Goal: Task Accomplishment & Management: Manage account settings

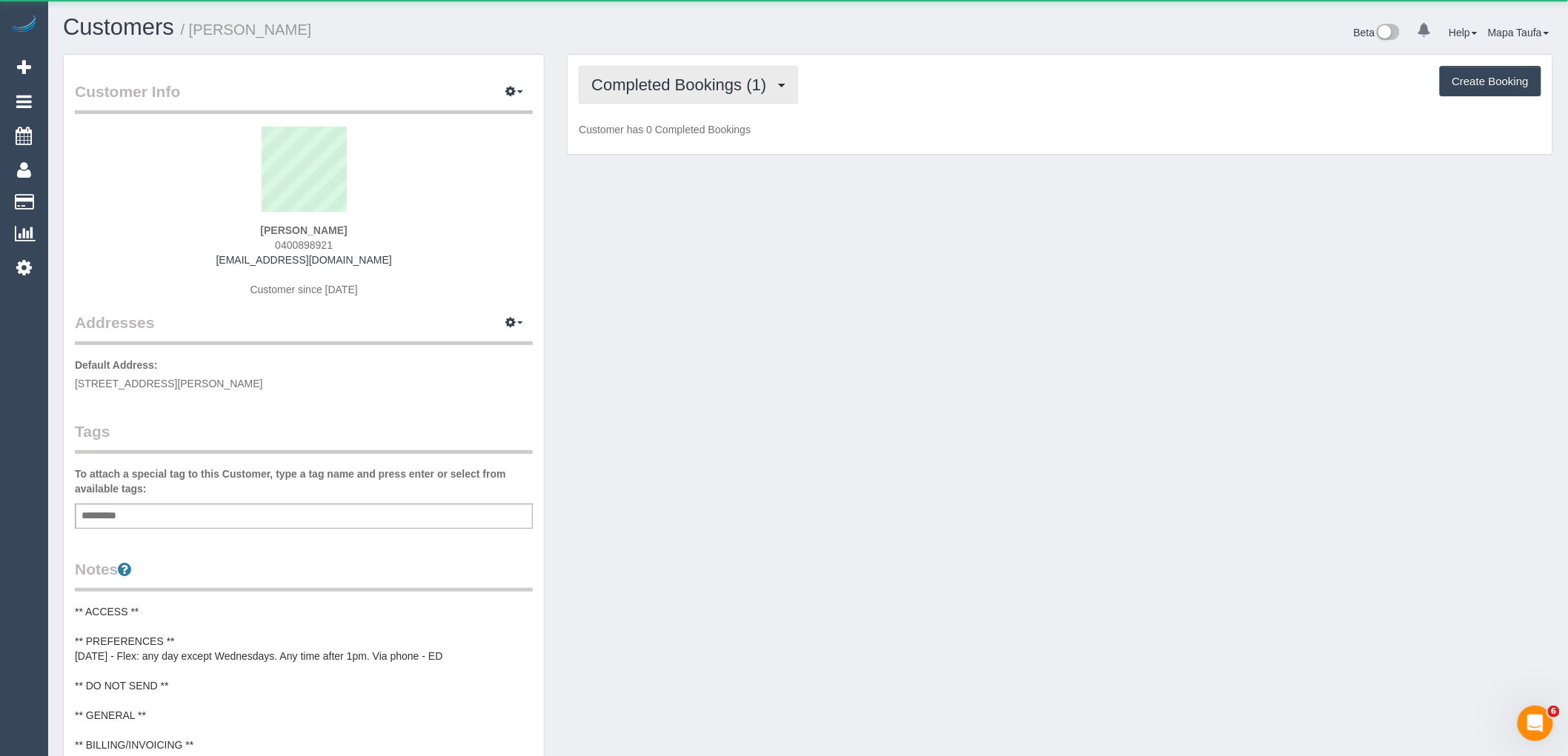
click at [749, 89] on span "Completed Bookings (1)" at bounding box center [682, 85] width 182 height 19
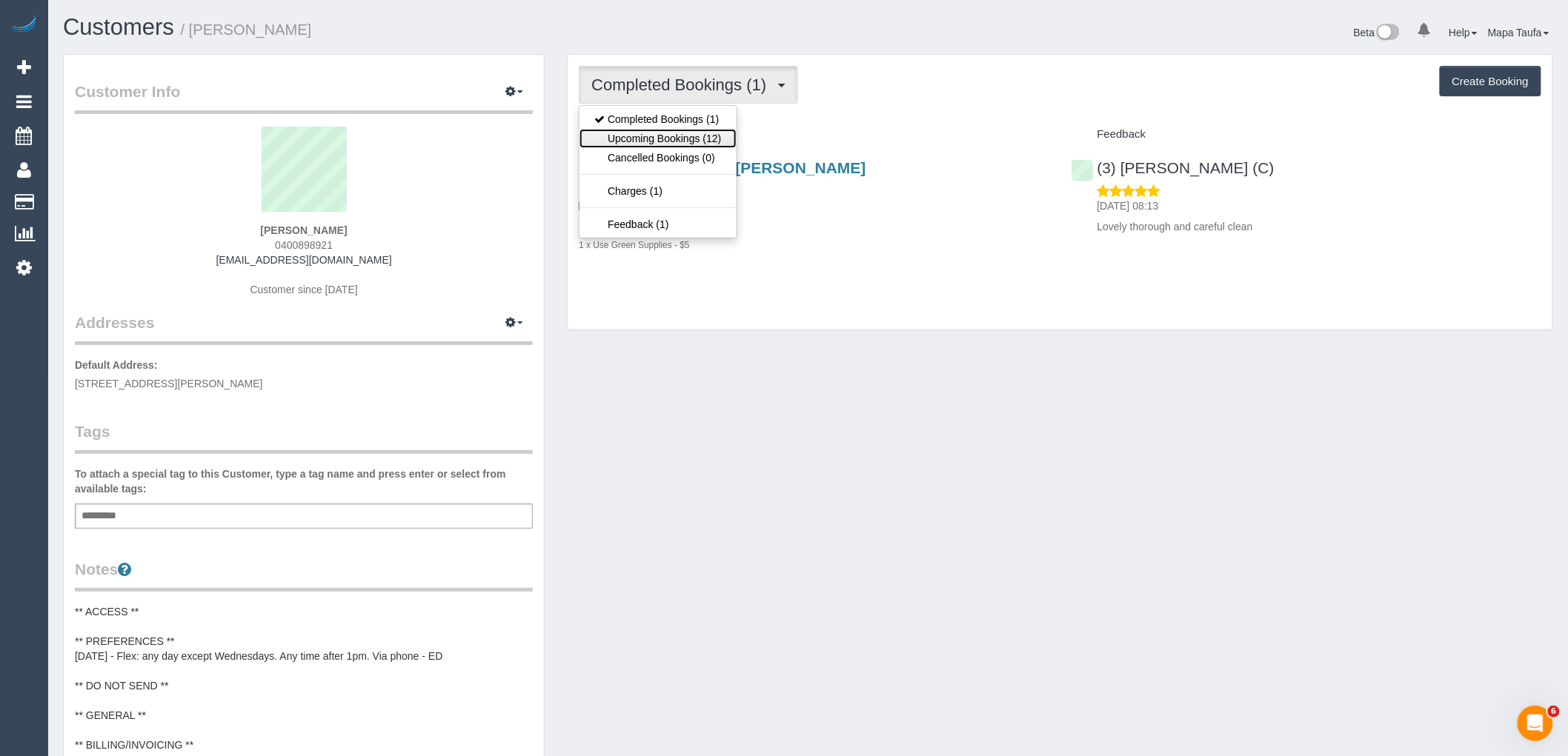
click at [713, 136] on link "Upcoming Bookings (12)" at bounding box center [657, 138] width 156 height 20
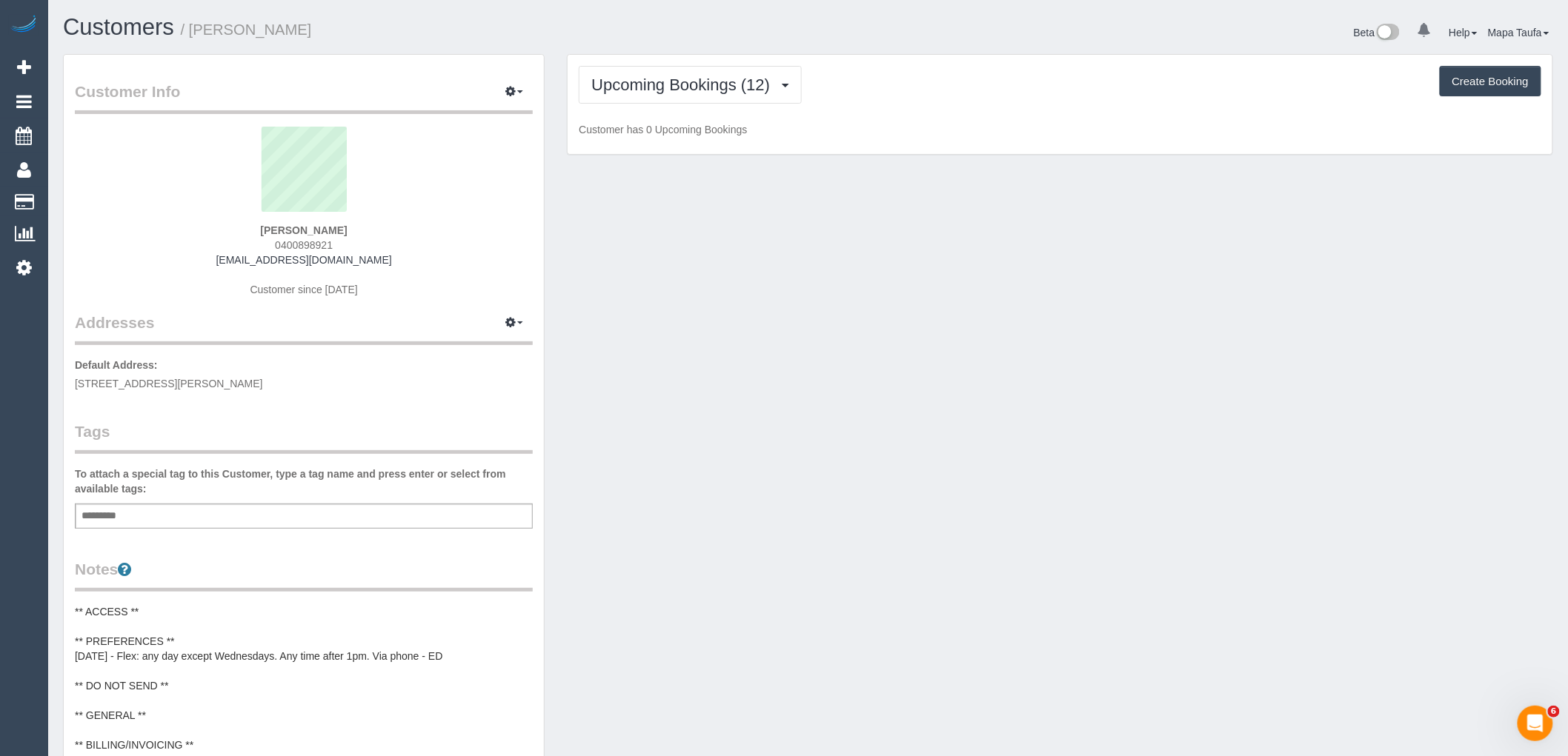
click at [930, 94] on div "Upcoming Bookings (12) Completed Bookings (1) Upcoming Bookings (12) Cancelled …" at bounding box center [1060, 85] width 963 height 37
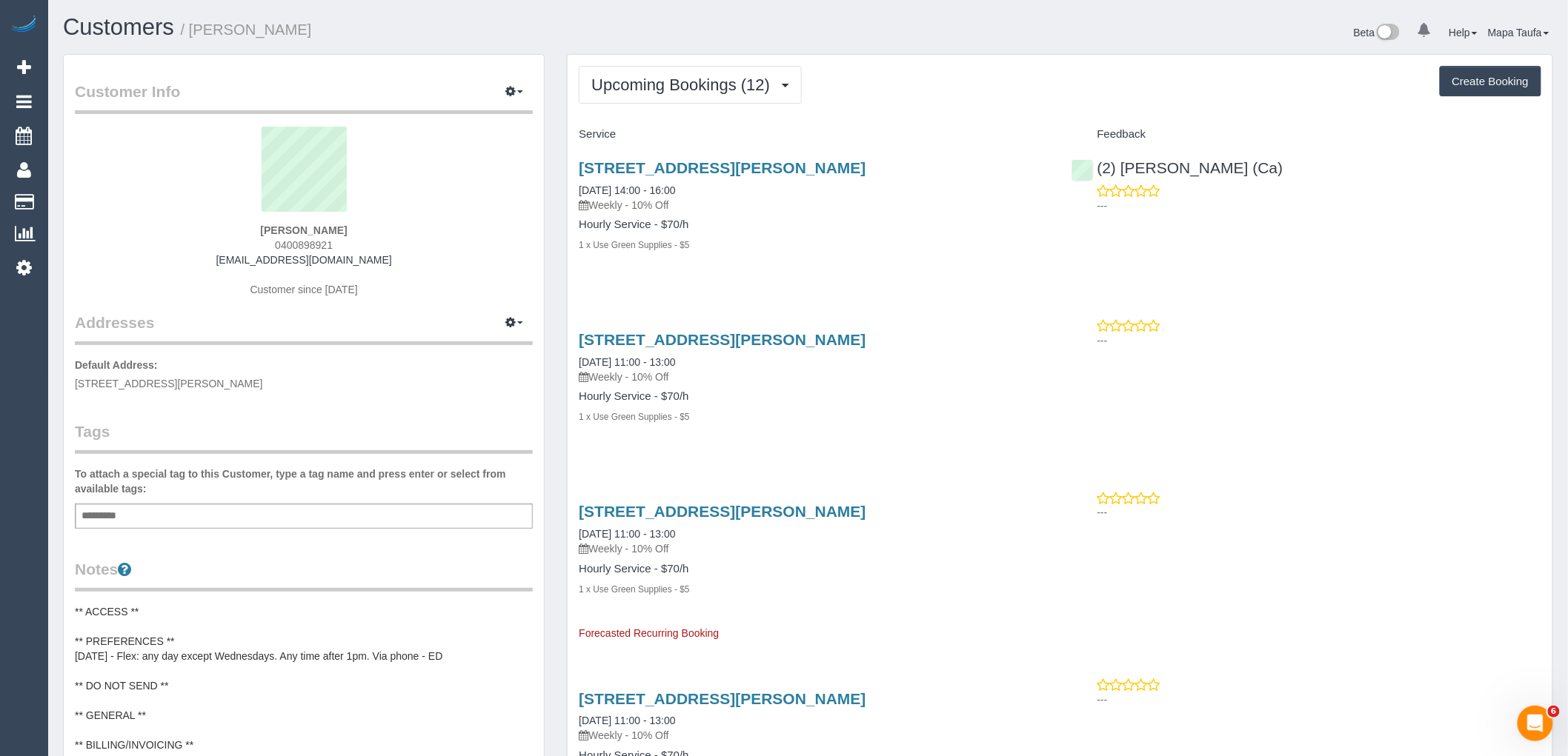
drag, startPoint x: 329, startPoint y: 243, endPoint x: 229, endPoint y: 247, distance: 100.1
click at [229, 247] on div "Lin Greenwood 0400898921 tlgreenwood@bigpond.com Customer since 2025" at bounding box center [304, 220] width 458 height 186
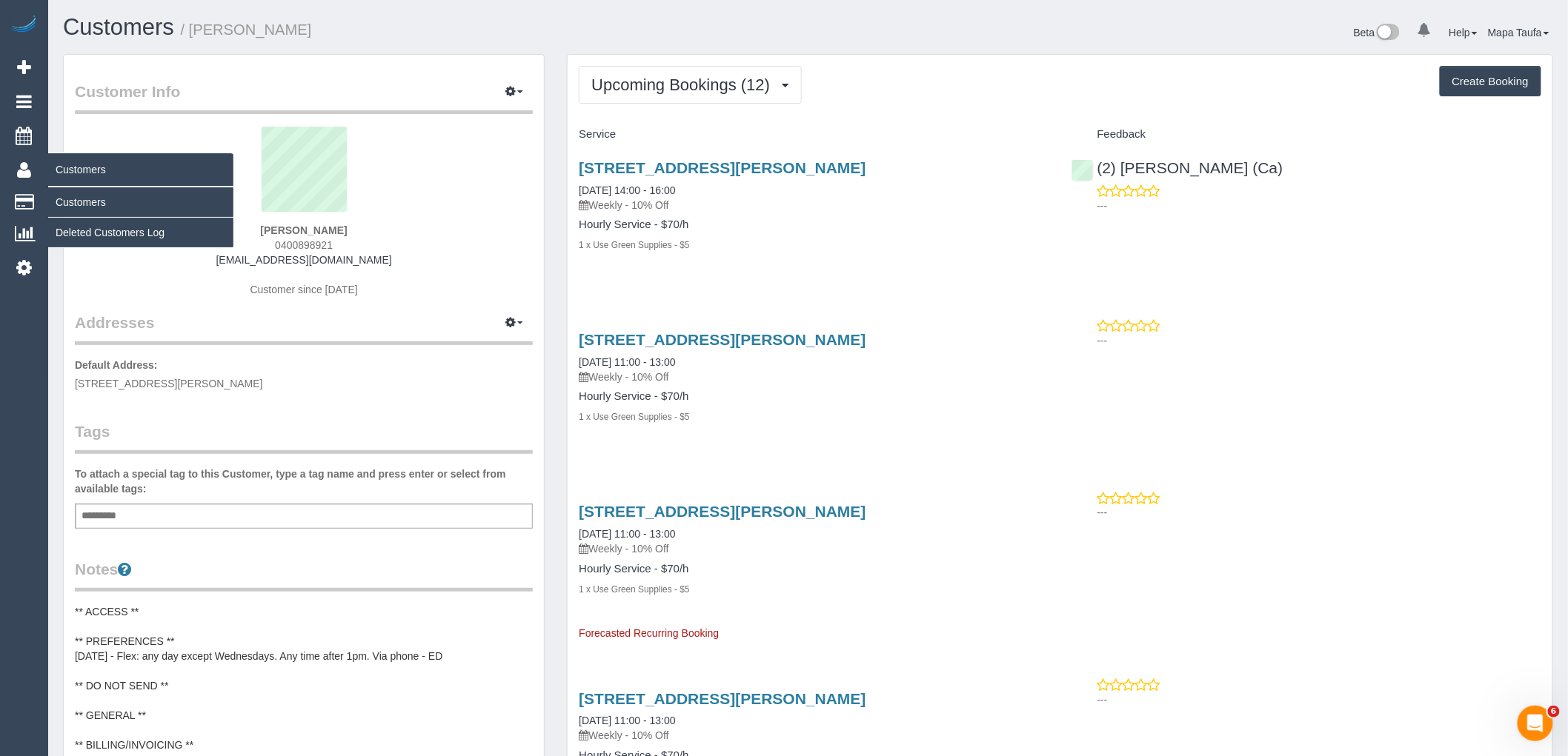
copy span "0400898921"
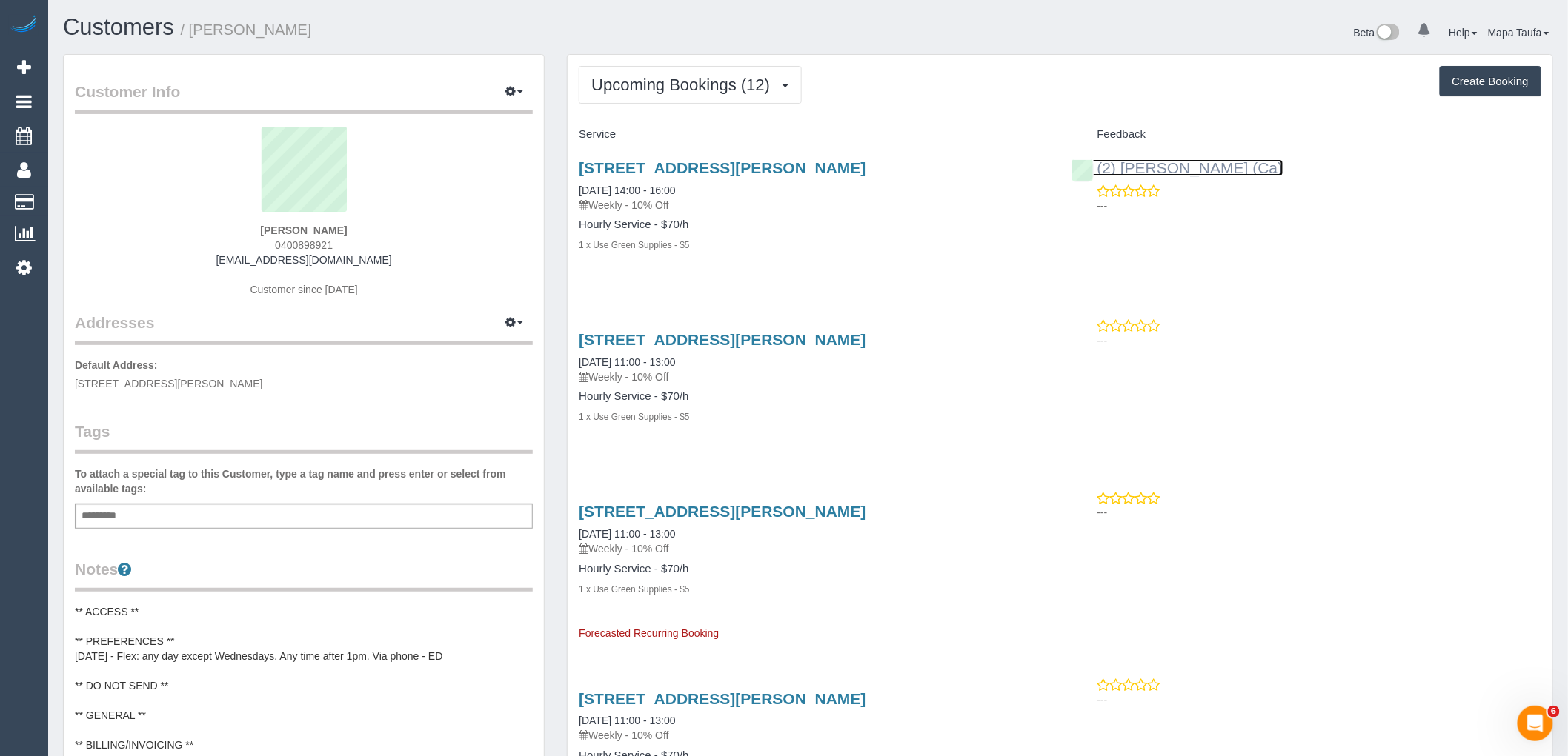
drag, startPoint x: 1203, startPoint y: 179, endPoint x: 1187, endPoint y: 163, distance: 22.6
drag, startPoint x: 346, startPoint y: 230, endPoint x: 242, endPoint y: 229, distance: 104.0
click at [242, 229] on div "Lin Greenwood 0400898921 tlgreenwood@bigpond.com Customer since 2025" at bounding box center [304, 220] width 458 height 186
copy strong "Lin Greenwood"
drag, startPoint x: 900, startPoint y: 158, endPoint x: 569, endPoint y: 169, distance: 331.2
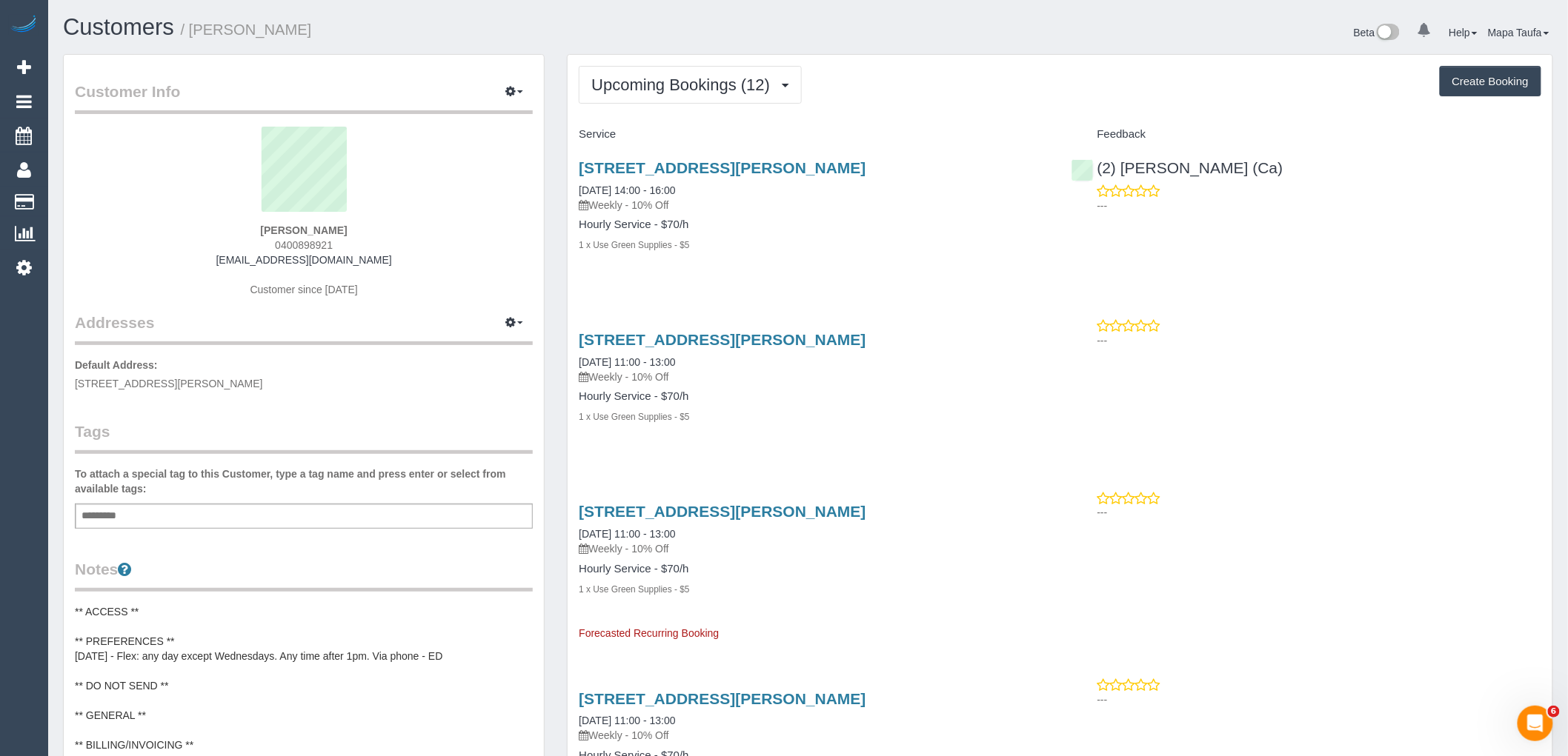
click at [569, 169] on div "186 Clarke St, Northcote, VIC 3070 14/10/2025 14:00 - 16:00 Weekly - 10% Off Ho…" at bounding box center [813, 213] width 492 height 135
copy link "186 Clarke St, Northcote, VIC 3070"
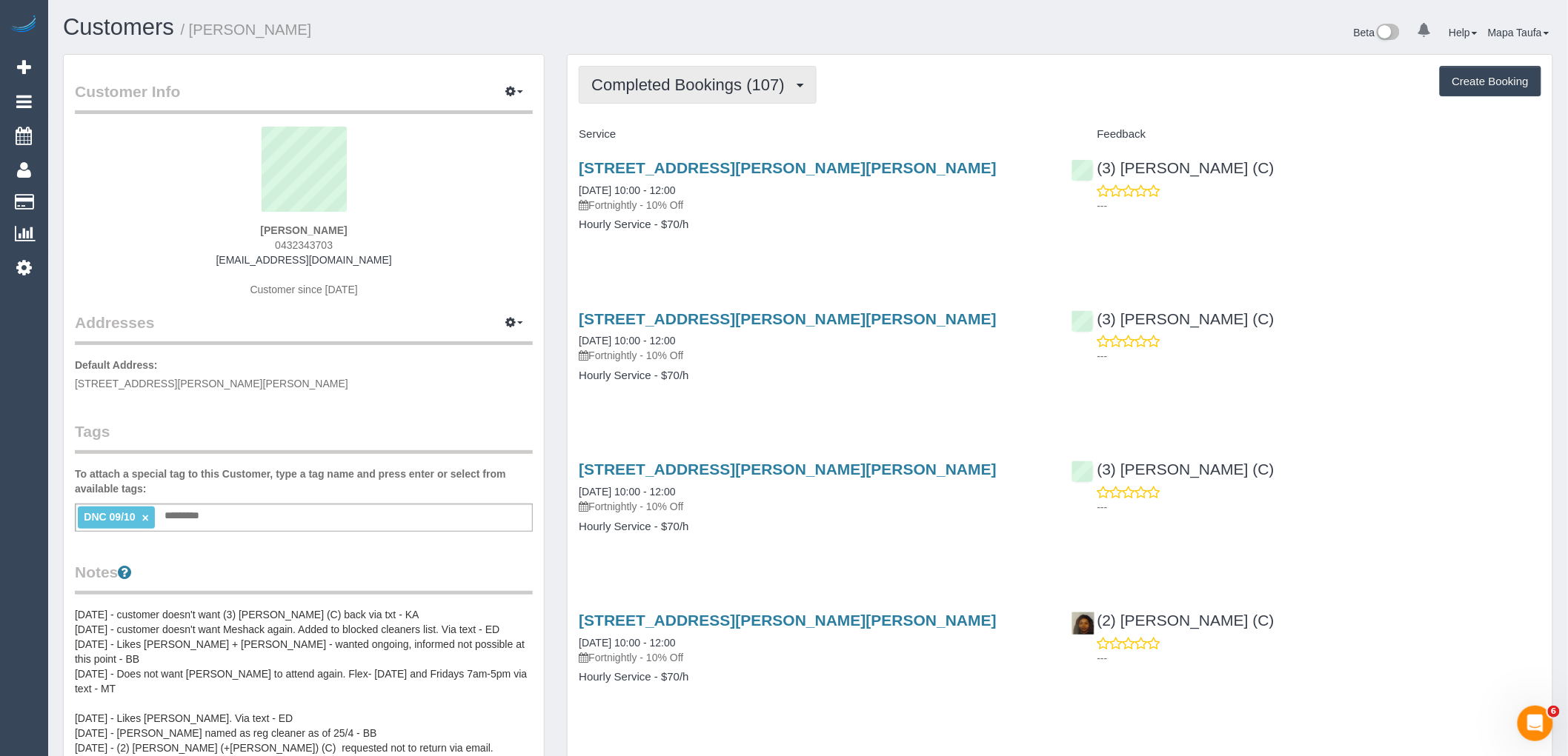
click at [696, 81] on span "Completed Bookings (107)" at bounding box center [691, 85] width 200 height 19
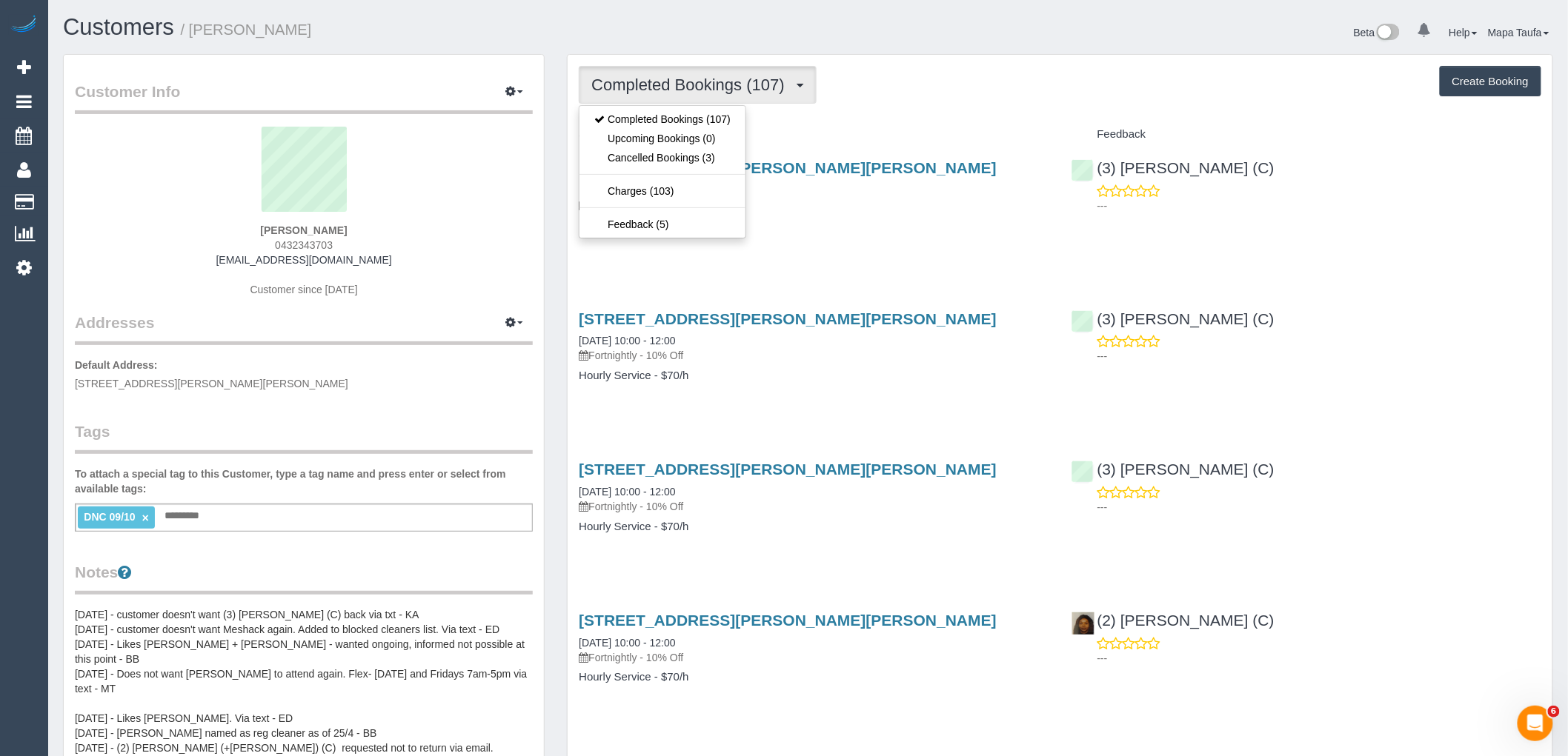
click at [867, 134] on h4 "Service" at bounding box center [813, 135] width 470 height 12
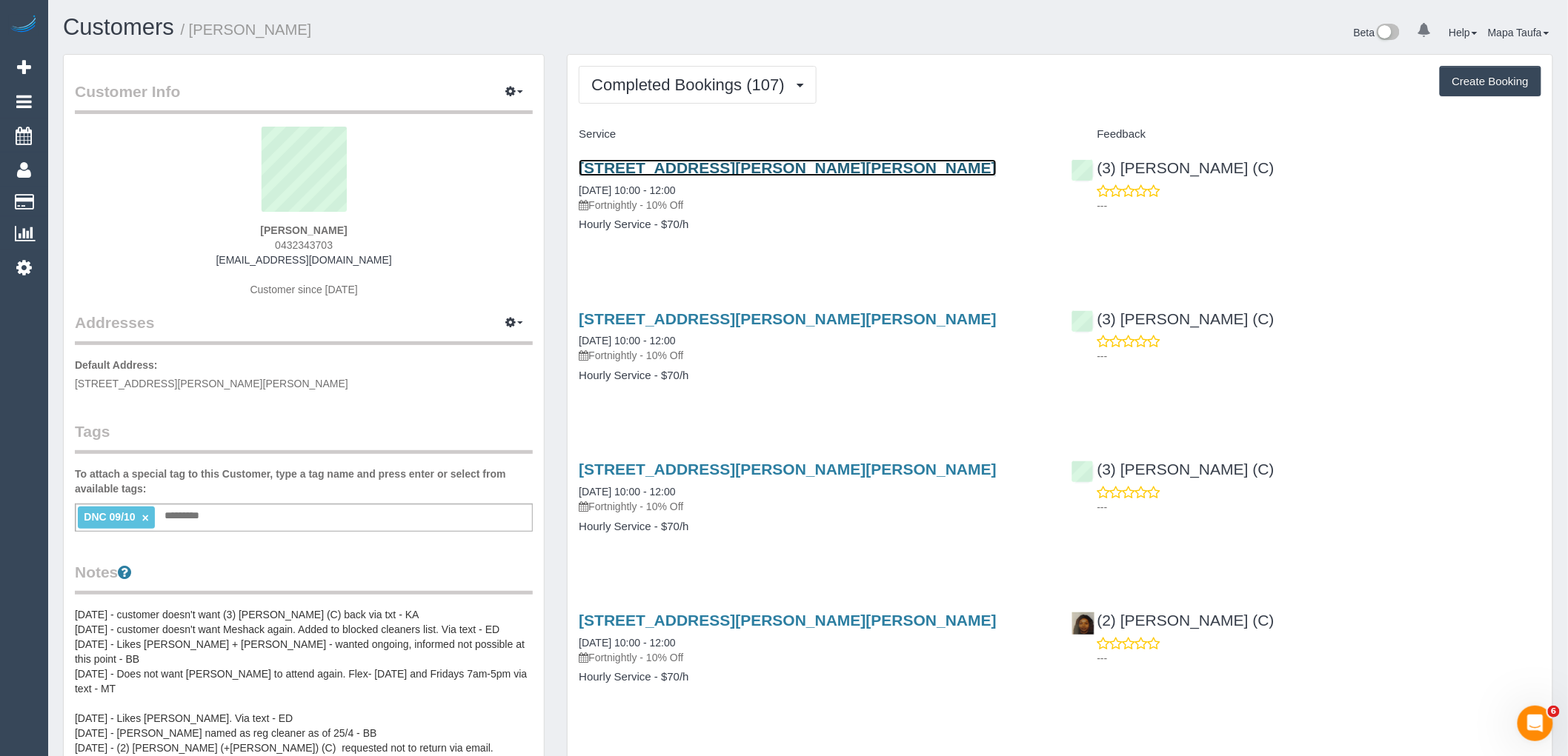
click at [612, 172] on link "30 Kerferd Rd, Glen Iris, VIC 3146" at bounding box center [788, 167] width 418 height 17
click at [146, 517] on link "×" at bounding box center [145, 519] width 6 height 12
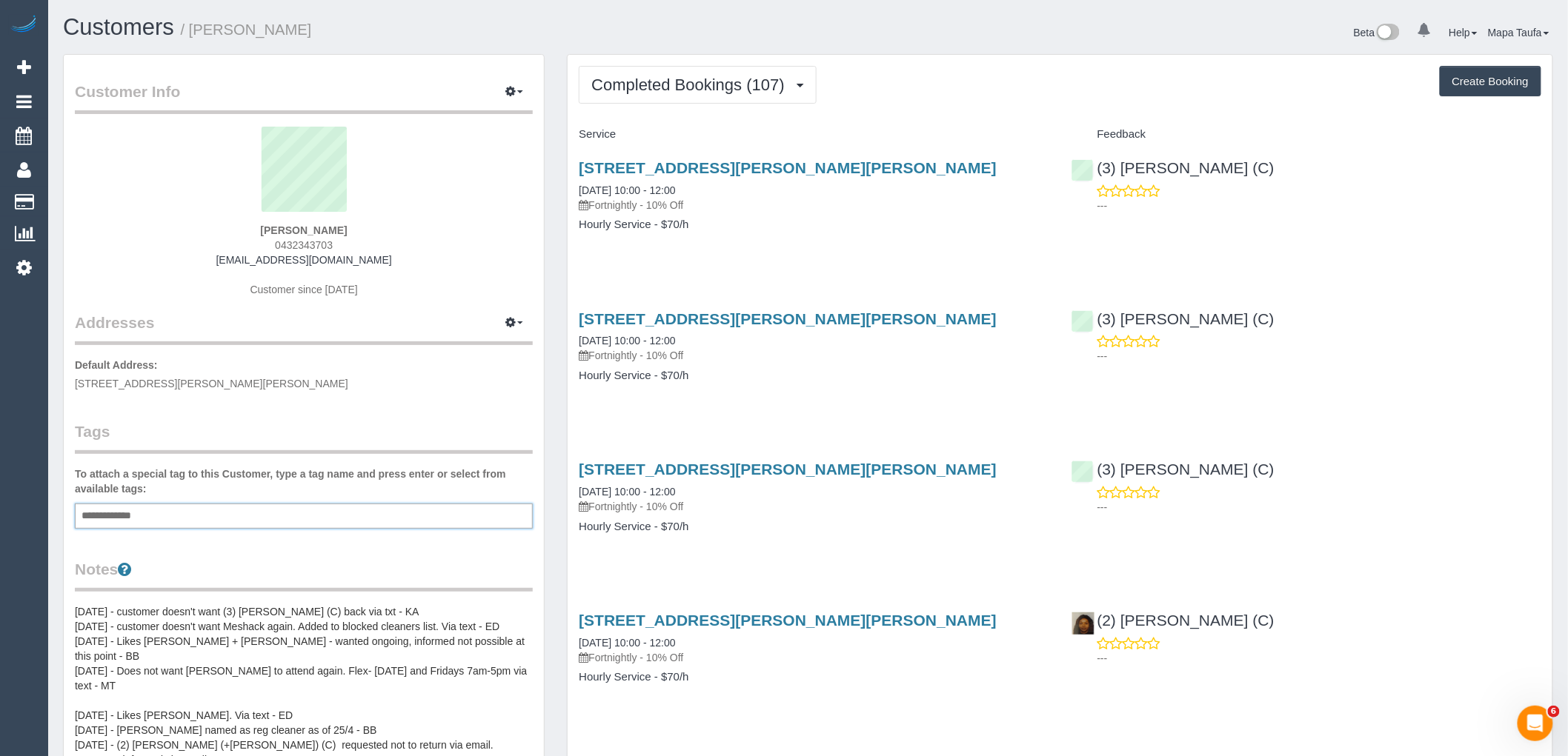
type input "**********"
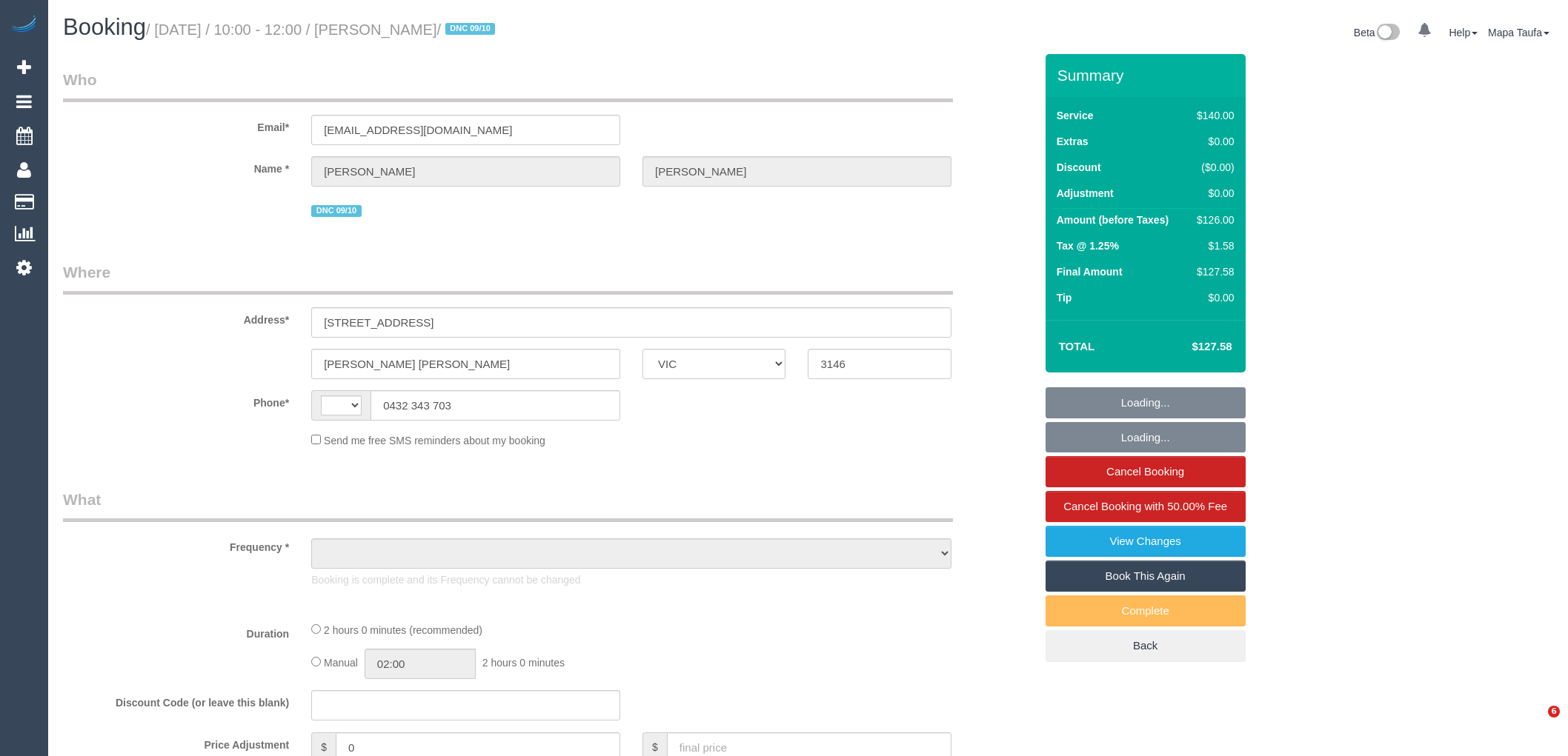
select select "VIC"
select select "object:299"
select select "string:stripe-pm_1Mlpvq2GScqysDRV2oXtTaw3"
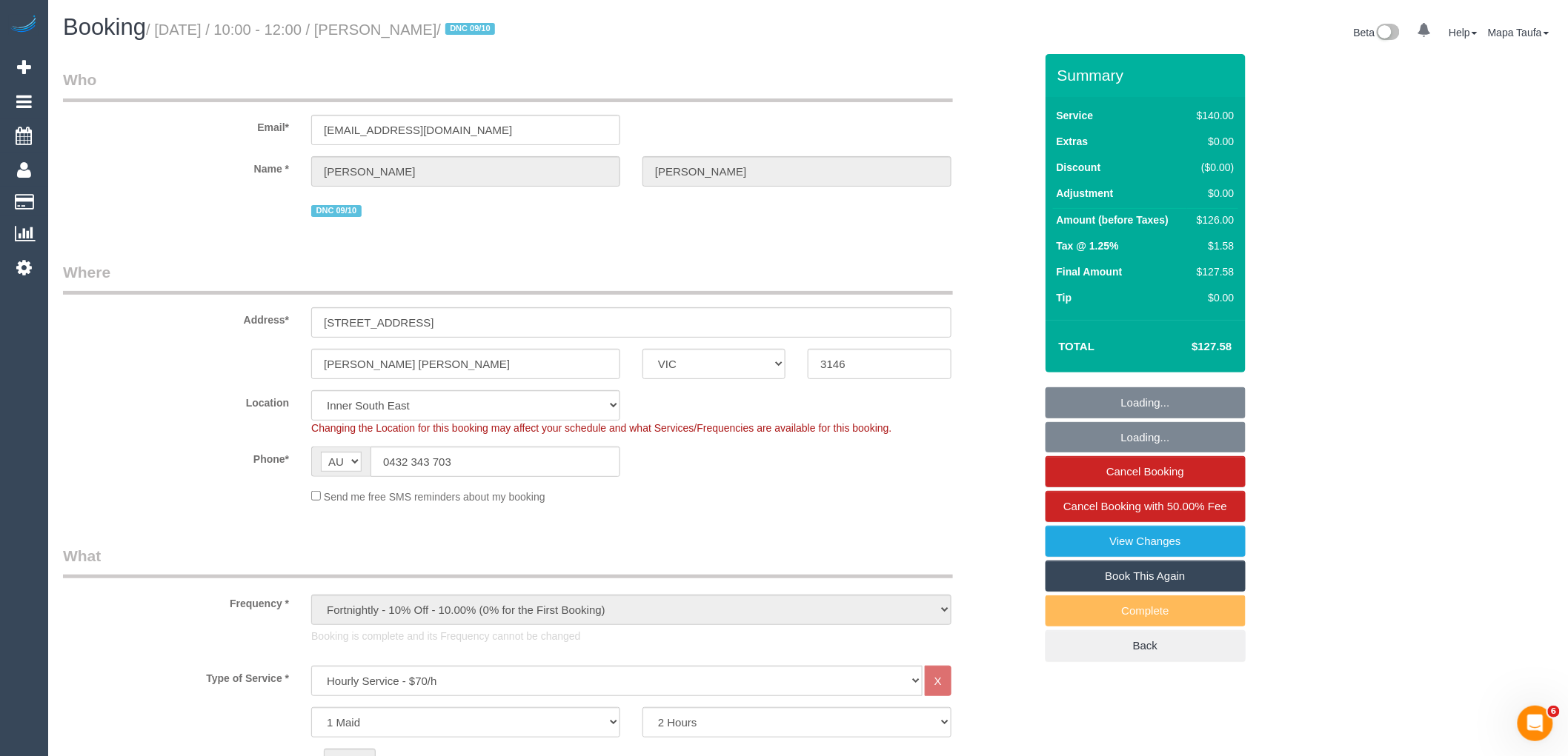
select select "string:AU"
select select "object:729"
select select "number:28"
select select "number:15"
select select "number:19"
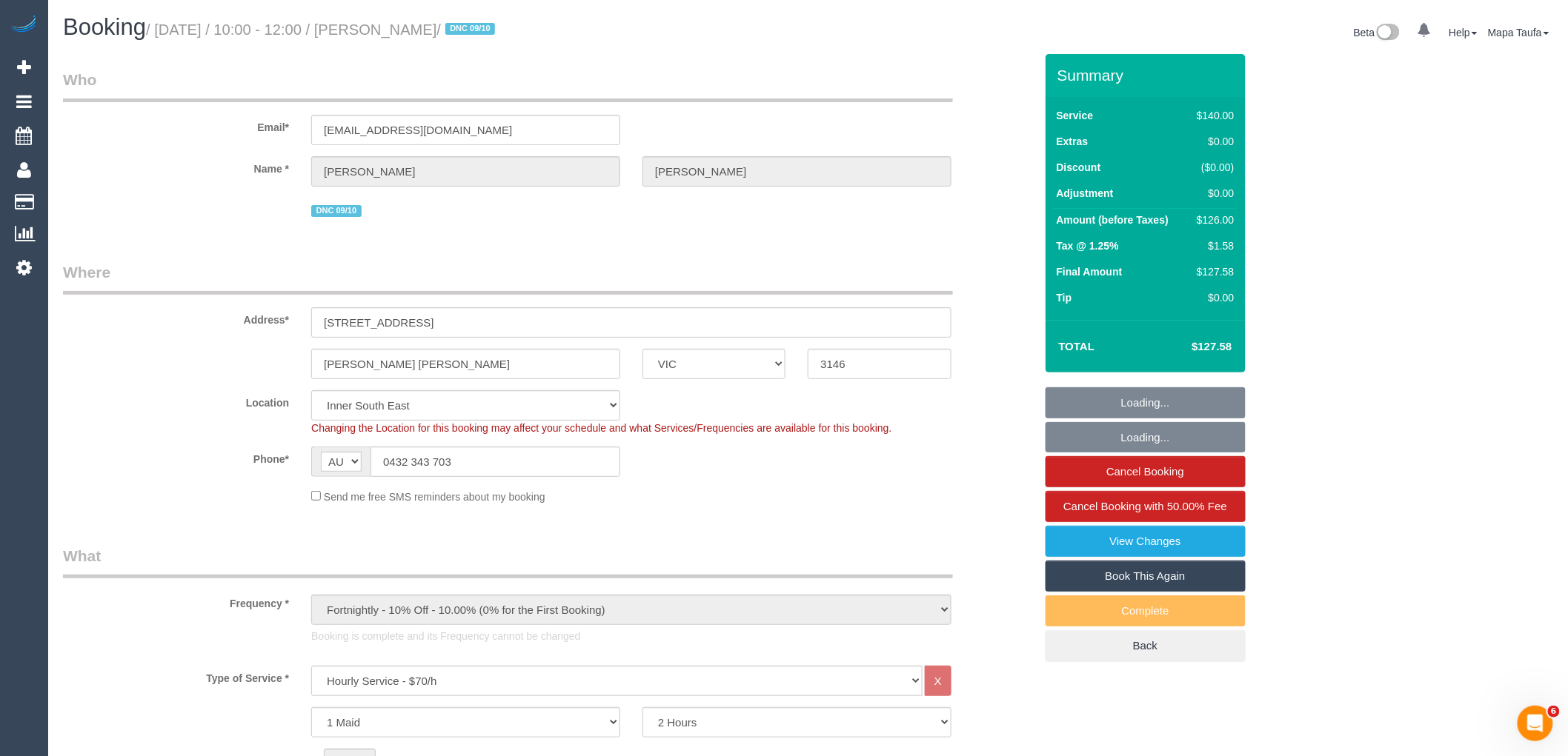
select select "number:22"
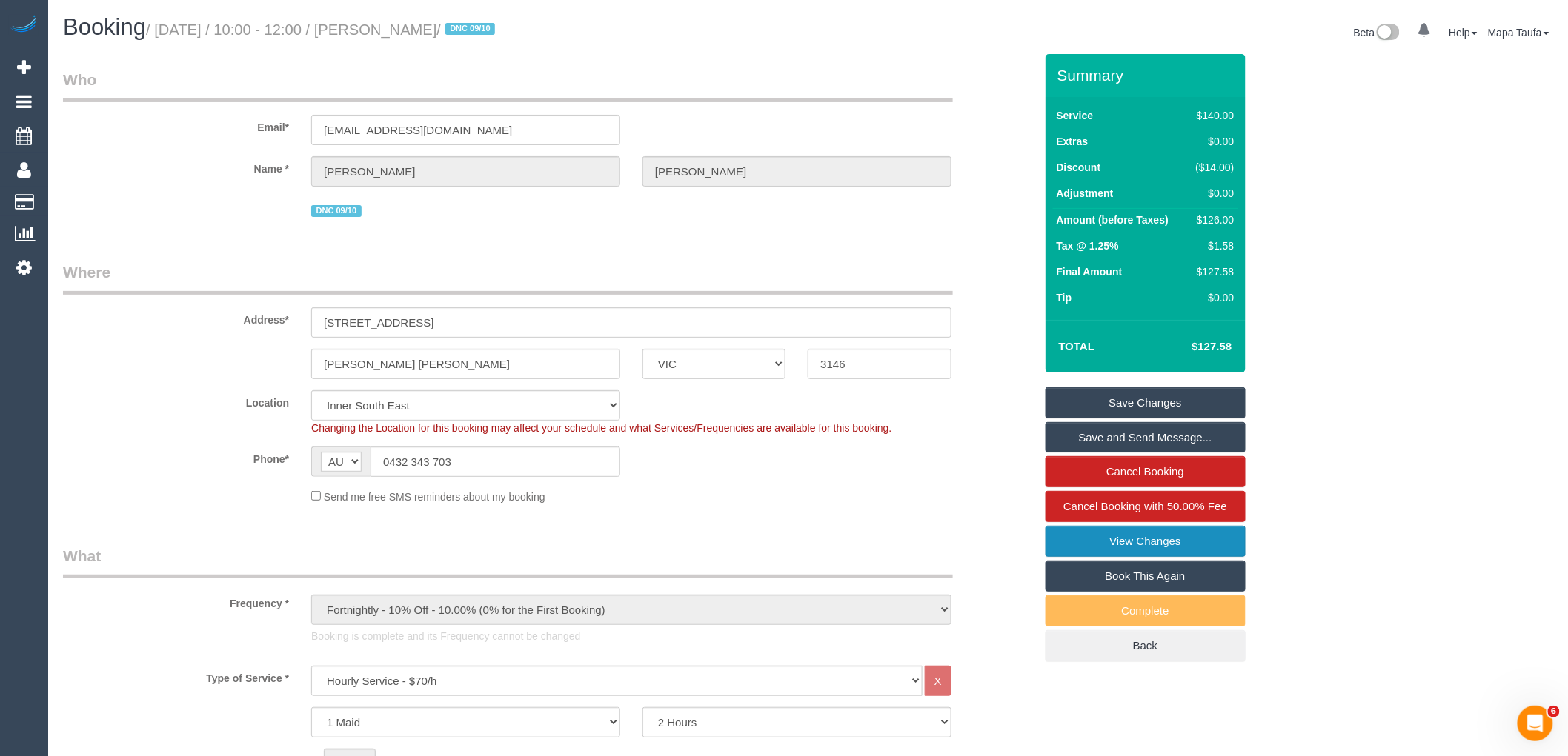
click at [1098, 546] on link "View Changes" at bounding box center [1146, 541] width 200 height 31
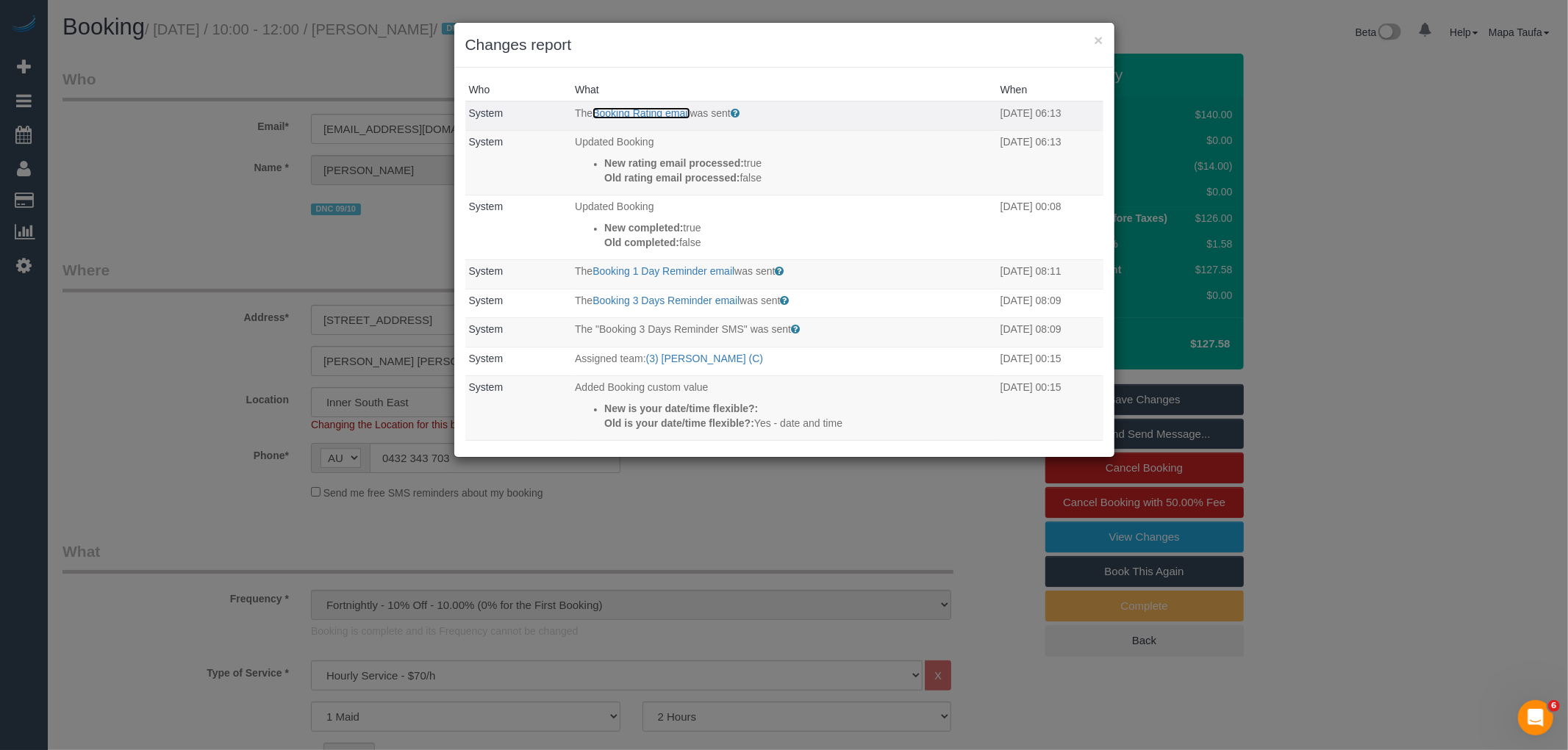
click at [649, 109] on link "Booking Rating email" at bounding box center [641, 112] width 97 height 12
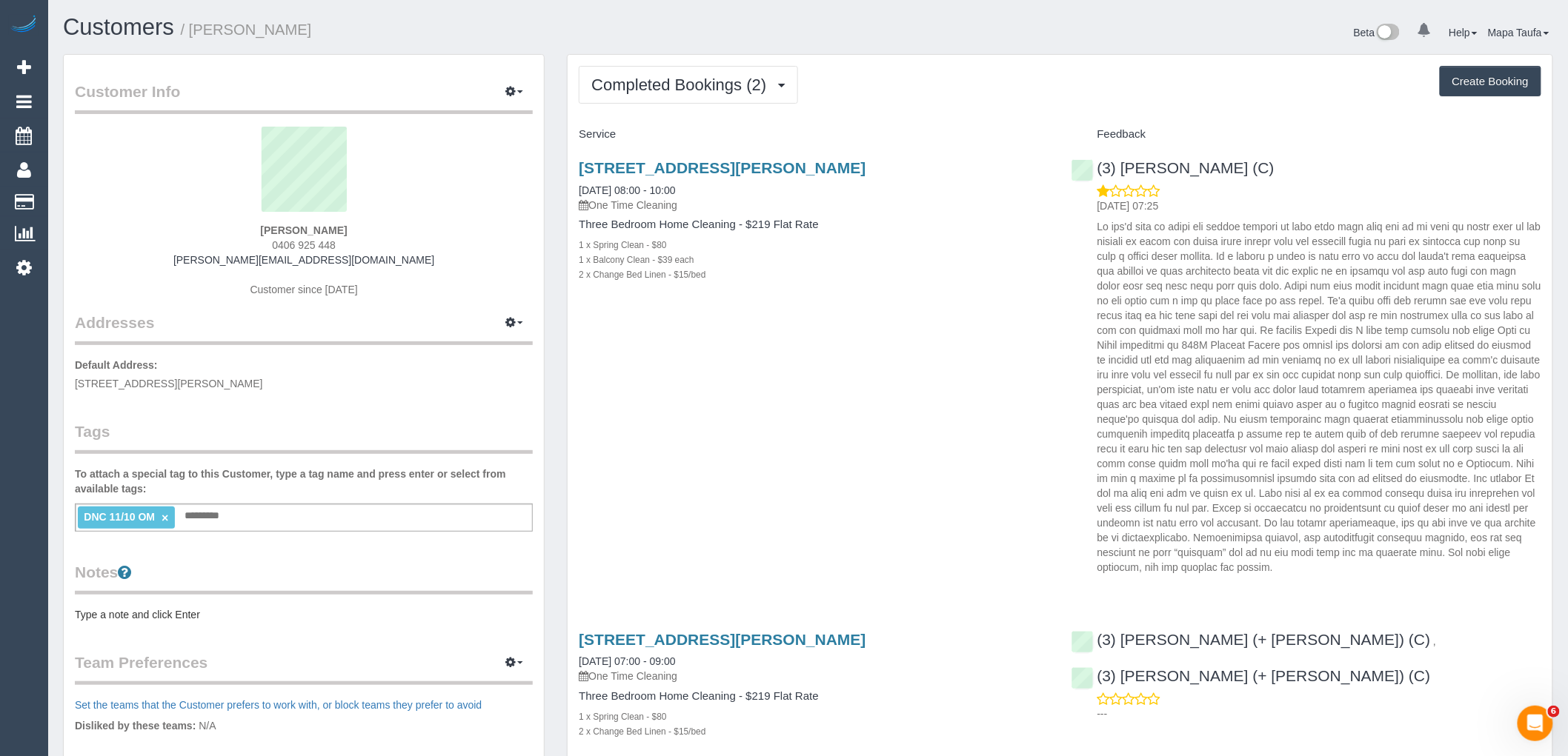
drag, startPoint x: 346, startPoint y: 245, endPoint x: 255, endPoint y: 247, distance: 91.0
click at [255, 247] on div "Edith Shepherd 0406 925 448 edie.aj.shepherd@gmail.com Customer since 2024" at bounding box center [304, 220] width 458 height 186
copy span "0406 925 448"
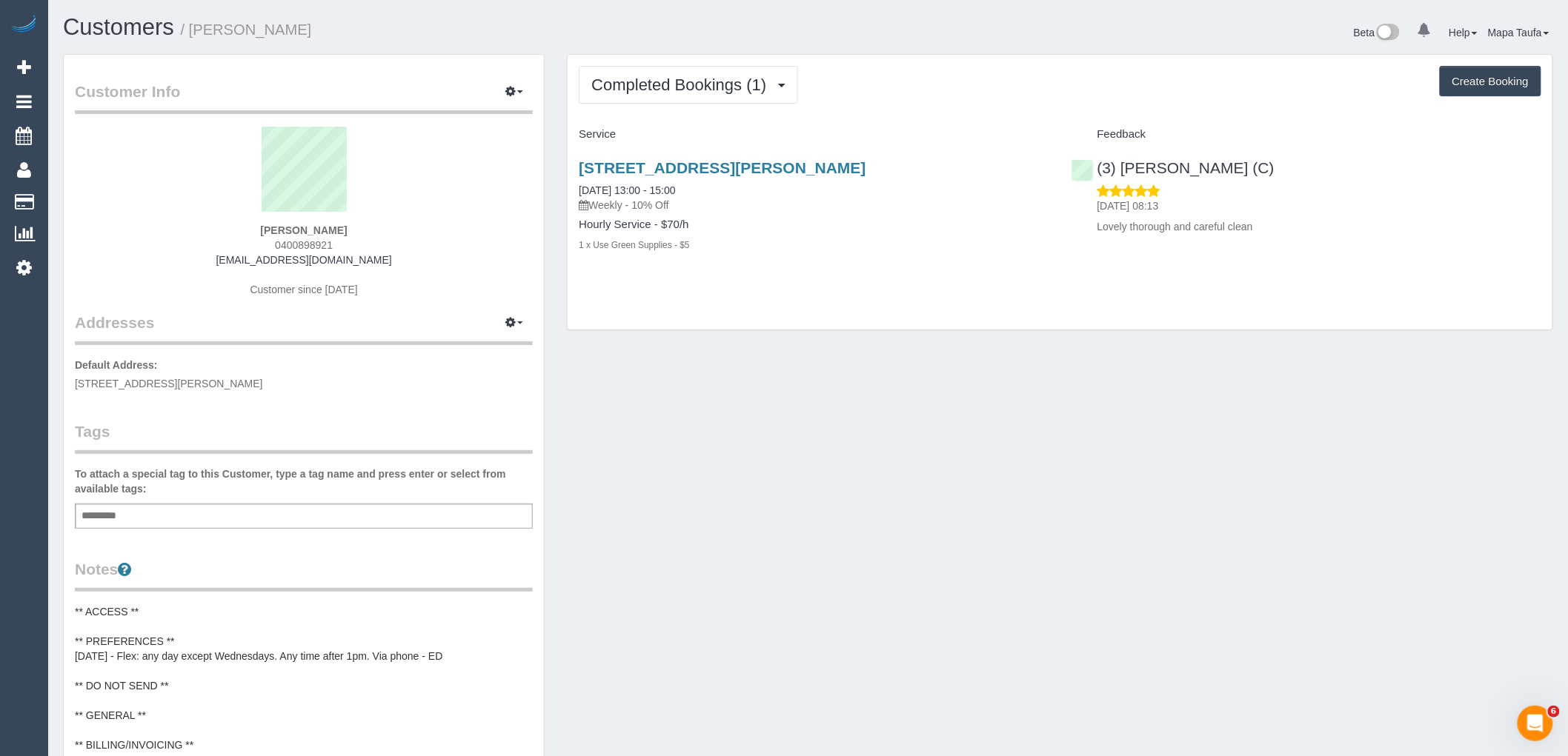
click at [713, 127] on div "Service" at bounding box center [813, 135] width 492 height 25
click at [696, 98] on button "Completed Bookings (1)" at bounding box center [688, 85] width 220 height 37
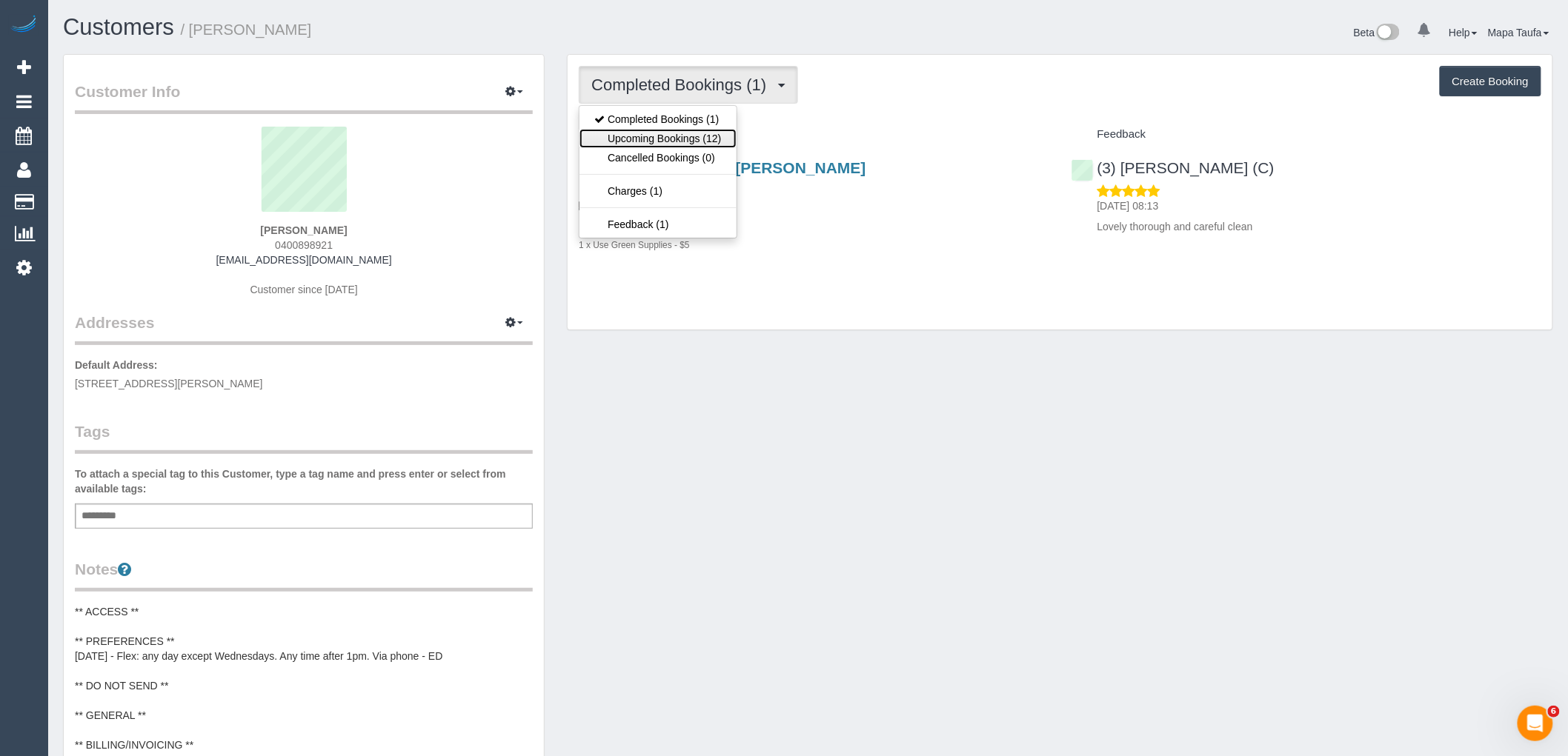
click at [688, 137] on link "Upcoming Bookings (12)" at bounding box center [657, 138] width 156 height 20
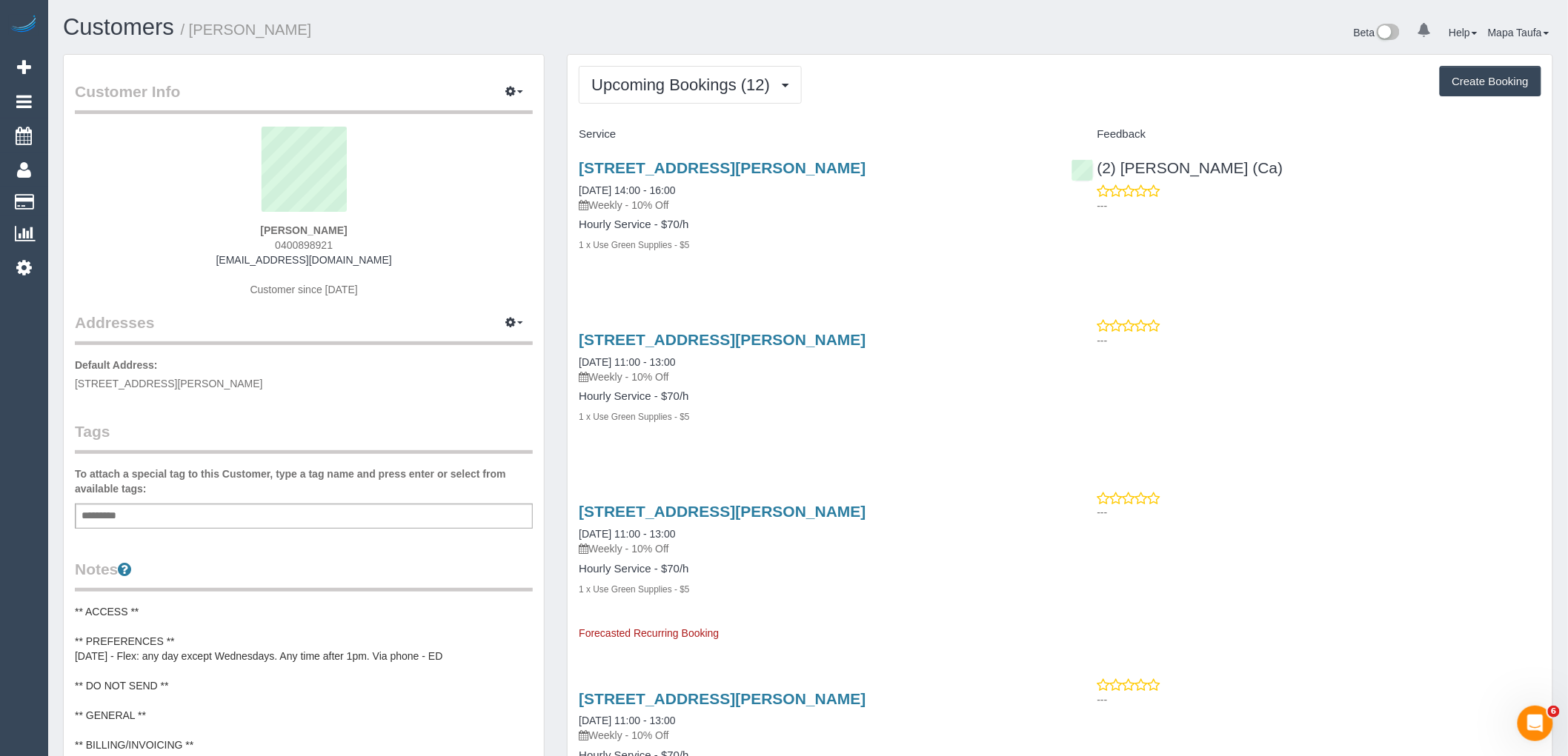
click at [697, 130] on h4 "Service" at bounding box center [813, 135] width 470 height 12
click at [689, 164] on link "186 Clarke St, Northcote, VIC 3070" at bounding box center [721, 167] width 287 height 17
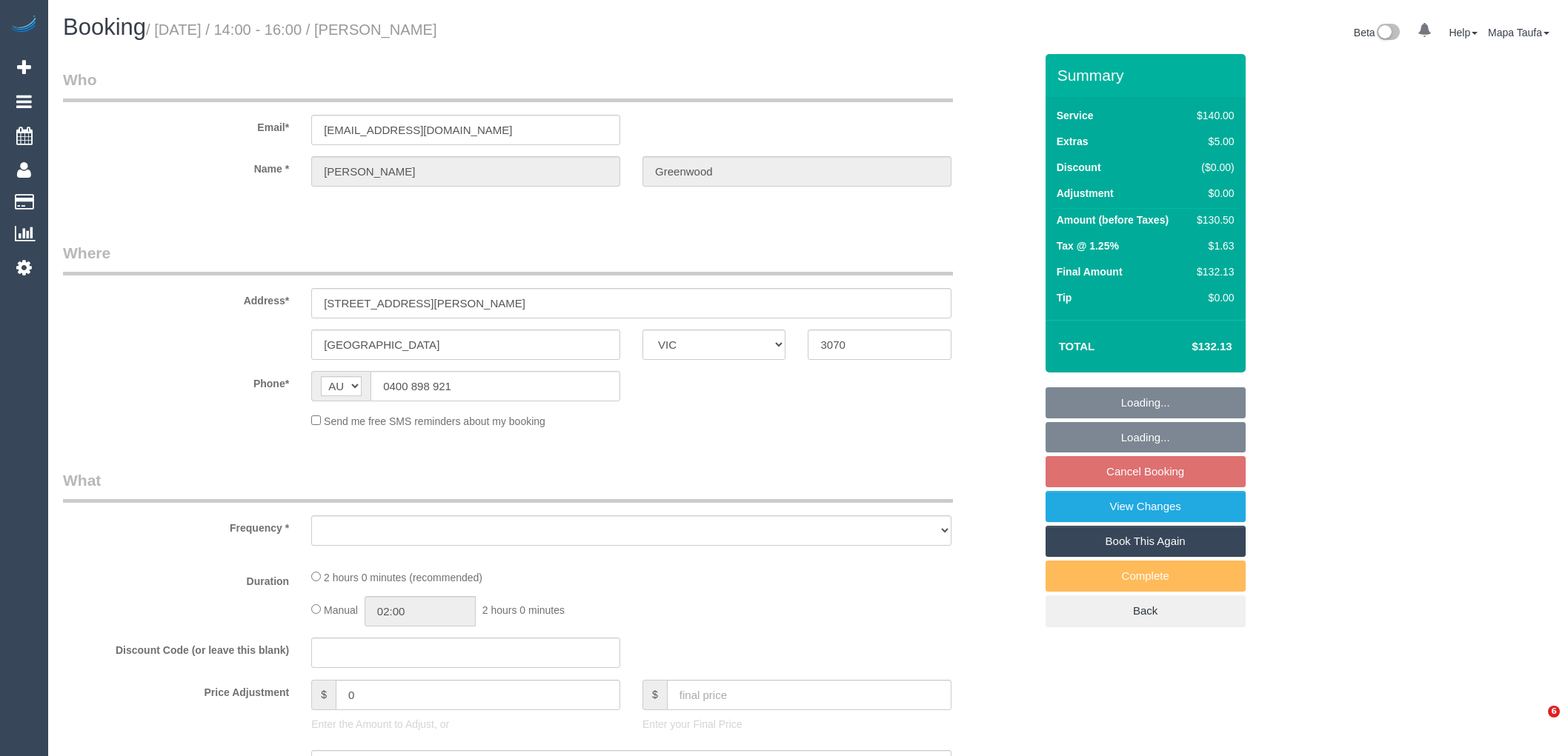
select select "VIC"
select select "string:stripe-pm_1SDGMS2GScqysDRVAAKW28ZD"
select select "number:28"
select select "number:14"
select select "number:19"
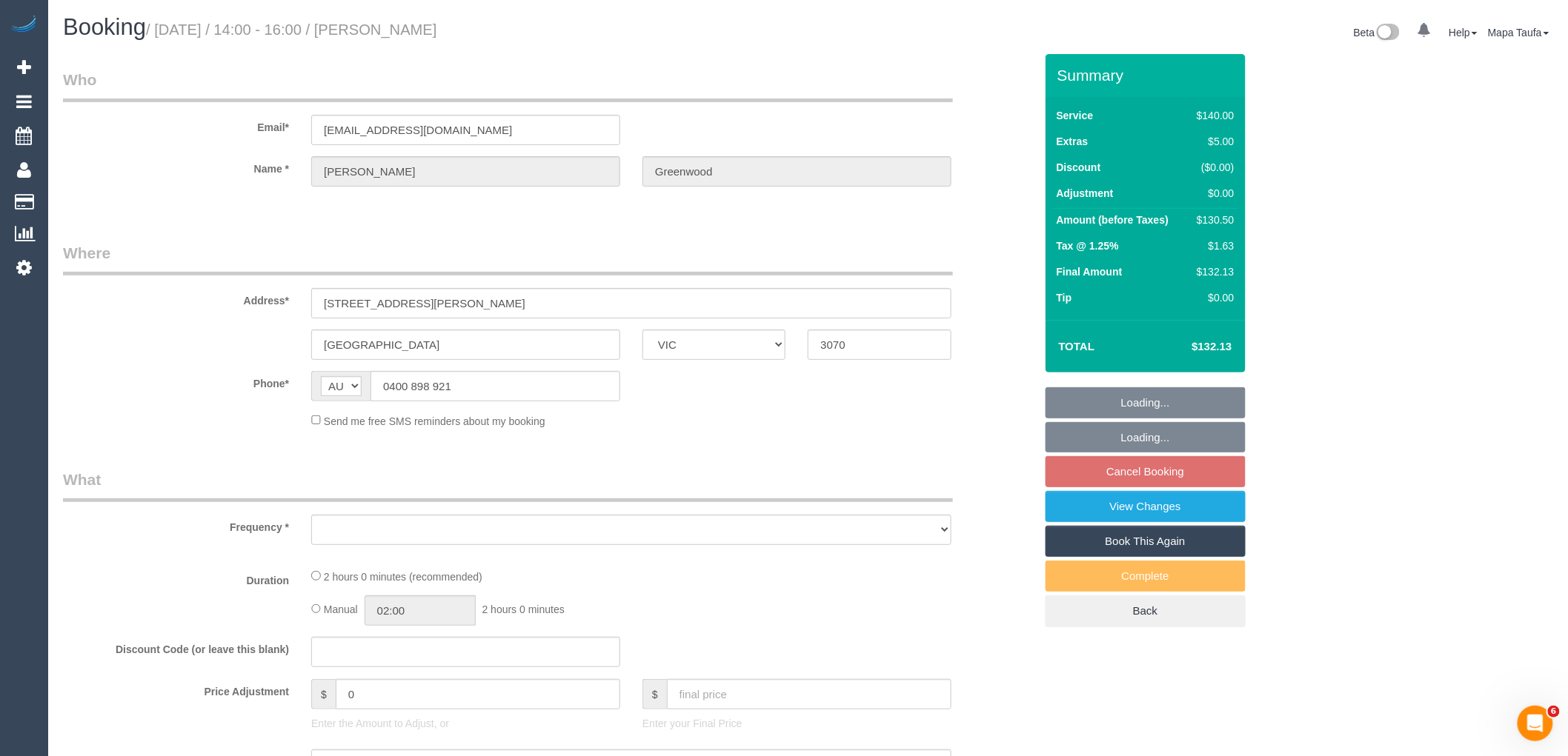
select select "number:23"
select select "number:34"
select select "number:26"
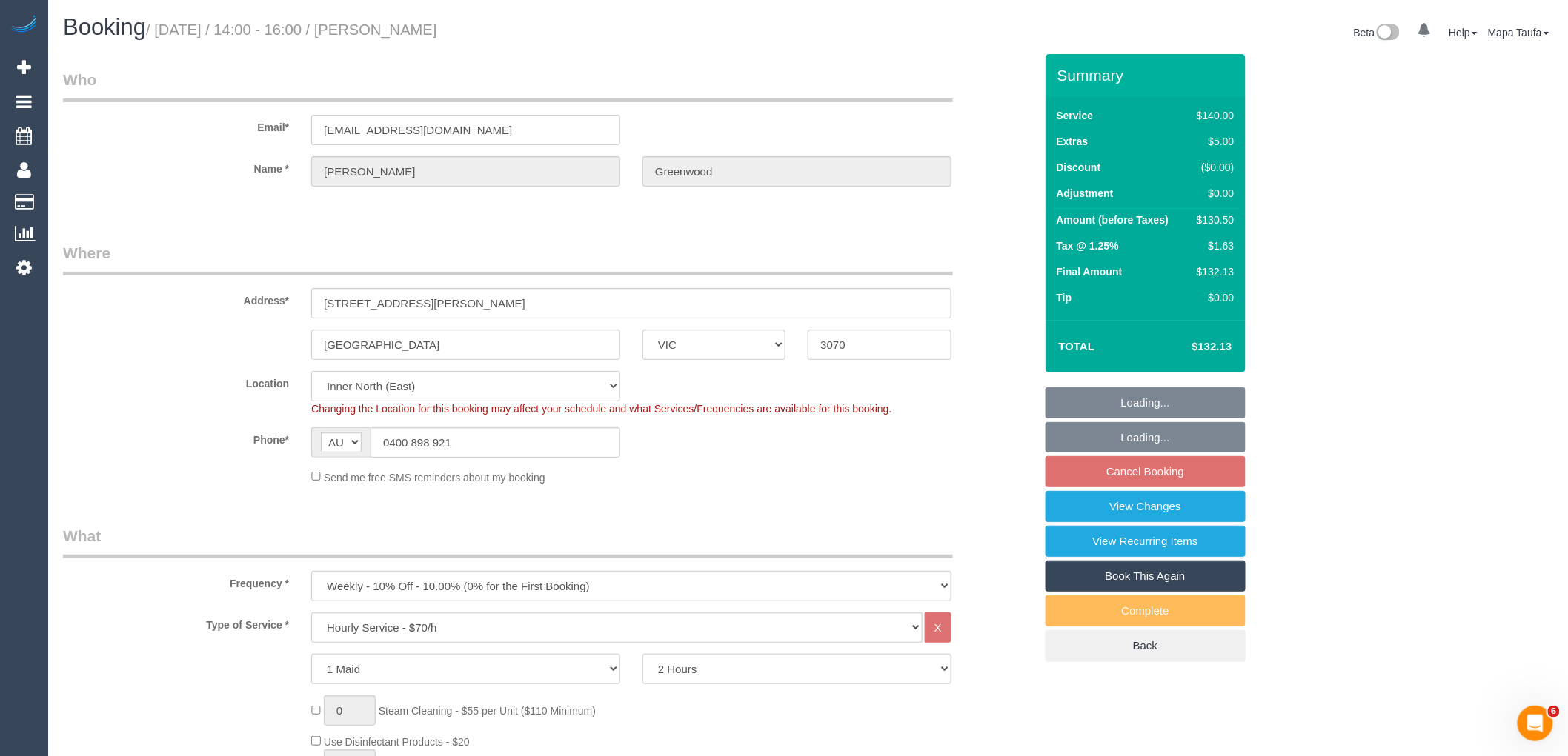
select select "object:863"
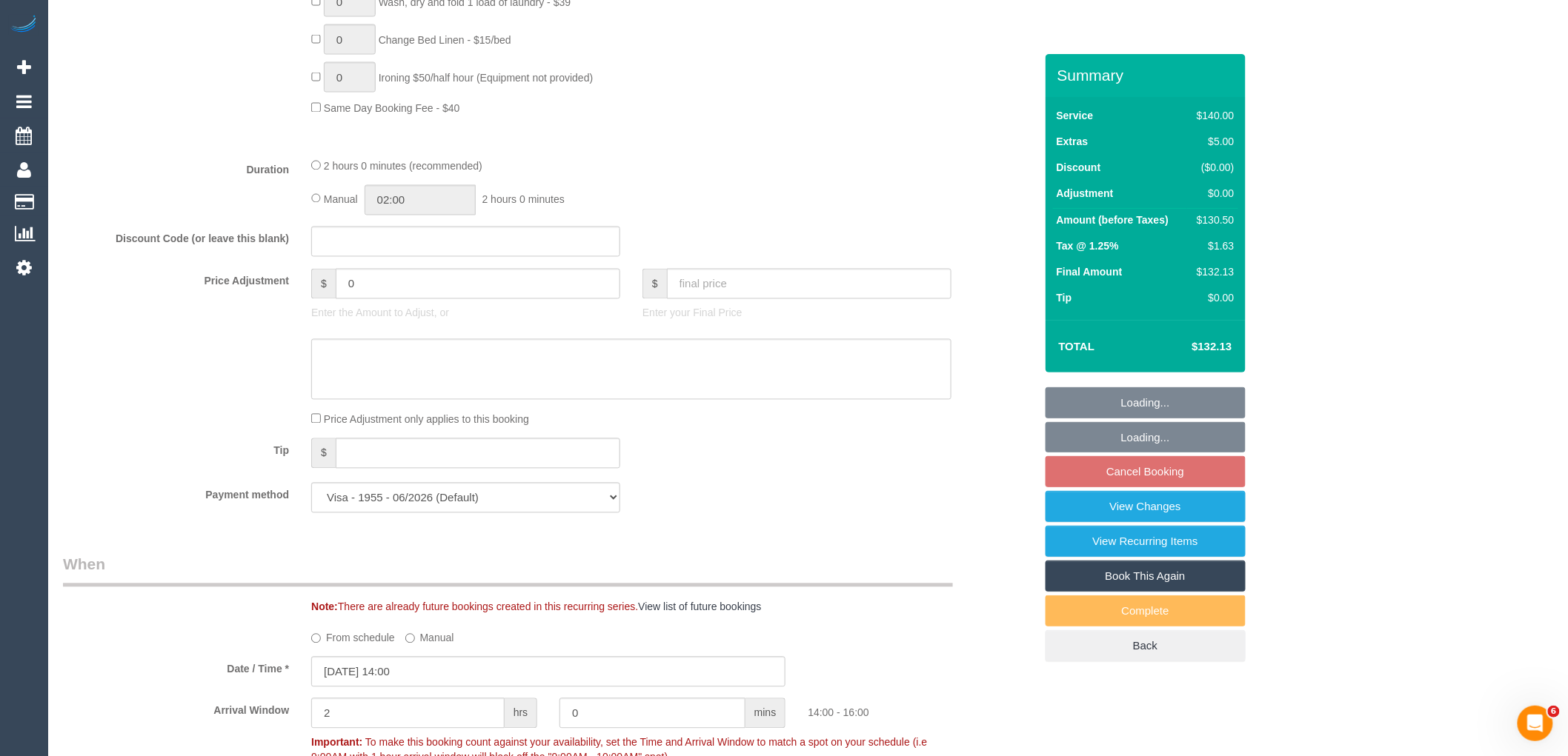
scroll to position [1317, 0]
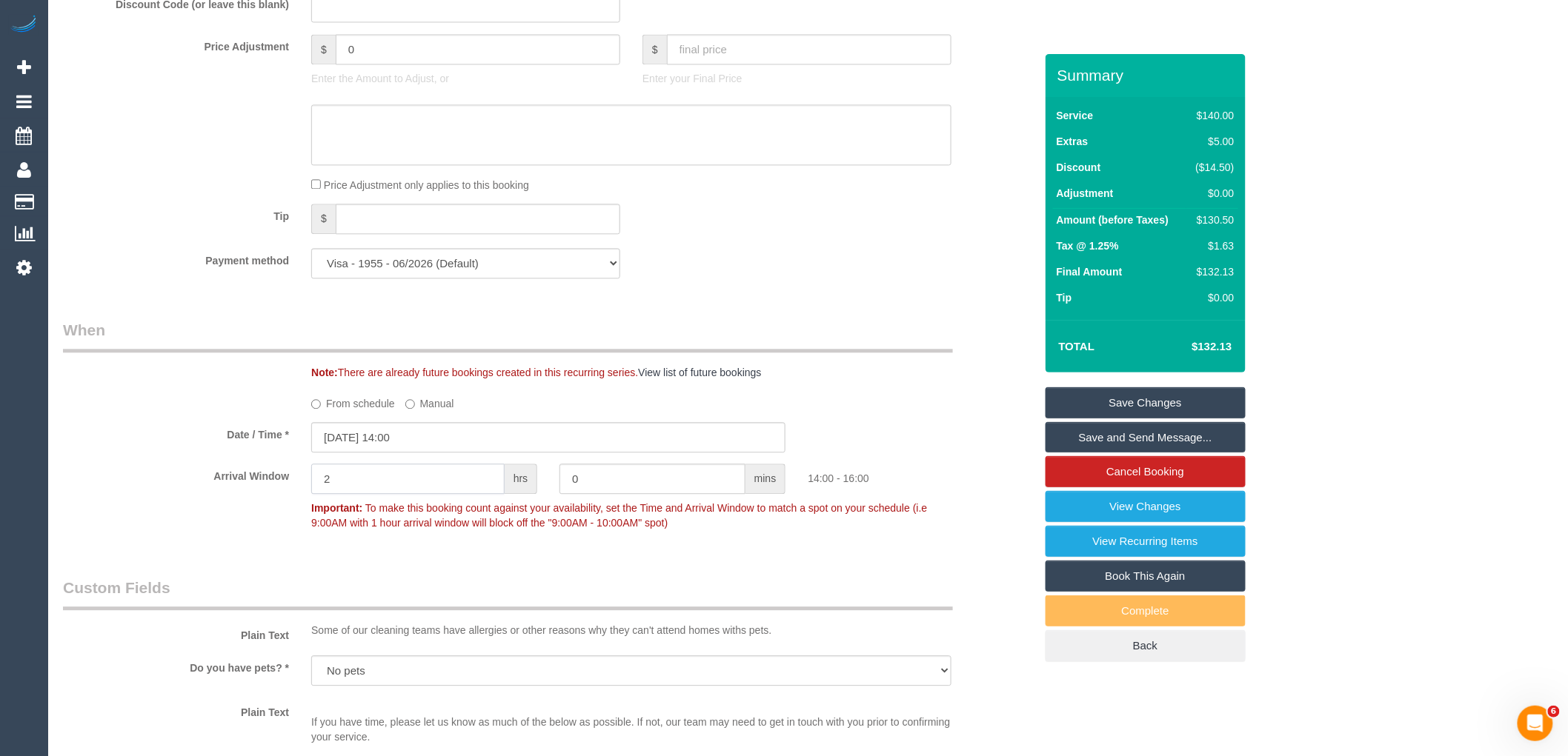
drag, startPoint x: 328, startPoint y: 486, endPoint x: 218, endPoint y: 487, distance: 110.0
click at [224, 486] on div "Arrival Window 2 hrs 0 mins 14:00 - 16:00 Important: To make this booking count…" at bounding box center [548, 501] width 994 height 73
type input "1"
click at [1180, 403] on link "Save Changes" at bounding box center [1146, 403] width 200 height 31
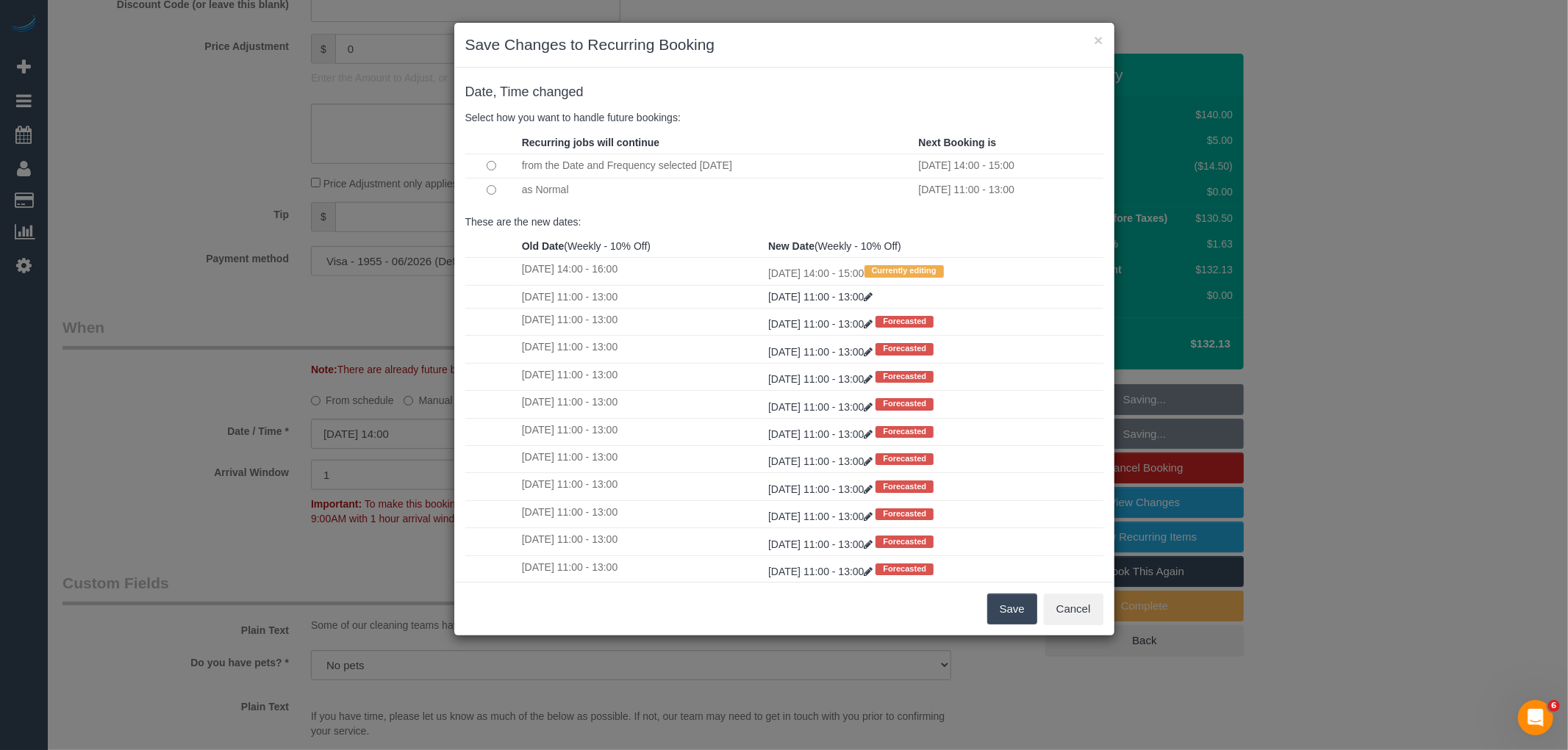
click at [1015, 607] on button "Save" at bounding box center [1013, 609] width 50 height 31
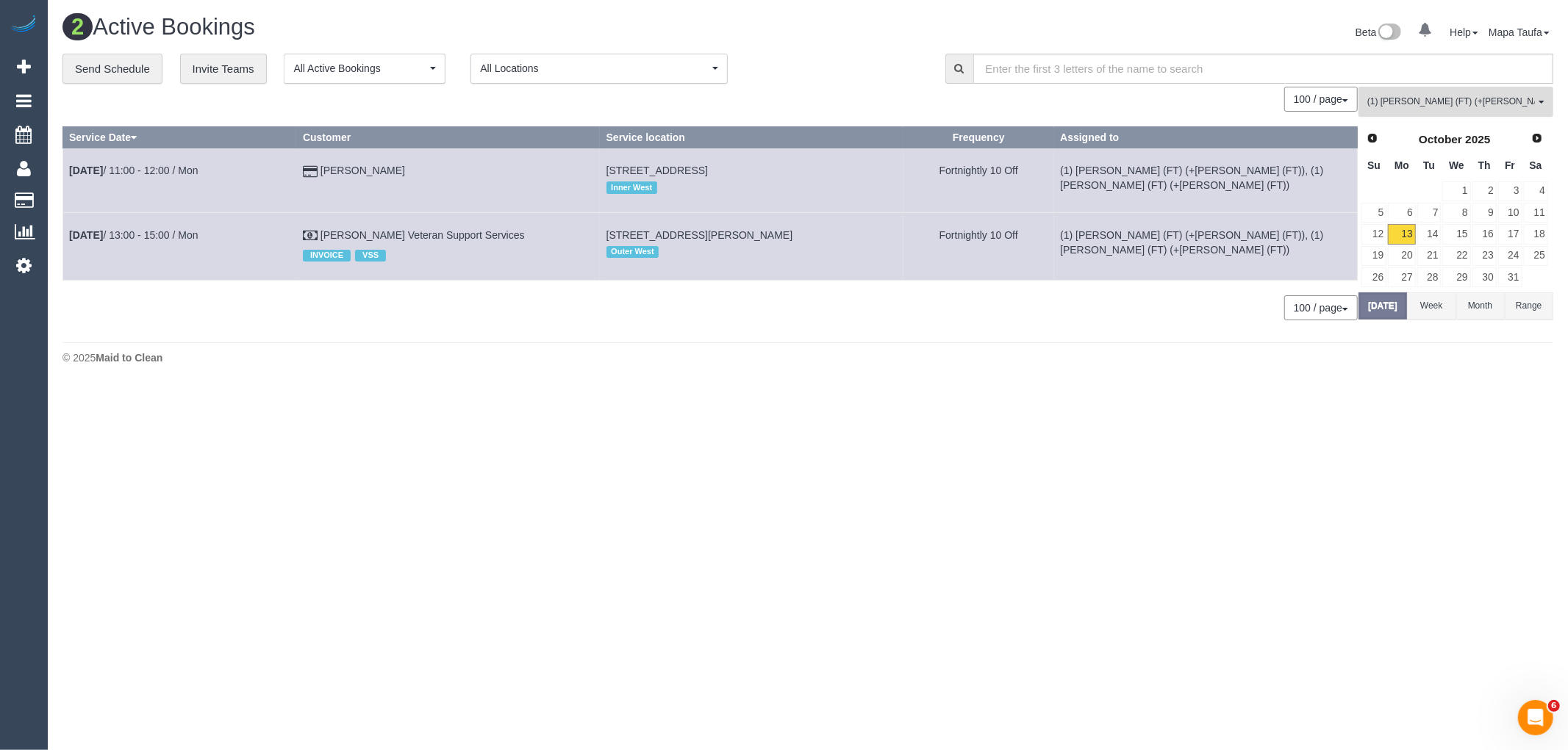
click at [1463, 108] on span "(1) [PERSON_NAME] (FT) (+[PERSON_NAME] (FT))" at bounding box center [1451, 102] width 167 height 12
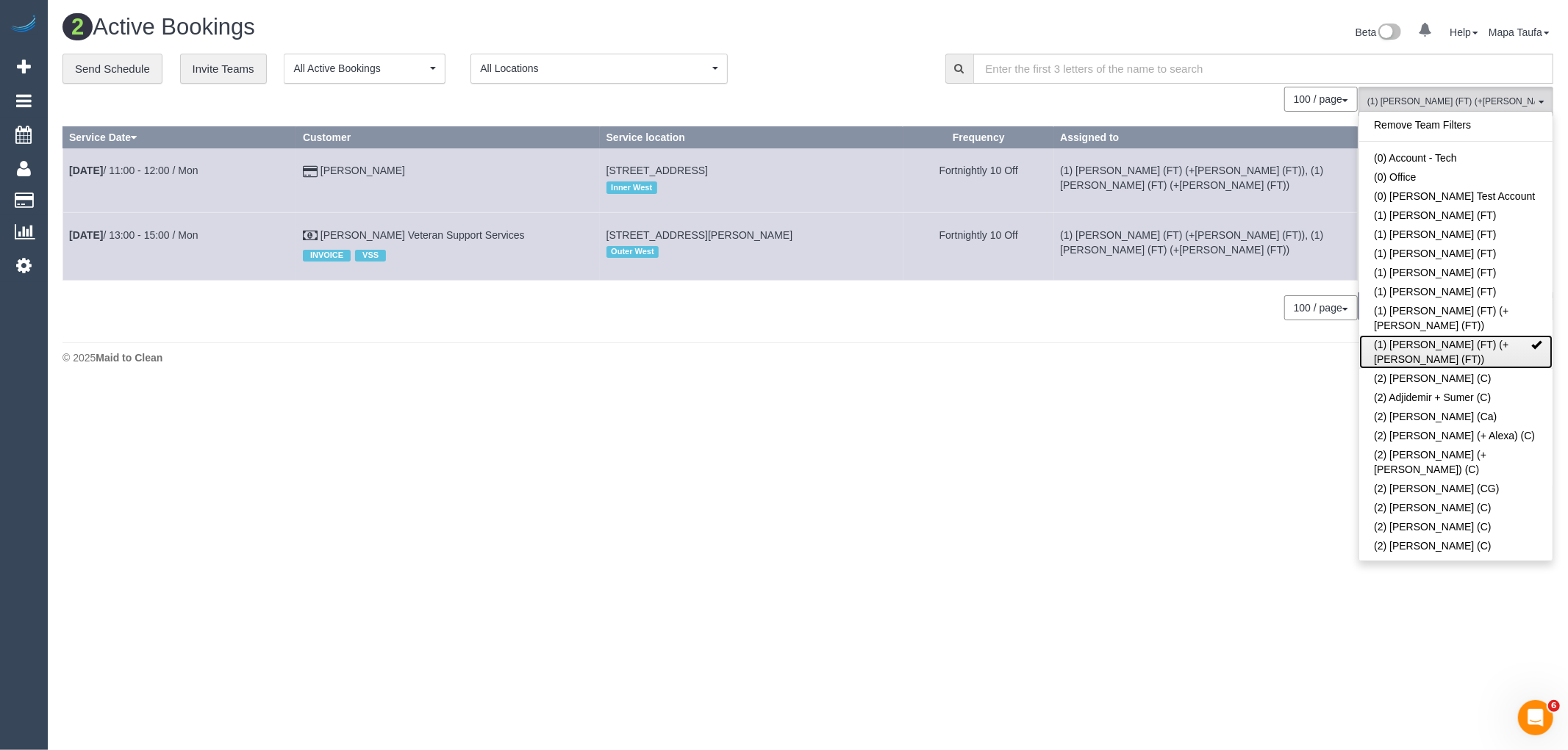
click at [1434, 335] on link "(1) [PERSON_NAME] (FT) (+[PERSON_NAME] (FT))" at bounding box center [1456, 352] width 193 height 34
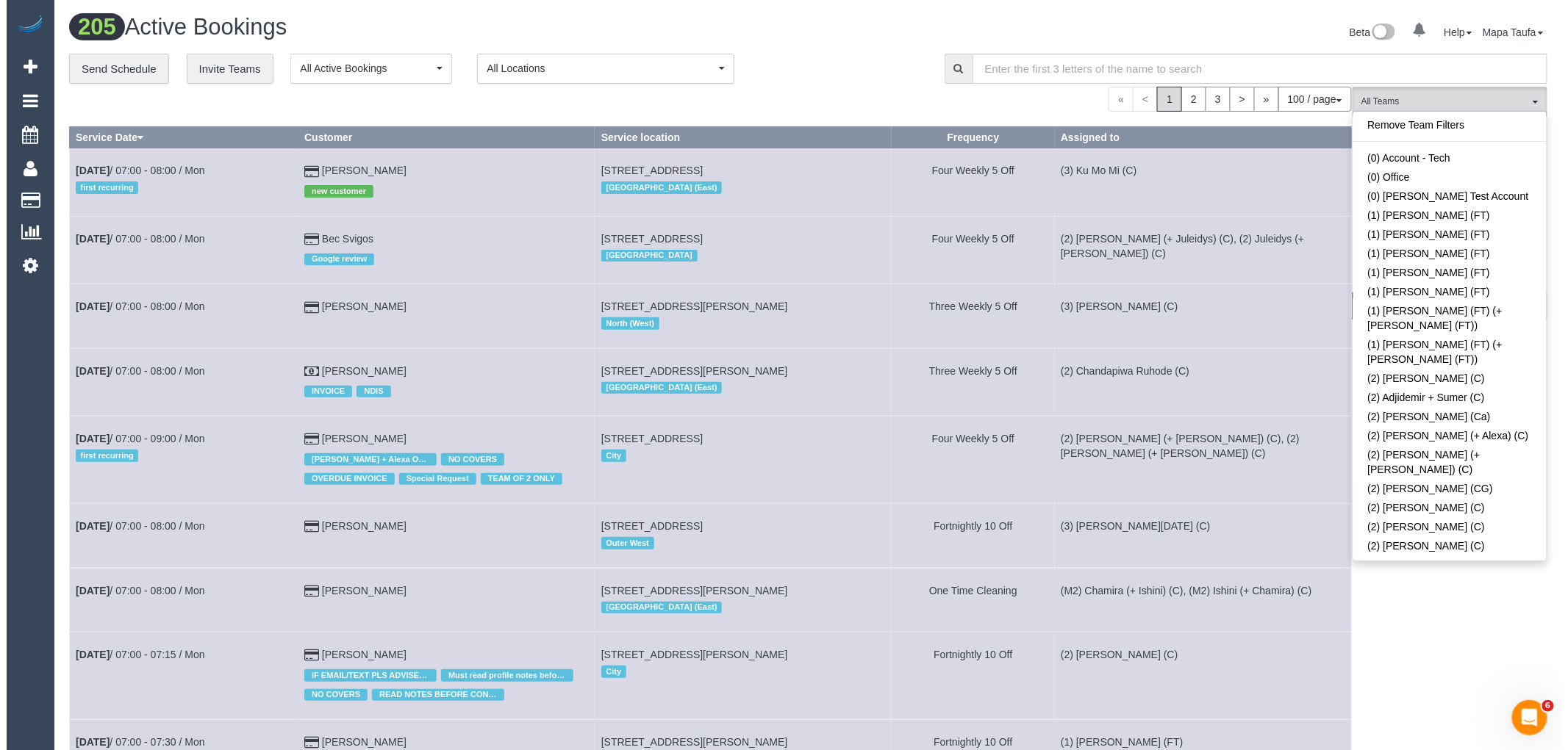
scroll to position [1782, 0]
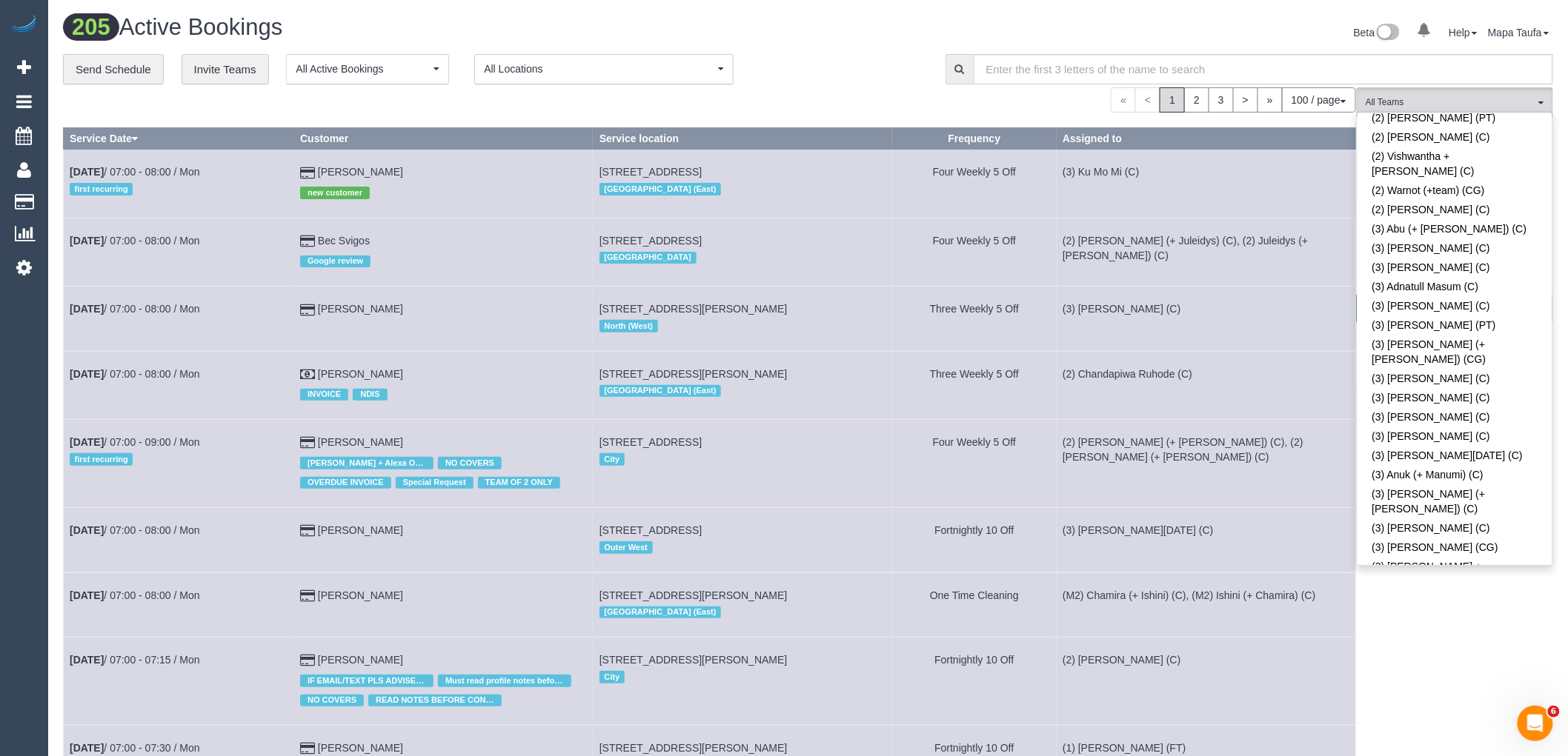
click at [1395, 644] on link "(3) Bayzid (+ Rafid) (C)" at bounding box center [1455, 661] width 195 height 34
click at [880, 81] on div "**********" at bounding box center [494, 70] width 861 height 31
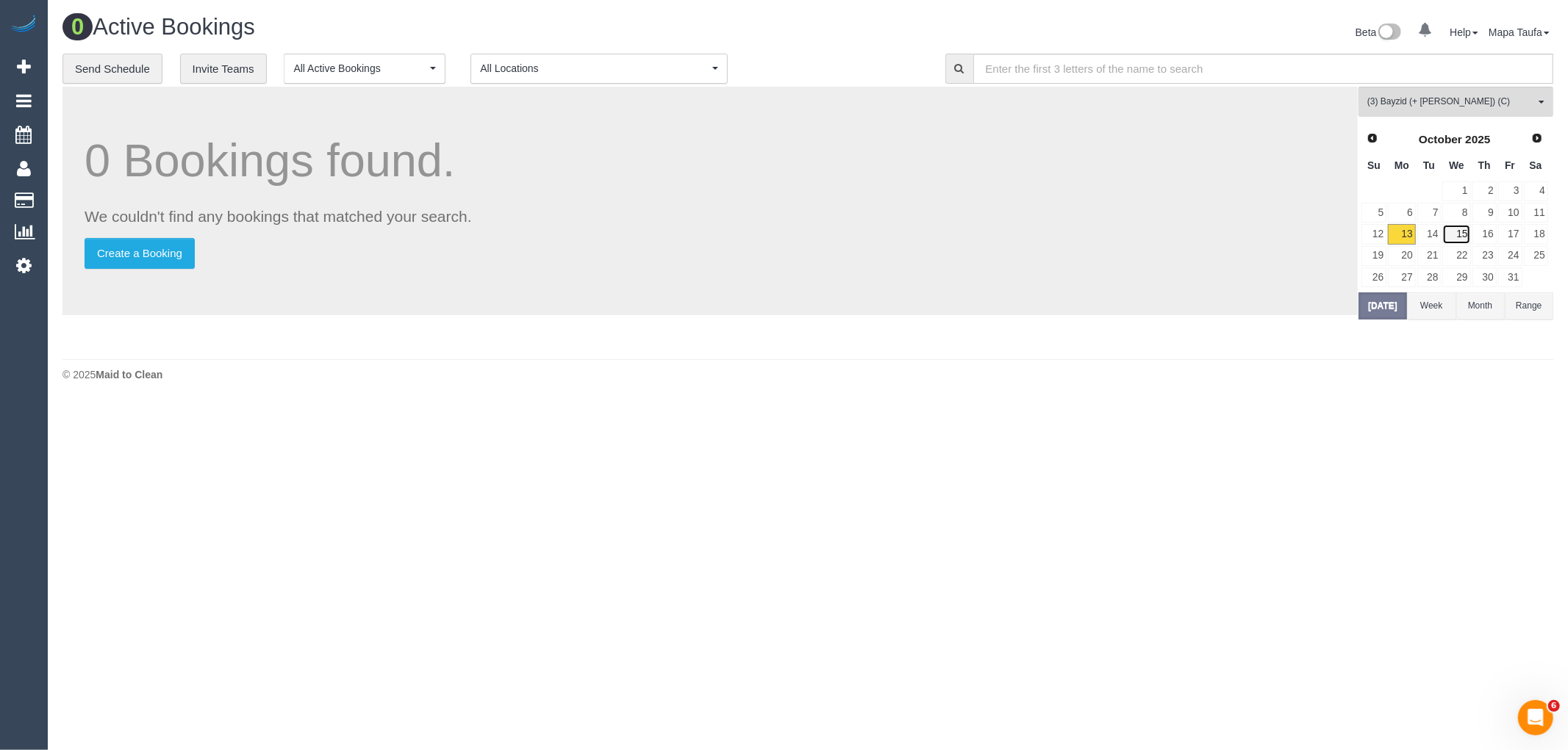
click at [1444, 236] on link "15" at bounding box center [1456, 234] width 28 height 19
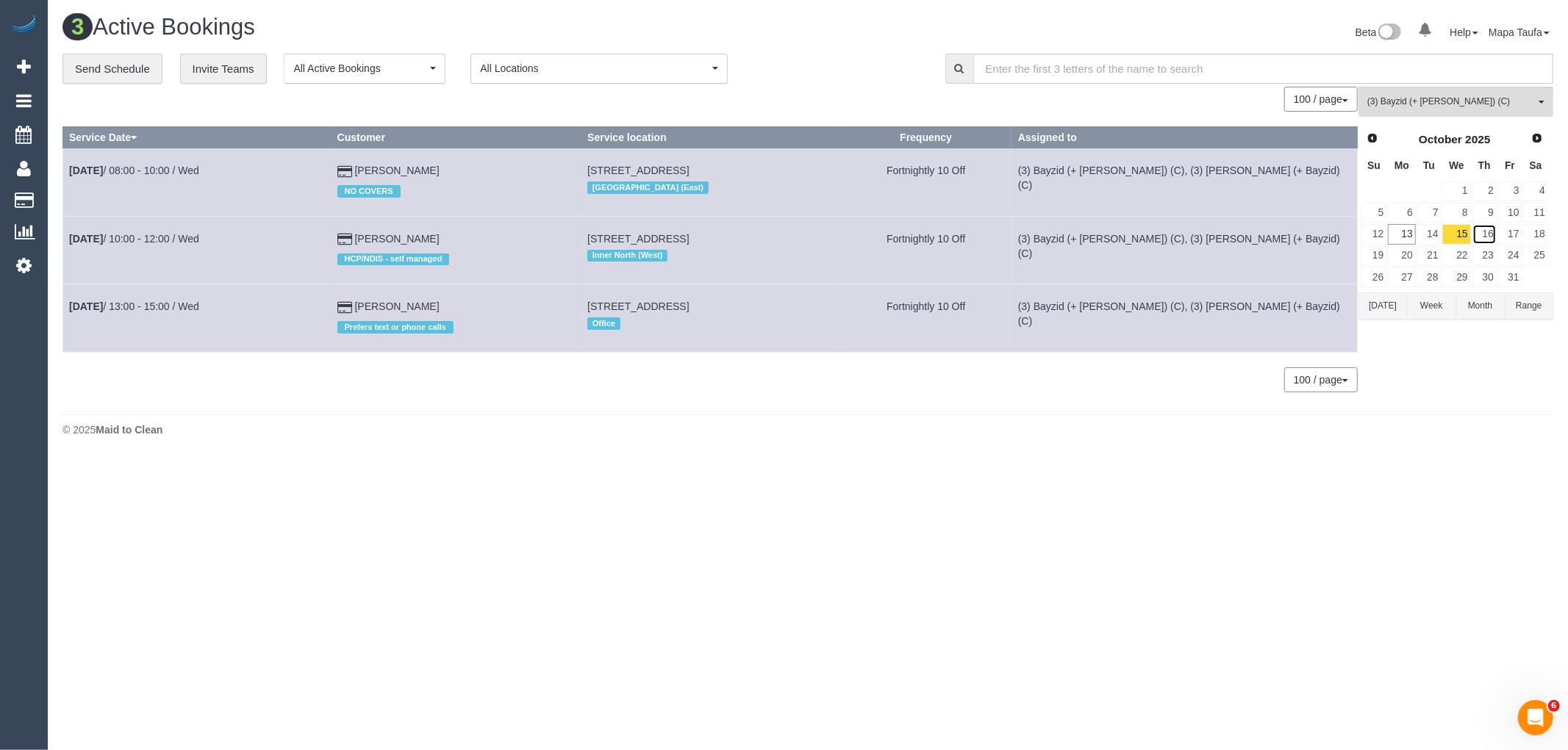
click at [1482, 236] on link "16" at bounding box center [1485, 234] width 24 height 19
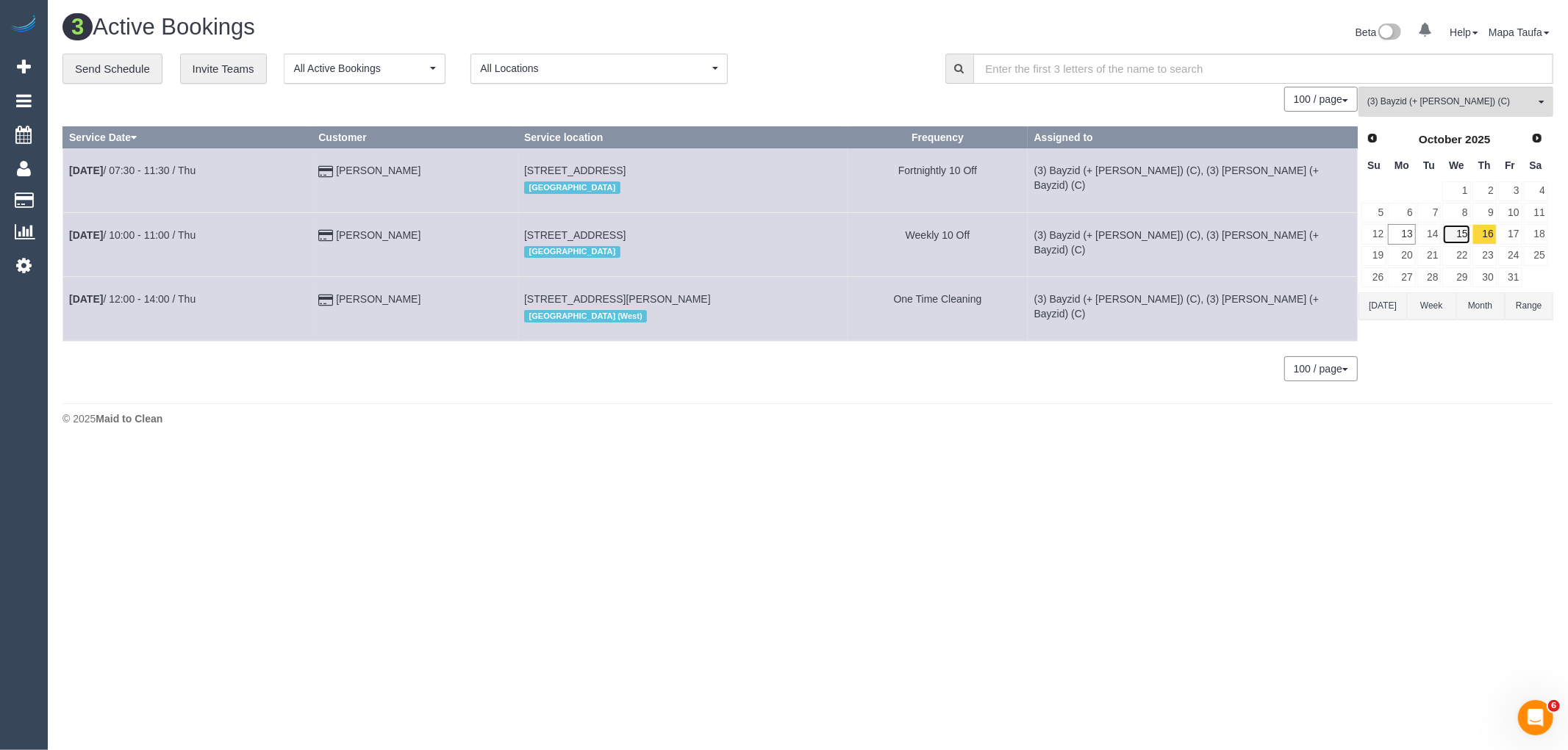
click at [1462, 239] on link "15" at bounding box center [1456, 234] width 28 height 19
click at [1490, 237] on link "16" at bounding box center [1485, 234] width 24 height 19
drag, startPoint x: 365, startPoint y: 311, endPoint x: 175, endPoint y: 303, distance: 190.2
click at [1378, 310] on button "Today" at bounding box center [1383, 305] width 49 height 27
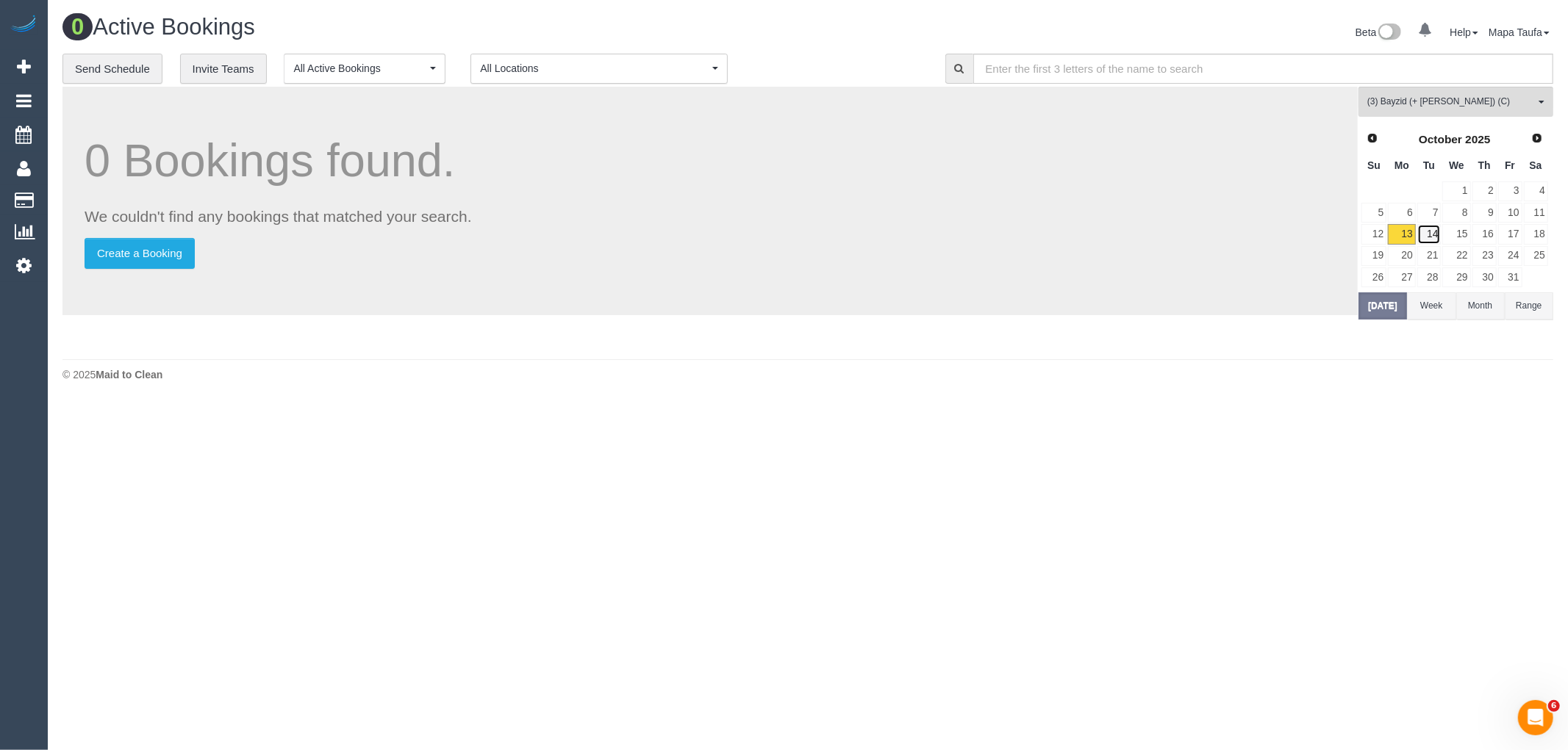
click at [1430, 233] on link "14" at bounding box center [1429, 234] width 24 height 19
click at [1457, 240] on link "15" at bounding box center [1456, 234] width 28 height 19
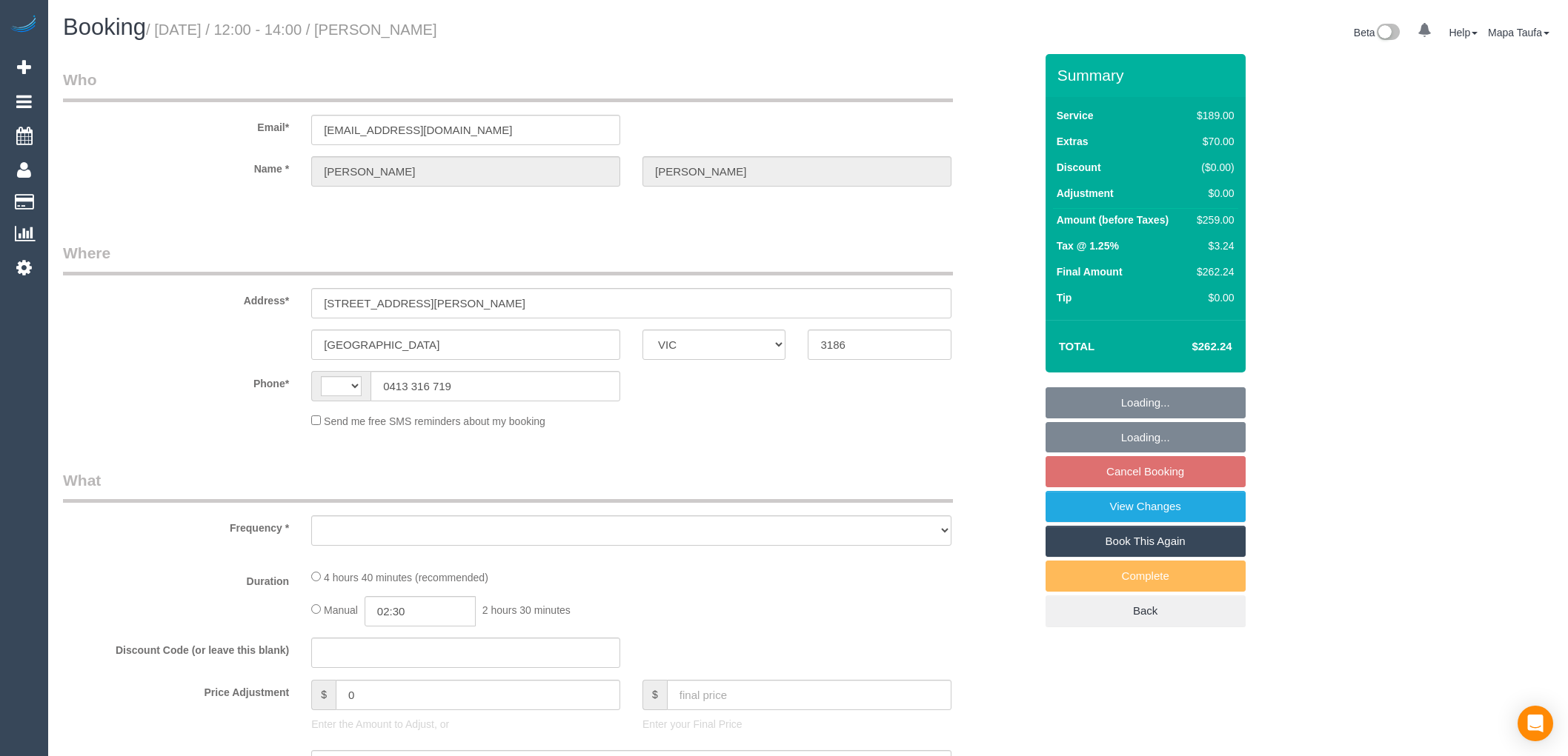
select select "VIC"
select select "string:stripe-pm_1RmuUC2GScqysDRVyaI9Ojxe"
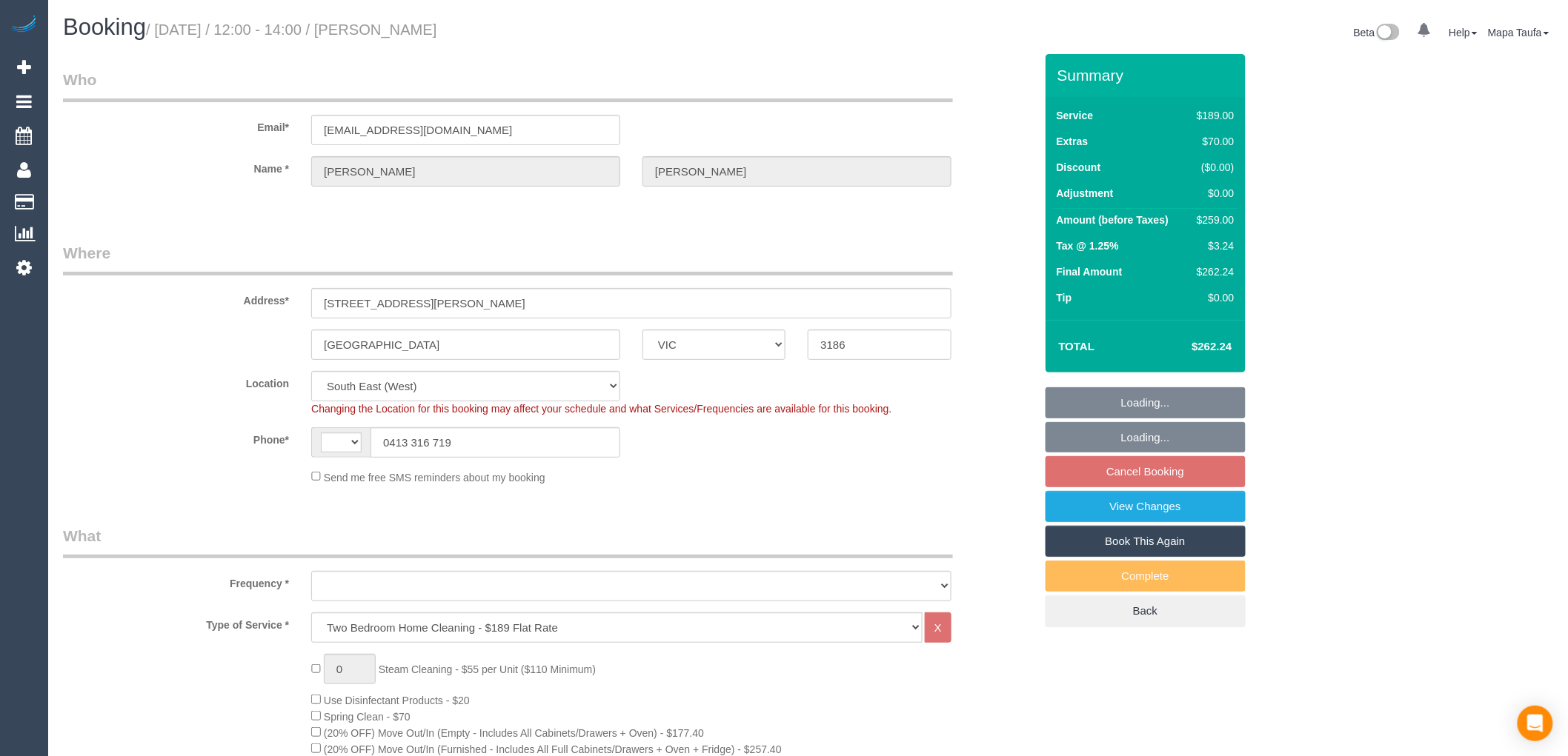
select select "string:AU"
select select "number:28"
select select "number:14"
select select "number:19"
select select "number:13"
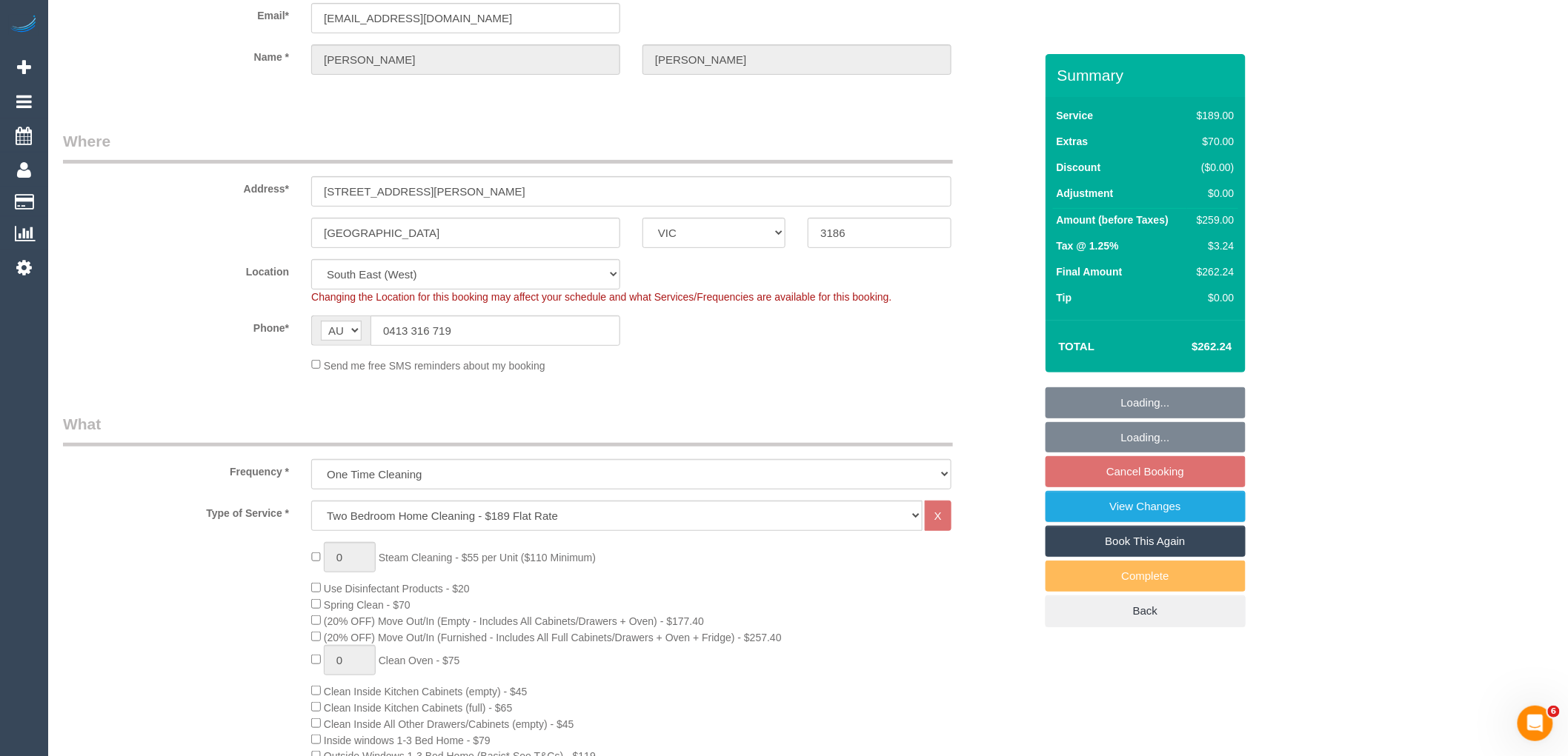
select select "object:801"
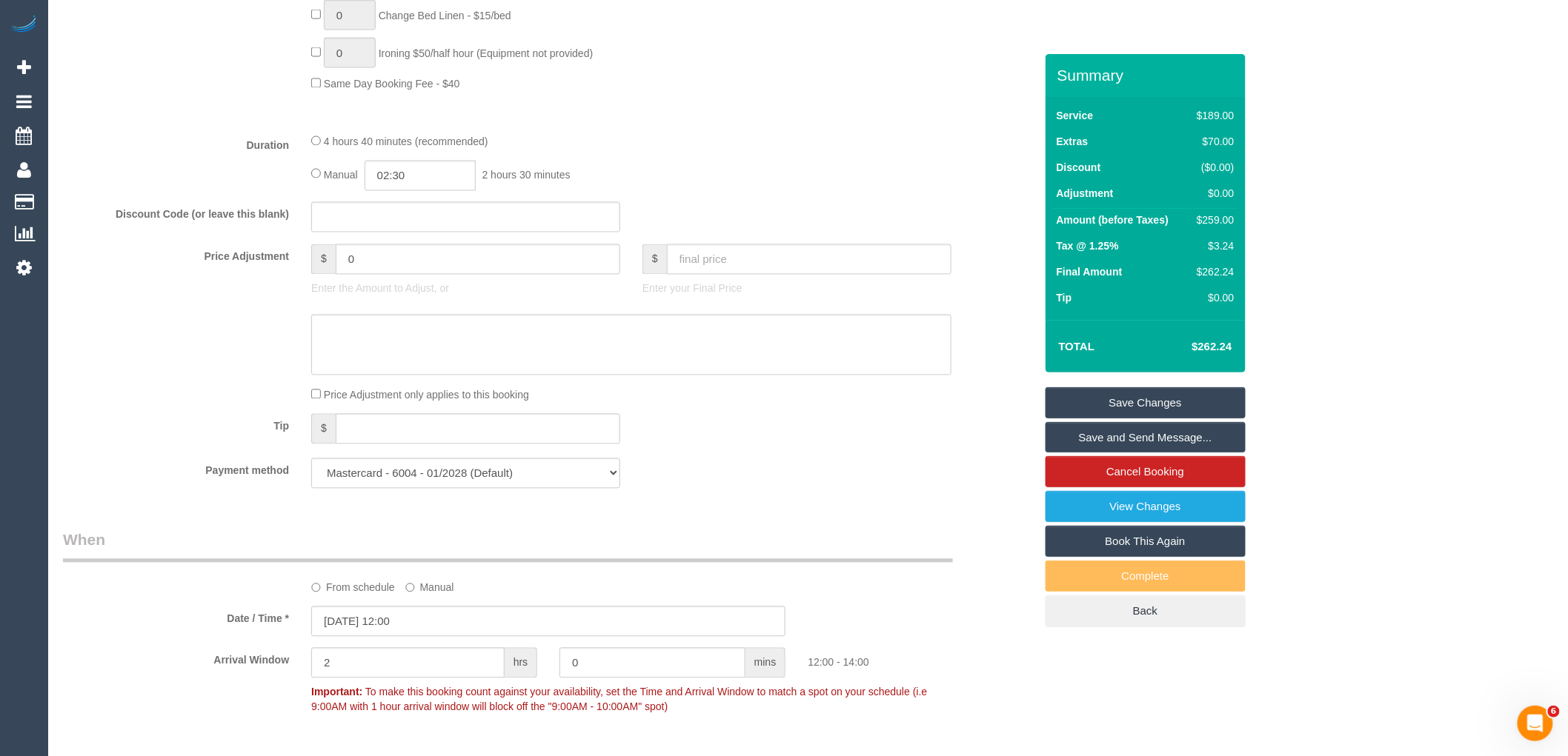
scroll to position [1238, 0]
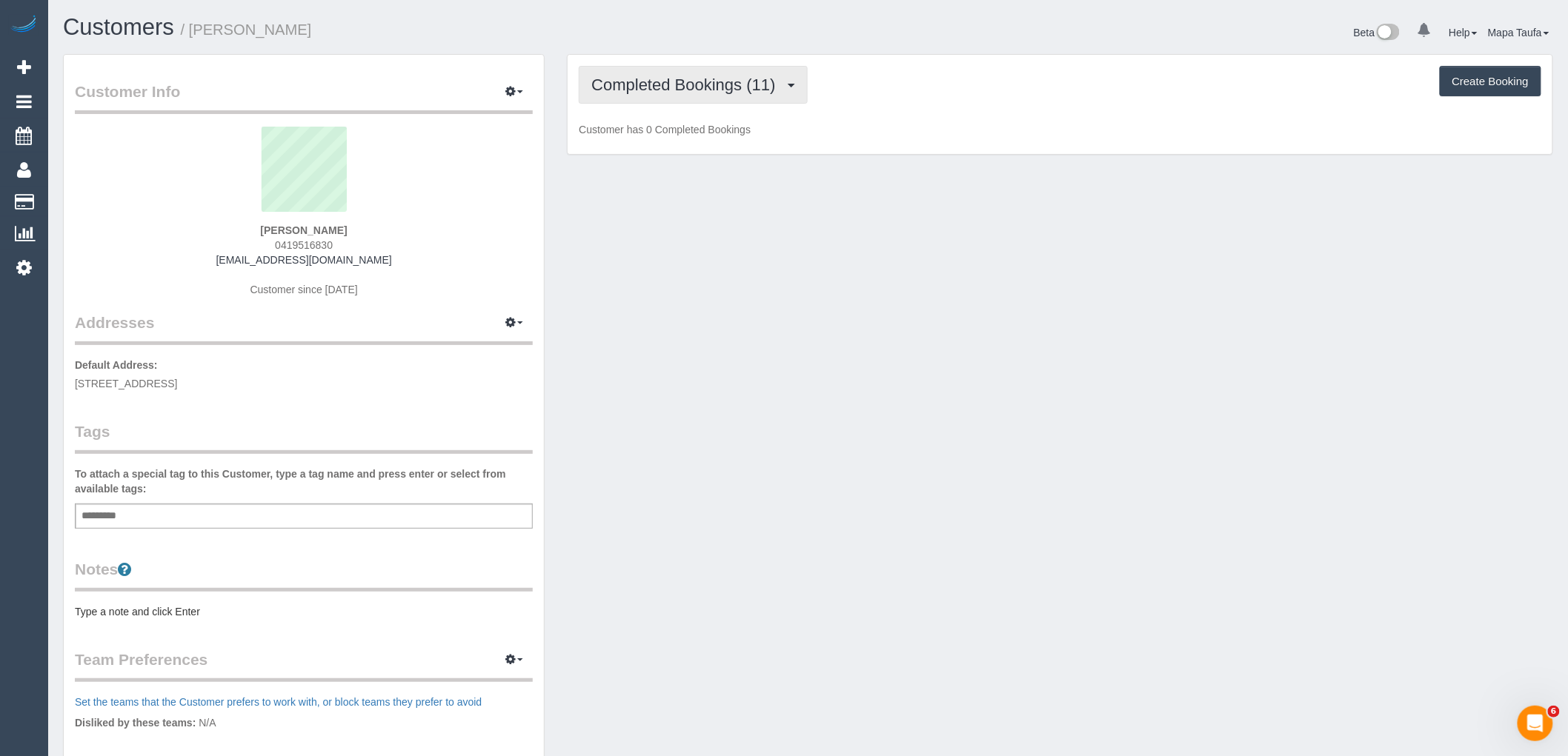
click at [635, 94] on span "Completed Bookings (11)" at bounding box center [687, 85] width 191 height 19
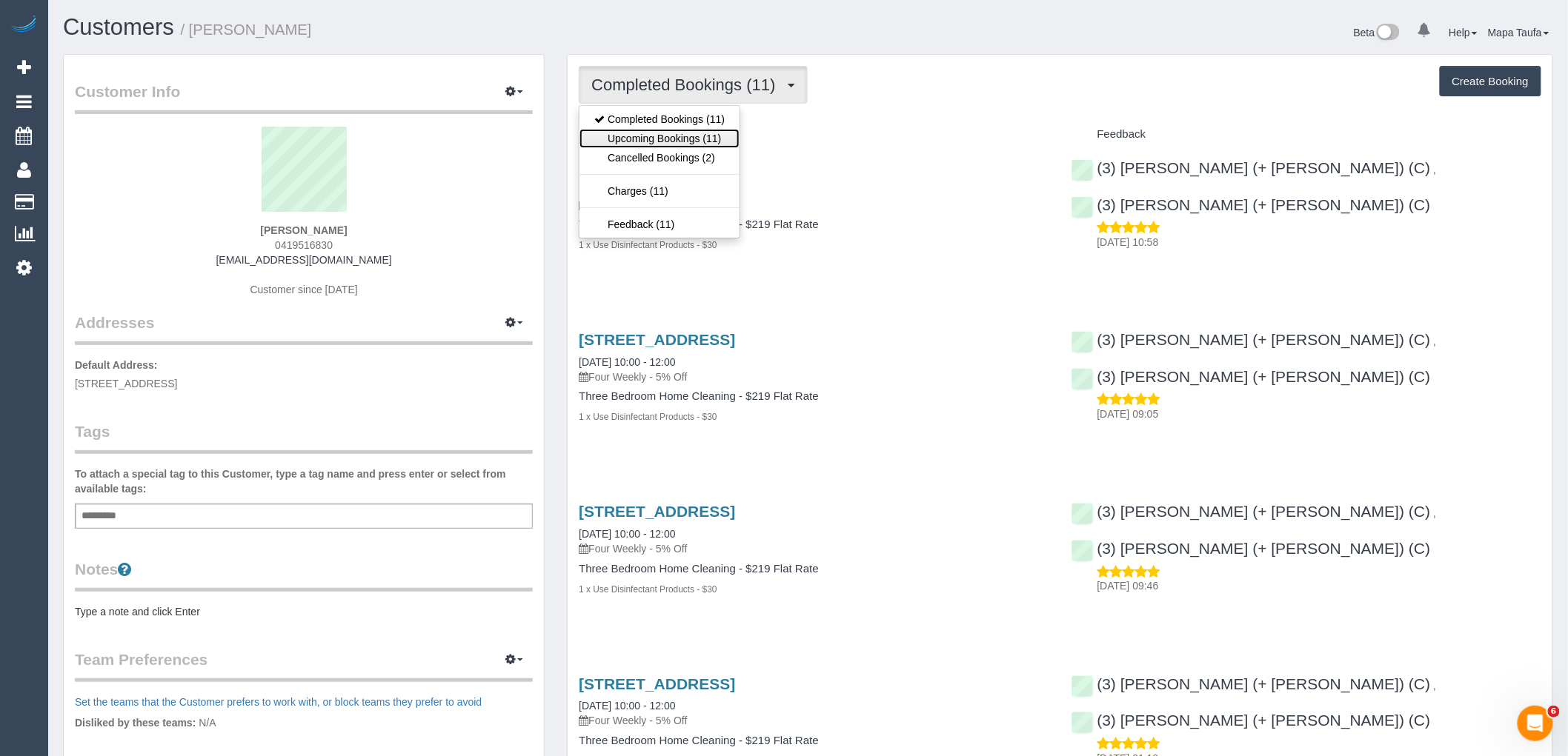
click at [665, 141] on link "Upcoming Bookings (11)" at bounding box center [659, 138] width 160 height 20
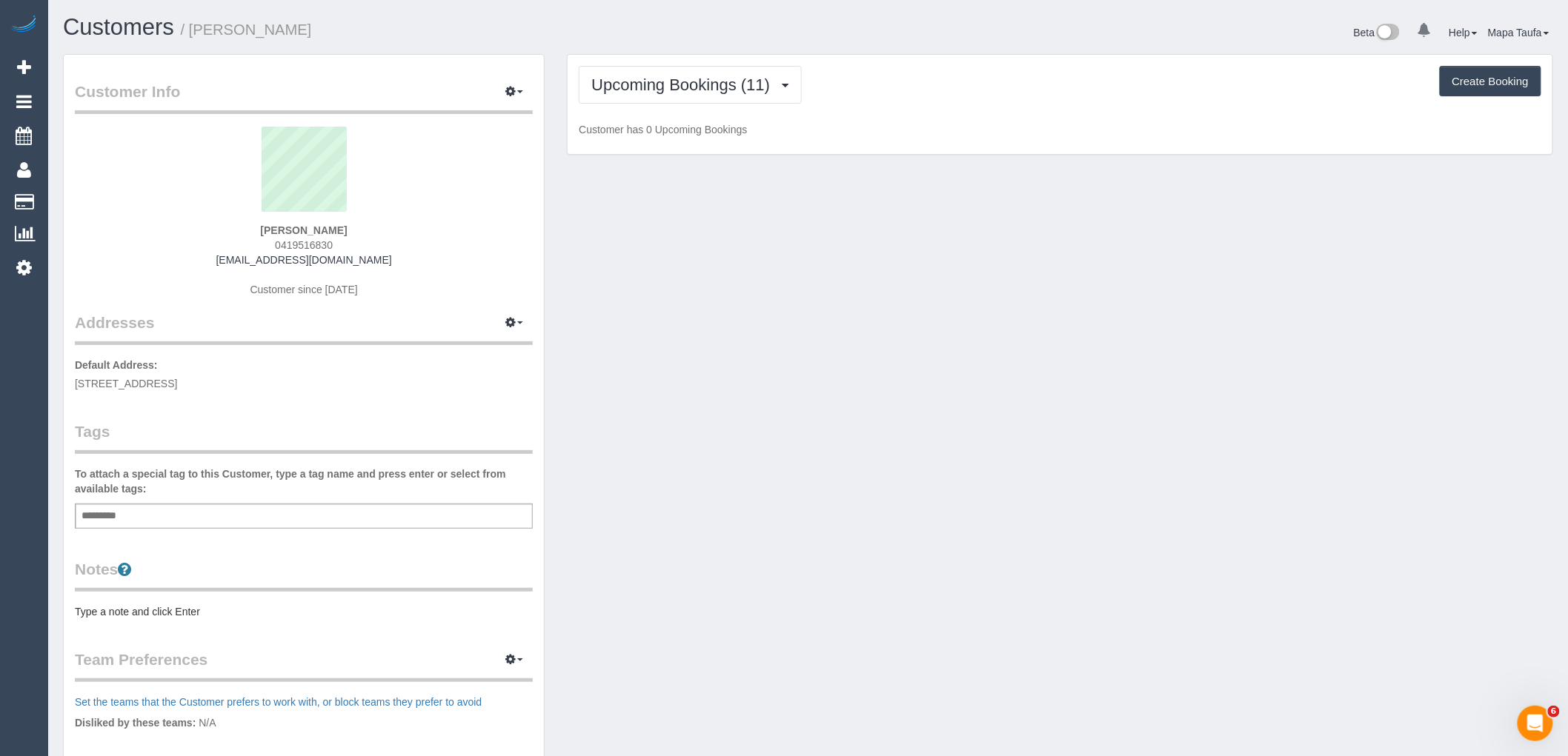
click at [647, 34] on h1 "Customers / Peter Dobbin" at bounding box center [430, 28] width 735 height 25
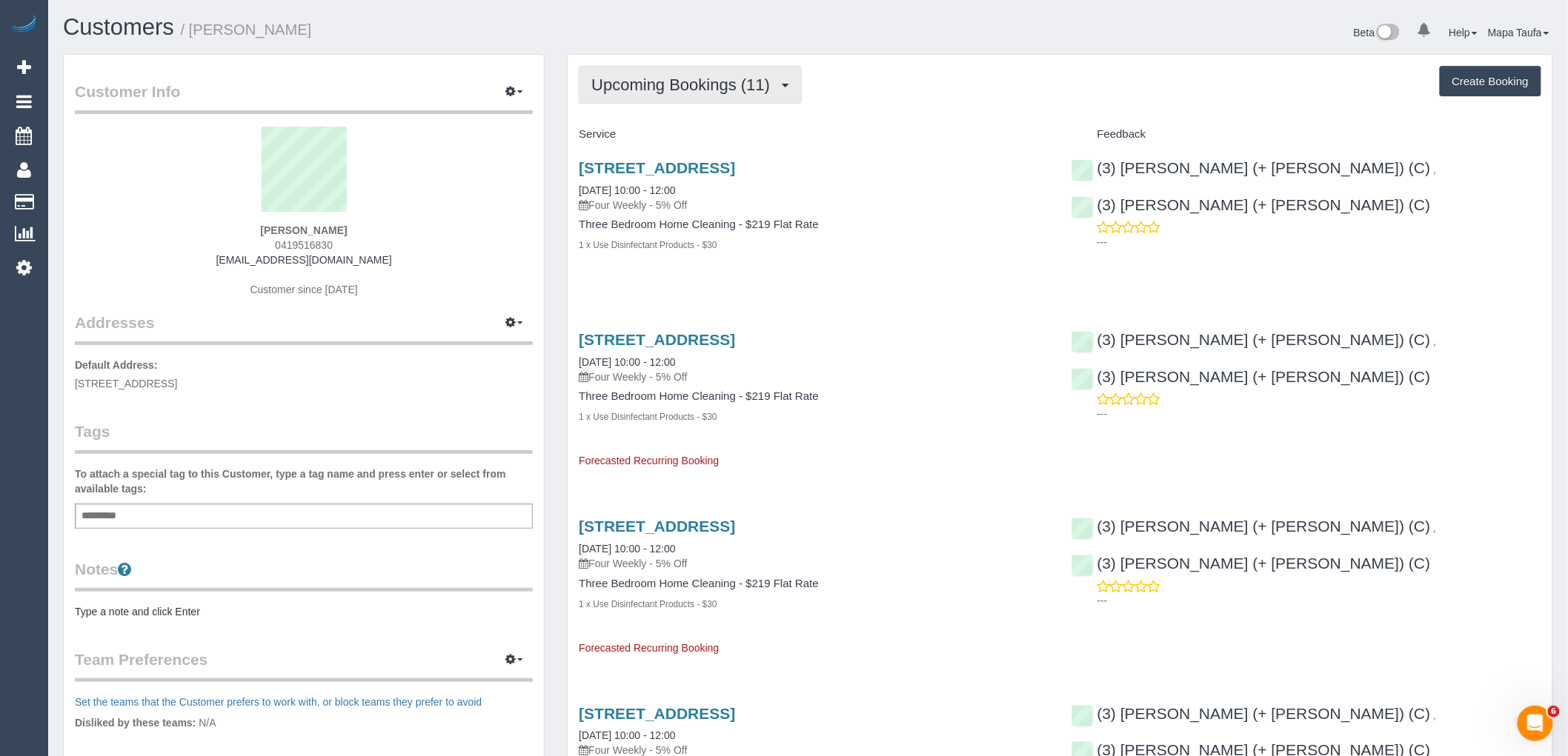
click at [636, 87] on span "Upcoming Bookings (11)" at bounding box center [684, 85] width 186 height 19
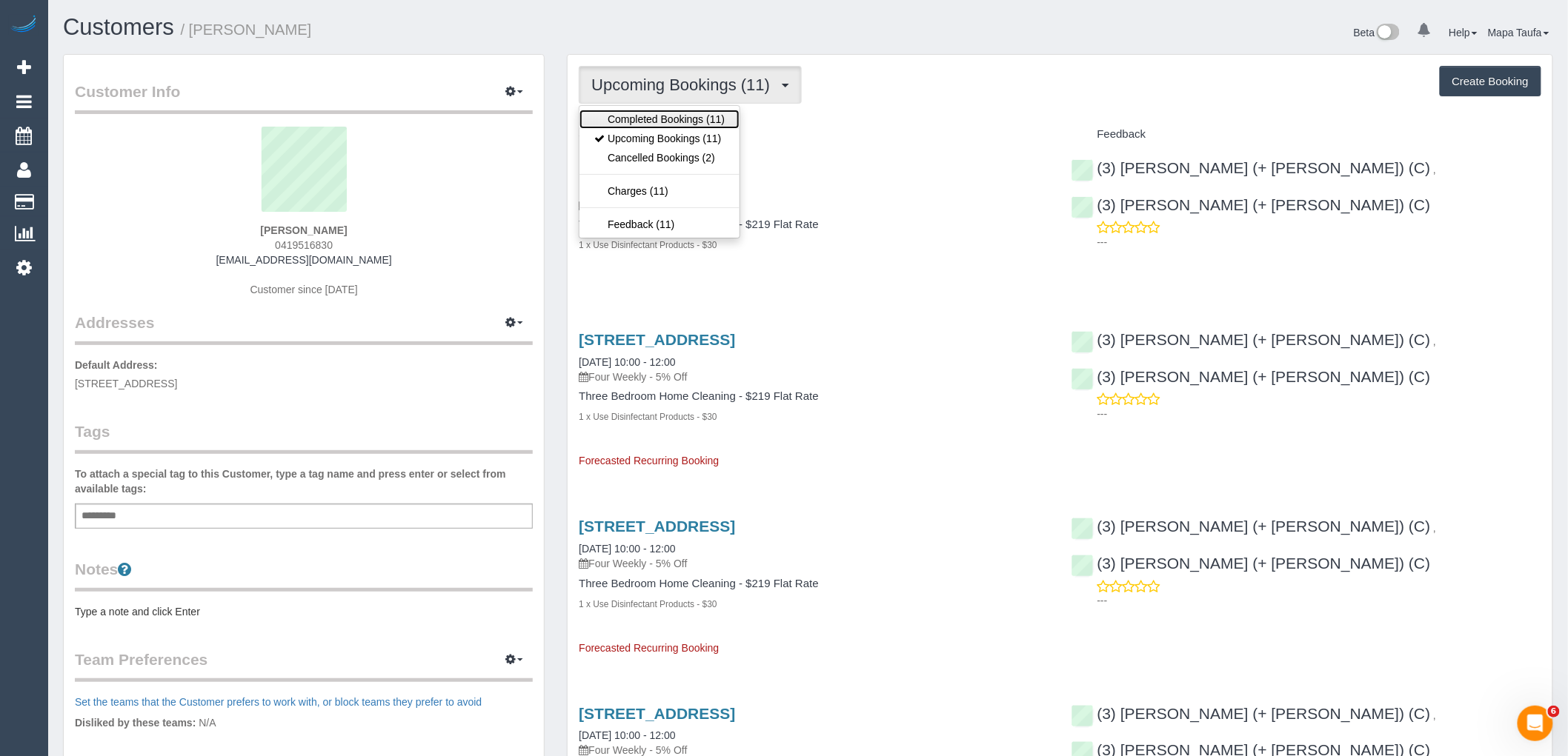
click at [634, 110] on link "Completed Bookings (11)" at bounding box center [659, 120] width 160 height 20
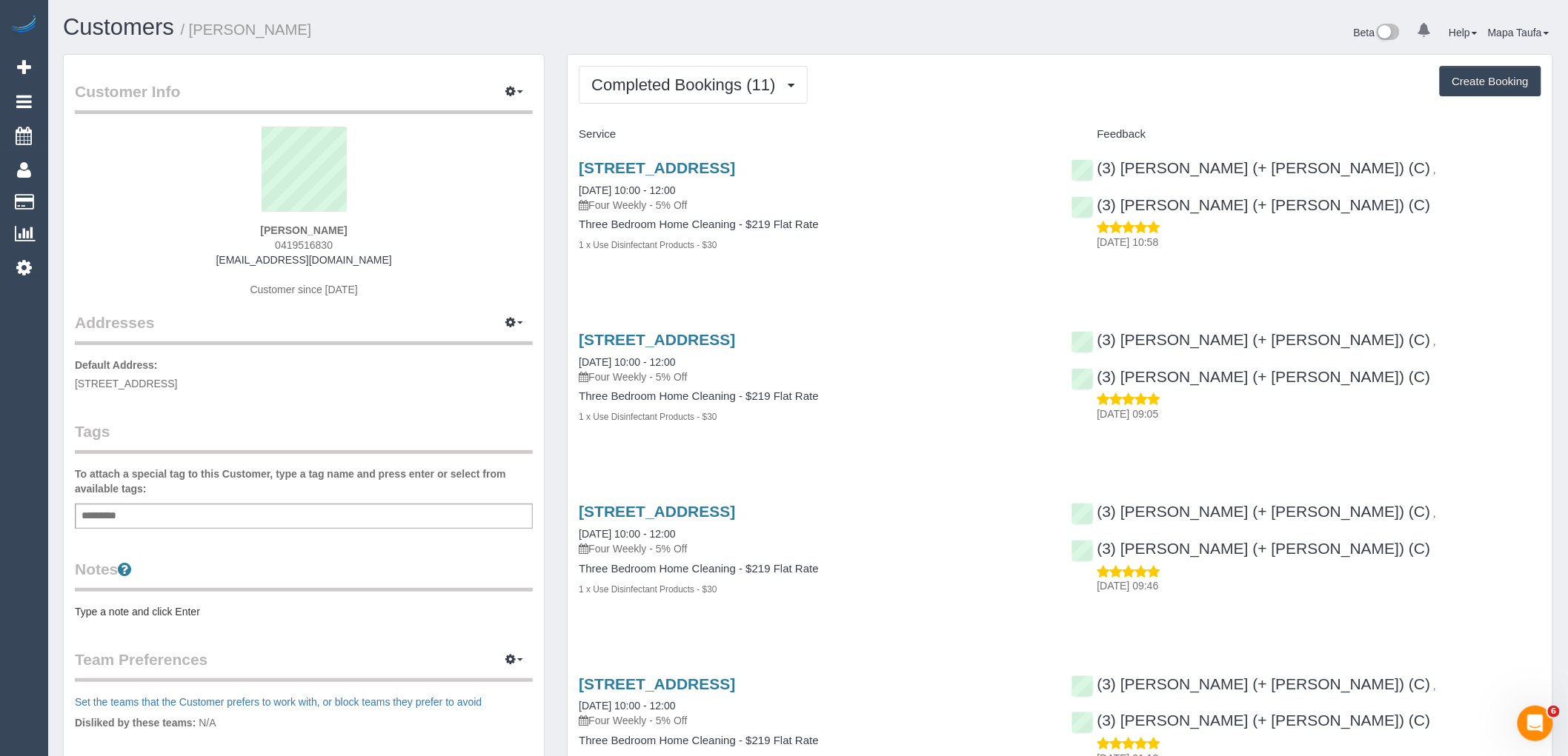
click at [215, 517] on div "Add a tag" at bounding box center [304, 516] width 458 height 25
type input "*"
type input "***"
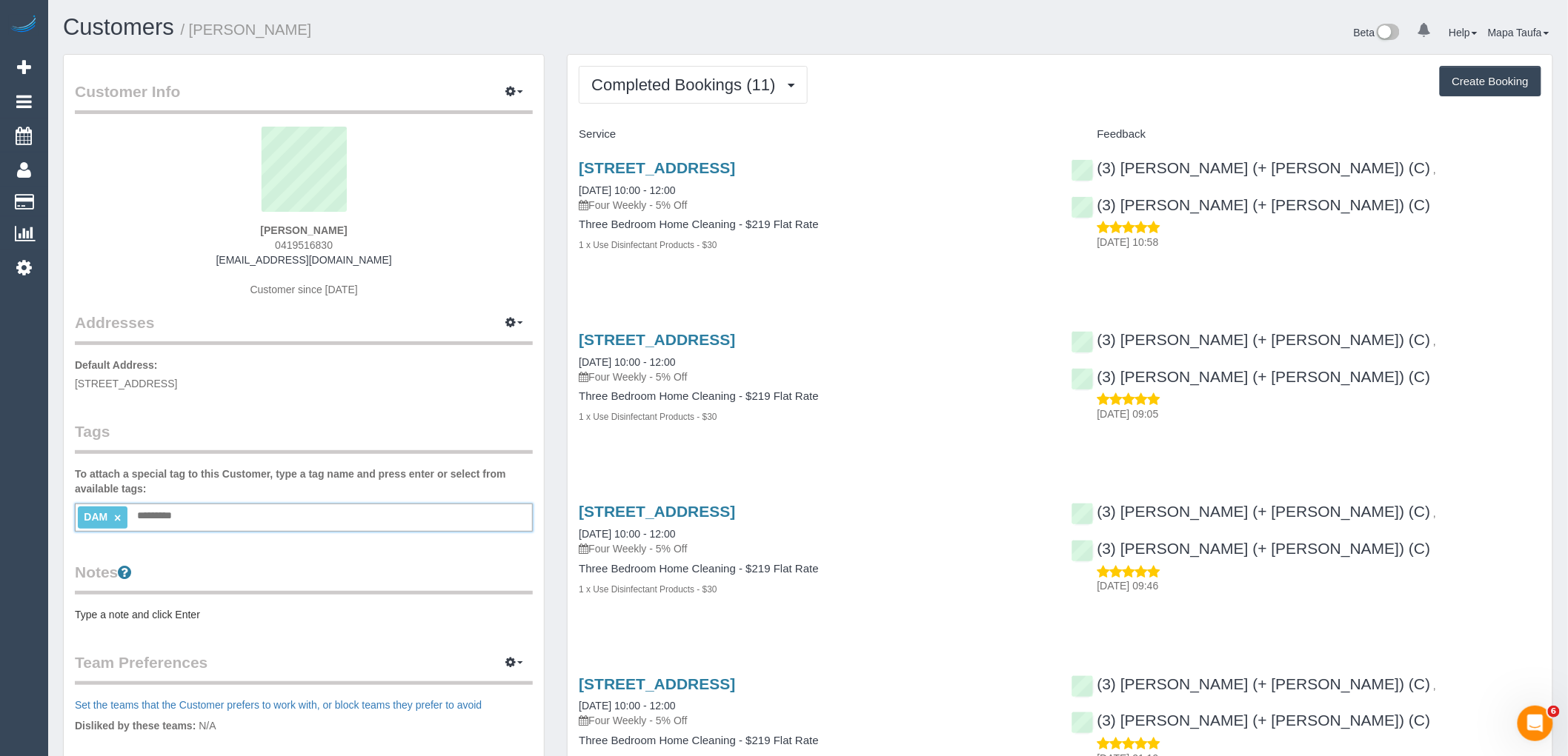
type input "*"
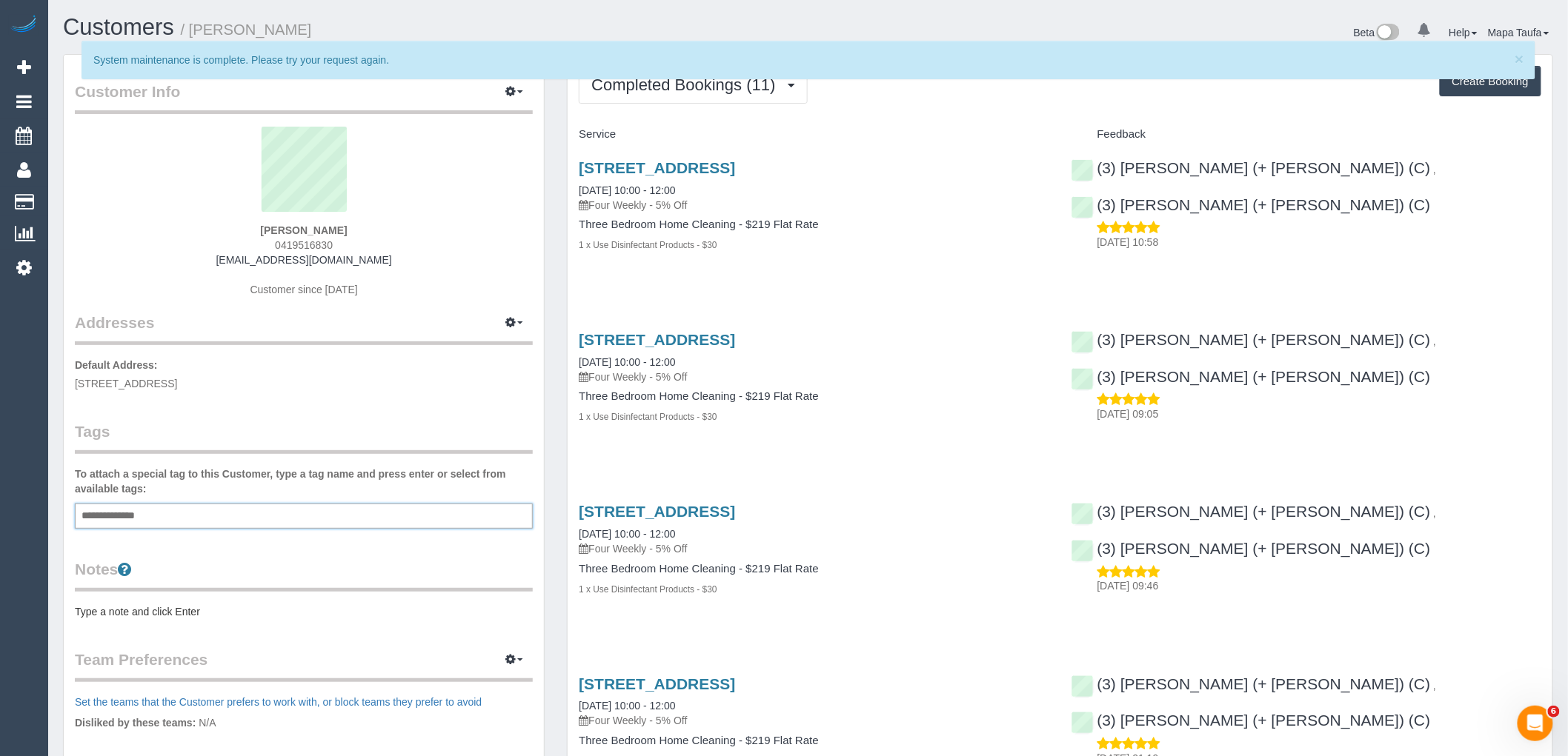
type input "**********"
drag, startPoint x: 365, startPoint y: 238, endPoint x: 264, endPoint y: 228, distance: 101.5
click at [264, 228] on div "Peter Dobbin 0419516830 dobbinp@gmail.com Customer since 2024" at bounding box center [304, 220] width 458 height 186
drag, startPoint x: 1512, startPoint y: 179, endPoint x: 1334, endPoint y: 170, distance: 178.2
click at [1334, 170] on div "(3) Felipe (+ Tatiana) (C) , (3) Tatiana (+ Felipe) (C) 12/10/2025 10:58" at bounding box center [1306, 201] width 492 height 110
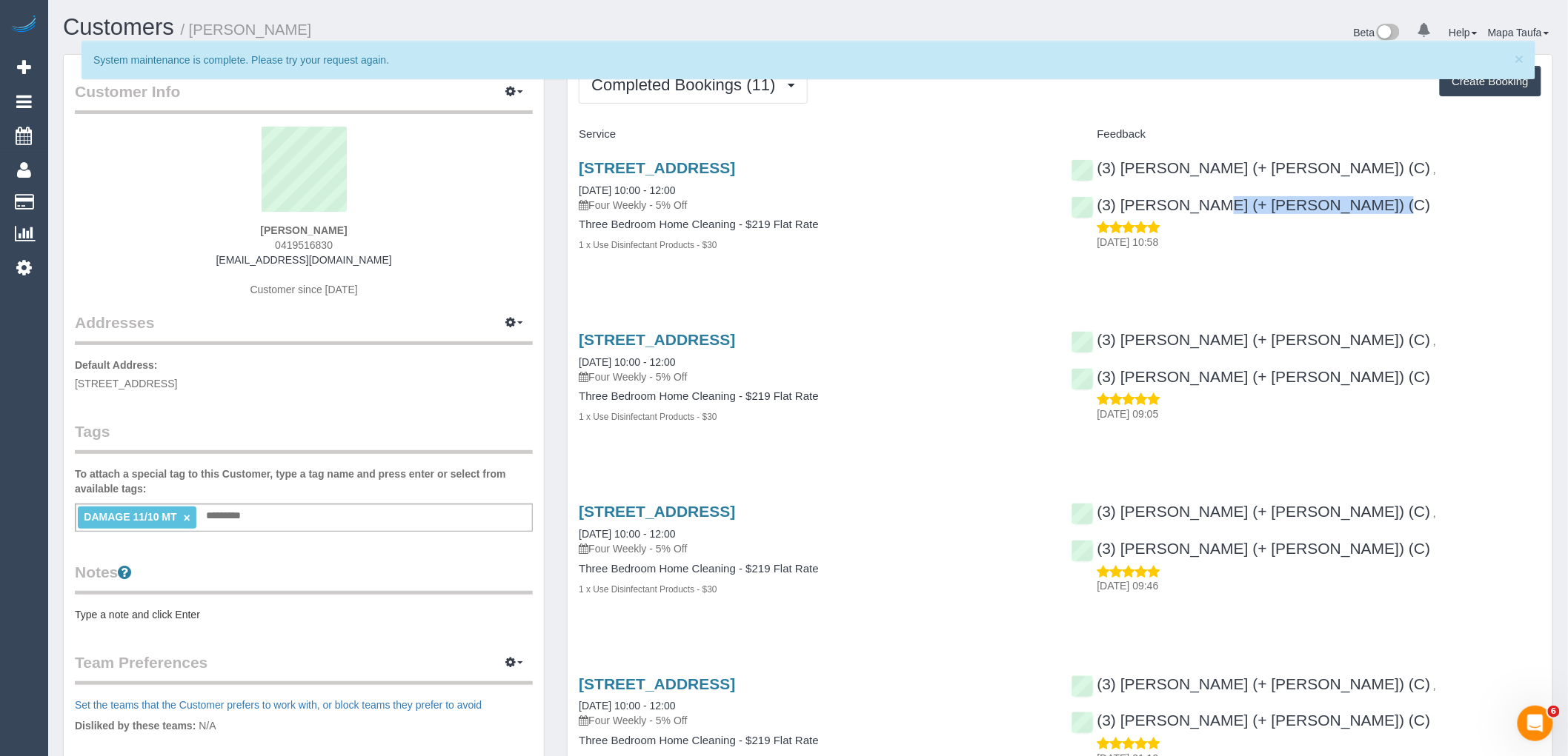
copy link "Tatiana (+ Felipe) (C)"
click at [795, 281] on div "146b, Kensington, Road, Kensington, VIC 3031 11/10/2025 10:00 - 12:00 Four Week…" at bounding box center [813, 213] width 492 height 135
click at [630, 159] on div "146b, Kensington, Road, Kensington, VIC 3031 11/10/2025 10:00 - 12:00 Four Week…" at bounding box center [813, 213] width 492 height 135
click at [638, 168] on link "146b, Kensington, Road, Kensington, VIC 3031" at bounding box center [656, 167] width 156 height 17
drag, startPoint x: 1502, startPoint y: 178, endPoint x: 1331, endPoint y: 167, distance: 171.4
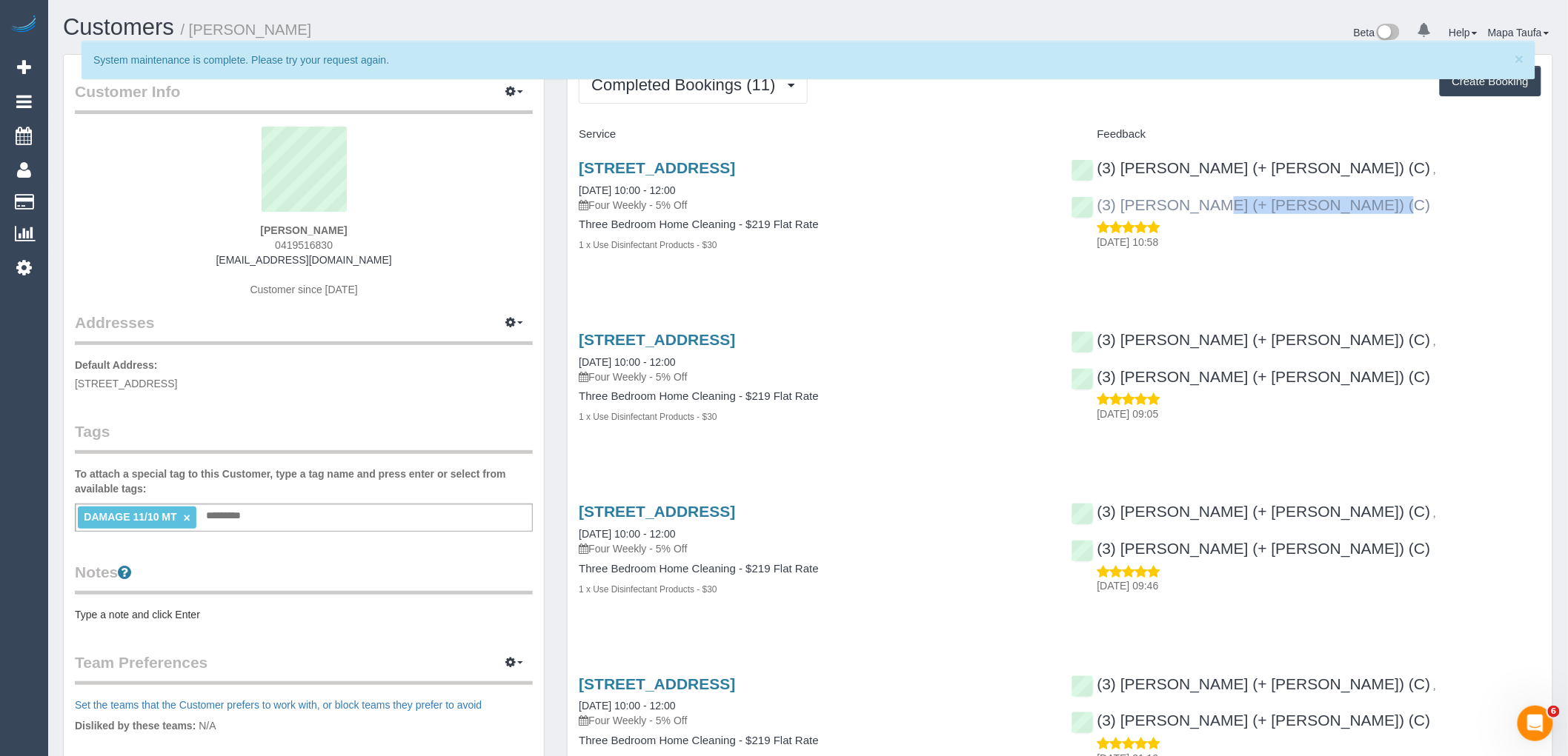
click at [1331, 167] on div "(3) Felipe (+ Tatiana) (C) , (3) Tatiana (+ Felipe) (C) 12/10/2025 10:58" at bounding box center [1306, 201] width 492 height 110
copy link "Tatiana (+ Felipe) (C)"
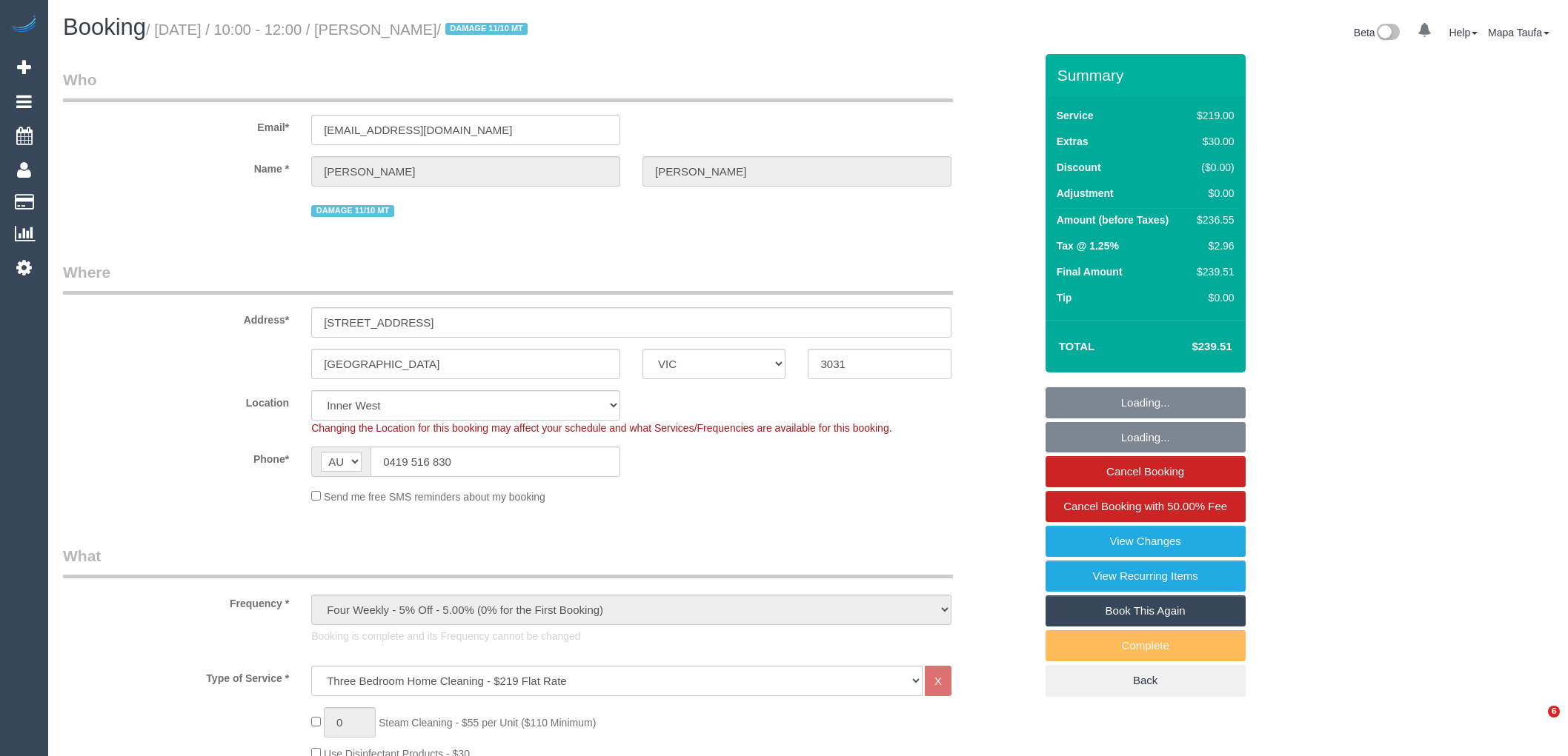
select select "VIC"
select select "string:stripe-pm_1QOVcz2GScqysDRVPmDWV52N"
select select "number:28"
select select "number:14"
select select "number:19"
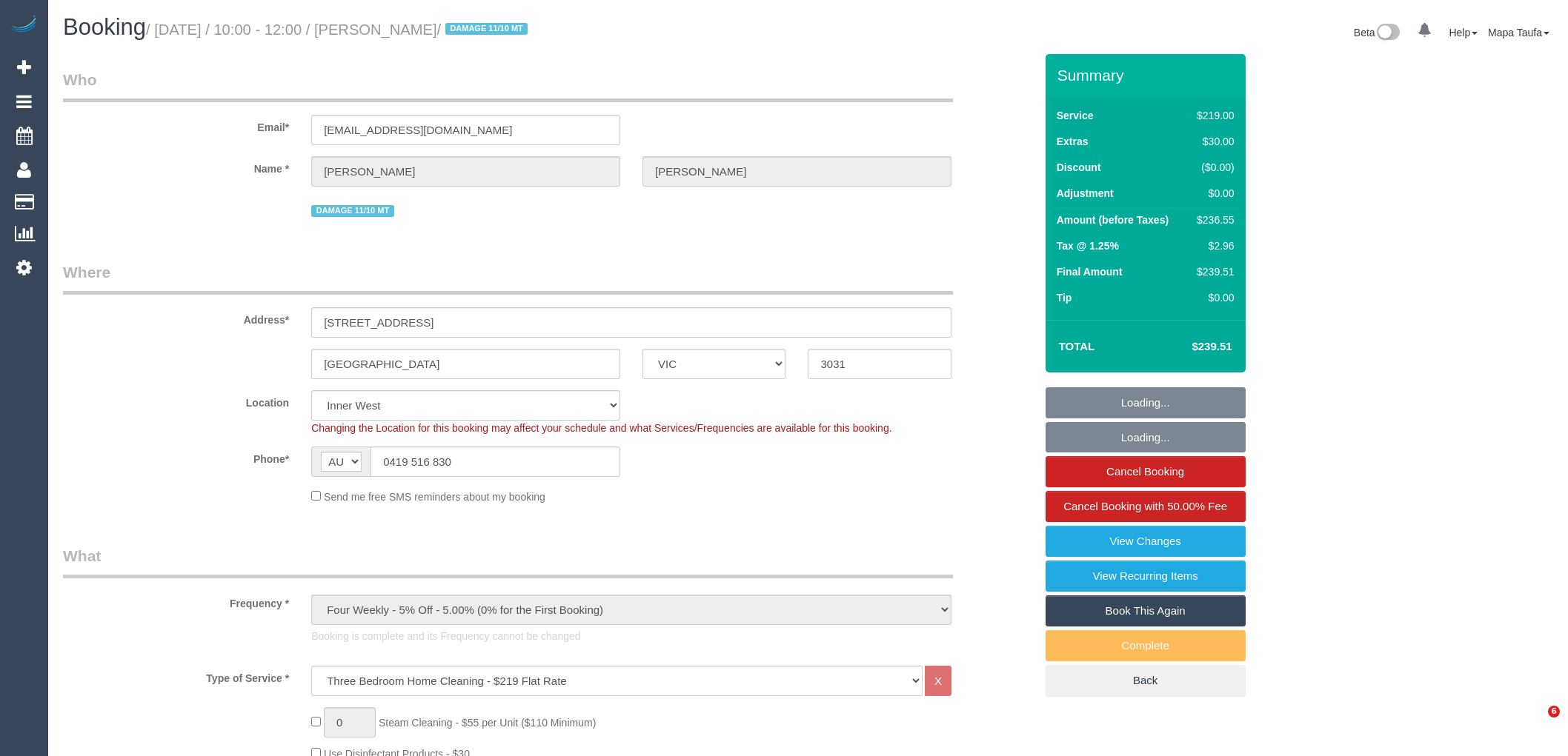
select select "number:24"
select select "number:34"
select select "number:26"
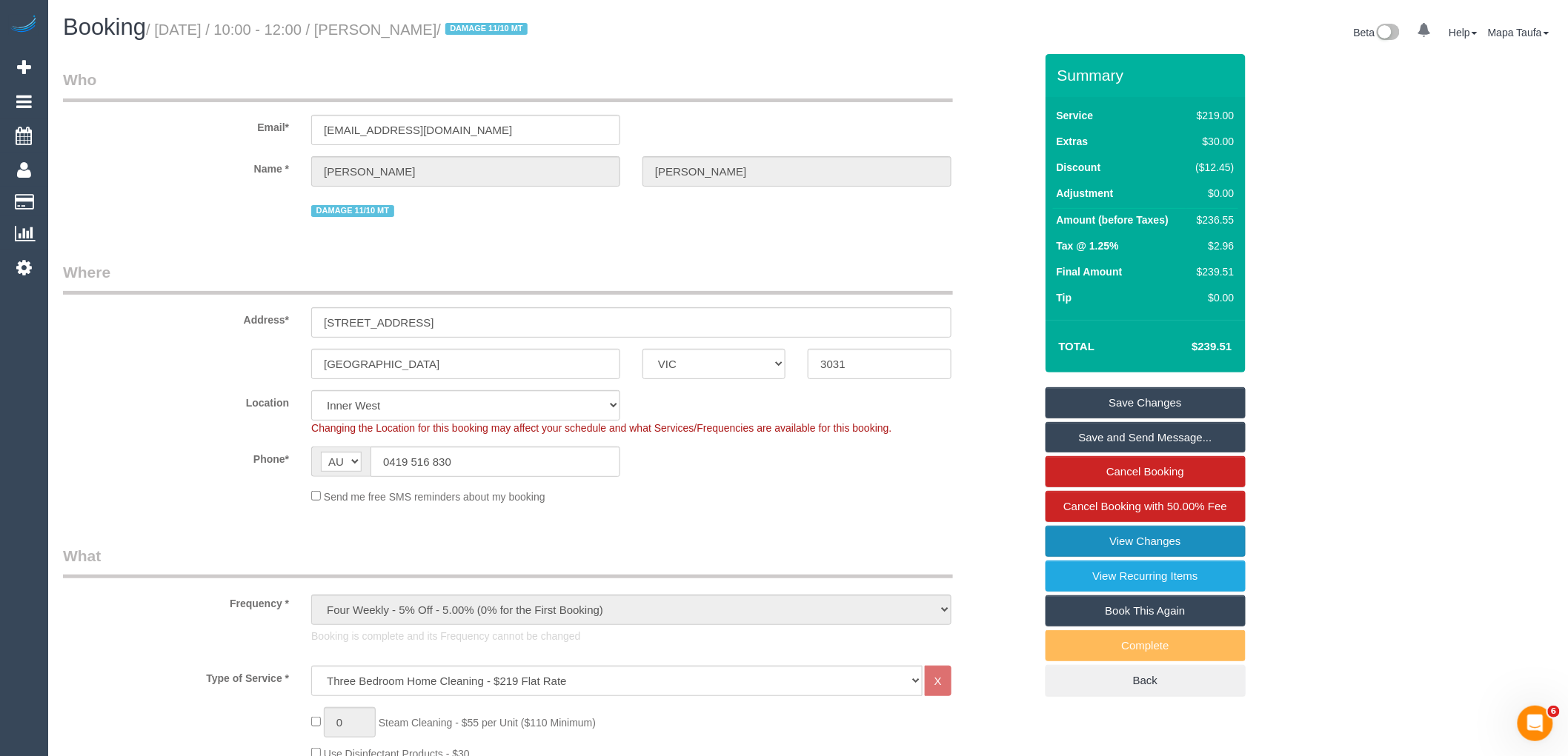
click at [1138, 541] on link "View Changes" at bounding box center [1146, 541] width 200 height 31
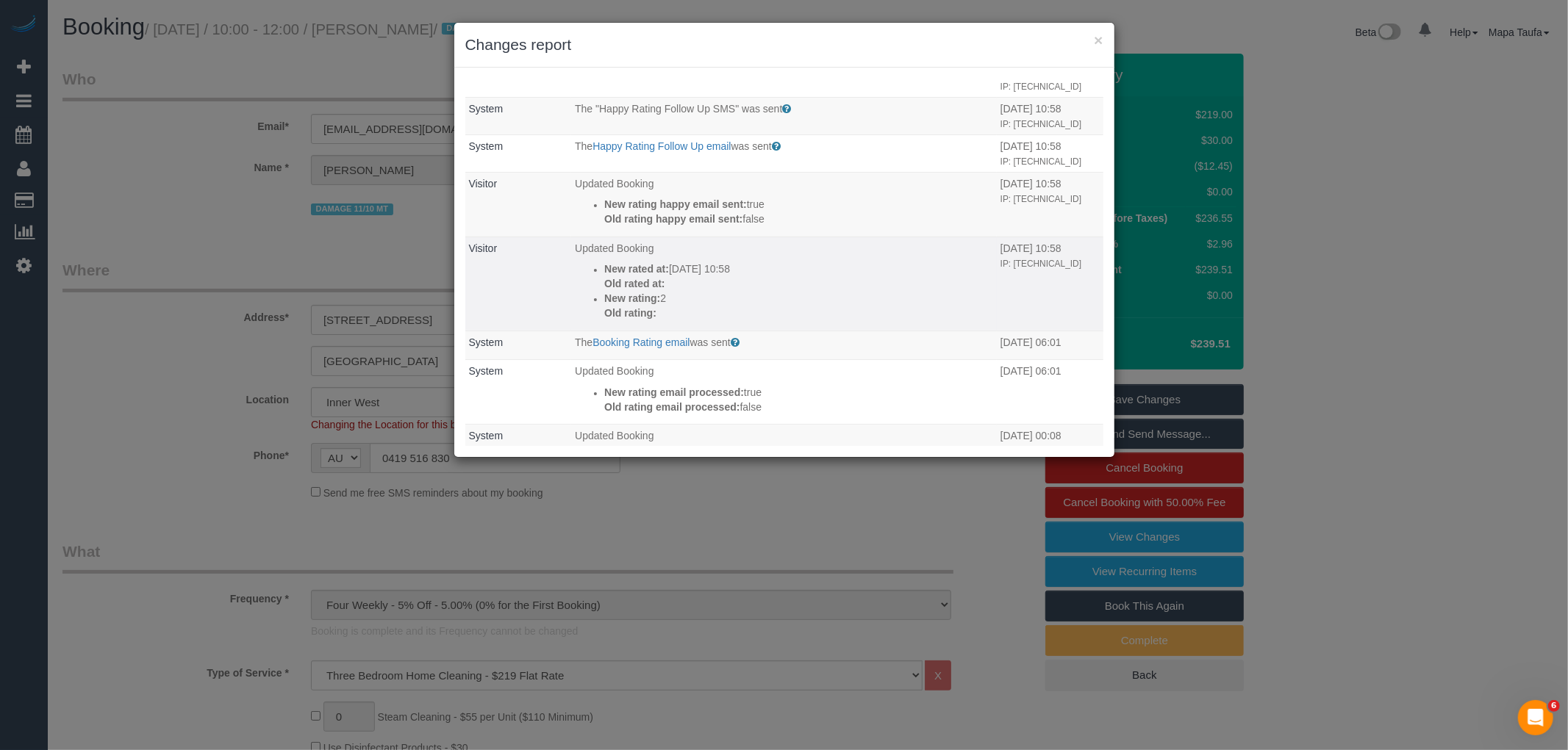
scroll to position [163, 0]
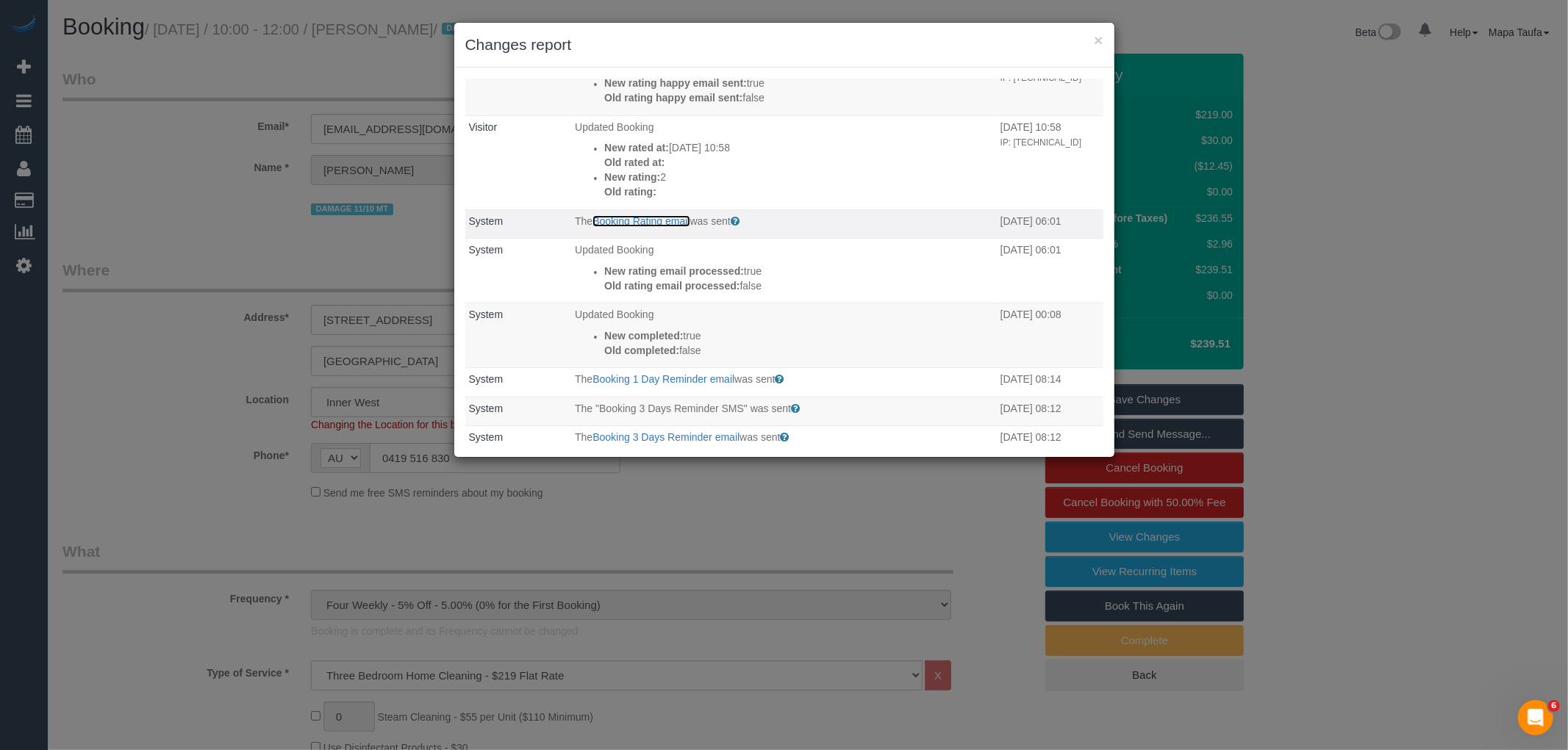
click at [611, 227] on link "Booking Rating email" at bounding box center [641, 220] width 97 height 12
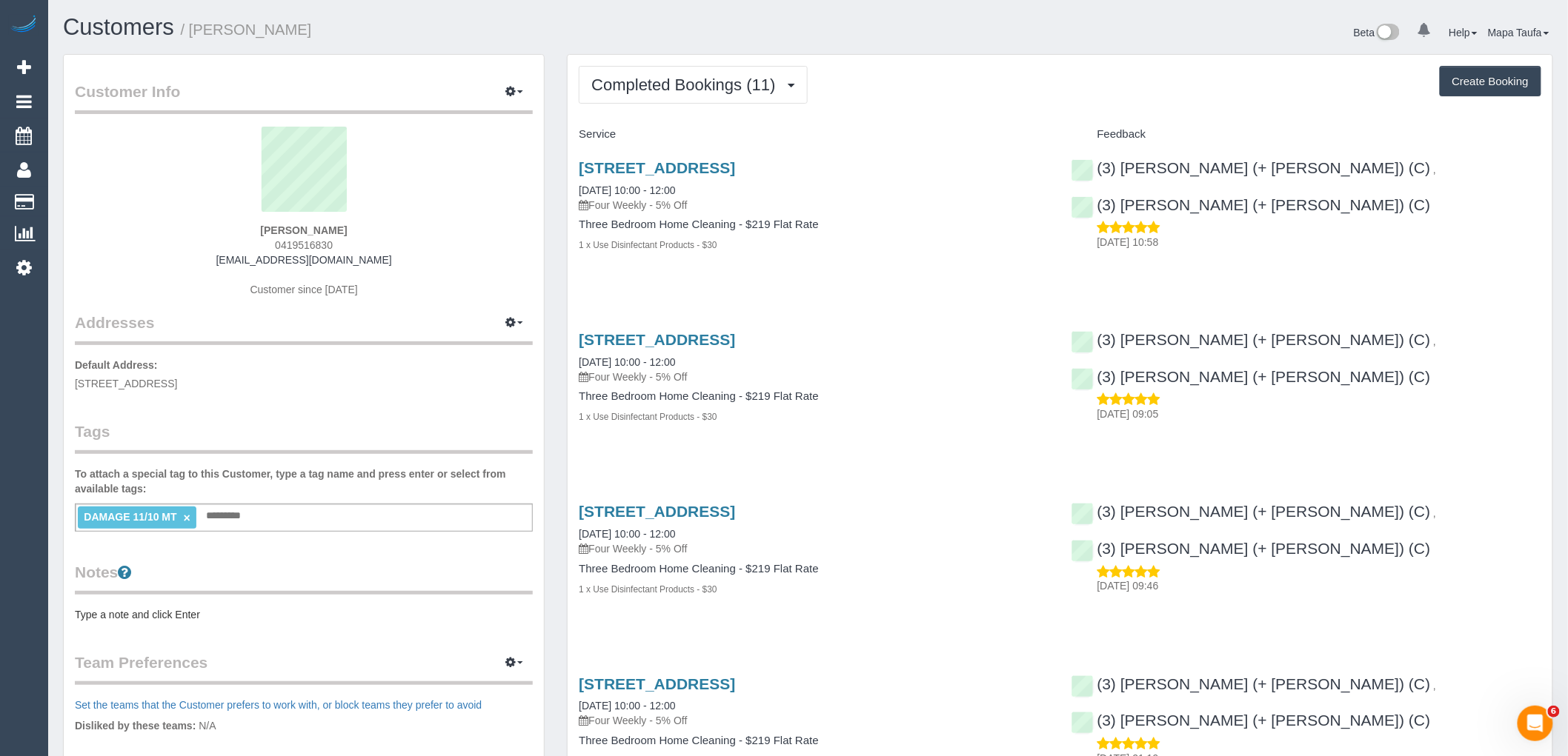
click at [782, 158] on div "146b, Kensington, Road, Kensington, VIC 3031 11/10/2025 10:00 - 12:00 Four Week…" at bounding box center [813, 213] width 492 height 135
click at [683, 176] on link "146b, Kensington, Road, Kensington, VIC 3031" at bounding box center [656, 167] width 156 height 17
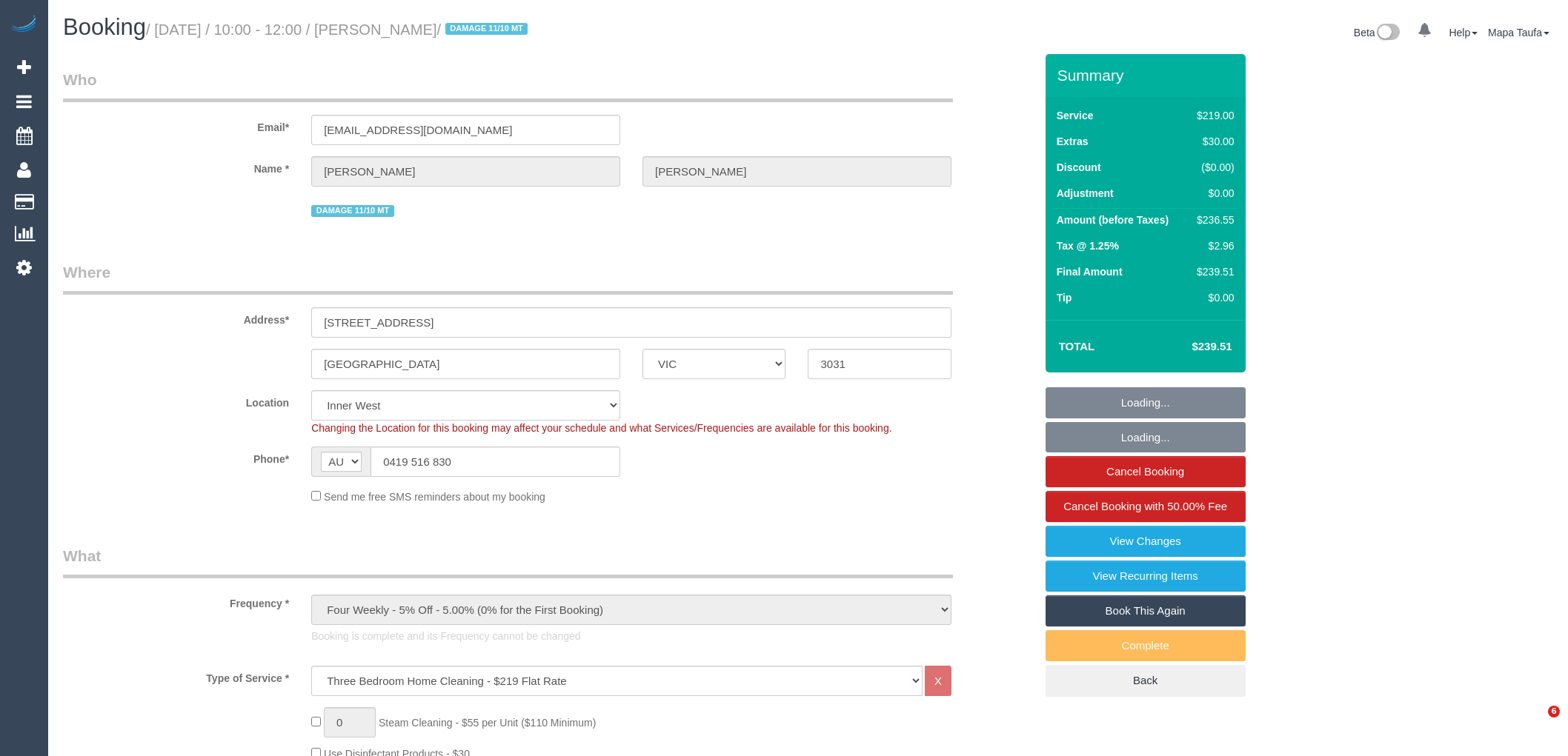
select select "VIC"
select select "string:stripe-pm_1QOVcz2GScqysDRVPmDWV52N"
select select "number:28"
select select "number:14"
select select "number:19"
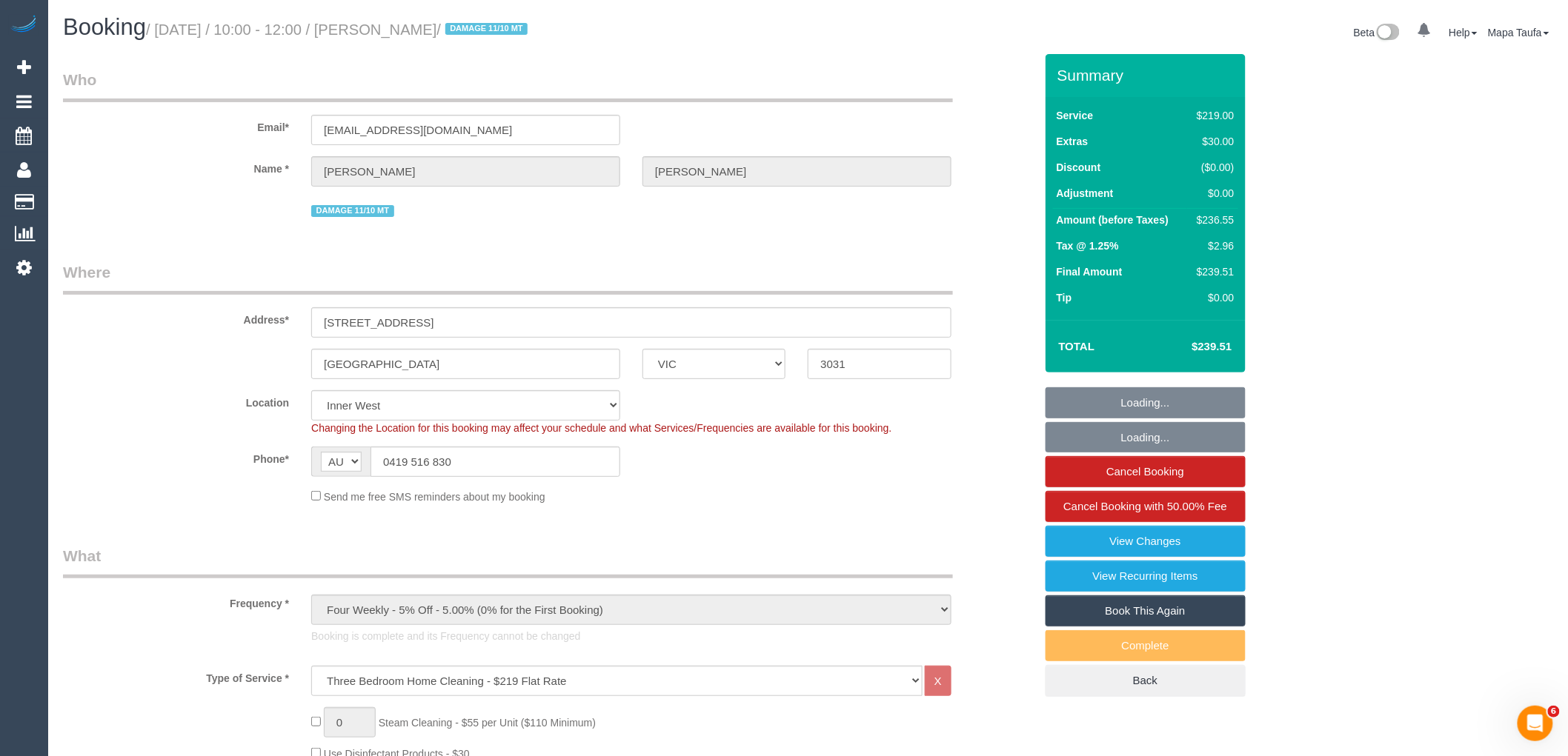
select select "number:24"
select select "number:34"
select select "number:26"
select select "object:1476"
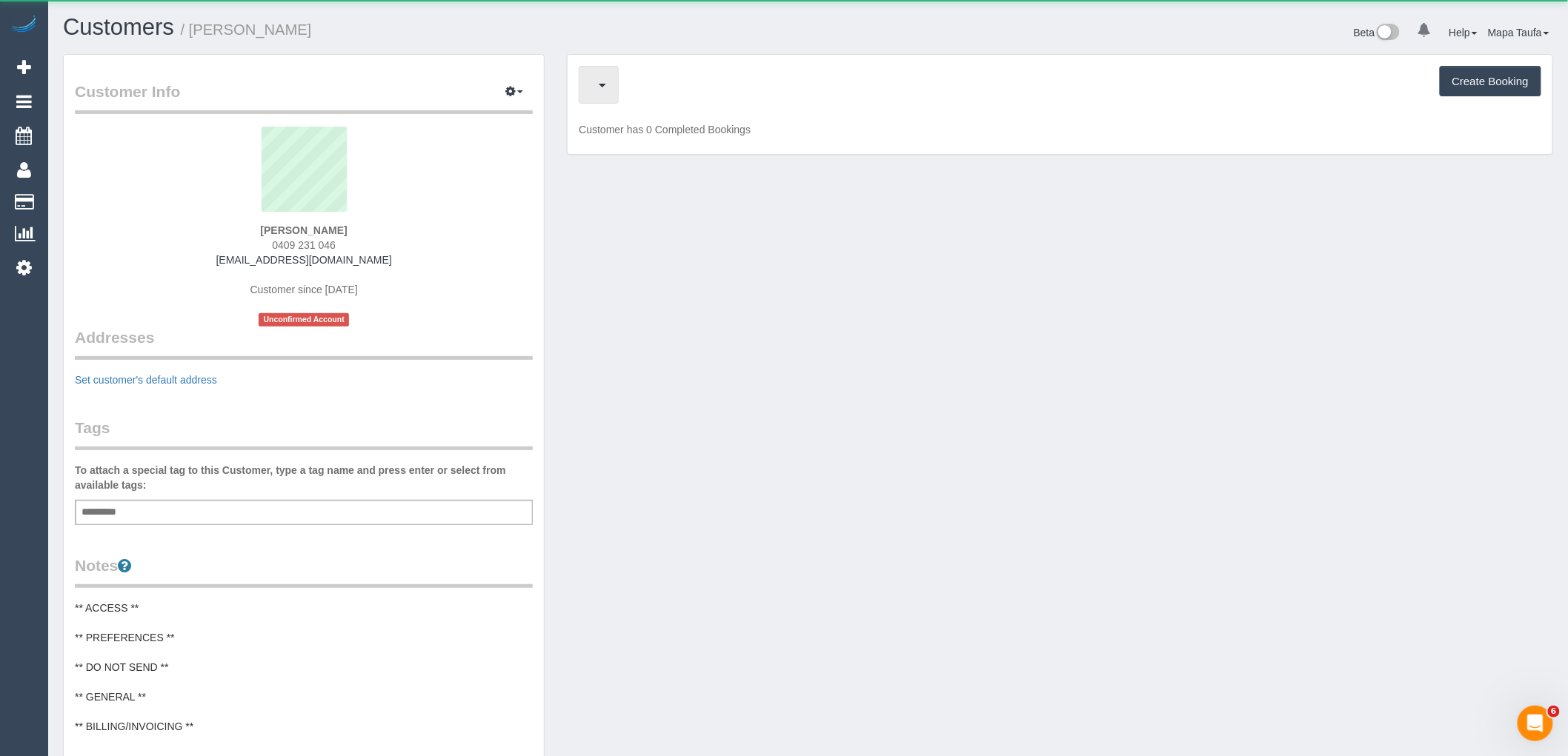
click at [619, 94] on button "button" at bounding box center [598, 85] width 40 height 37
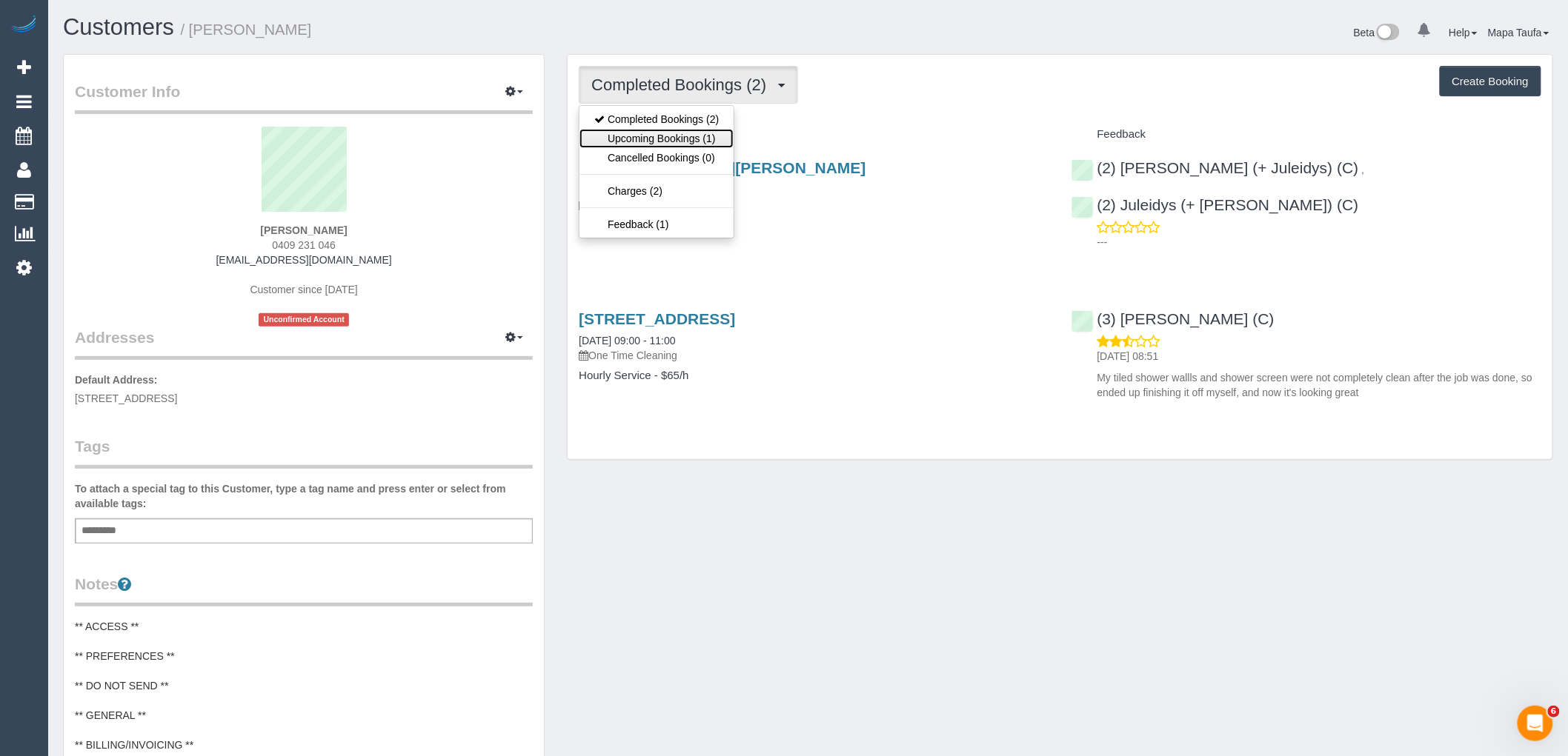
click at [708, 134] on link "Upcoming Bookings (1)" at bounding box center [656, 138] width 154 height 20
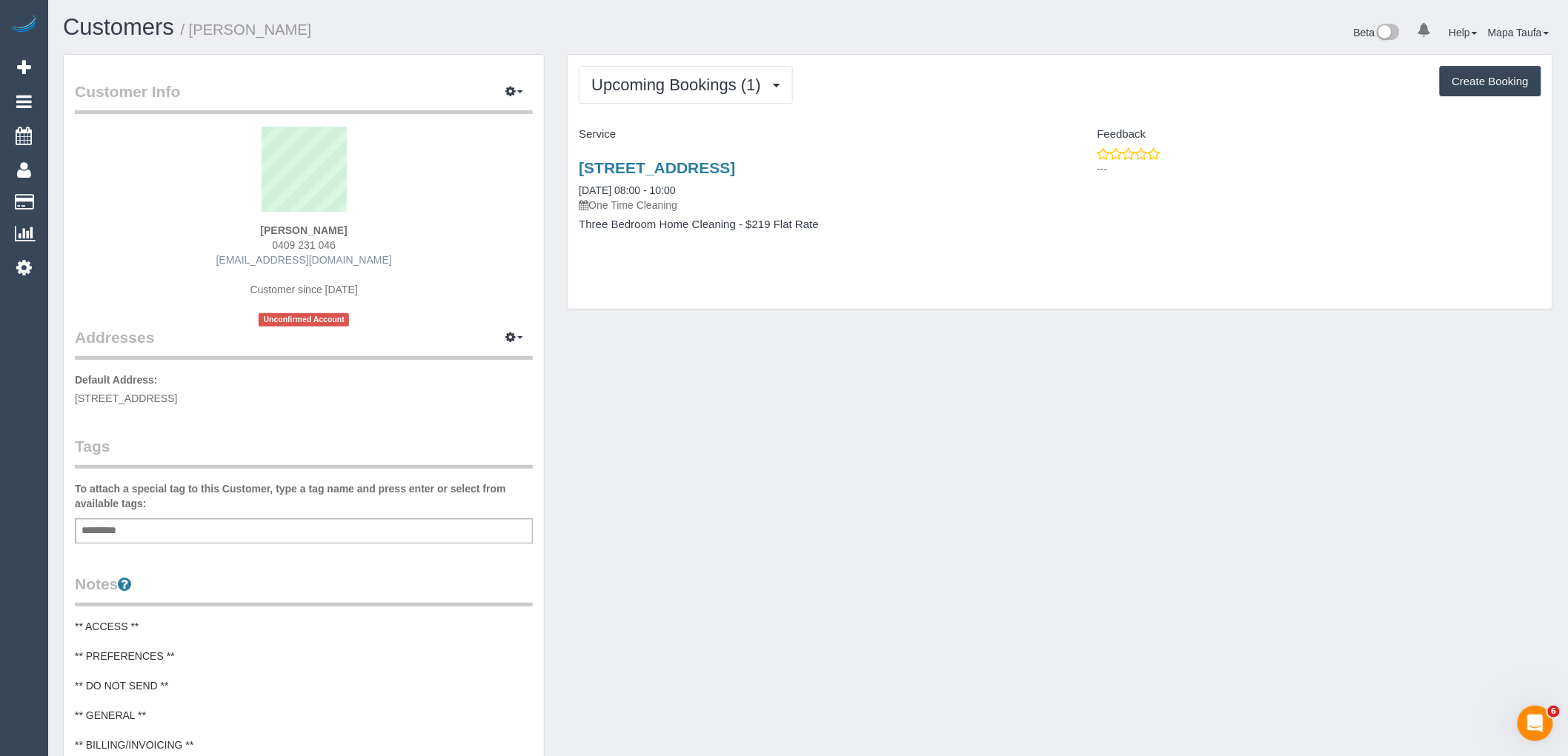
drag, startPoint x: 369, startPoint y: 257, endPoint x: 251, endPoint y: 255, distance: 118.0
click at [251, 255] on div "[PERSON_NAME] 0409 231 046 [EMAIL_ADDRESS][DOMAIN_NAME] Customer since [DATE] U…" at bounding box center [304, 227] width 458 height 200
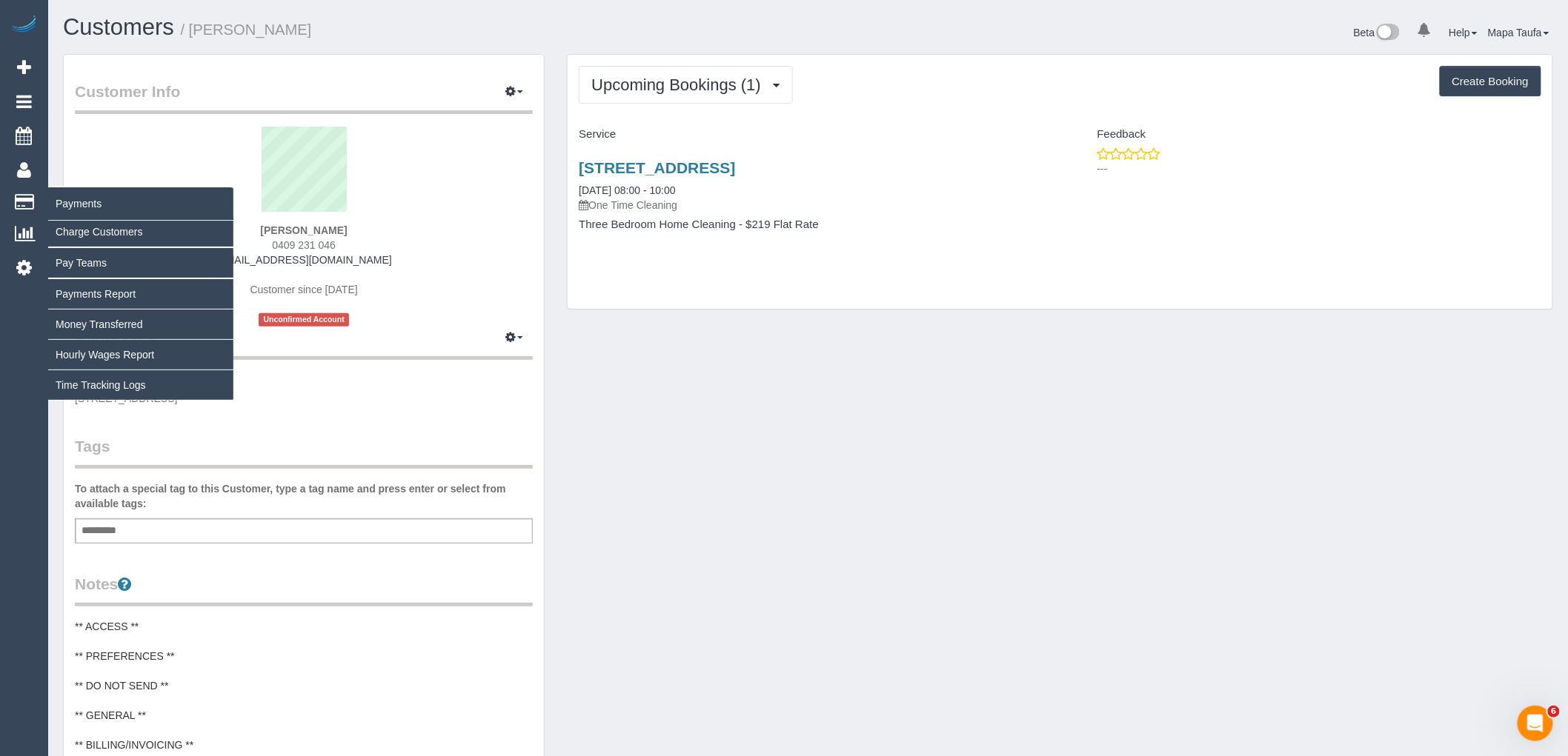
copy link "[EMAIL_ADDRESS][DOMAIN_NAME]"
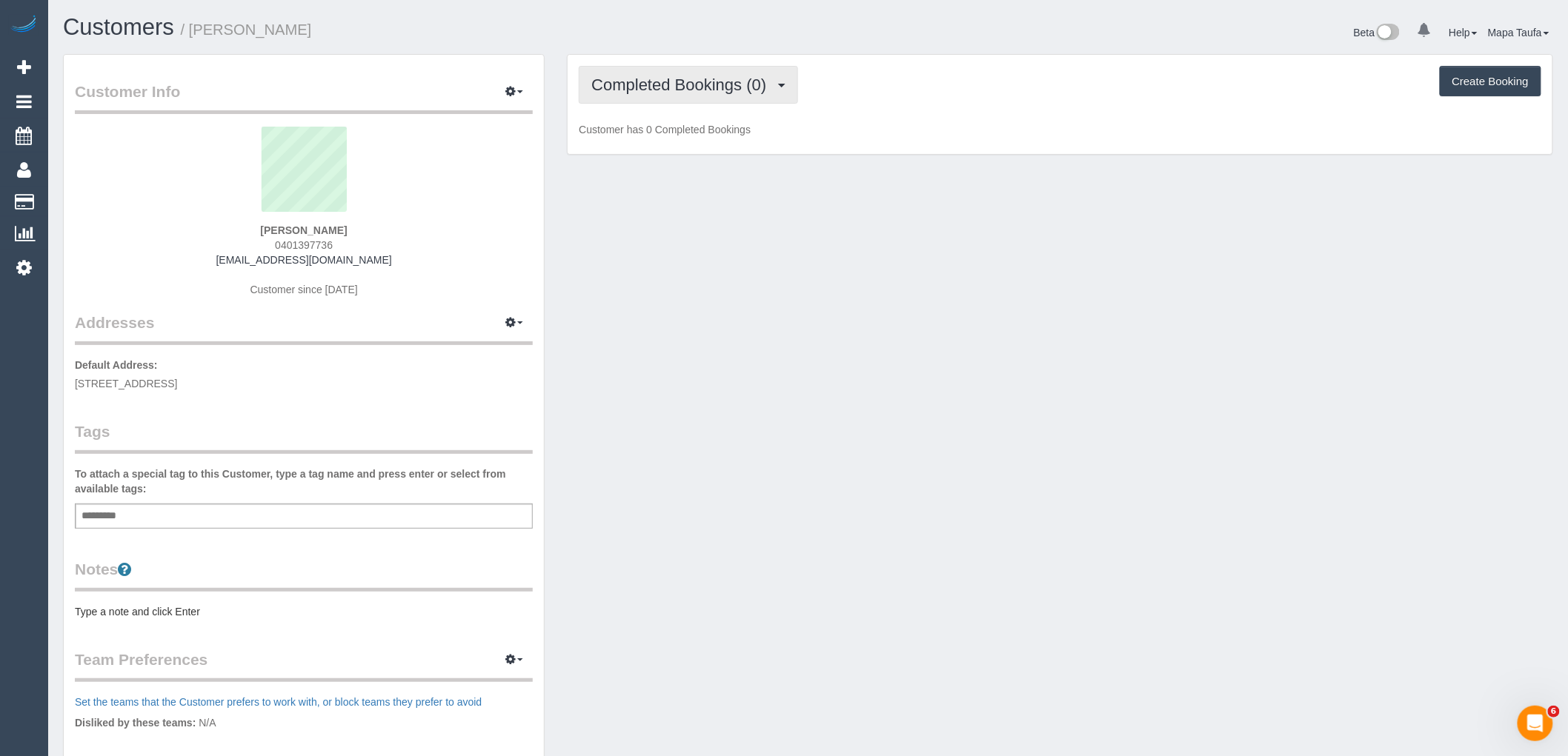
click at [706, 86] on span "Completed Bookings (0)" at bounding box center [682, 85] width 182 height 19
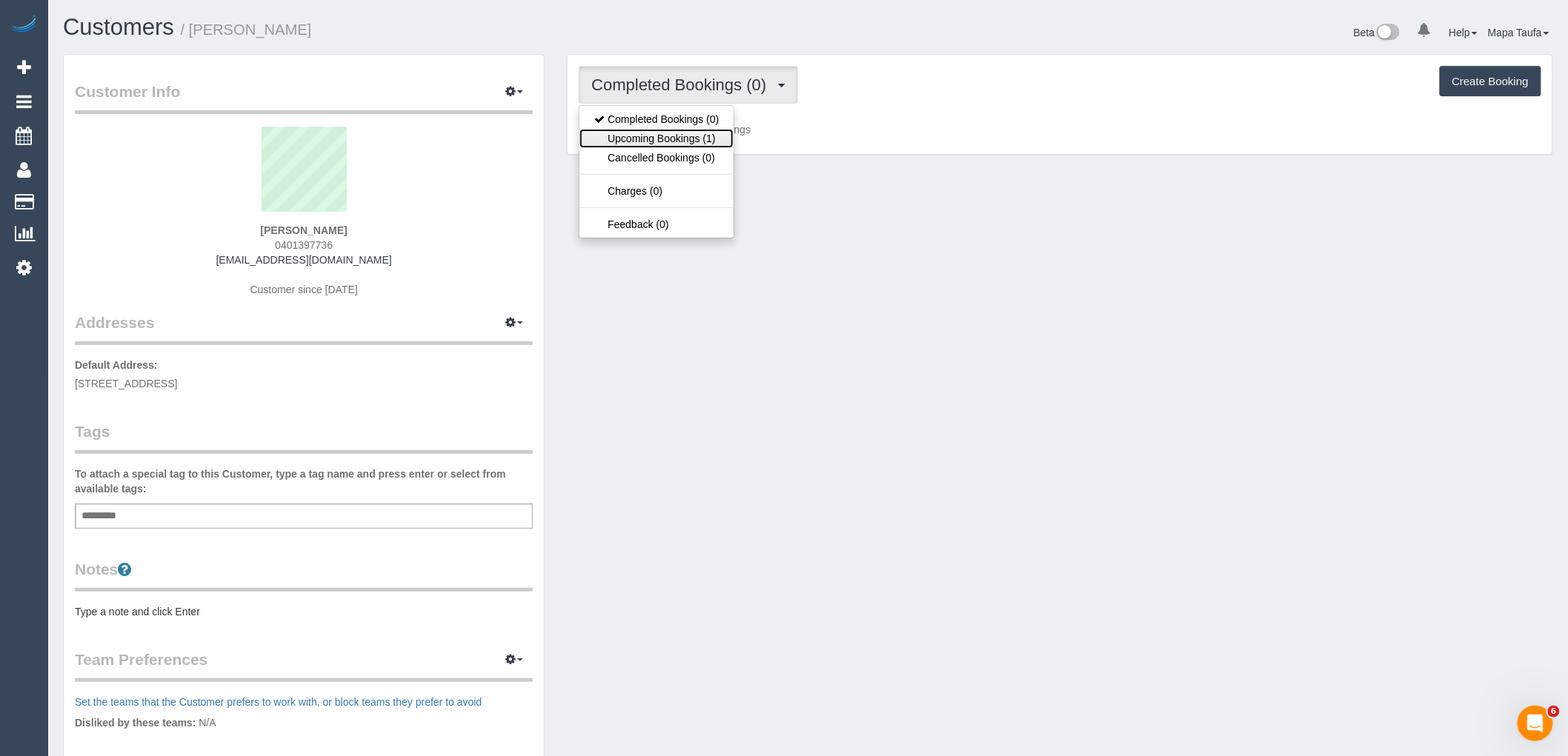
click at [701, 137] on link "Upcoming Bookings (1)" at bounding box center [656, 138] width 154 height 20
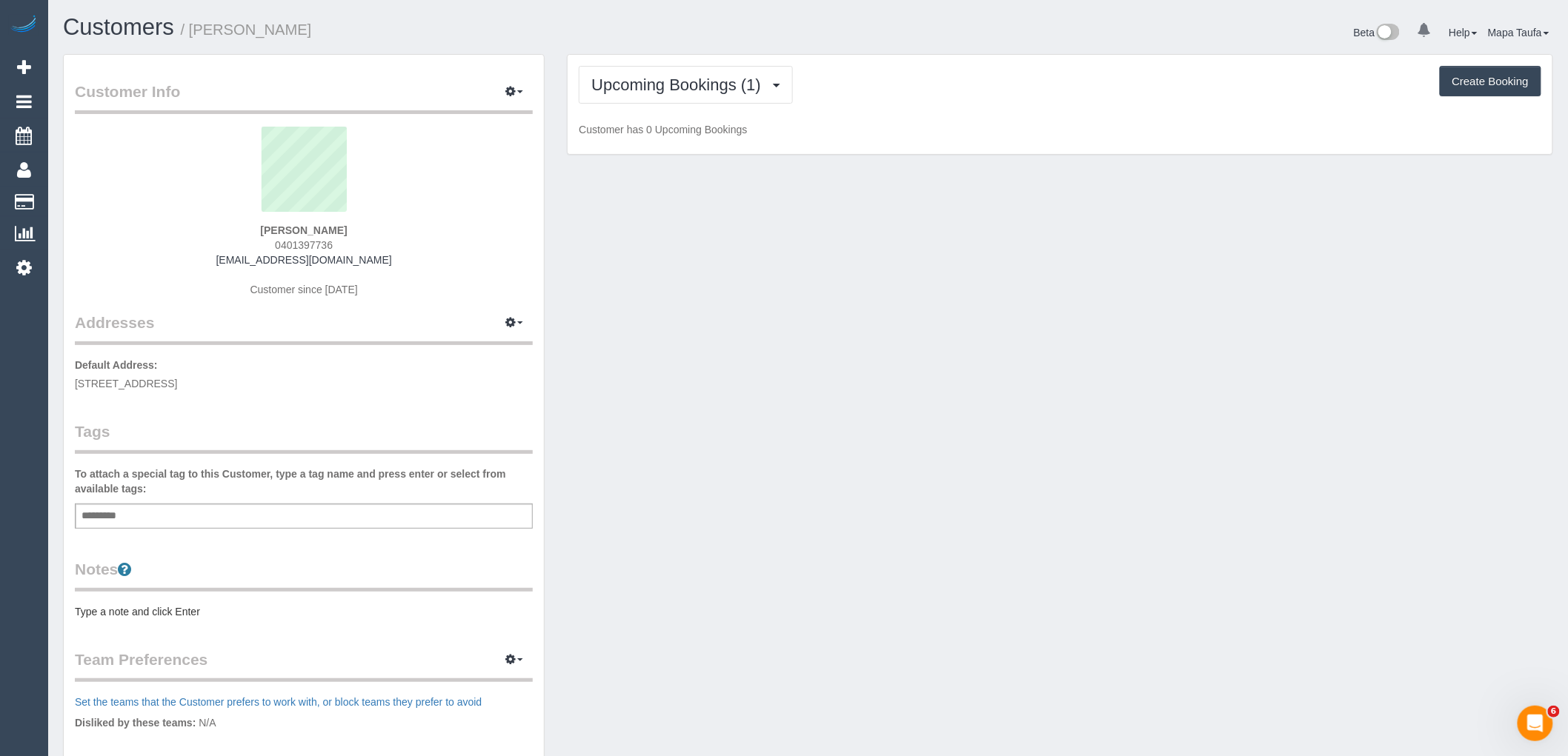
click at [1047, 52] on div "Beta 0 Your Notifications You have 0 alerts Help Help Docs Take a Tour Contact …" at bounding box center [1187, 35] width 756 height 39
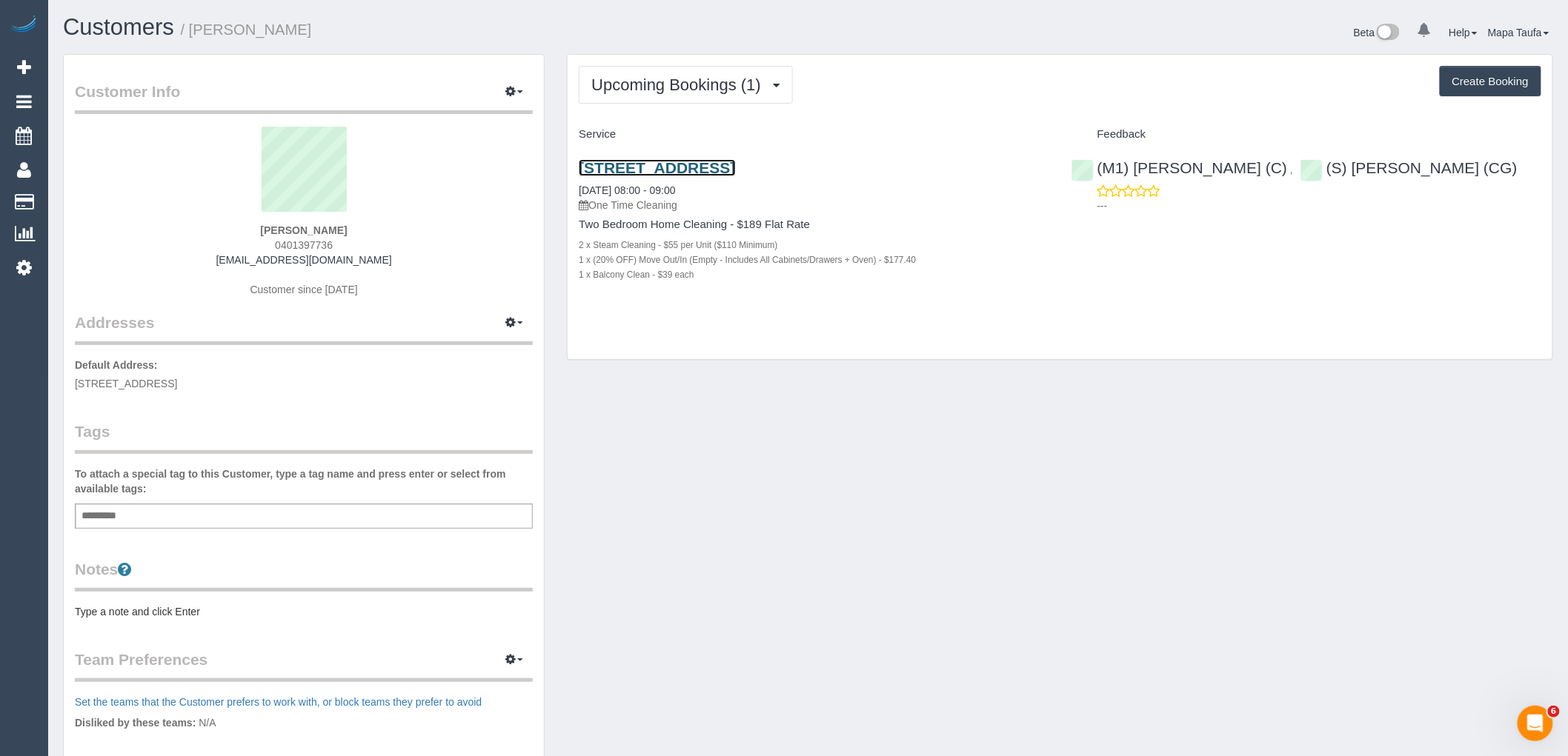
click at [735, 166] on link "3-5 St Kilda Road, 2511, St Kilda, VIC 3182" at bounding box center [656, 167] width 156 height 17
click at [624, 308] on div "3-5 St Kilda Road, 2511, St Kilda, VIC 3182 13/10/2025 08:00 - 09:00 One Time C…" at bounding box center [813, 228] width 492 height 164
click at [780, 179] on div "3-5 St Kilda Road, 2511, St Kilda, VIC 3182 13/10/2025 08:00 - 09:00 One Time C…" at bounding box center [813, 186] width 470 height 54
click at [735, 168] on link "3-5 St Kilda Road, 2511, St Kilda, VIC 3182" at bounding box center [656, 167] width 156 height 17
drag, startPoint x: 383, startPoint y: 246, endPoint x: 285, endPoint y: 269, distance: 100.7
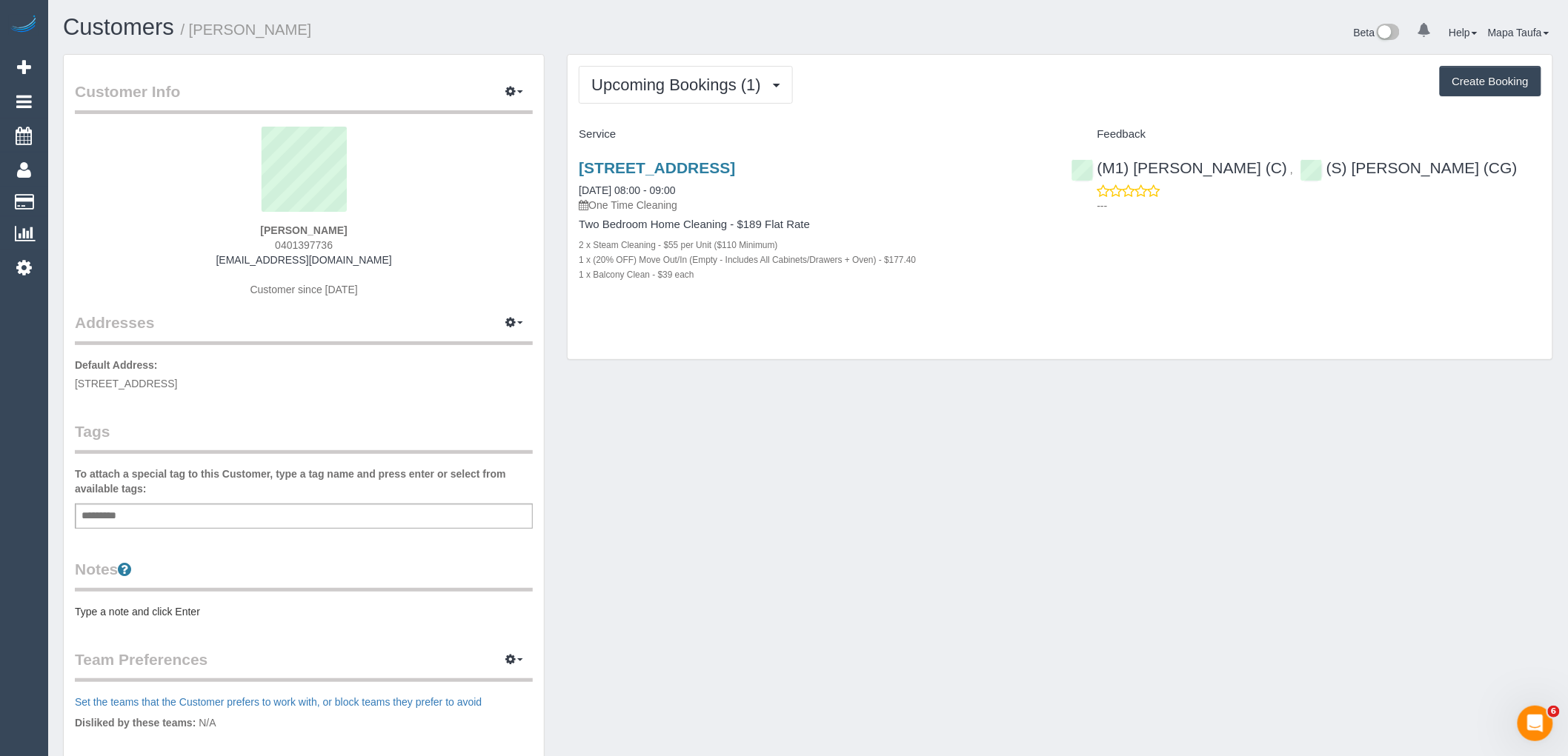
click at [269, 246] on div "Deb Malak 0401397736 deb.keane0@gmail.com Customer since 2025" at bounding box center [304, 220] width 458 height 186
copy span "0401397736"
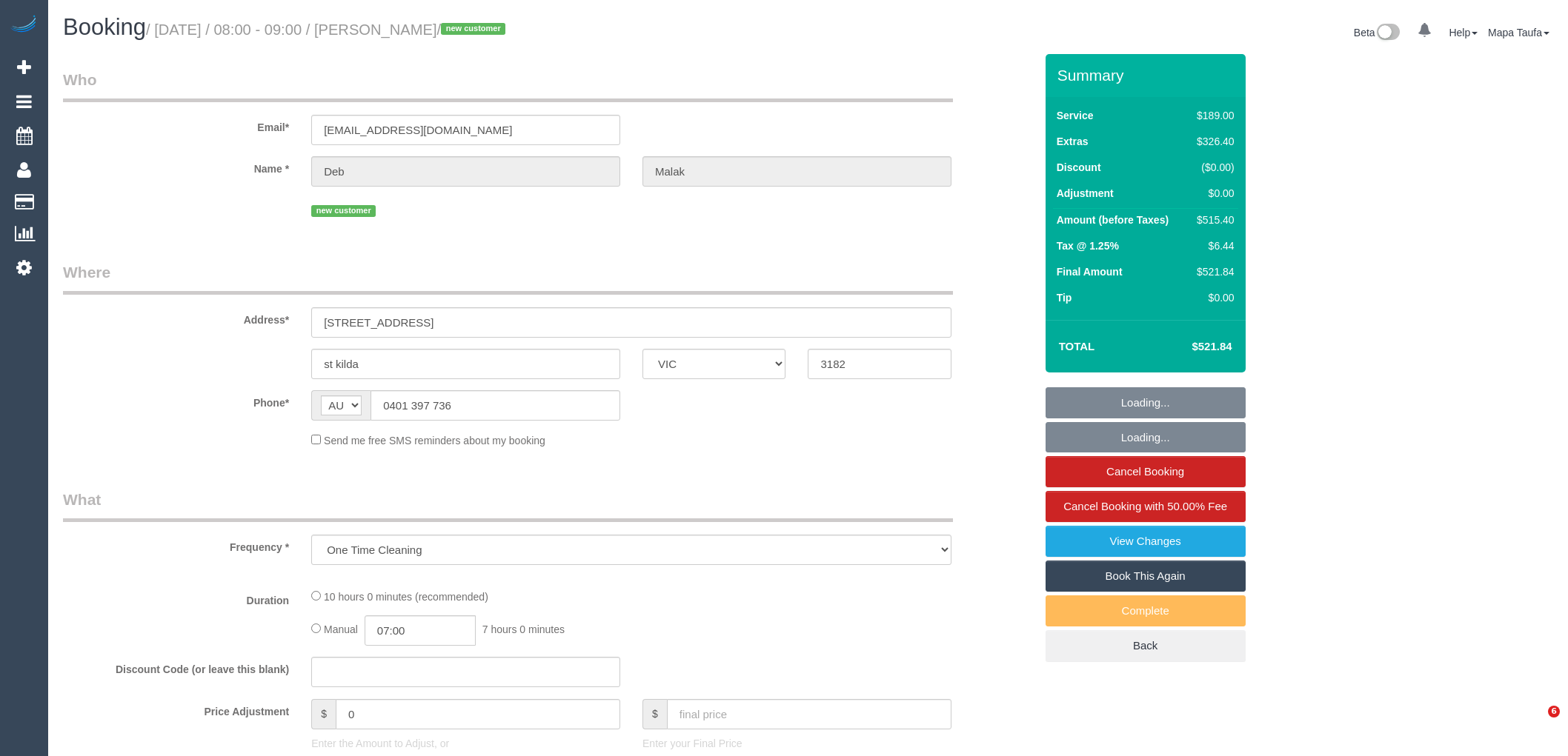
select select "VIC"
select select "string:stripe-pm_1S8r5P2GScqysDRVAs3kRvaG"
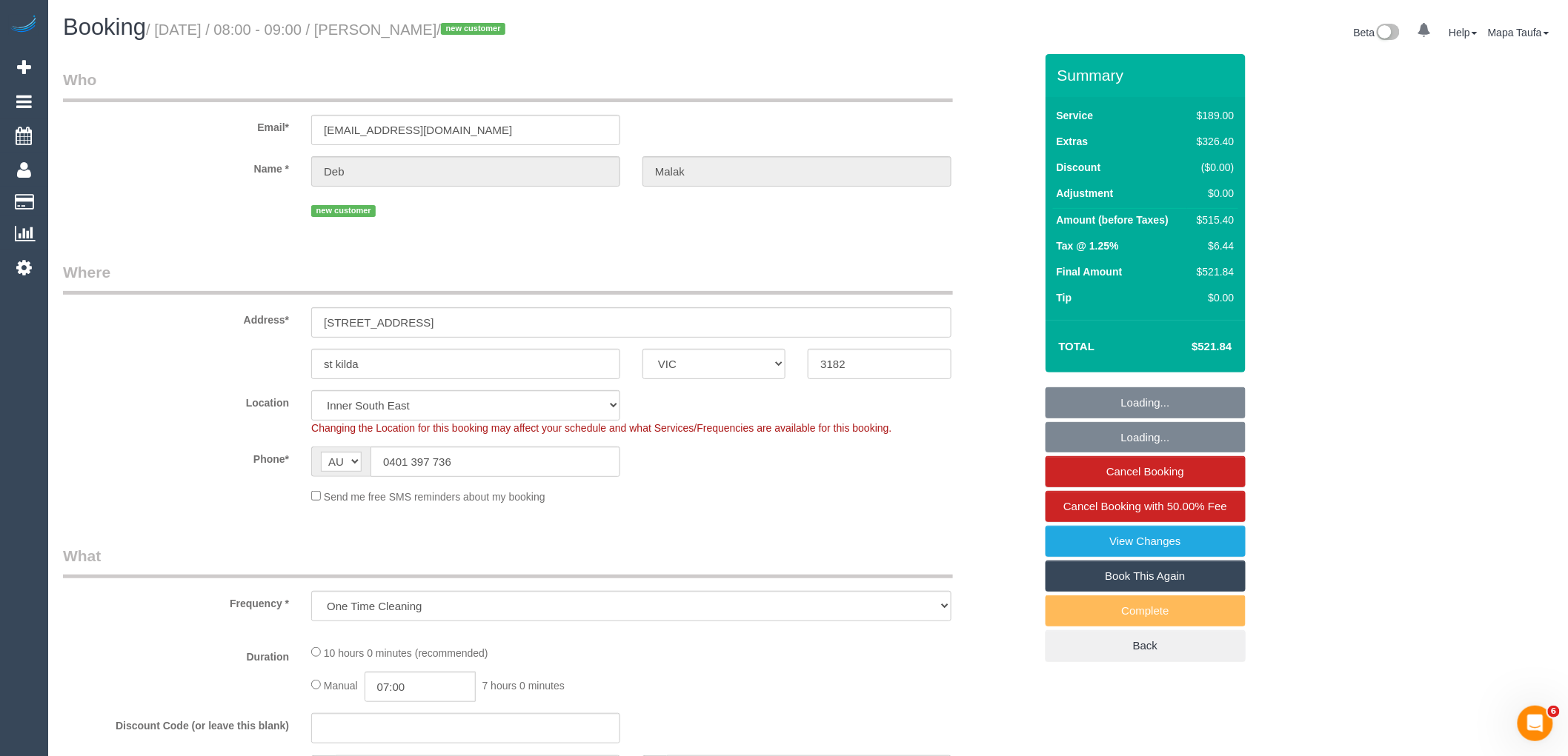
select select "object:611"
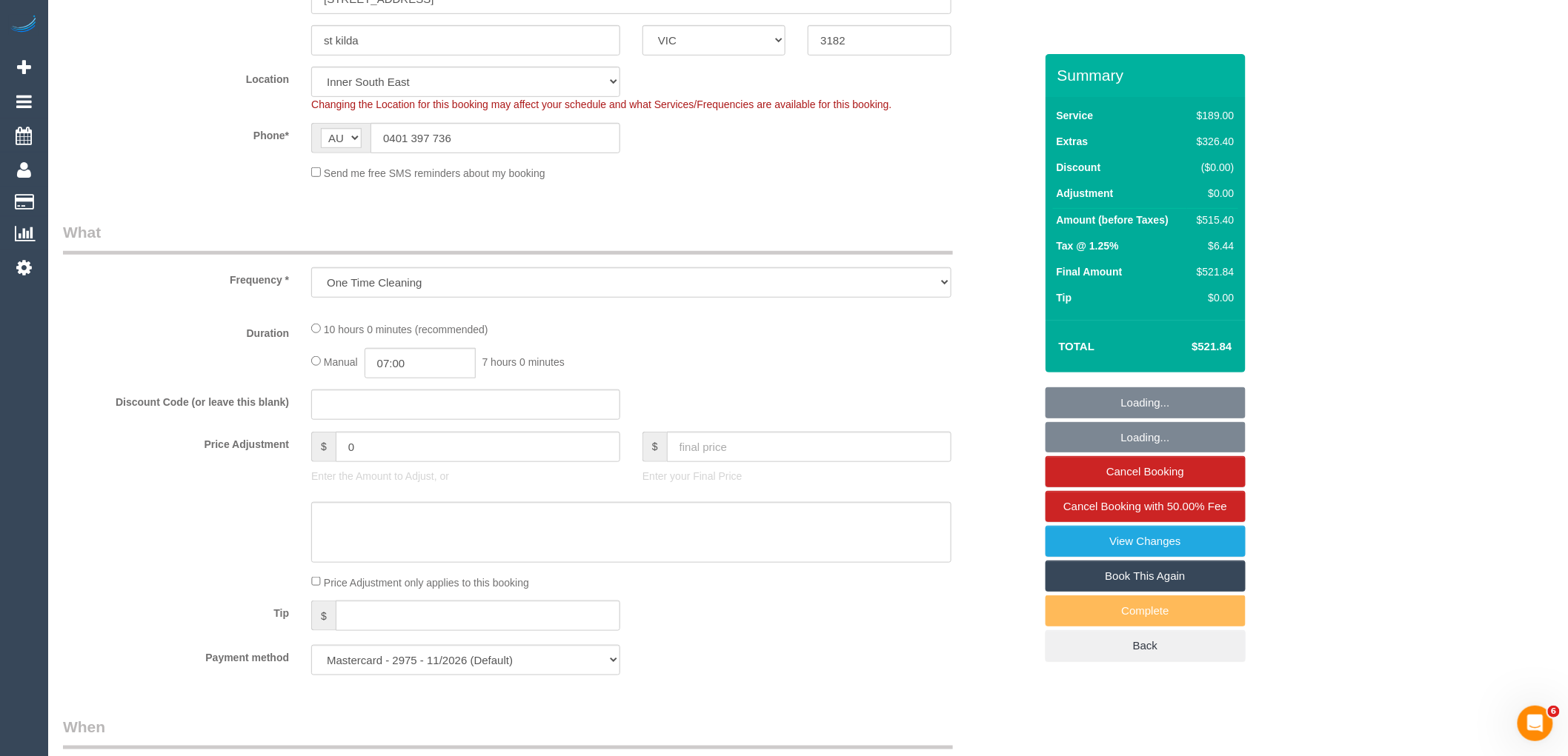
select select "number:28"
select select "number:17"
select select "number:18"
select select "number:25"
select select "number:26"
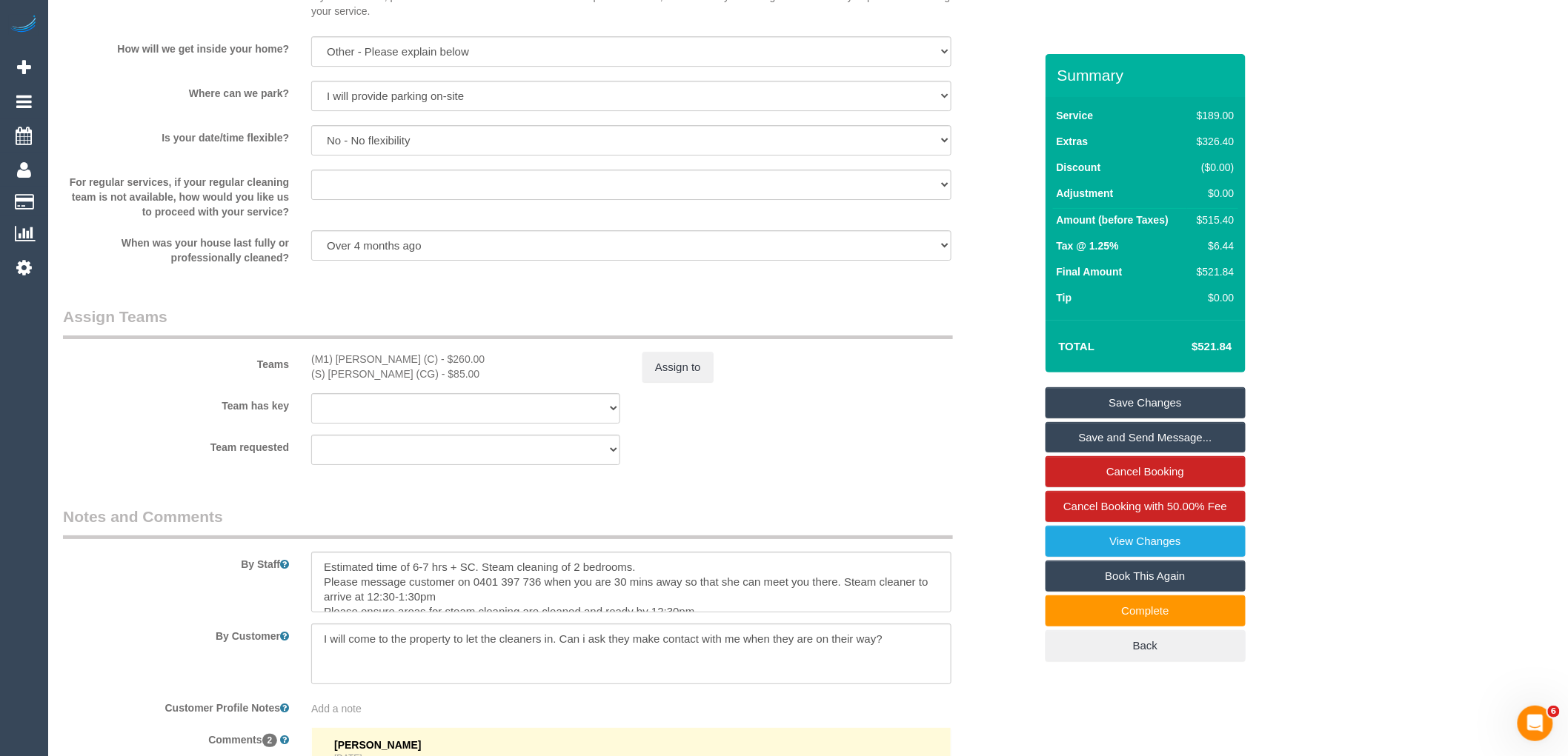
scroll to position [2115, 0]
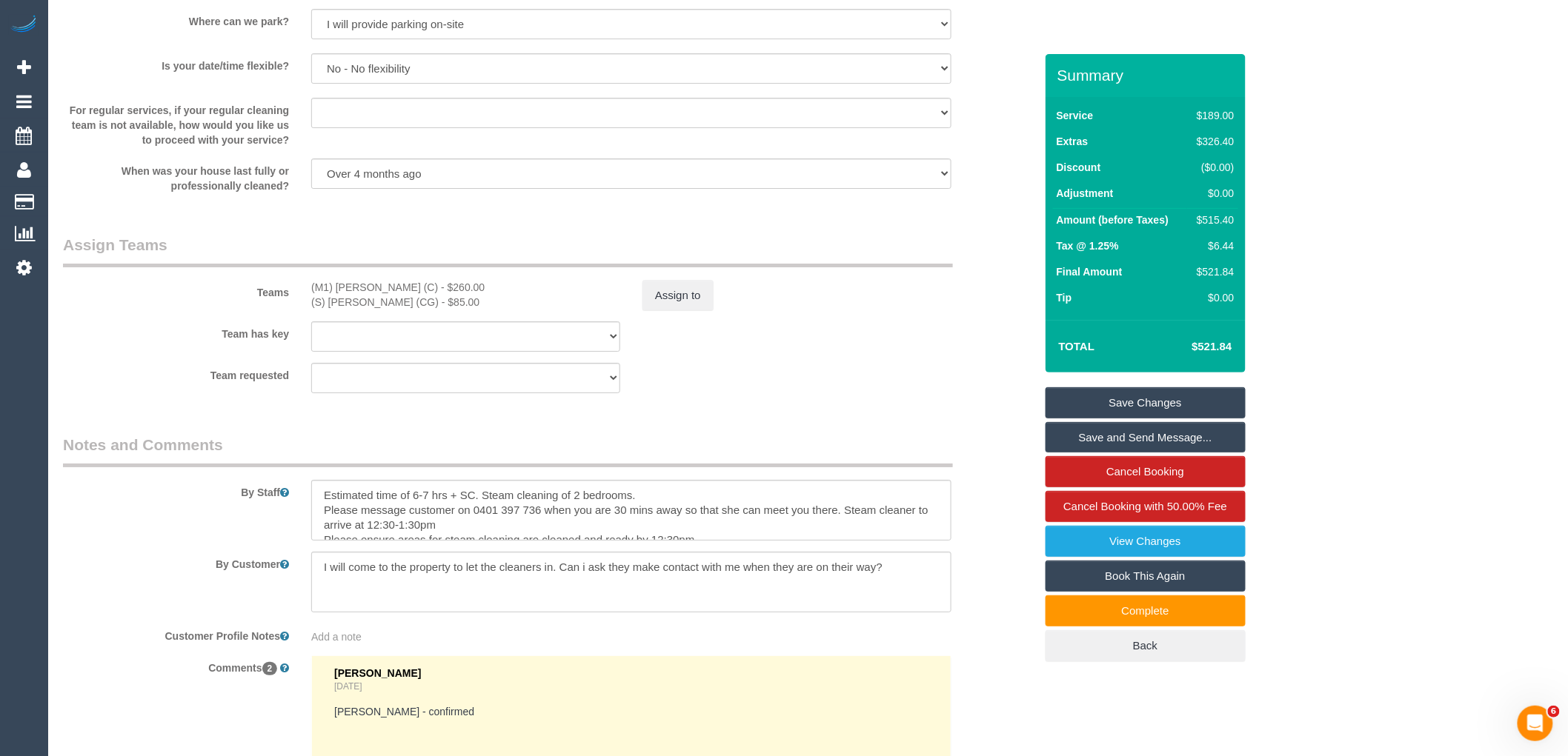
drag, startPoint x: 953, startPoint y: 523, endPoint x: 962, endPoint y: 529, distance: 10.8
click at [962, 529] on div at bounding box center [631, 511] width 663 height 61
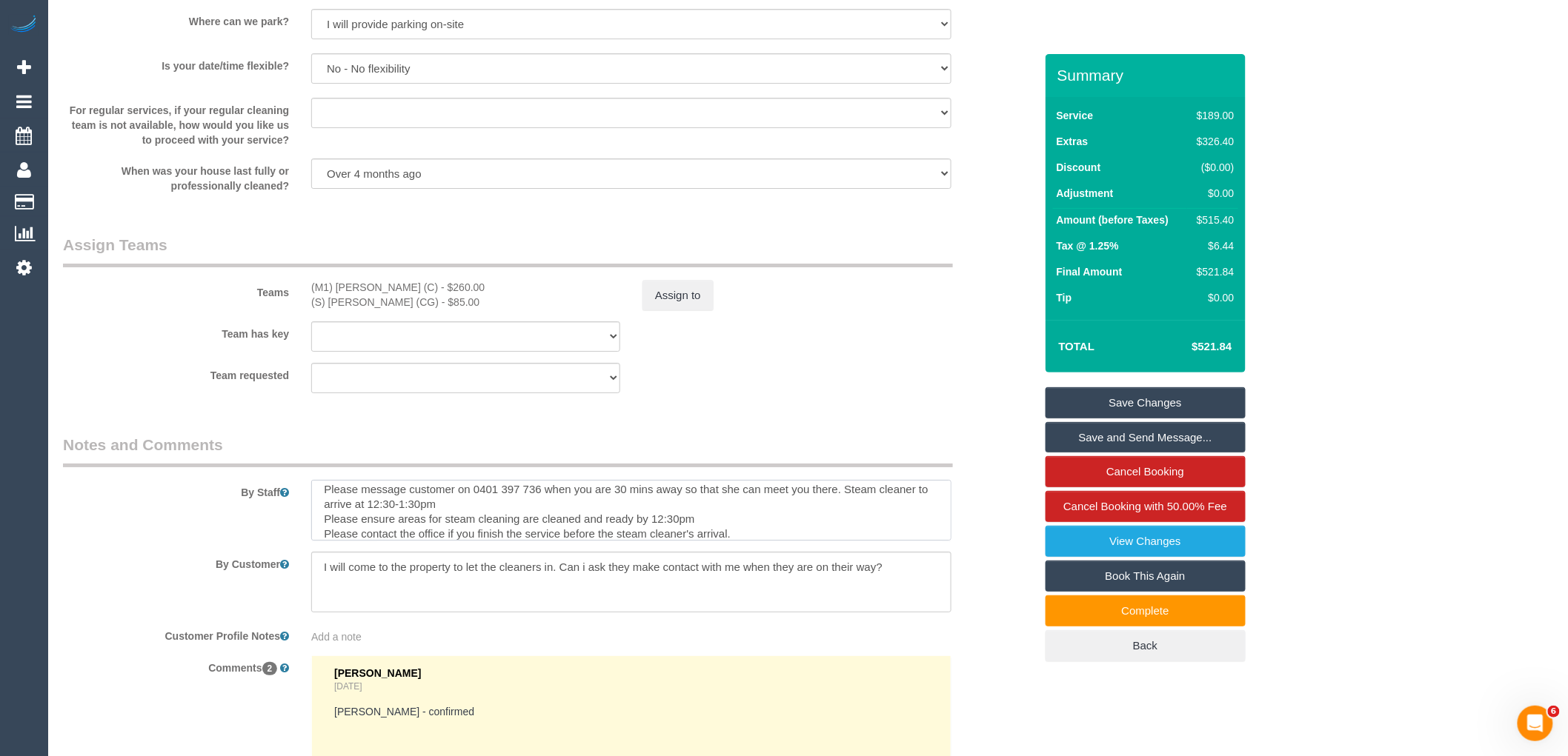
scroll to position [0, 0]
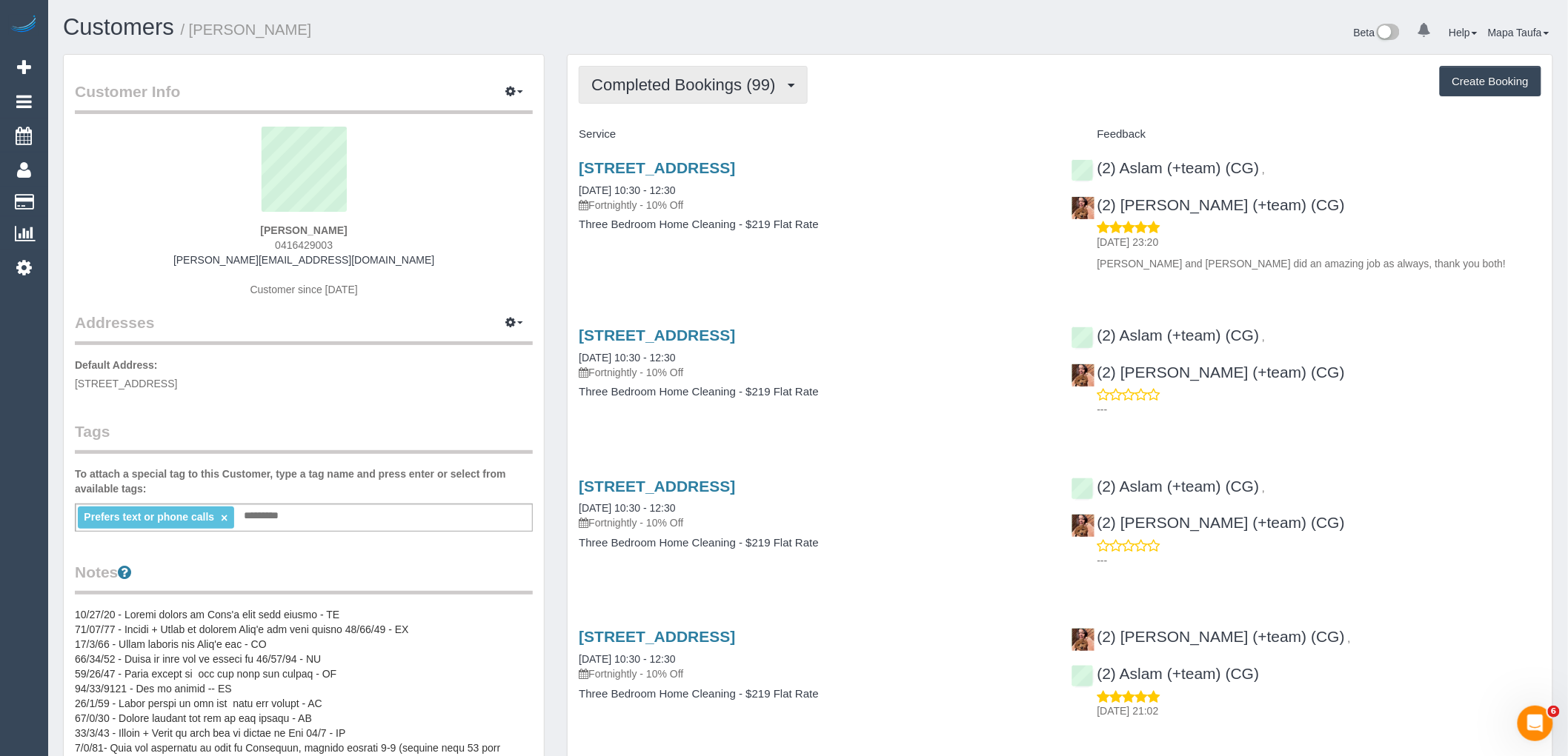
click at [694, 82] on span "Completed Bookings (99)" at bounding box center [687, 85] width 191 height 19
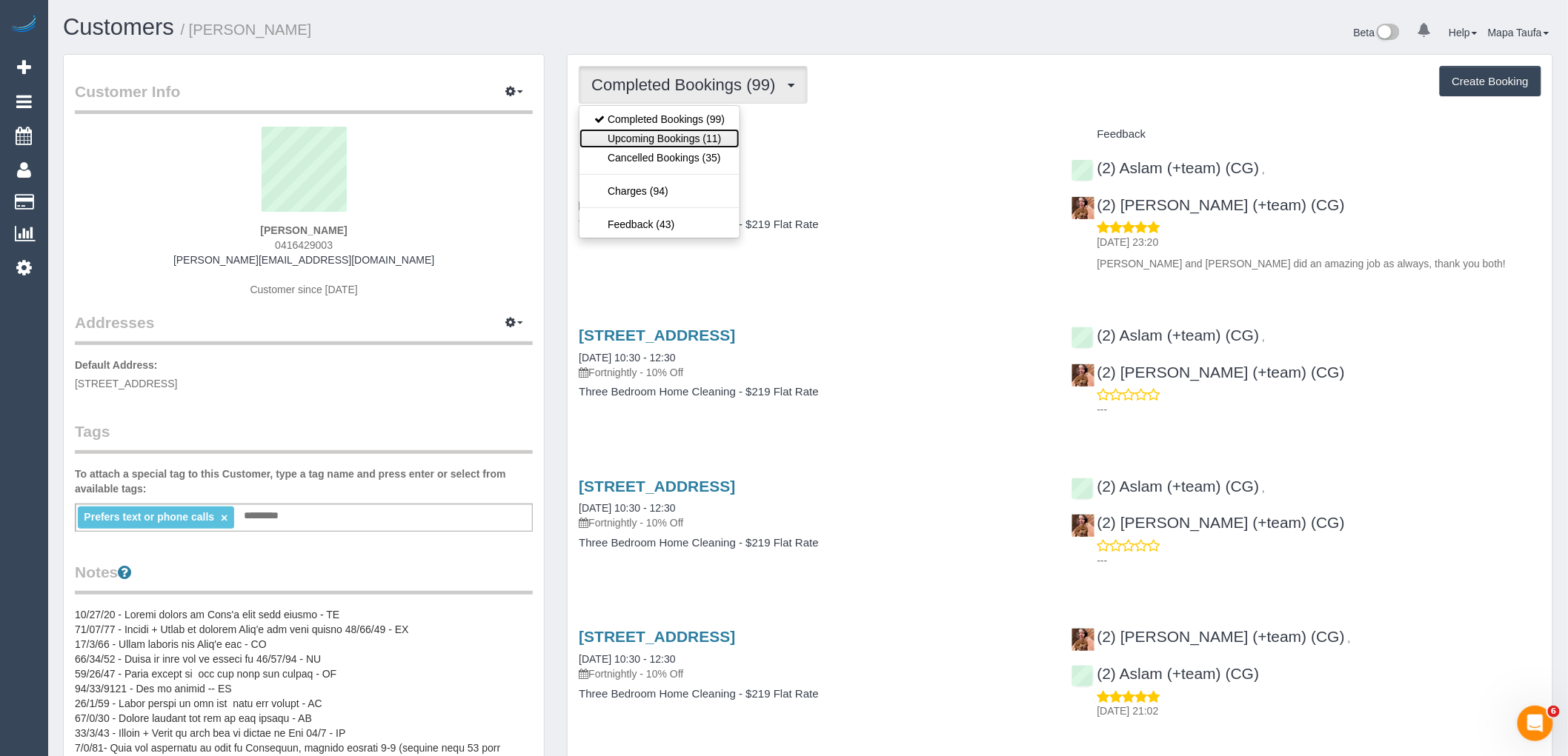
click at [715, 134] on link "Upcoming Bookings (11)" at bounding box center [659, 138] width 160 height 20
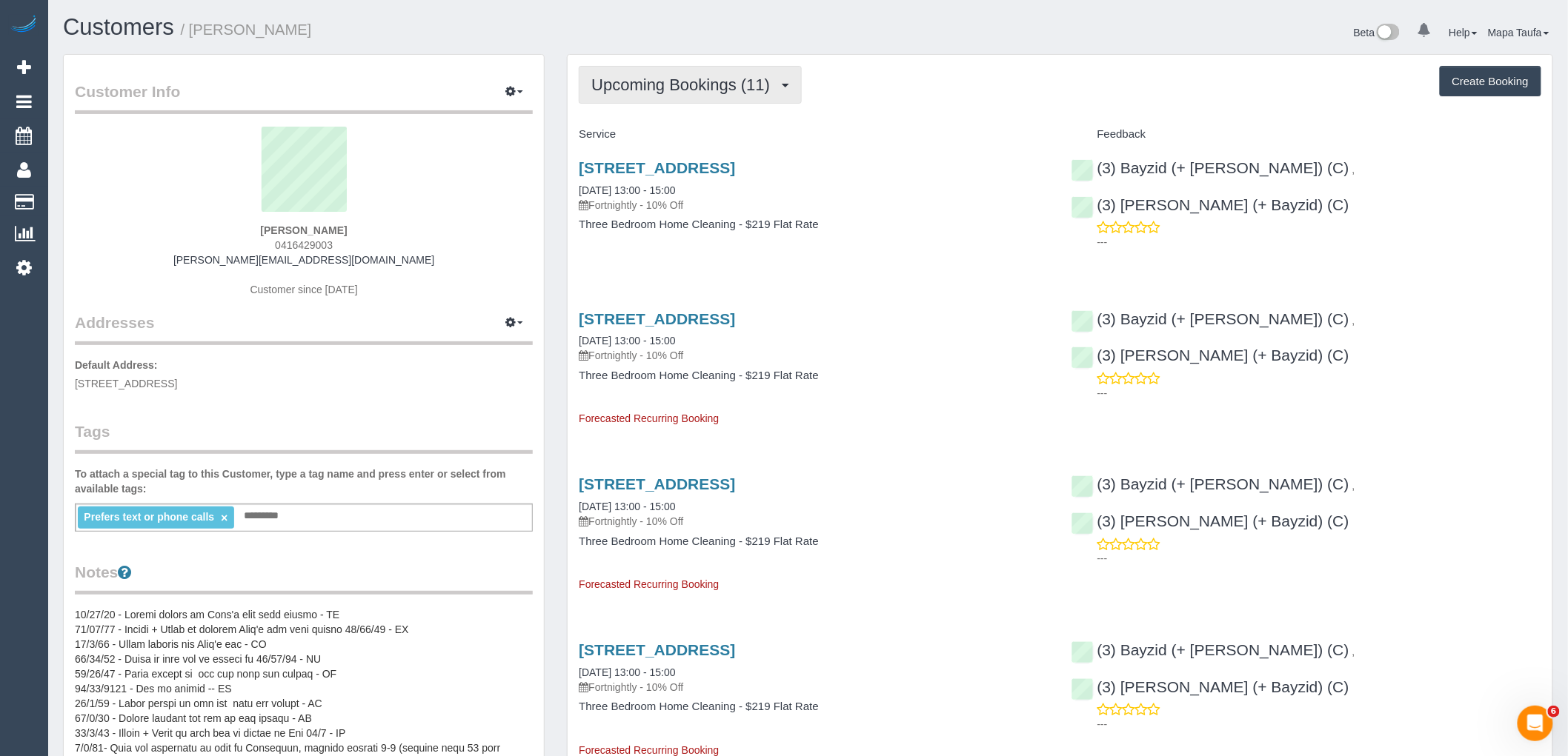
click at [739, 80] on span "Upcoming Bookings (11)" at bounding box center [684, 85] width 186 height 19
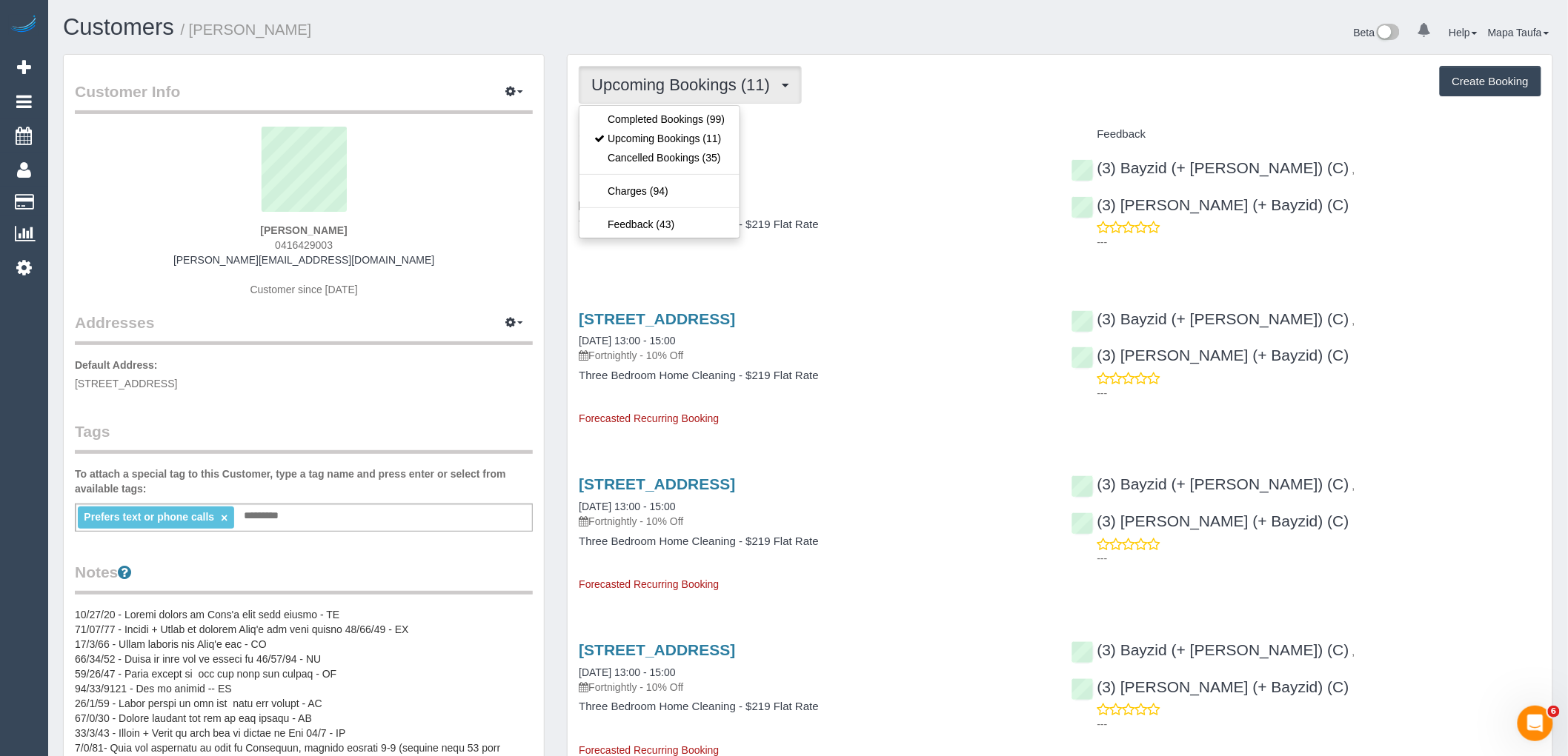
click at [821, 129] on h4 "Service" at bounding box center [813, 135] width 470 height 12
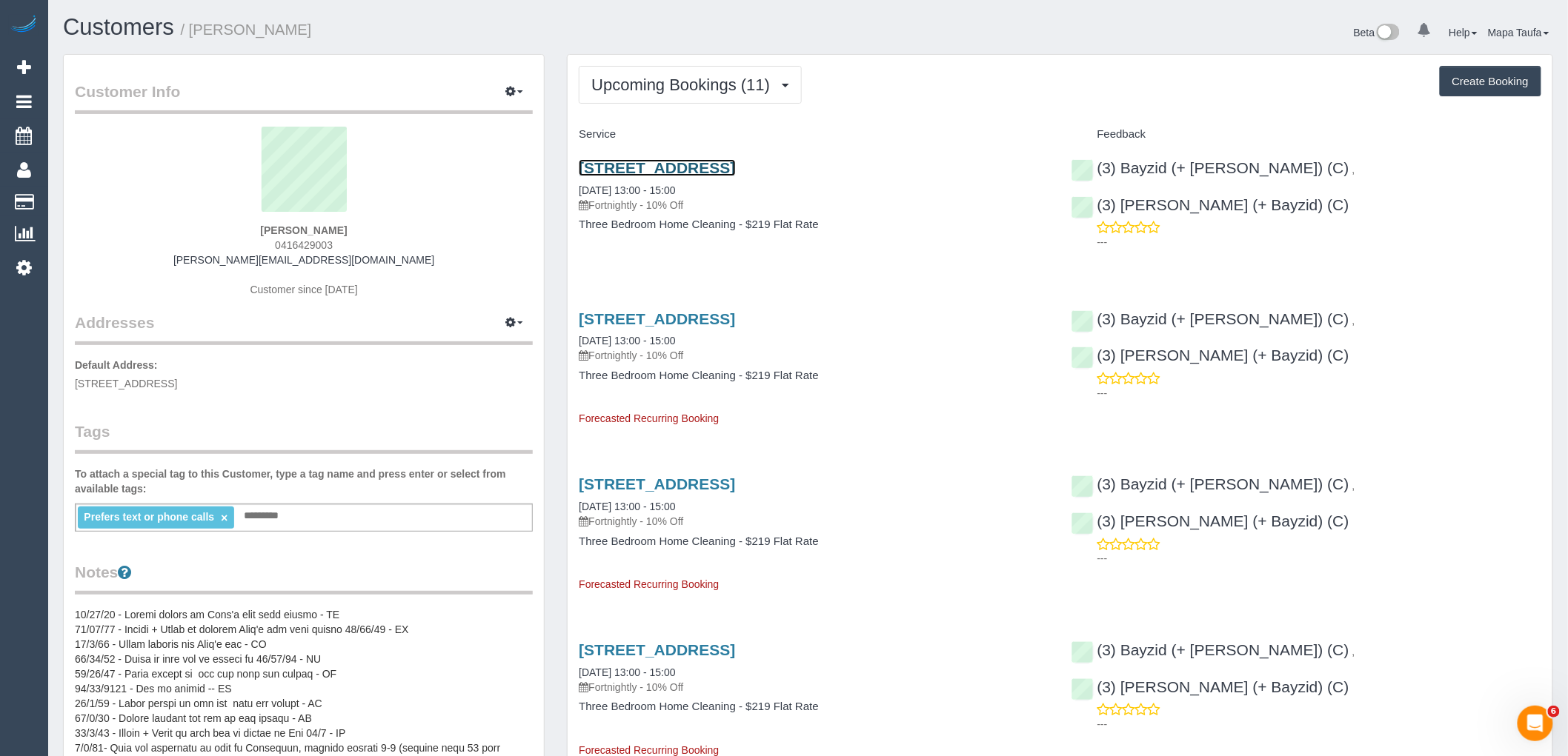
click at [707, 163] on link "52a Leinster Grove, Thornbury, VIC 3071" at bounding box center [656, 167] width 156 height 17
drag, startPoint x: 346, startPoint y: 230, endPoint x: 310, endPoint y: 232, distance: 36.1
click at [310, 231] on div "Vera Boon 0416429003 vera.boon@live.com Customer since 2020" at bounding box center [304, 220] width 458 height 186
click at [361, 243] on div "Vera Boon 0416429003 vera.boon@live.com Customer since 2020" at bounding box center [304, 220] width 458 height 186
drag, startPoint x: 364, startPoint y: 253, endPoint x: 249, endPoint y: 258, distance: 115.1
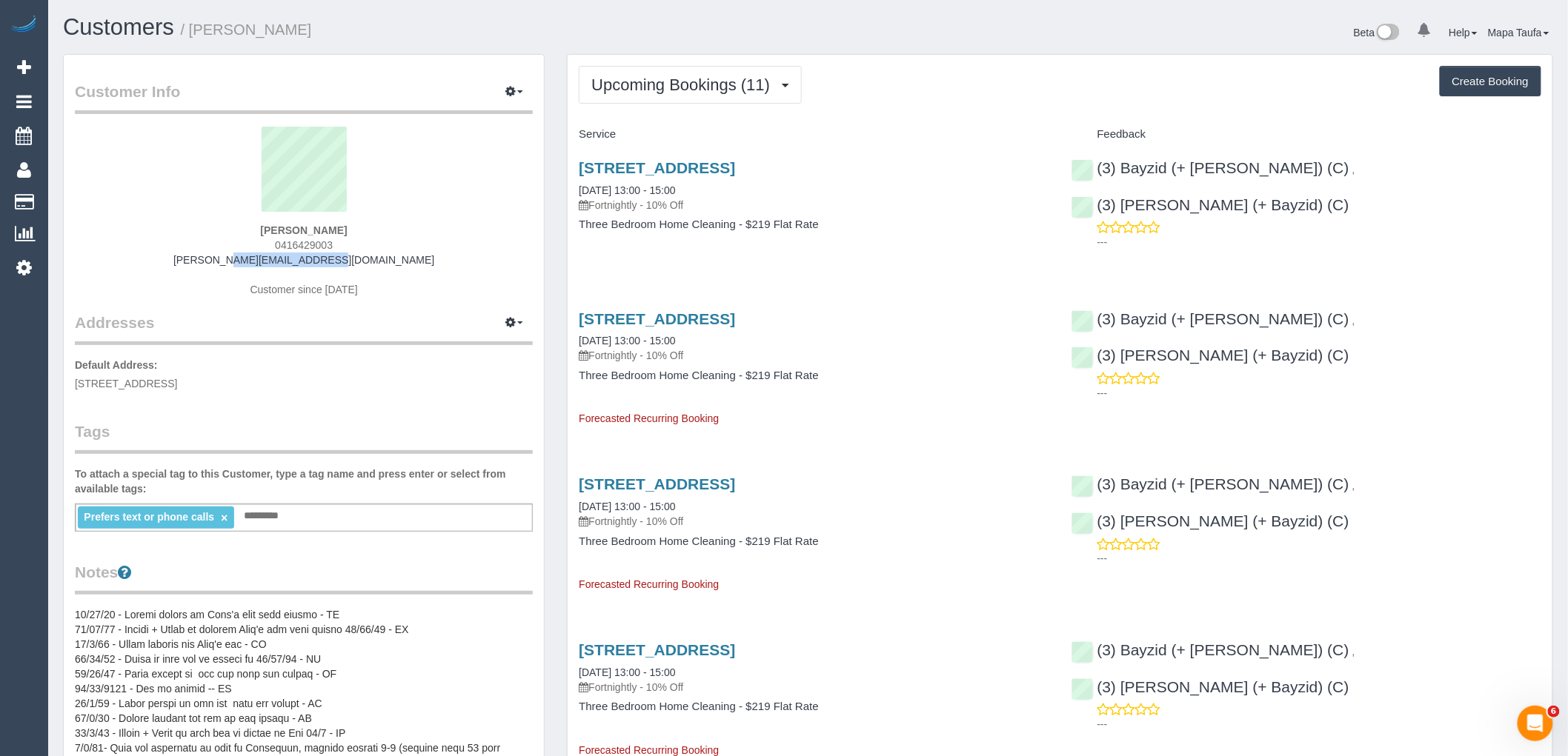
click at [249, 258] on div "Vera Boon 0416429003 vera.boon@live.com Customer since 2020" at bounding box center [304, 220] width 458 height 186
copy link "vera.boon@live.com"
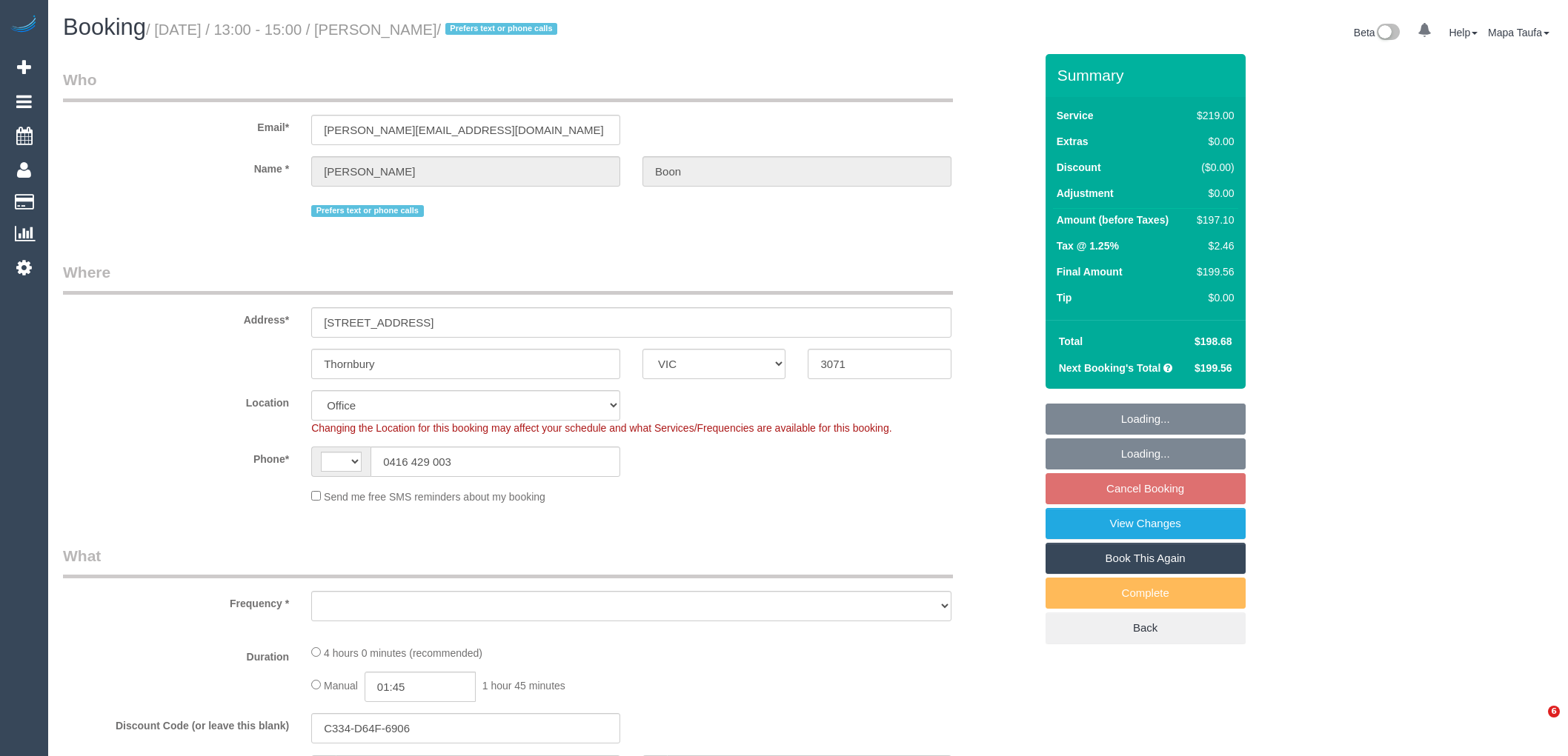
select select "VIC"
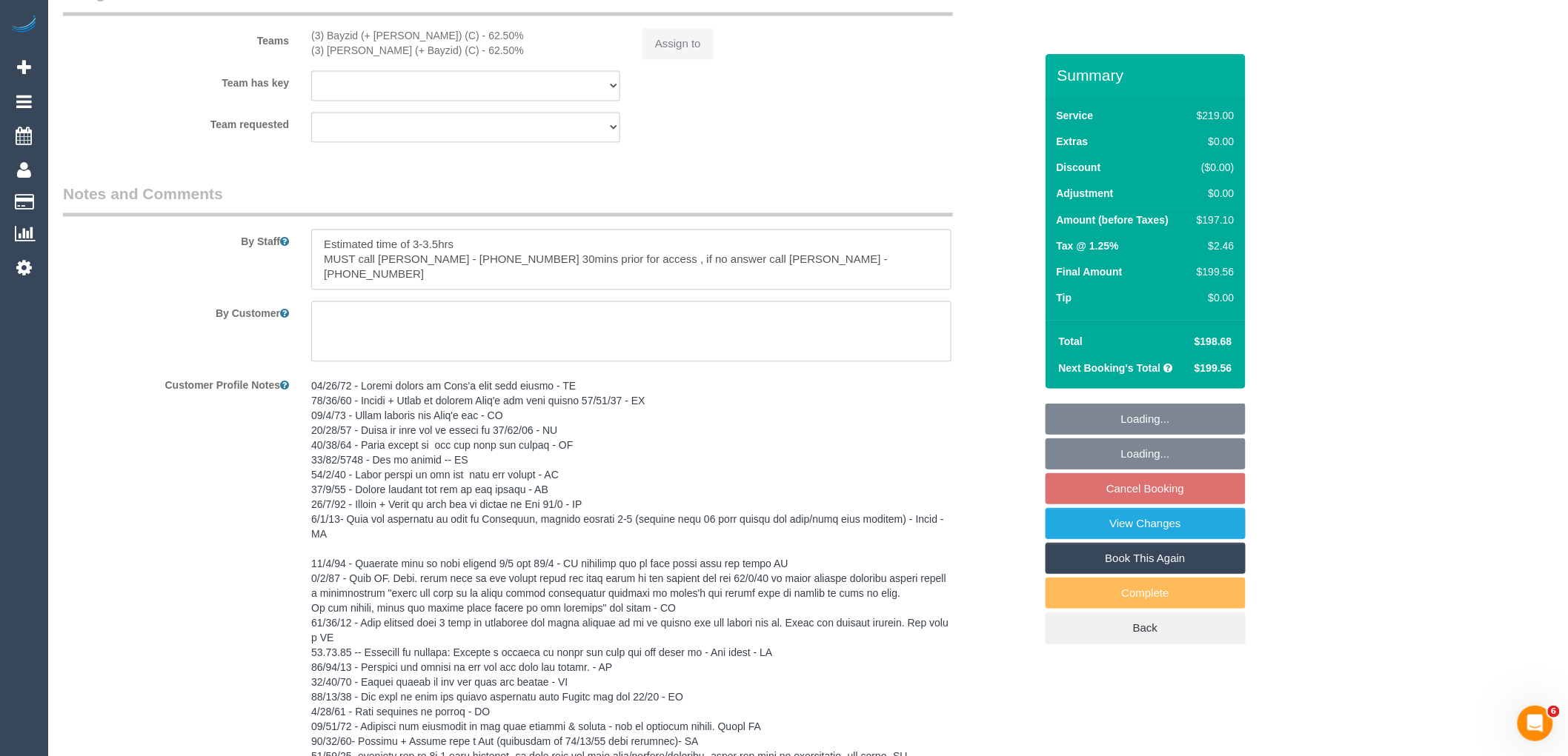
select select "string:AU"
select select "string:stripe-pm_1Q1gZF2GScqysDRVbjgigklW"
select select "number:32"
select select "number:35"
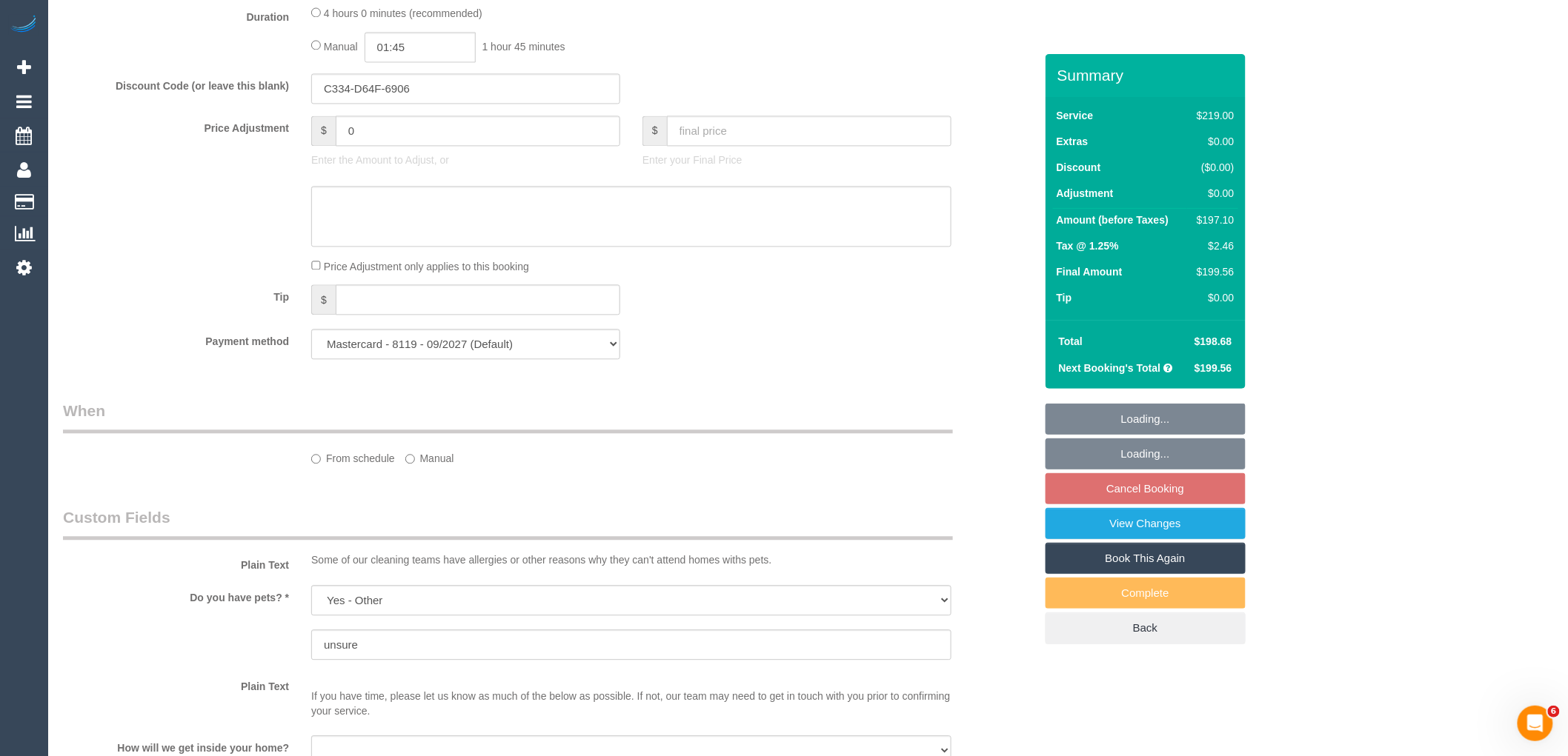
scroll to position [3020, 0]
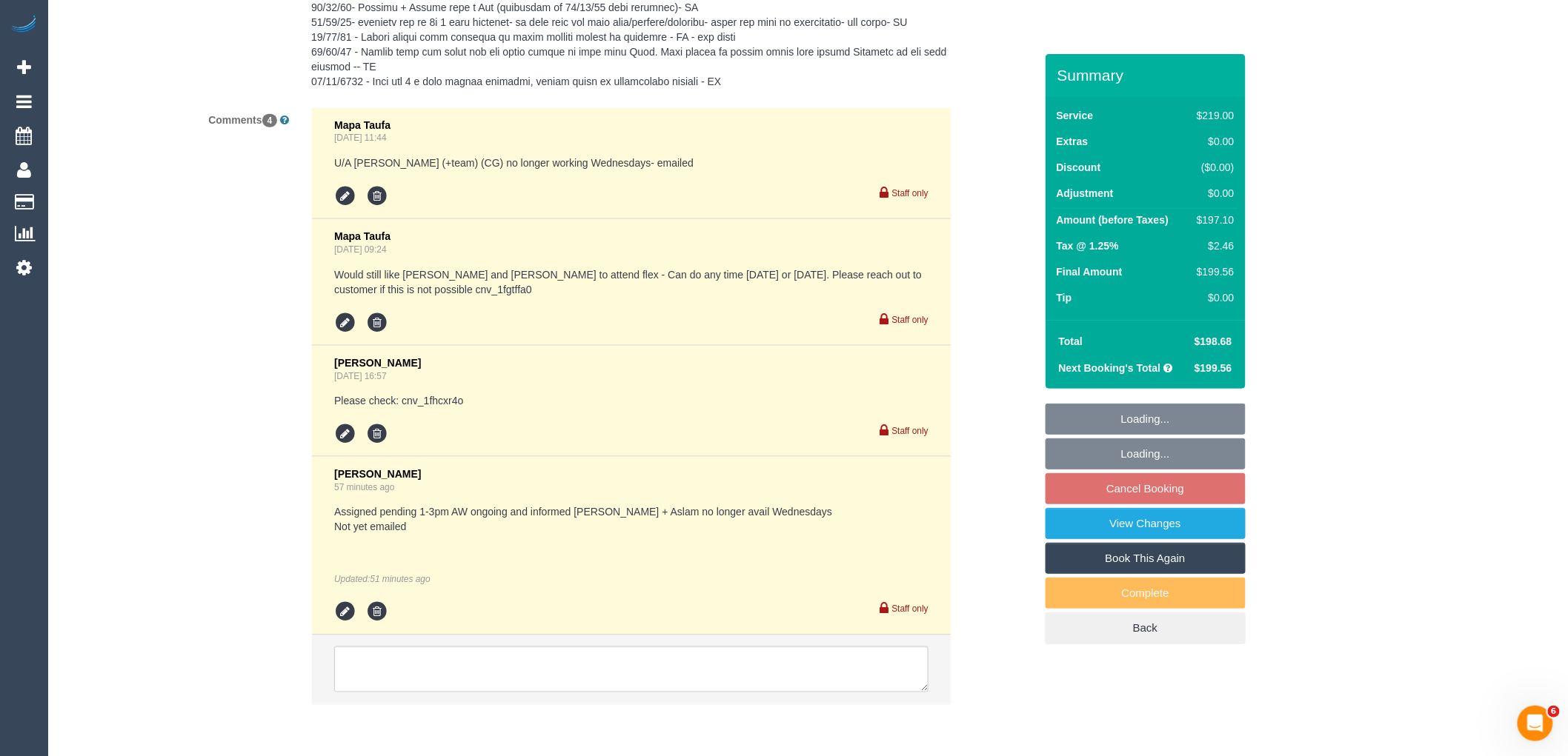
select select "object:882"
select select "22760"
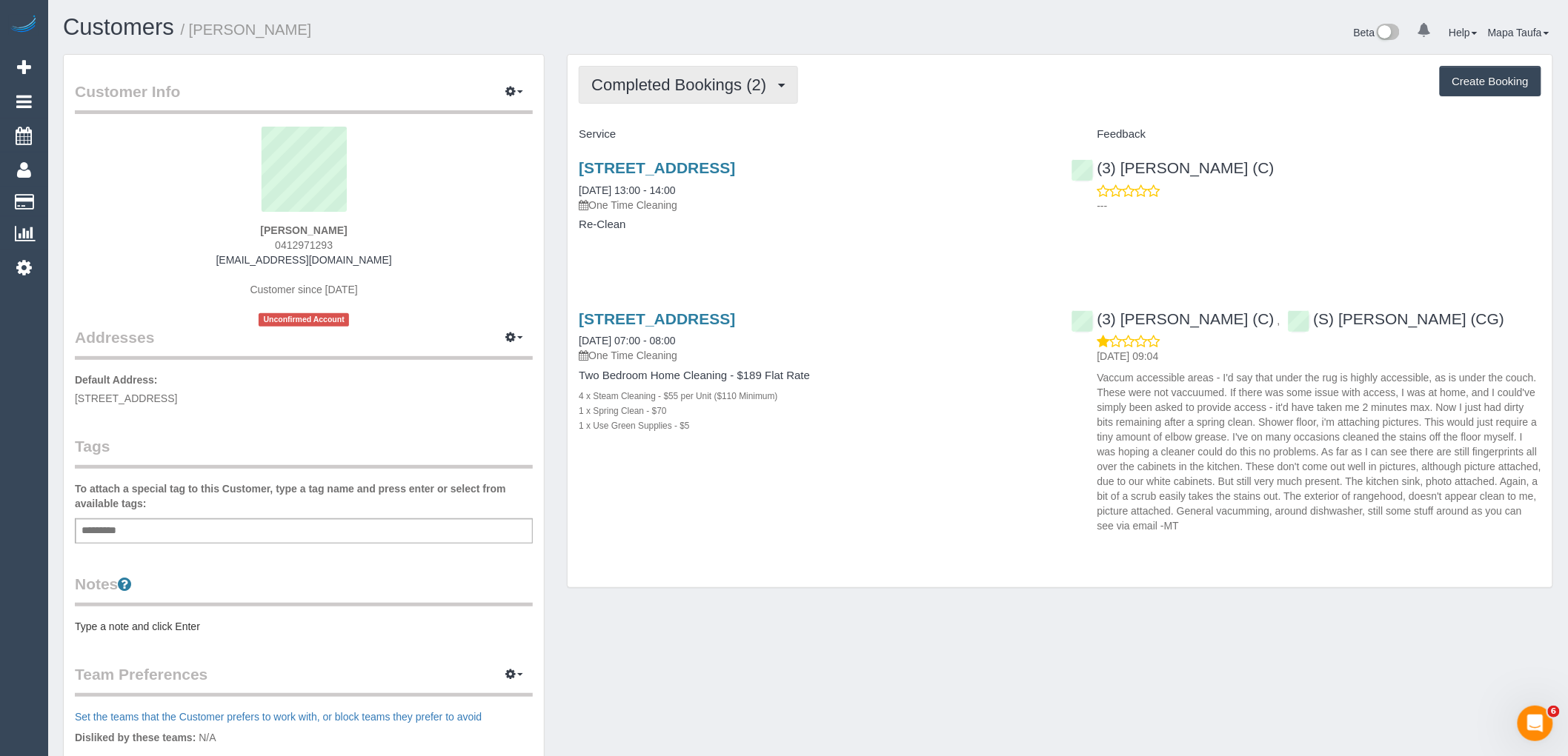
click at [758, 84] on span "Completed Bookings (2)" at bounding box center [682, 85] width 182 height 19
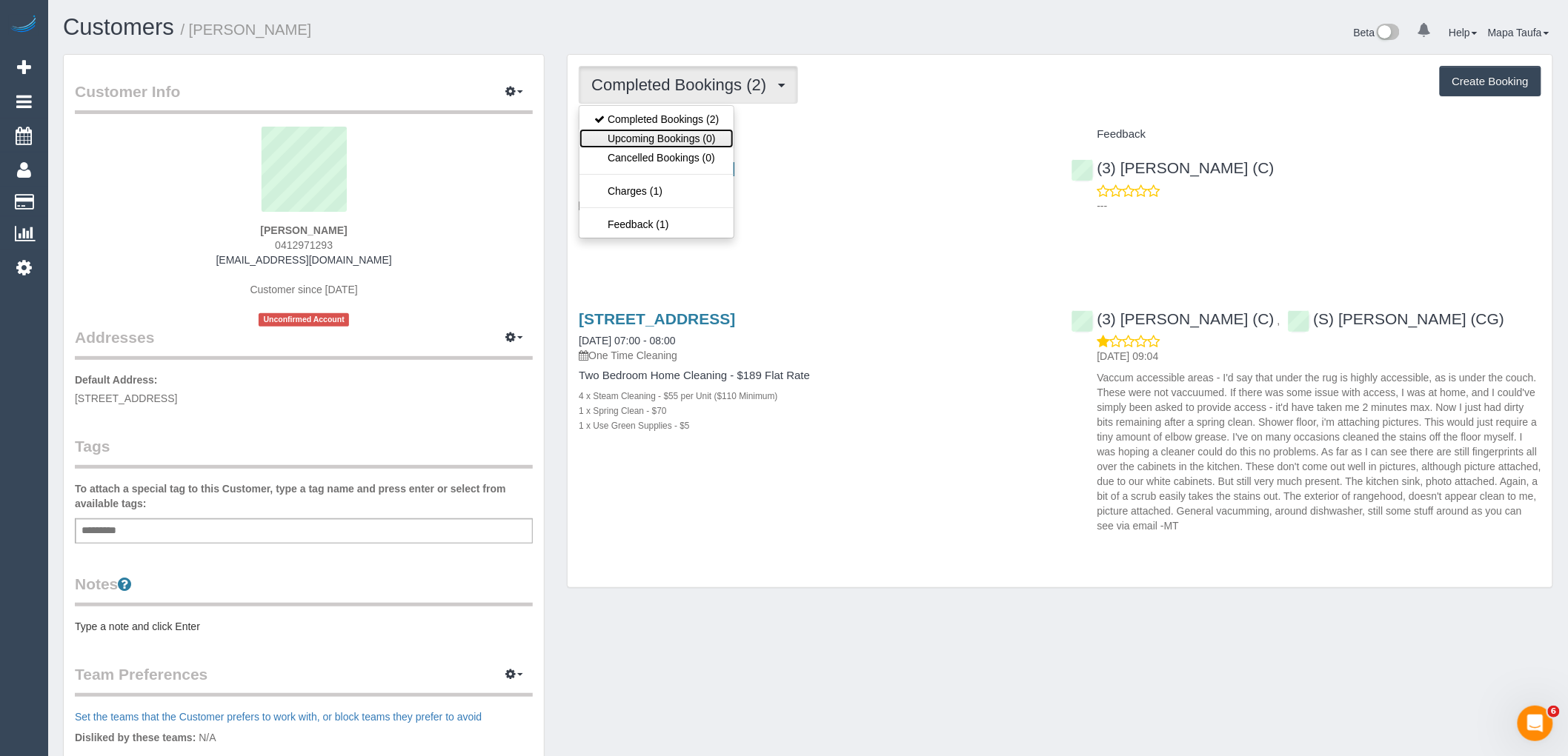
click at [690, 142] on link "Upcoming Bookings (0)" at bounding box center [656, 138] width 154 height 20
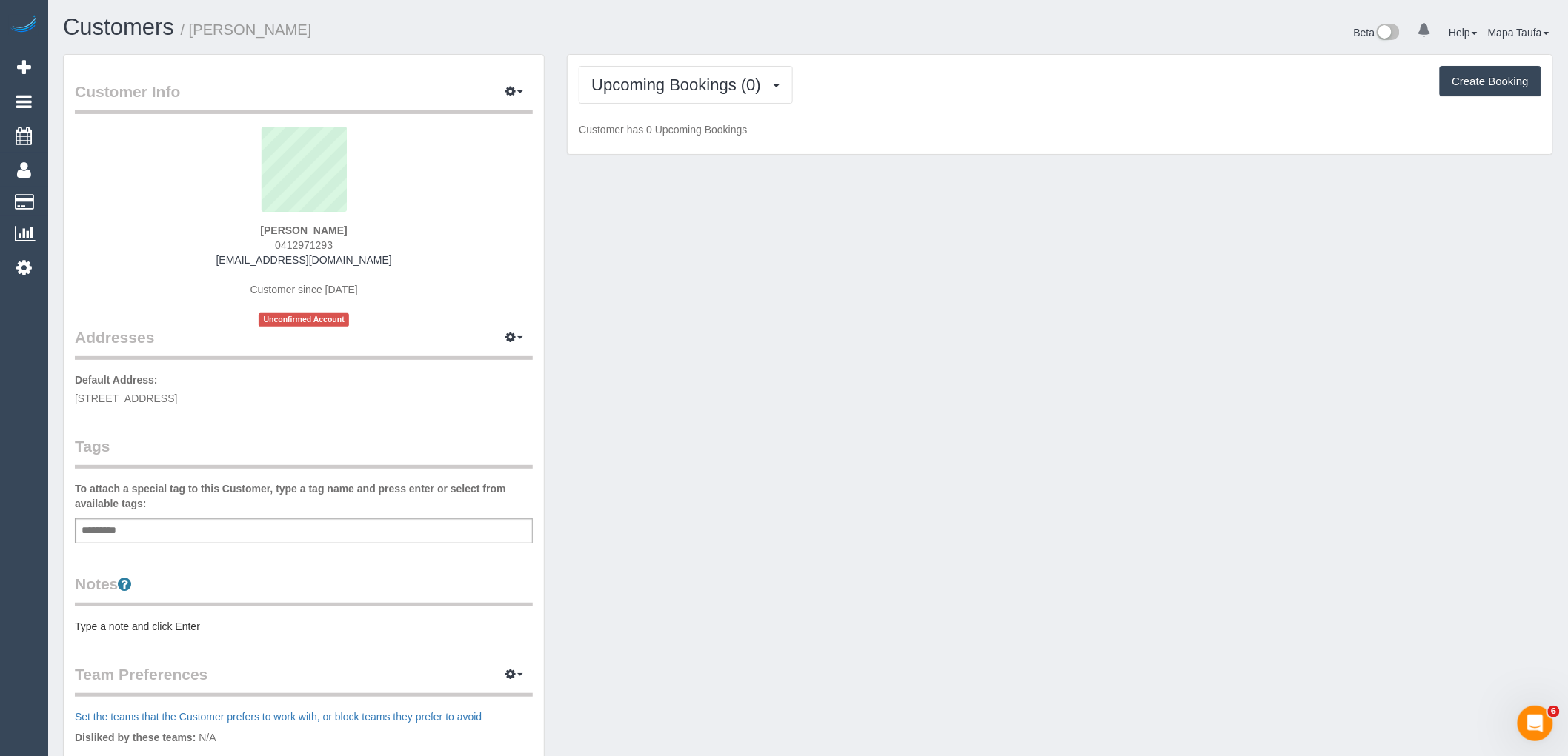
click at [1280, 295] on div "Customer Info Edit Contact Info Send Message Email Preferences Special Sales Ta…" at bounding box center [808, 544] width 1513 height 978
click at [587, 79] on button "Upcoming Bookings (0)" at bounding box center [686, 85] width 214 height 37
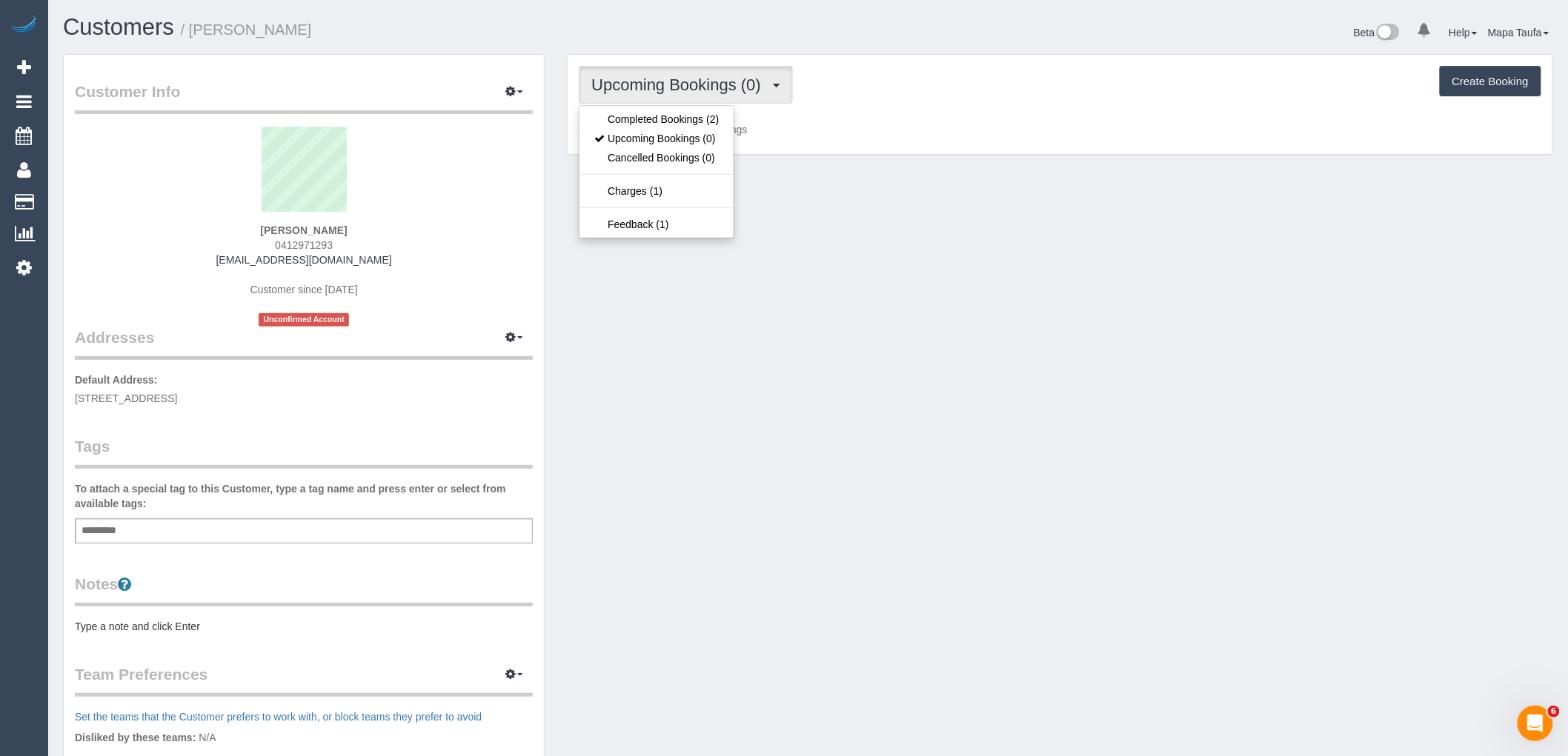
click at [596, 105] on div "Upcoming Bookings (0) Completed Bookings (2) Upcoming Bookings (0) Cancelled Bo…" at bounding box center [1060, 104] width 985 height 100
click at [620, 100] on button "Upcoming Bookings (0)" at bounding box center [686, 85] width 214 height 37
click at [625, 121] on link "Completed Bookings (2)" at bounding box center [656, 120] width 154 height 20
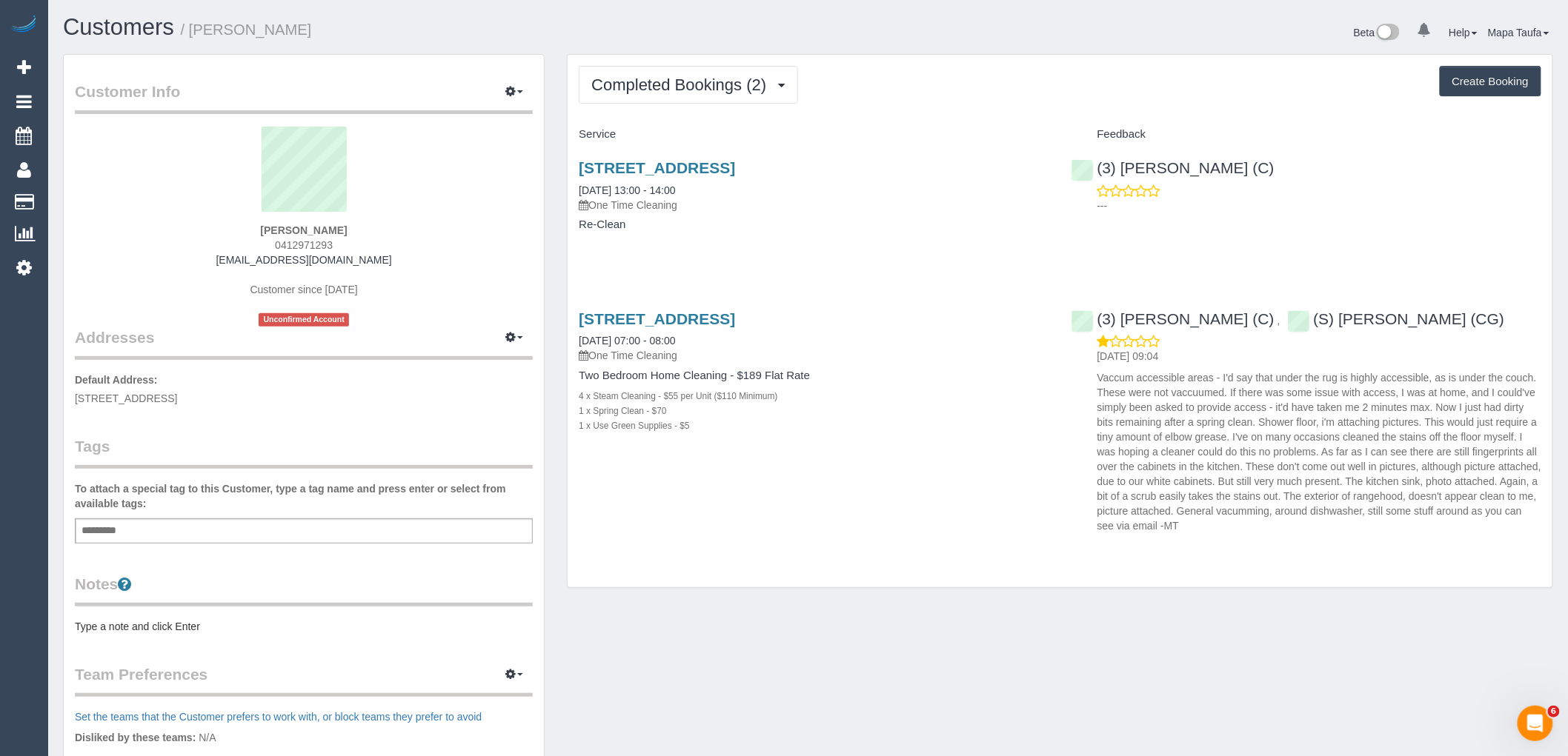
click at [714, 279] on div "Service Feedback 32 Fitzwilliam Street, 7, Kew, VIC 3101 08/10/2025 13:00 - 14:…" at bounding box center [1060, 331] width 963 height 418
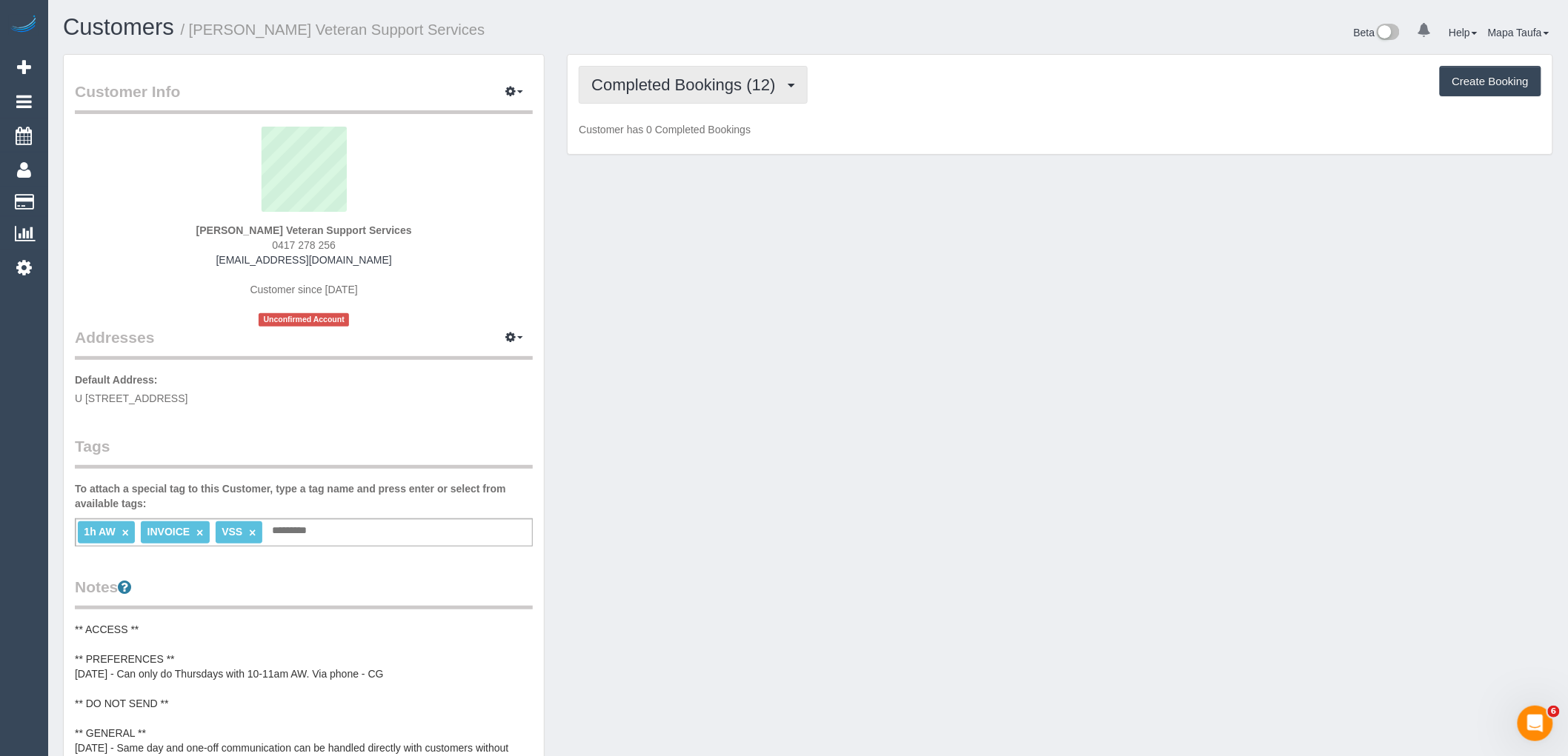
click at [723, 97] on button "Completed Bookings (12)" at bounding box center [693, 85] width 229 height 37
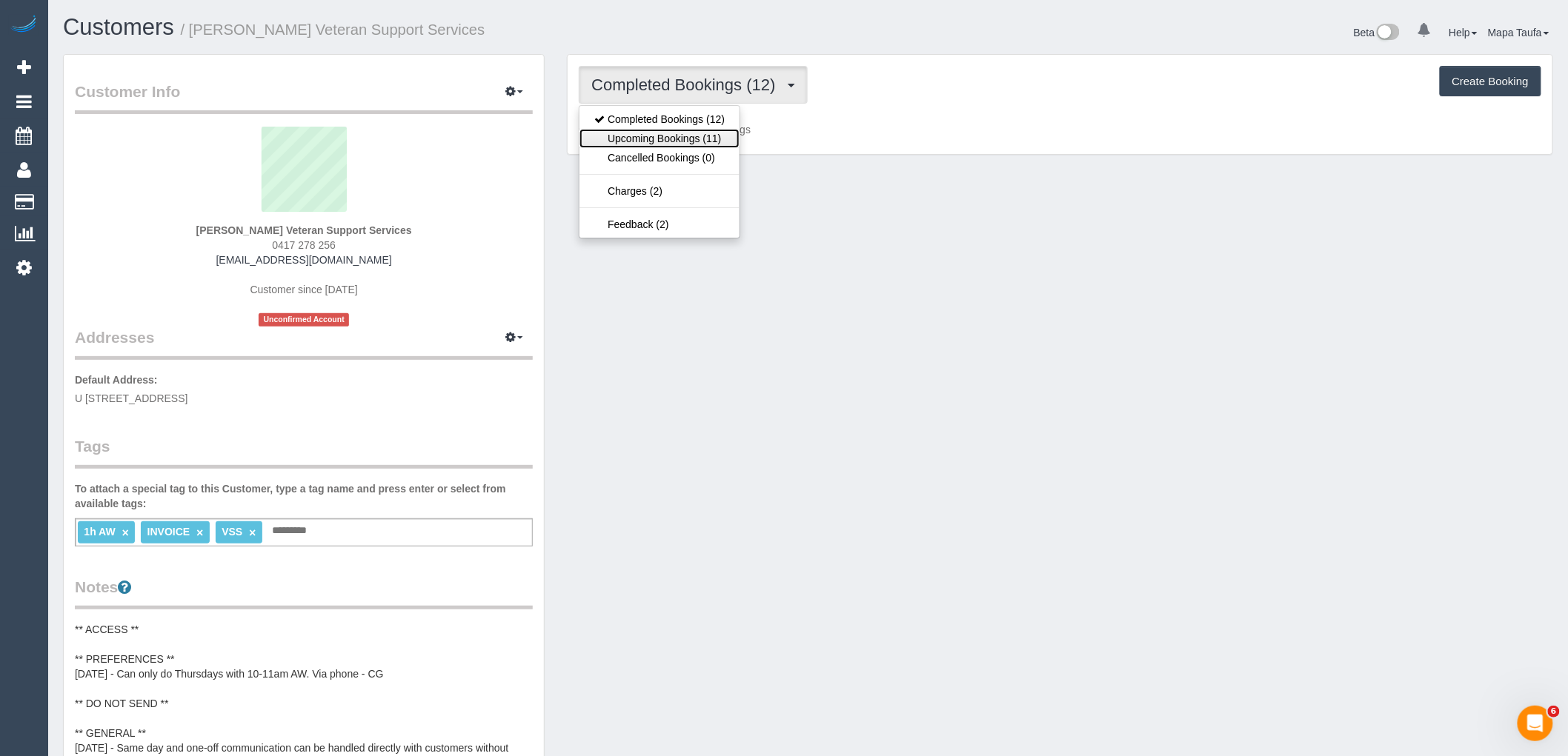
click at [725, 141] on link "Upcoming Bookings (11)" at bounding box center [659, 138] width 160 height 20
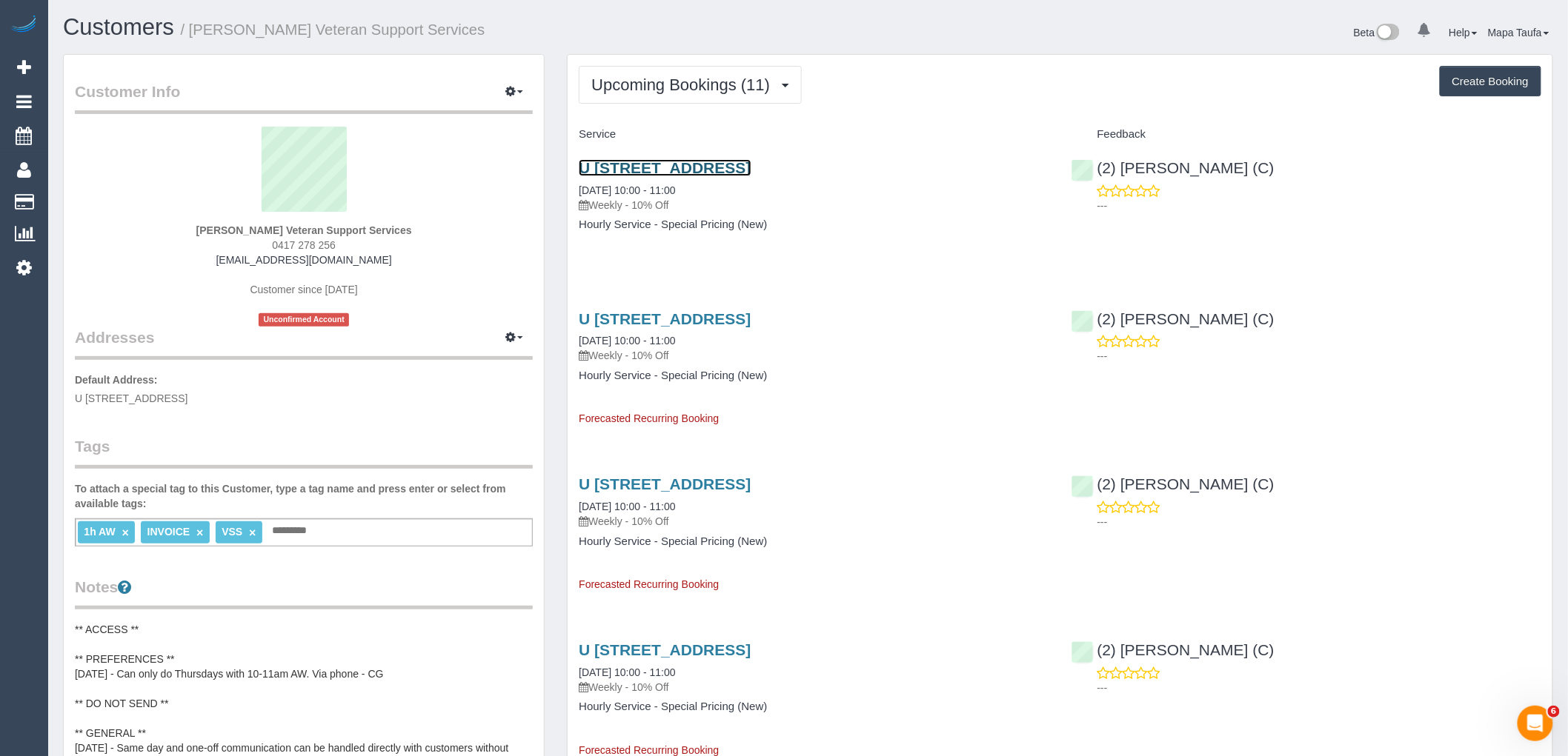
click at [730, 160] on link "U 2501/3-5 St Kilda Rd, St Kilda, VIC 3182" at bounding box center [664, 167] width 172 height 17
click at [1198, 172] on link "(2) [PERSON_NAME] (C)" at bounding box center [1172, 167] width 203 height 17
click at [645, 98] on button "Upcoming Bookings (11)" at bounding box center [690, 85] width 223 height 37
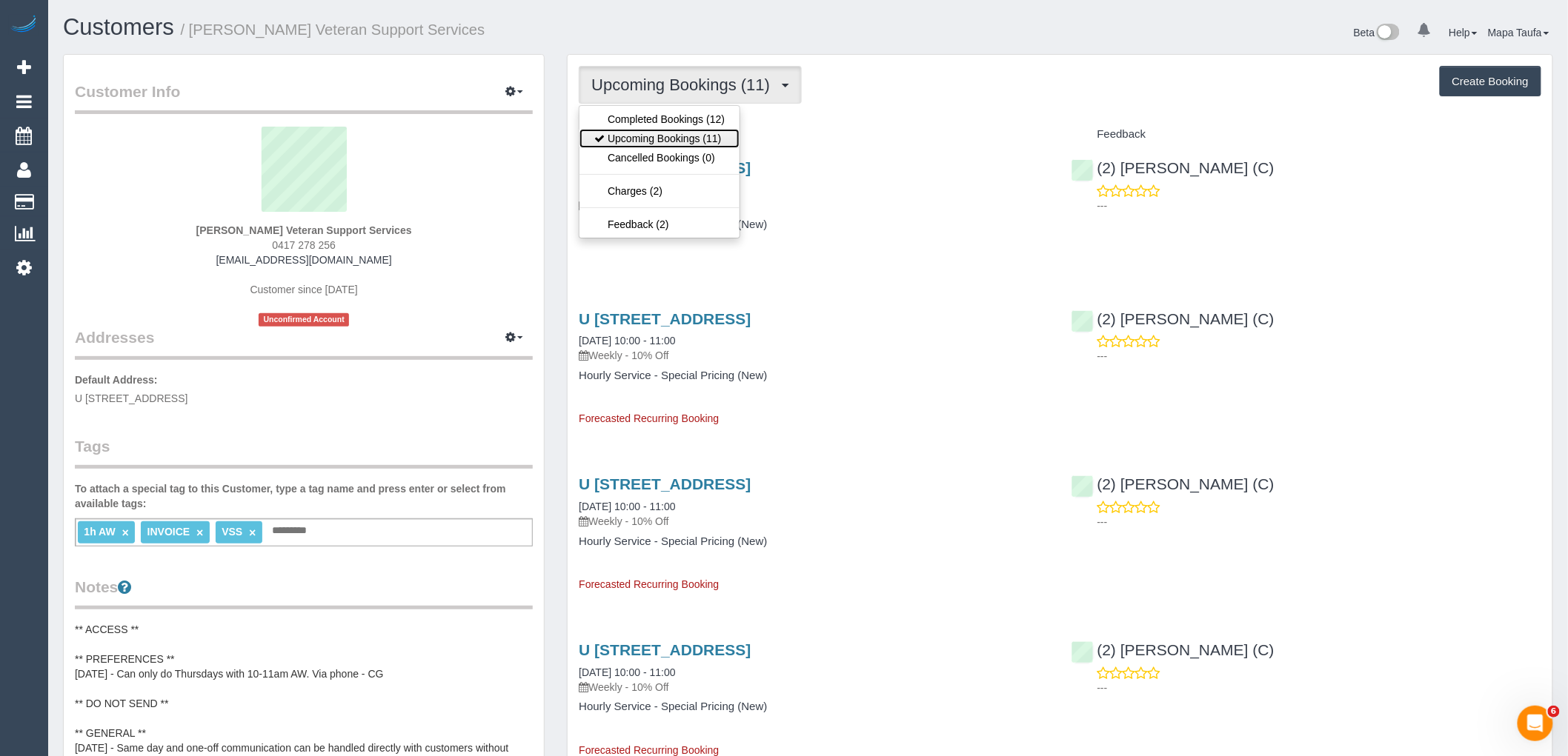
click at [647, 131] on link "Upcoming Bookings (11)" at bounding box center [659, 138] width 160 height 20
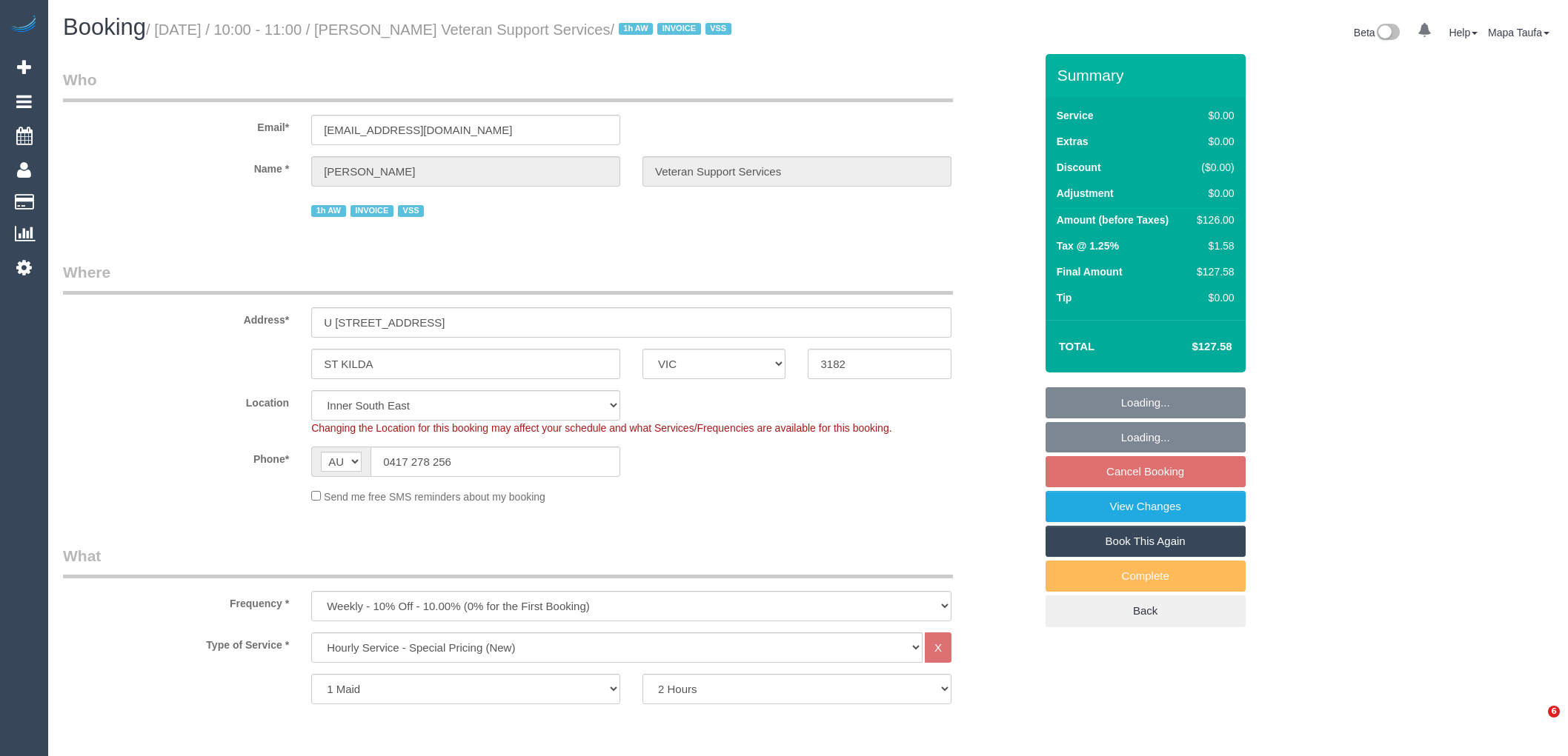
select select "VIC"
select select "120"
select select "number:27"
select select "number:14"
select select "number:19"
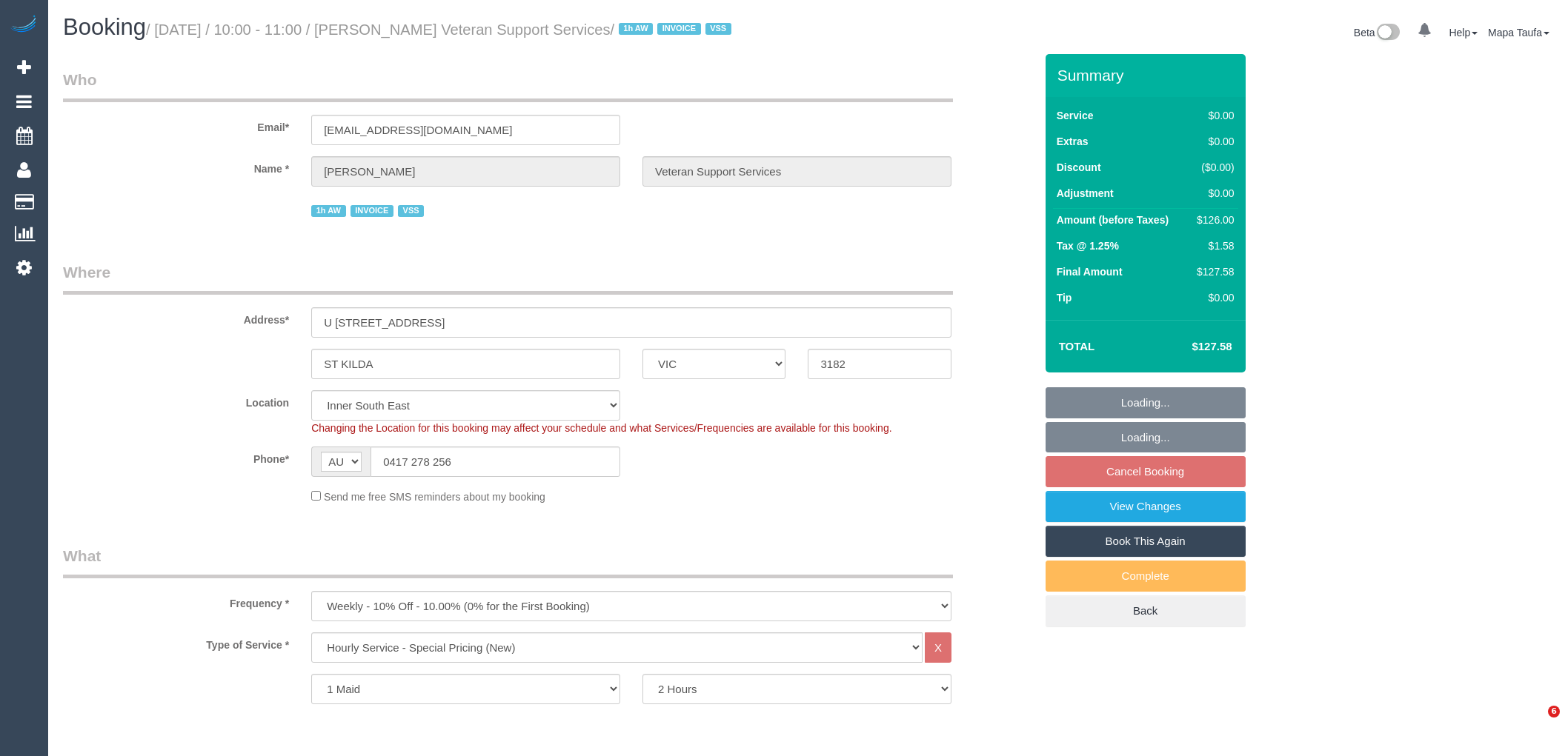
select select "number:25"
select select "number:35"
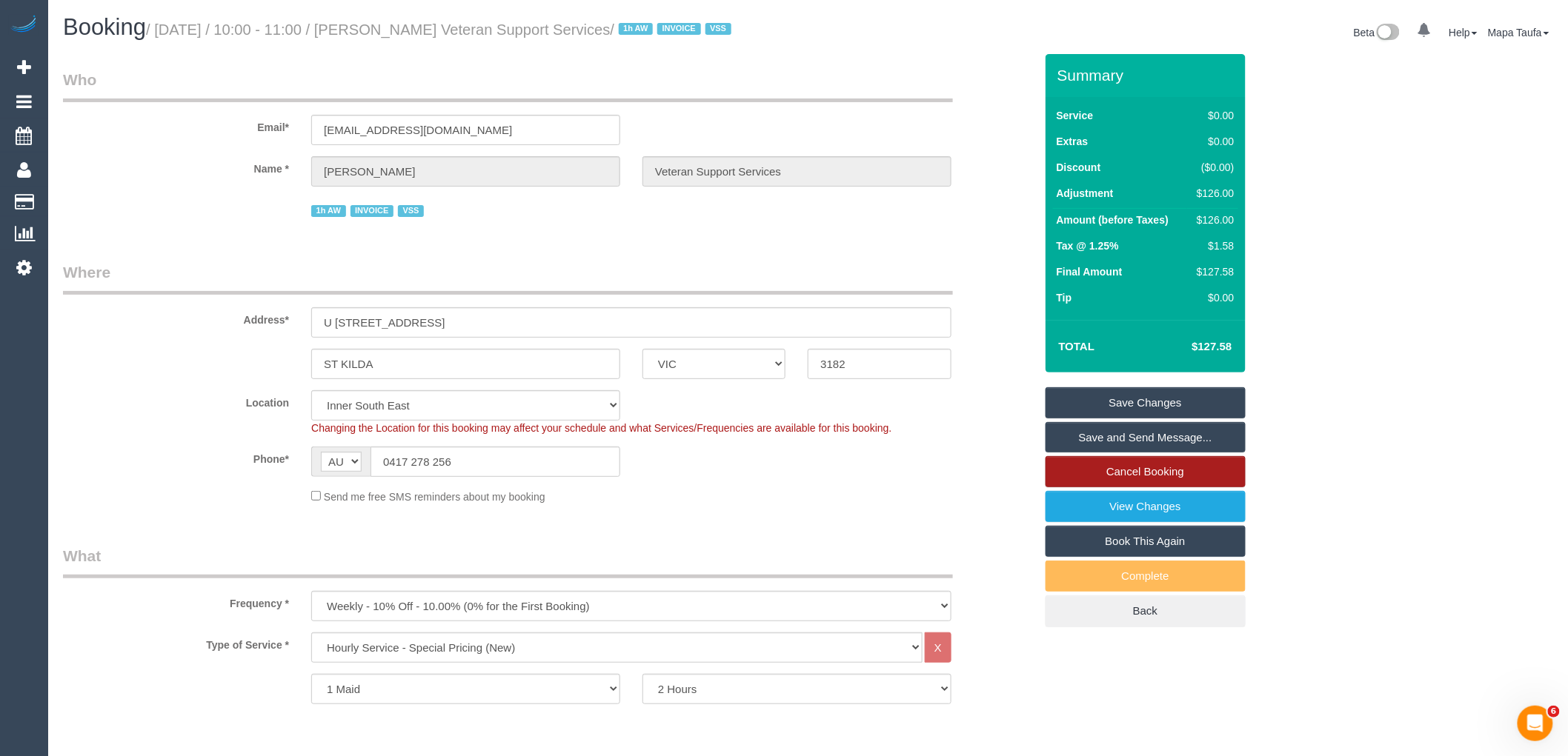
click at [1230, 487] on link "Cancel Booking" at bounding box center [1146, 471] width 200 height 31
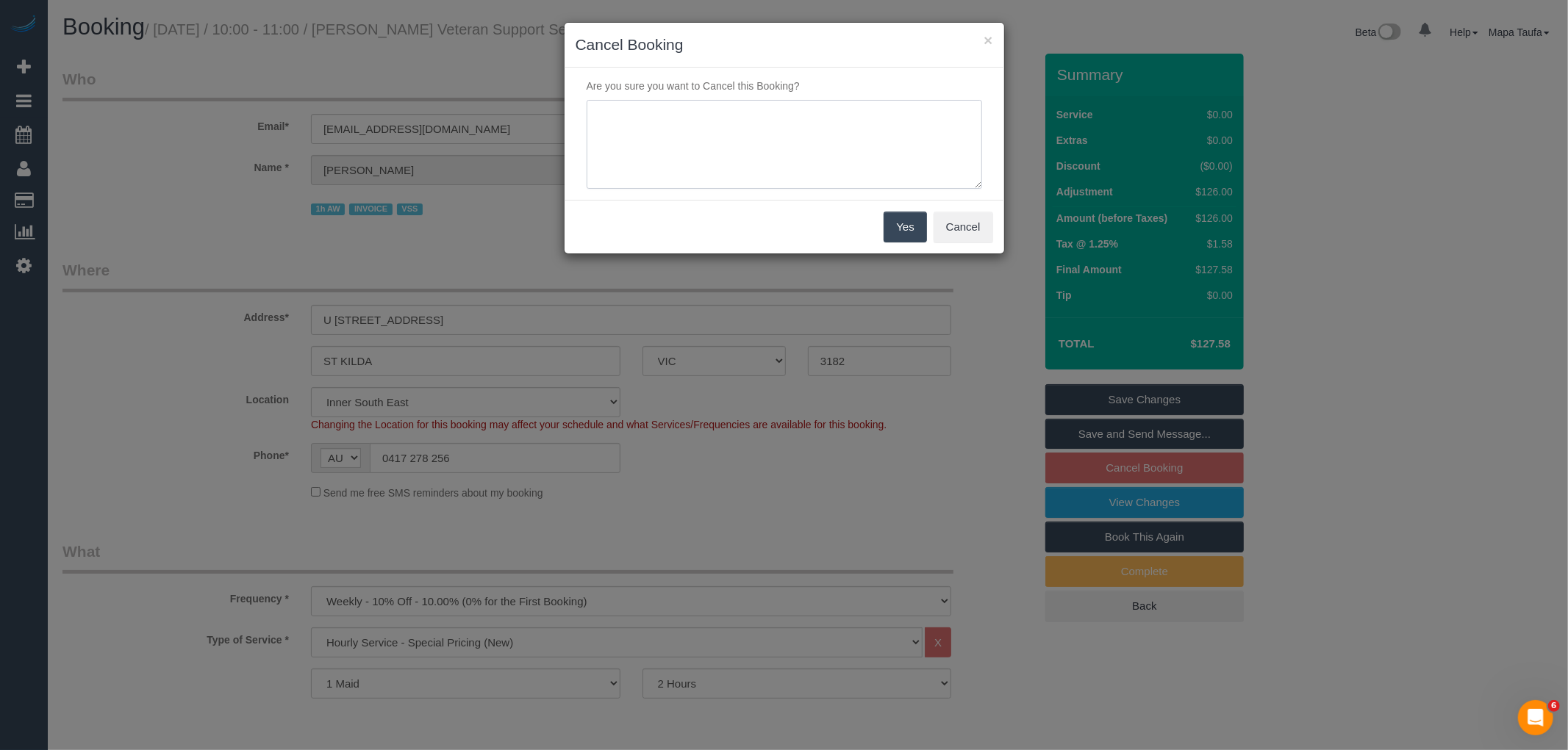
click at [738, 164] on textarea at bounding box center [784, 144] width 396 height 89
click at [736, 140] on textarea at bounding box center [784, 144] width 396 height 89
type textarea "service not needed via phone -MT"
click at [913, 230] on button "Yes" at bounding box center [905, 227] width 43 height 31
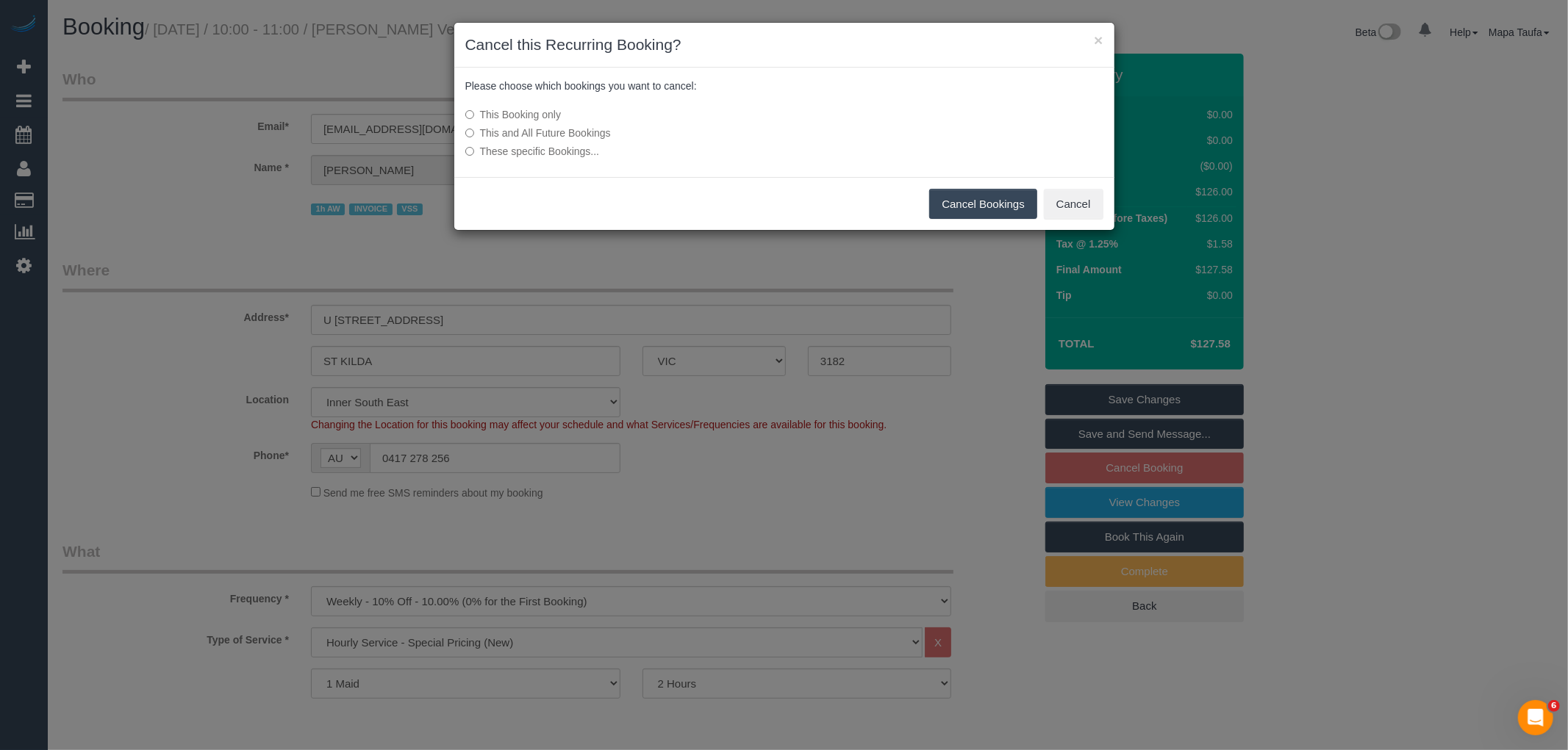
click at [975, 207] on button "Cancel Bookings" at bounding box center [983, 204] width 108 height 31
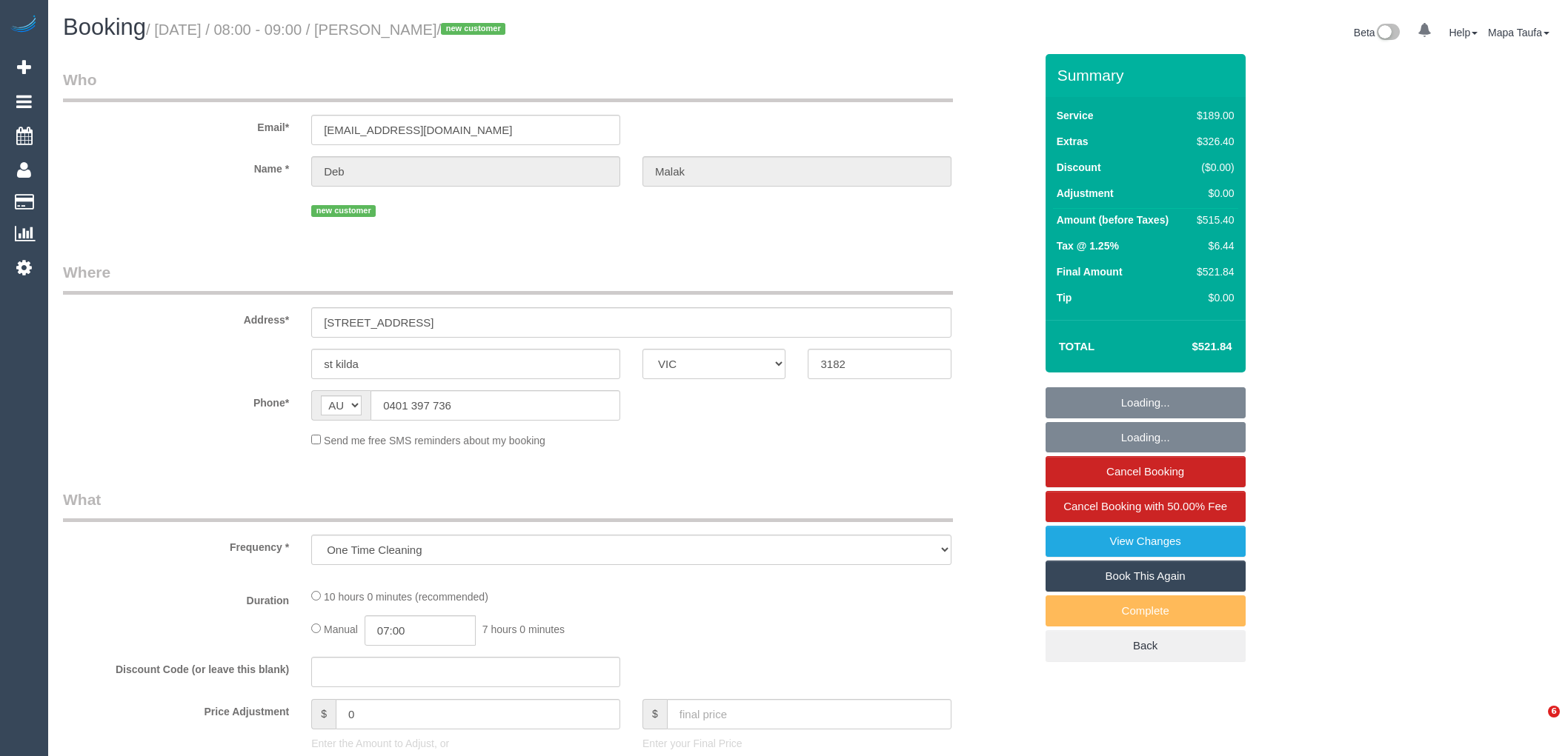
select select "VIC"
select select "object:859"
select select "string:stripe-pm_1S8r5P2GScqysDRVAs3kRvaG"
select select "number:28"
select select "number:17"
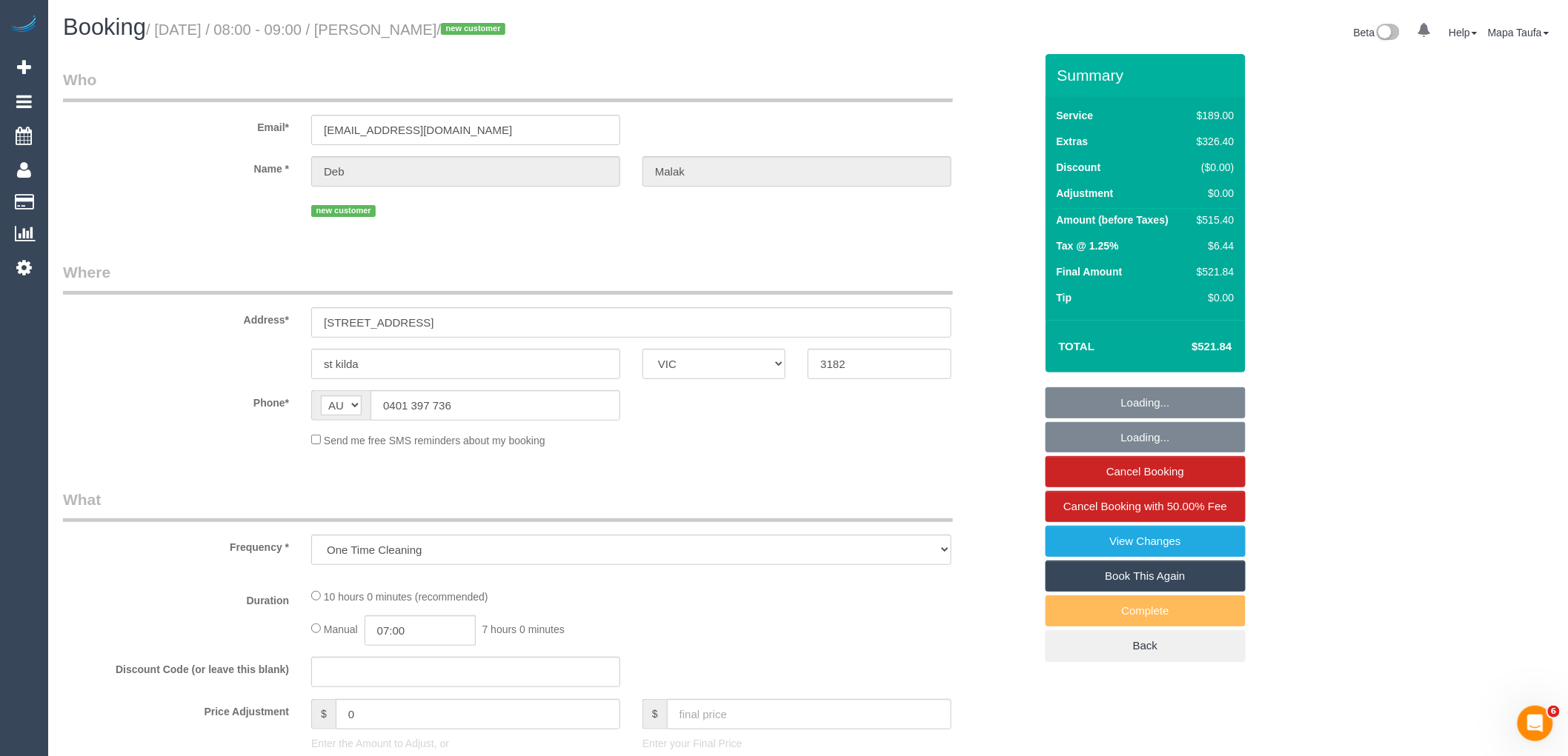
select select "number:18"
select select "number:25"
select select "number:26"
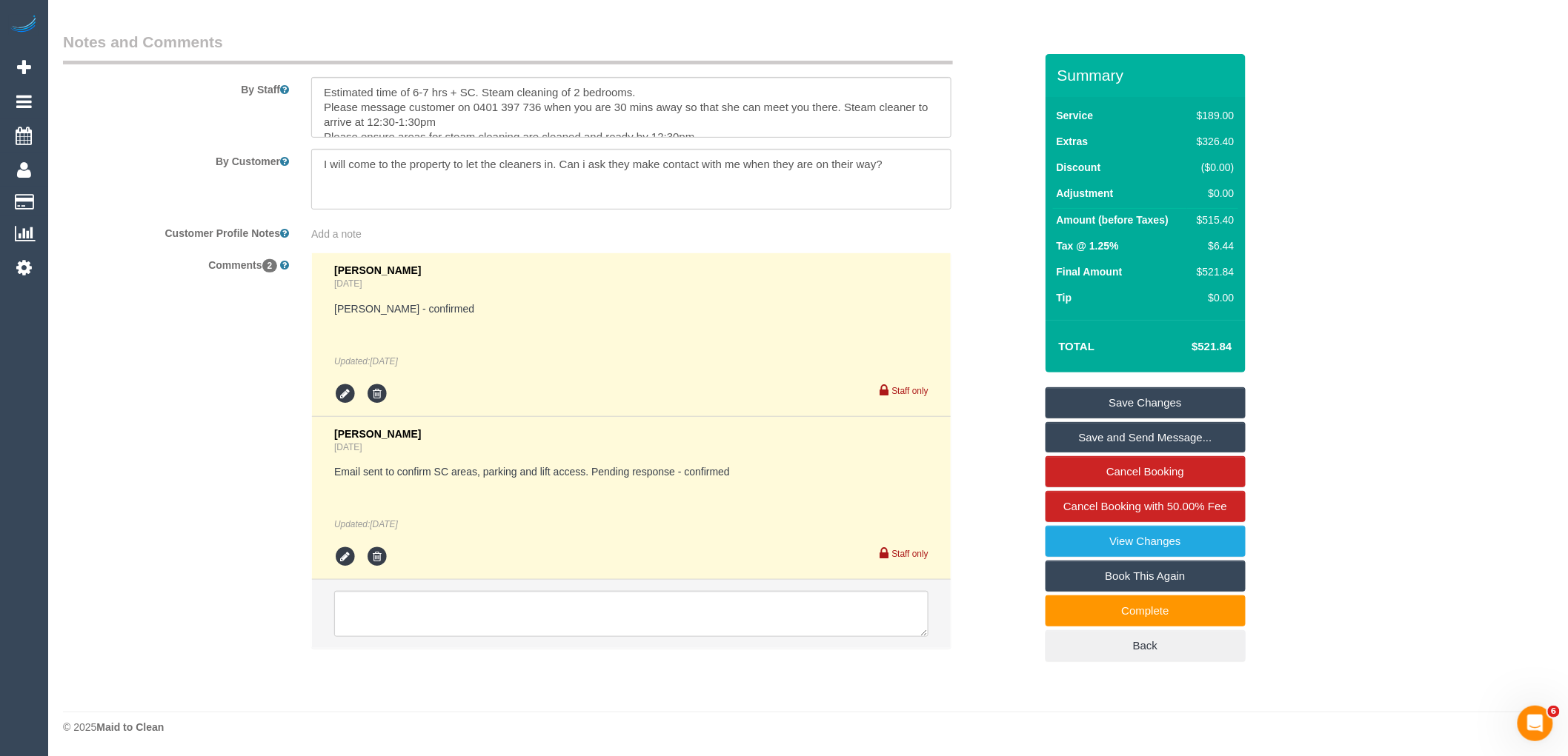
scroll to position [2411, 0]
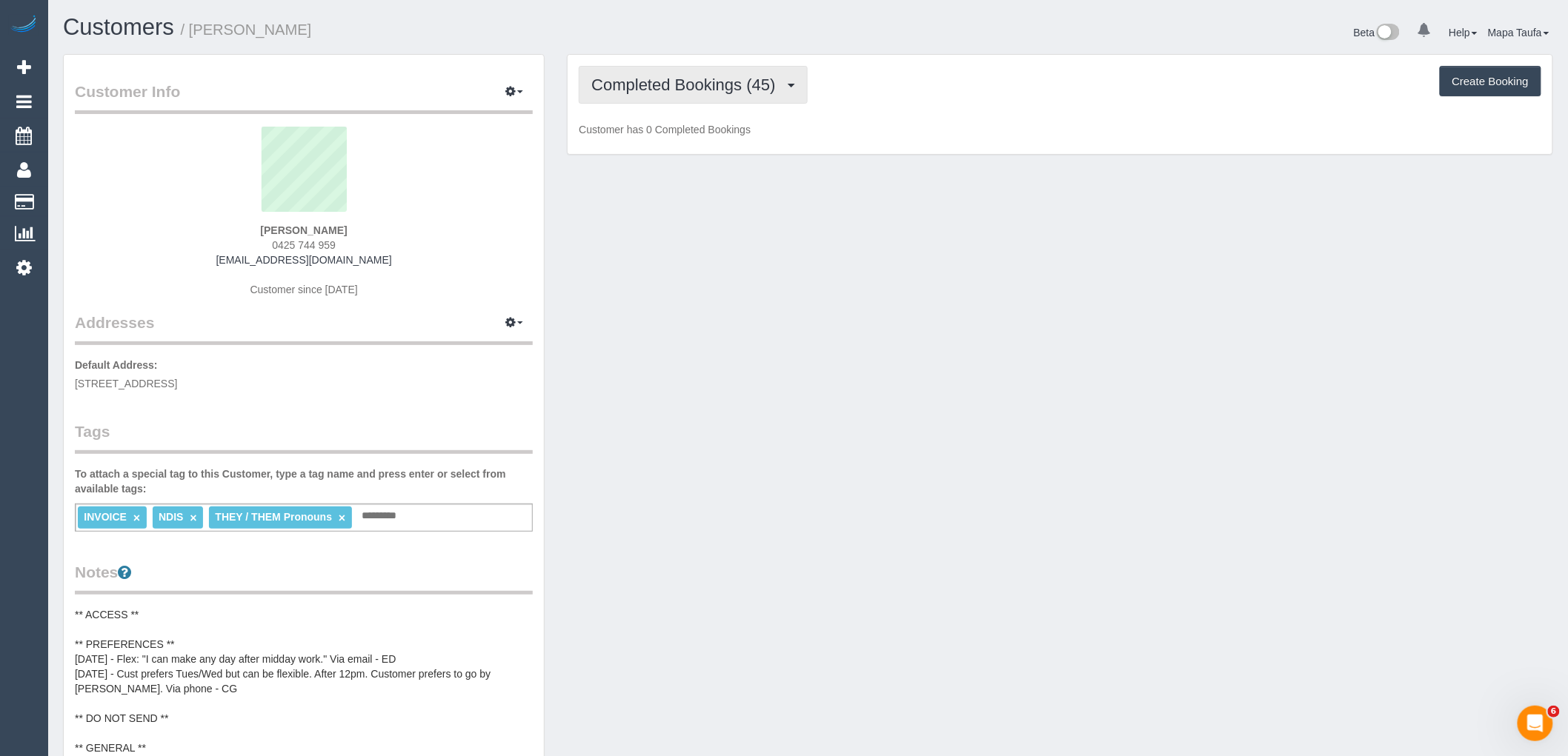
click at [641, 90] on span "Completed Bookings (45)" at bounding box center [687, 85] width 191 height 19
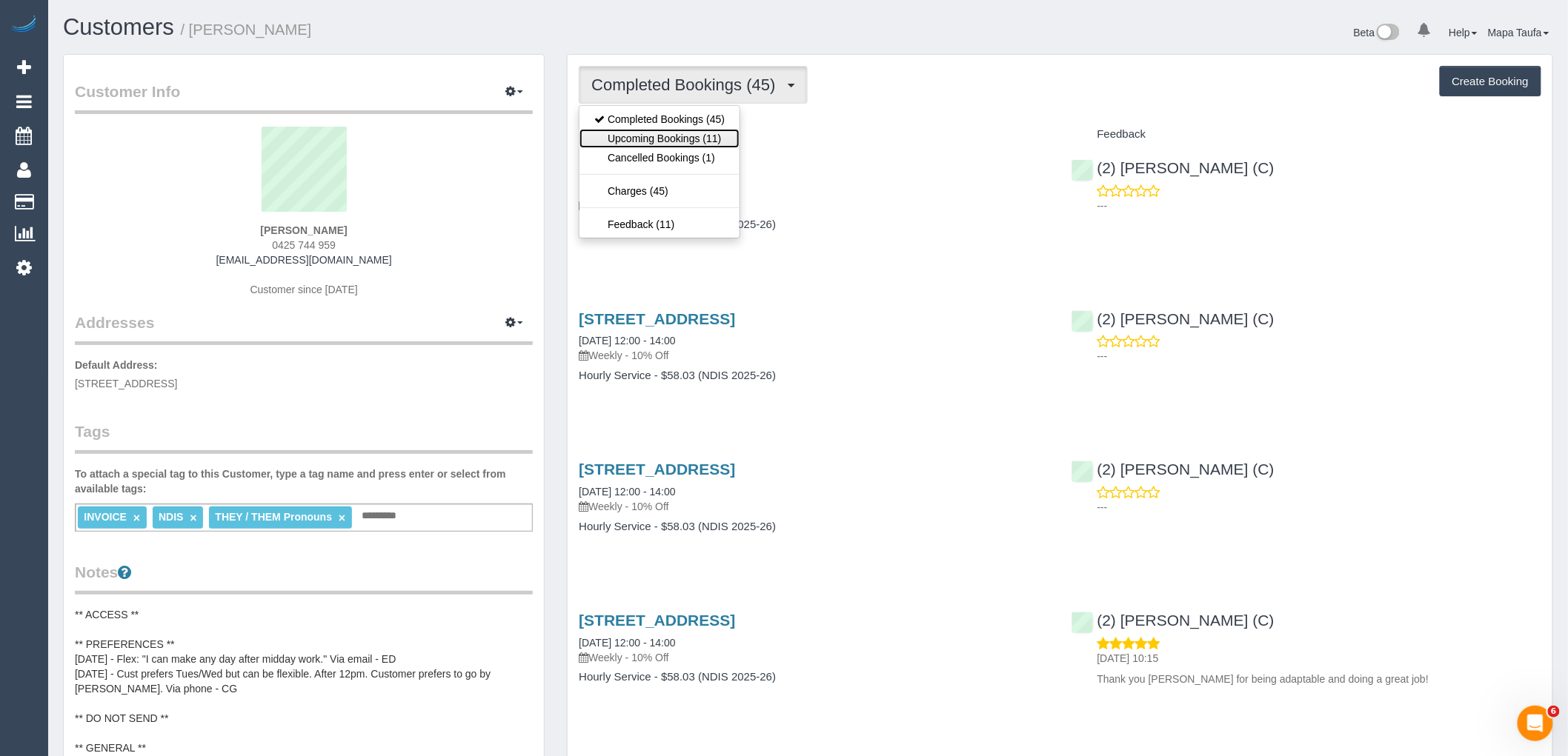
click at [650, 136] on link "Upcoming Bookings (11)" at bounding box center [659, 138] width 160 height 20
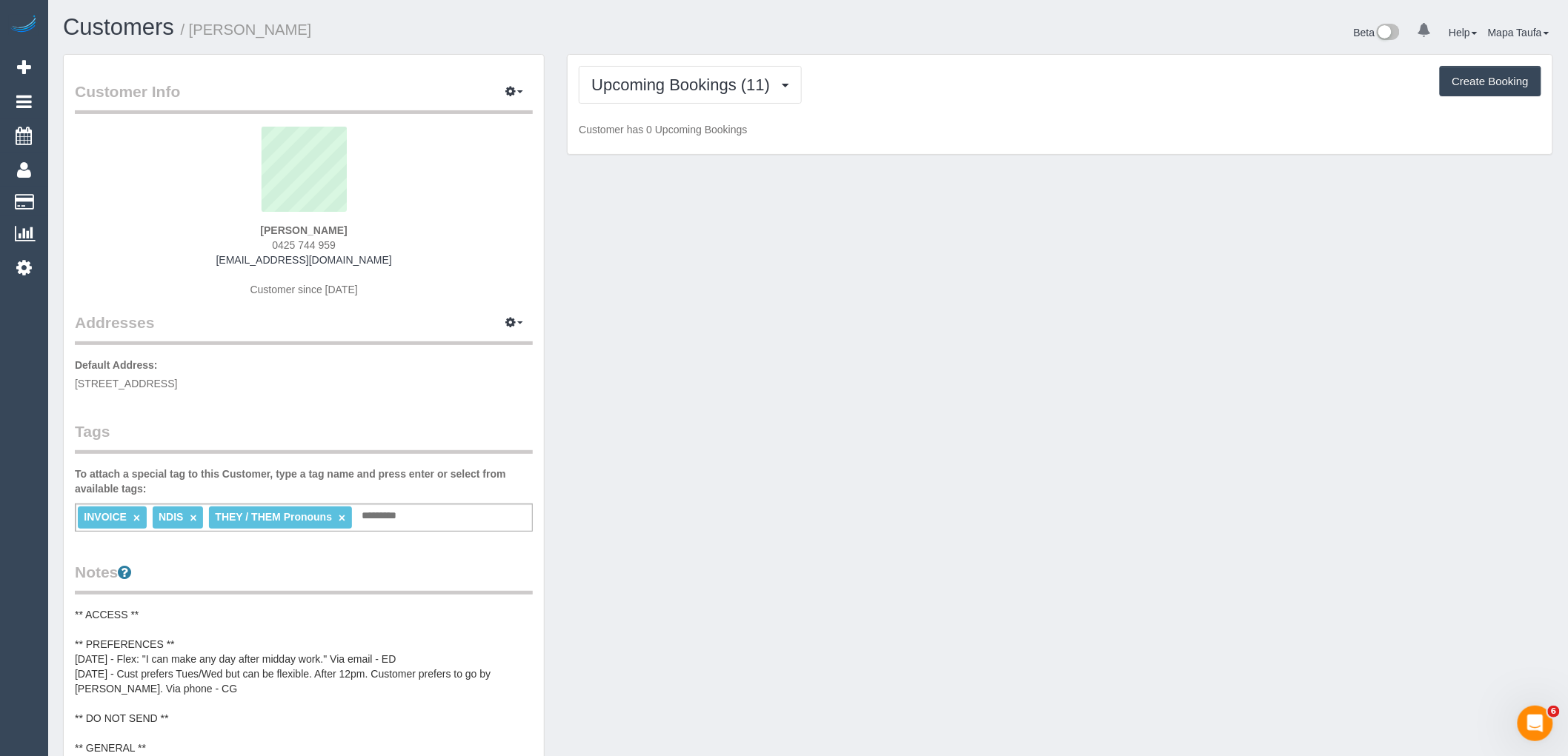
click at [730, 27] on h1 "Customers / Megan Stosser" at bounding box center [430, 28] width 735 height 25
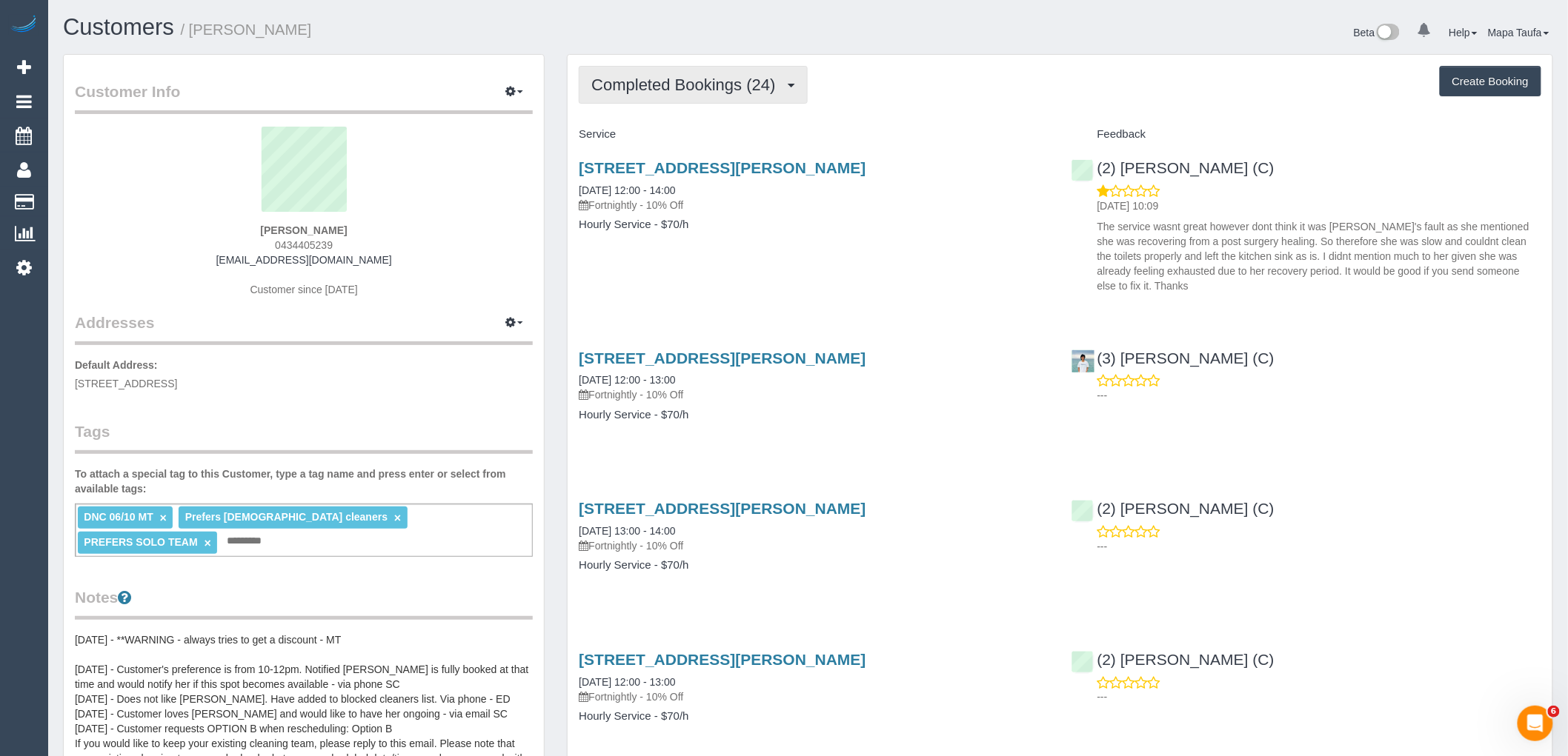
click at [705, 96] on button "Completed Bookings (24)" at bounding box center [693, 85] width 229 height 37
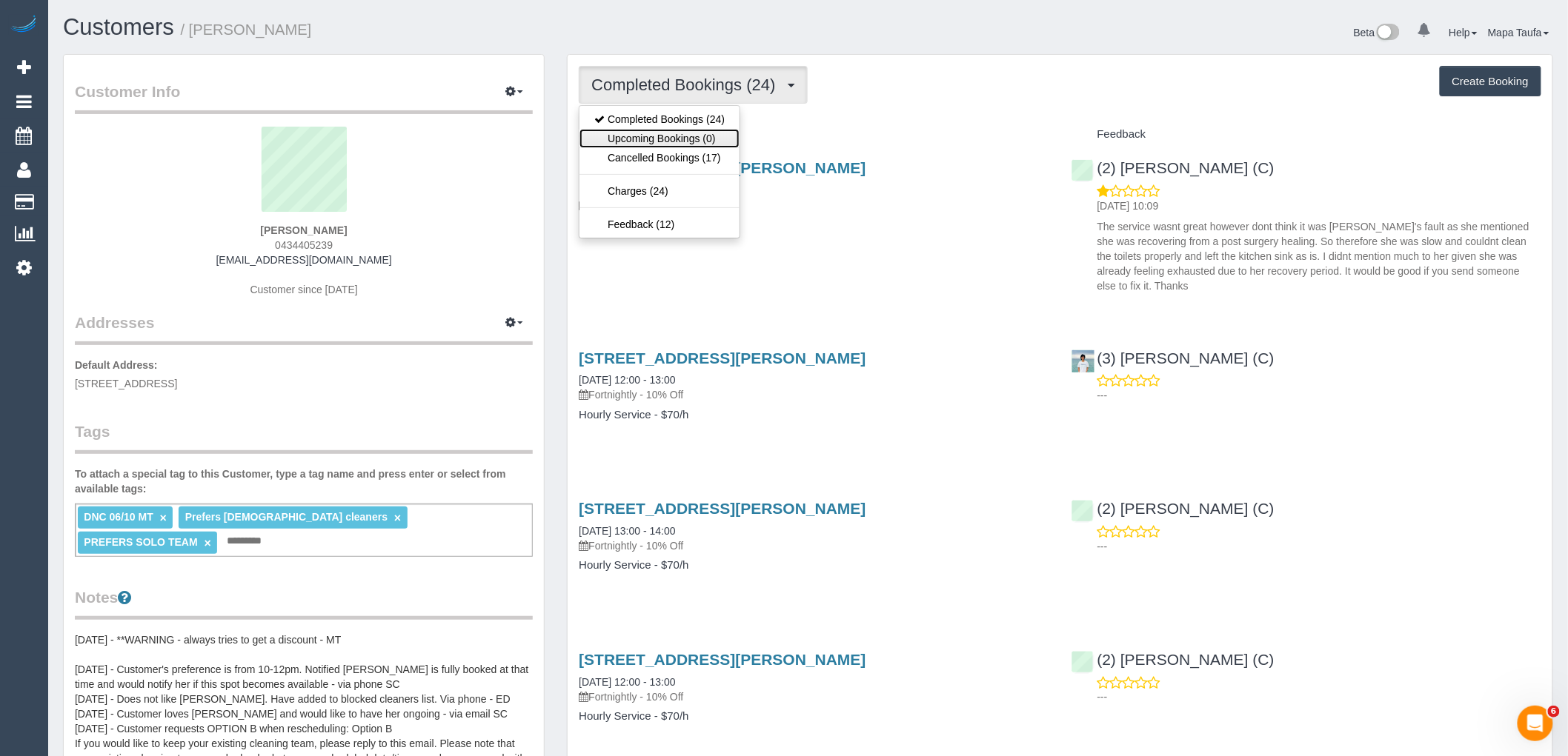
click at [699, 141] on link "Upcoming Bookings (0)" at bounding box center [659, 138] width 160 height 20
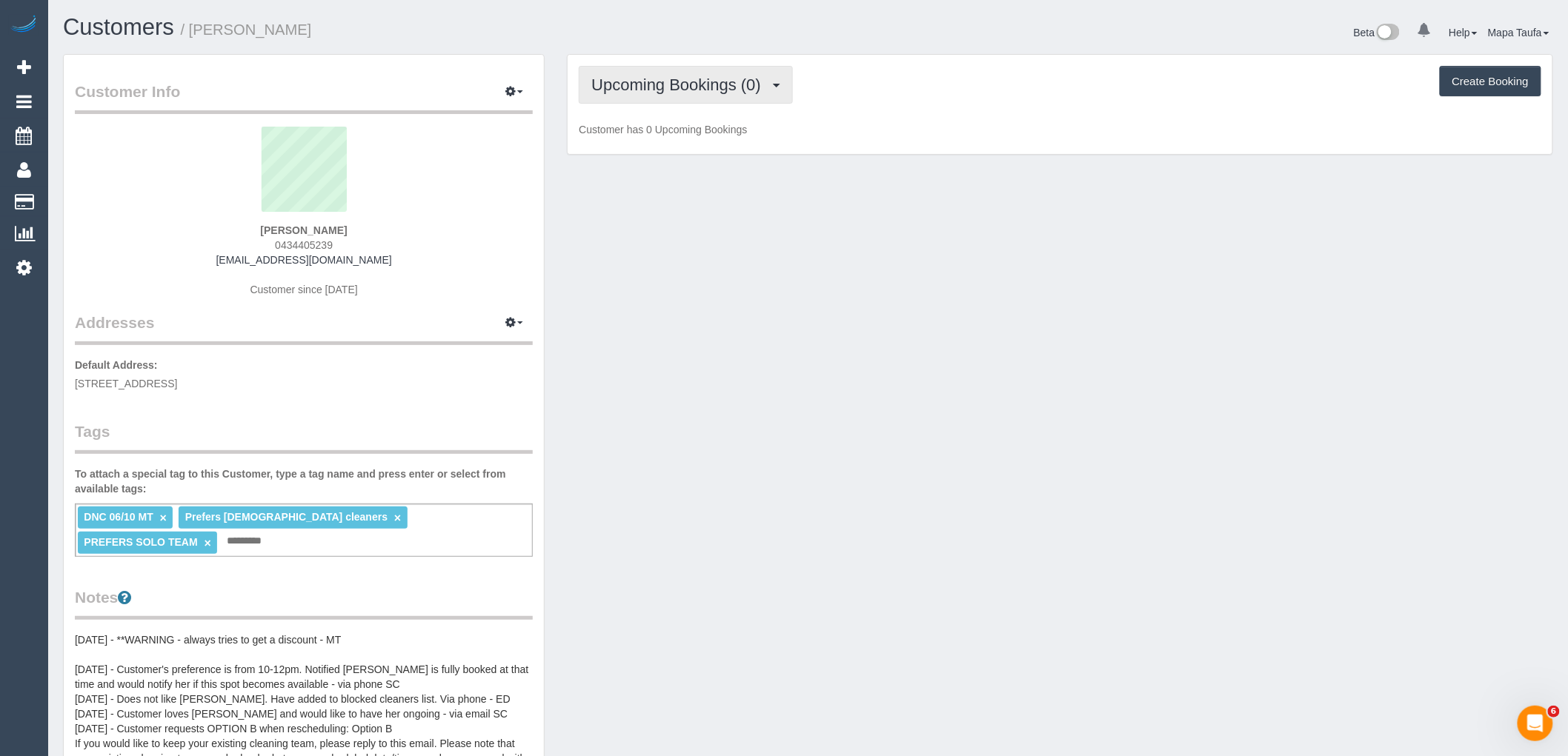
click at [717, 94] on span "Upcoming Bookings (0)" at bounding box center [680, 85] width 177 height 19
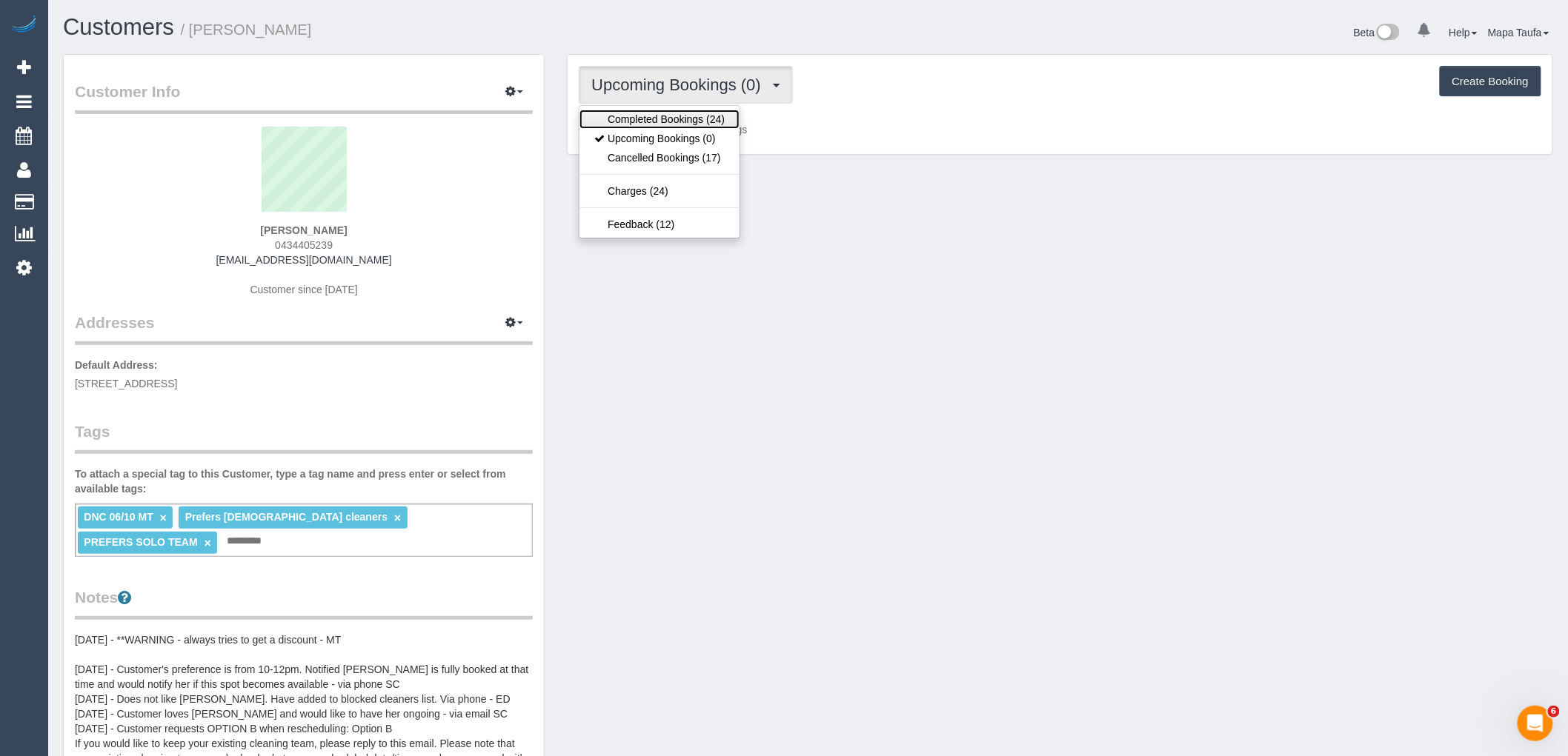
click at [700, 117] on link "Completed Bookings (24)" at bounding box center [659, 120] width 160 height 20
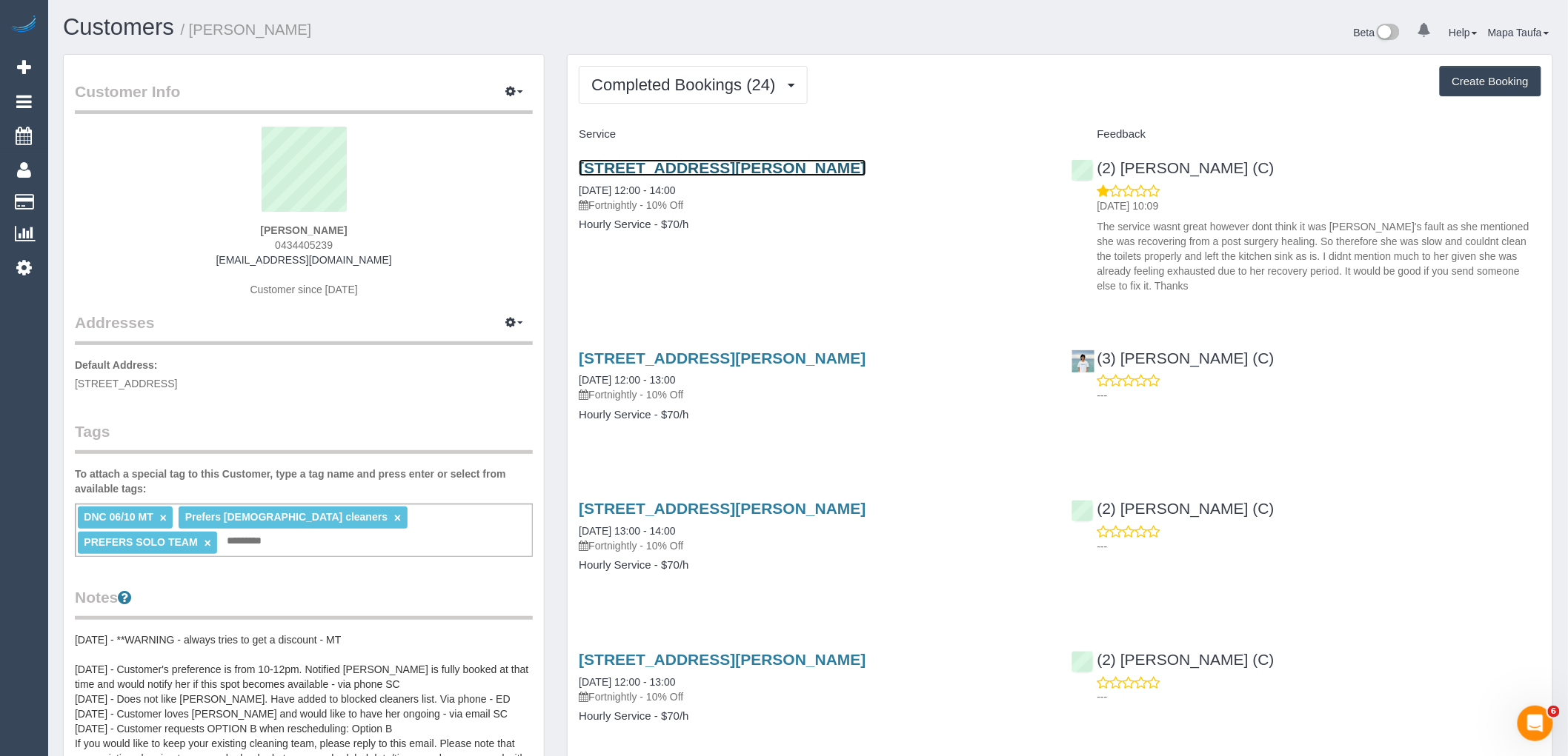
click at [660, 169] on link "[STREET_ADDRESS][PERSON_NAME]" at bounding box center [721, 167] width 287 height 17
click at [597, 94] on span "Completed Bookings (24)" at bounding box center [687, 85] width 191 height 19
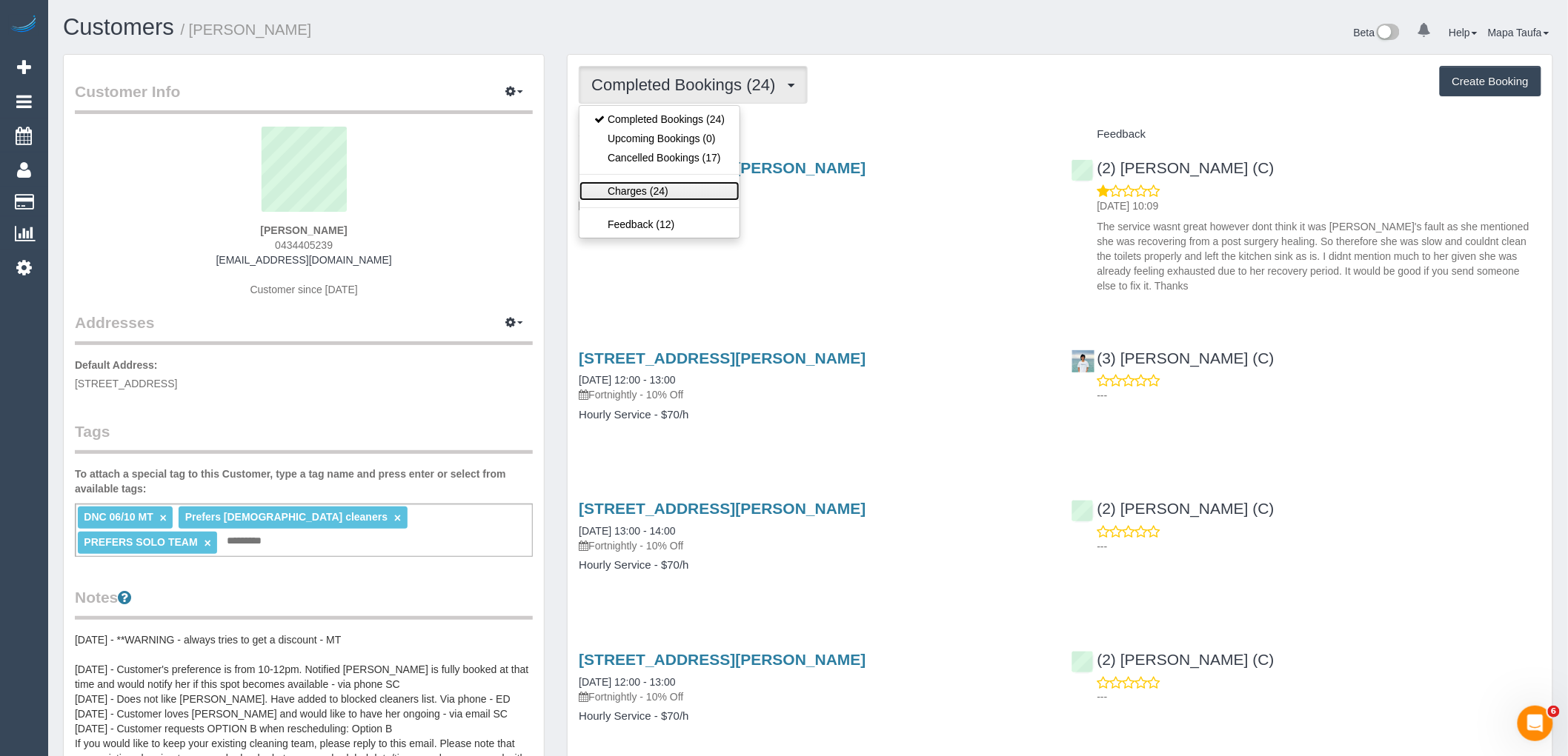
click at [643, 189] on link "Charges (24)" at bounding box center [659, 191] width 160 height 20
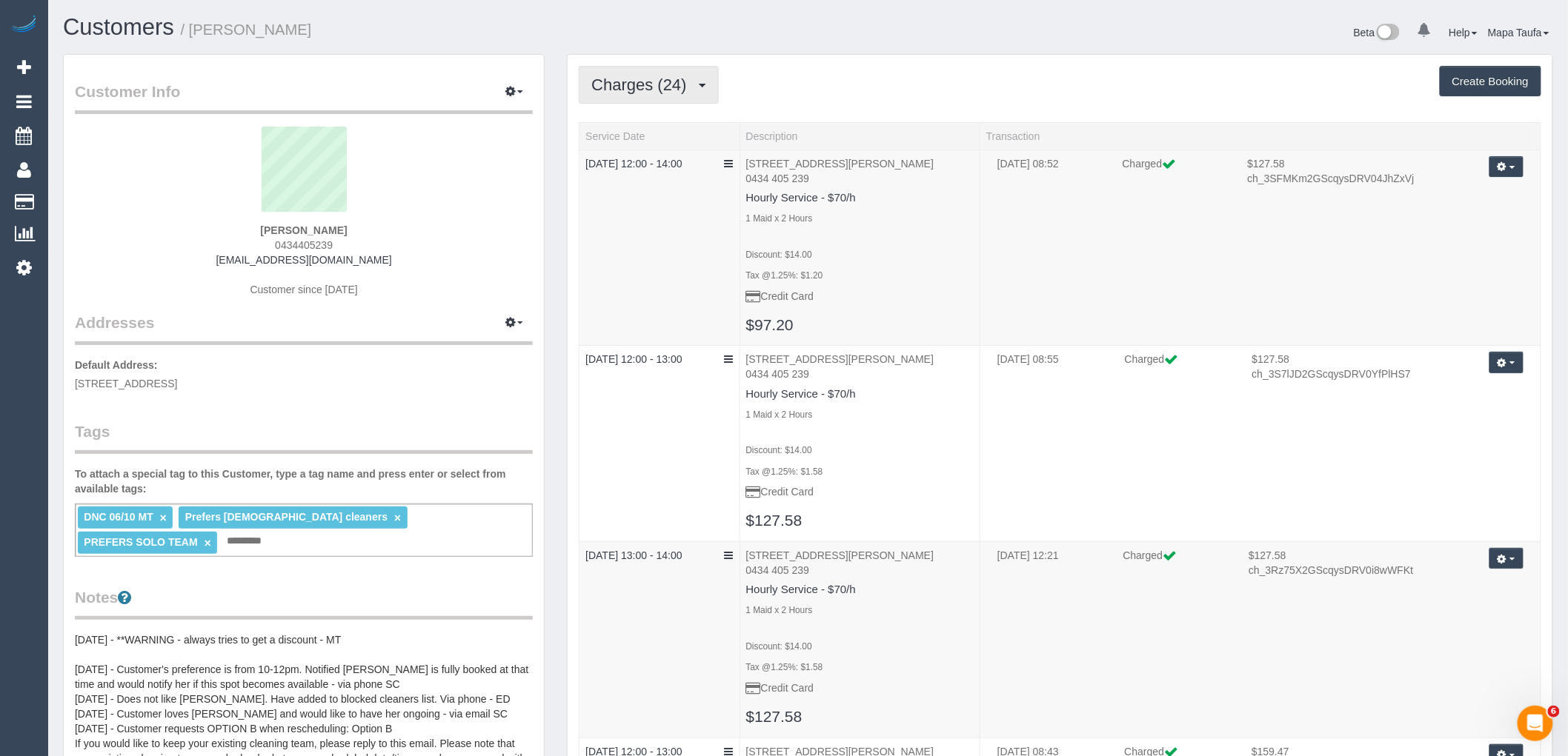
click at [643, 87] on span "Charges (24)" at bounding box center [642, 85] width 103 height 19
click at [643, 120] on link "Completed Bookings (24)" at bounding box center [659, 120] width 160 height 20
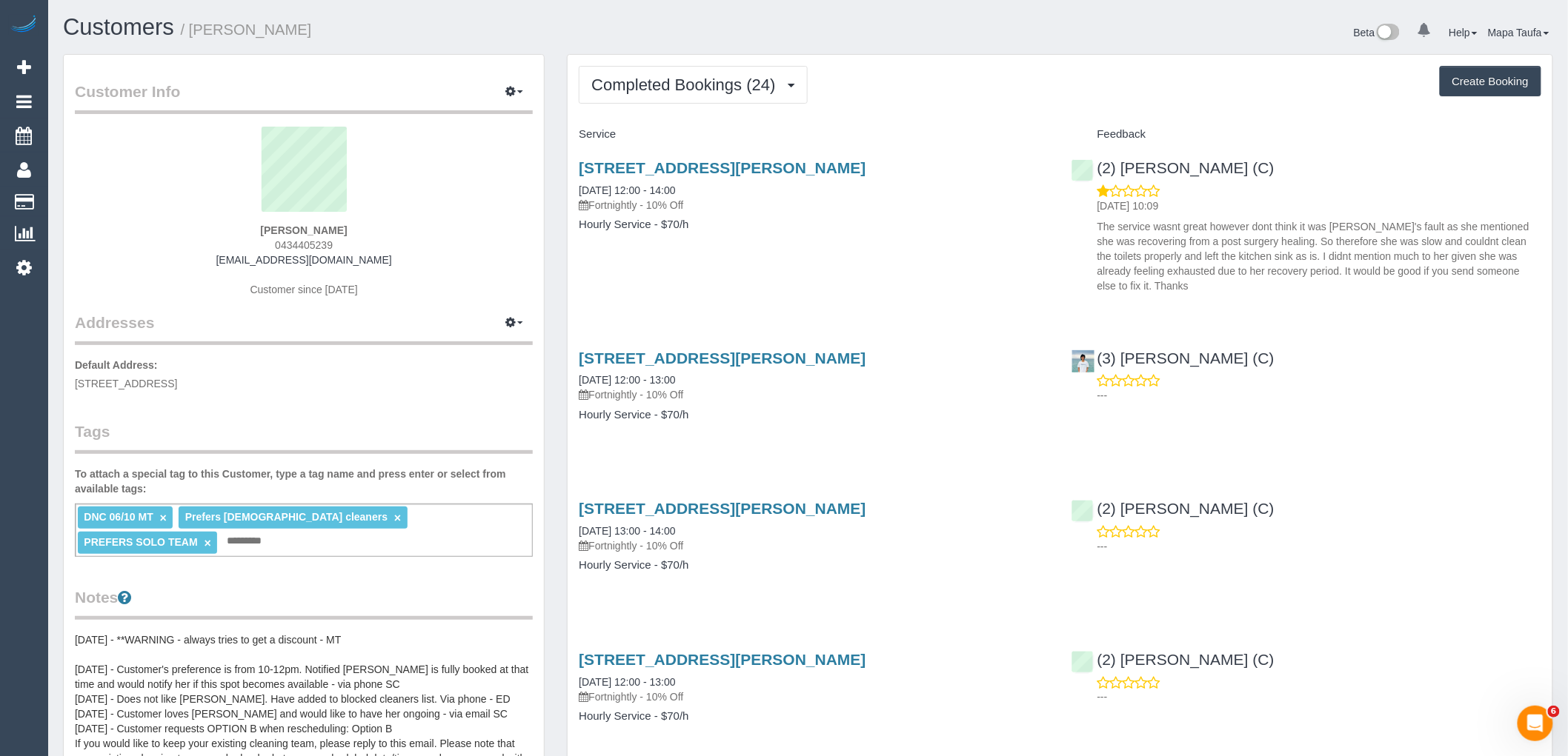
click at [161, 517] on link "×" at bounding box center [163, 519] width 6 height 12
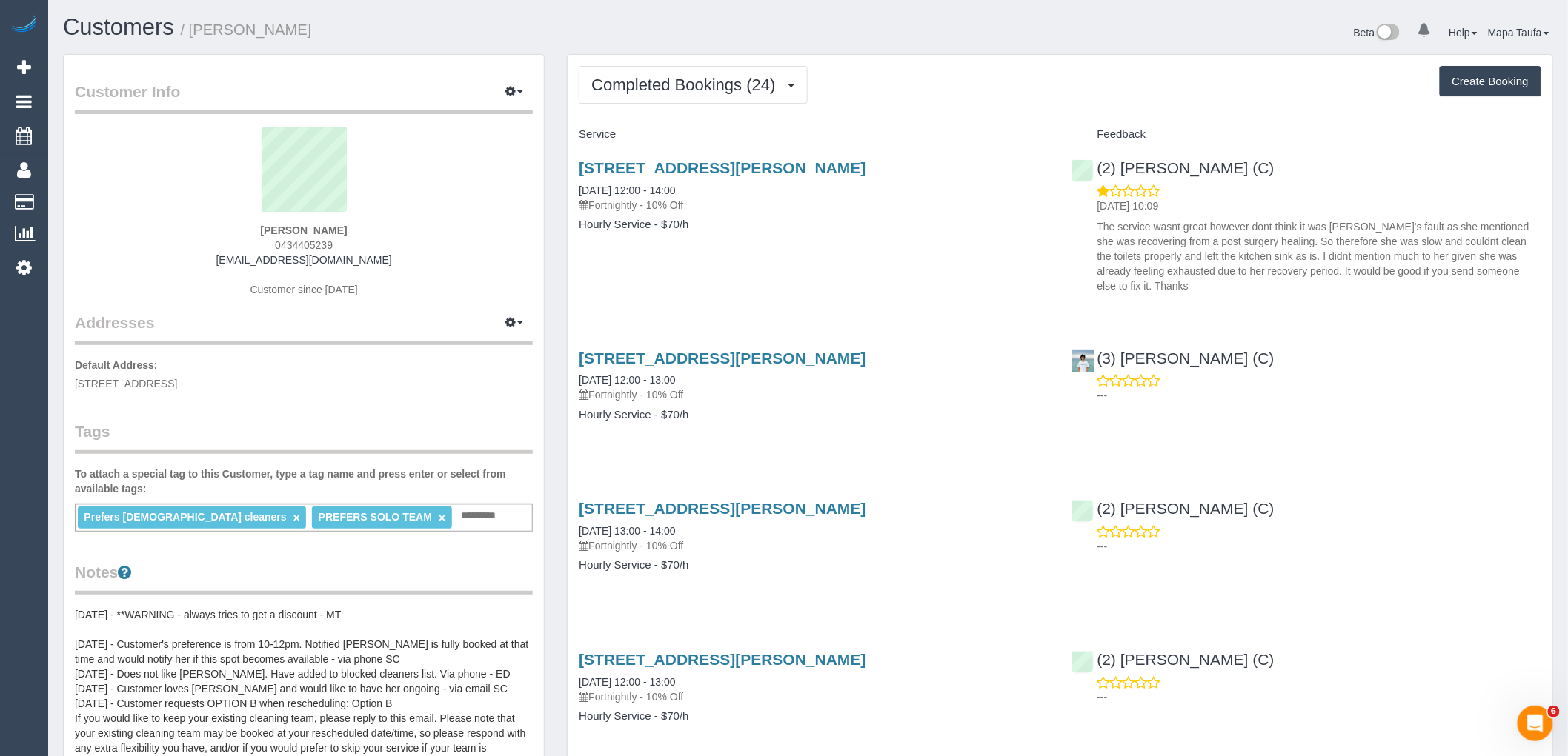
drag, startPoint x: 354, startPoint y: 227, endPoint x: 264, endPoint y: 224, distance: 90.0
click at [264, 224] on div "Surbhi Sharma 0434405239 surbhi09chopra@gmail.com Customer since 2024" at bounding box center [304, 220] width 458 height 186
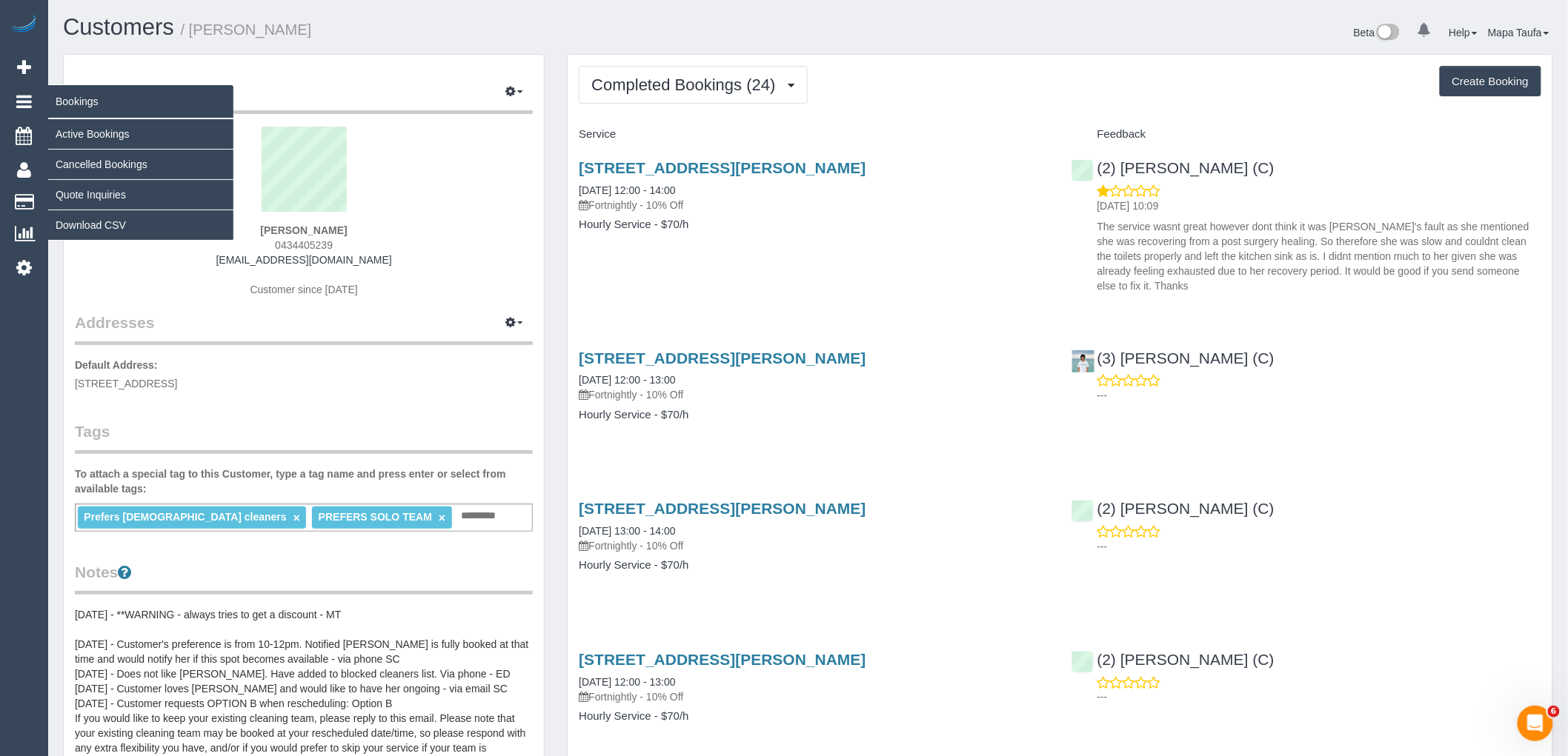
copy strong "Surbhi Sharma"
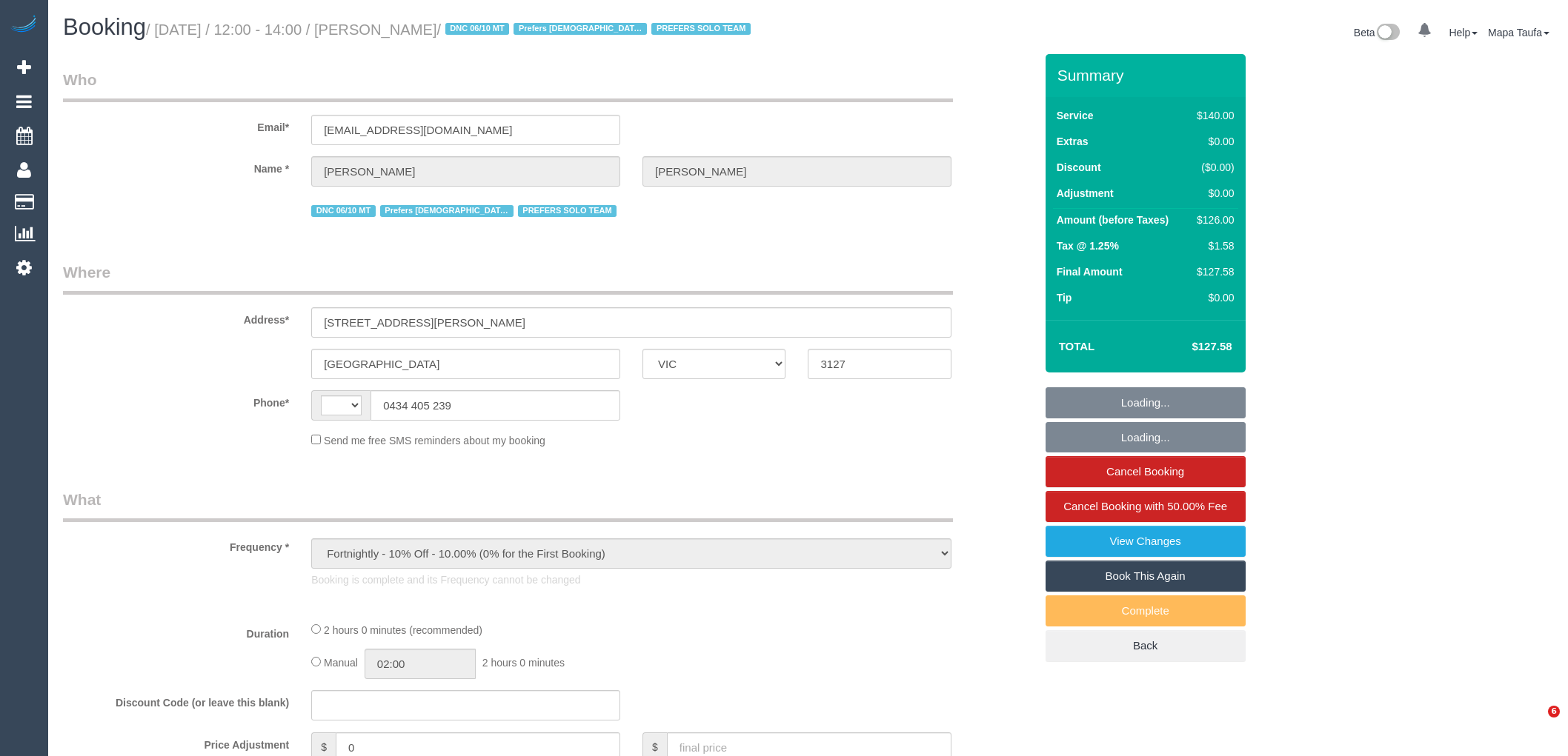
select select "VIC"
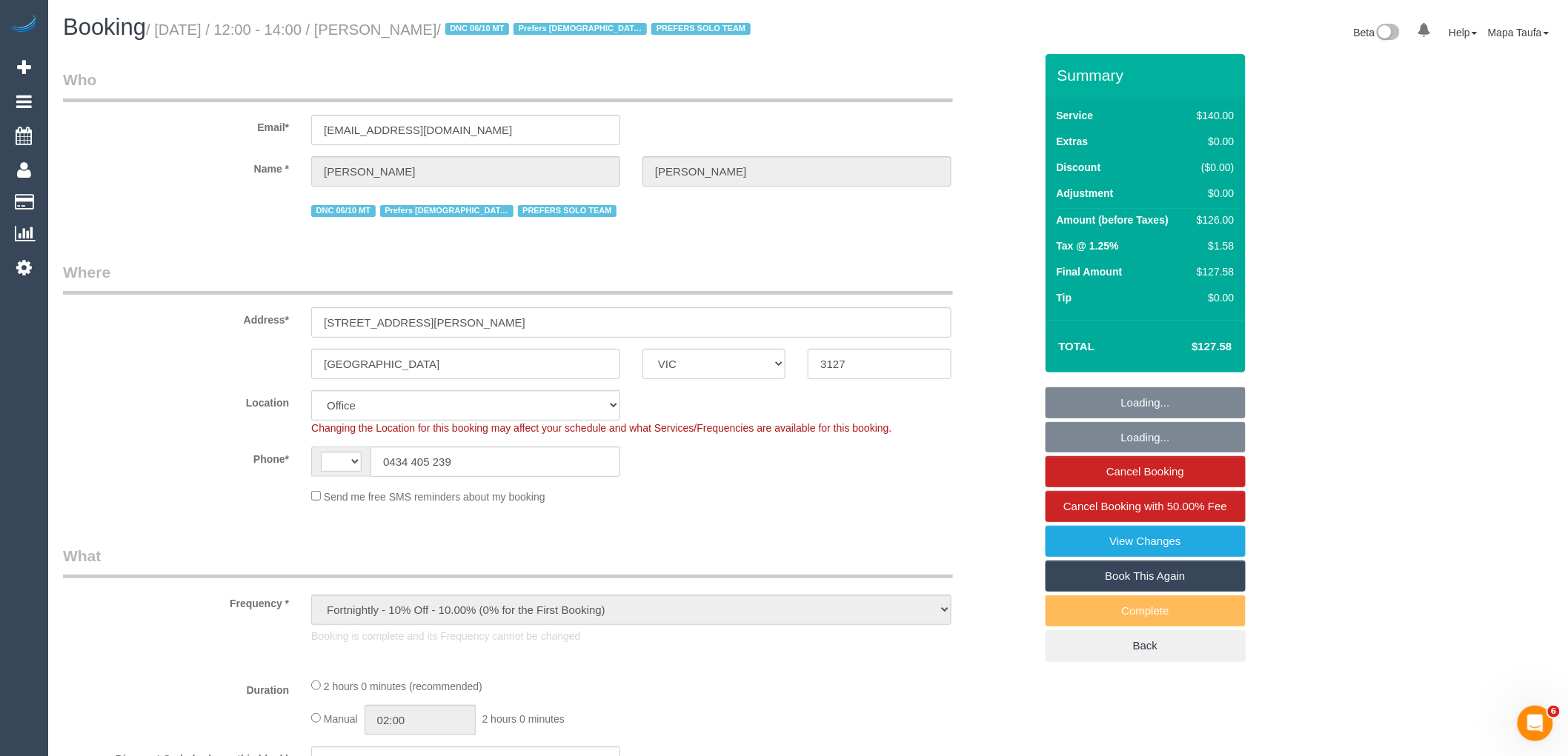
select select "string:AU"
select select "number:28"
select select "number:14"
select select "number:19"
select select "number:25"
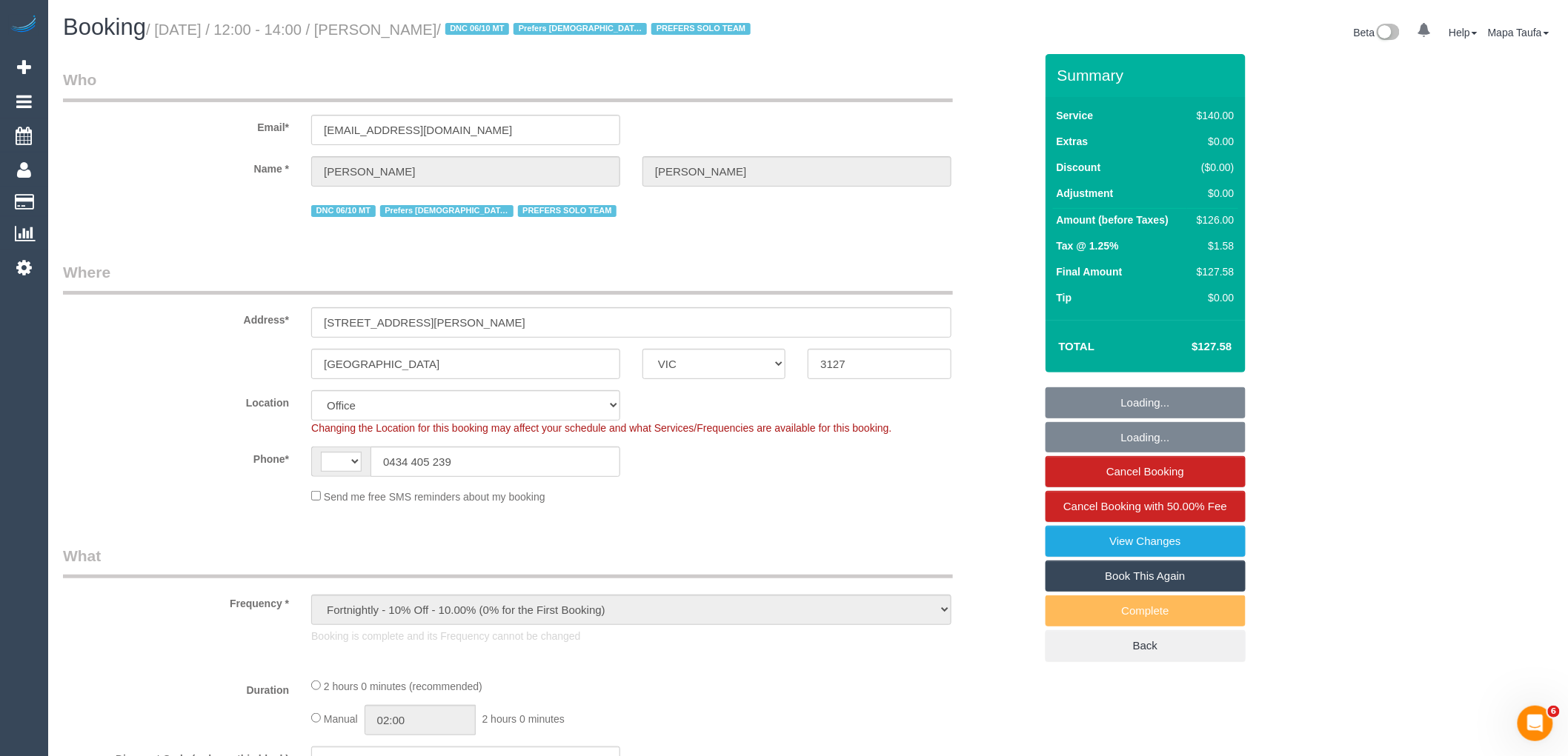
select select "number:35"
select select "number:11"
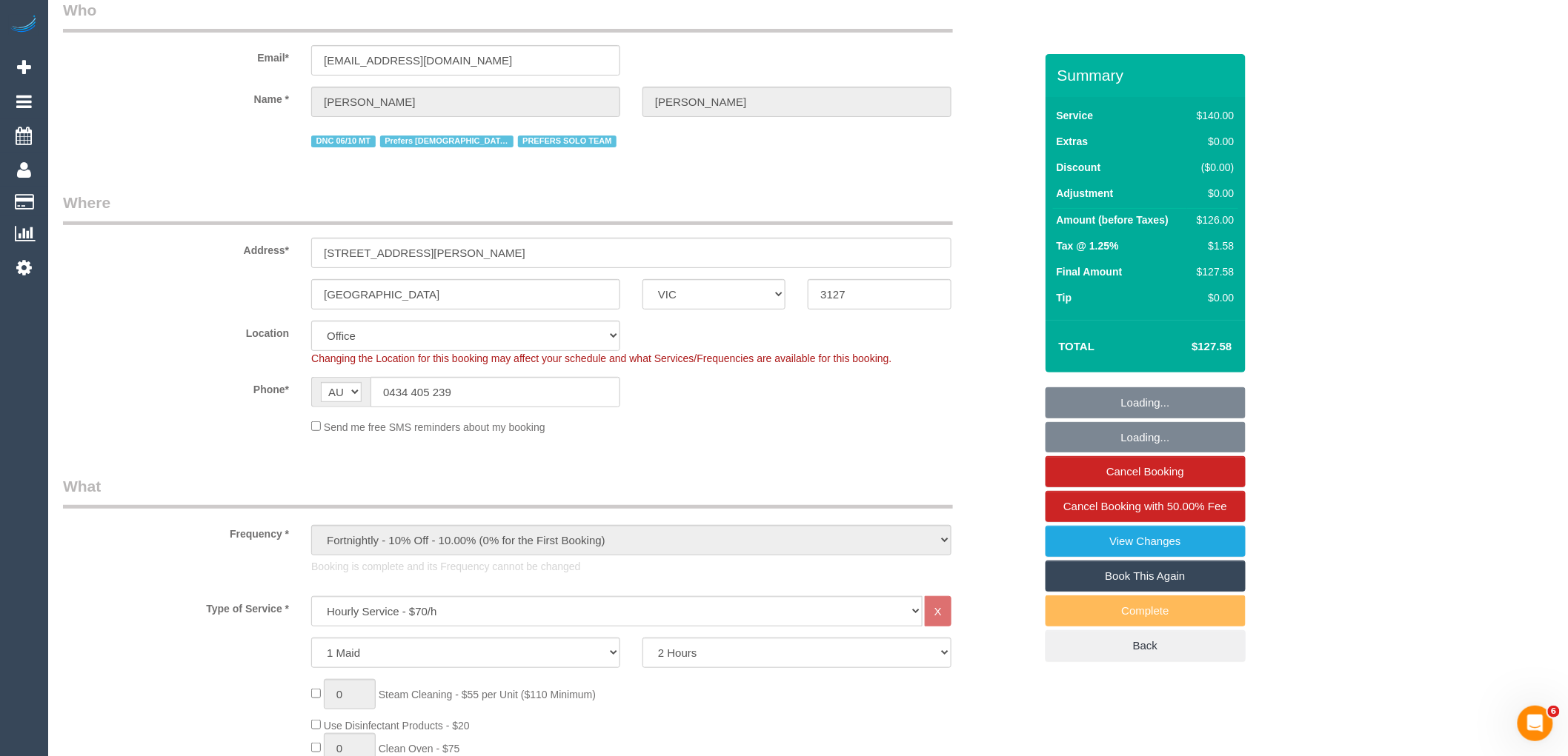
select select "object:2187"
select select "string:stripe-pm_1RJibq2GScqysDRVP1k7kopt"
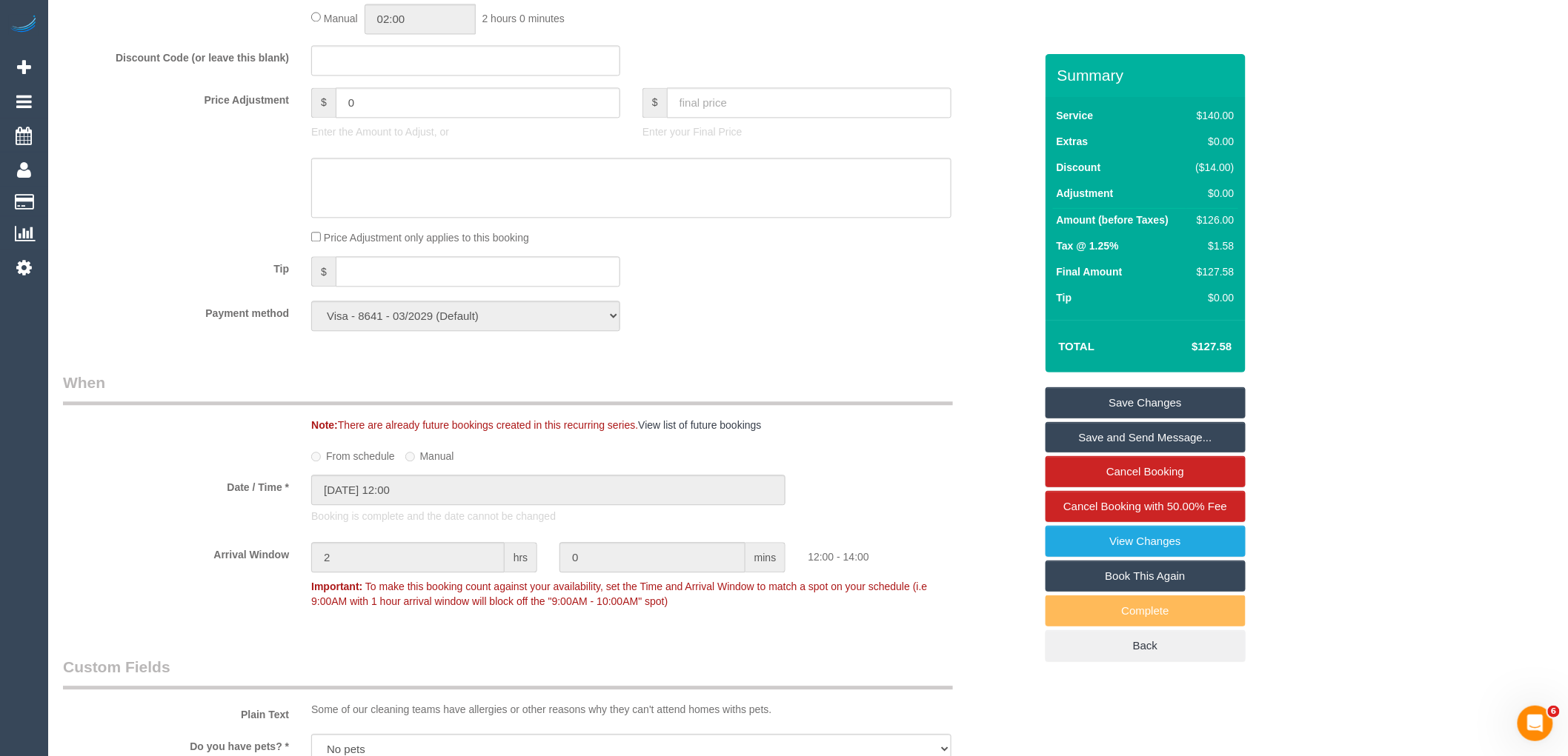
scroll to position [1234, 0]
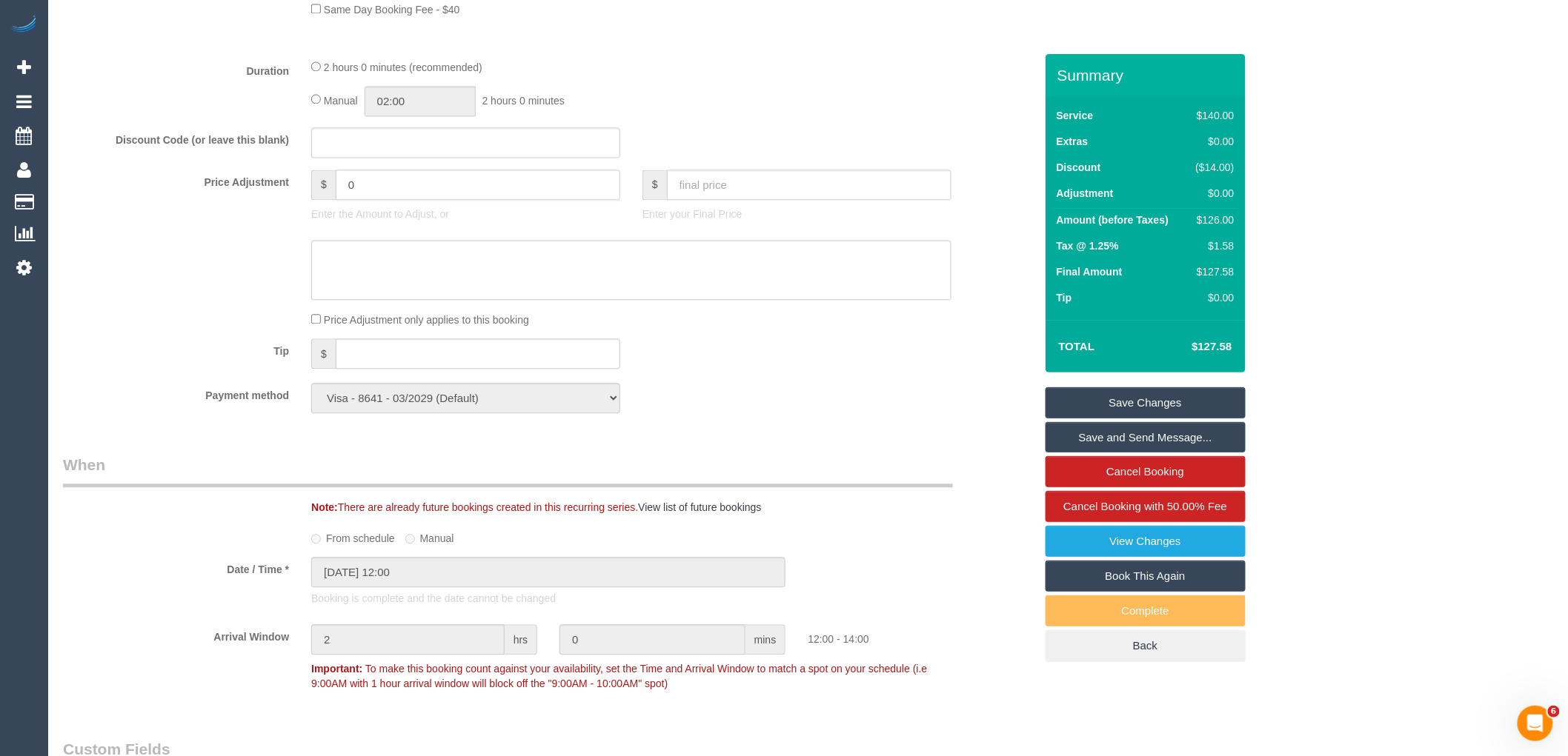
drag, startPoint x: 331, startPoint y: 204, endPoint x: 305, endPoint y: 209, distance: 26.5
click at [307, 205] on div "$ 0 Enter the Amount to Adjust, or" at bounding box center [465, 199] width 331 height 59
type input "-30"
click at [323, 283] on textarea at bounding box center [631, 270] width 640 height 61
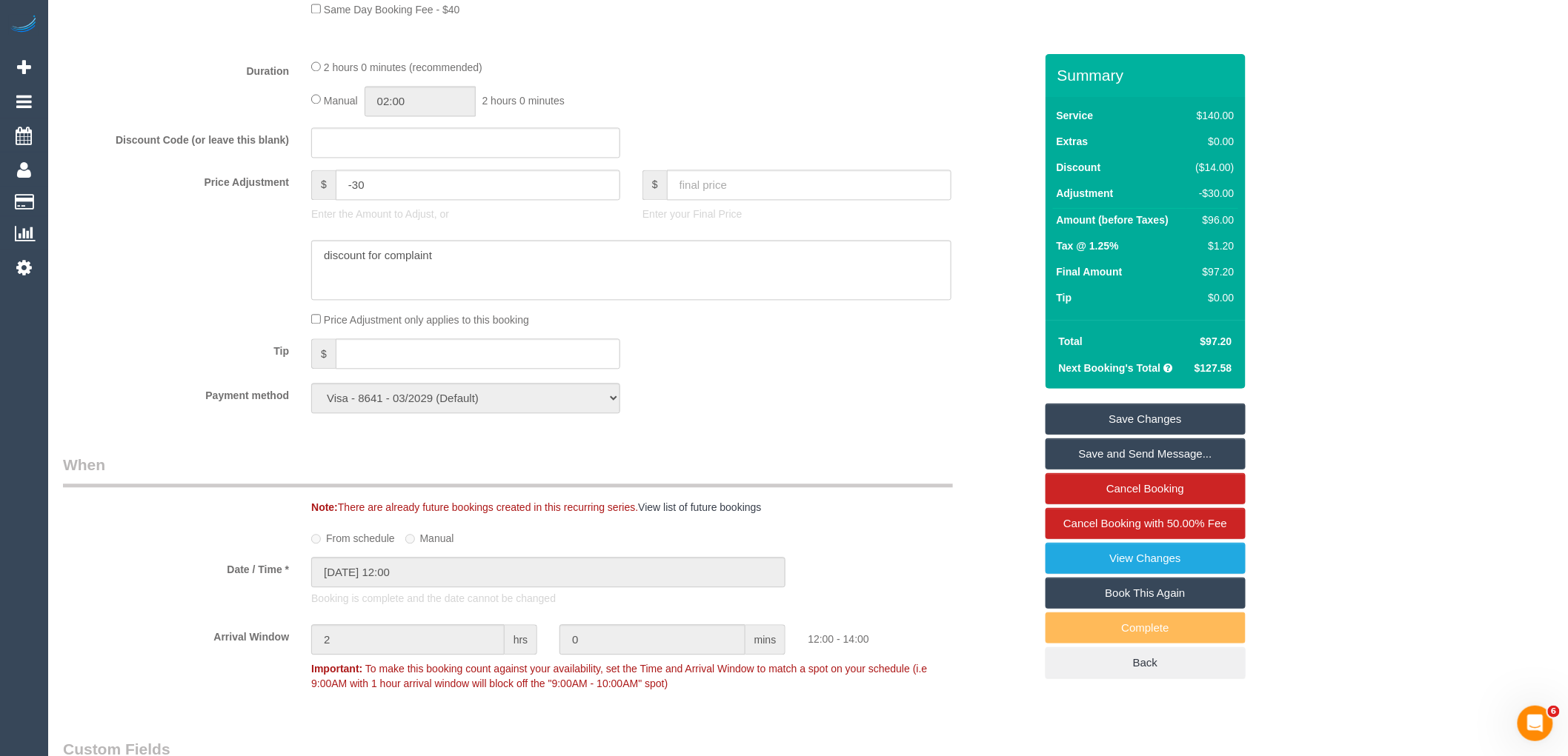
click at [1215, 411] on link "Save Changes" at bounding box center [1146, 419] width 200 height 31
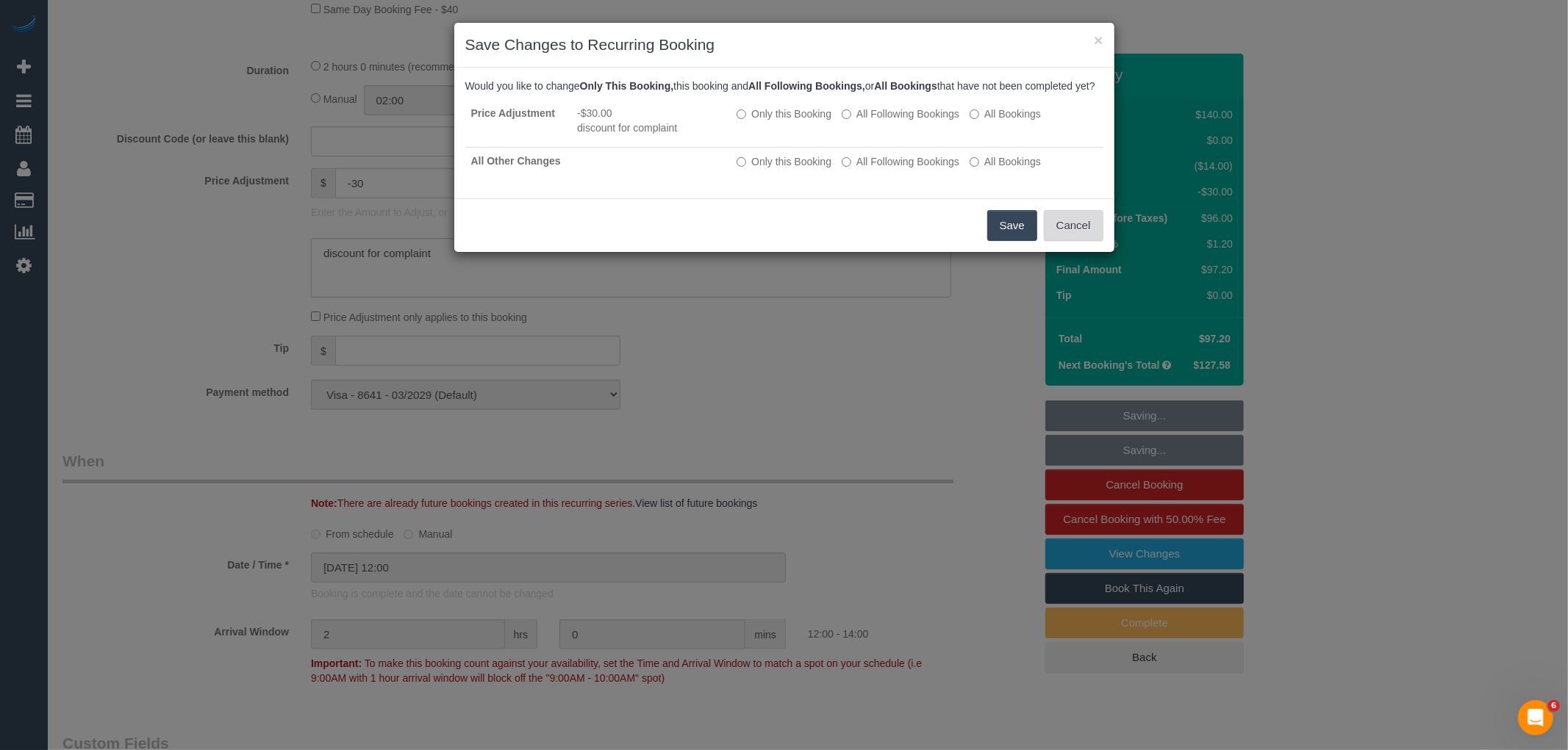
click at [1061, 241] on button "Cancel" at bounding box center [1074, 225] width 59 height 31
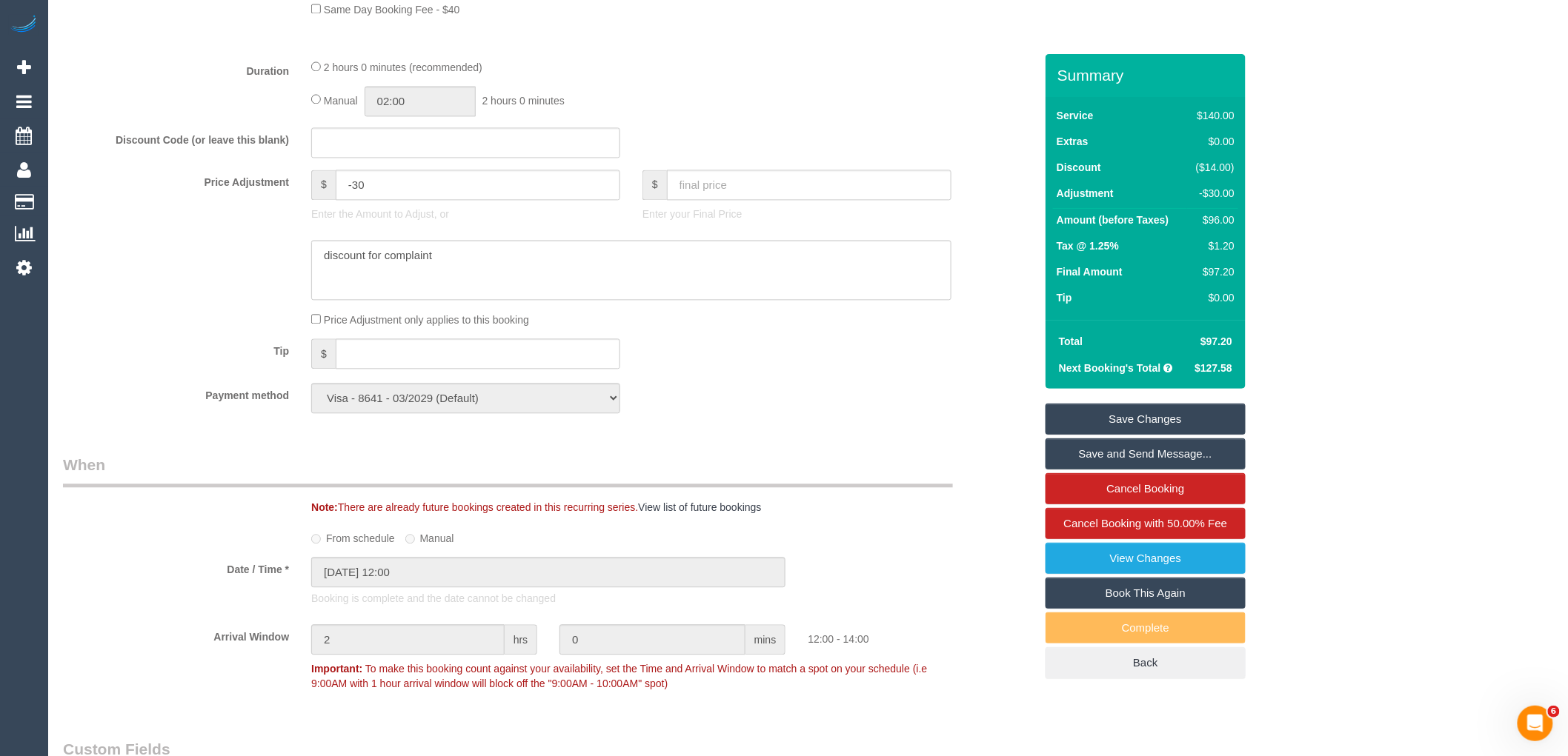
click at [626, 252] on sui-booking-price-adjustment "Price Adjustment $ -30 Enter the Amount to Adjust, or $ Enter your Final Price …" at bounding box center [549, 249] width 972 height 159
drag, startPoint x: 604, startPoint y: 241, endPoint x: 579, endPoint y: 277, distance: 43.8
click at [600, 249] on sui-booking-price-adjustment "Price Adjustment $ -30 Enter the Amount to Adjust, or $ Enter your Final Price …" at bounding box center [549, 249] width 972 height 159
click at [579, 278] on textarea at bounding box center [631, 270] width 640 height 61
type textarea "discount for complaint - MT"
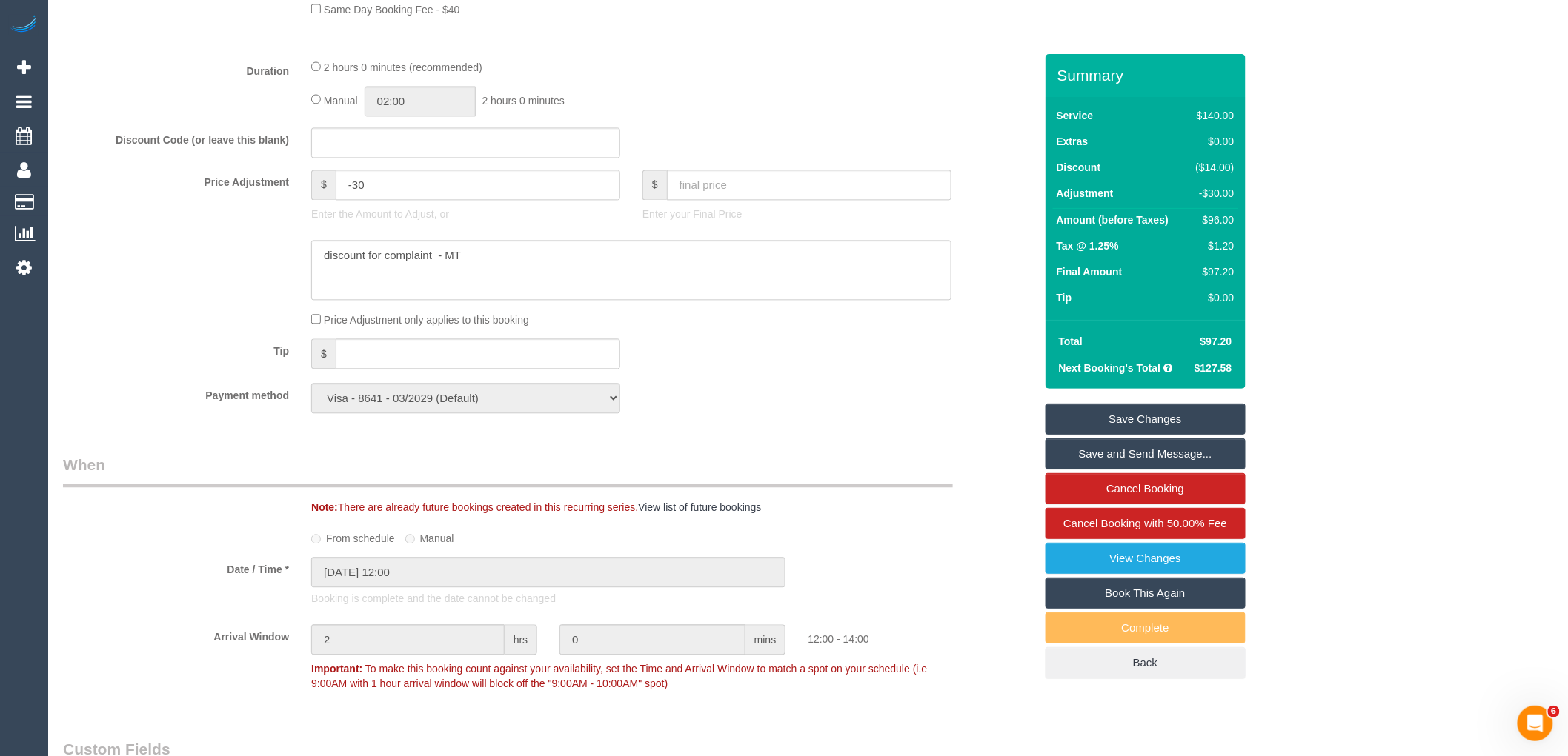
click at [1113, 416] on link "Save Changes" at bounding box center [1146, 419] width 200 height 31
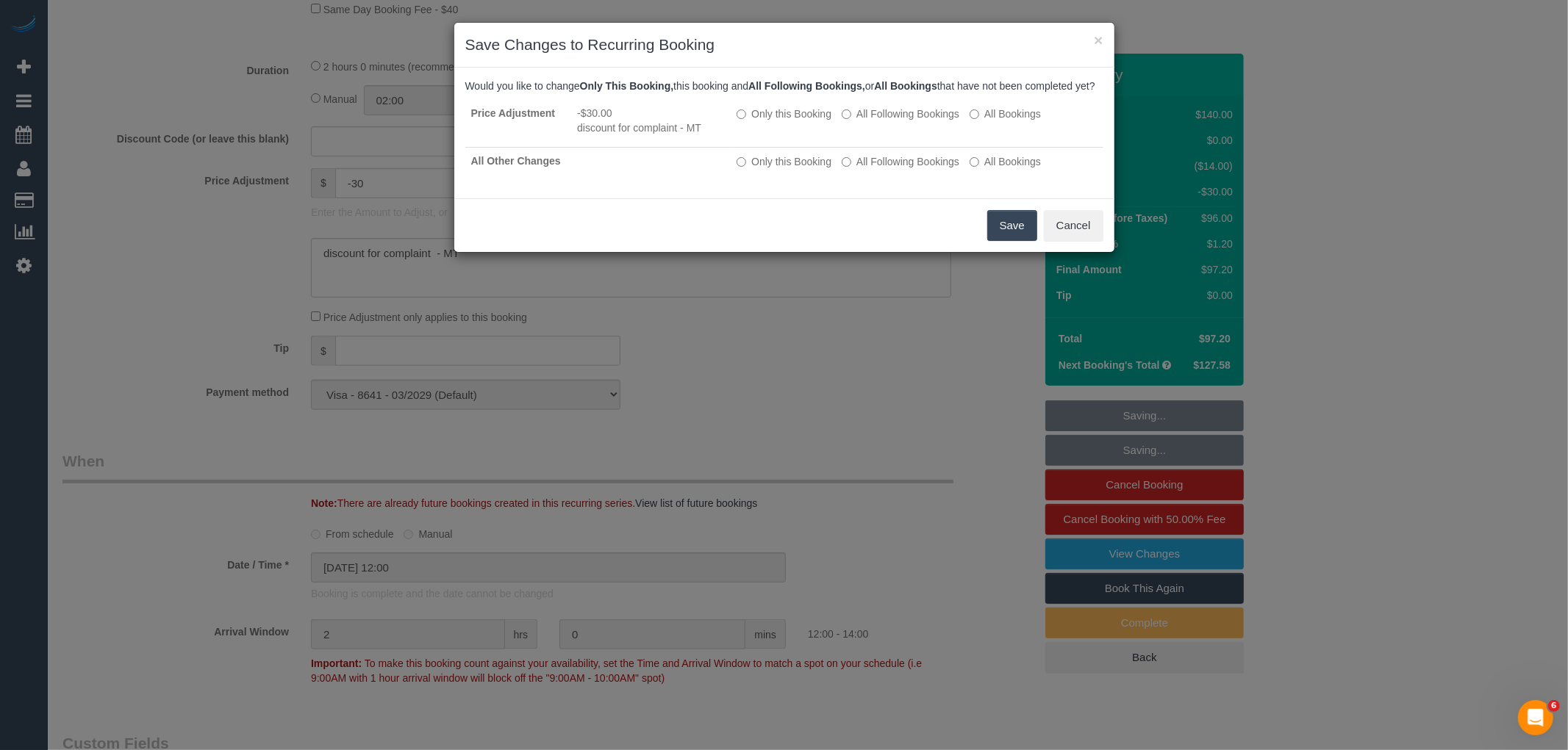
click at [1009, 232] on button "Save" at bounding box center [1013, 225] width 50 height 31
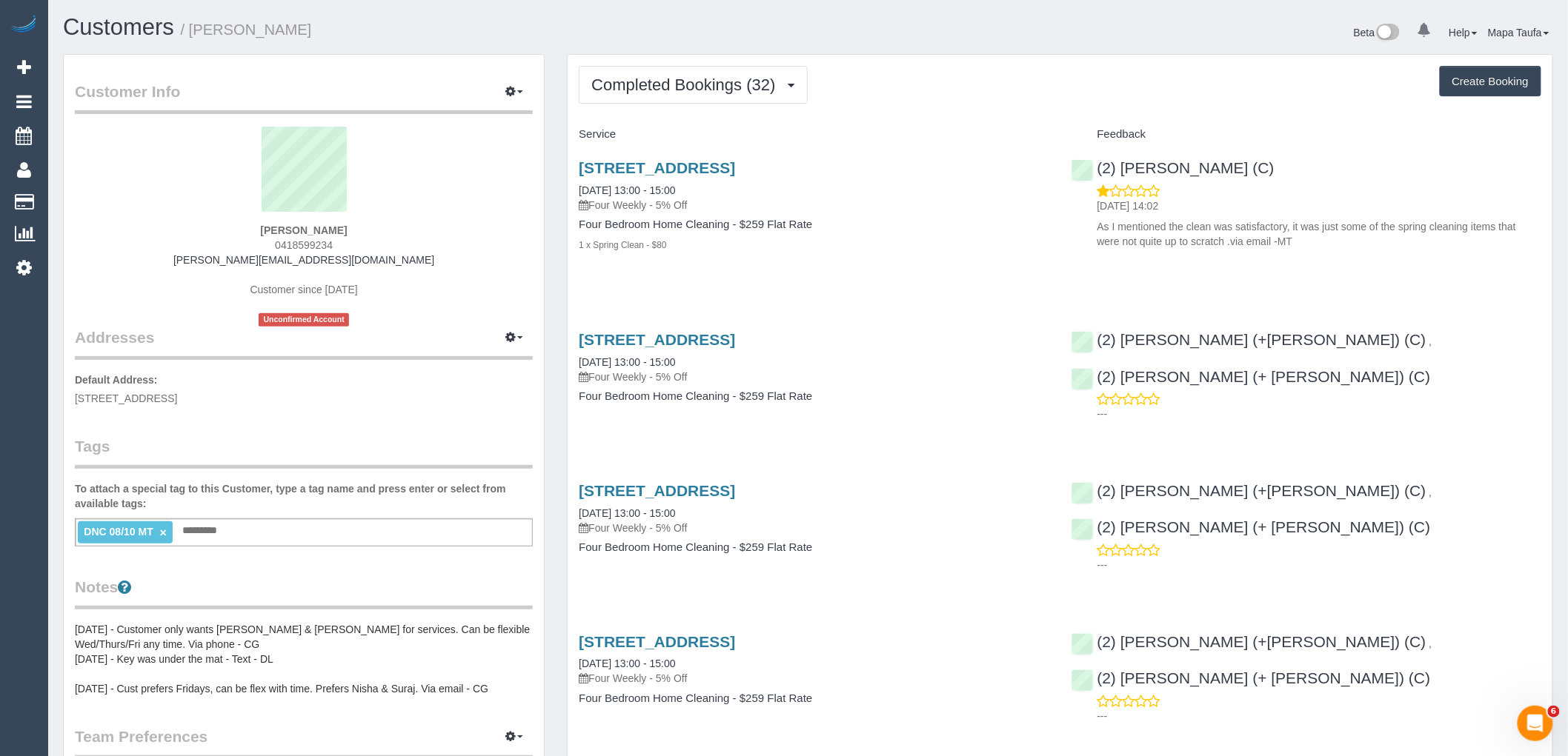
drag, startPoint x: 360, startPoint y: 223, endPoint x: 242, endPoint y: 220, distance: 118.0
click at [242, 220] on div "Julie Markovic 0418599234 julie_markovic@hotmail.com Customer since 2022 Unconf…" at bounding box center [304, 227] width 458 height 200
drag, startPoint x: 360, startPoint y: 230, endPoint x: 268, endPoint y: 228, distance: 92.0
click at [268, 228] on div "Julie Markovic 0418599234 julie_markovic@hotmail.com Customer since 2022 Unconf…" at bounding box center [304, 227] width 458 height 200
copy strong "Julie Markovic"
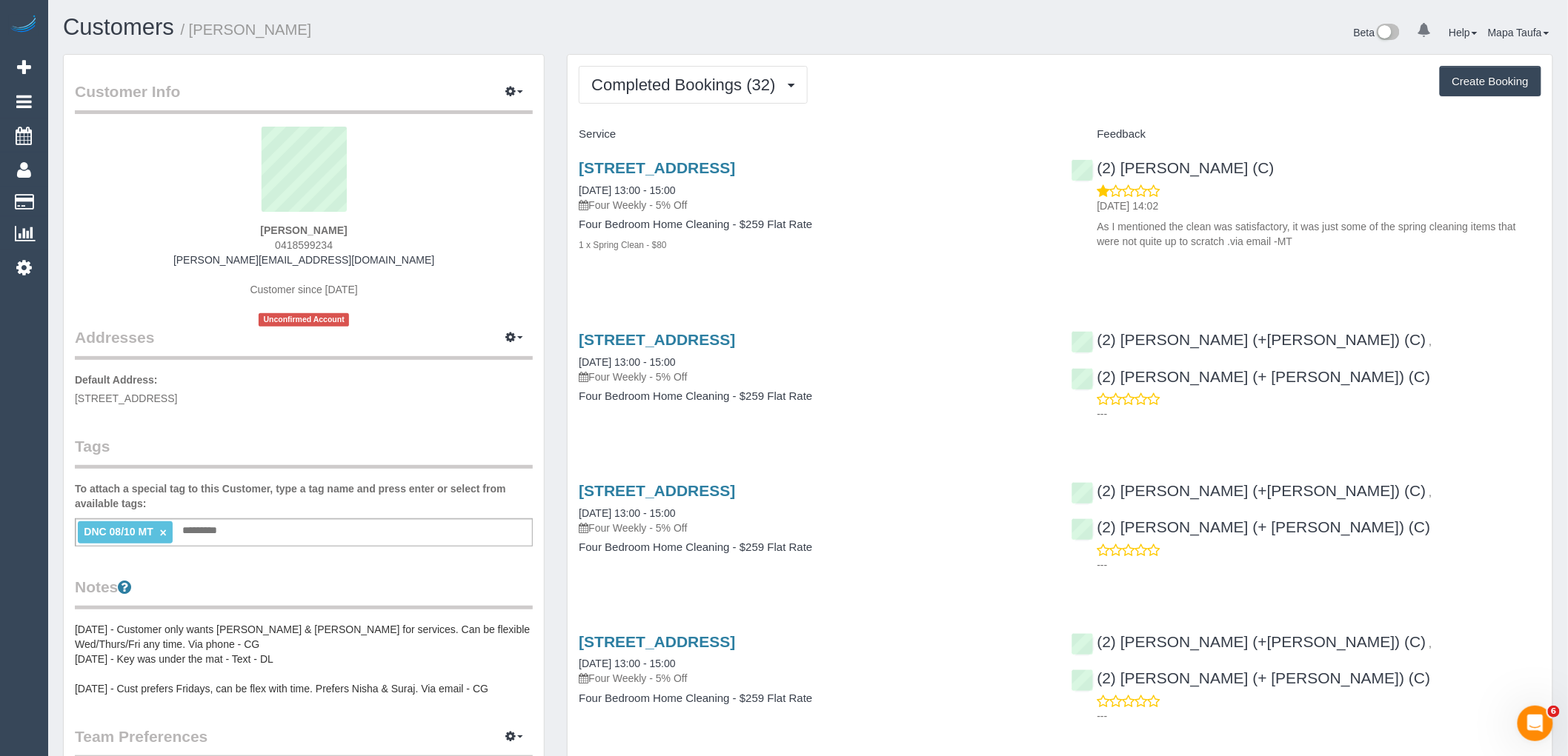
drag, startPoint x: 927, startPoint y: 161, endPoint x: 571, endPoint y: 174, distance: 356.2
click at [571, 174] on div "166, Amess St, Carlton North, VIC 3054 08/10/2025 13:00 - 15:00 Four Weekly - 5…" at bounding box center [813, 213] width 492 height 135
copy link "166, Amess St, Carlton North, VIC 3054"
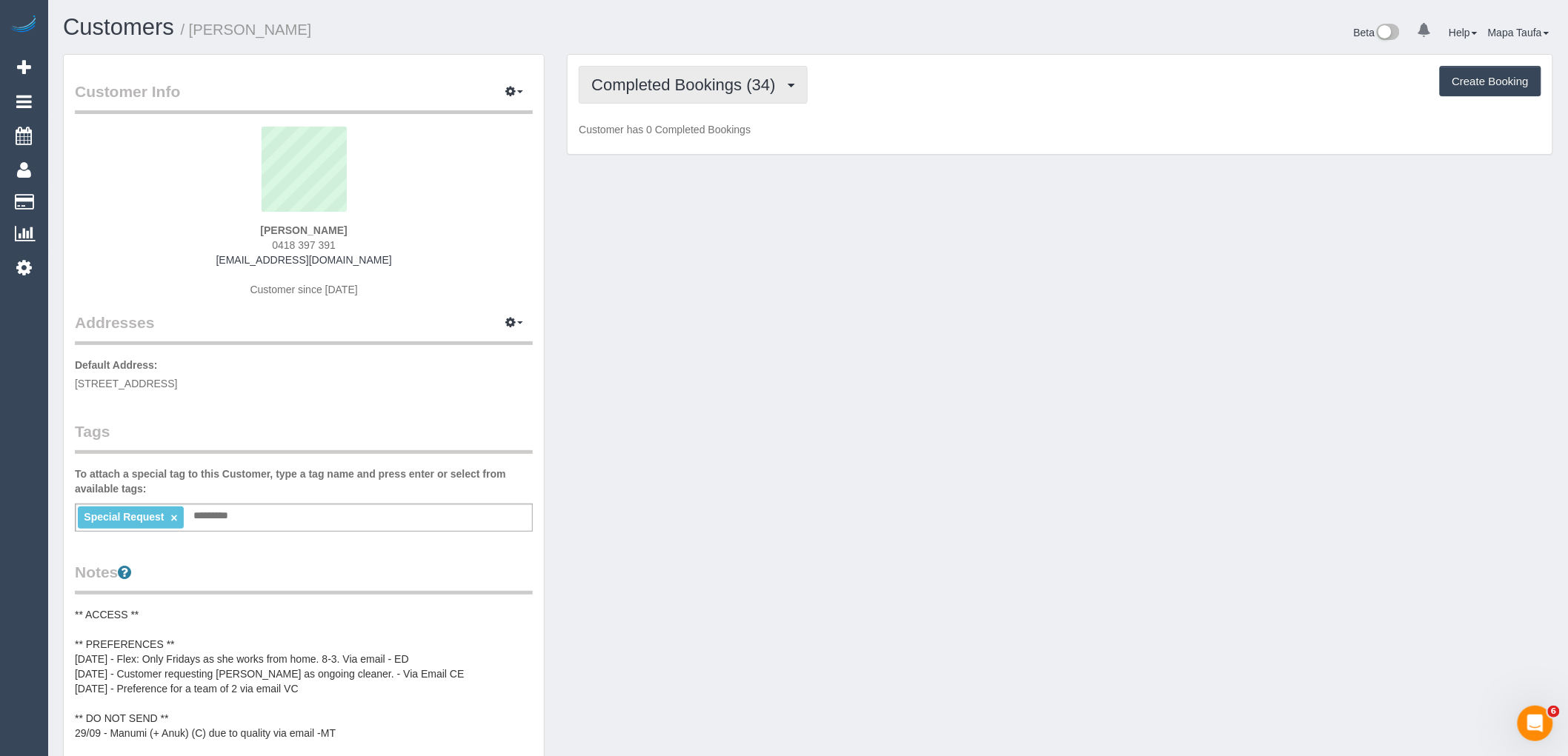
click at [707, 98] on button "Completed Bookings (34)" at bounding box center [693, 85] width 229 height 37
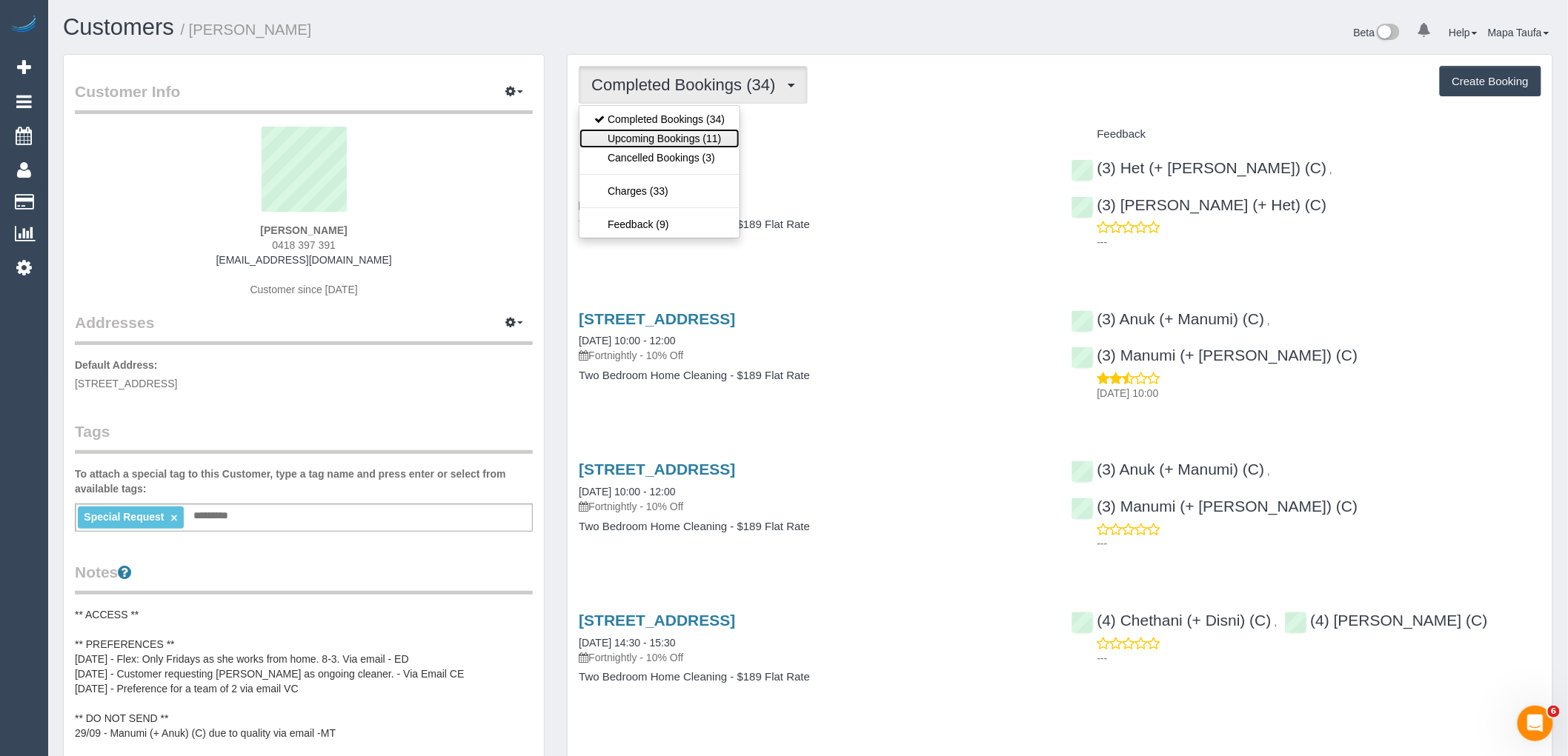
click at [705, 139] on link "Upcoming Bookings (11)" at bounding box center [659, 138] width 160 height 20
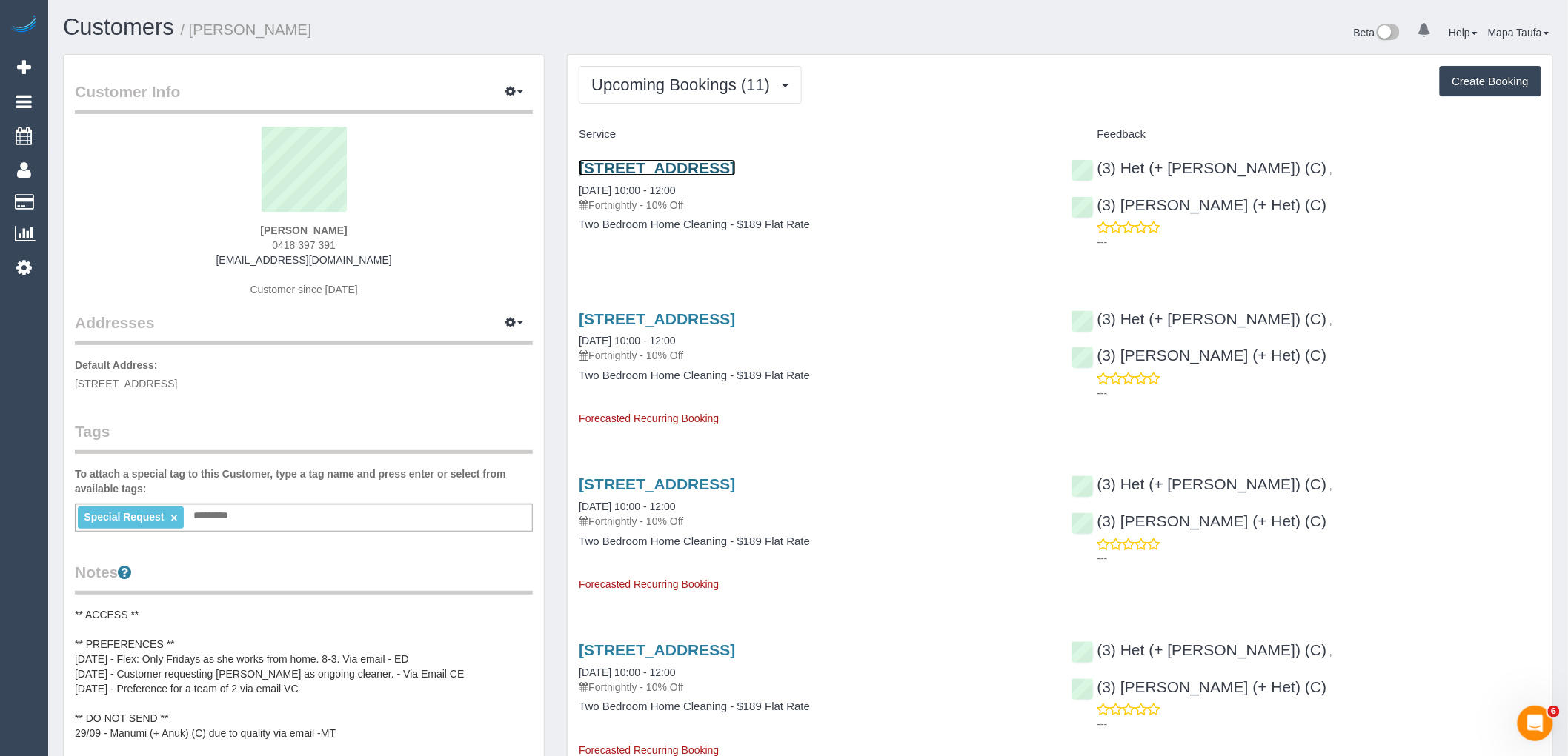
click at [700, 163] on link "[STREET_ADDRESS]" at bounding box center [656, 167] width 156 height 17
drag, startPoint x: 742, startPoint y: 70, endPoint x: 713, endPoint y: 94, distance: 37.6
click at [743, 71] on button "Upcoming Bookings (11)" at bounding box center [690, 85] width 223 height 37
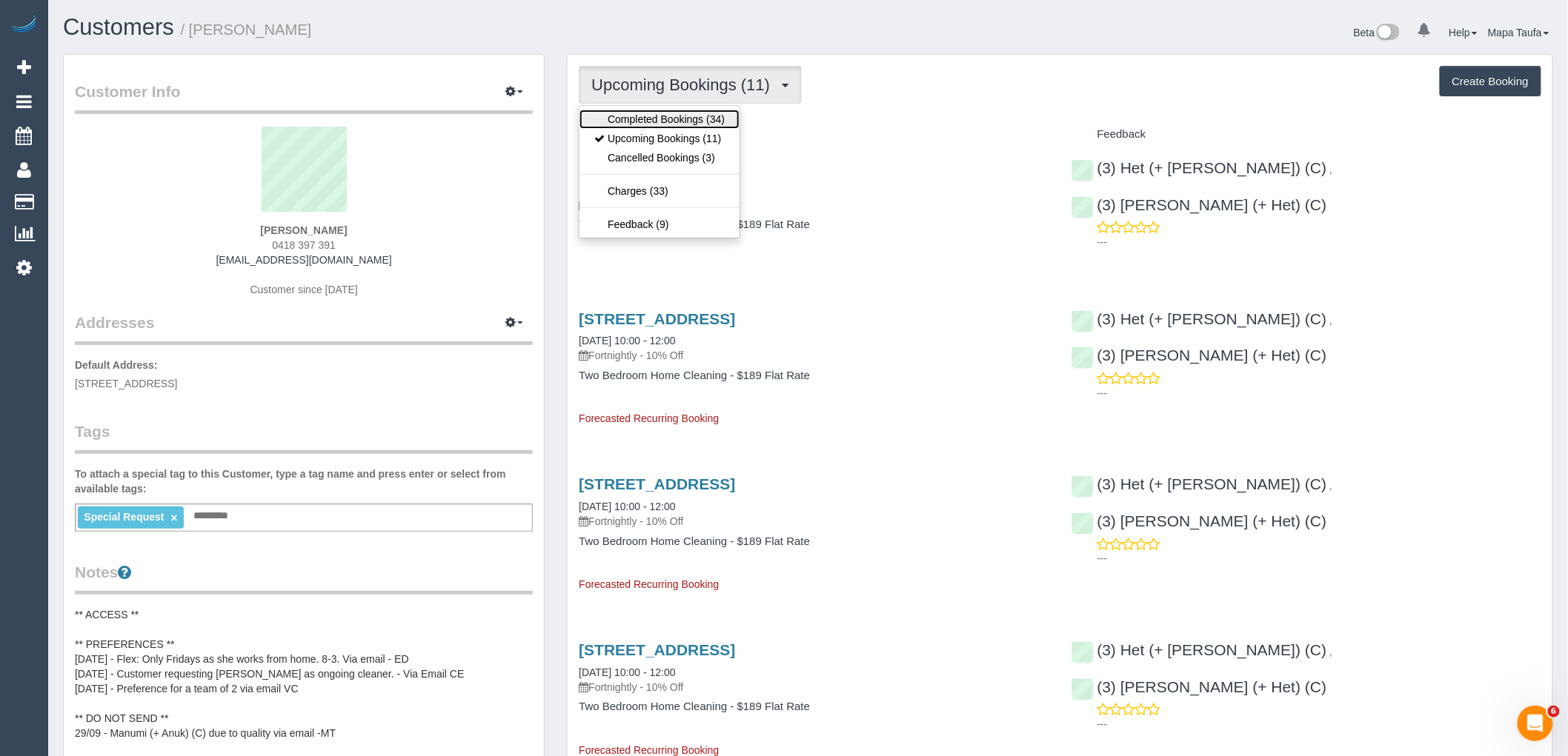
click at [634, 123] on link "Completed Bookings (34)" at bounding box center [659, 120] width 160 height 20
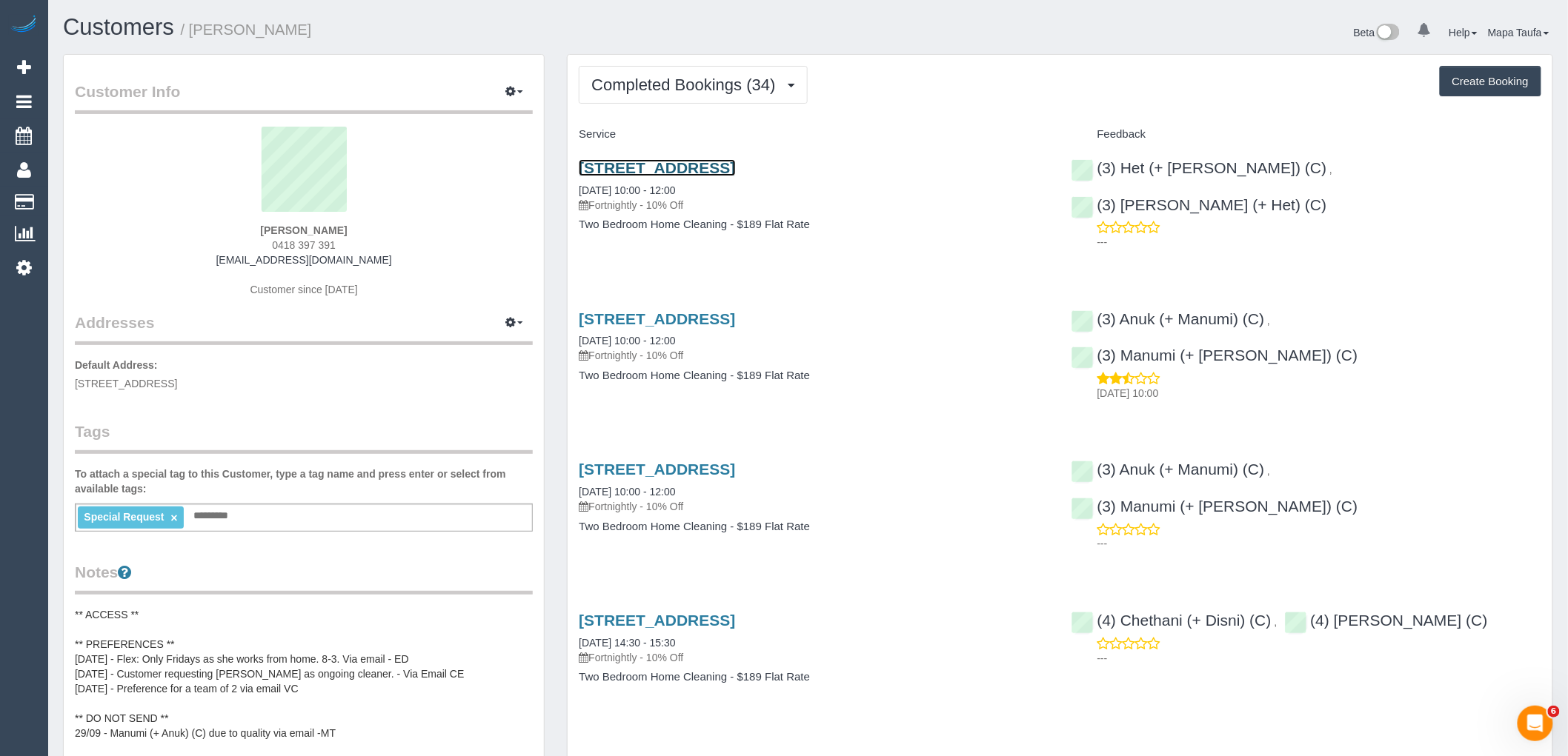
click at [673, 172] on link "[STREET_ADDRESS]" at bounding box center [656, 167] width 156 height 17
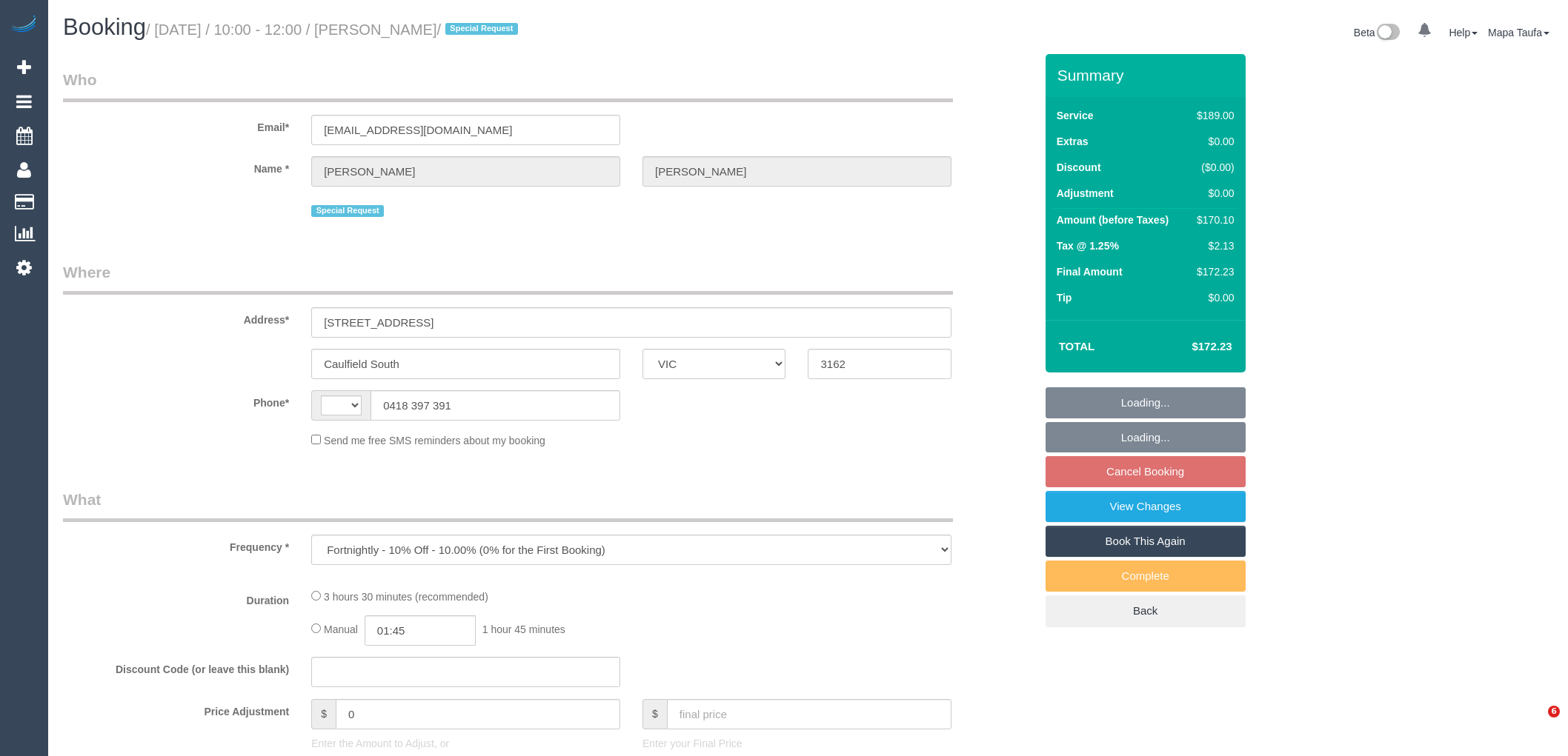
select select "VIC"
select select "string:AU"
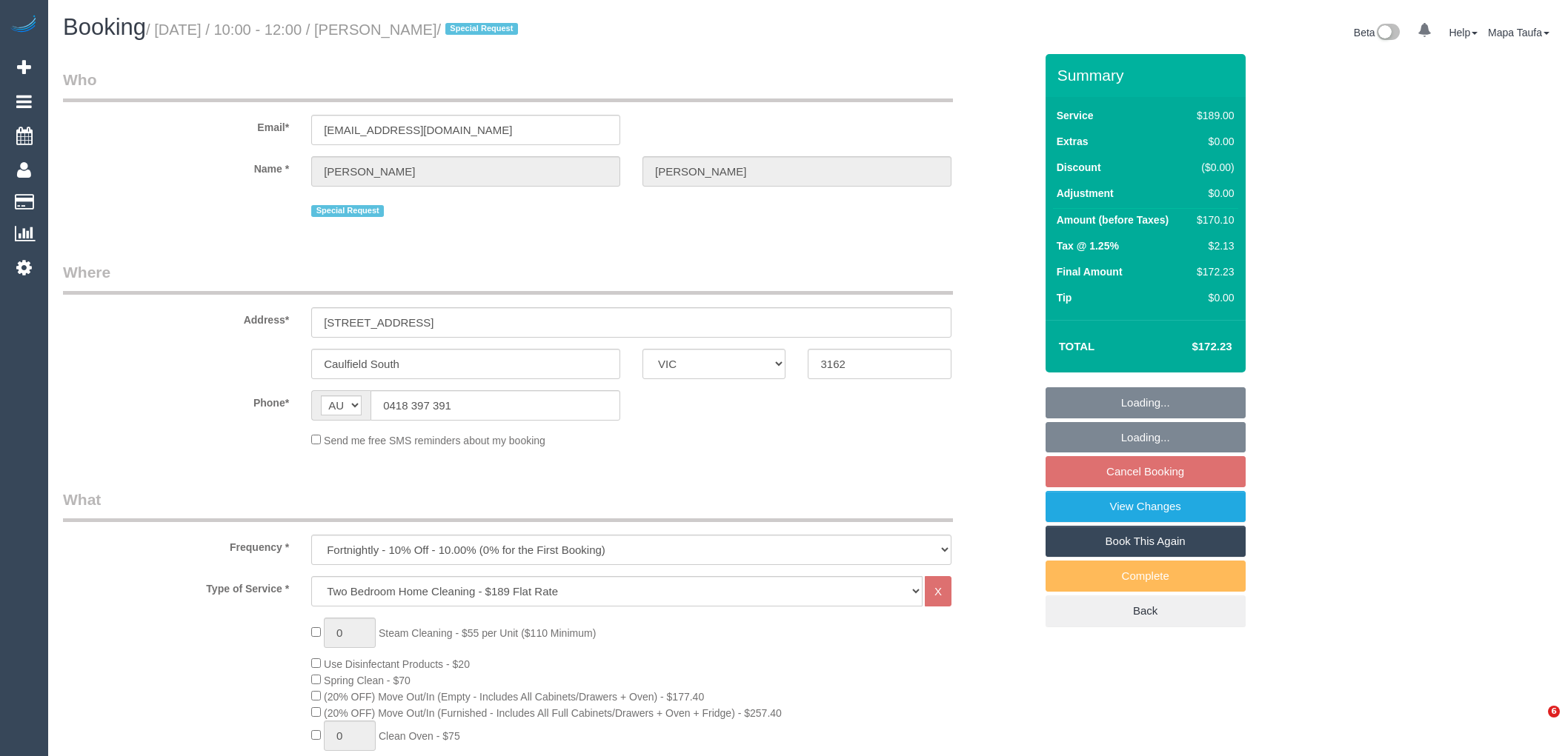
select select "string:stripe-pm_1P8C0W2GScqysDRVnNkbz5gt"
select select "spot3"
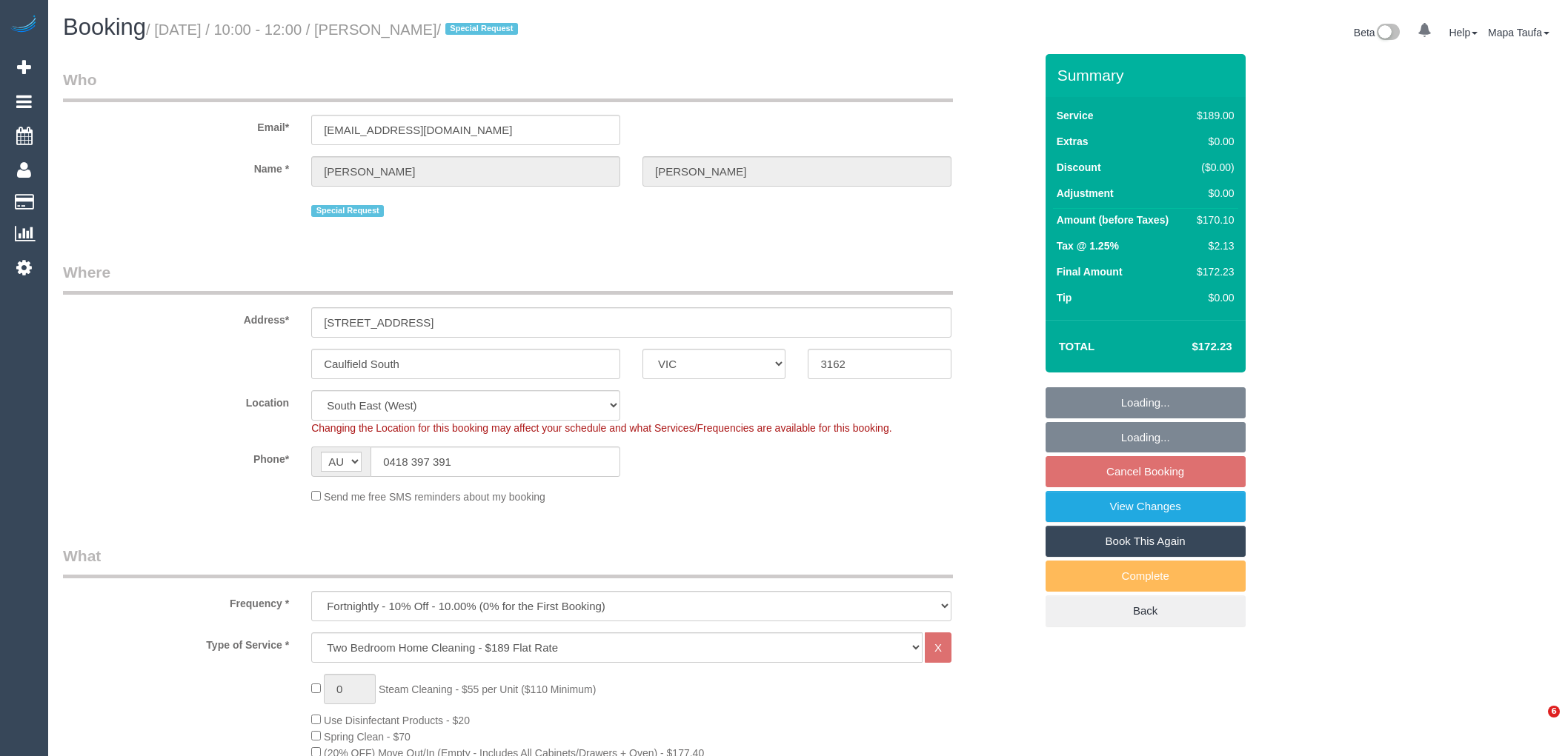
select select "number:27"
select select "number:14"
select select "number:19"
select select "number:24"
select select "number:11"
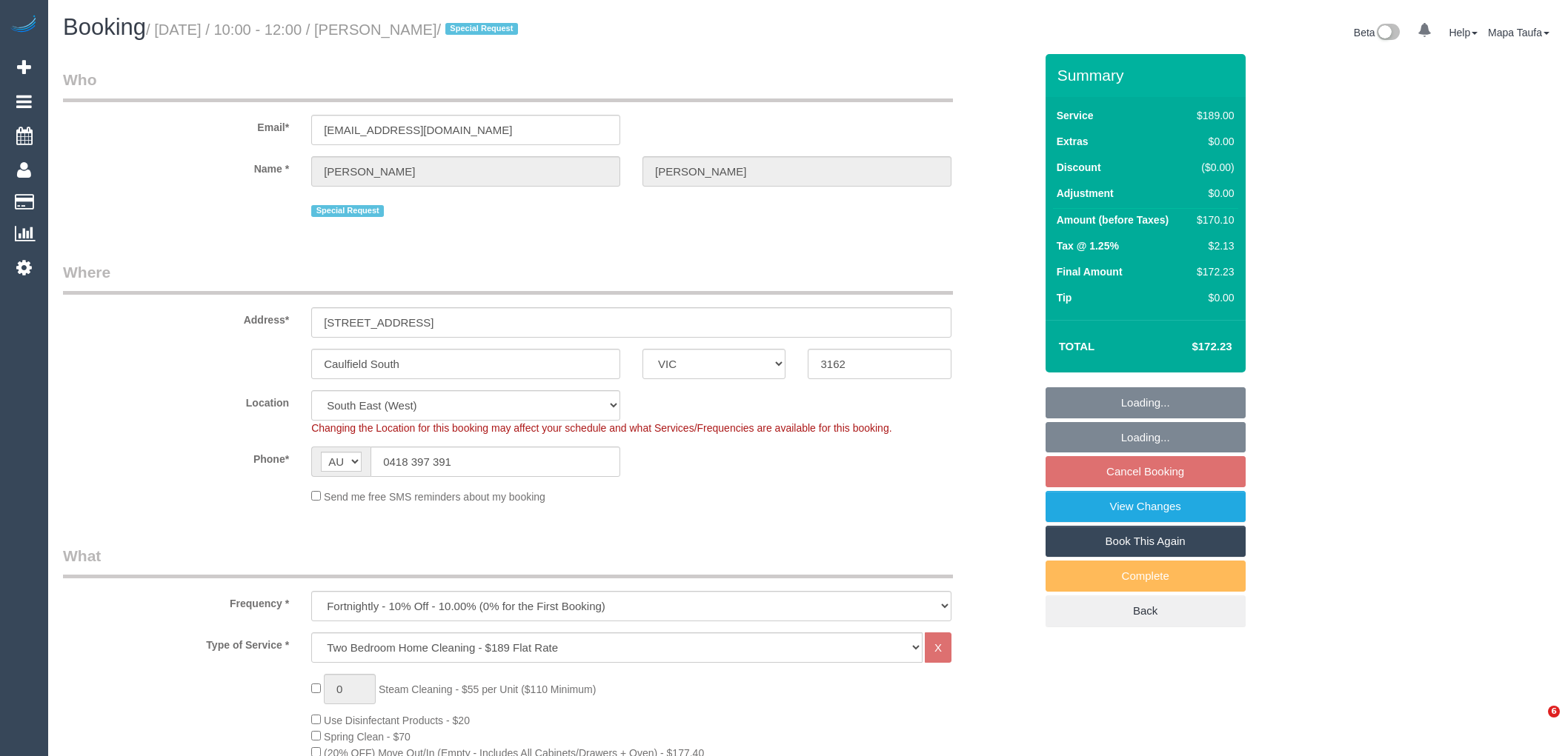
select select "object:1356"
select select "spot24"
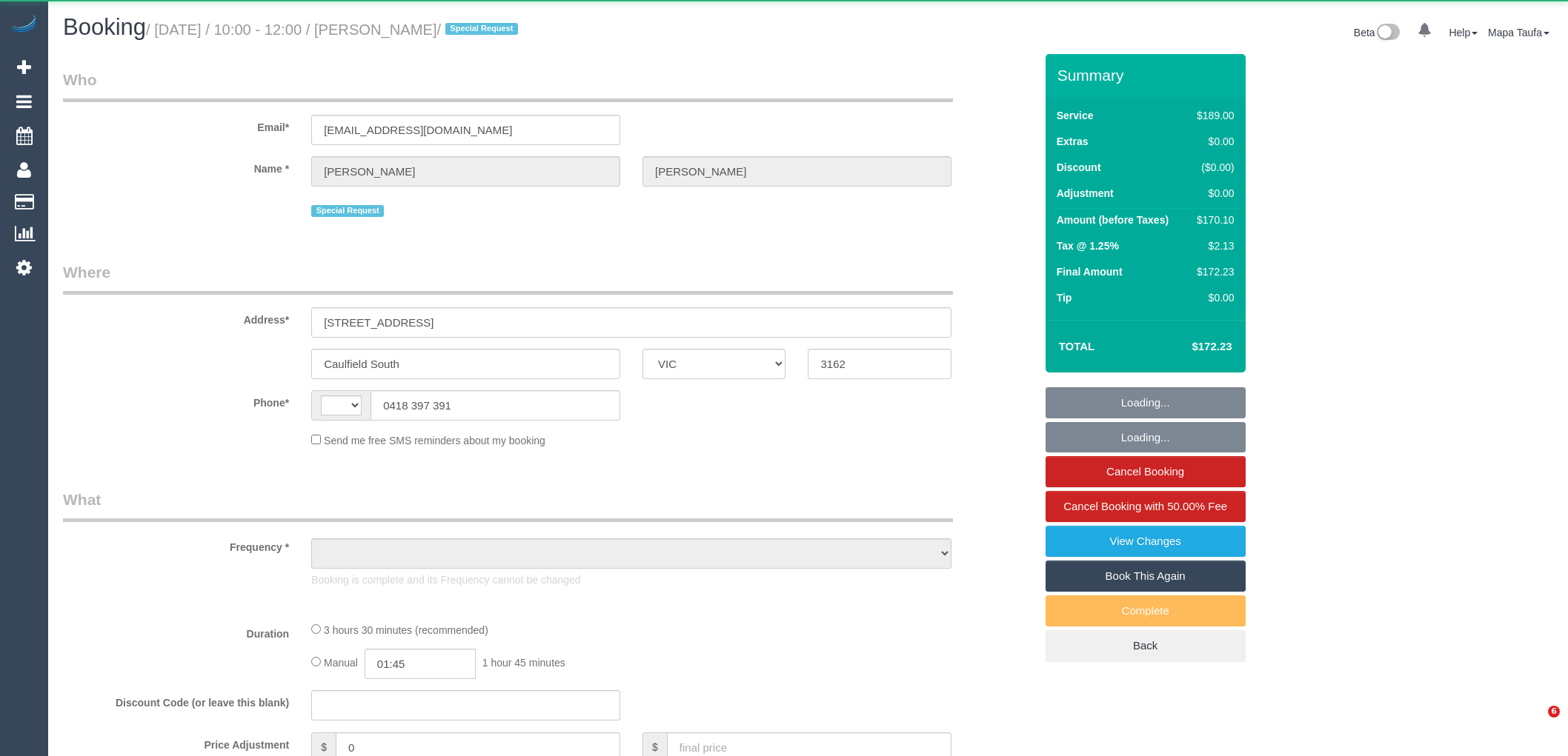
select select "VIC"
select select "object:303"
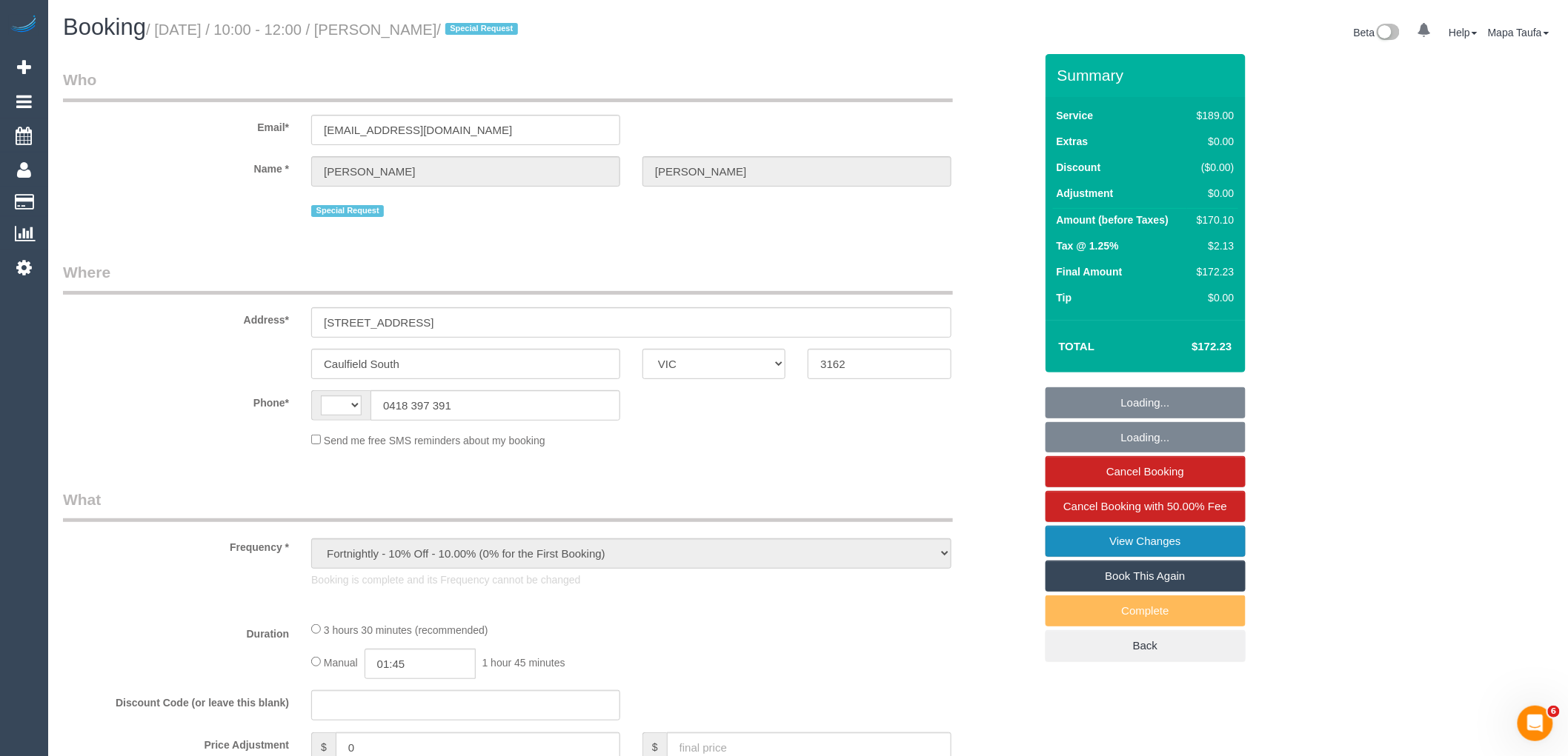
click at [1110, 545] on link "View Changes" at bounding box center [1146, 541] width 200 height 31
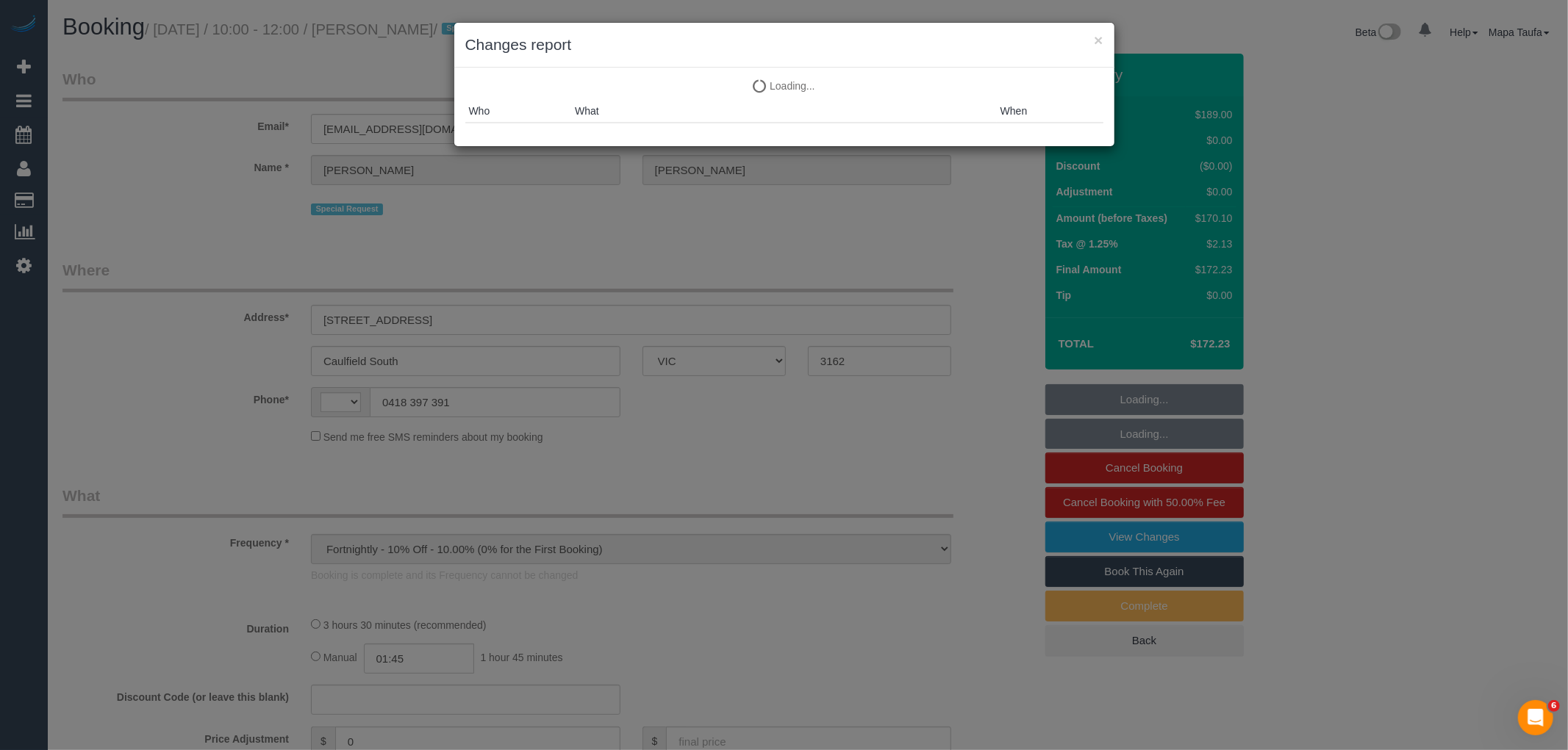
select select "number:27"
select select "number:14"
select select "number:19"
select select "number:24"
select select "number:11"
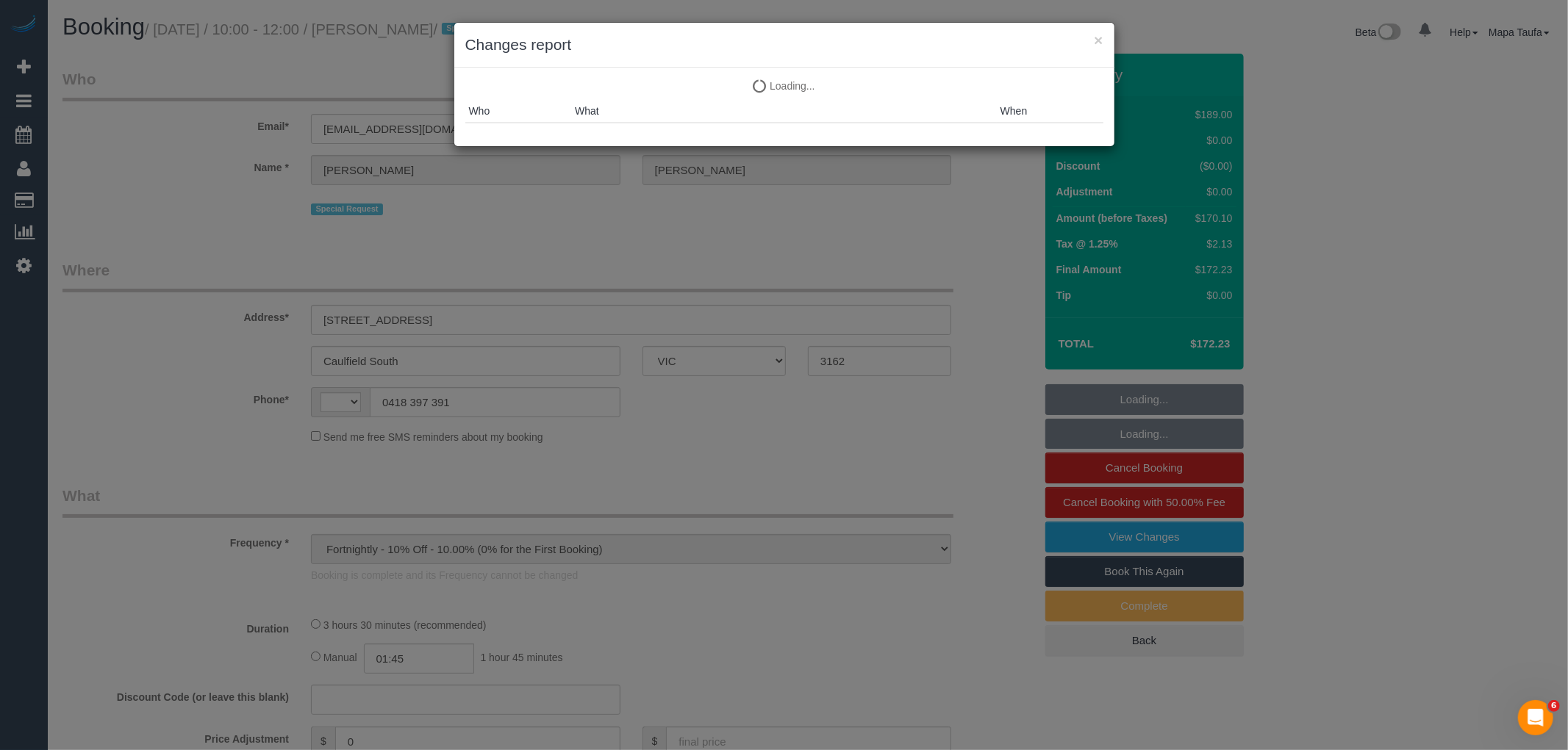
select select "string:AU"
select select "string:stripe-pm_1P8C0W2GScqysDRVnNkbz5gt"
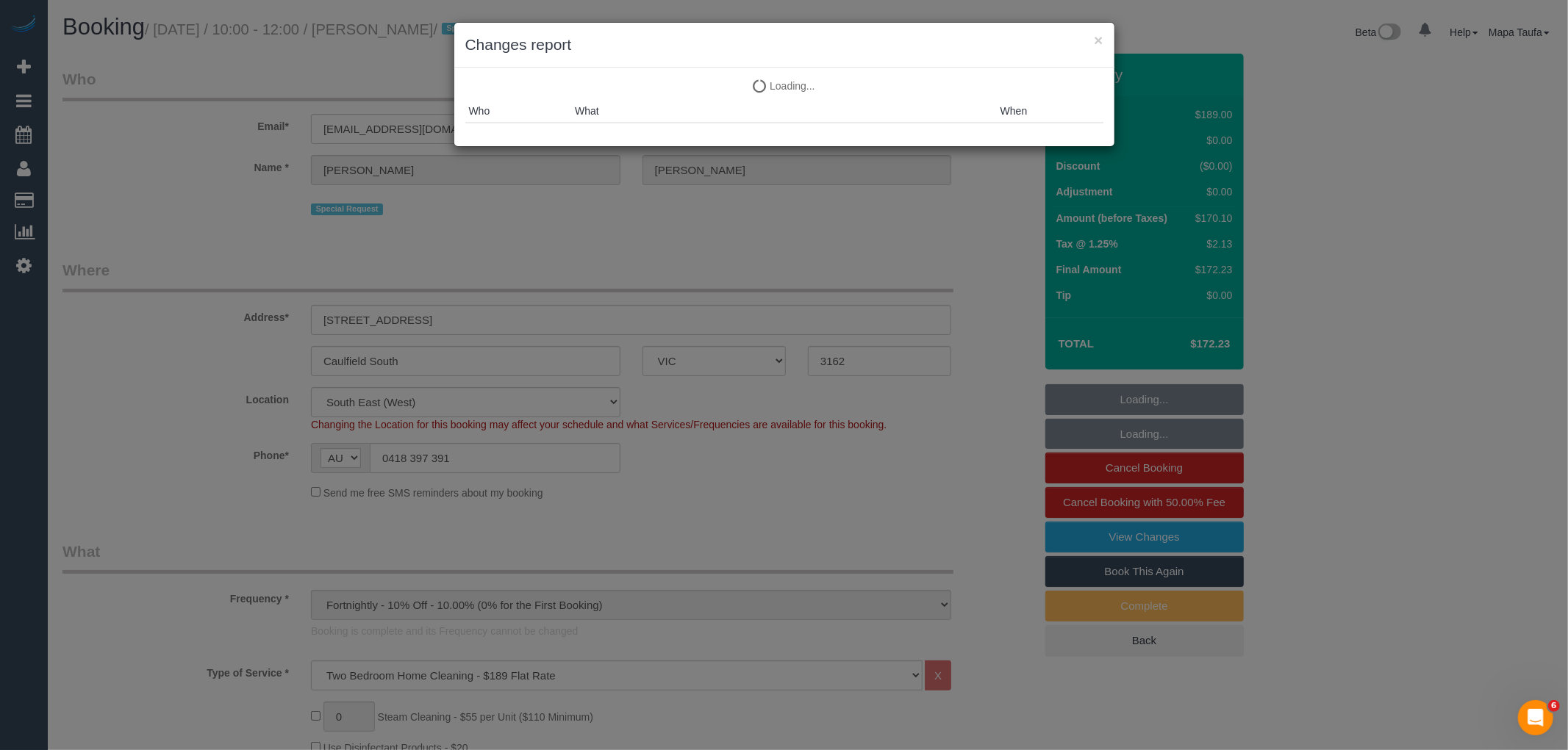
select select "object:1414"
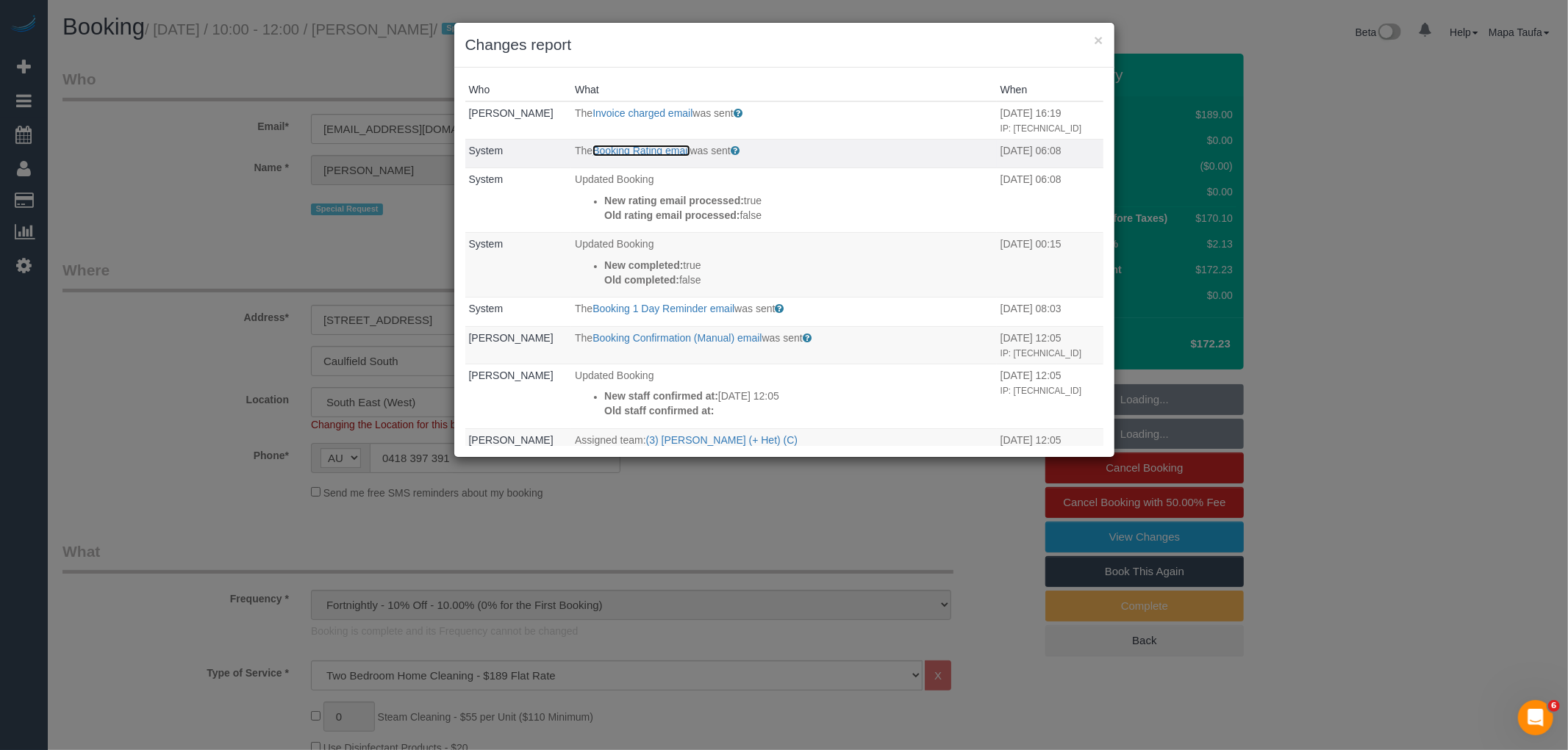
click at [640, 157] on link "Booking Rating email" at bounding box center [641, 151] width 97 height 12
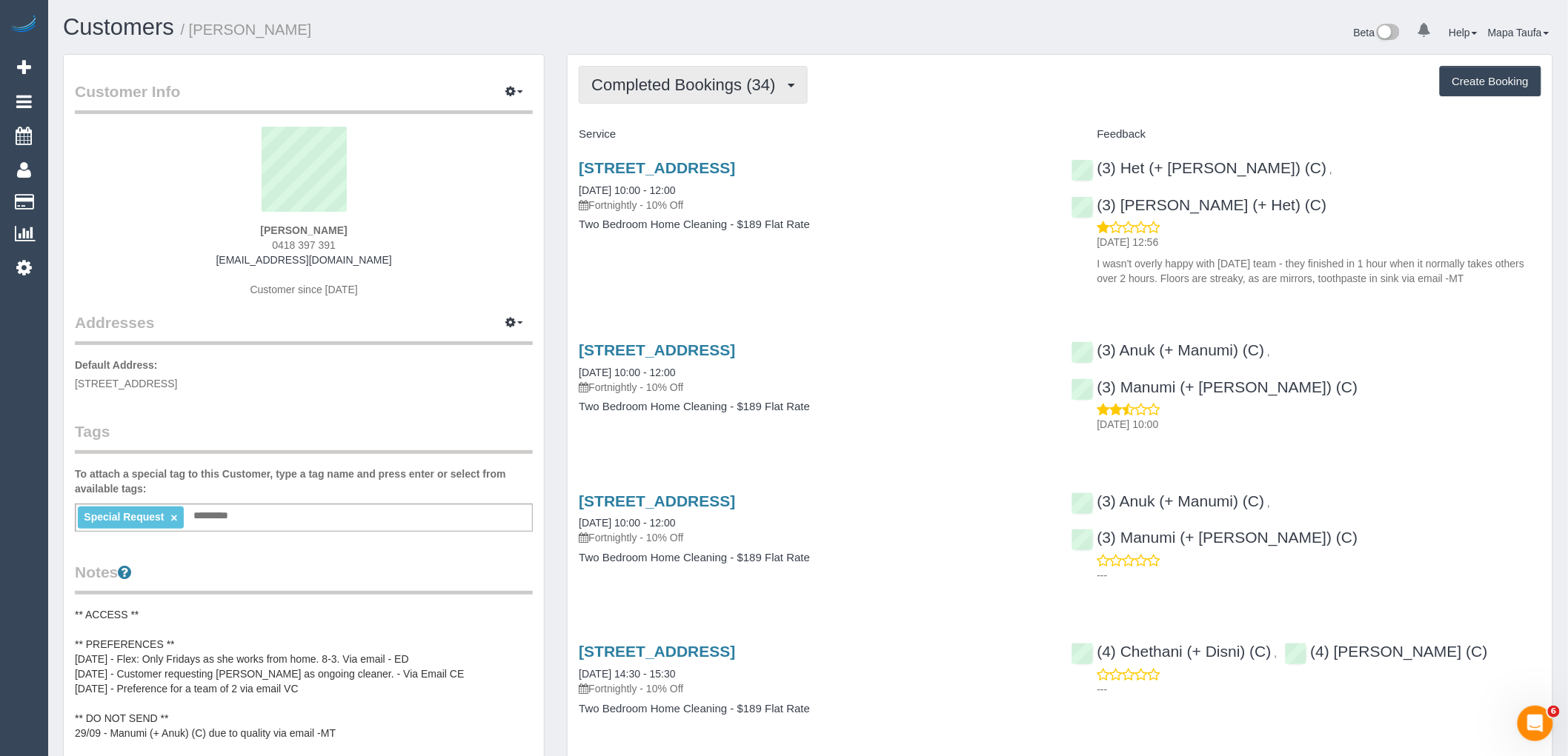
click at [677, 93] on span "Completed Bookings (34)" at bounding box center [687, 85] width 191 height 19
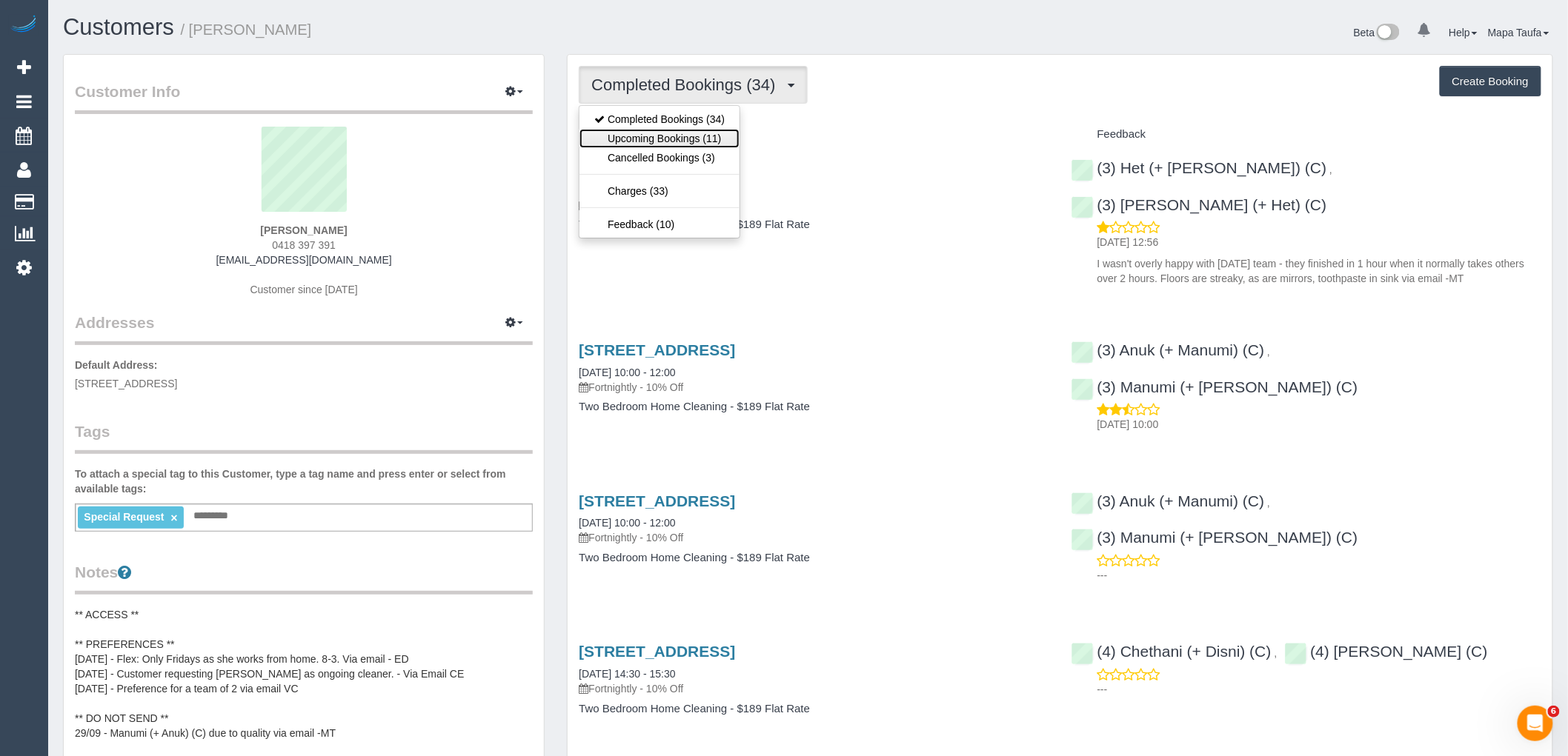
click at [678, 144] on link "Upcoming Bookings (11)" at bounding box center [659, 138] width 160 height 20
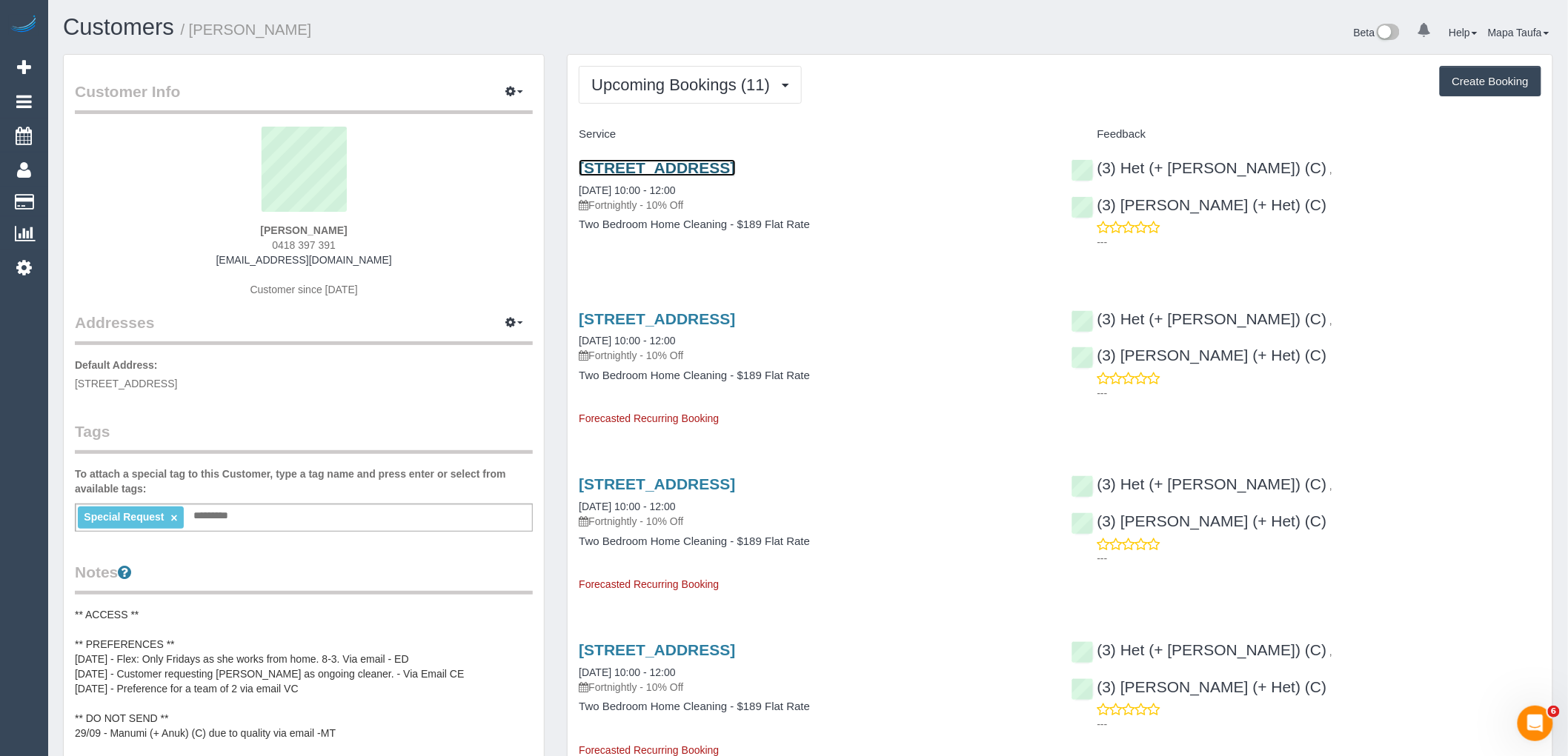
click at [655, 167] on link "16 Albion Street, Caulfield South, VIC 3162" at bounding box center [656, 167] width 156 height 17
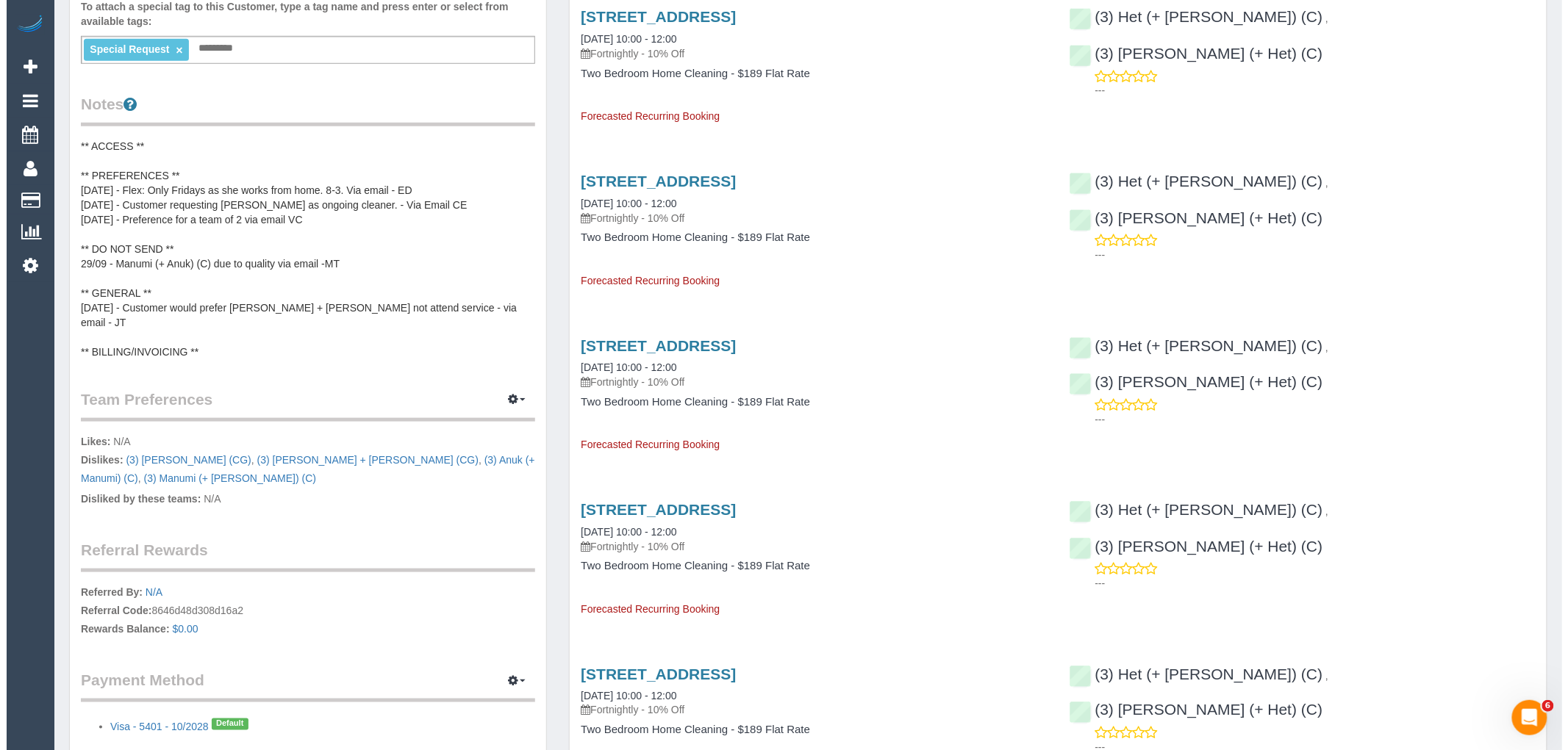
scroll to position [490, 0]
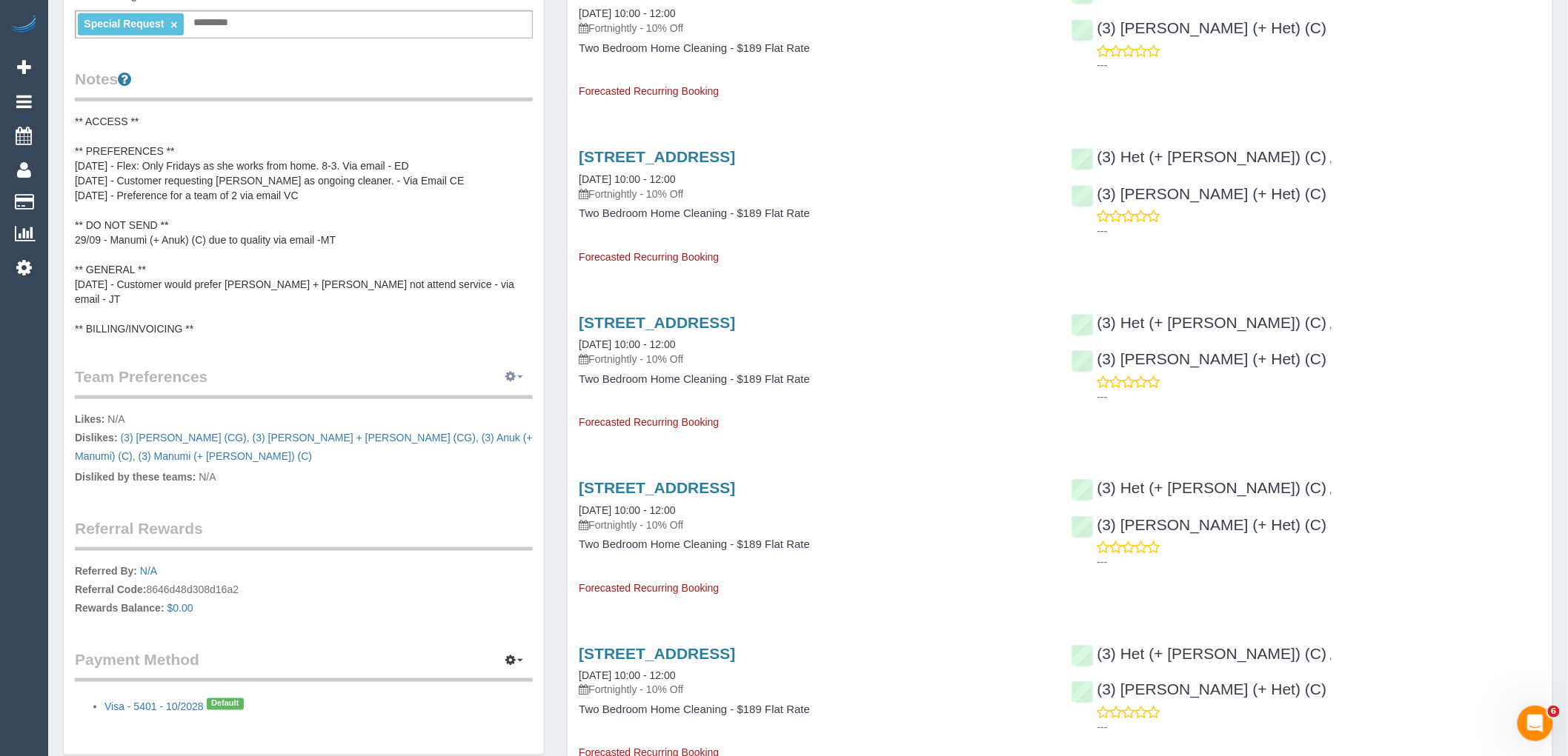
click at [498, 366] on button "button" at bounding box center [514, 378] width 38 height 23
click at [470, 395] on link "Manage Preferences" at bounding box center [469, 404] width 126 height 20
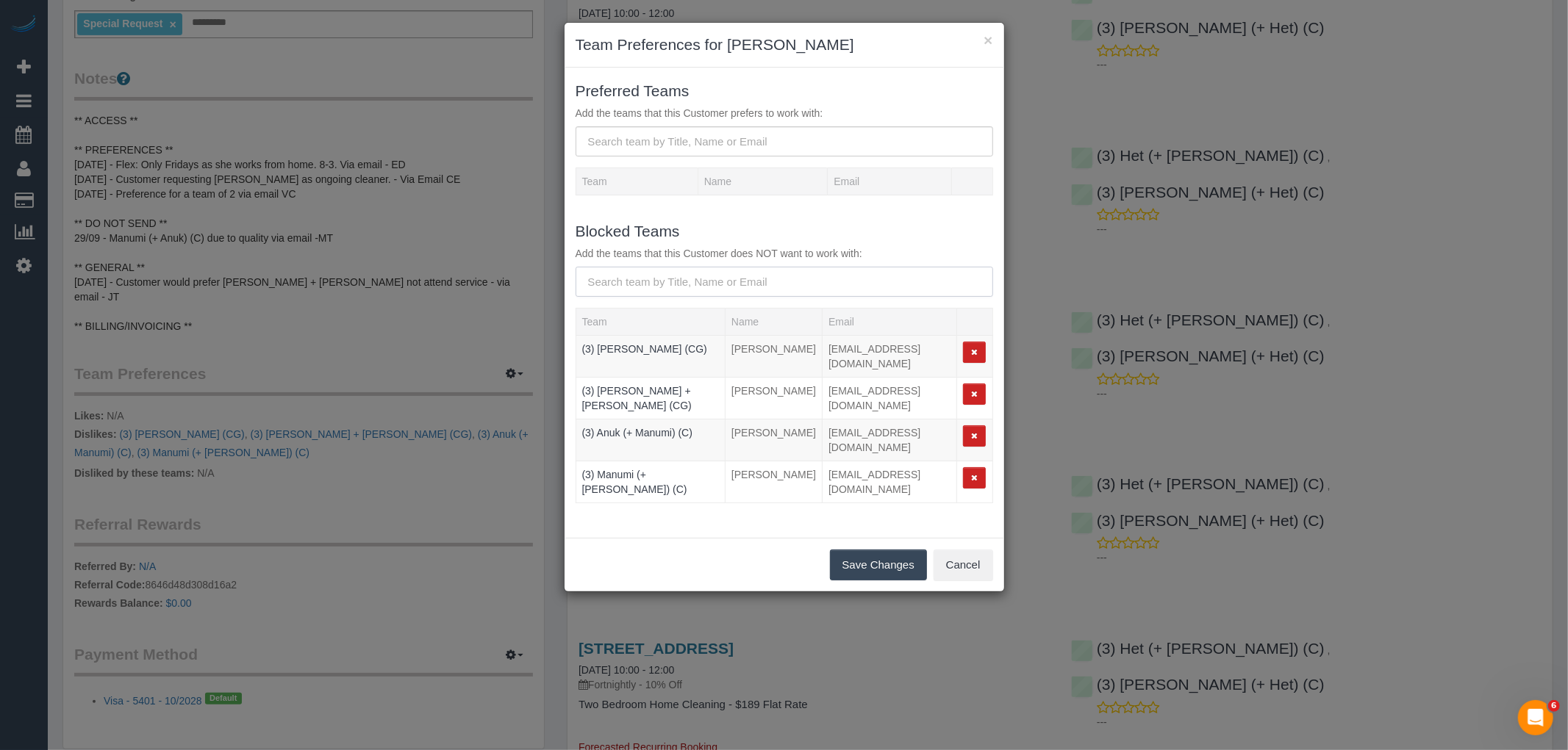
click at [624, 270] on input "text" at bounding box center [784, 282] width 417 height 30
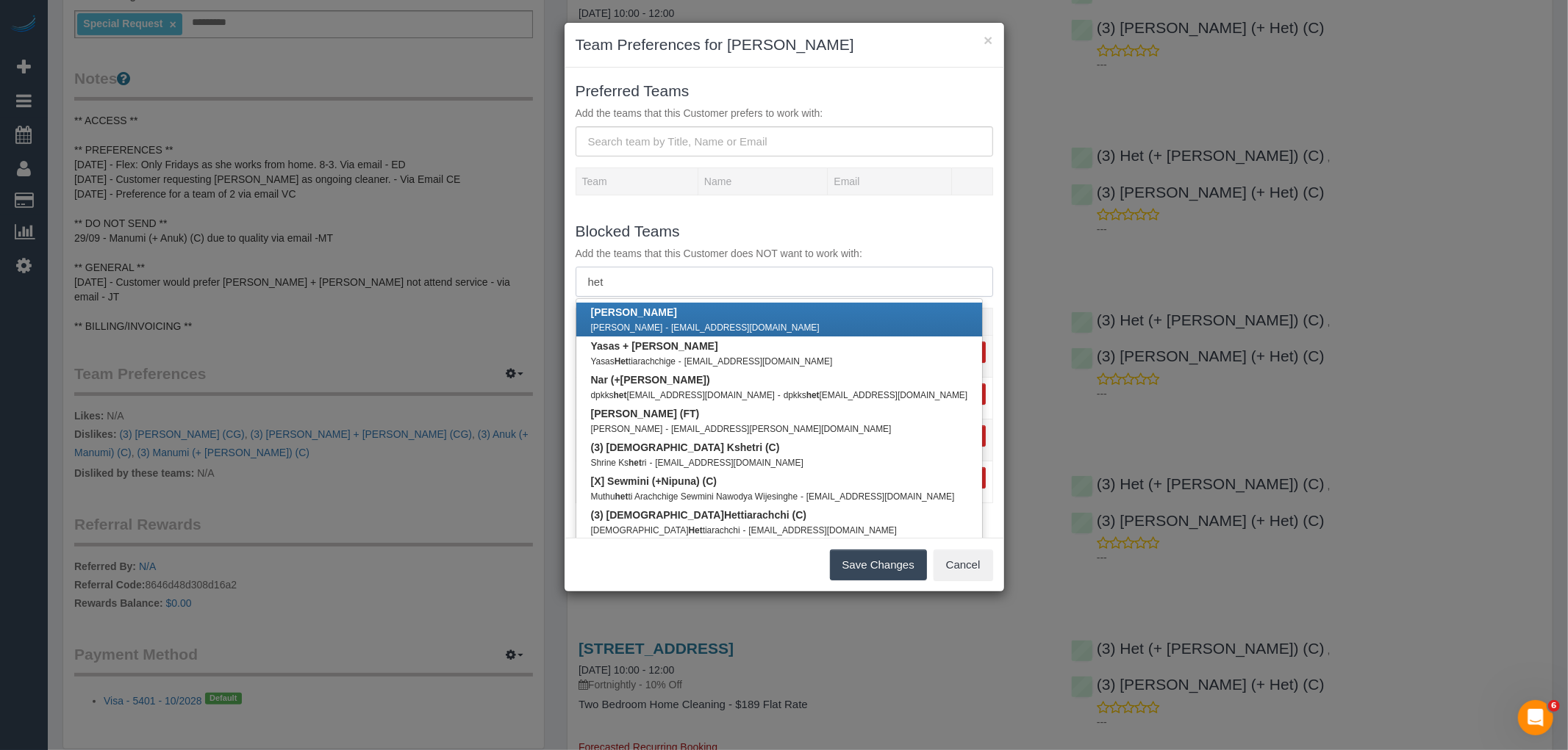
click at [630, 278] on input "het" at bounding box center [784, 282] width 417 height 30
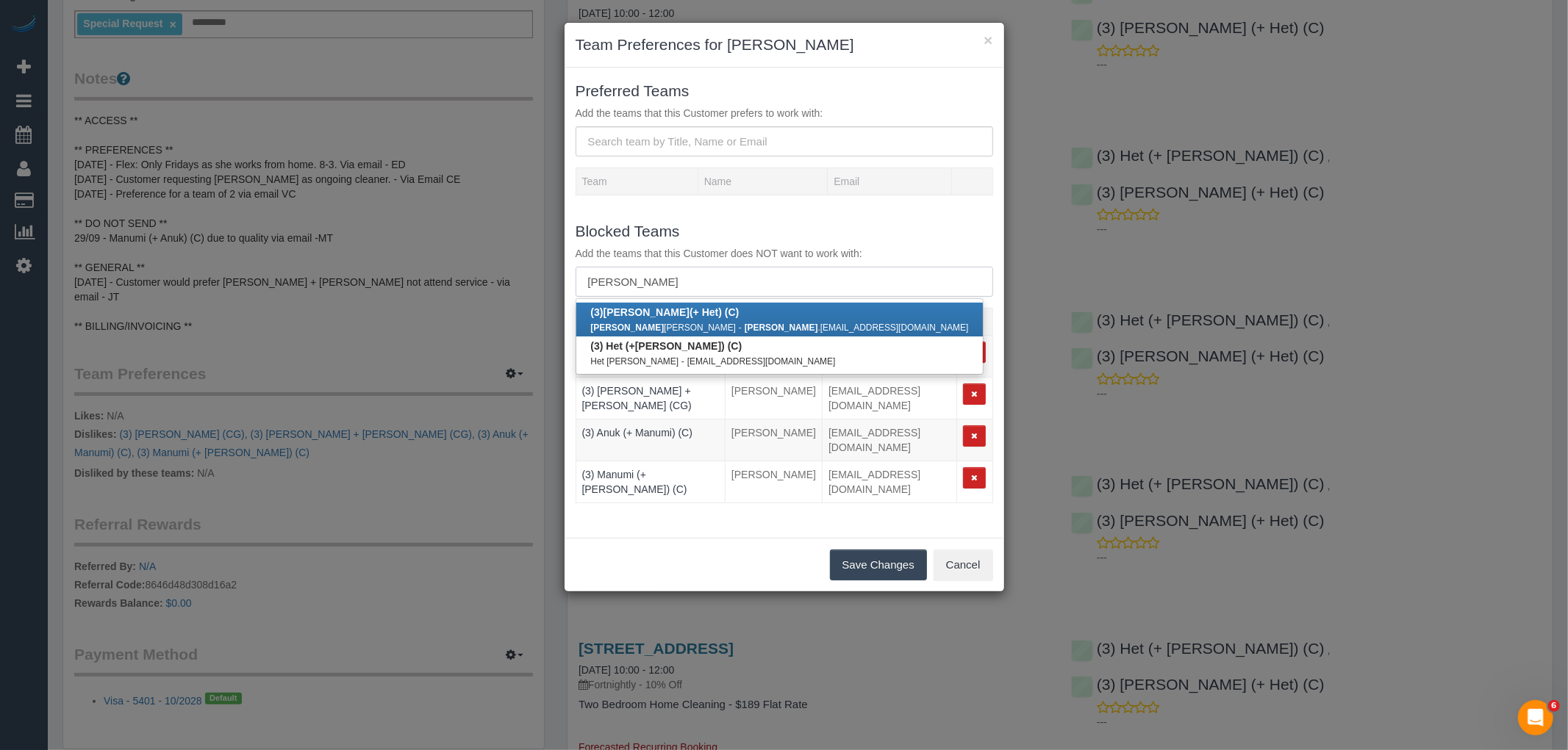
type input "ronak"
click at [696, 319] on link "(3) Ronak (+ Het) (C) Ronak Patel - ronak .rs2711@gmail.com" at bounding box center [780, 320] width 408 height 34
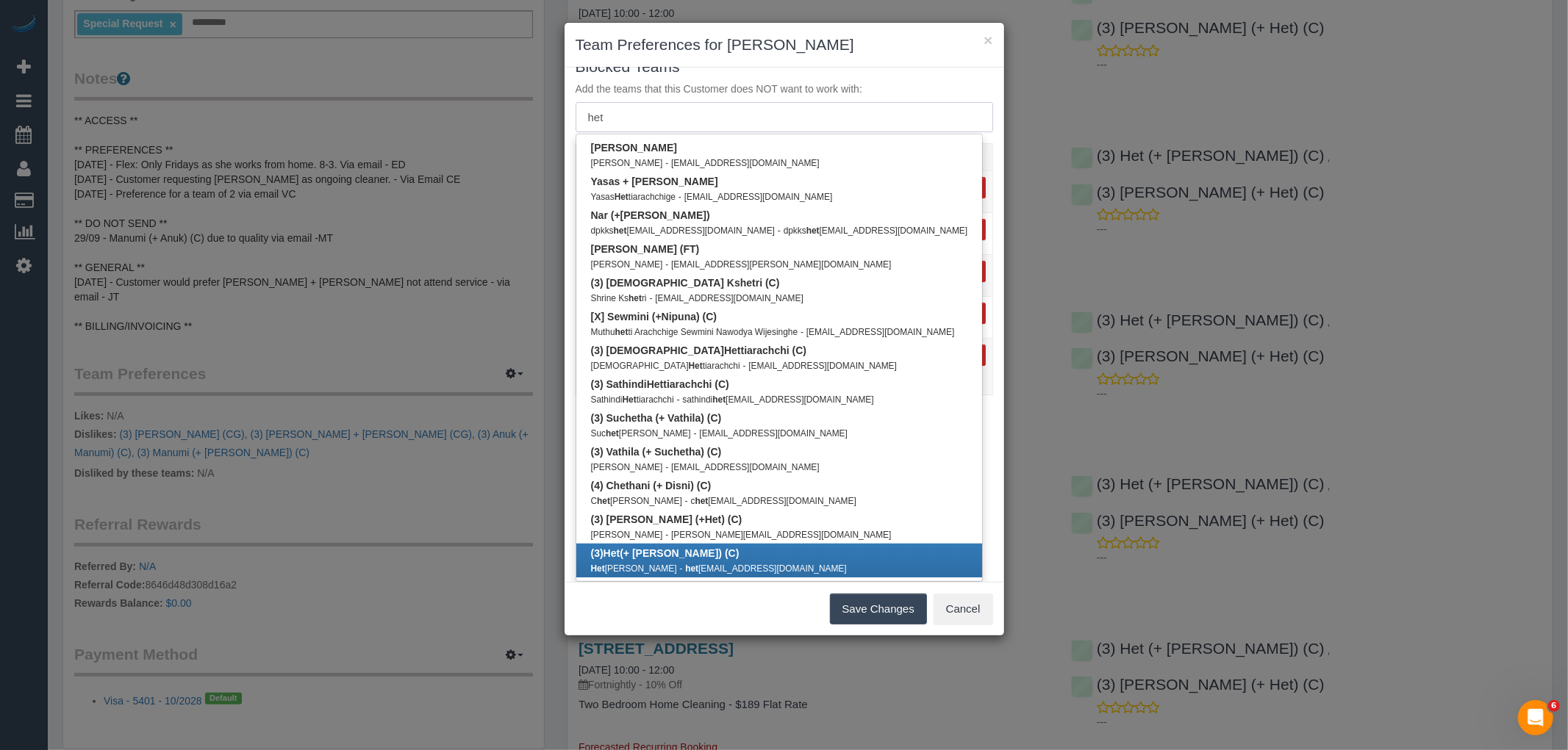
type input "het"
click at [694, 544] on link "(3) Het (+ Ronak) (C) Het Patel - het patel6745@gmail.com" at bounding box center [780, 561] width 407 height 34
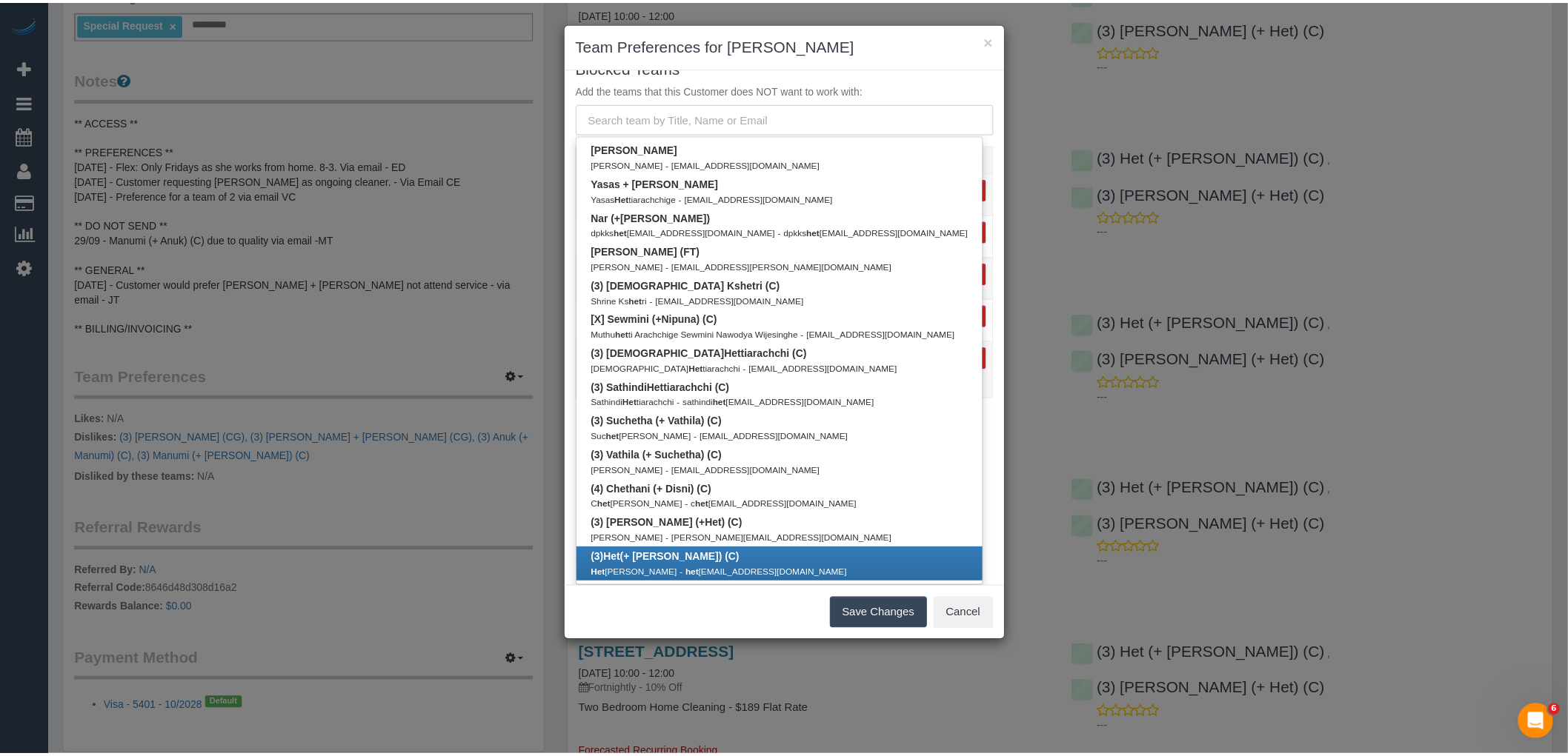
scroll to position [15, 0]
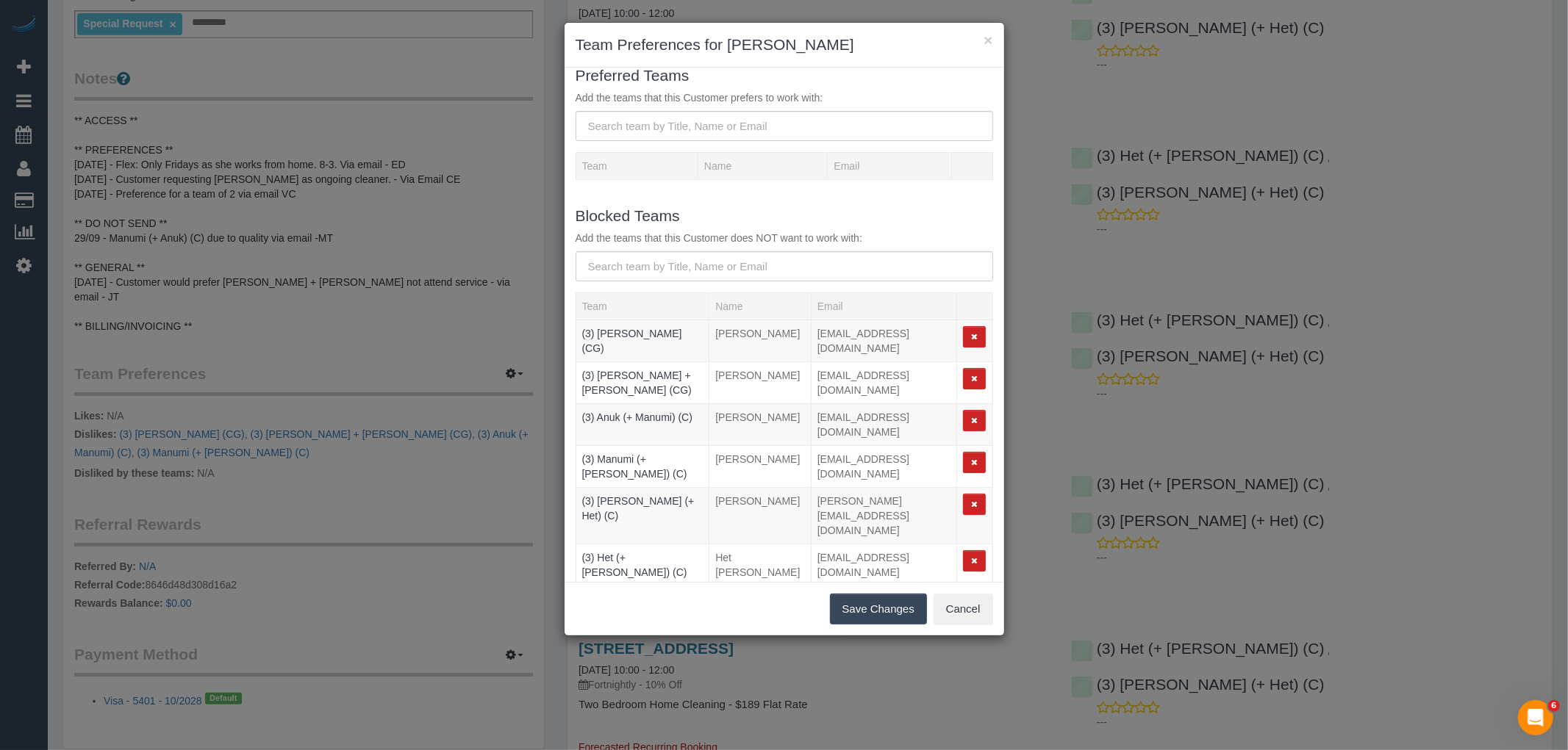
click at [858, 607] on button "Save Changes" at bounding box center [879, 609] width 97 height 31
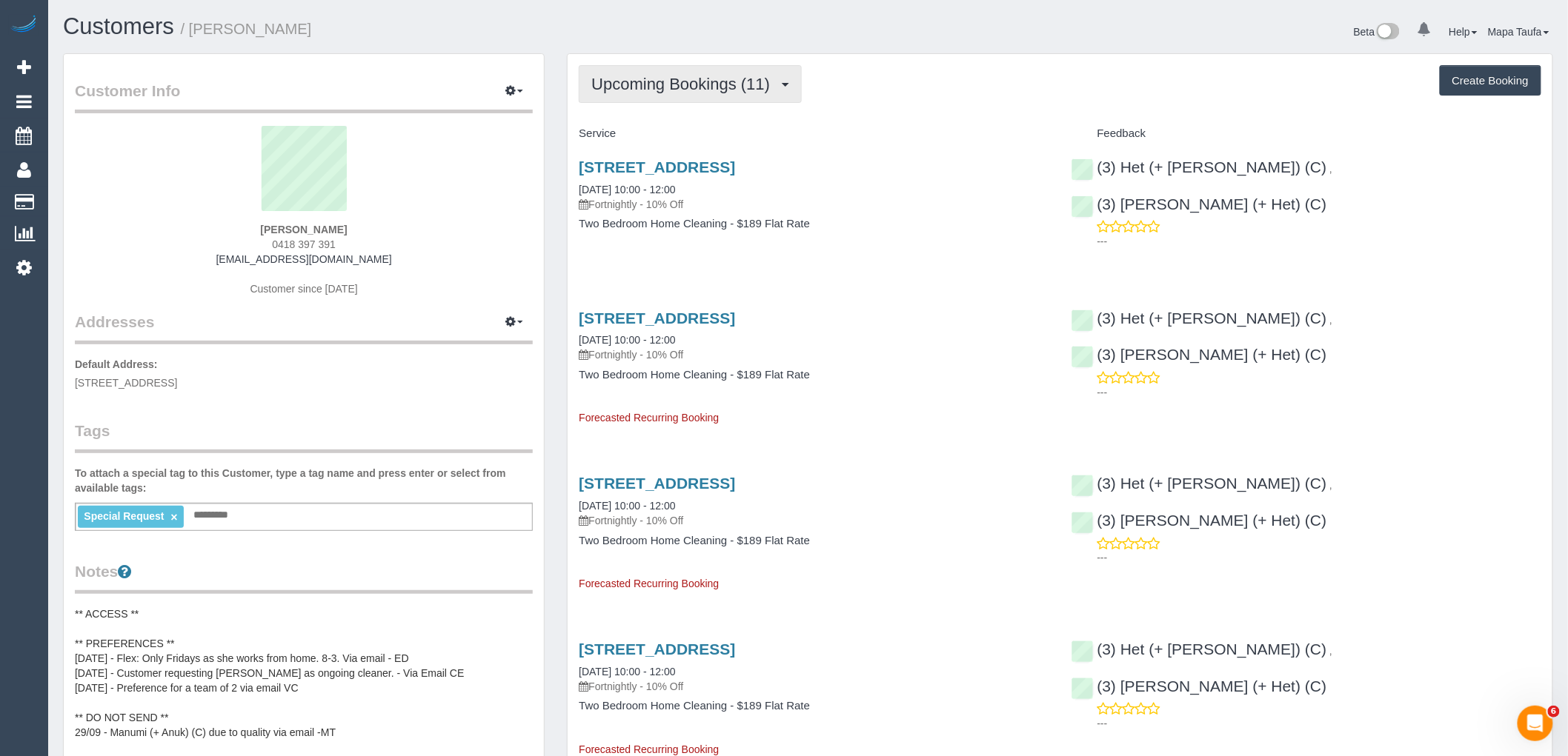
scroll to position [0, 0]
click at [661, 94] on button "Upcoming Bookings (11)" at bounding box center [690, 85] width 223 height 37
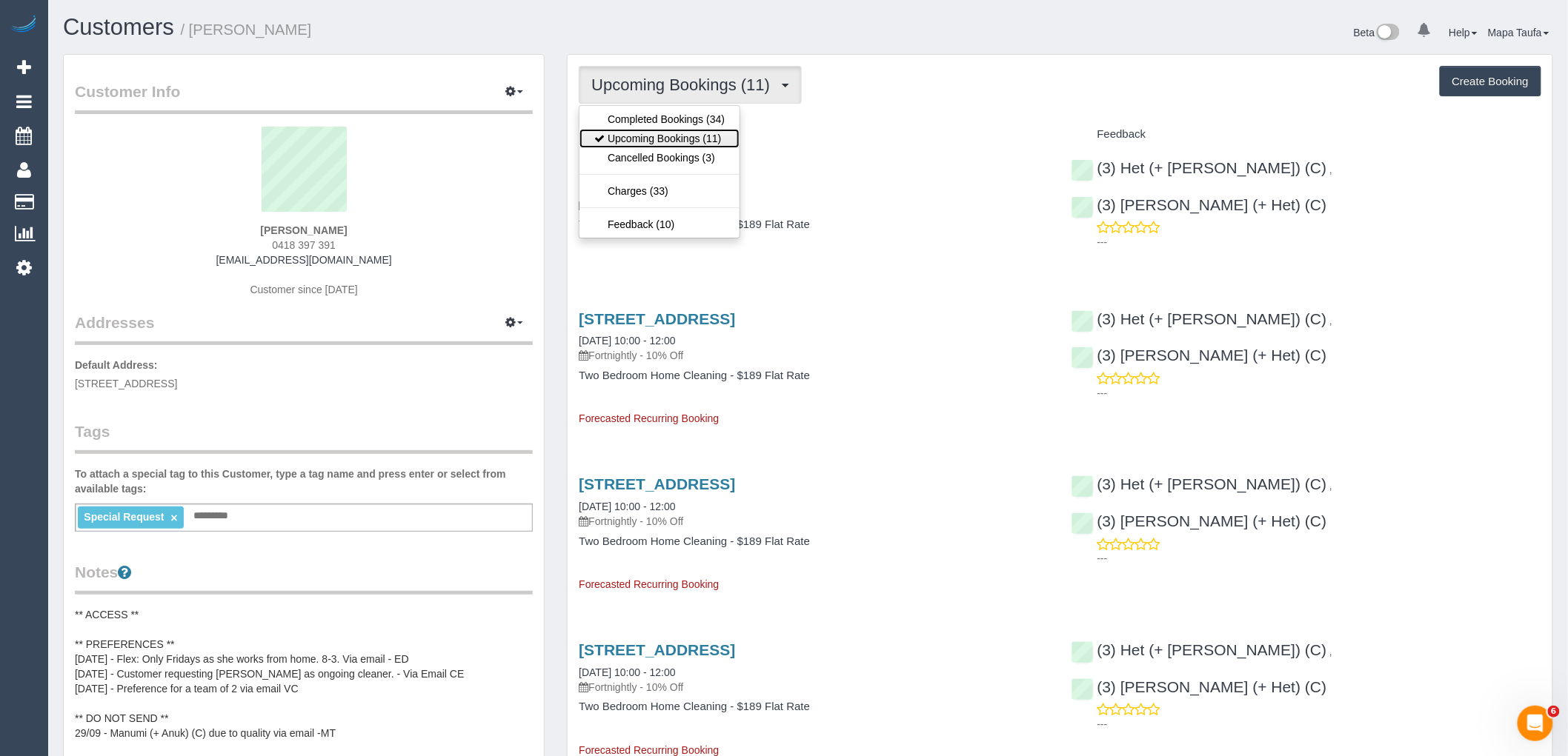
click at [665, 139] on link "Upcoming Bookings (11)" at bounding box center [659, 138] width 160 height 20
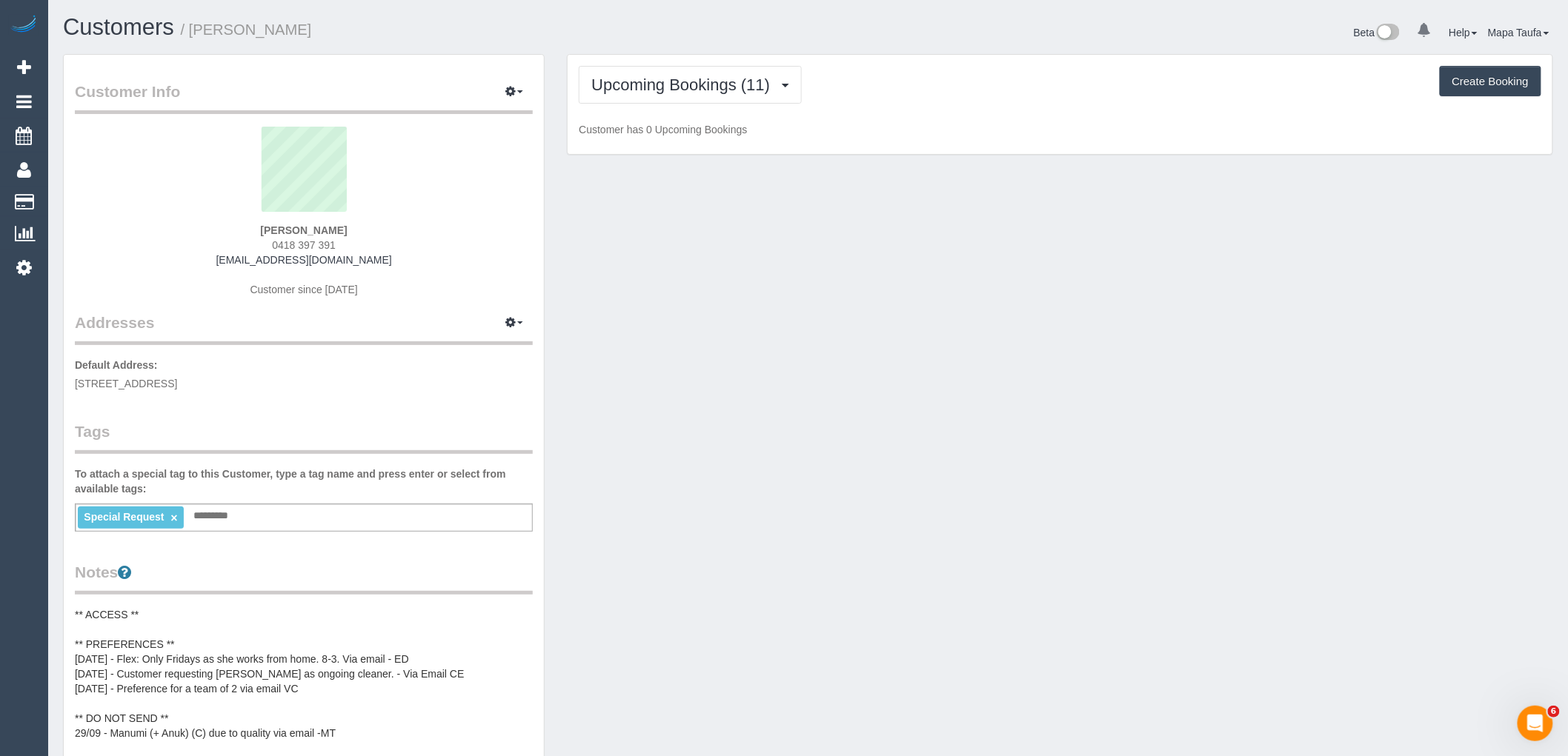
click at [873, 93] on div "Upcoming Bookings (11) Completed Bookings (34) Upcoming Bookings (11) Cancelled…" at bounding box center [1060, 85] width 963 height 37
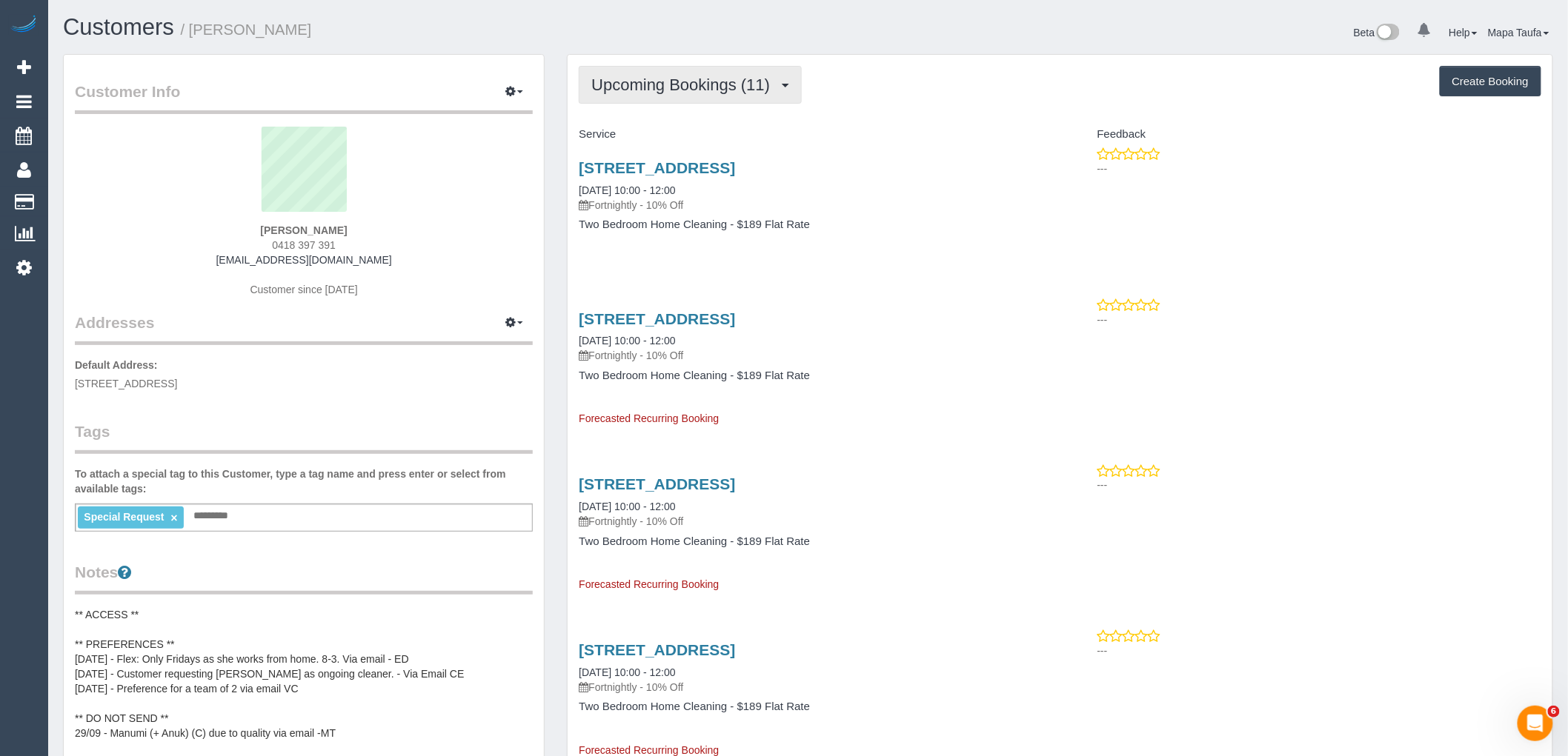
click at [613, 87] on span "Upcoming Bookings (11)" at bounding box center [684, 85] width 186 height 19
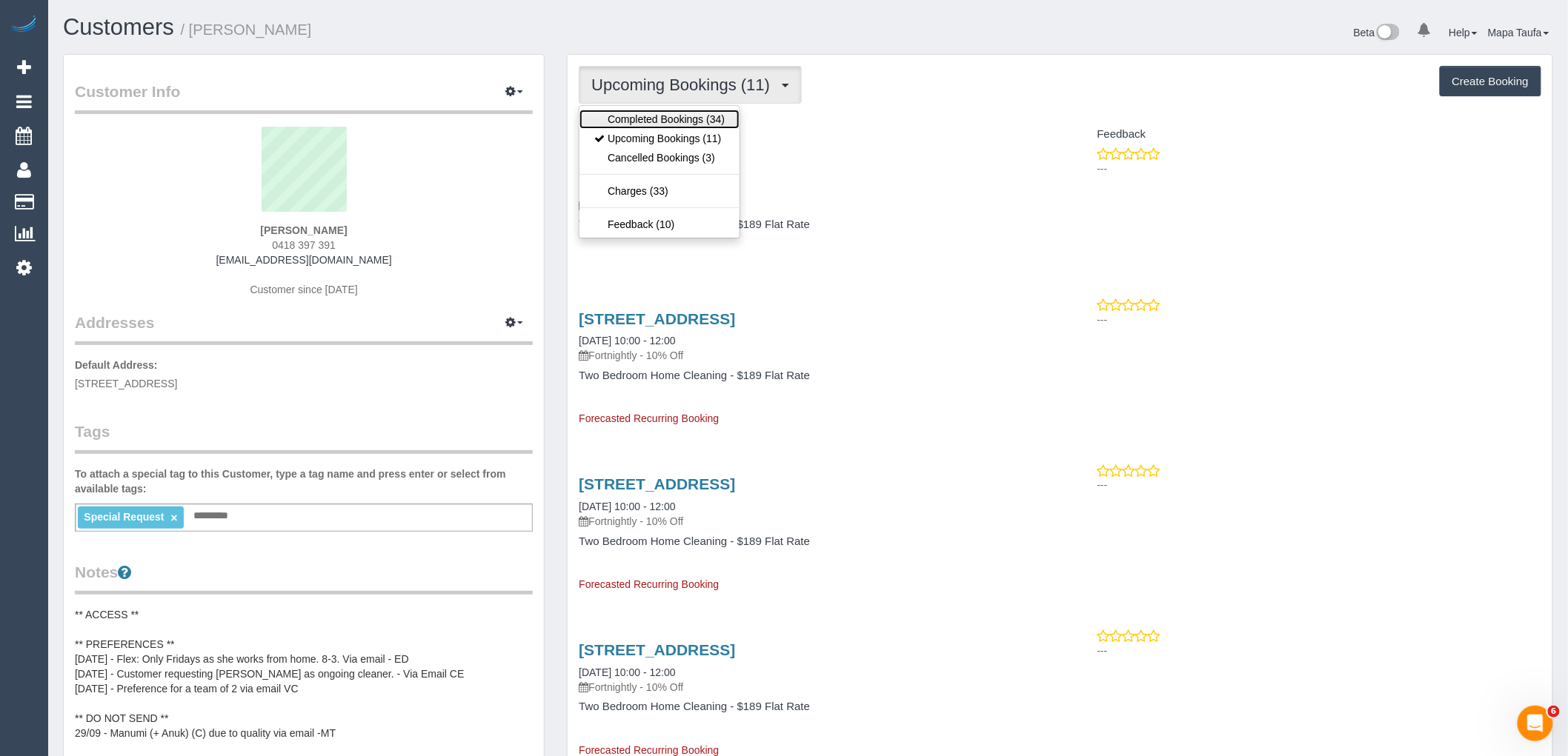
click at [621, 115] on link "Completed Bookings (34)" at bounding box center [659, 120] width 160 height 20
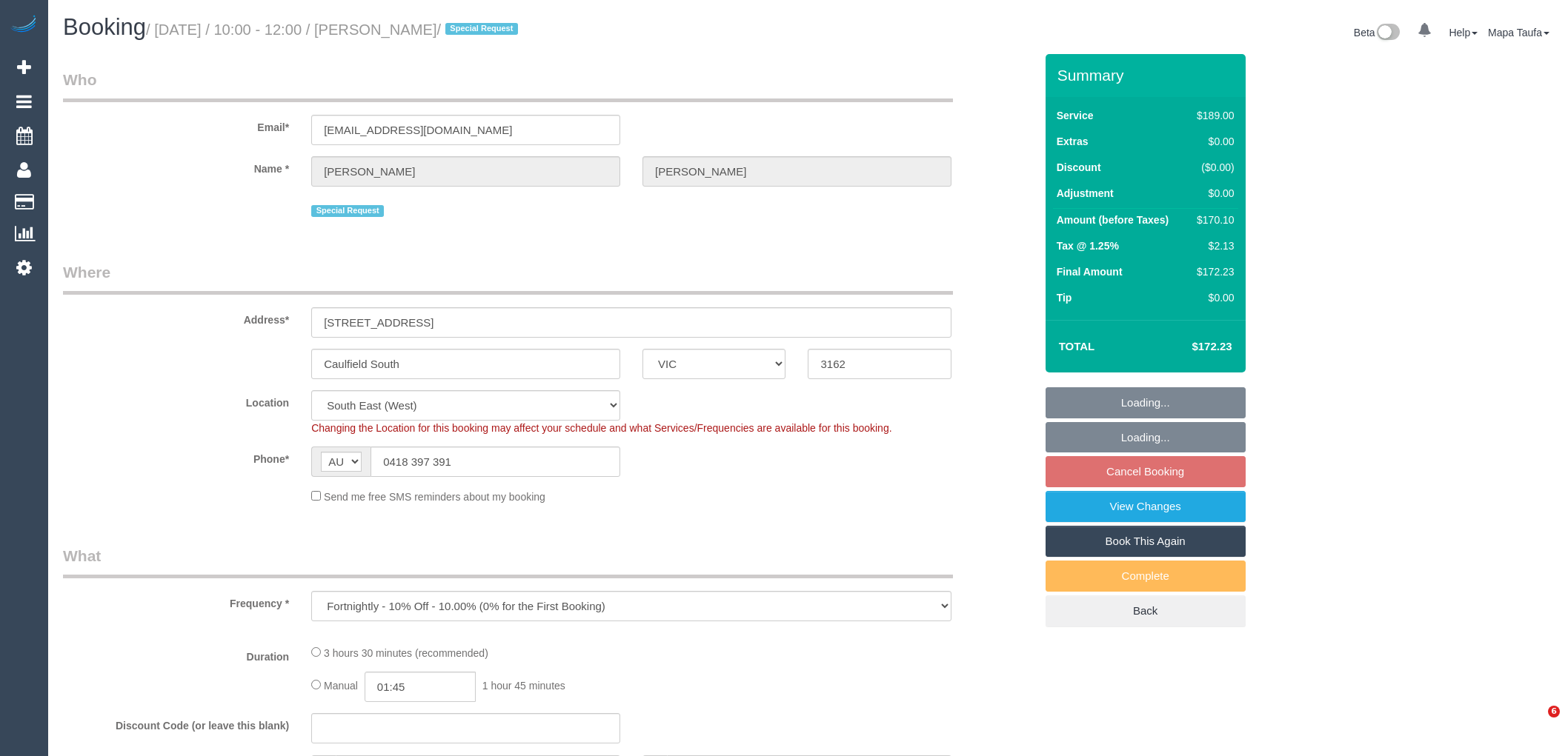
select select "VIC"
select select "string:stripe-pm_1P8C0W2GScqysDRVnNkbz5gt"
select select "number:27"
select select "number:14"
select select "number:19"
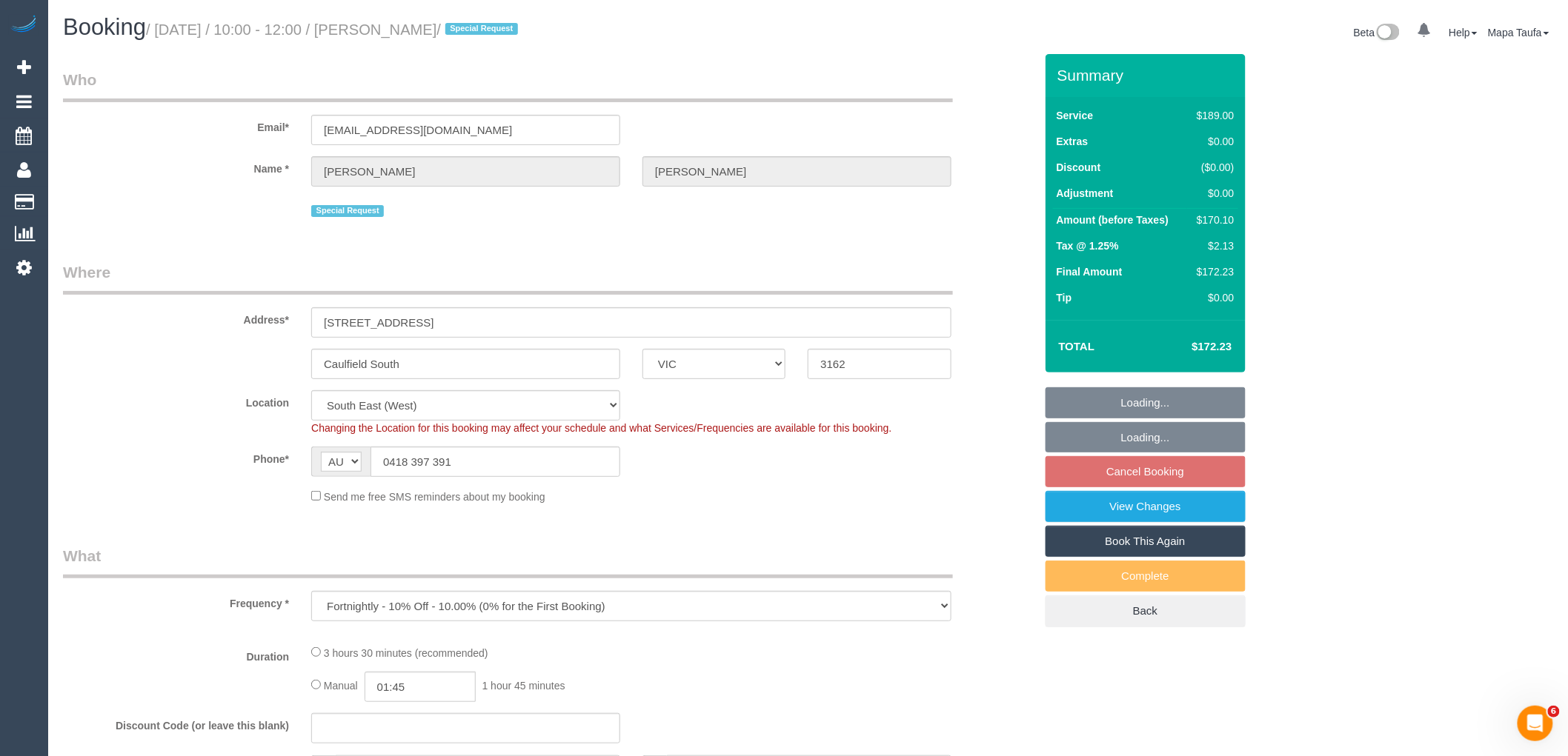
select select "number:24"
select select "number:11"
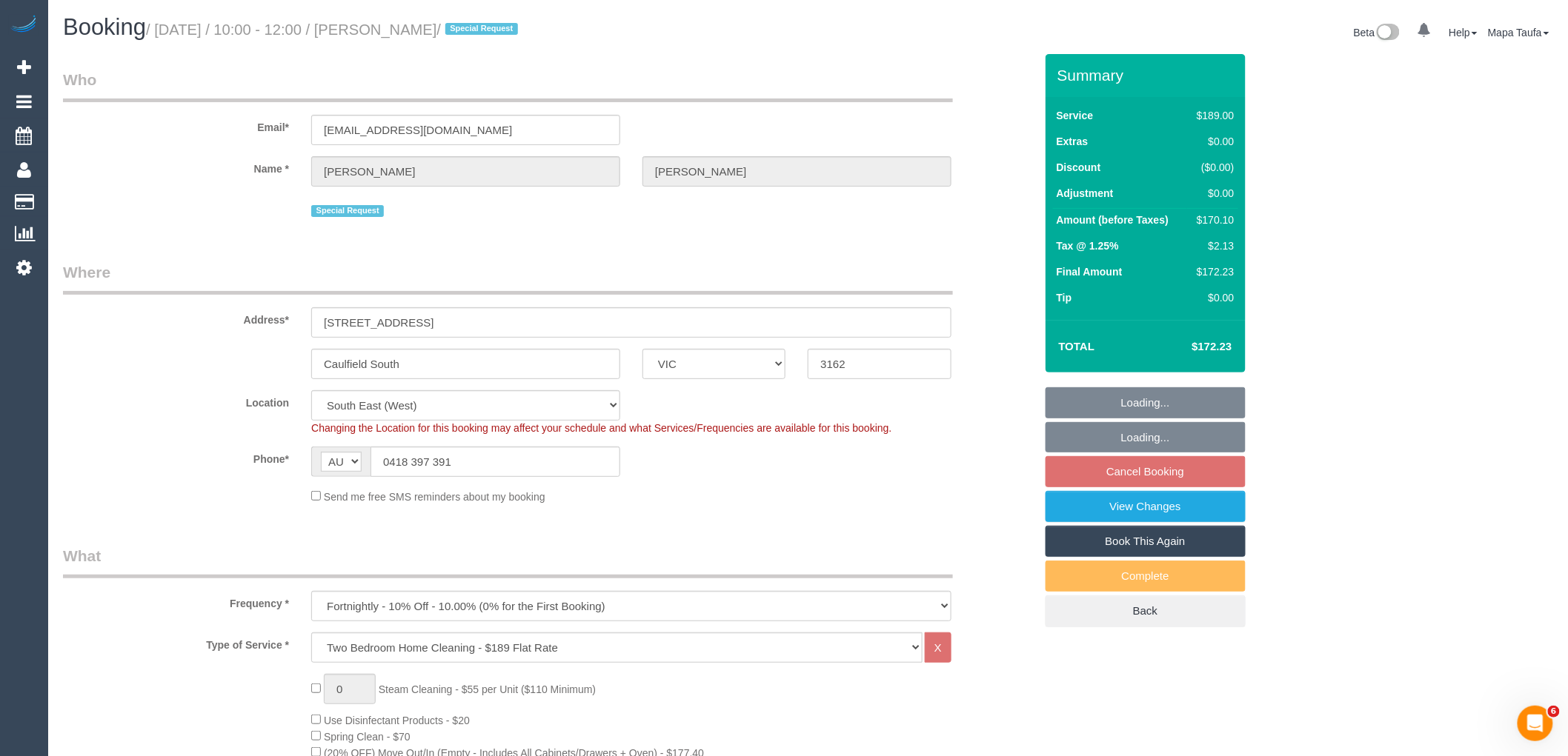
select select "object:796"
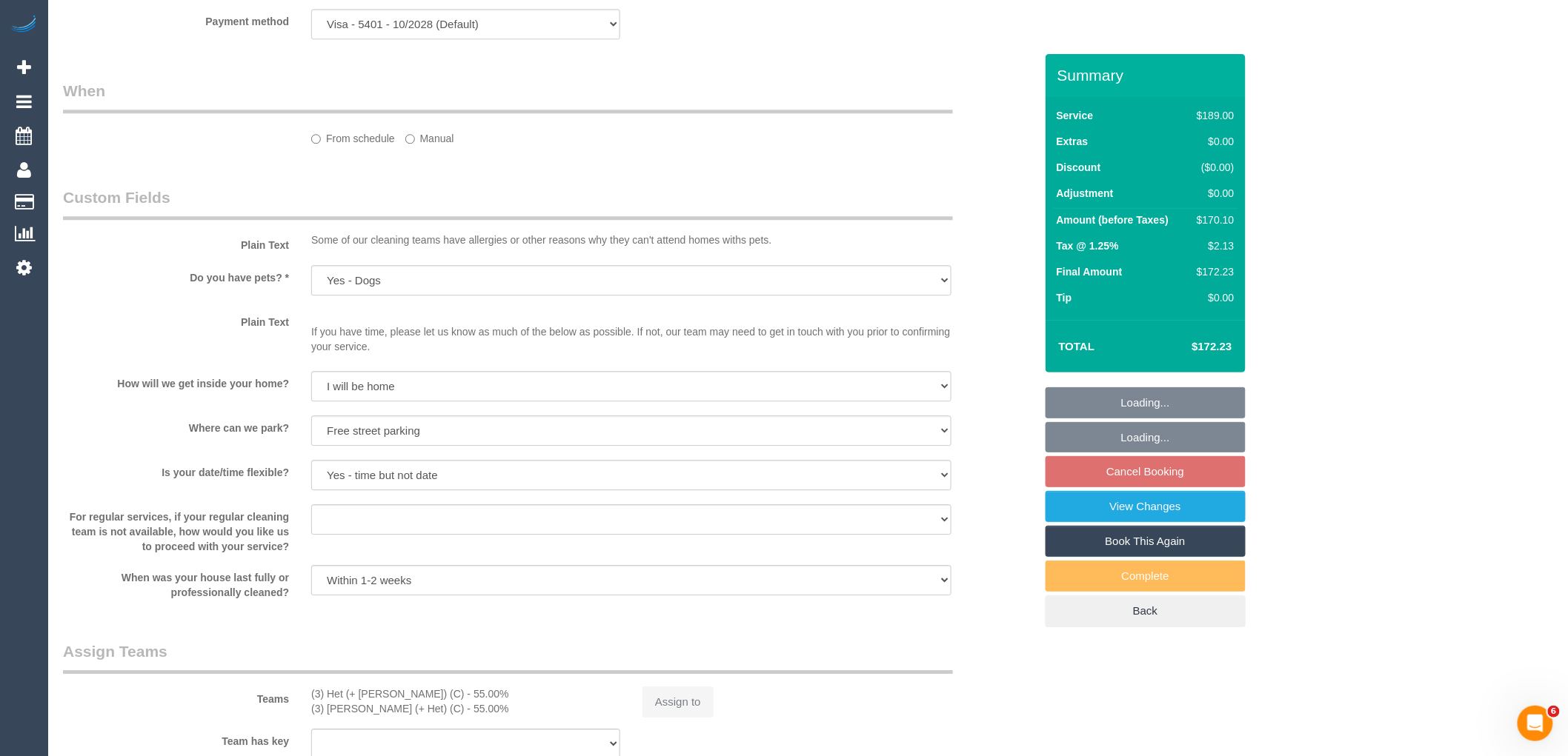
select select "spot3"
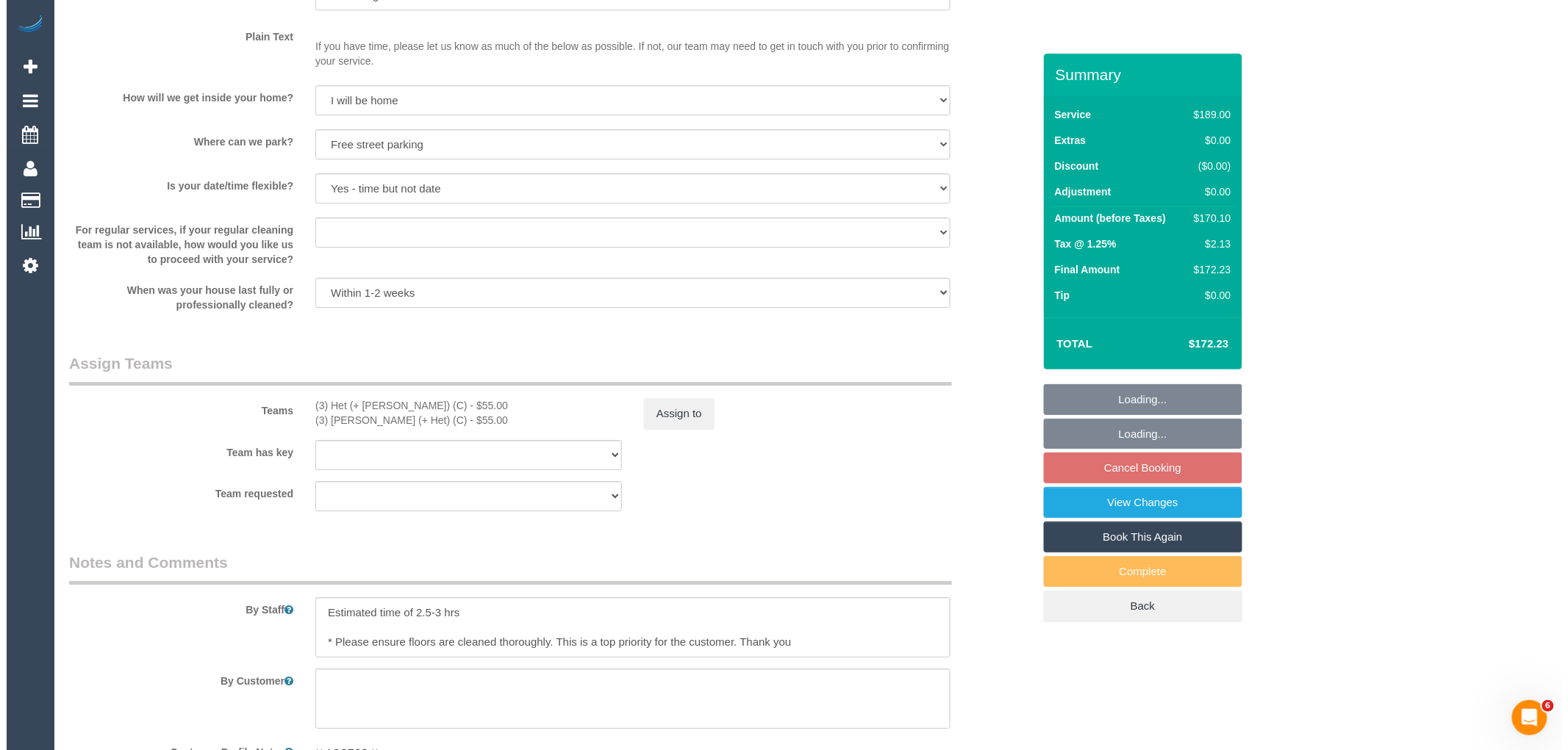
scroll to position [2142, 0]
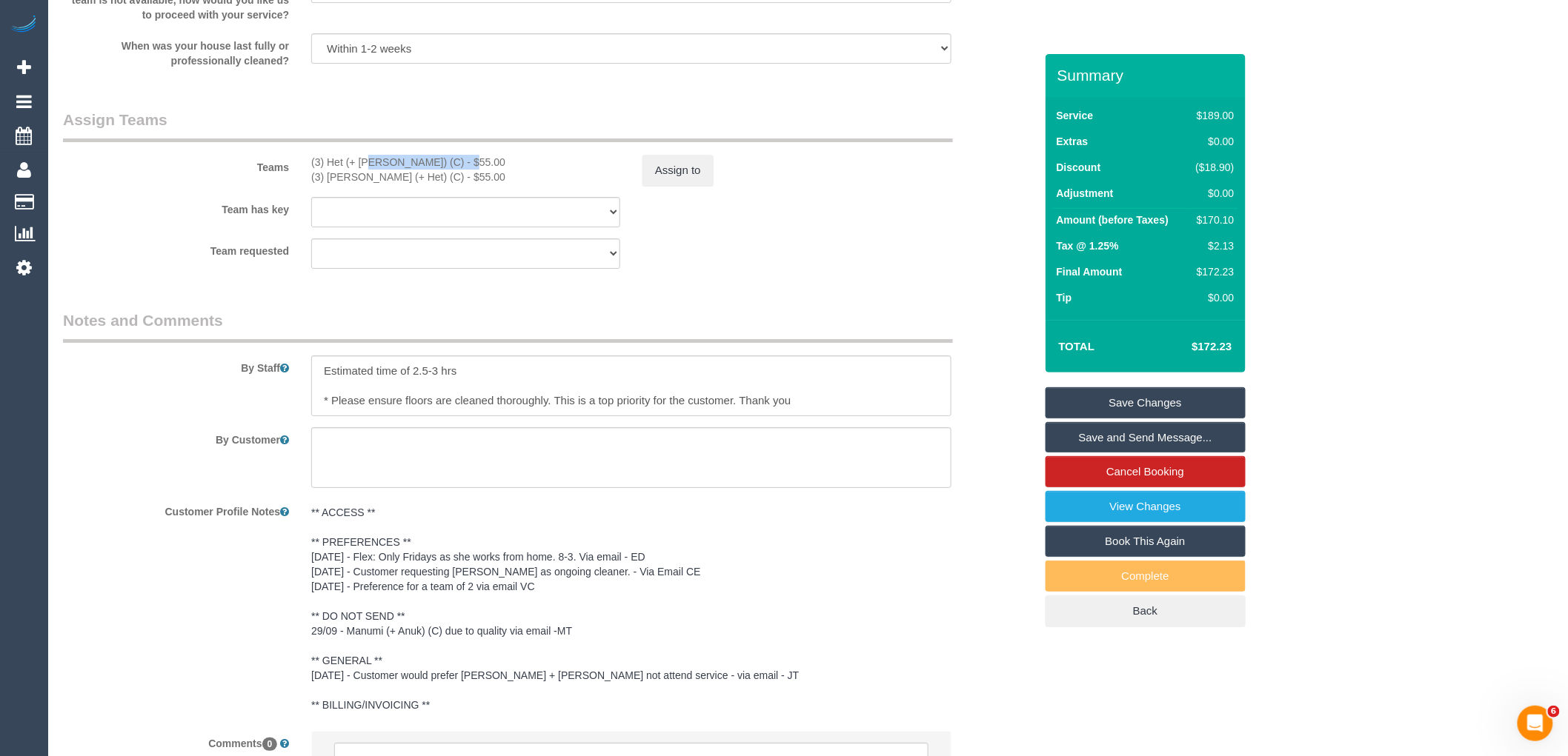
drag, startPoint x: 417, startPoint y: 179, endPoint x: 326, endPoint y: 181, distance: 91.0
click at [326, 170] on div "(3) Het (+ [PERSON_NAME]) (C) - $55.00" at bounding box center [466, 162] width 309 height 15
copy div "Het (+ [PERSON_NAME]) (C) -"
click at [657, 182] on button "Assign to" at bounding box center [679, 170] width 71 height 31
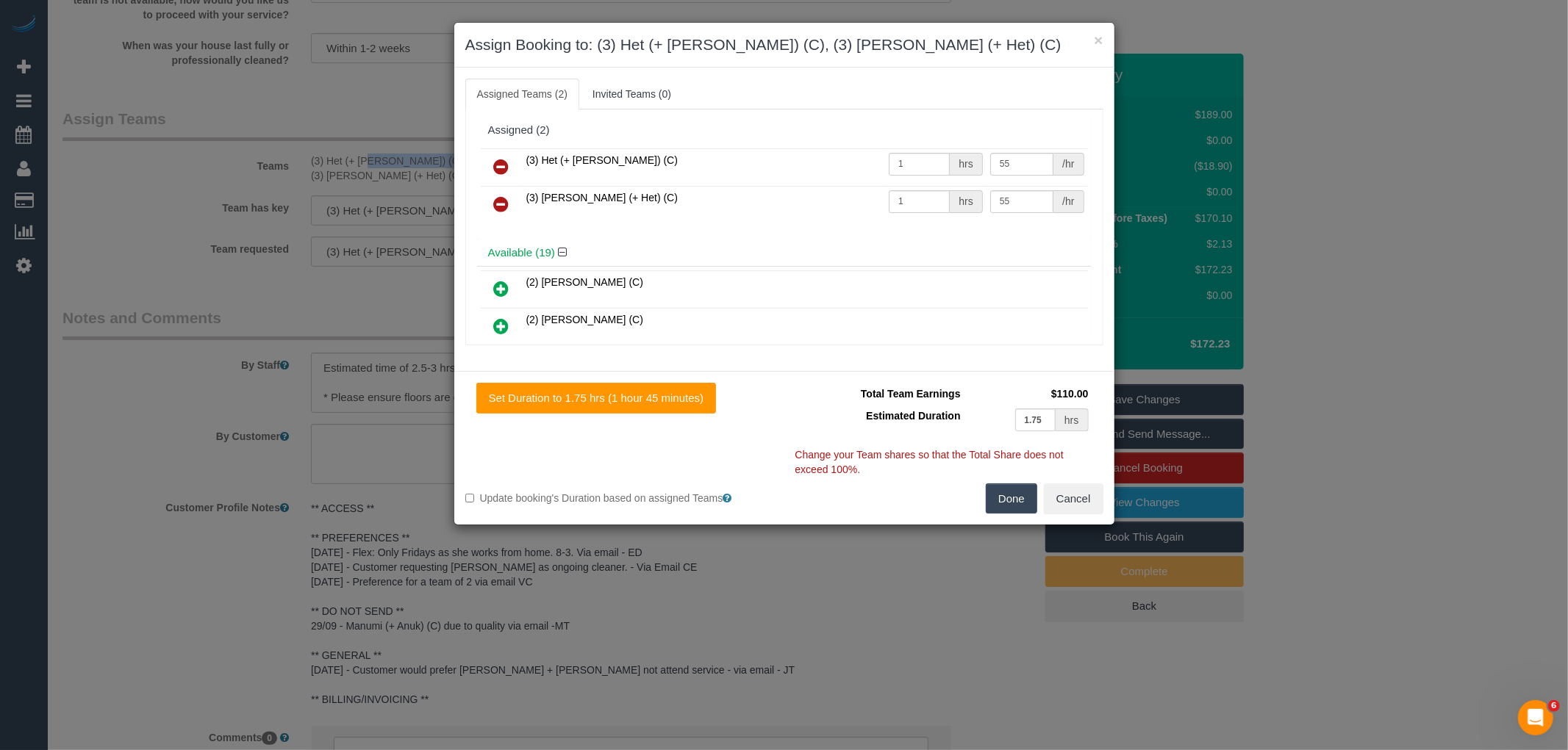
click at [499, 158] on icon at bounding box center [501, 166] width 15 height 18
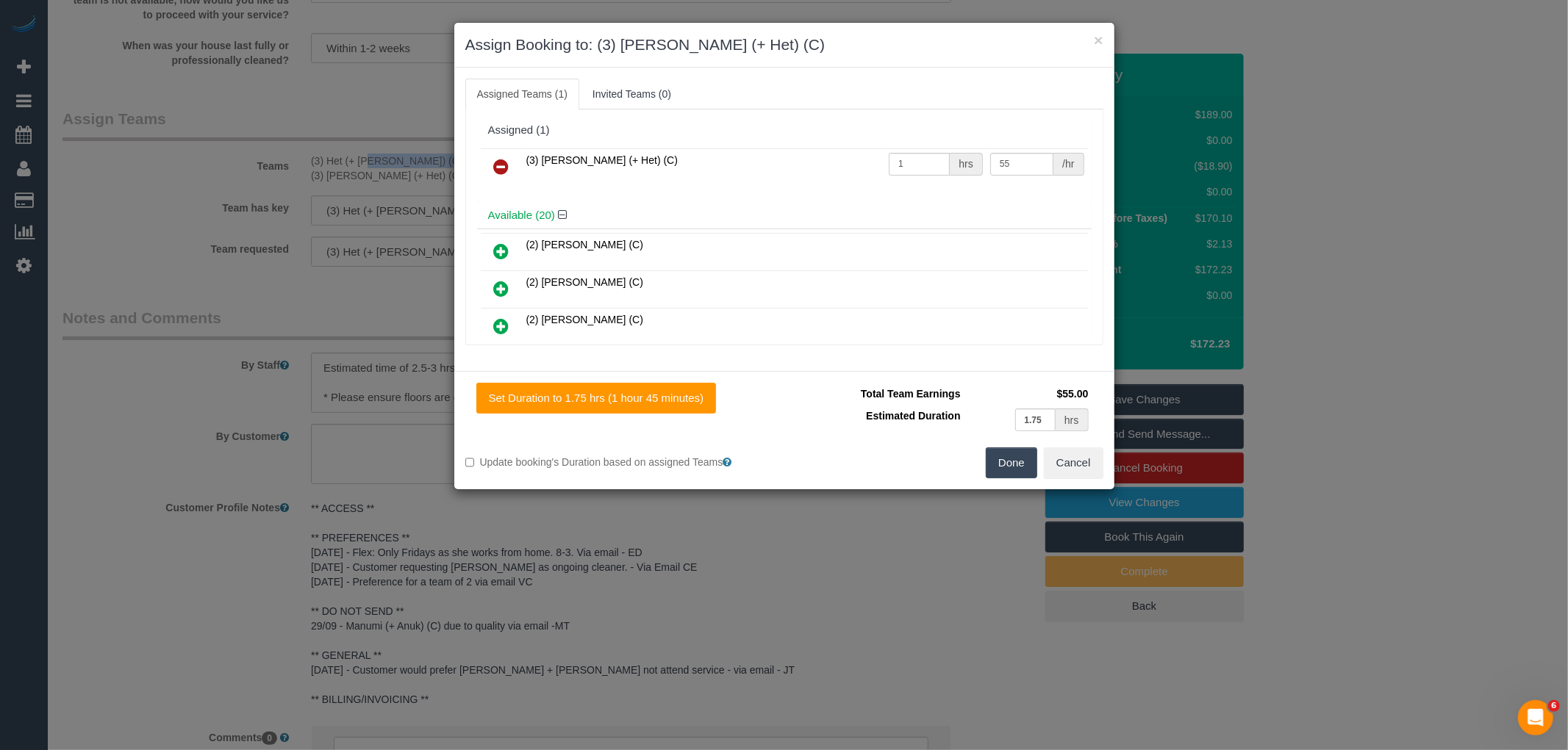
click at [499, 158] on icon at bounding box center [501, 166] width 15 height 18
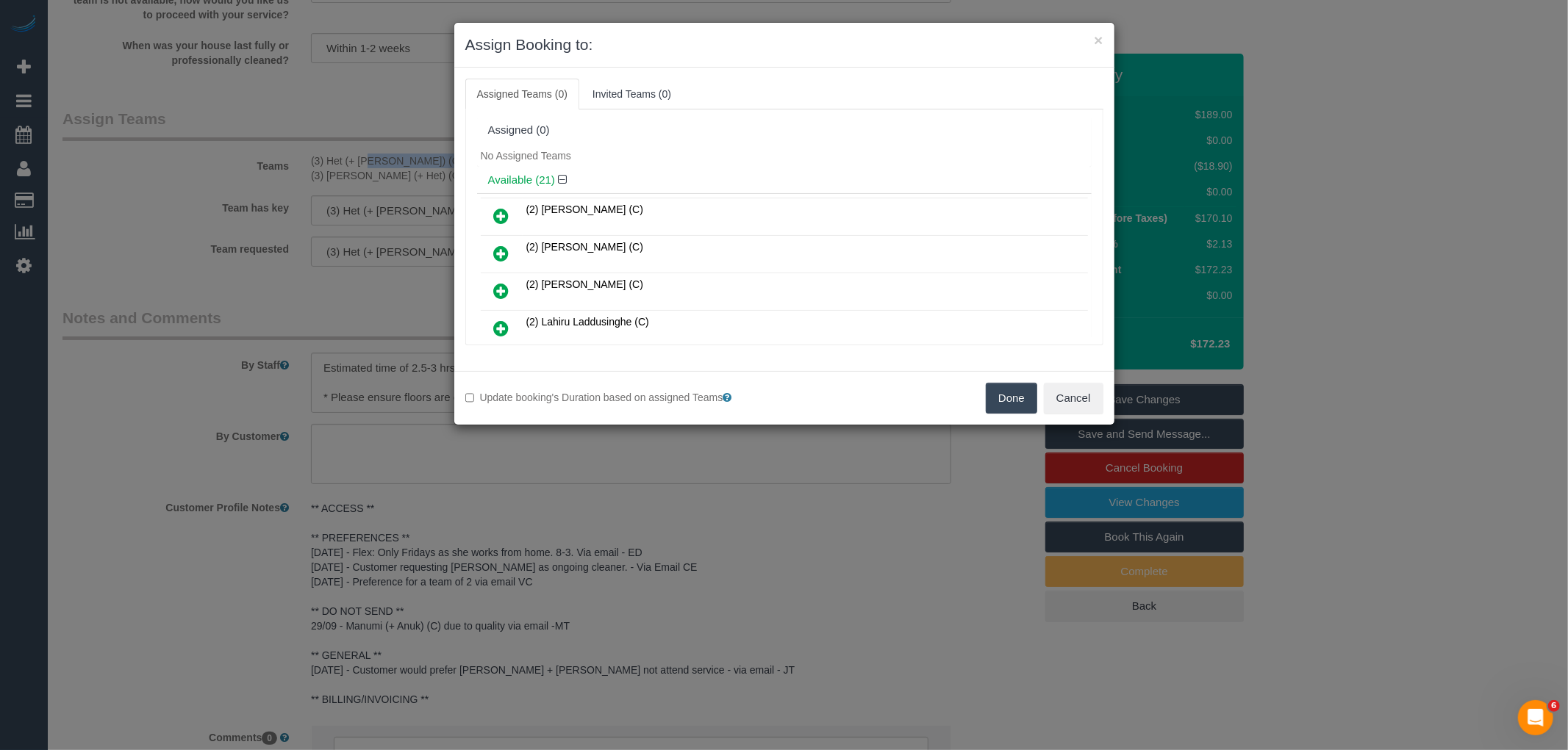
click at [1005, 386] on button "Done" at bounding box center [1012, 398] width 51 height 31
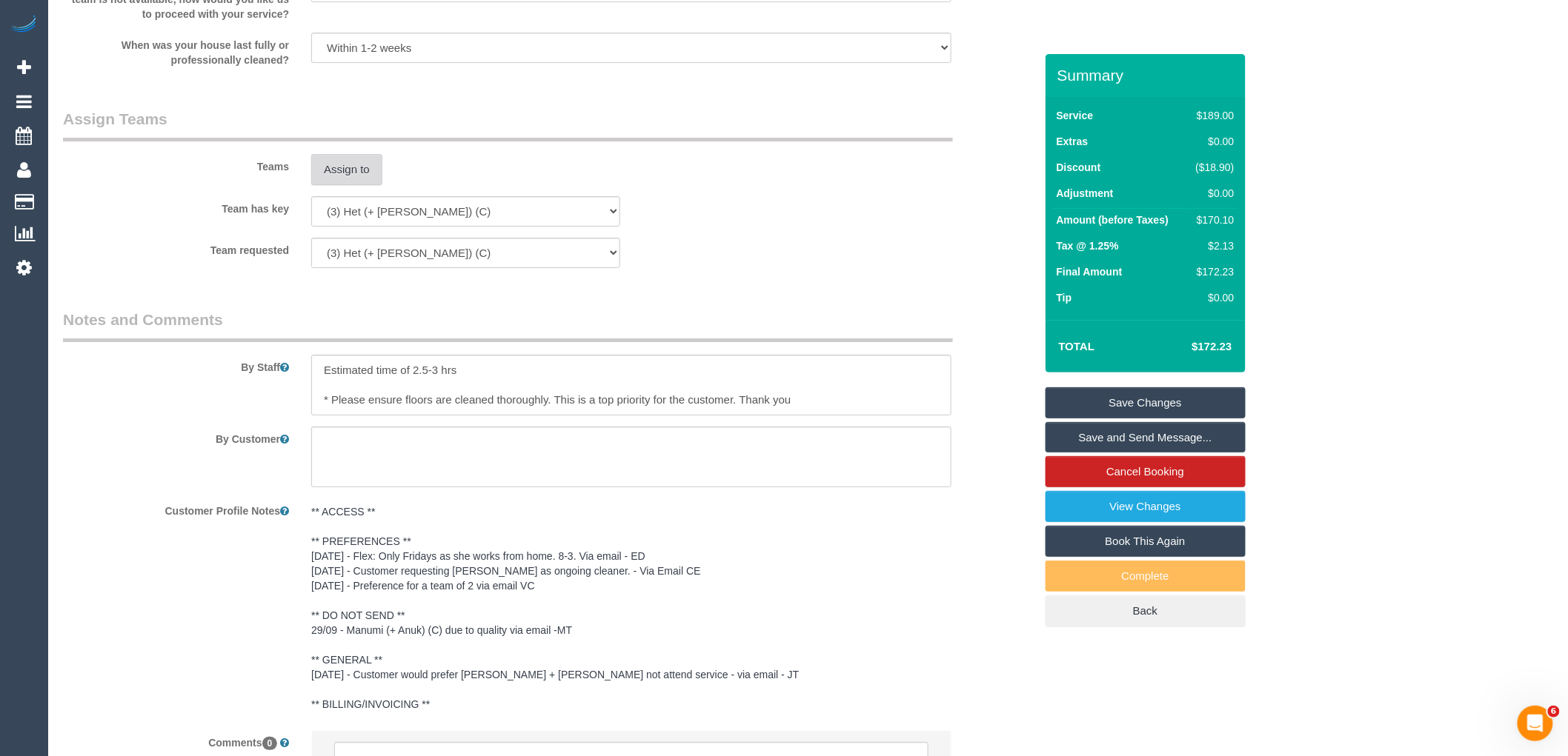
scroll to position [2330, 0]
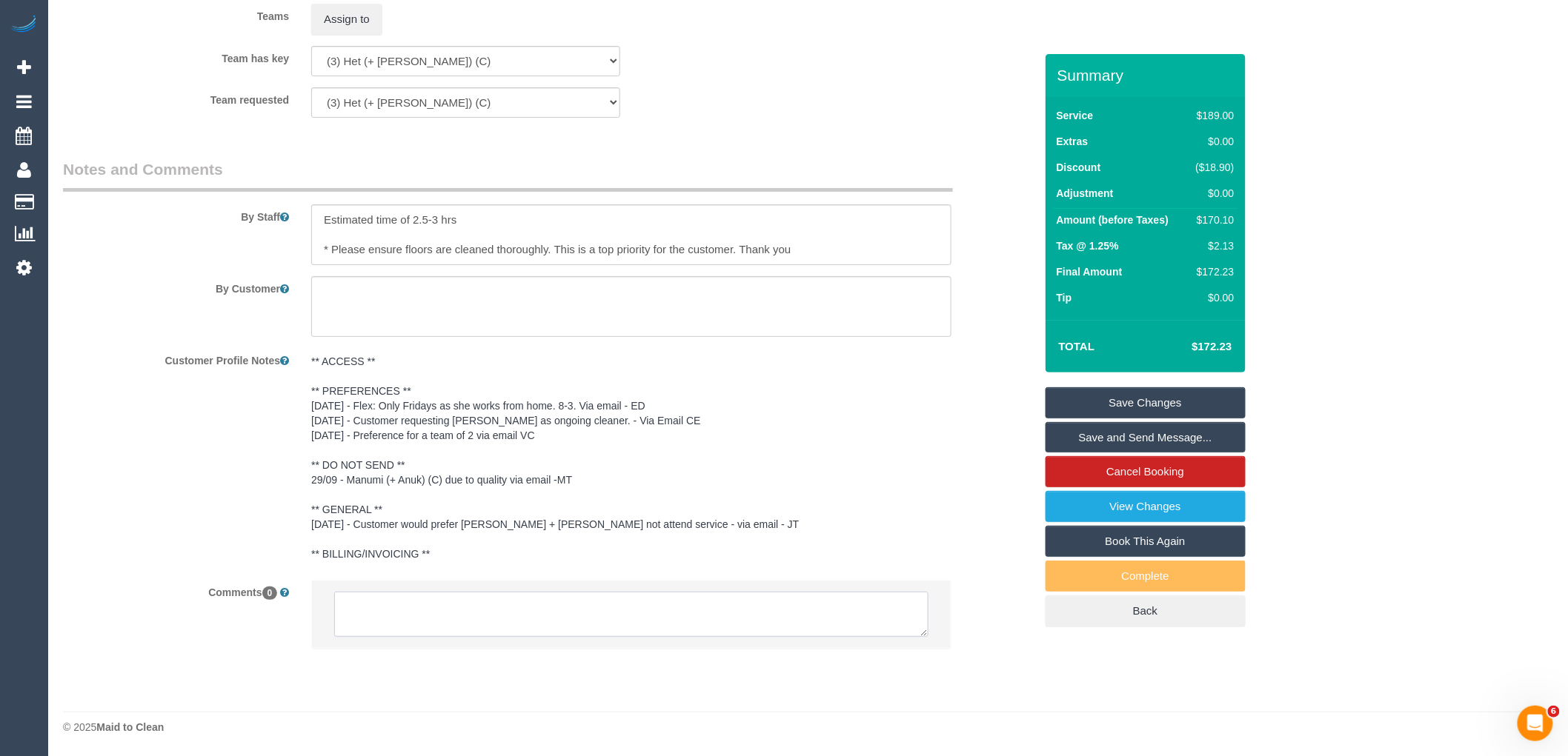
click at [460, 602] on textarea at bounding box center [631, 614] width 595 height 46
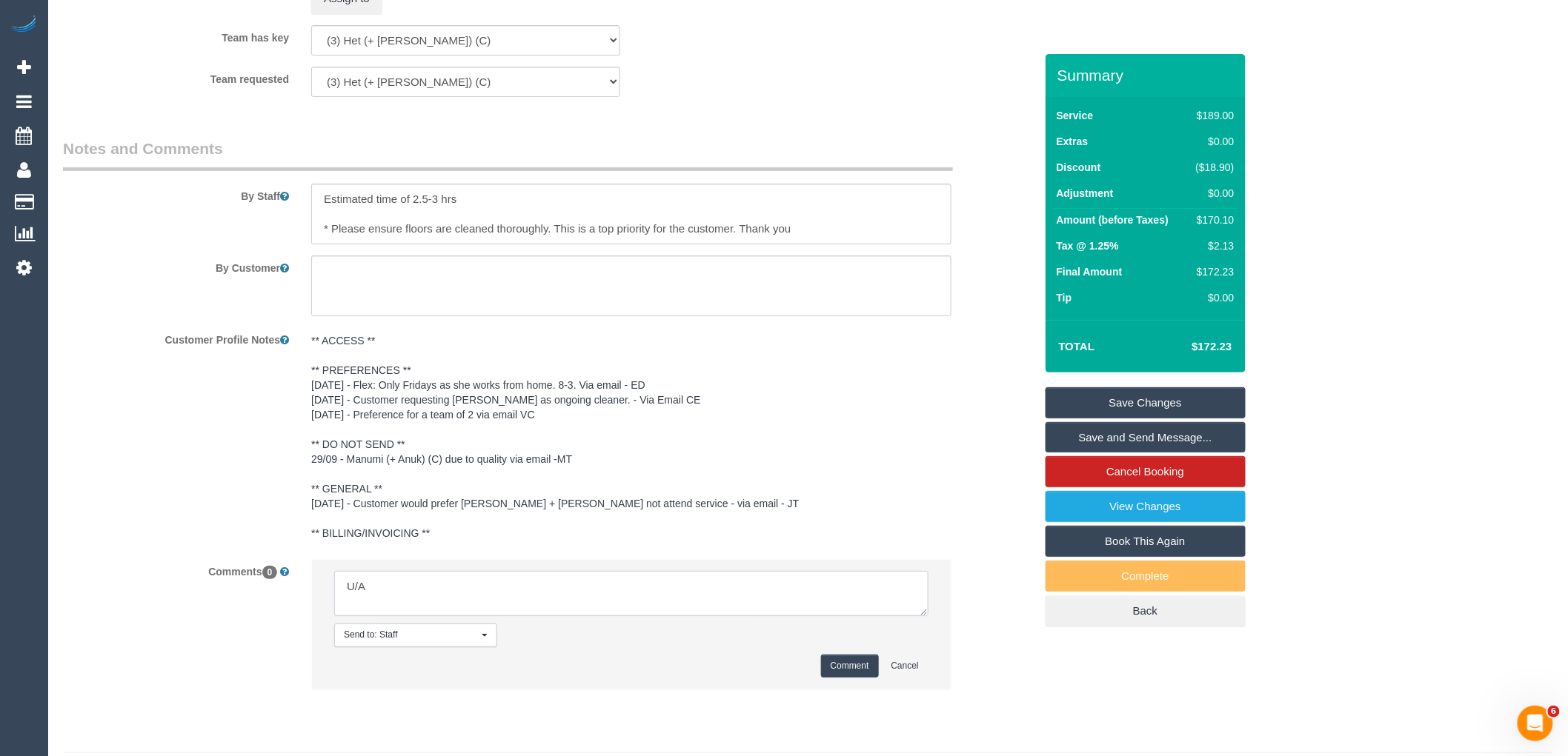
paste textarea "Het (+ Ronak) (C) -"
type textarea "U/A Het (+ Ronak) (C) - due to quality issues via email"
click at [849, 677] on button "Comment" at bounding box center [850, 667] width 58 height 23
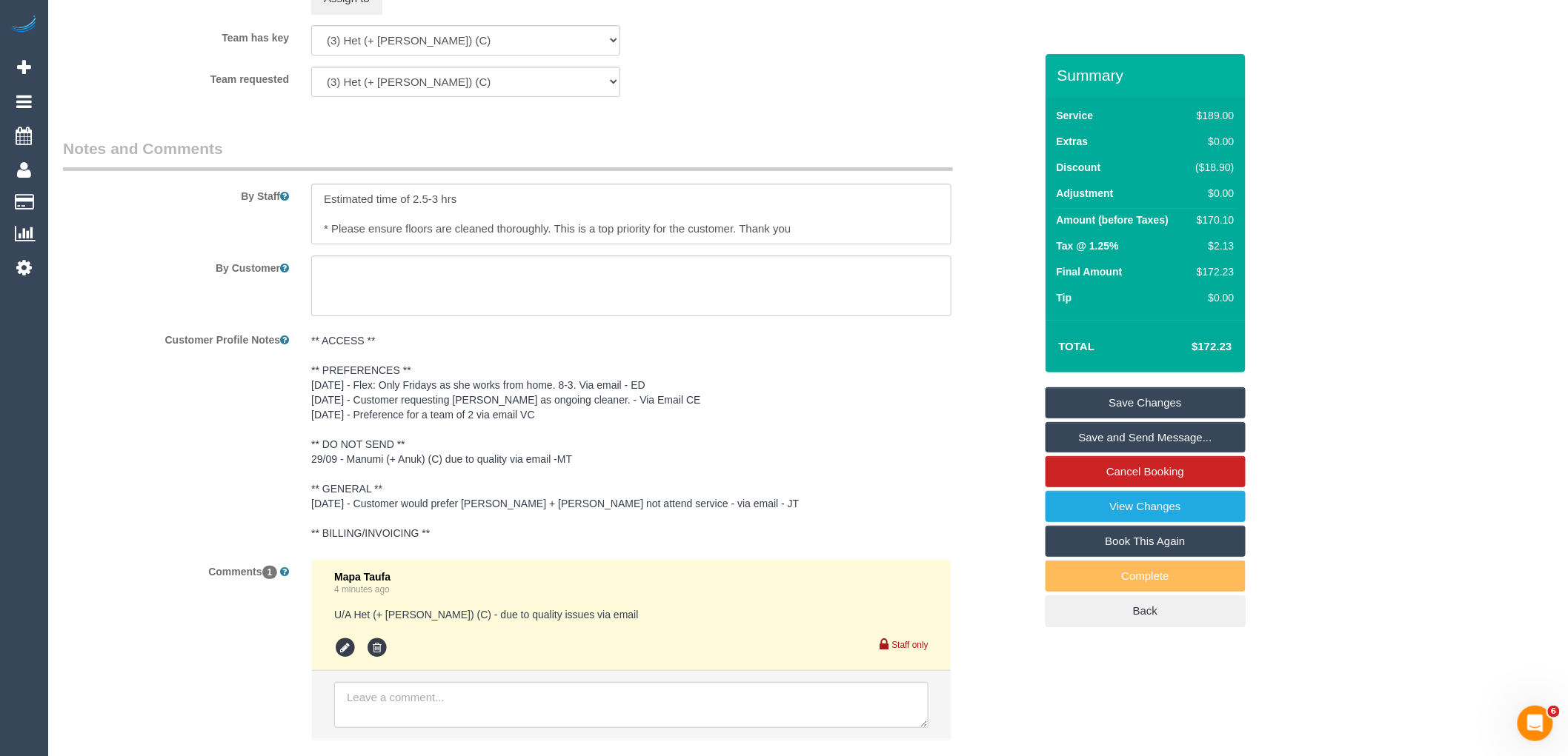
scroll to position [2084, 0]
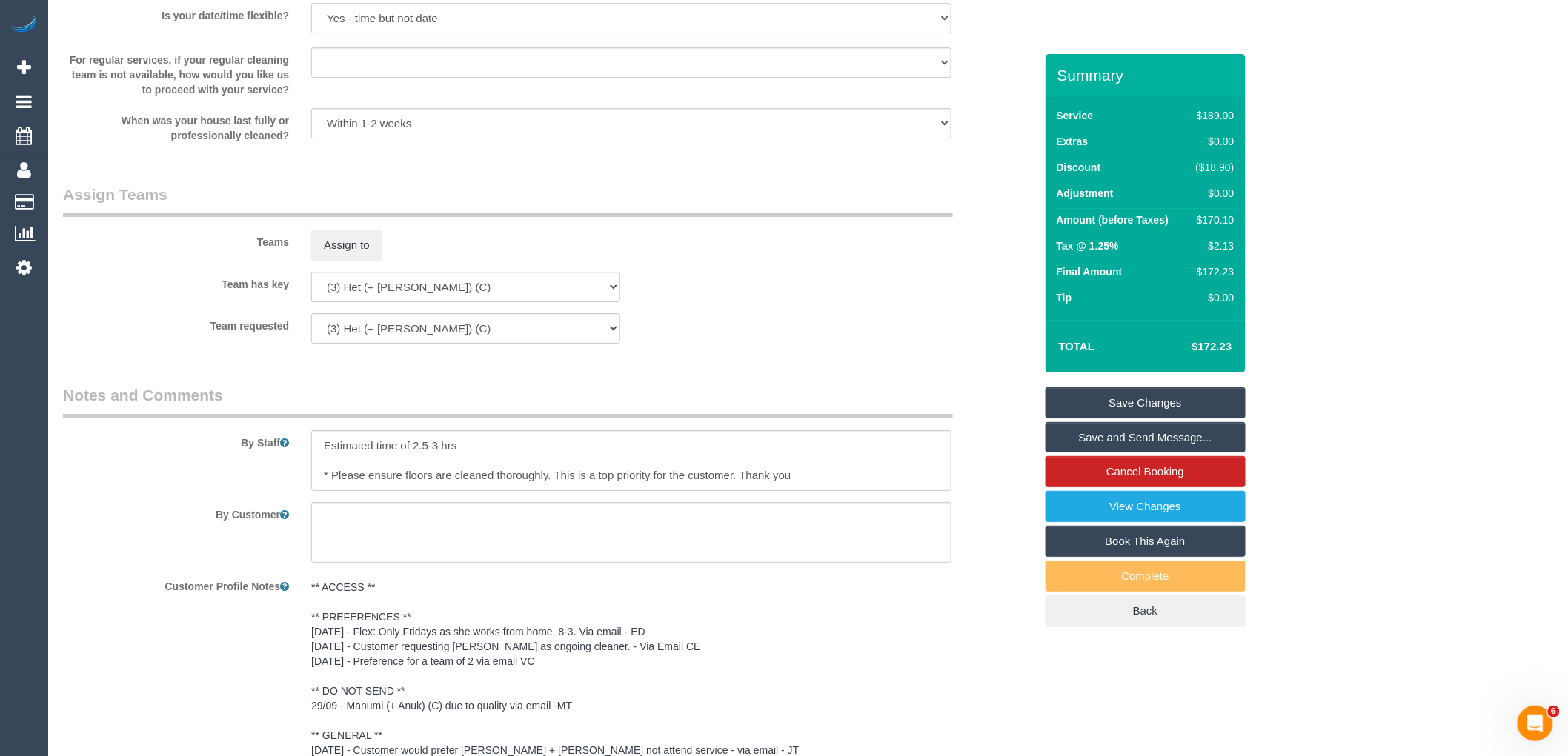
click at [1083, 399] on link "Save Changes" at bounding box center [1146, 403] width 200 height 31
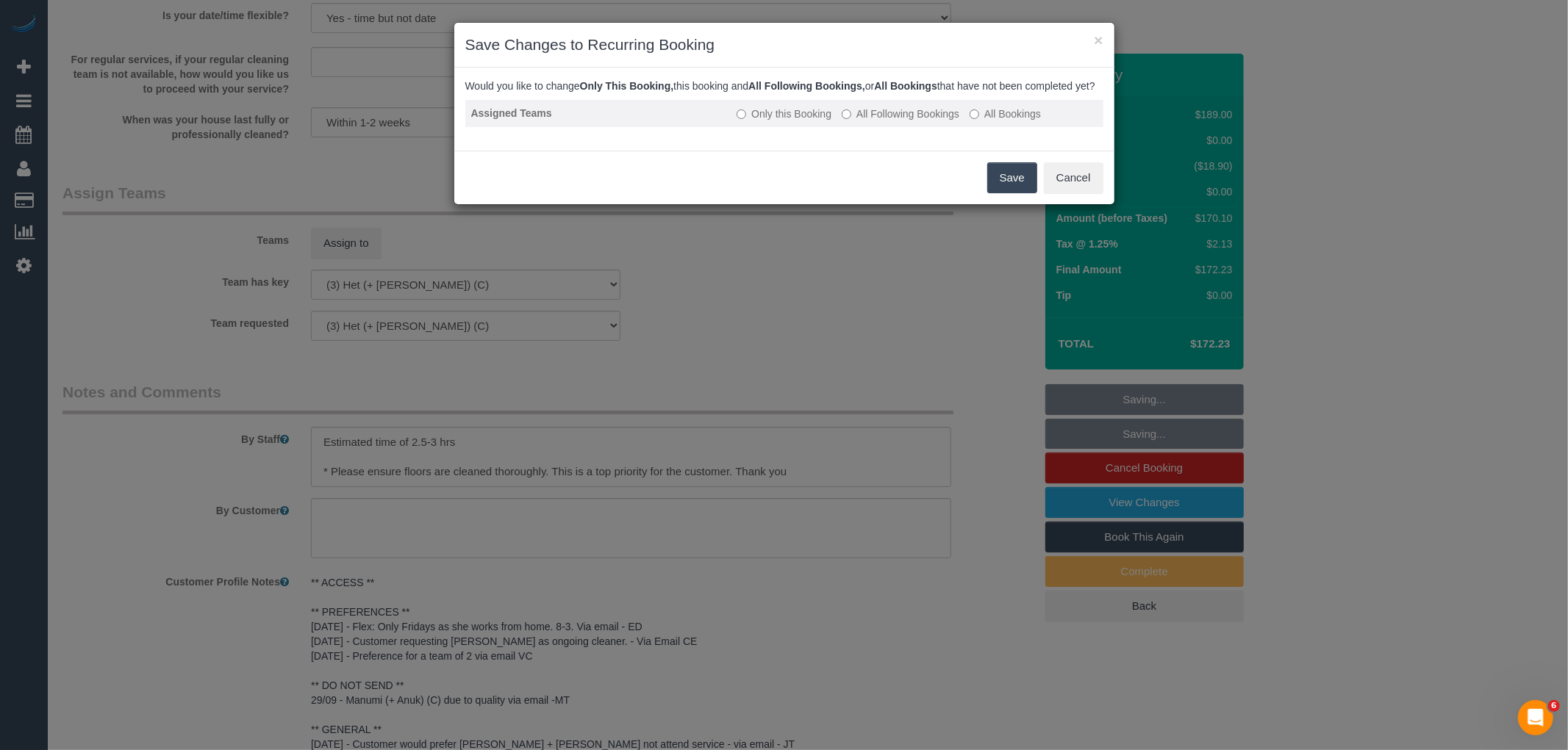
click at [886, 121] on label "All Following Bookings" at bounding box center [900, 113] width 118 height 15
click at [1020, 187] on button "Save" at bounding box center [1013, 177] width 50 height 31
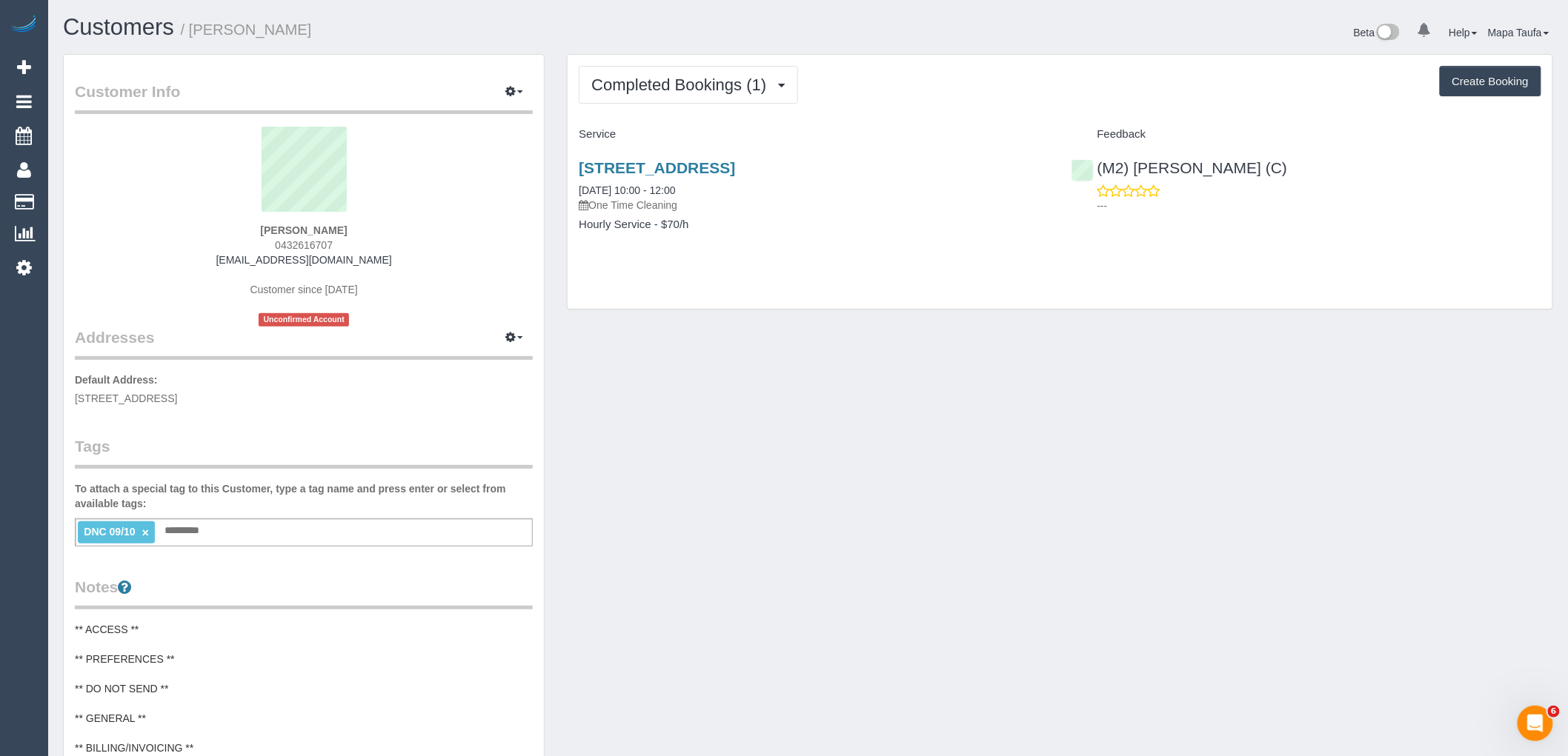
drag, startPoint x: 338, startPoint y: 240, endPoint x: 218, endPoint y: 240, distance: 120.0
click at [218, 240] on div "[PERSON_NAME] 0432616707 [EMAIL_ADDRESS][DOMAIN_NAME] Customer since [DATE] Unc…" at bounding box center [304, 227] width 458 height 200
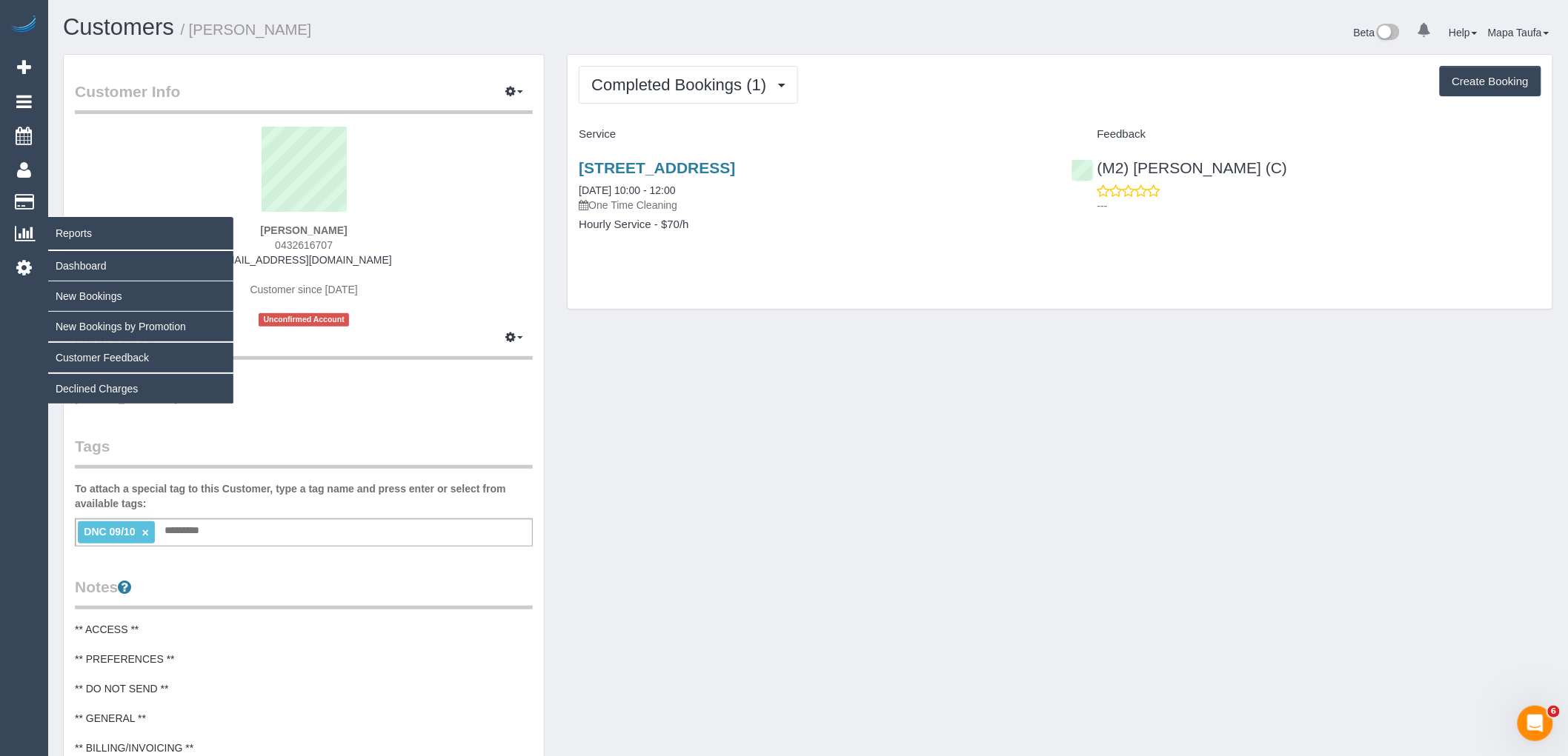
copy span "0432616707"
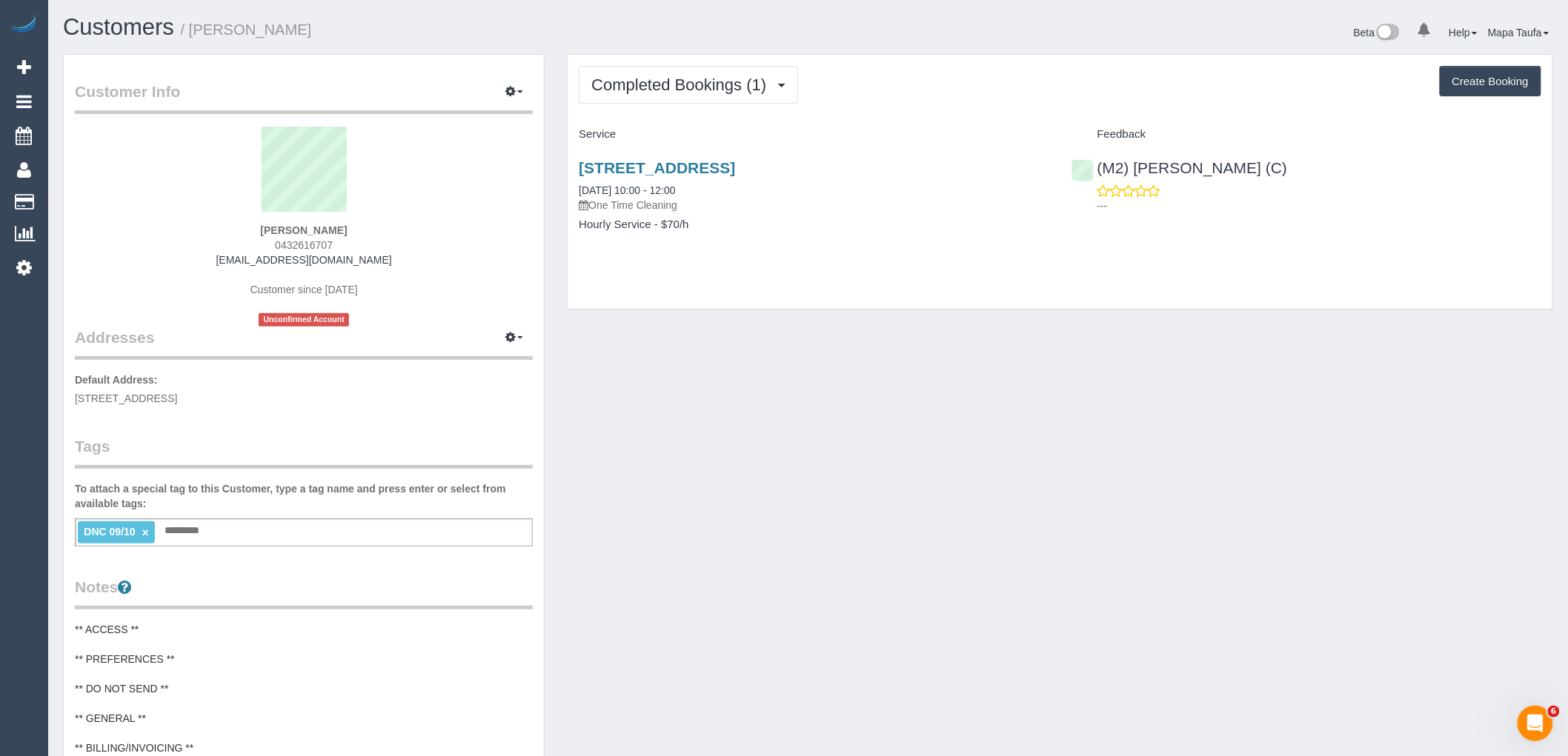
drag, startPoint x: 404, startPoint y: 253, endPoint x: 248, endPoint y: 253, distance: 156.0
click at [248, 253] on div "[PERSON_NAME] 0432616707 [EMAIL_ADDRESS][DOMAIN_NAME] Customer since [DATE] Unc…" at bounding box center [304, 227] width 458 height 200
click at [428, 242] on div "[PERSON_NAME] 0432616707 [EMAIL_ADDRESS][DOMAIN_NAME] Customer since [DATE] Unc…" at bounding box center [304, 227] width 458 height 200
drag, startPoint x: 412, startPoint y: 258, endPoint x: 236, endPoint y: 272, distance: 176.6
click at [229, 260] on div "[PERSON_NAME] 0432616707 [EMAIL_ADDRESS][DOMAIN_NAME] Customer since [DATE] Unc…" at bounding box center [304, 227] width 458 height 200
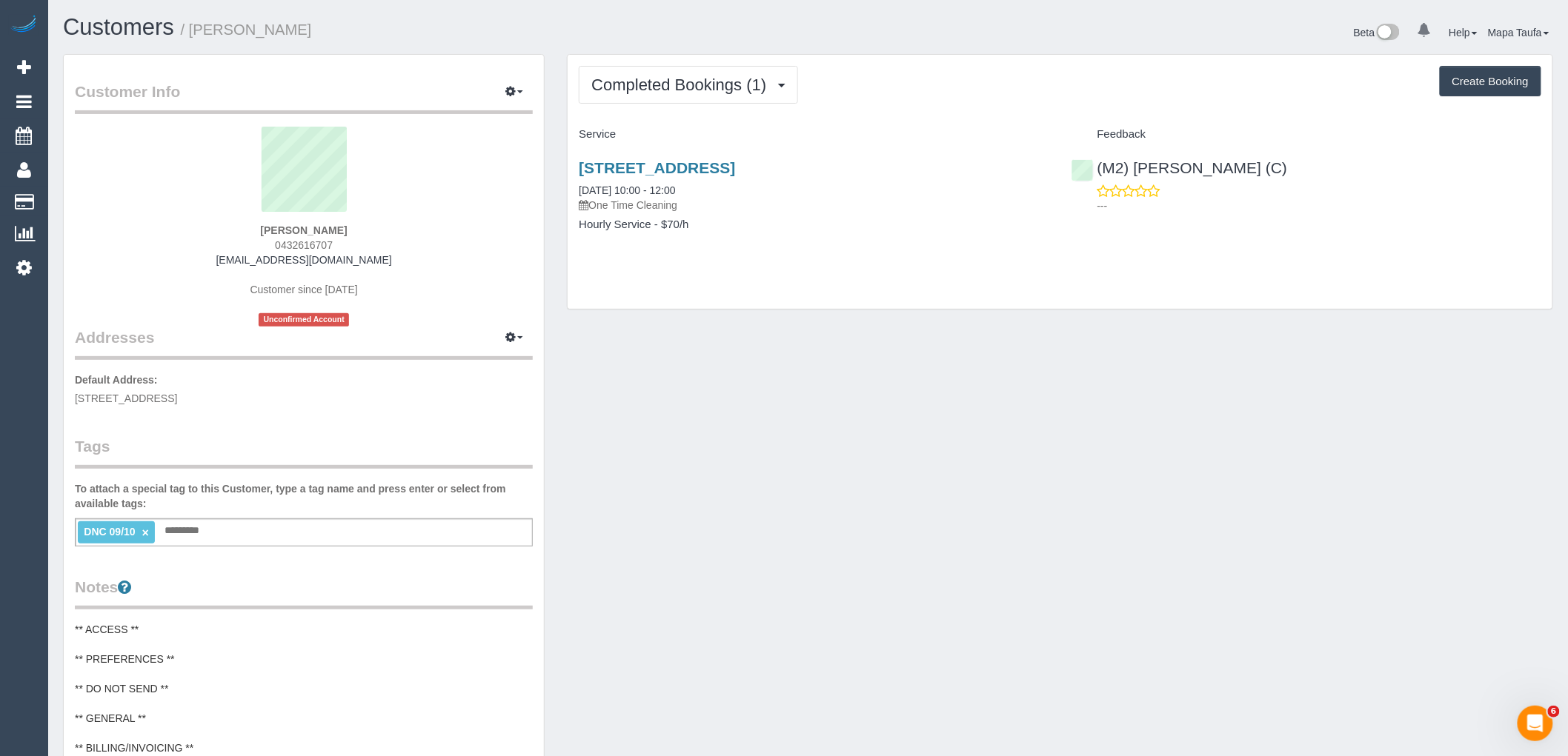
copy link "[EMAIL_ADDRESS][DOMAIN_NAME]"
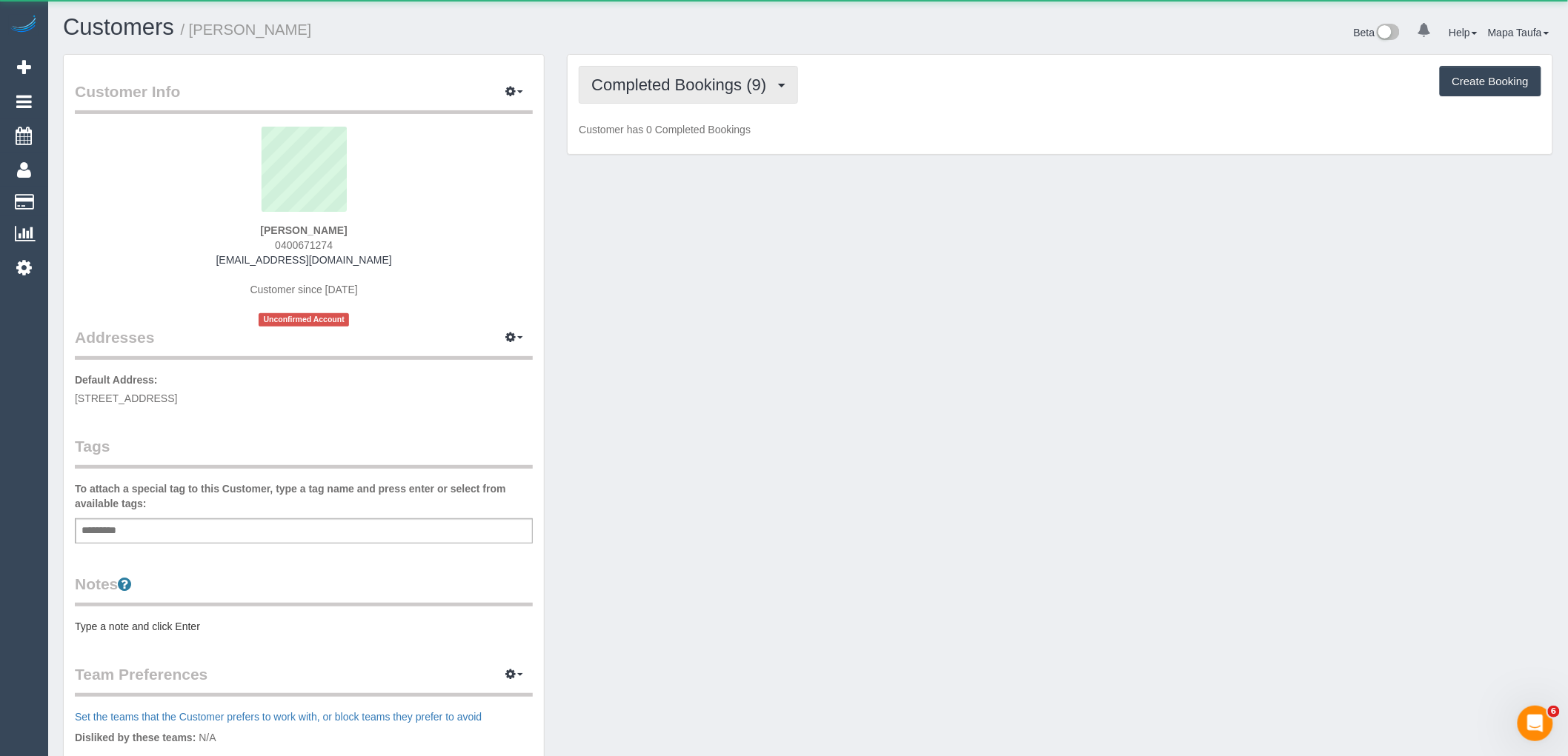
click at [685, 81] on span "Completed Bookings (9)" at bounding box center [682, 85] width 182 height 19
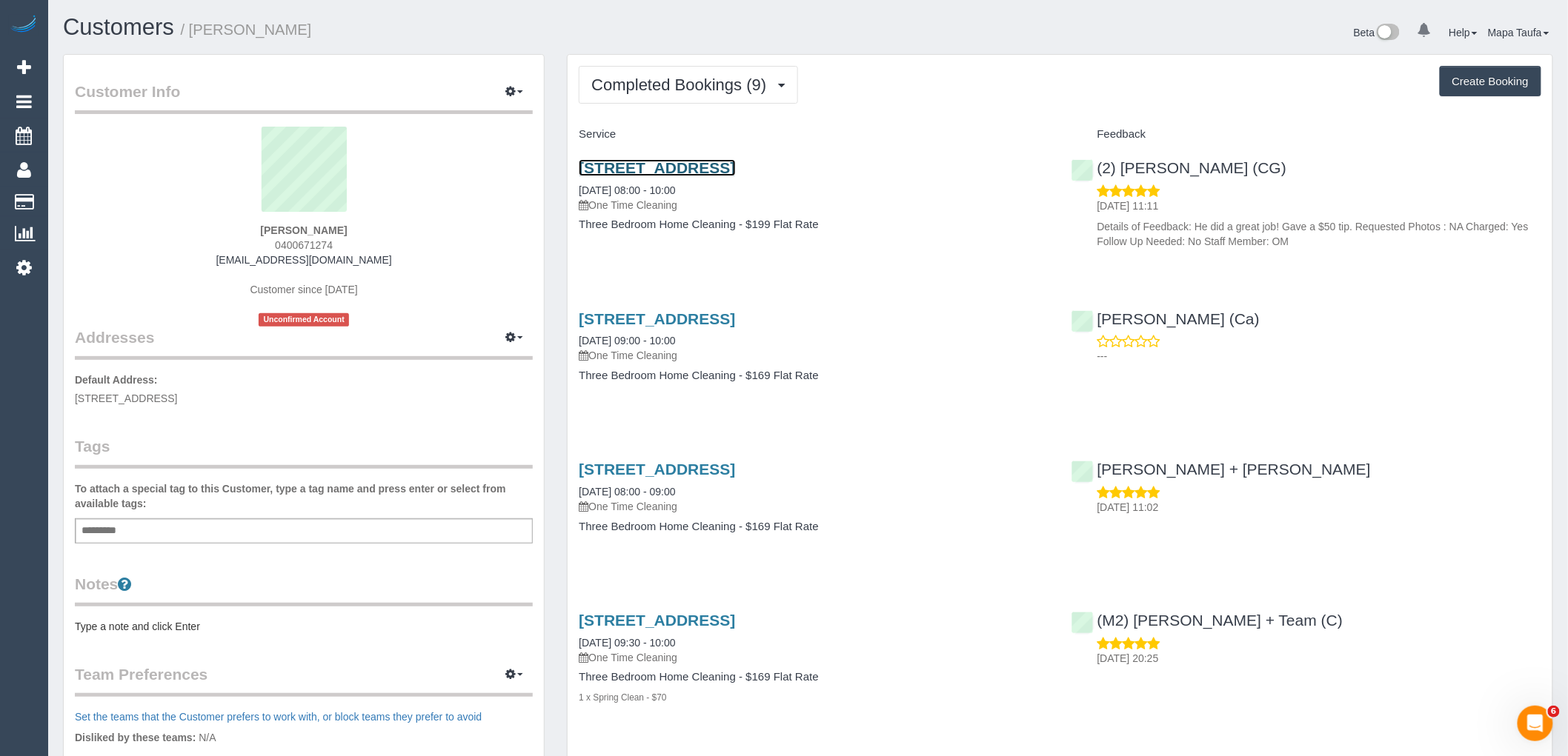
click at [656, 166] on link "[STREET_ADDRESS]" at bounding box center [656, 167] width 156 height 17
click at [655, 90] on span "Completed Bookings (9)" at bounding box center [682, 85] width 182 height 19
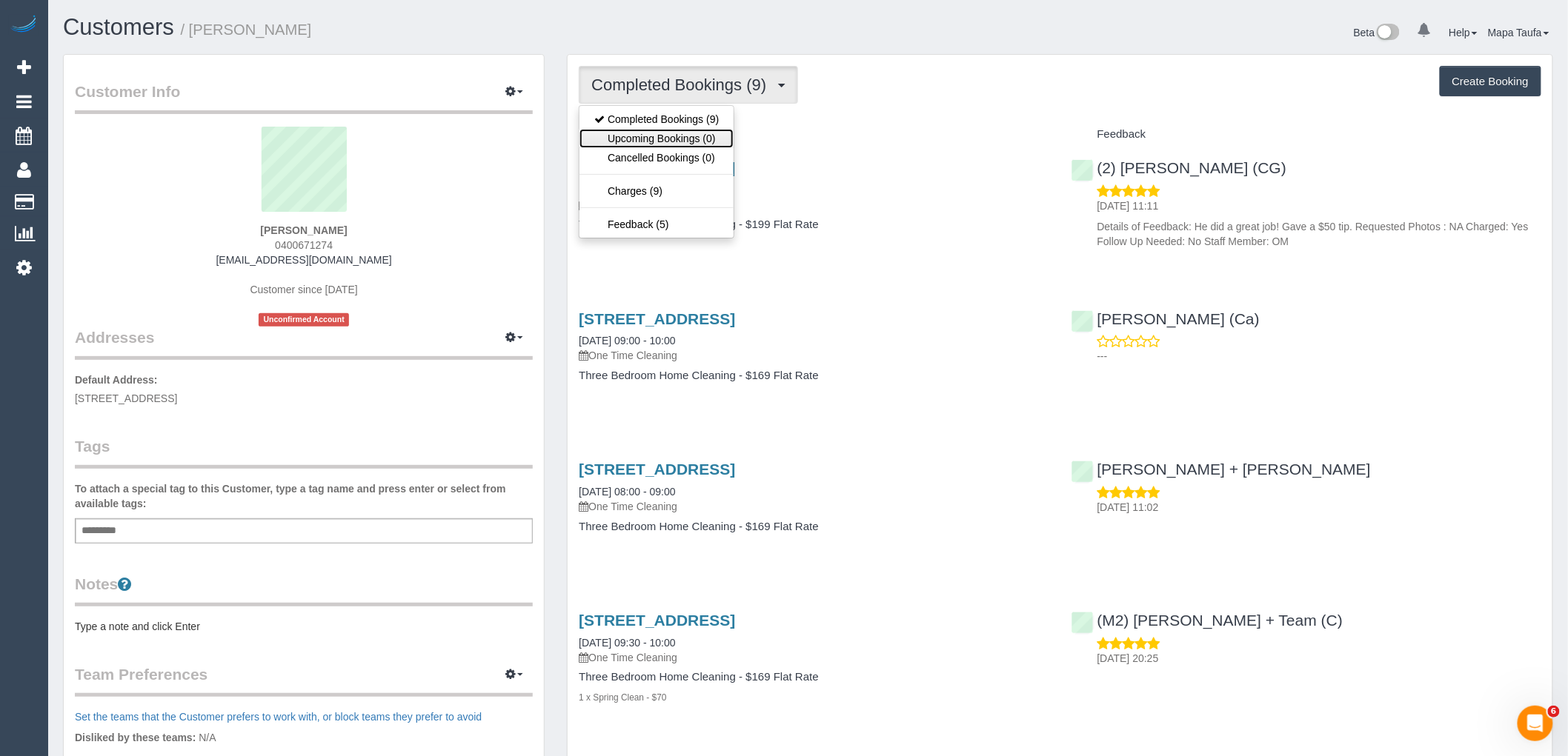
click at [658, 134] on link "Upcoming Bookings (0)" at bounding box center [656, 138] width 154 height 20
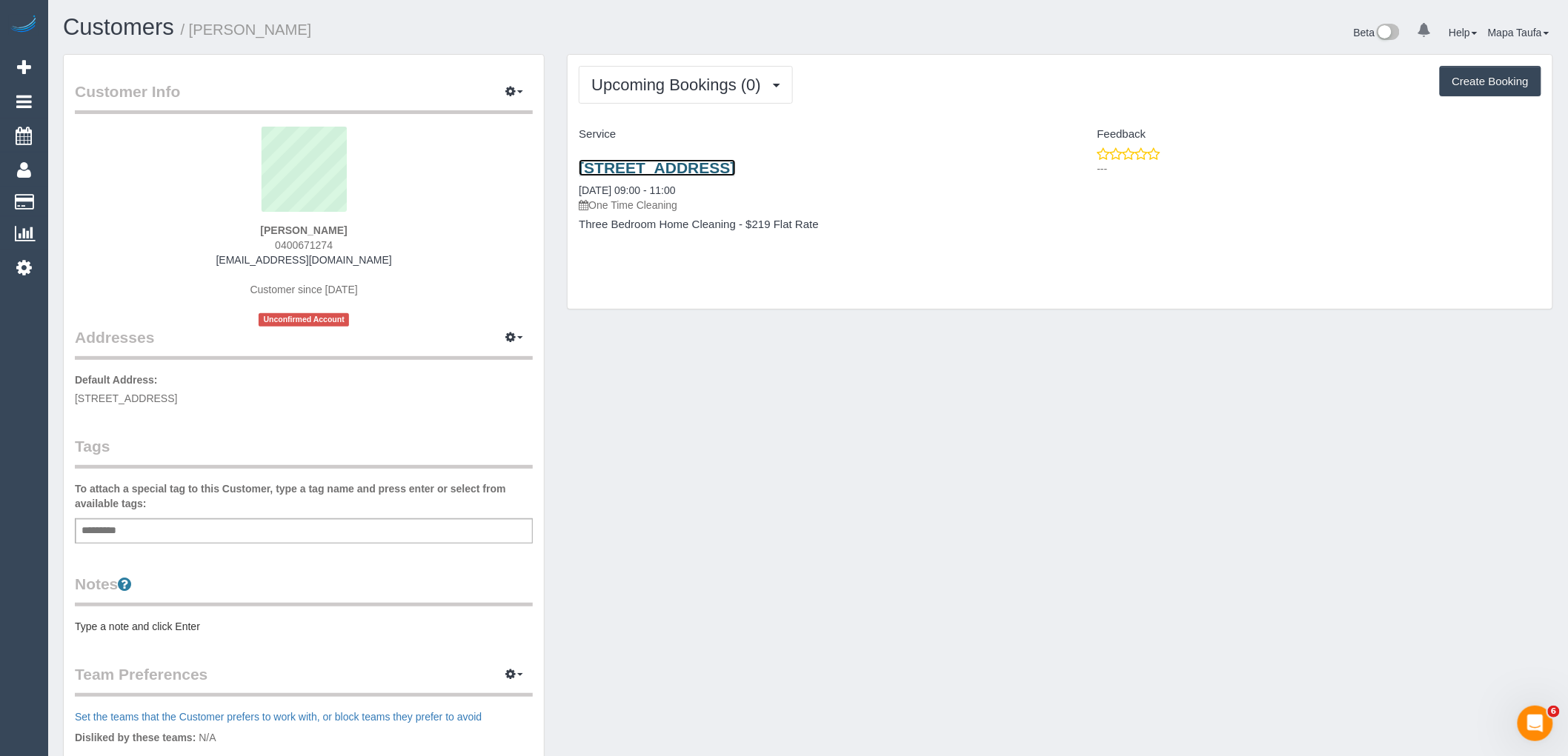
click at [735, 168] on link "Unit 3/52-54 Waratah Ave, Tullamarine, VIC 3043" at bounding box center [656, 167] width 156 height 17
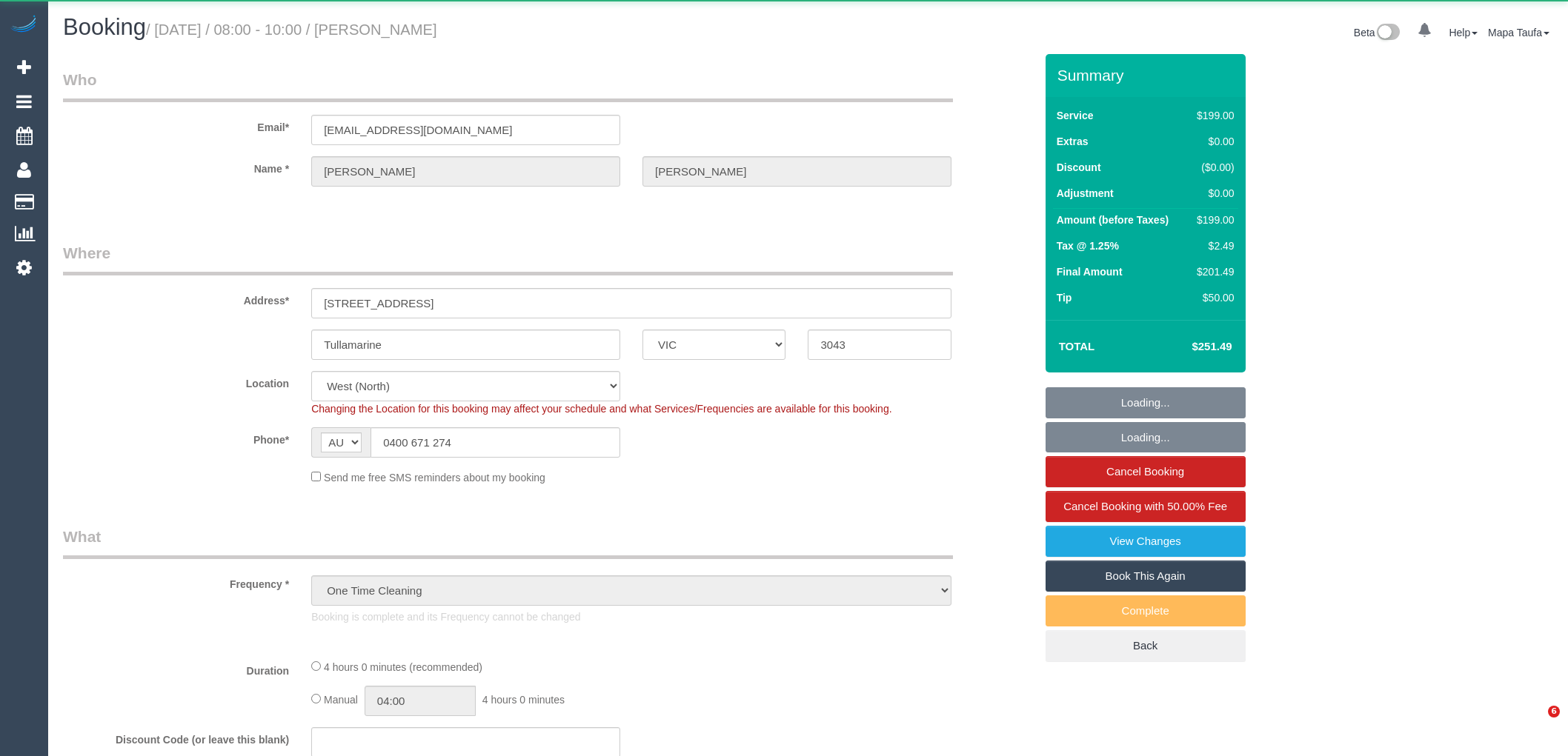
select select "VIC"
select select "string:stripe-pm_1Pn8602GScqysDRVkqMRageN"
select select "number:28"
select select "number:14"
select select "number:19"
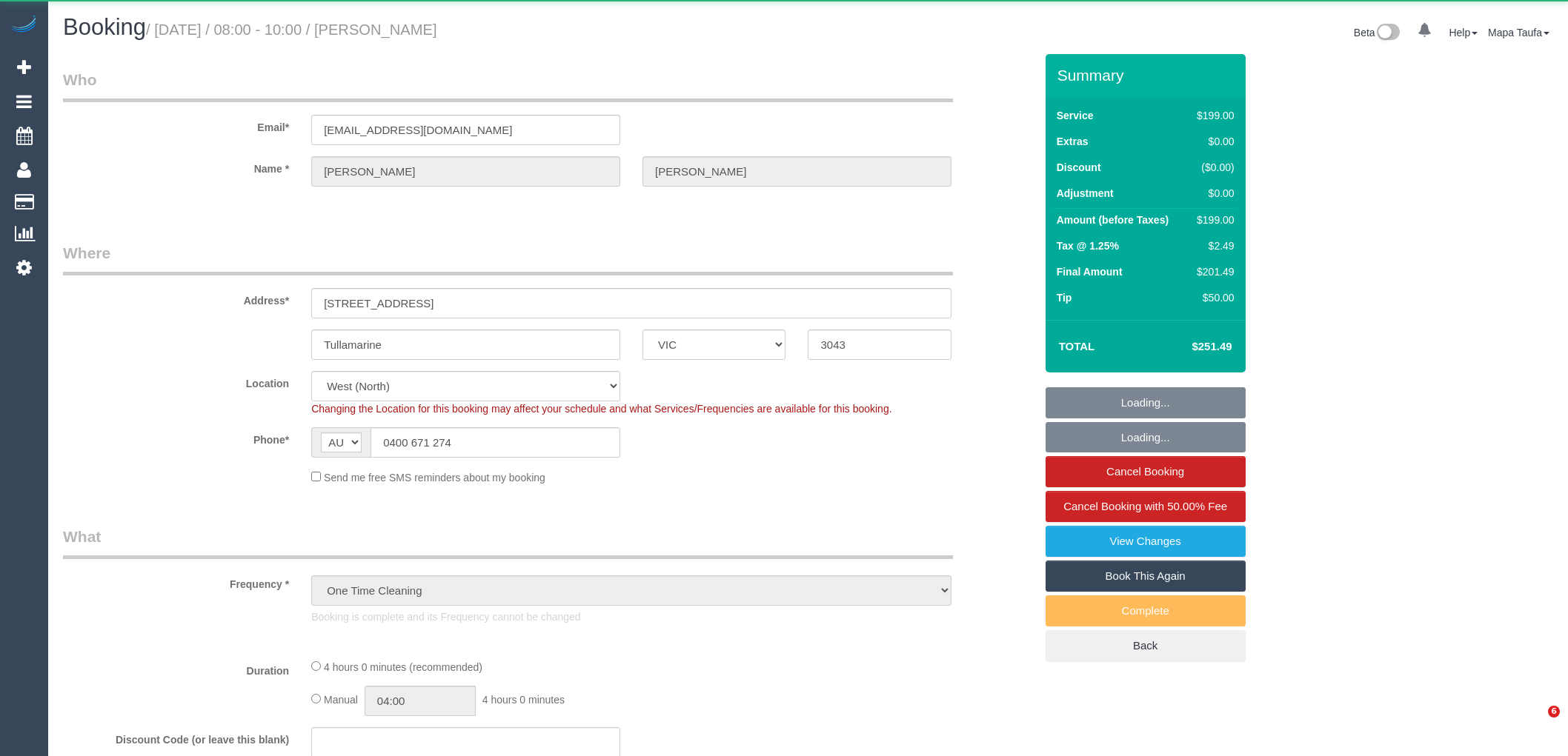
select select "number:24"
select select "number:35"
select select "number:26"
select select "object:697"
select select "spot1"
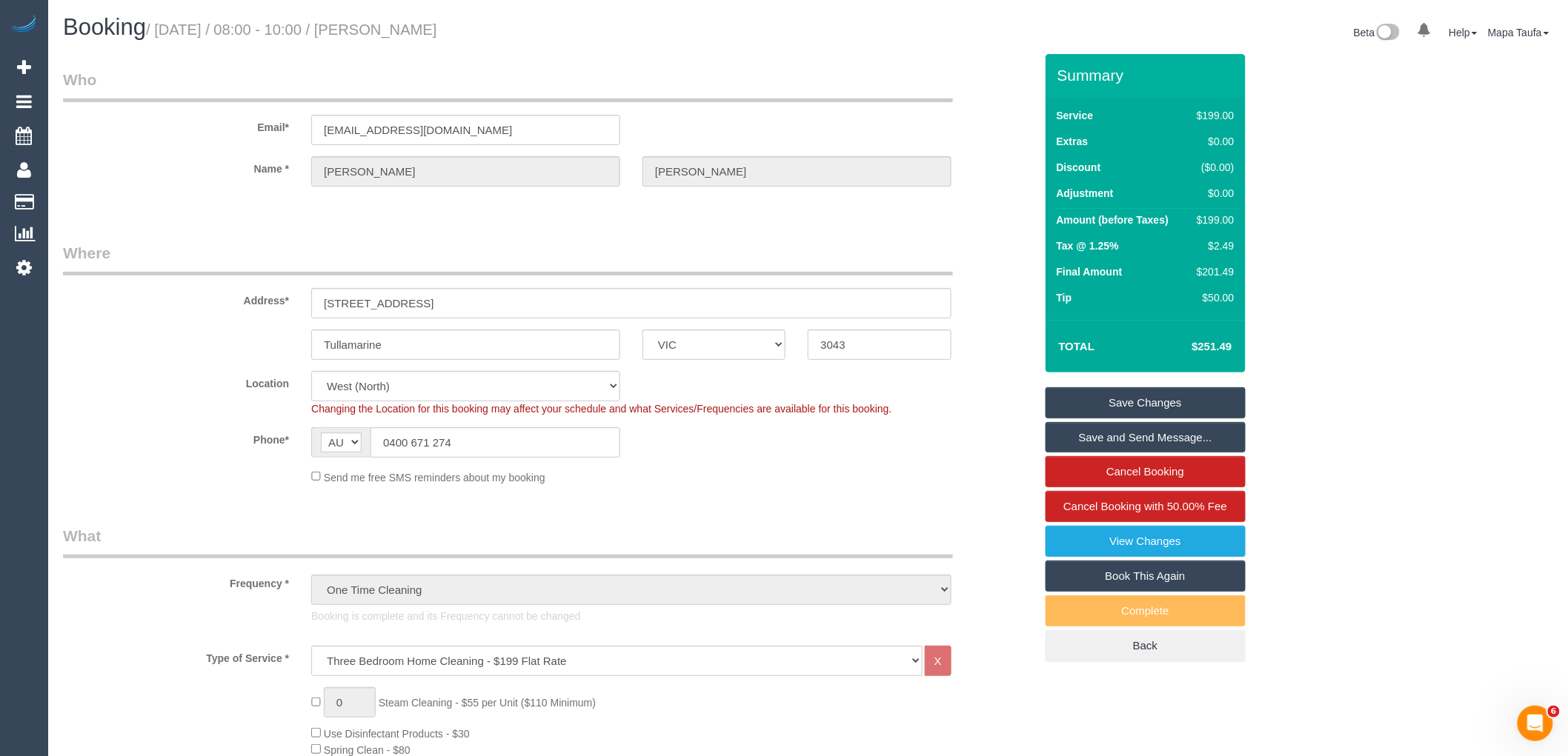
click at [1145, 577] on link "Book This Again" at bounding box center [1146, 576] width 200 height 31
select select "VIC"
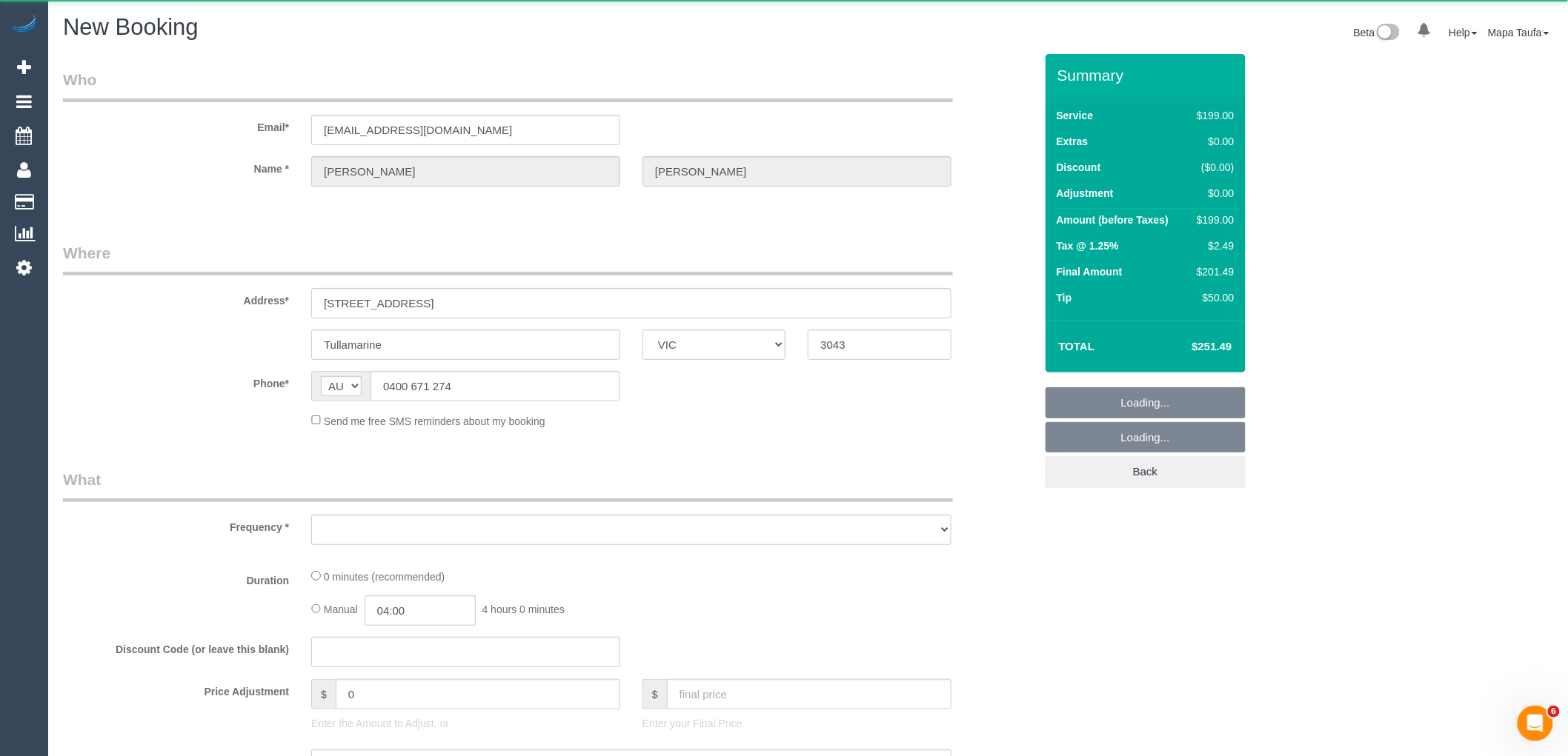
select select "object:2185"
select select "number:28"
select select "number:14"
select select "number:19"
select select "number:24"
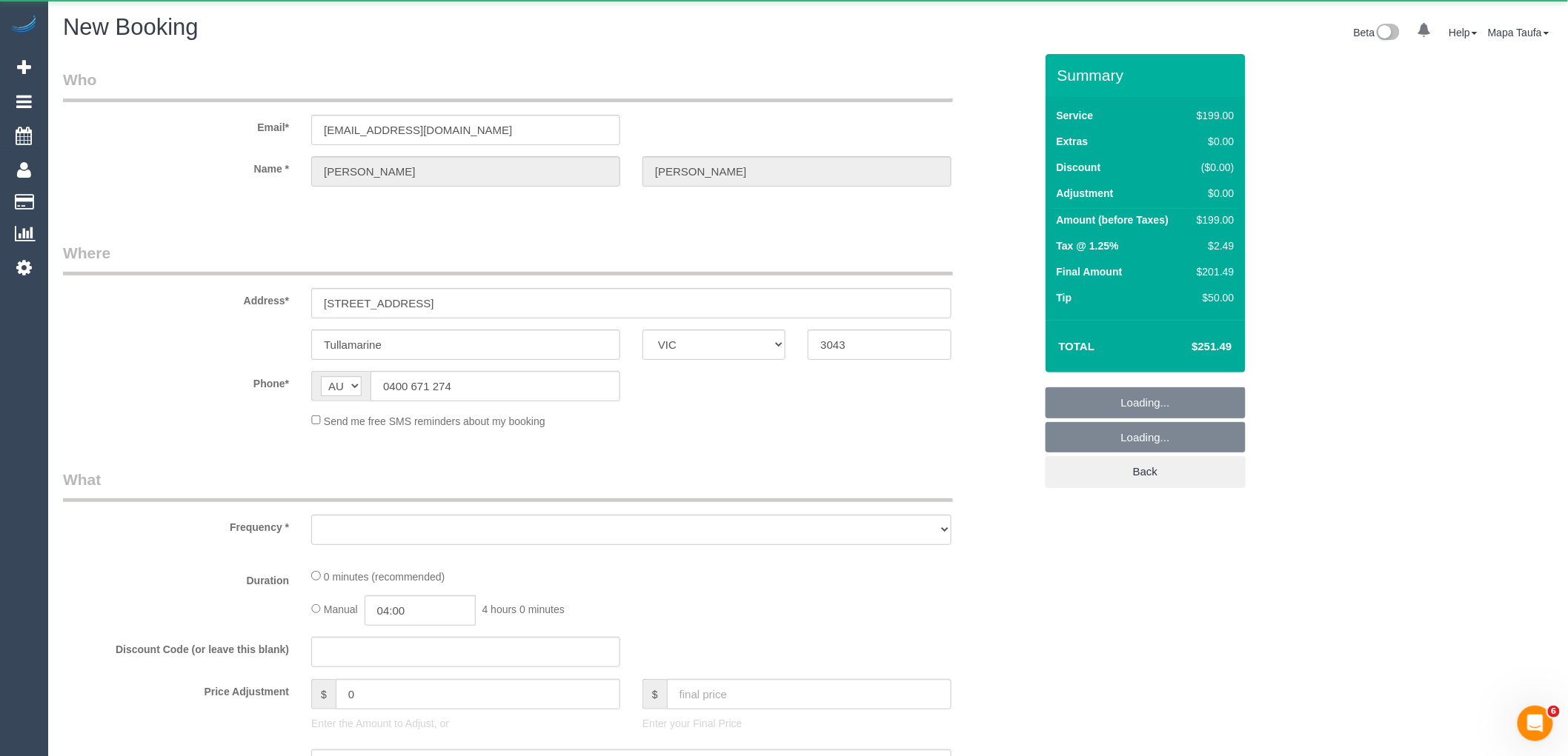
select select "number:35"
select select "number:26"
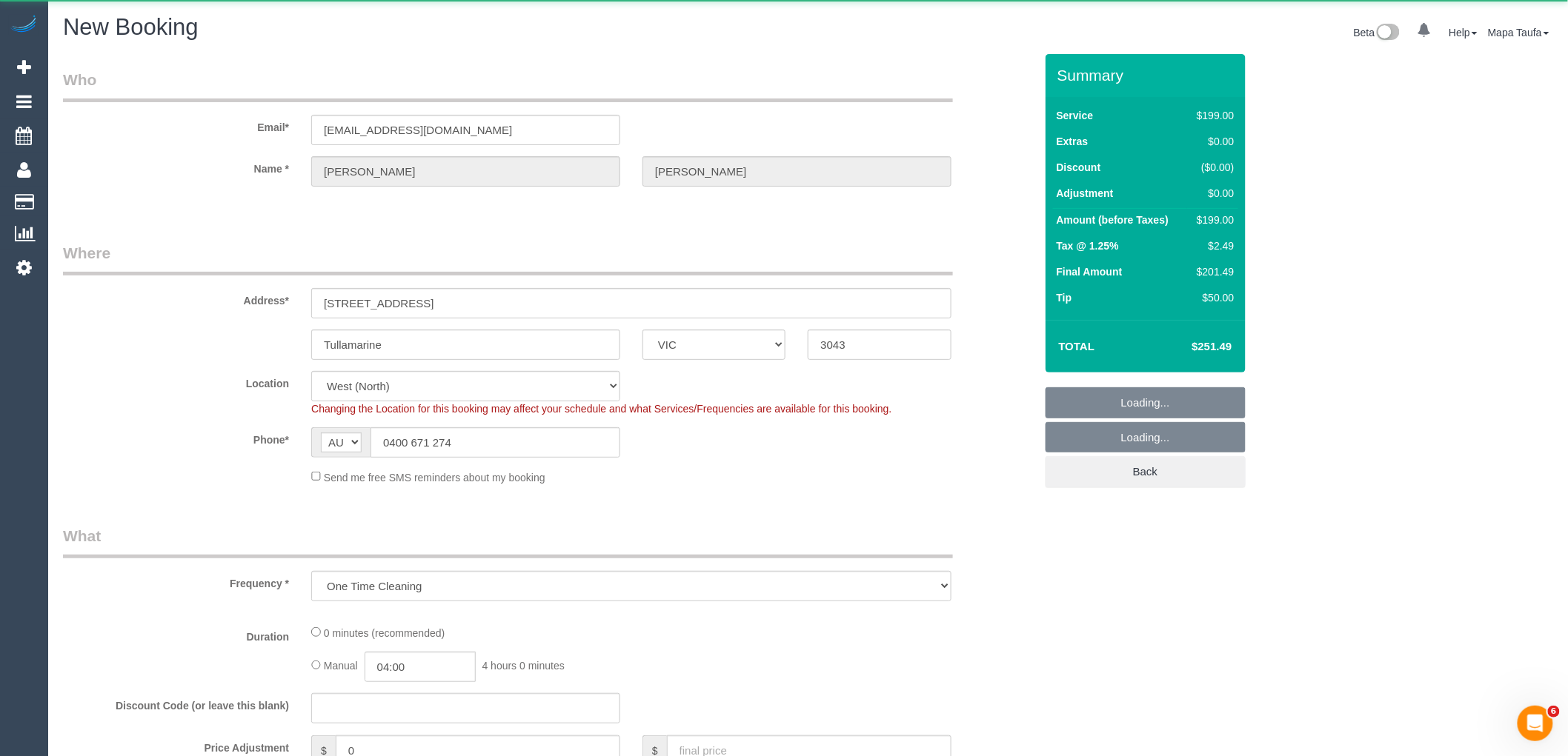
select select "string:stripe-pm_1Pn8602GScqysDRVkqMRageN"
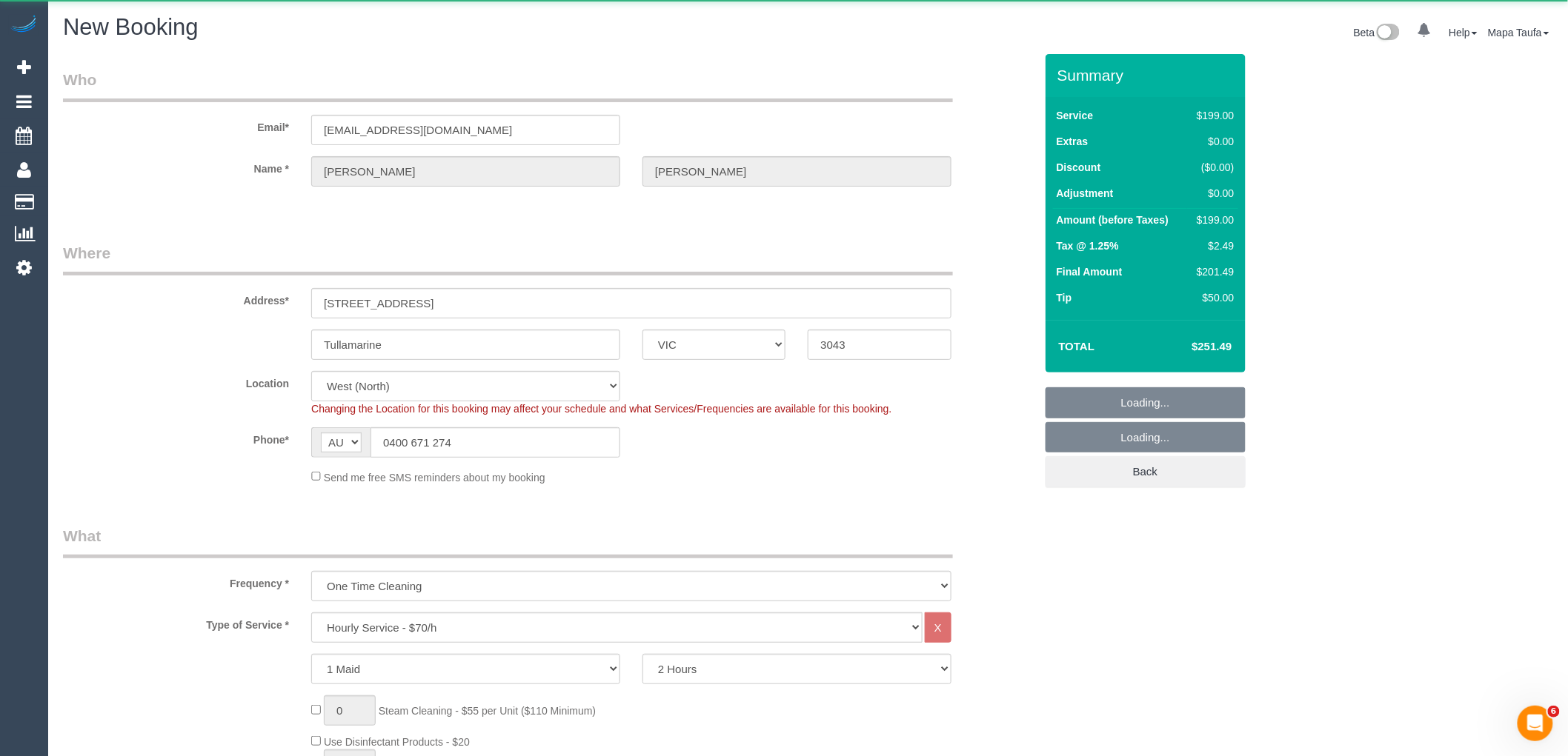
select select "object:2904"
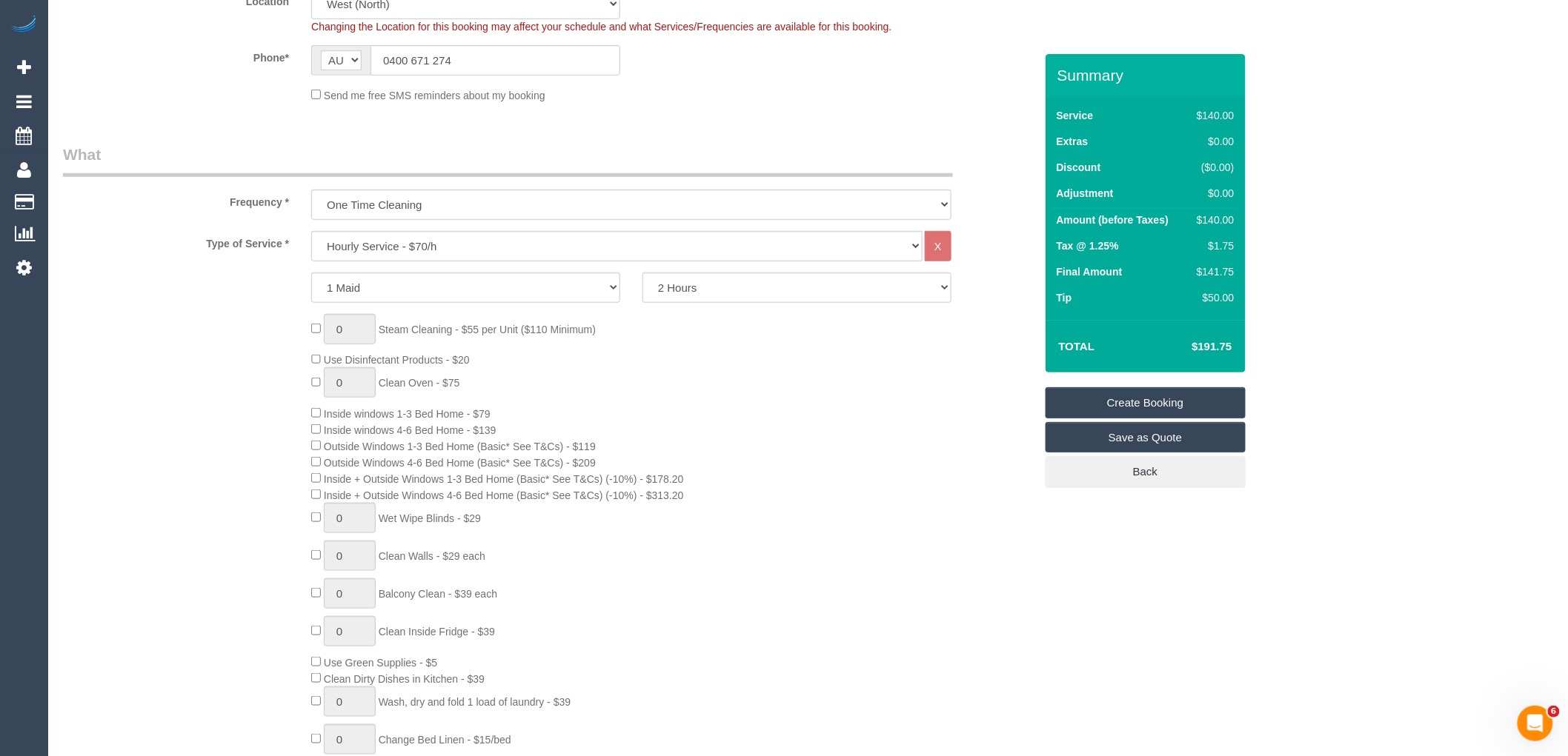
scroll to position [411, 0]
click at [475, 245] on select "Hourly Service - $70/h Hourly Service - $65/h Hourly Service - $60/h Hourly Ser…" at bounding box center [617, 245] width 612 height 30
select select "212"
click at [312, 230] on select "Hourly Service - $70/h Hourly Service - $65/h Hourly Service - $60/h Hourly Ser…" at bounding box center [617, 245] width 612 height 30
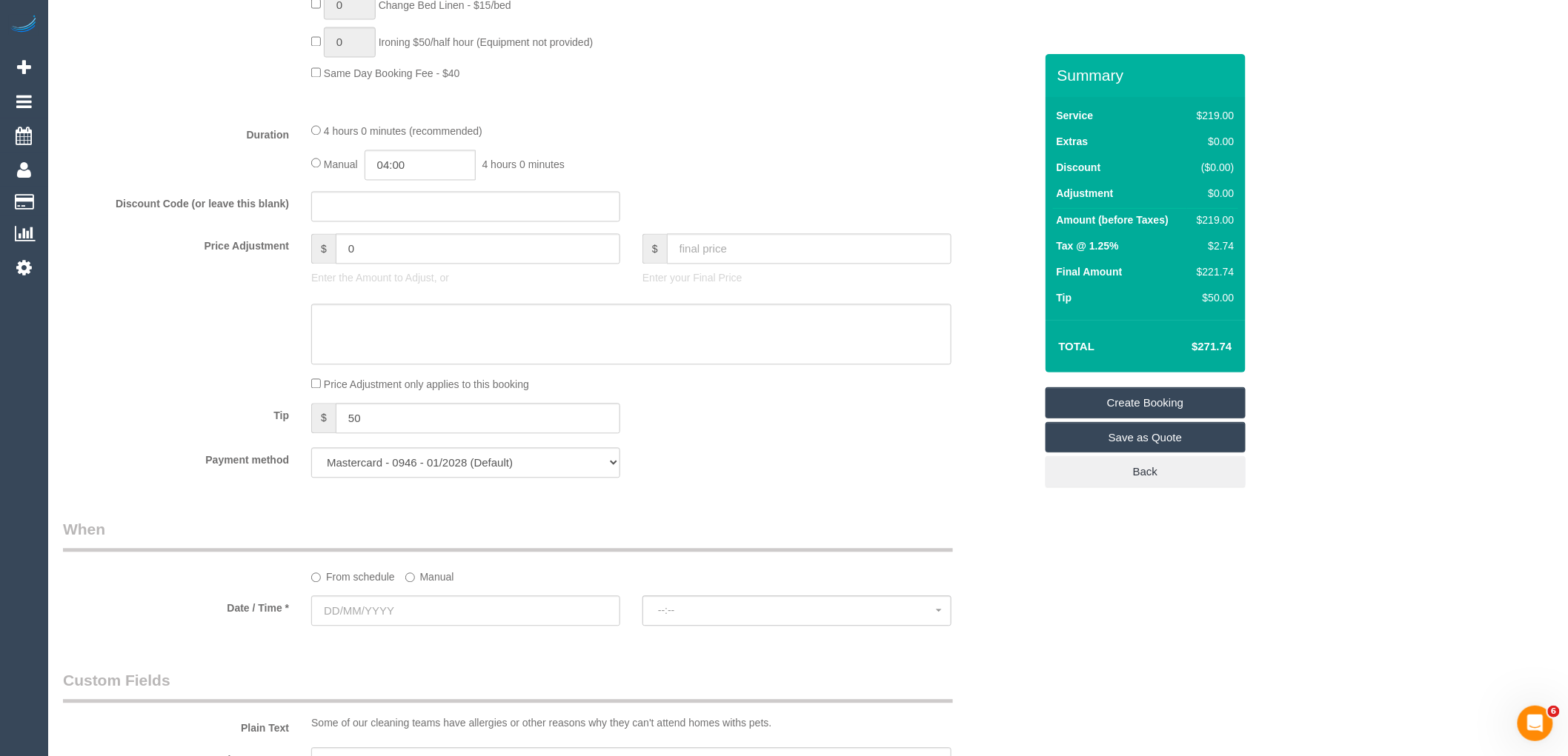
scroll to position [823, 0]
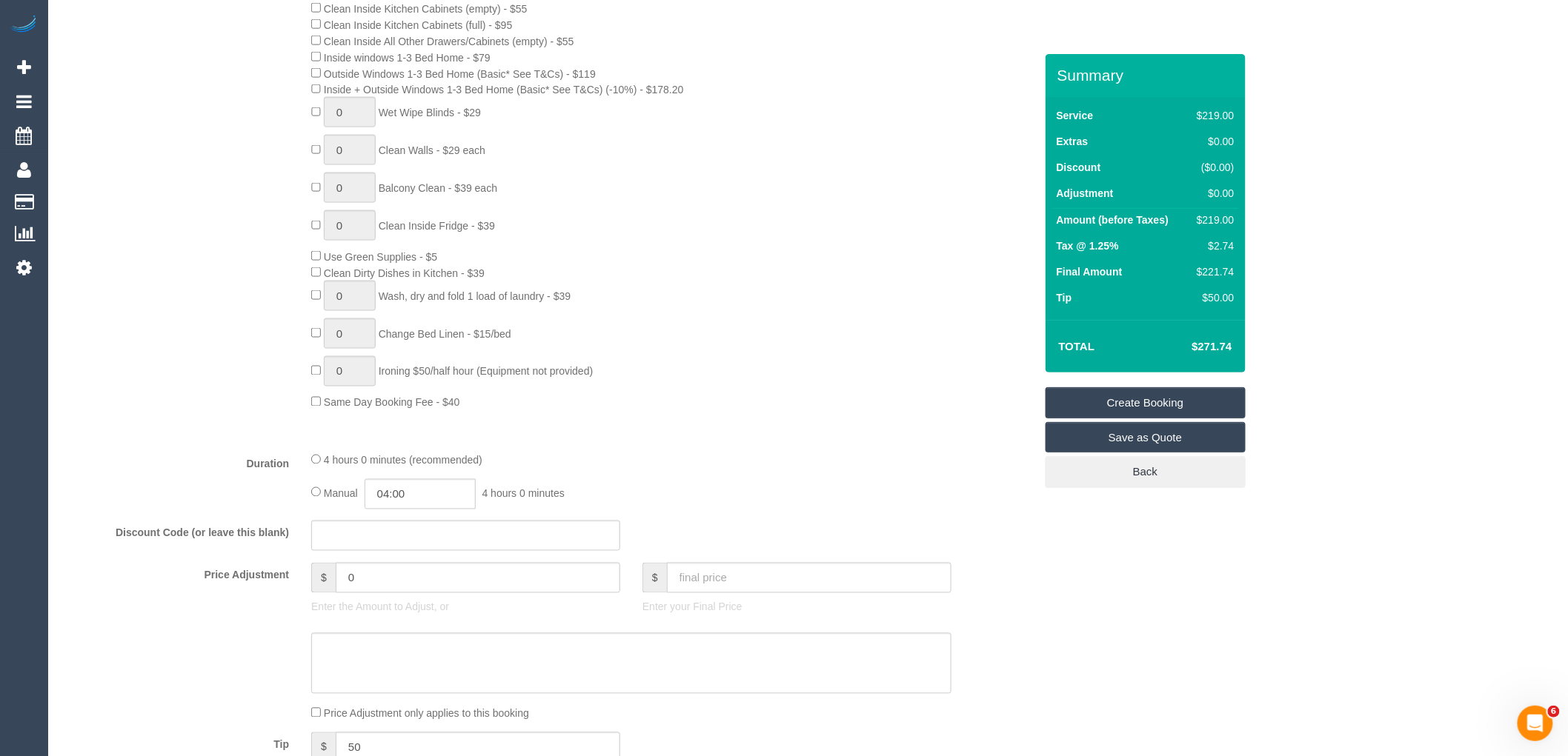
click at [772, 323] on div "0 Steam Cleaning - $55 per Unit ($110 Minimum) Use Disinfectant Products - $30 …" at bounding box center [672, 136] width 745 height 552
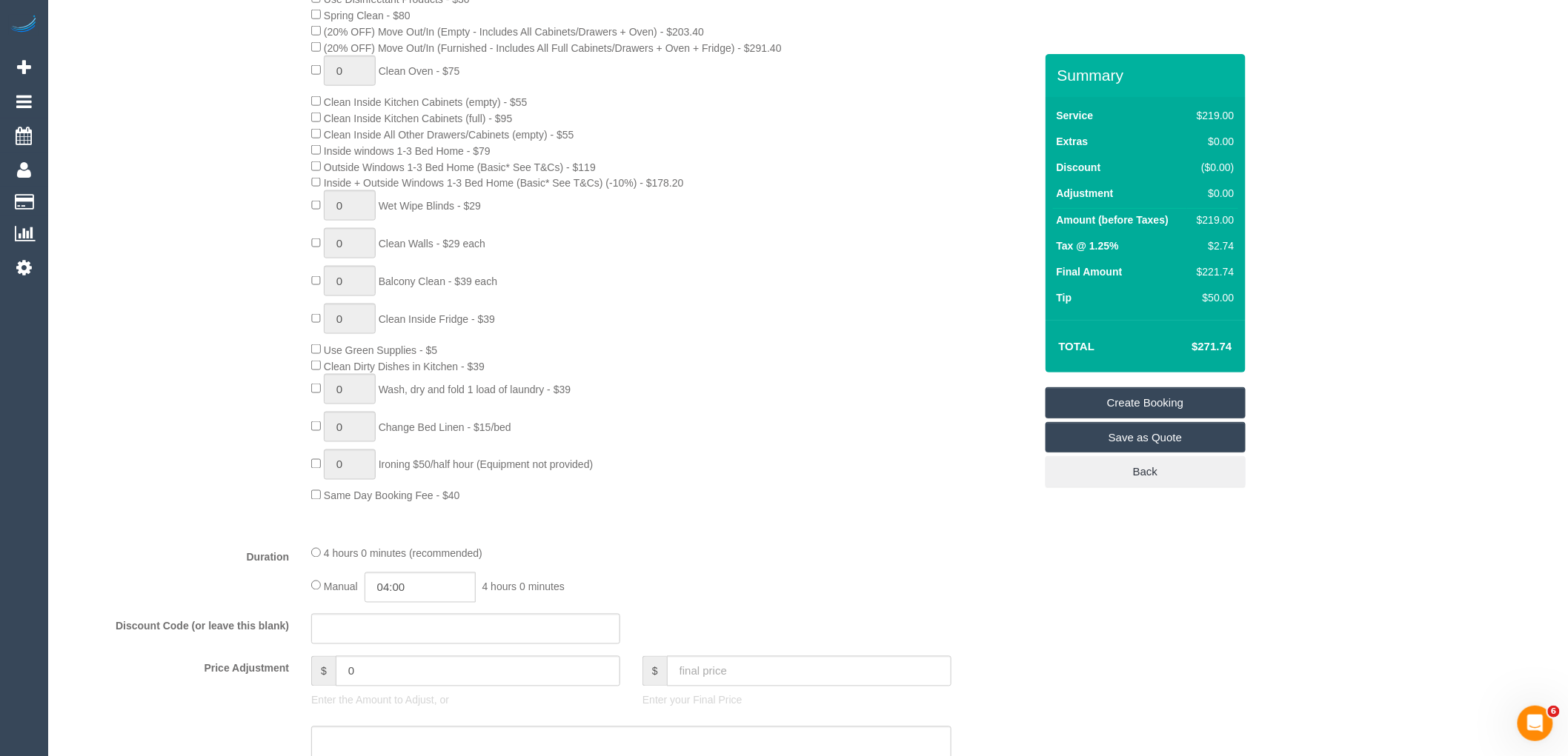
scroll to position [411, 0]
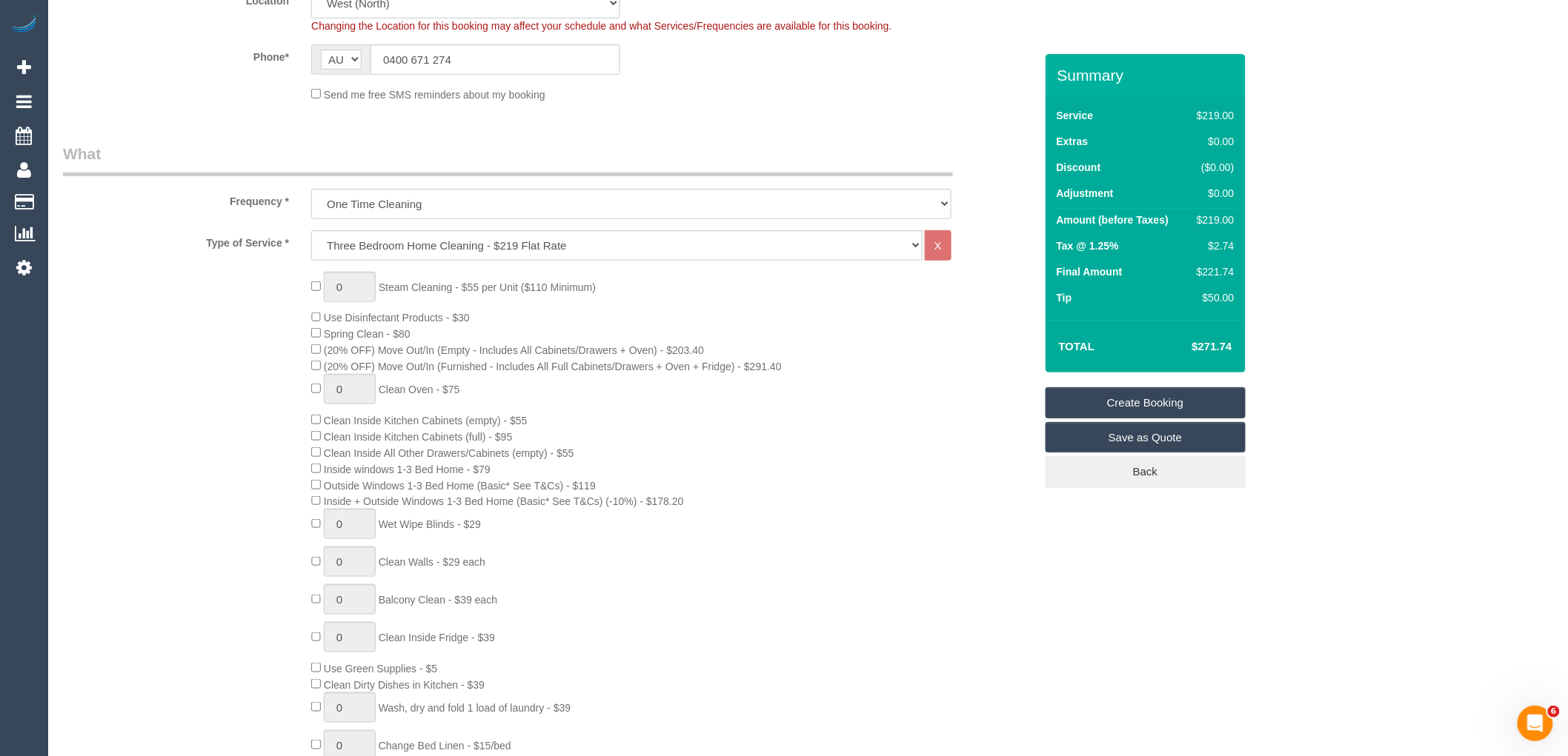
click at [838, 336] on div "0 Steam Cleaning - $55 per Unit ($110 Minimum) Use Disinfectant Products - $30 …" at bounding box center [672, 548] width 745 height 552
click at [705, 290] on div "0 Steam Cleaning - $55 per Unit ($110 Minimum) Use Disinfectant Products - $30 …" at bounding box center [672, 548] width 745 height 552
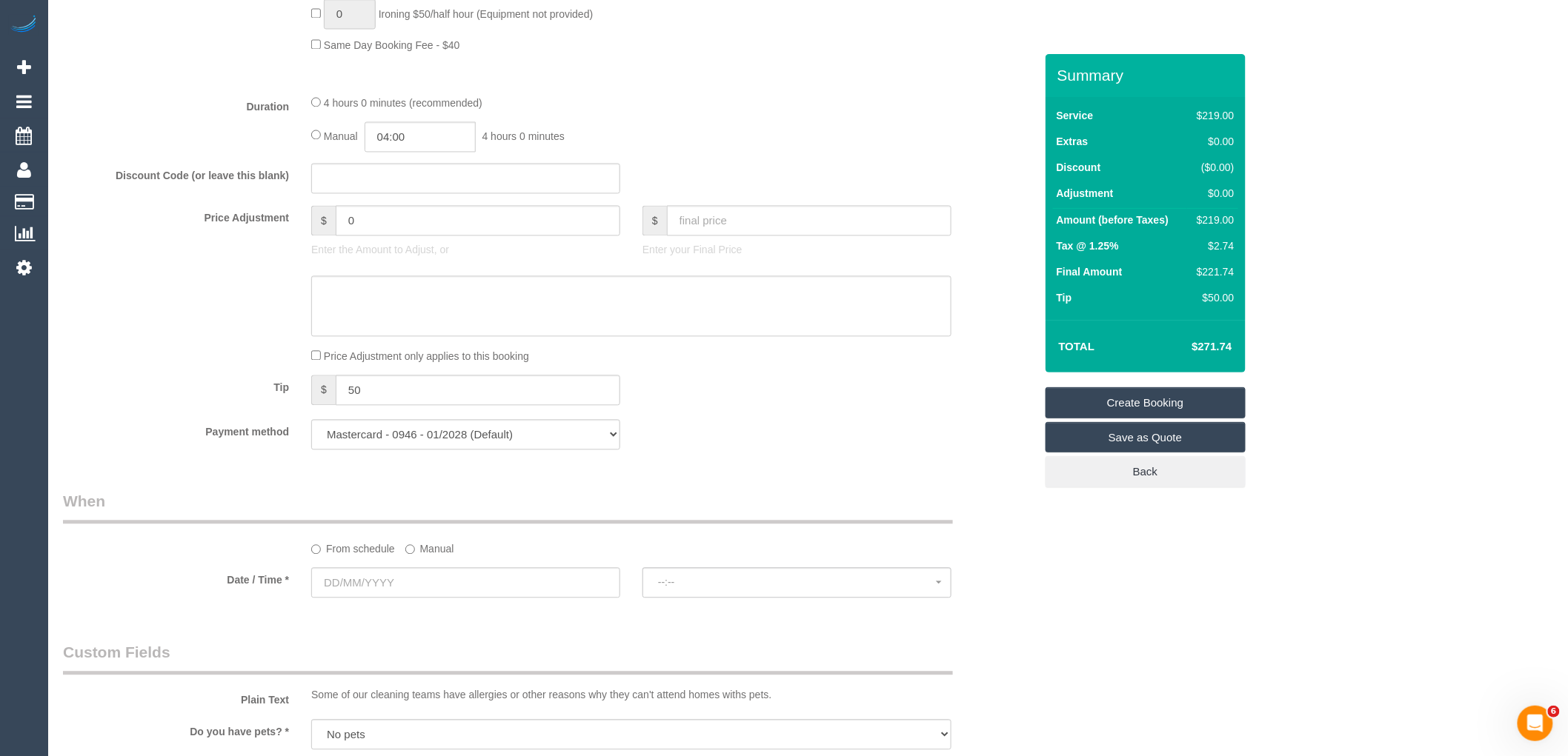
scroll to position [1152, 0]
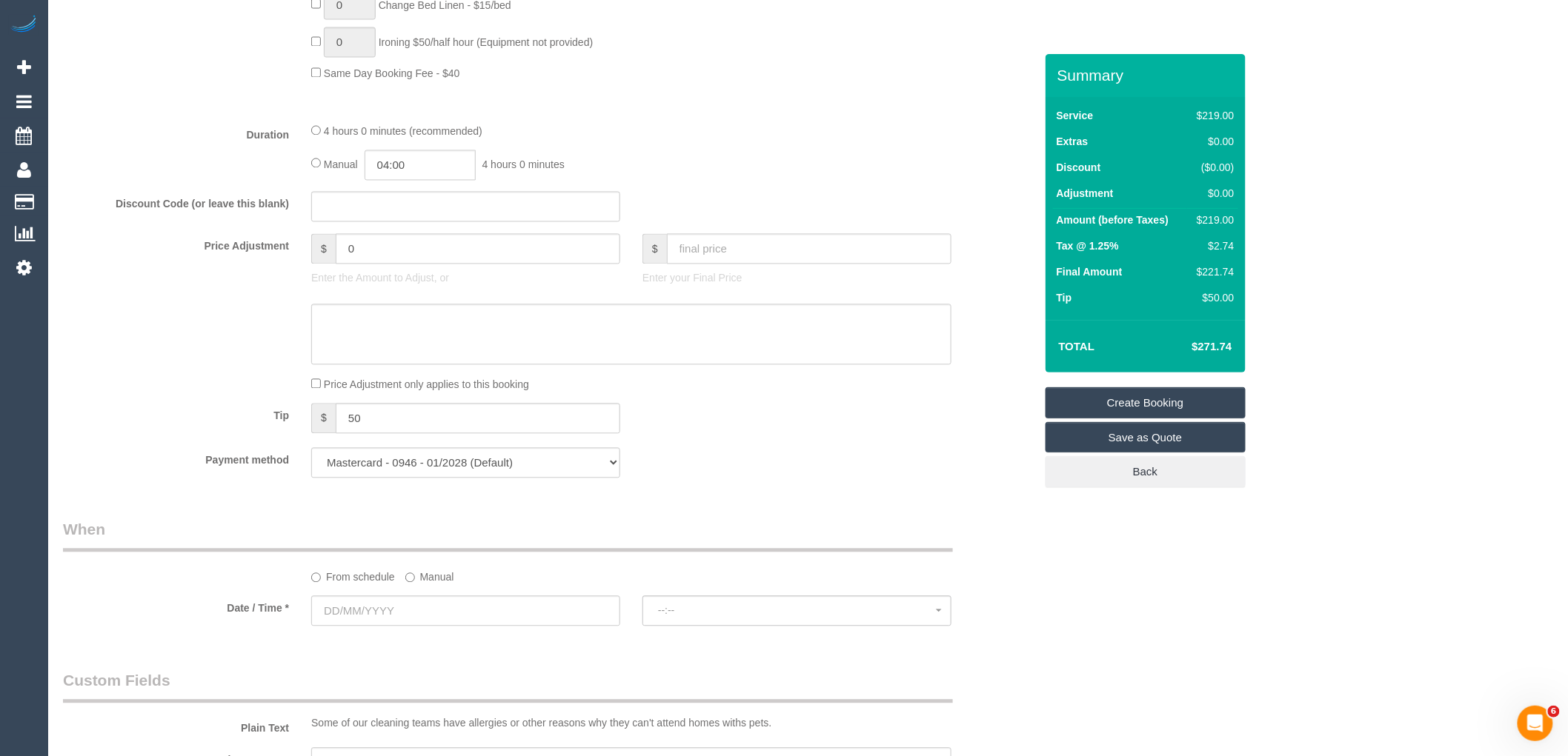
click at [900, 181] on div "Manual 04:00 4 hours 0 minutes" at bounding box center [631, 165] width 640 height 30
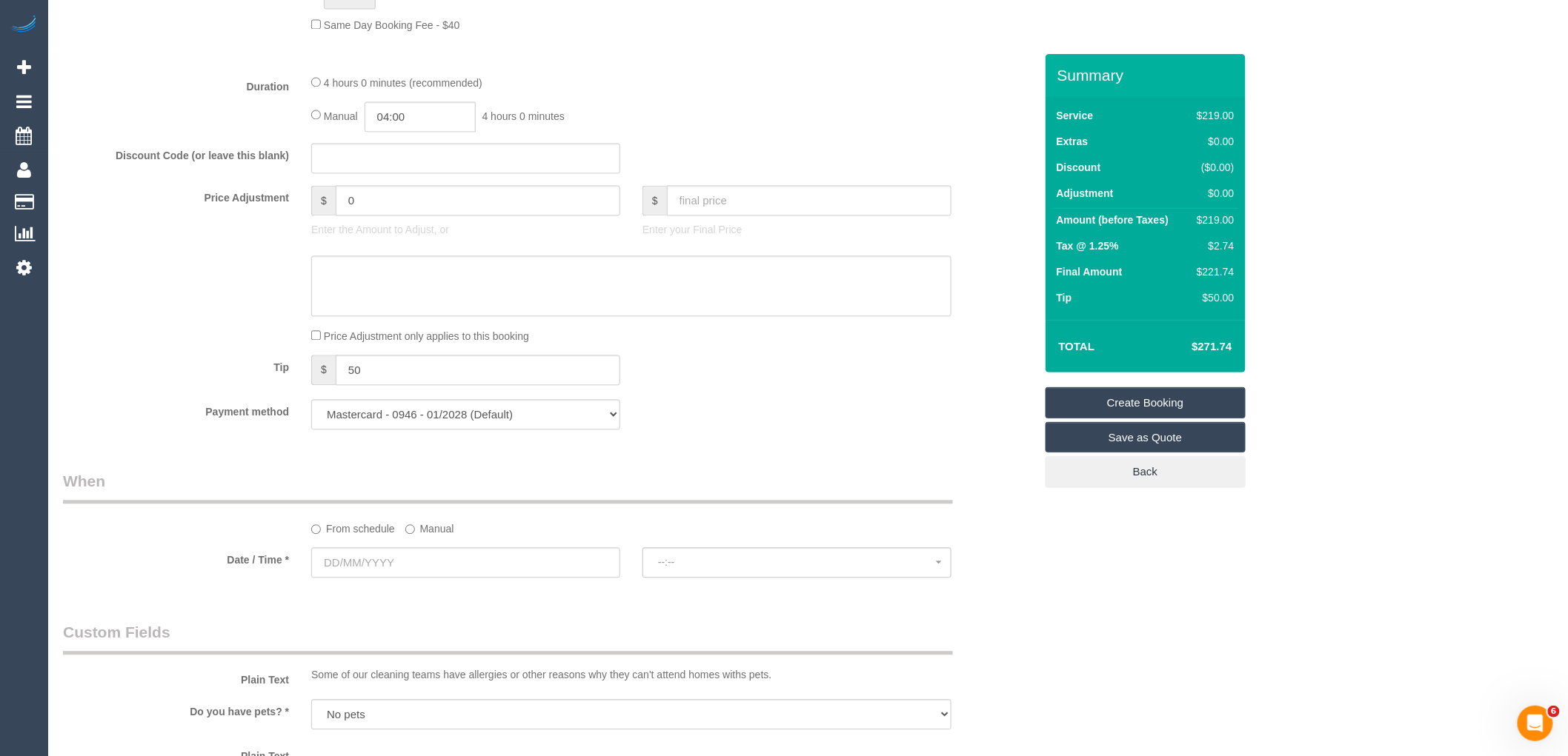
scroll to position [1399, 0]
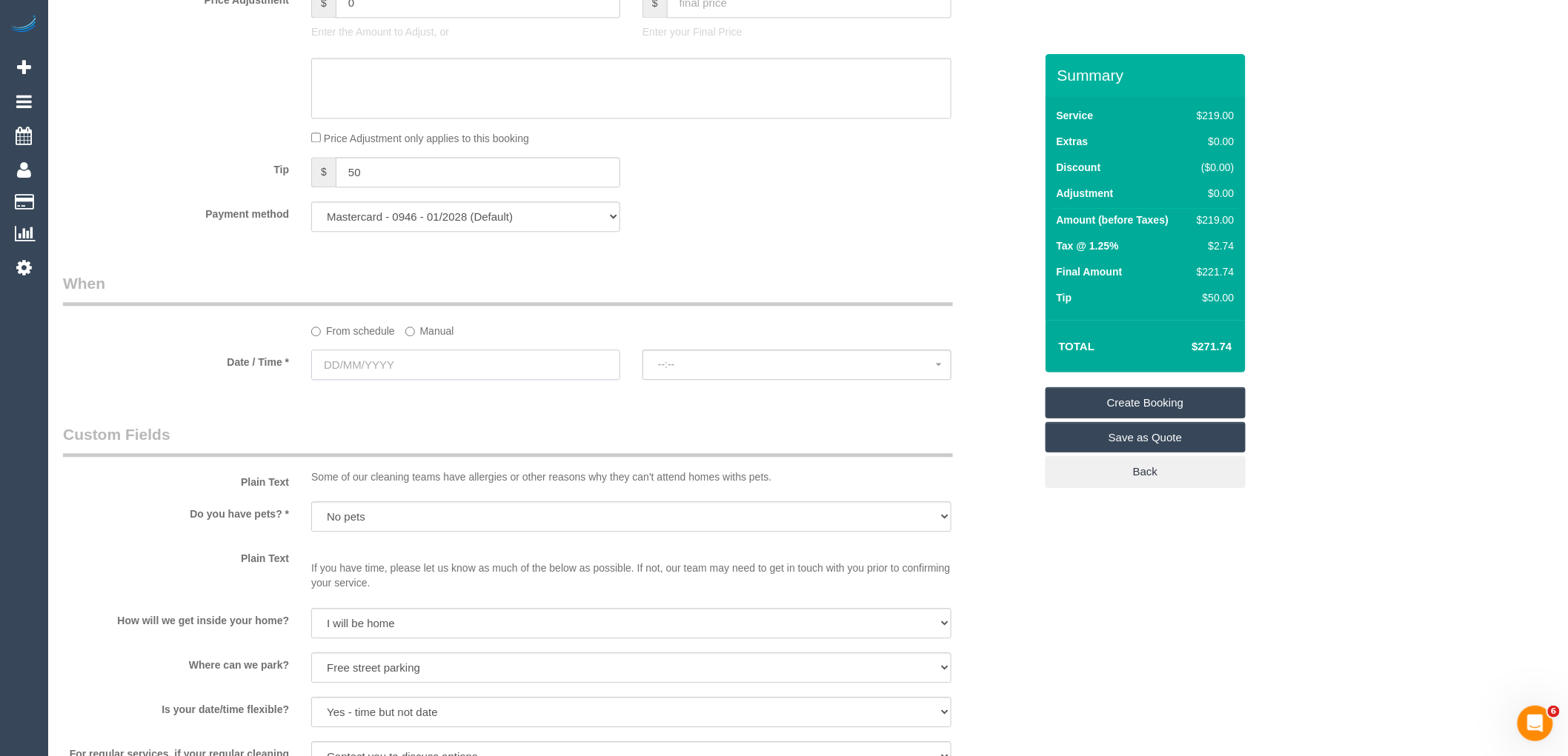
click at [469, 378] on input "text" at bounding box center [466, 365] width 309 height 30
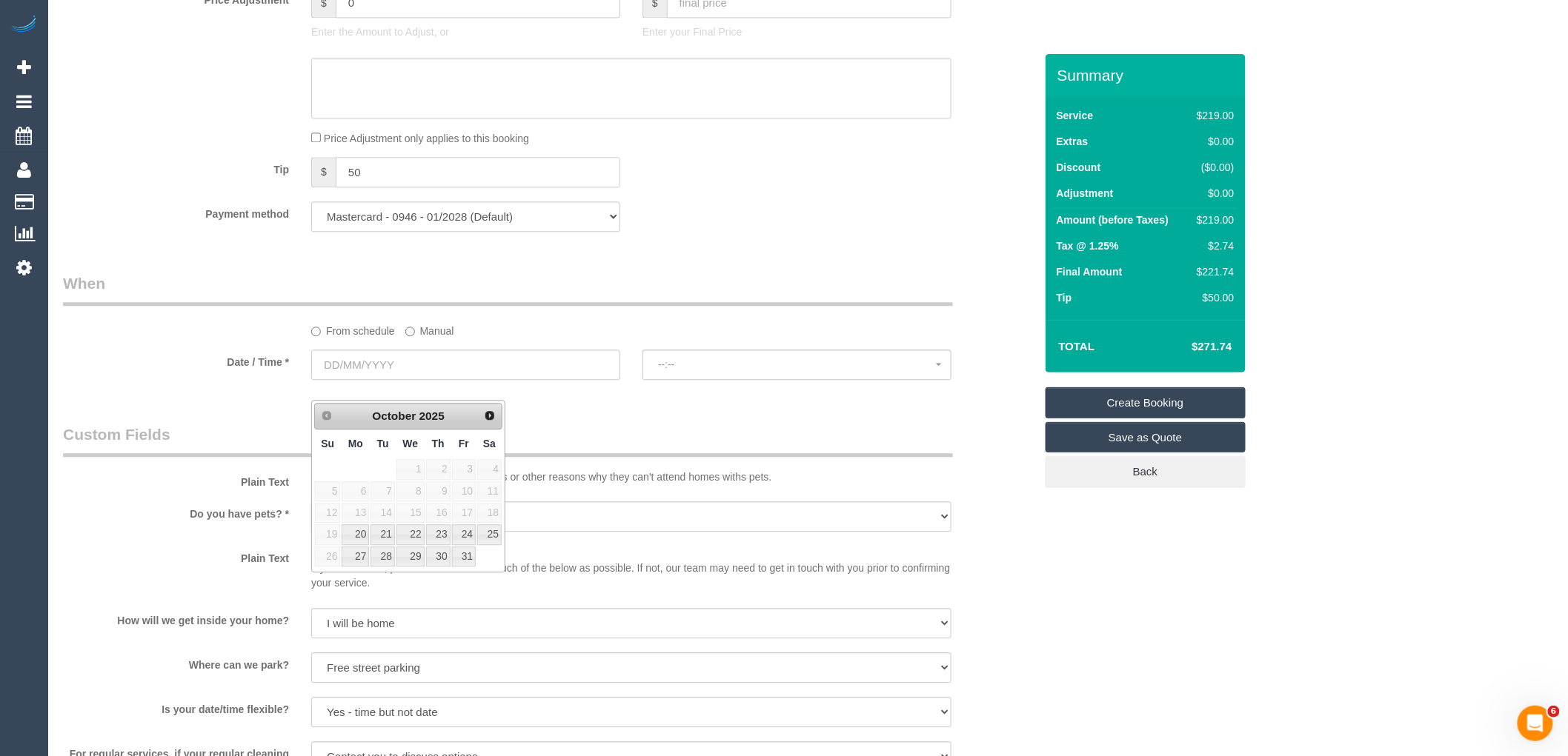
click at [438, 187] on input "50" at bounding box center [478, 172] width 285 height 30
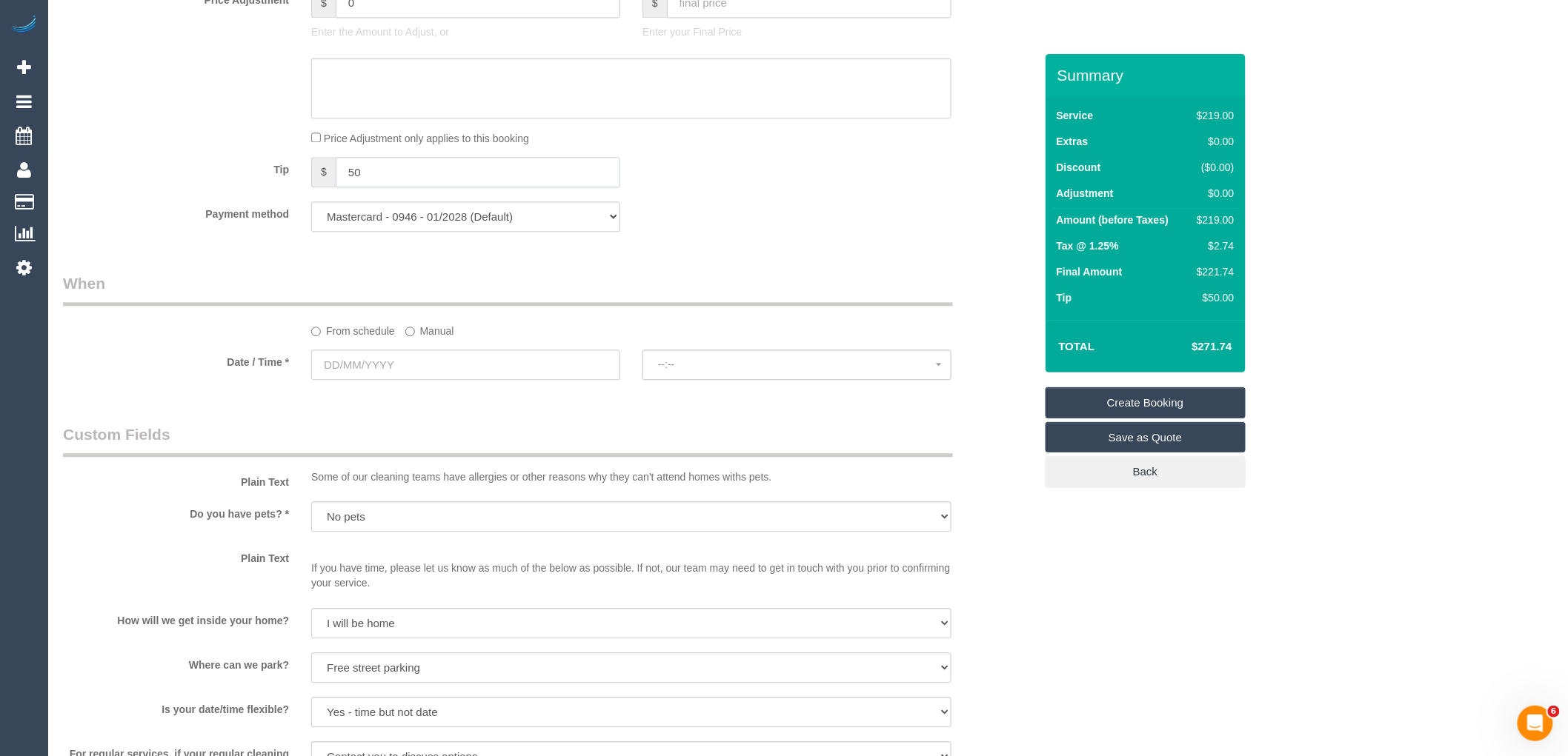
click at [438, 187] on input "50" at bounding box center [478, 172] width 285 height 30
click at [696, 232] on div "Payment method Mastercard - 2767 - 05/2019 Mastercard - 0946 - 01/2028 (Default…" at bounding box center [548, 217] width 994 height 30
click at [386, 379] on input "text" at bounding box center [466, 365] width 309 height 30
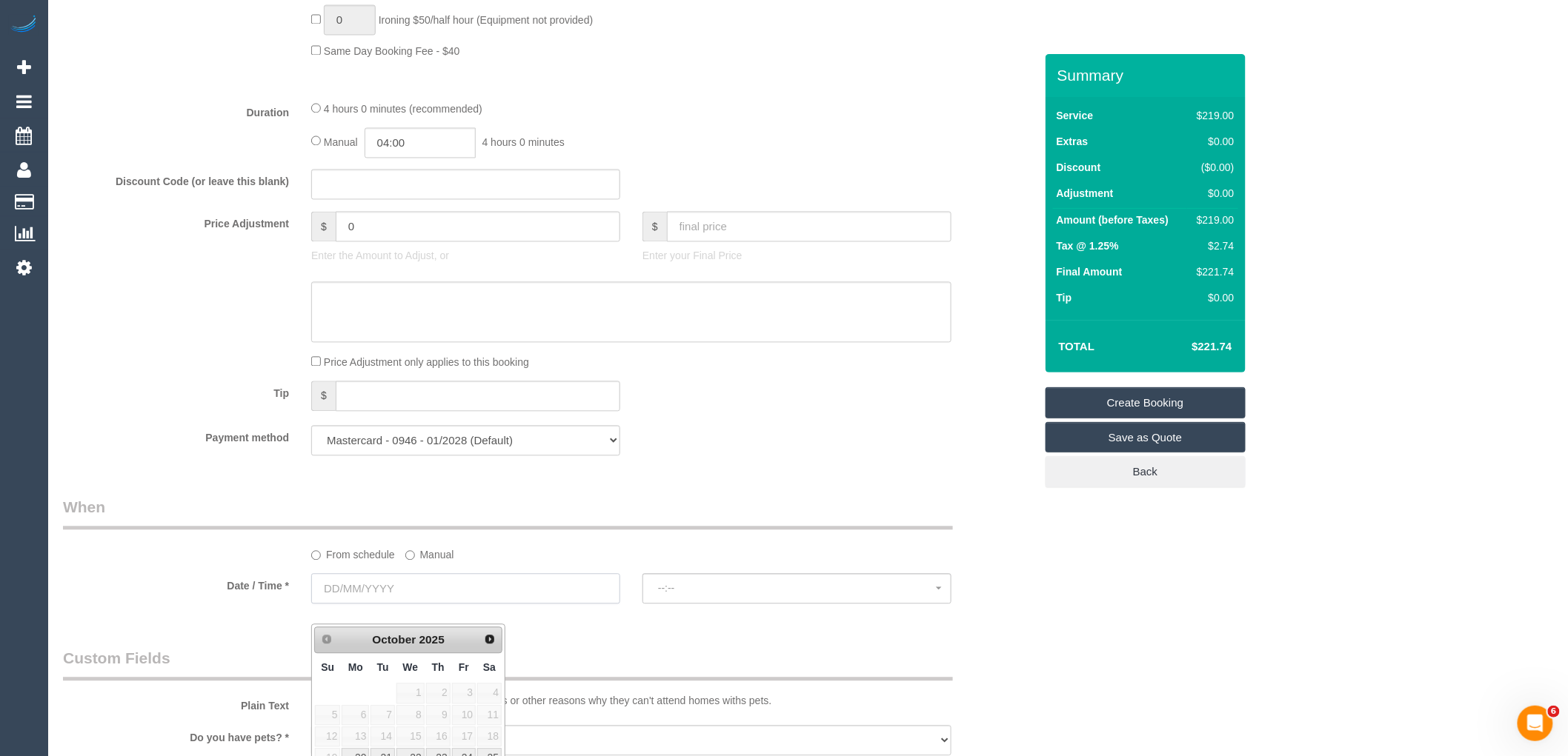
scroll to position [1317, 0]
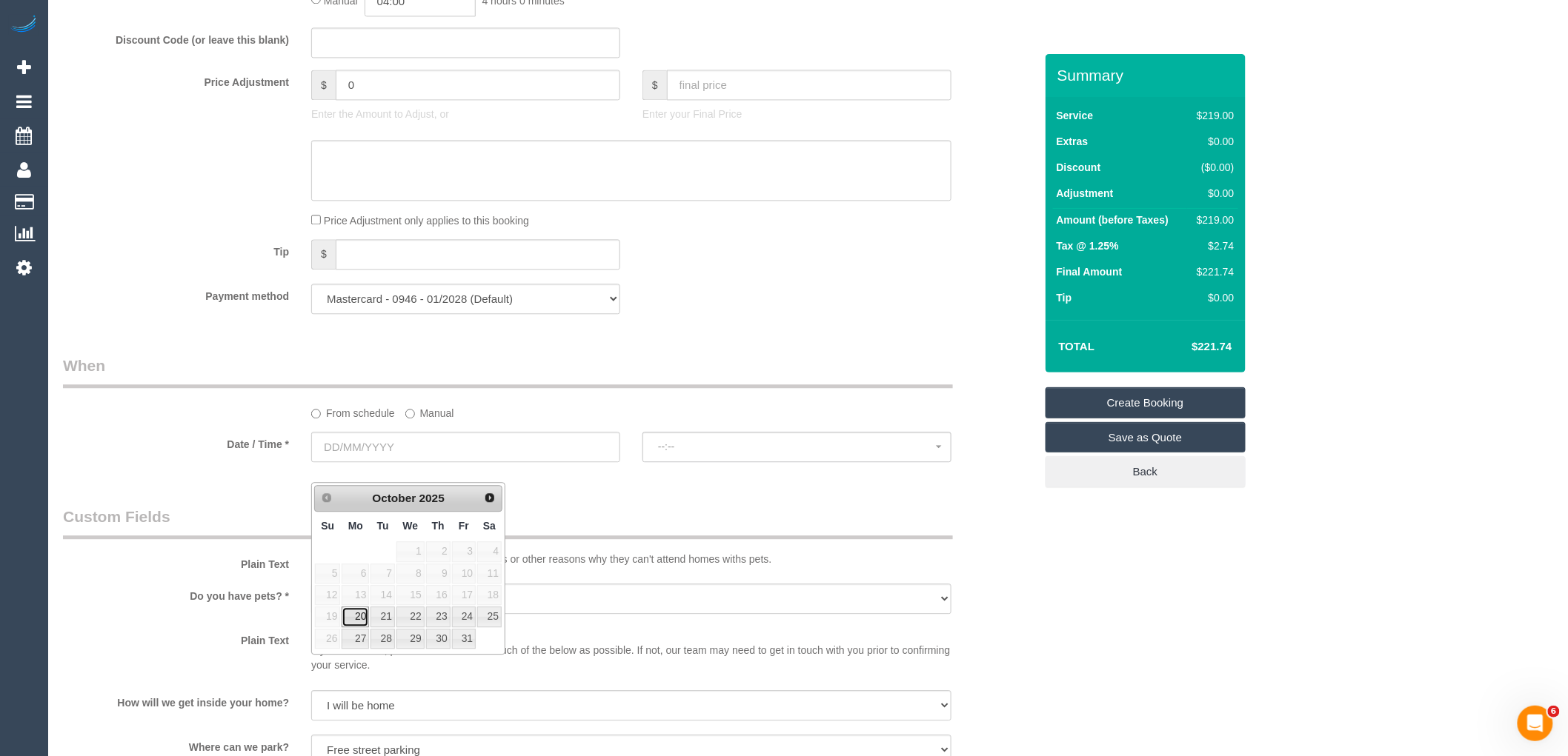
click at [352, 612] on link "20" at bounding box center [355, 617] width 28 height 20
type input "20/10/2025"
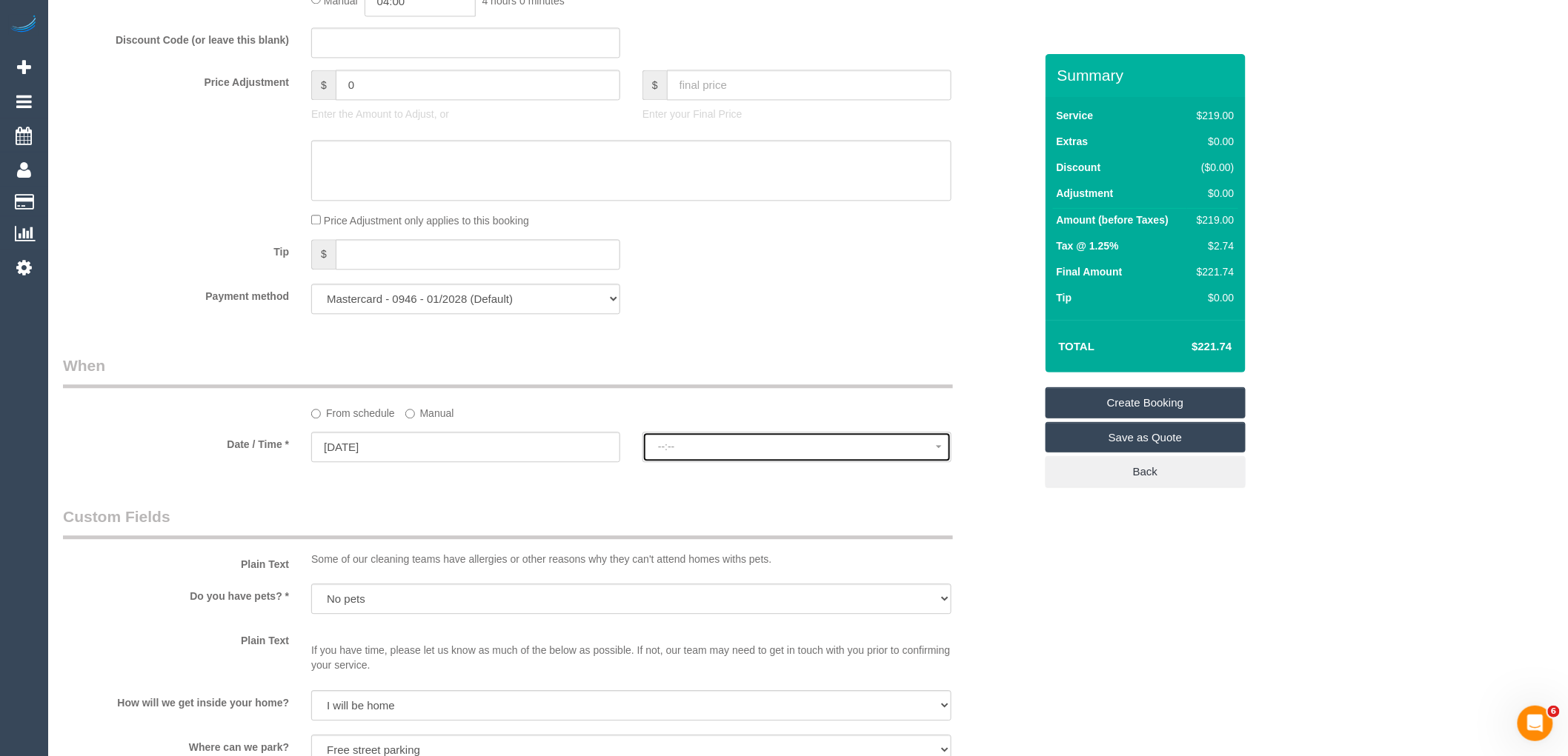
click at [721, 453] on span "--:--" at bounding box center [797, 446] width 278 height 12
select select "spot11"
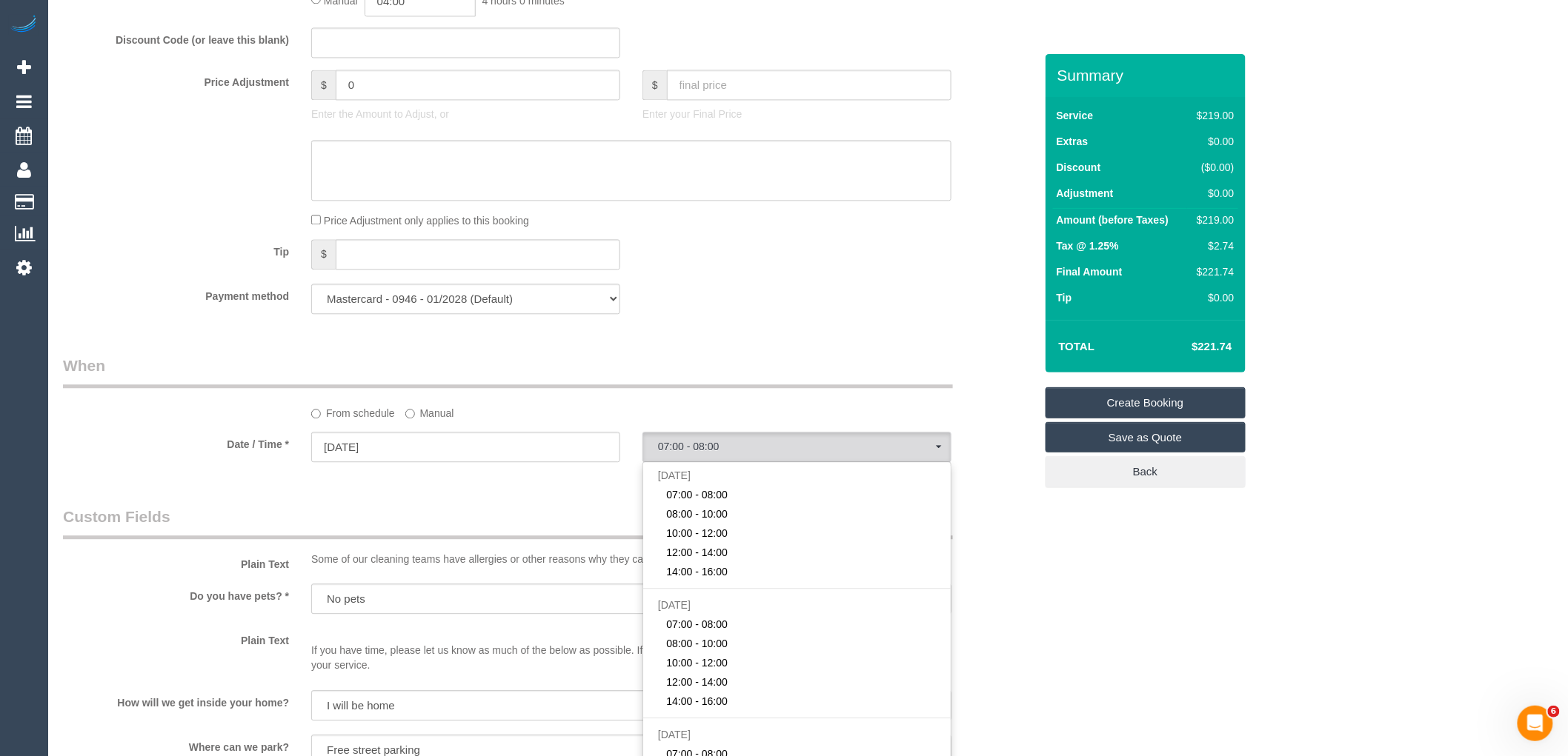
click at [429, 420] on label "Manual" at bounding box center [430, 411] width 49 height 20
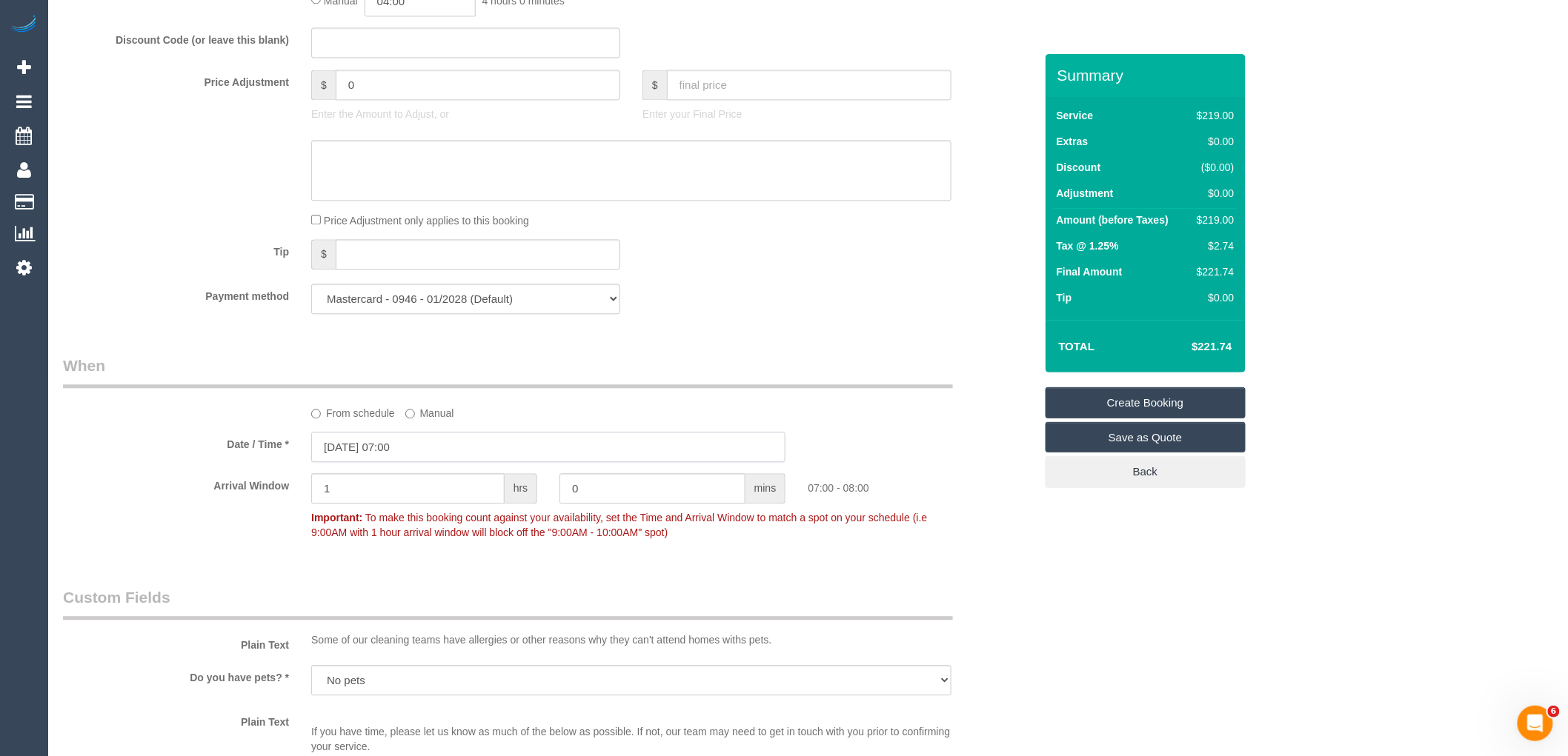
click at [440, 462] on input "20/10/2025 07:00" at bounding box center [548, 447] width 474 height 30
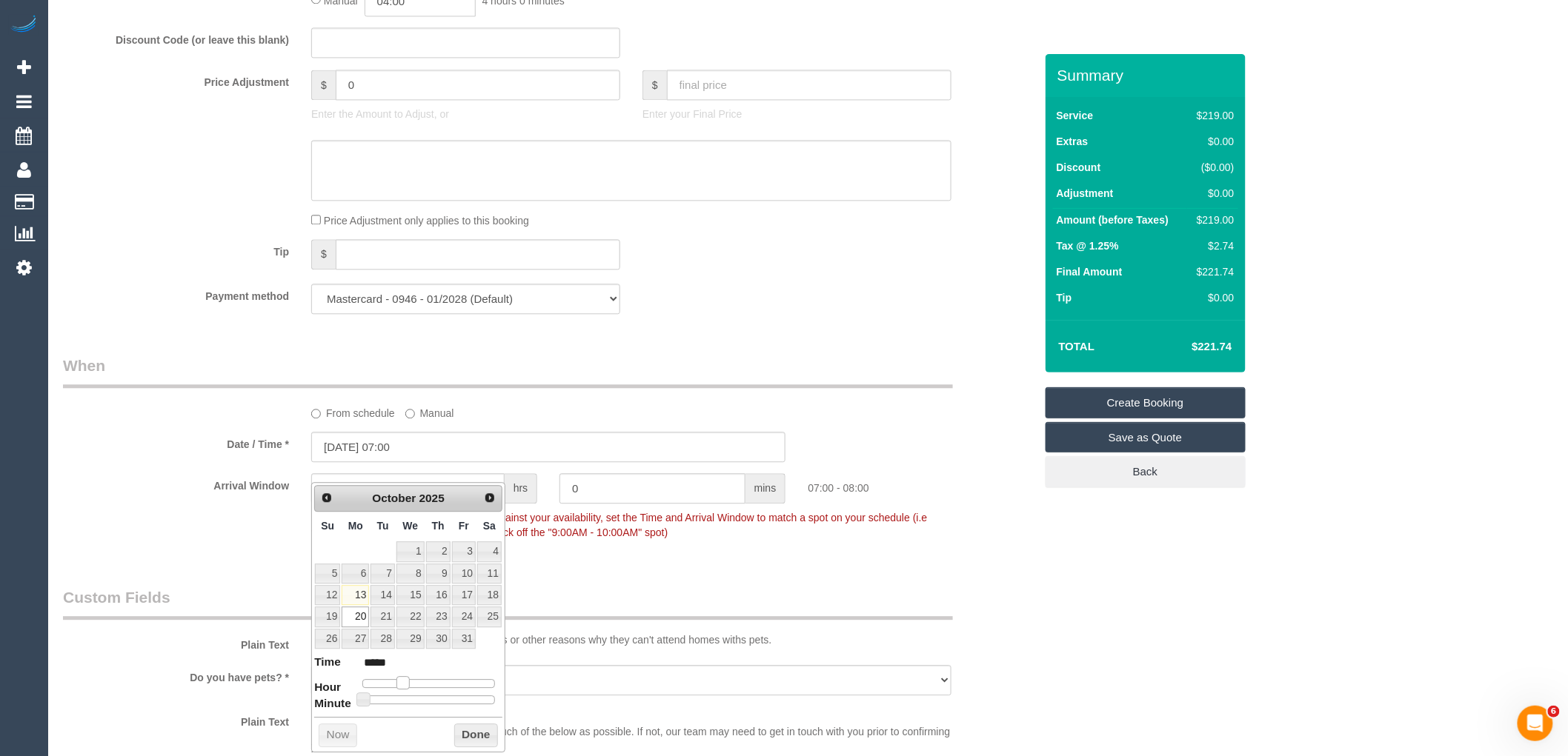
type input "20/10/2025 08:00"
type input "*****"
type input "20/10/2025 09:00"
type input "*****"
drag, startPoint x: 405, startPoint y: 682, endPoint x: 417, endPoint y: 686, distance: 12.6
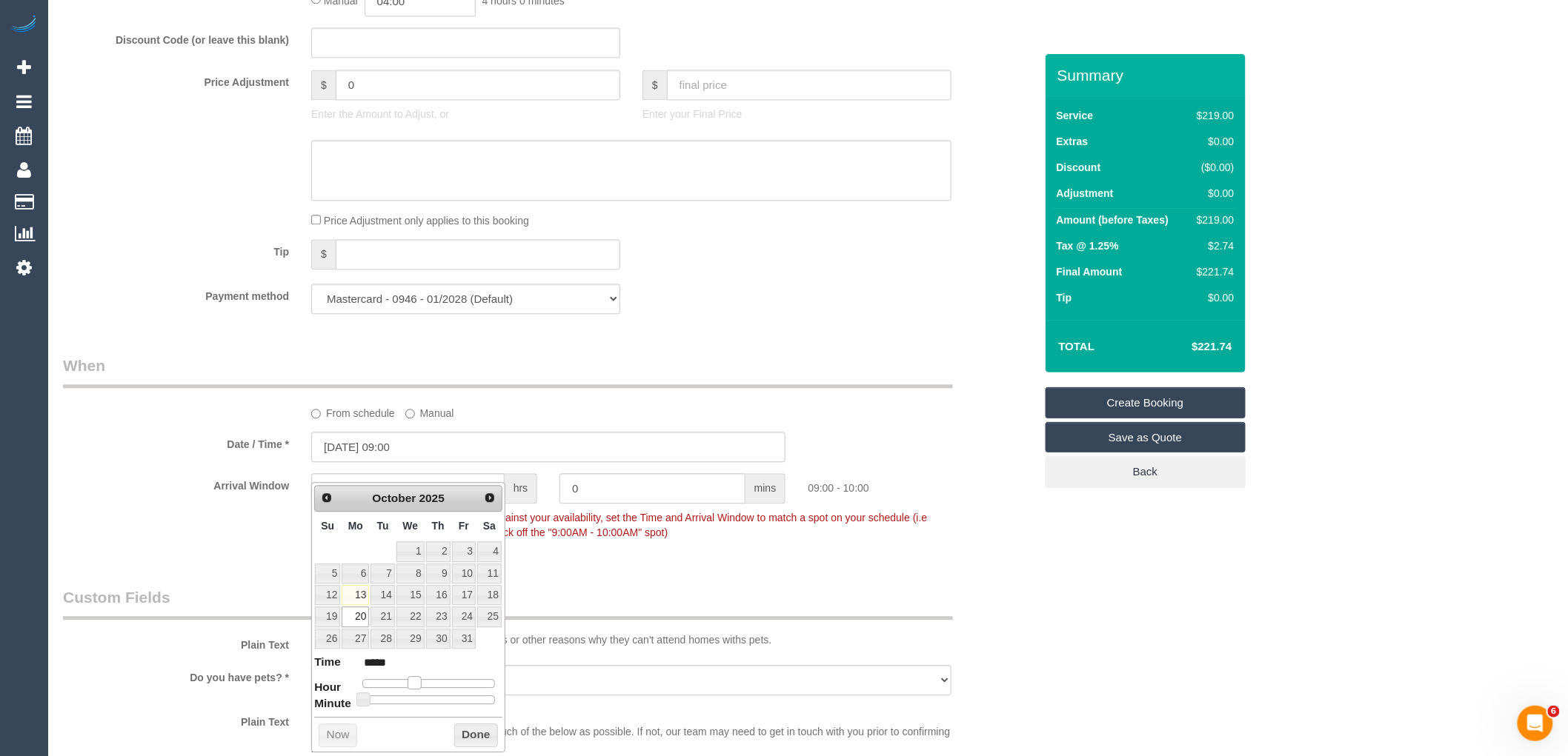
click at [417, 686] on span at bounding box center [414, 683] width 13 height 13
click at [475, 729] on button "Done" at bounding box center [476, 735] width 44 height 24
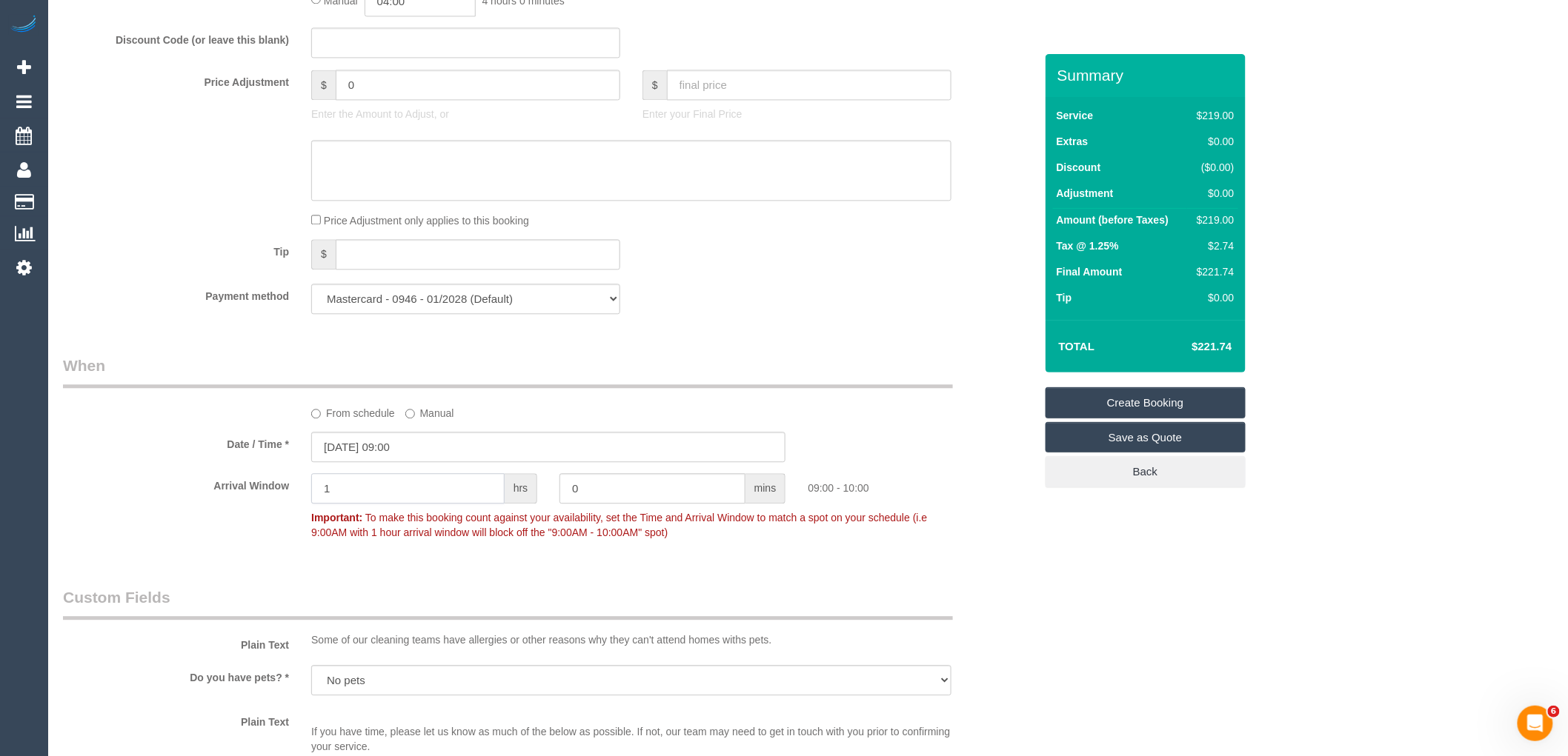
drag, startPoint x: 357, startPoint y: 519, endPoint x: 283, endPoint y: 512, distance: 74.3
click at [306, 507] on div "1 hrs" at bounding box center [424, 489] width 248 height 33
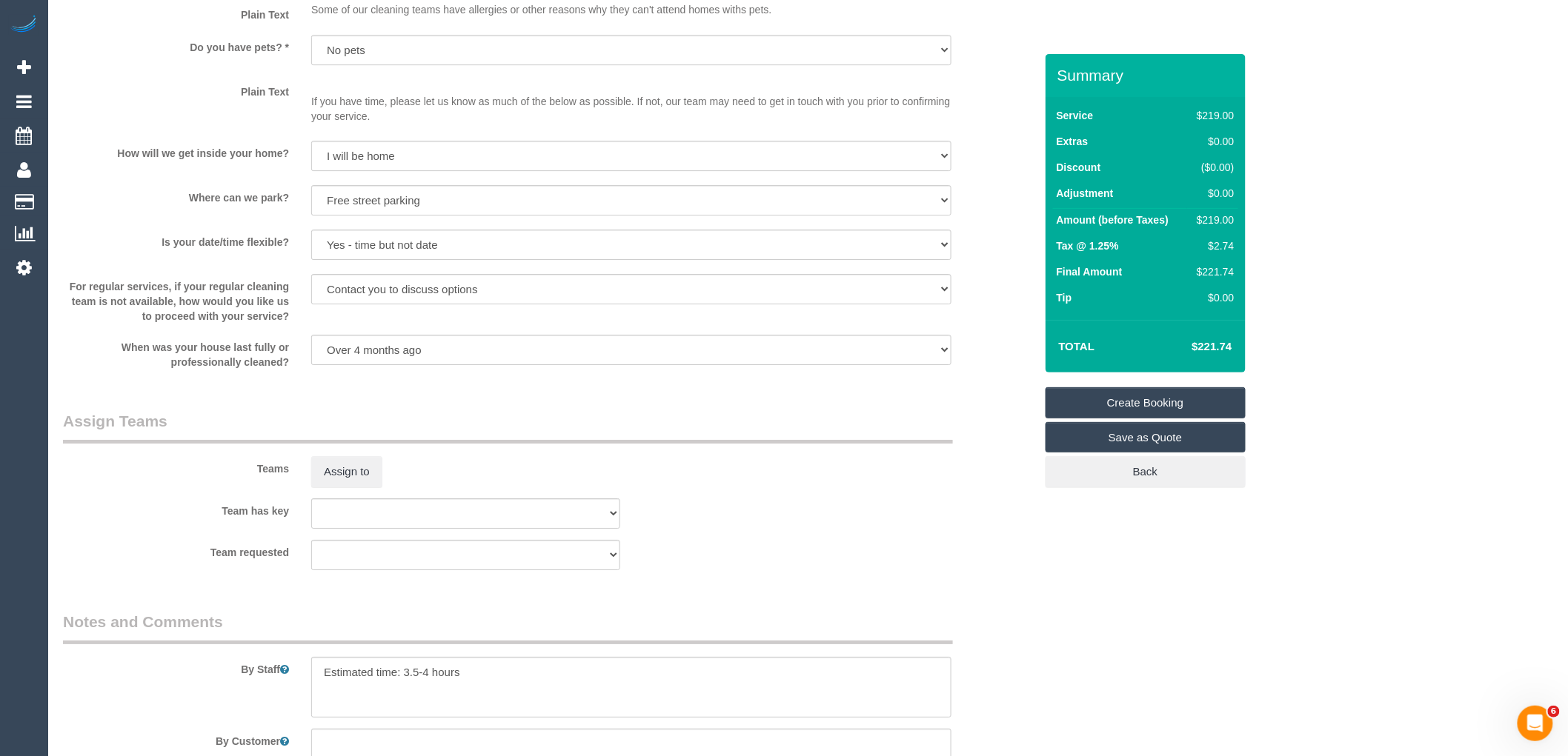
scroll to position [2123, 0]
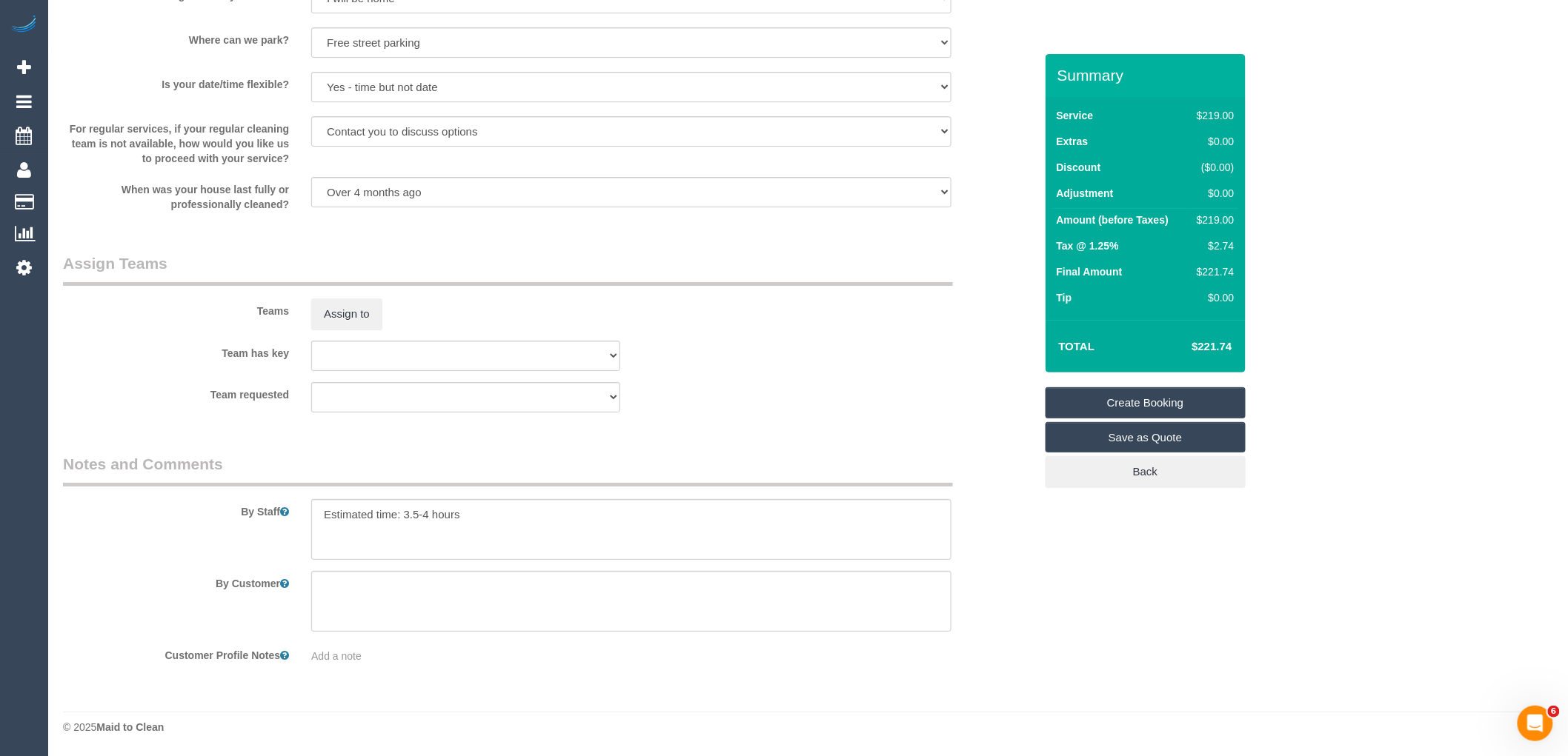
type input "2"
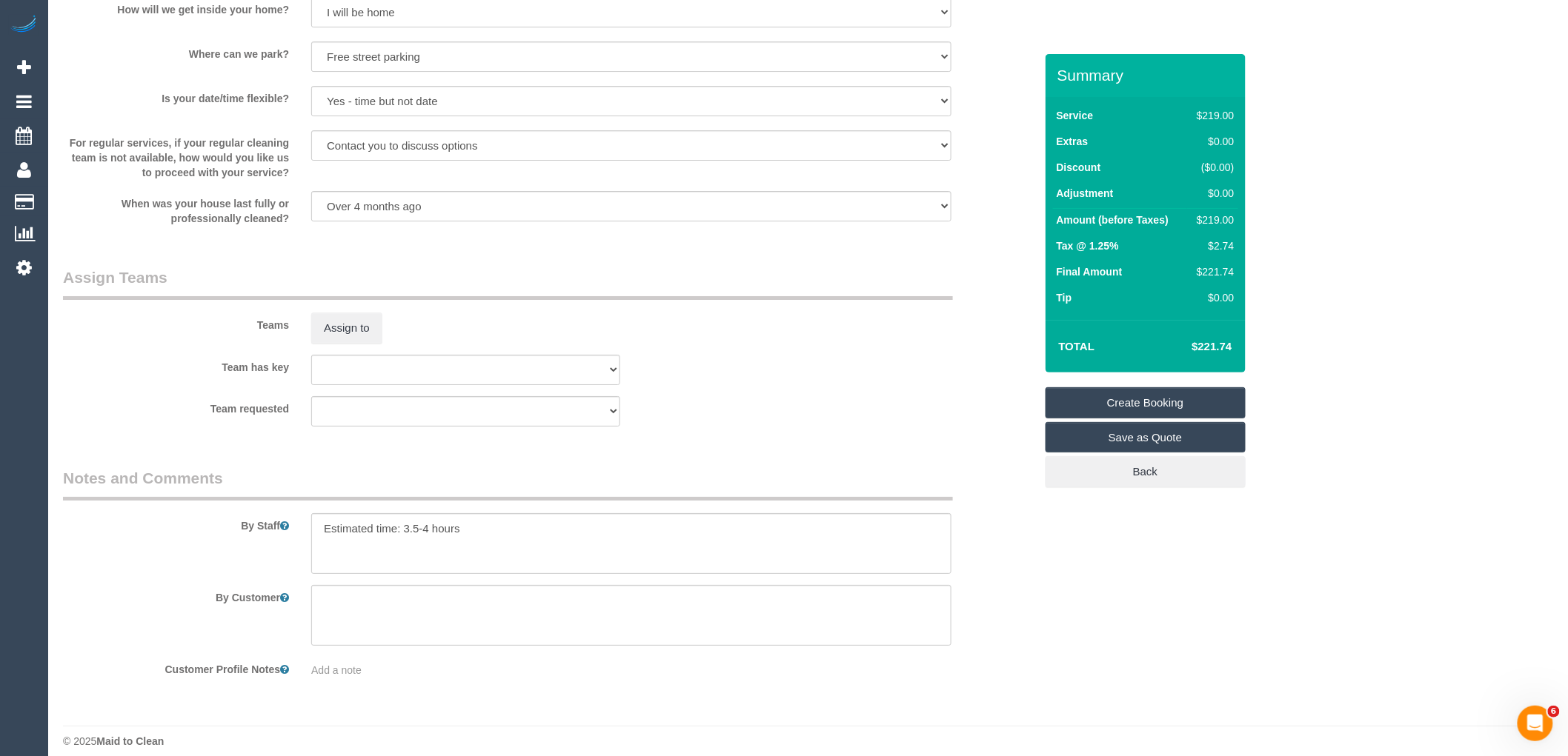
click at [1183, 403] on link "Create Booking" at bounding box center [1146, 403] width 200 height 31
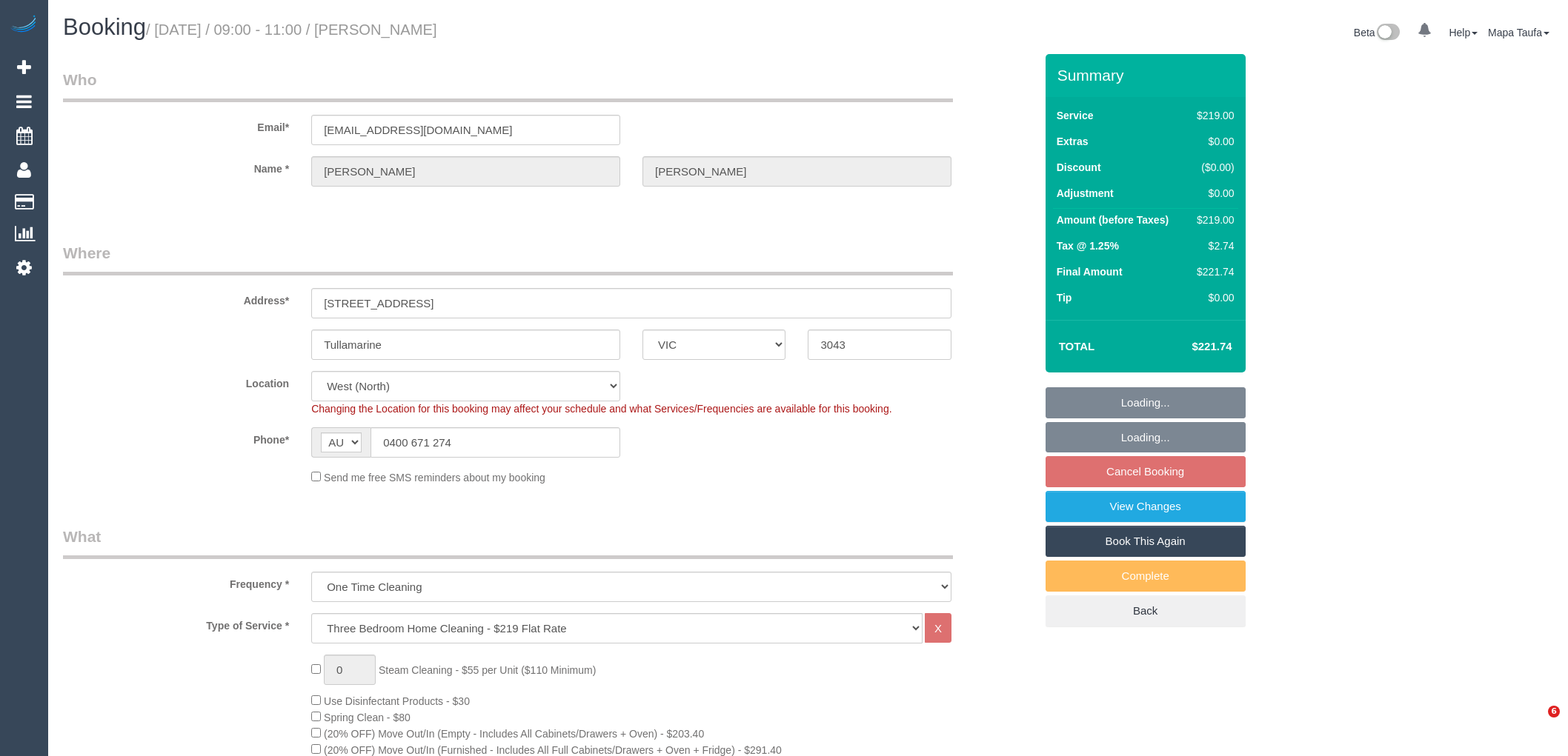
select select "VIC"
select select "string:stripe-pm_1Pn8602GScqysDRVkqMRageN"
select select "number:28"
select select "number:14"
select select "number:19"
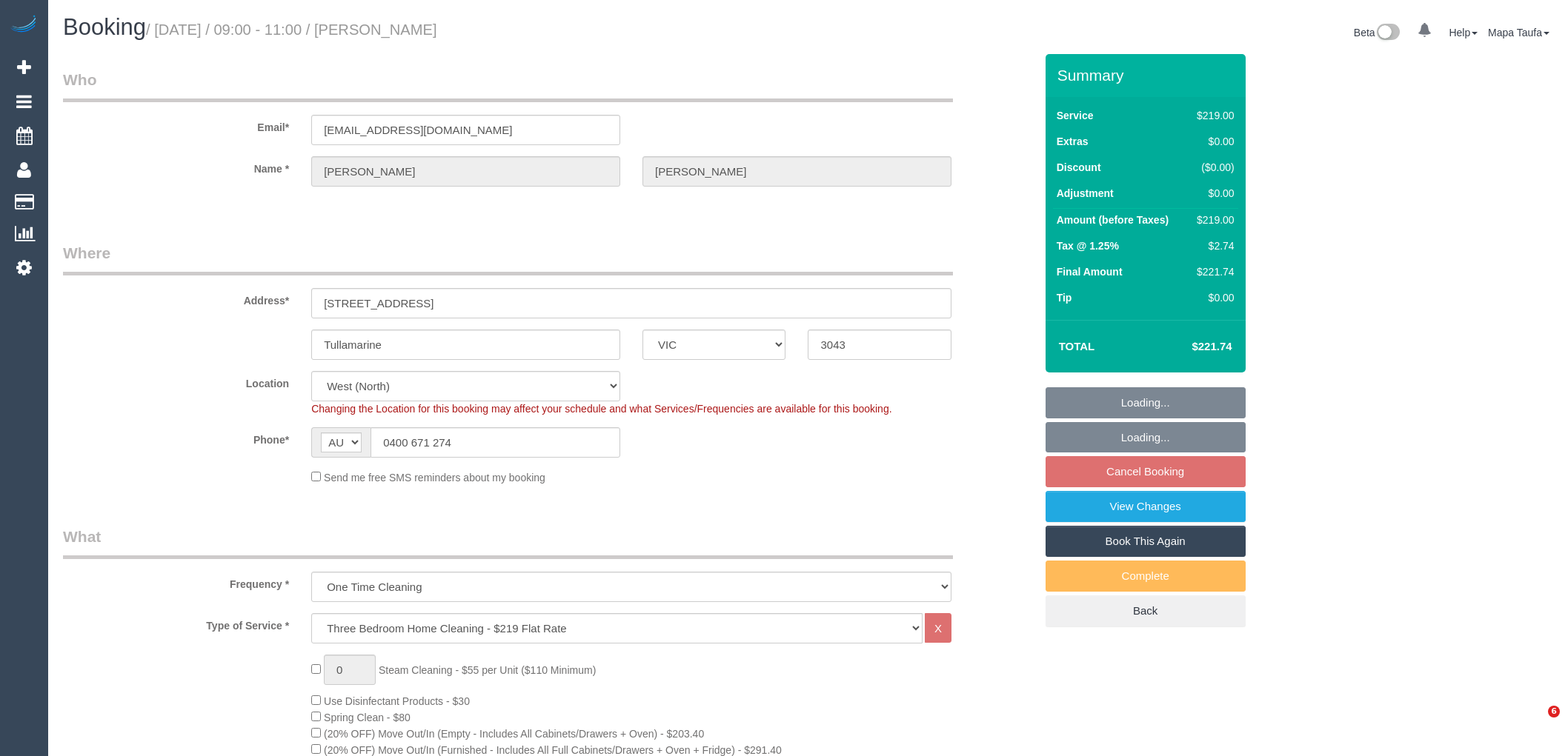
select select "number:24"
select select "number:35"
select select "number:26"
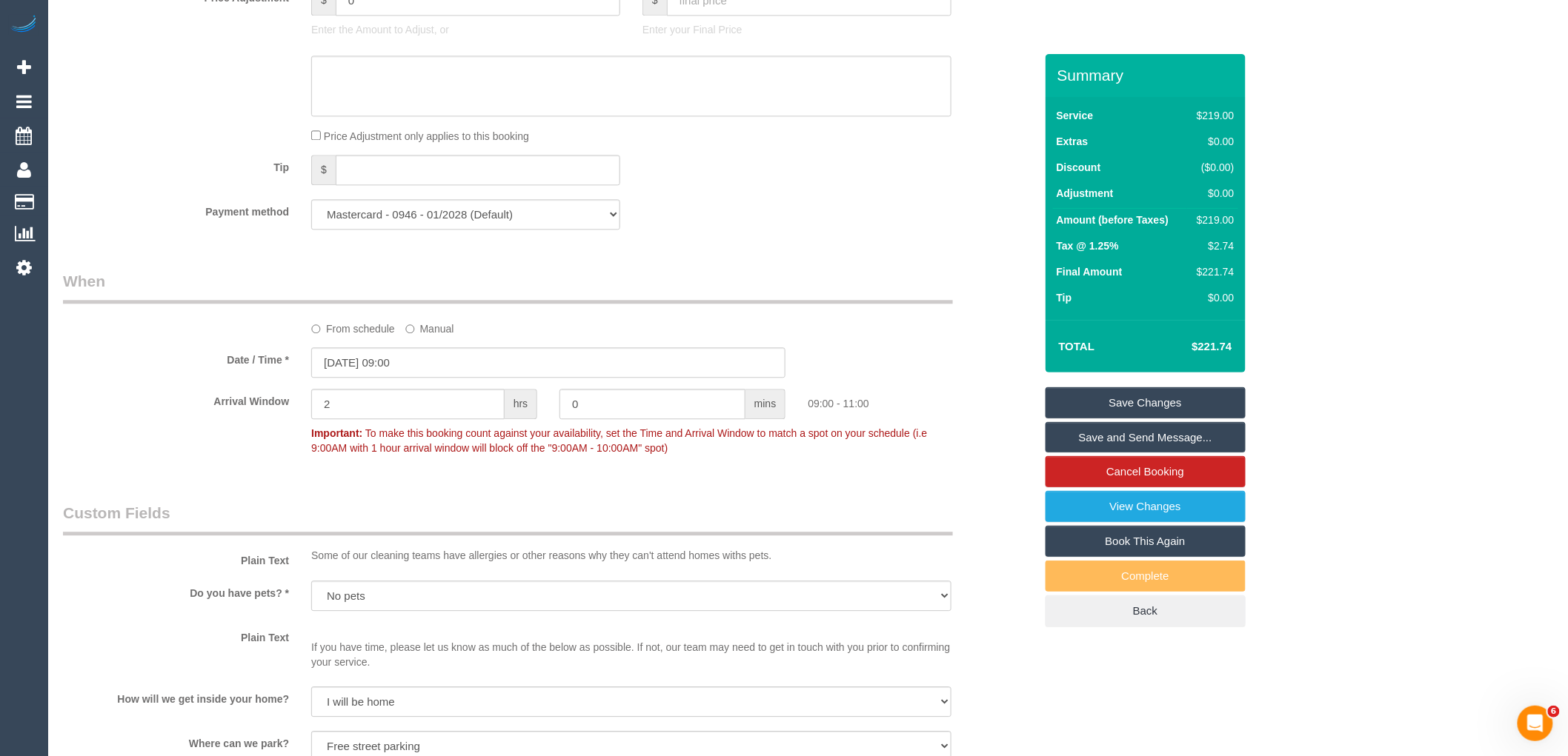
scroll to position [2190, 0]
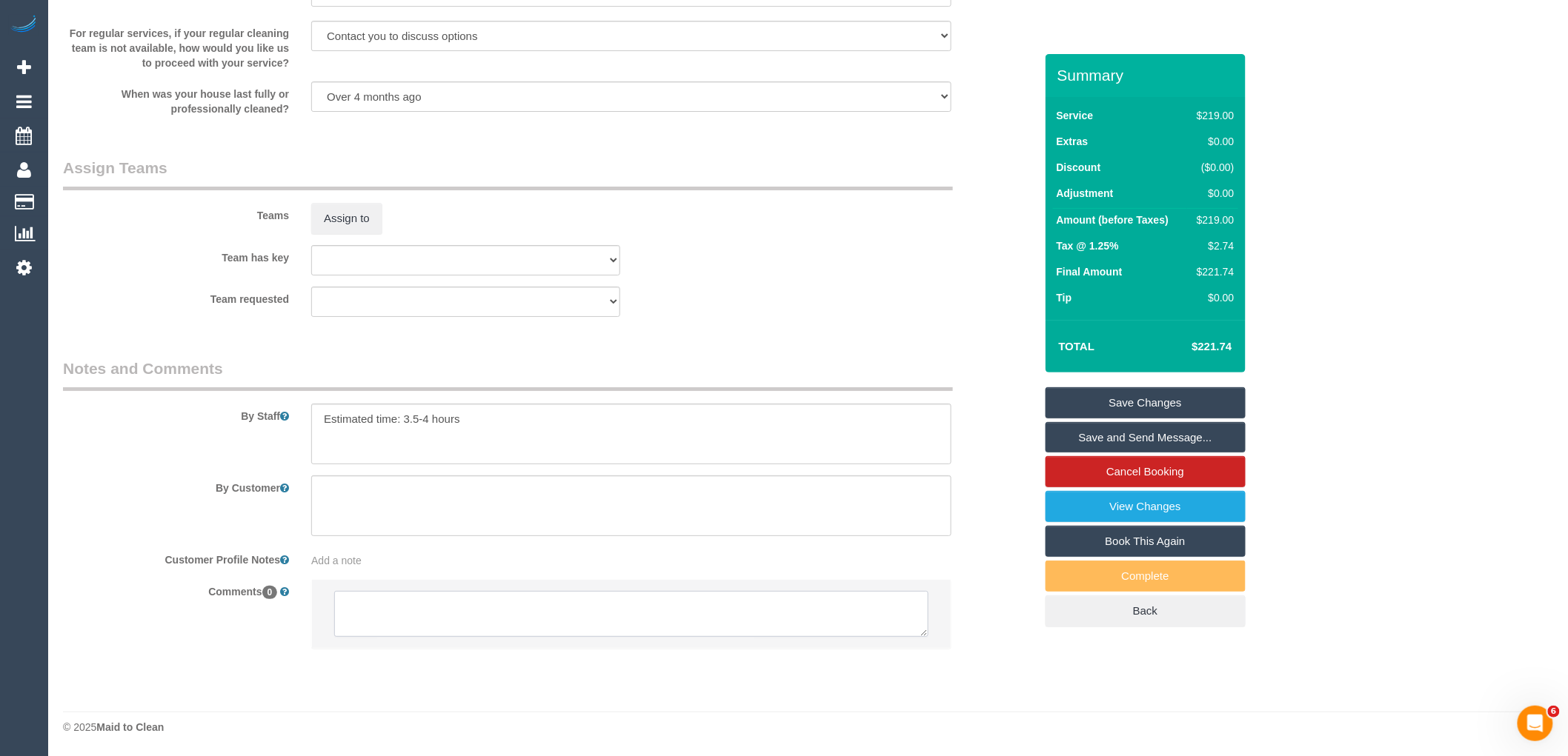
click at [500, 619] on textarea at bounding box center [631, 613] width 595 height 46
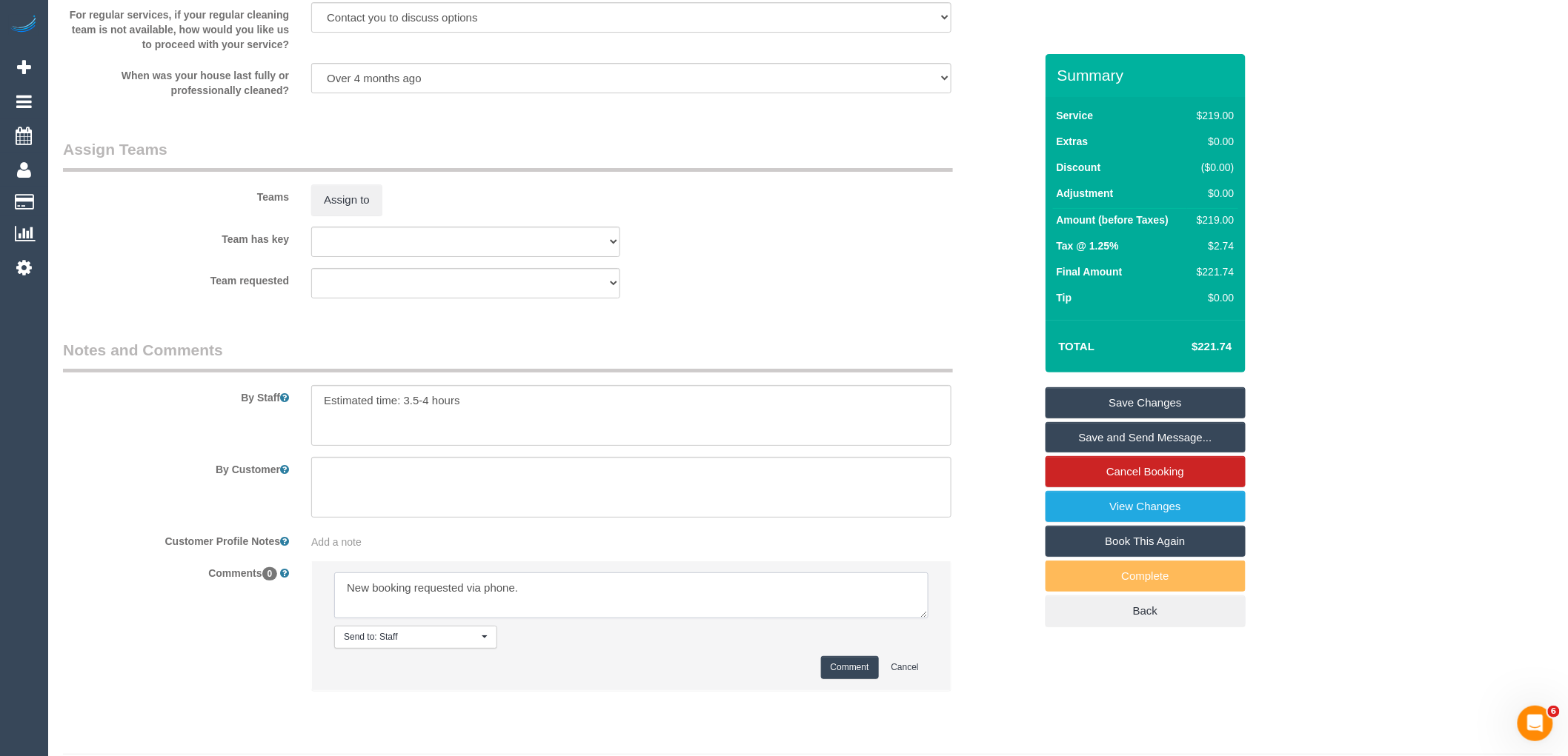
click at [649, 610] on textarea at bounding box center [631, 595] width 595 height 46
type textarea "New booking requested via phone - no flex with day or time"
click at [829, 679] on button "Comment" at bounding box center [850, 668] width 58 height 23
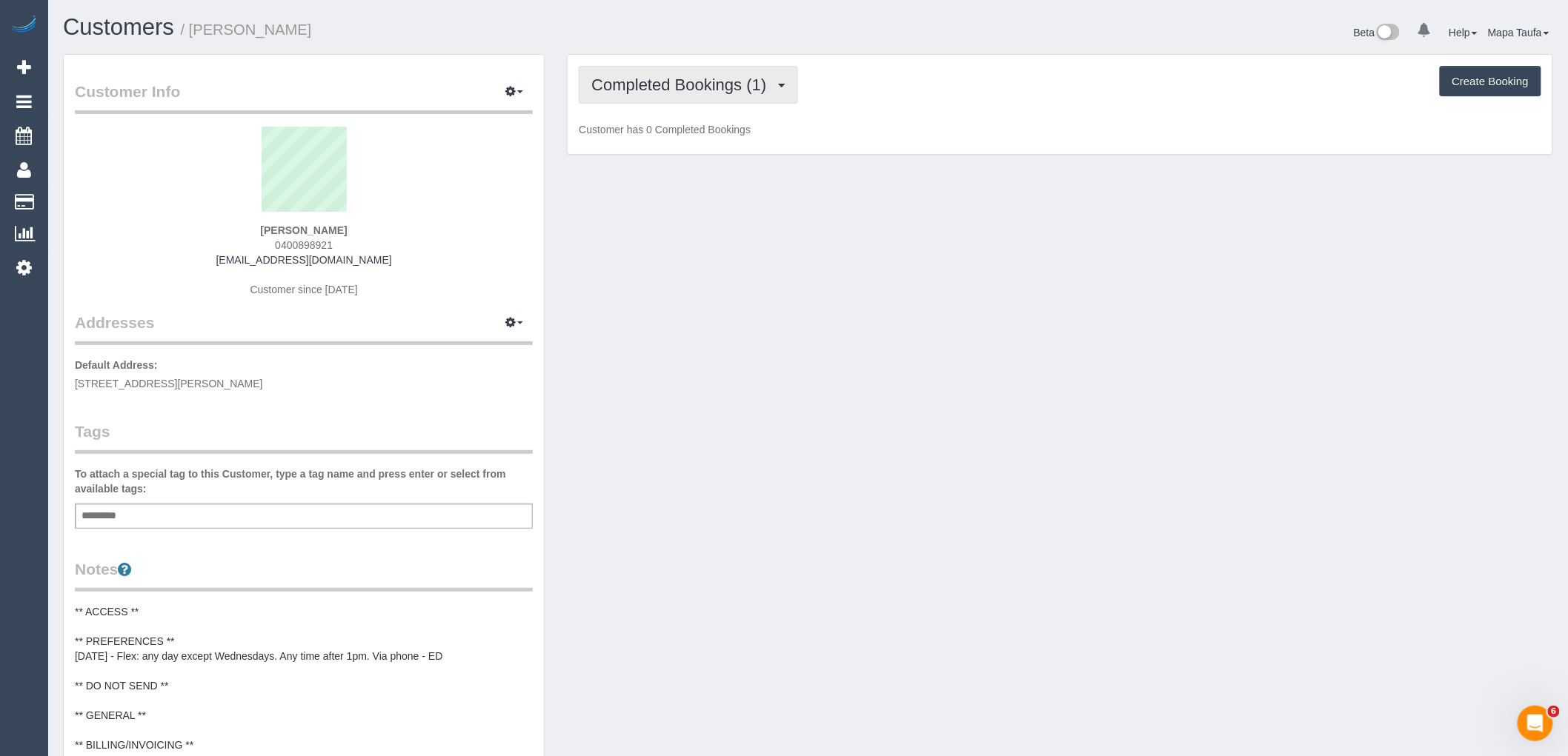
click at [646, 72] on button "Completed Bookings (1)" at bounding box center [688, 85] width 220 height 37
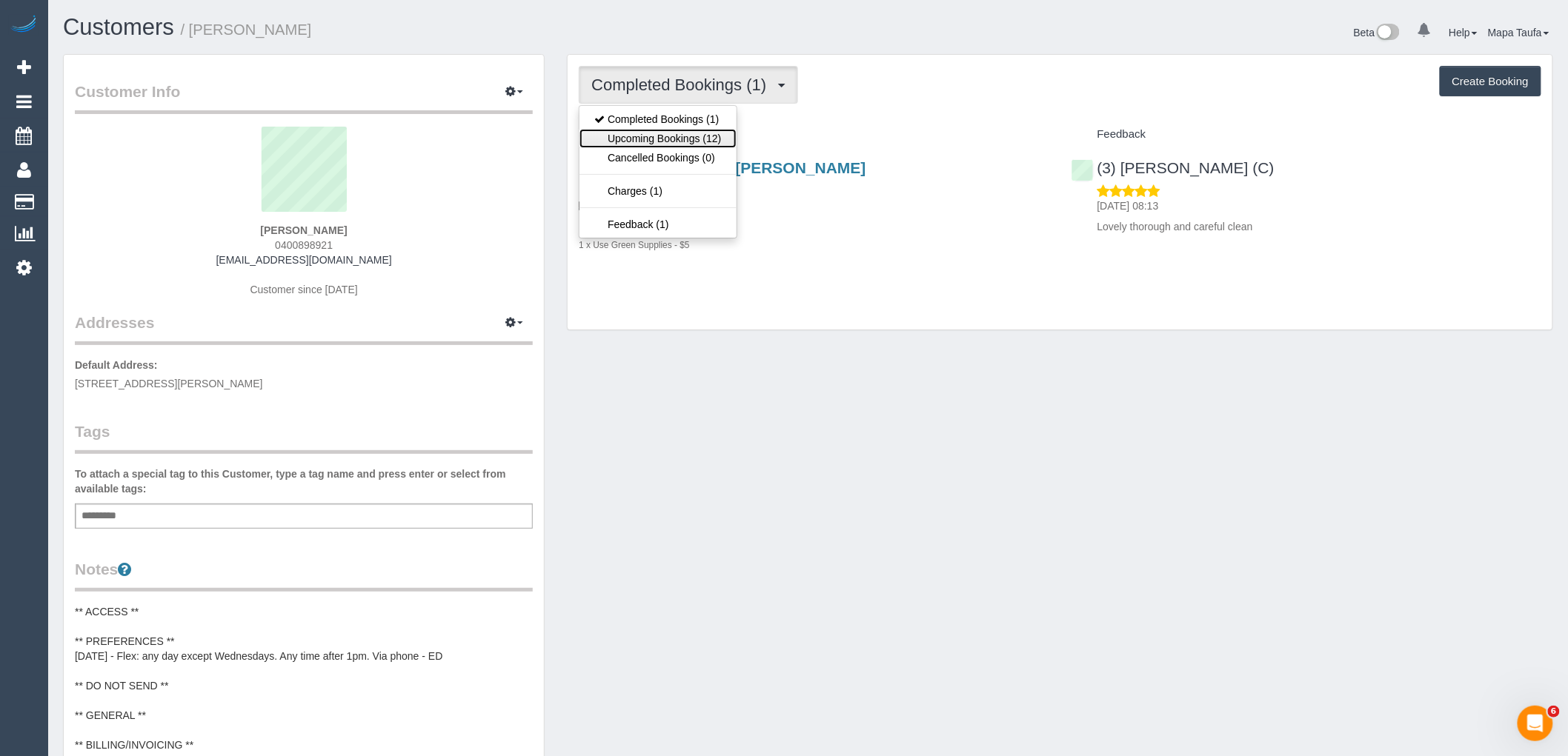
click at [665, 139] on link "Upcoming Bookings (12)" at bounding box center [657, 138] width 156 height 20
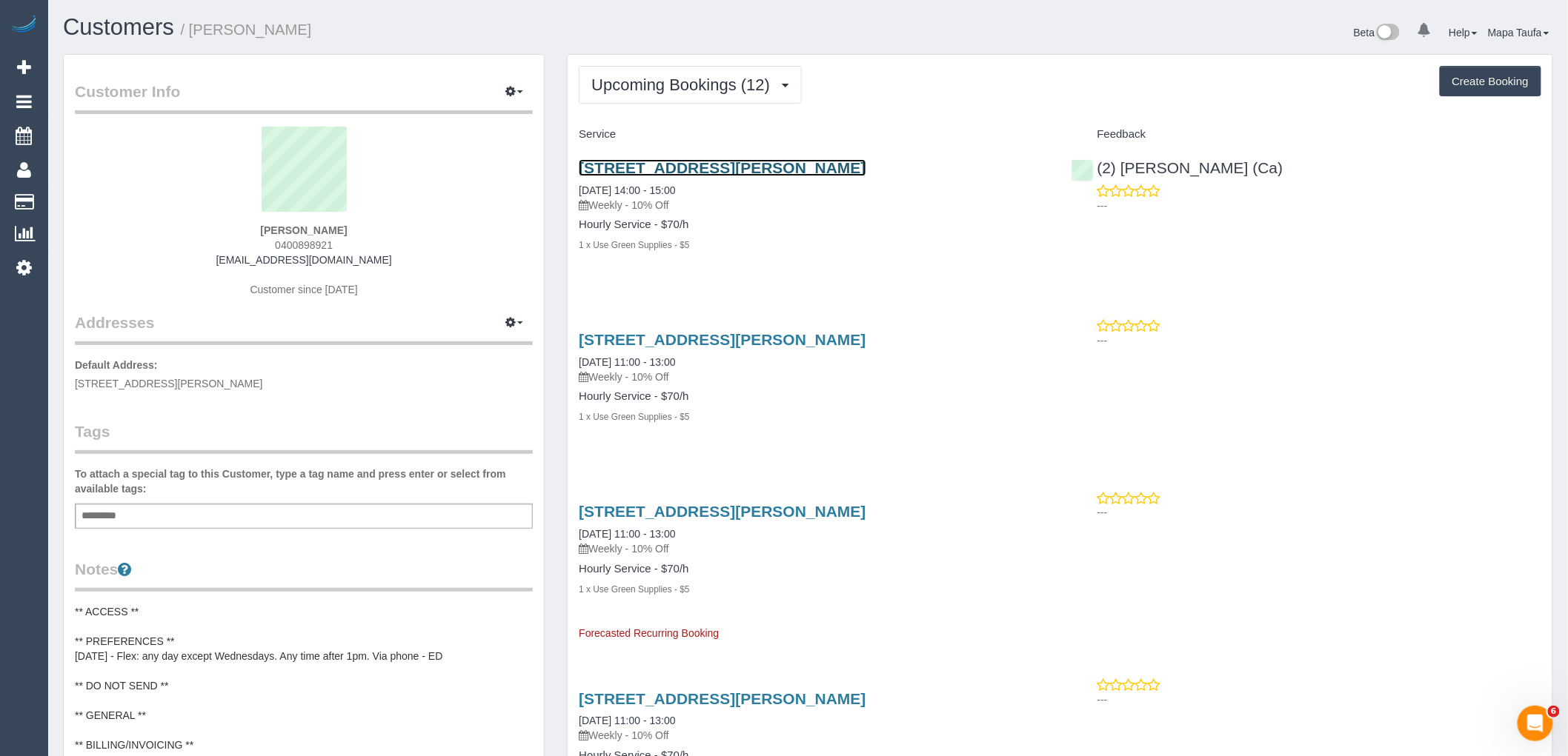
click at [739, 162] on link "[STREET_ADDRESS][PERSON_NAME]" at bounding box center [721, 167] width 287 height 17
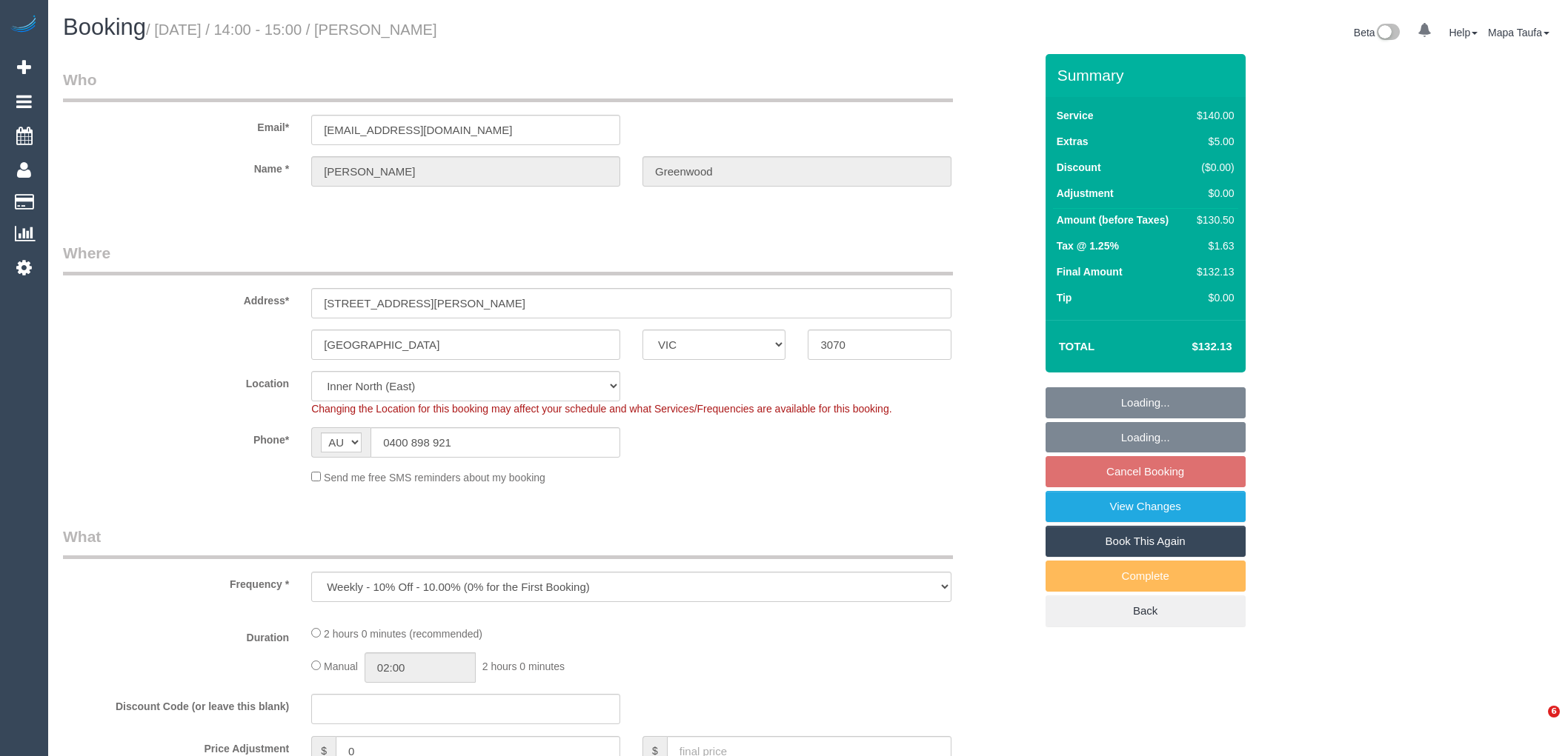
select select "VIC"
select select "object:713"
select select "string:stripe-pm_1SDGMS2GScqysDRVAAKW28ZD"
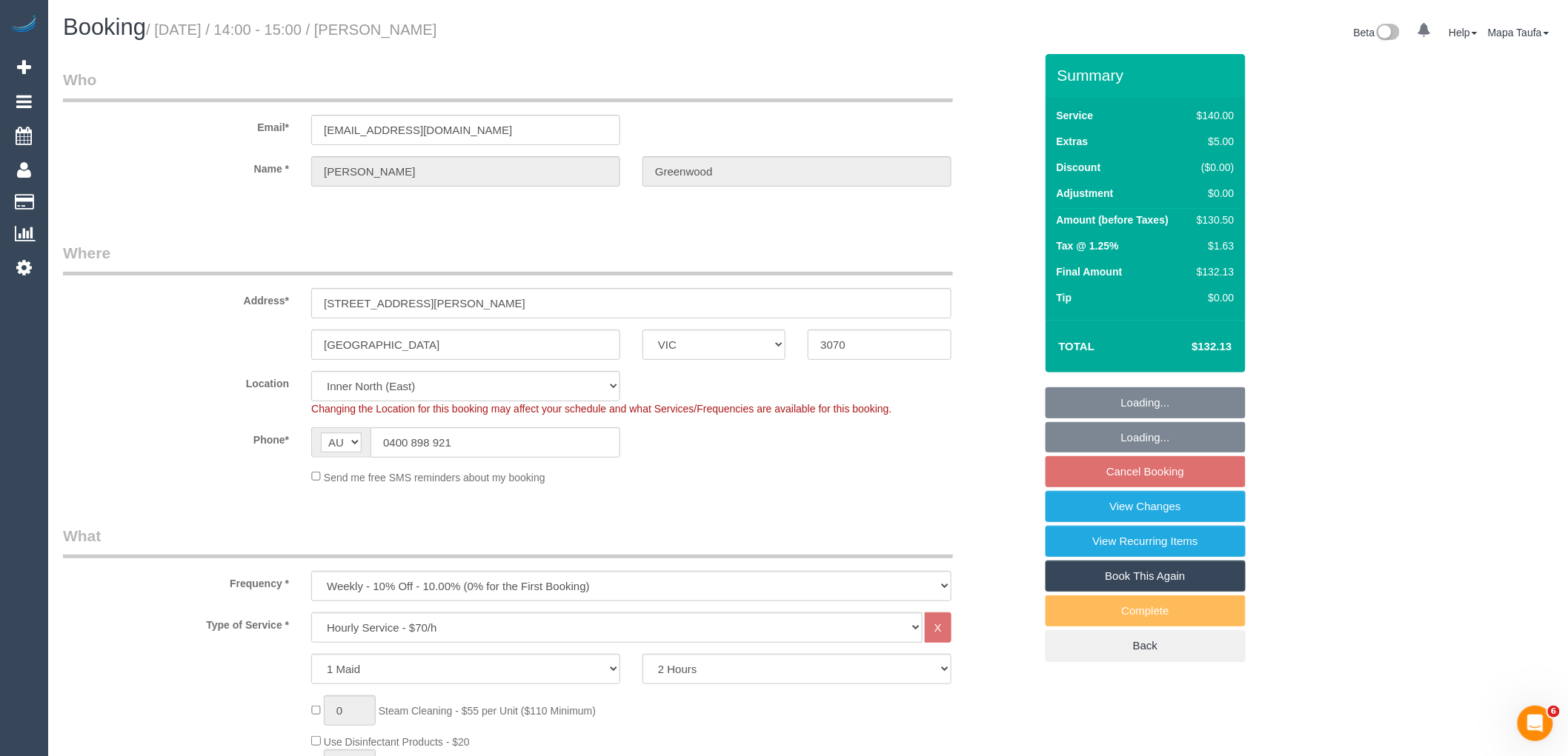
select select "number:28"
select select "number:14"
select select "number:19"
select select "number:23"
select select "number:34"
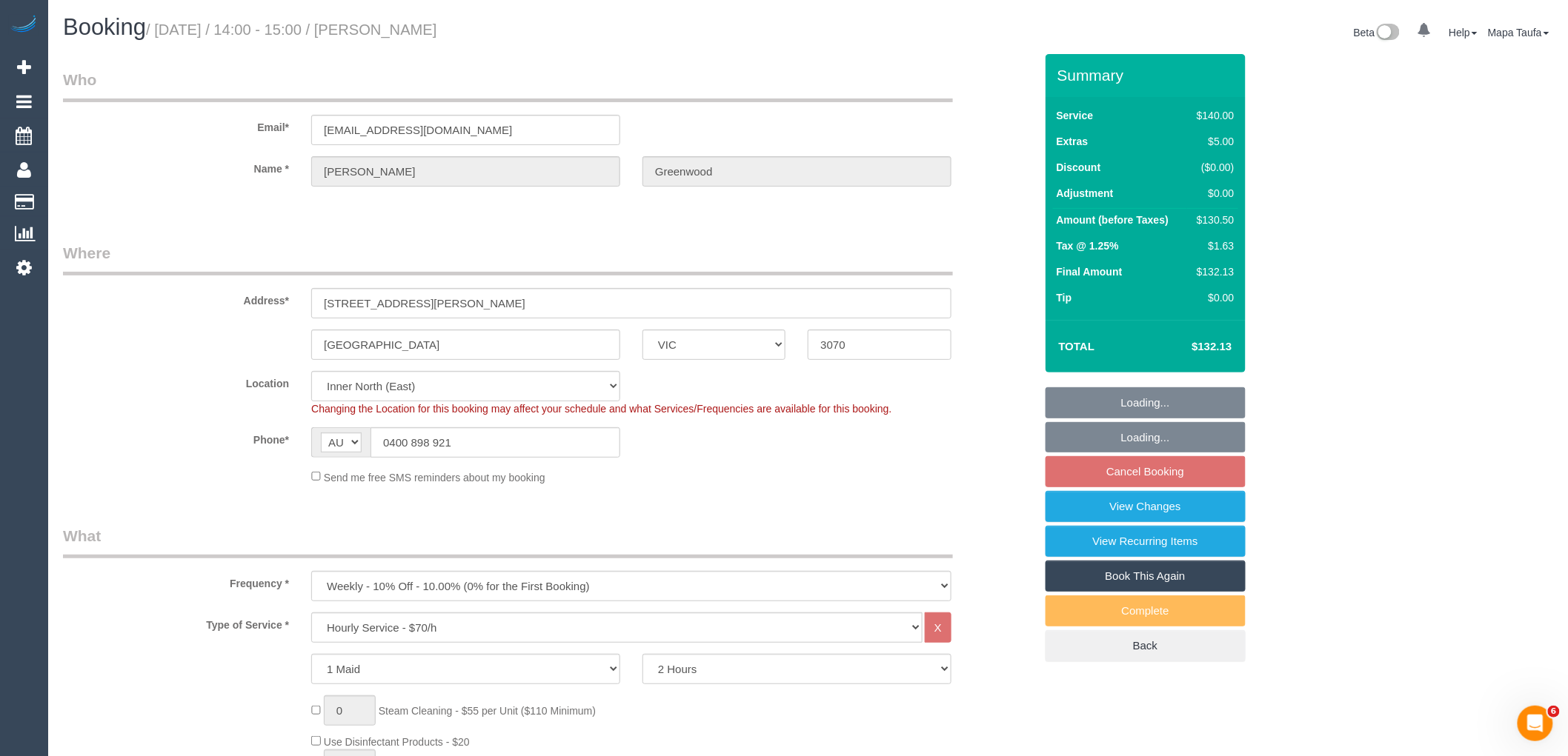
select select "number:26"
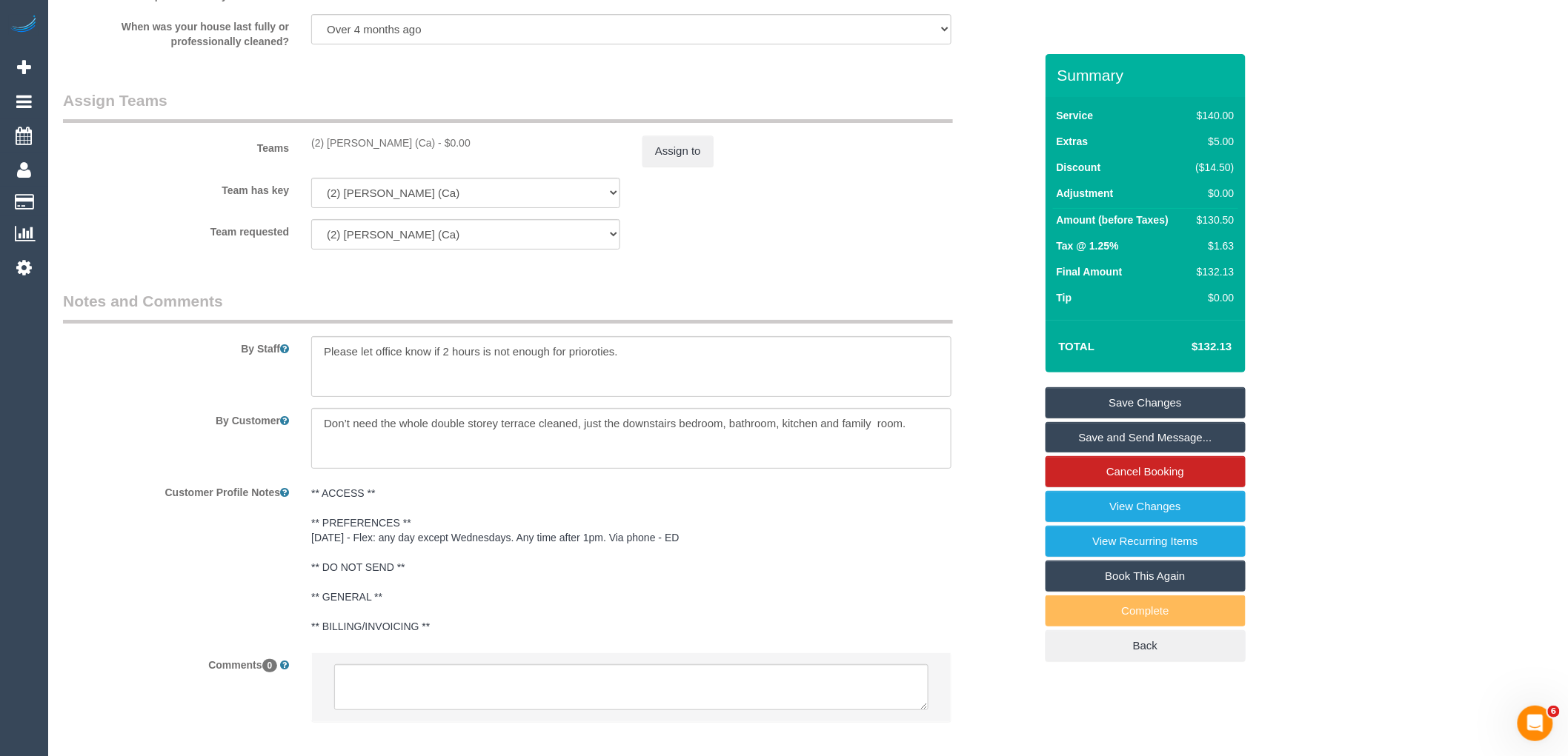
scroll to position [2347, 0]
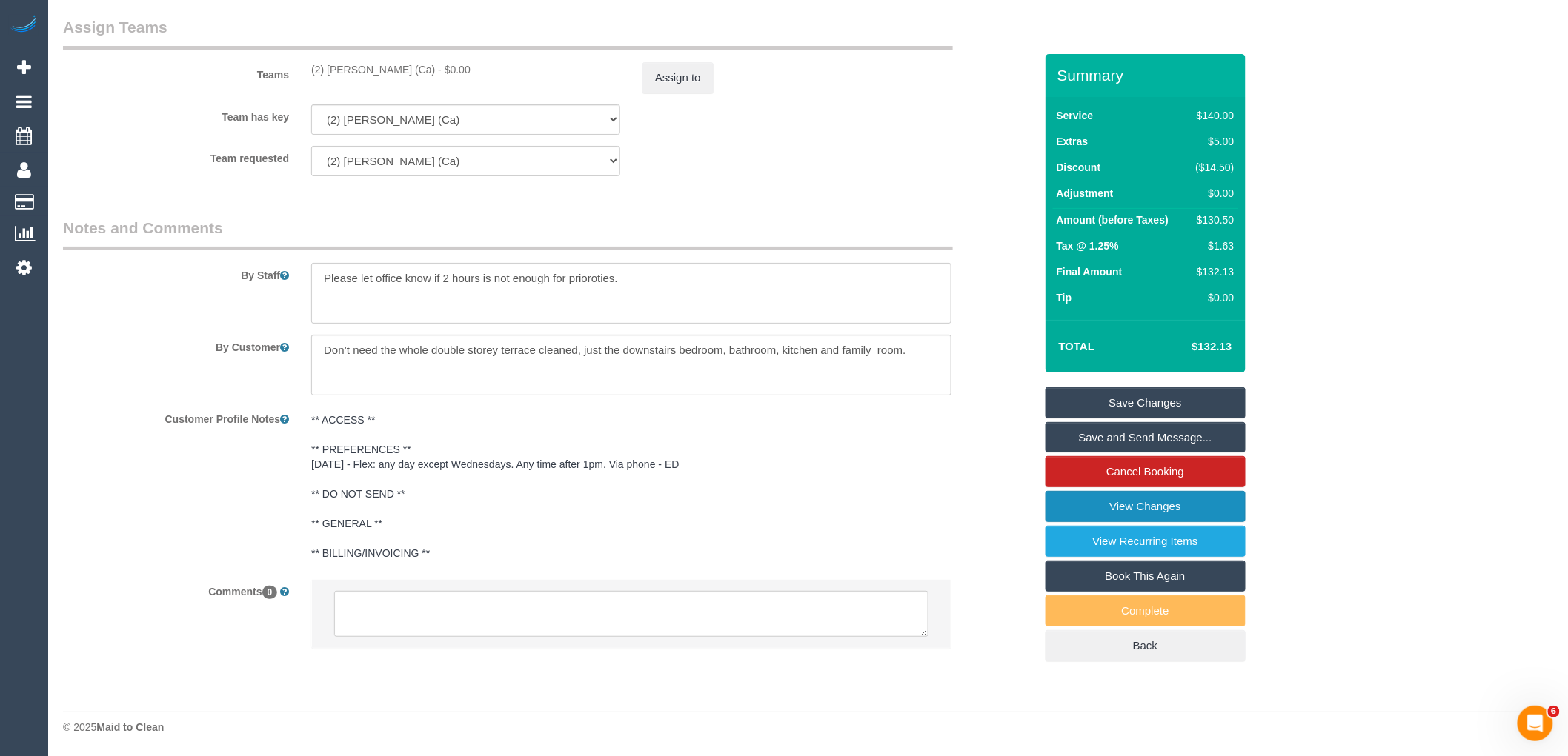
click at [1101, 508] on link "View Changes" at bounding box center [1146, 506] width 200 height 31
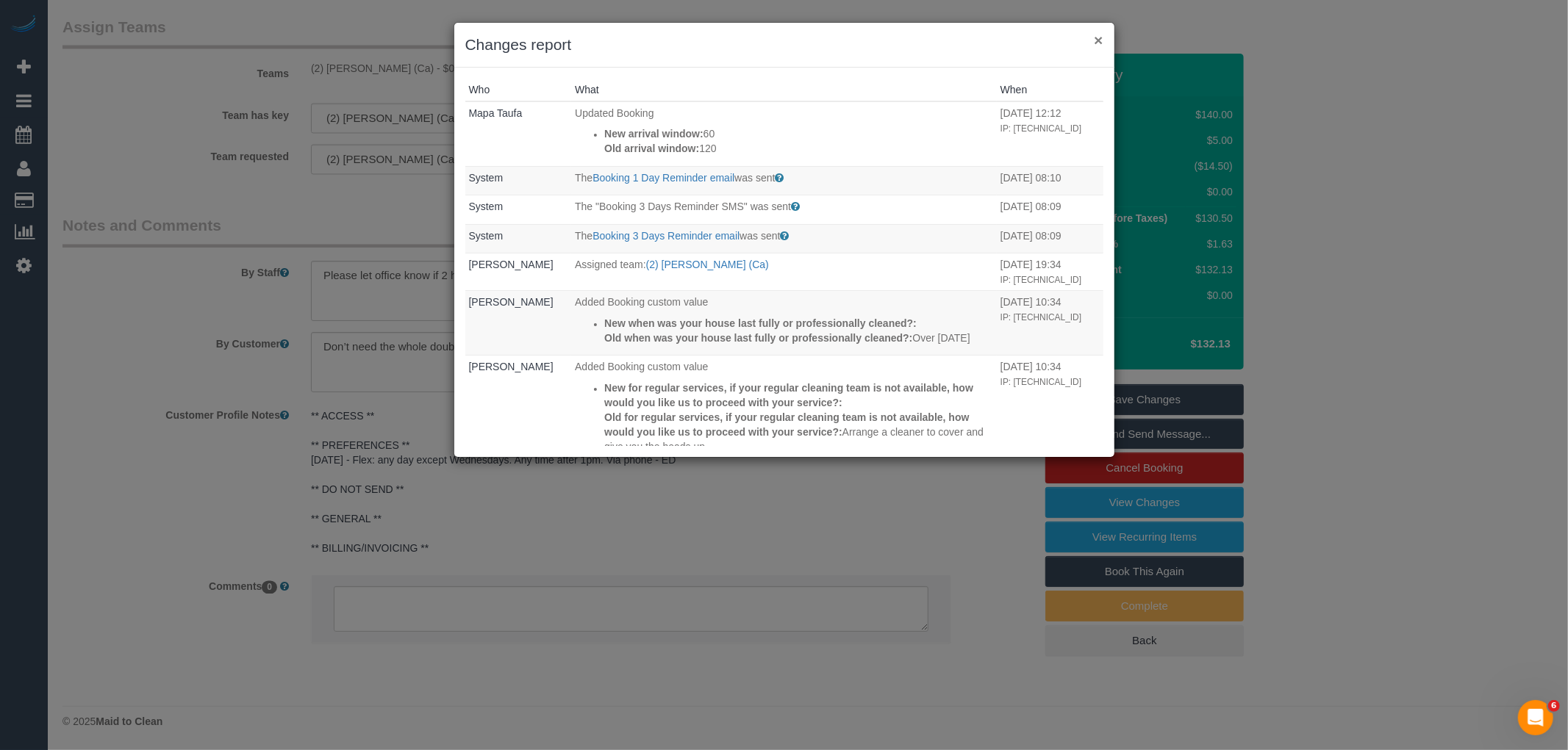
click at [1099, 37] on button "×" at bounding box center [1098, 40] width 9 height 15
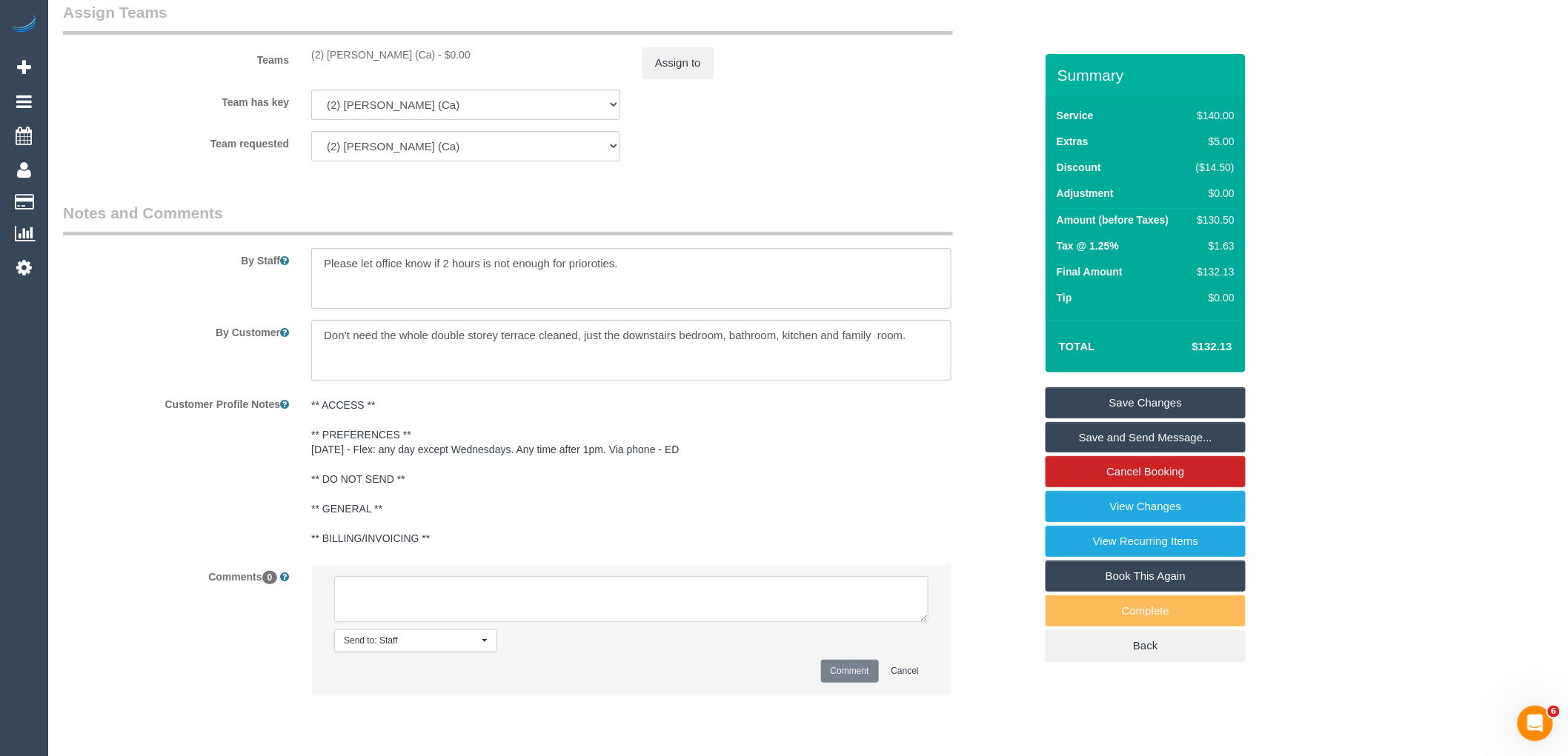
click at [403, 622] on textarea at bounding box center [631, 599] width 595 height 46
type textarea "Updated arrival window to 2-3pm cleaner confirmed"
click at [845, 678] on button "Comment" at bounding box center [850, 672] width 58 height 23
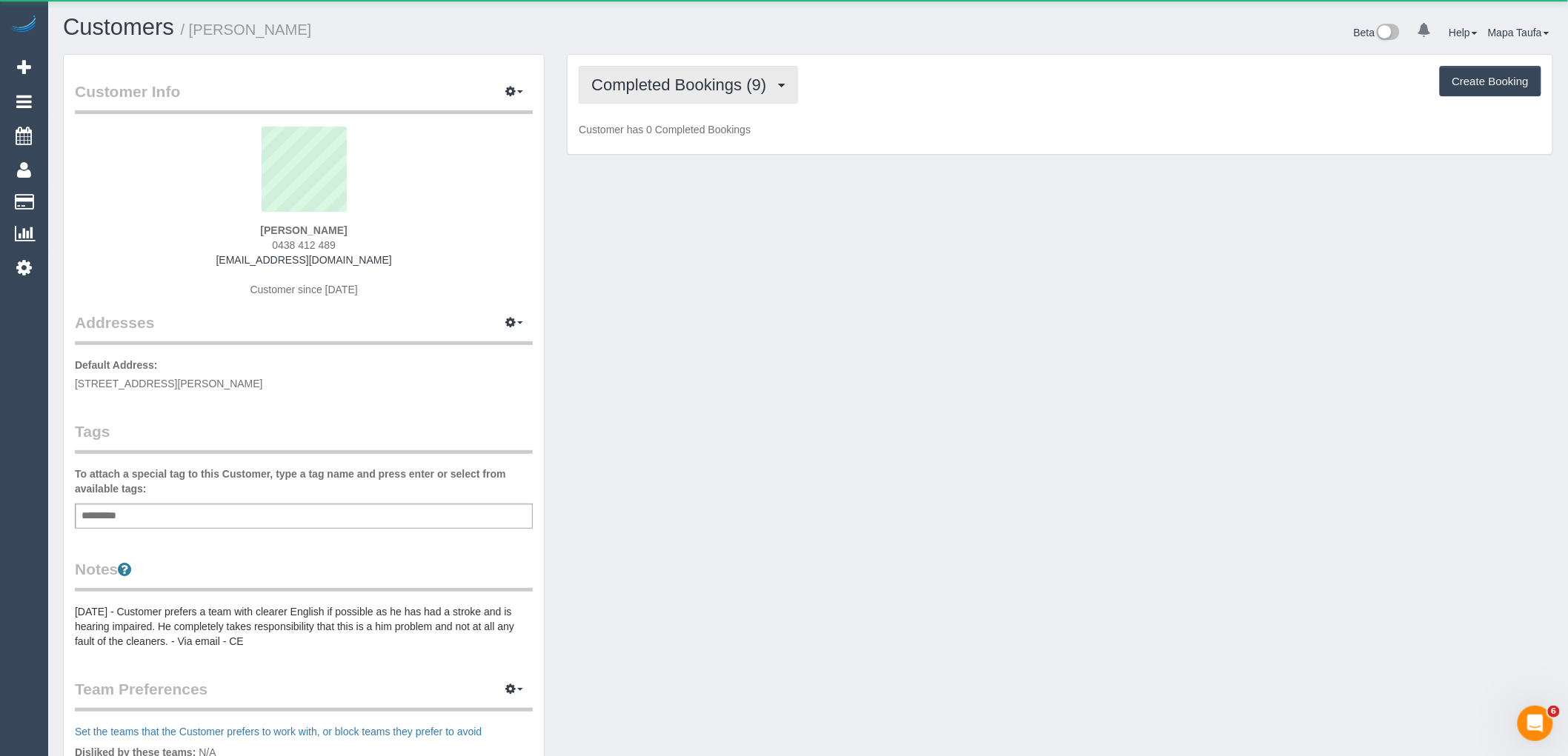
click at [698, 85] on span "Completed Bookings (9)" at bounding box center [682, 85] width 182 height 19
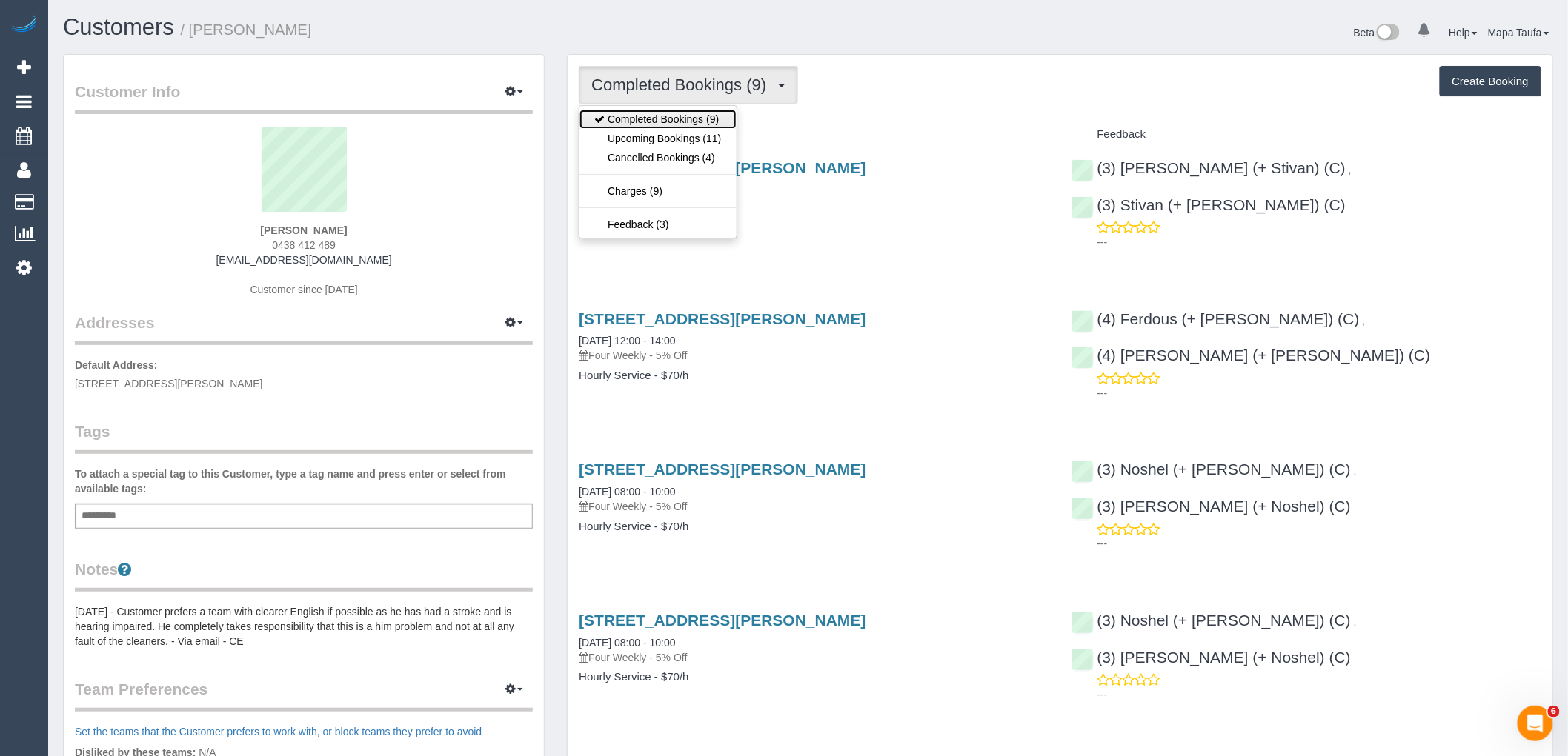
click at [691, 129] on link "Completed Bookings (9)" at bounding box center [657, 120] width 156 height 20
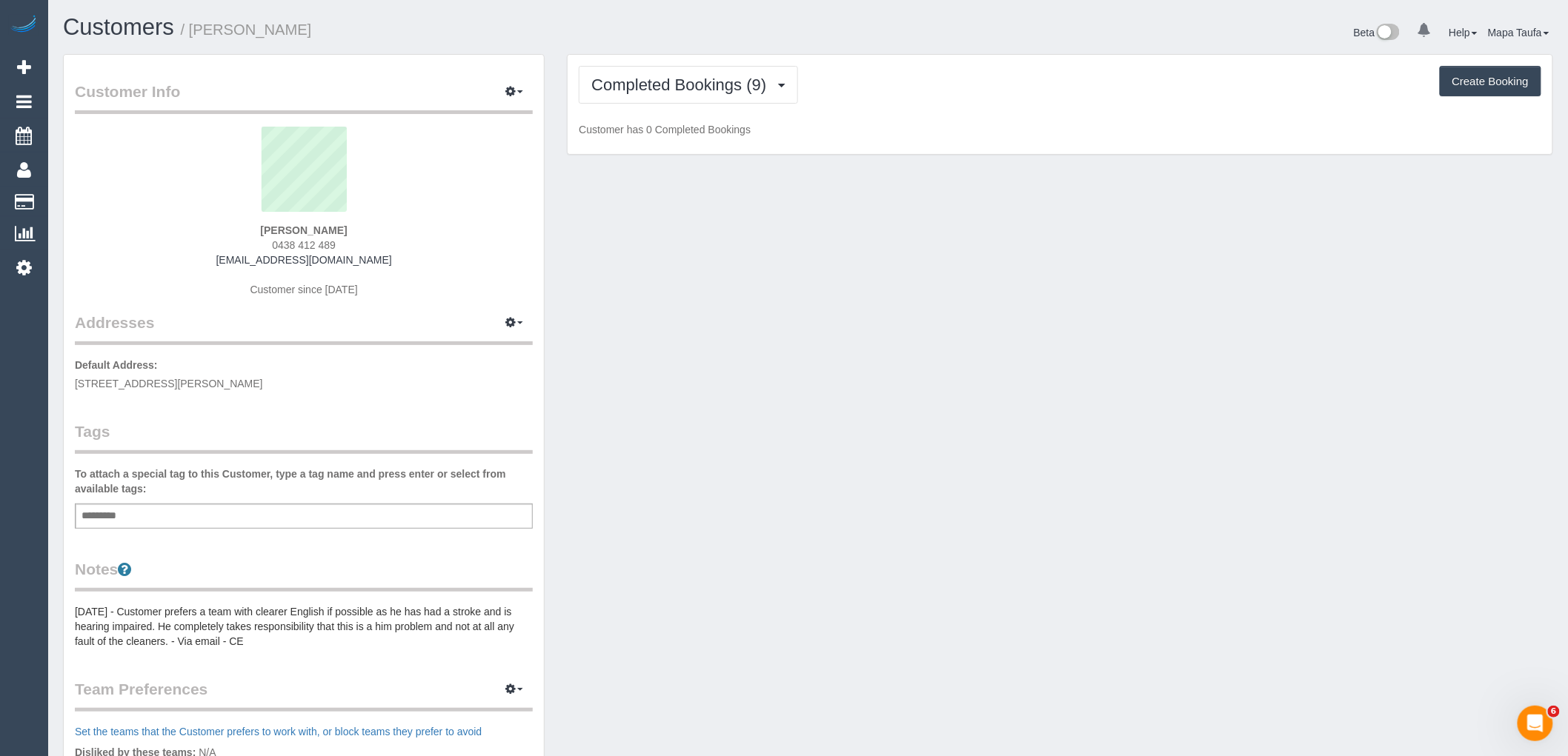
click at [939, 87] on div "Completed Bookings (9) Completed Bookings (9) Upcoming Bookings (11) Cancelled …" at bounding box center [1060, 85] width 963 height 37
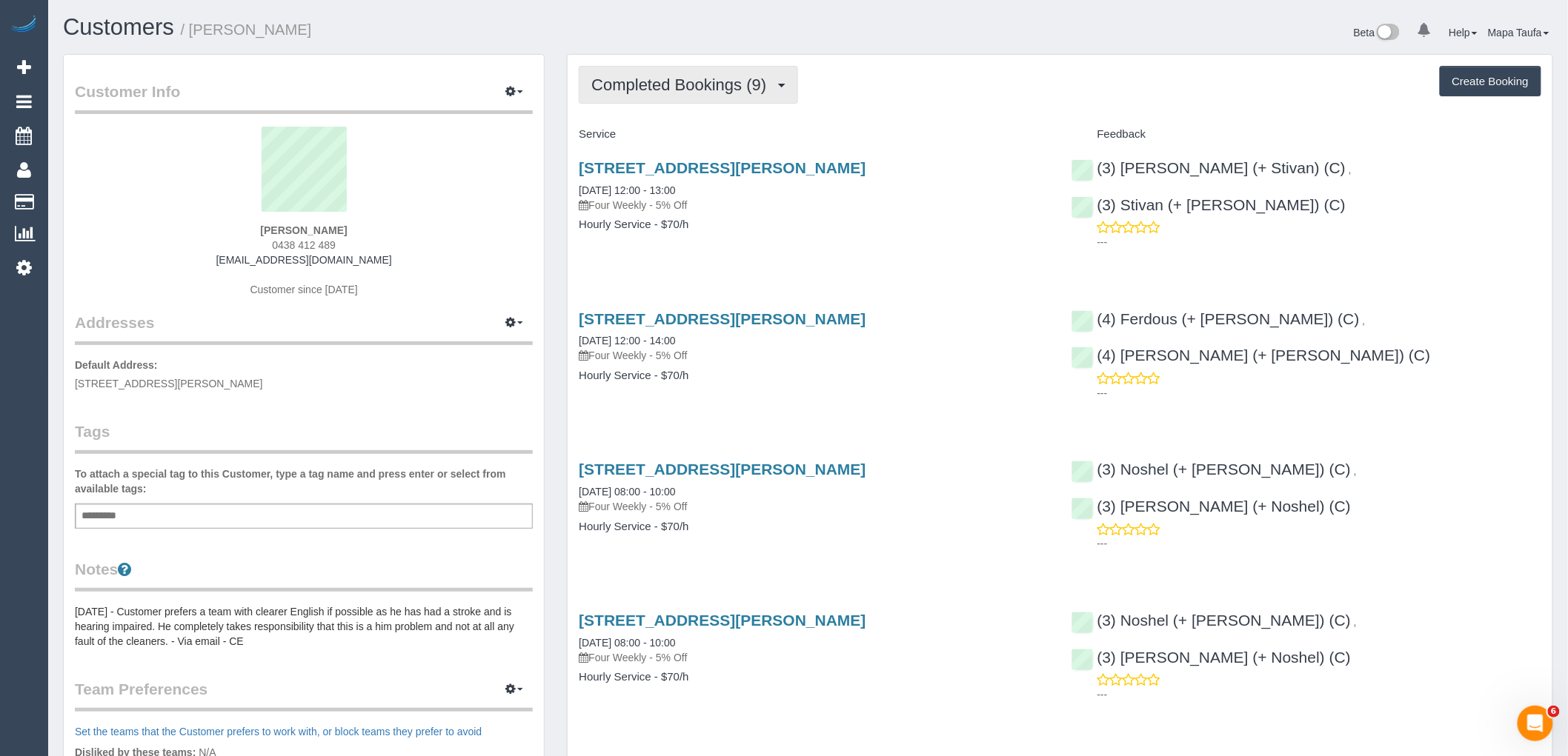
click at [694, 83] on span "Completed Bookings (9)" at bounding box center [682, 85] width 182 height 19
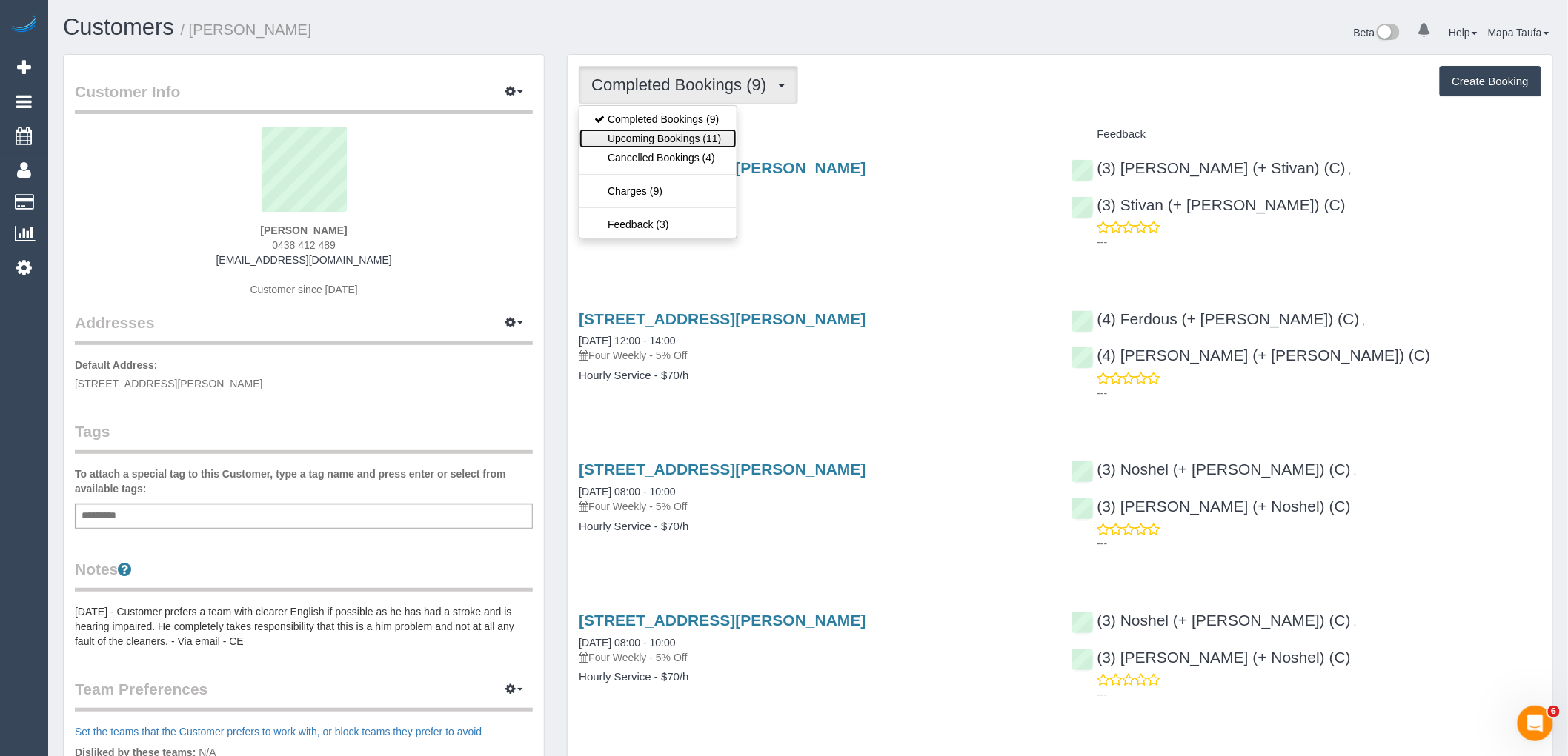
click at [695, 137] on link "Upcoming Bookings (11)" at bounding box center [657, 138] width 156 height 20
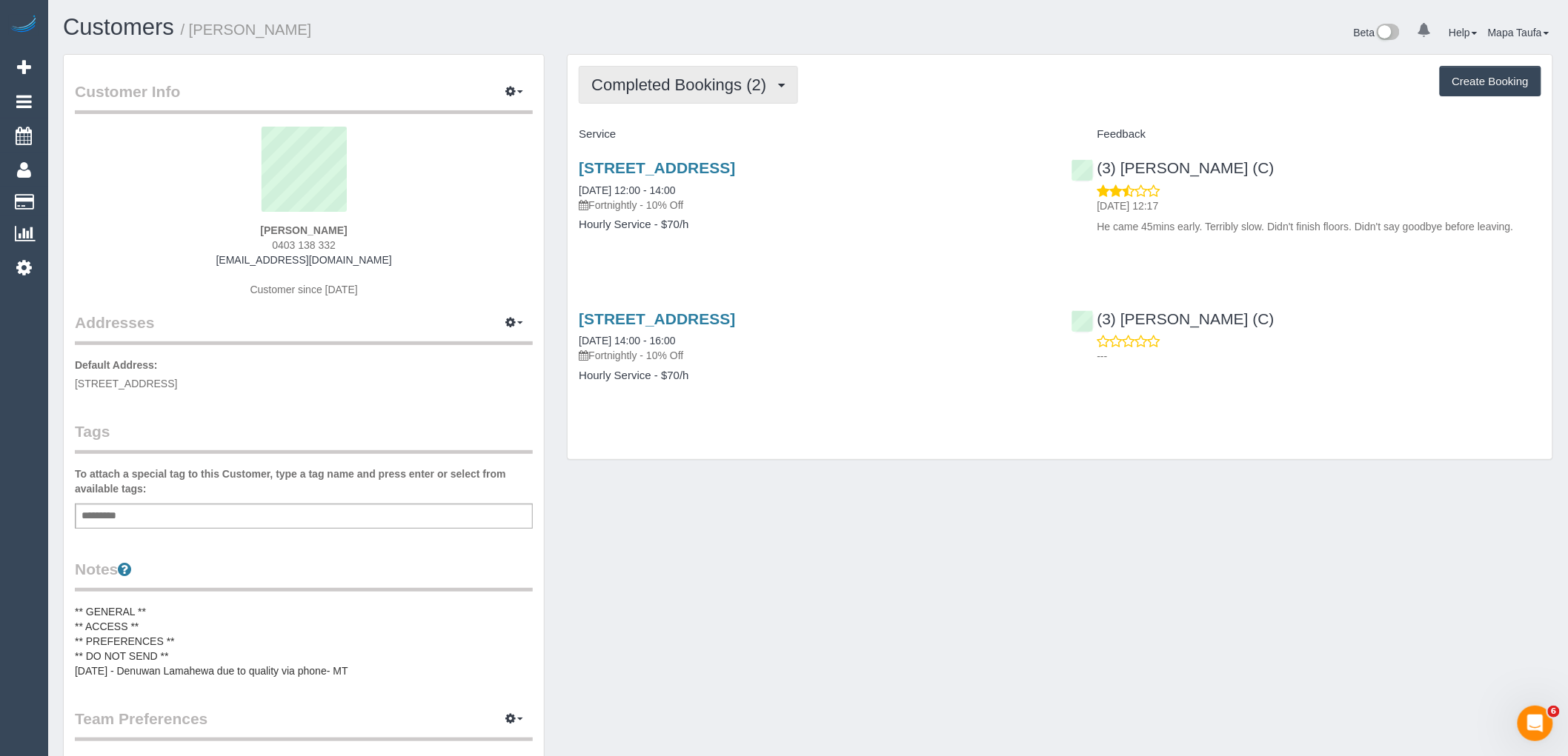
click at [746, 98] on button "Completed Bookings (2)" at bounding box center [688, 85] width 220 height 37
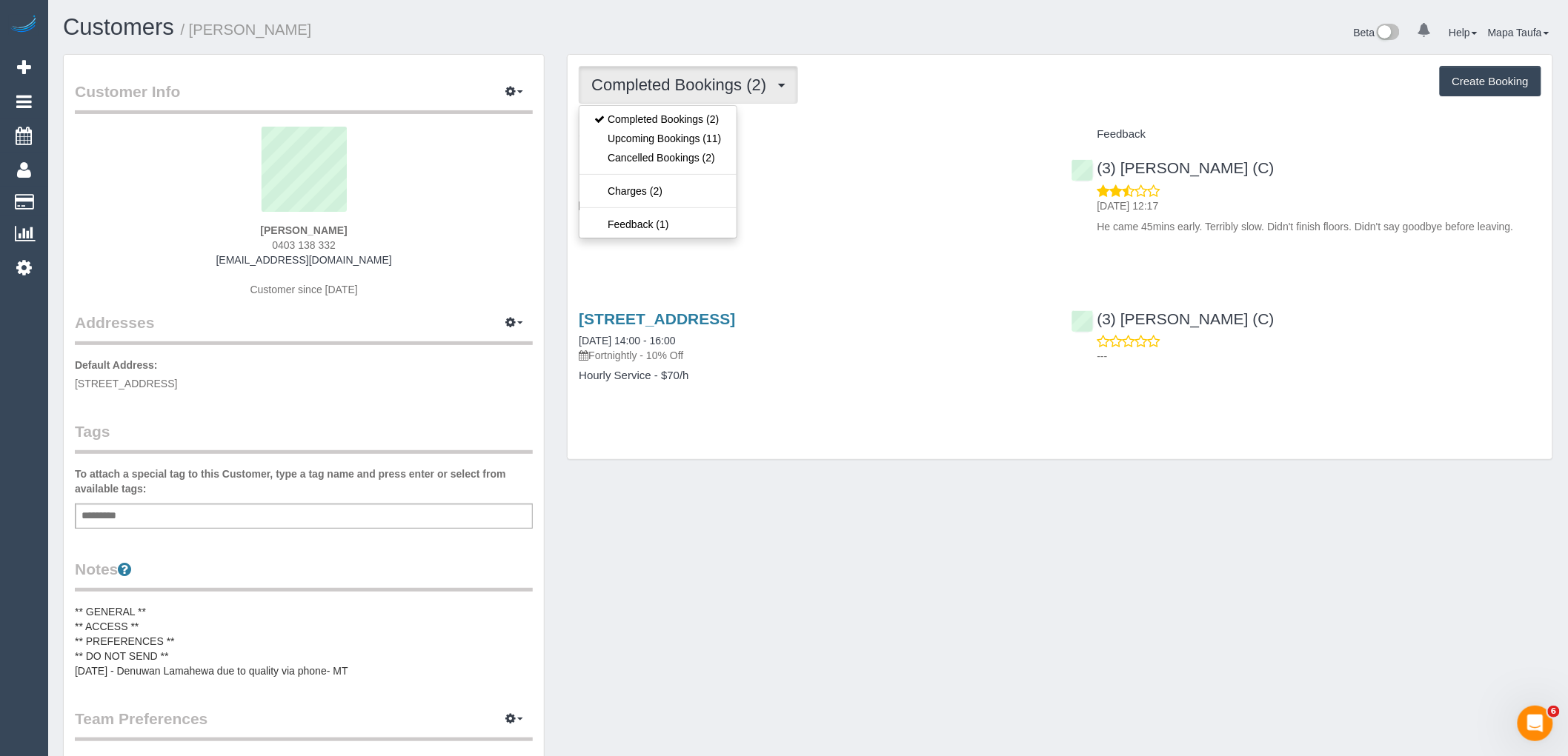
click at [919, 112] on div "Completed Bookings (2) Completed Bookings (2) Upcoming Bookings (11) Cancelled …" at bounding box center [1060, 257] width 985 height 405
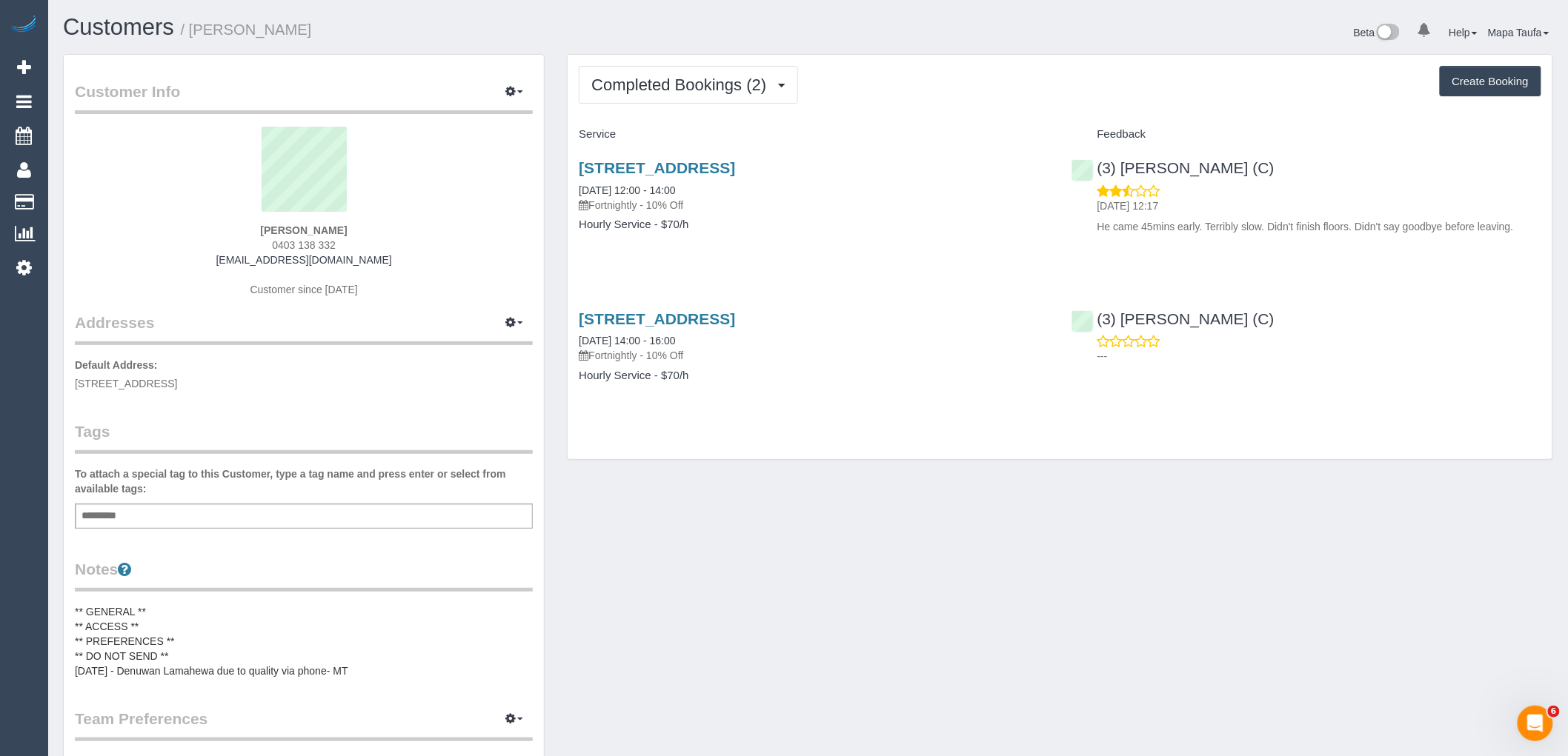
click at [1020, 433] on div "Completed Bookings (2) Completed Bookings (2) Upcoming Bookings (11) Cancelled …" at bounding box center [1060, 257] width 985 height 405
click at [720, 82] on span "Completed Bookings (2)" at bounding box center [682, 85] width 182 height 19
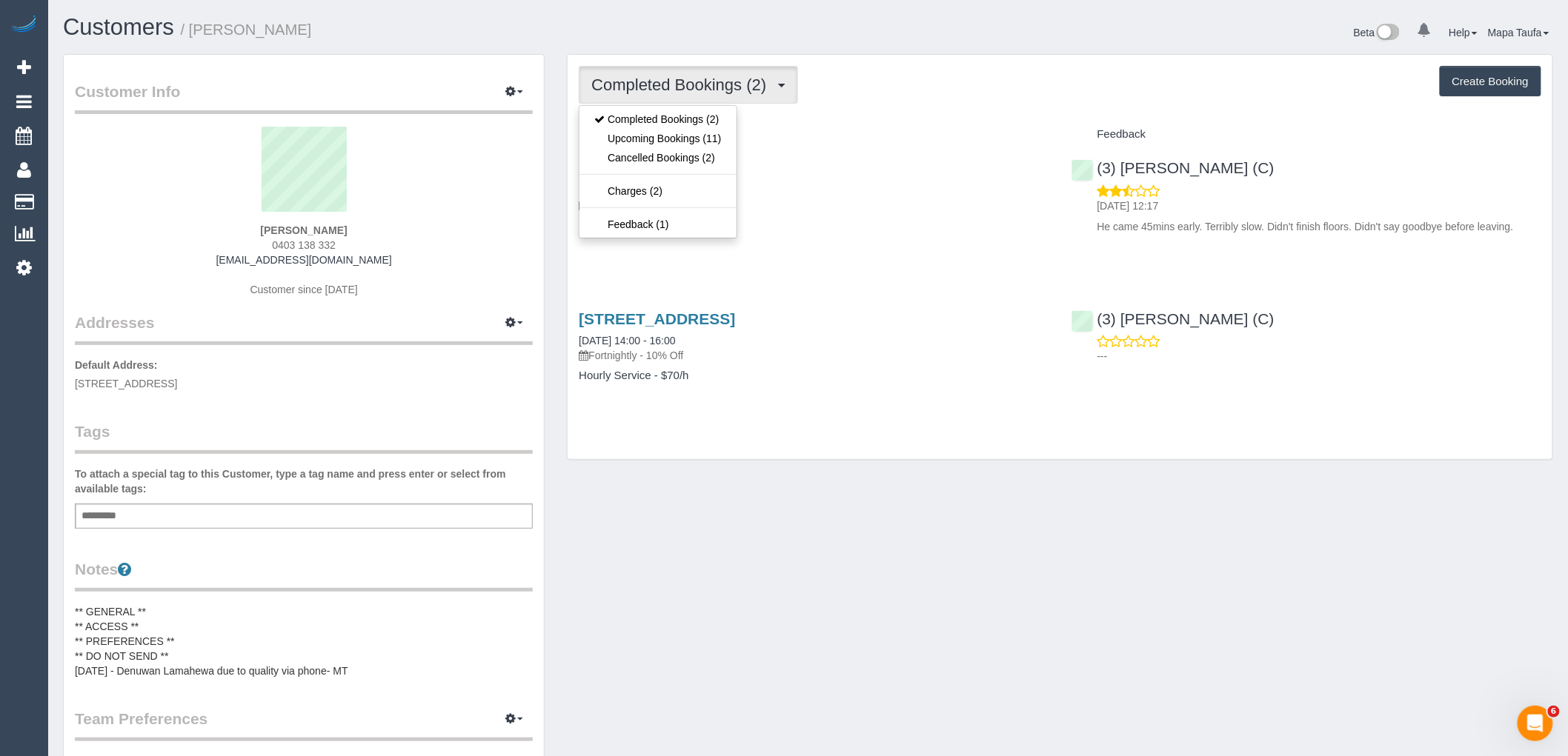
click at [897, 108] on div "Completed Bookings (2) Completed Bookings (2) Upcoming Bookings (11) Cancelled …" at bounding box center [1060, 257] width 985 height 405
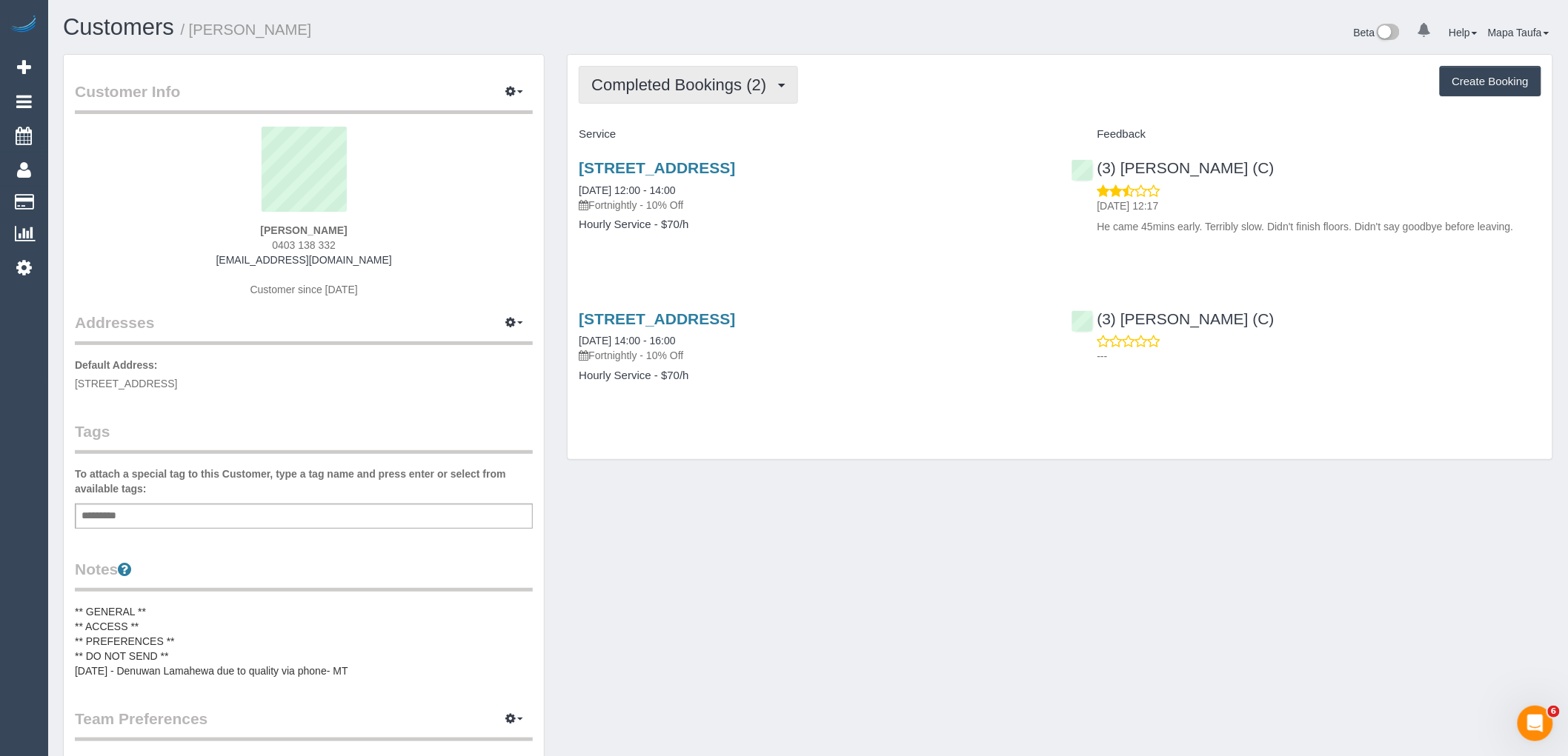
click at [698, 98] on button "Completed Bookings (2)" at bounding box center [688, 85] width 220 height 37
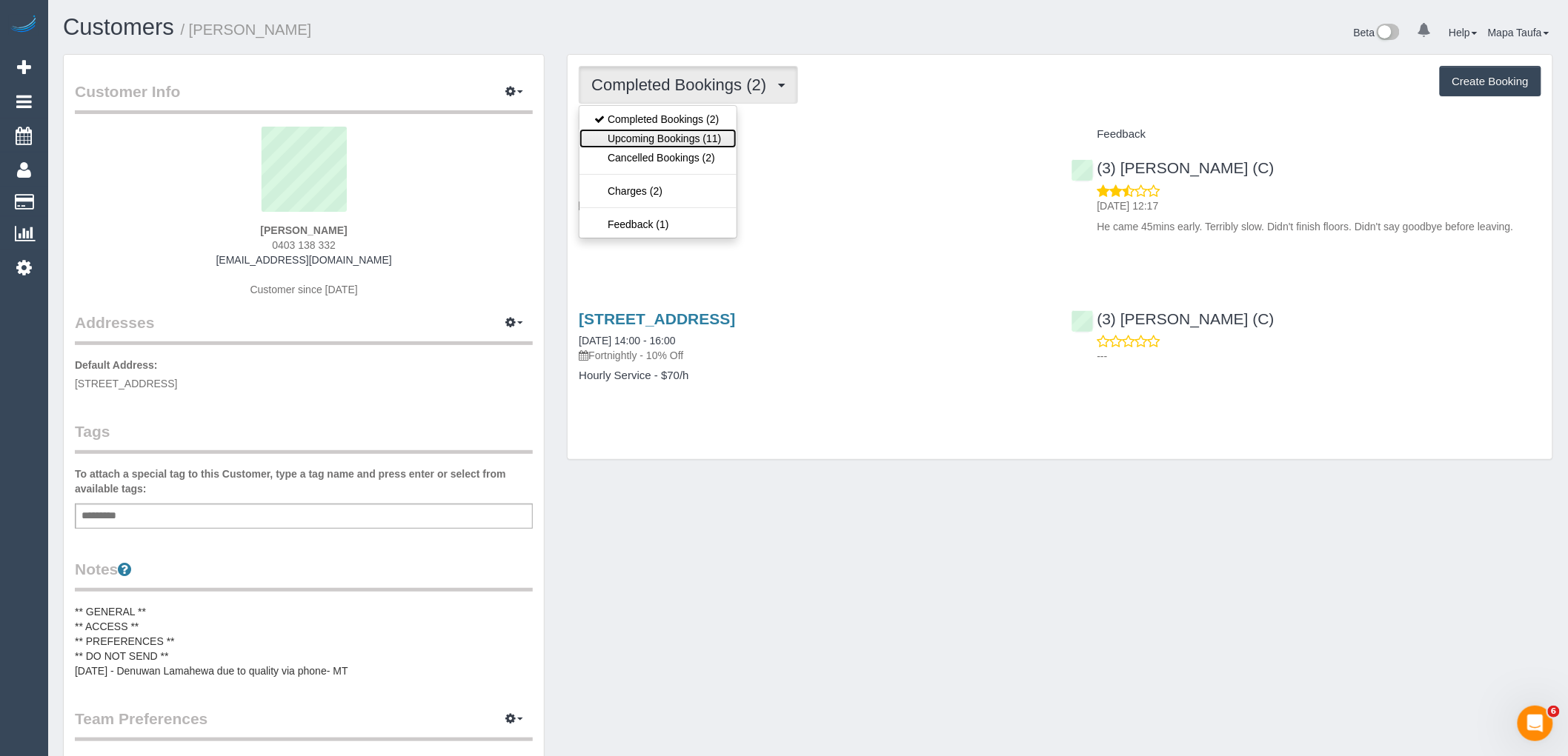
click at [687, 134] on link "Upcoming Bookings (11)" at bounding box center [657, 138] width 156 height 20
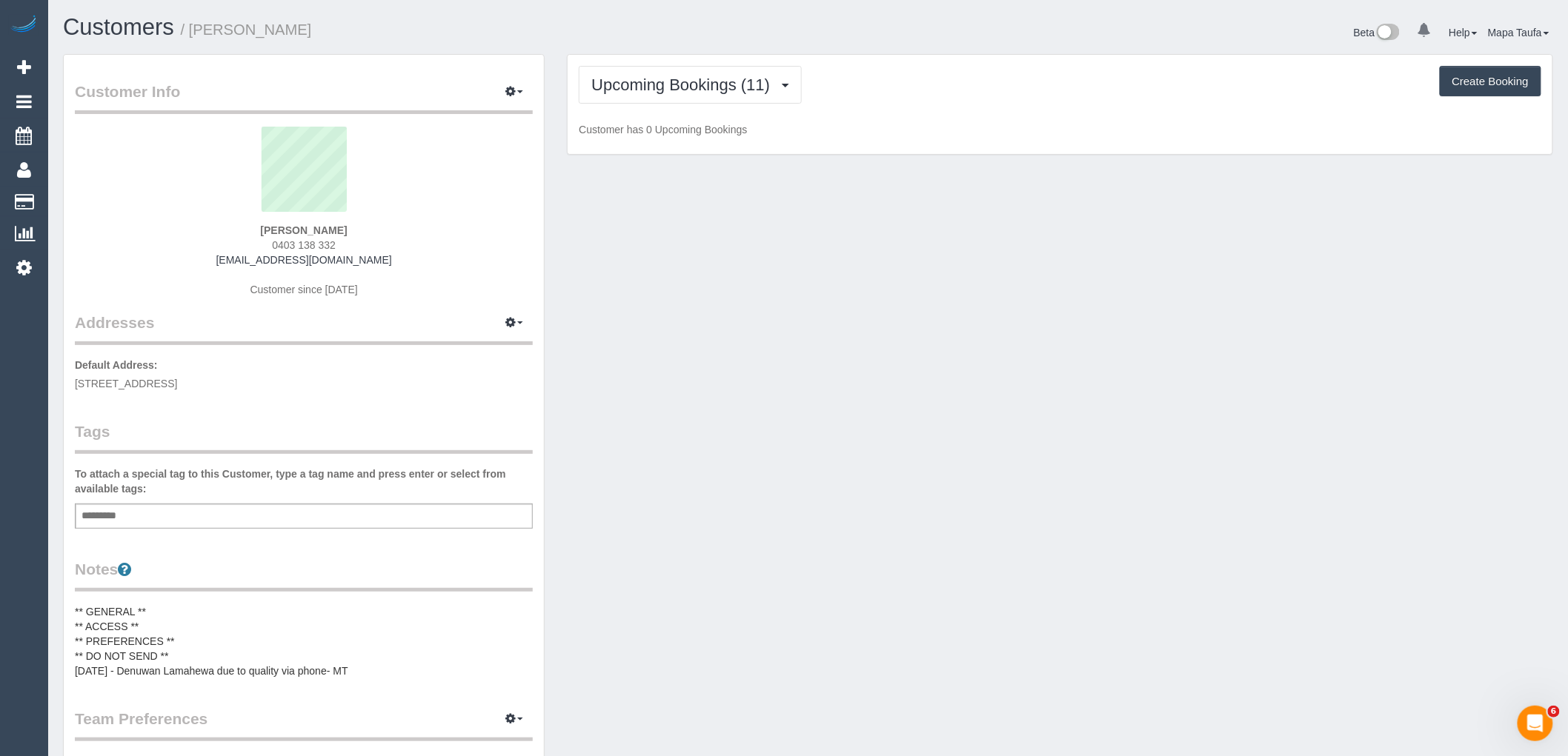
click at [937, 82] on div "Upcoming Bookings (11) Completed Bookings (2) Upcoming Bookings (11) Cancelled …" at bounding box center [1060, 85] width 963 height 37
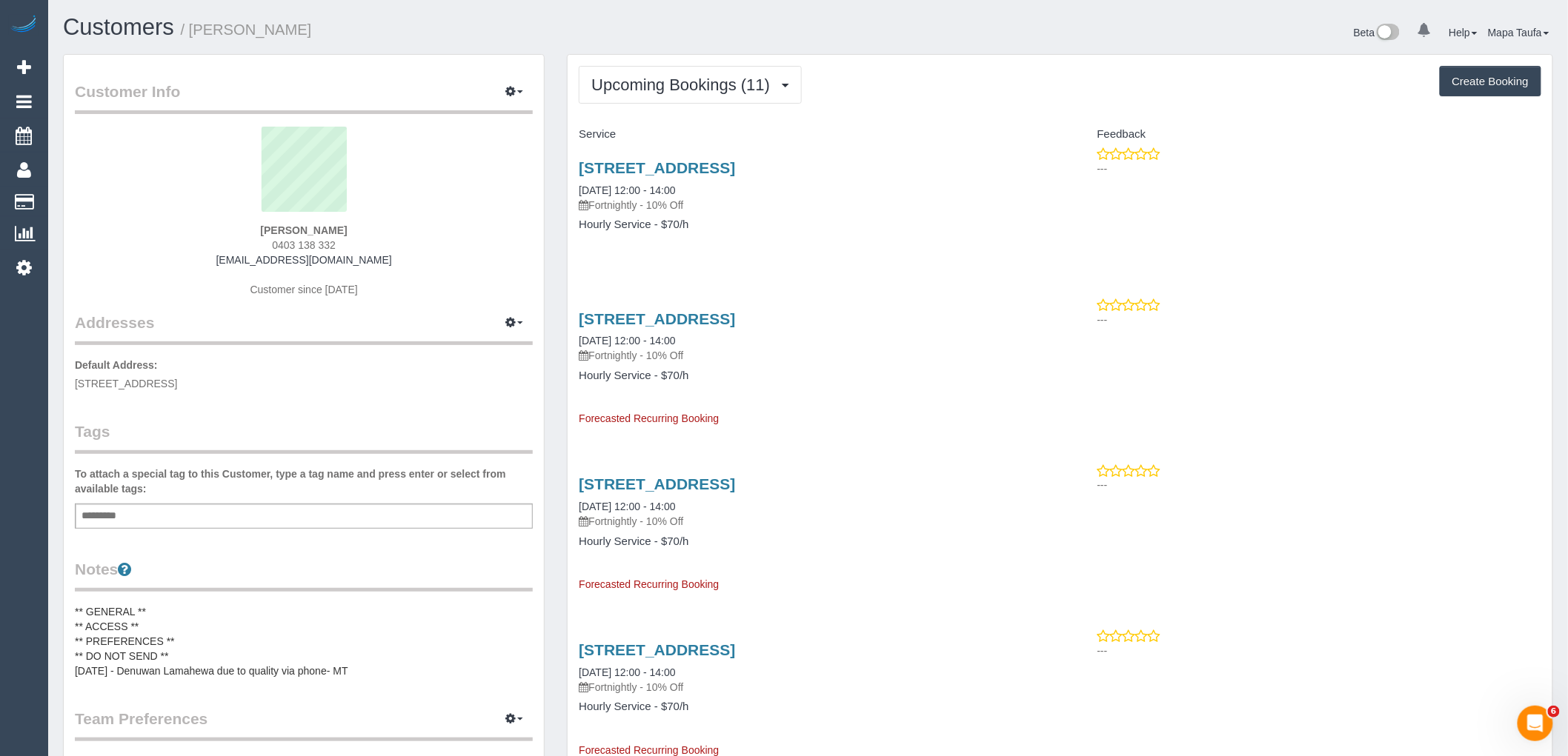
drag, startPoint x: 279, startPoint y: 253, endPoint x: 212, endPoint y: 262, distance: 67.6
click at [212, 262] on div "Yael Codron 0403 138 332 yaelcodron@gmail.com Customer since 2025" at bounding box center [304, 220] width 458 height 186
copy link "yaelcodron@gmail.com"
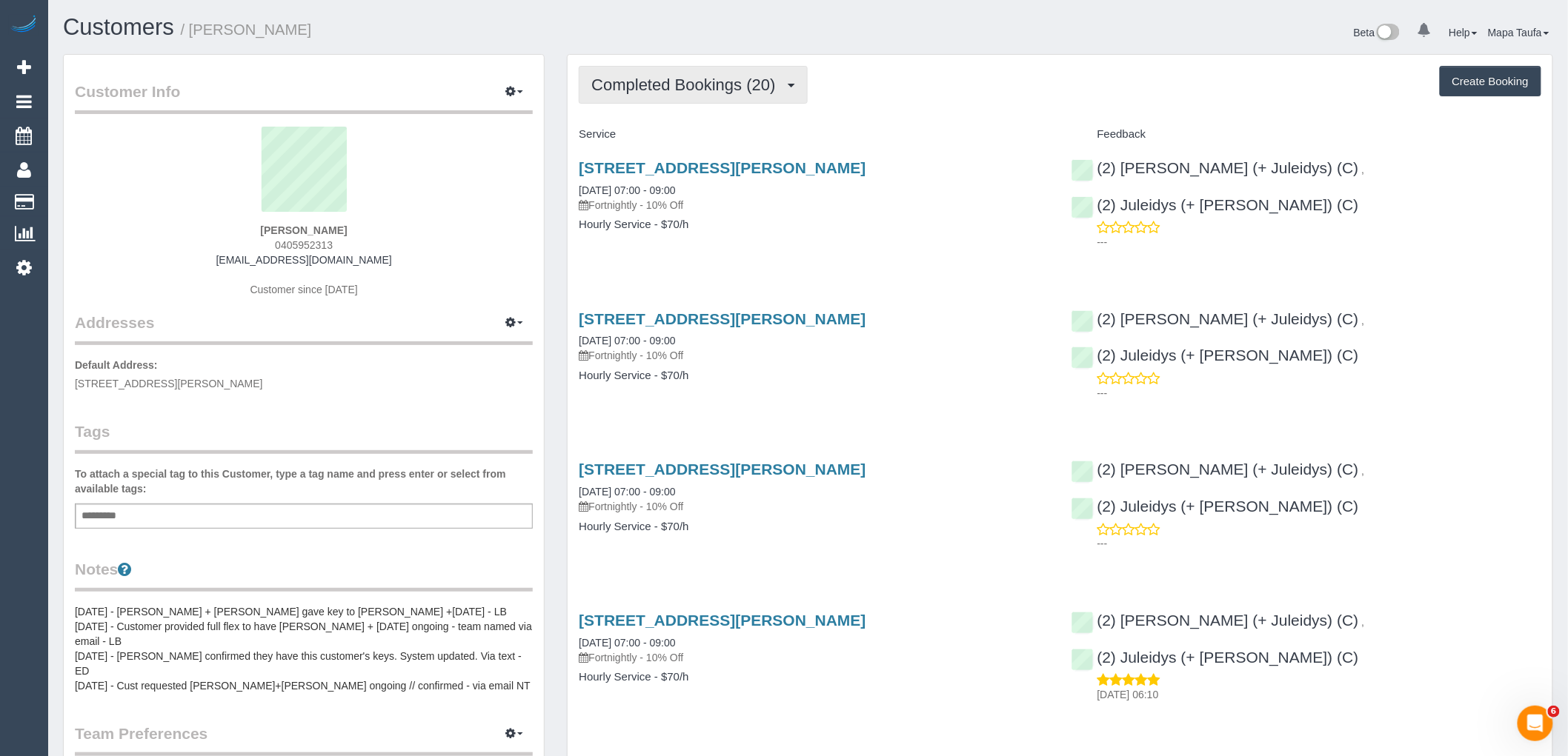
click at [723, 94] on button "Completed Bookings (20)" at bounding box center [693, 85] width 229 height 37
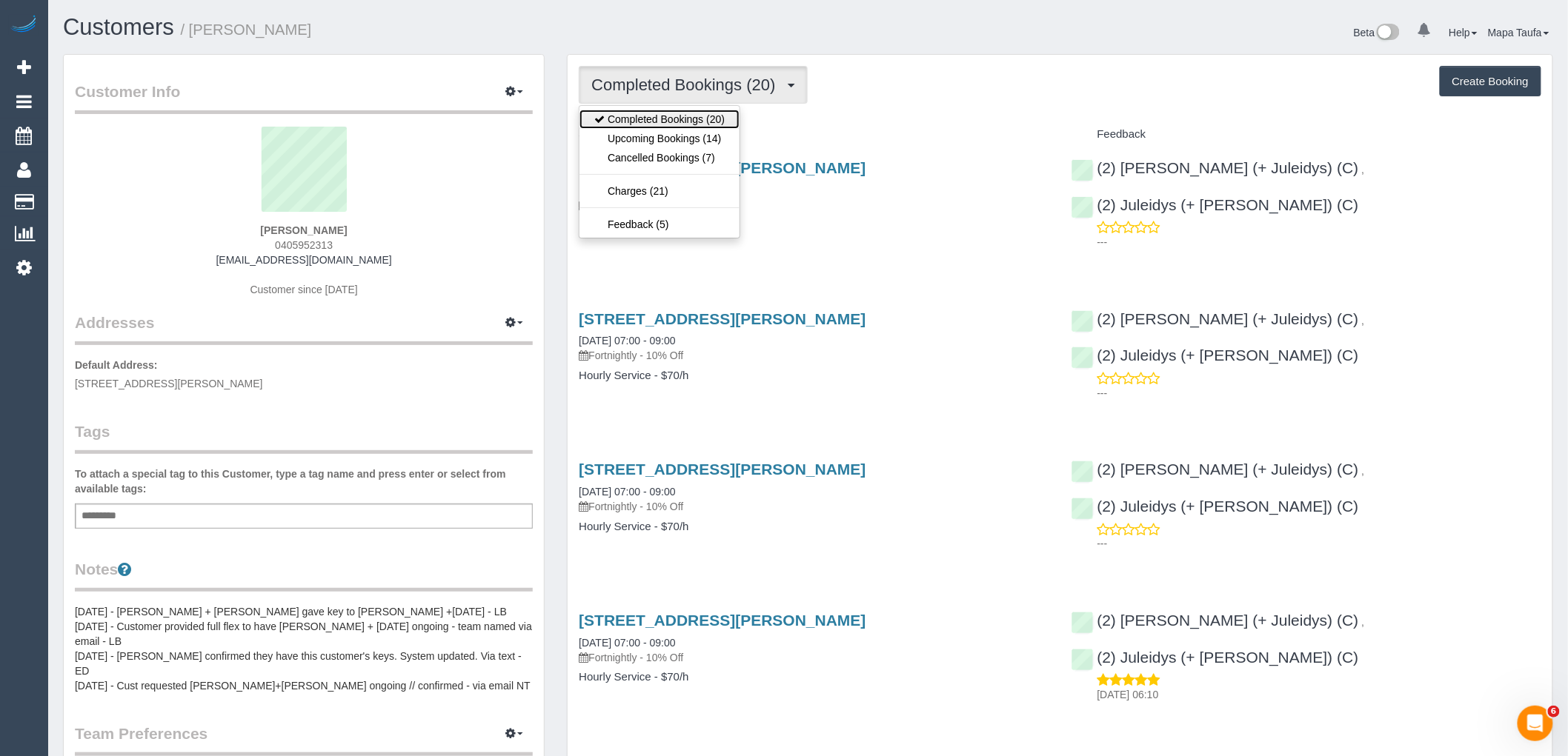
click at [729, 128] on link "Completed Bookings (20)" at bounding box center [659, 120] width 160 height 20
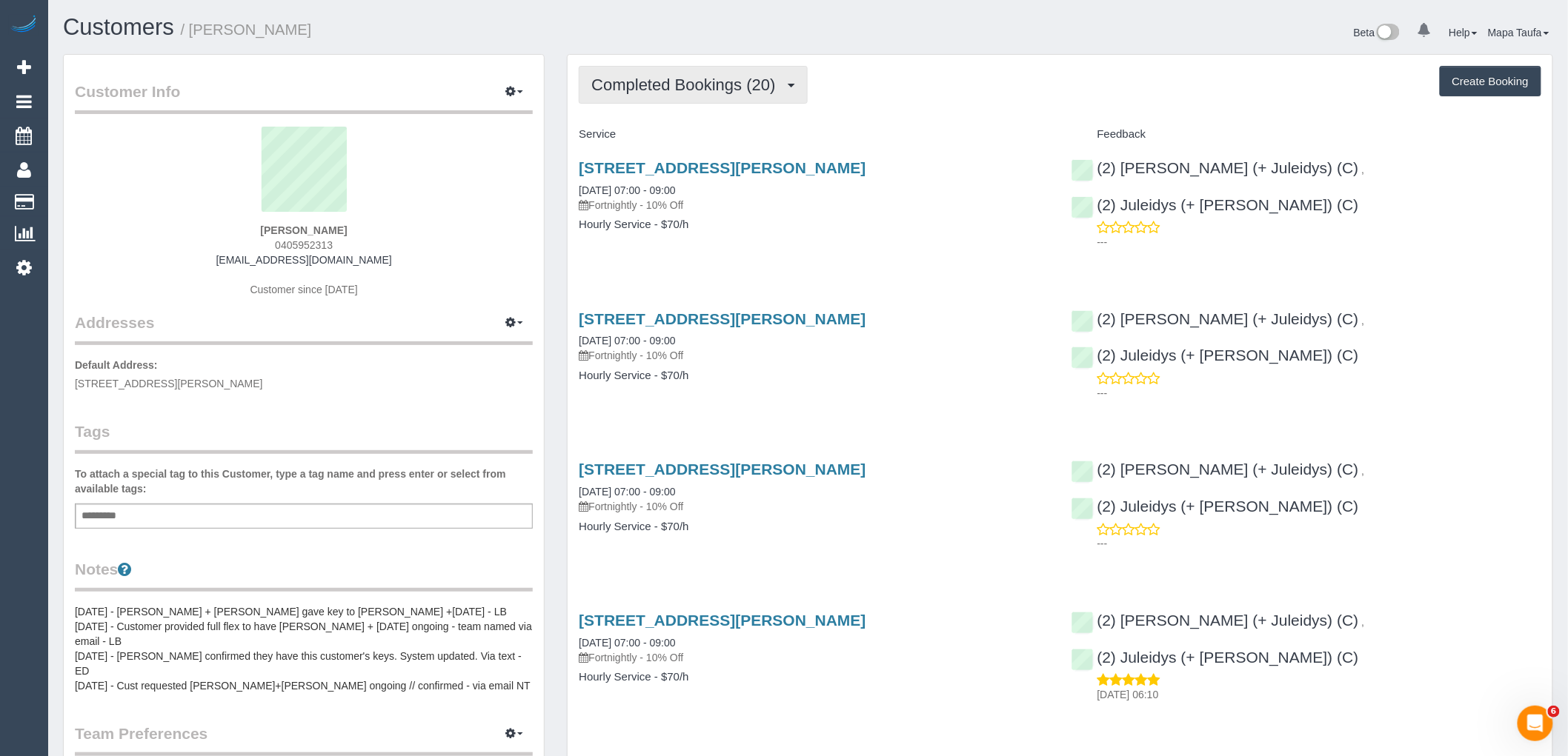
click at [729, 100] on button "Completed Bookings (20)" at bounding box center [693, 85] width 229 height 37
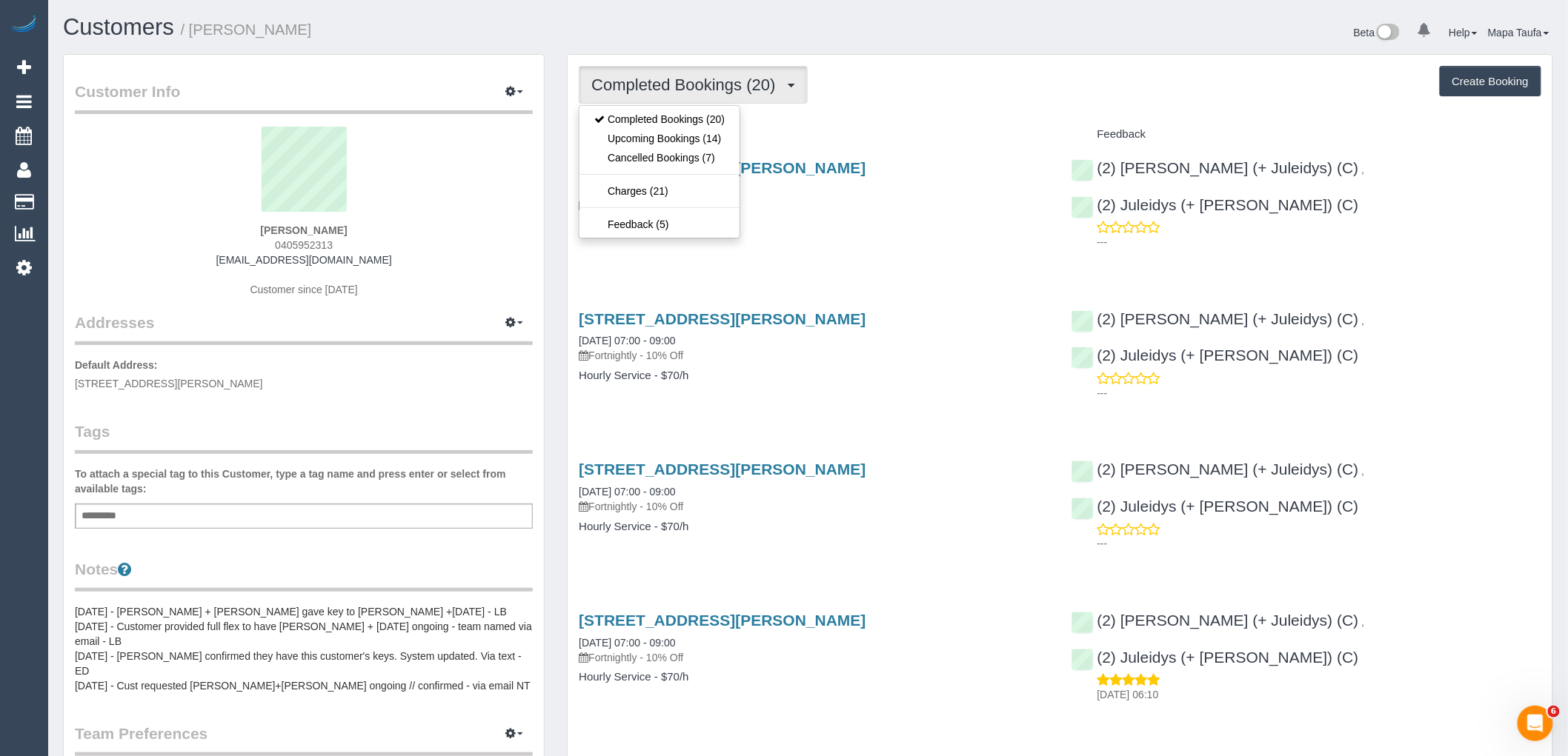
drag, startPoint x: 694, startPoint y: 112, endPoint x: 692, endPoint y: 121, distance: 9.2
click at [694, 104] on div "Completed Bookings (20) Completed Bookings (20) Upcoming Bookings (14) Cancelle…" at bounding box center [693, 85] width 229 height 37
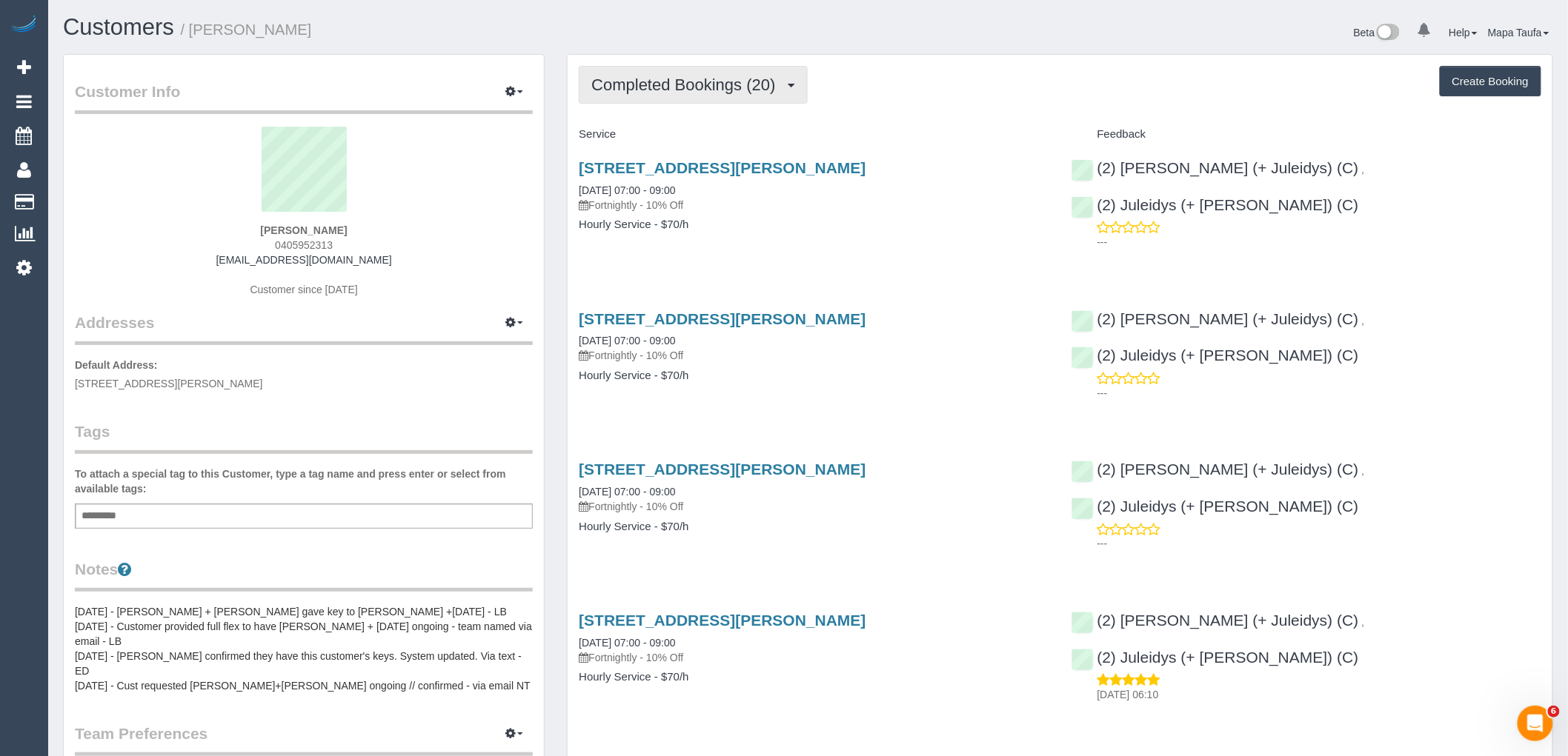
click at [687, 90] on span "Completed Bookings (20)" at bounding box center [687, 85] width 191 height 19
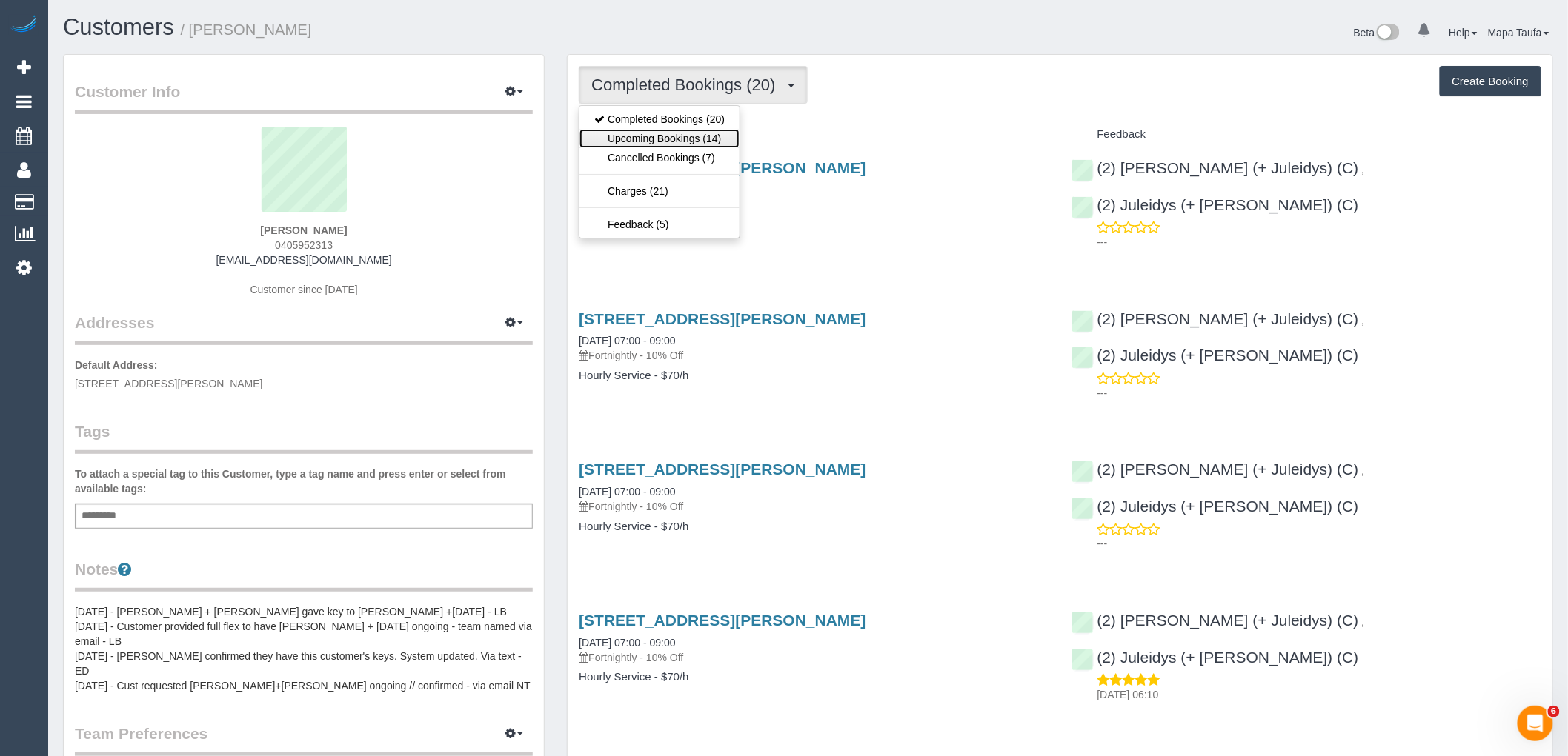
click at [684, 142] on link "Upcoming Bookings (14)" at bounding box center [659, 138] width 160 height 20
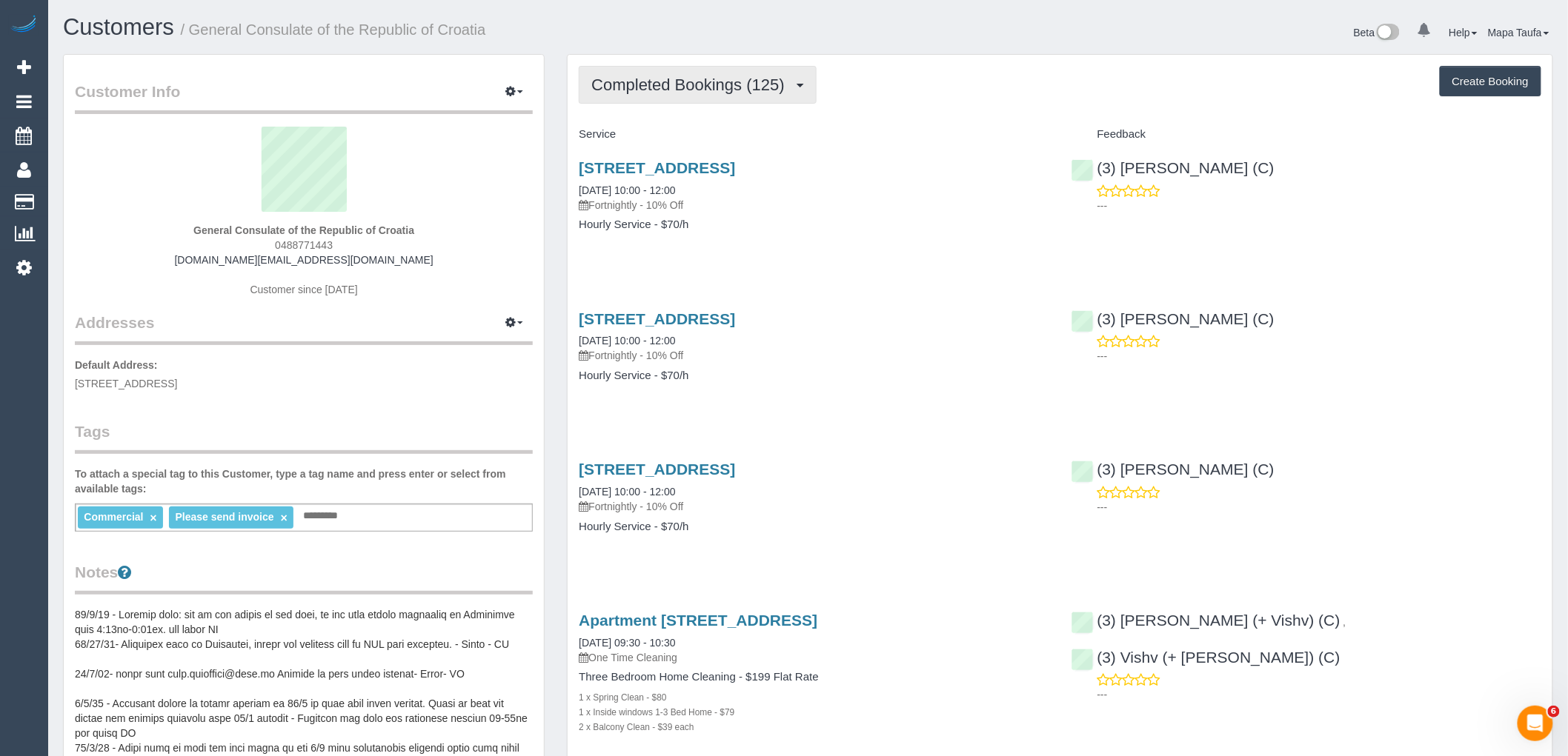
click at [677, 95] on button "Completed Bookings (125)" at bounding box center [697, 85] width 238 height 37
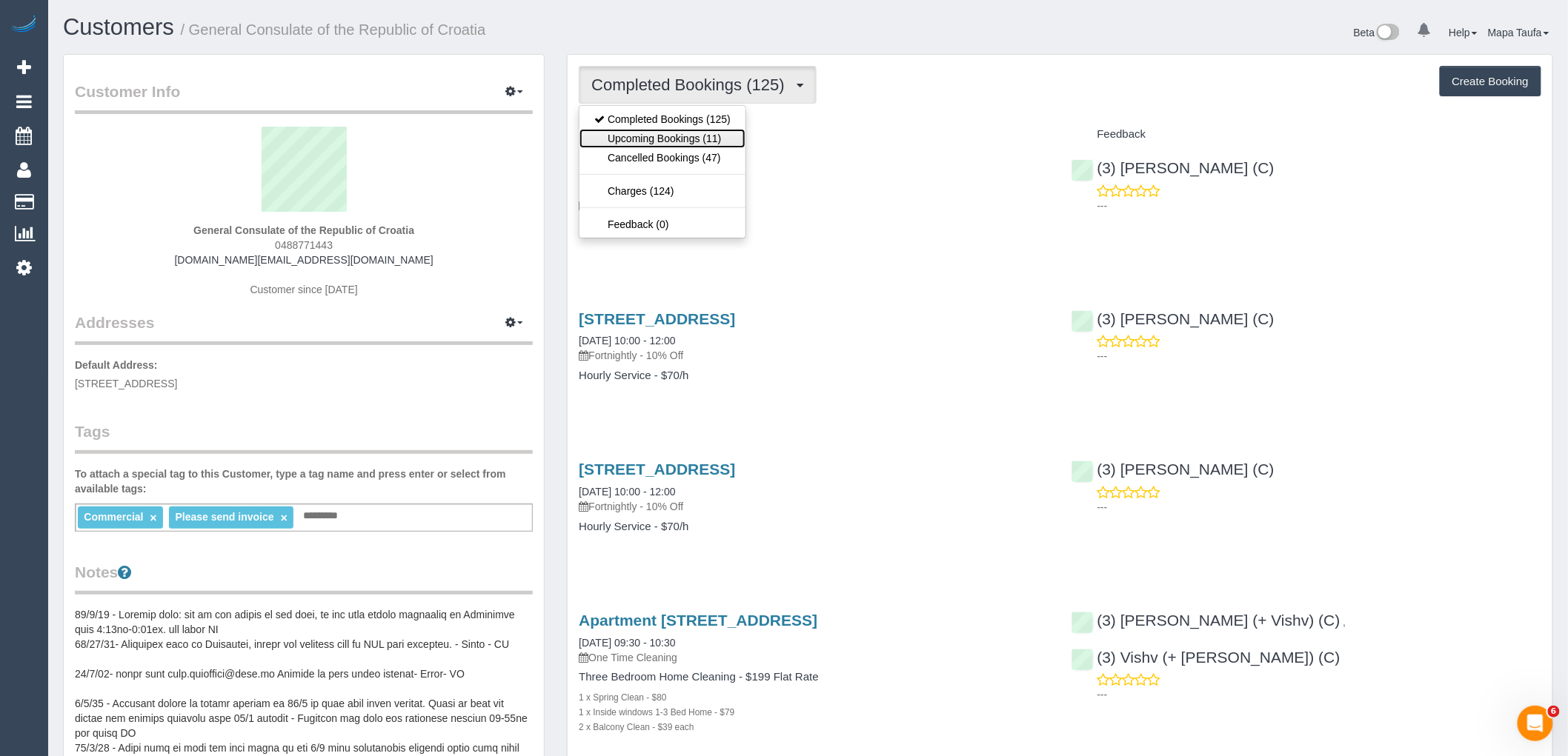
click at [682, 137] on link "Upcoming Bookings (11)" at bounding box center [663, 138] width 166 height 20
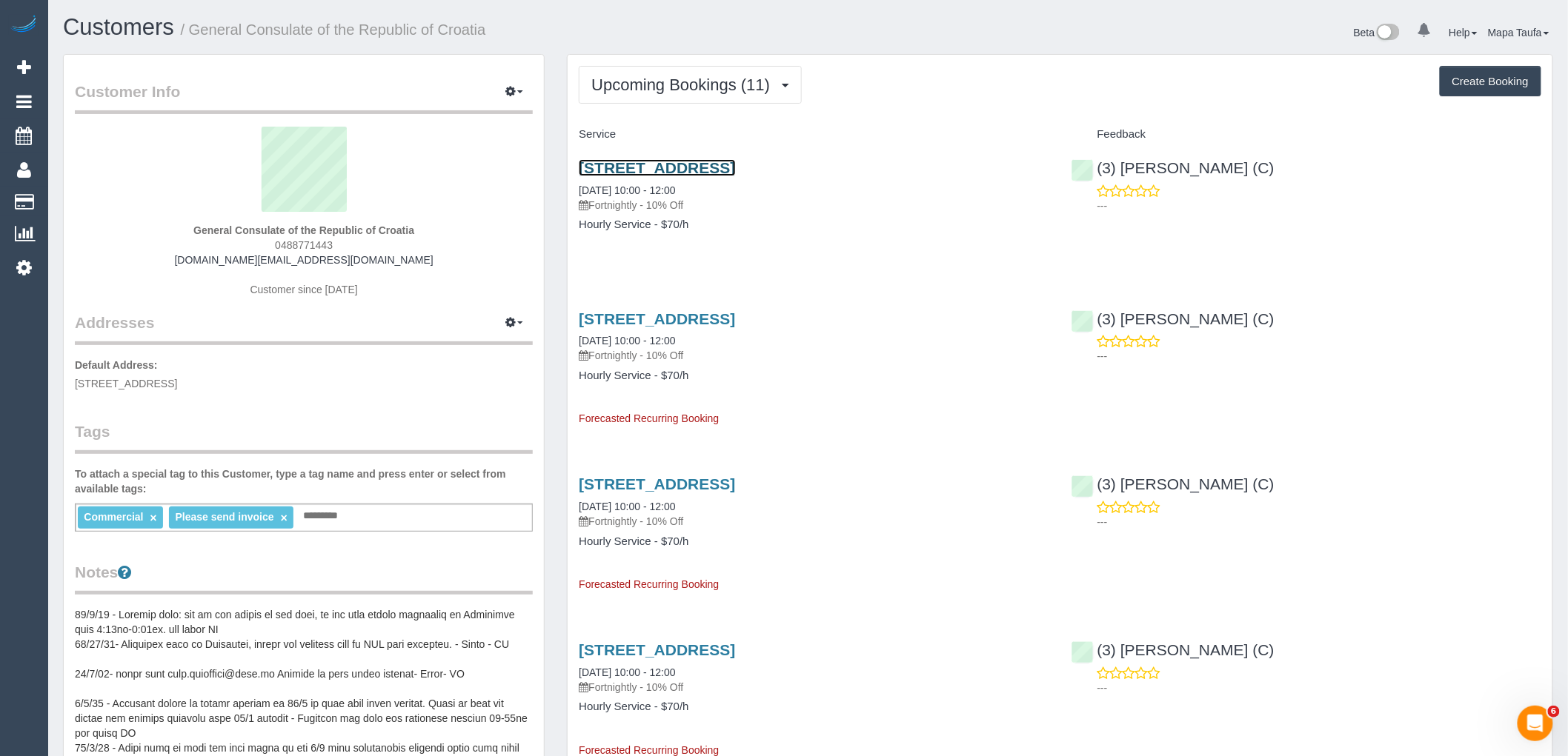
click at [638, 166] on link "[STREET_ADDRESS]" at bounding box center [656, 167] width 156 height 17
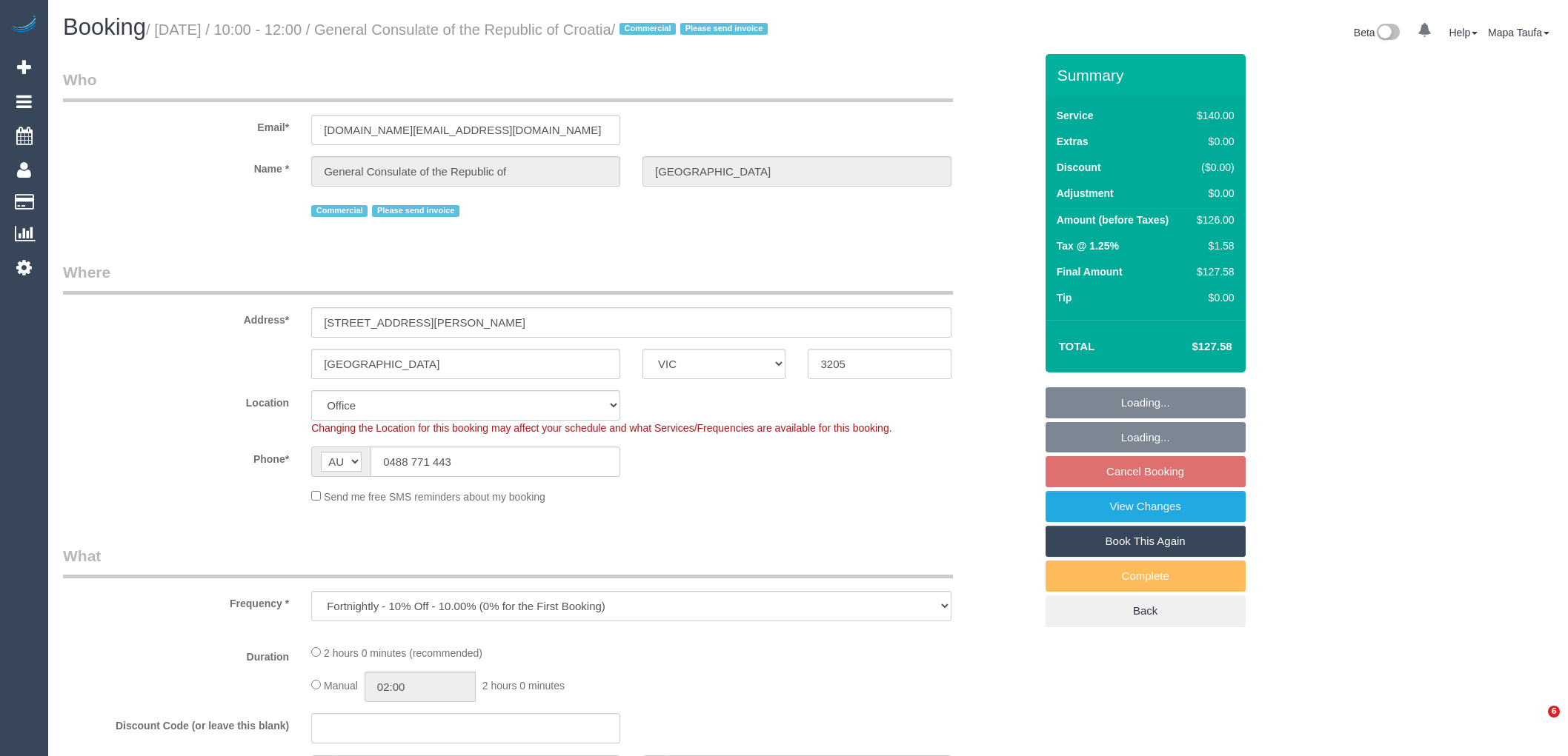
select select "VIC"
select select "object:875"
select select "number:28"
select select "number:14"
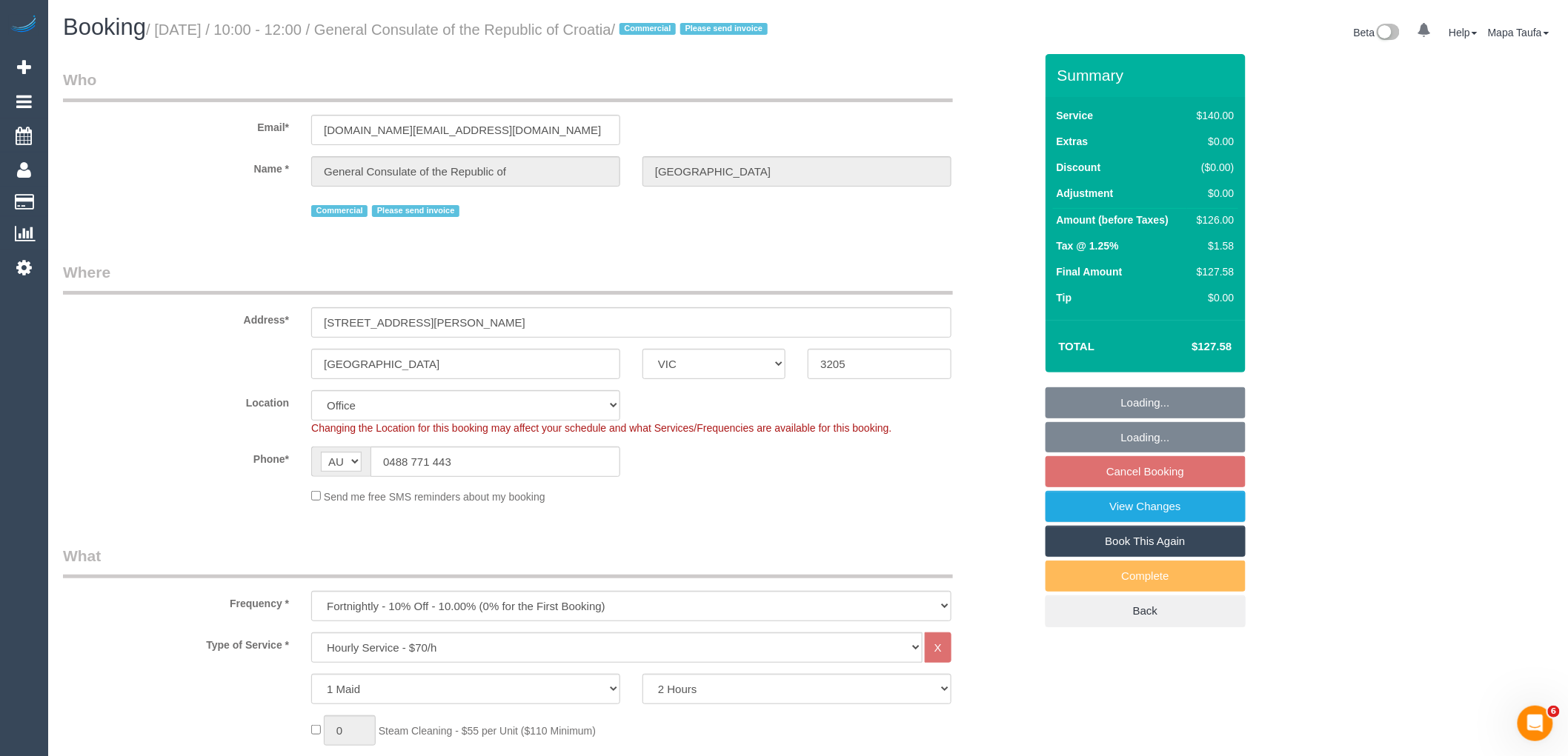
scroll to position [2587, 0]
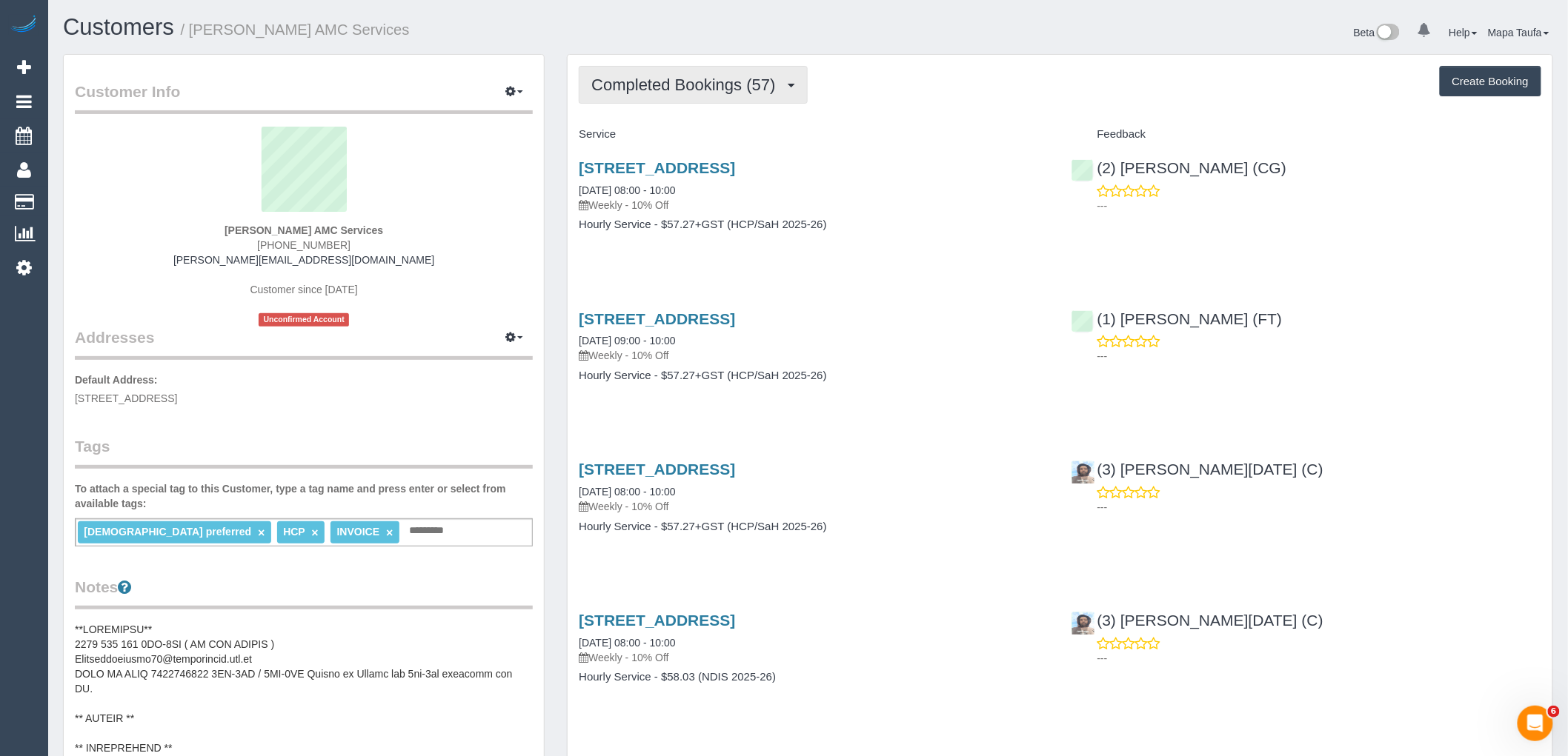
click at [656, 90] on span "Completed Bookings (57)" at bounding box center [687, 85] width 191 height 19
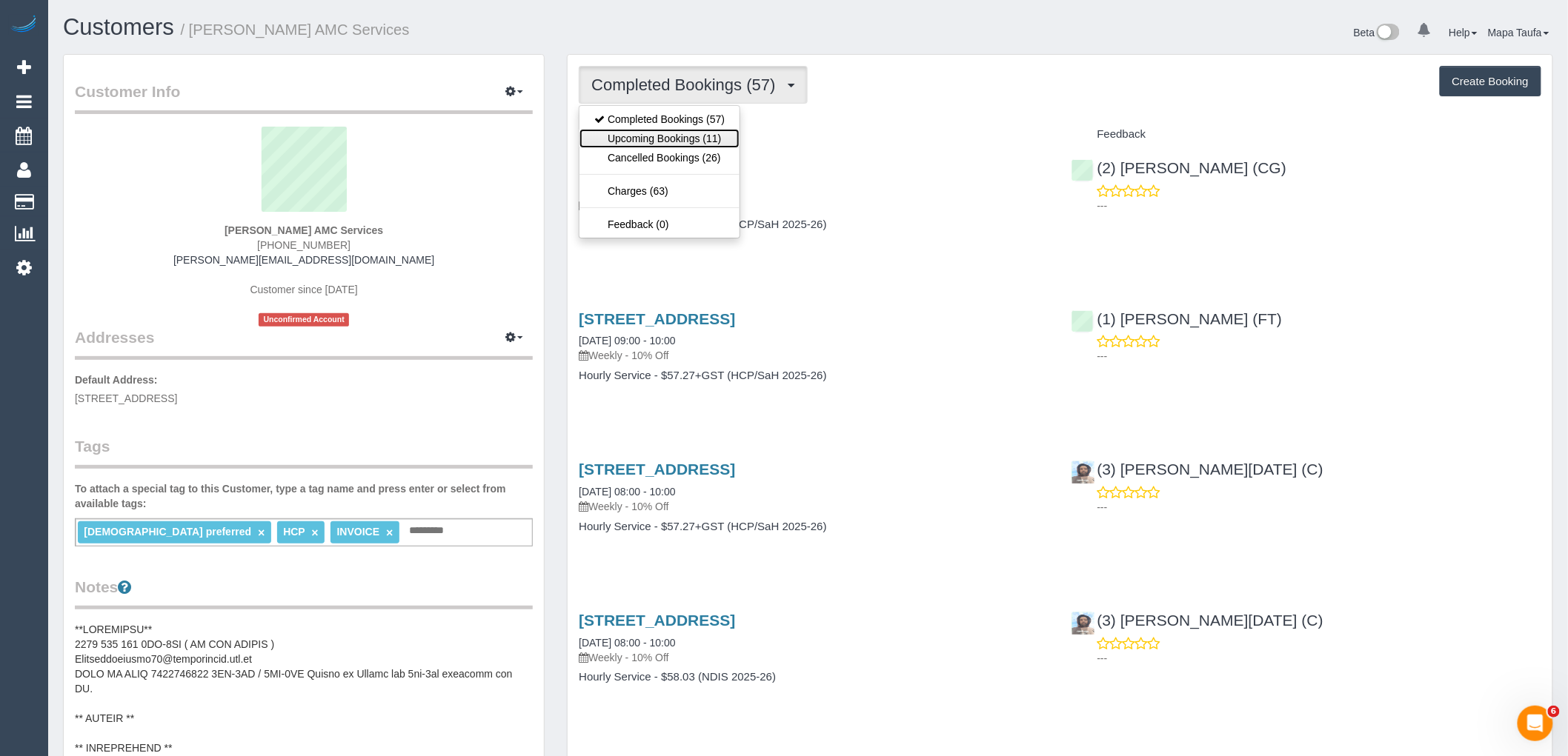
click at [655, 142] on link "Upcoming Bookings (11)" at bounding box center [659, 138] width 160 height 20
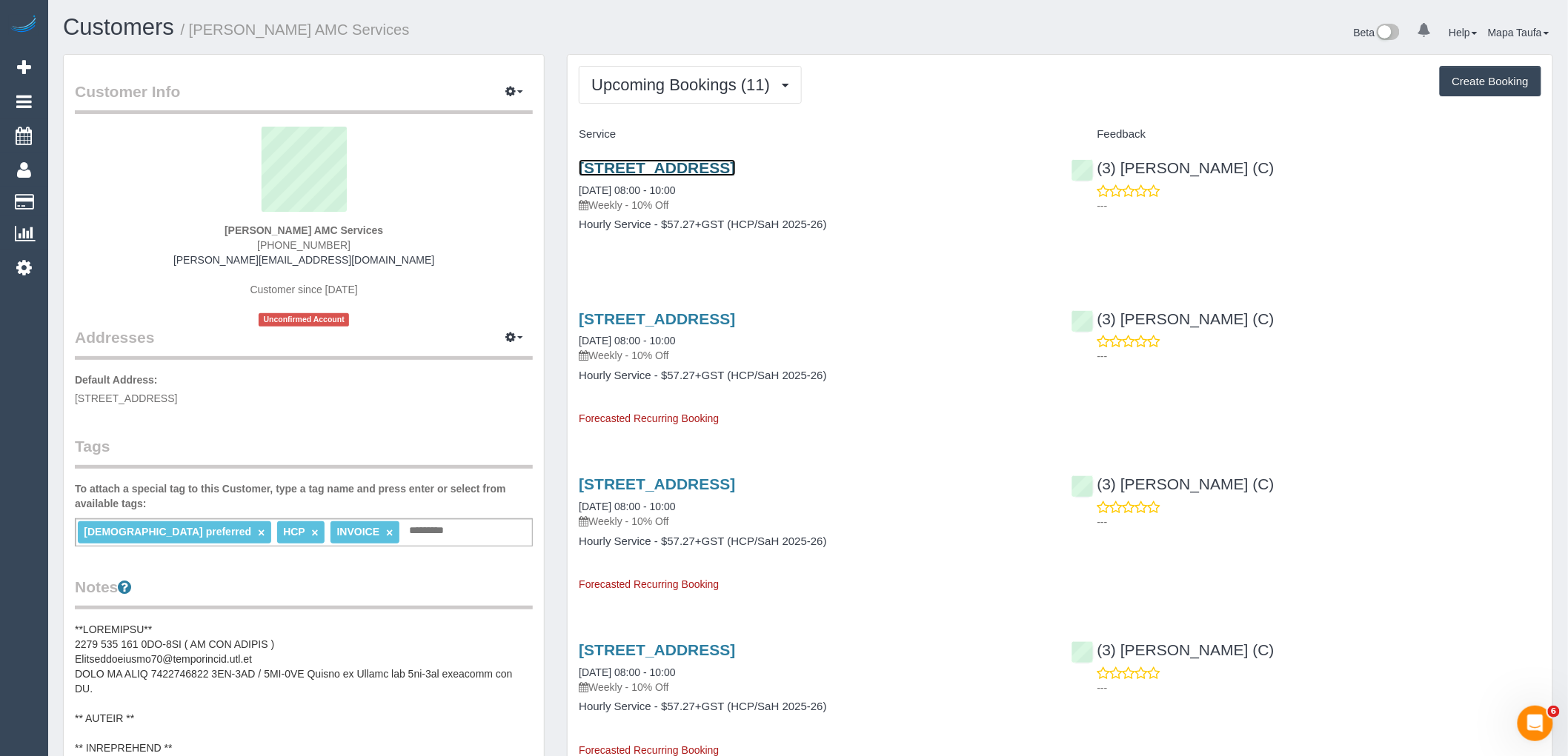
click at [692, 168] on link "9 Kurrajong Road, Delahey, VIC 3037" at bounding box center [656, 167] width 156 height 17
click at [701, 94] on button "Upcoming Bookings (11)" at bounding box center [690, 85] width 223 height 37
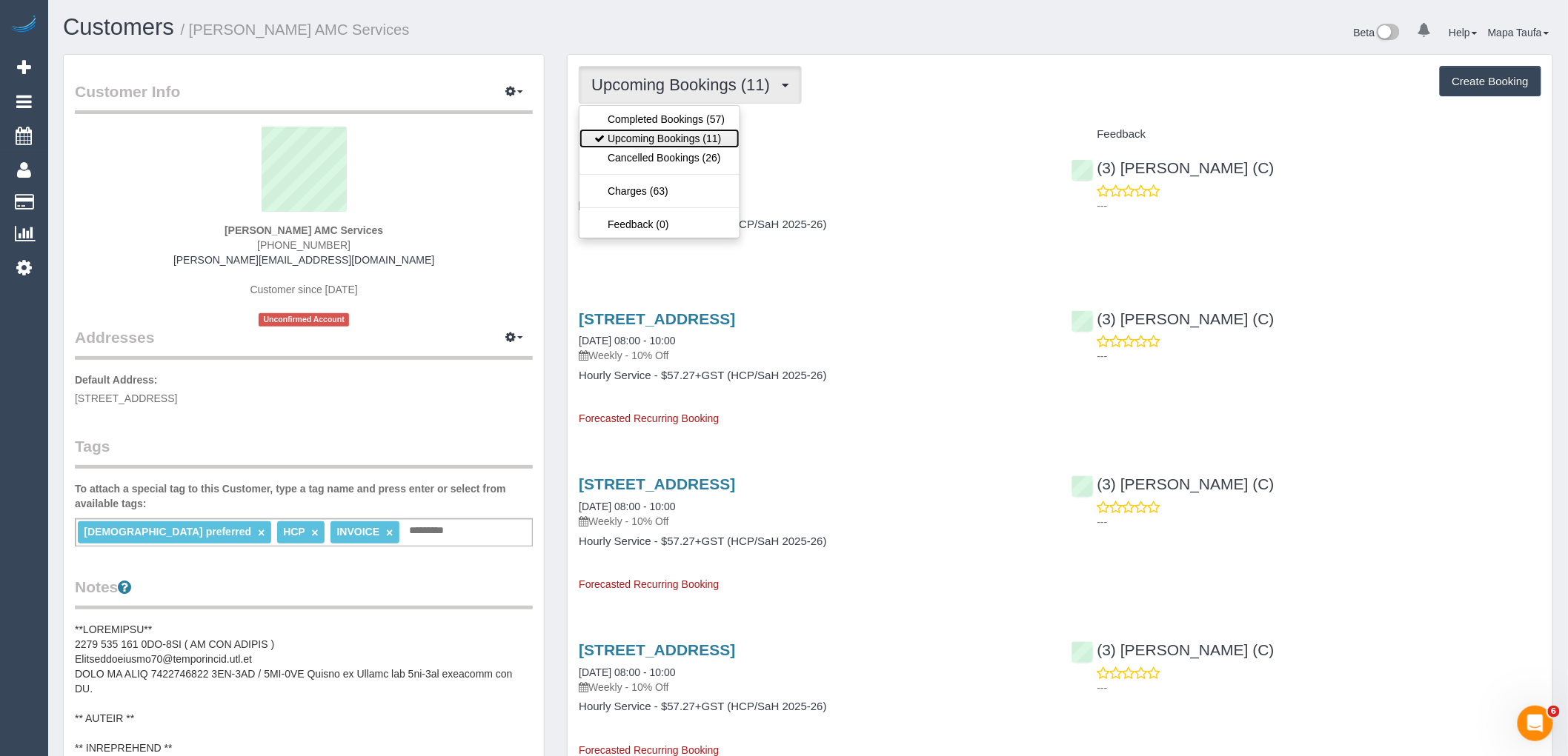
click at [688, 130] on link "Upcoming Bookings (11)" at bounding box center [659, 138] width 160 height 20
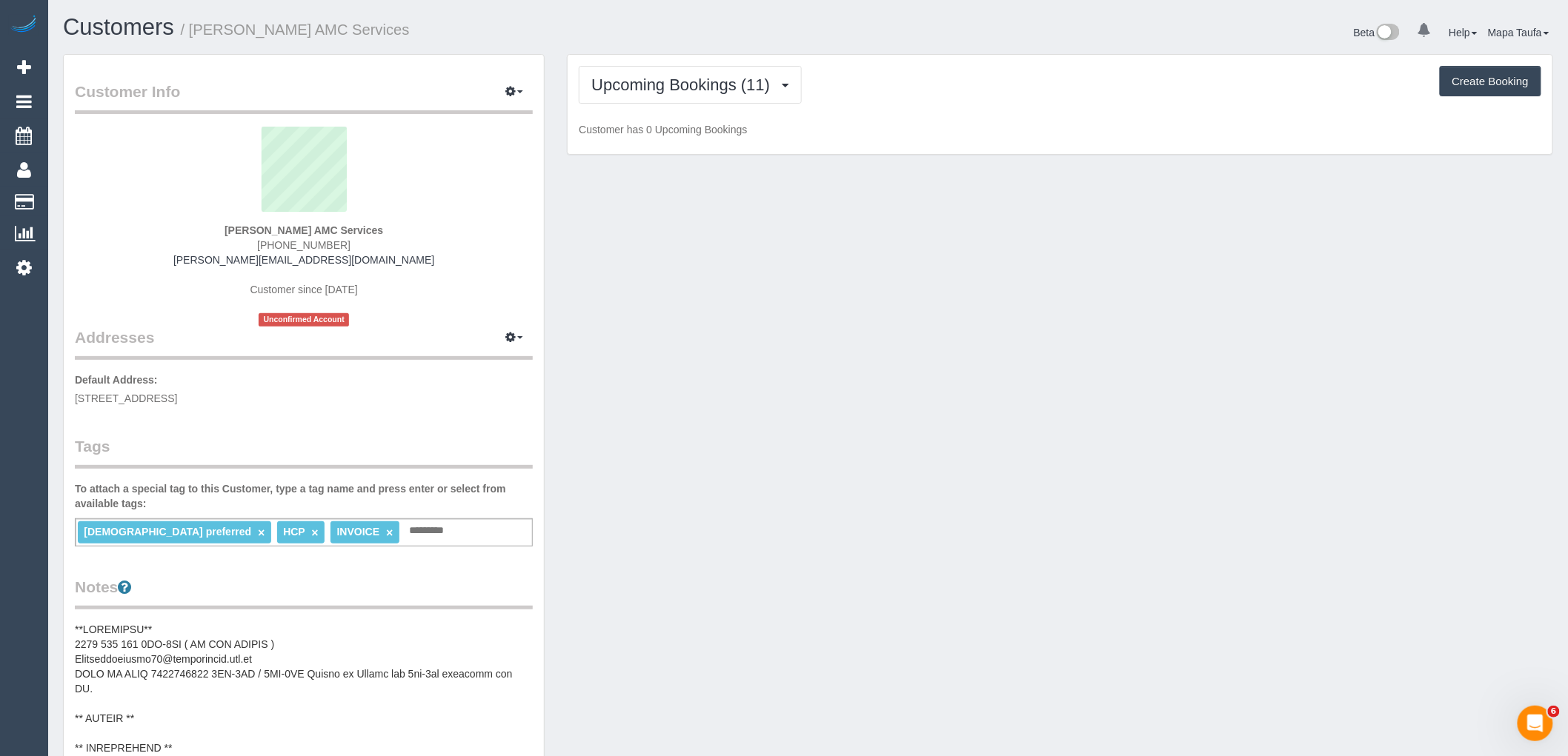
click at [752, 33] on h1 "Customers / Muhammed Sulovic AMC Services" at bounding box center [430, 28] width 735 height 25
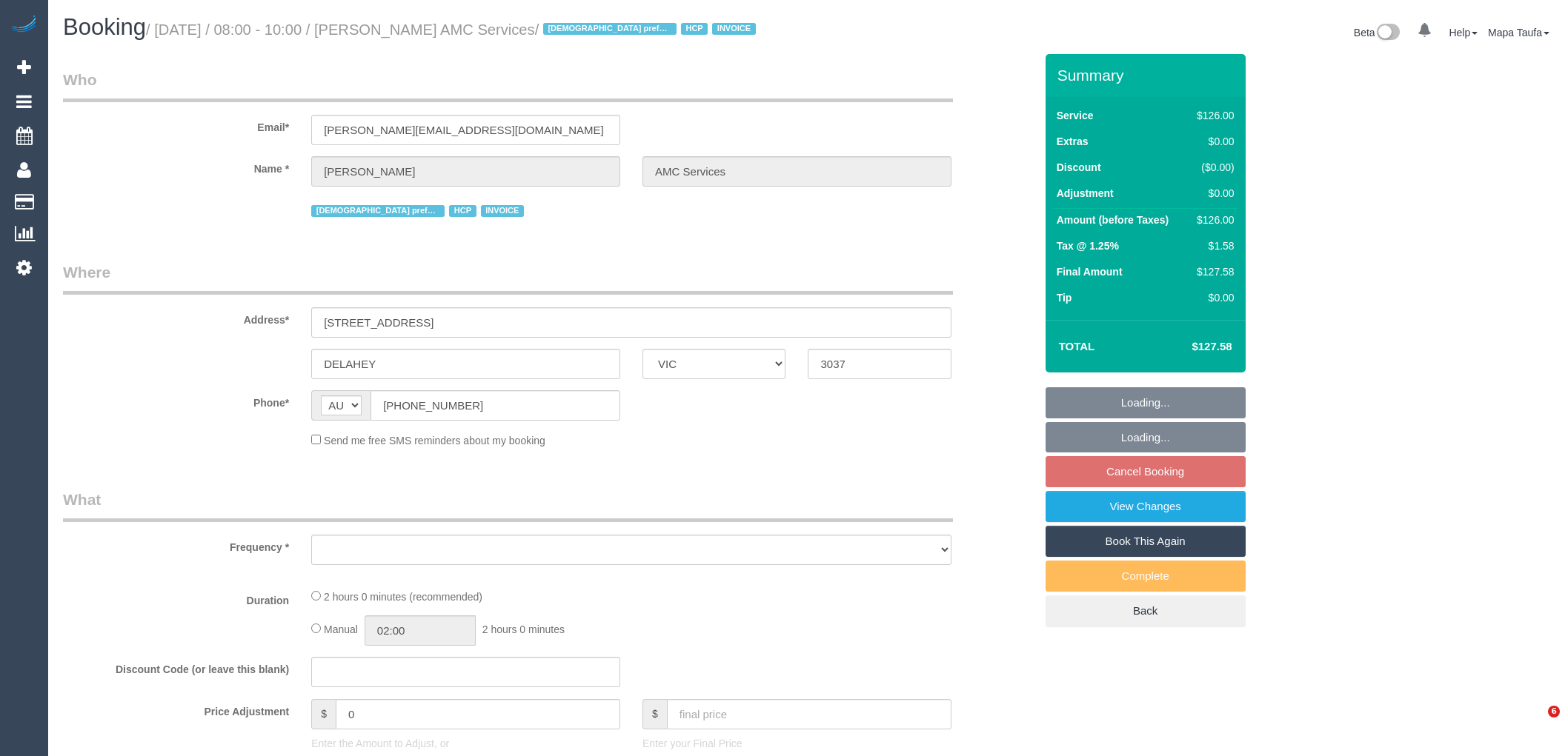
select select "VIC"
select select "120"
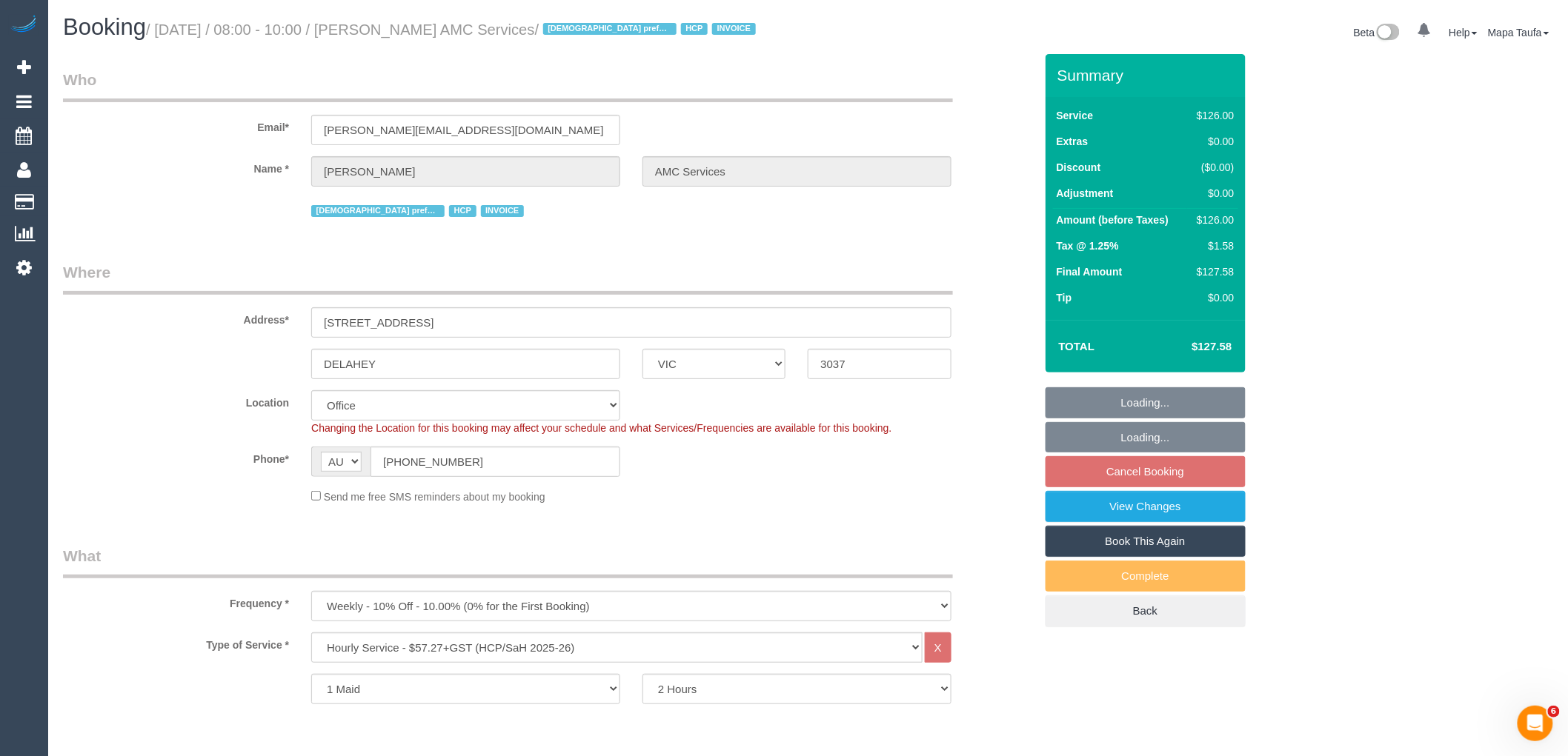
select select "object:745"
select select "number:28"
select select "number:14"
select select "number:18"
select select "number:36"
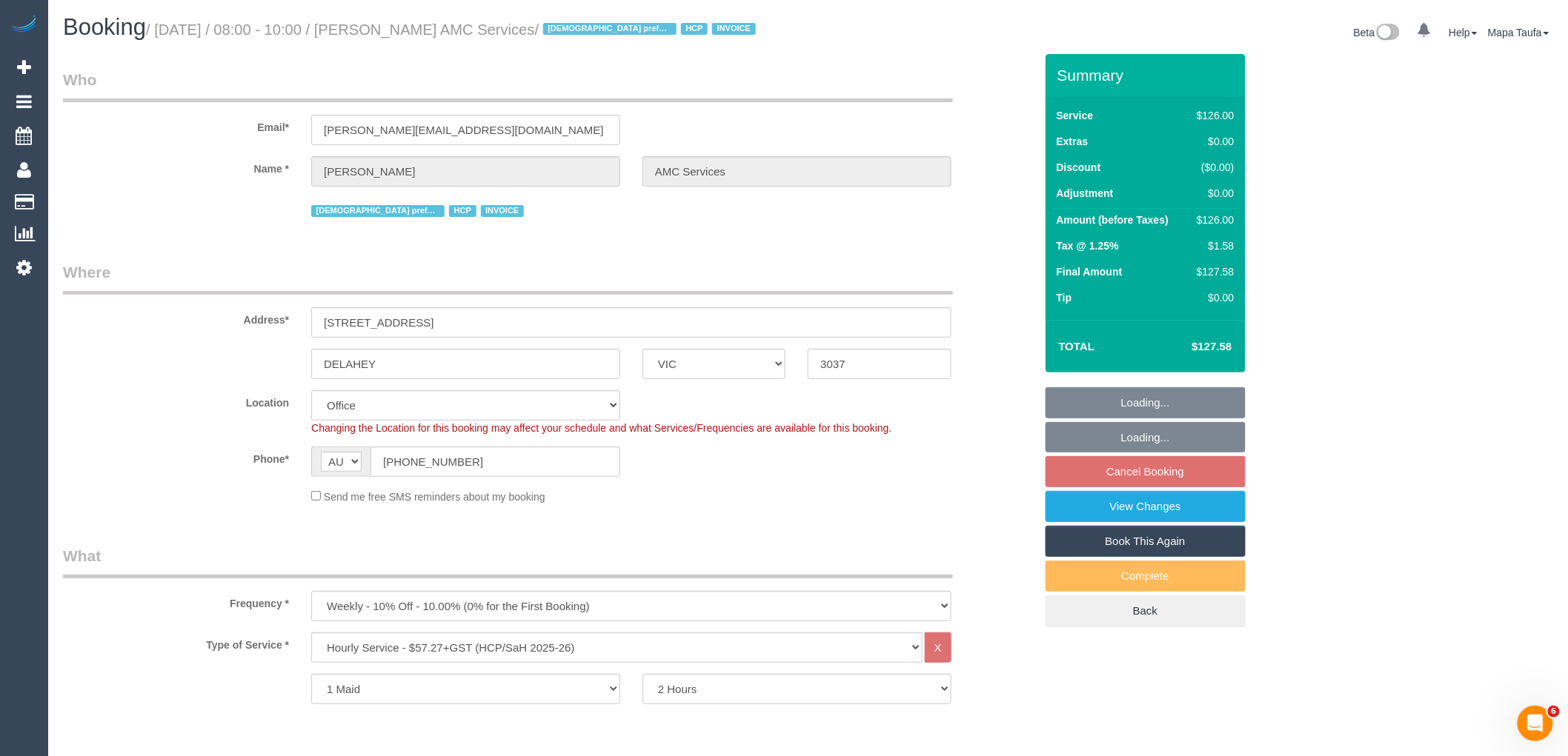
select select "number:35"
select select "number:12"
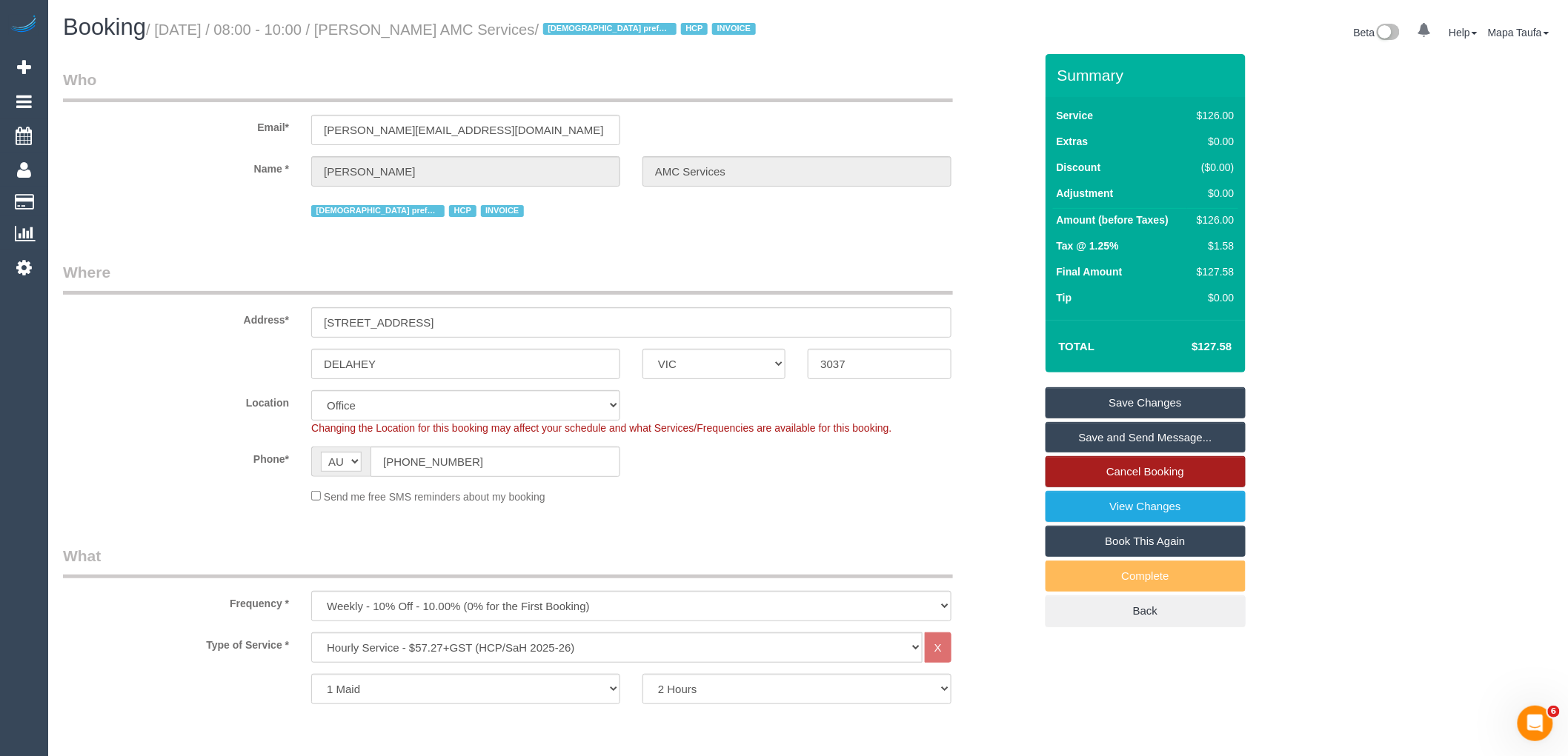
click at [1167, 472] on link "Cancel Booking" at bounding box center [1146, 471] width 200 height 31
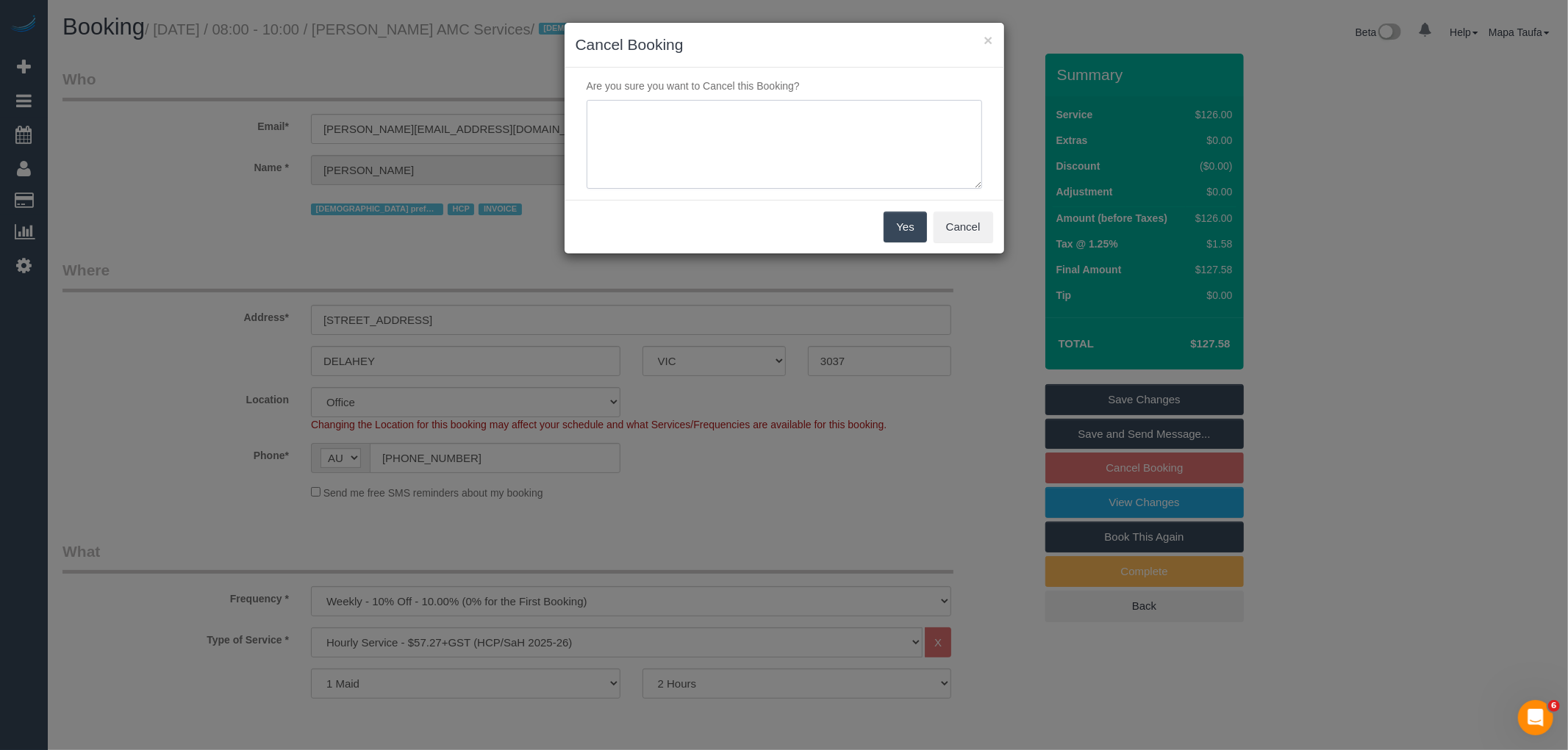
click at [681, 116] on textarea at bounding box center [784, 144] width 396 height 89
type textarea "services on hold via SW -MT"
click at [897, 236] on button "Yes" at bounding box center [905, 227] width 43 height 31
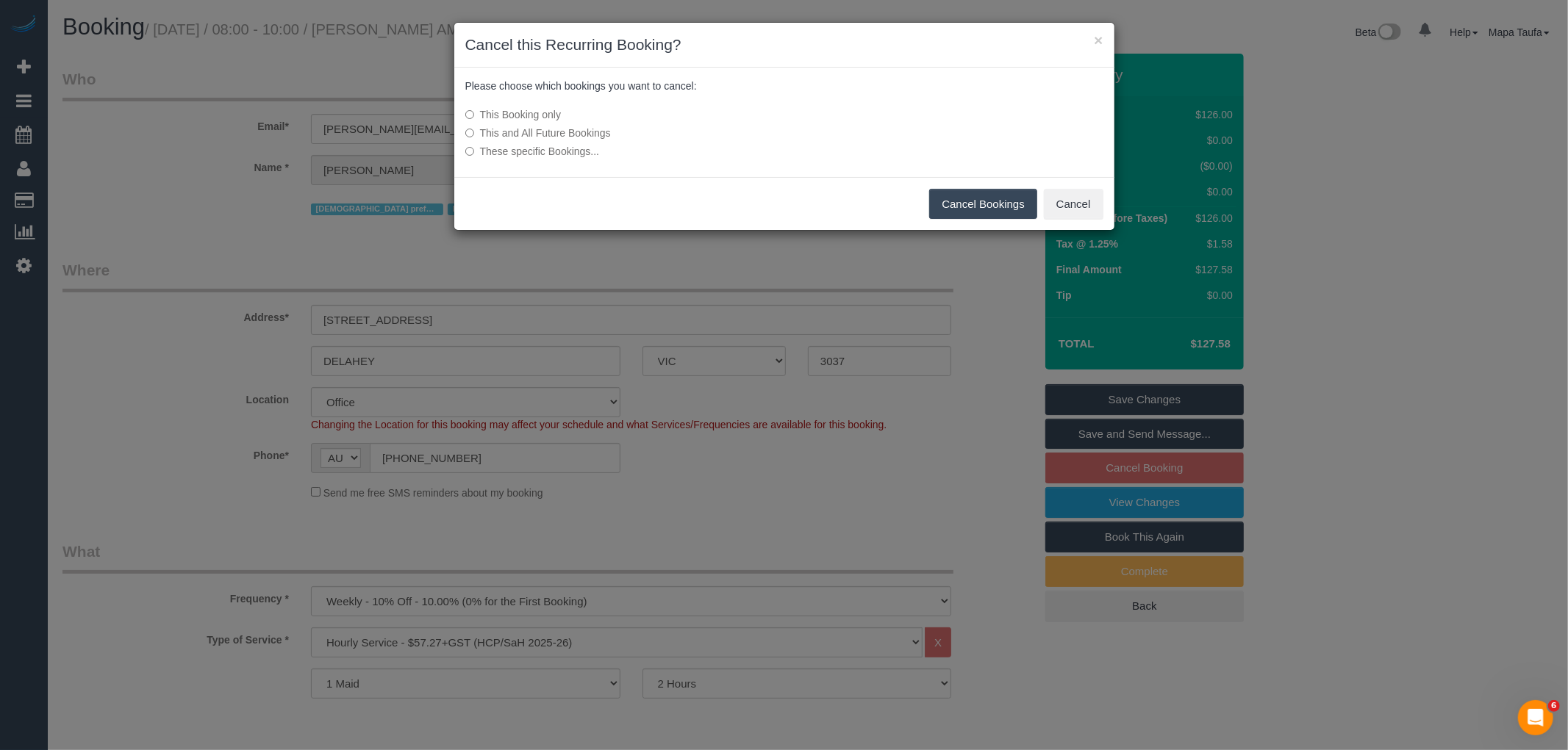
click at [491, 131] on label "This and All Future Bookings" at bounding box center [674, 133] width 418 height 15
click at [967, 208] on button "Cancel Bookings" at bounding box center [983, 204] width 108 height 31
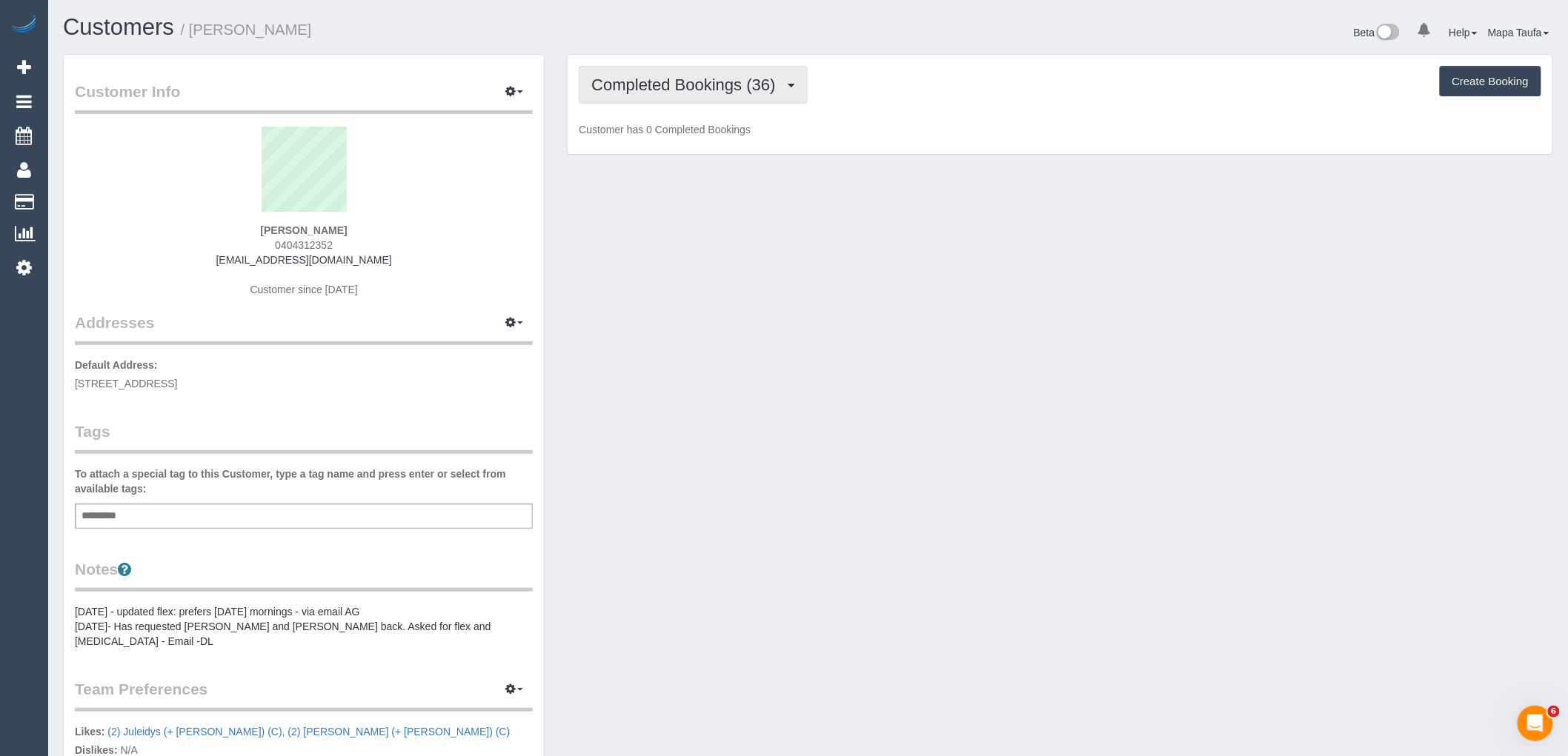
click at [677, 98] on button "Completed Bookings (36)" at bounding box center [693, 85] width 229 height 37
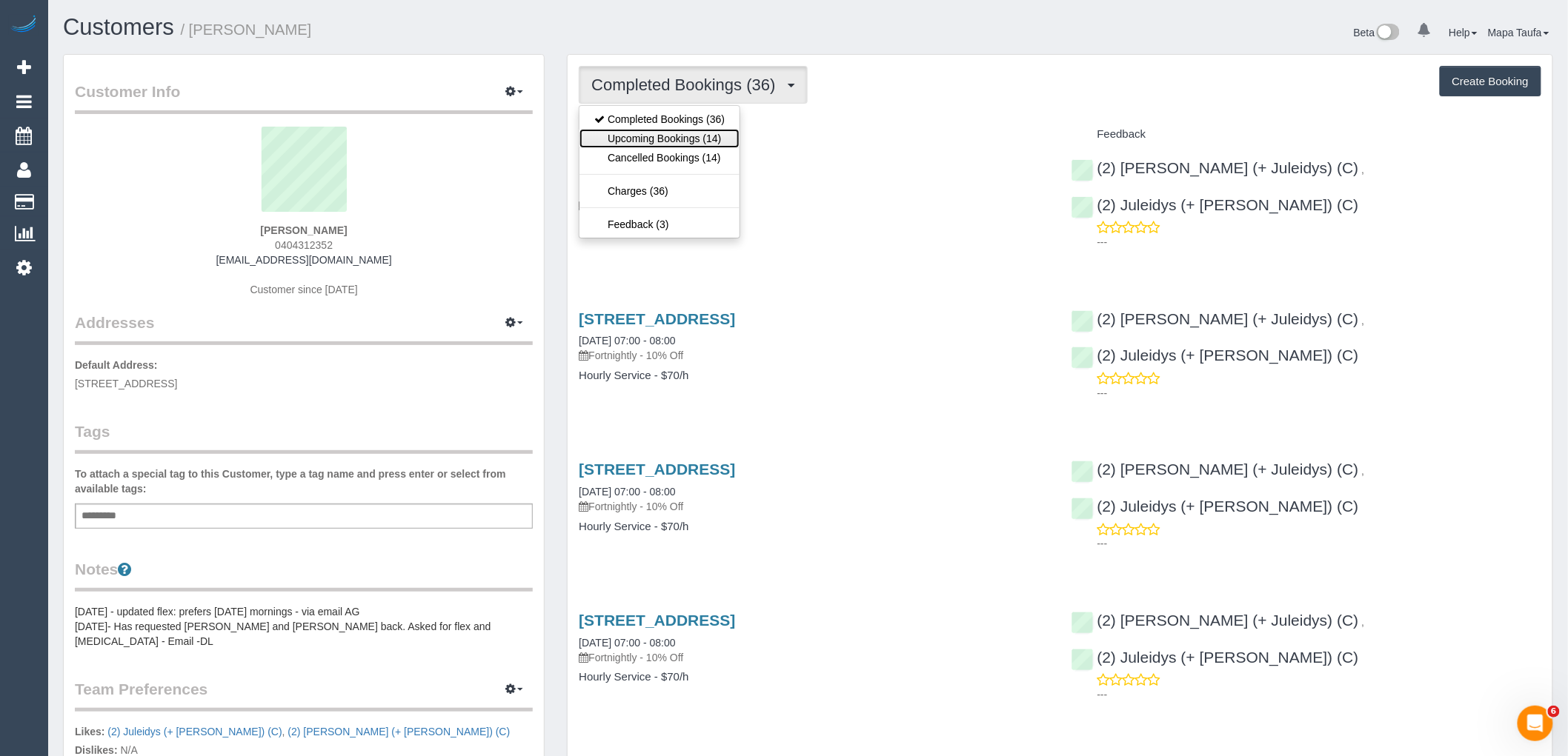
click at [691, 135] on link "Upcoming Bookings (14)" at bounding box center [659, 138] width 160 height 20
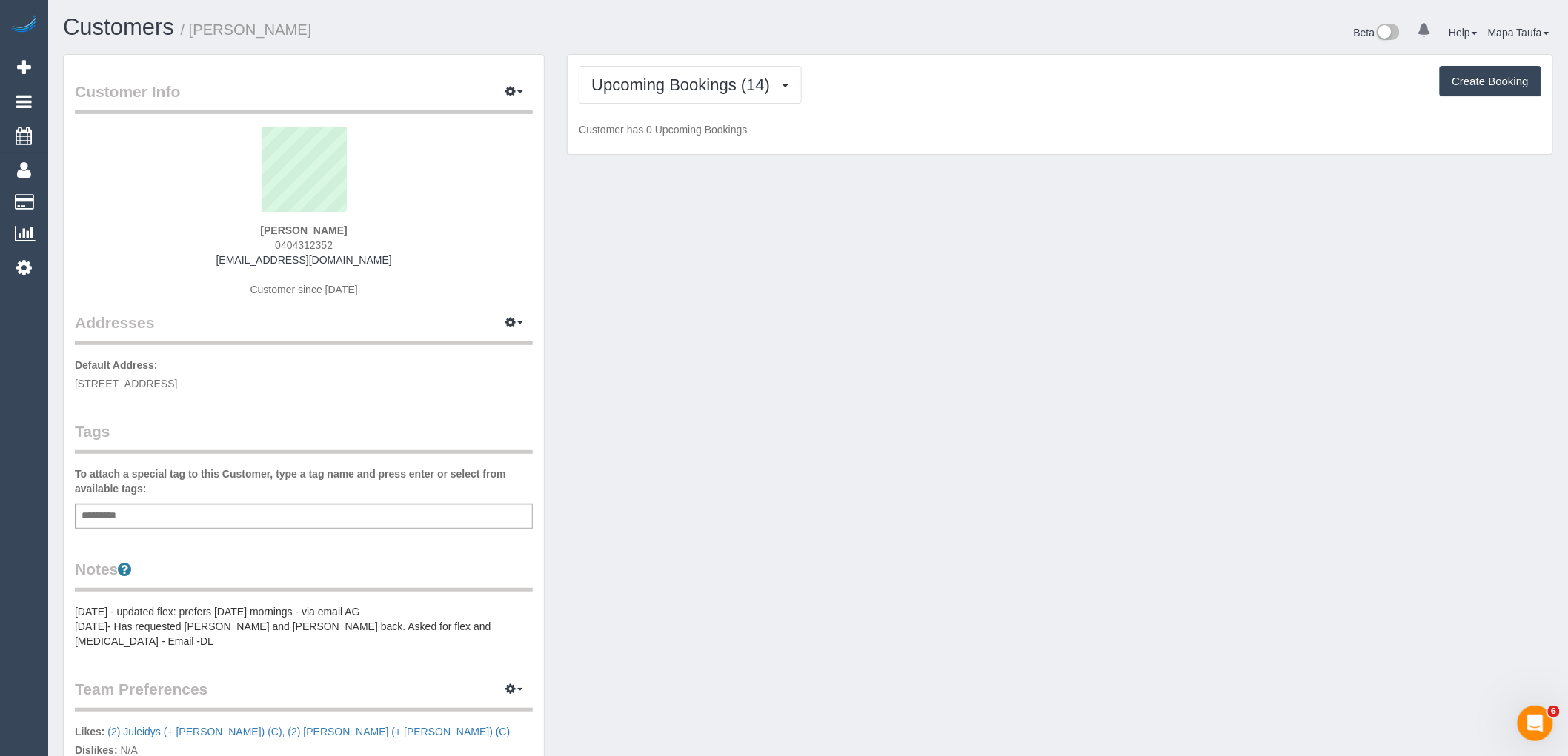
click at [1092, 126] on p "Customer has 0 Upcoming Bookings" at bounding box center [1060, 129] width 963 height 15
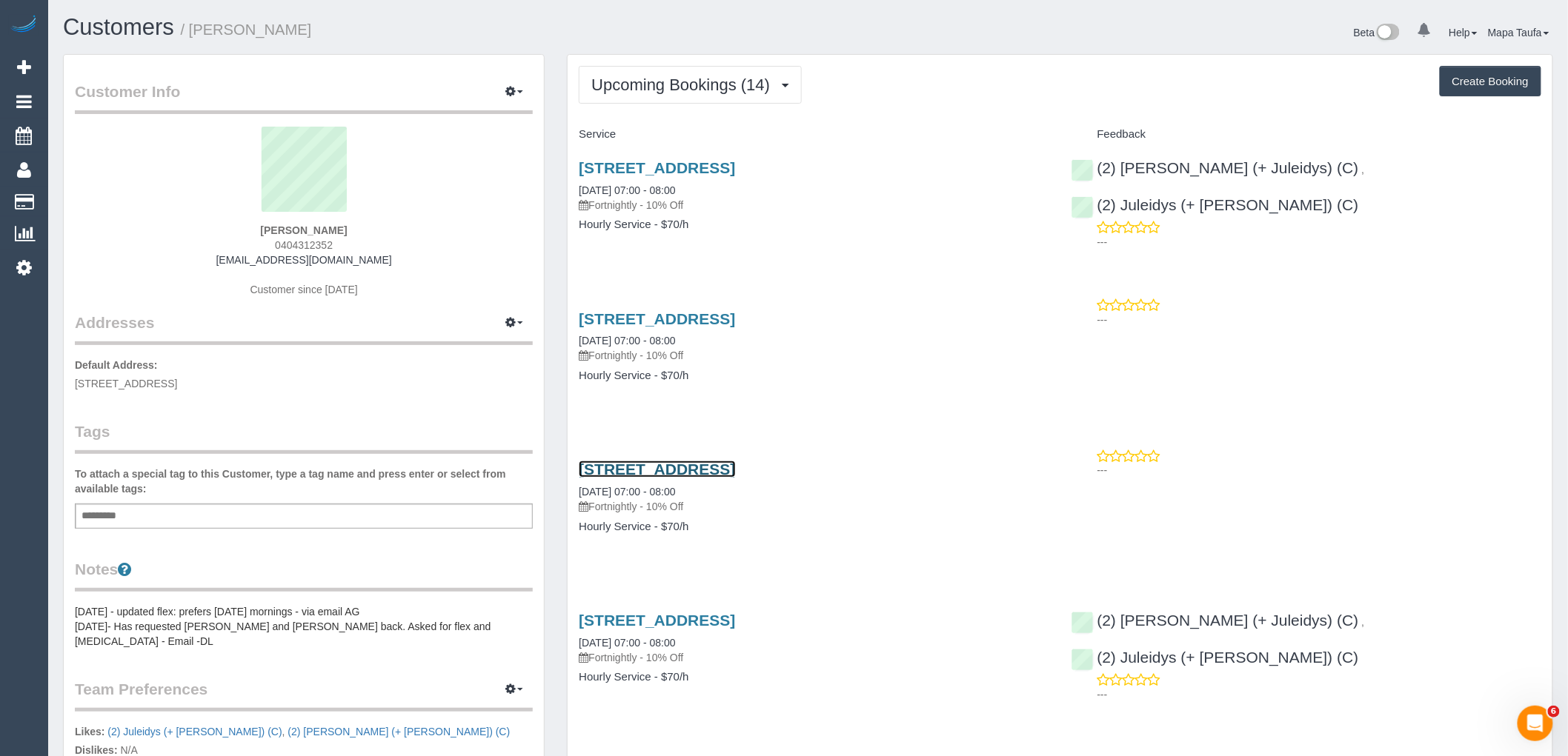
click at [668, 469] on link "[STREET_ADDRESS]" at bounding box center [656, 469] width 156 height 17
click at [613, 80] on span "Upcoming Bookings (14)" at bounding box center [684, 85] width 186 height 19
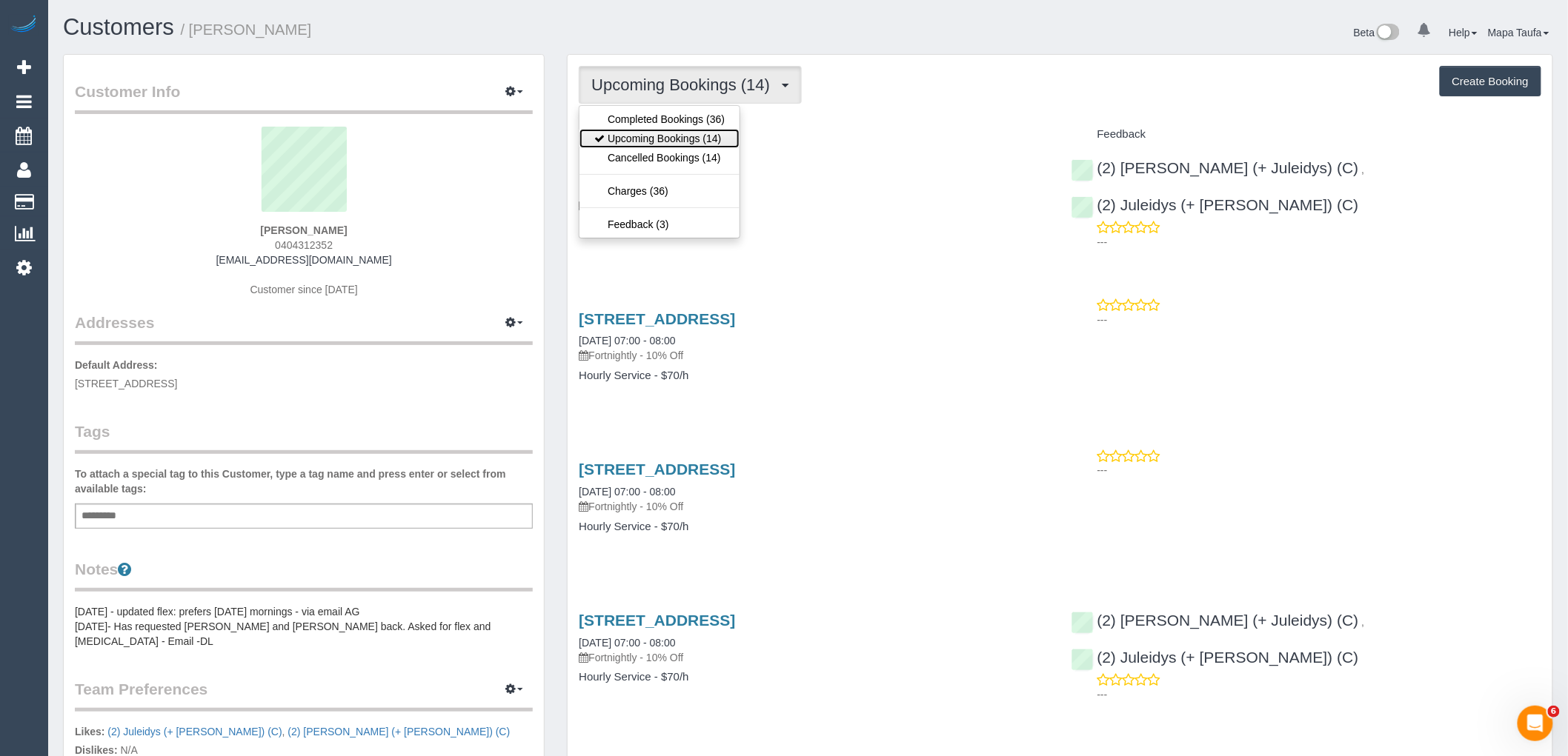
click at [643, 137] on link "Upcoming Bookings (14)" at bounding box center [659, 138] width 160 height 20
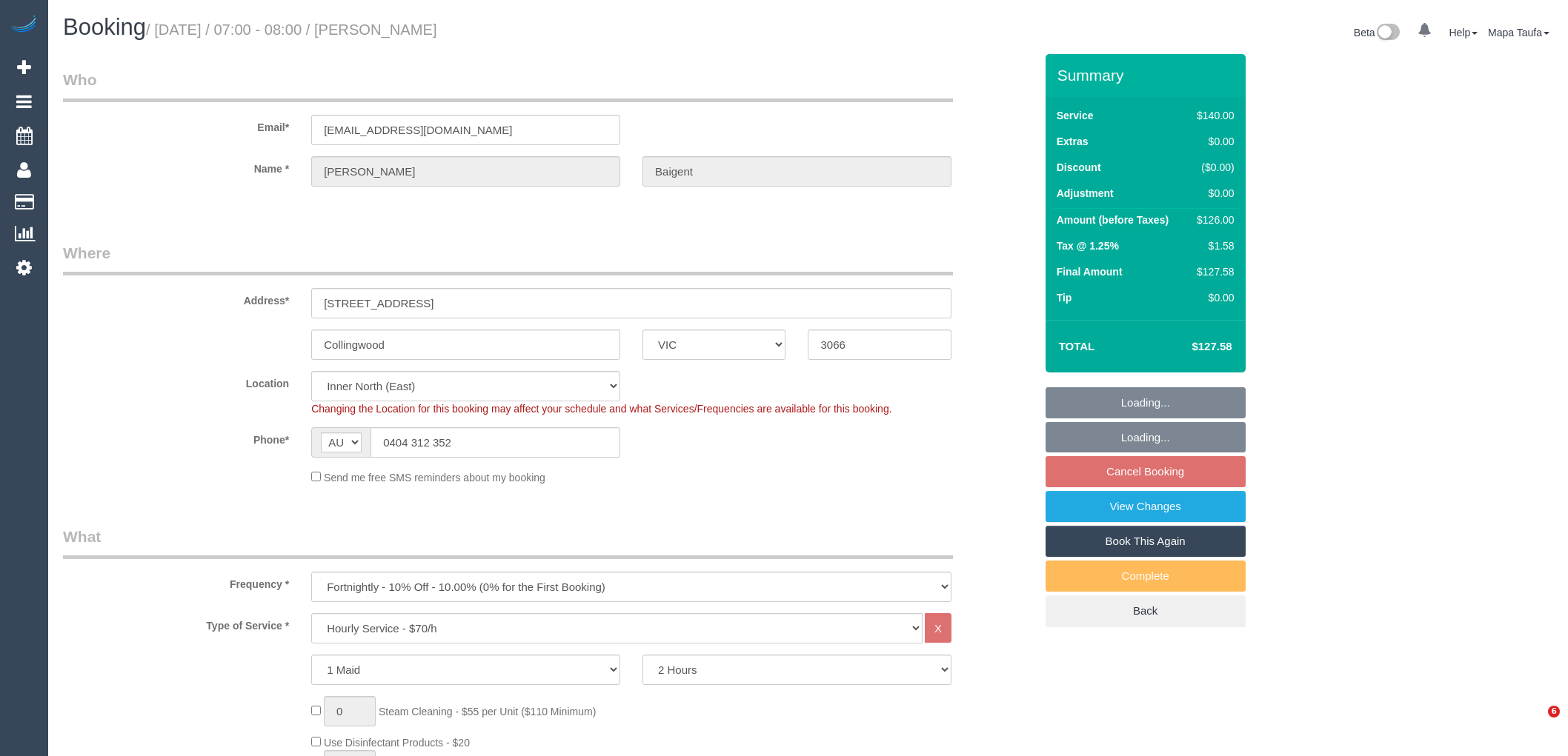
select select "VIC"
select select "number:29"
select select "number:14"
select select "number:18"
select select "number:24"
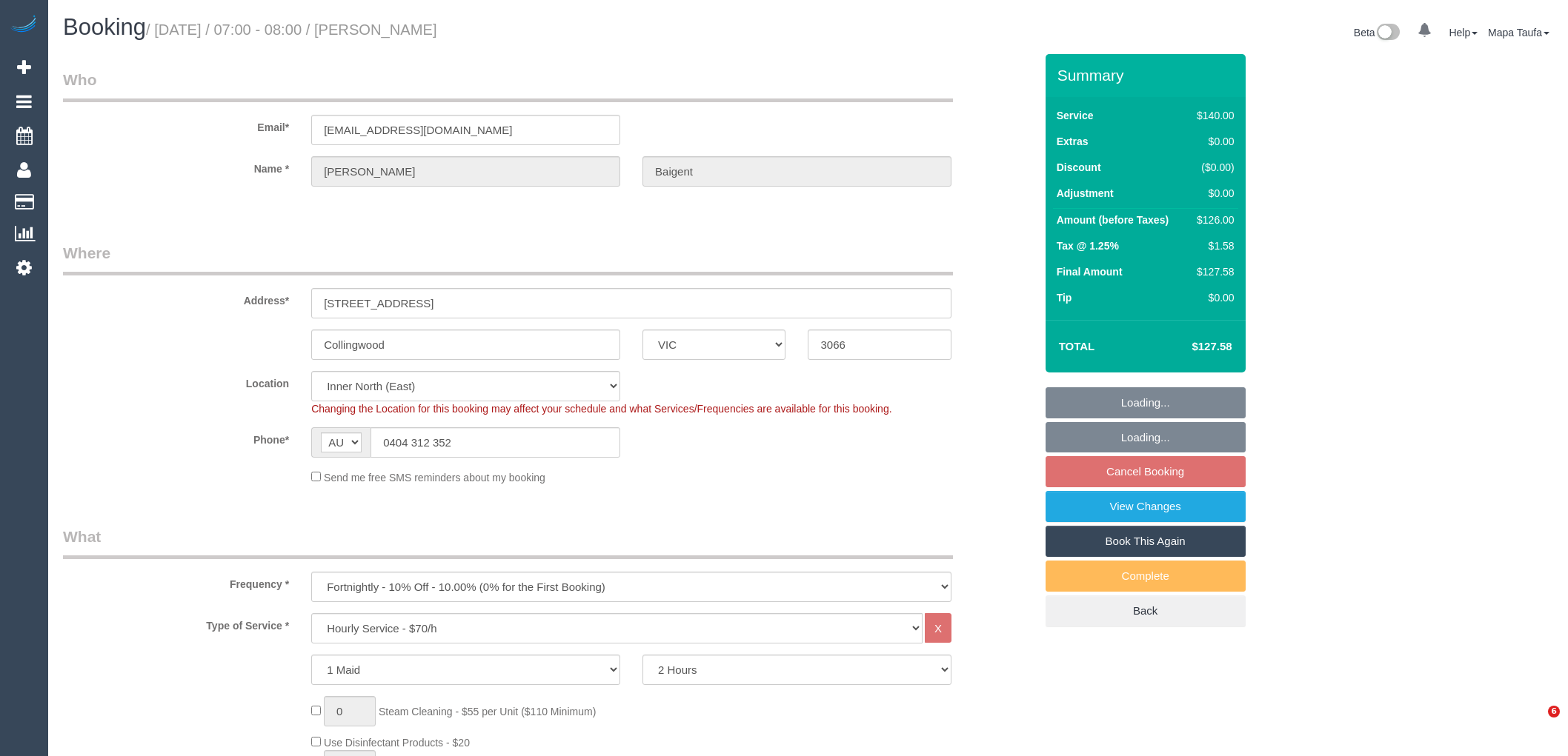
select select "number:34"
select select "number:26"
select select "object:1631"
select select "spot1"
select select "VIC"
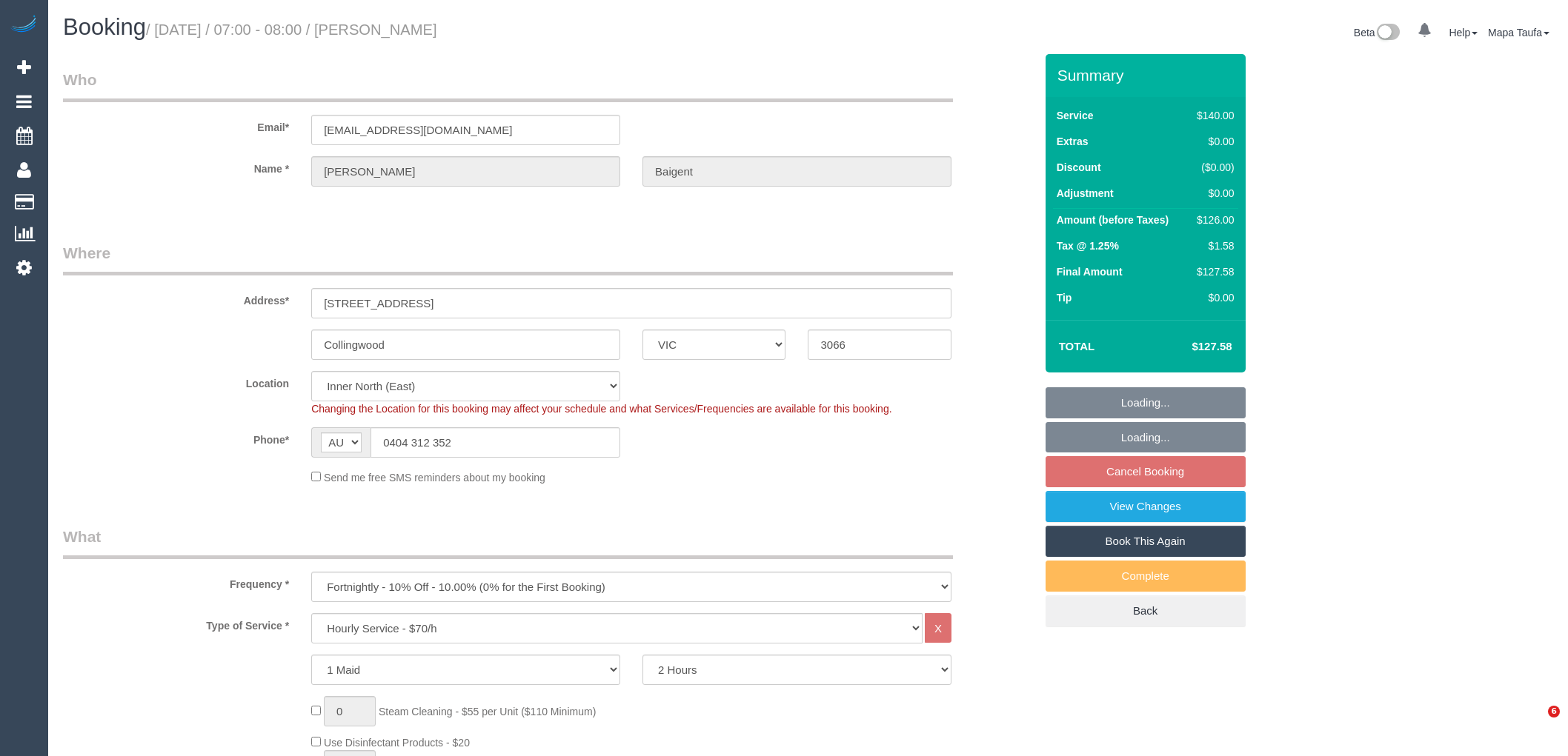
select select "spot1"
select select "number:29"
select select "number:14"
select select "number:18"
select select "number:24"
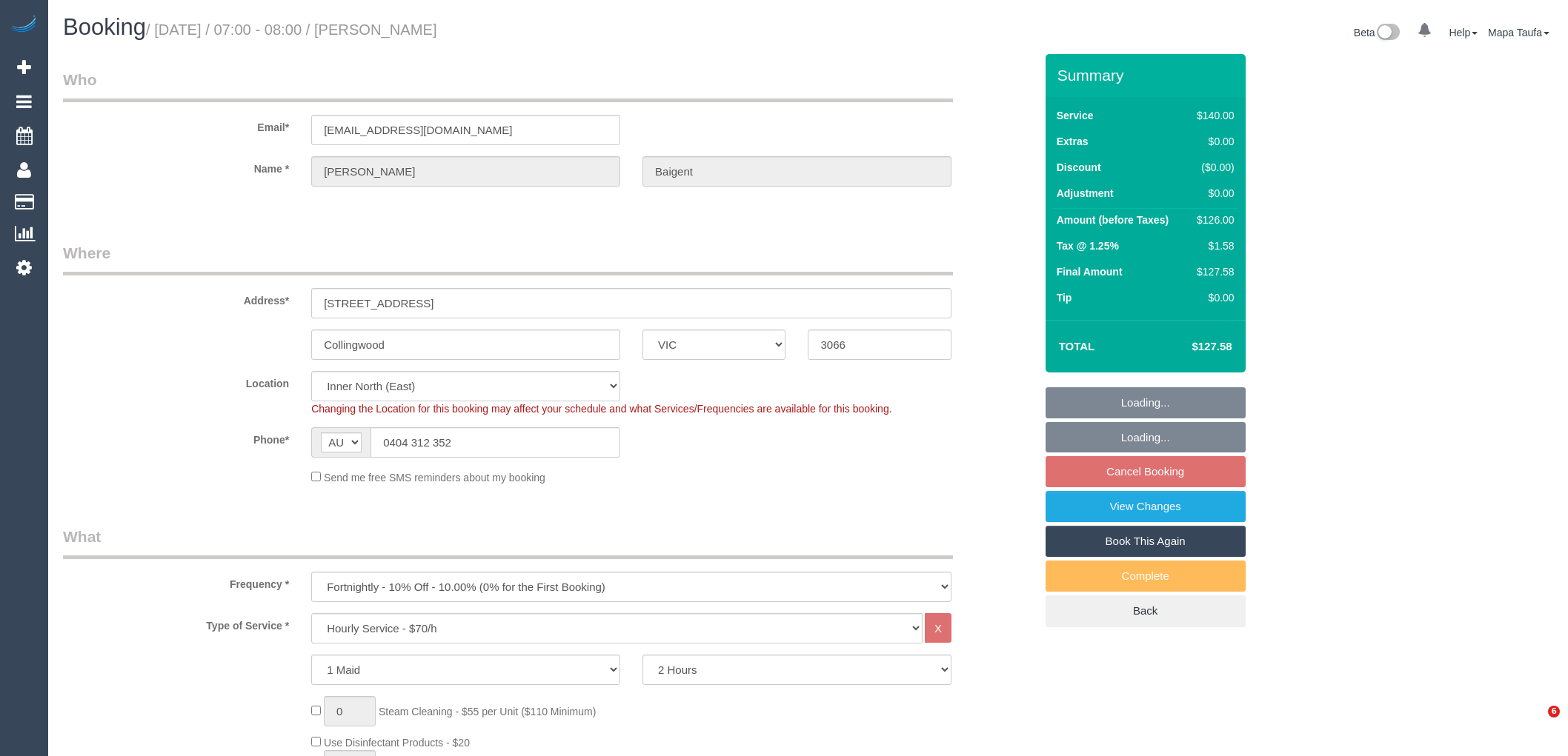
select select "number:34"
select select "number:26"
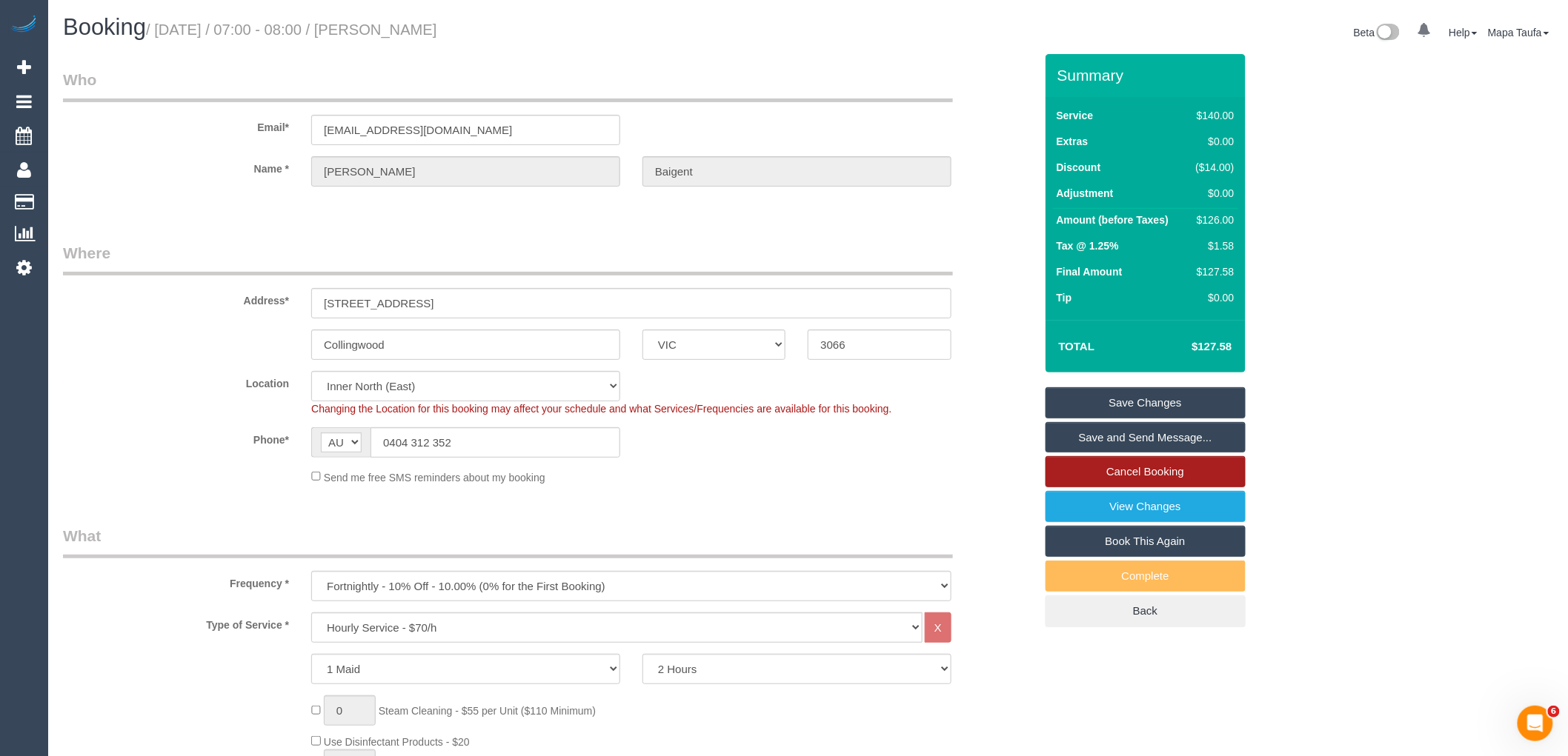
click at [1131, 477] on link "Cancel Booking" at bounding box center [1146, 471] width 200 height 31
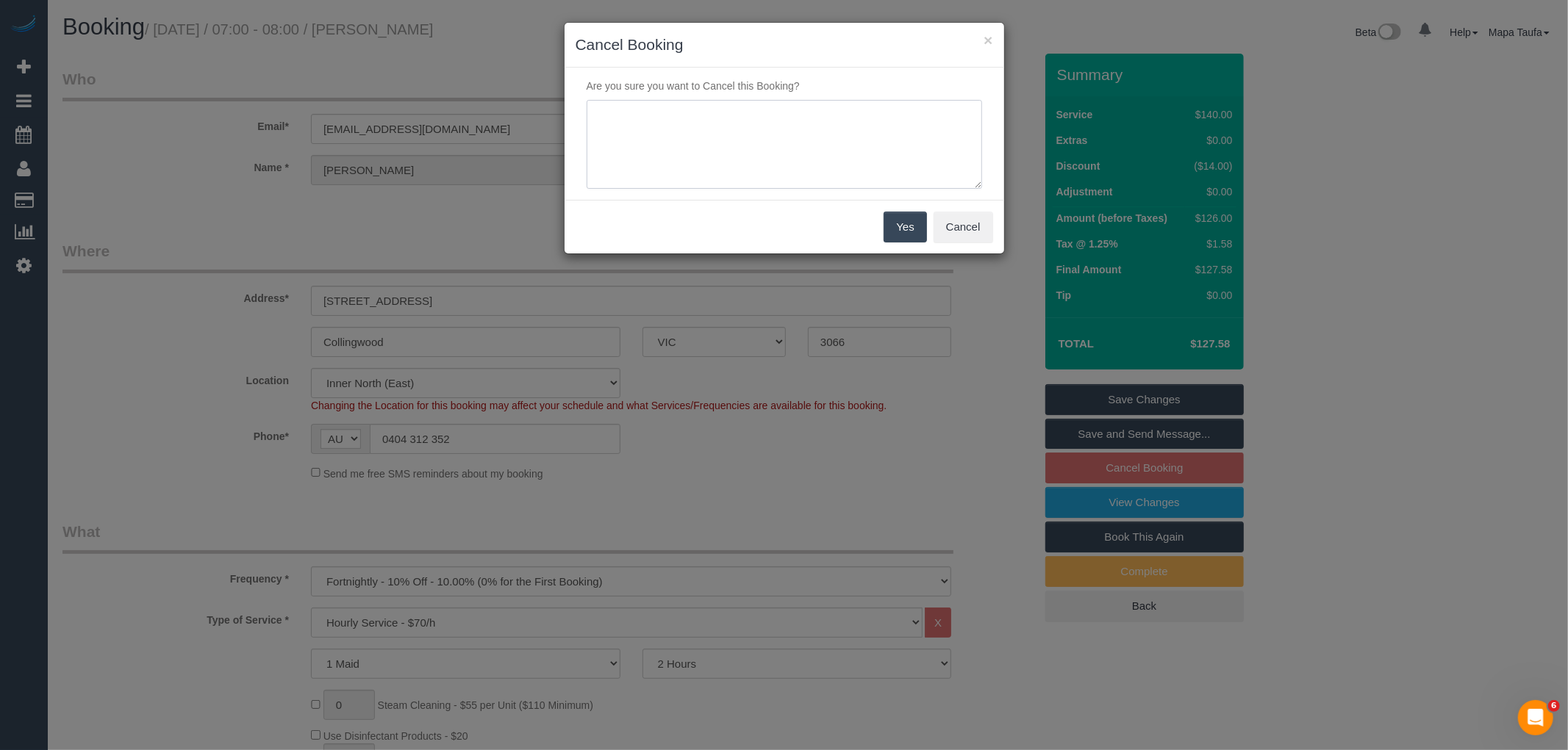
click at [774, 174] on textarea at bounding box center [784, 144] width 396 height 89
click at [796, 108] on textarea at bounding box center [784, 144] width 396 height 89
click at [795, 107] on textarea at bounding box center [784, 144] width 396 height 89
type textarea "service not needed via email -MT"
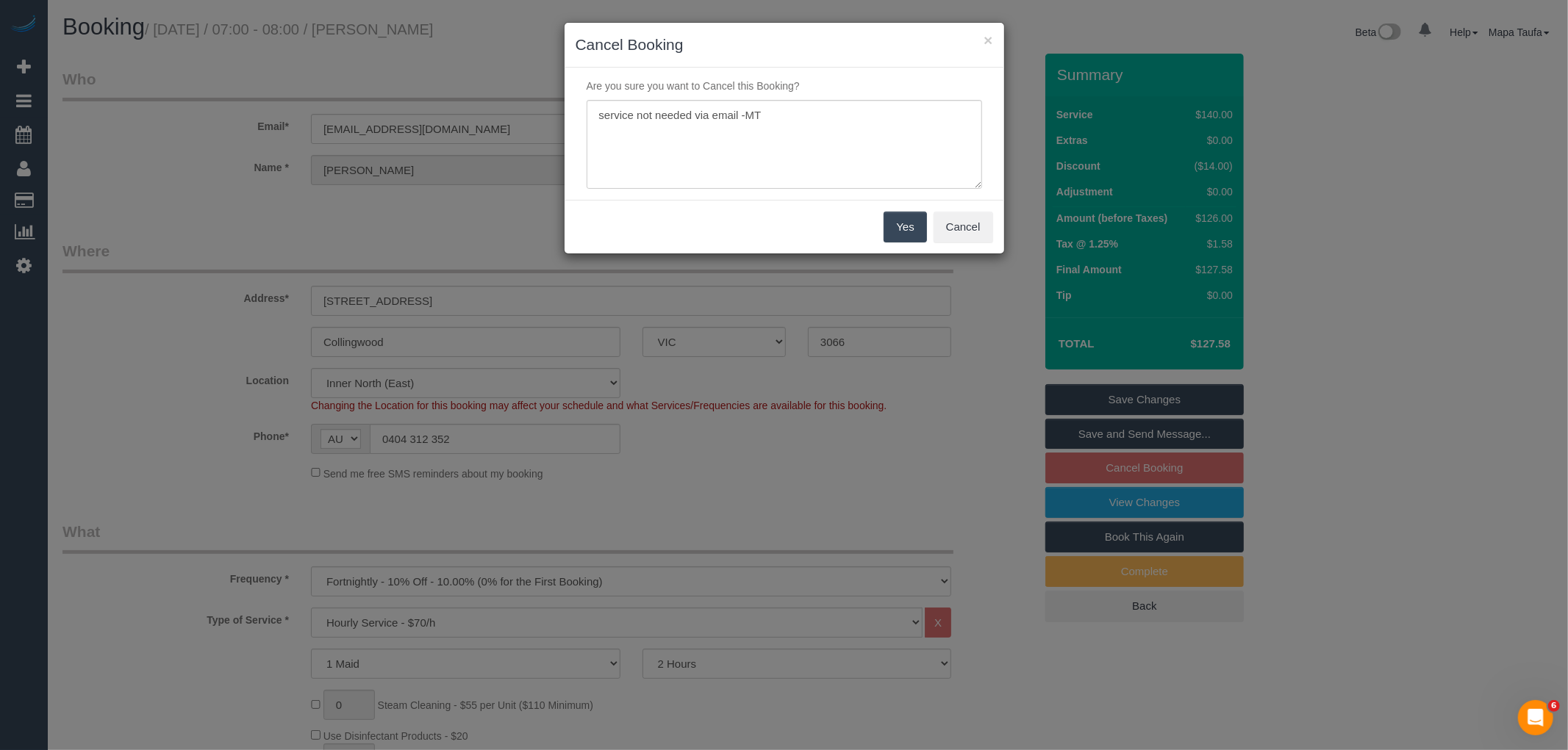
click at [899, 225] on button "Yes" at bounding box center [905, 227] width 43 height 31
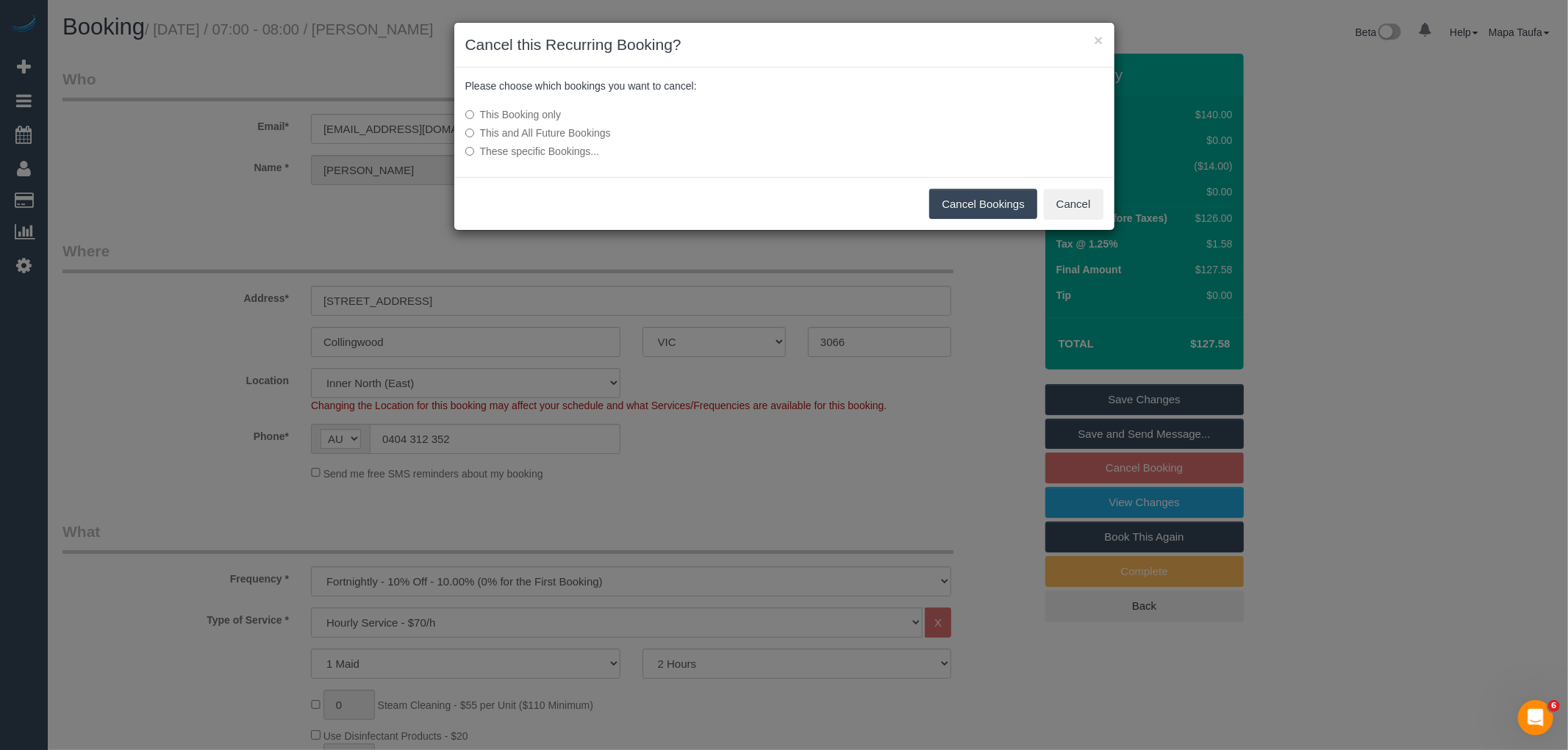
click at [963, 204] on button "Cancel Bookings" at bounding box center [983, 204] width 108 height 31
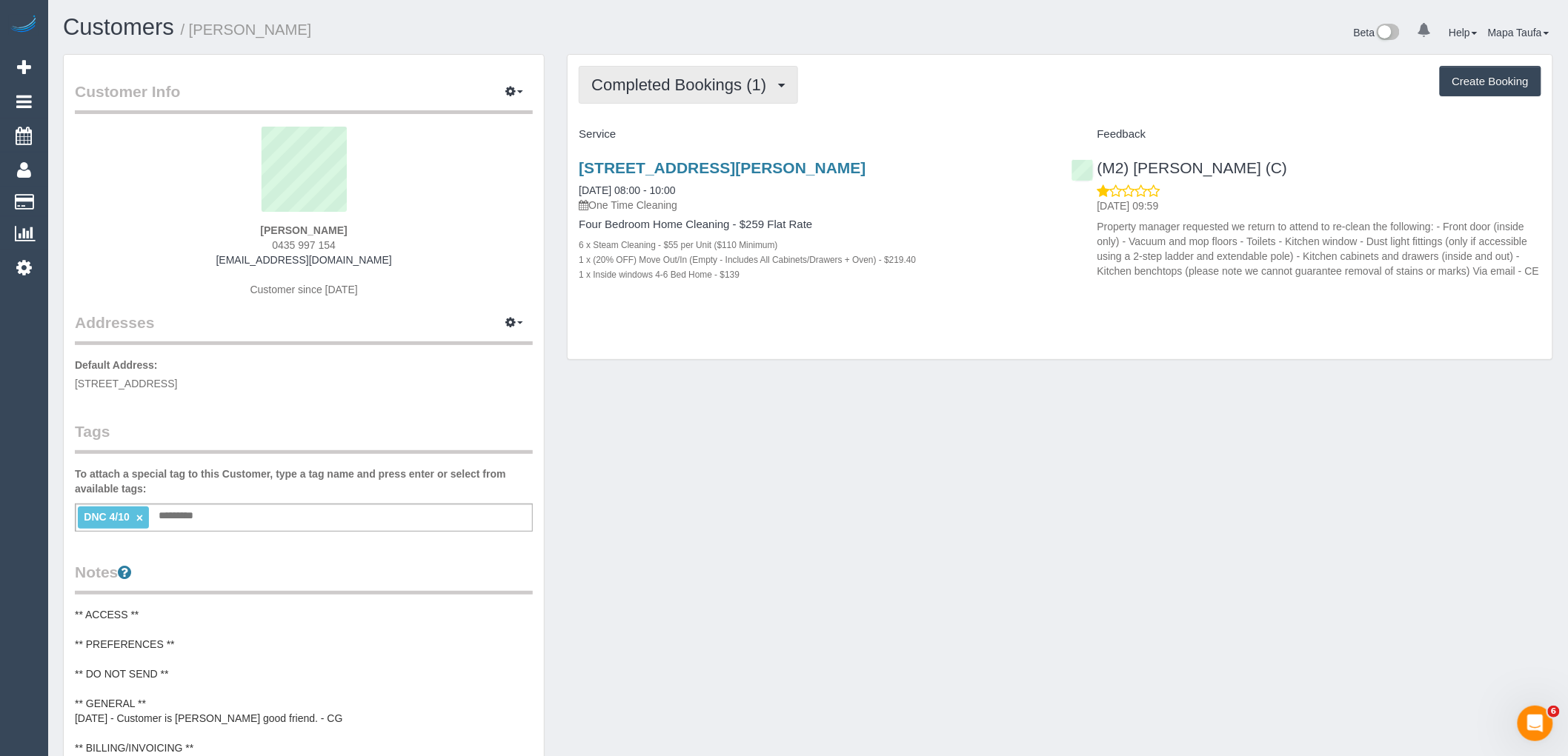
click at [774, 89] on span "Completed Bookings (1)" at bounding box center [682, 85] width 182 height 19
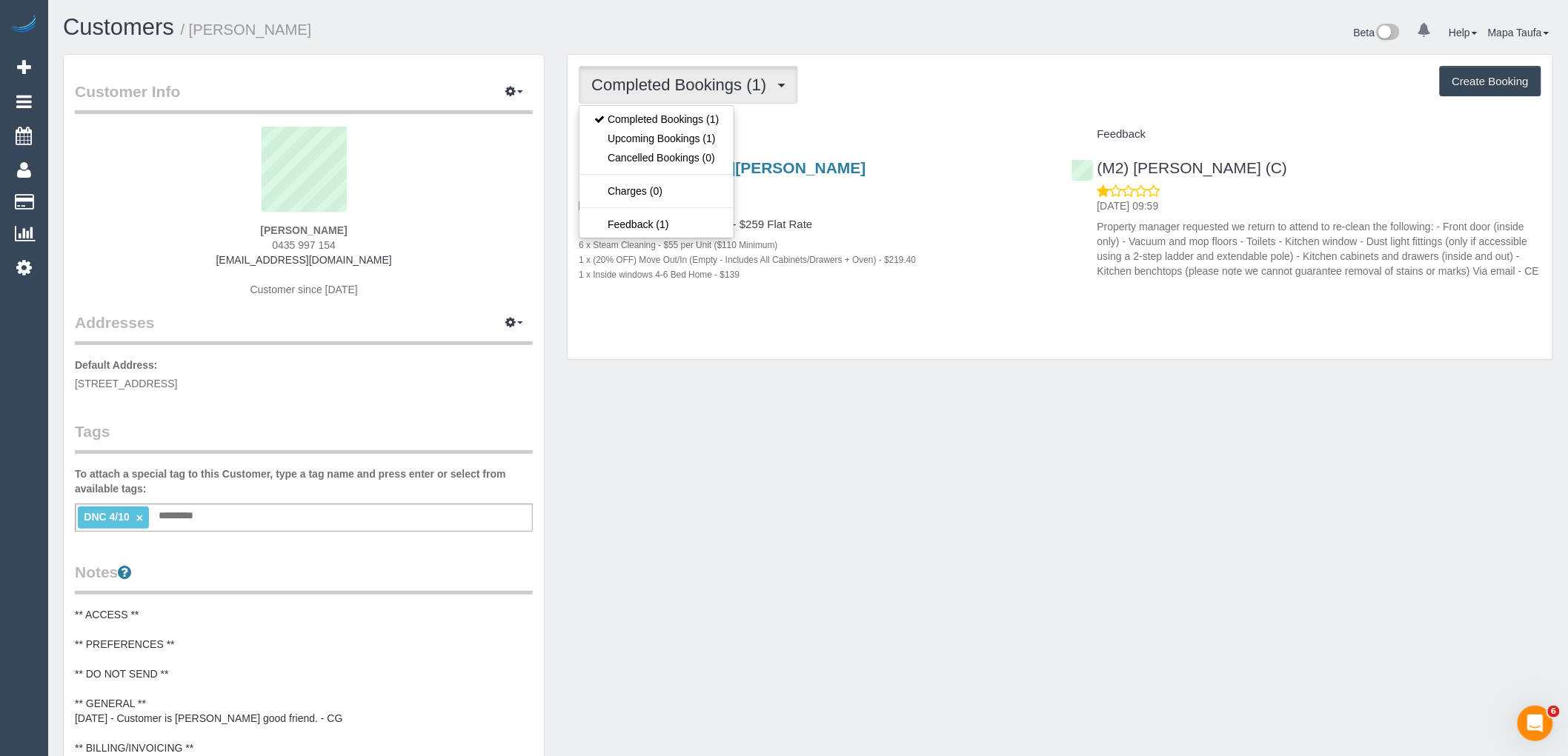
click at [875, 135] on h4 "Service" at bounding box center [813, 135] width 470 height 12
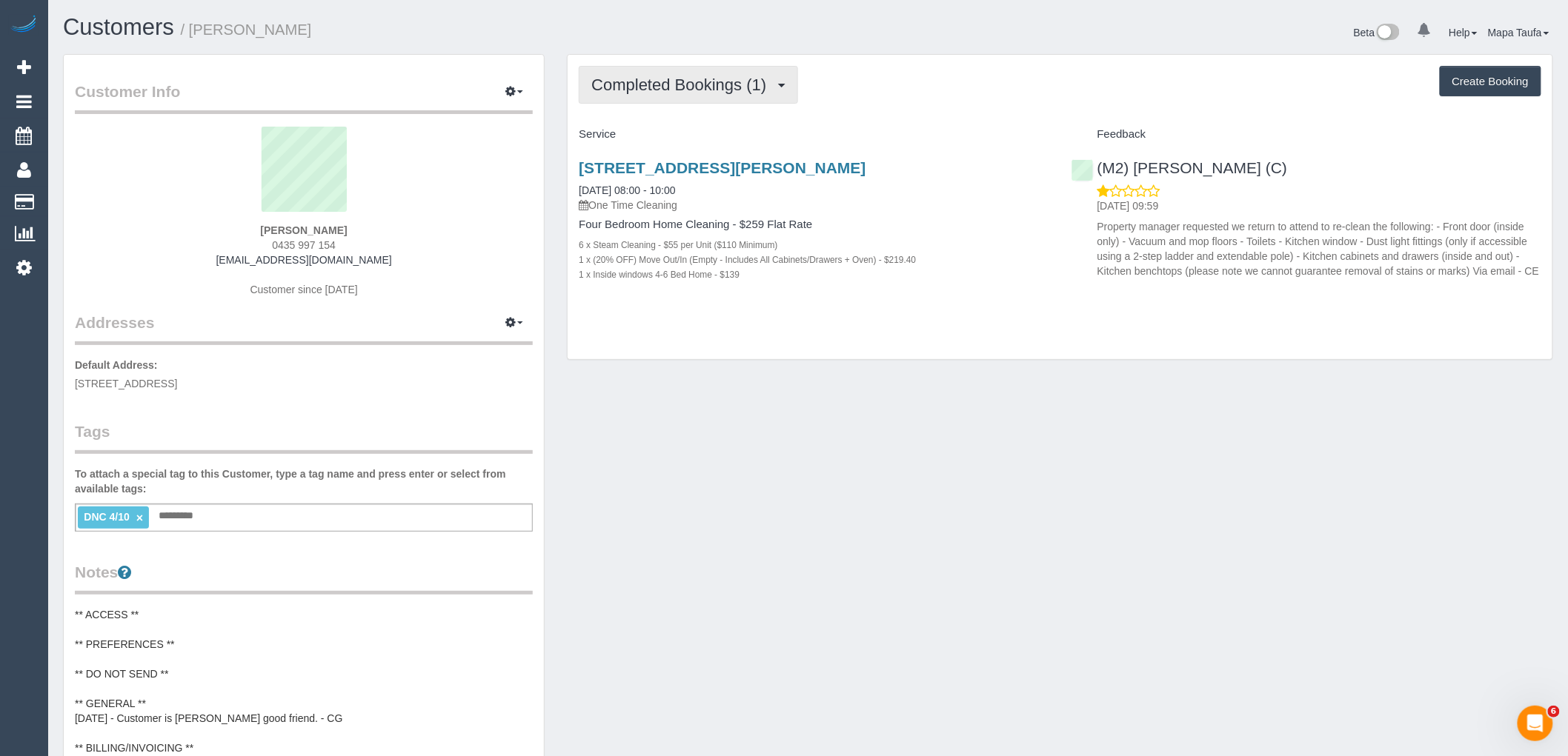
click at [705, 95] on button "Completed Bookings (1)" at bounding box center [688, 85] width 220 height 37
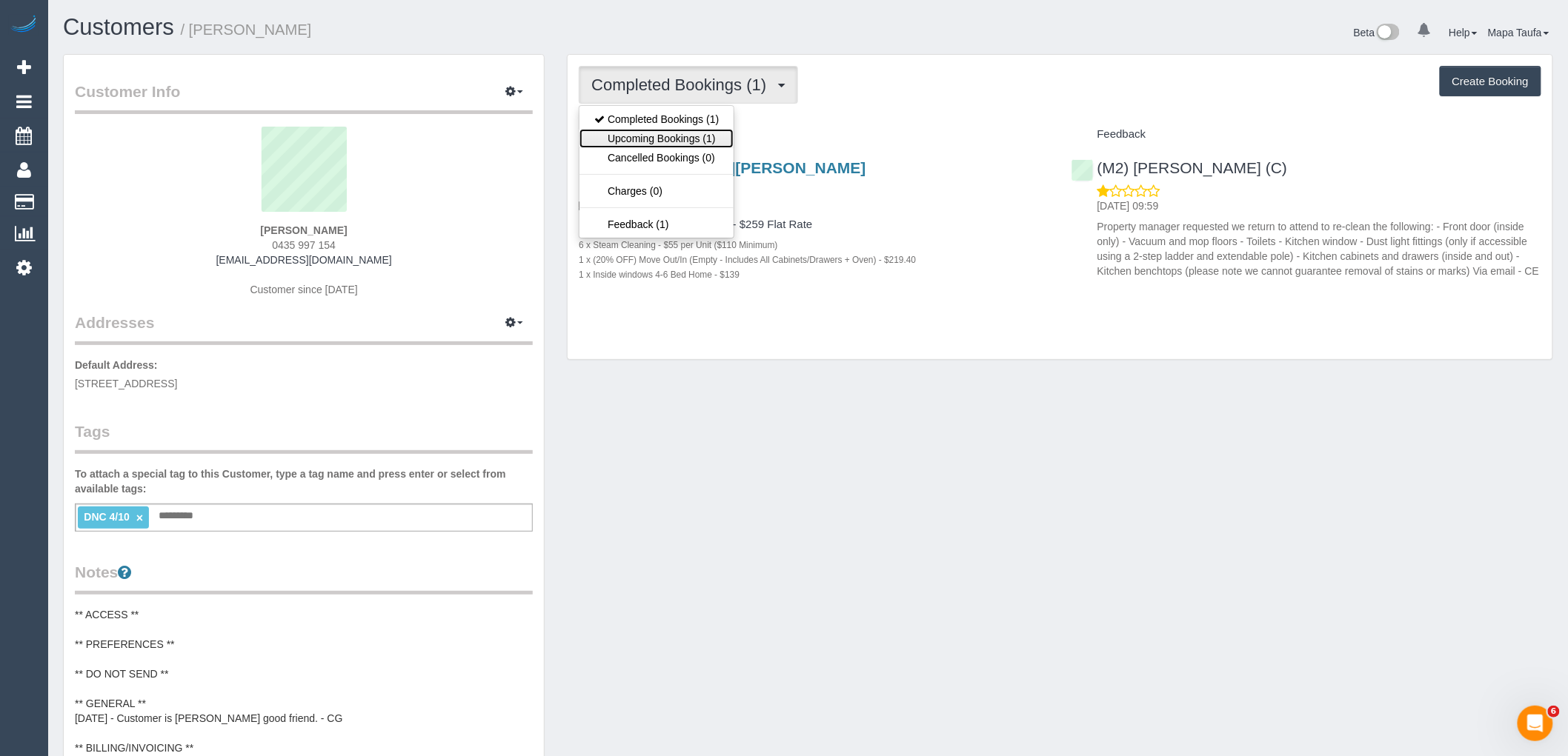
click at [705, 136] on link "Upcoming Bookings (1)" at bounding box center [656, 138] width 154 height 20
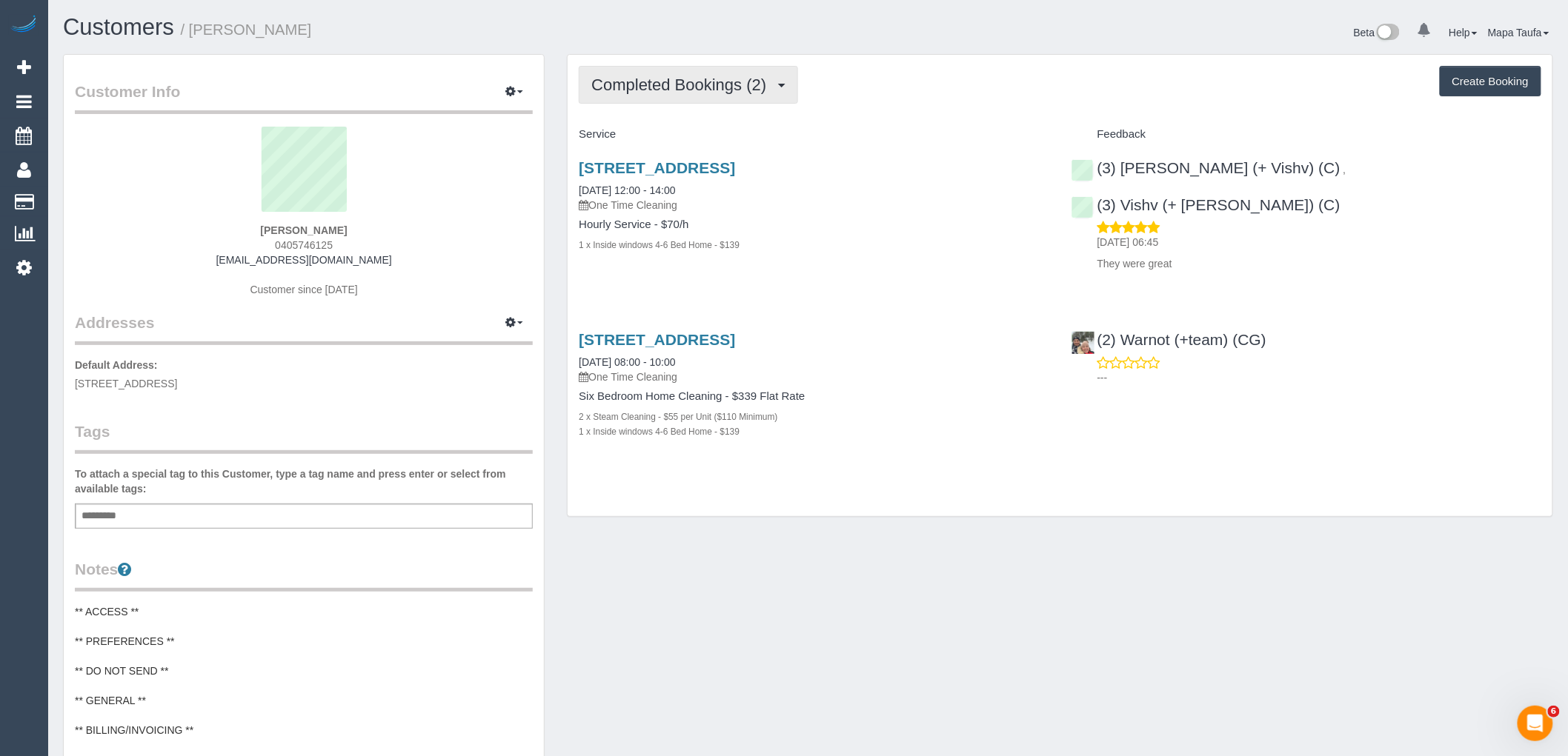
click at [716, 90] on span "Completed Bookings (2)" at bounding box center [682, 85] width 182 height 19
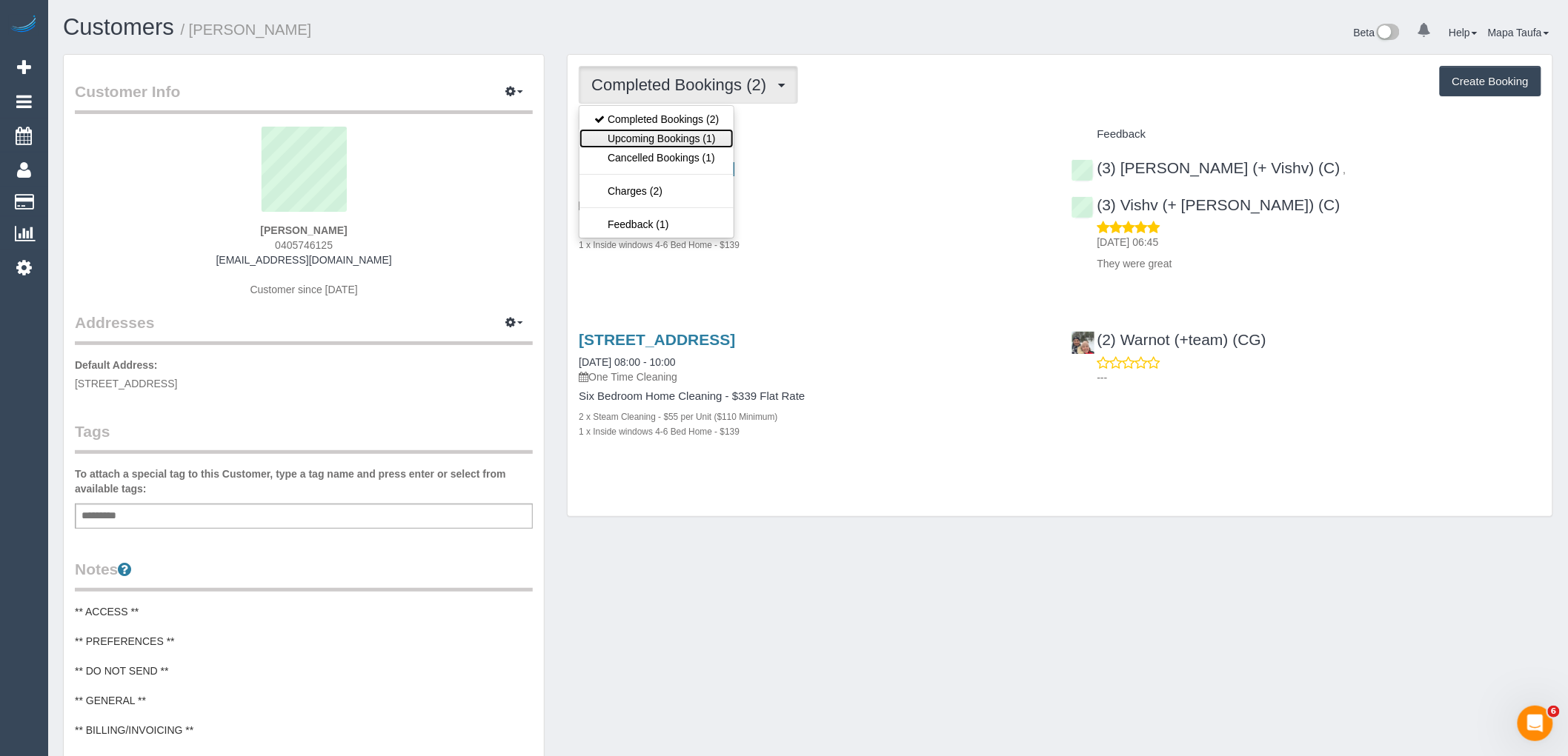
click at [701, 138] on link "Upcoming Bookings (1)" at bounding box center [656, 138] width 154 height 20
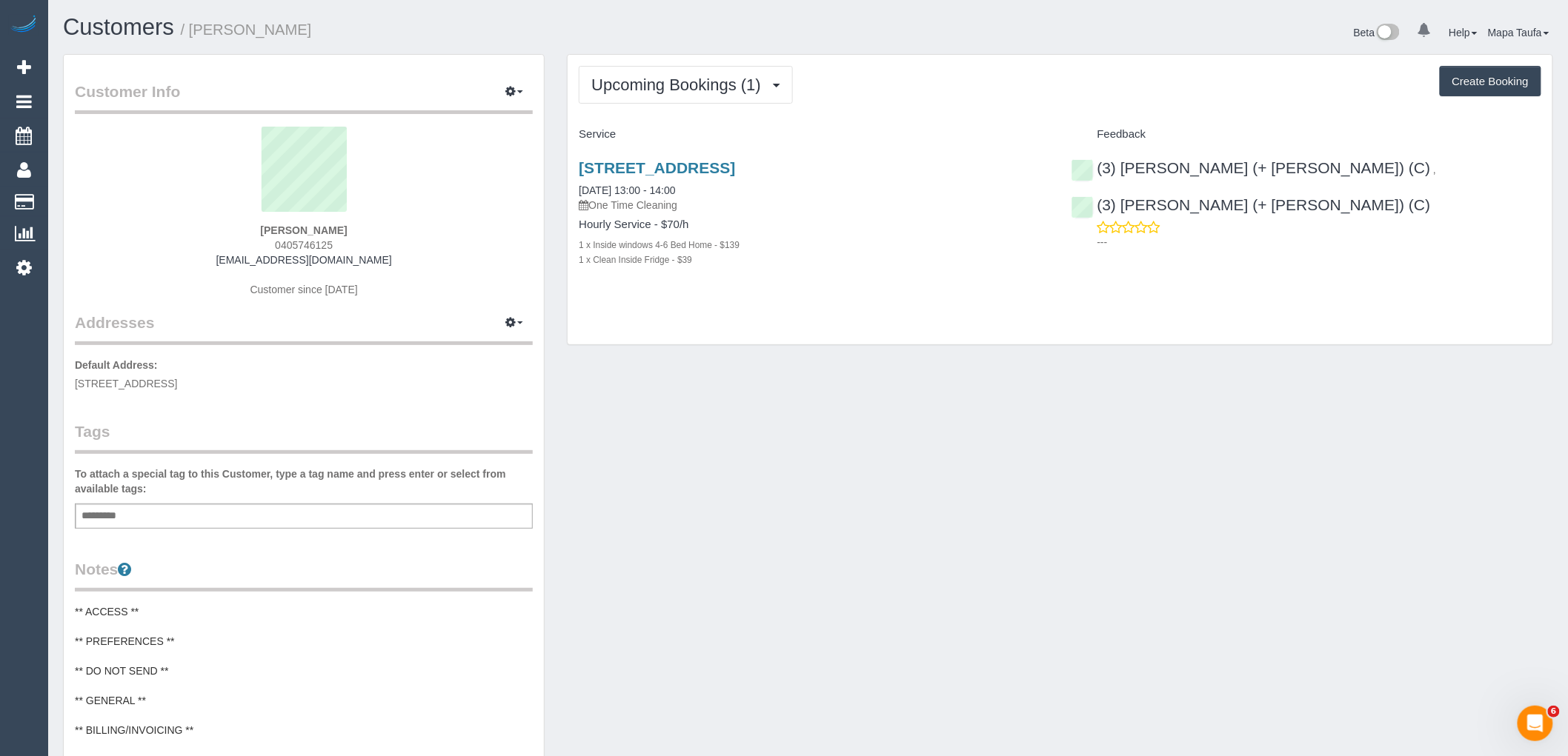
click at [705, 317] on div "Upcoming Bookings (1) Completed Bookings (2) Upcoming Bookings (1) Cancelled Bo…" at bounding box center [1060, 199] width 985 height 290
click at [723, 86] on span "Upcoming Bookings (1)" at bounding box center [680, 85] width 177 height 19
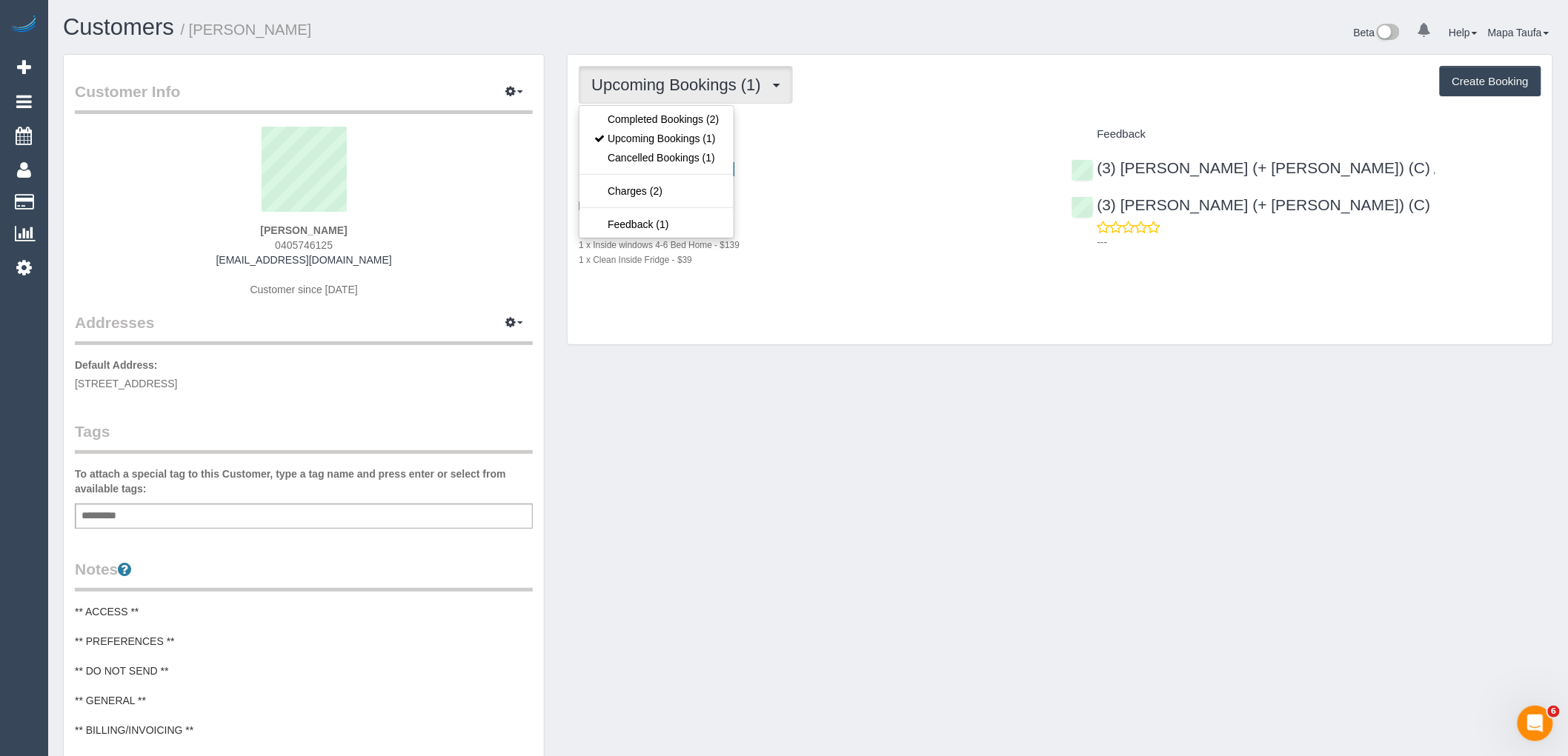
click at [935, 91] on div "Upcoming Bookings (1) Completed Bookings (2) Upcoming Bookings (1) Cancelled Bo…" at bounding box center [1060, 85] width 963 height 37
click at [655, 92] on span "Upcoming Bookings (1)" at bounding box center [680, 85] width 177 height 19
click at [900, 103] on div "Upcoming Bookings (1) Completed Bookings (2) Upcoming Bookings (1) Cancelled Bo…" at bounding box center [1060, 85] width 963 height 37
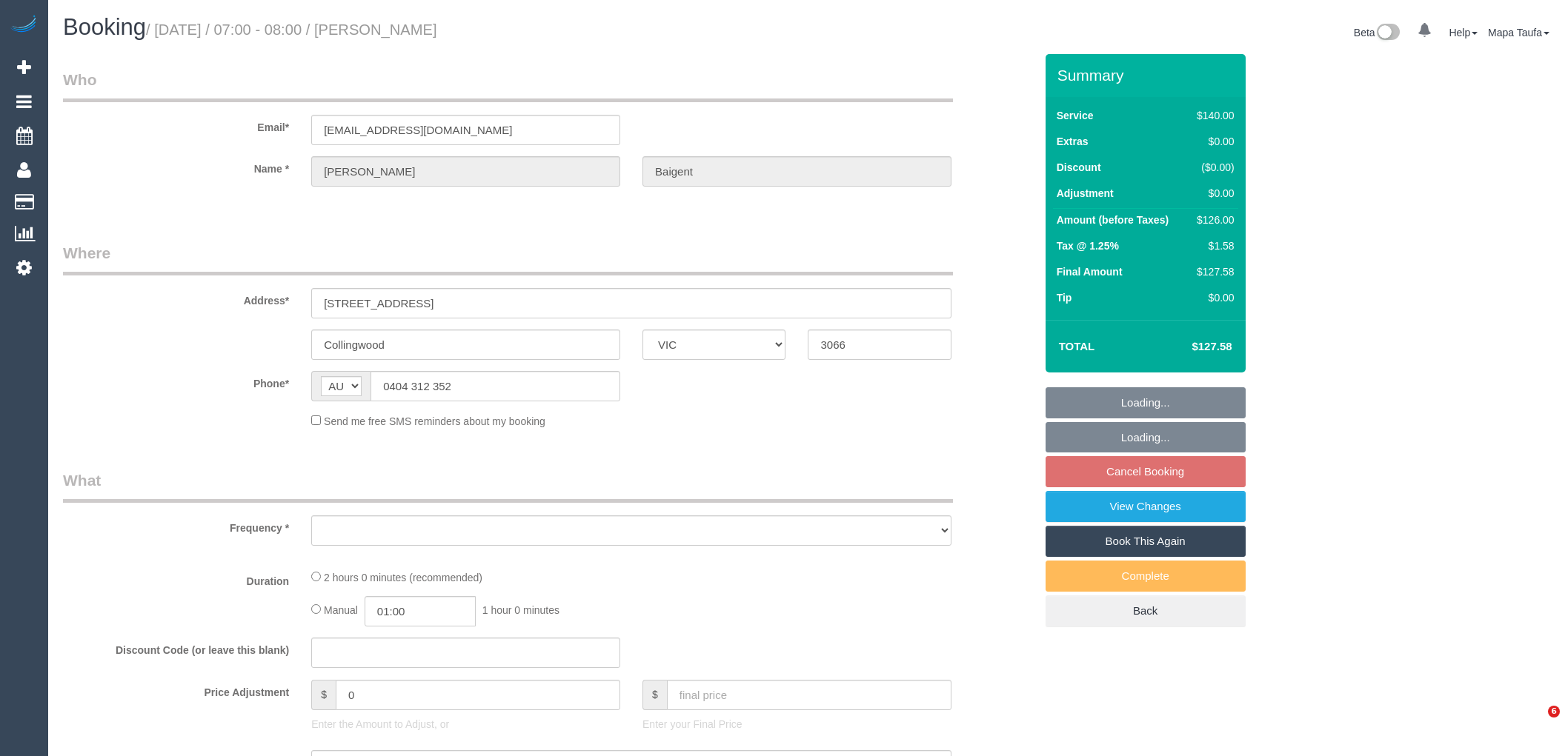
select select "VIC"
select select "object:543"
select select "string:stripe-pm_1OIhcH2GScqysDRVmXBeywuu"
select select "number:29"
select select "number:14"
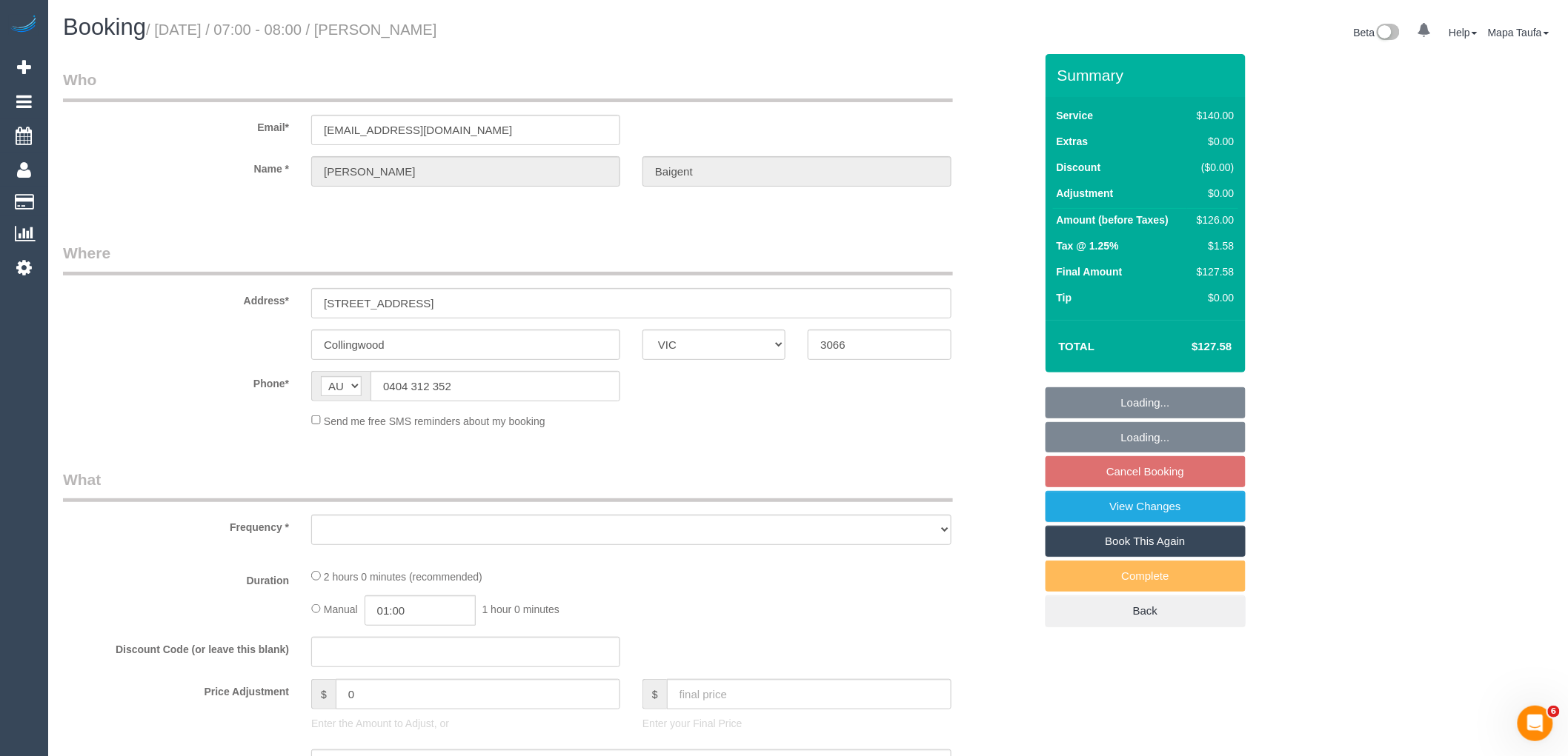
select select "number:18"
select select "number:24"
select select "number:34"
select select "number:26"
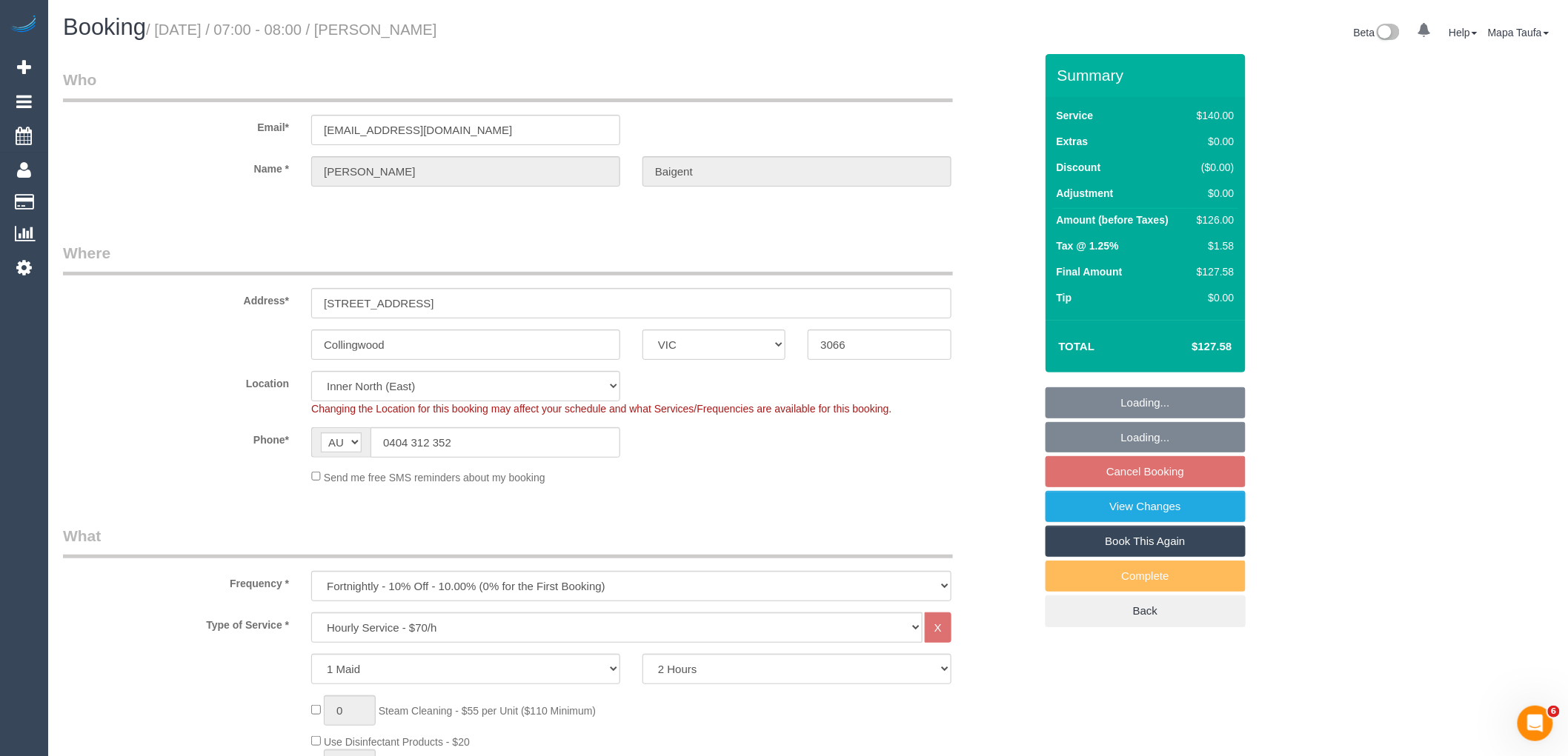
select select "object:872"
click at [1231, 464] on fieldset "Loading... Loading... Cancel Booking View Changes Book This Again Complete Back" at bounding box center [1146, 507] width 200 height 240
select select "spot1"
click at [1227, 469] on fieldset "Loading... Loading... Cancel Booking View Changes Book This Again Complete Back" at bounding box center [1146, 507] width 200 height 240
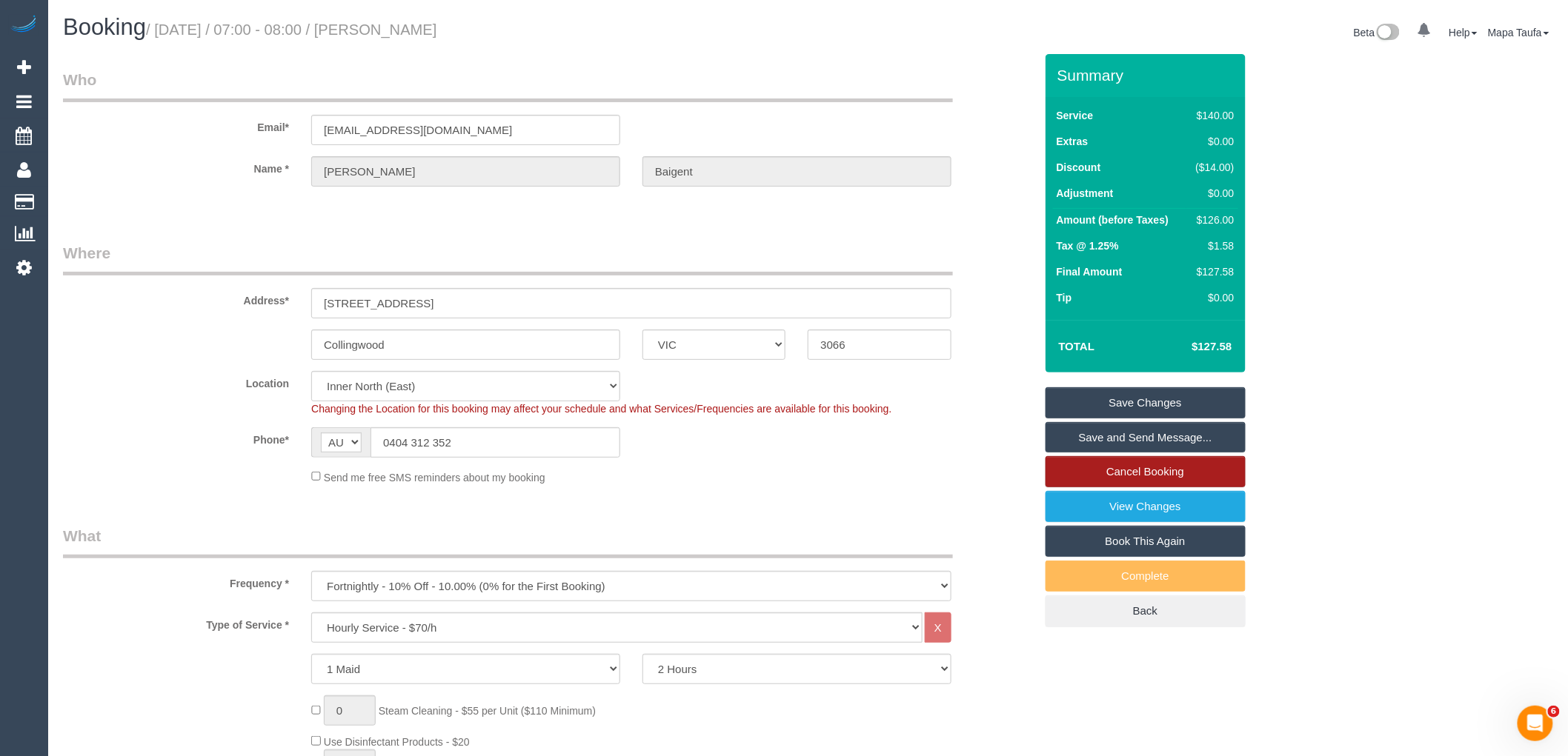
click at [1224, 469] on link "Cancel Booking" at bounding box center [1146, 471] width 200 height 31
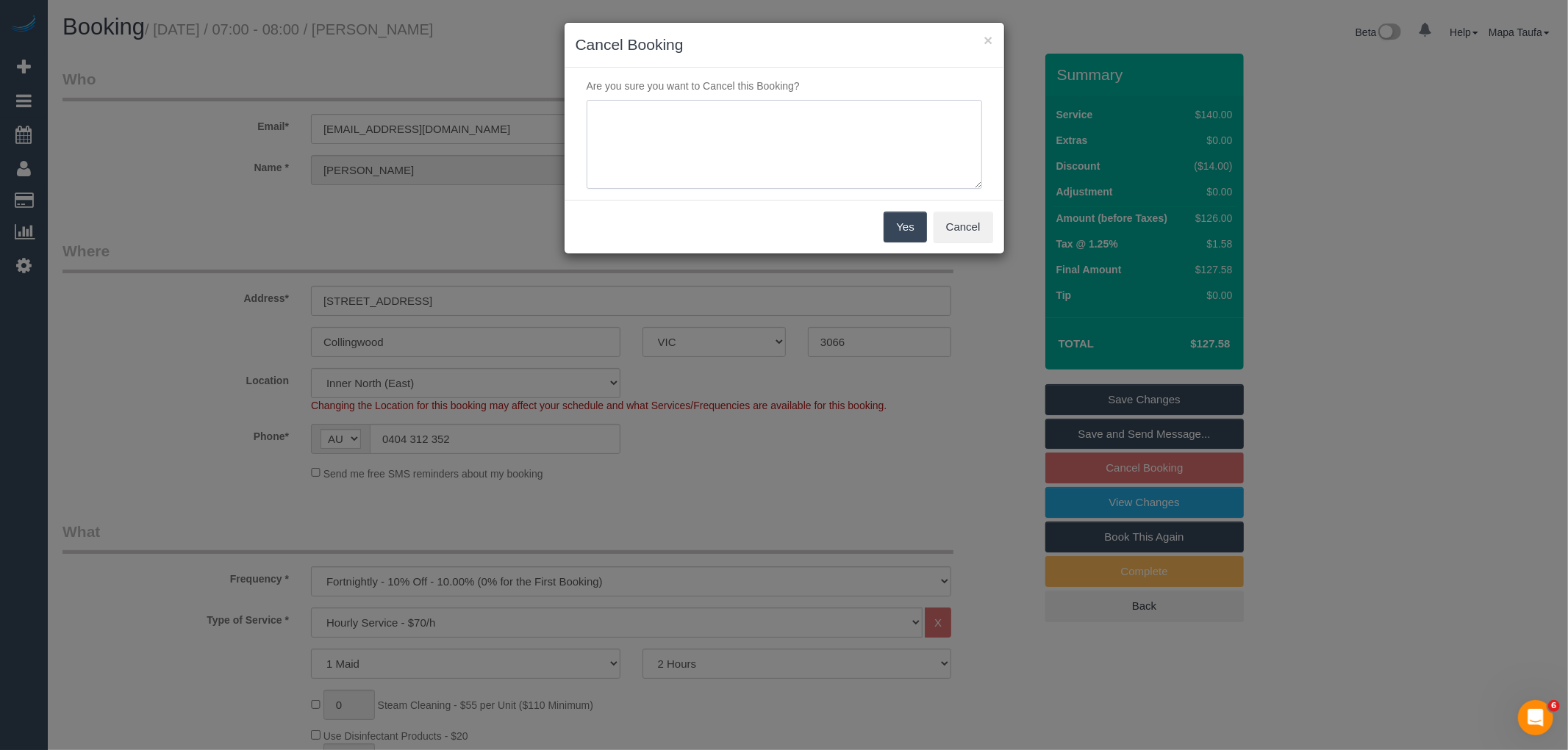
click at [691, 165] on textarea at bounding box center [784, 144] width 396 height 89
paste textarea "service not needed via email -MT"
type textarea "service not needed via email -MT"
click at [902, 234] on button "Yes" at bounding box center [905, 227] width 43 height 31
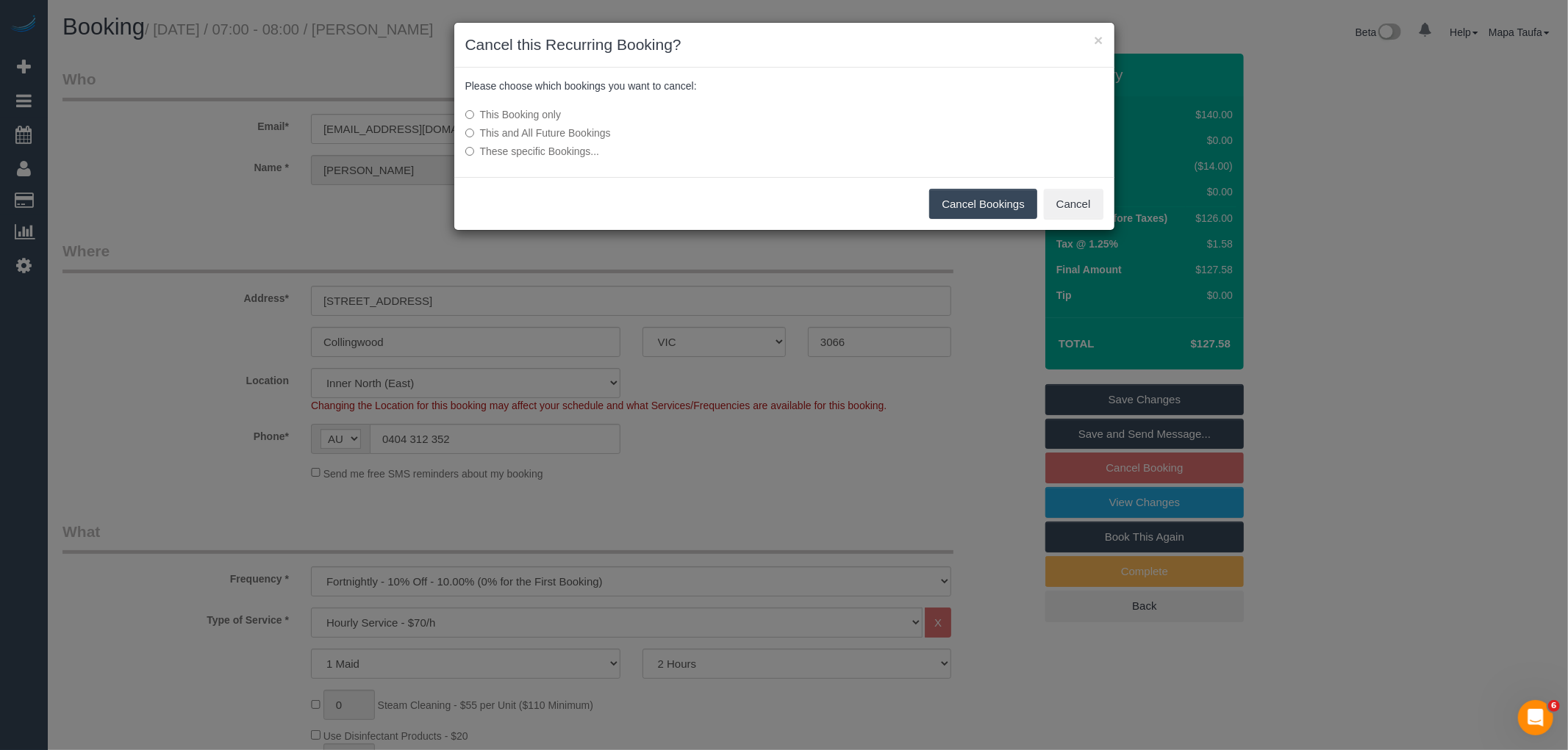
click at [976, 213] on button "Cancel Bookings" at bounding box center [983, 204] width 108 height 31
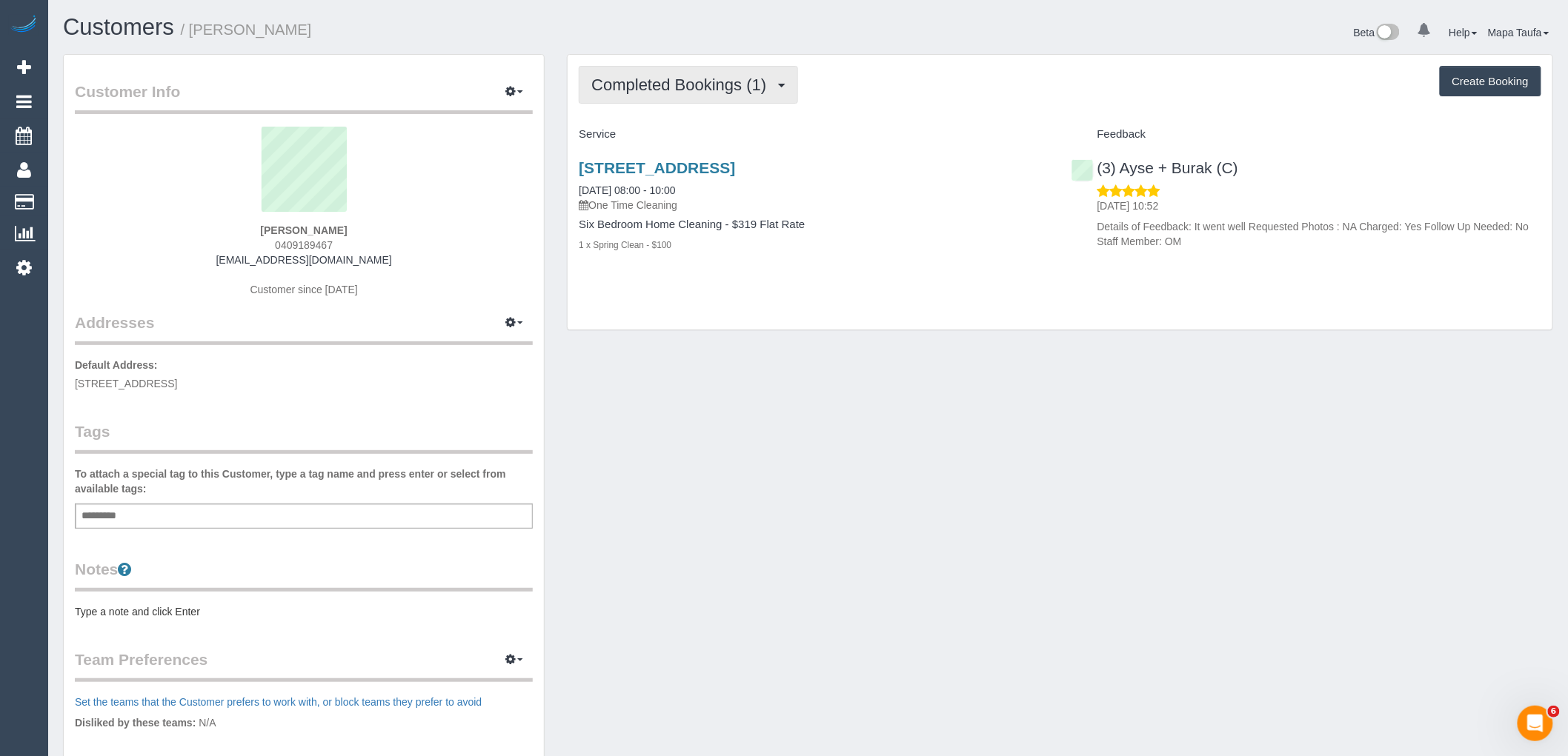
click at [705, 78] on span "Completed Bookings (1)" at bounding box center [682, 85] width 182 height 19
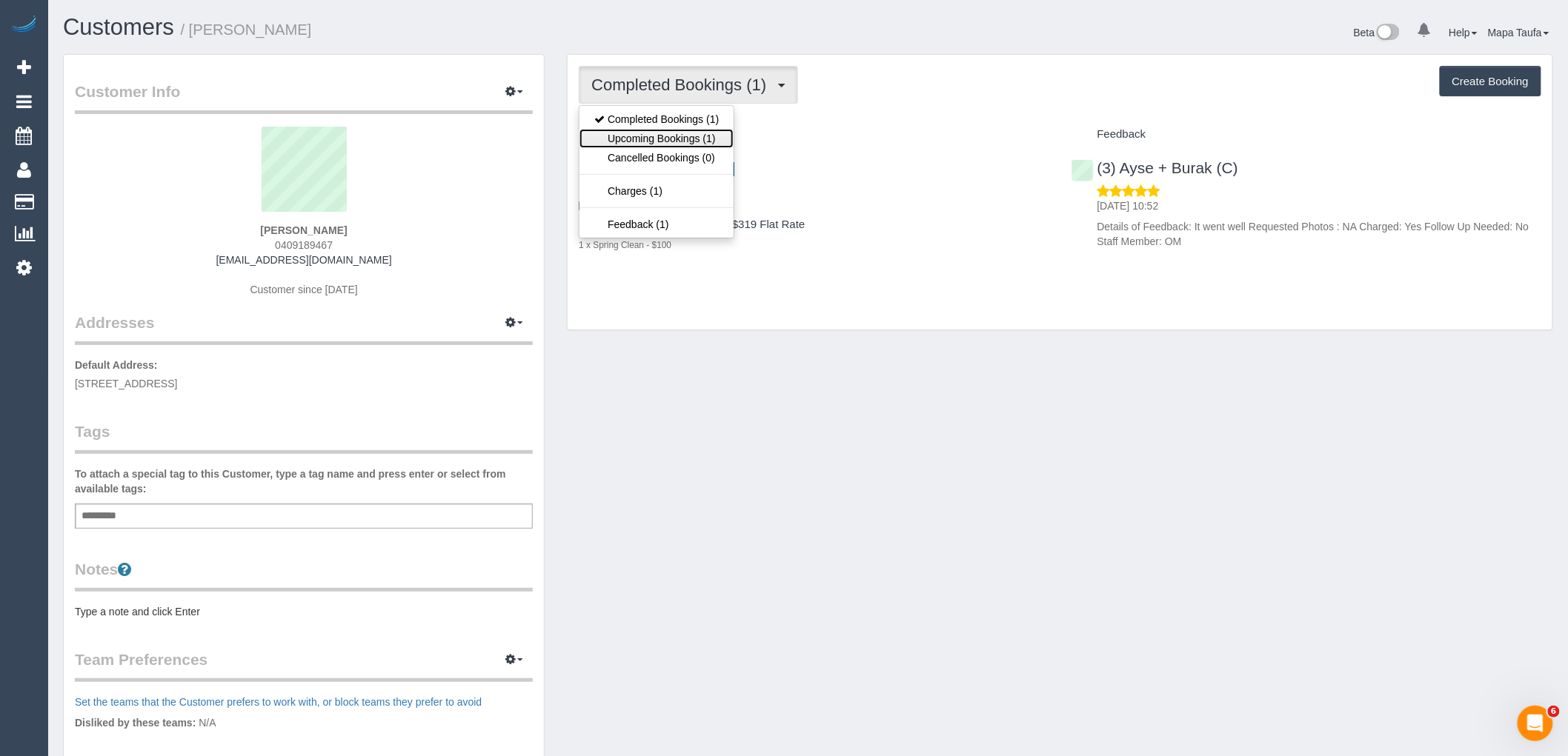
click at [685, 135] on link "Upcoming Bookings (1)" at bounding box center [656, 138] width 154 height 20
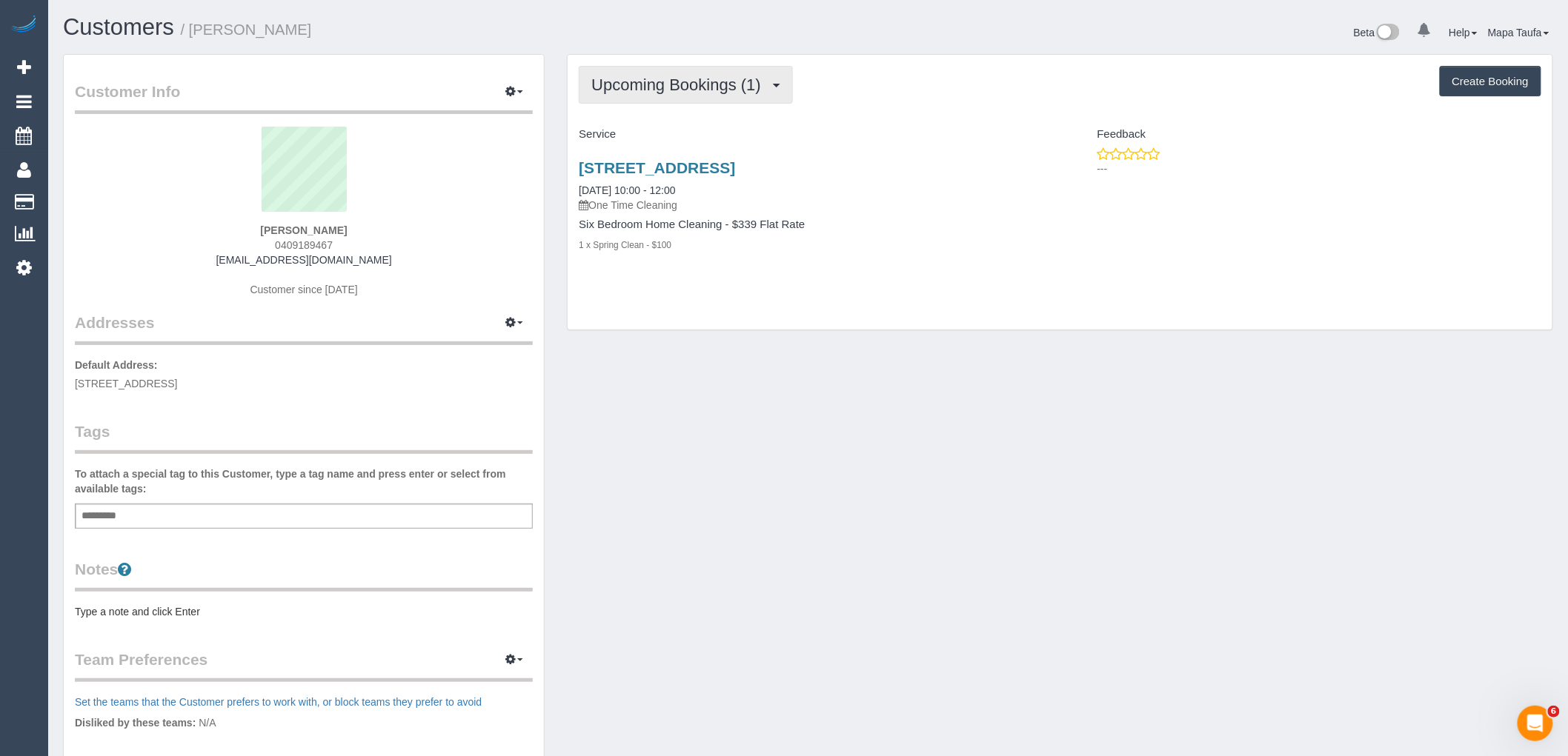
click at [676, 103] on button "Upcoming Bookings (1)" at bounding box center [686, 85] width 214 height 37
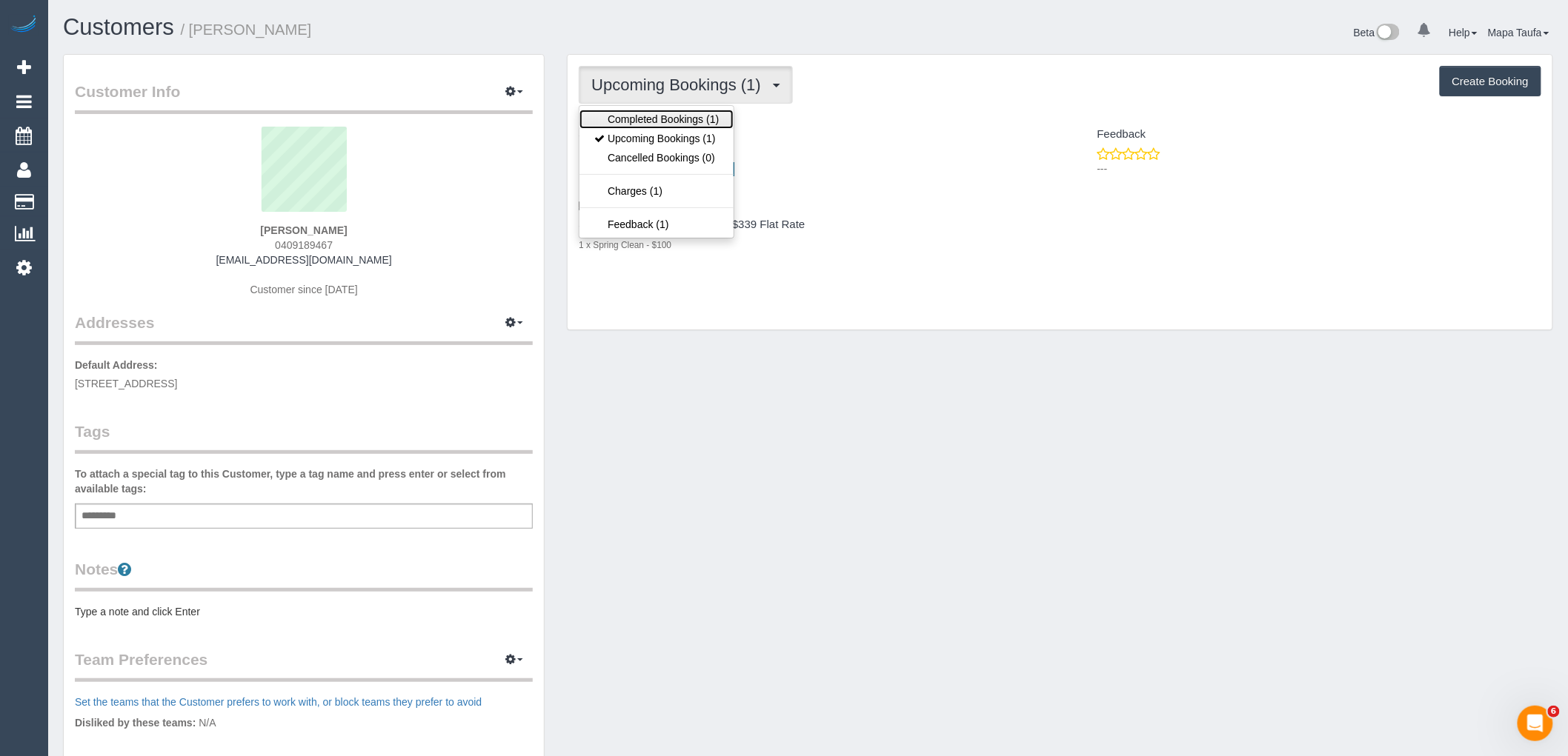
click at [682, 124] on link "Completed Bookings (1)" at bounding box center [656, 120] width 154 height 20
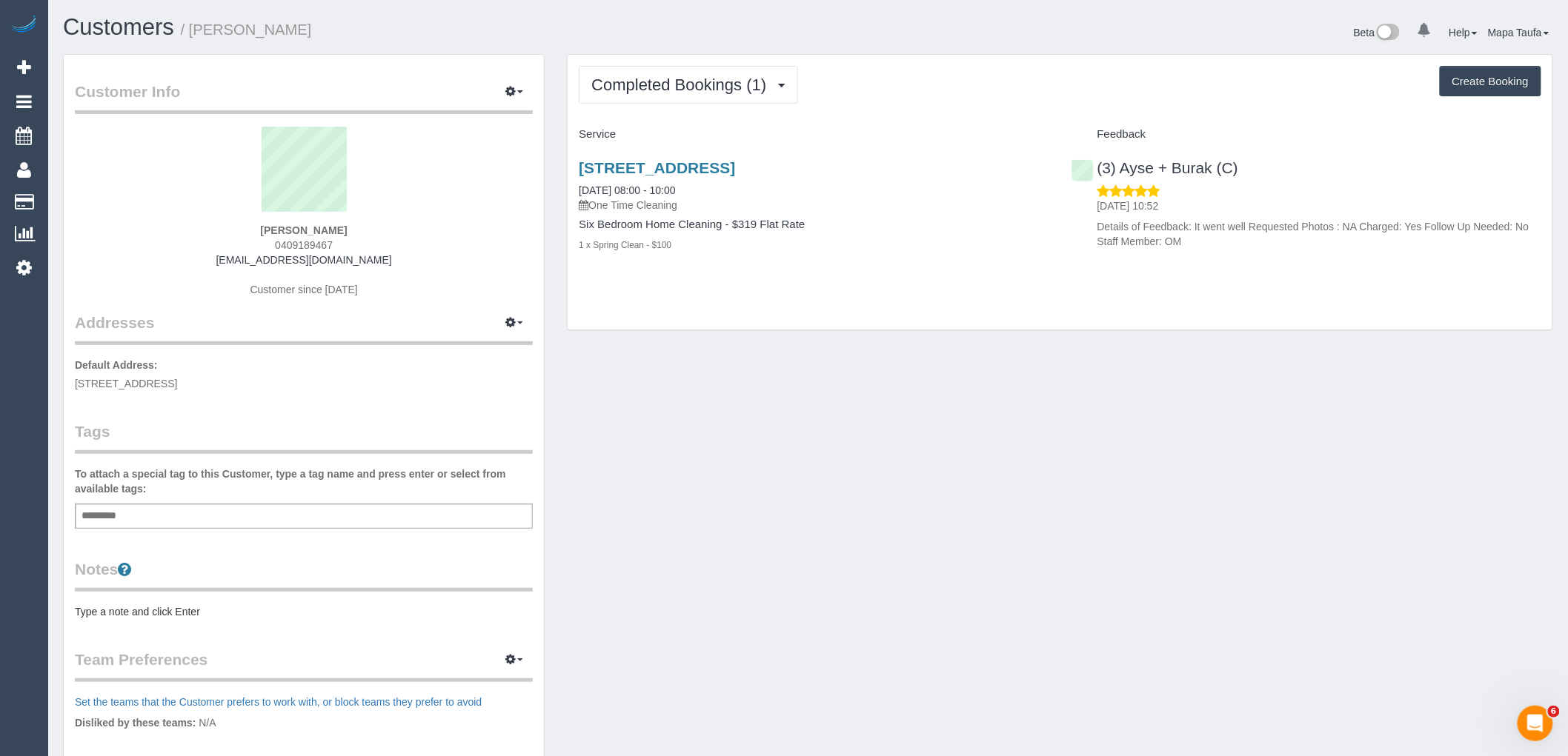
click at [549, 117] on div "Customer Info Edit Contact Info Send Message Email Preferences Special Sales Ta…" at bounding box center [304, 544] width 504 height 978
click at [601, 91] on span "Completed Bookings (1)" at bounding box center [682, 85] width 182 height 19
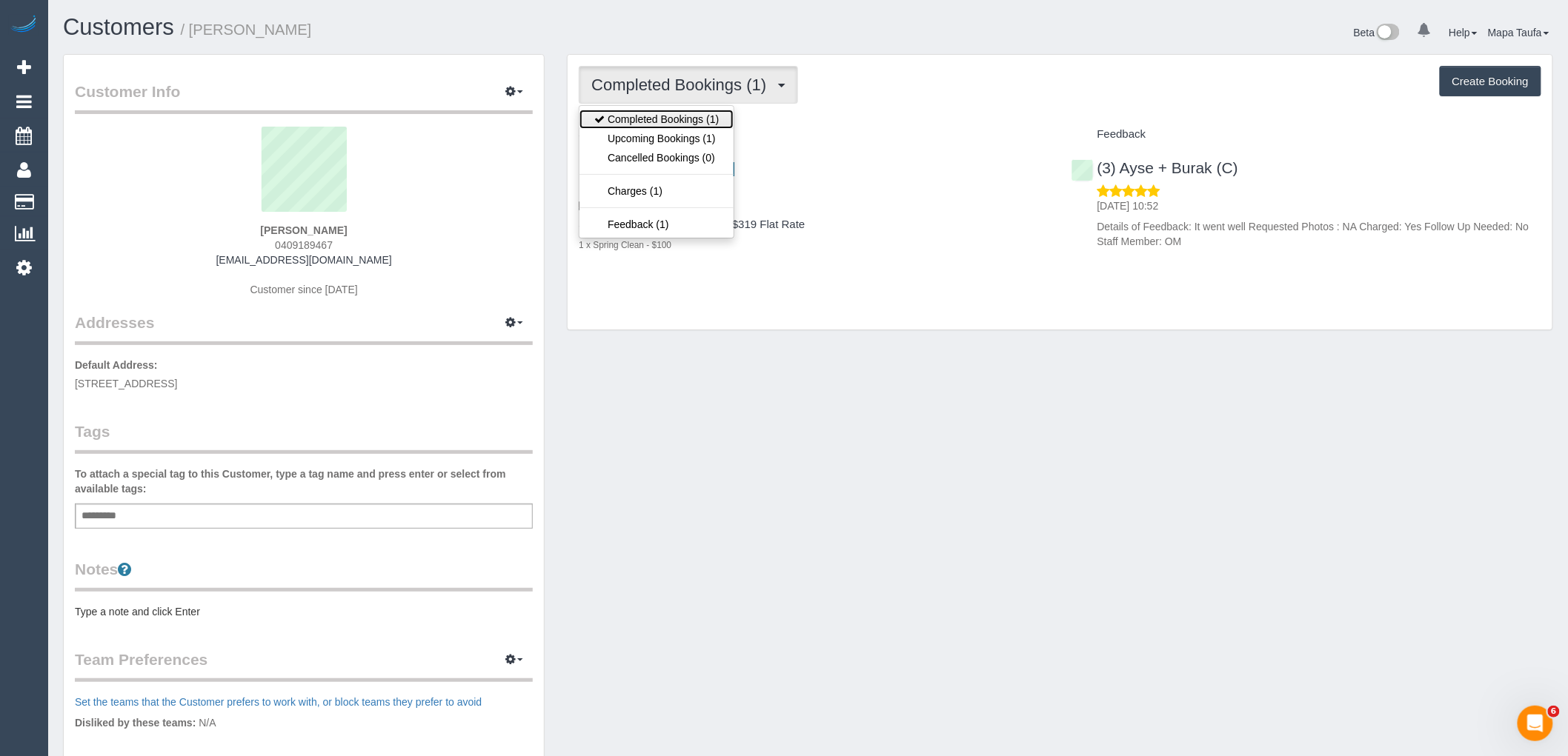
click at [616, 129] on link "Completed Bookings (1)" at bounding box center [656, 120] width 154 height 20
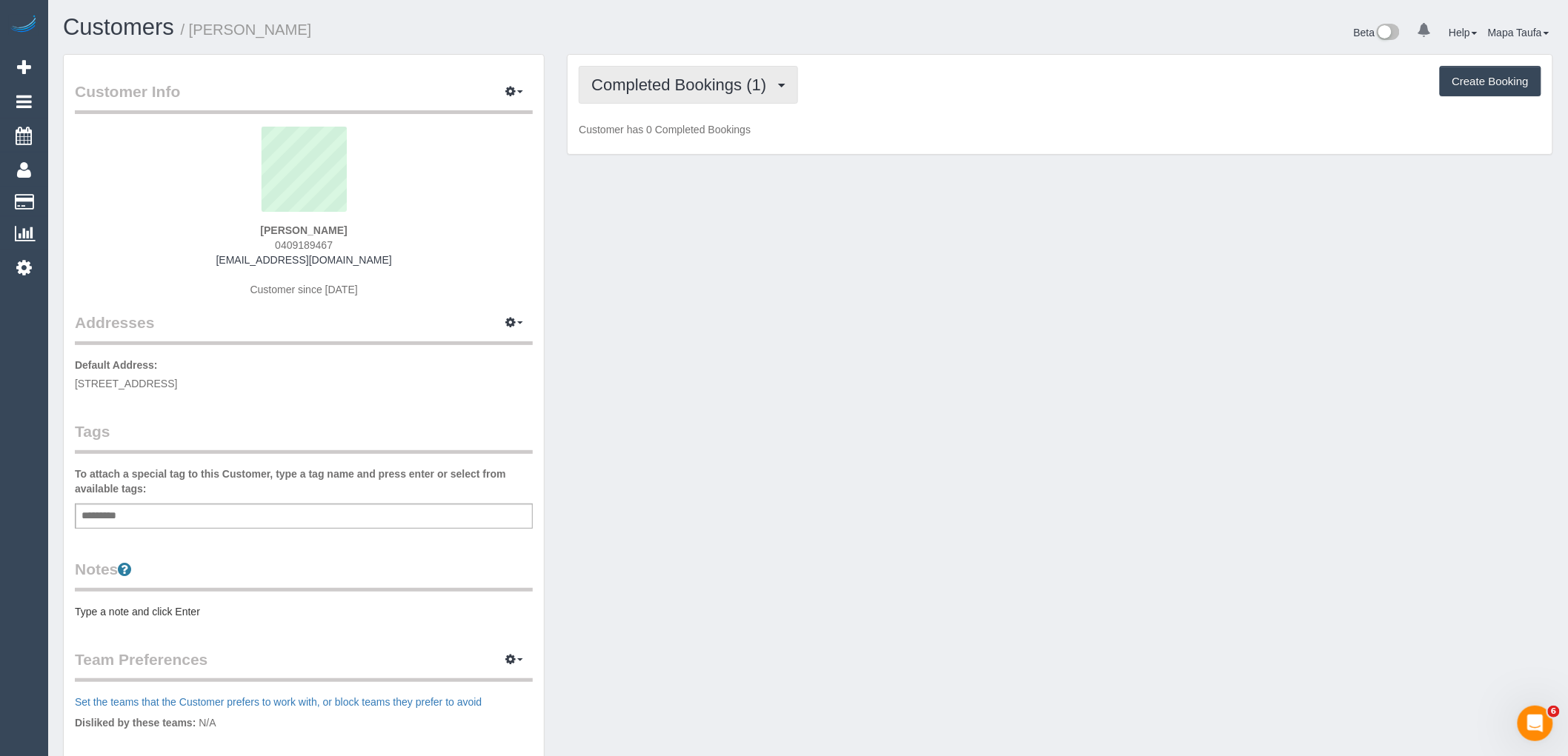
click at [630, 94] on span "Completed Bookings (1)" at bounding box center [682, 85] width 182 height 19
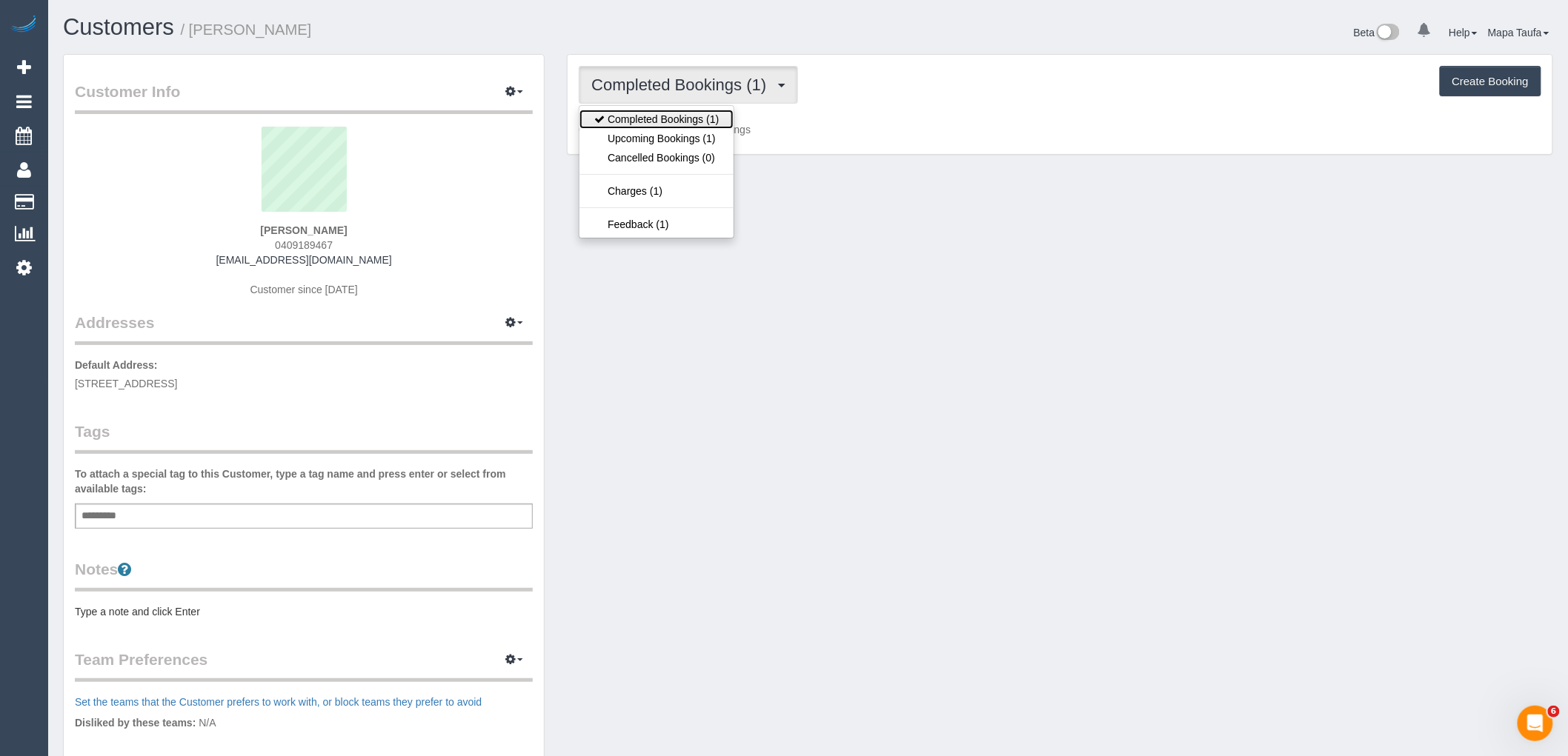
click at [639, 122] on link "Completed Bookings (1)" at bounding box center [656, 120] width 154 height 20
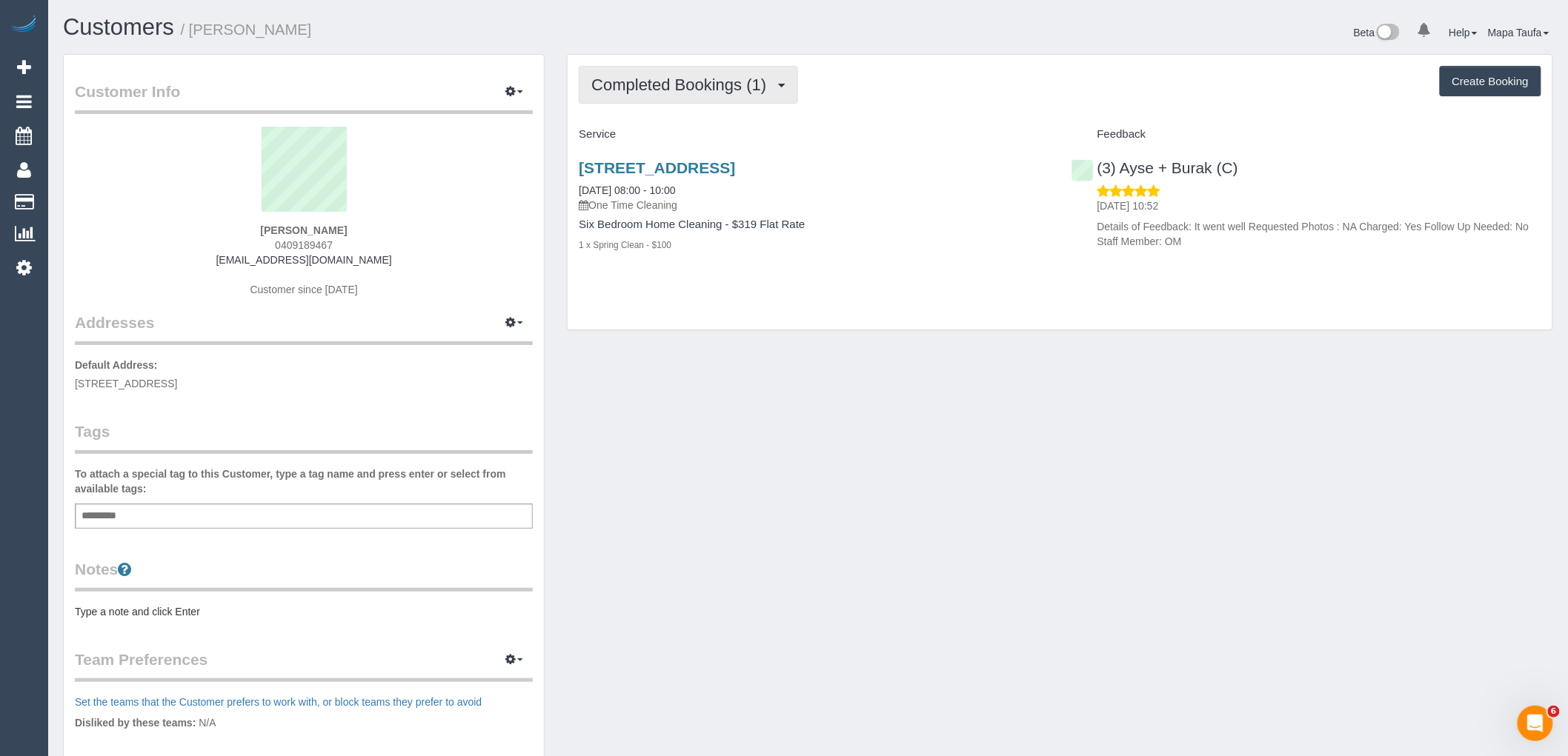
drag, startPoint x: 652, startPoint y: 101, endPoint x: 656, endPoint y: 115, distance: 14.6
click at [651, 99] on button "Completed Bookings (1)" at bounding box center [688, 85] width 220 height 37
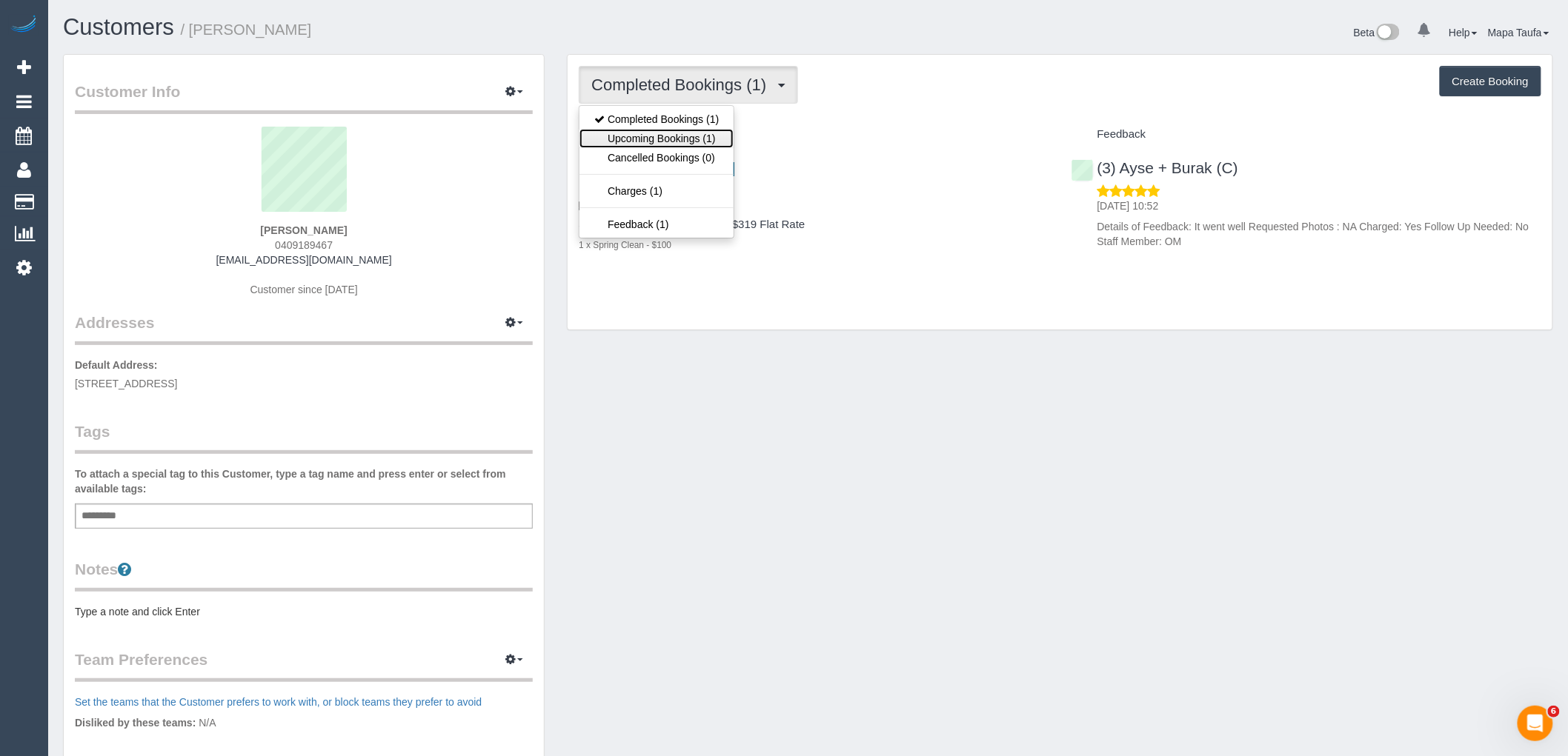
click at [655, 138] on link "Upcoming Bookings (1)" at bounding box center [656, 138] width 154 height 20
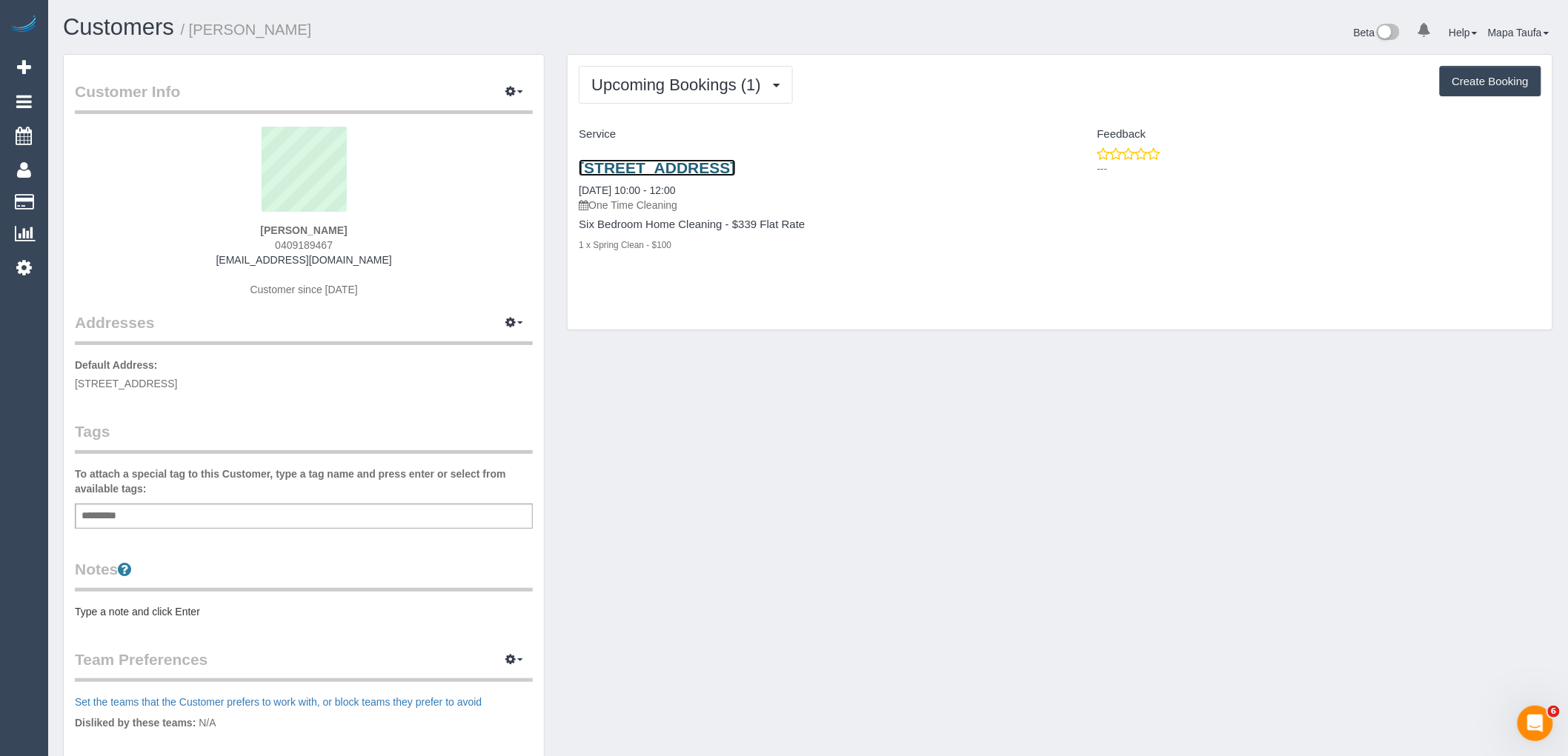
click at [646, 167] on link "47 Ardmillan Road, Moonee Ponds, VIC 3039" at bounding box center [656, 167] width 156 height 17
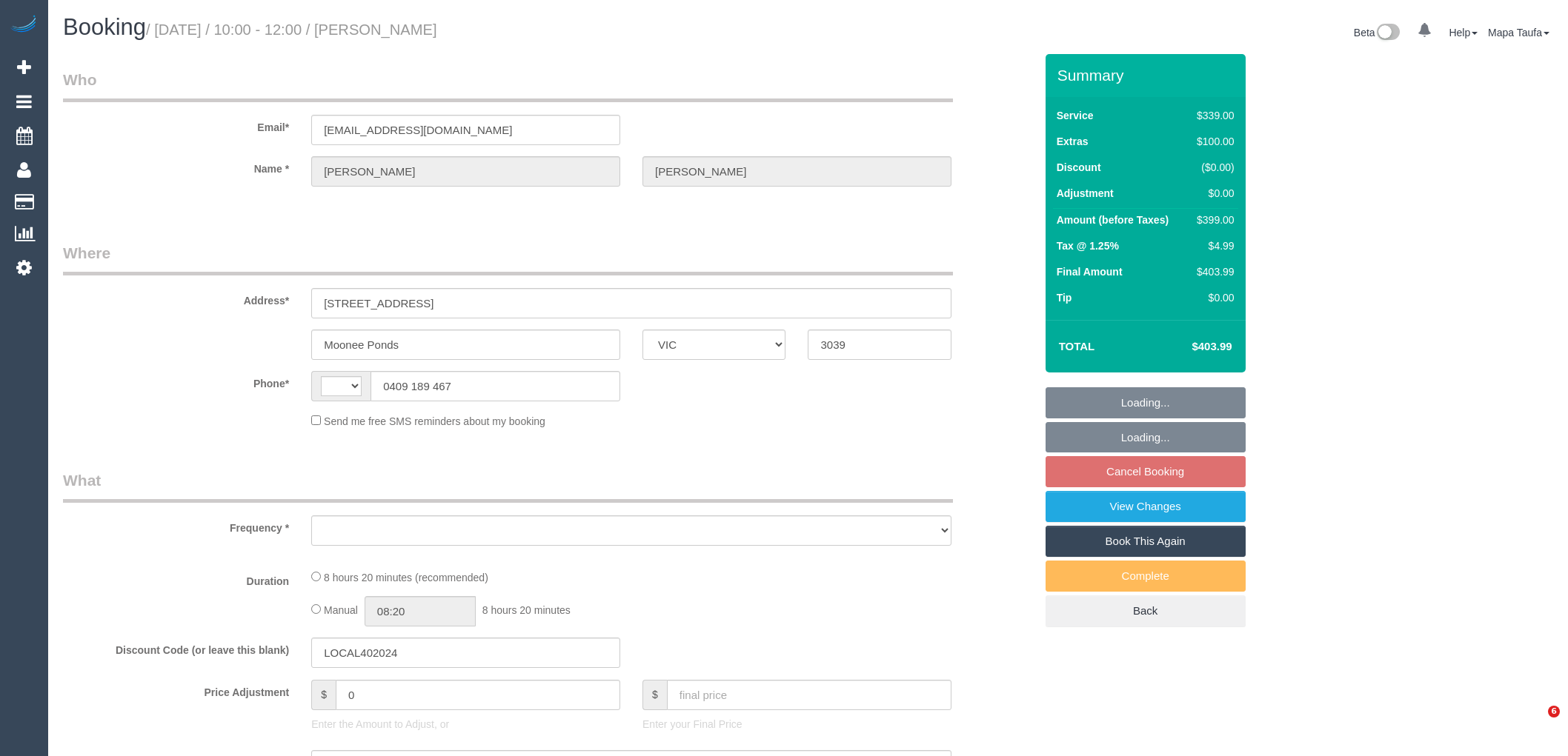
select select "VIC"
select select "string:AU"
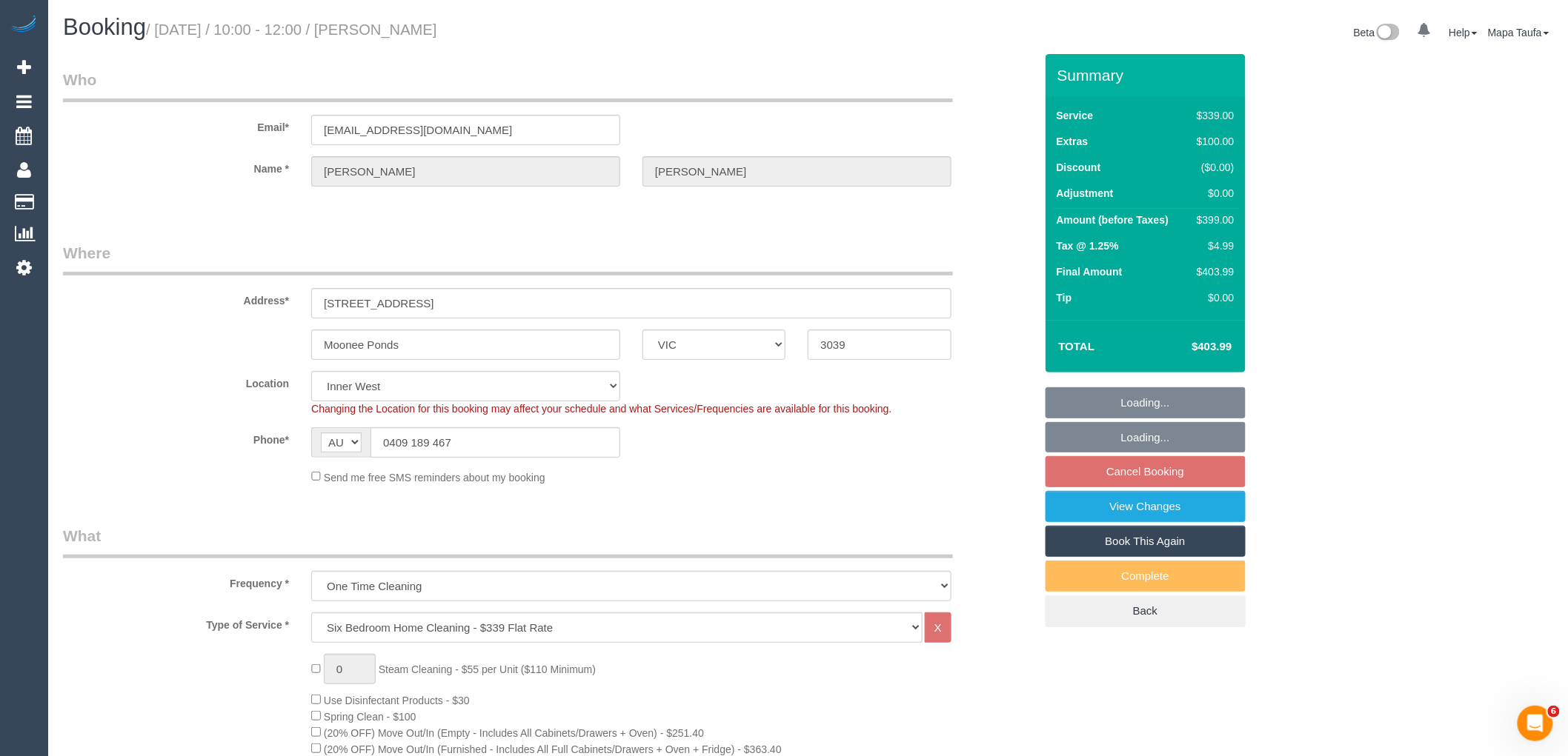
select select "object:777"
select select "string:stripe-pm_1SFpv02GScqysDRVucxITz86"
select select "number:27"
select select "number:14"
select select "number:19"
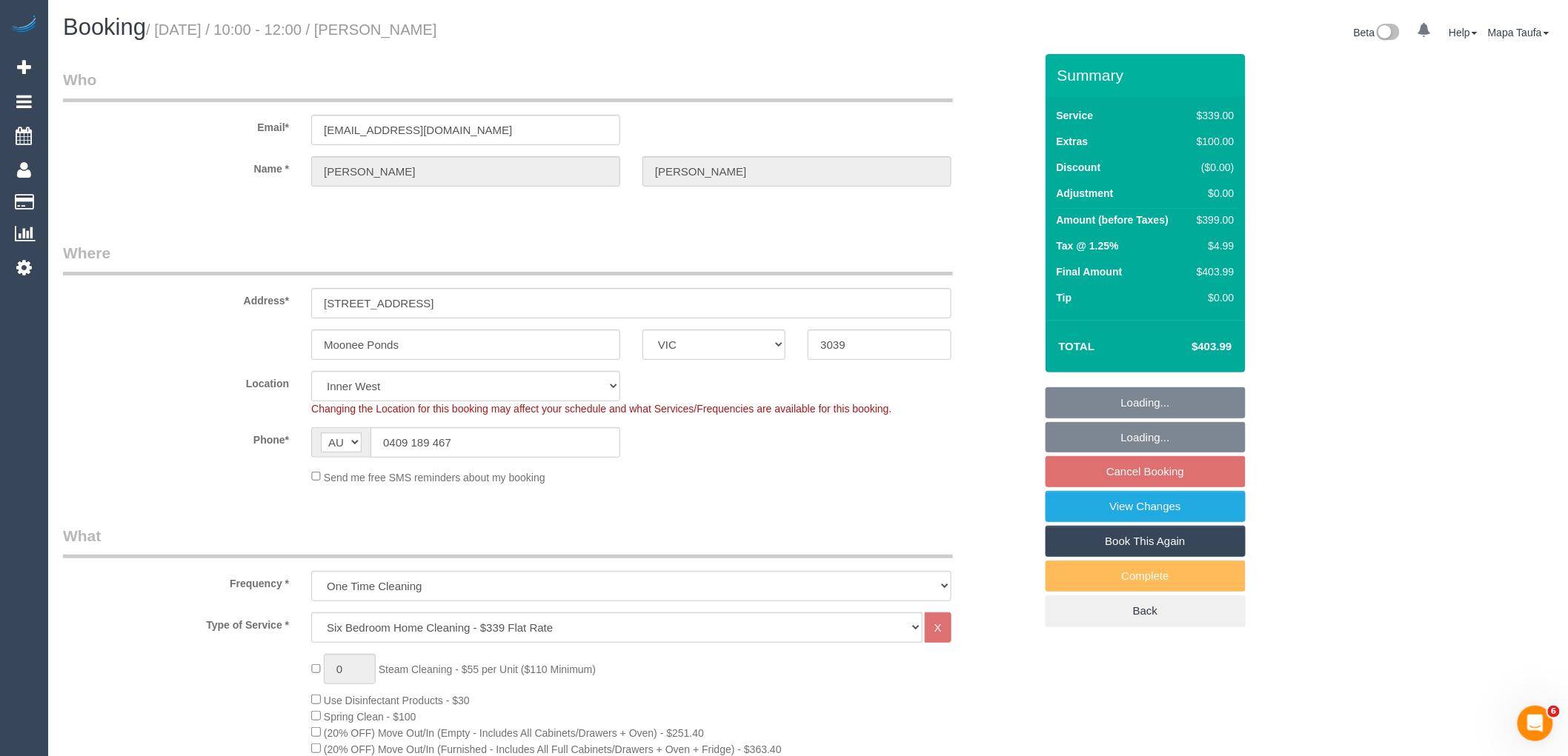
select select "number:22"
select select "number:26"
select select "spot3"
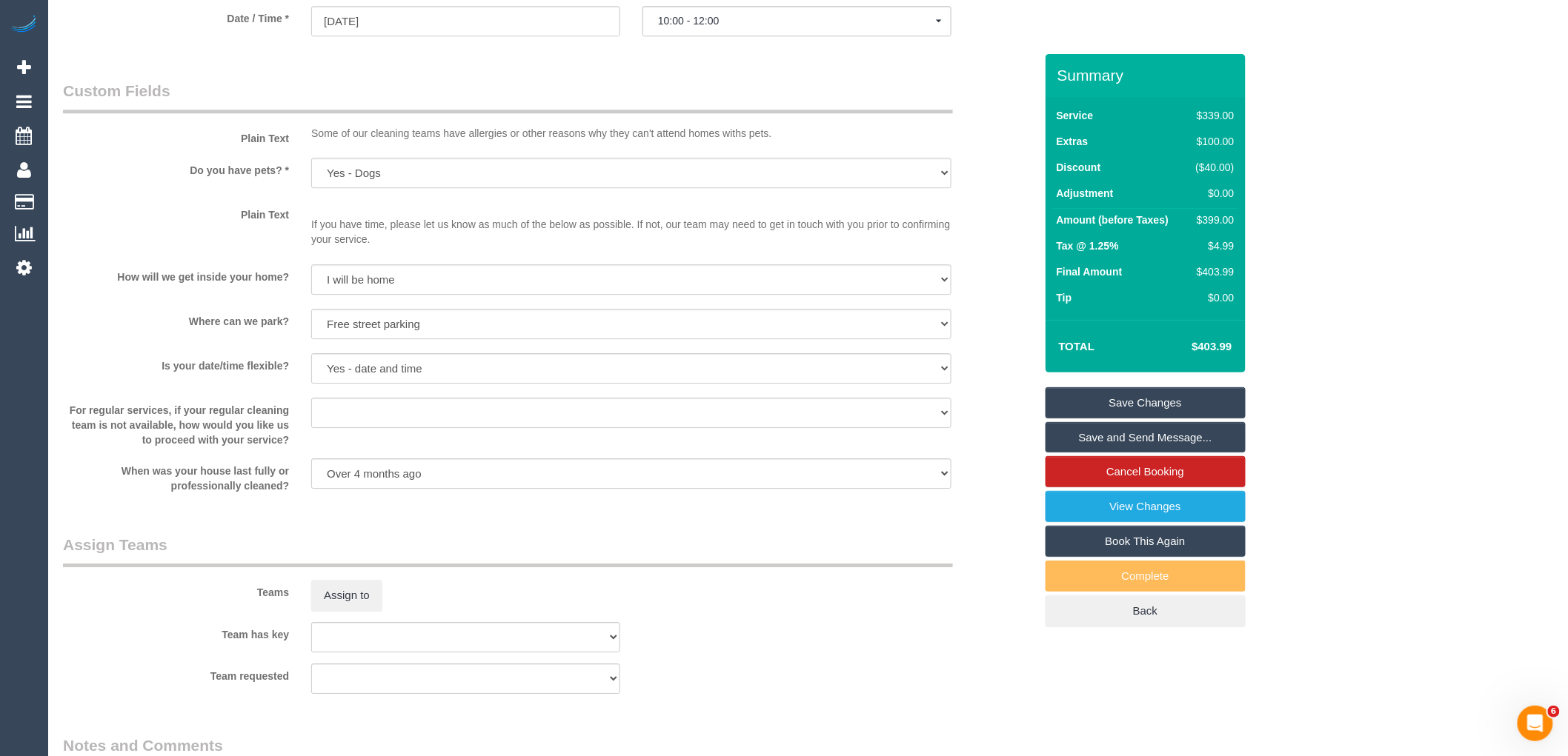
scroll to position [2110, 0]
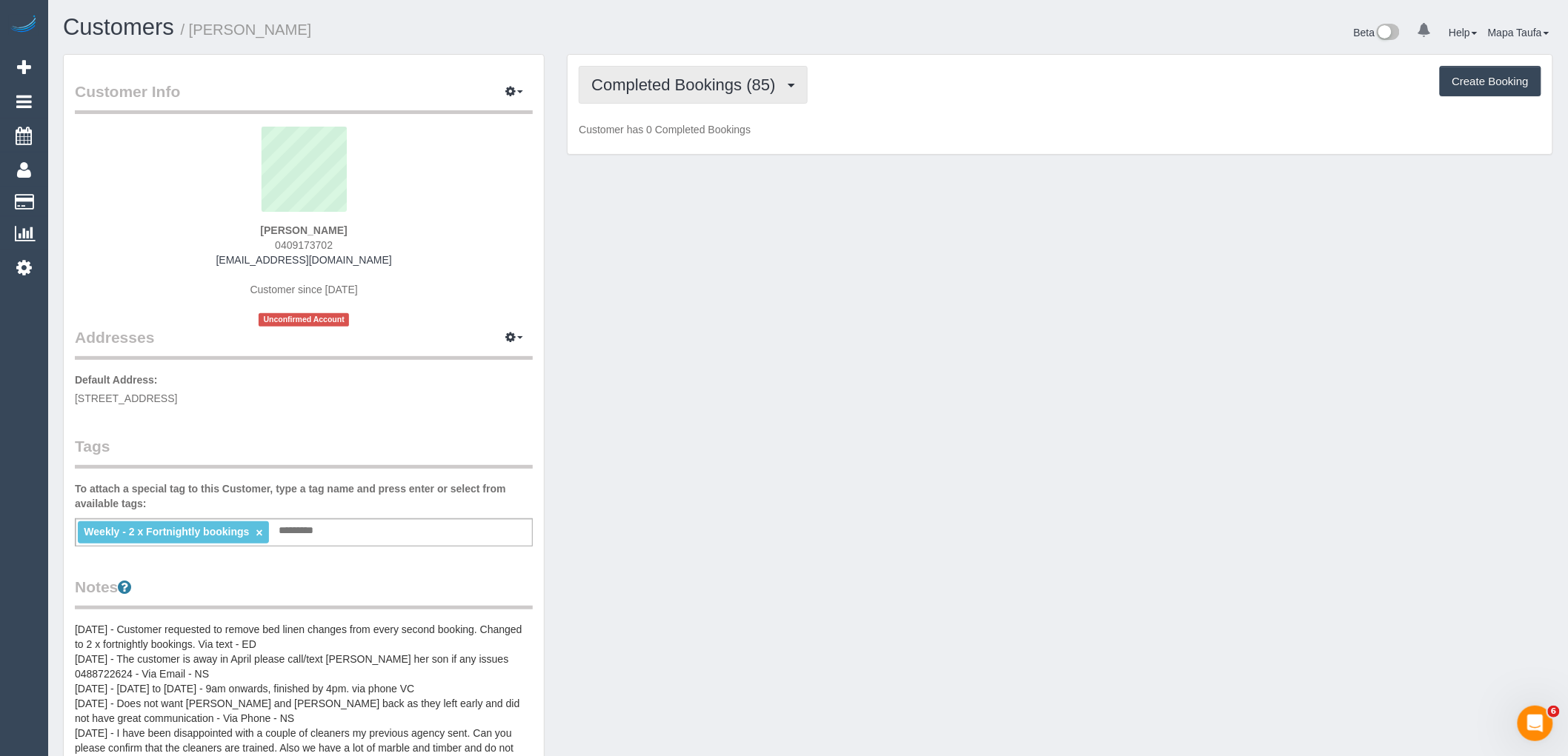
click at [680, 80] on span "Completed Bookings (85)" at bounding box center [687, 85] width 191 height 19
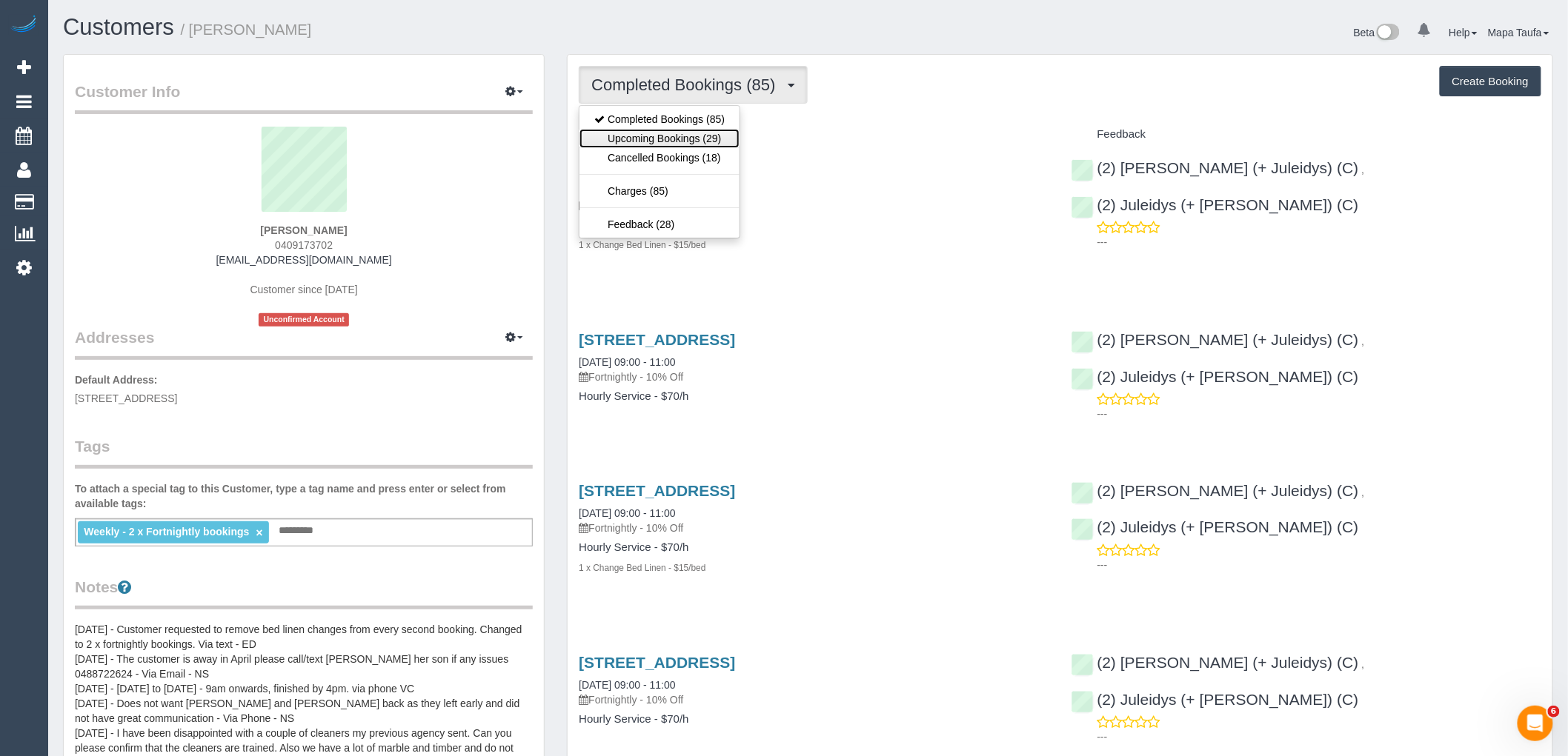
click at [694, 133] on link "Upcoming Bookings (29)" at bounding box center [659, 138] width 160 height 20
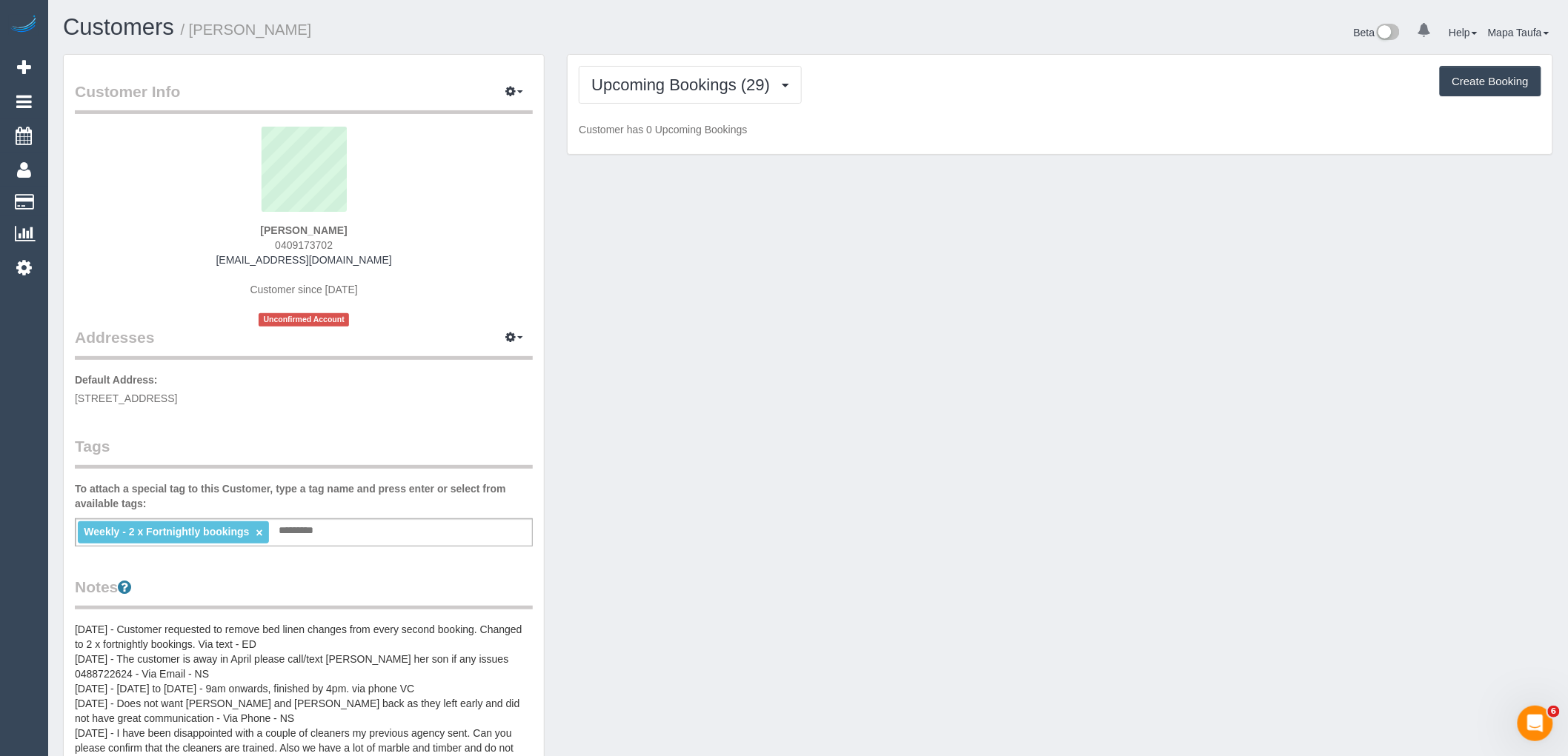
click at [965, 81] on div "Upcoming Bookings (29) Completed Bookings (85) Upcoming Bookings (29) Cancelled…" at bounding box center [1060, 85] width 963 height 37
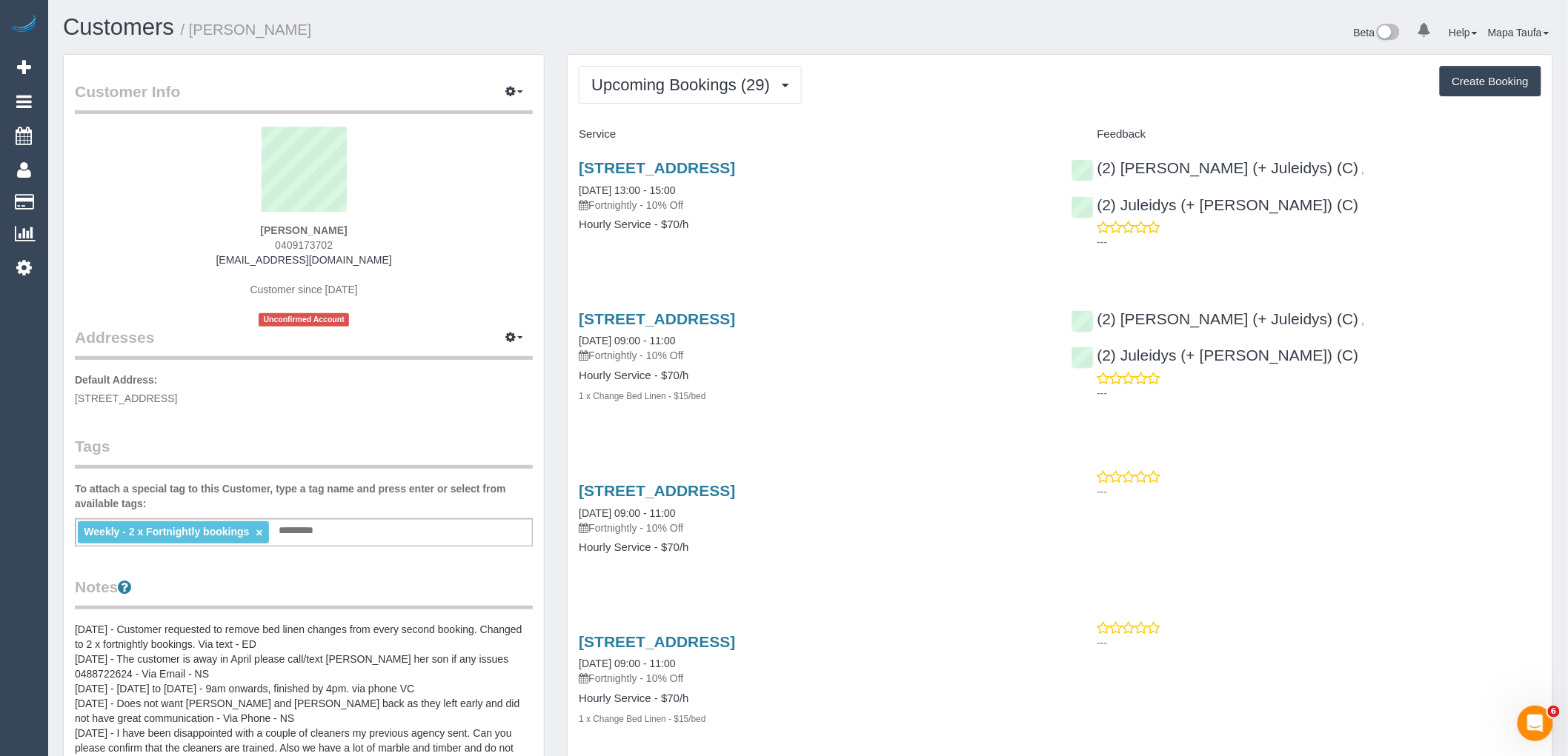
click at [721, 83] on span "Upcoming Bookings (29)" at bounding box center [684, 85] width 186 height 19
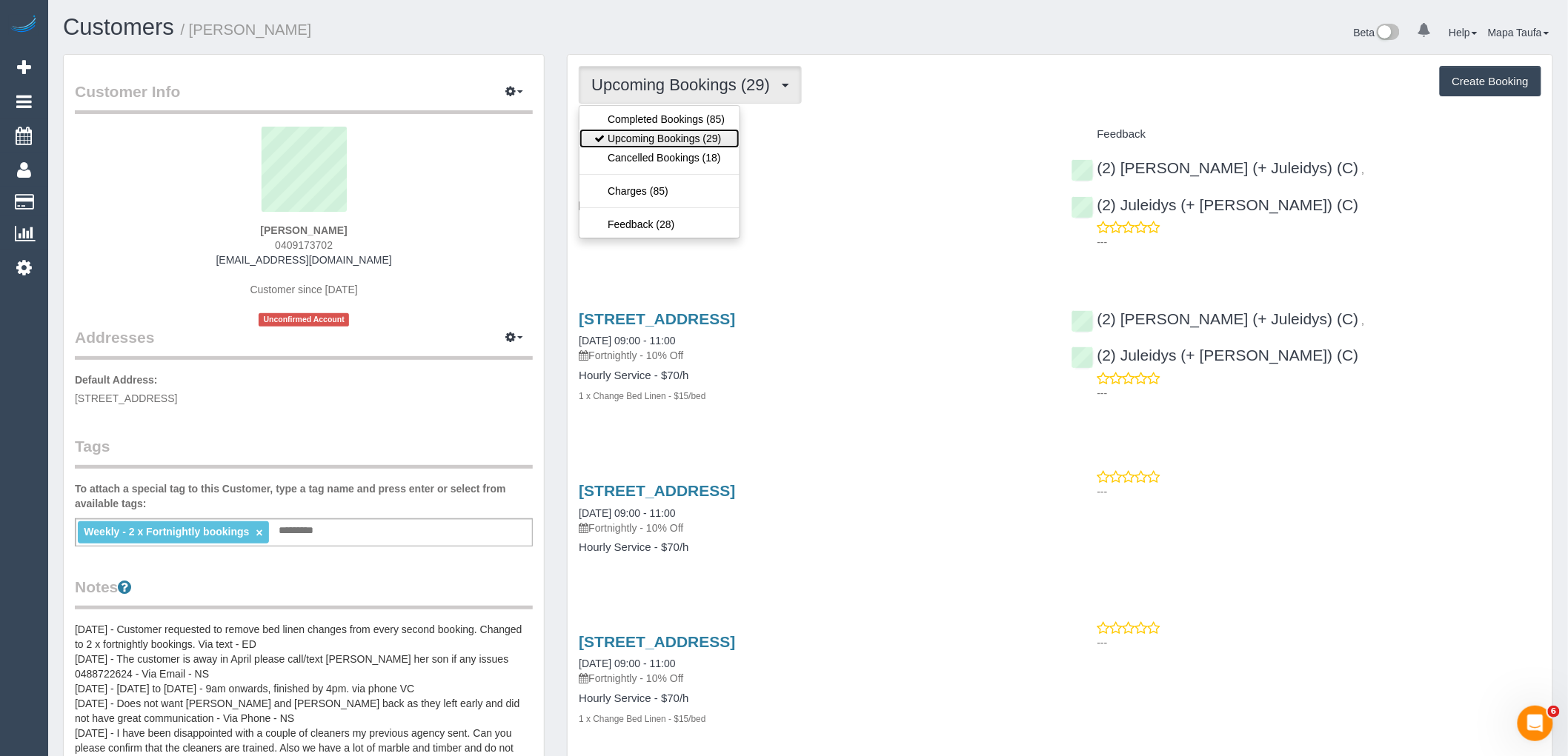
click at [647, 139] on link "Upcoming Bookings (29)" at bounding box center [659, 138] width 160 height 20
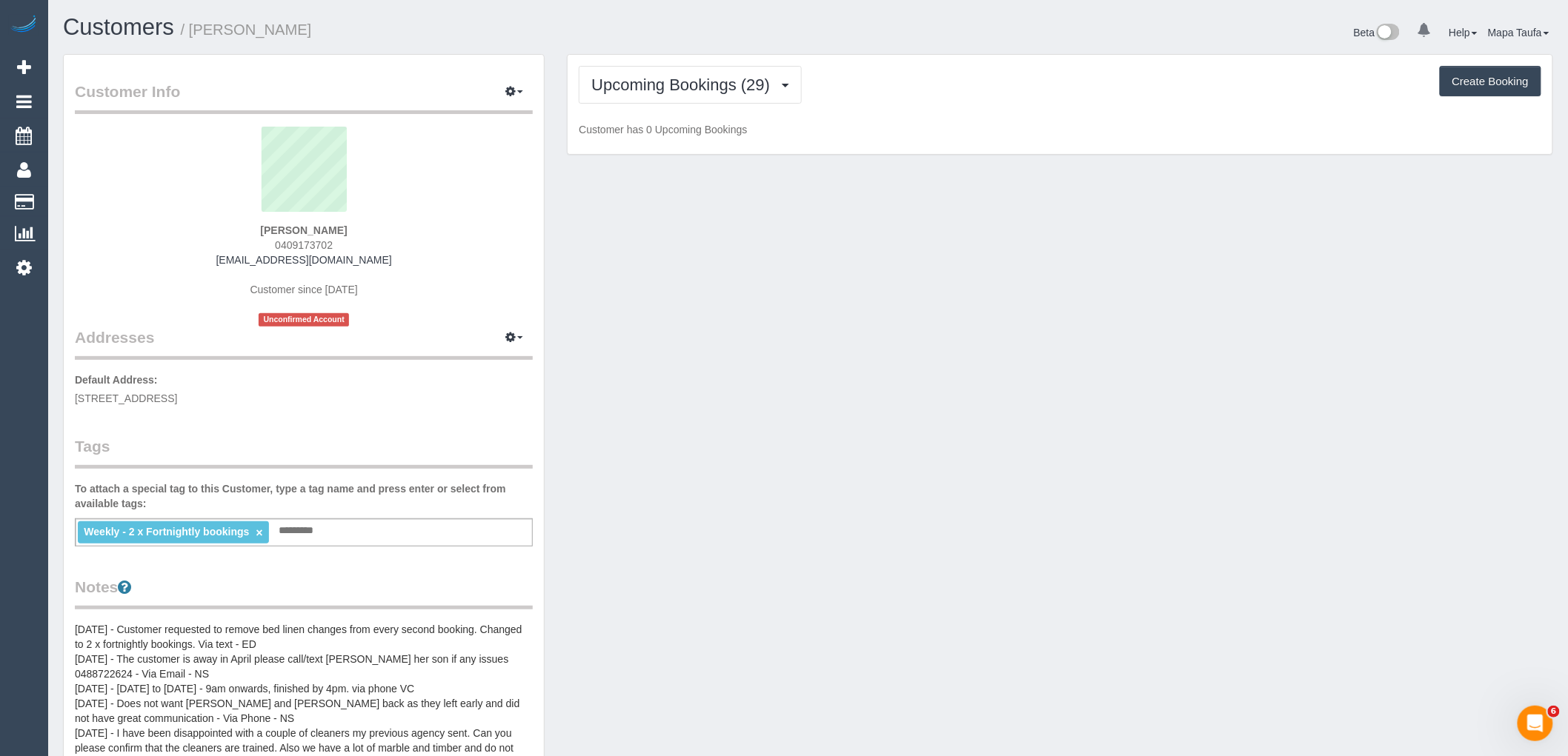
click at [960, 112] on div "Upcoming Bookings (29) Completed Bookings (85) Upcoming Bookings (29) Cancelled…" at bounding box center [1060, 104] width 985 height 100
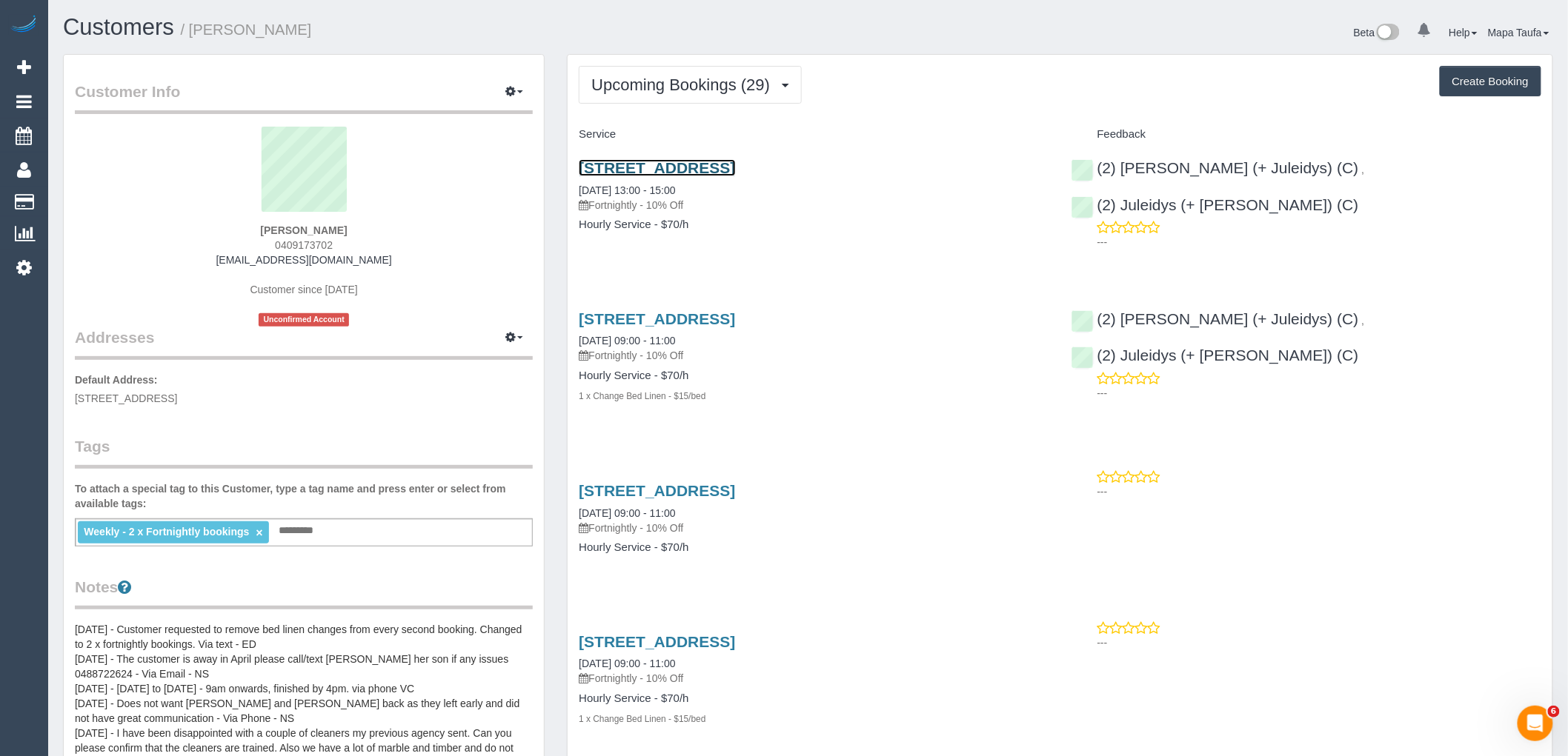
click at [663, 174] on link "11 Illawarra Road, Hawthorn, VIC 3122" at bounding box center [656, 167] width 156 height 17
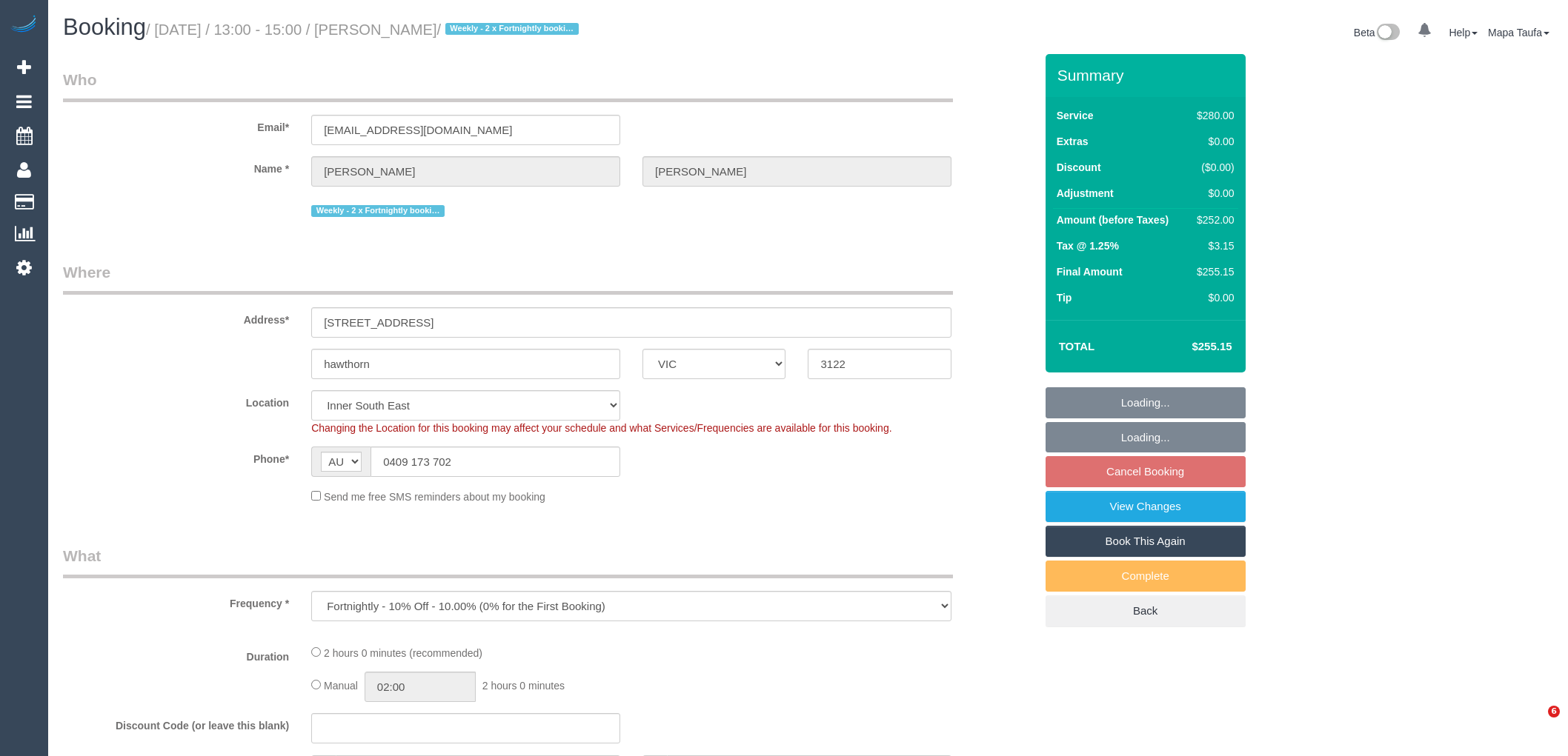
select select "VIC"
select select "number:27"
select select "number:14"
select select "number:19"
select select "number:22"
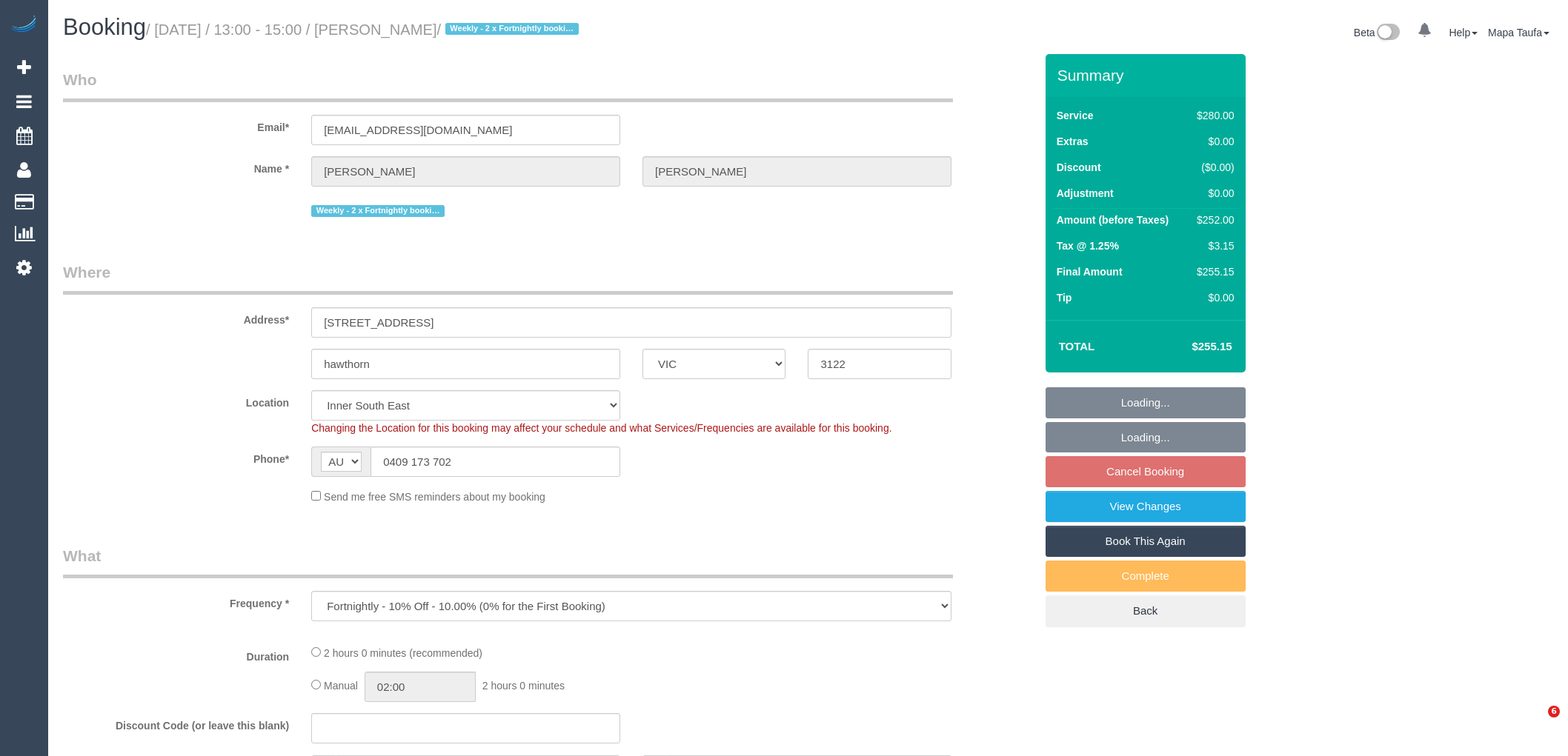
select select "number:35"
select select "number:11"
select select "object:1533"
select select "2"
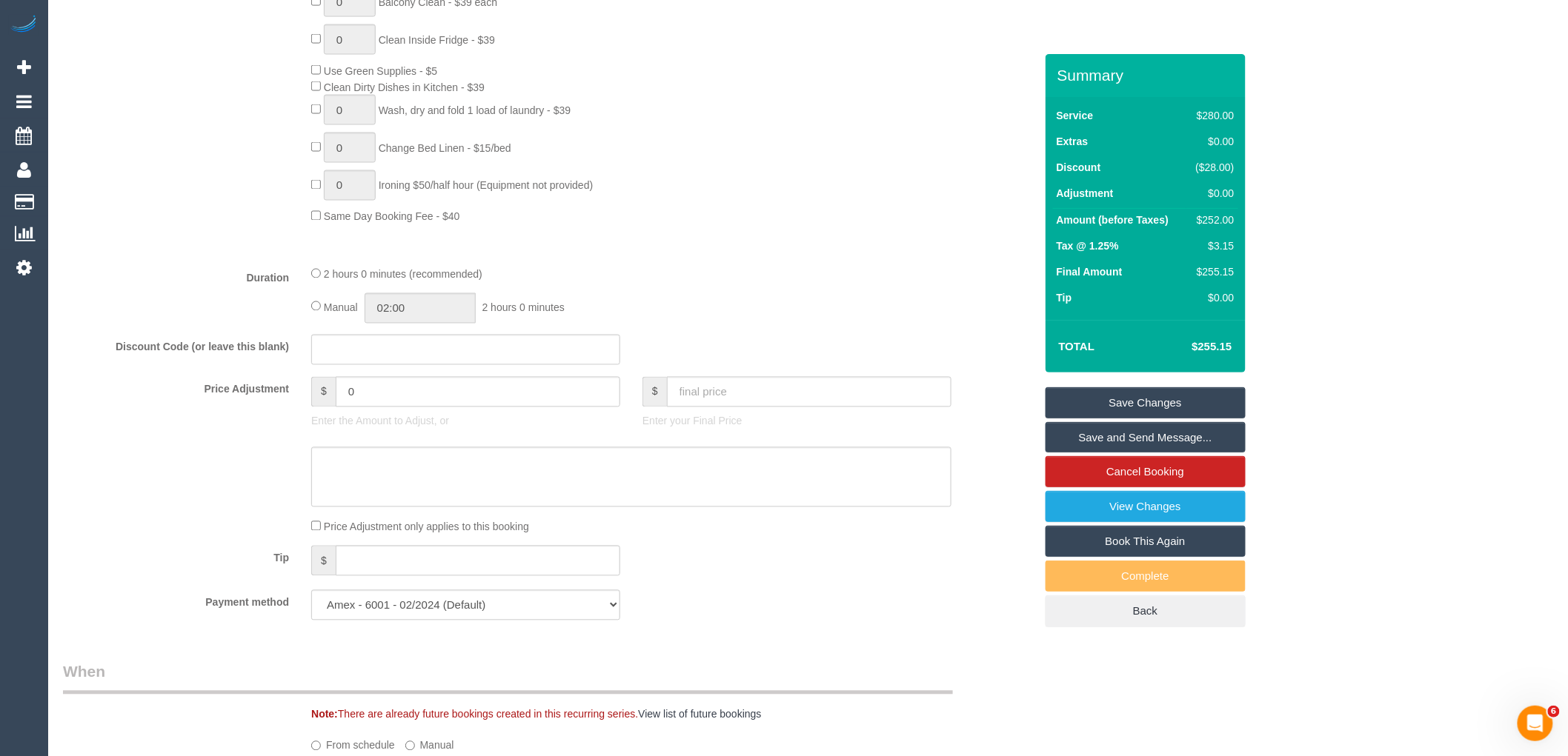
scroll to position [905, 0]
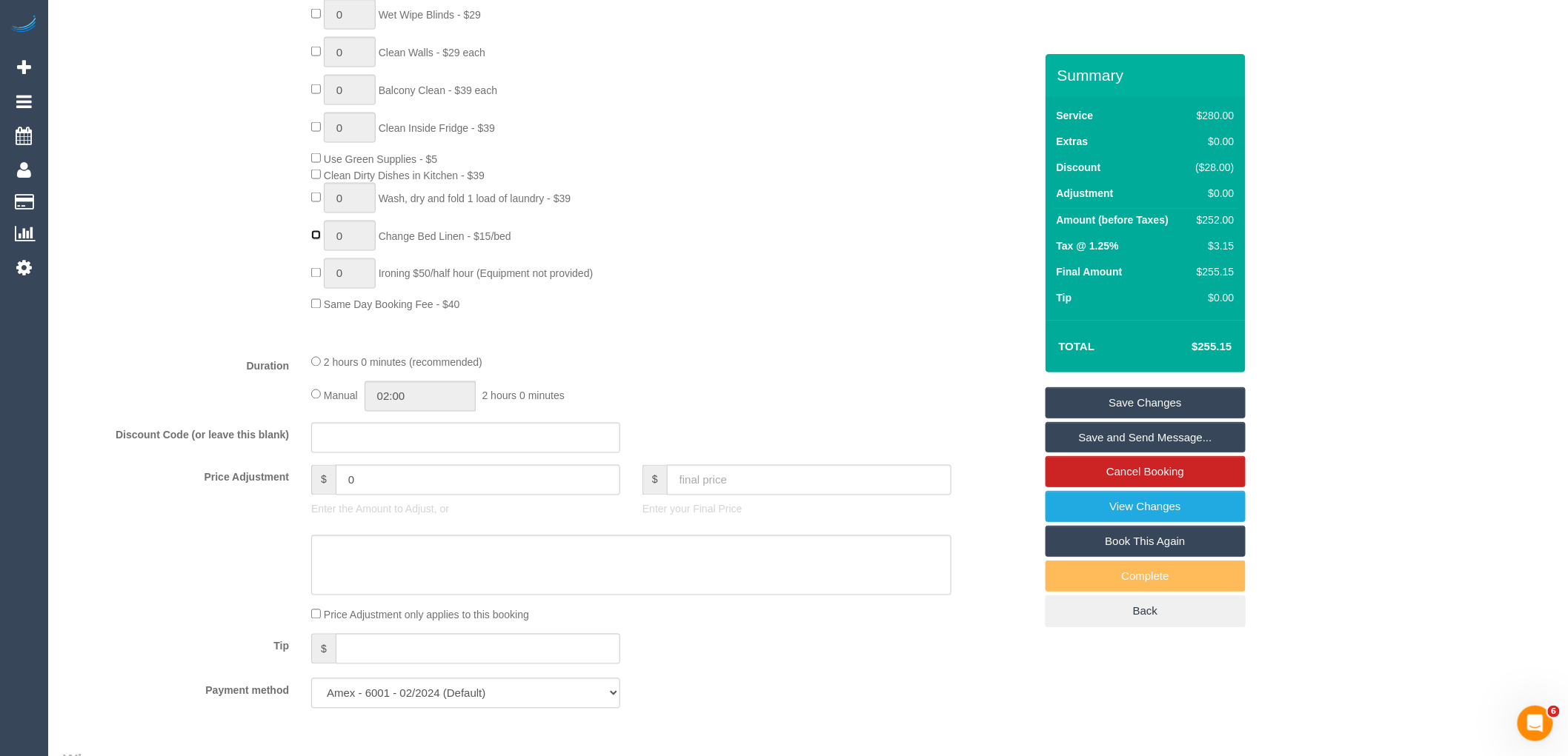
type input "1"
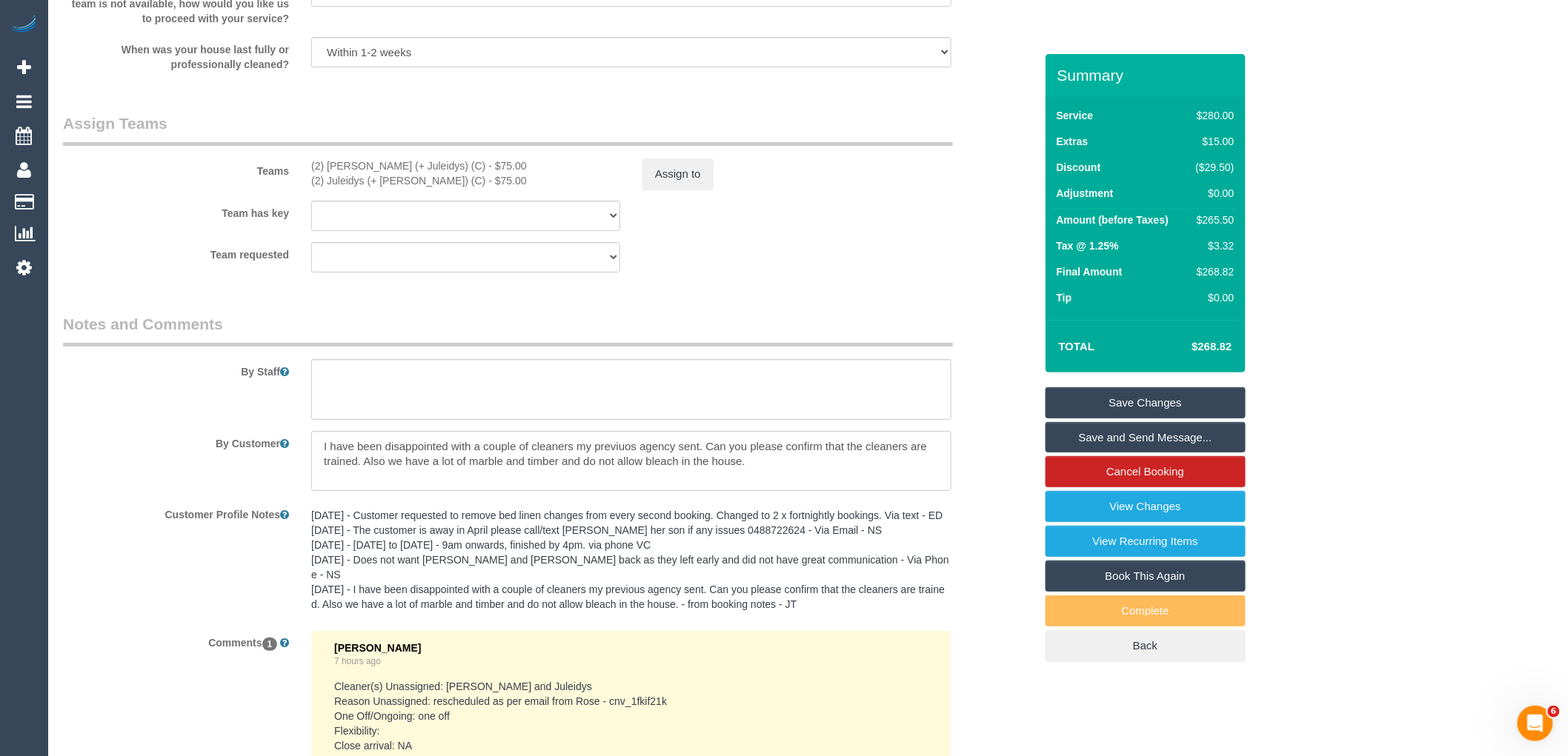
scroll to position [2222, 0]
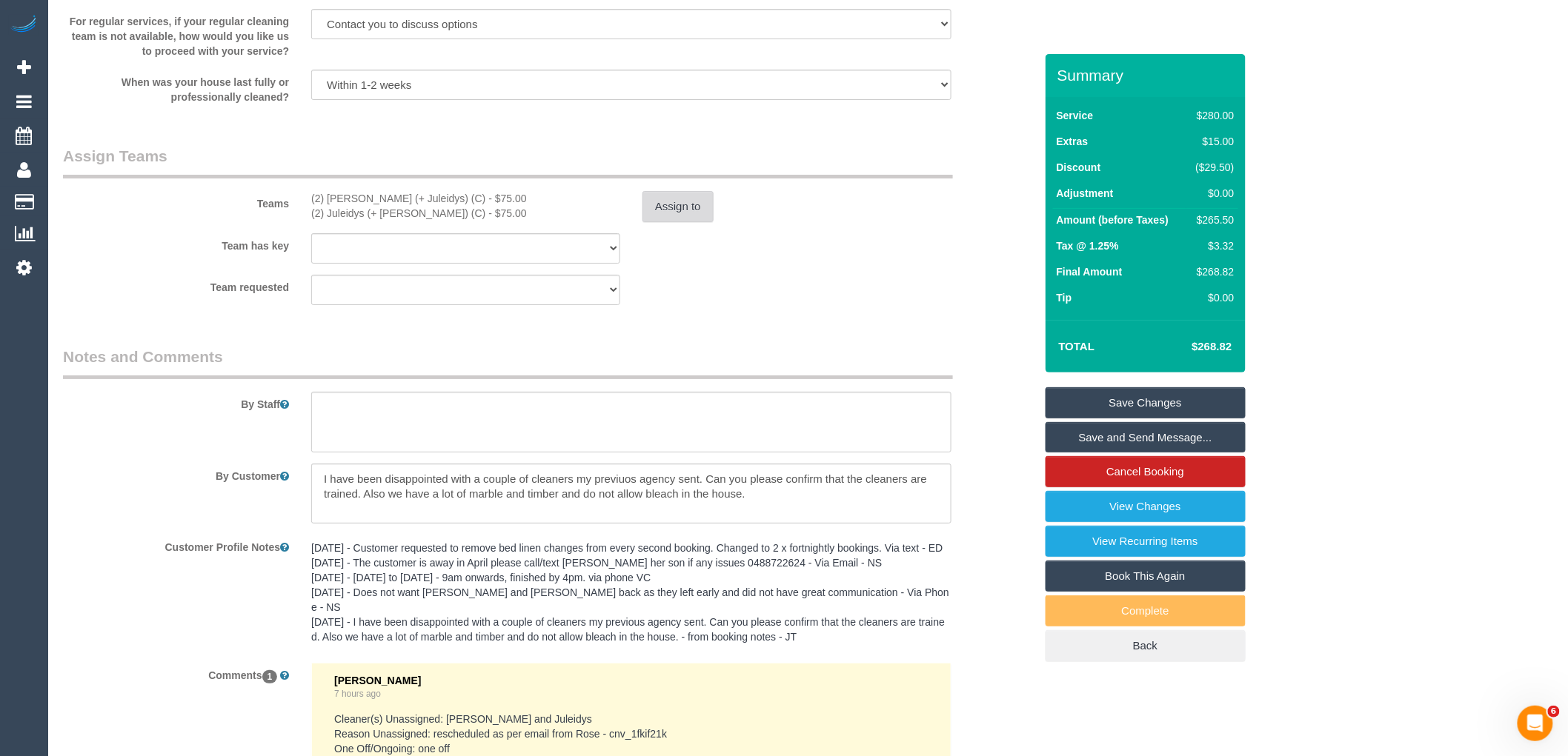
click at [688, 222] on button "Assign to" at bounding box center [679, 206] width 71 height 31
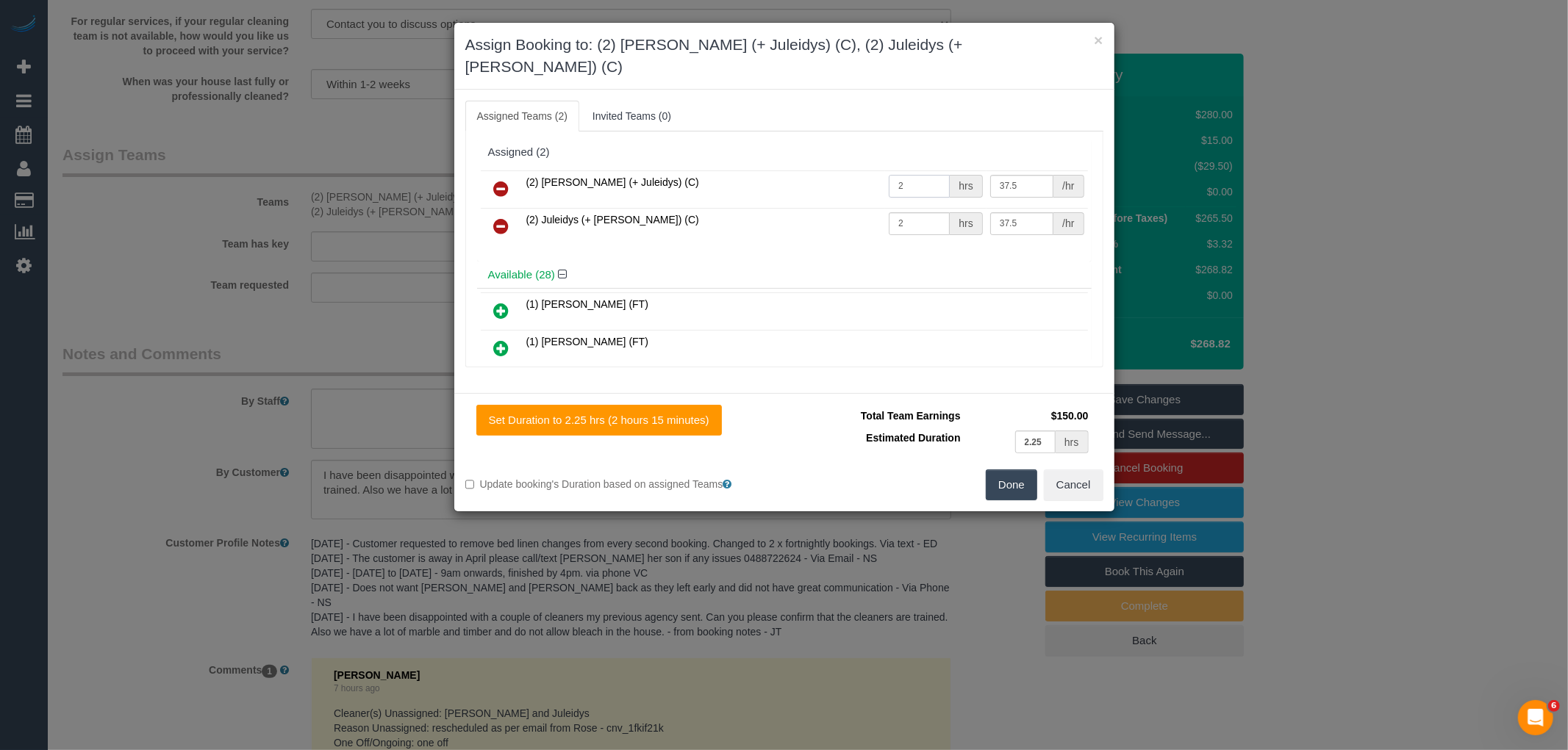
click at [918, 175] on input "2" at bounding box center [919, 187] width 61 height 23
type input "2.125"
click at [928, 213] on input "2" at bounding box center [919, 224] width 61 height 23
click at [897, 213] on input "2.125" at bounding box center [919, 224] width 61 height 23
type input "2"
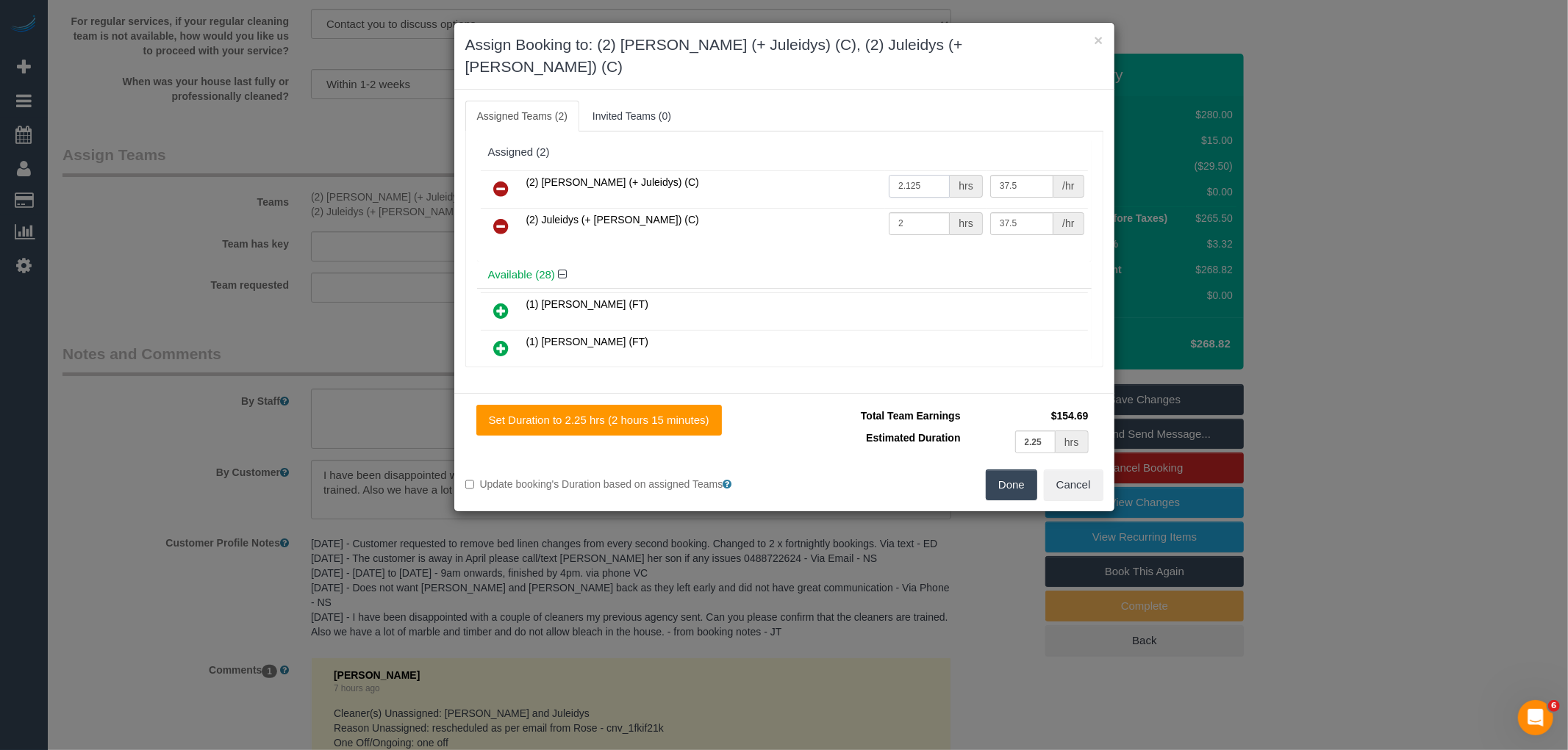
click at [897, 175] on input "2.125" at bounding box center [919, 187] width 61 height 23
click at [979, 132] on div "Assigned (2) (2) Cris (+ Juleidys) (C) 2 hrs 37.5 /hr (2) Juleidys (+ Cris) (C)…" at bounding box center [784, 250] width 638 height 236
click at [923, 175] on input "2" at bounding box center [919, 187] width 61 height 23
type input "2.125"
click at [902, 213] on input "2" at bounding box center [919, 224] width 61 height 23
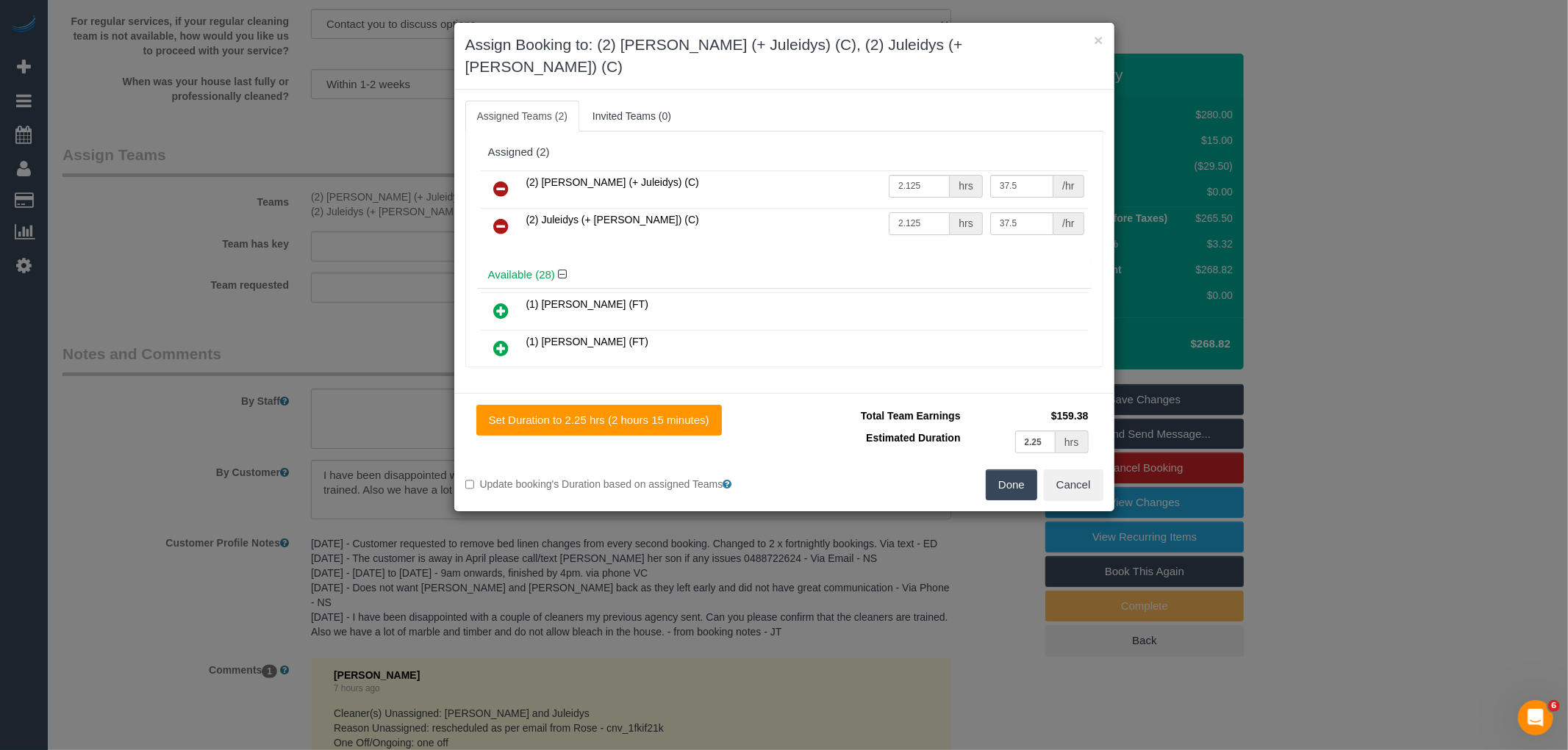
type input "2.125"
click at [1019, 469] on button "Done" at bounding box center [1012, 484] width 51 height 31
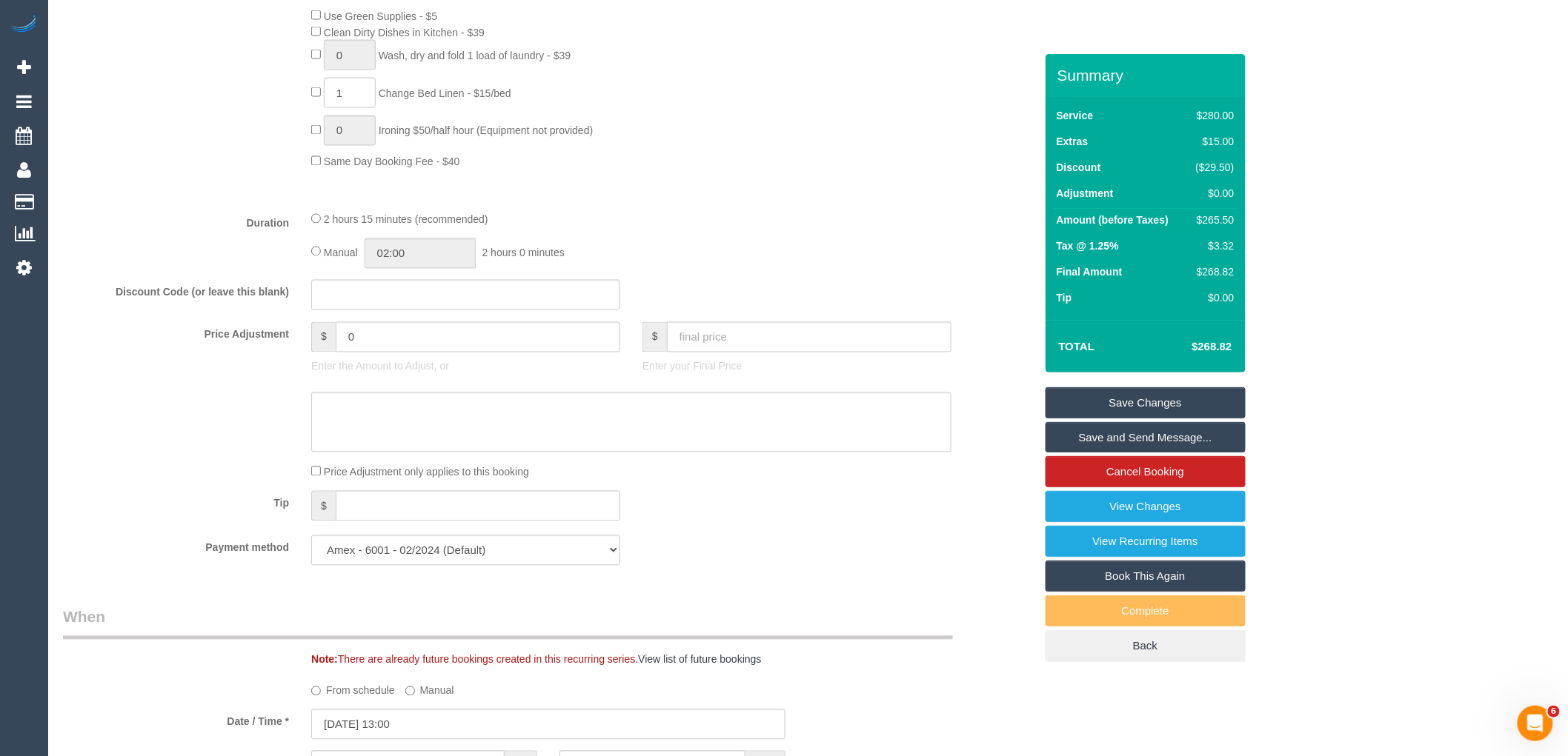
scroll to position [1317, 0]
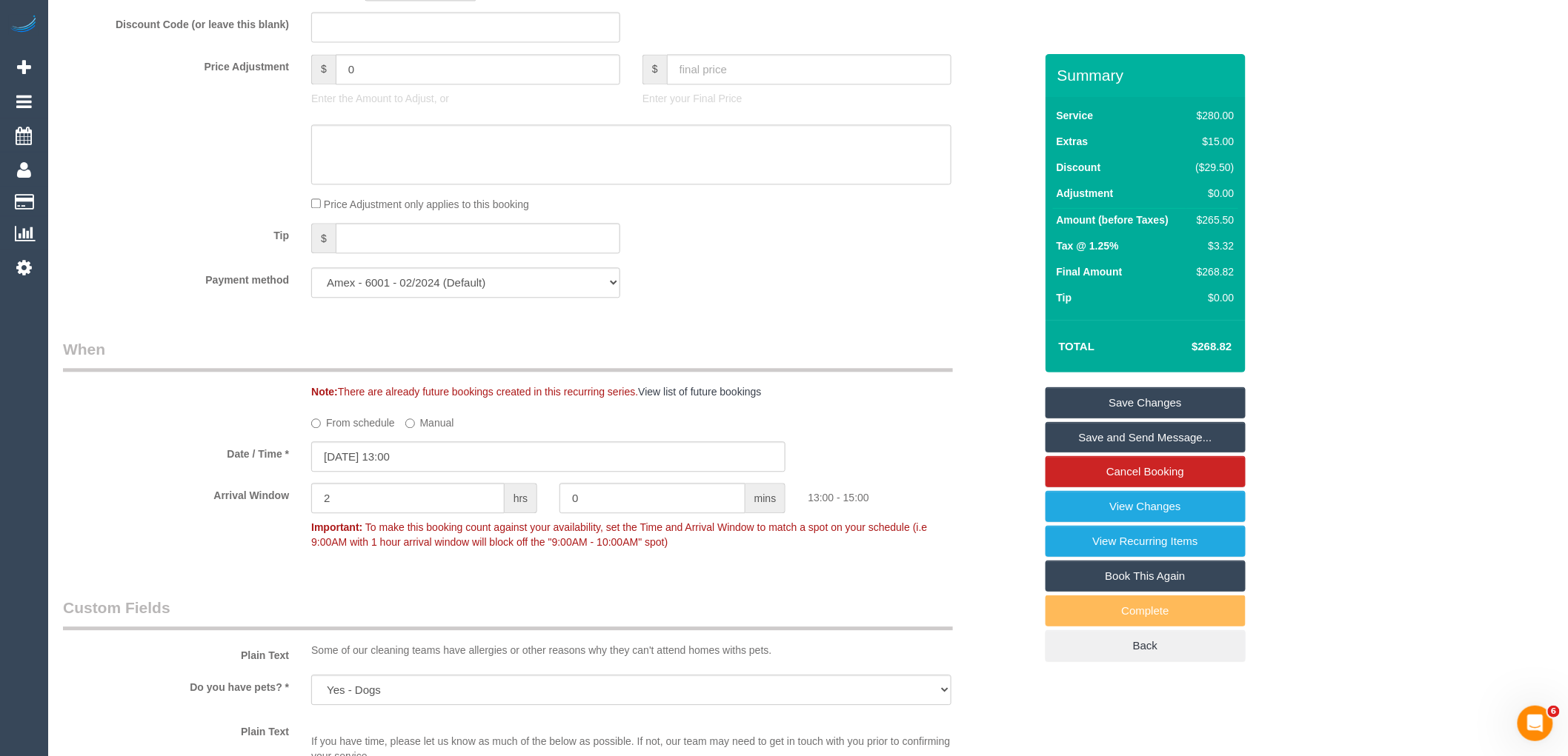
click at [1132, 398] on link "Save Changes" at bounding box center [1146, 403] width 200 height 31
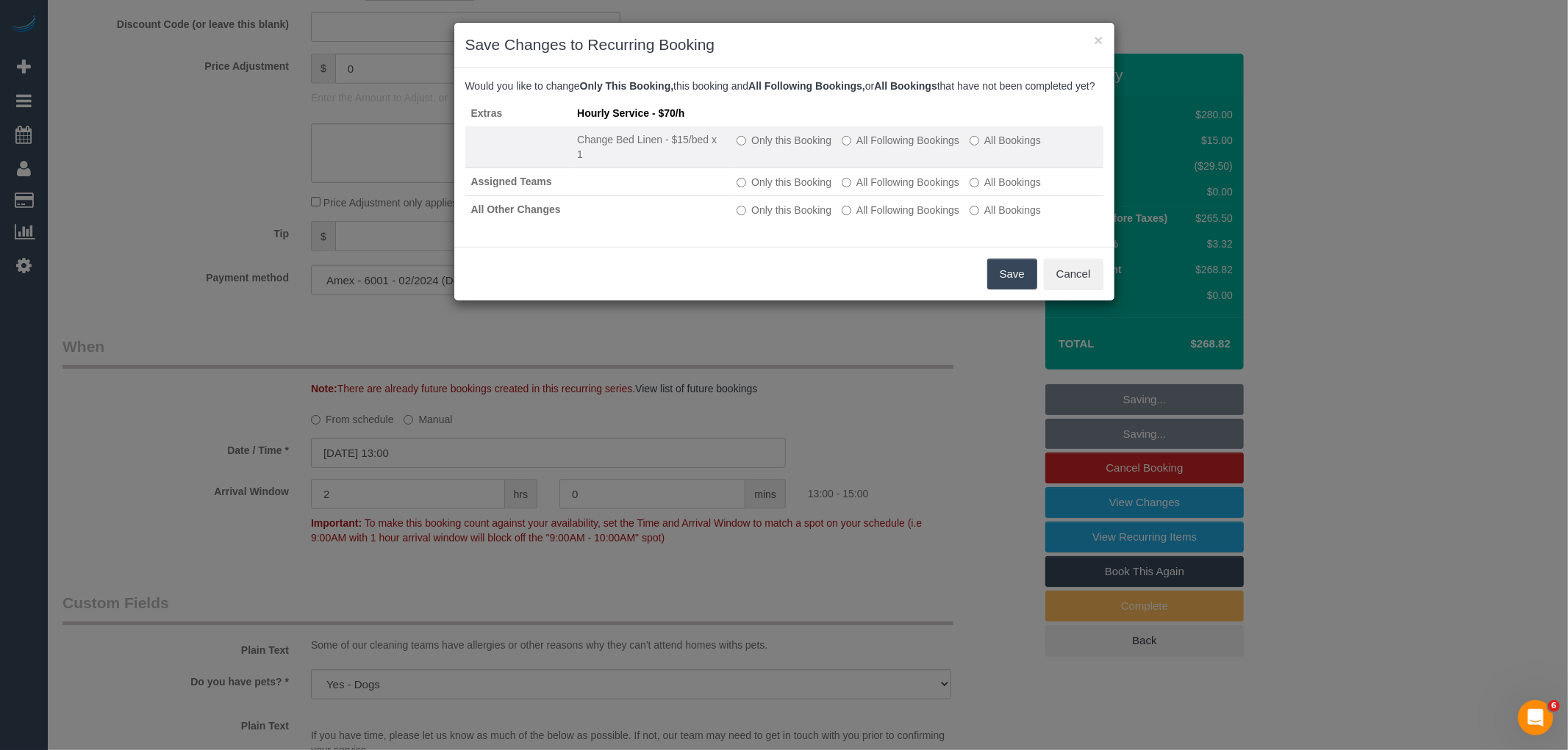
click at [774, 145] on td "Only this Booking All Following Bookings All Bookings" at bounding box center [917, 147] width 372 height 42
click at [775, 148] on label "Only this Booking" at bounding box center [784, 140] width 95 height 15
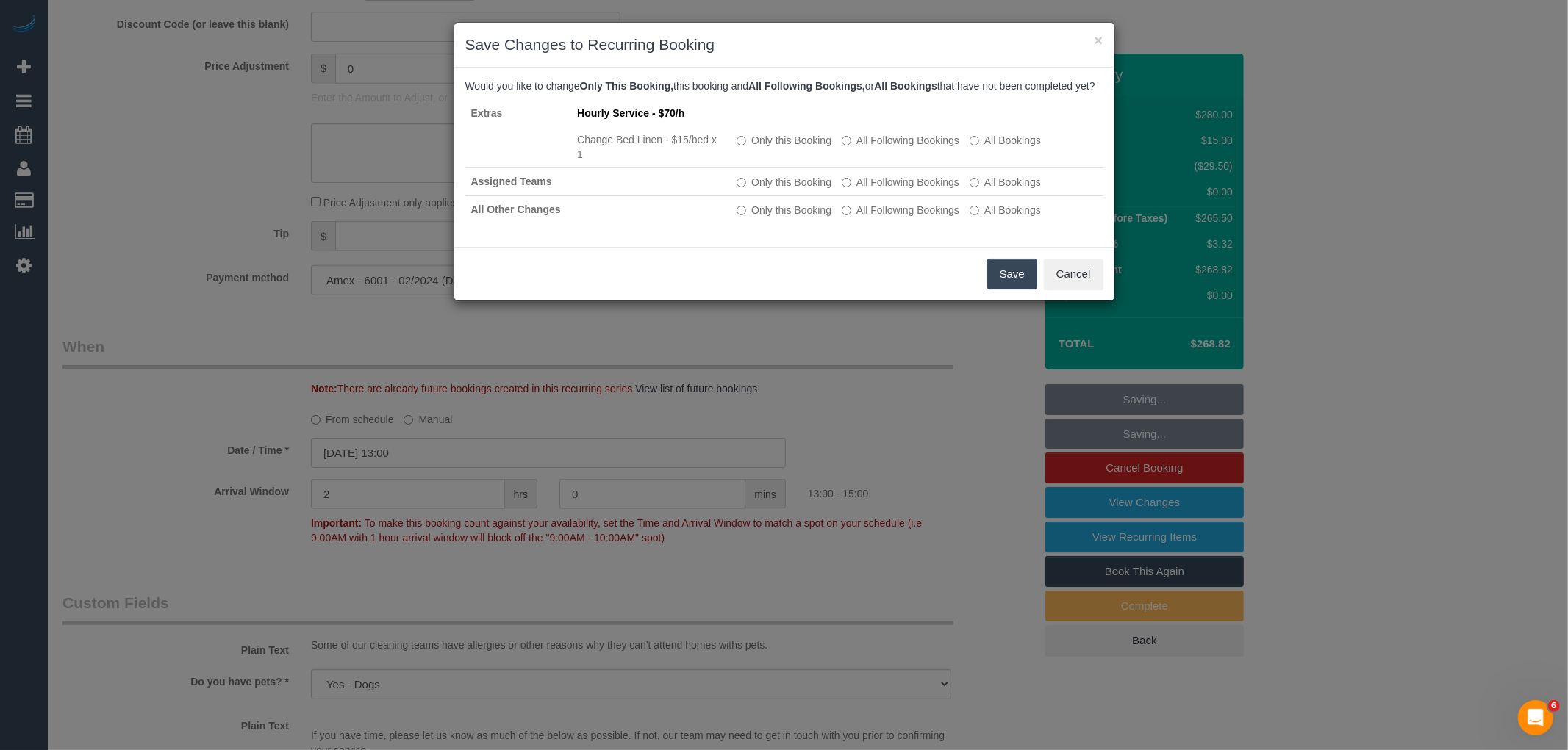
click at [994, 283] on button "Save" at bounding box center [1013, 274] width 50 height 31
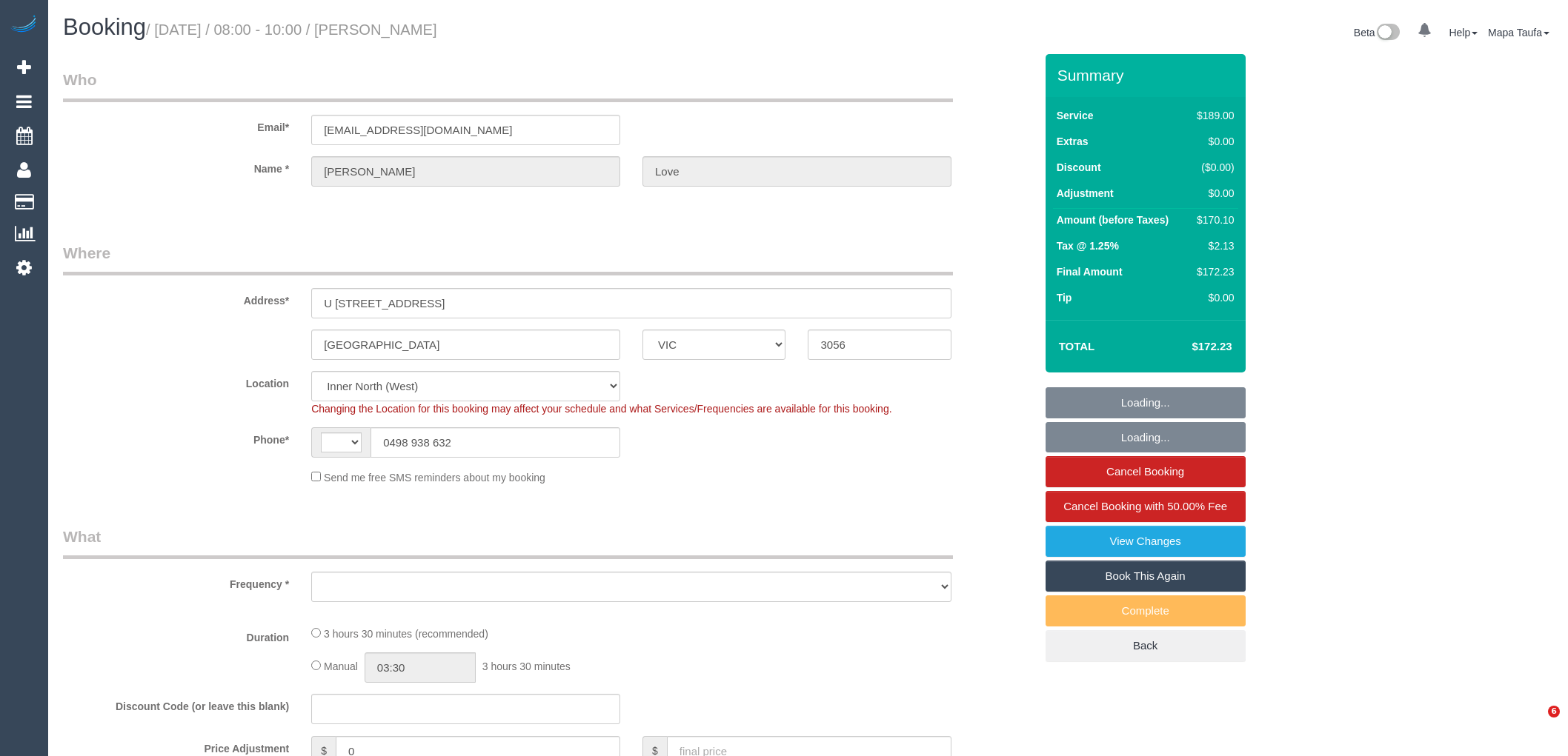
select select "VIC"
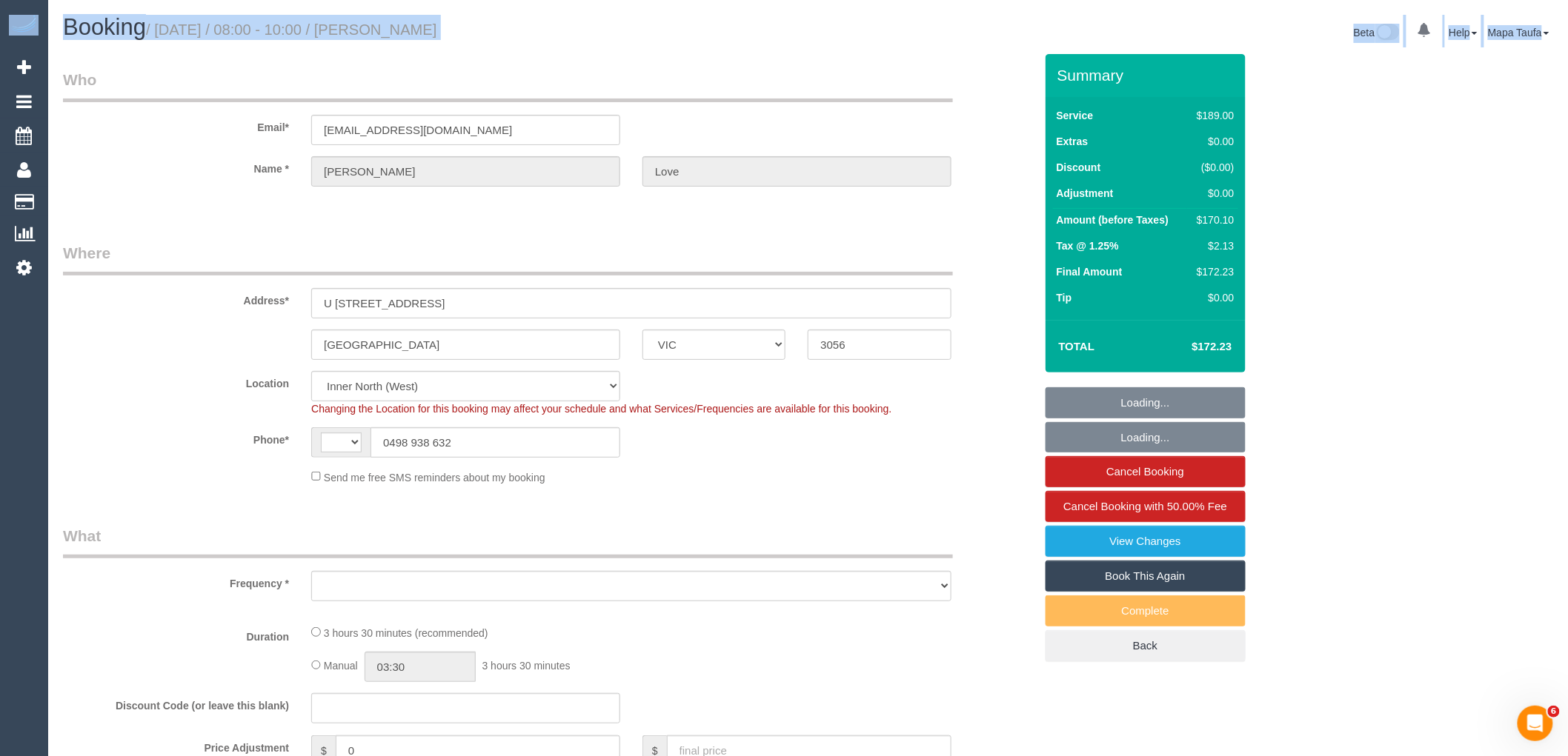
select select "string:AU"
select select "object:701"
select select "number:28"
select select "number:14"
select select "number:19"
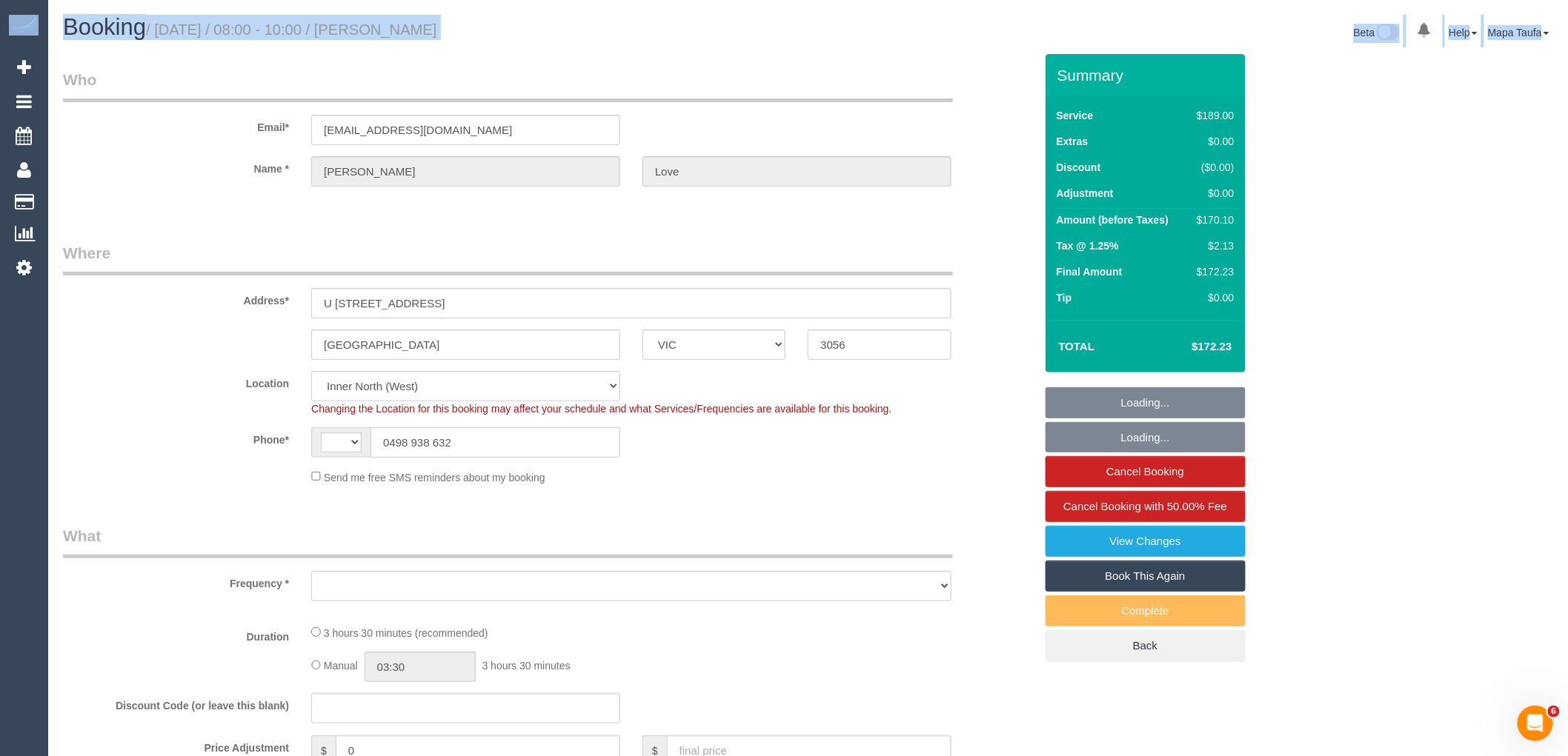
select select "number:22"
select select "number:34"
select select "number:26"
click at [1567, 89] on html "0 Beta Your Notifications You have 0 alerts Add Booking Bookings Active Booking…" at bounding box center [784, 378] width 1568 height 756
select select "object:812"
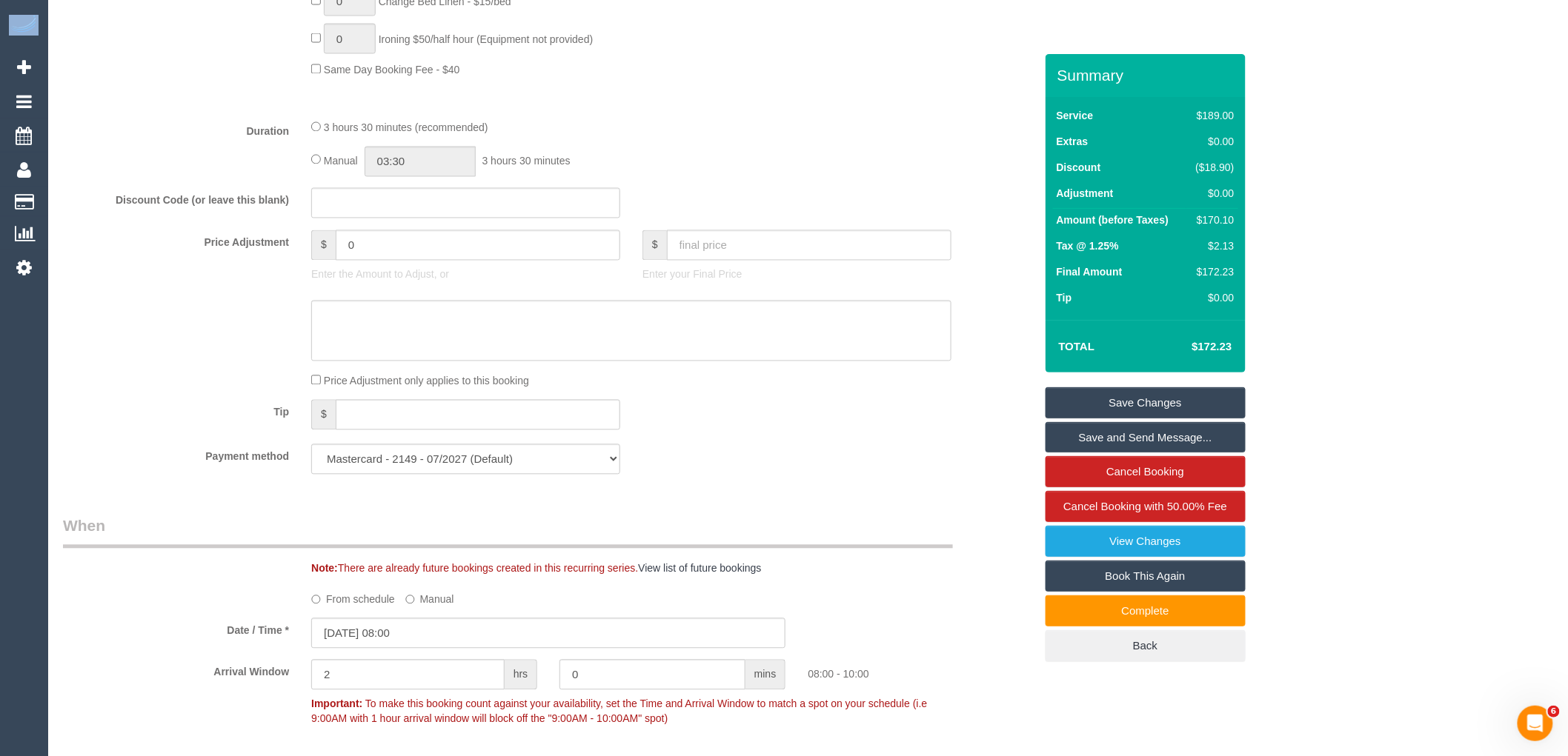
scroll to position [1083, 0]
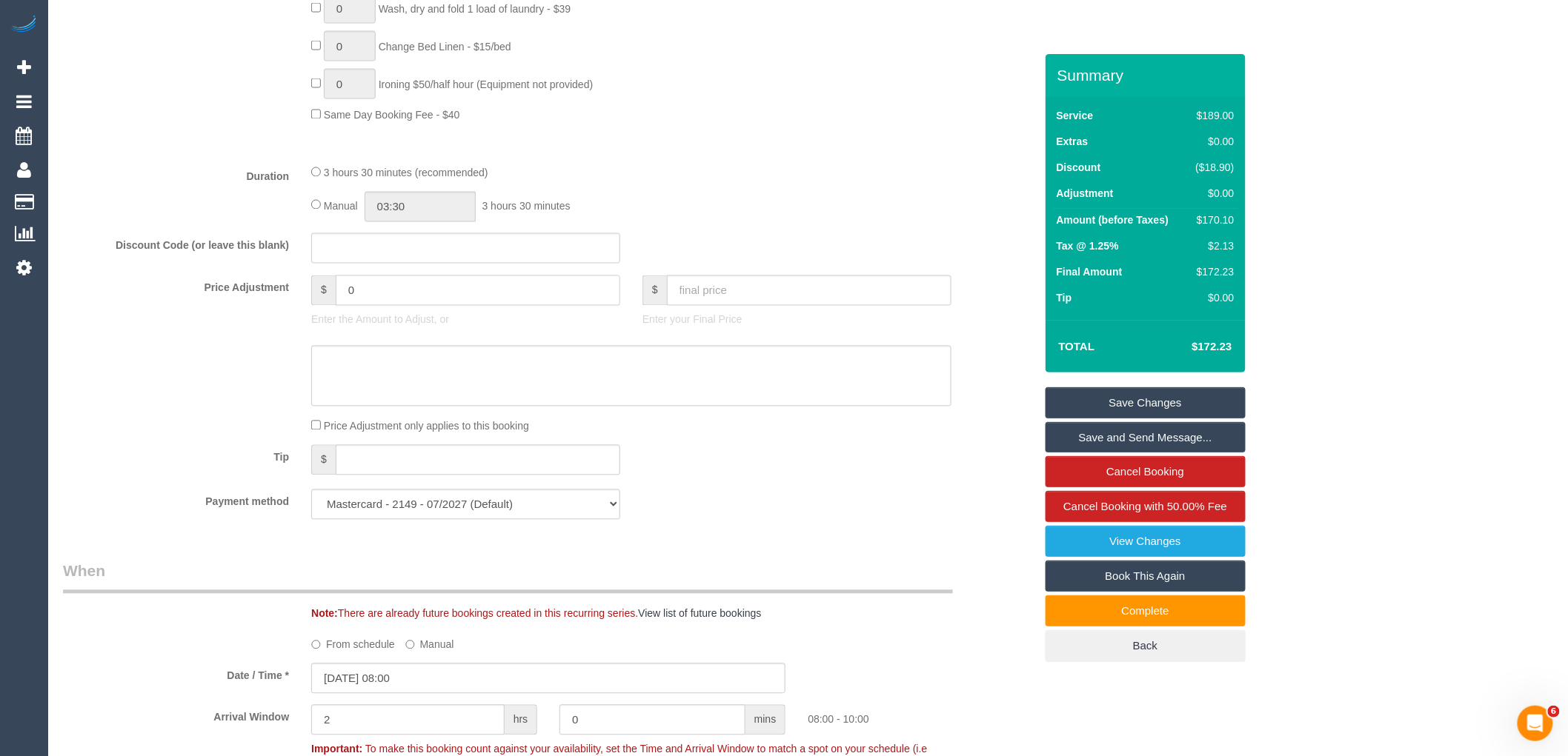
drag, startPoint x: 375, startPoint y: 320, endPoint x: 262, endPoint y: 303, distance: 114.3
click at [271, 305] on div "Price Adjustment $ 0 Enter the Amount to Adjust, or $ Enter your Final Price" at bounding box center [548, 305] width 994 height 59
type input "8.18"
click at [478, 390] on textarea at bounding box center [631, 377] width 640 height 61
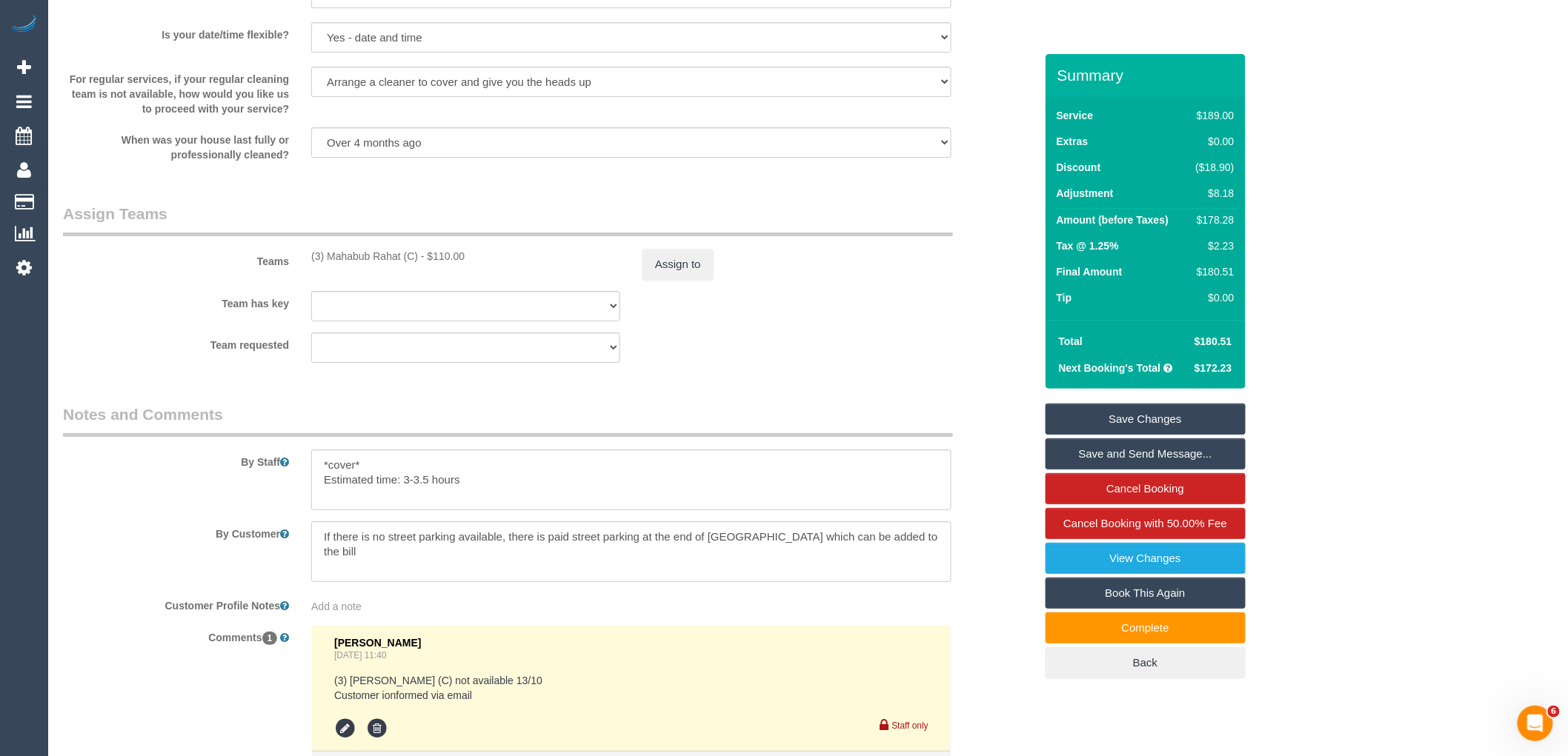
scroll to position [2342, 0]
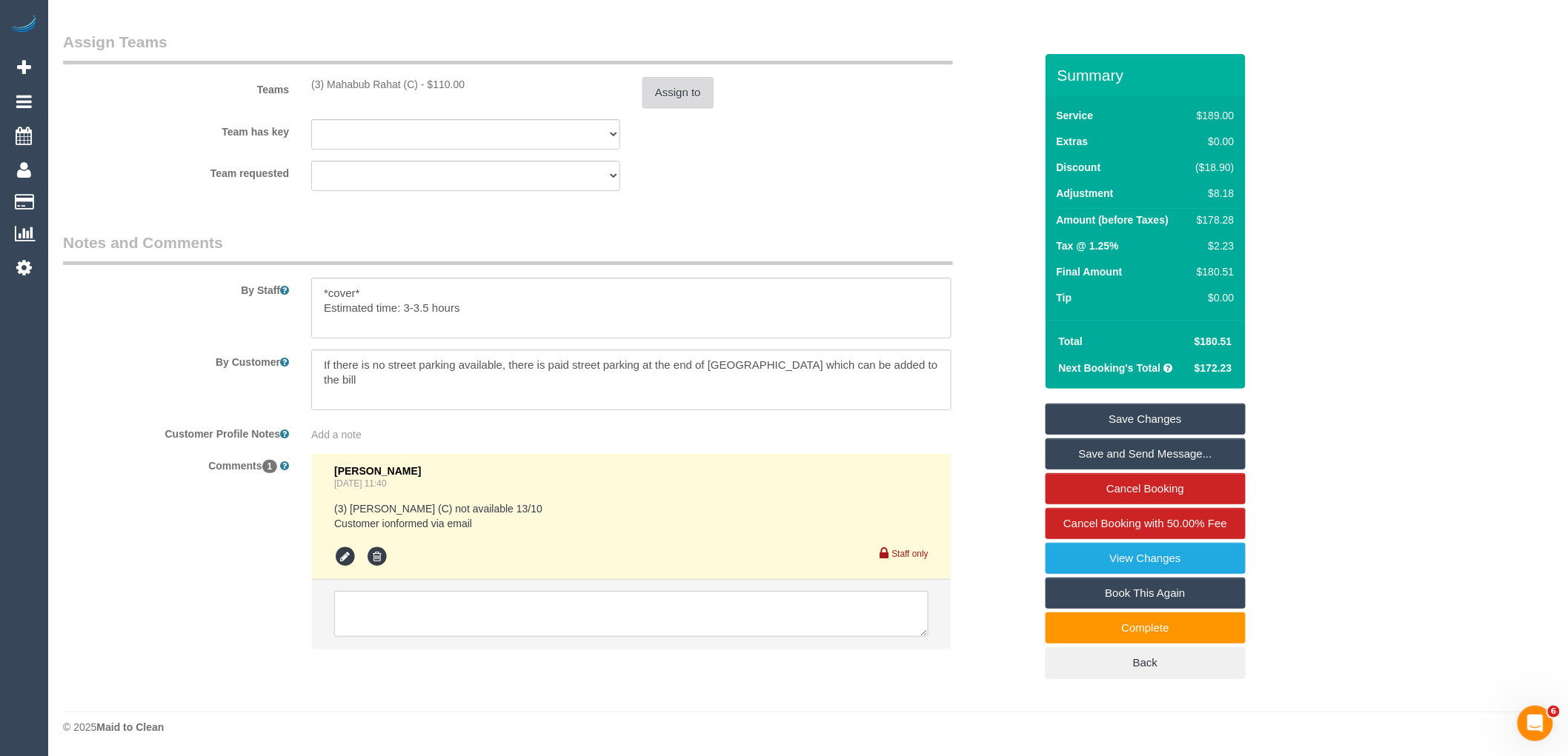
type textarea "added for parking -MT"
click at [688, 94] on button "Assign to" at bounding box center [679, 92] width 71 height 31
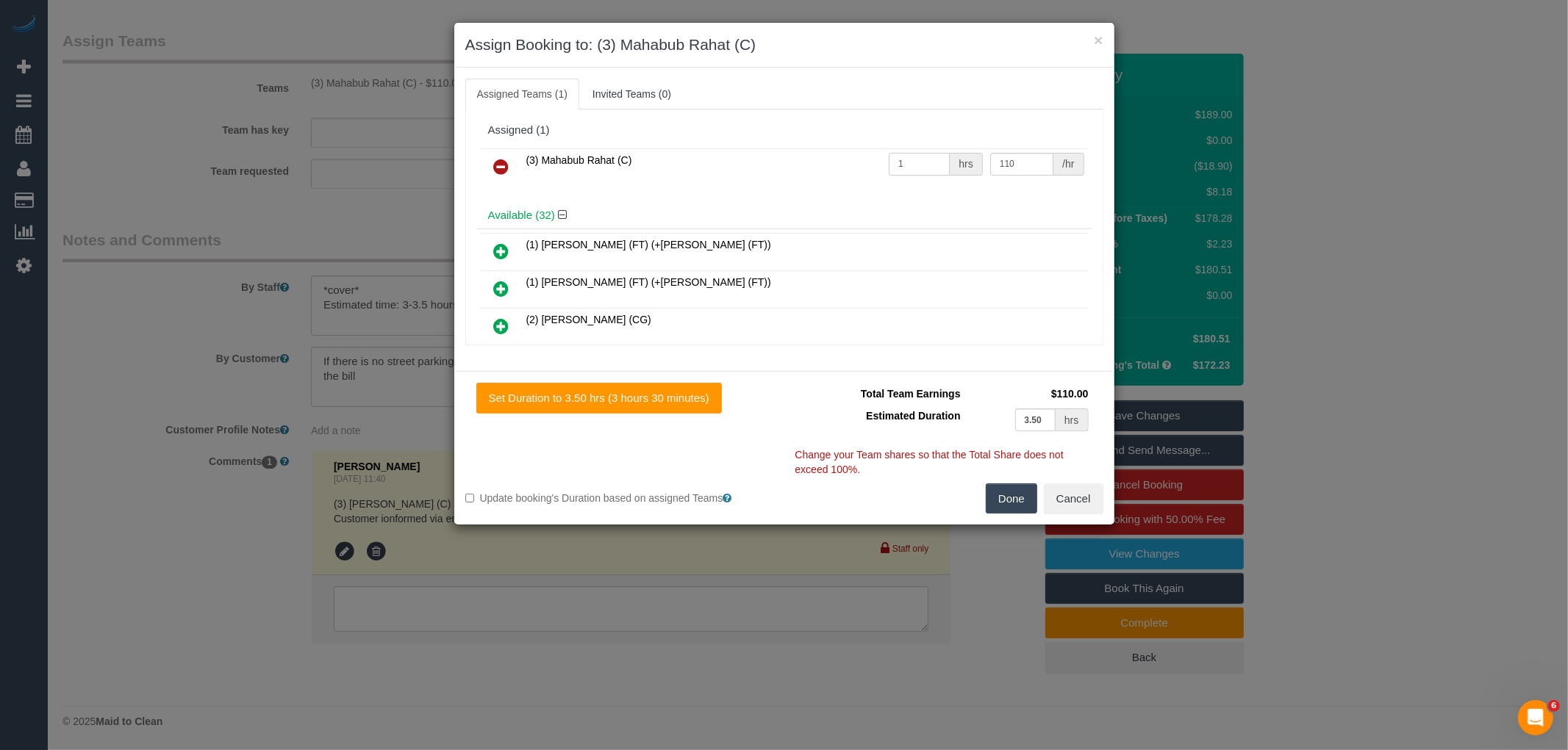
click at [913, 153] on input "1" at bounding box center [919, 165] width 61 height 23
drag, startPoint x: 1015, startPoint y: 158, endPoint x: 909, endPoint y: 150, distance: 106.3
click at [943, 156] on tr "(3) Mahabub Rahat (C) 1 hrs 110 /hr" at bounding box center [785, 167] width 608 height 37
type input "118.18"
click at [989, 508] on button "Done" at bounding box center [1012, 499] width 51 height 31
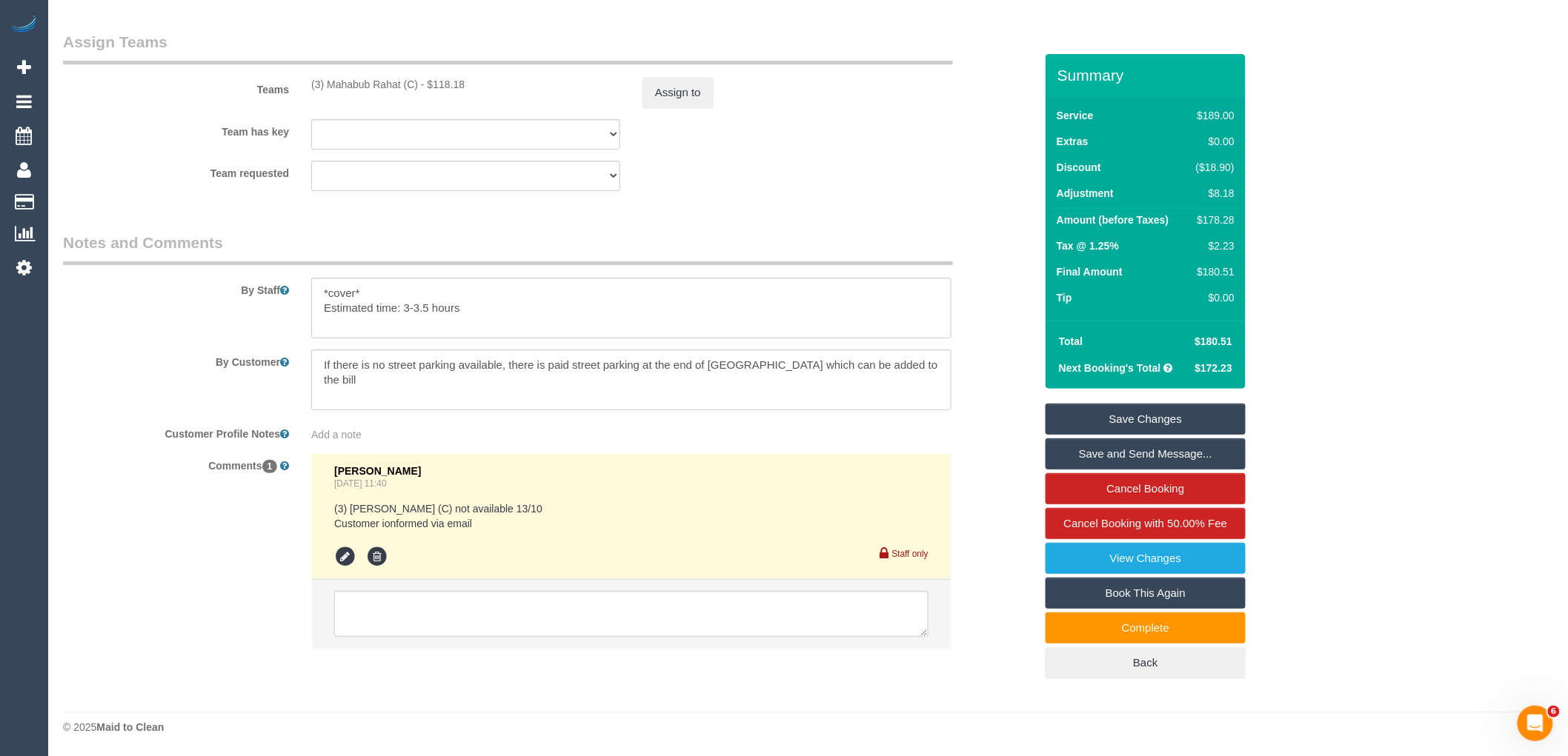
click at [1165, 426] on link "Save Changes" at bounding box center [1146, 419] width 200 height 31
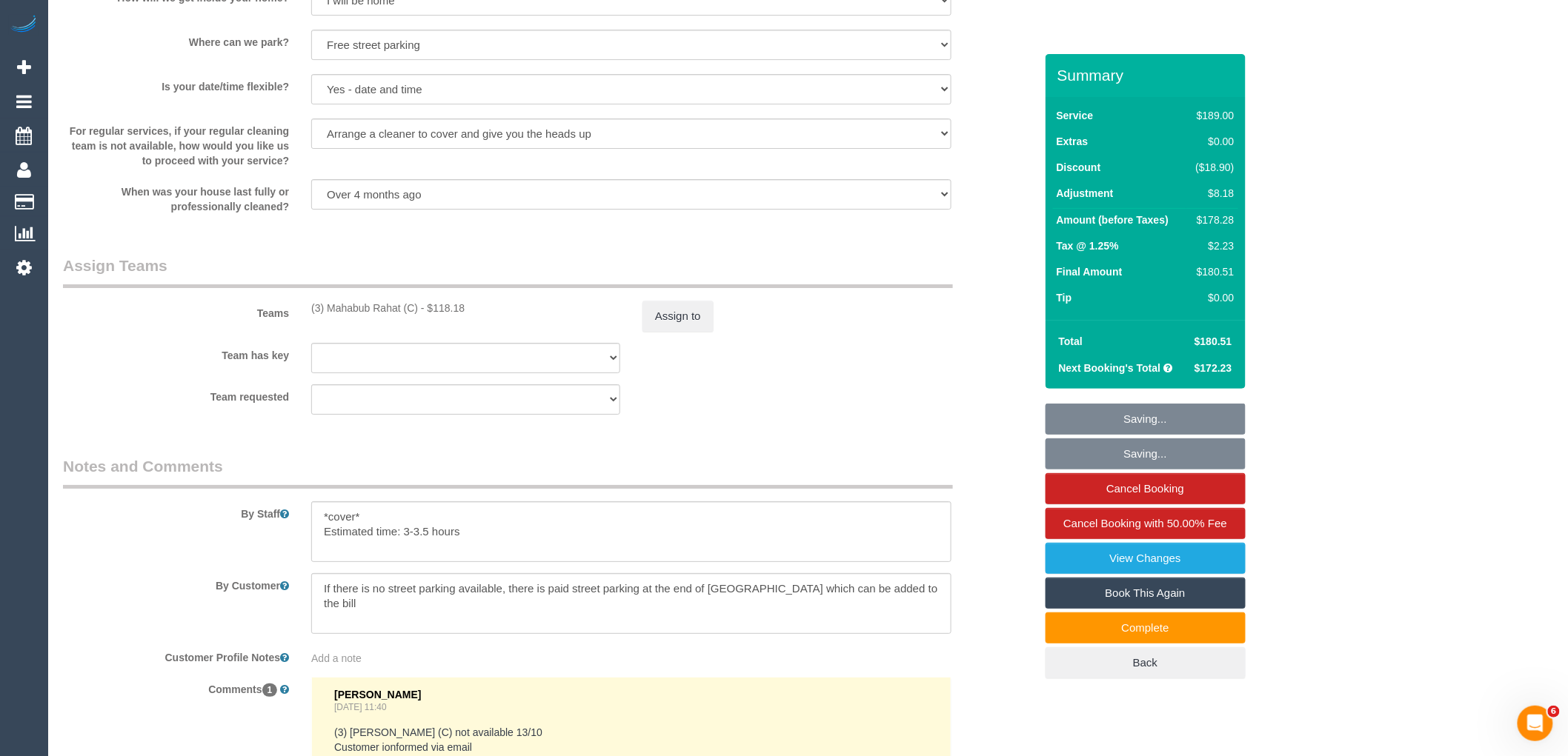
scroll to position [2095, 0]
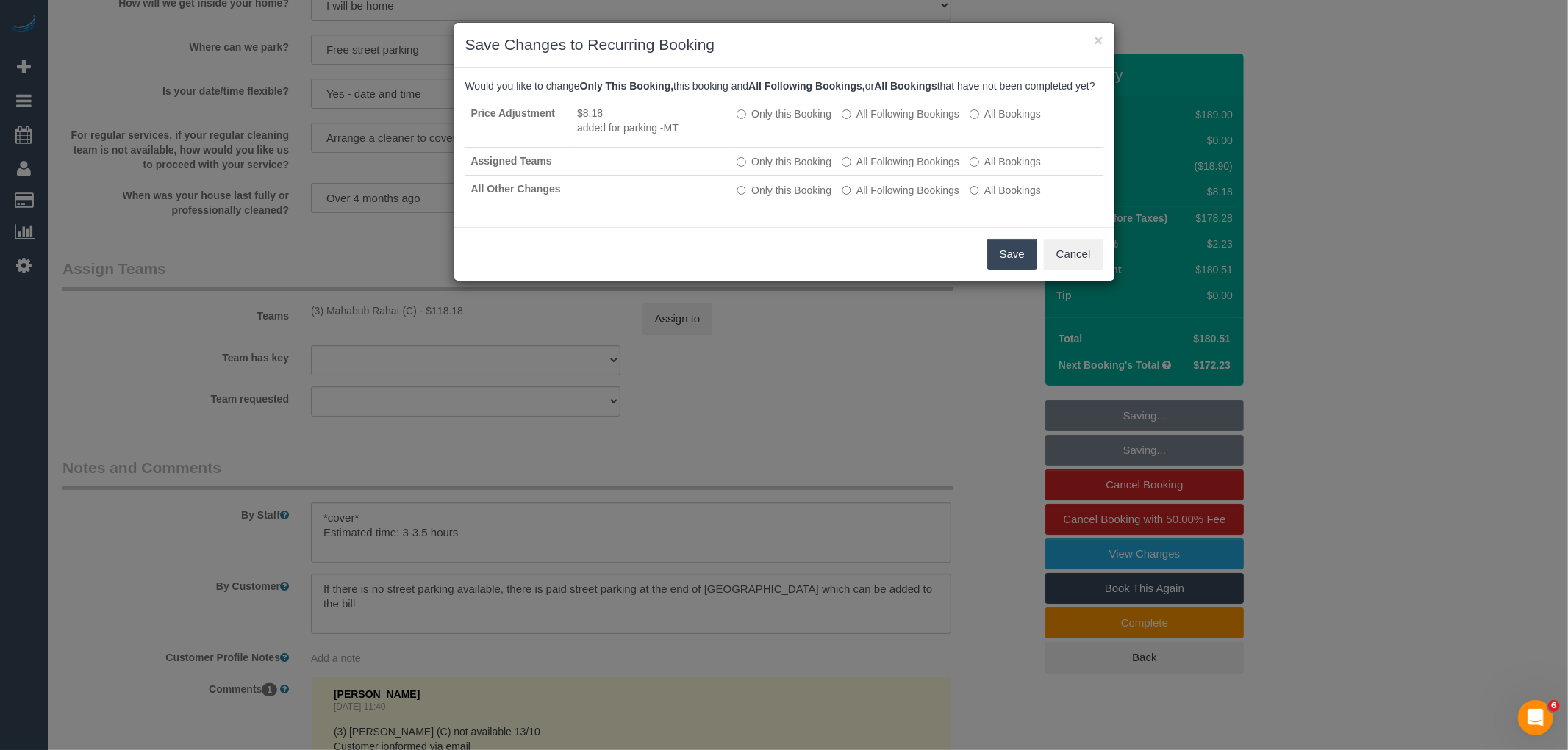
click at [1000, 269] on button "Save" at bounding box center [1013, 254] width 50 height 31
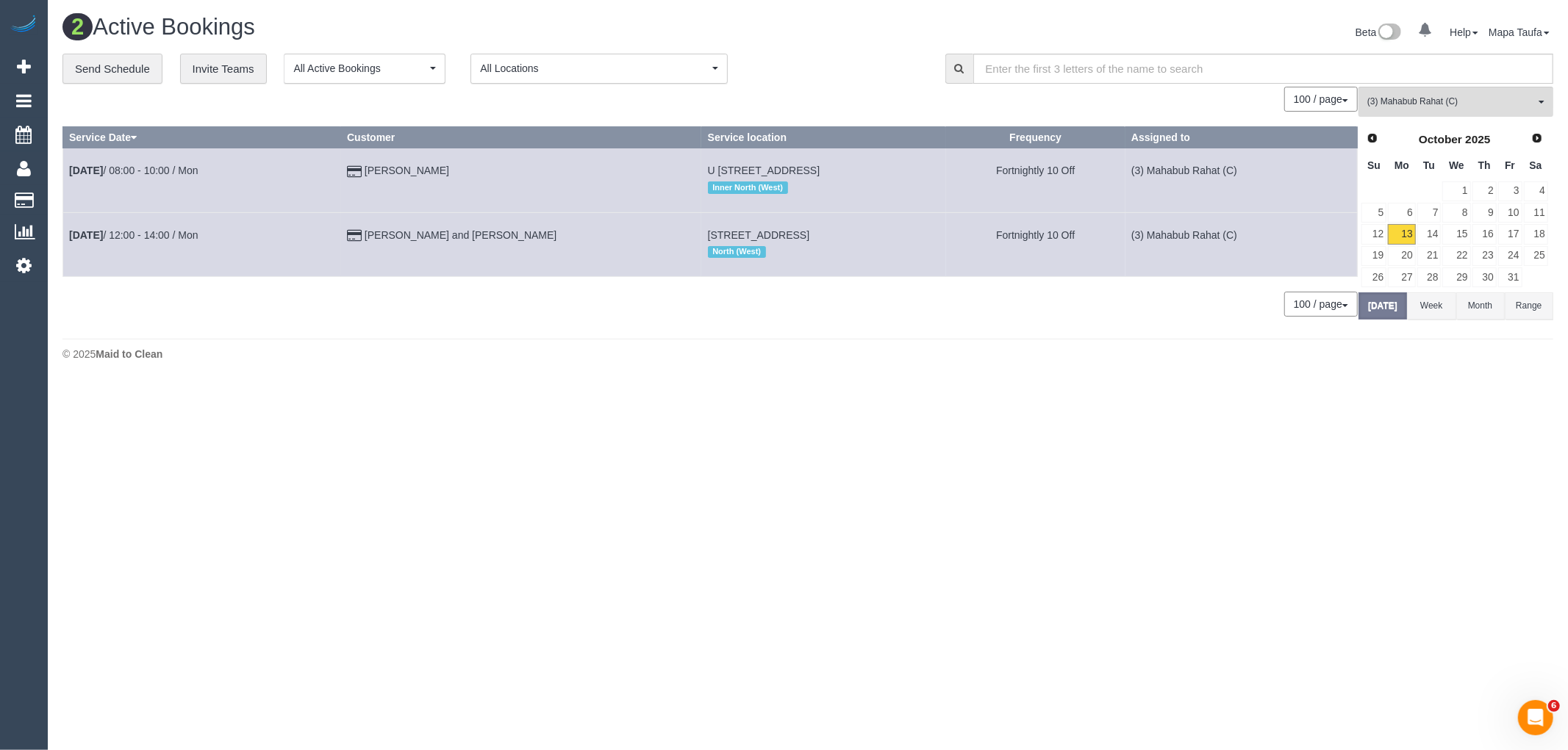
click at [570, 400] on body "0 Beta Your Notifications You have 0 alerts Add Booking Bookings Active Booking…" at bounding box center [784, 375] width 1568 height 750
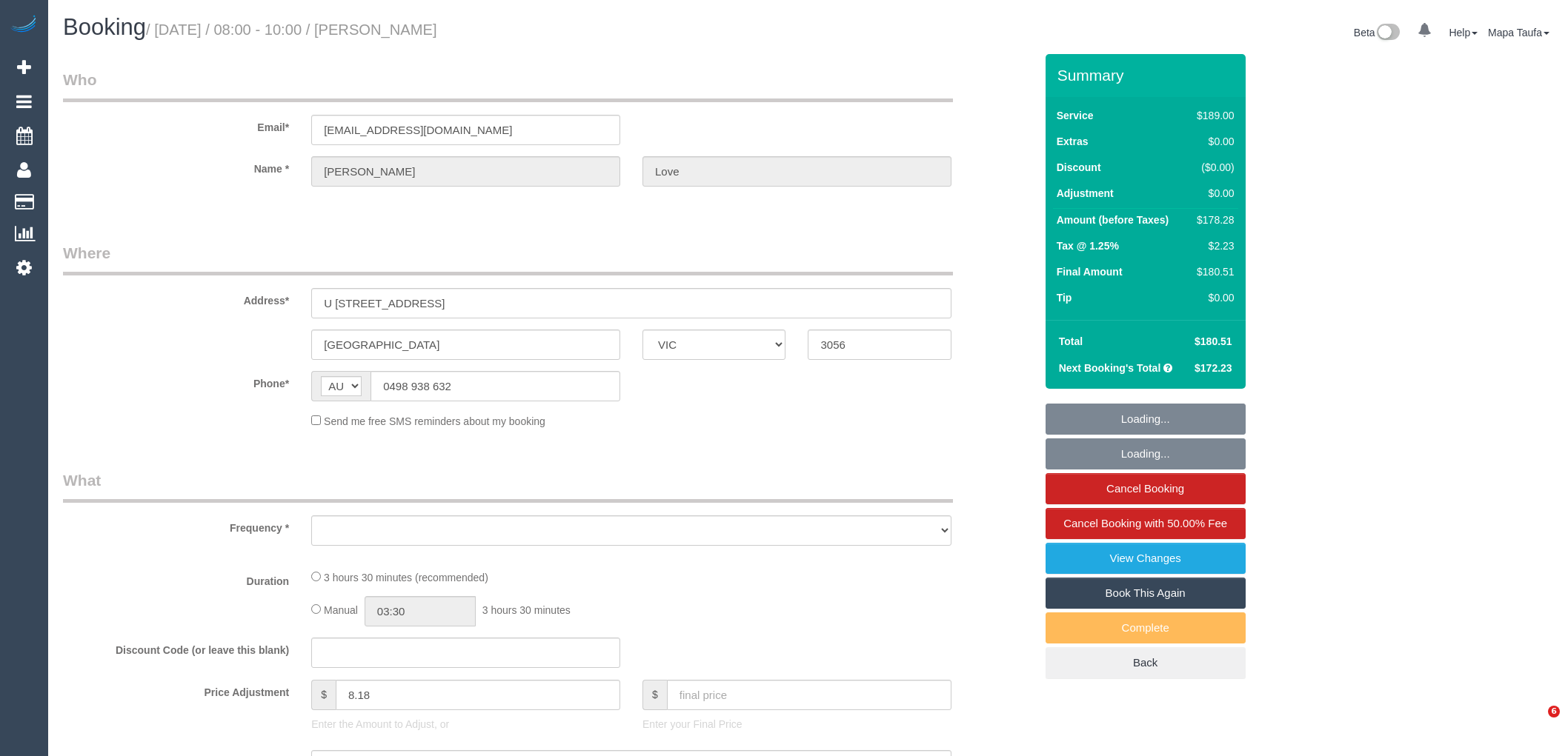
select select "VIC"
select select "object:2742"
select select "string:stripe-pm_1RWl7f2GScqysDRVAgIJIyyr"
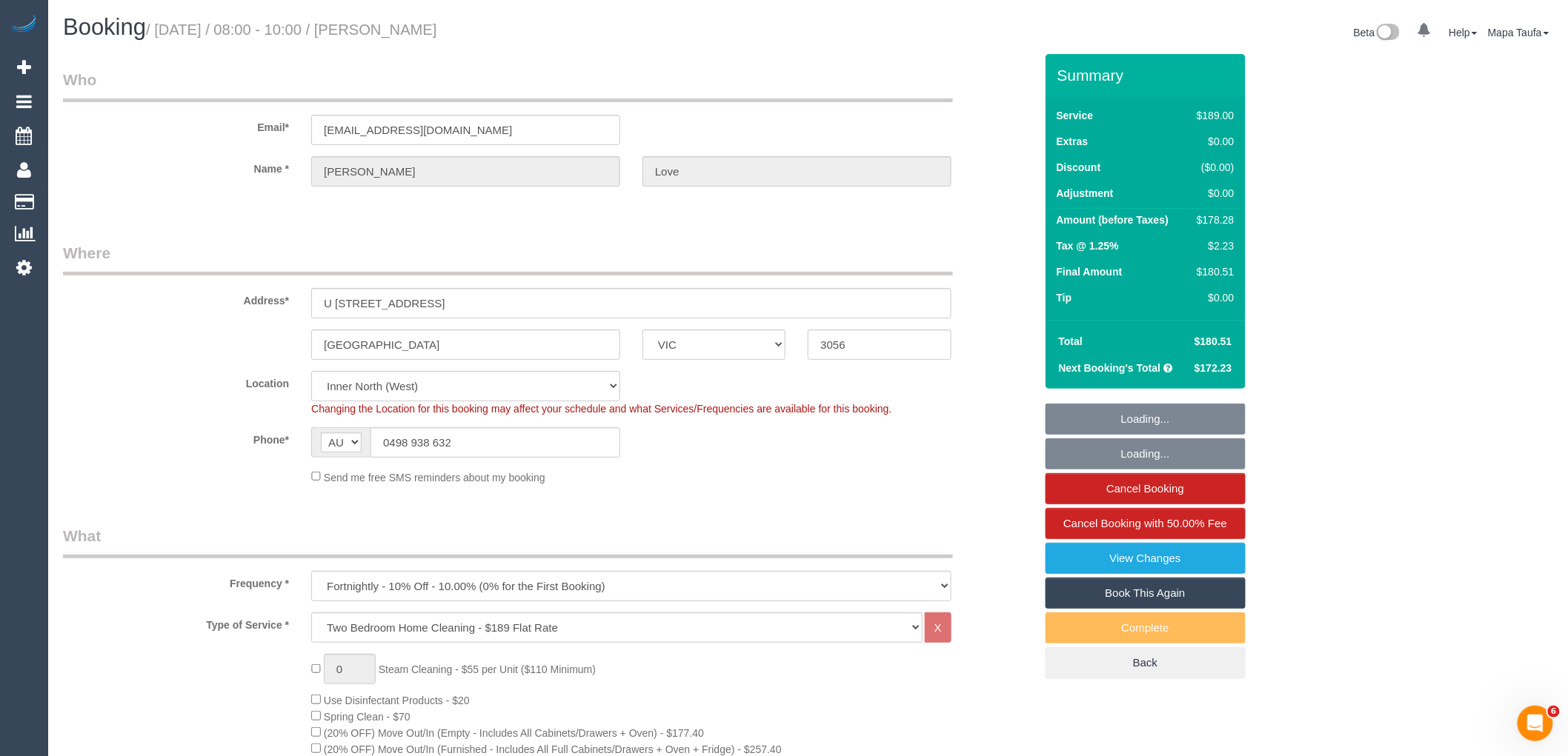
select select "object:2851"
click at [492, 446] on input "0498 938 632" at bounding box center [496, 443] width 250 height 30
select select "number:28"
select select "number:14"
select select "number:19"
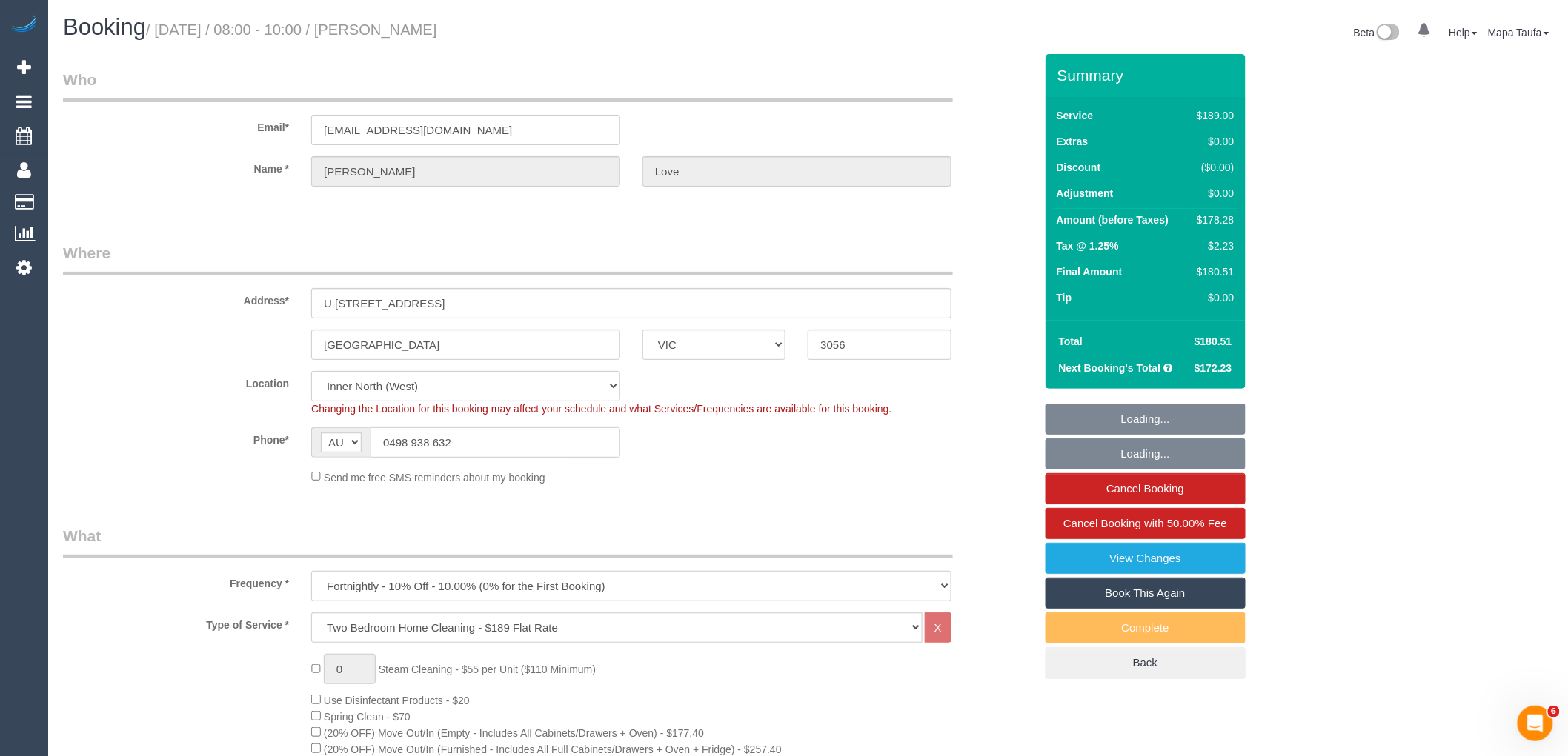
select select "number:22"
select select "number:34"
select select "number:26"
click at [492, 446] on input "0498 938 632" at bounding box center [496, 443] width 250 height 30
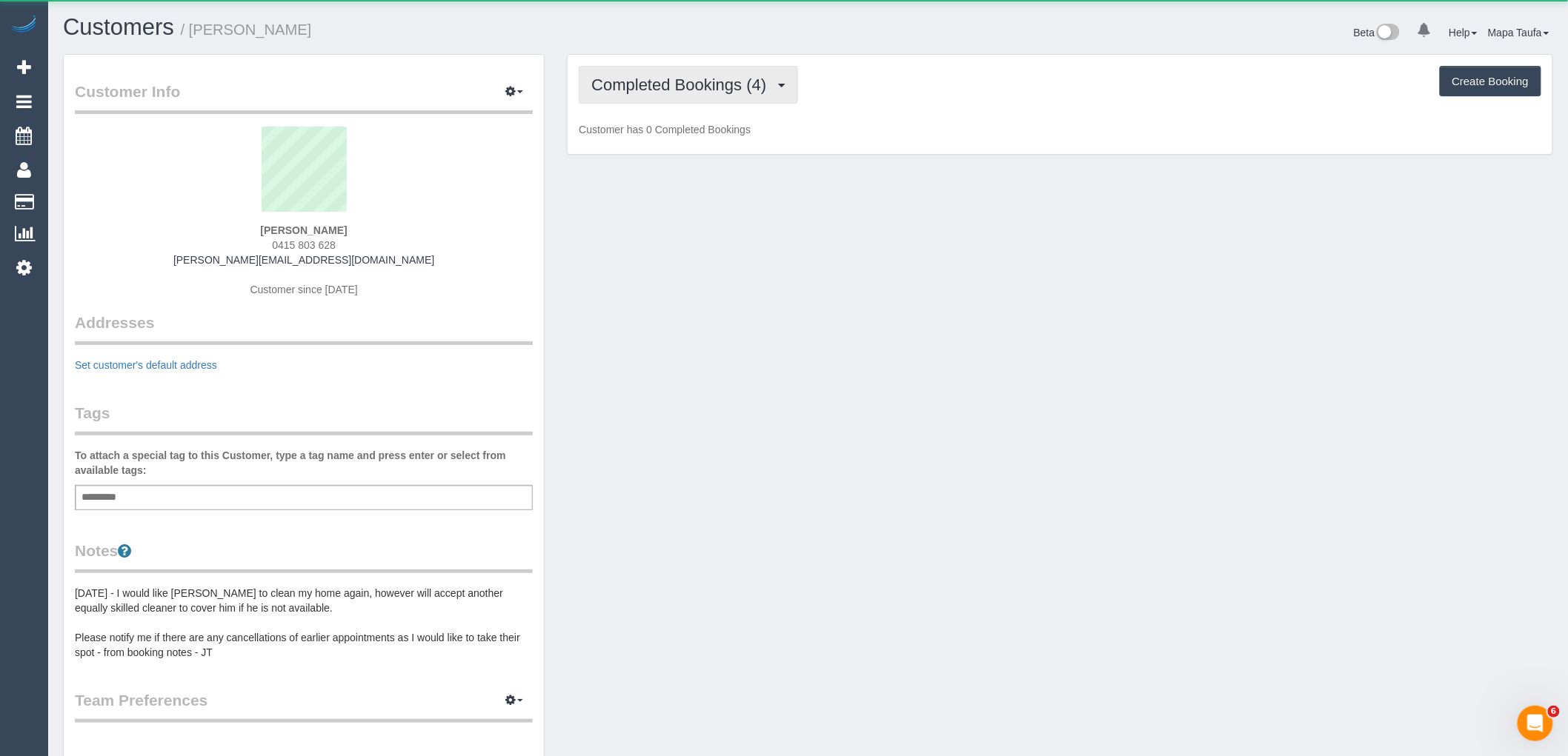
click at [665, 82] on span "Completed Bookings (4)" at bounding box center [682, 85] width 182 height 19
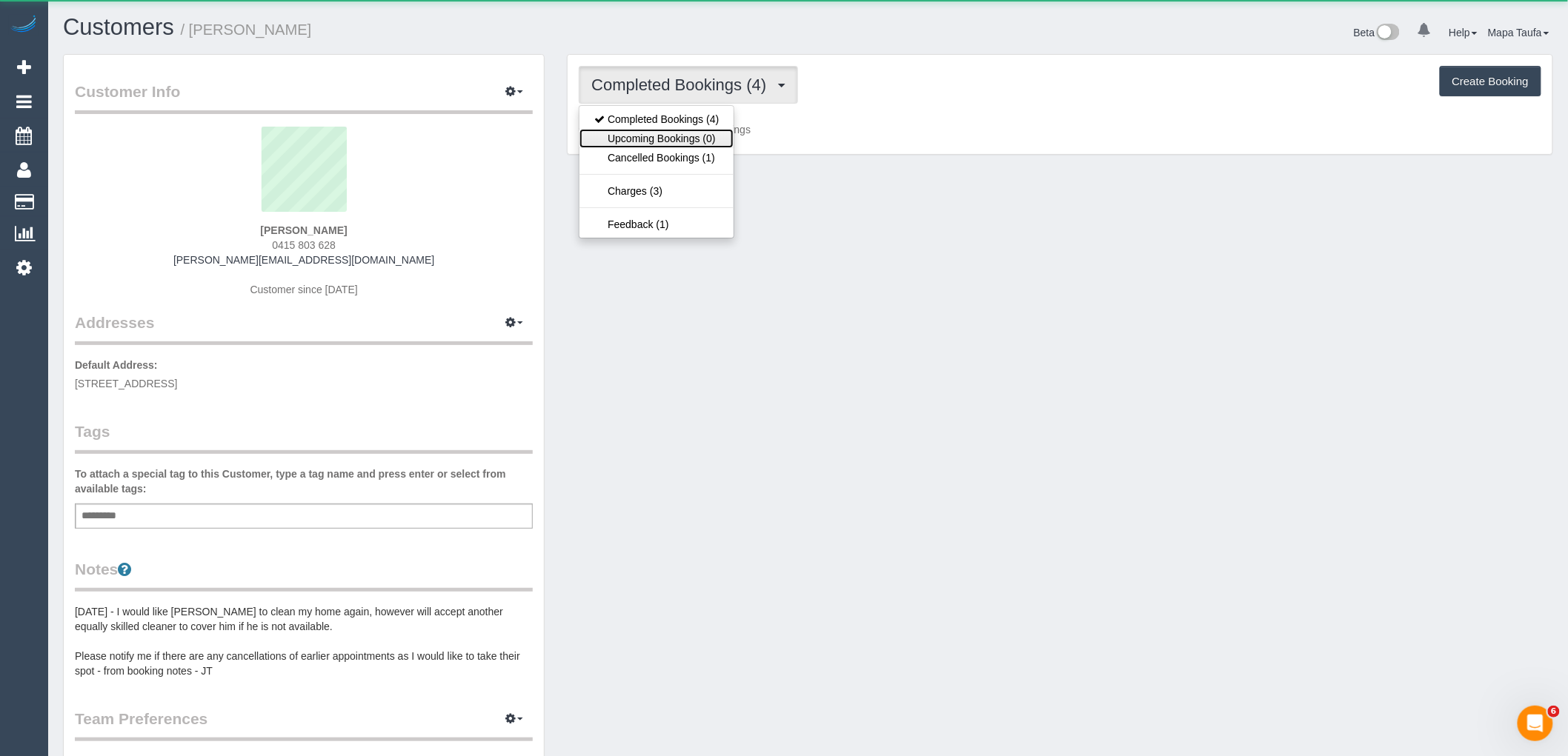
click at [678, 135] on link "Upcoming Bookings (0)" at bounding box center [656, 138] width 154 height 20
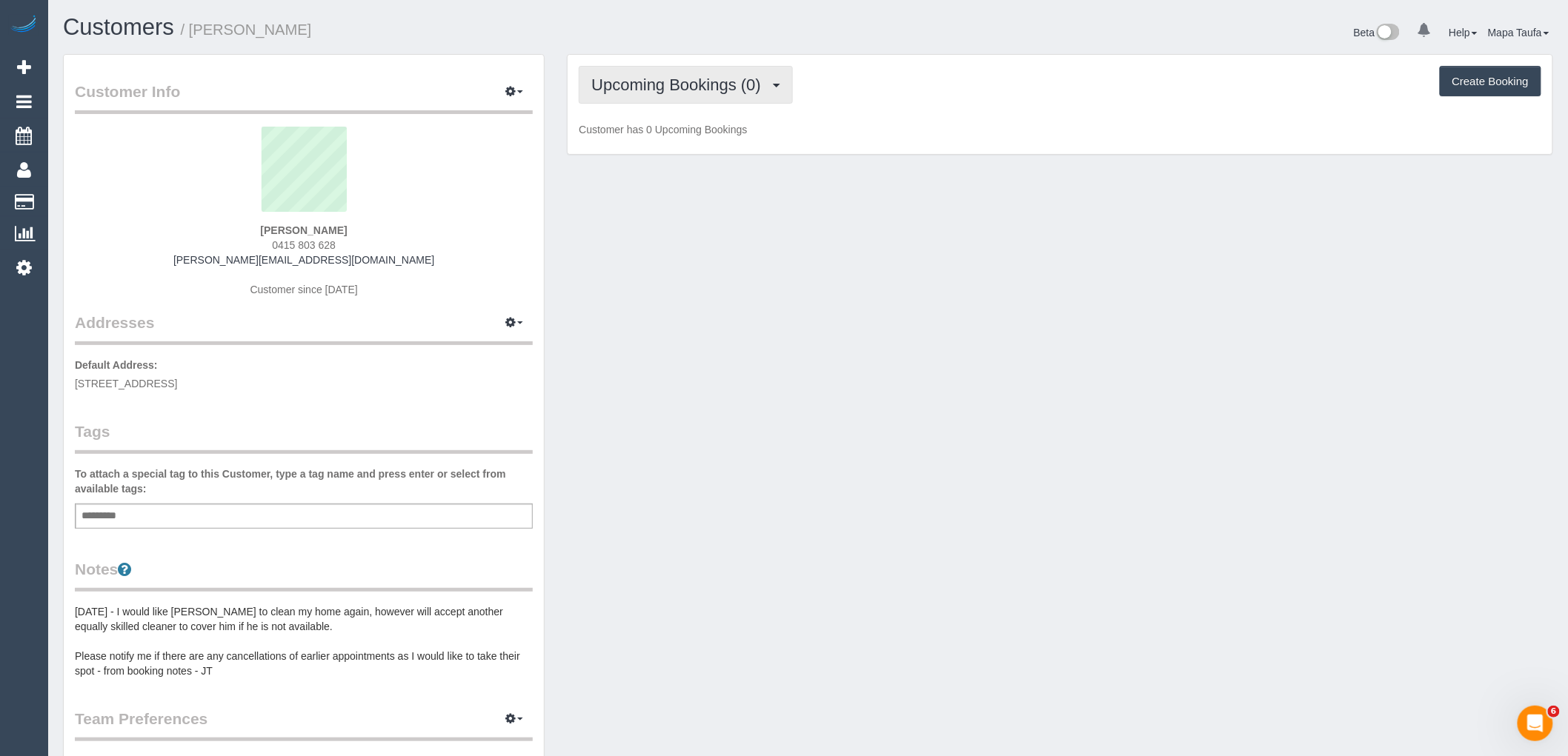
click at [773, 90] on button "Upcoming Bookings (0)" at bounding box center [686, 85] width 214 height 37
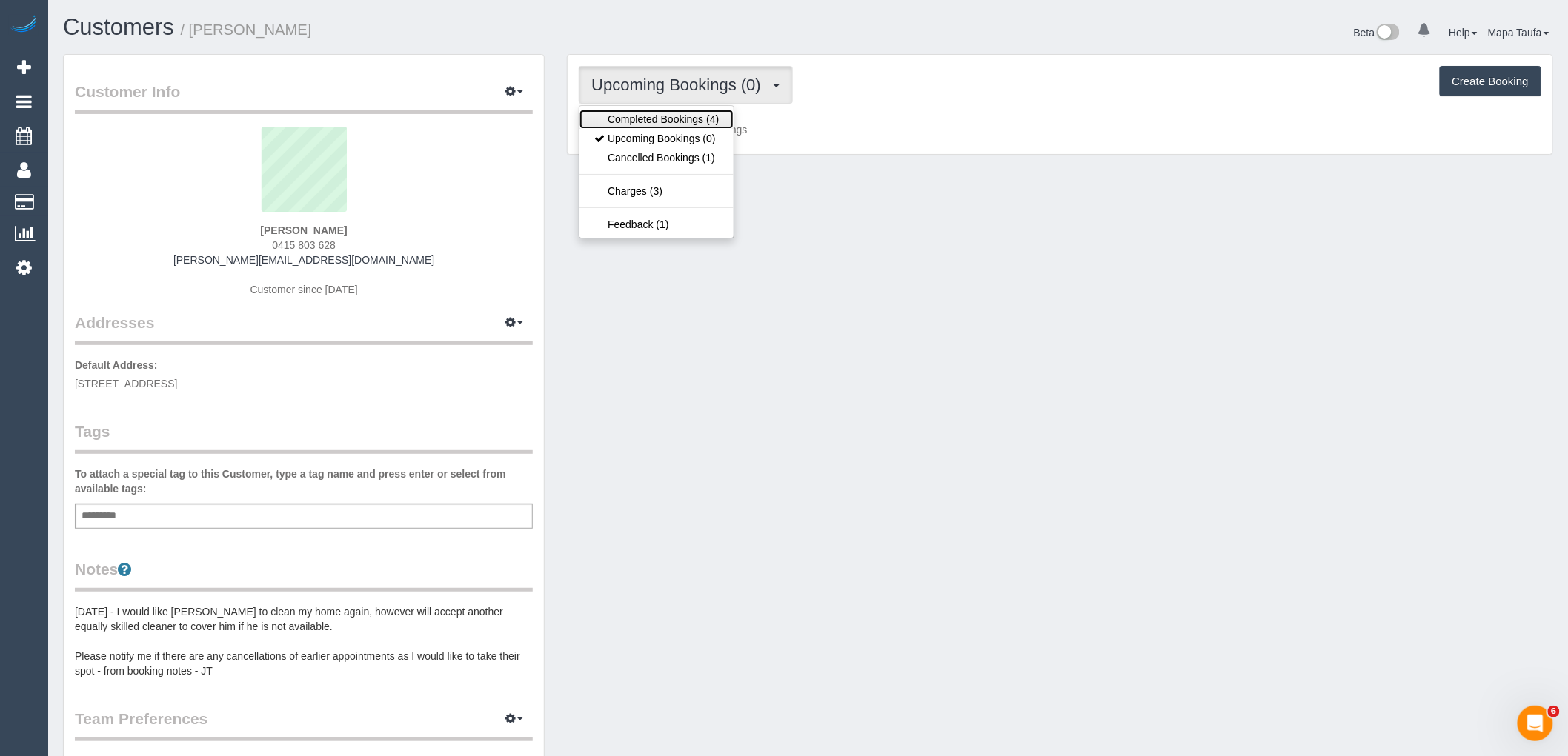
click at [686, 121] on link "Completed Bookings (4)" at bounding box center [656, 120] width 154 height 20
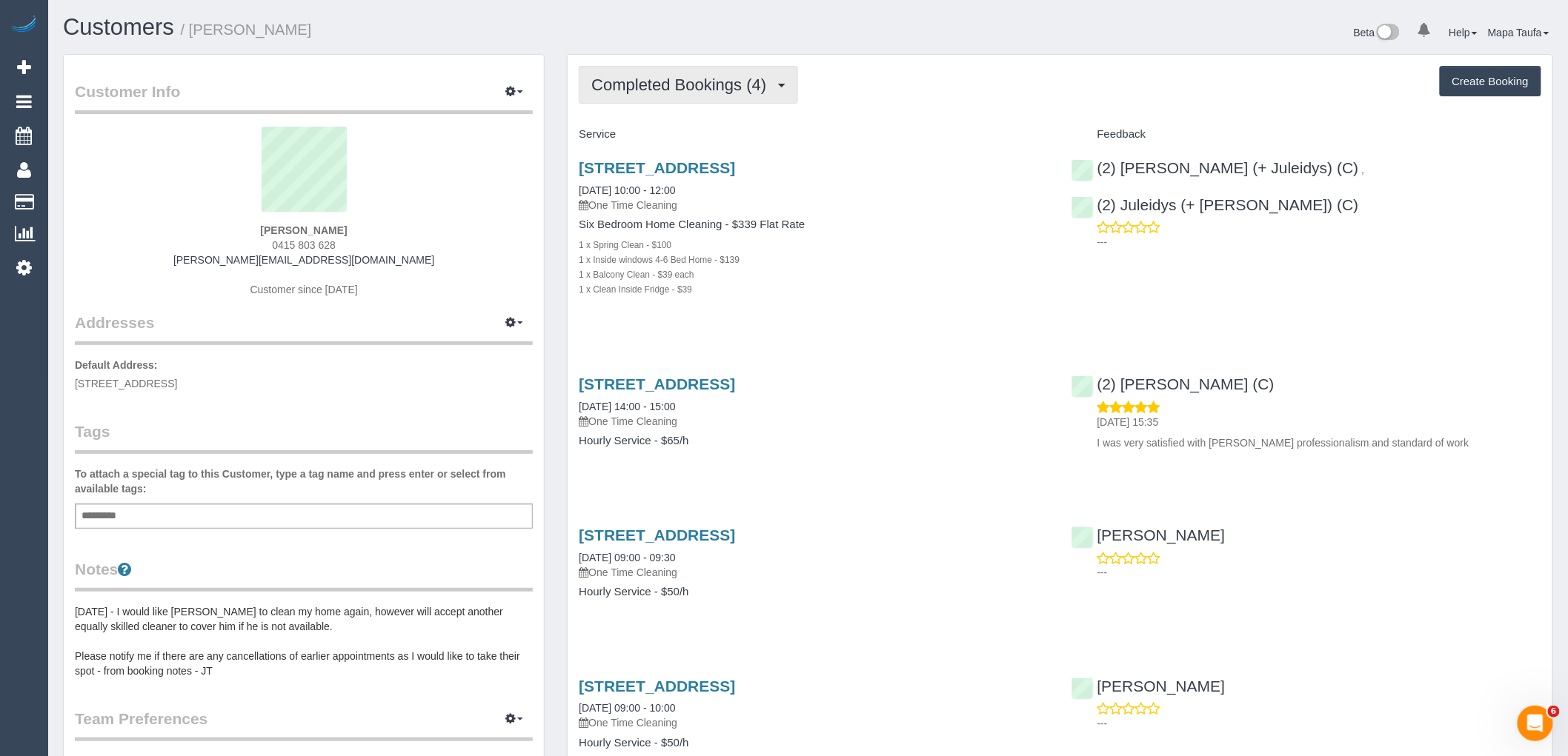
click at [635, 96] on button "Completed Bookings (4)" at bounding box center [688, 85] width 220 height 37
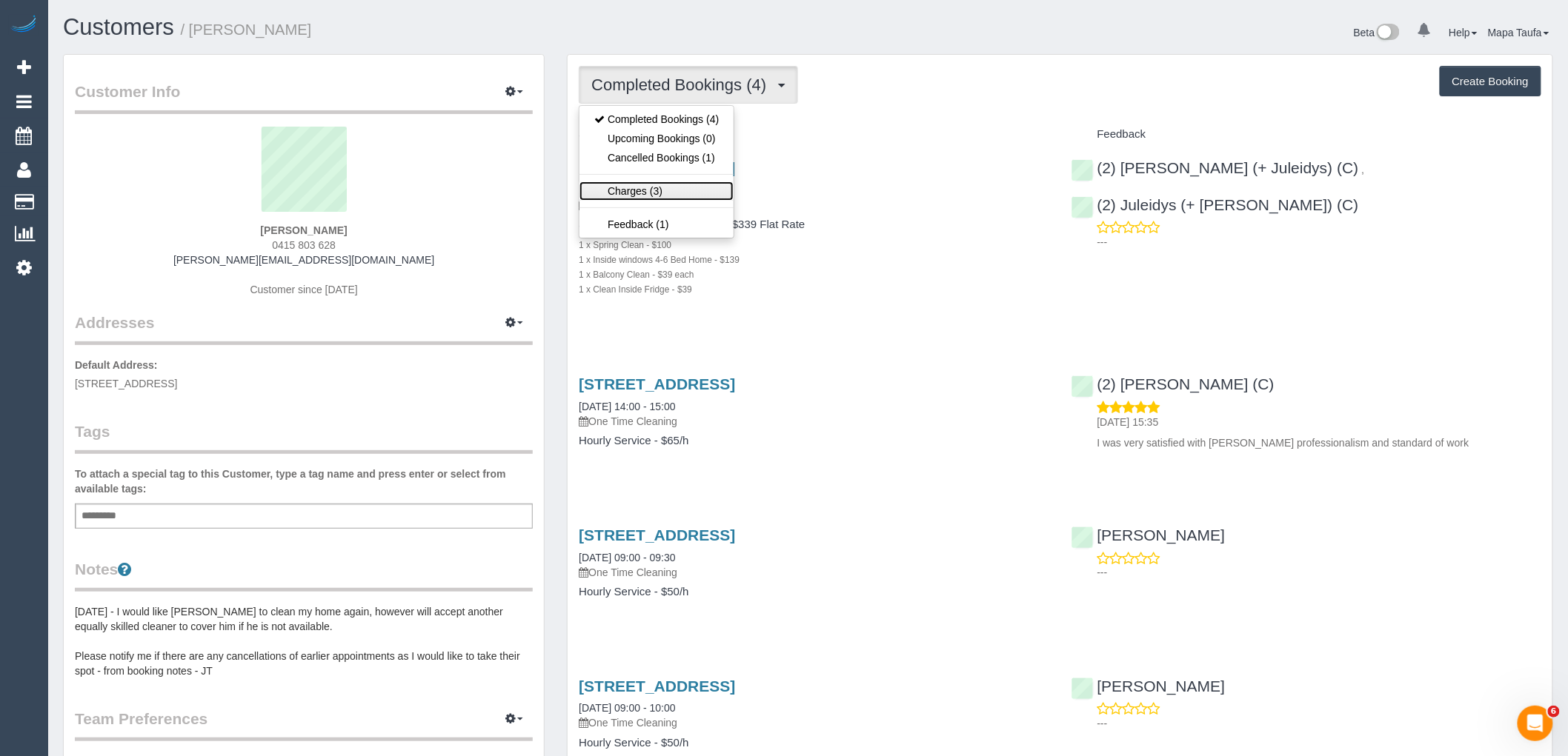
click at [660, 188] on link "Charges (3)" at bounding box center [656, 191] width 154 height 20
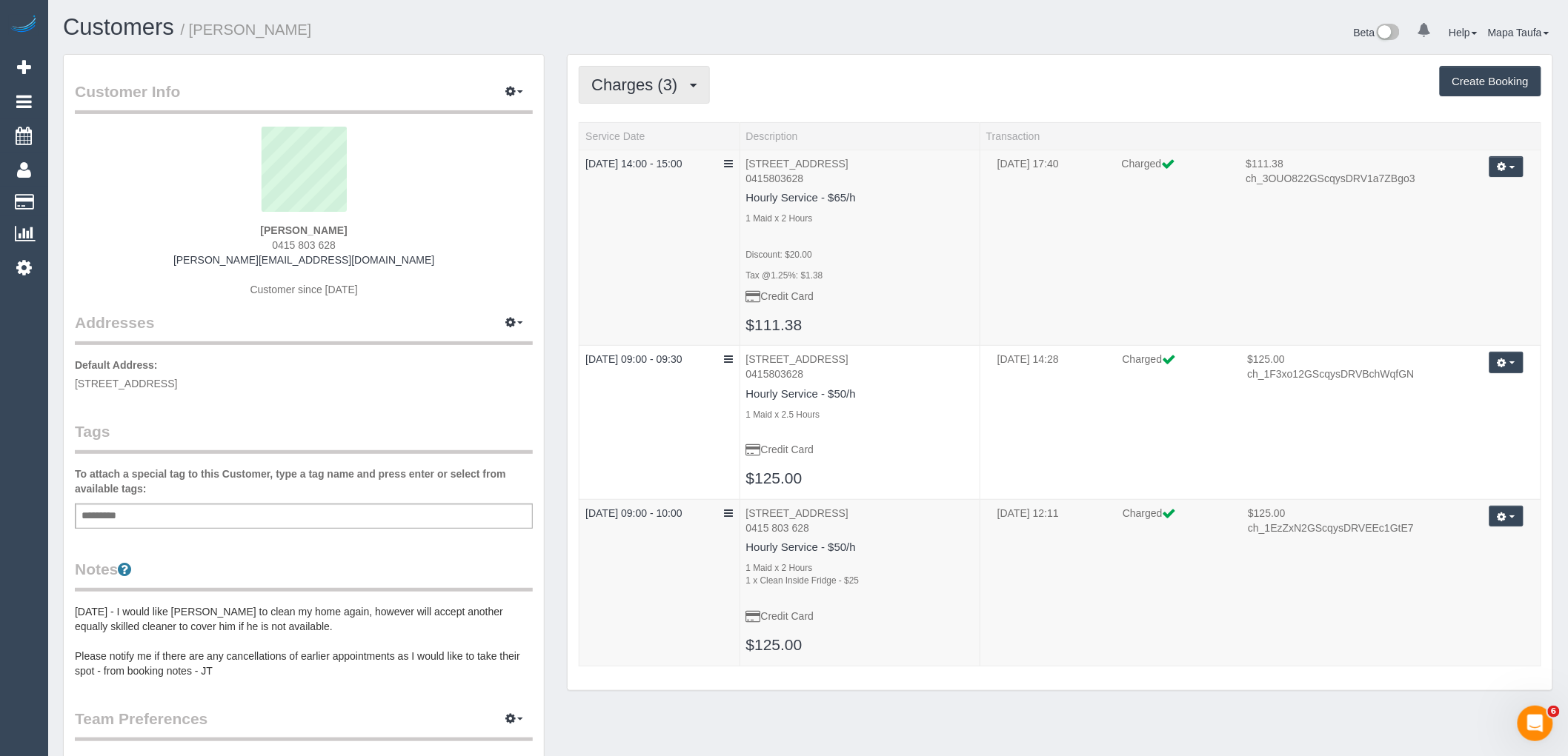
click at [655, 79] on span "Charges (3)" at bounding box center [638, 85] width 94 height 19
click at [645, 116] on link "Completed Bookings (4)" at bounding box center [656, 120] width 154 height 20
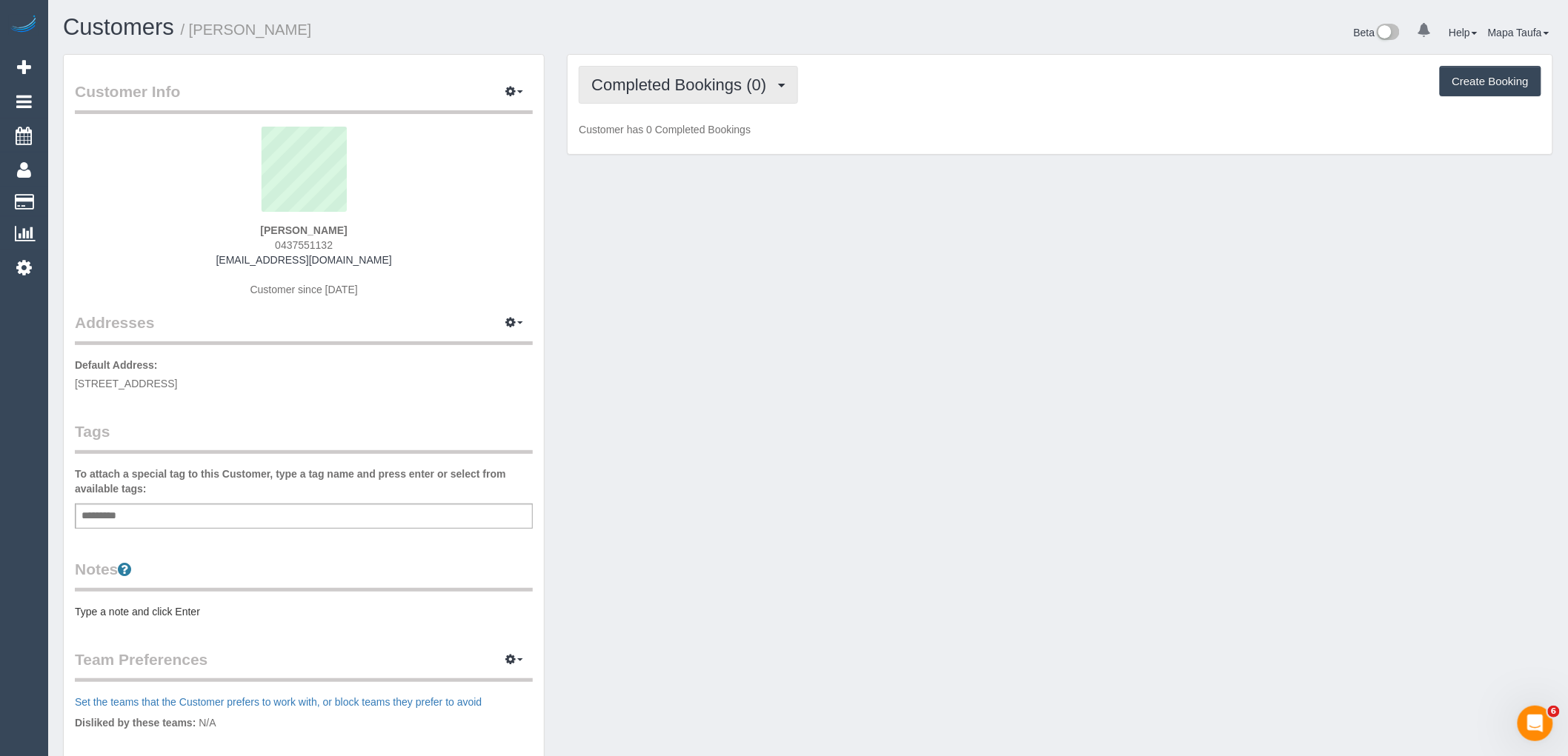
click at [700, 81] on span "Completed Bookings (0)" at bounding box center [682, 85] width 182 height 19
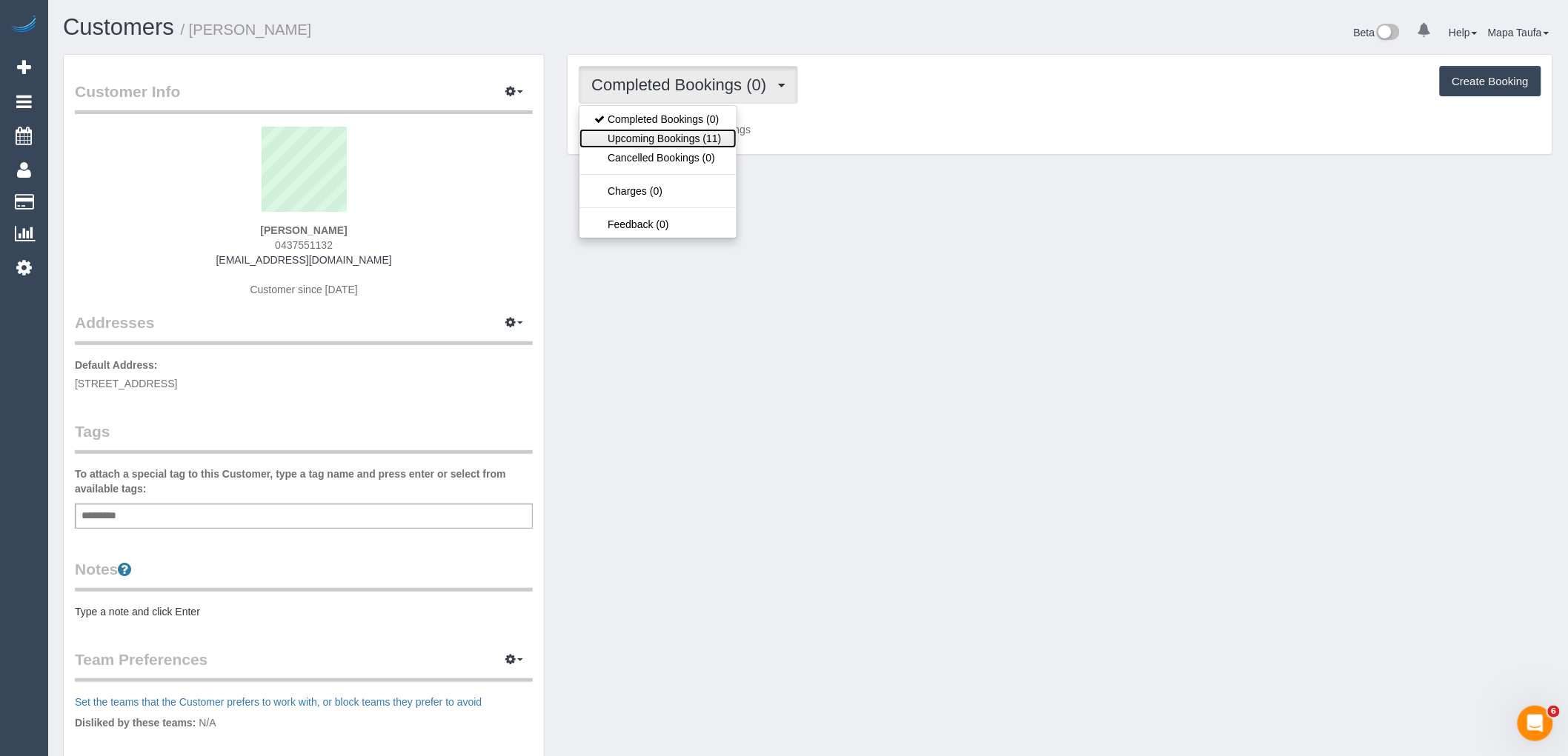
click at [702, 137] on link "Upcoming Bookings (11)" at bounding box center [657, 138] width 156 height 20
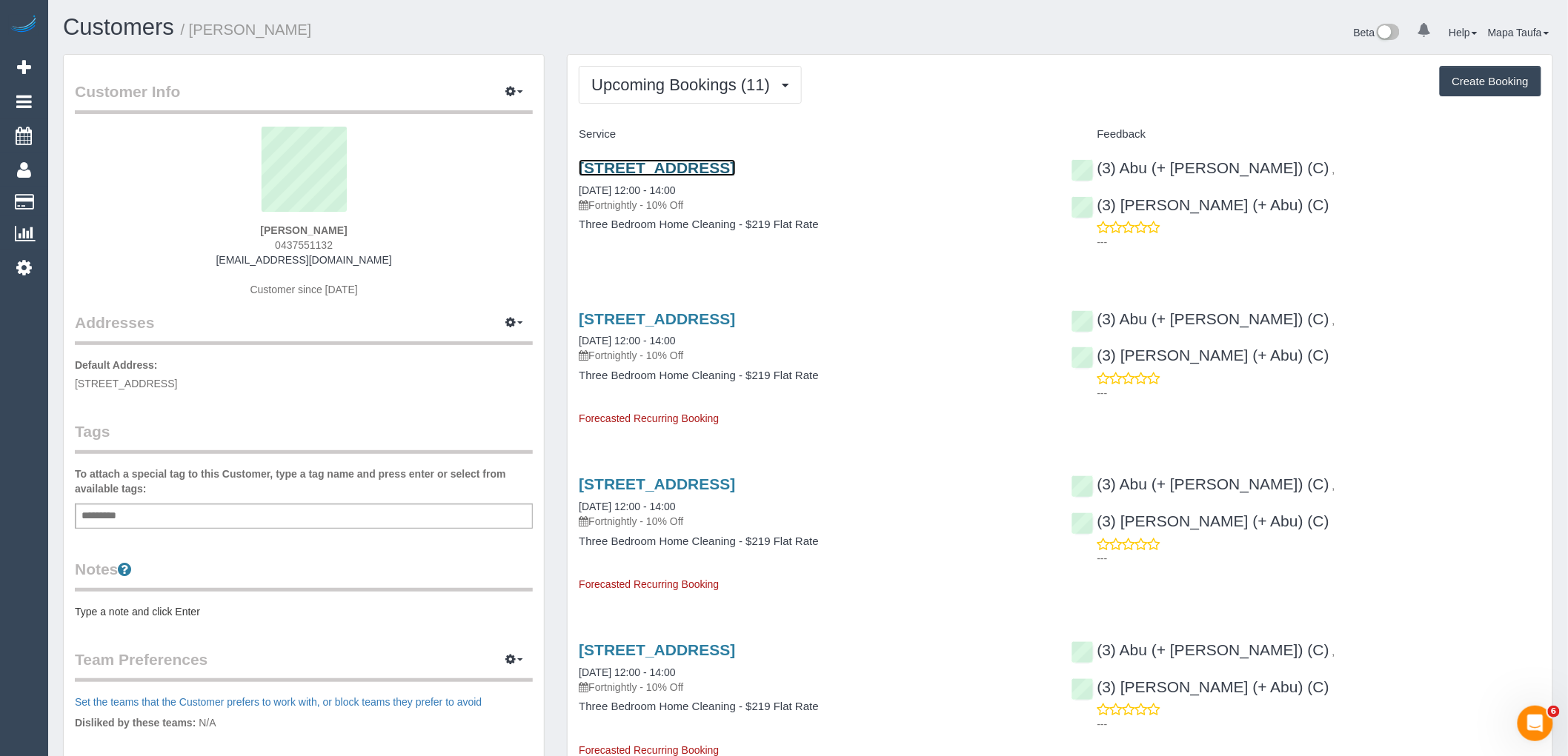
click at [717, 173] on link "1a Queen Street, Coburg, VIC 3058" at bounding box center [656, 167] width 156 height 17
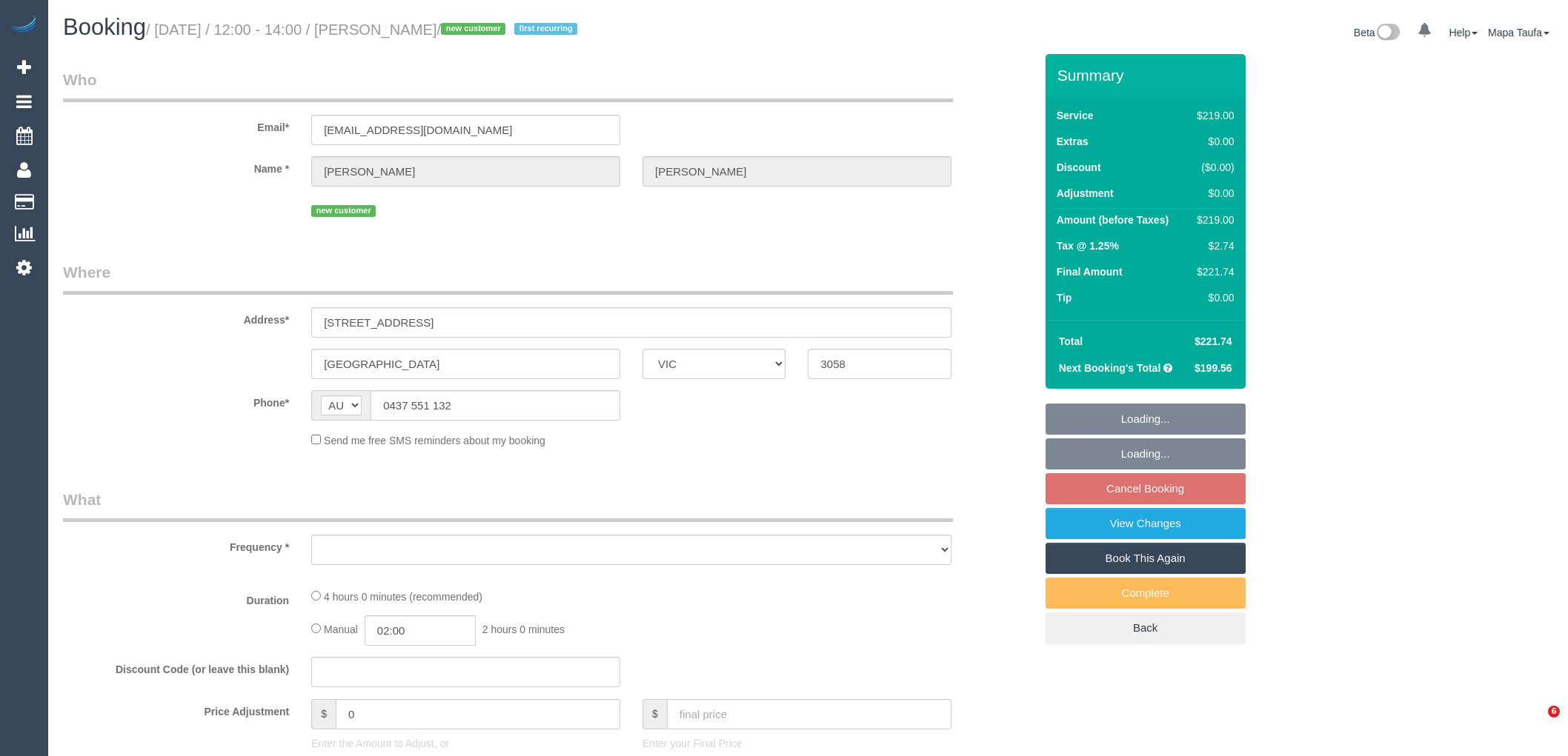
select select "VIC"
select select "object:1383"
select select "string:stripe-pm_1SFTDi2GScqysDRVHhkVzVzb"
select select "number:29"
select select "number:16"
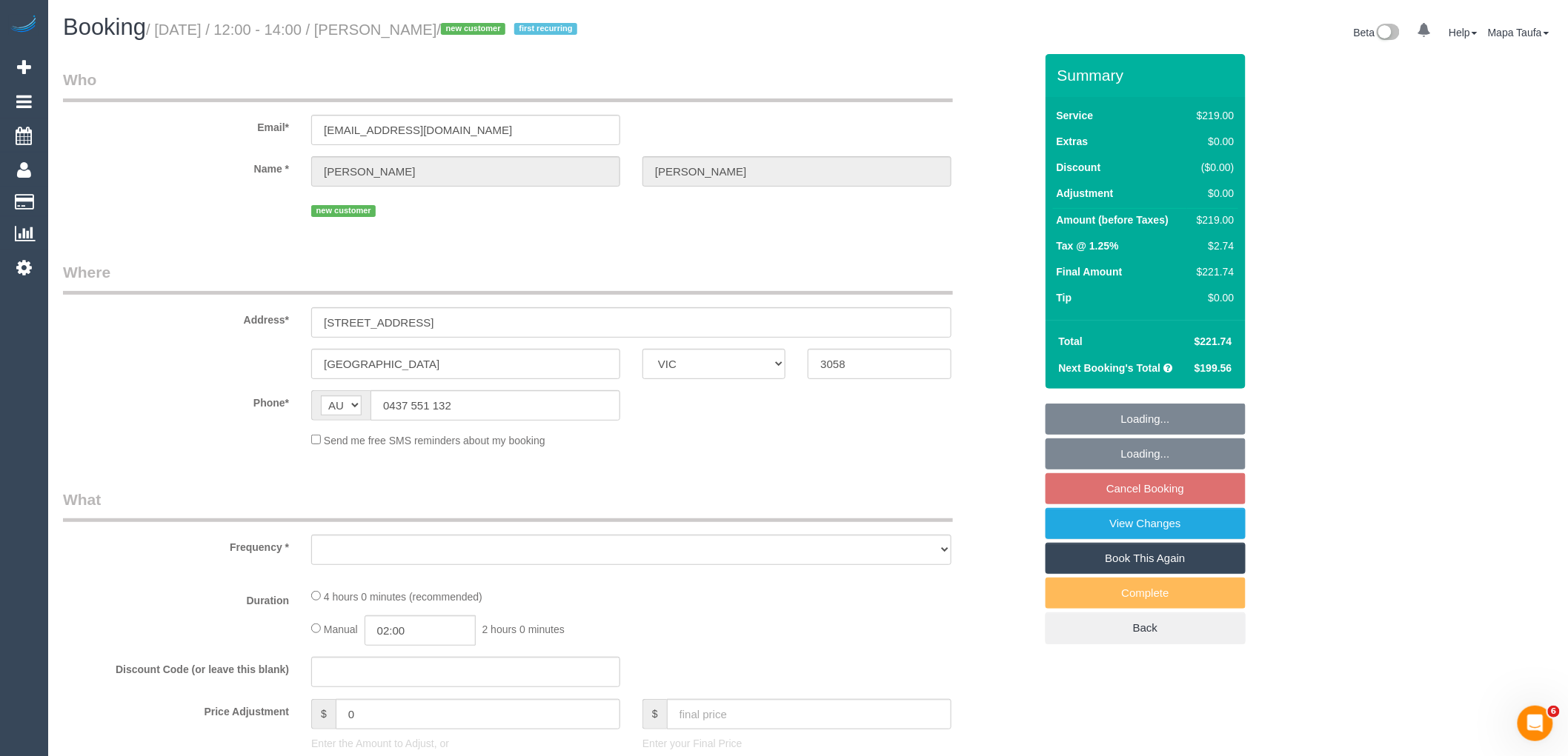
select select "number:19"
select select "number:24"
select select "number:34"
select select "number:11"
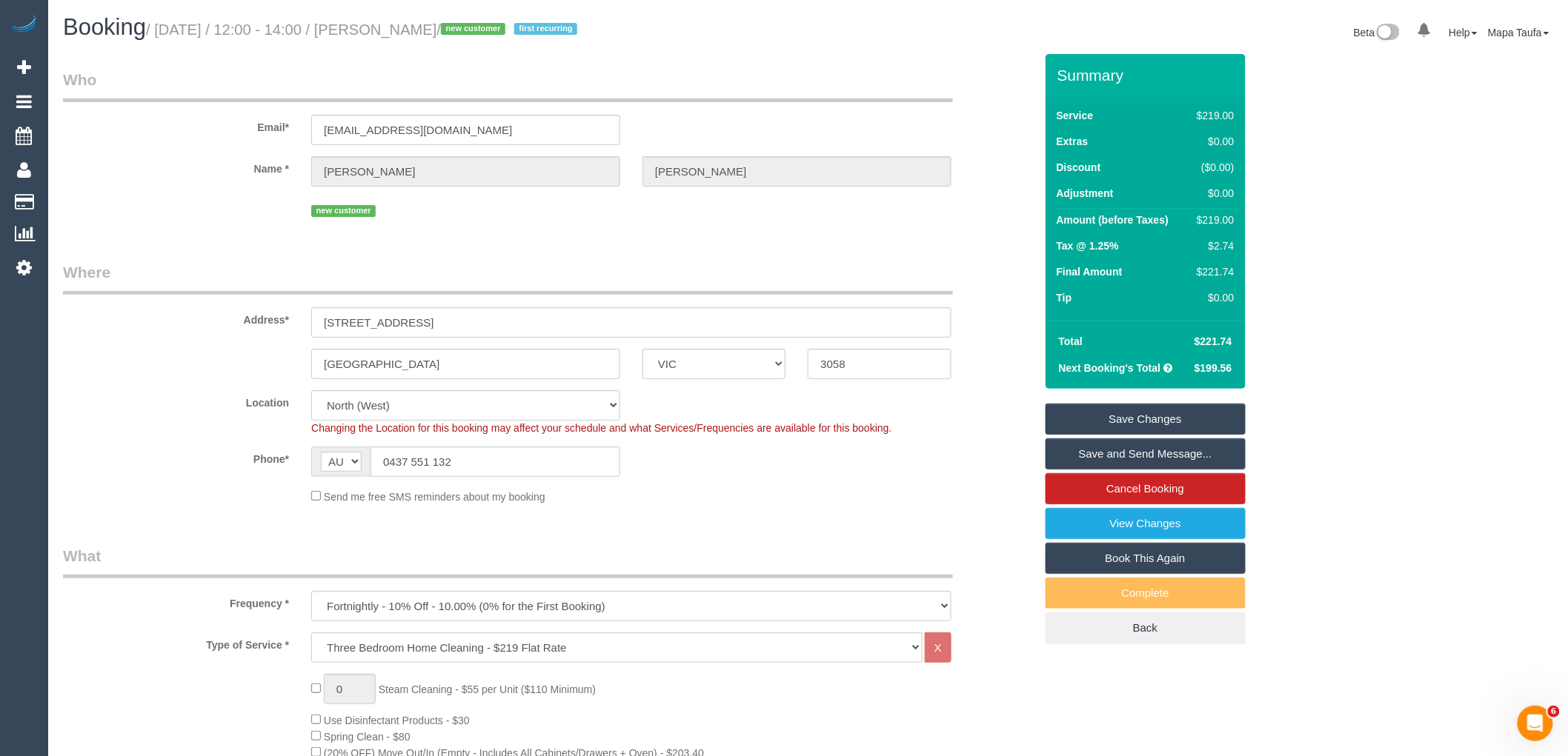
click at [1082, 452] on link "Save and Send Message..." at bounding box center [1146, 453] width 200 height 31
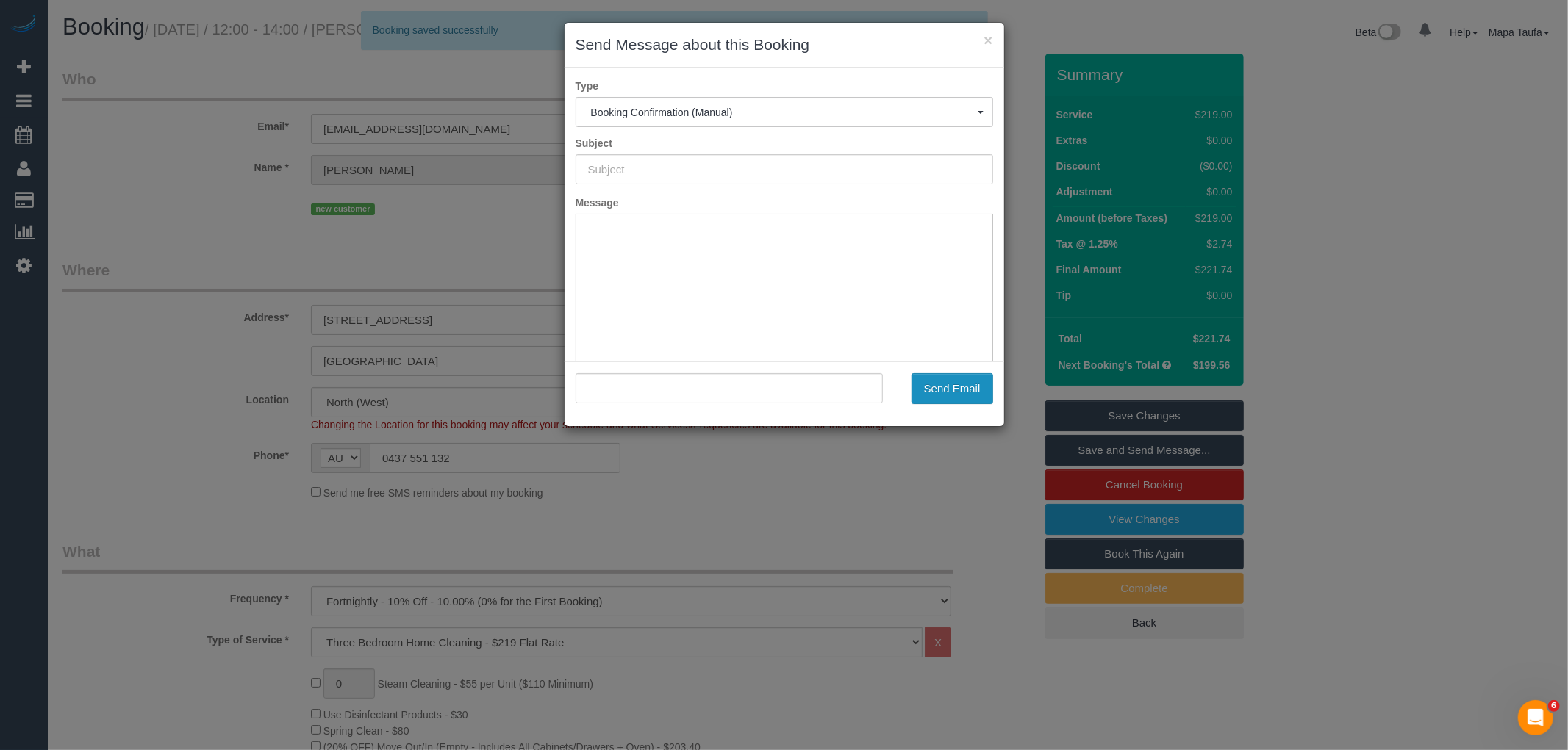
type input "Booking Confirmed"
type input ""[PERSON_NAME]" <[EMAIL_ADDRESS][DOMAIN_NAME]>"
click at [950, 385] on button "Send Email" at bounding box center [952, 389] width 82 height 31
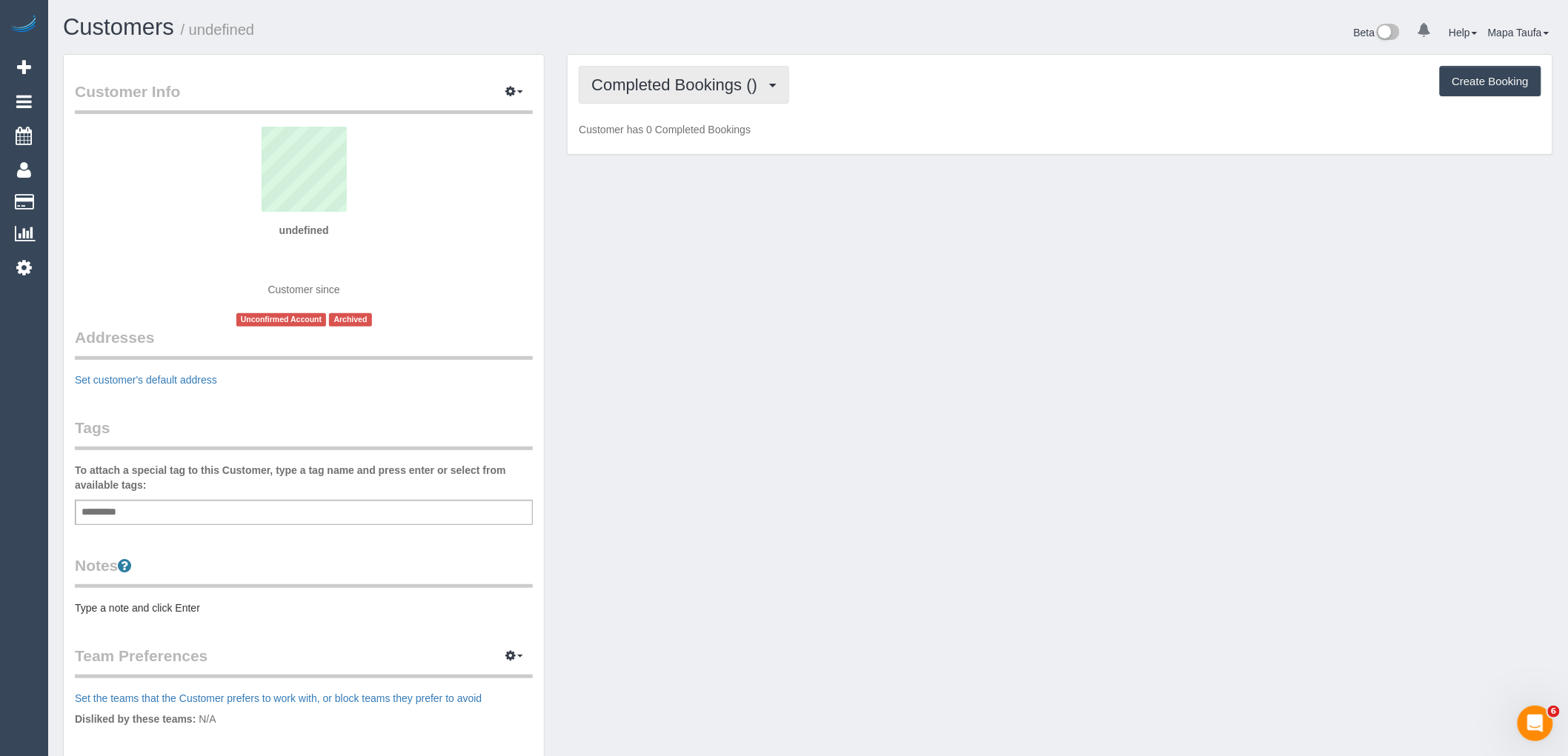
click at [691, 93] on span "Completed Bookings ()" at bounding box center [678, 85] width 173 height 19
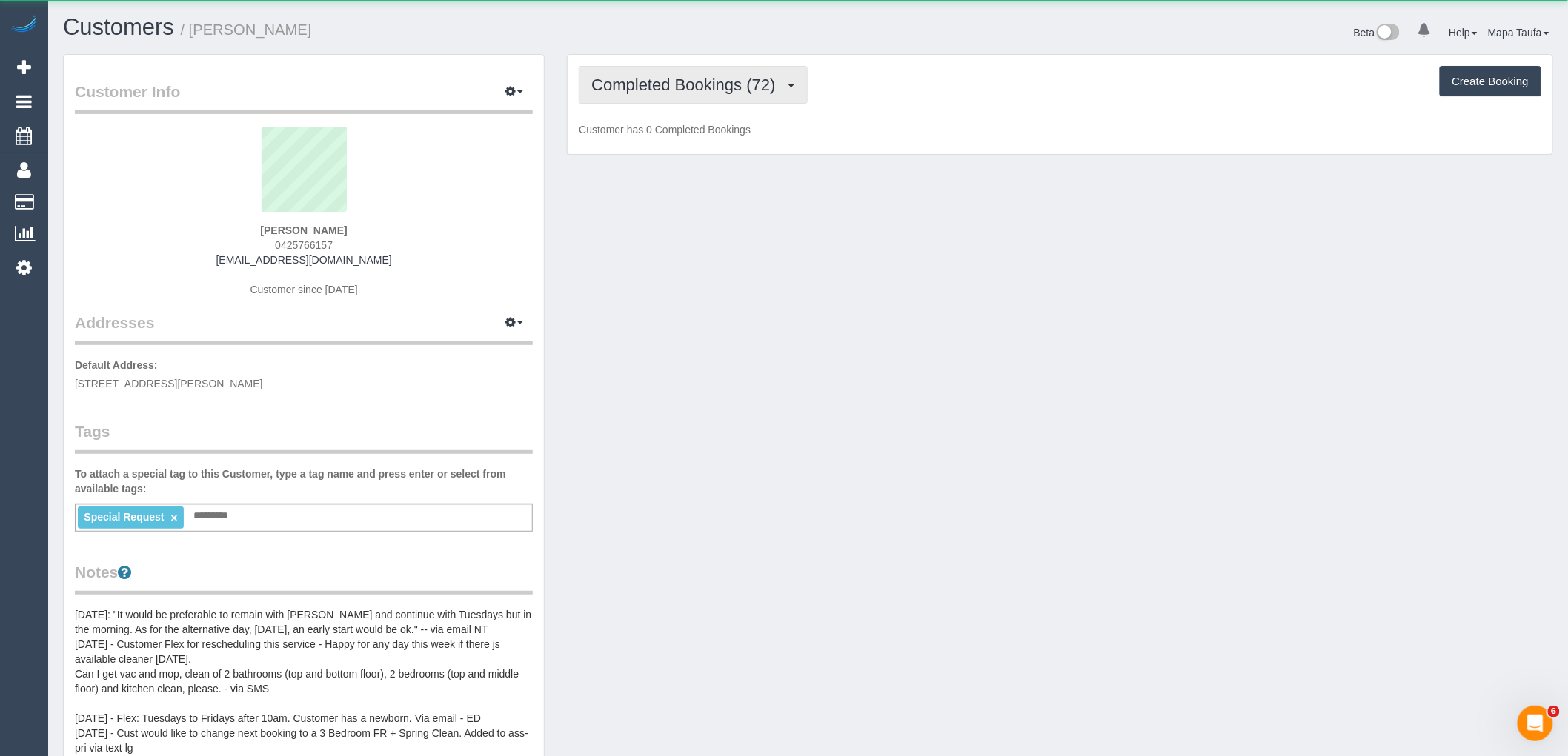
click at [675, 80] on span "Completed Bookings (72)" at bounding box center [687, 85] width 191 height 19
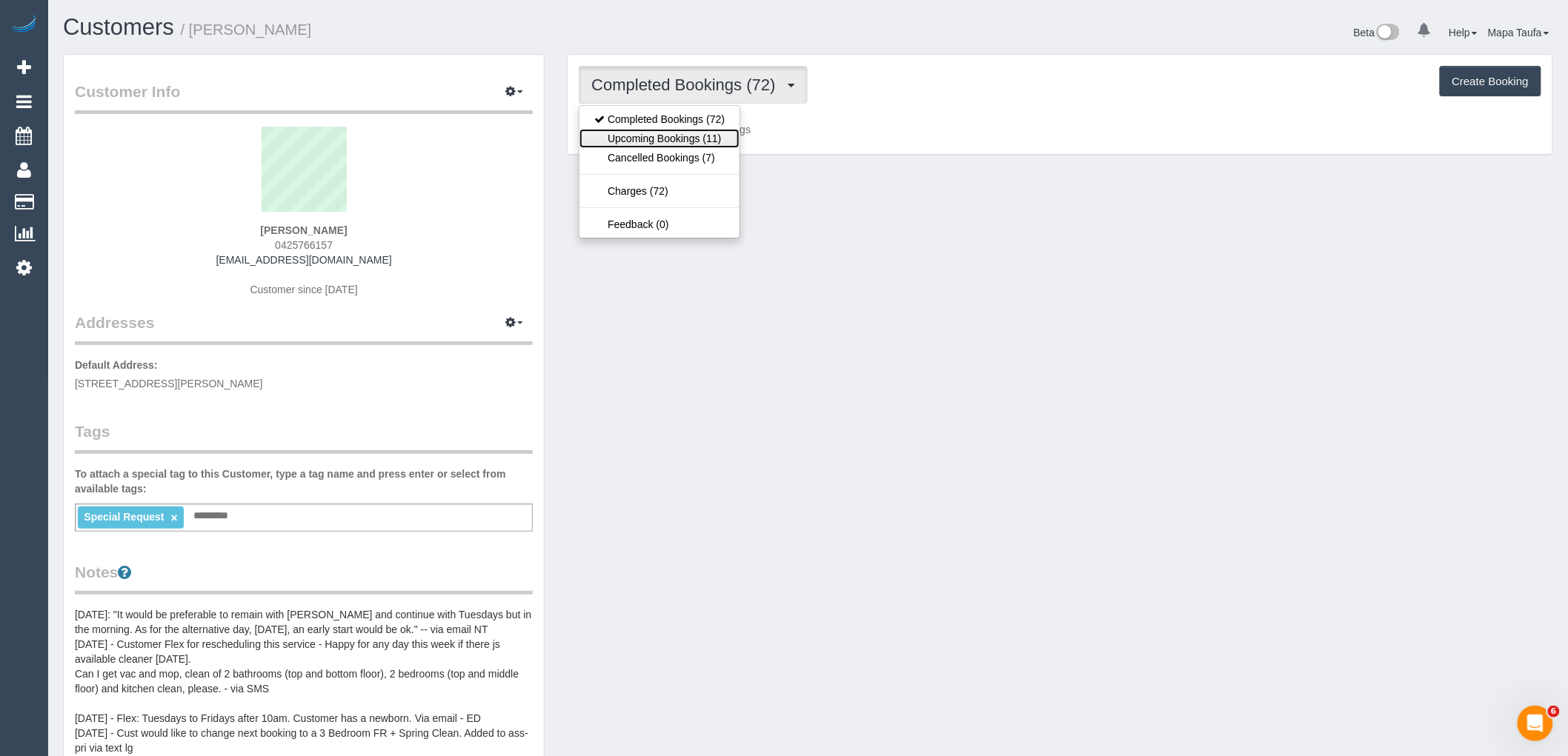
click at [680, 135] on link "Upcoming Bookings (11)" at bounding box center [659, 138] width 160 height 20
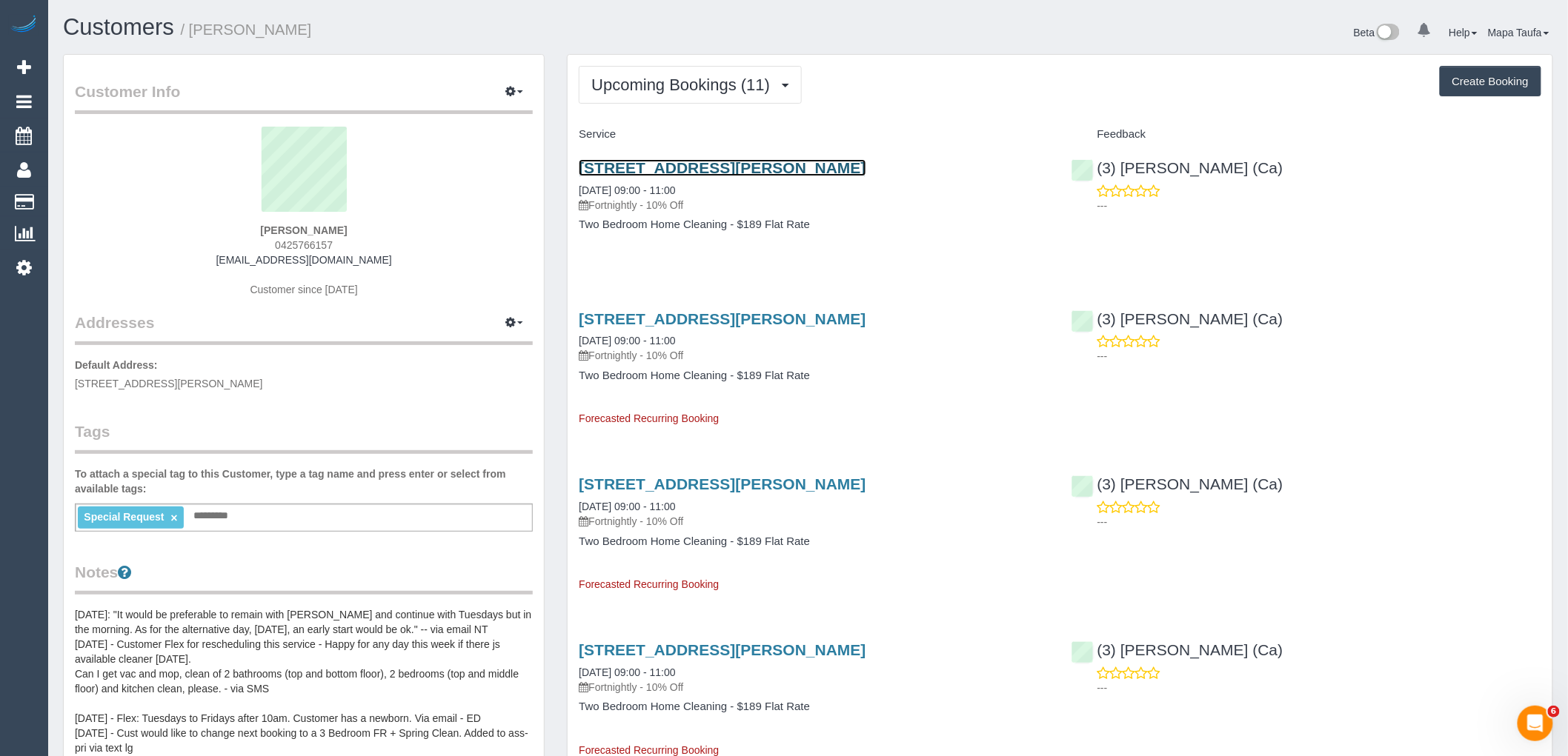
click at [703, 164] on link "2/10 Fawkner Road, Pascoe Vale, VIC 3044" at bounding box center [721, 167] width 287 height 17
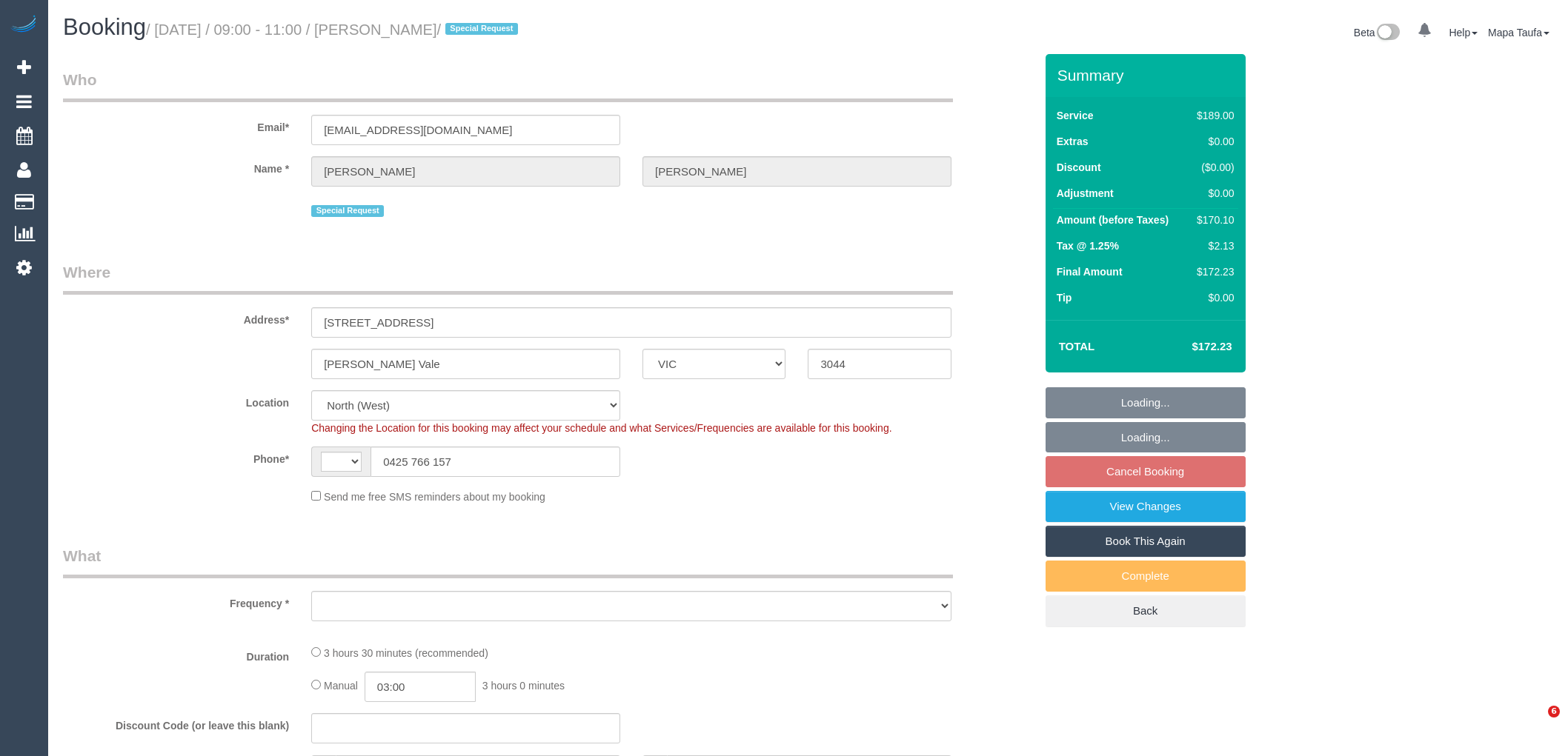
select select "VIC"
select select "string:stripe-pm_1Lh95W2GScqysDRVtzVLXpGU"
select select "string:AU"
select select "object:539"
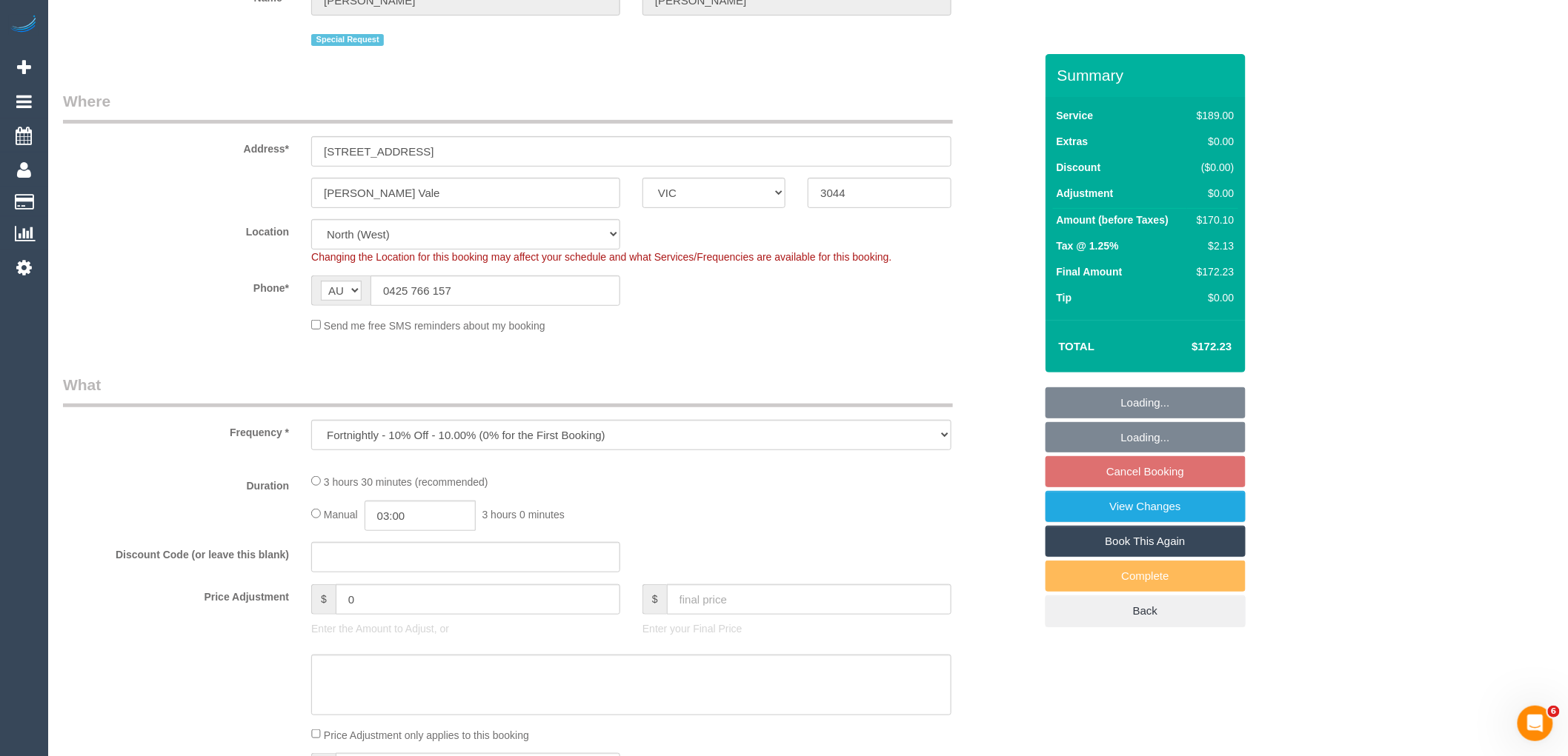
select select "number:28"
select select "number:16"
select select "number:19"
select select "number:22"
select select "number:35"
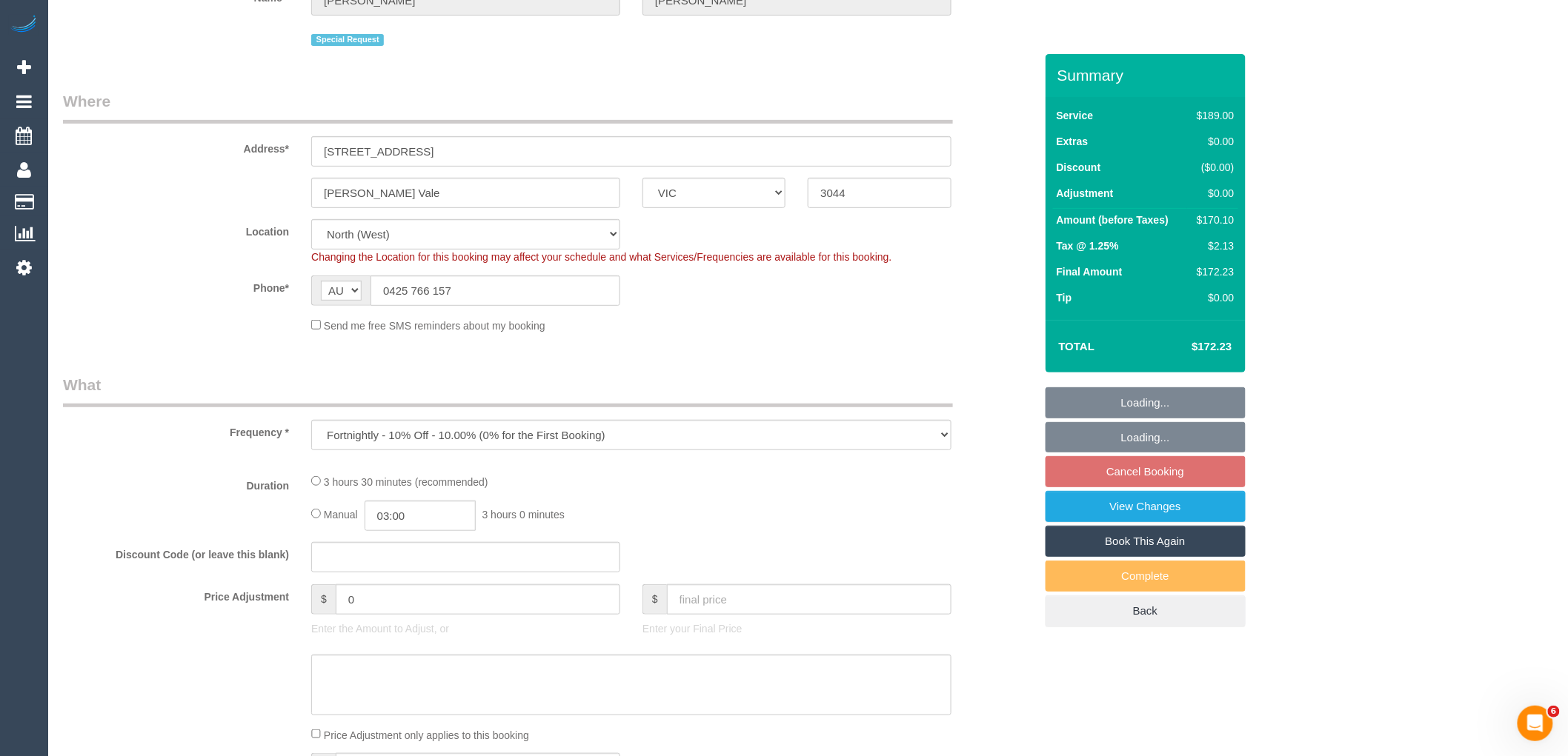
select select "number:11"
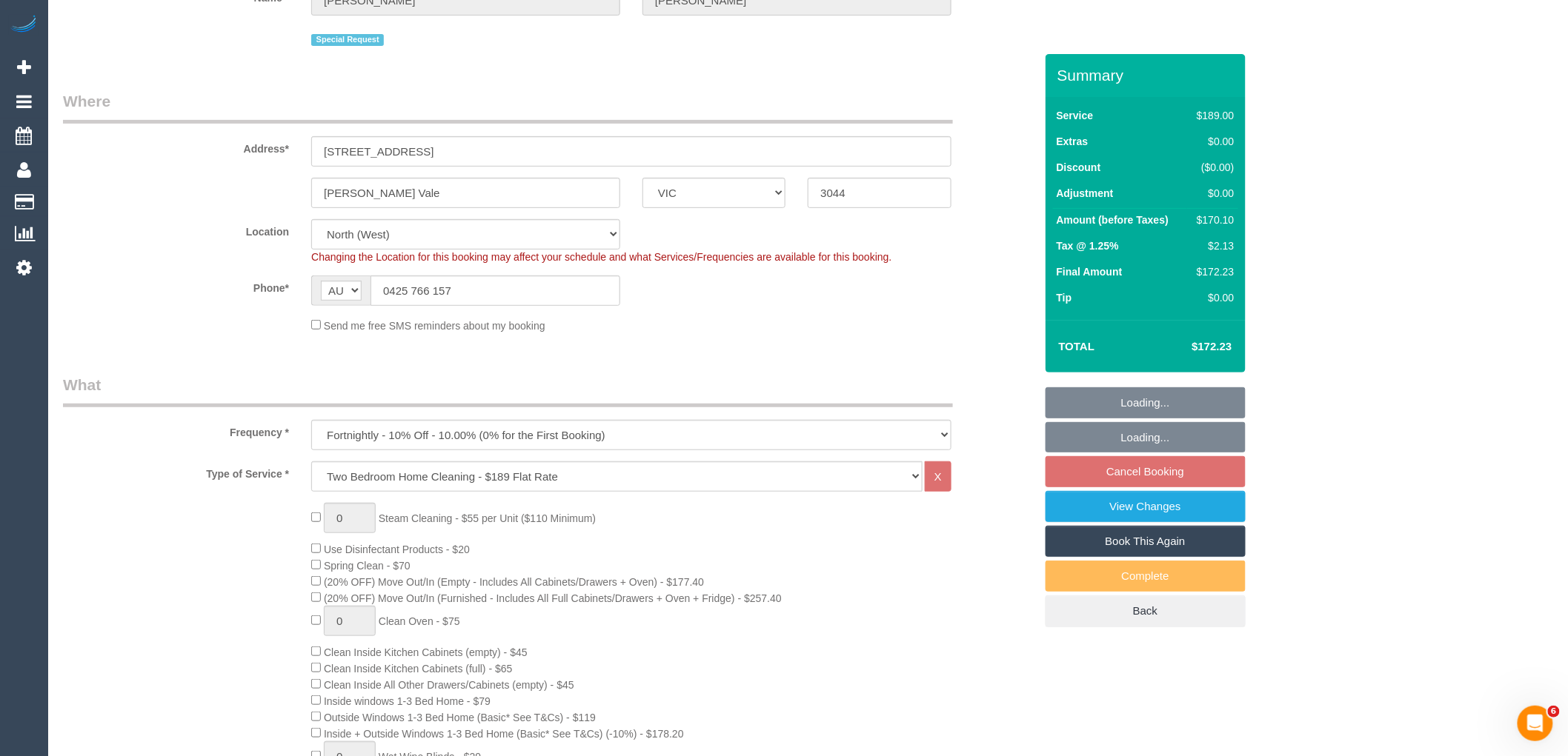
select select "object:792"
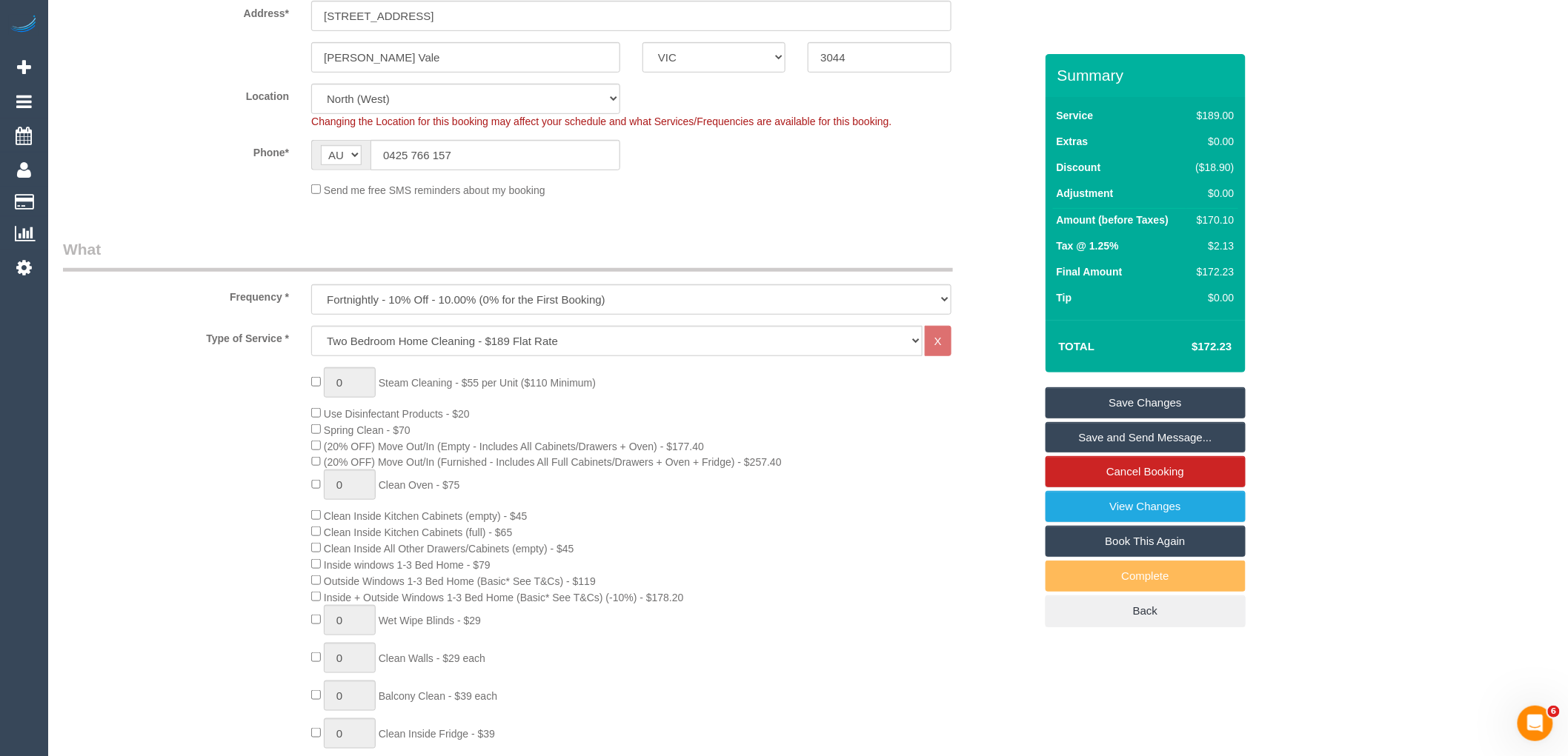
scroll to position [164, 0]
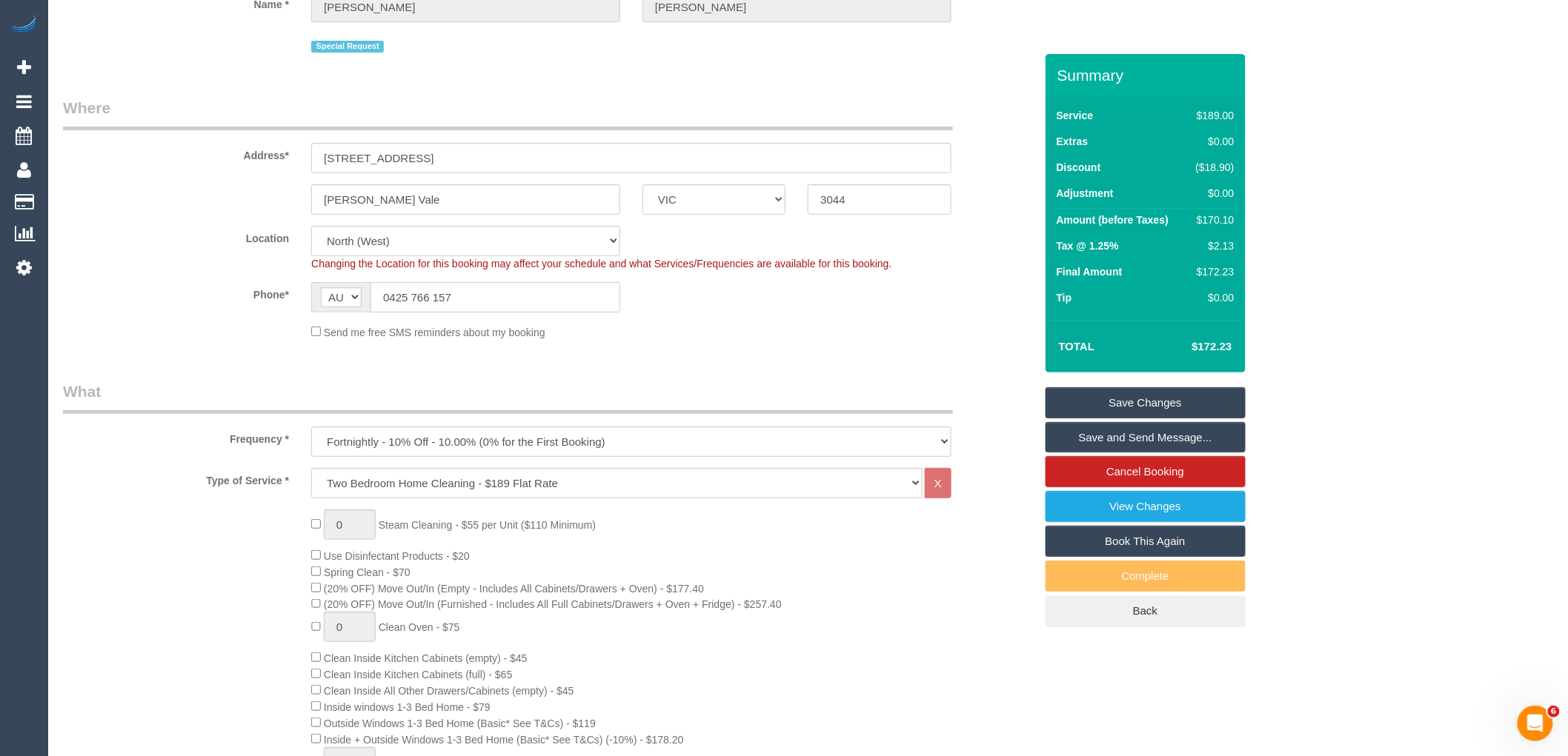
click at [528, 308] on input "0425 766 157" at bounding box center [496, 297] width 250 height 30
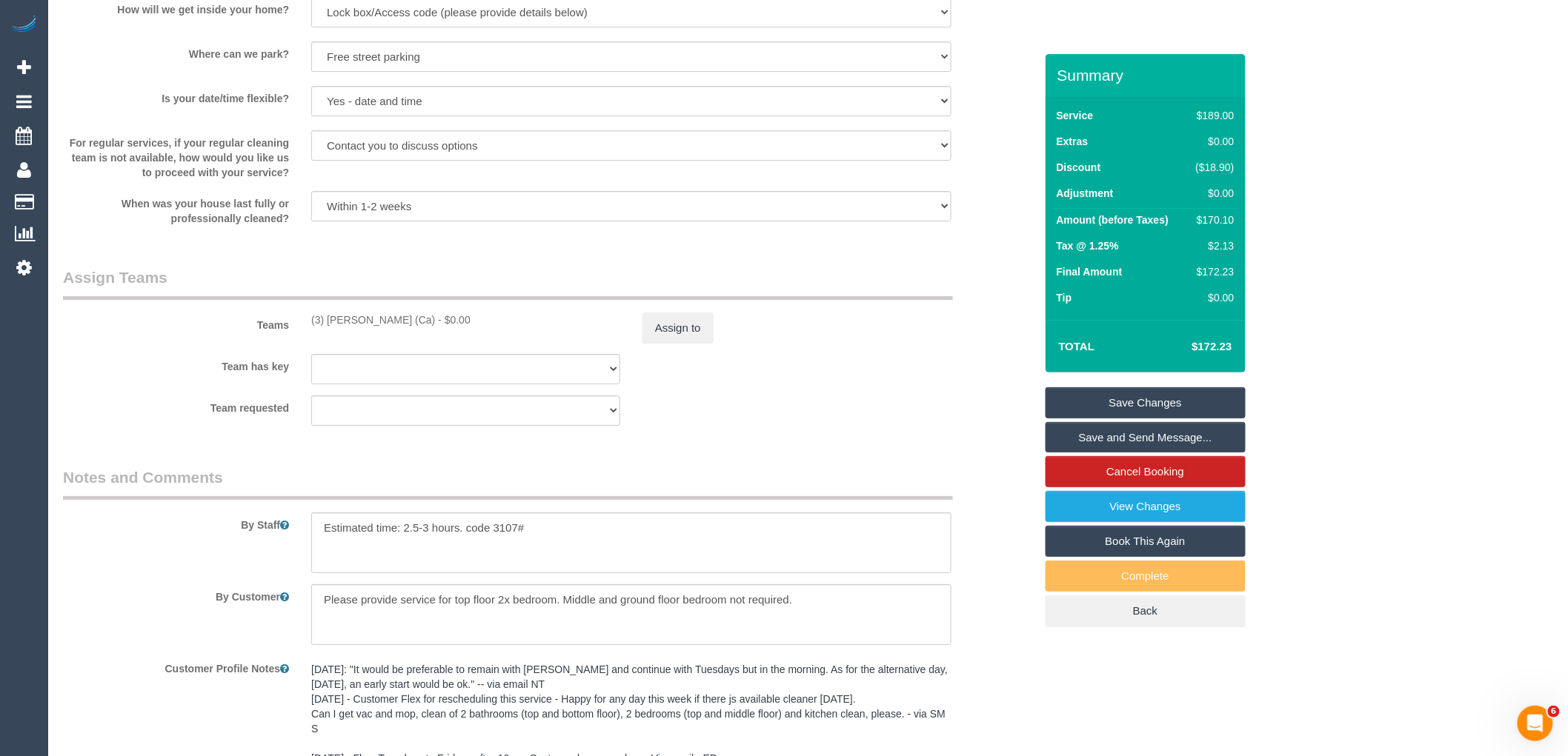
scroll to position [2305, 0]
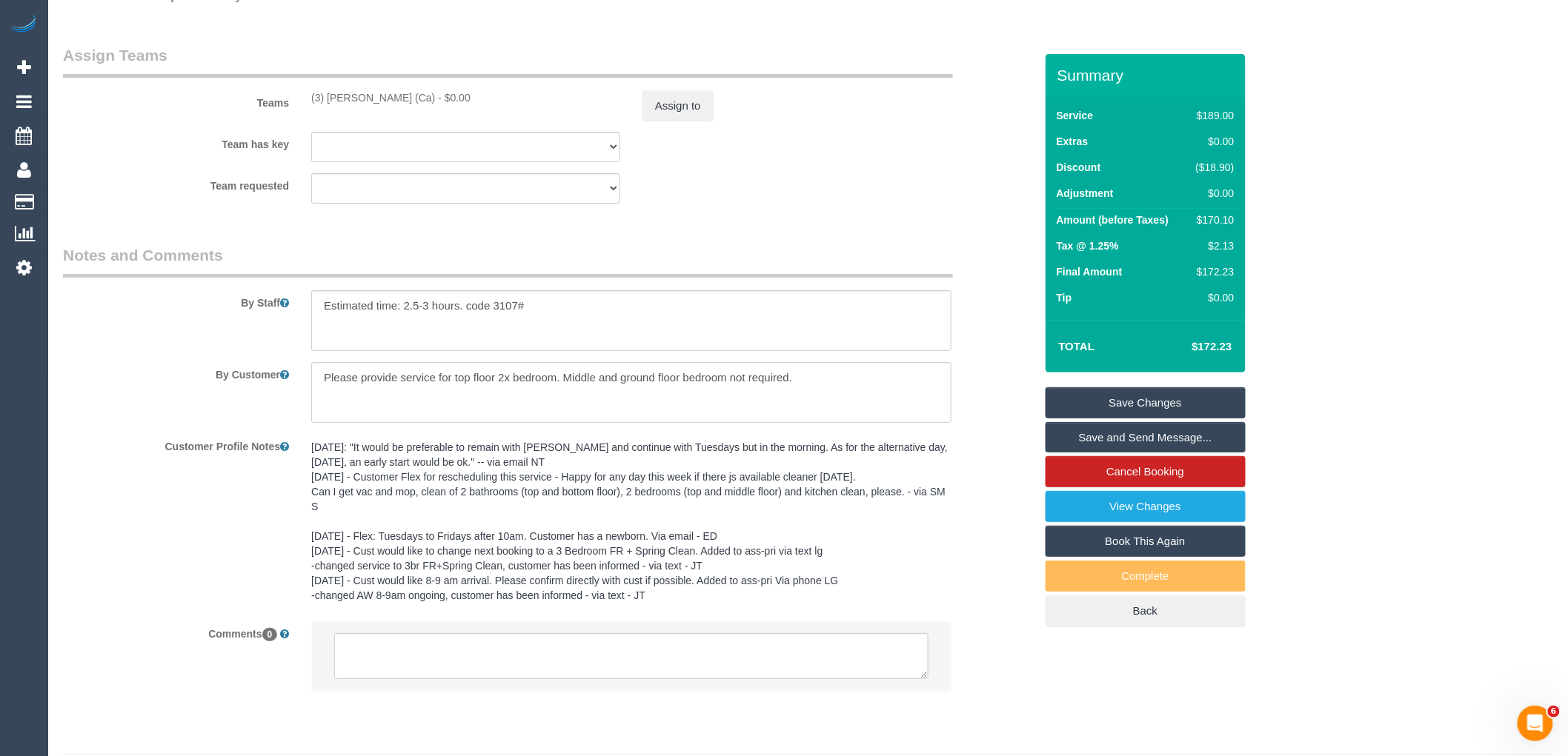
click at [121, 216] on fieldset "Assign Teams Teams (3) Melissa Alampi (Ca) - $0.00 Assign to Team has key (3) M…" at bounding box center [549, 130] width 972 height 171
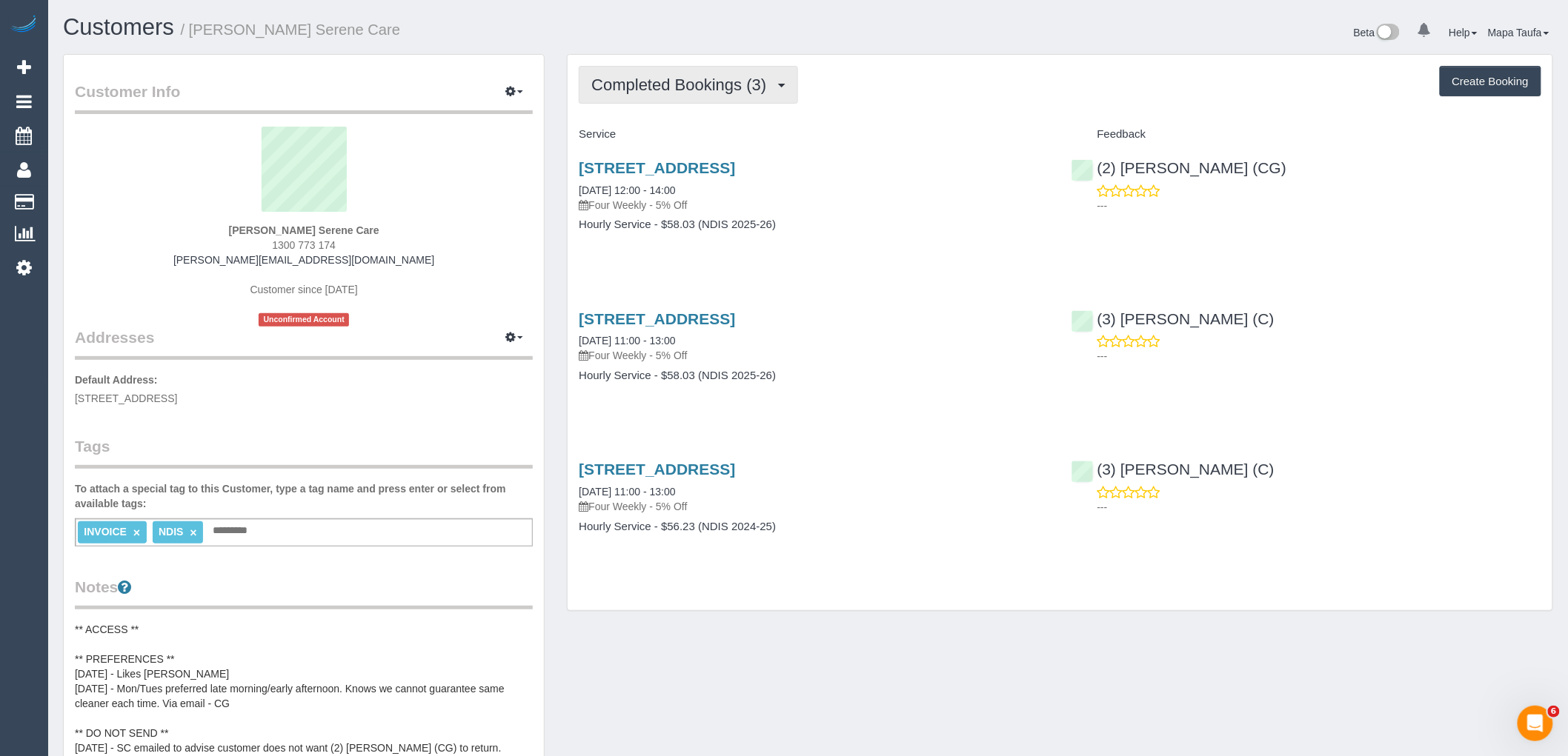
click at [720, 67] on button "Completed Bookings (3)" at bounding box center [688, 85] width 220 height 37
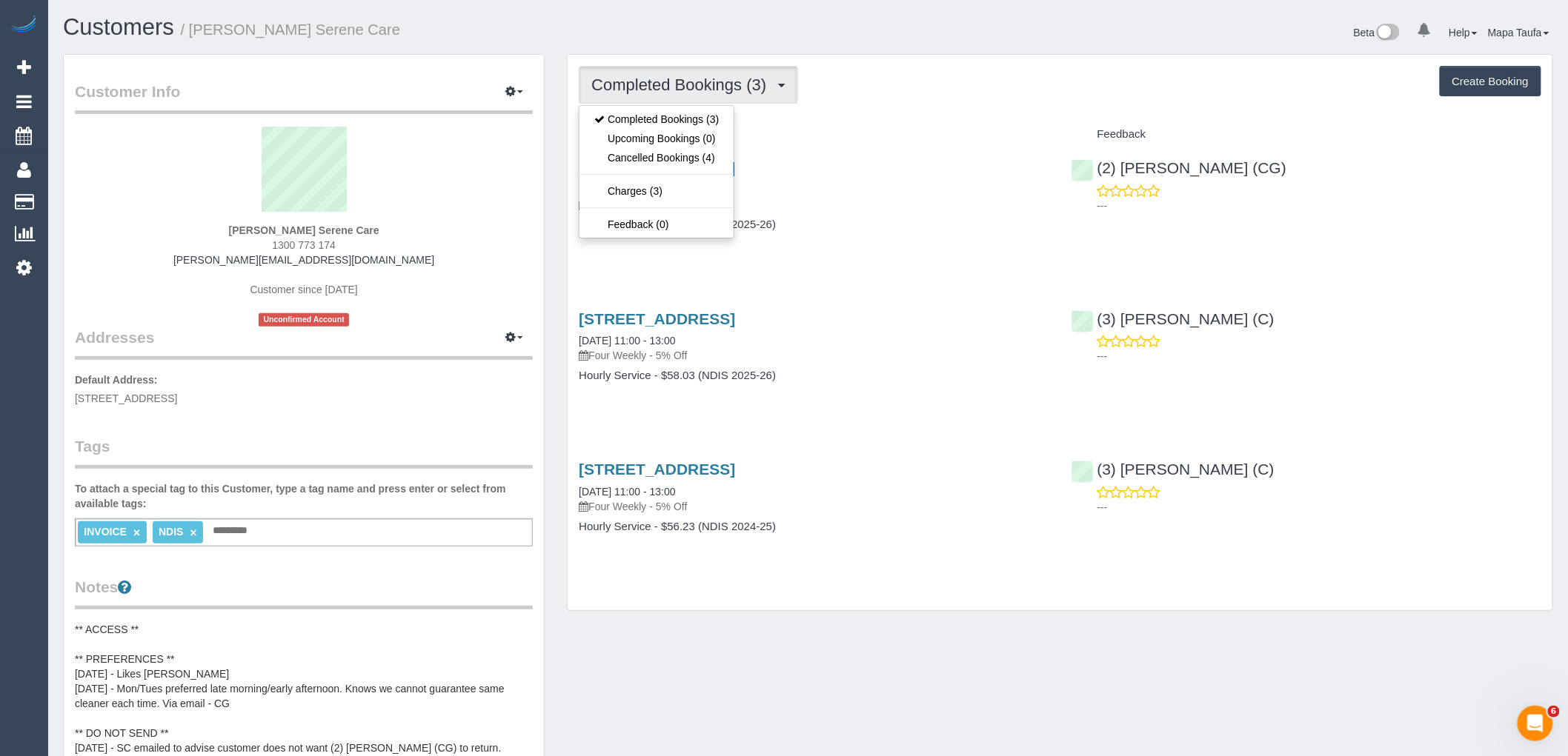
click at [899, 106] on div "Completed Bookings (3) Completed Bookings (3) Upcoming Bookings (0) Cancelled B…" at bounding box center [1060, 332] width 985 height 556
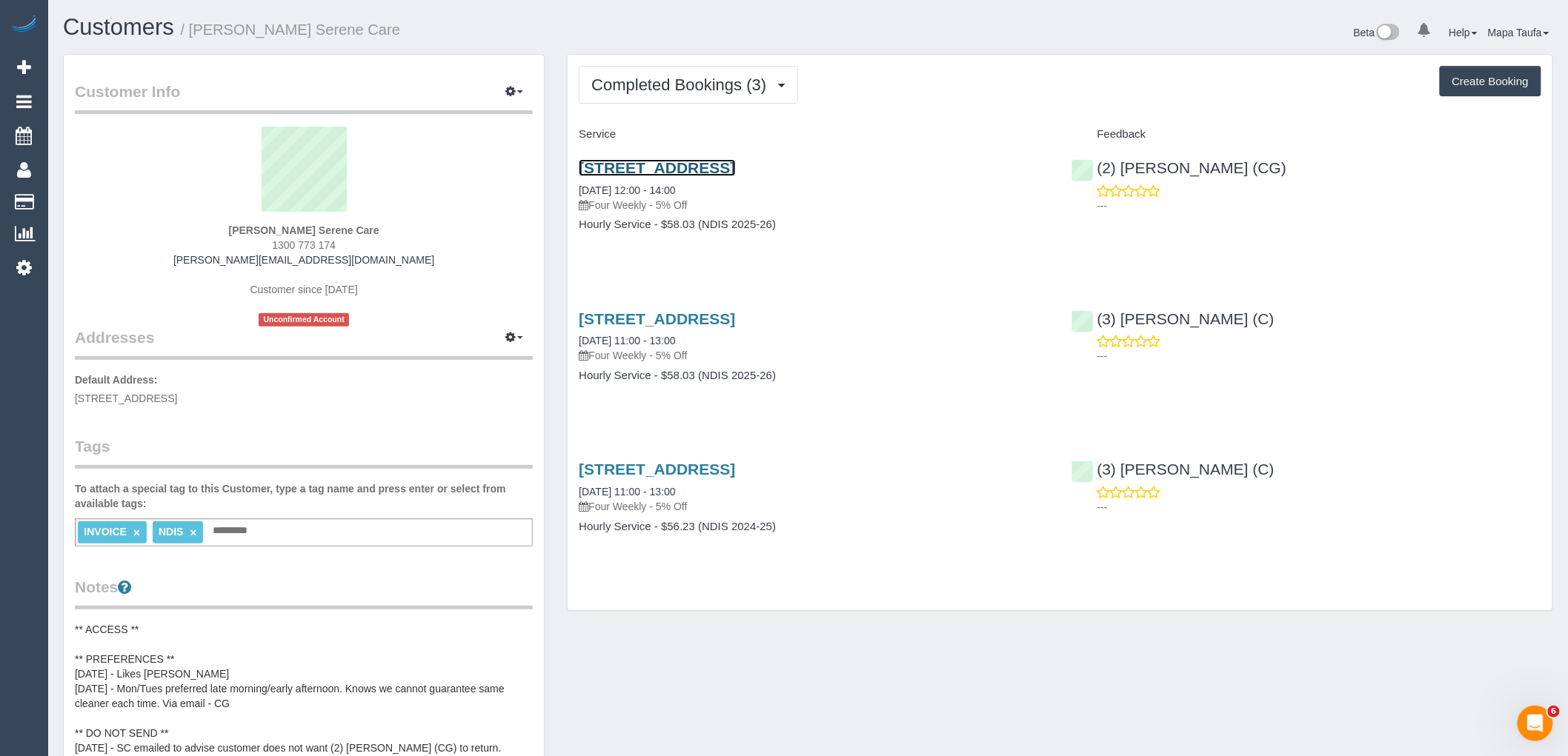
click at [628, 164] on link "50 Kanmore Crescent, Hillside, VIC 3037" at bounding box center [656, 167] width 156 height 17
click at [699, 102] on button "Completed Bookings (3)" at bounding box center [688, 85] width 220 height 37
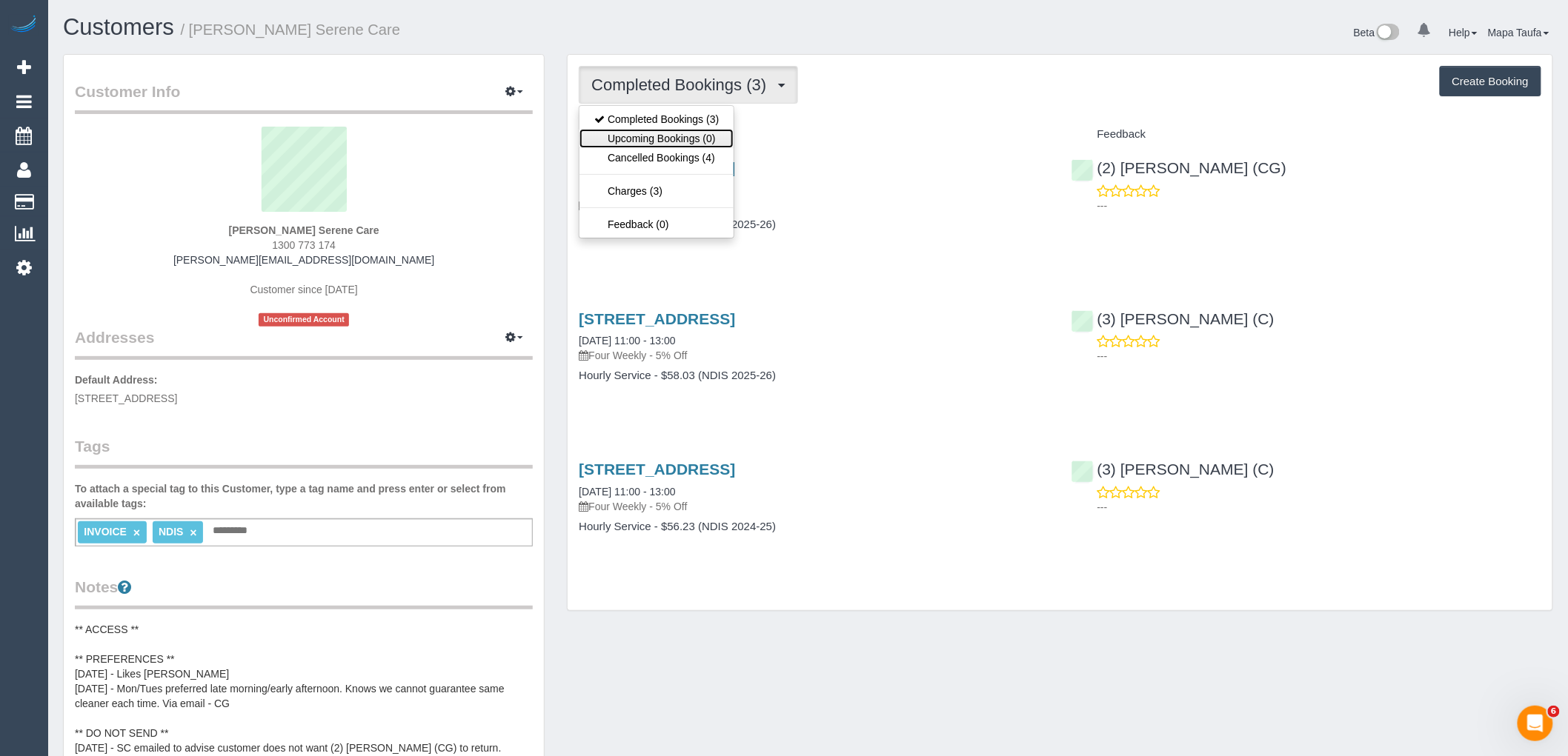
click at [682, 136] on link "Upcoming Bookings (0)" at bounding box center [656, 138] width 154 height 20
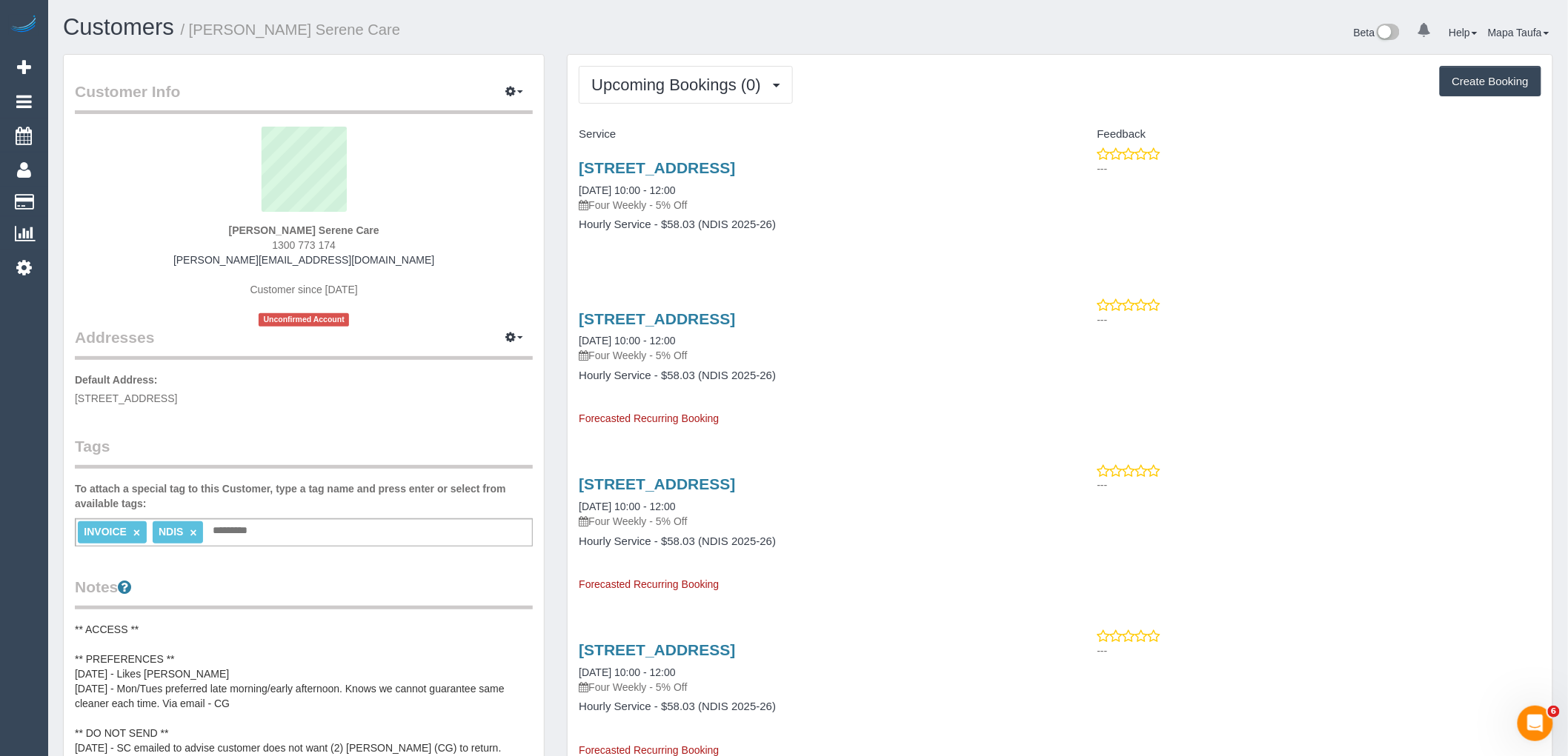
click at [647, 158] on div "50 Kanmore Crescent, Hillside, VIC 3037 03/11/2025 10:00 - 12:00 Four Weekly - …" at bounding box center [813, 204] width 492 height 114
click at [647, 167] on link "50 Kanmore Crescent, Hillside, VIC 3037" at bounding box center [656, 167] width 156 height 17
click at [669, 86] on span "Upcoming Bookings (0)" at bounding box center [680, 85] width 177 height 19
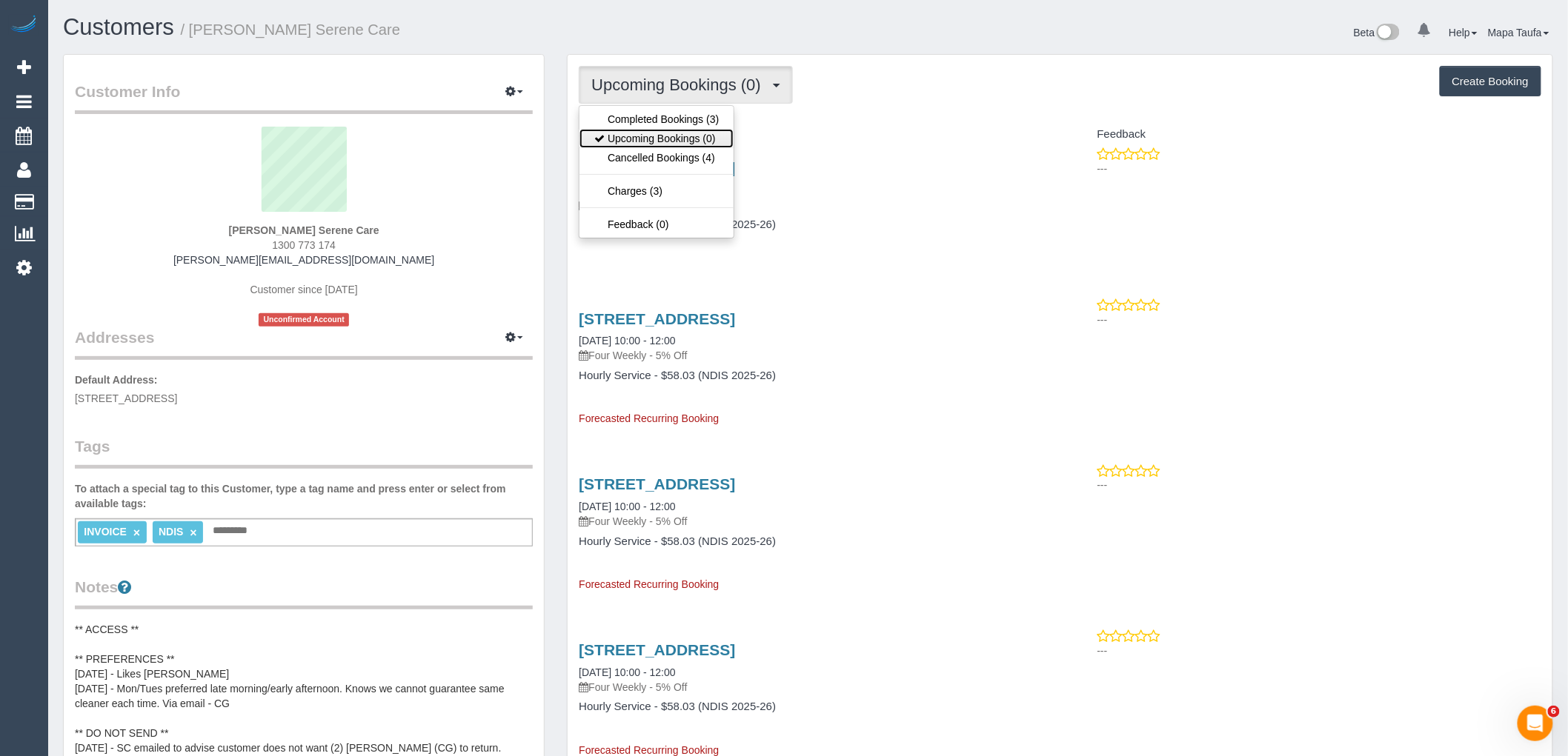
click at [663, 135] on link "Upcoming Bookings (0)" at bounding box center [656, 138] width 154 height 20
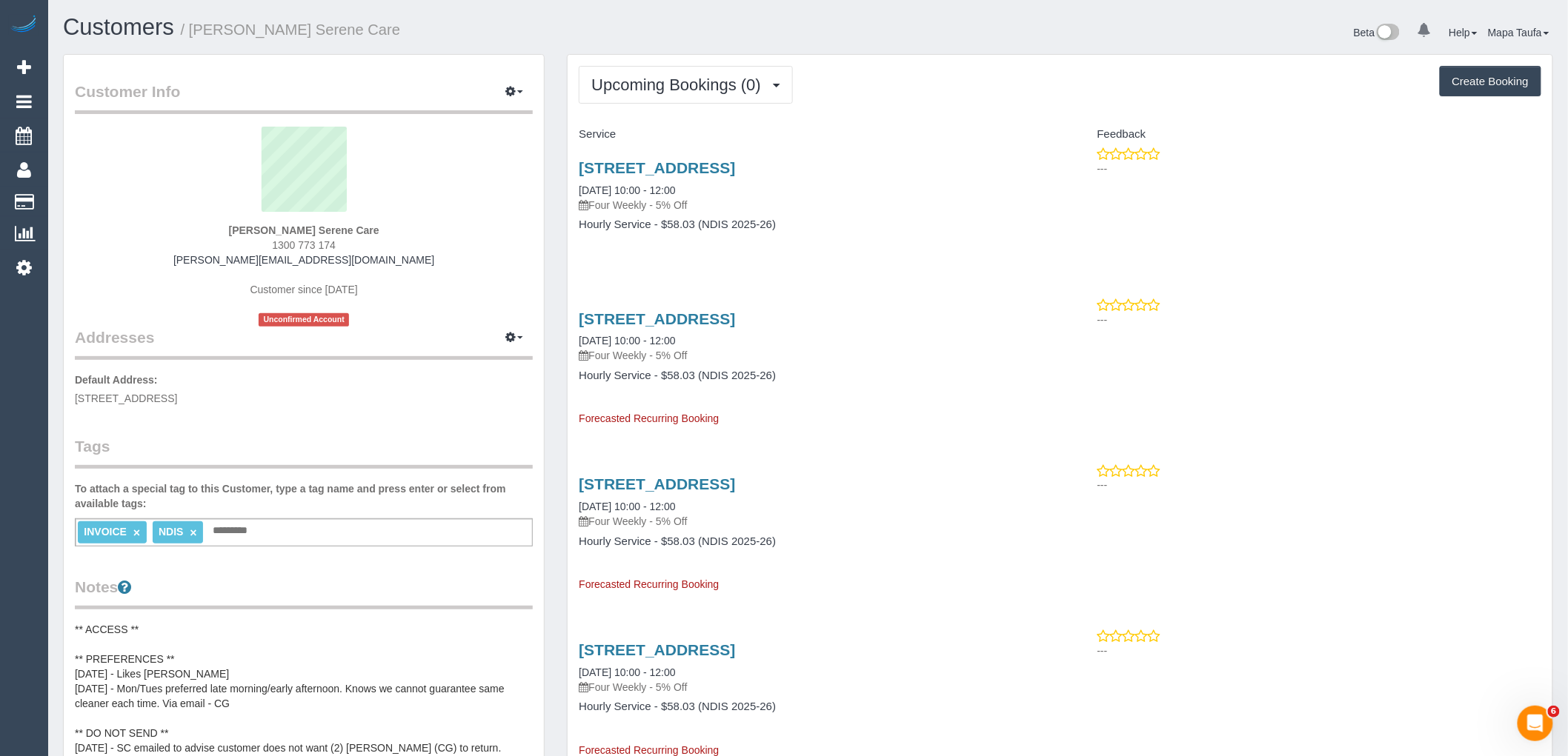
click at [941, 204] on p "Four Weekly - 5% Off" at bounding box center [813, 205] width 470 height 15
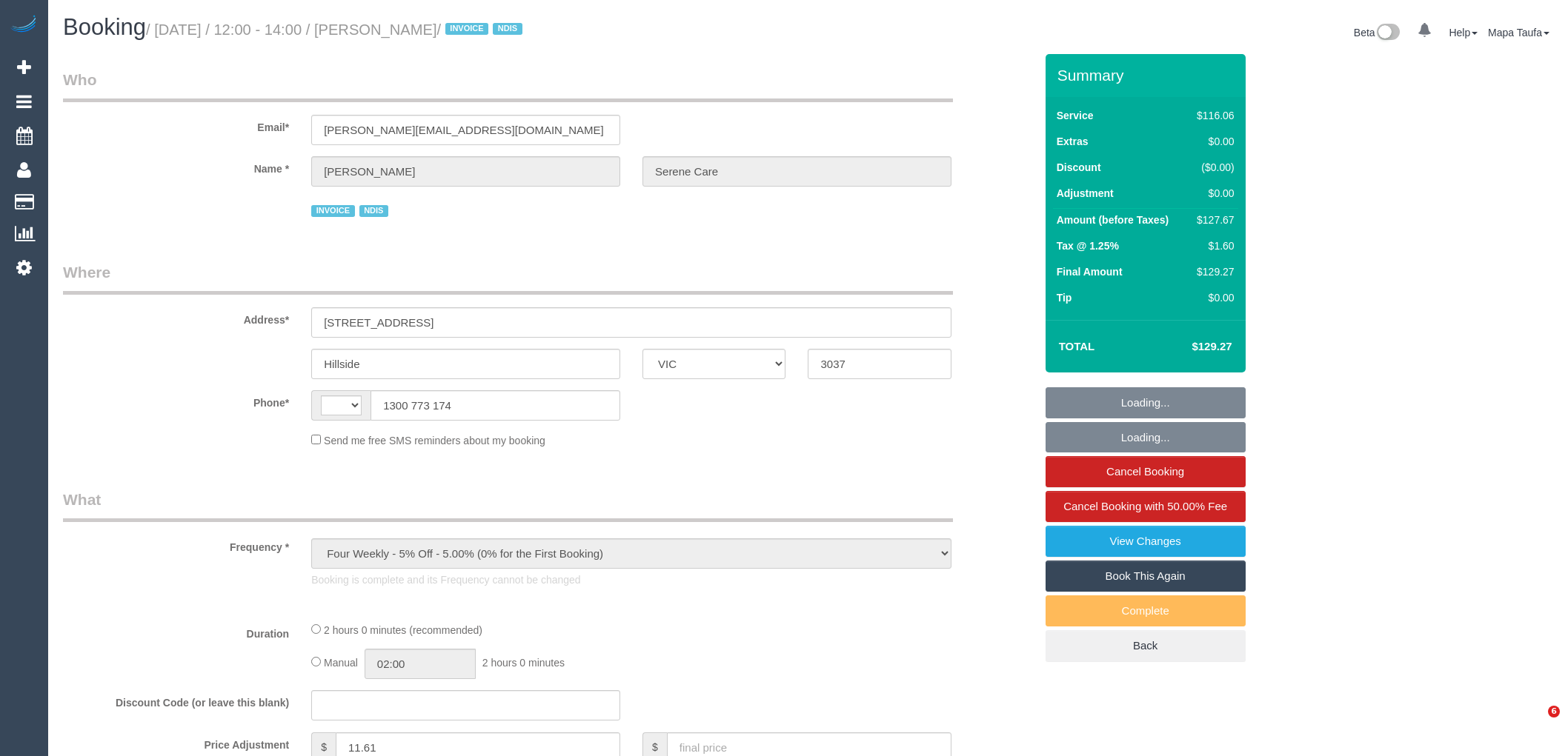
select select "VIC"
select select "number:28"
select select "number:14"
select select "number:19"
select select "number:24"
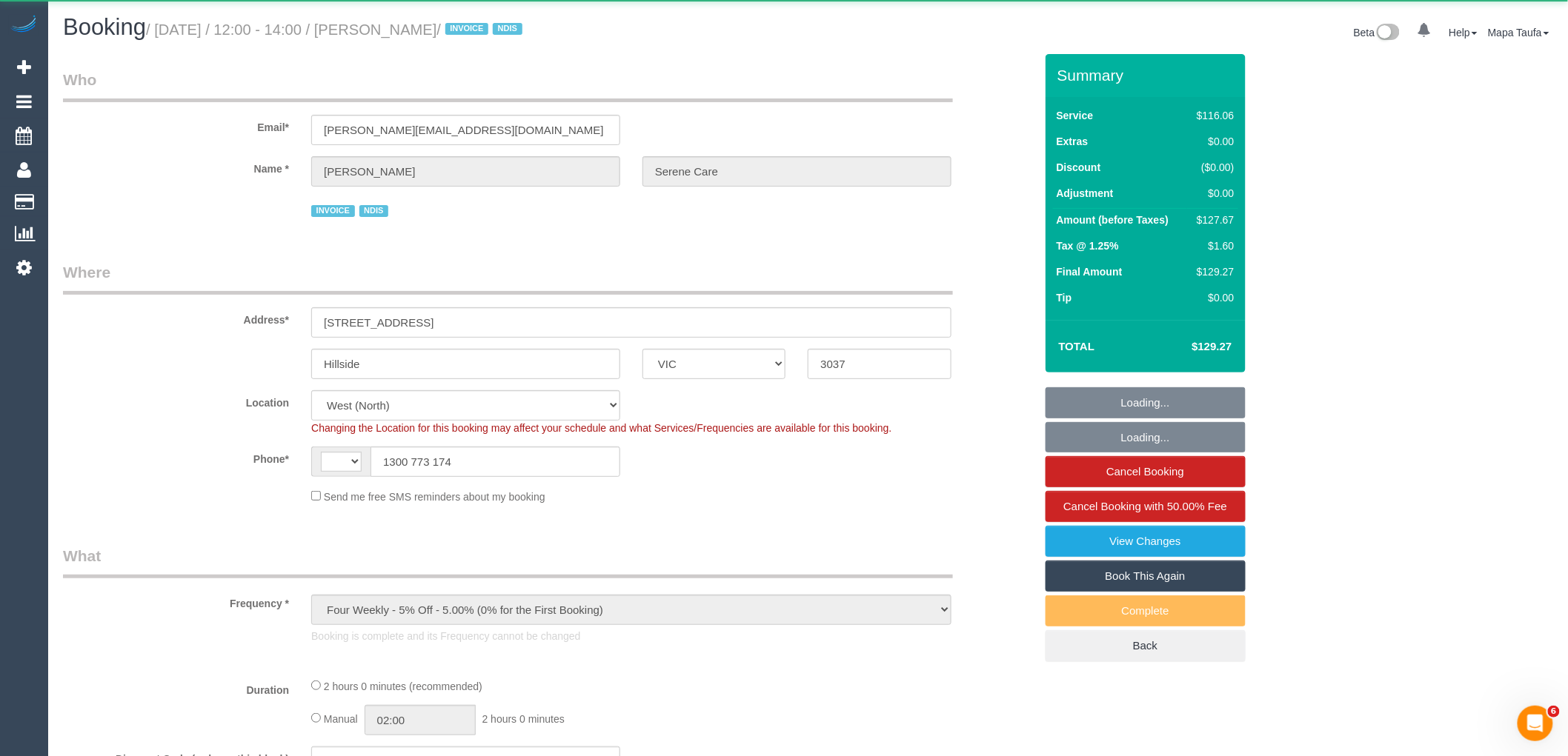
select select "object:765"
select select "string:AU"
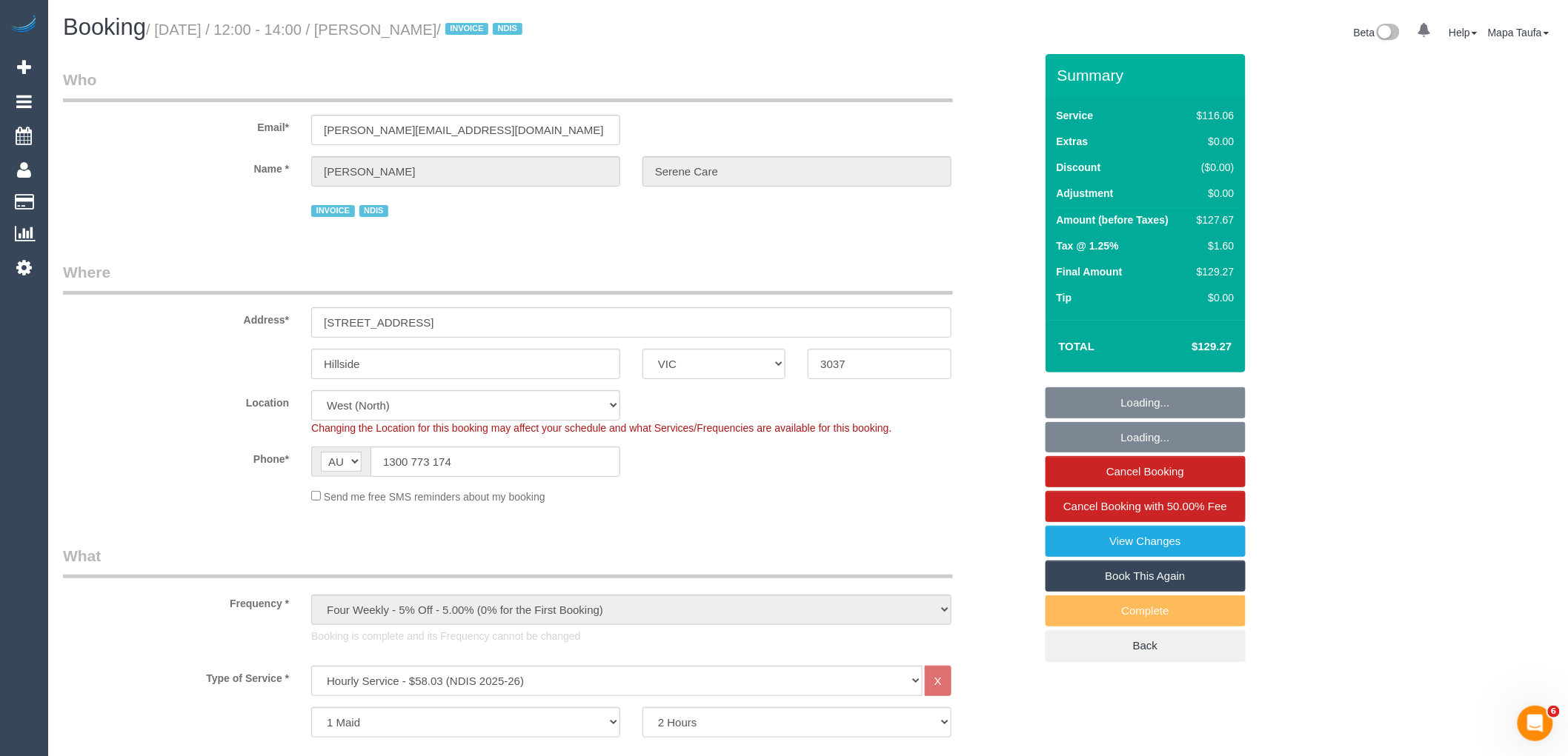
scroll to position [329, 0]
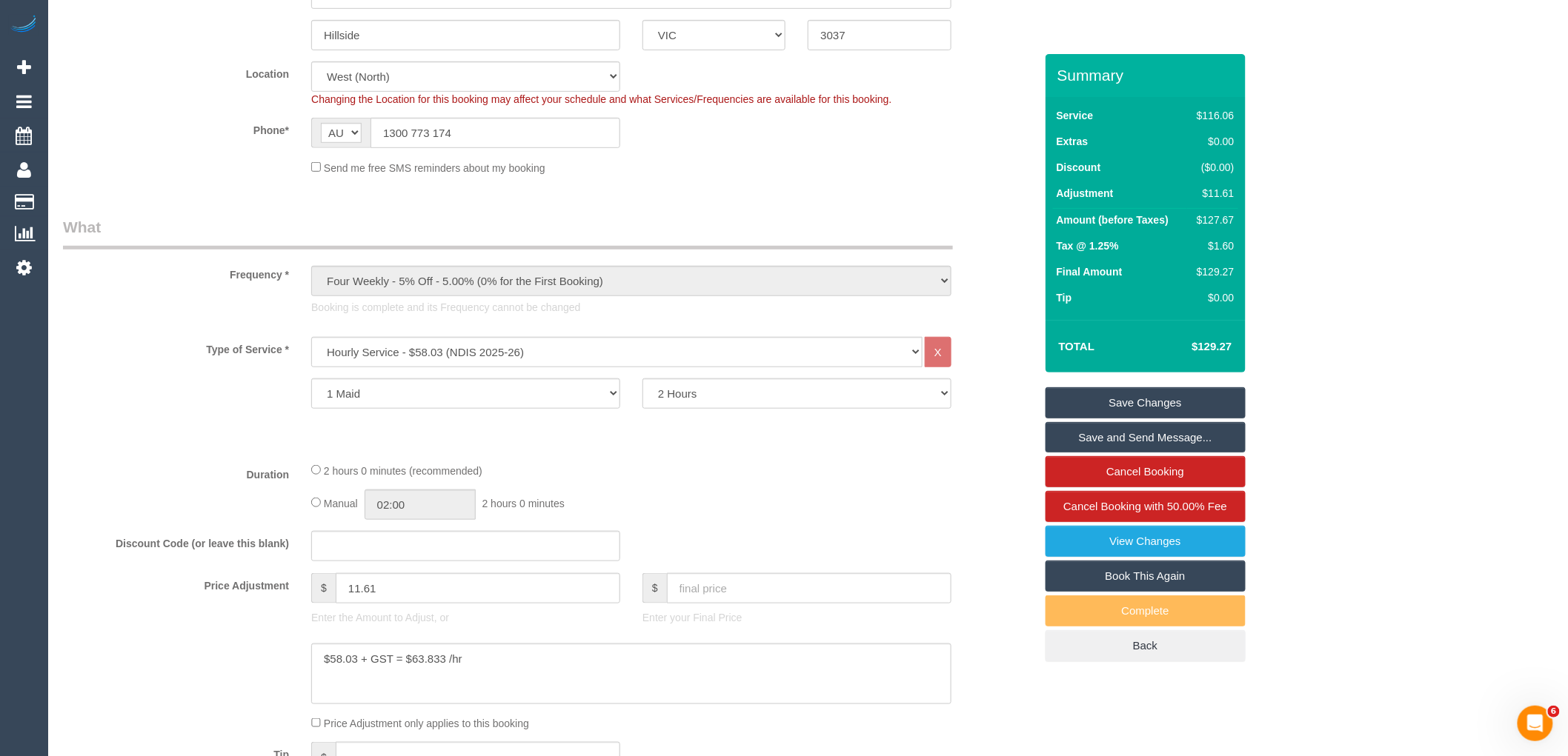
click at [1097, 571] on link "Book This Again" at bounding box center [1146, 576] width 200 height 31
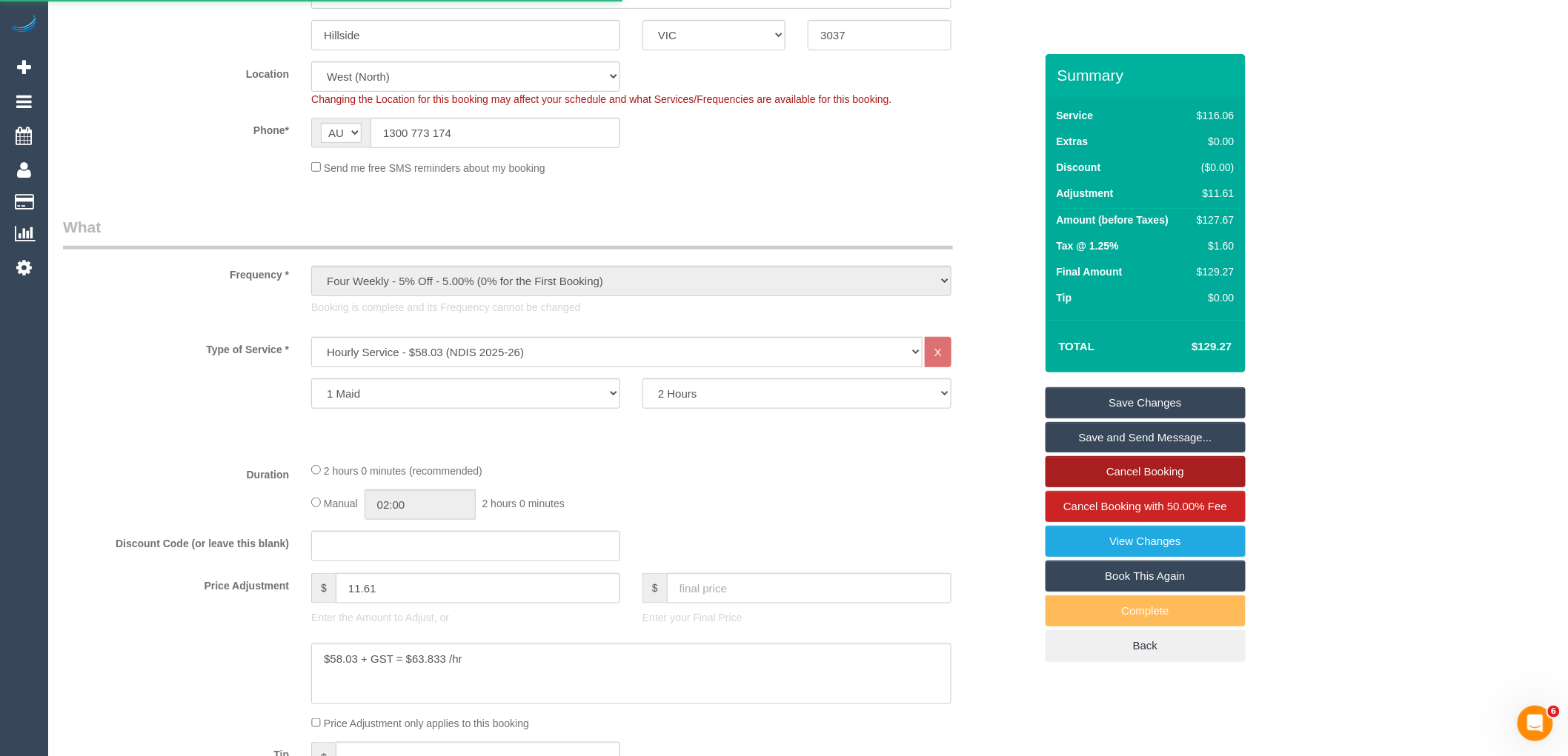
select select "VIC"
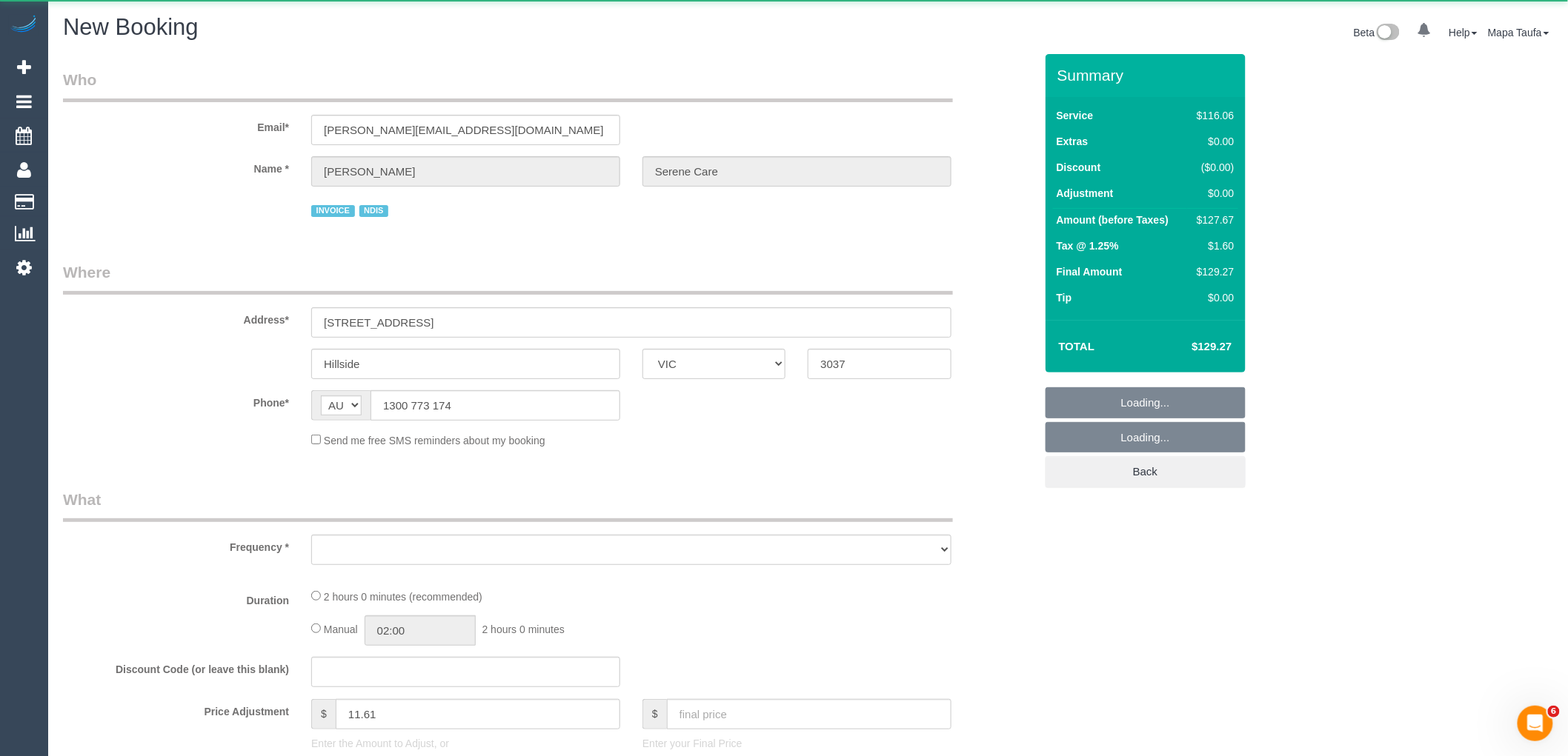
select select "string:stripe"
select select "object:2238"
select select "number:28"
select select "number:14"
select select "number:19"
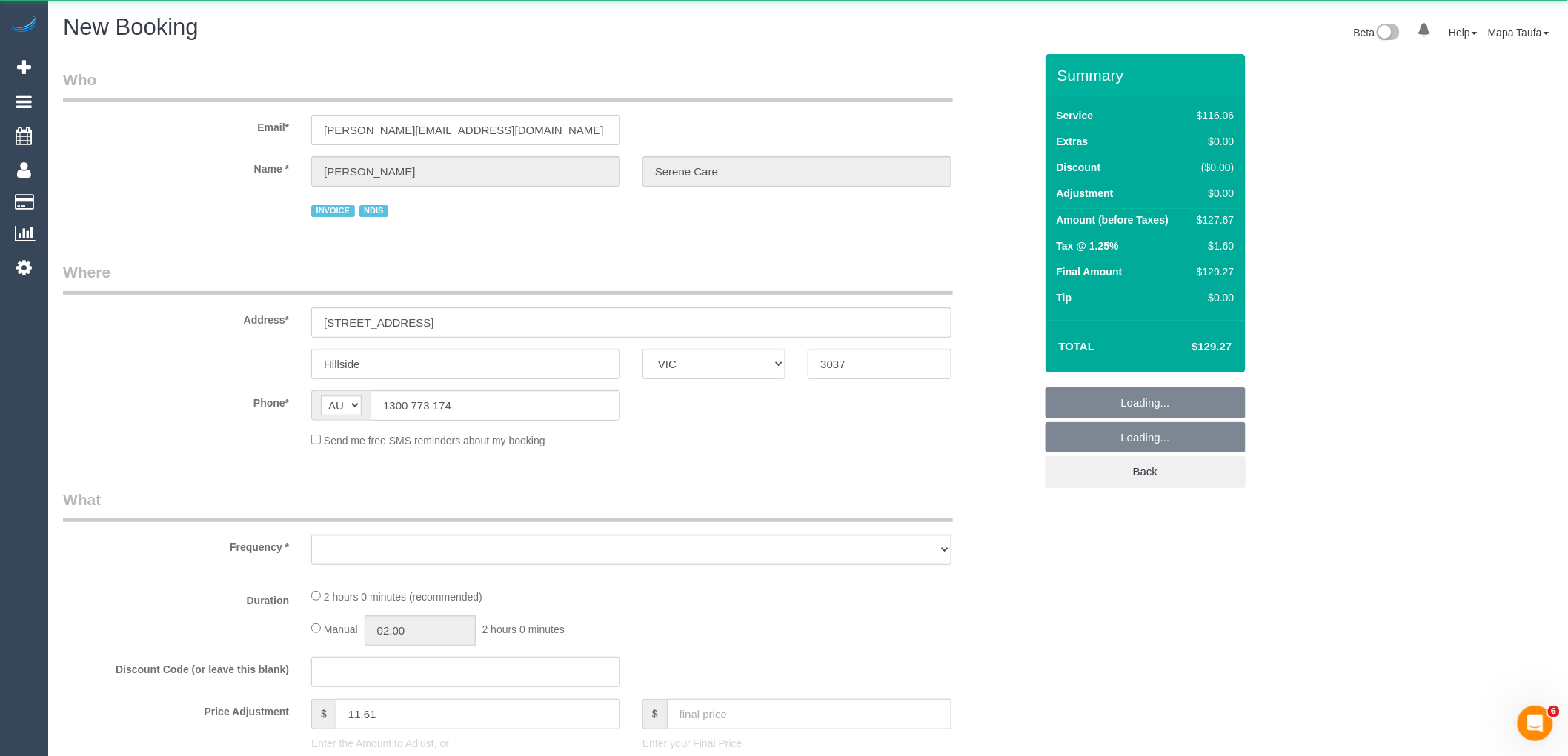
select select "number:24"
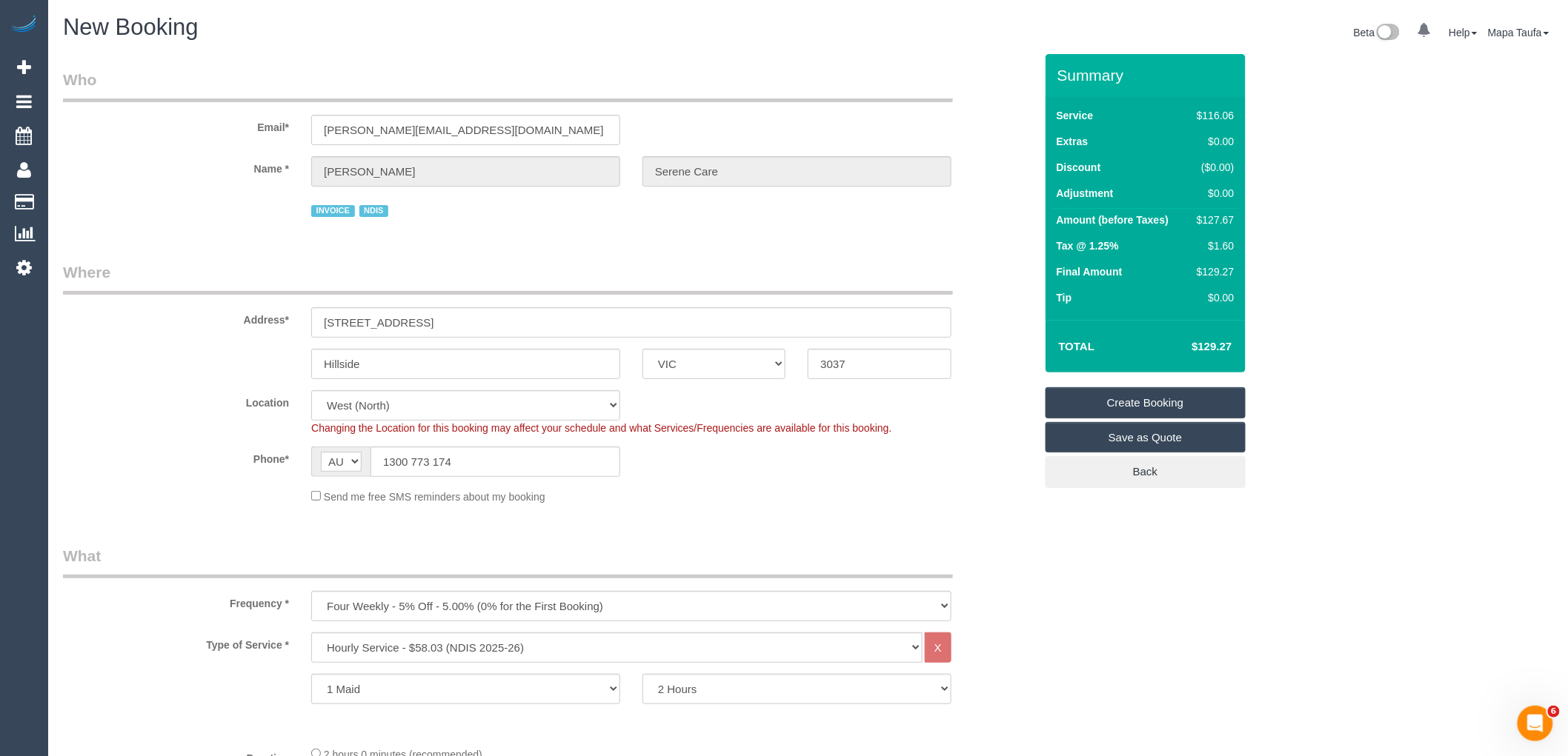
select select "object:2845"
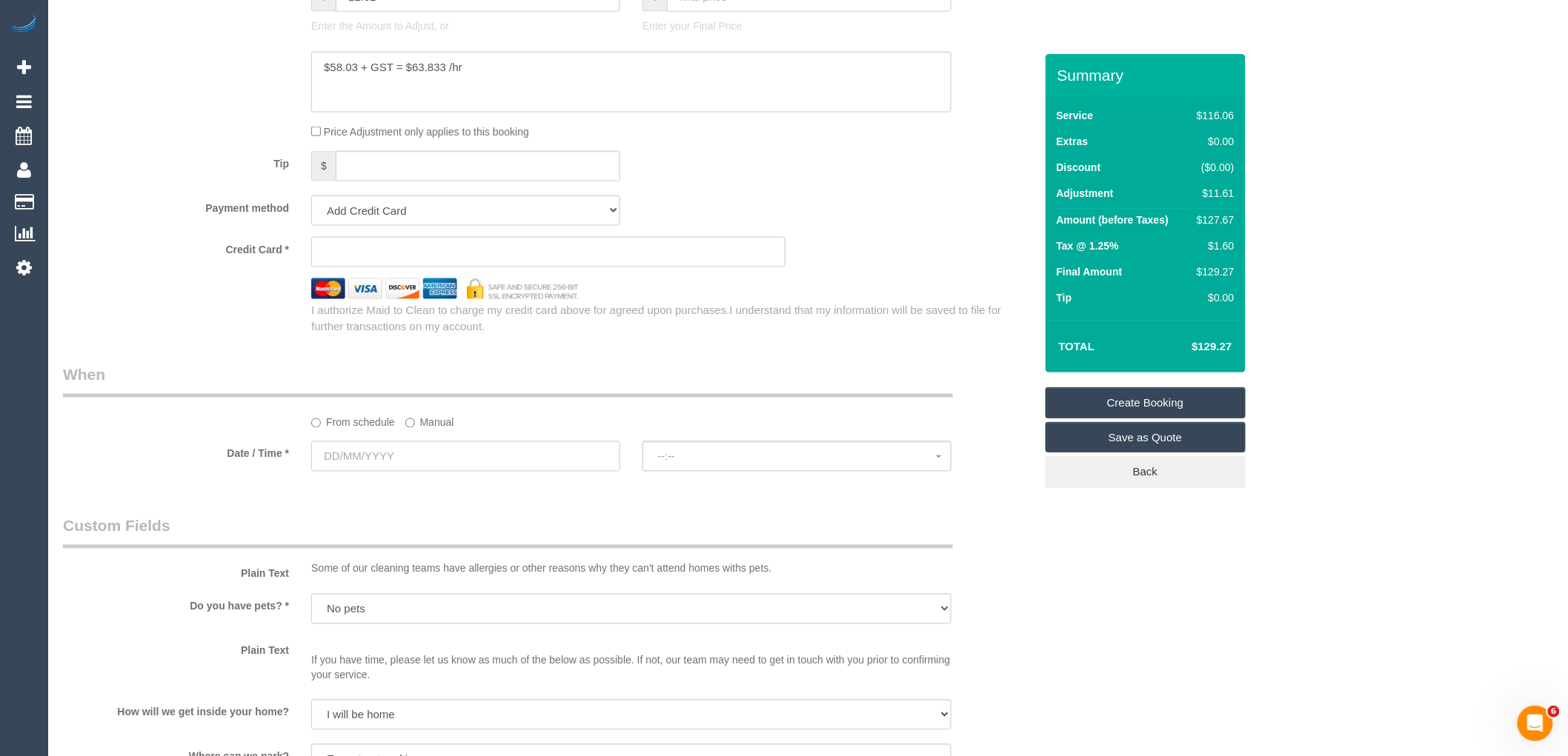
scroll to position [905, 0]
click at [420, 217] on select "Add Credit Card Cash Check Paypal" at bounding box center [466, 209] width 309 height 30
select select "string:check"
click at [312, 198] on select "Add Credit Card Cash Check Paypal" at bounding box center [466, 209] width 309 height 30
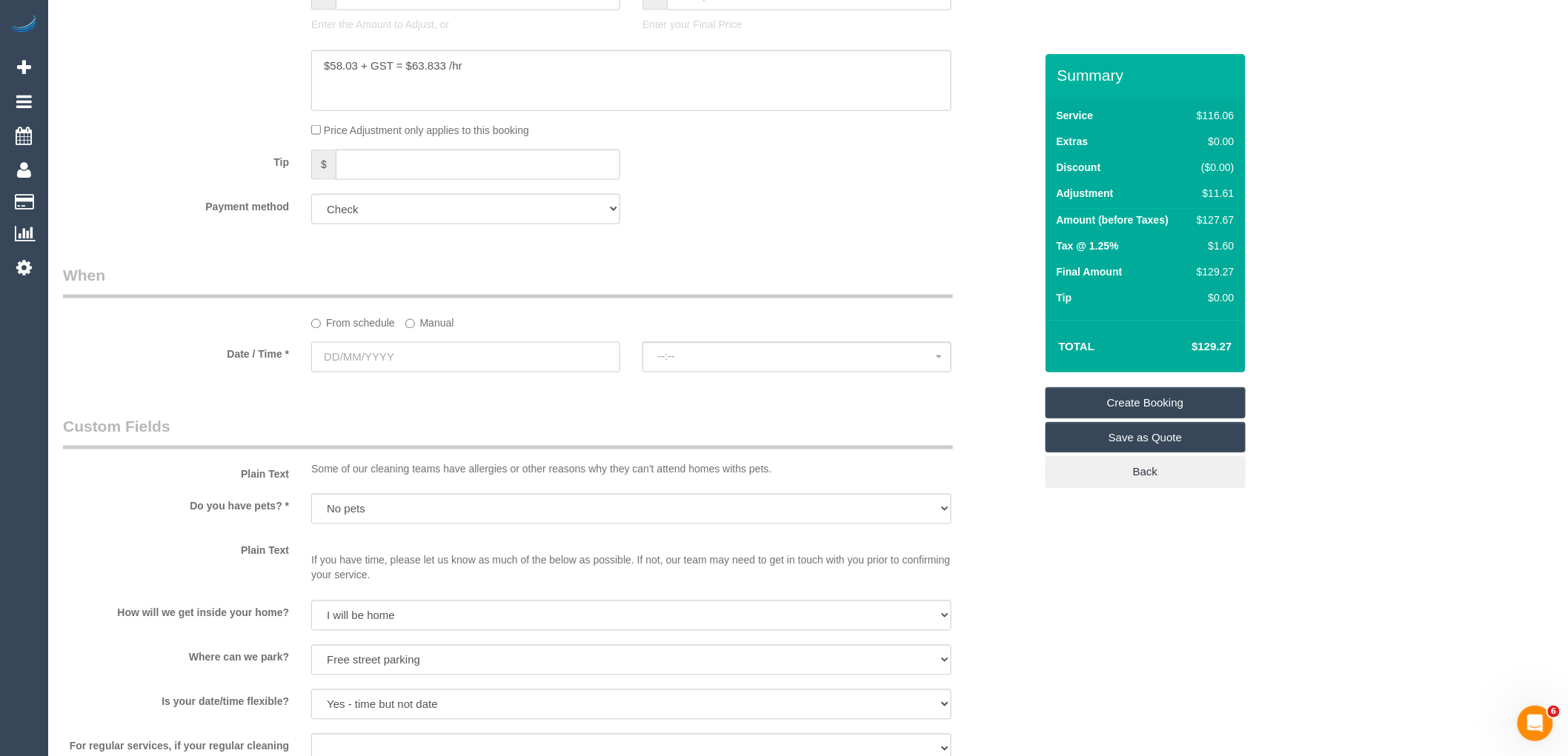
click at [455, 356] on input "text" at bounding box center [466, 357] width 309 height 30
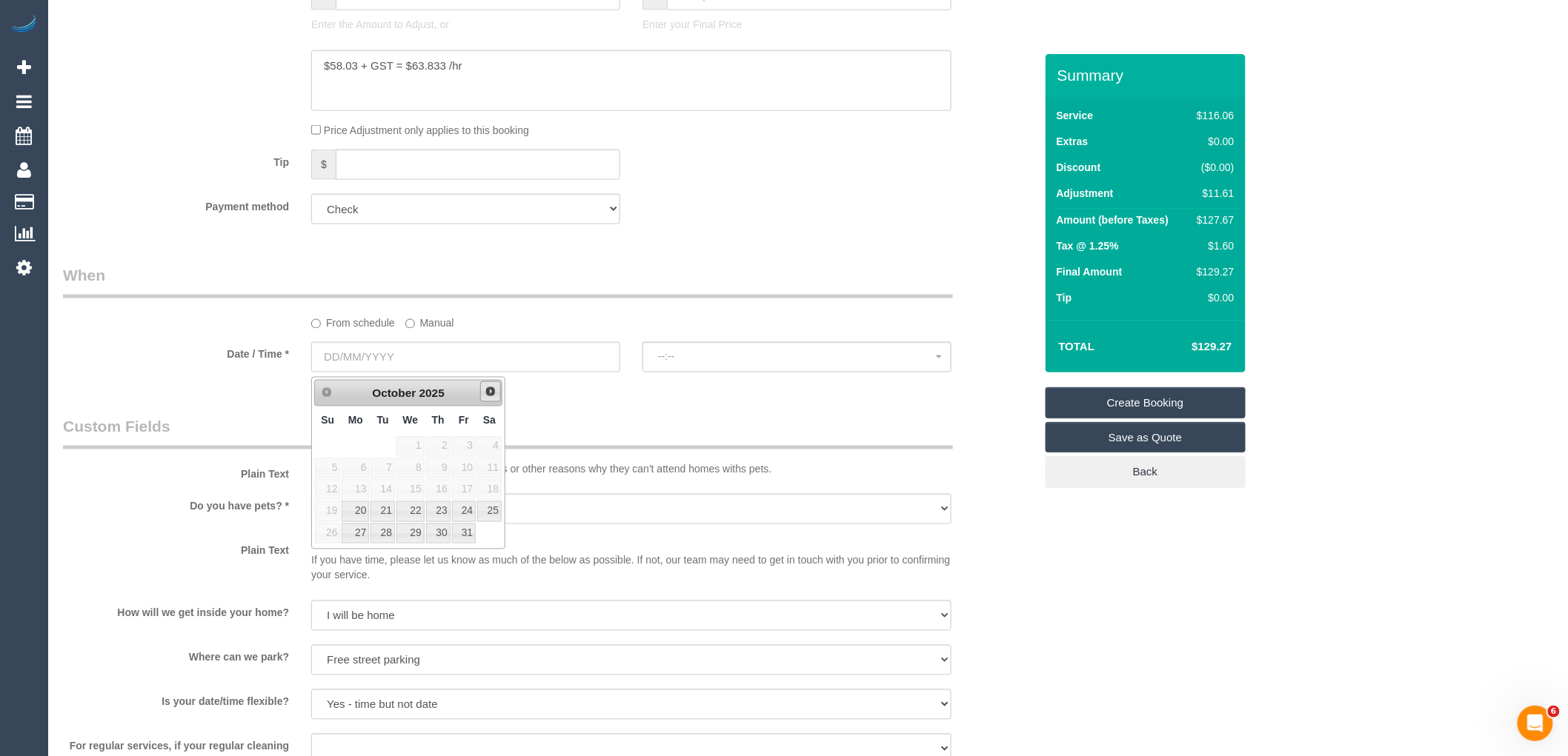
click at [480, 399] on link "Next" at bounding box center [490, 391] width 21 height 21
click at [362, 465] on link "3" at bounding box center [355, 469] width 28 height 20
type input "[DATE]"
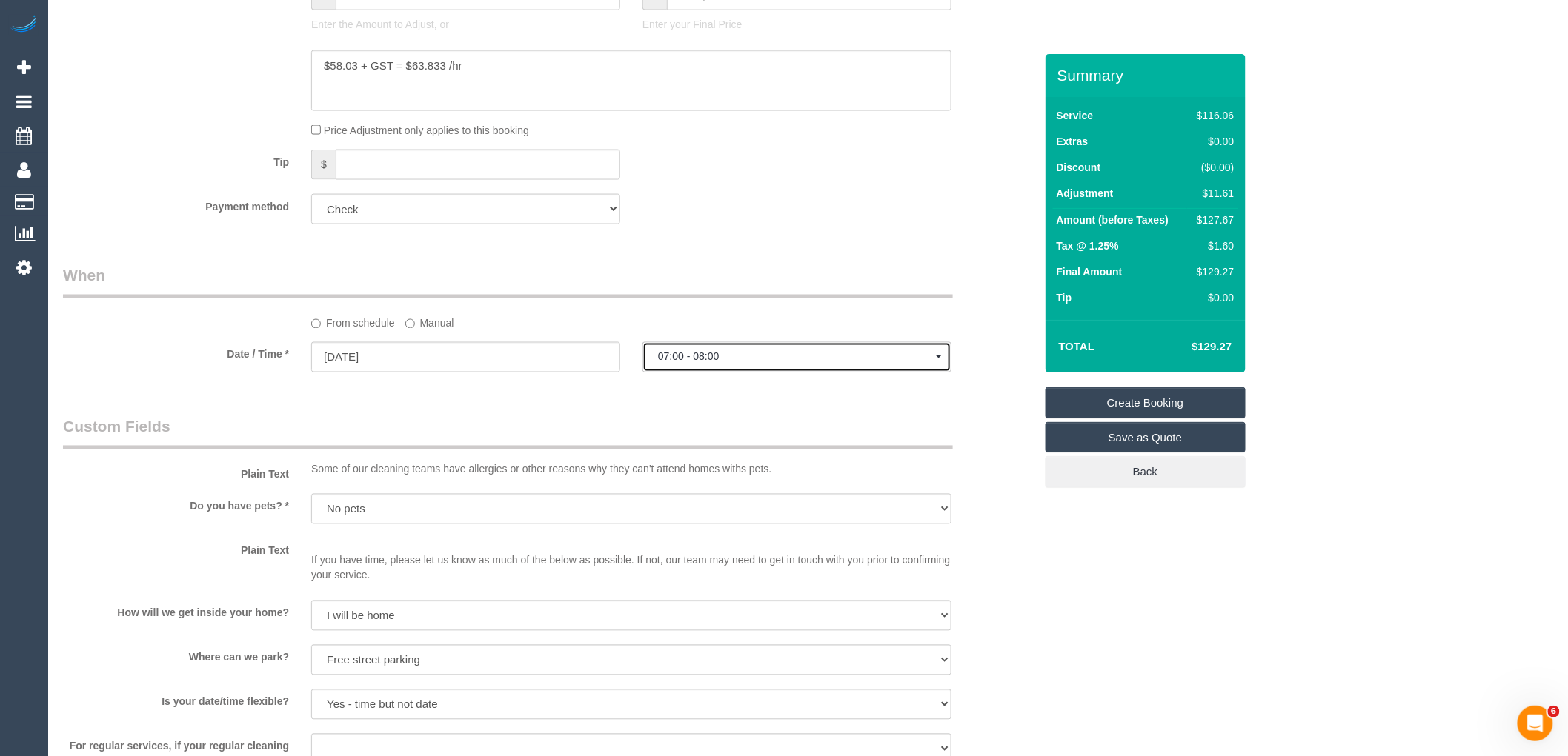
click at [723, 363] on span "07:00 - 08:00" at bounding box center [797, 356] width 278 height 12
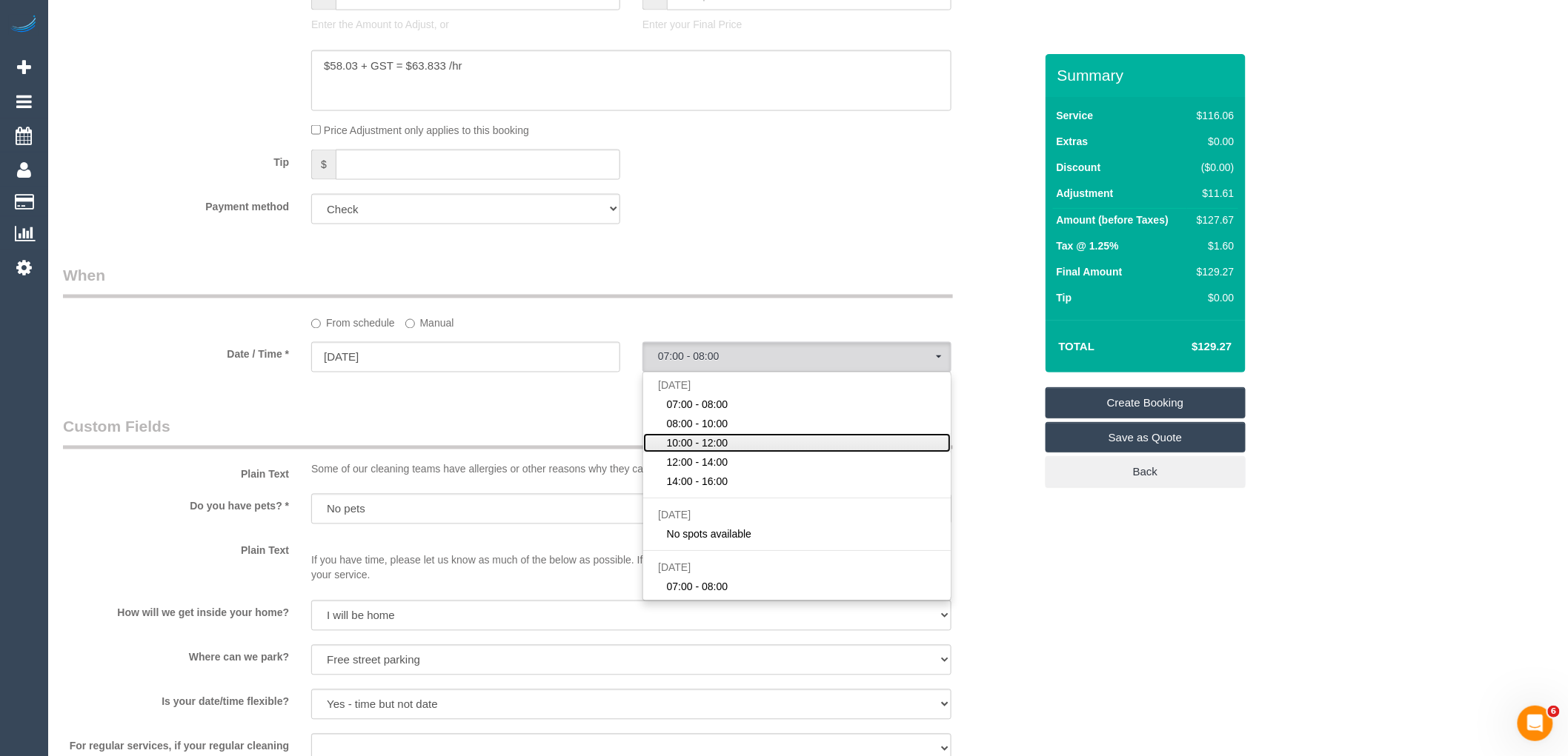
click at [721, 450] on span "10:00 - 12:00" at bounding box center [697, 444] width 62 height 15
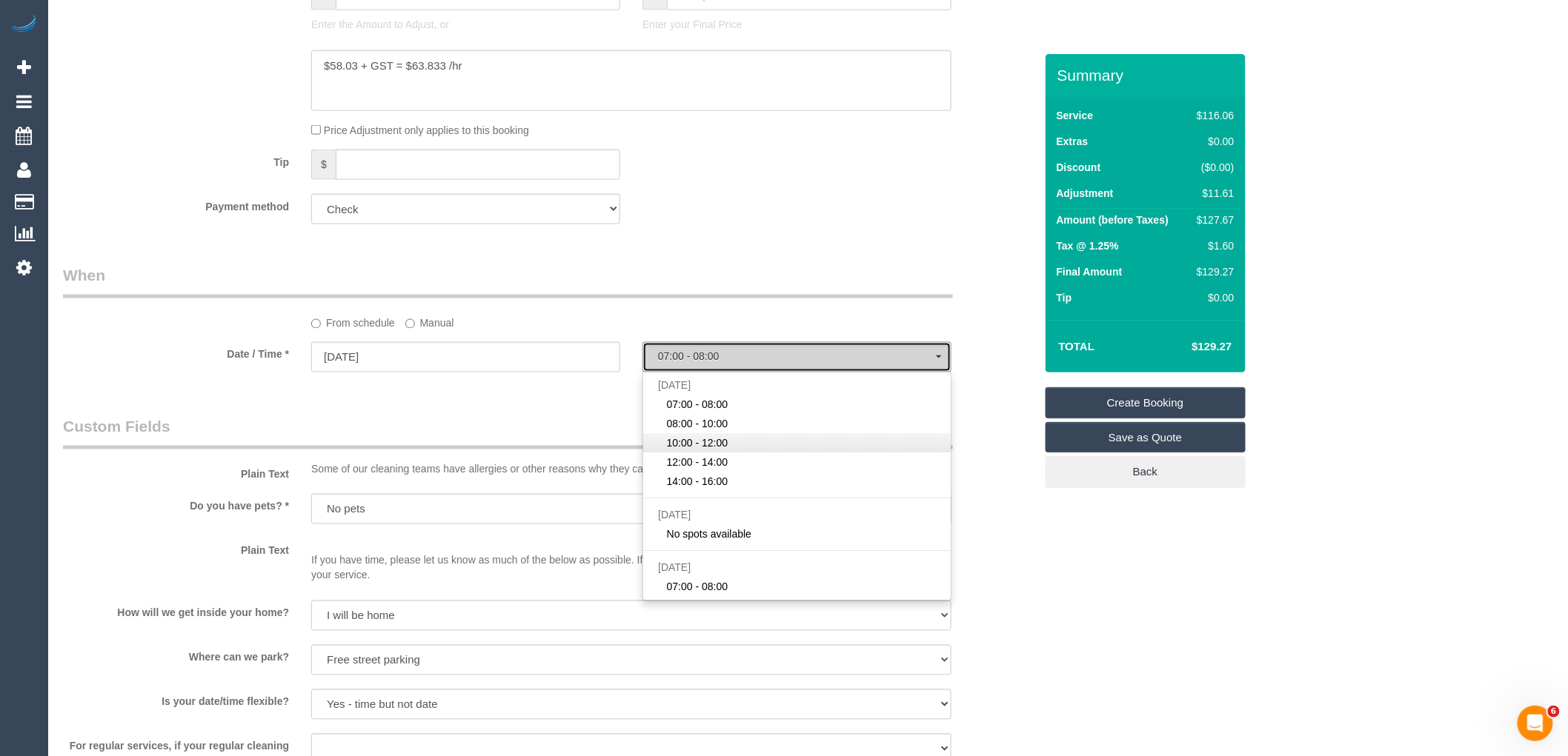
select select "spot8"
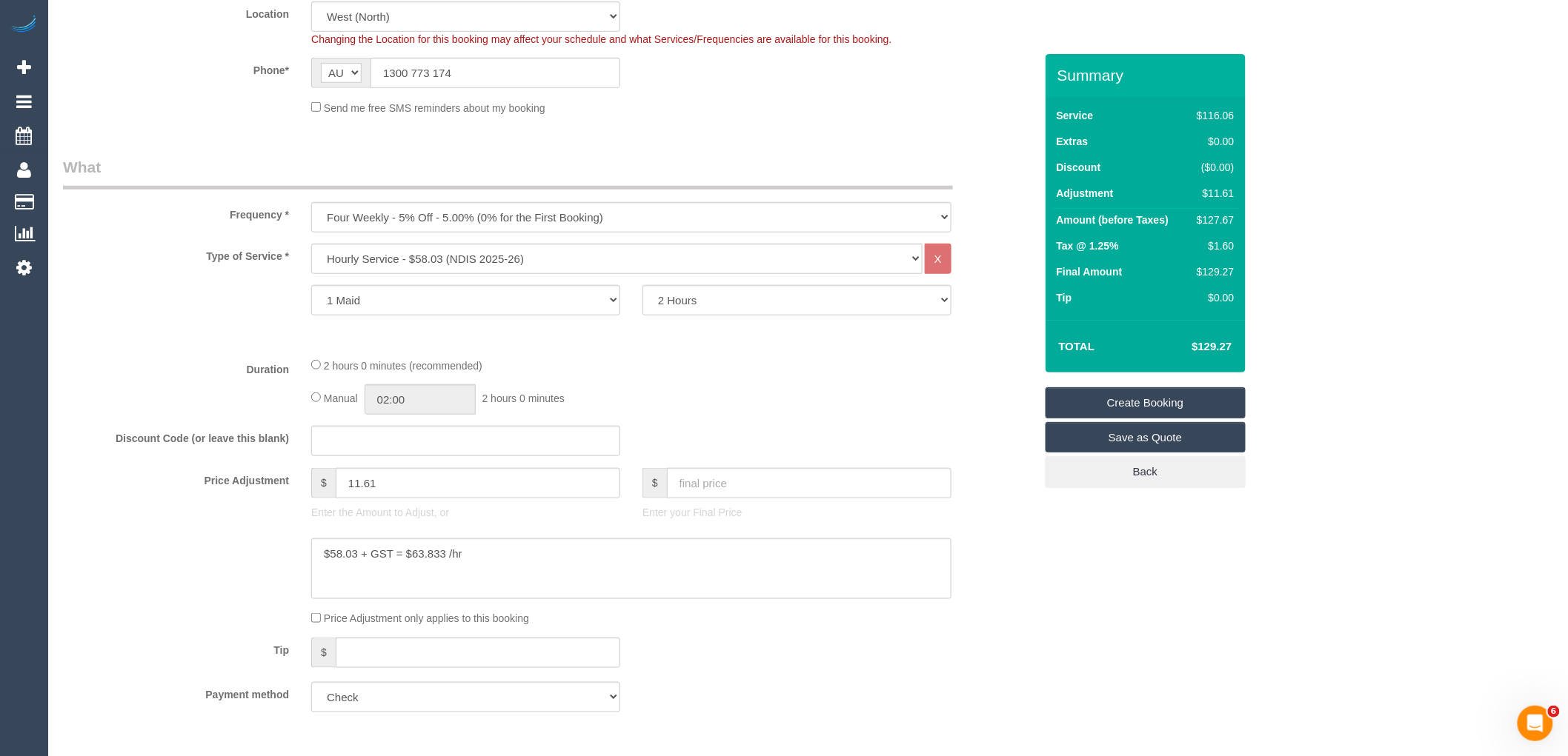
scroll to position [401, 0]
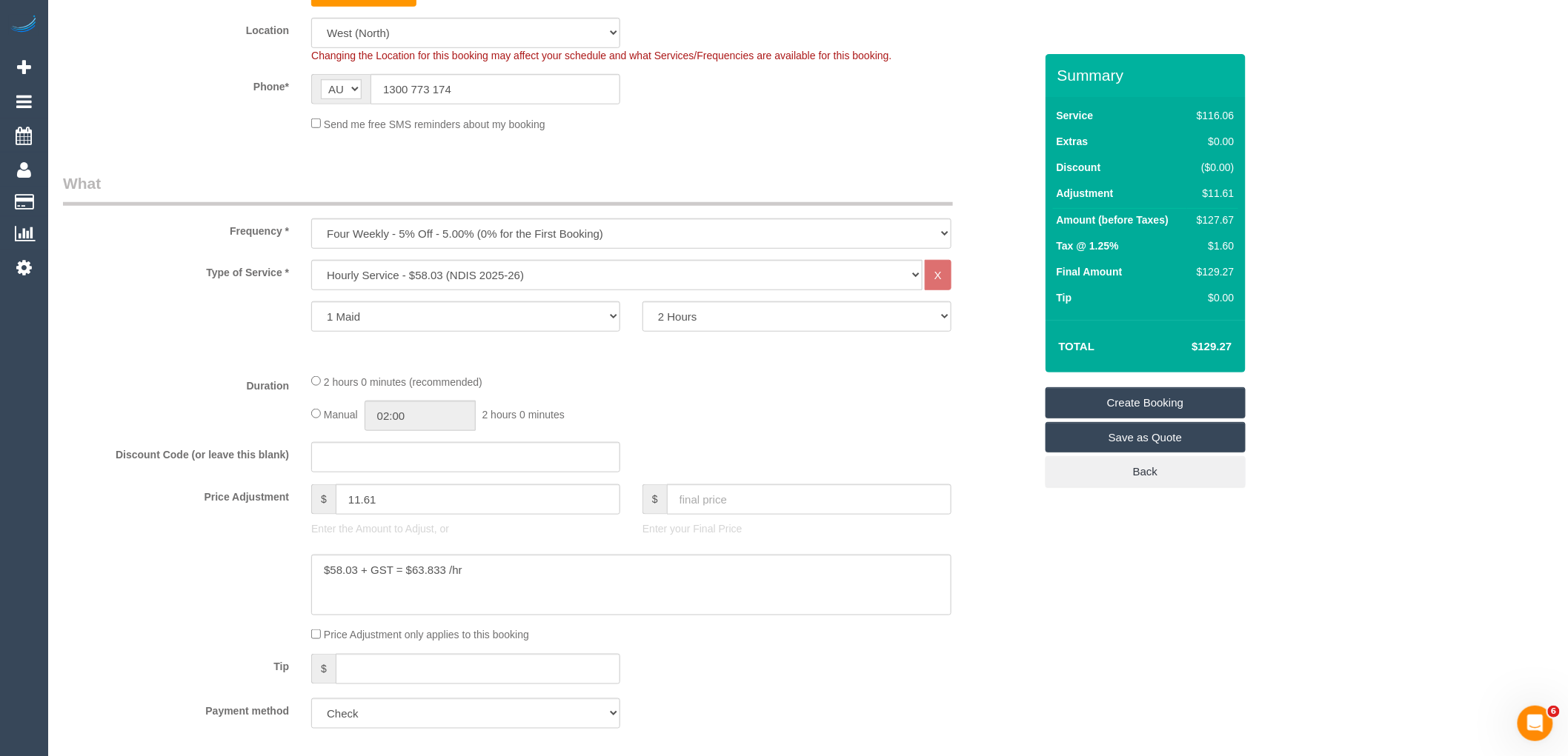
click at [1135, 398] on link "Create Booking" at bounding box center [1146, 403] width 200 height 31
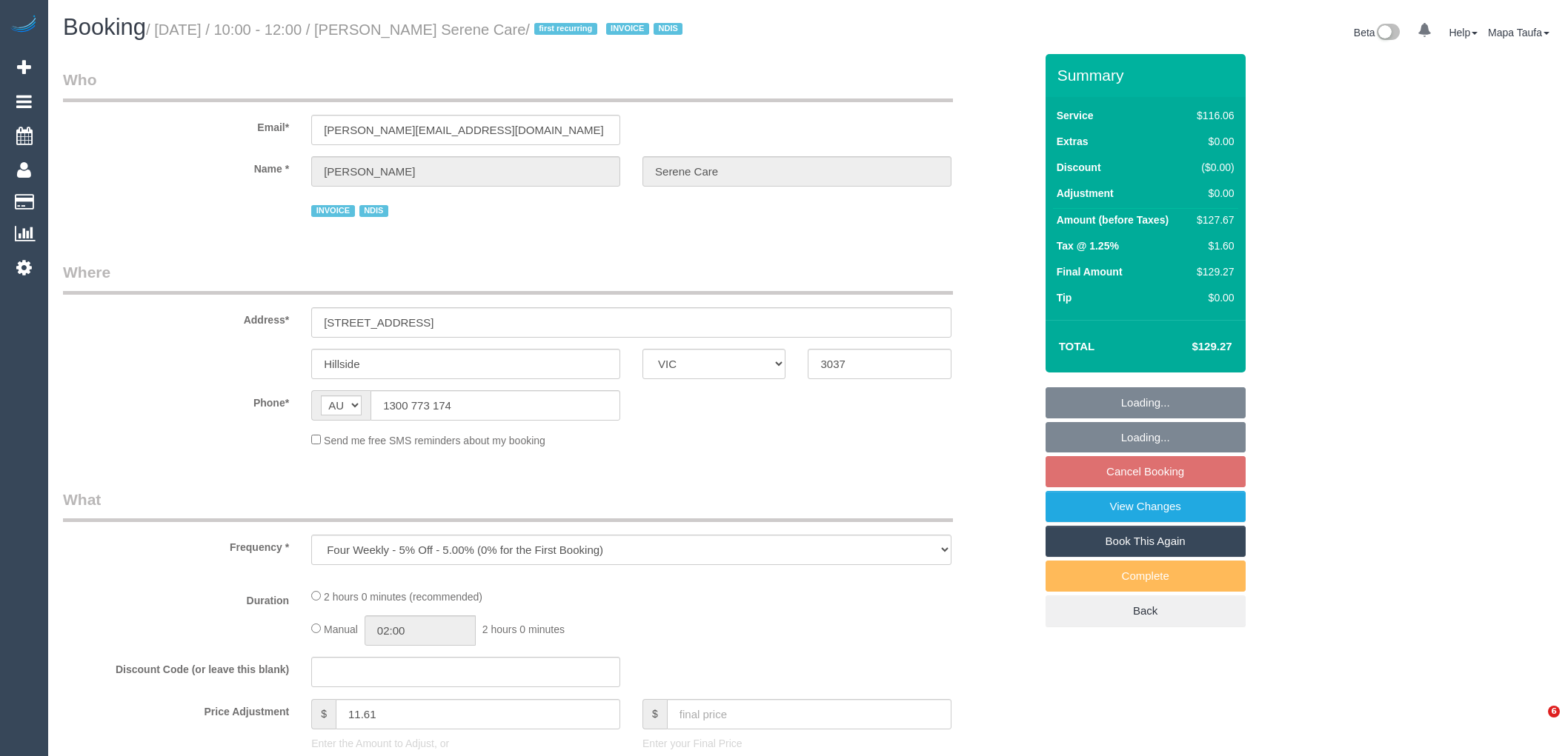
select select "VIC"
select select "number:28"
select select "number:14"
select select "number:19"
select select "number:24"
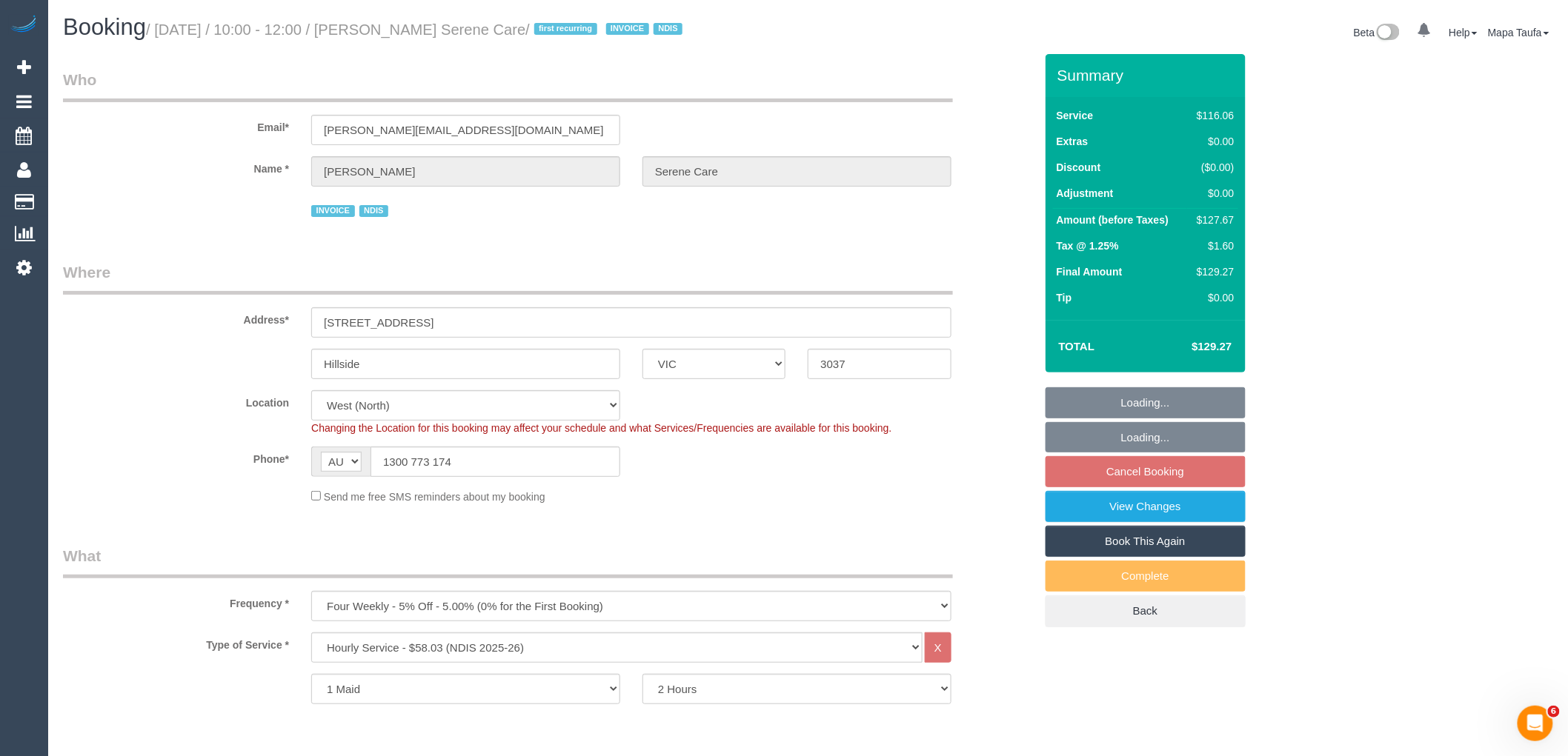
select select "object:733"
select select "spot3"
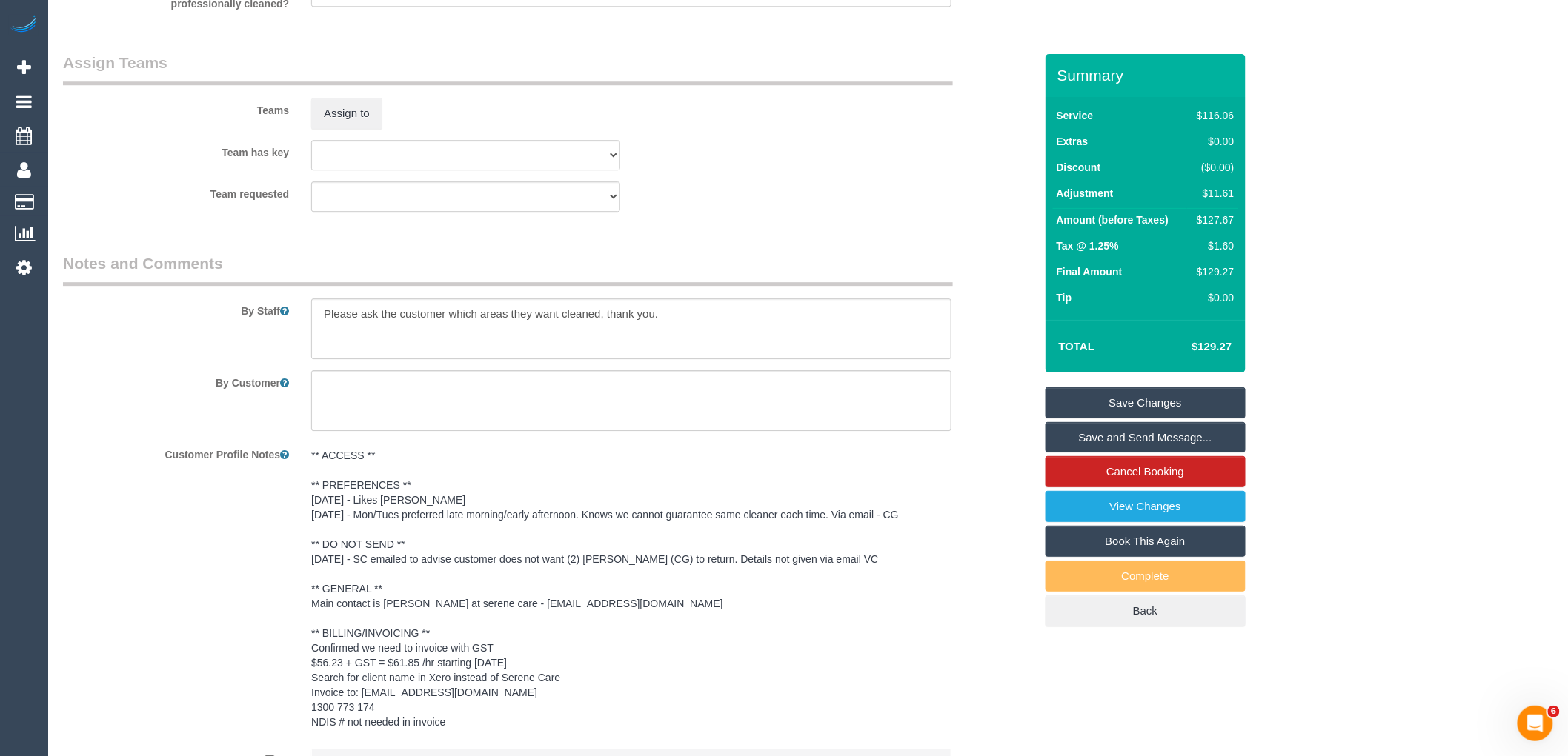
scroll to position [1869, 0]
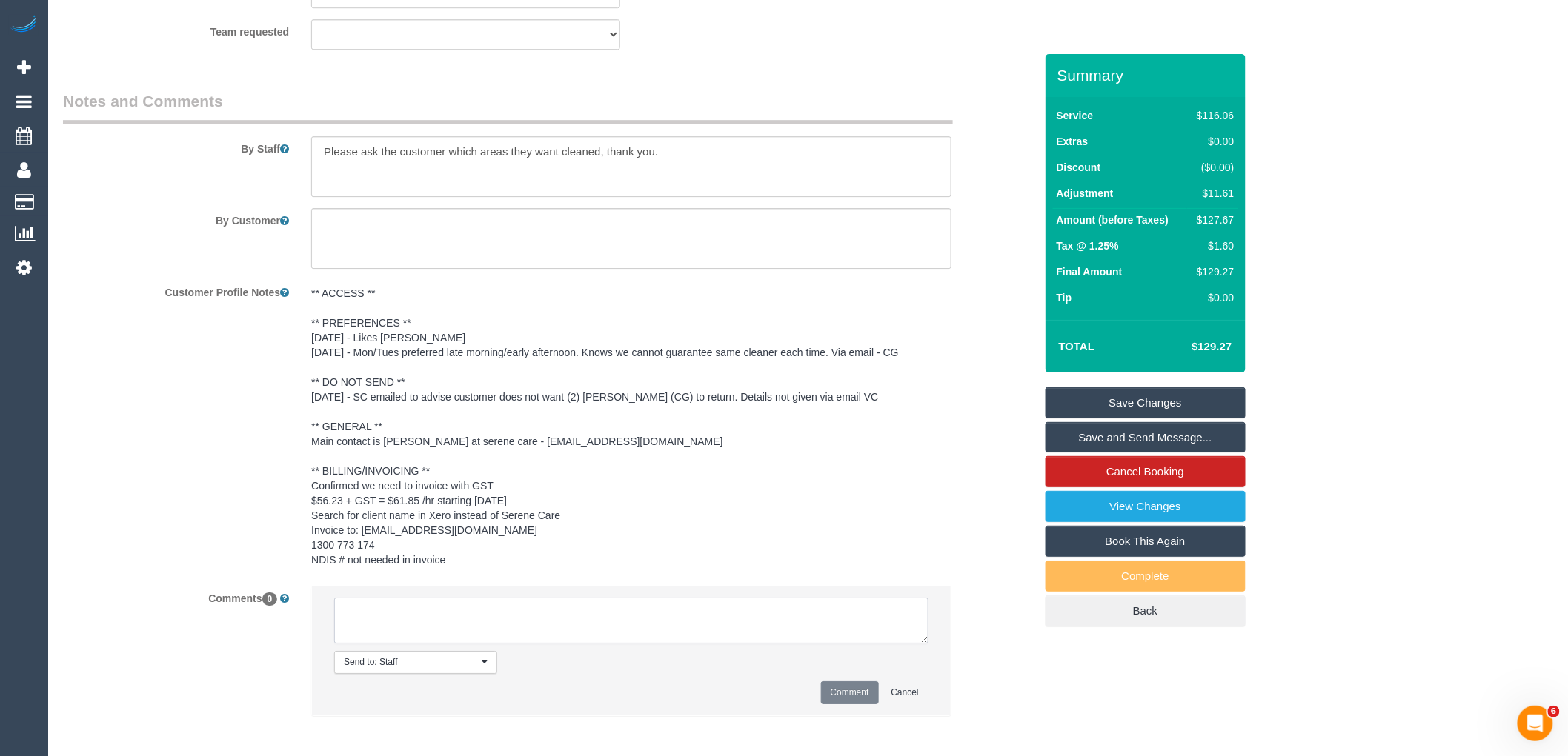
click at [415, 644] on textarea at bounding box center [631, 620] width 595 height 46
type textarea "N"
click at [708, 644] on textarea at bounding box center [631, 620] width 595 height 46
click at [713, 644] on textarea at bounding box center [631, 620] width 595 height 46
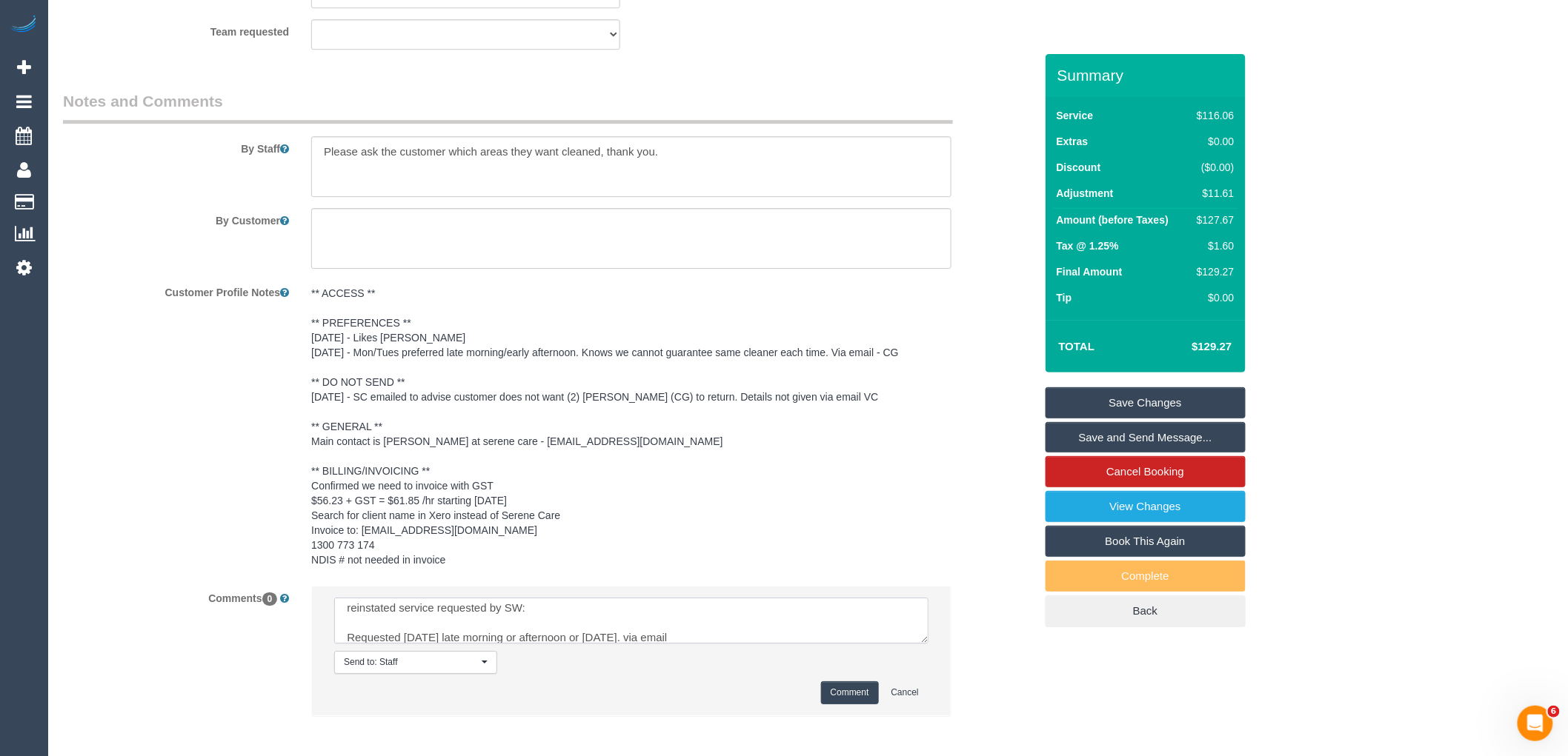
paste textarea "cnv_qd3xc7j"
type textarea "reinstated service requested by SW: Requested [DATE] late morning or afternoon …"
click at [849, 704] on button "Comment" at bounding box center [850, 694] width 58 height 23
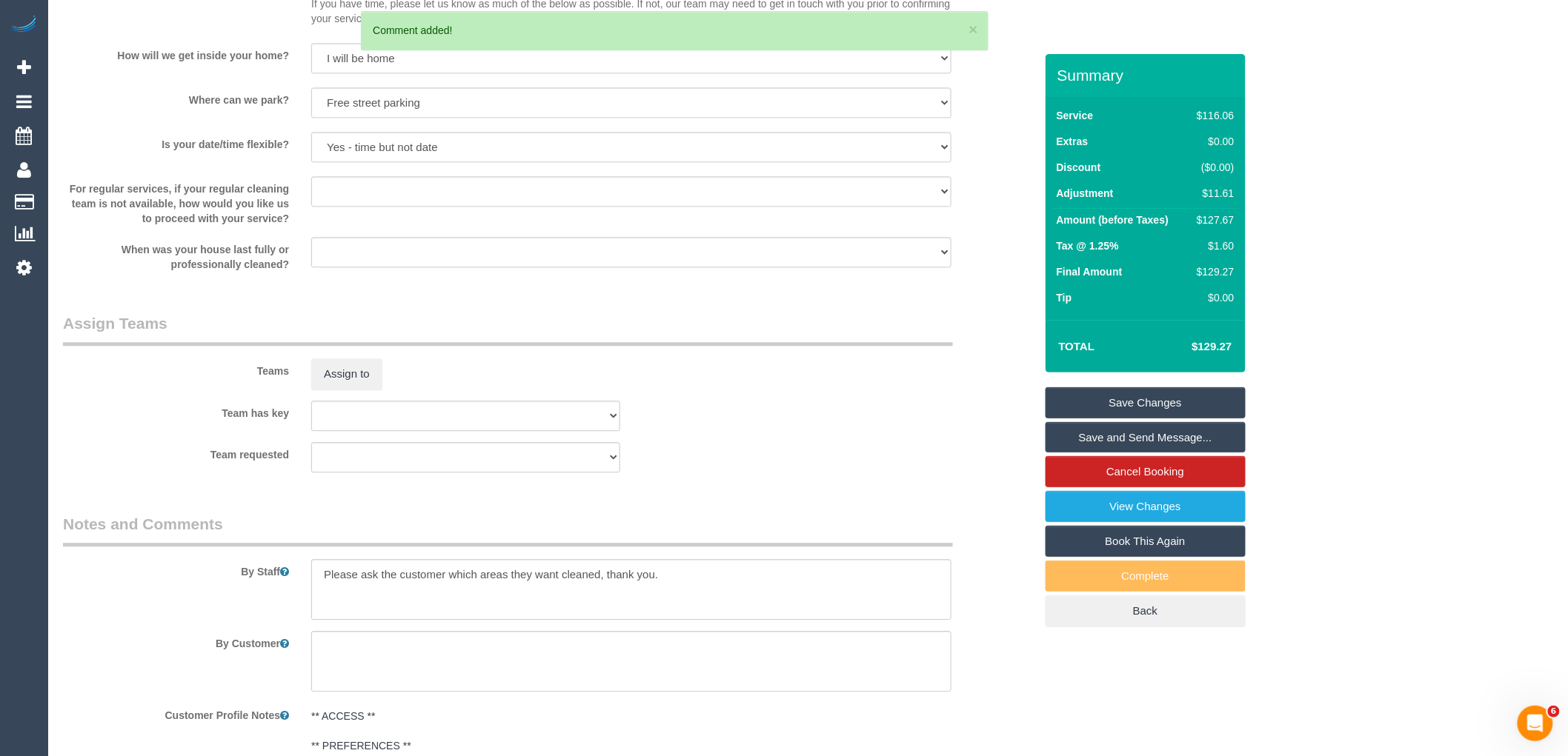
scroll to position [1292, 0]
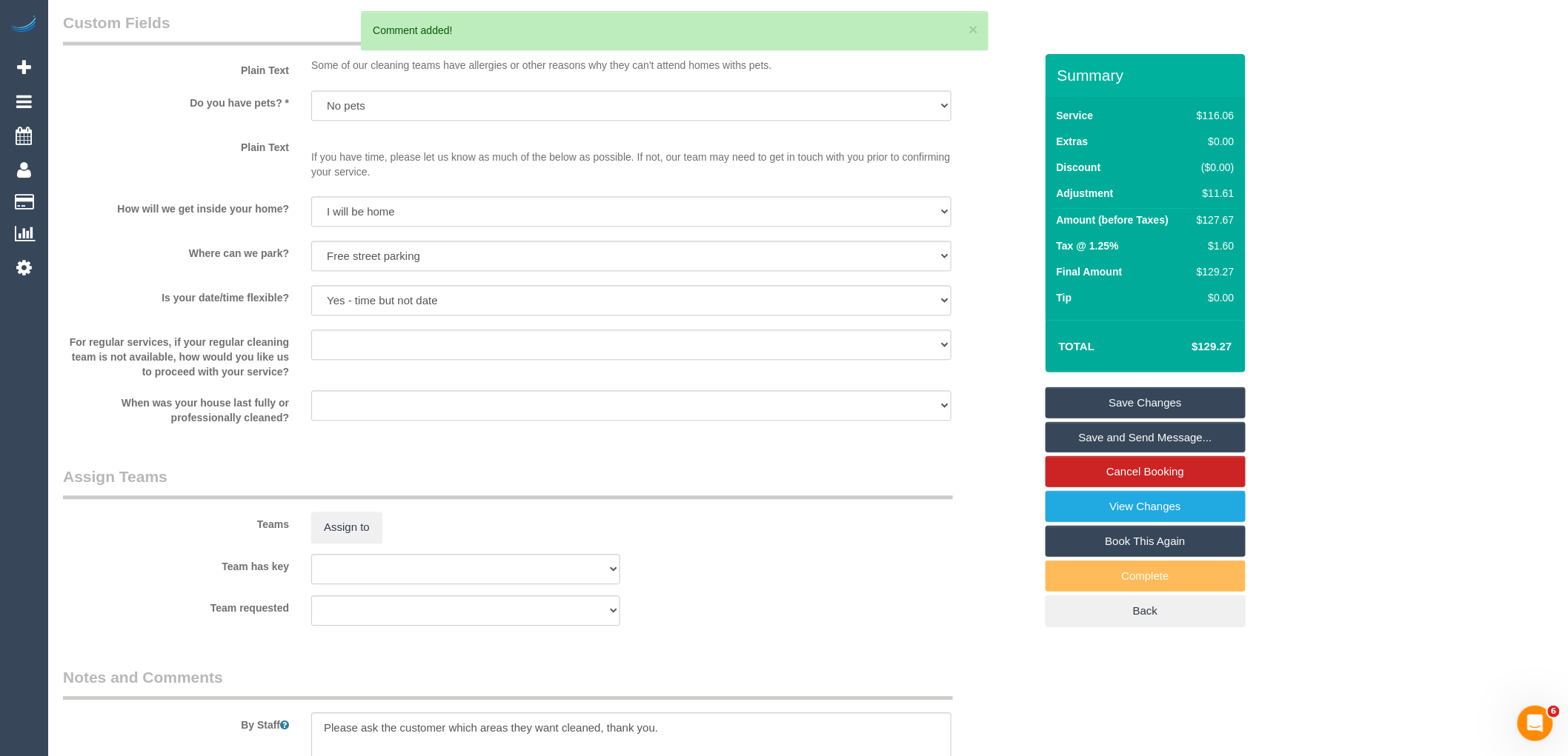
click at [1080, 410] on link "Save Changes" at bounding box center [1146, 403] width 200 height 31
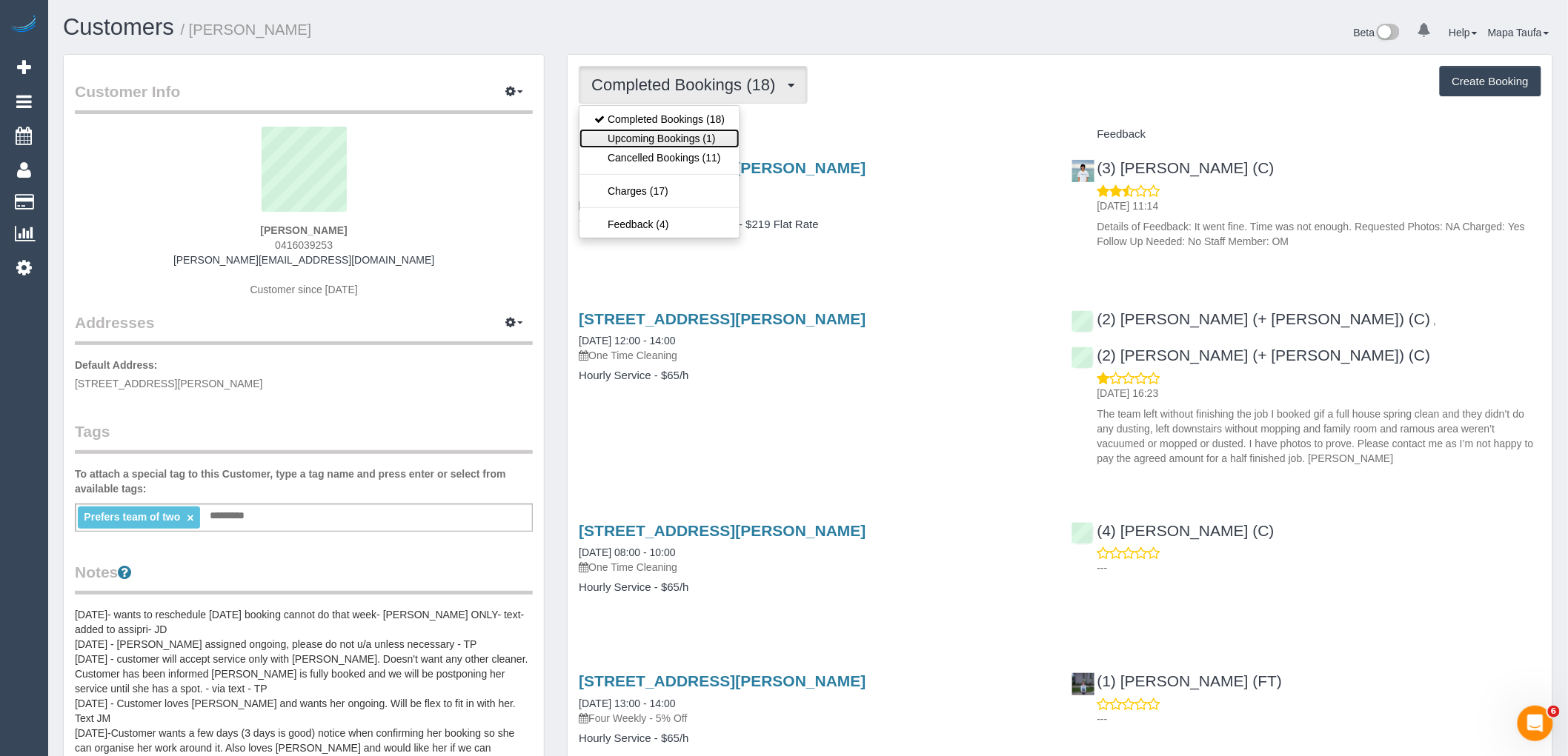
click at [664, 133] on link "Upcoming Bookings (1)" at bounding box center [659, 138] width 160 height 20
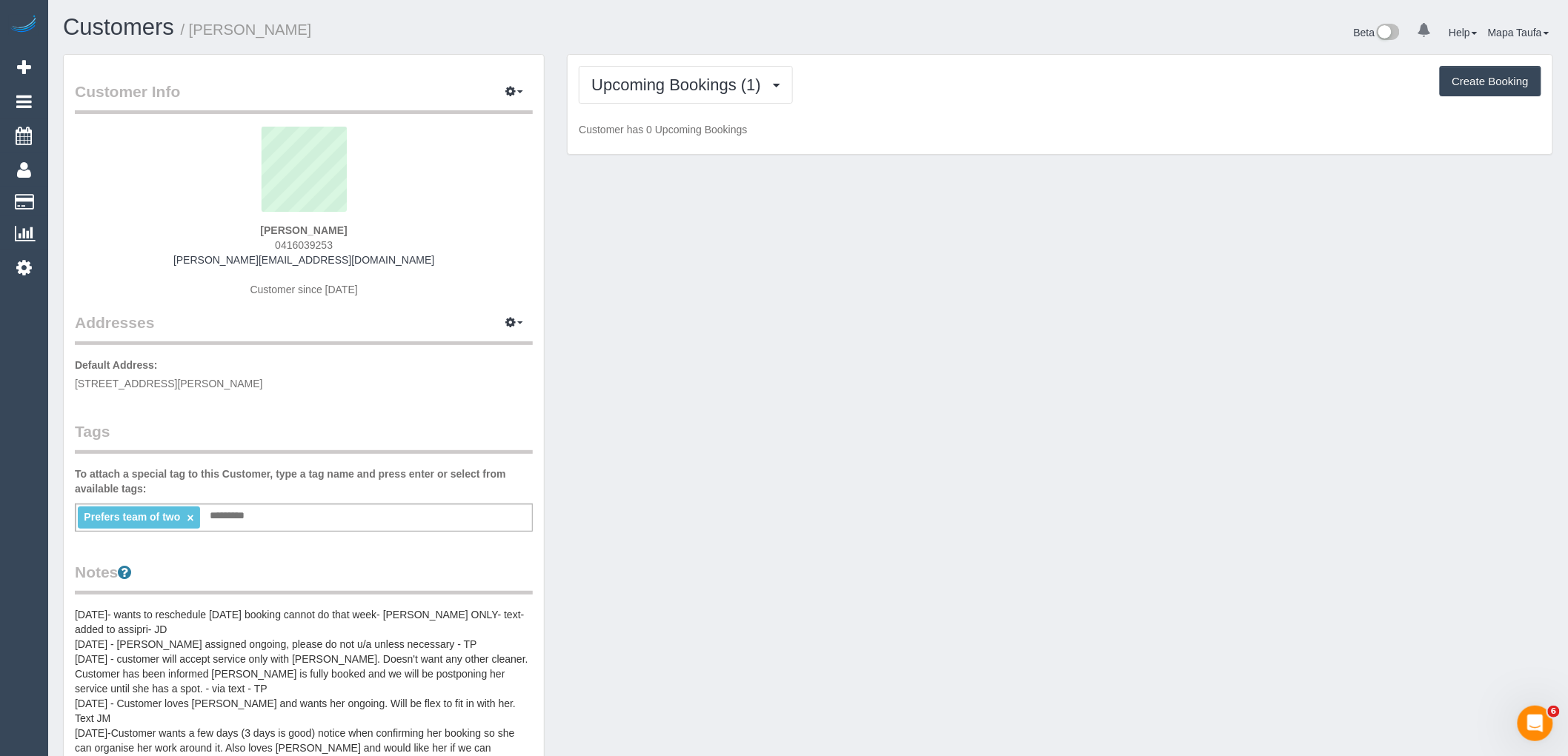
click at [929, 89] on div "Upcoming Bookings (1) Completed Bookings (18) Upcoming Bookings (1) Cancelled B…" at bounding box center [1060, 85] width 963 height 37
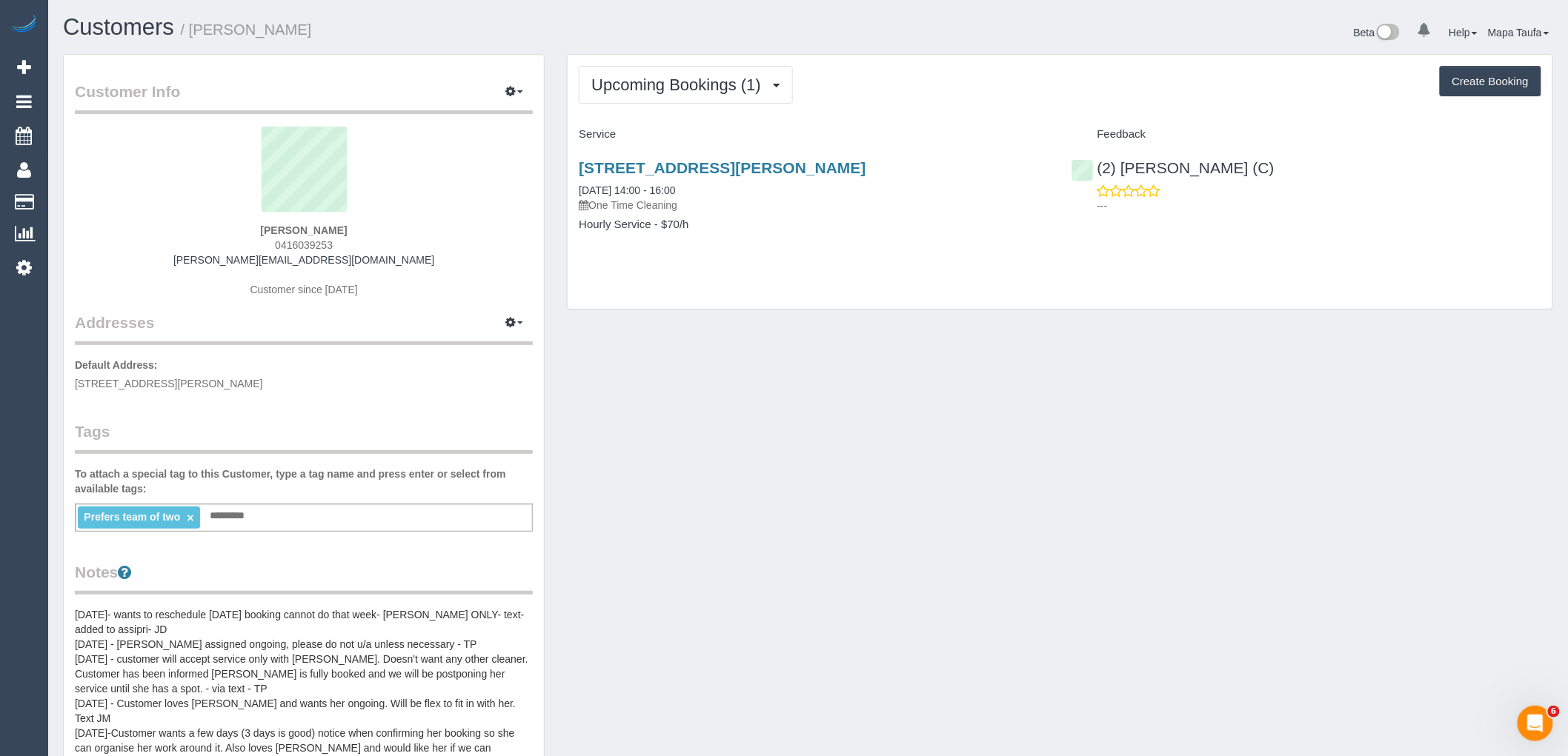
click at [695, 424] on div "Customer Info Edit Contact Info Send Message Email Preferences Special Sales Ta…" at bounding box center [808, 644] width 1513 height 1181
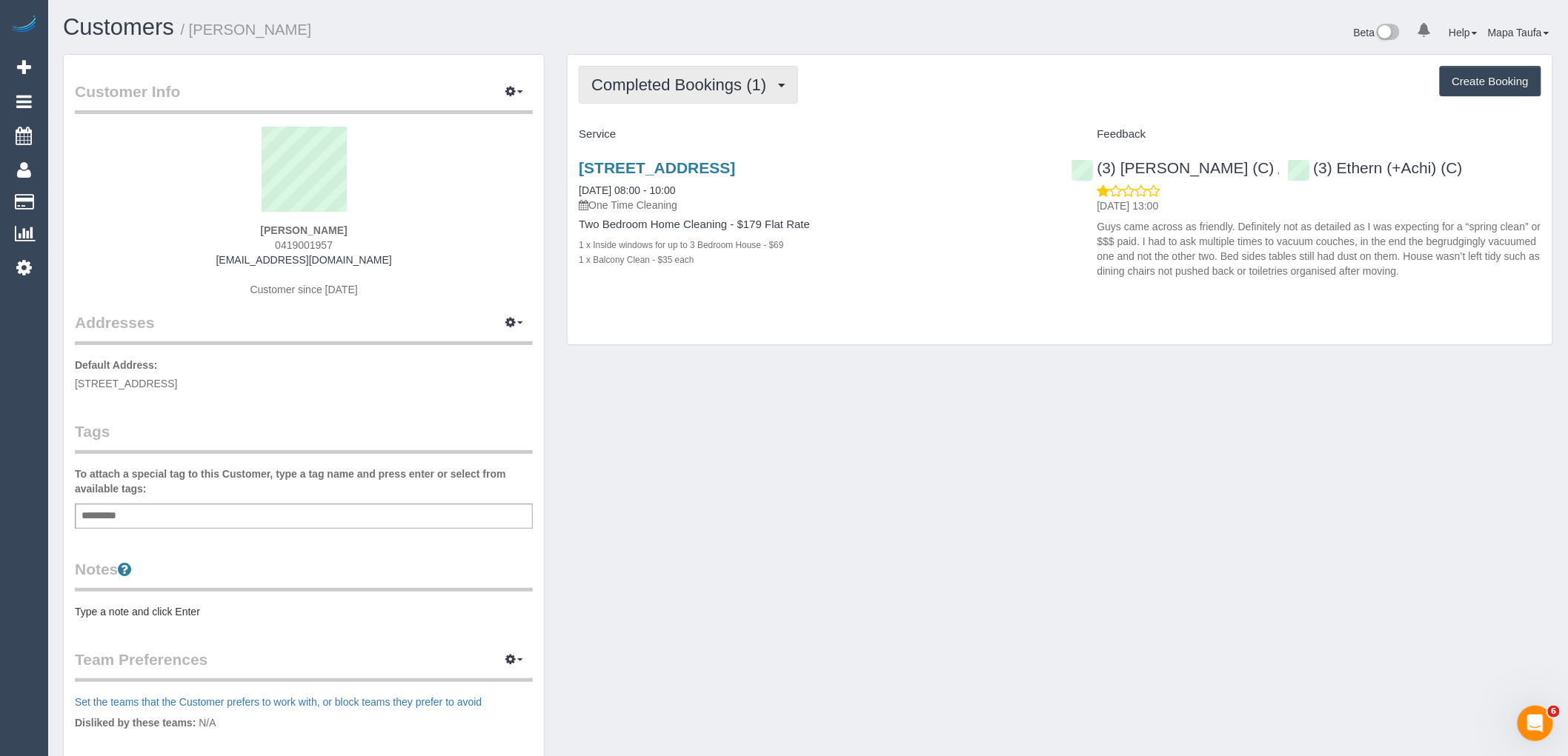
click at [655, 91] on span "Completed Bookings (1)" at bounding box center [682, 85] width 182 height 19
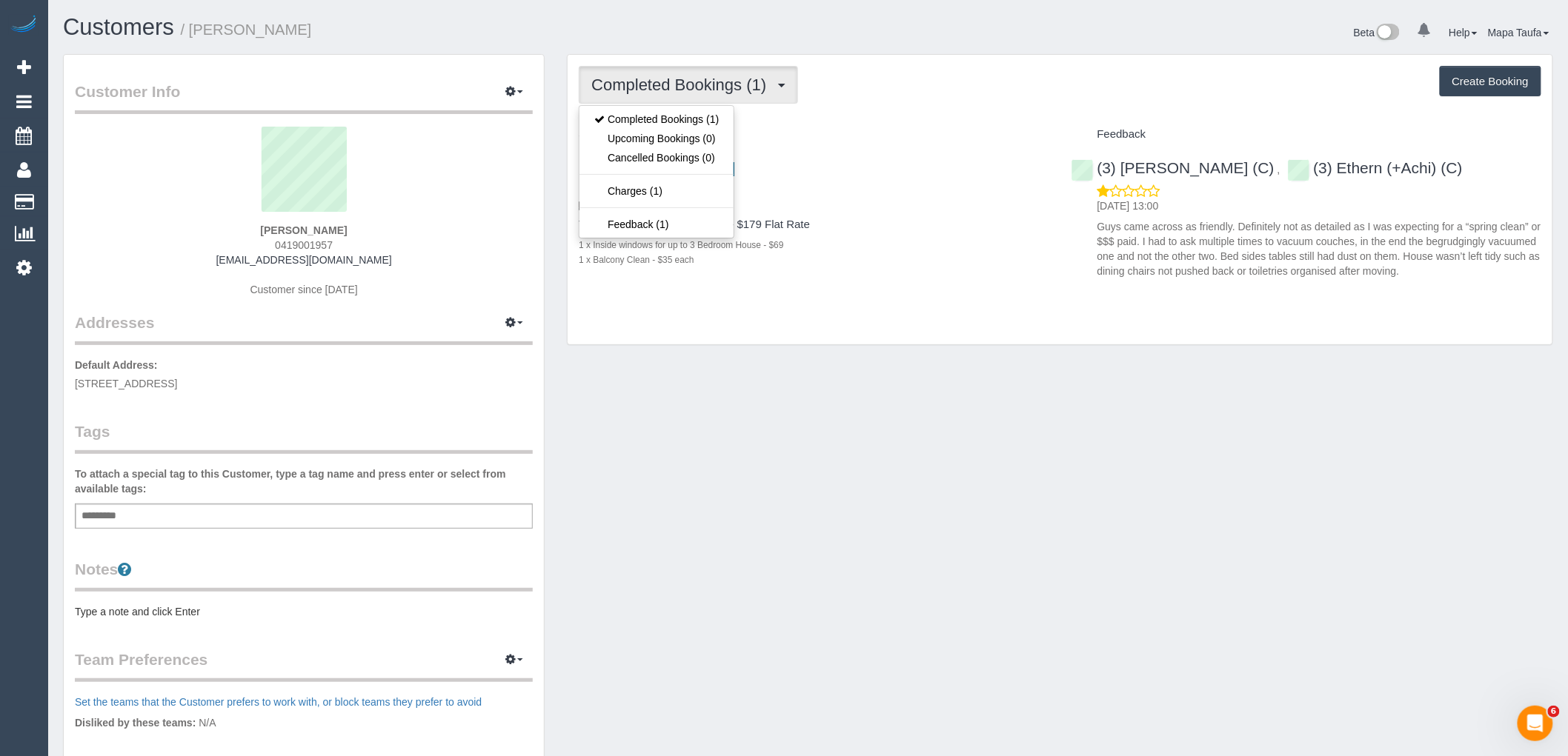
click at [885, 104] on div "Completed Bookings (1) Completed Bookings (1) Upcoming Bookings (0) Cancelled B…" at bounding box center [1060, 85] width 963 height 37
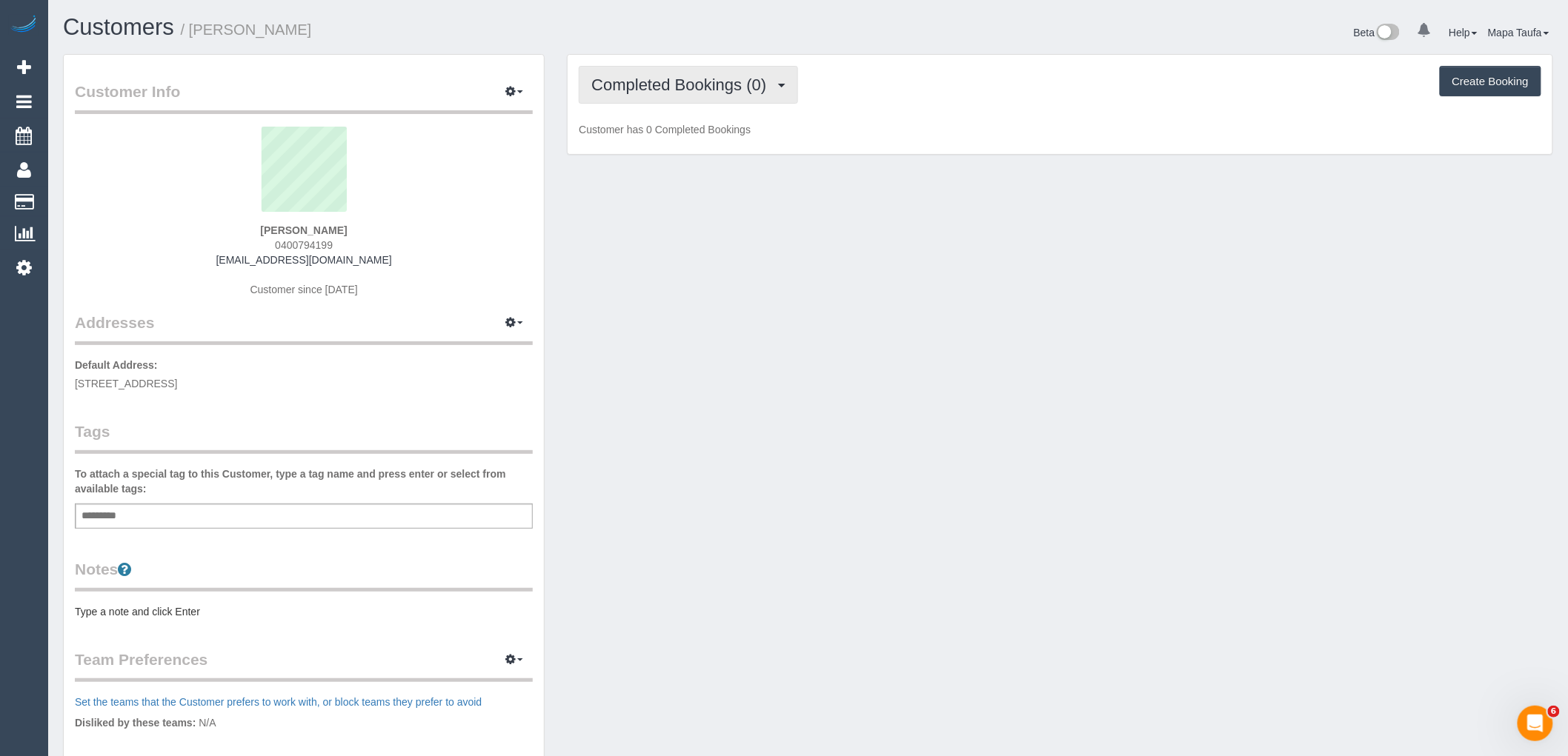
click at [674, 87] on span "Completed Bookings (0)" at bounding box center [682, 85] width 182 height 19
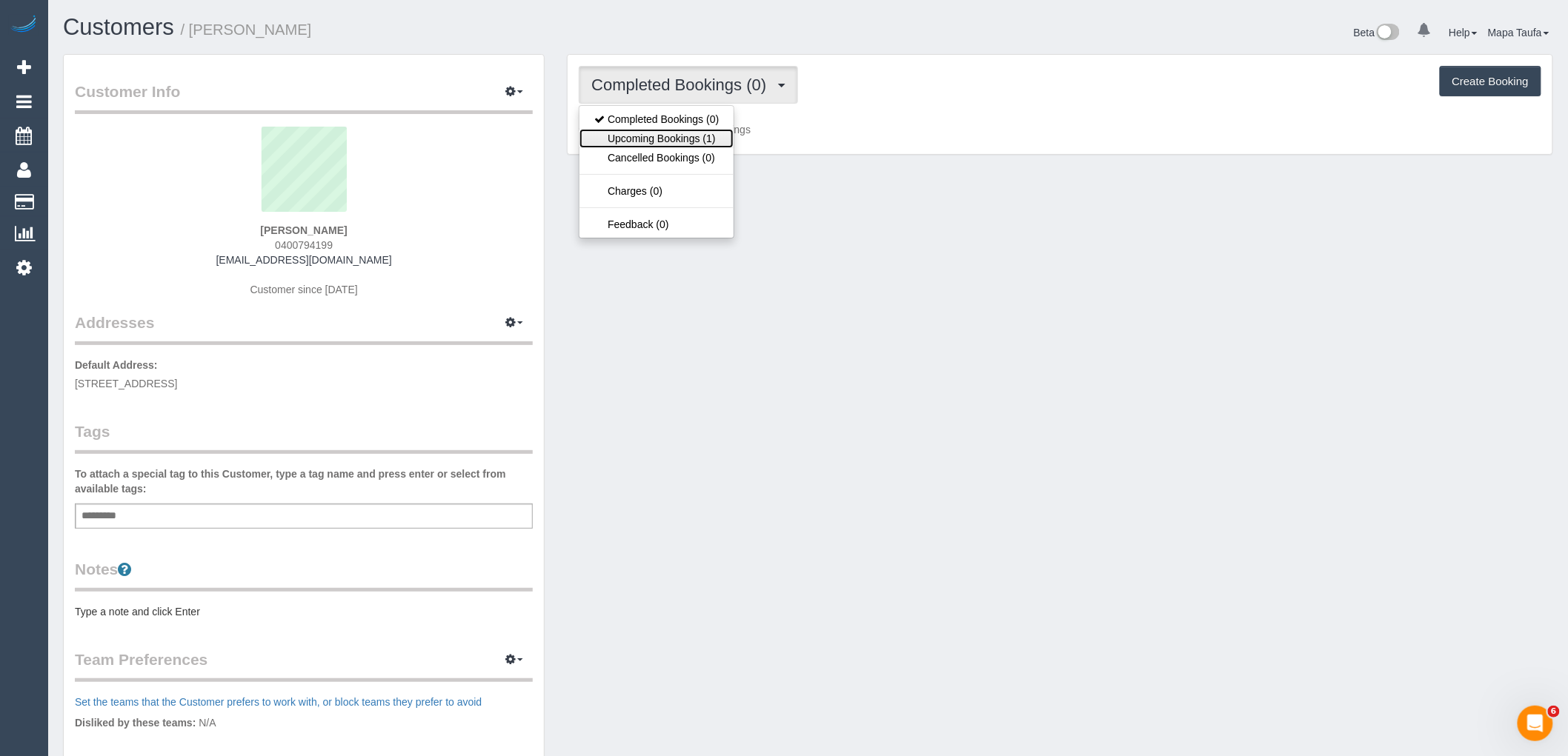
click at [677, 139] on link "Upcoming Bookings (1)" at bounding box center [656, 138] width 154 height 20
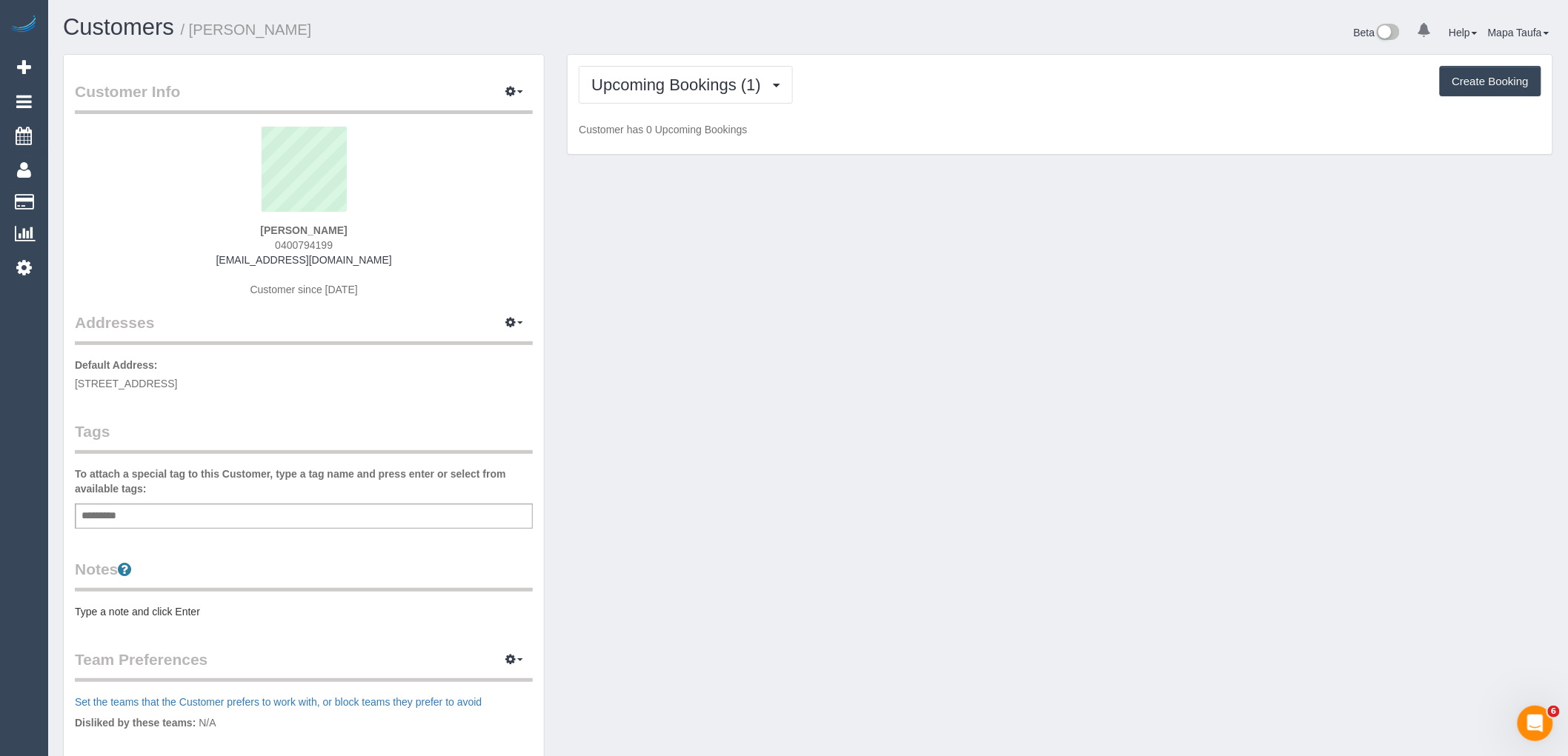
click at [735, 31] on h1 "Customers / Naina Godwani" at bounding box center [430, 28] width 735 height 25
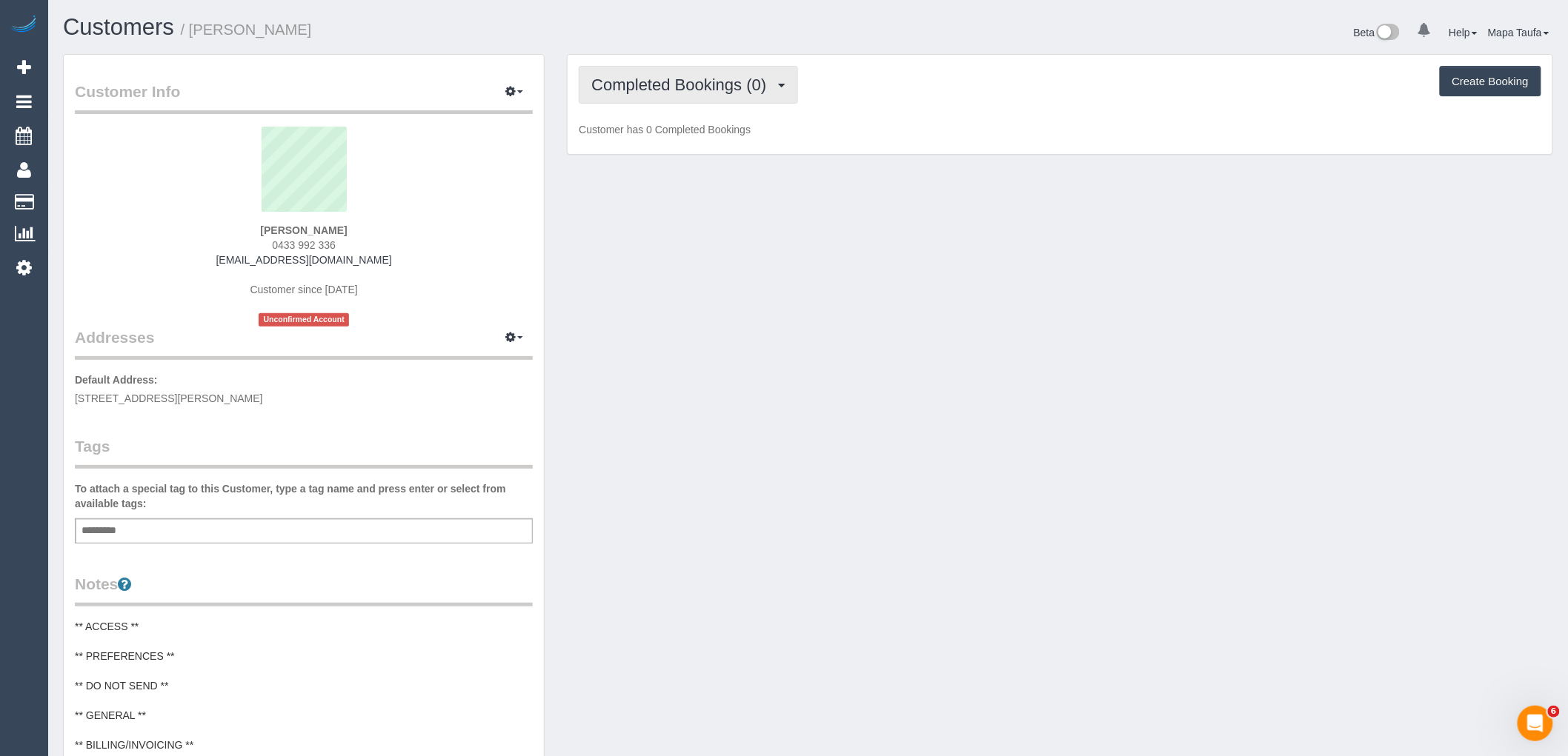
click at [647, 94] on span "Completed Bookings (0)" at bounding box center [682, 85] width 182 height 19
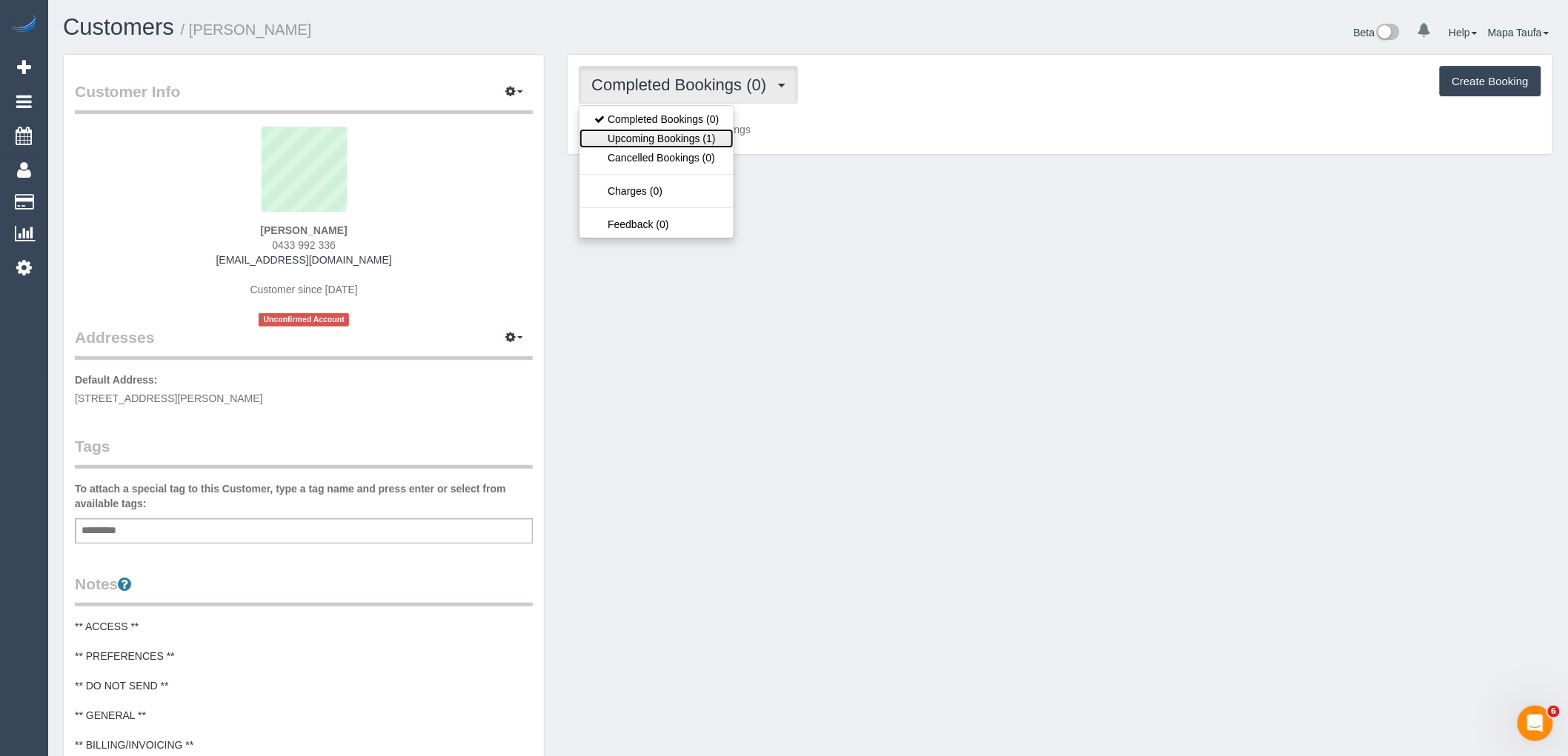
click at [651, 137] on link "Upcoming Bookings (1)" at bounding box center [656, 138] width 154 height 20
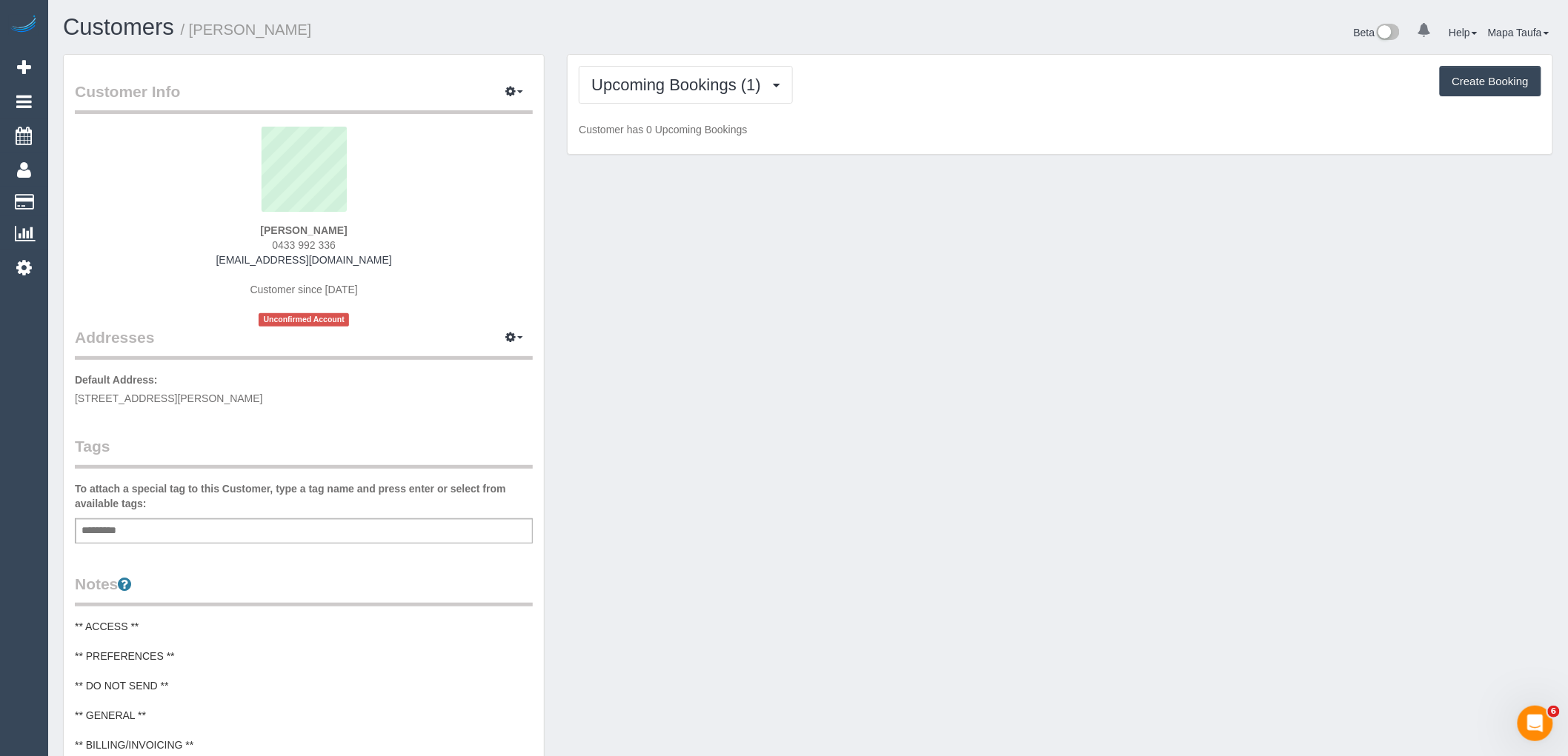
click at [964, 115] on div "Upcoming Bookings (1) Completed Bookings (0) Upcoming Bookings (1) Cancelled Bo…" at bounding box center [1060, 104] width 985 height 100
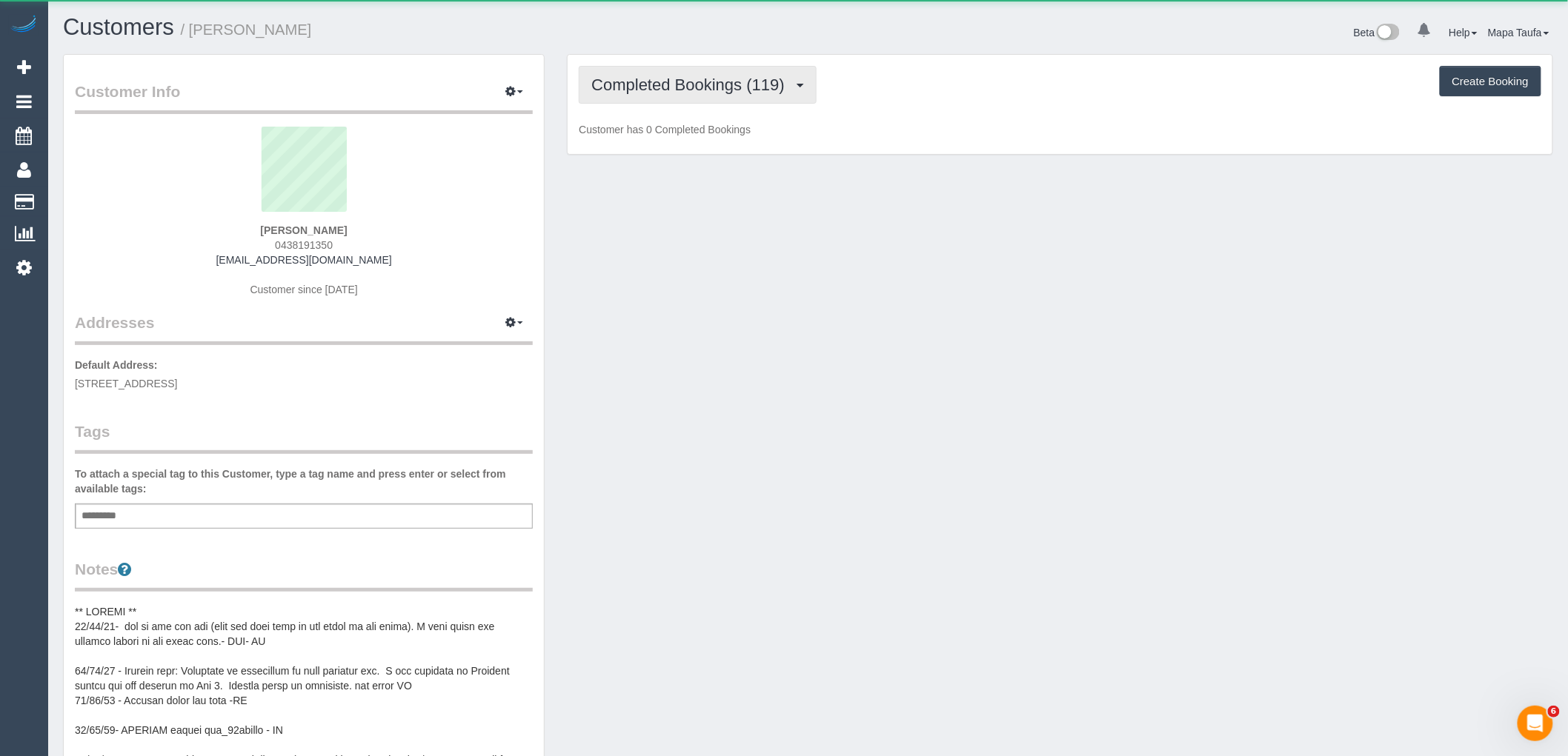
click at [658, 78] on span "Completed Bookings (119)" at bounding box center [691, 85] width 200 height 19
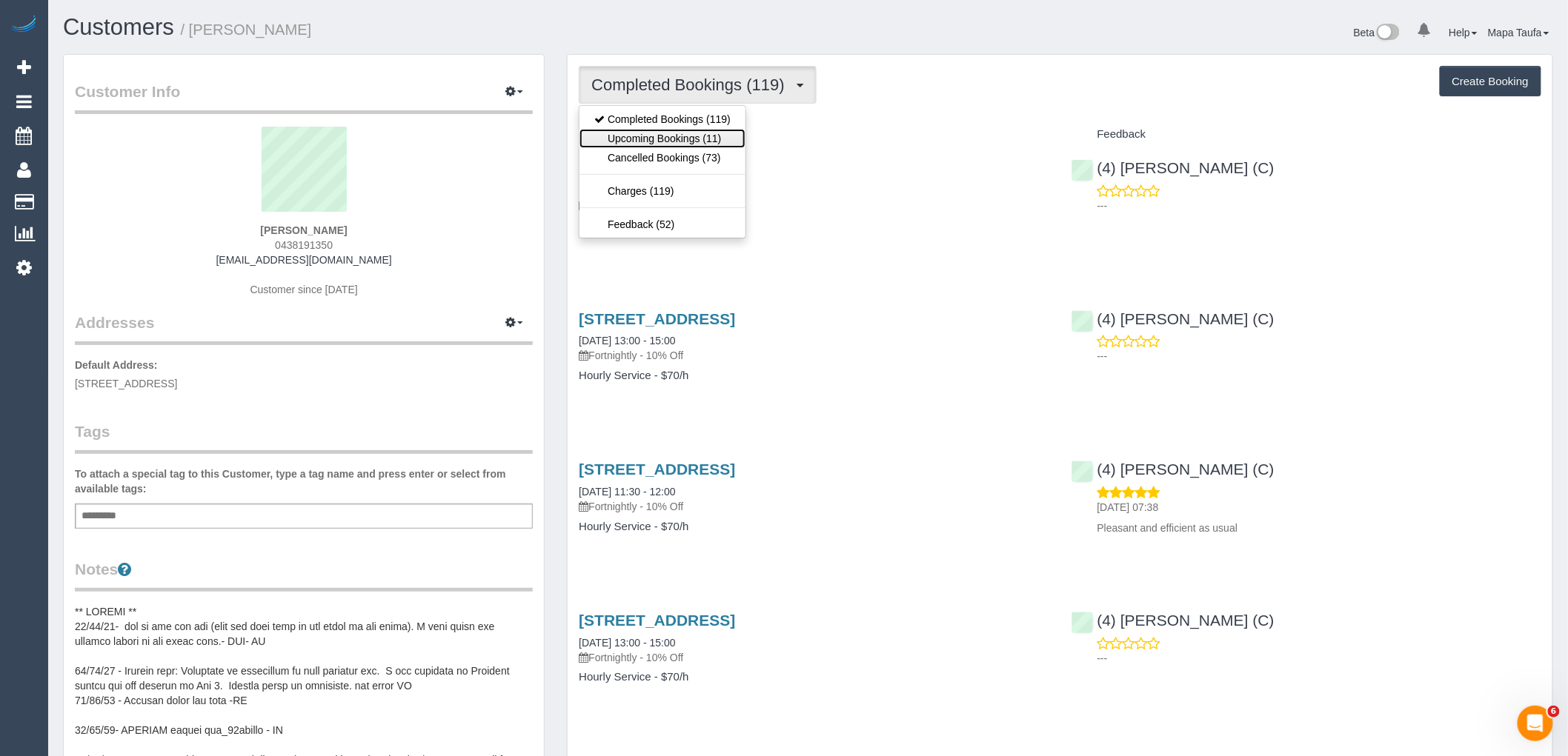
click at [665, 132] on link "Upcoming Bookings (11)" at bounding box center [663, 138] width 166 height 20
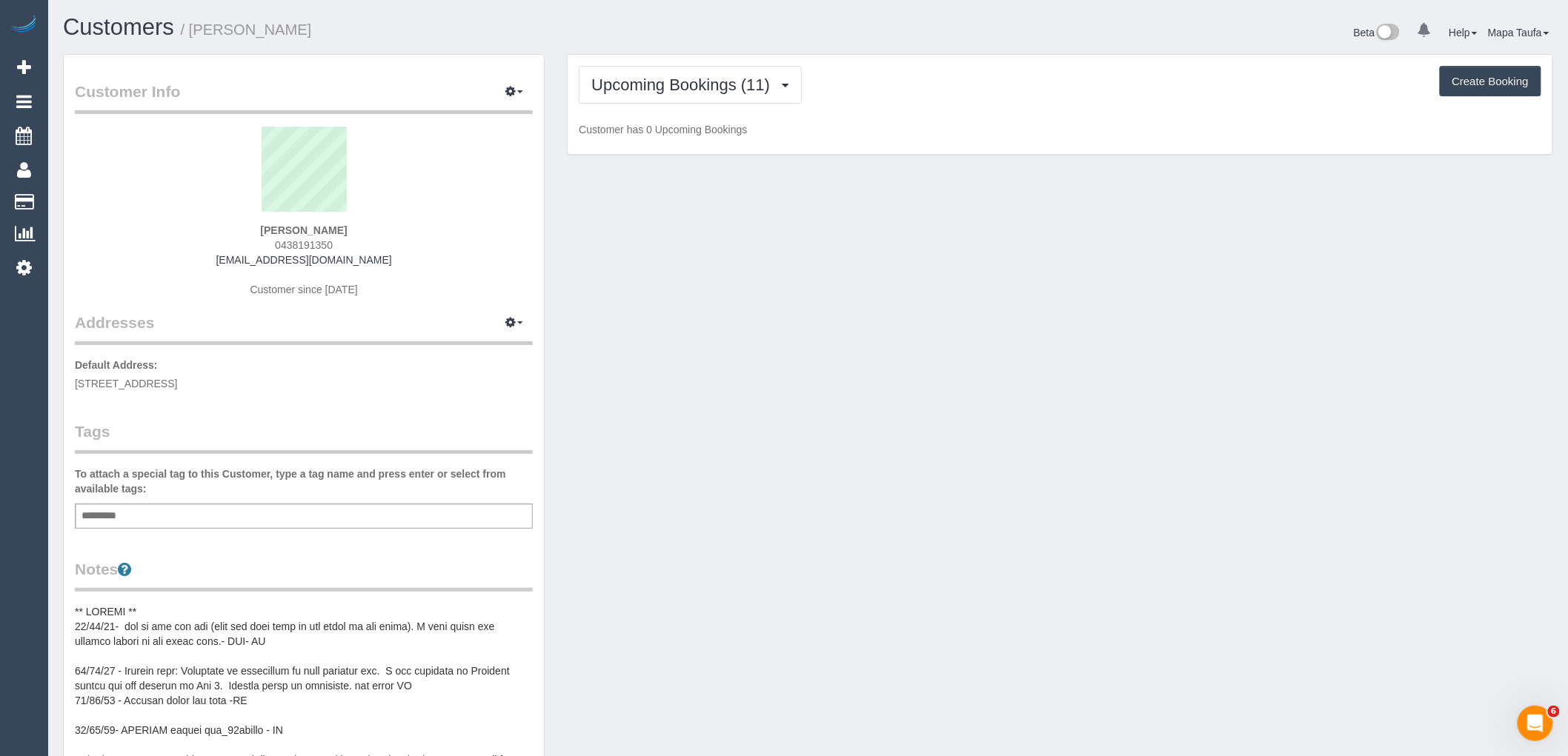
click at [935, 64] on div "Upcoming Bookings (11) Completed Bookings (119) Upcoming Bookings (11) Cancelle…" at bounding box center [1060, 104] width 985 height 100
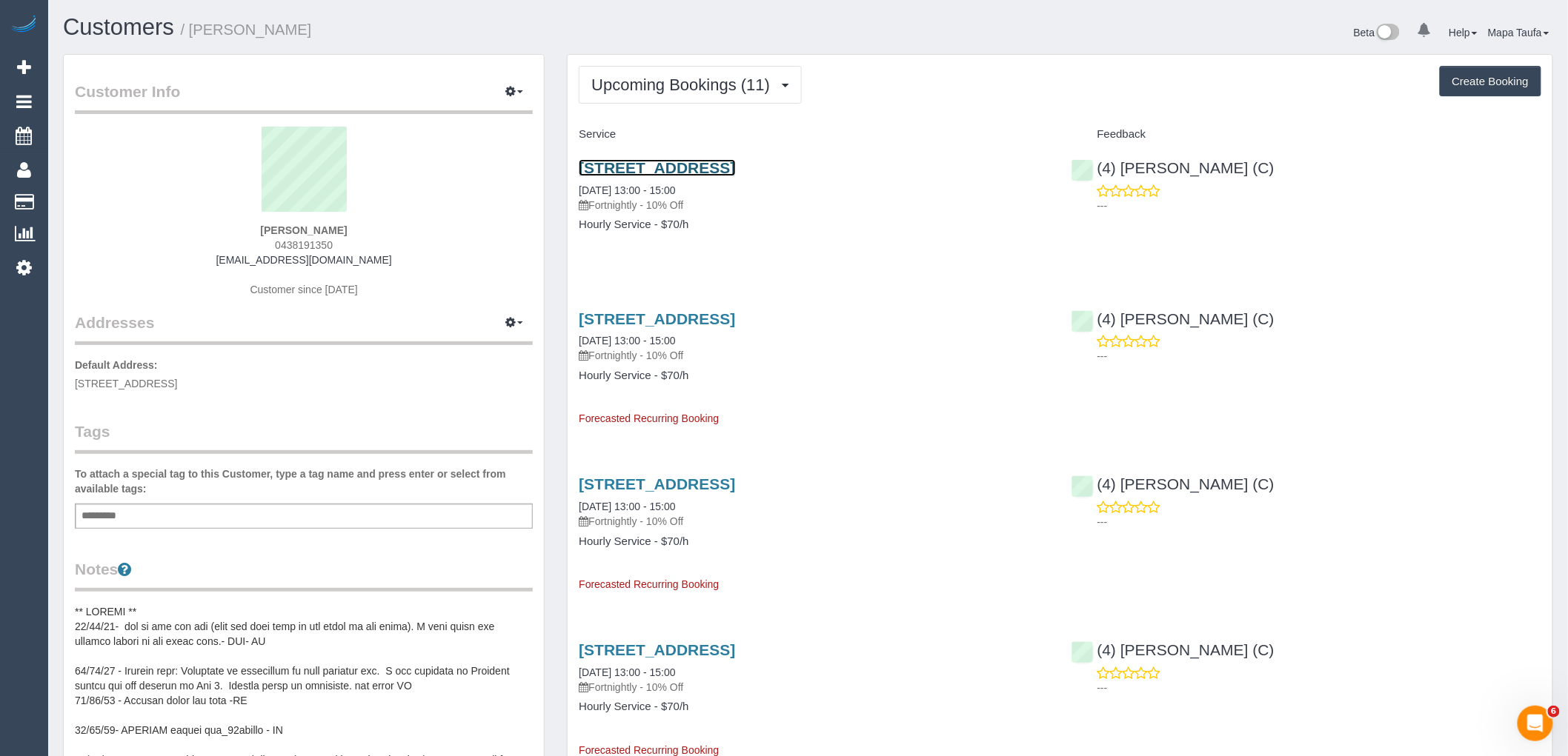
click at [615, 166] on link "46 Fordholm Road, Hawthorn, VIC 3122" at bounding box center [656, 167] width 156 height 17
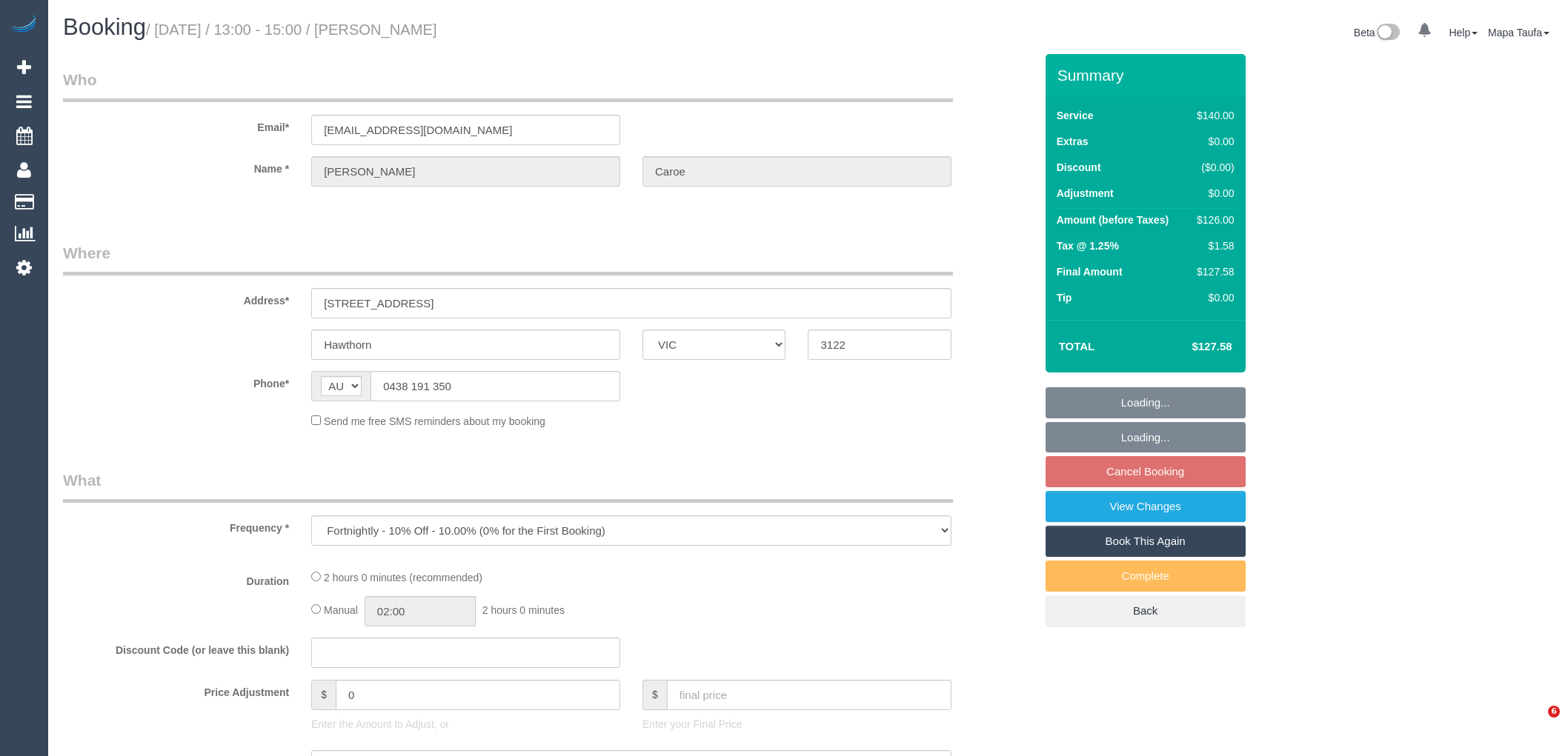
select select "VIC"
select select "string:stripe-pm_1Q5KED2GScqysDRVSRAAHW0m"
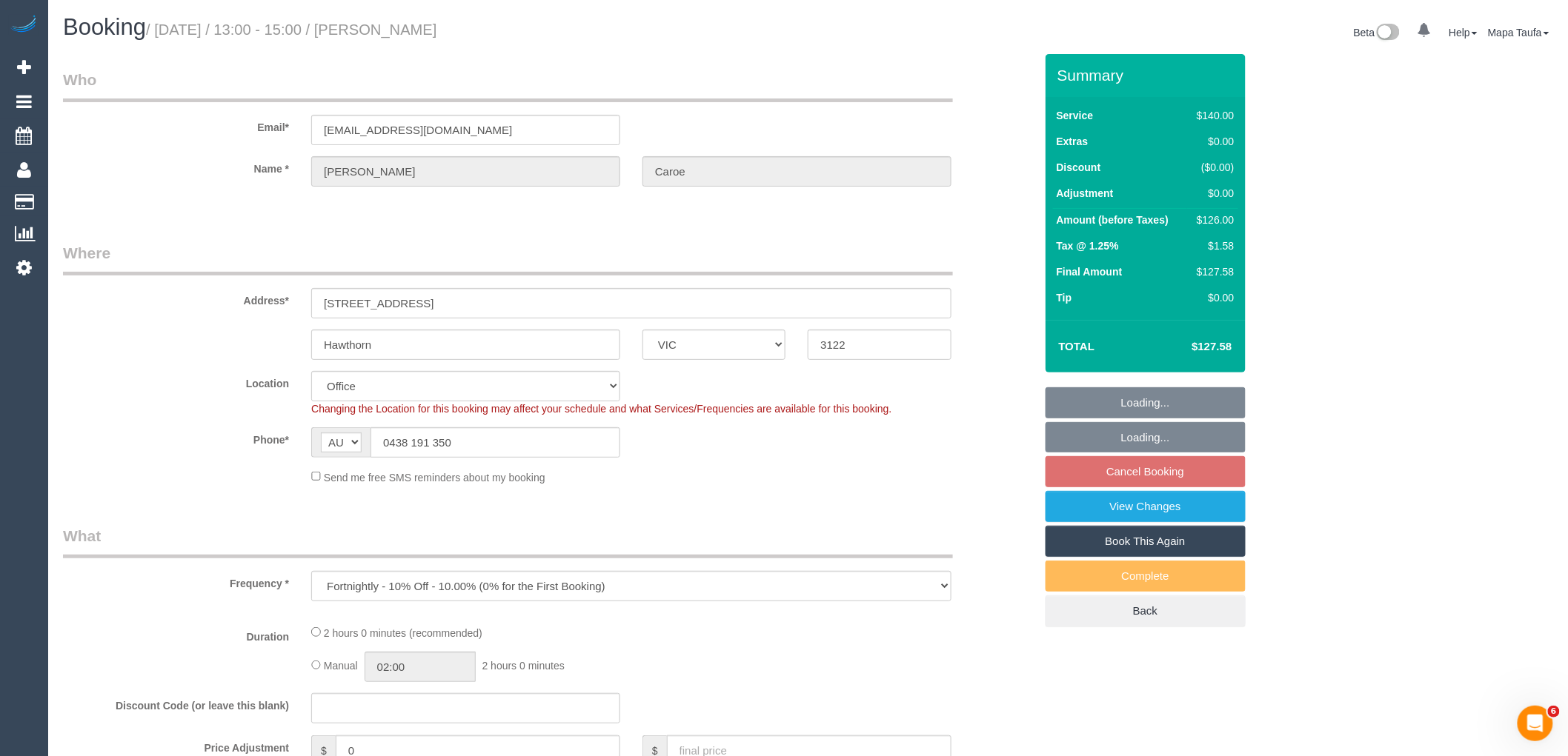
select select "object:535"
select select "number:28"
select select "number:35"
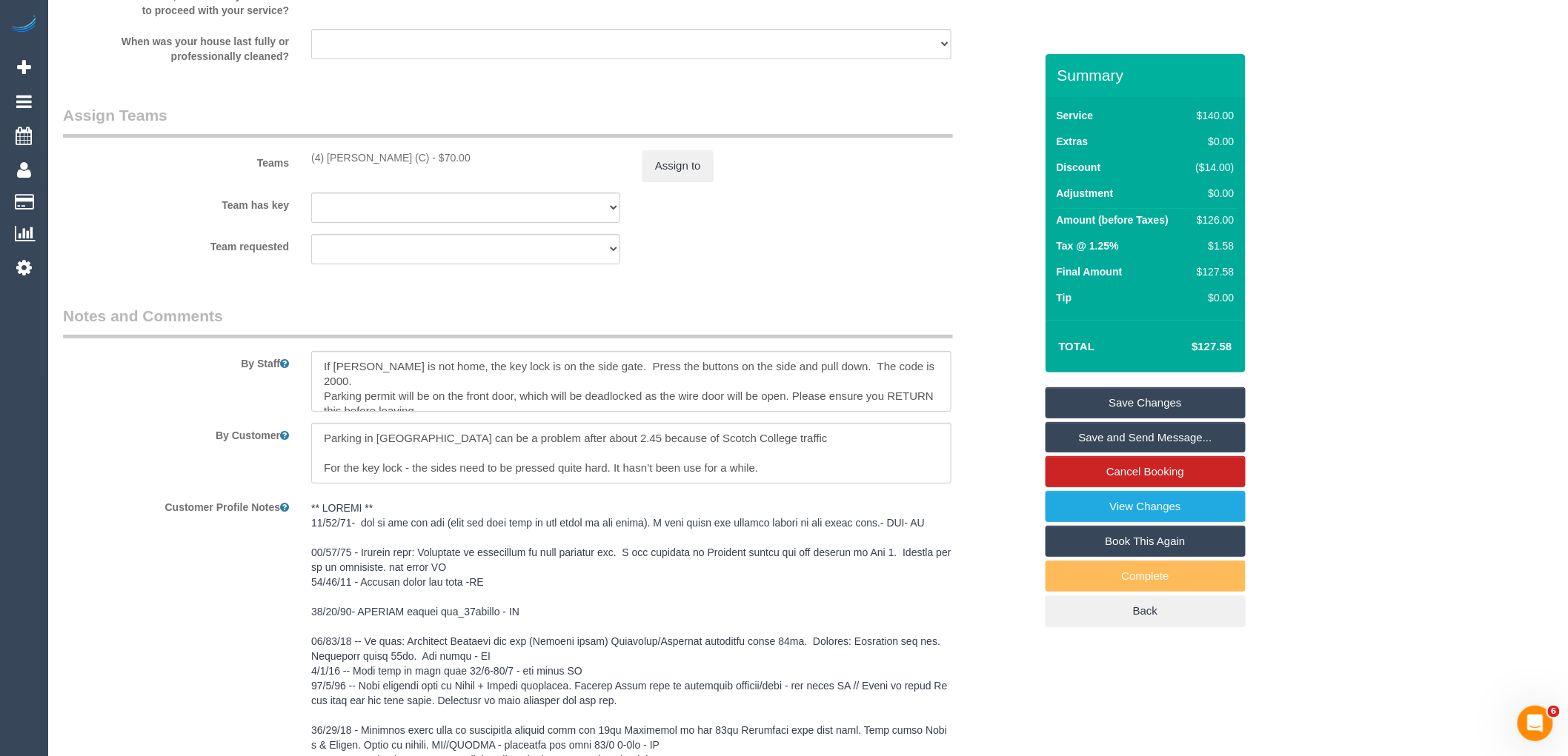
scroll to position [2222, 0]
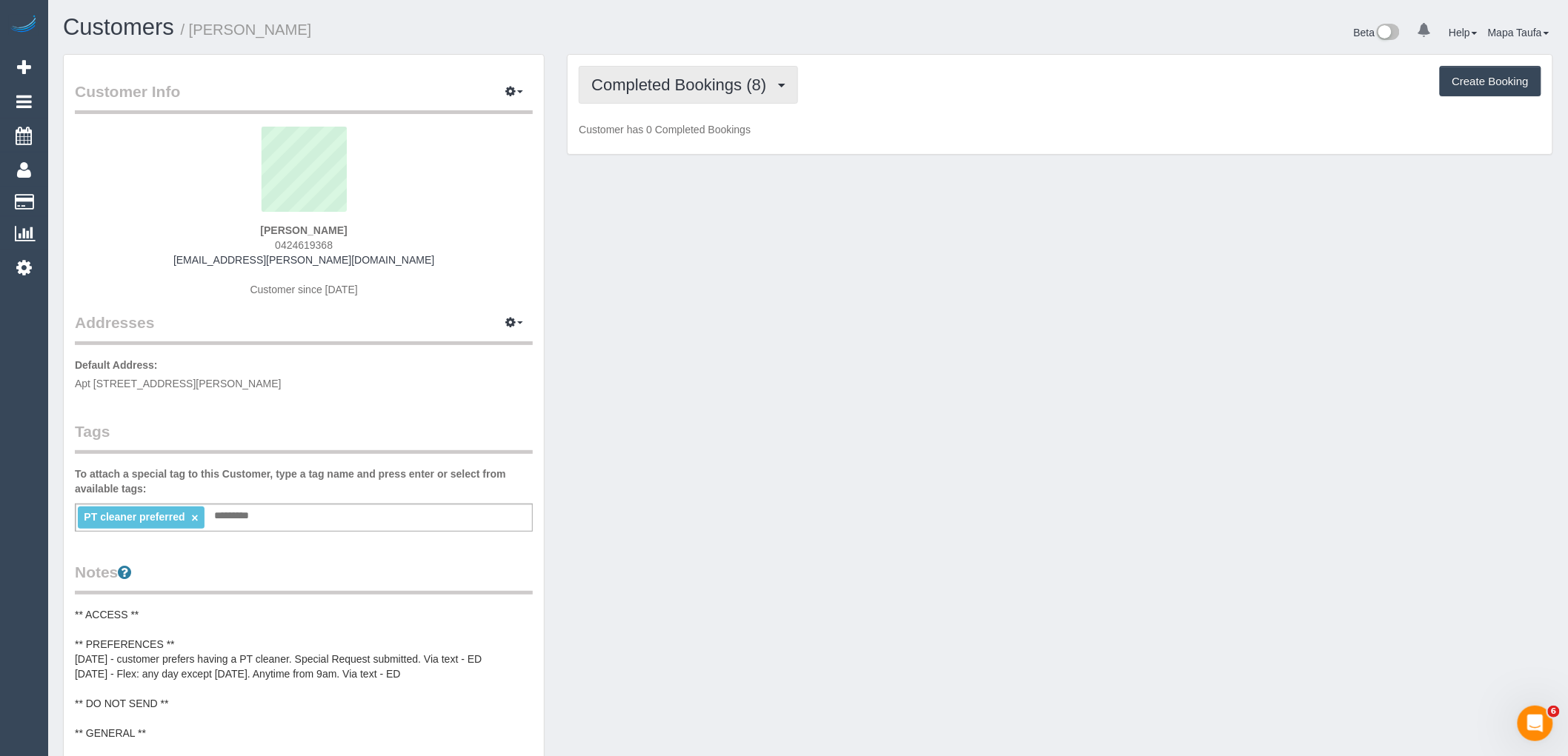
click at [656, 104] on button "Completed Bookings (8)" at bounding box center [688, 85] width 220 height 37
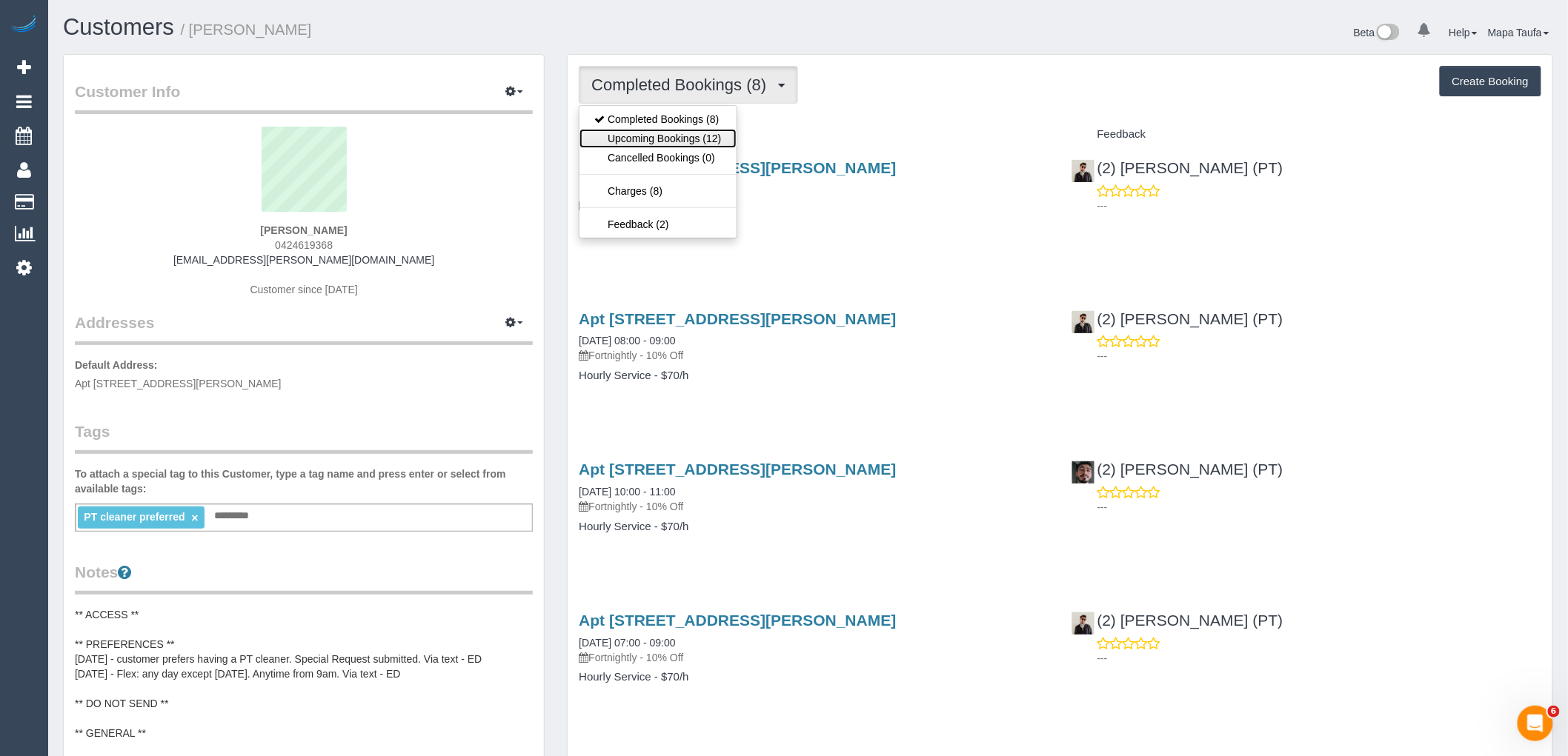
click at [669, 137] on link "Upcoming Bookings (12)" at bounding box center [657, 138] width 156 height 20
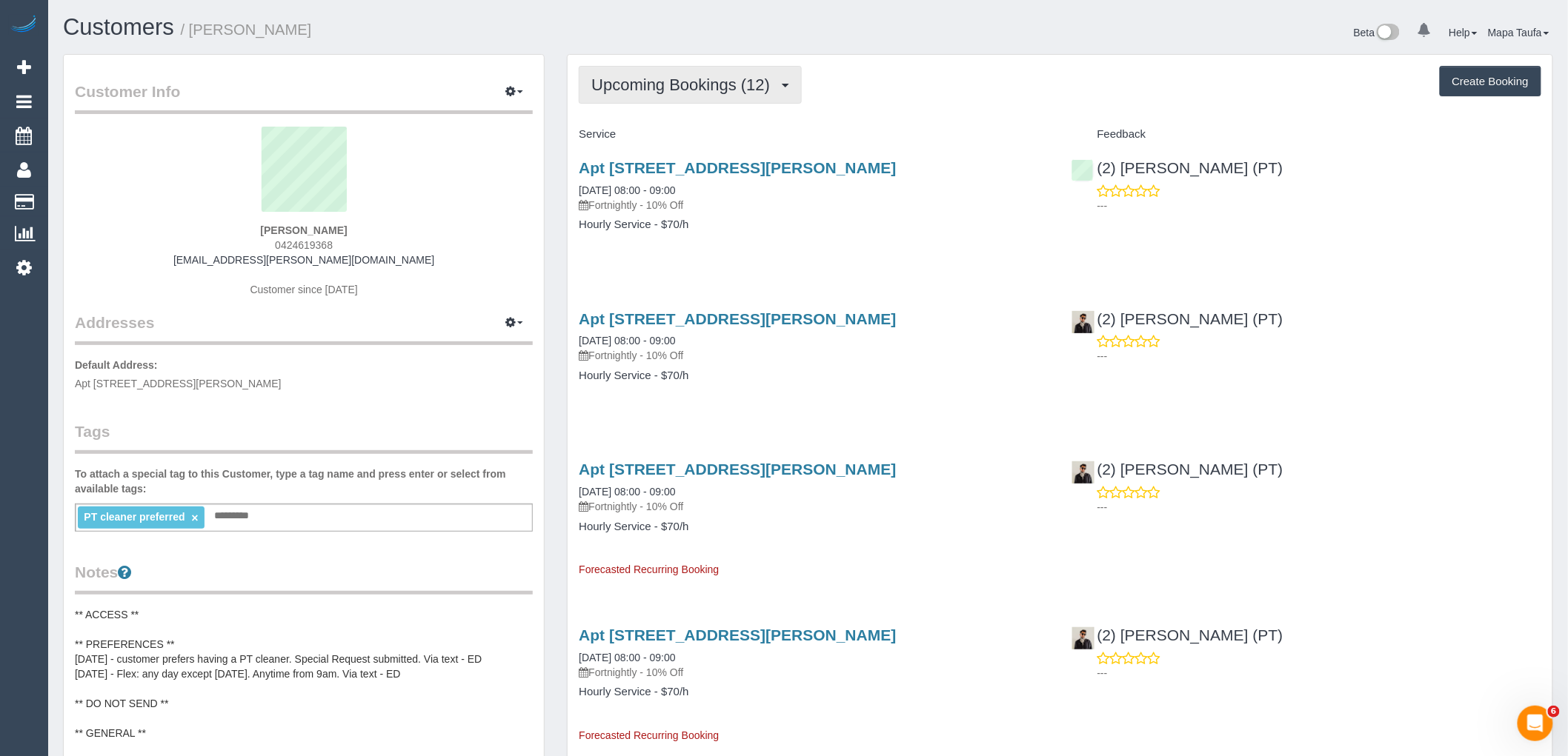
click at [650, 92] on span "Upcoming Bookings (12)" at bounding box center [684, 85] width 186 height 19
drag, startPoint x: 1060, startPoint y: 120, endPoint x: 1016, endPoint y: 122, distance: 44.0
click at [691, 85] on span "Upcoming Bookings (12)" at bounding box center [684, 85] width 186 height 19
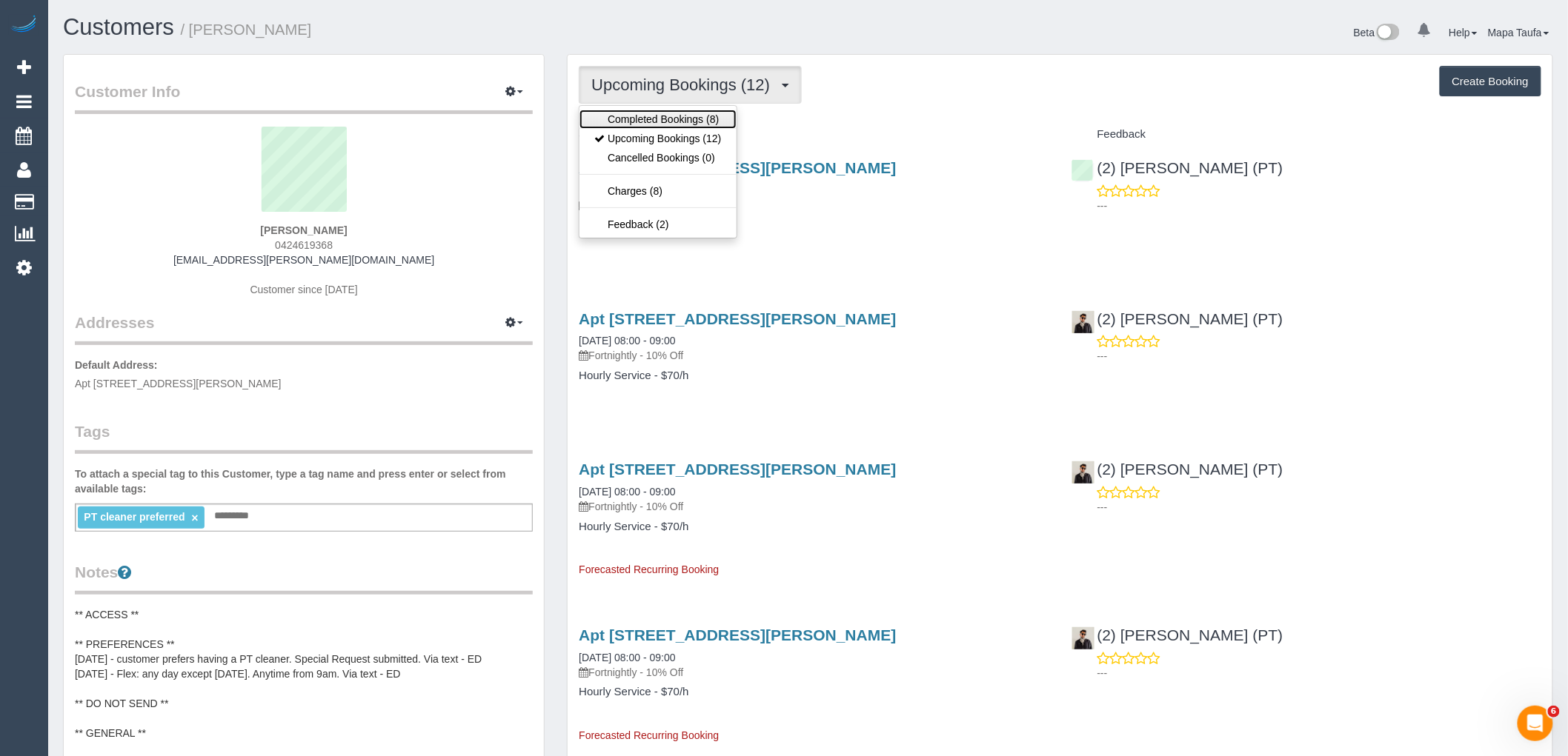
click at [687, 112] on link "Completed Bookings (8)" at bounding box center [657, 120] width 156 height 20
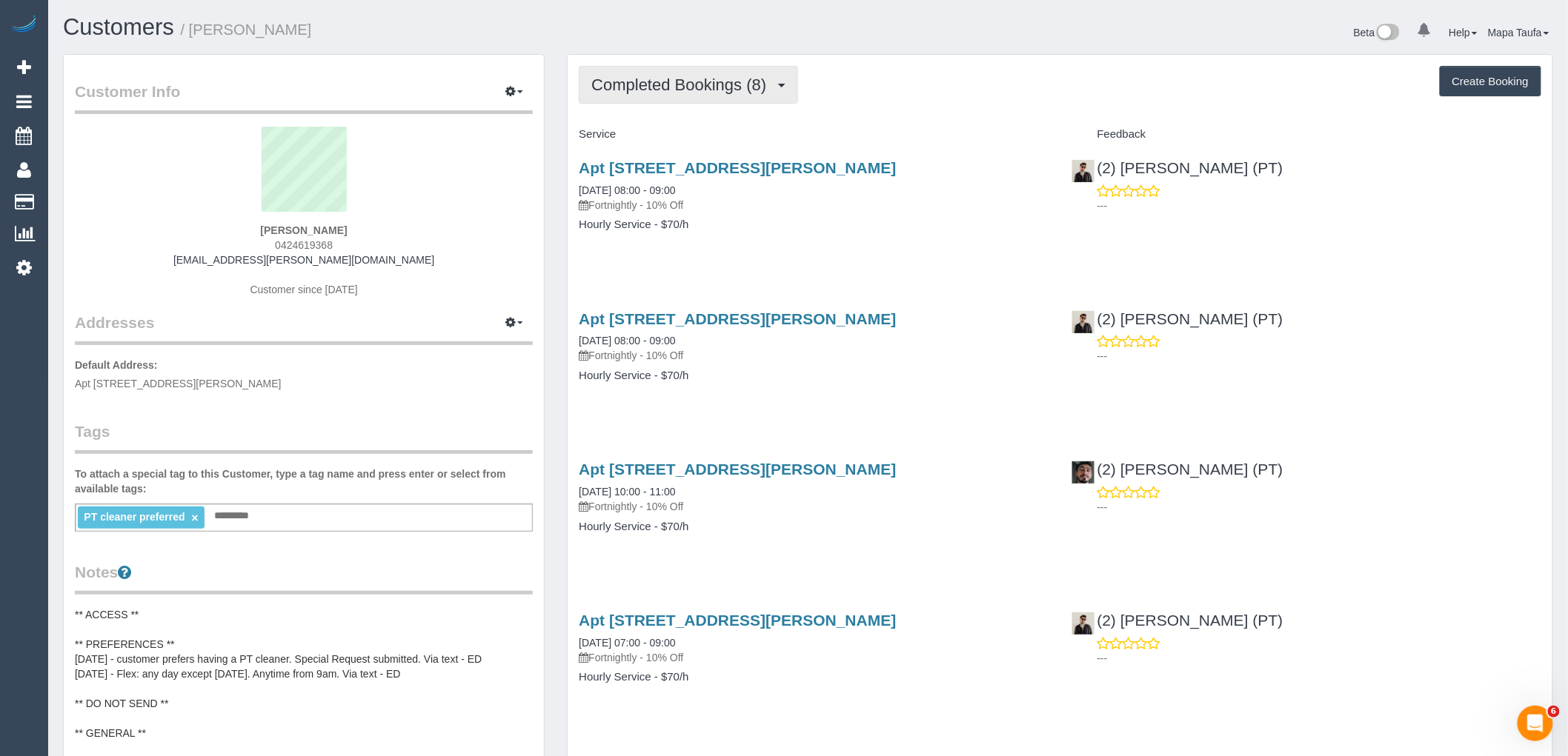
click at [686, 85] on span "Completed Bookings (8)" at bounding box center [682, 85] width 182 height 19
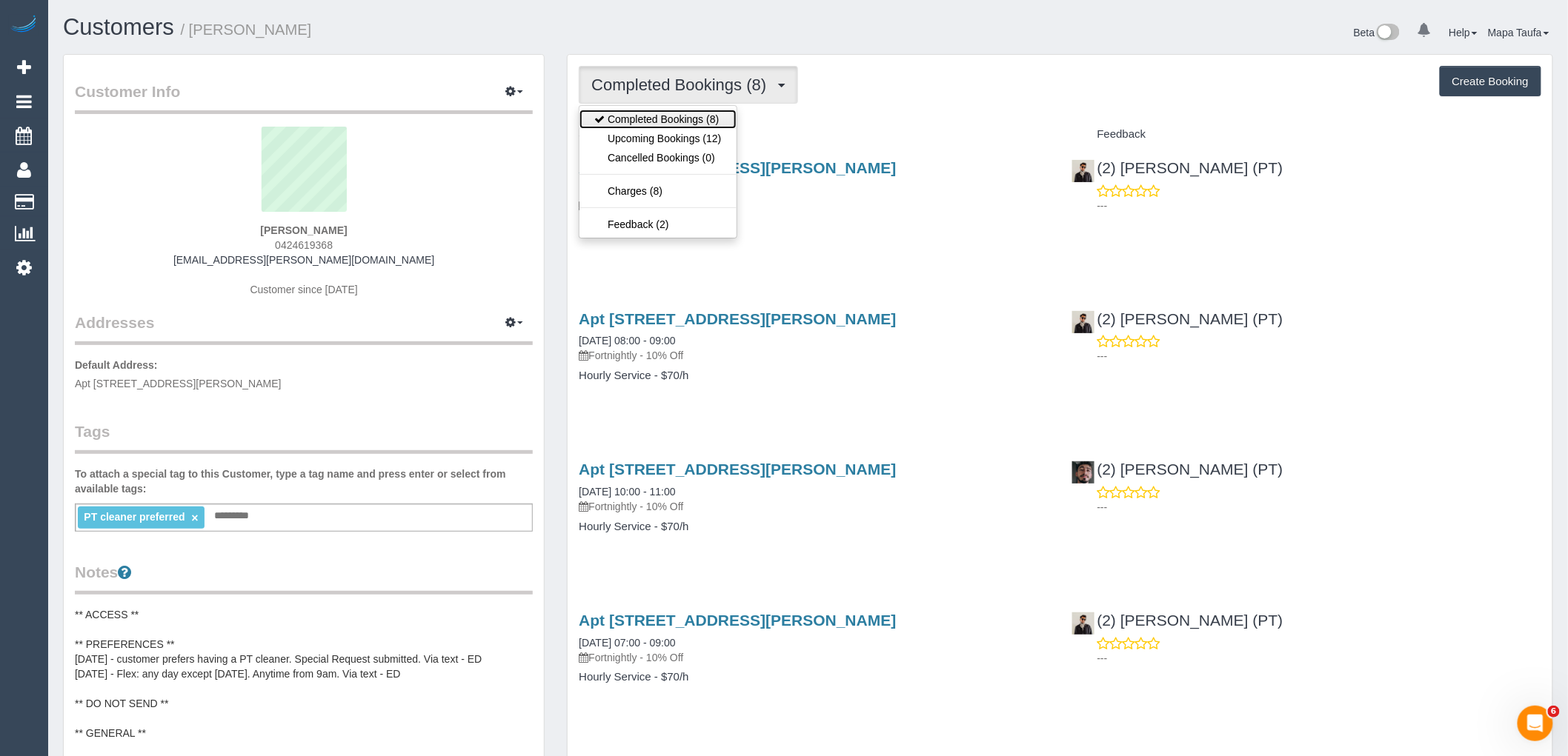
click at [676, 129] on link "Completed Bookings (8)" at bounding box center [657, 120] width 156 height 20
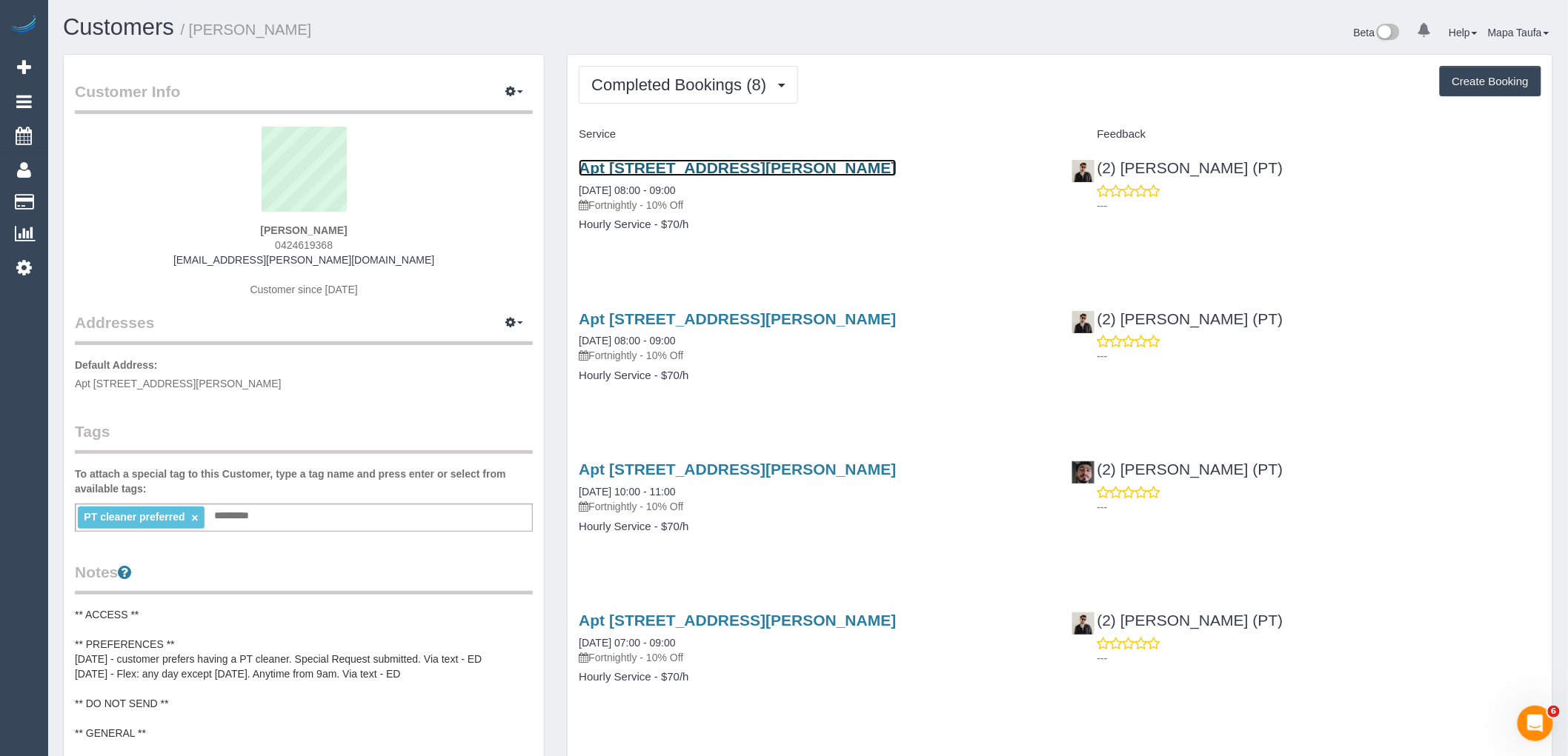
click at [671, 172] on link "Apt 1704/433 Collins Street, Melbourne, VIC 3000" at bounding box center [737, 167] width 317 height 17
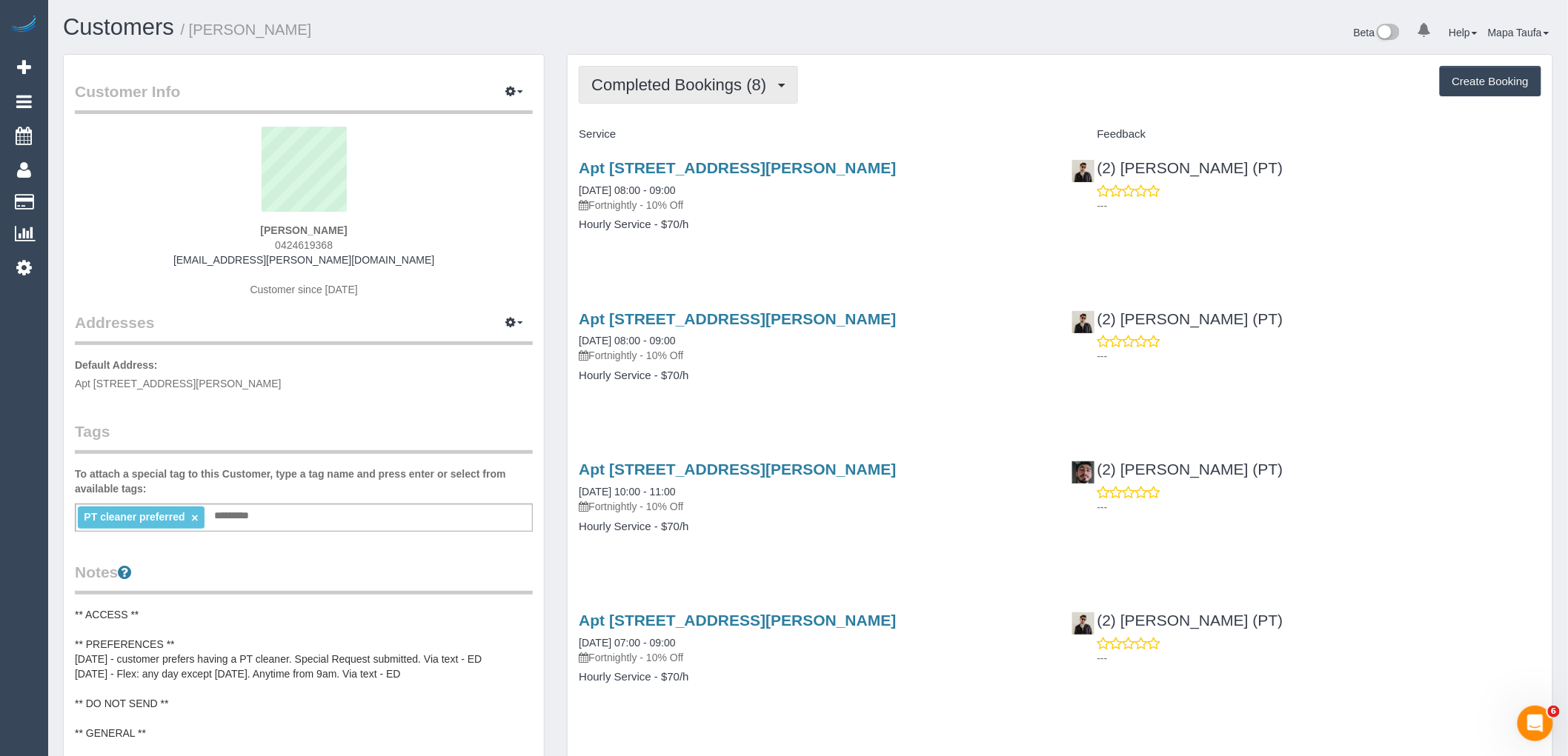
click at [626, 84] on span "Completed Bookings (8)" at bounding box center [682, 85] width 182 height 19
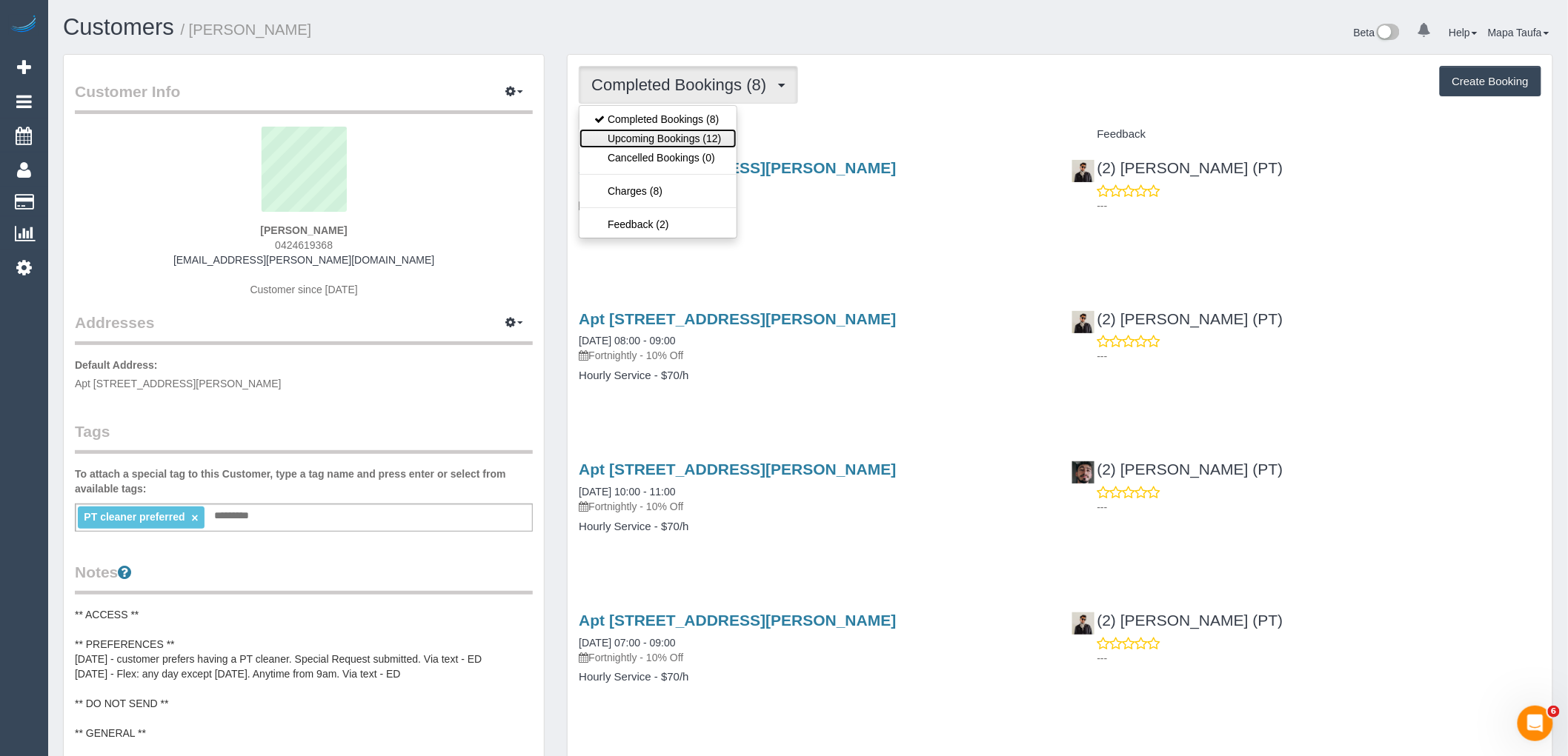
click at [622, 137] on link "Upcoming Bookings (12)" at bounding box center [657, 138] width 156 height 20
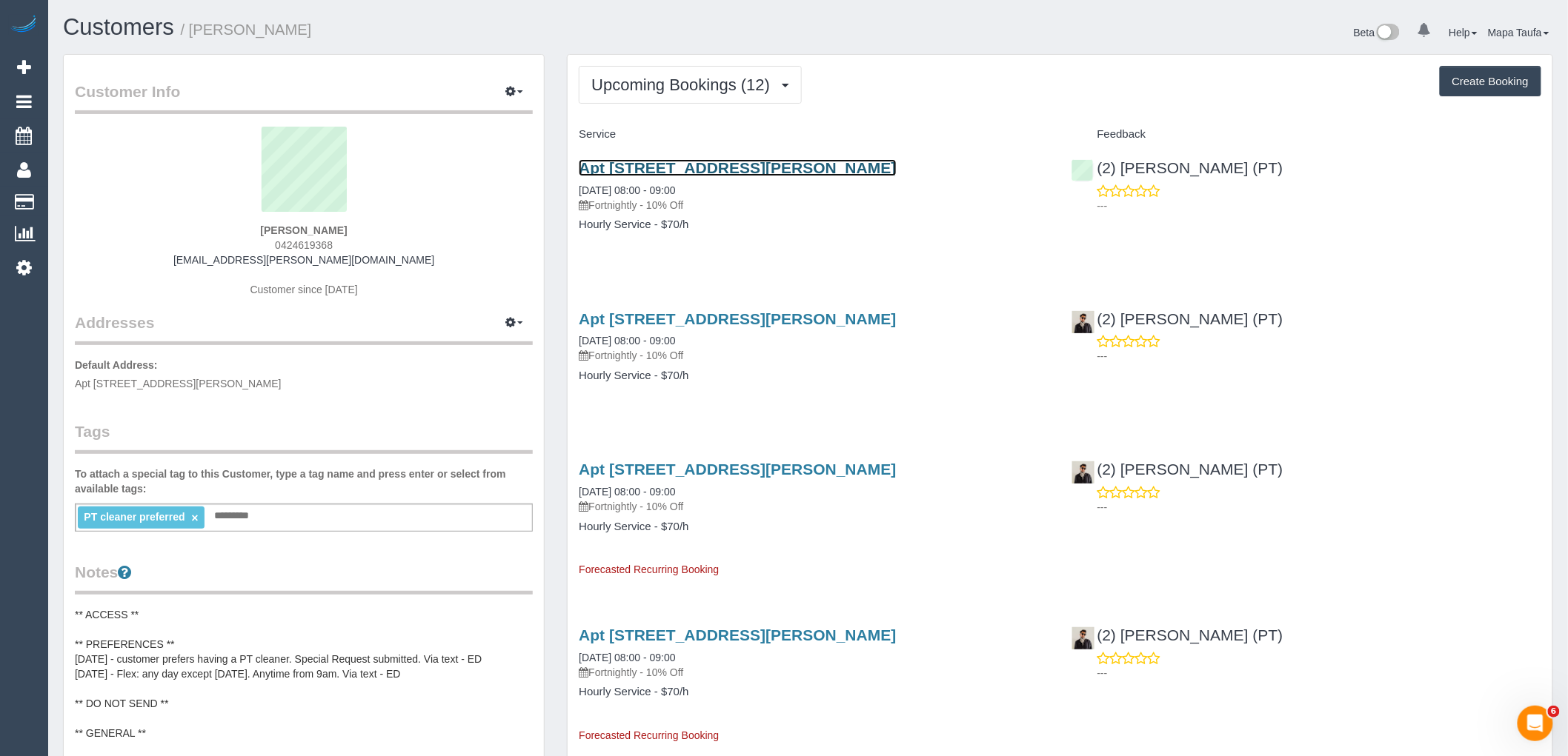
click at [635, 172] on link "Apt 1704/433 Collins Street, Melbourne, VIC 3000" at bounding box center [737, 167] width 317 height 17
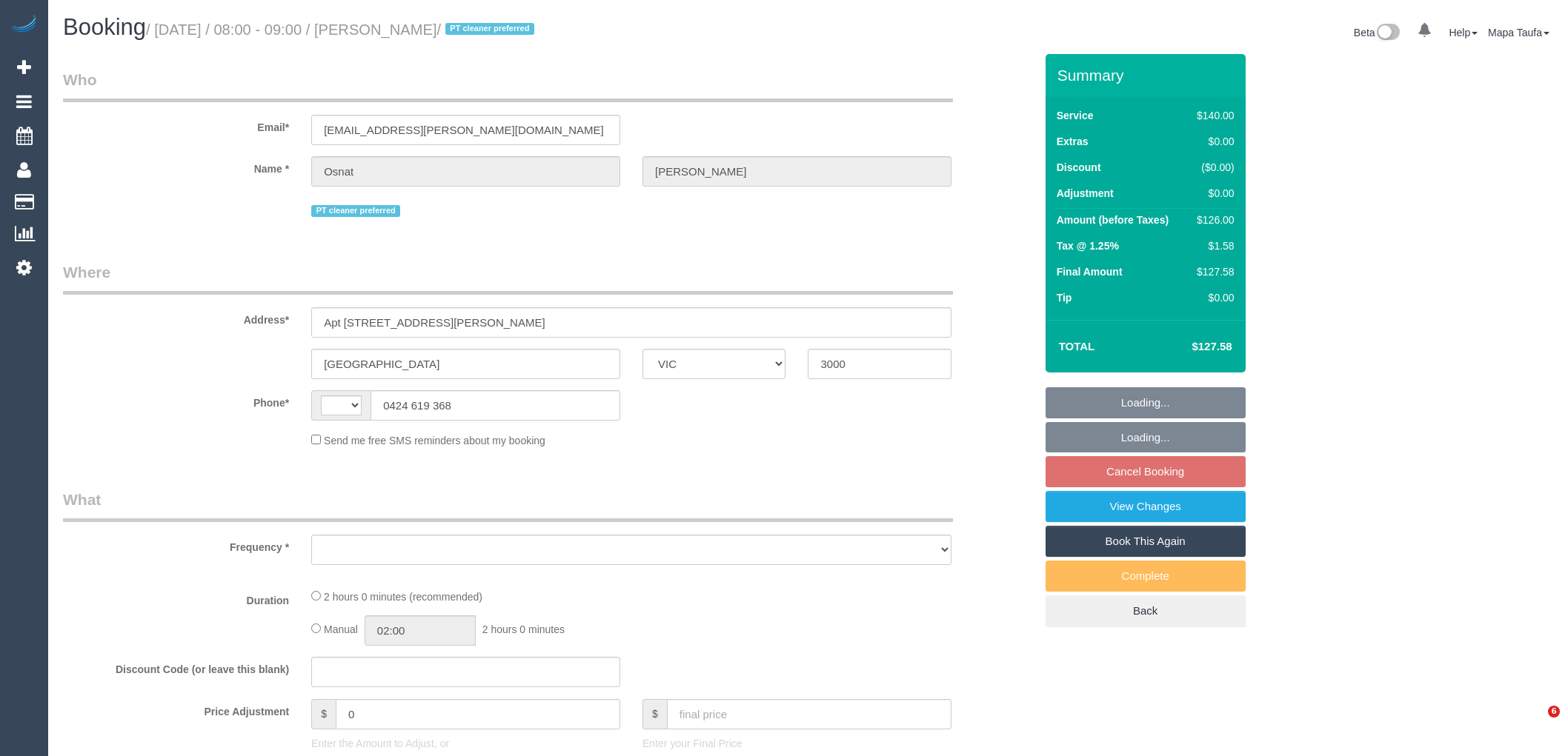
select select "VIC"
select select "string:AU"
select select "object:311"
select select "string:stripe-pm_1RYdgv2GScqysDRVxPU7X7cK"
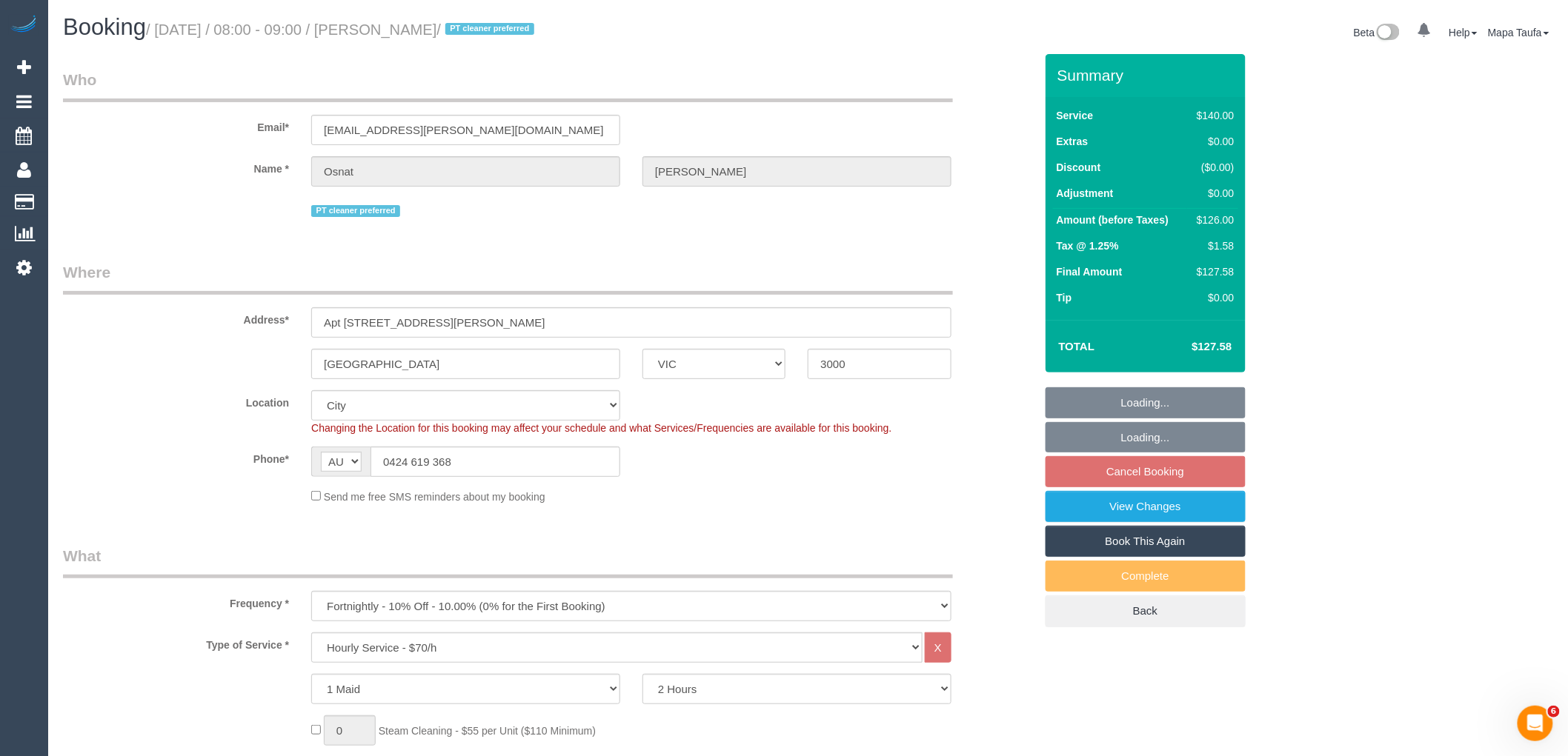
select select "object:741"
select select "number:28"
select select "number:14"
select select "number:20"
select select "number:36"
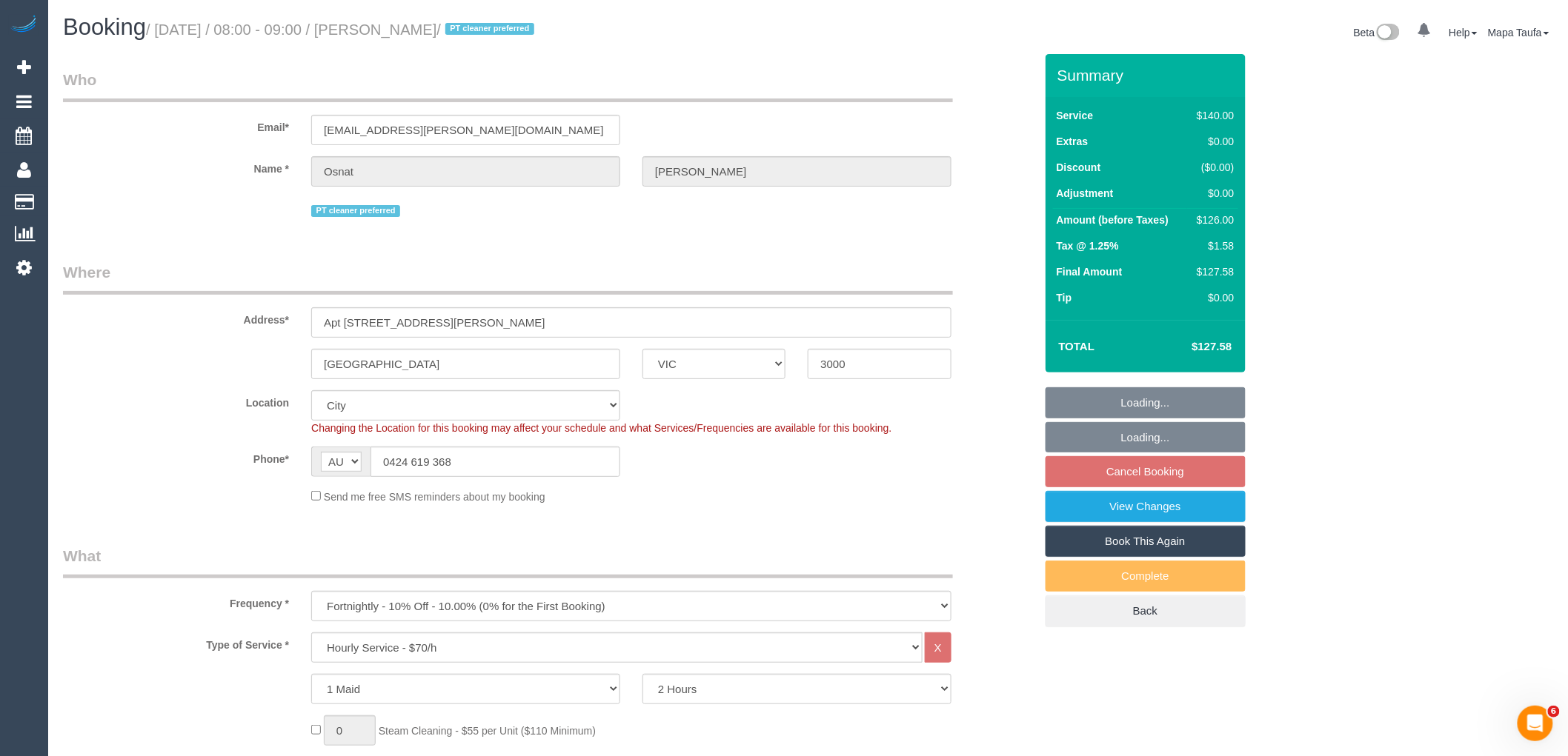
select select "number:35"
select select "number:11"
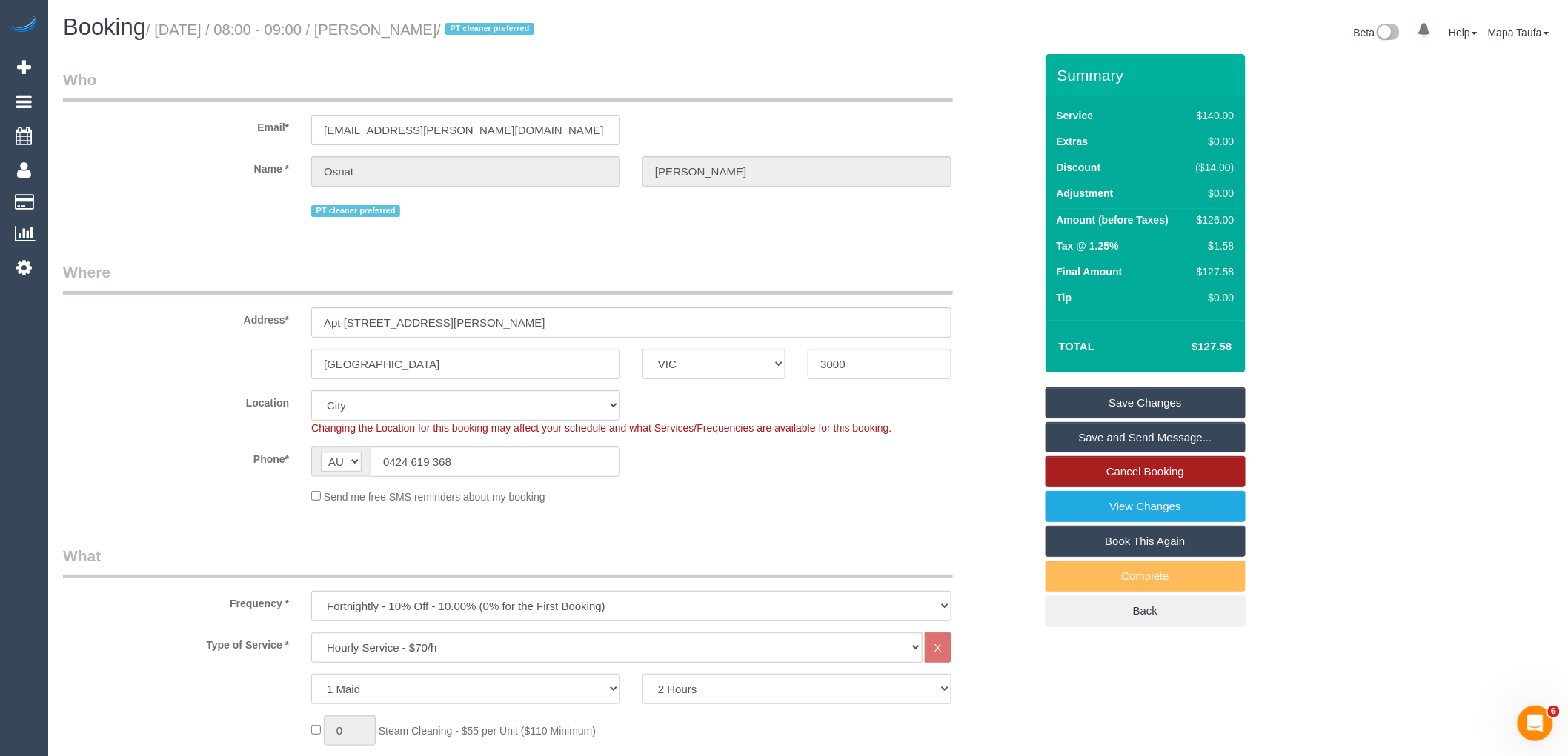
click at [1153, 476] on link "Cancel Booking" at bounding box center [1146, 471] width 200 height 31
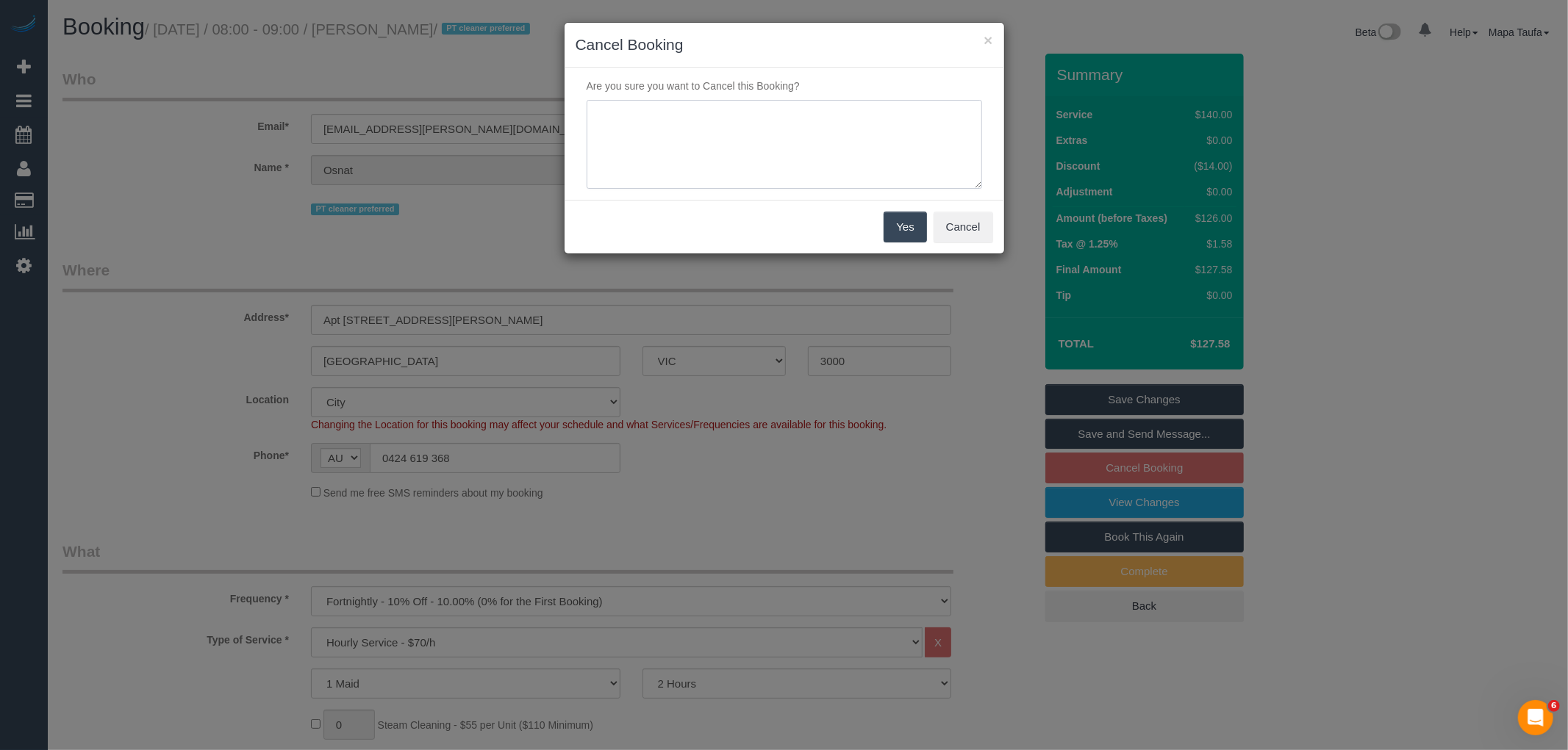
click at [761, 131] on textarea at bounding box center [784, 144] width 396 height 89
type textarea "service not needed via email -MT"
click at [893, 224] on button "Yes" at bounding box center [905, 227] width 43 height 31
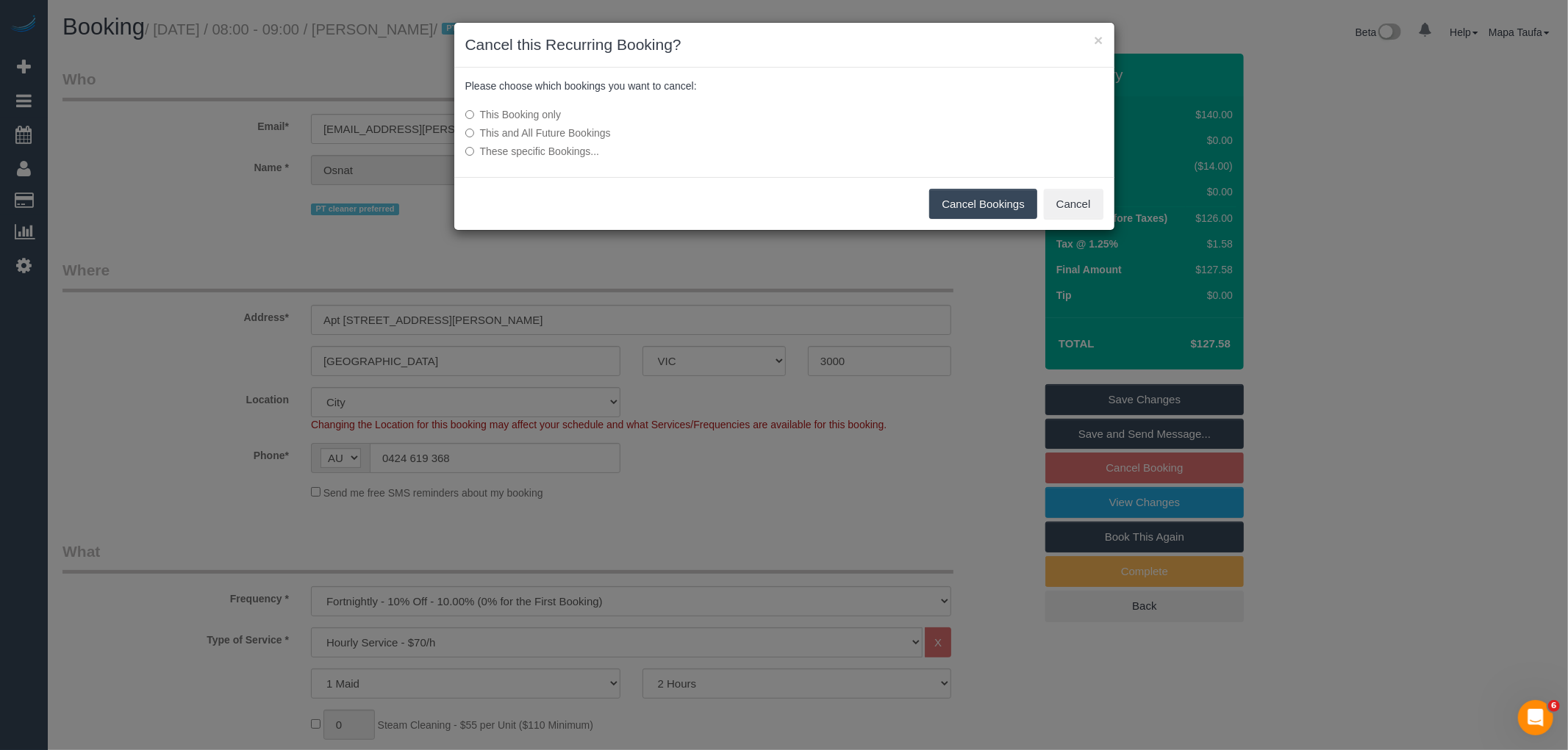
click at [966, 204] on button "Cancel Bookings" at bounding box center [983, 204] width 108 height 31
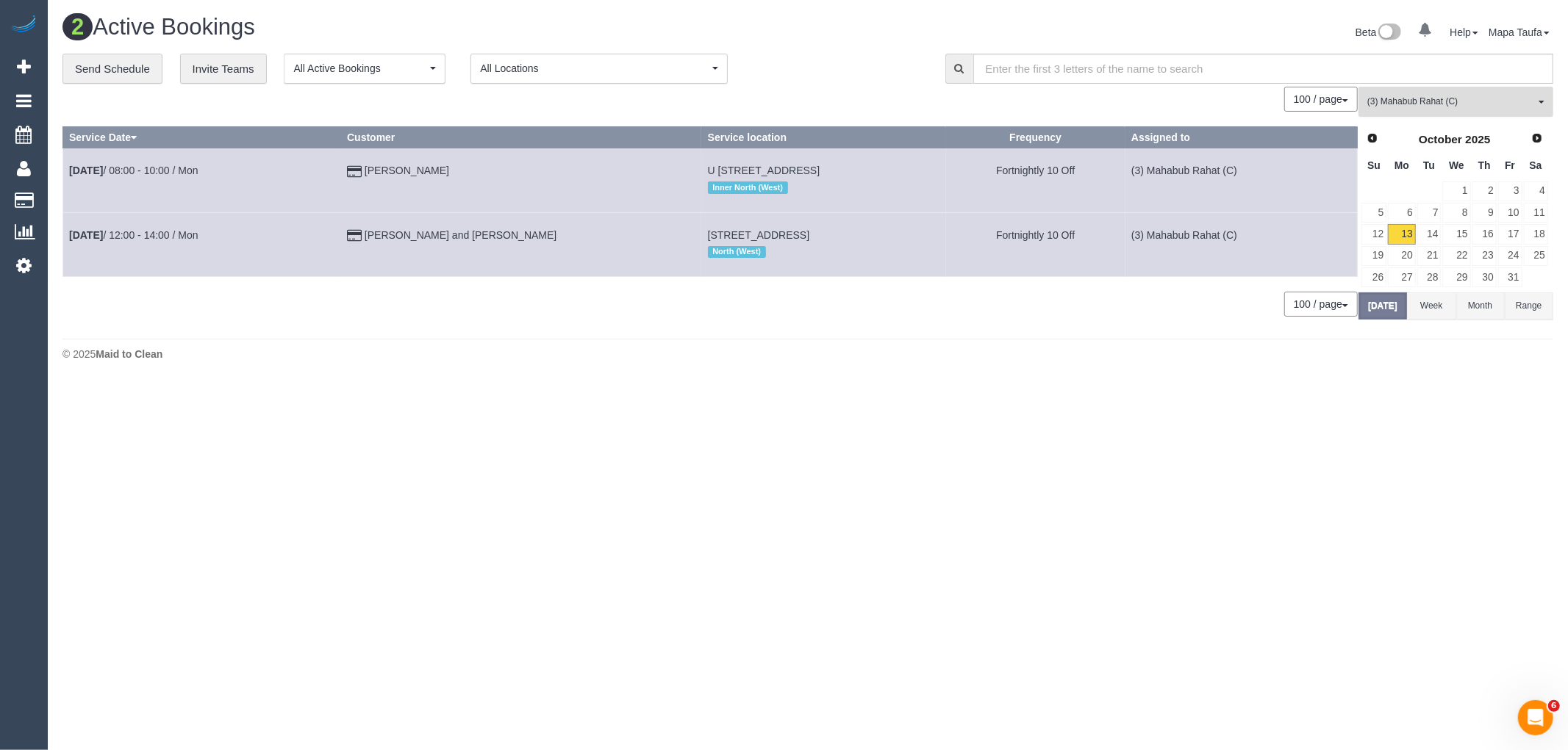
click at [1426, 111] on button "(3) Mahabub Rahat (C) All Teams" at bounding box center [1456, 102] width 195 height 30
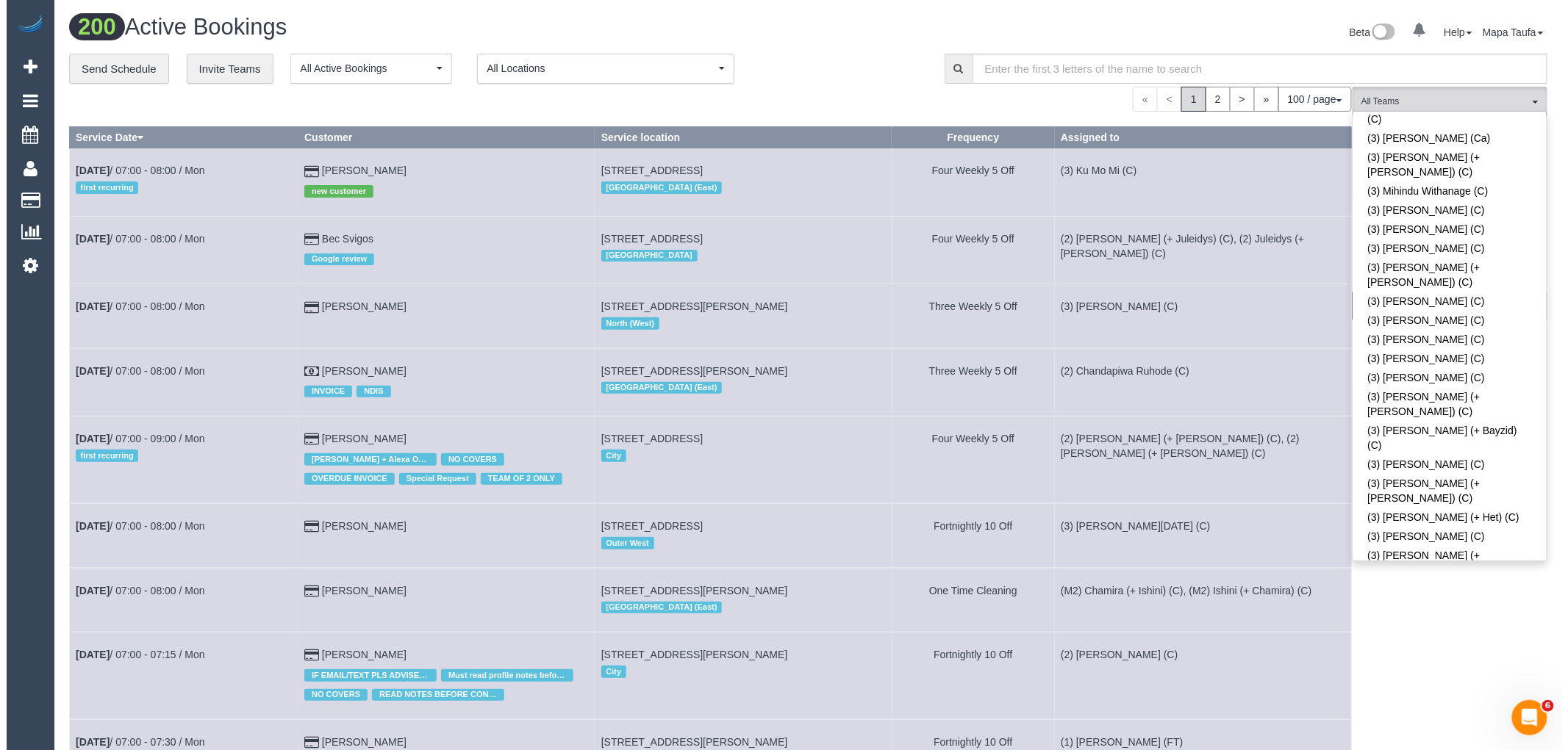
scroll to position [1347, 0]
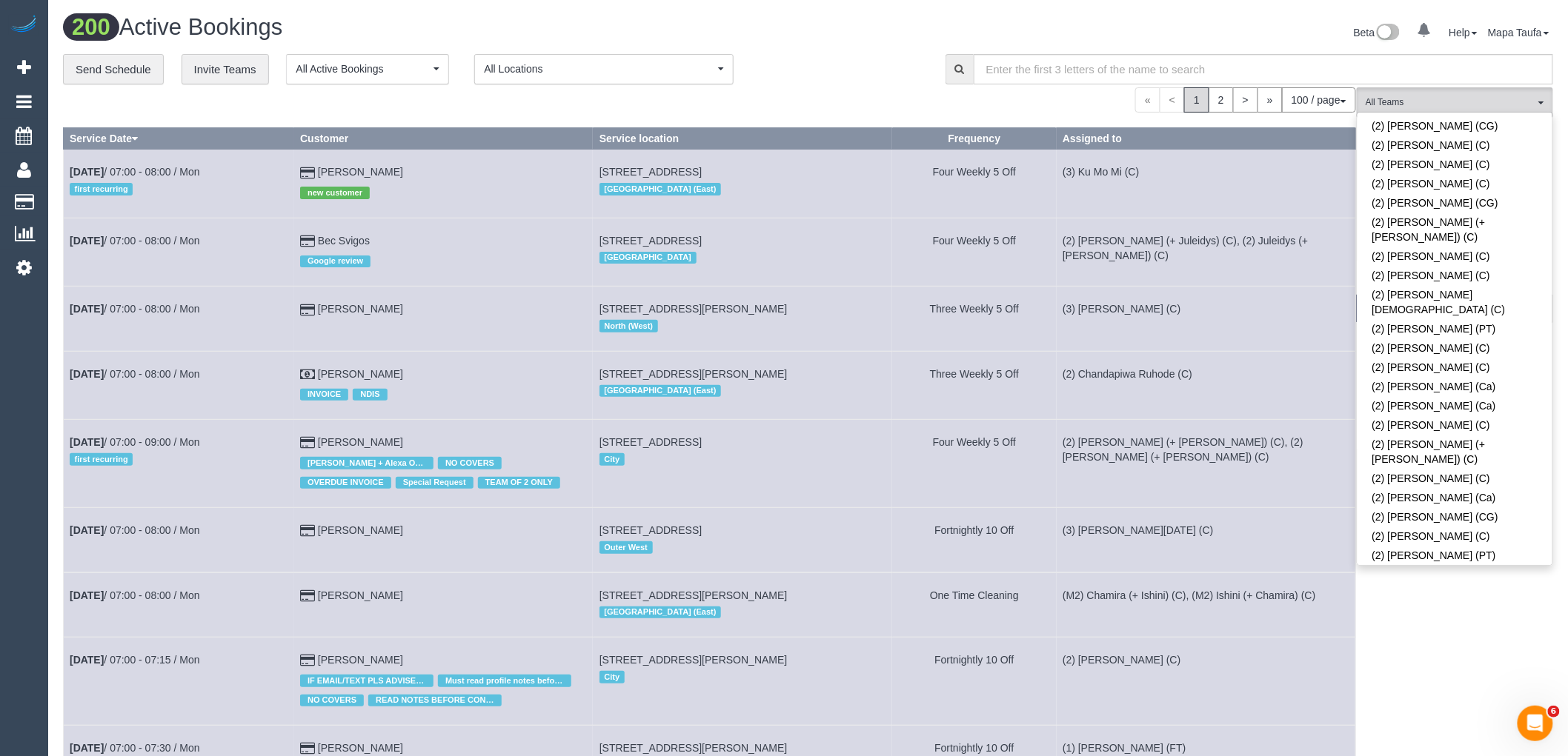
click at [1463, 585] on link "(2) Vishwantha + [PERSON_NAME] (C)" at bounding box center [1455, 602] width 195 height 34
click at [832, 69] on div "**********" at bounding box center [494, 70] width 861 height 31
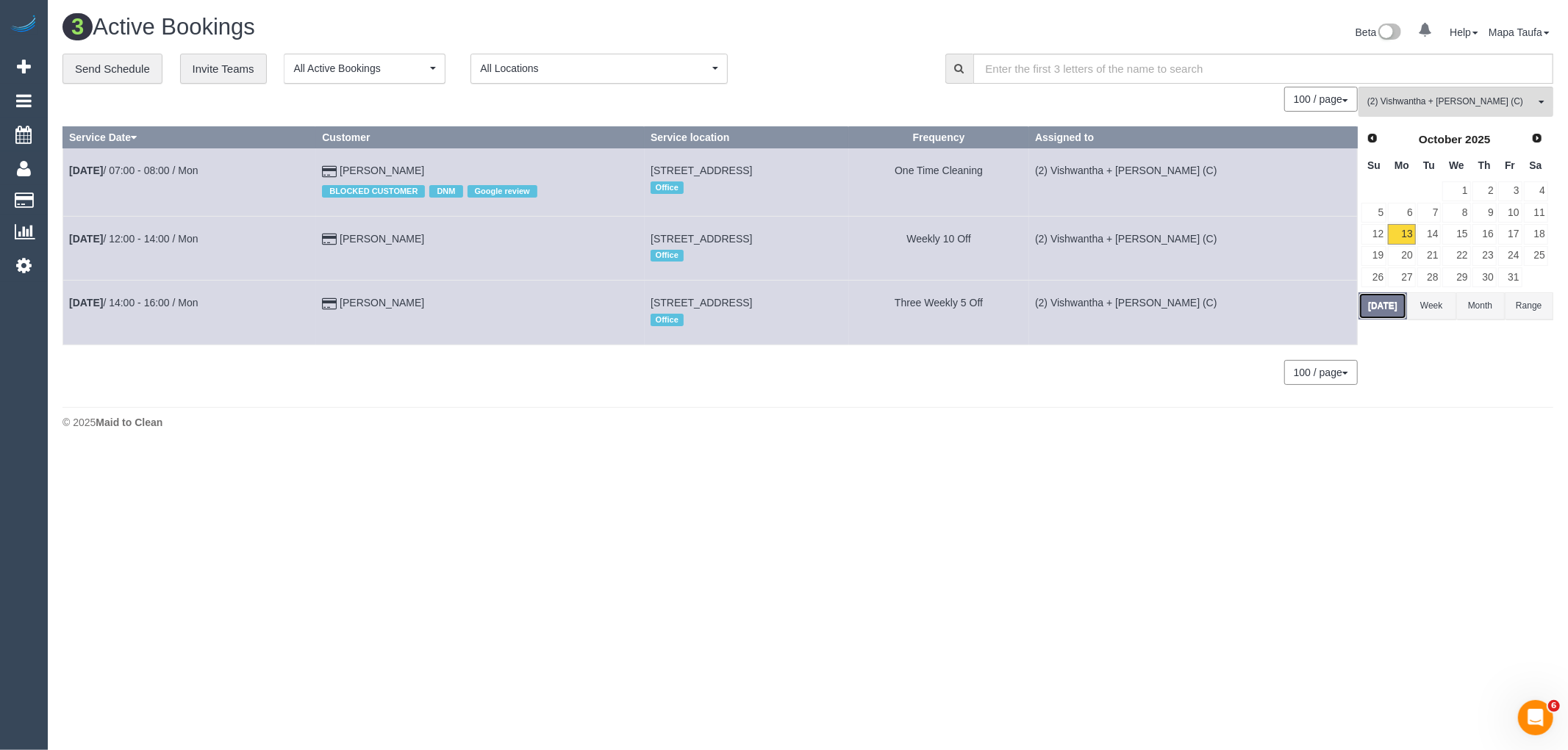
click at [1383, 319] on button "Today" at bounding box center [1383, 305] width 49 height 27
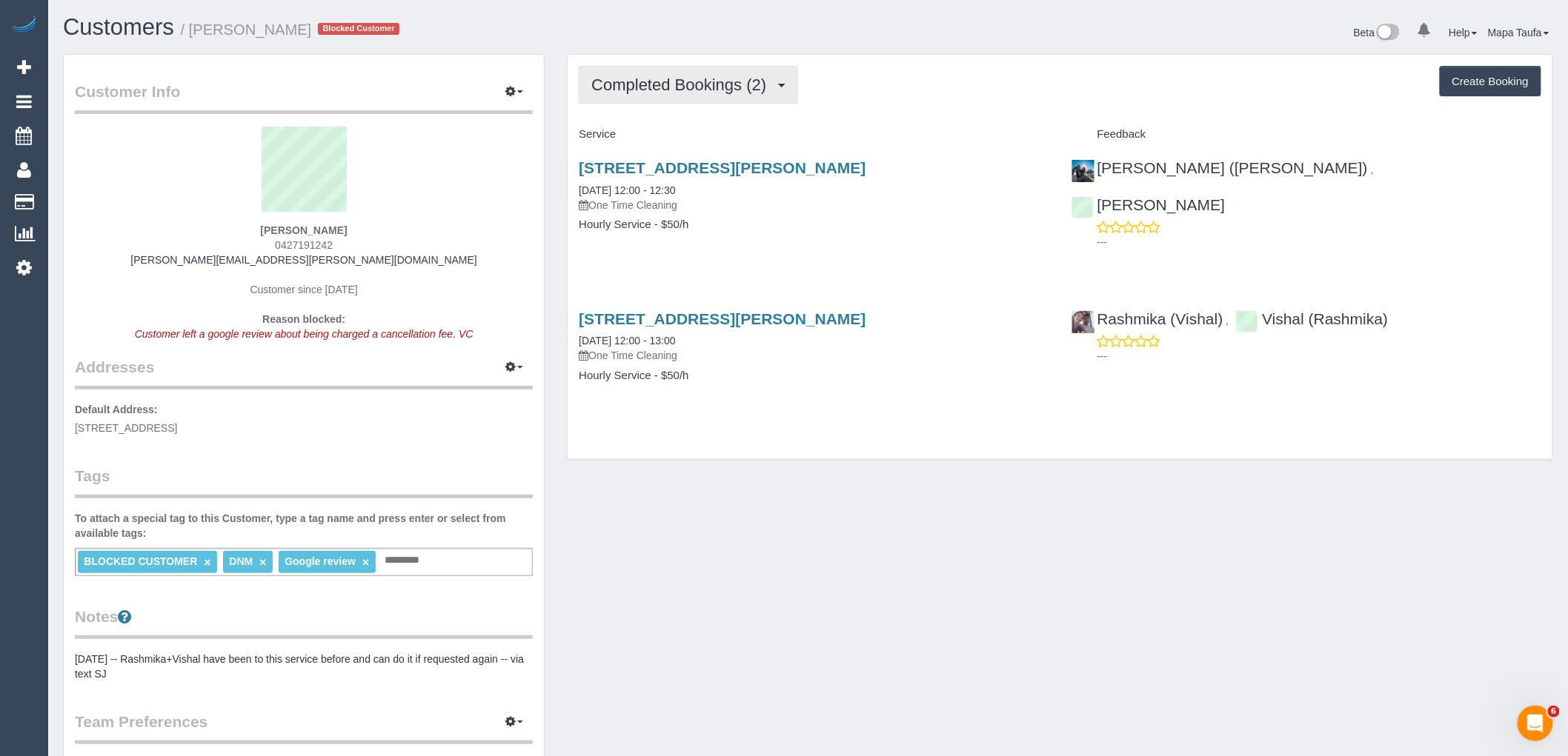
click at [640, 70] on button "Completed Bookings (2)" at bounding box center [688, 85] width 220 height 37
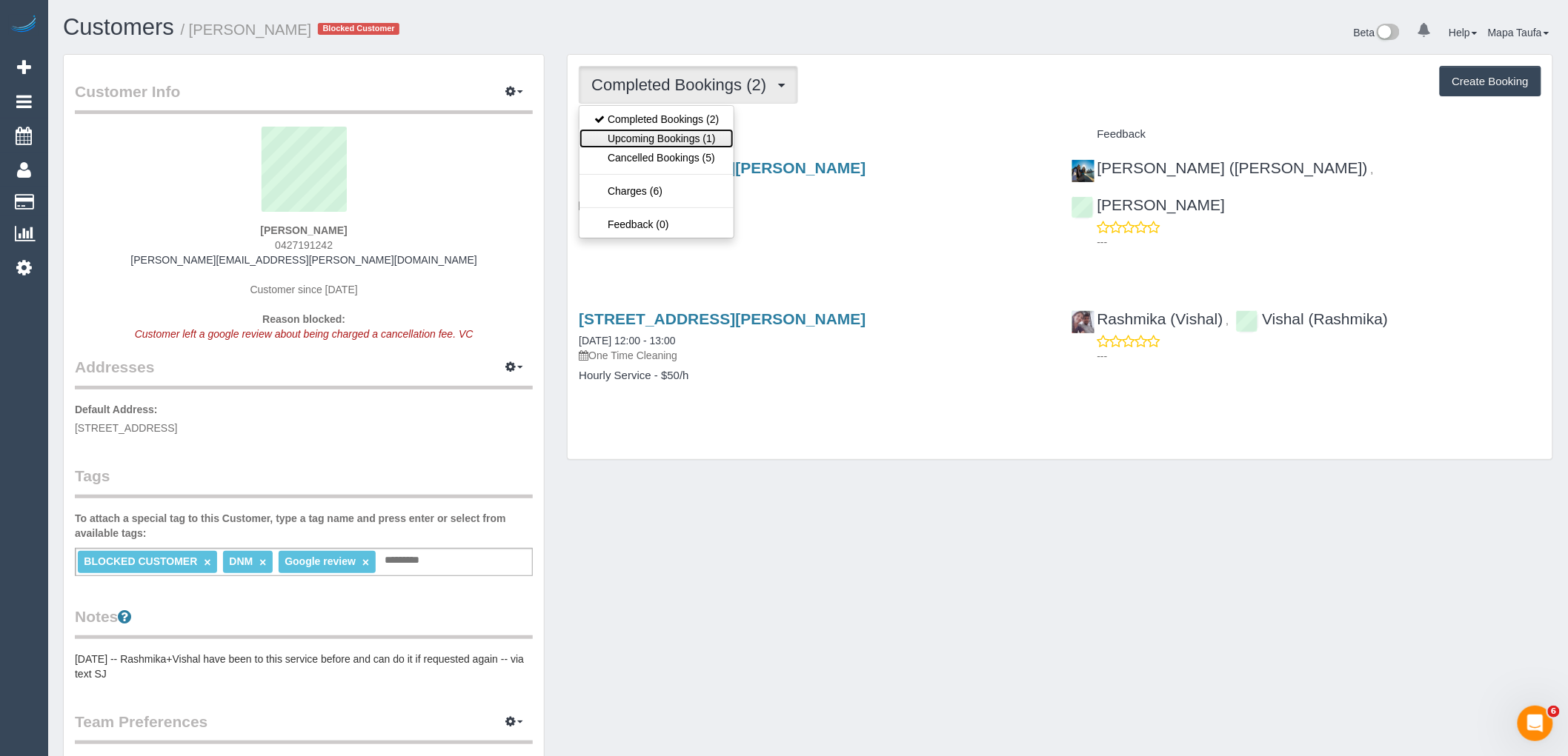
click at [669, 133] on link "Upcoming Bookings (1)" at bounding box center [656, 138] width 154 height 20
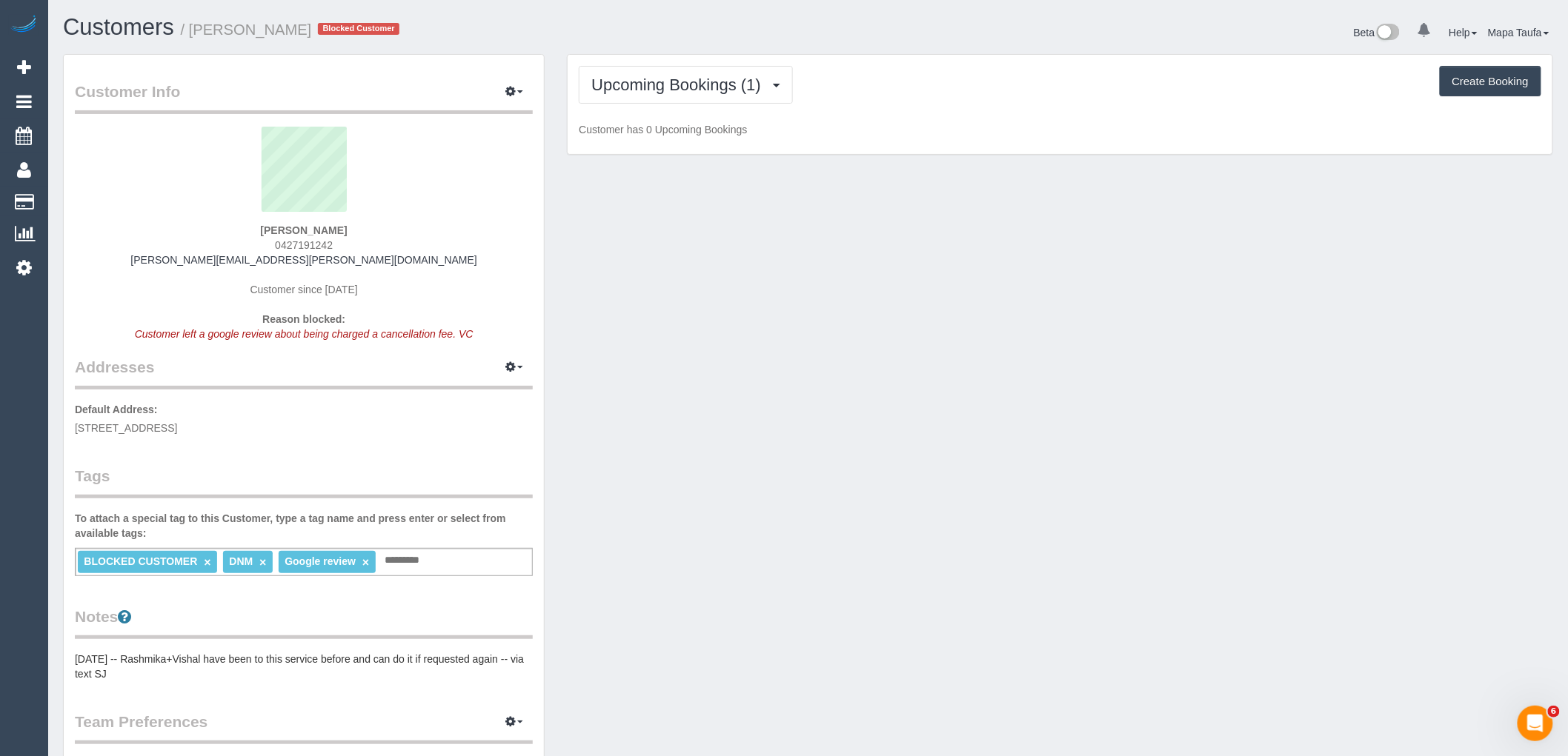
click at [970, 108] on div "Upcoming Bookings (1) Completed Bookings (2) Upcoming Bookings (1) Cancelled Bo…" at bounding box center [1060, 104] width 985 height 100
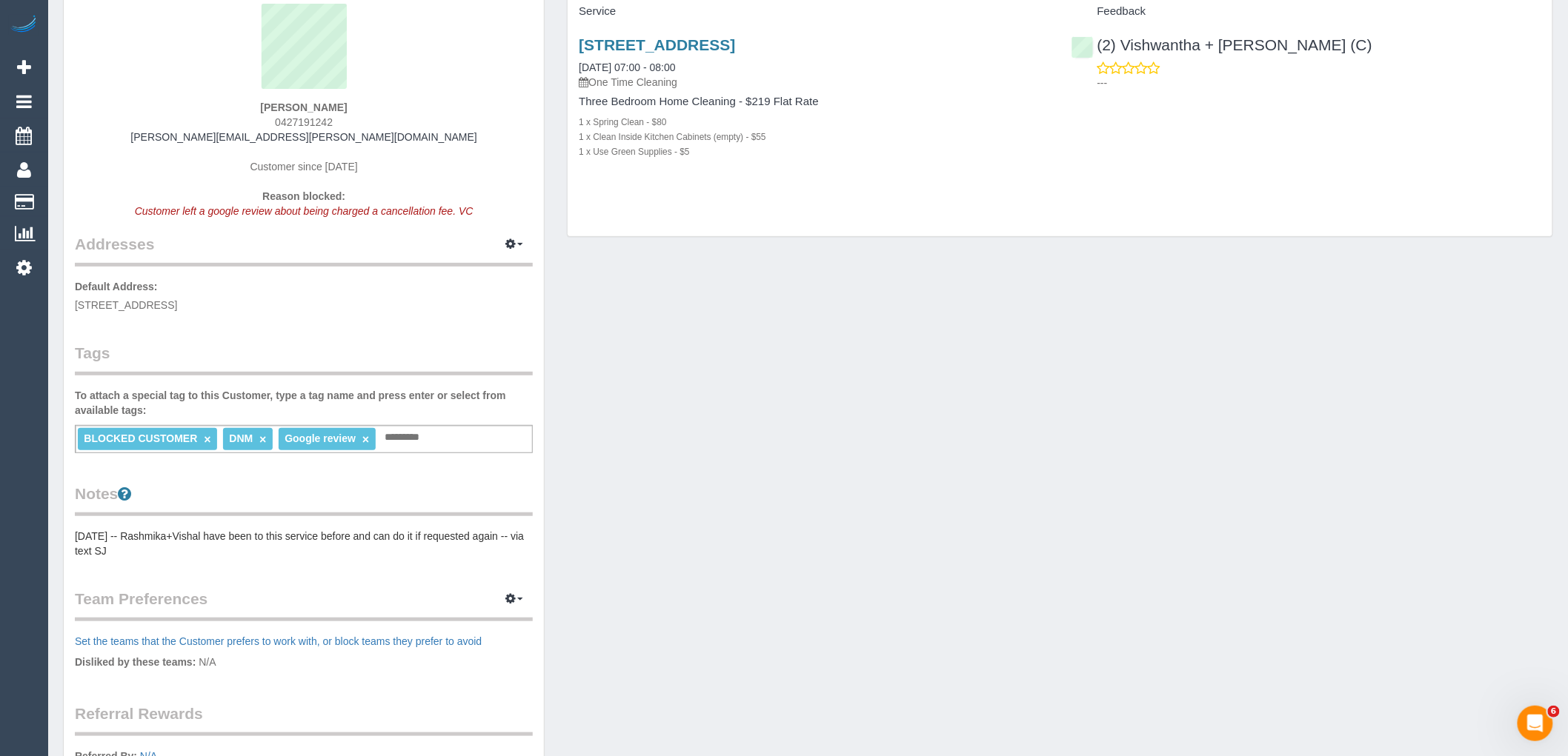
scroll to position [82, 0]
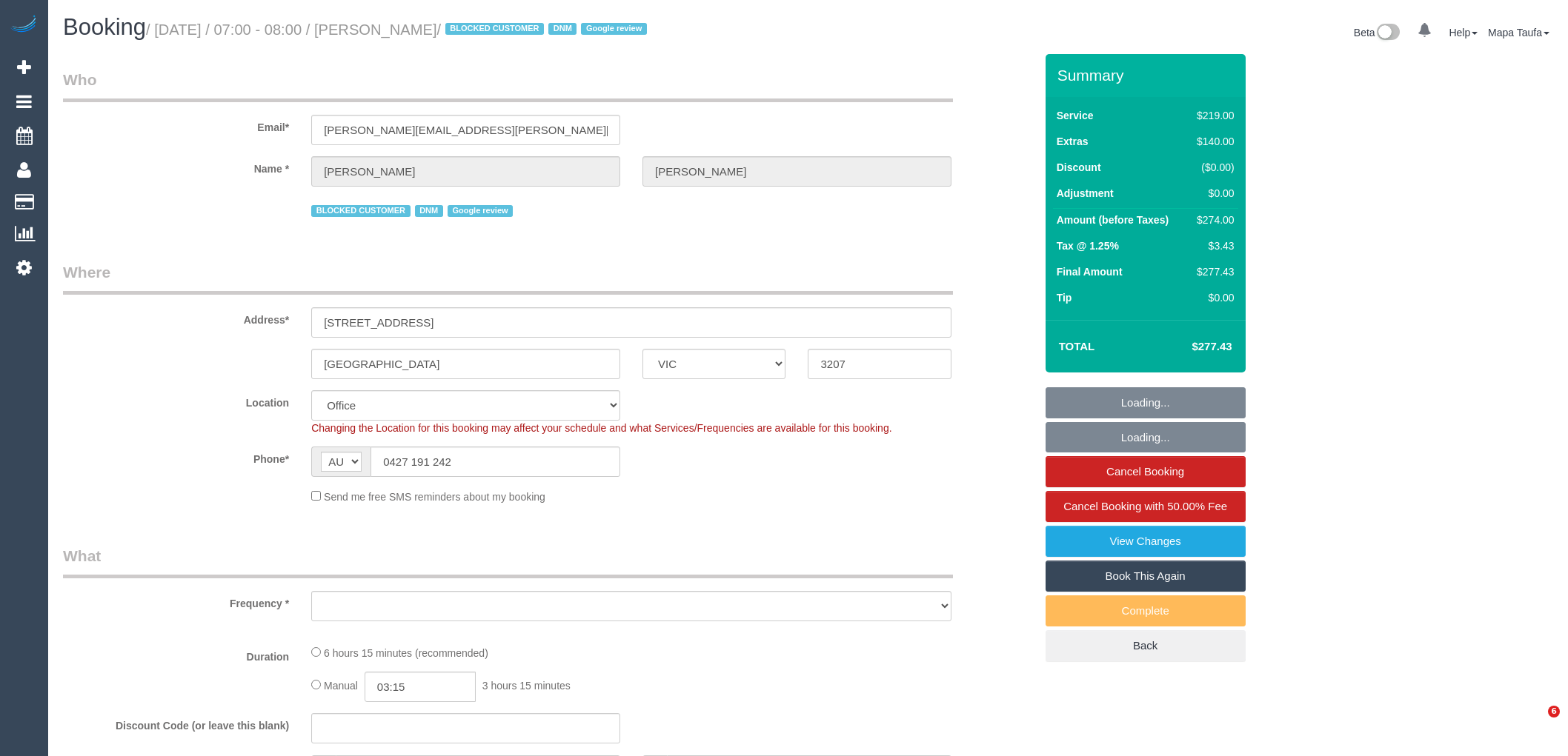
select select "VIC"
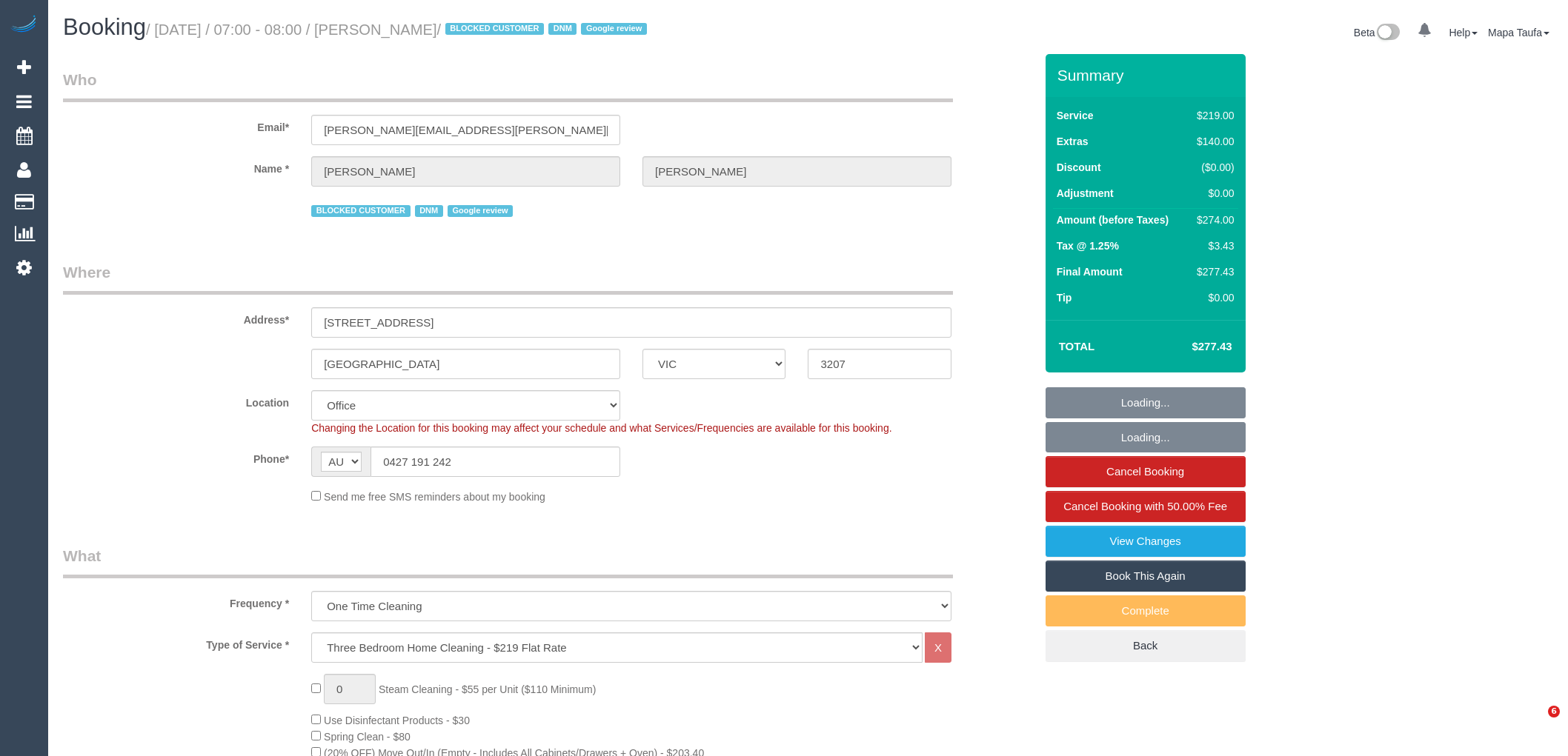
select select "object:2111"
select select "string:stripe-pm_1S7TFl2GScqysDRVumSjWoCy"
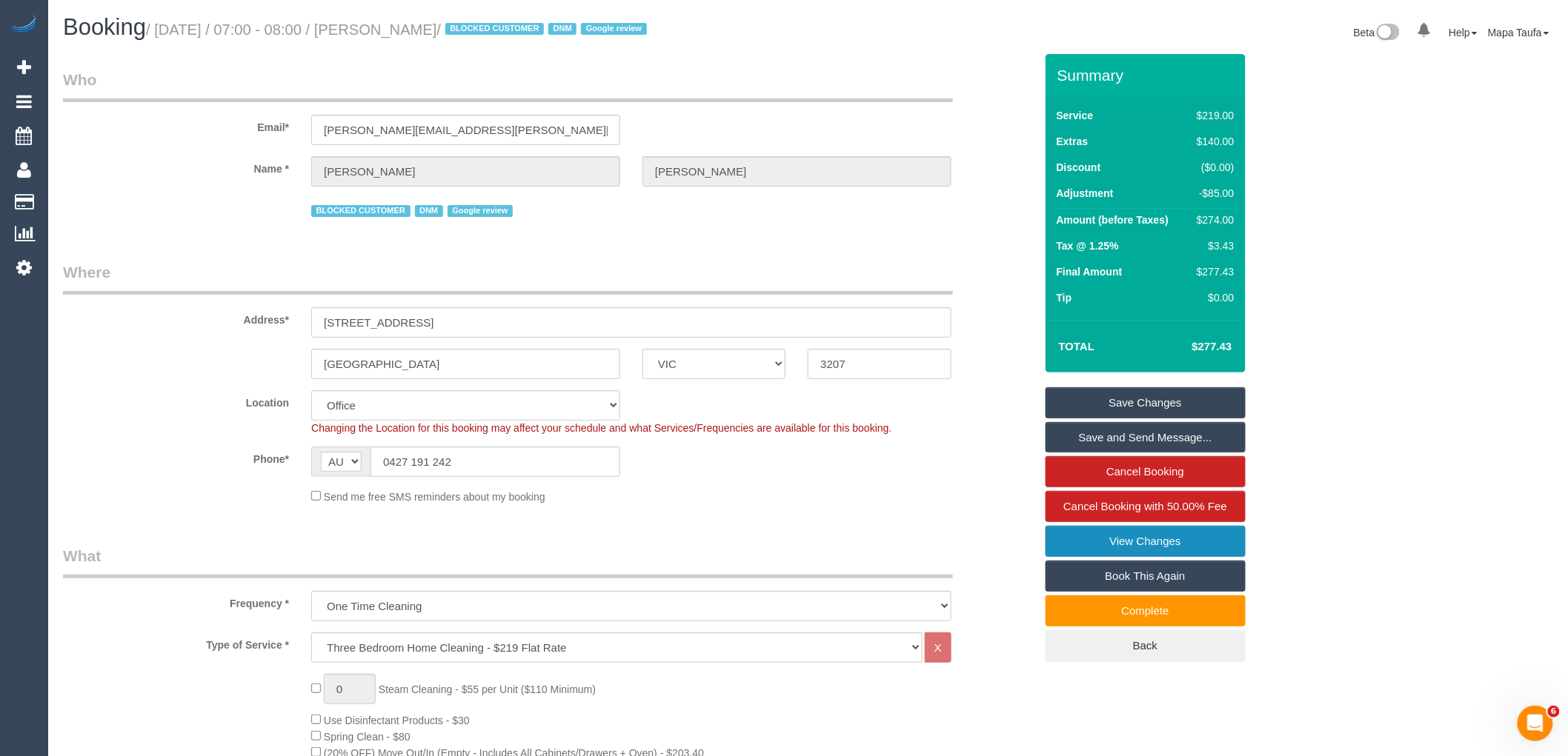
click at [1123, 536] on link "View Changes" at bounding box center [1146, 541] width 200 height 31
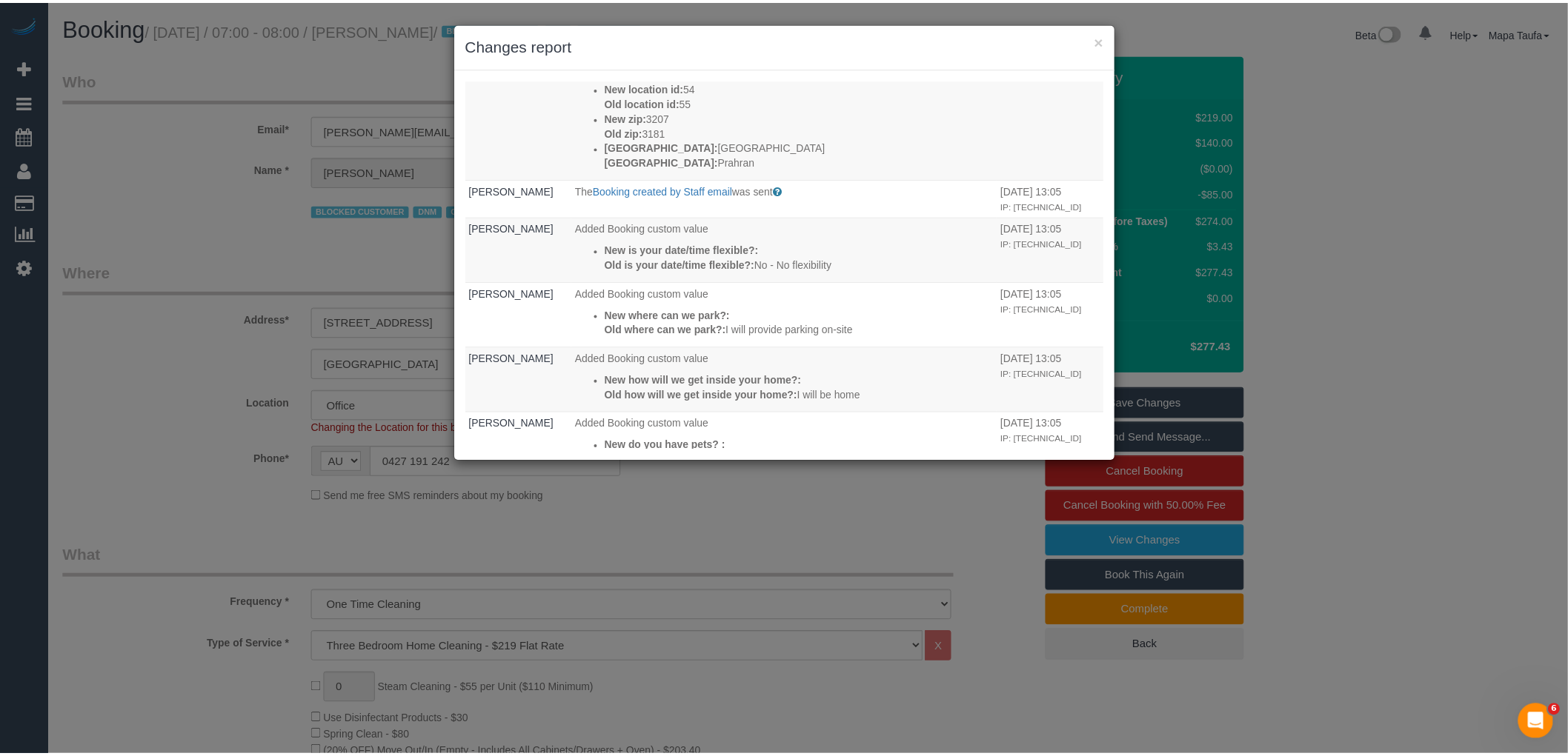
scroll to position [771, 0]
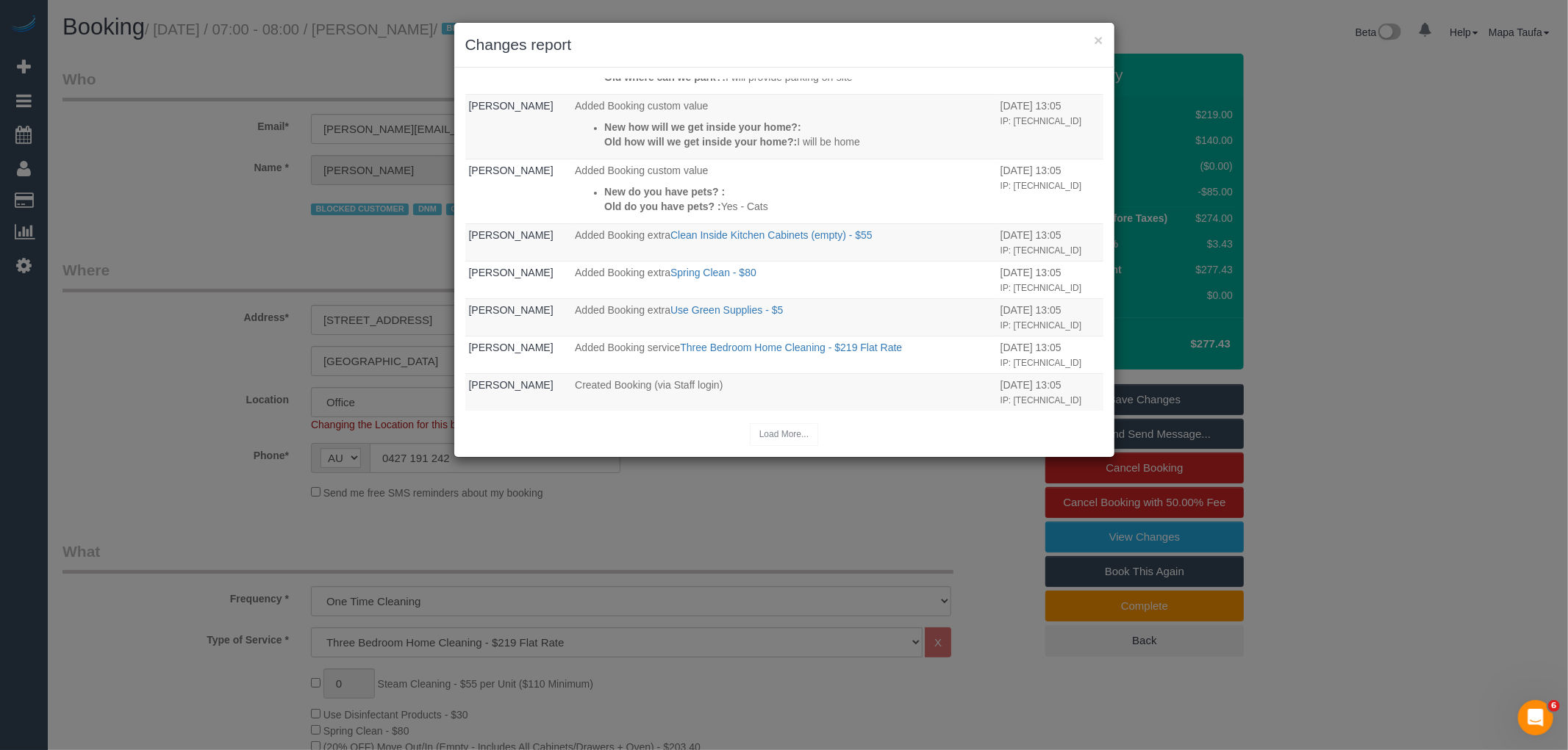
click at [1114, 38] on div "× Changes report Who What When System The Booking 1 Day Reminder email was sent…" at bounding box center [784, 240] width 662 height 436
click at [1105, 33] on div "× Changes report" at bounding box center [784, 45] width 660 height 45
click at [1098, 41] on button "×" at bounding box center [1098, 40] width 9 height 15
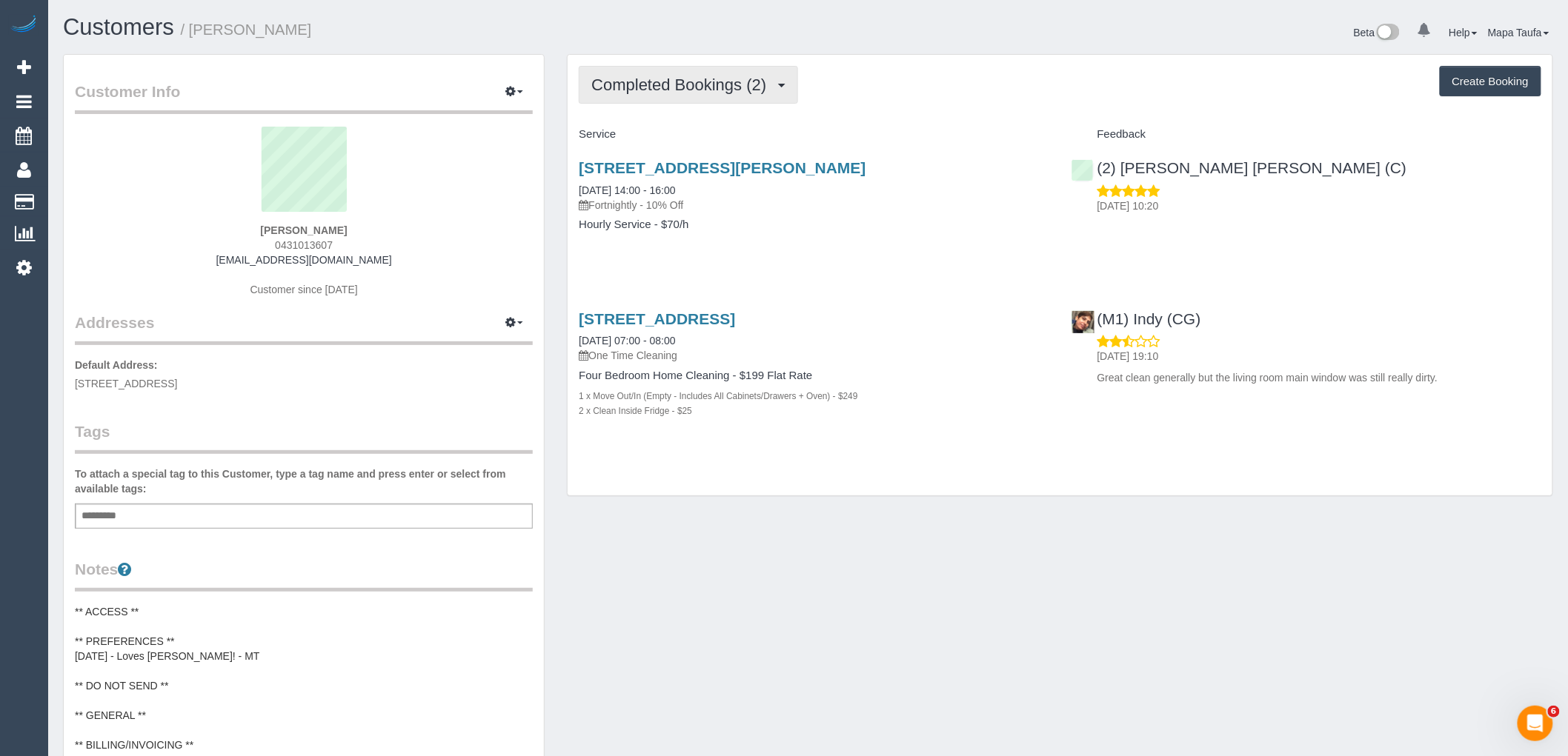
click at [655, 86] on span "Completed Bookings (2)" at bounding box center [682, 85] width 182 height 19
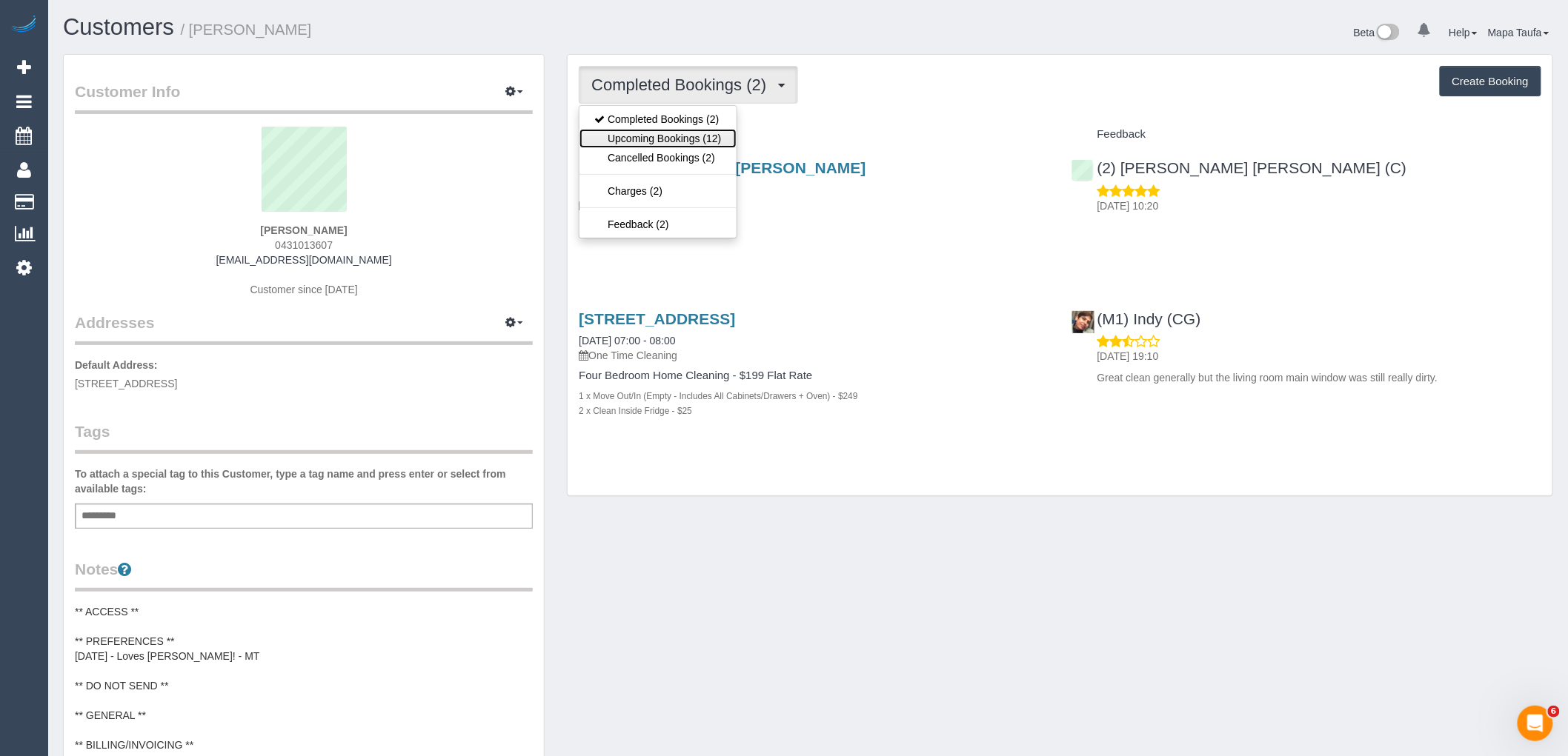
click at [674, 137] on link "Upcoming Bookings (12)" at bounding box center [657, 138] width 156 height 20
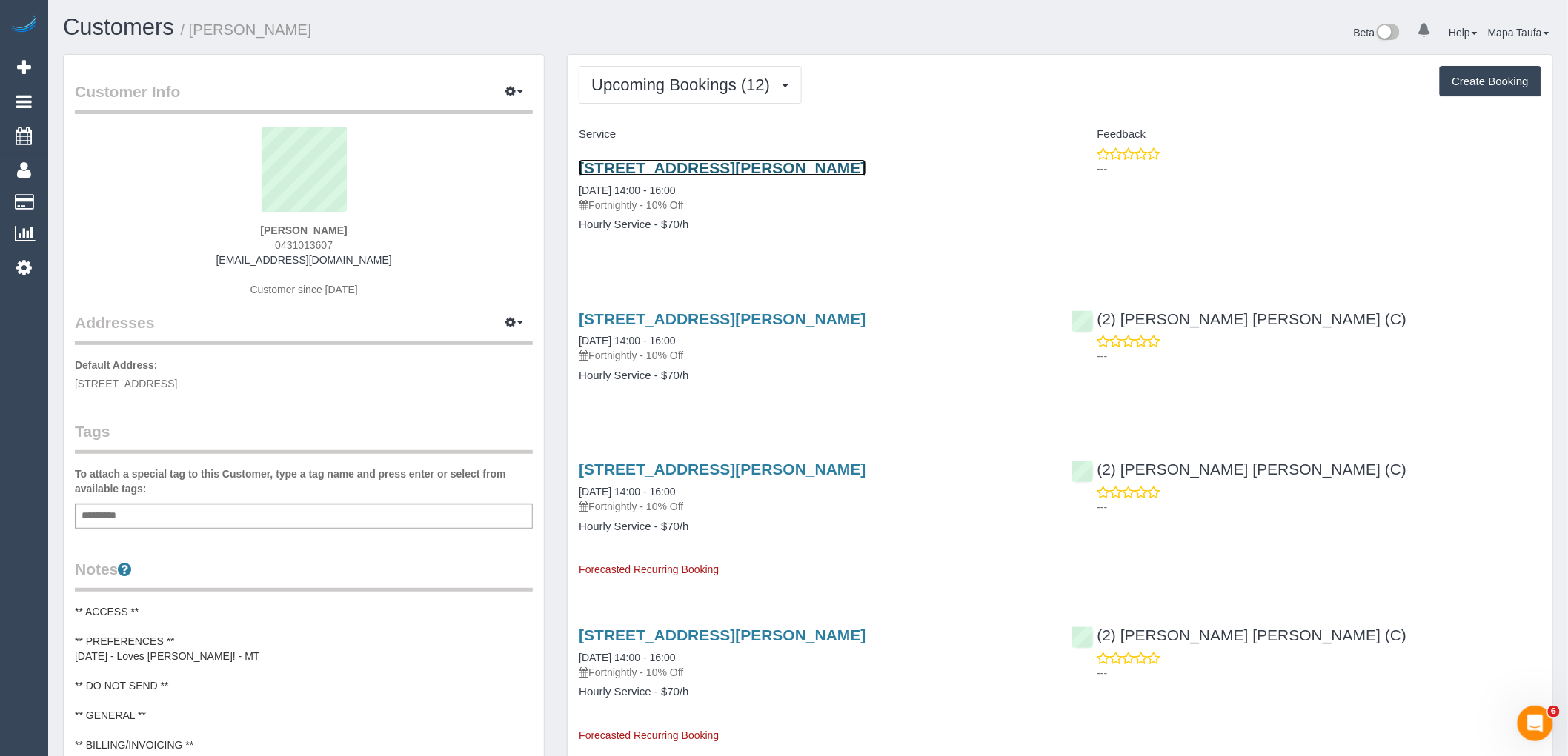
click at [717, 170] on link "3/41 Kerr Street, Fitzroy, VIC 3065" at bounding box center [721, 167] width 287 height 17
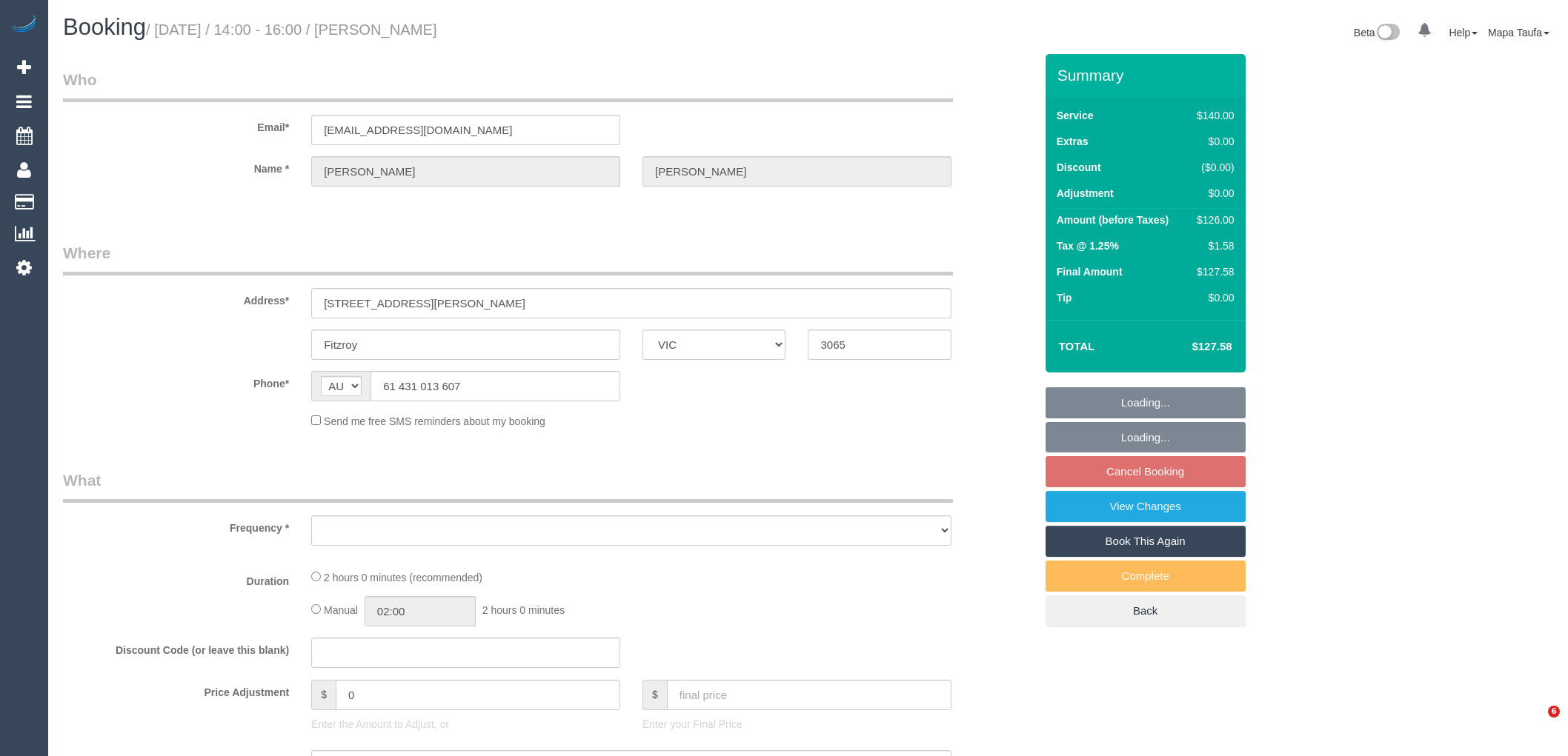
select select "VIC"
select select "object:543"
select select "number:28"
select select "number:14"
select select "number:21"
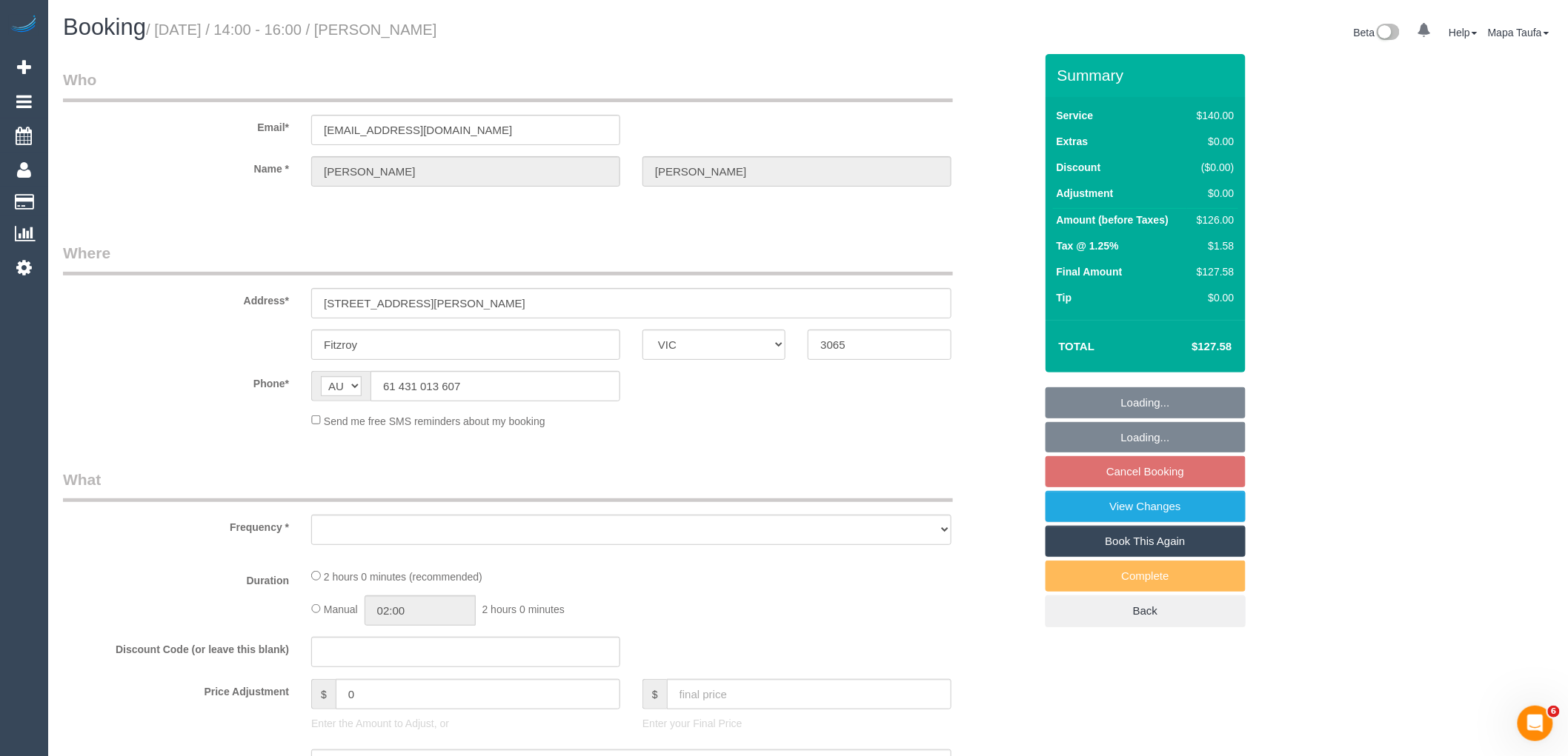
select select "number:22"
select select "number:34"
select select "number:13"
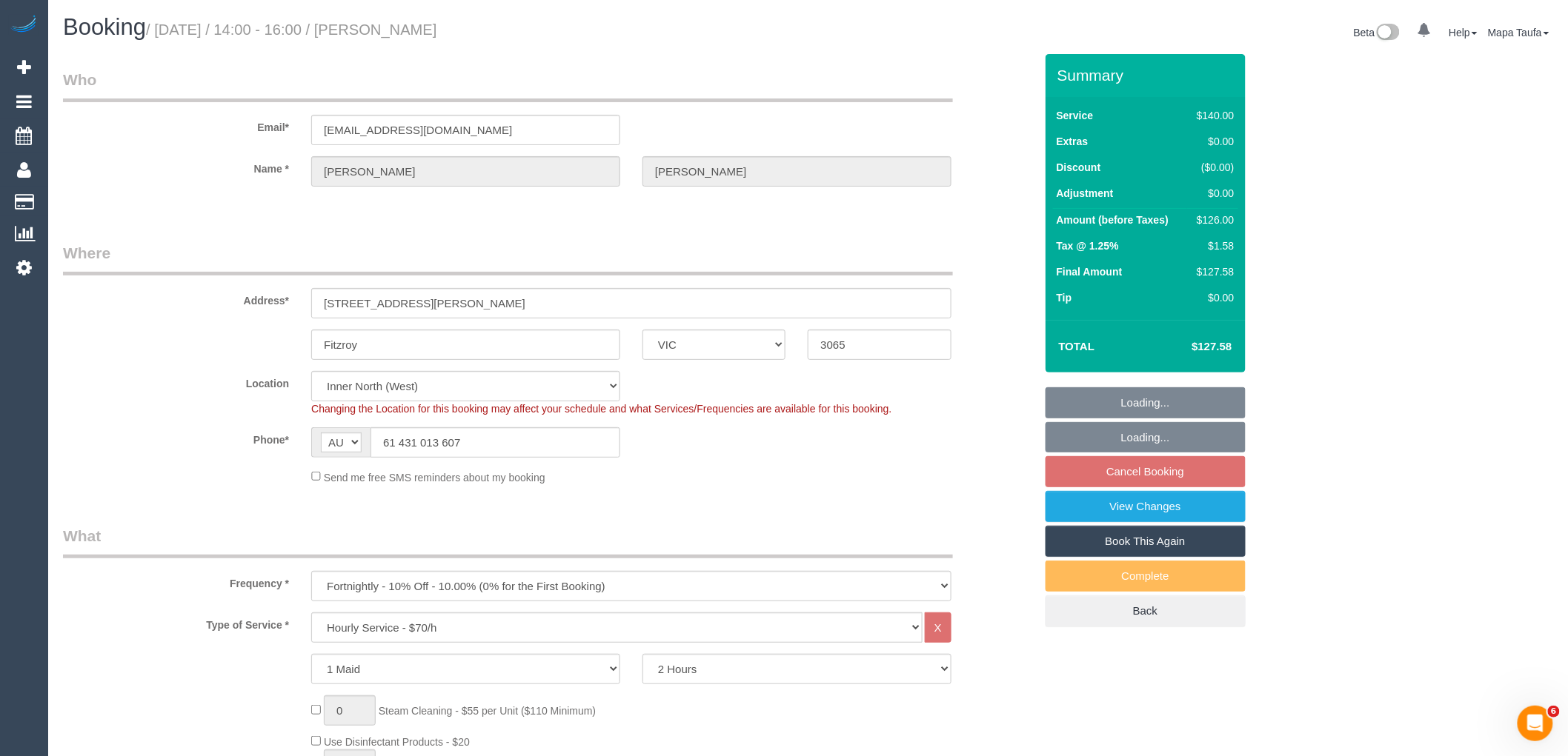
select select "object:872"
select select "string:stripe-pm_1S7mEc2GScqysDRVOFj3qi0G"
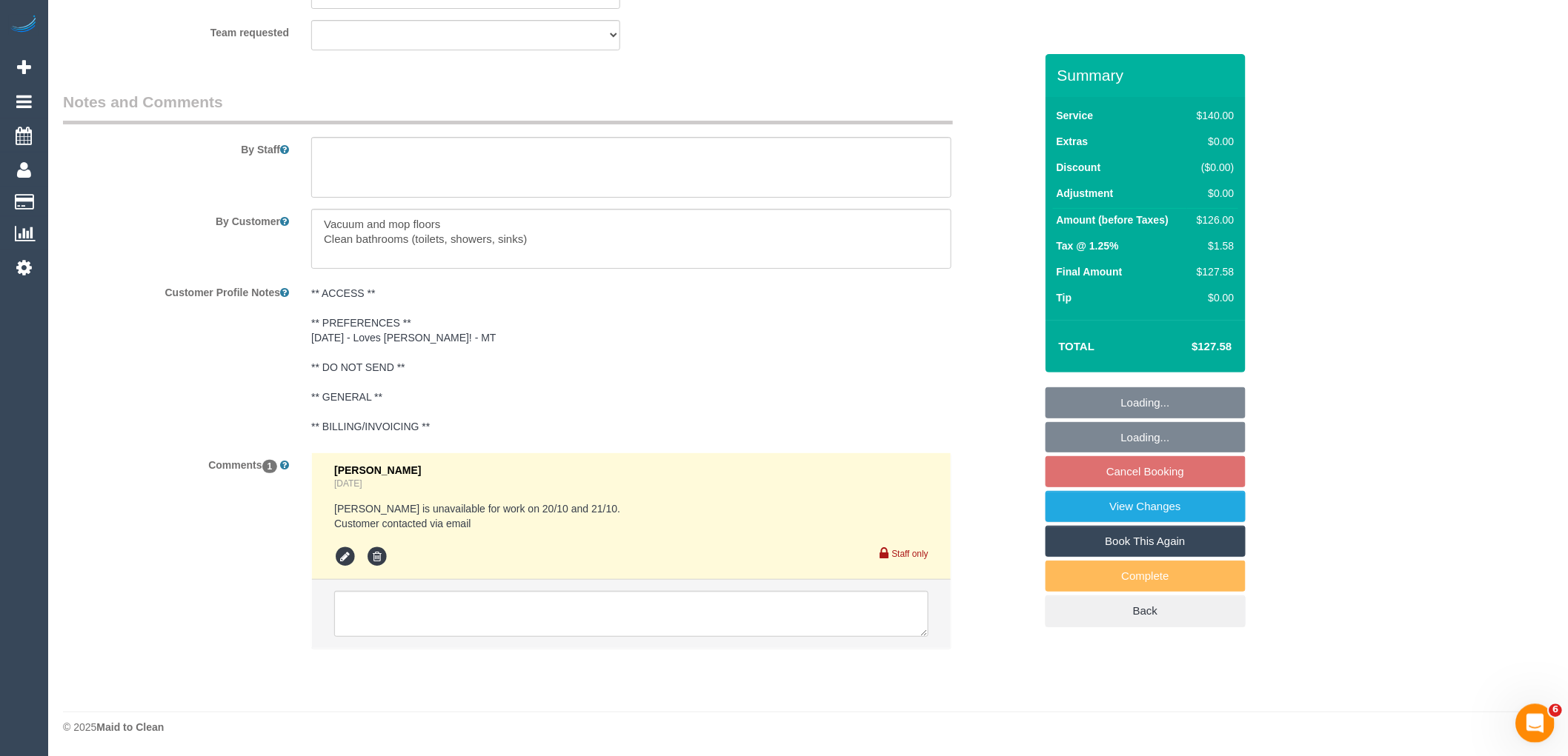
select select "spot8"
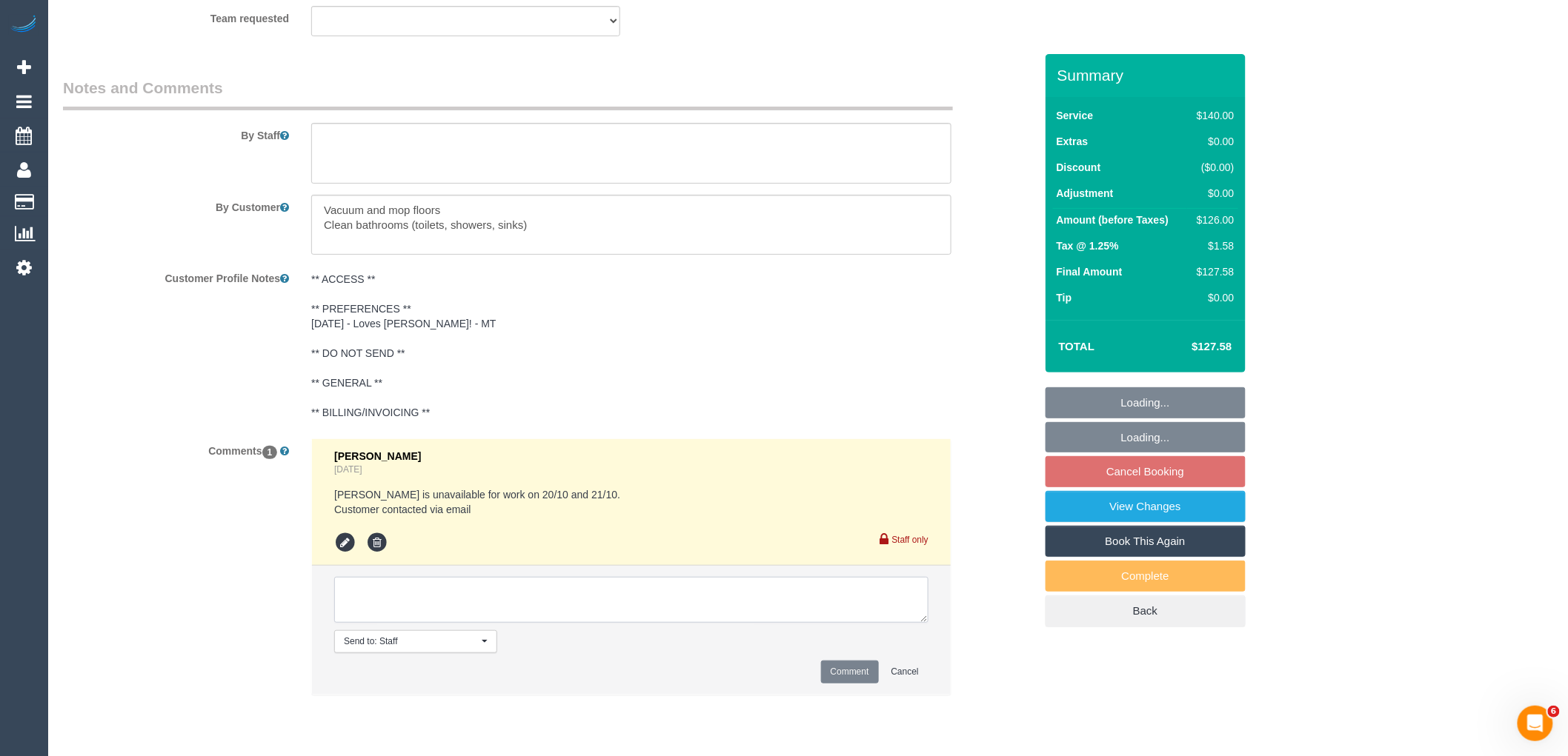
click at [497, 602] on textarea at bounding box center [631, 600] width 595 height 46
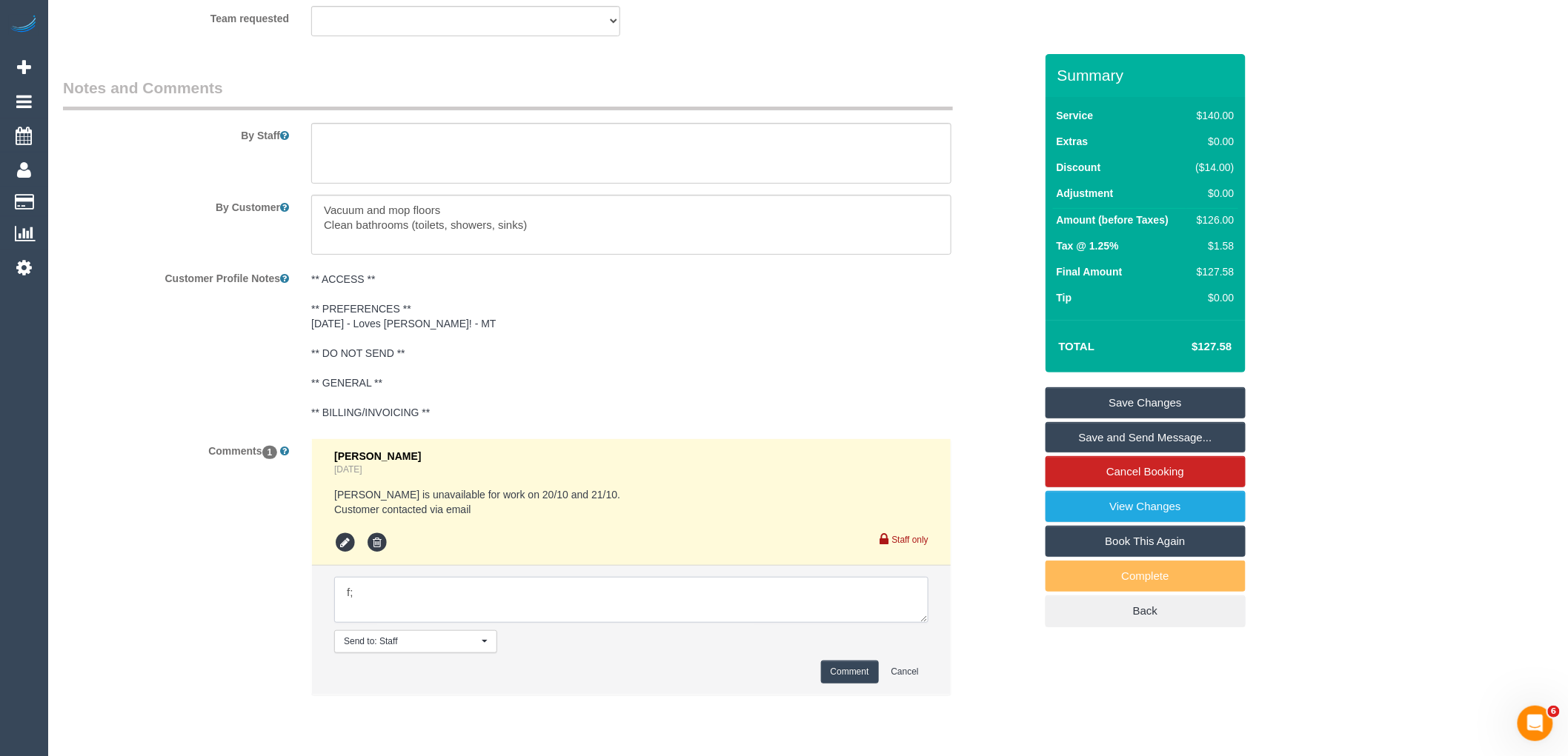
type textarea "f"
paste textarea "I'm okay with a different cleaner Monday 20th or Tuesday 21st. Alternatively Jo…"
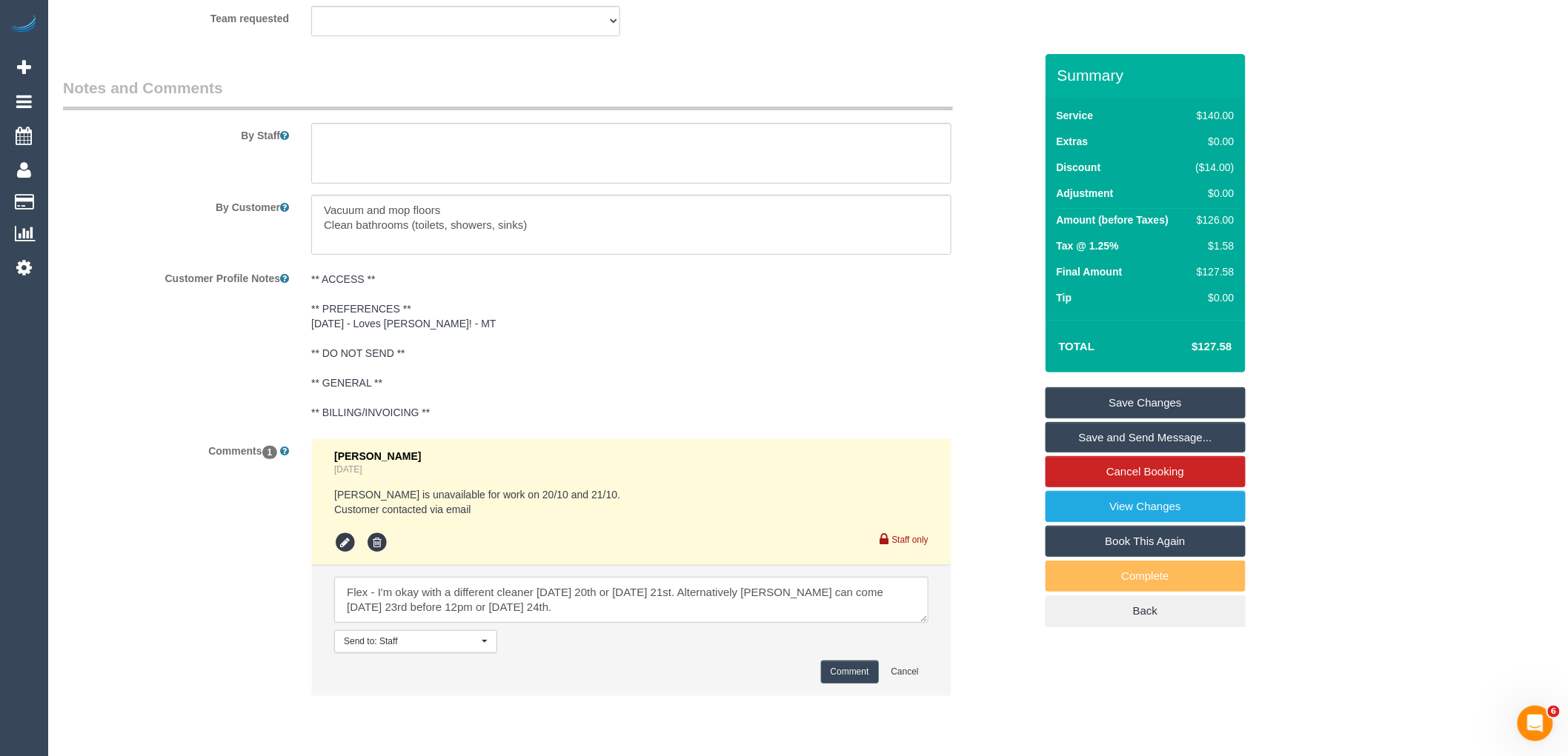
type textarea "Flex - I'm okay with a different cleaner Monday 20th or Tuesday 21st. Alternati…"
click at [863, 684] on button "Comment" at bounding box center [850, 672] width 58 height 23
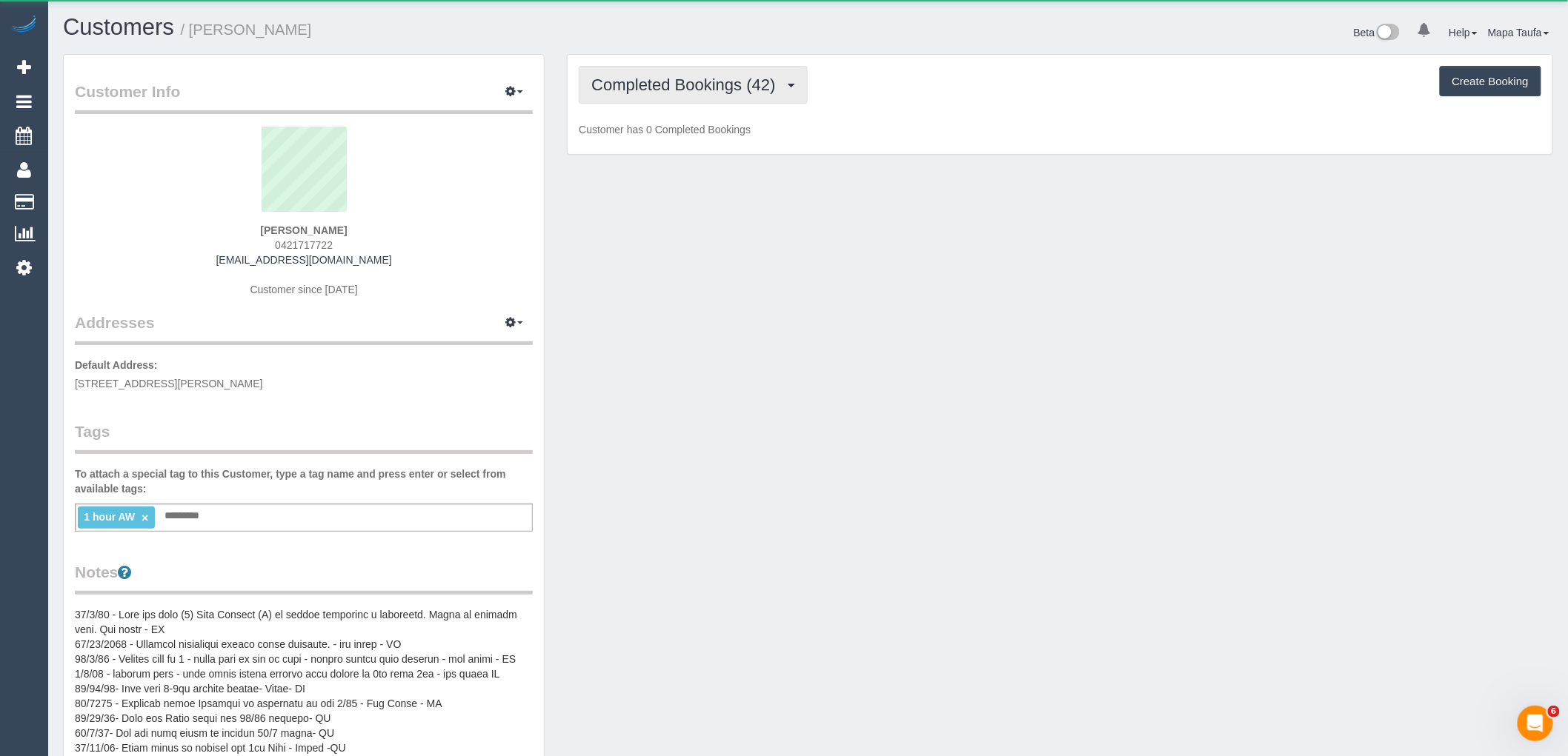
click at [701, 81] on span "Completed Bookings (42)" at bounding box center [687, 85] width 191 height 19
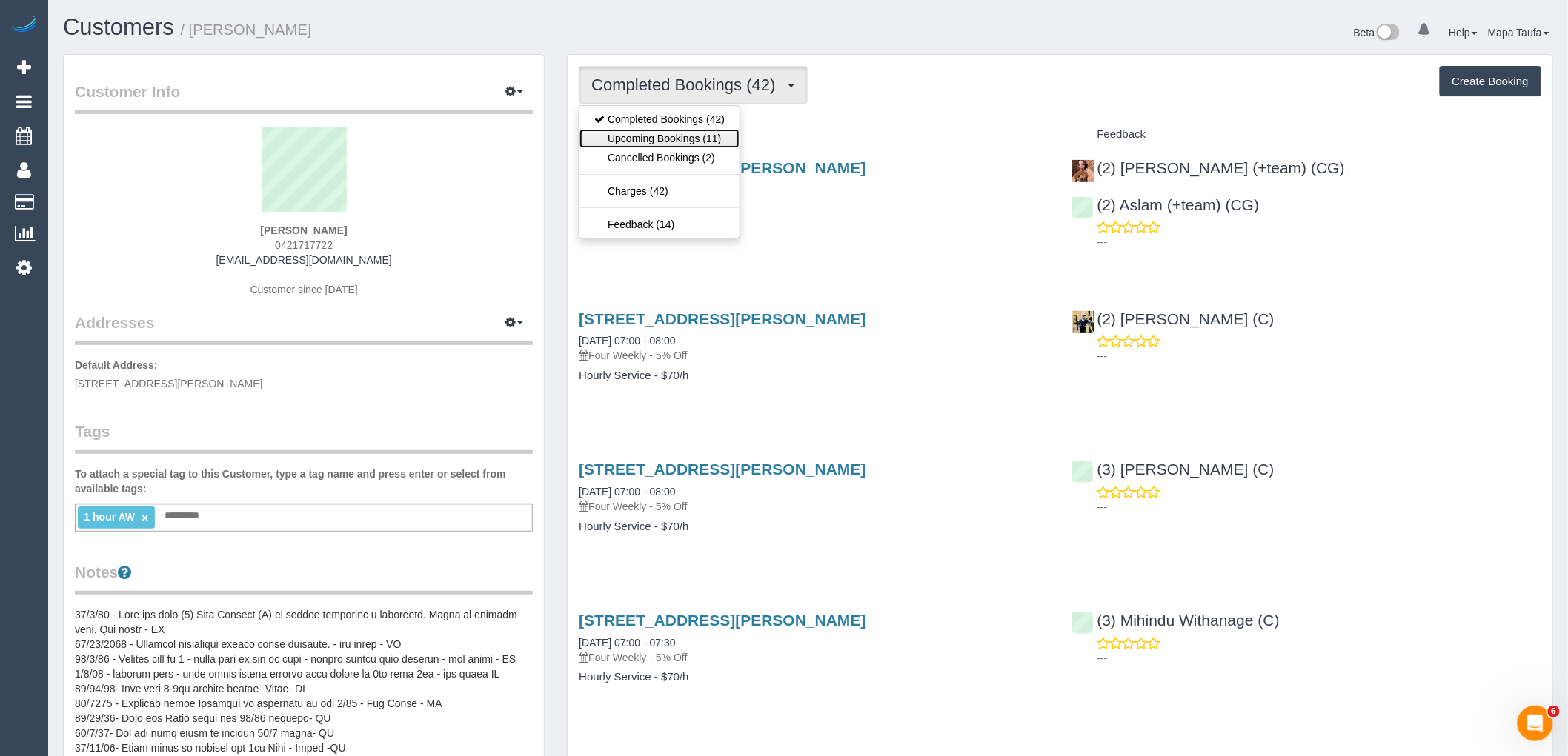
click at [703, 137] on link "Upcoming Bookings (11)" at bounding box center [659, 138] width 160 height 20
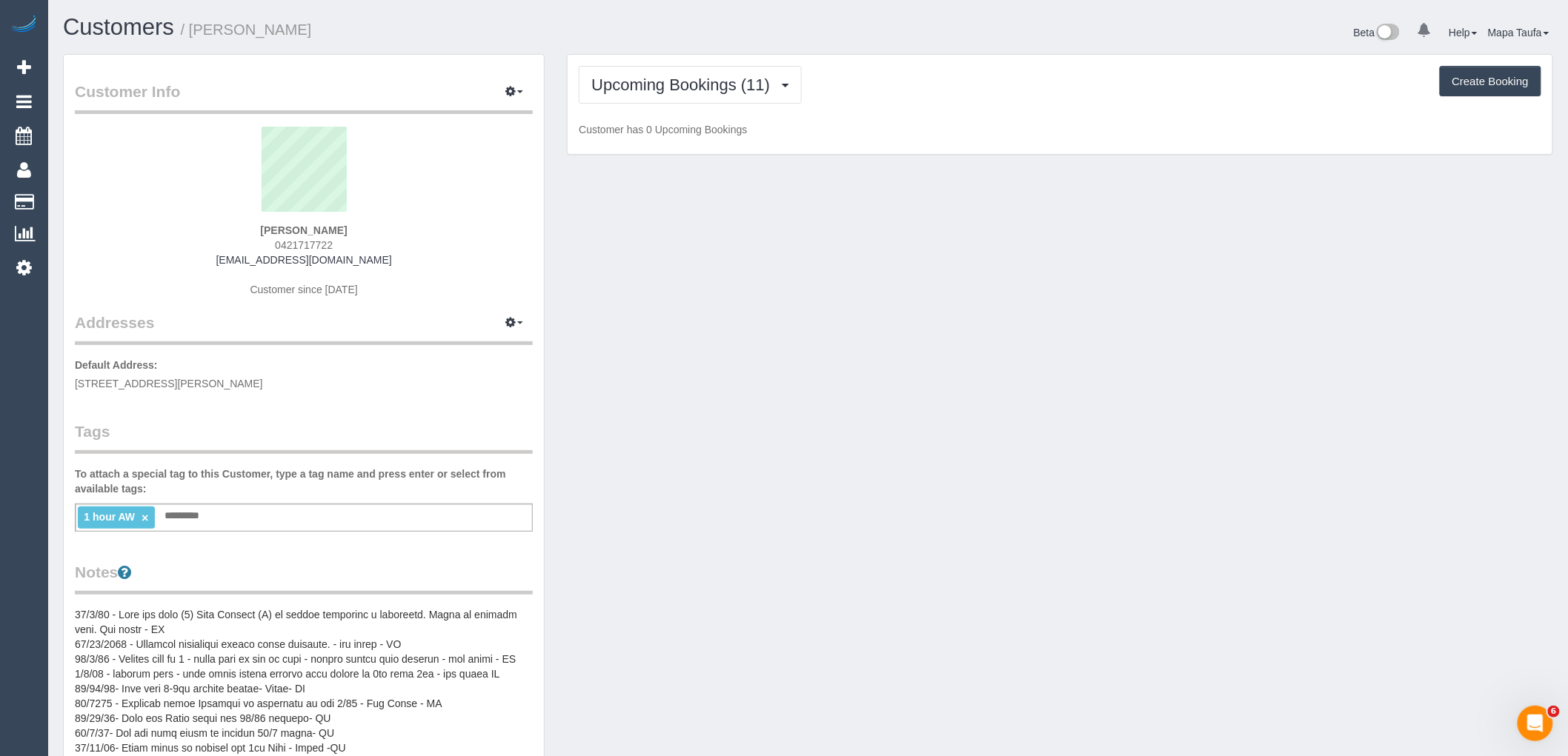
click at [891, 103] on div "Upcoming Bookings (11) Completed Bookings (42) Upcoming Bookings (11) Cancelled…" at bounding box center [1060, 85] width 963 height 37
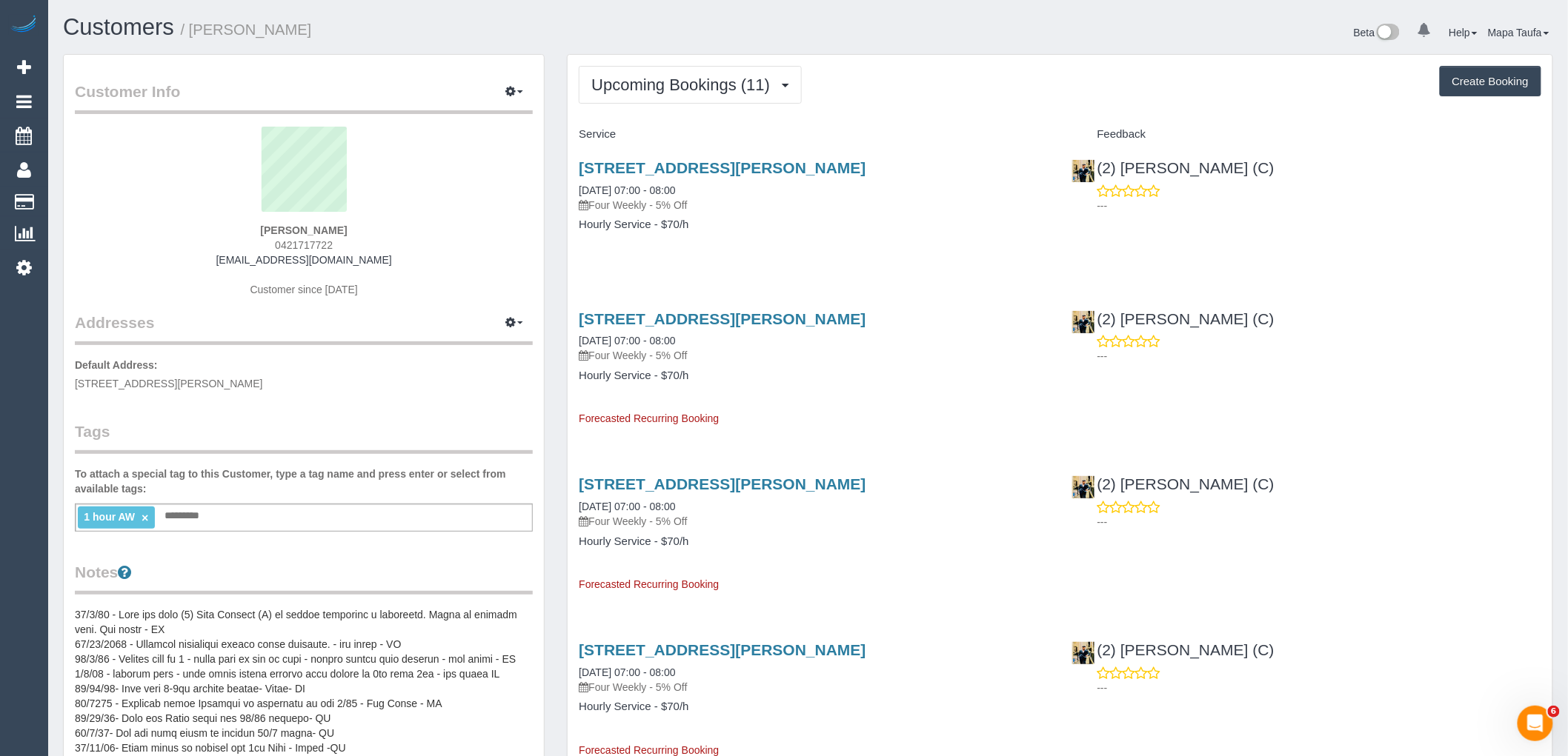
click at [169, 148] on sui-profile-pic at bounding box center [304, 175] width 436 height 96
click at [672, 89] on span "Upcoming Bookings (11)" at bounding box center [684, 85] width 186 height 19
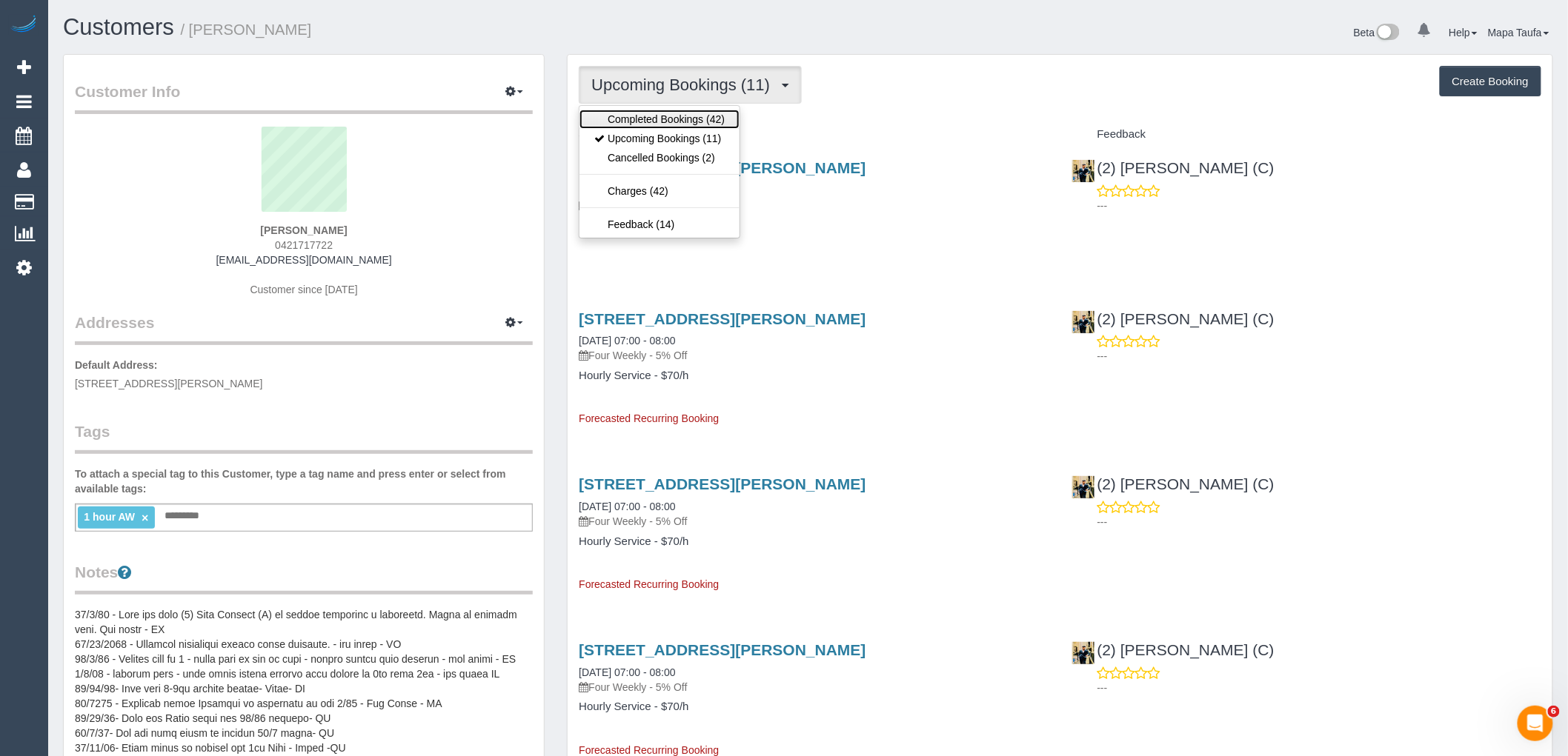
click at [668, 120] on link "Completed Bookings (42)" at bounding box center [659, 120] width 160 height 20
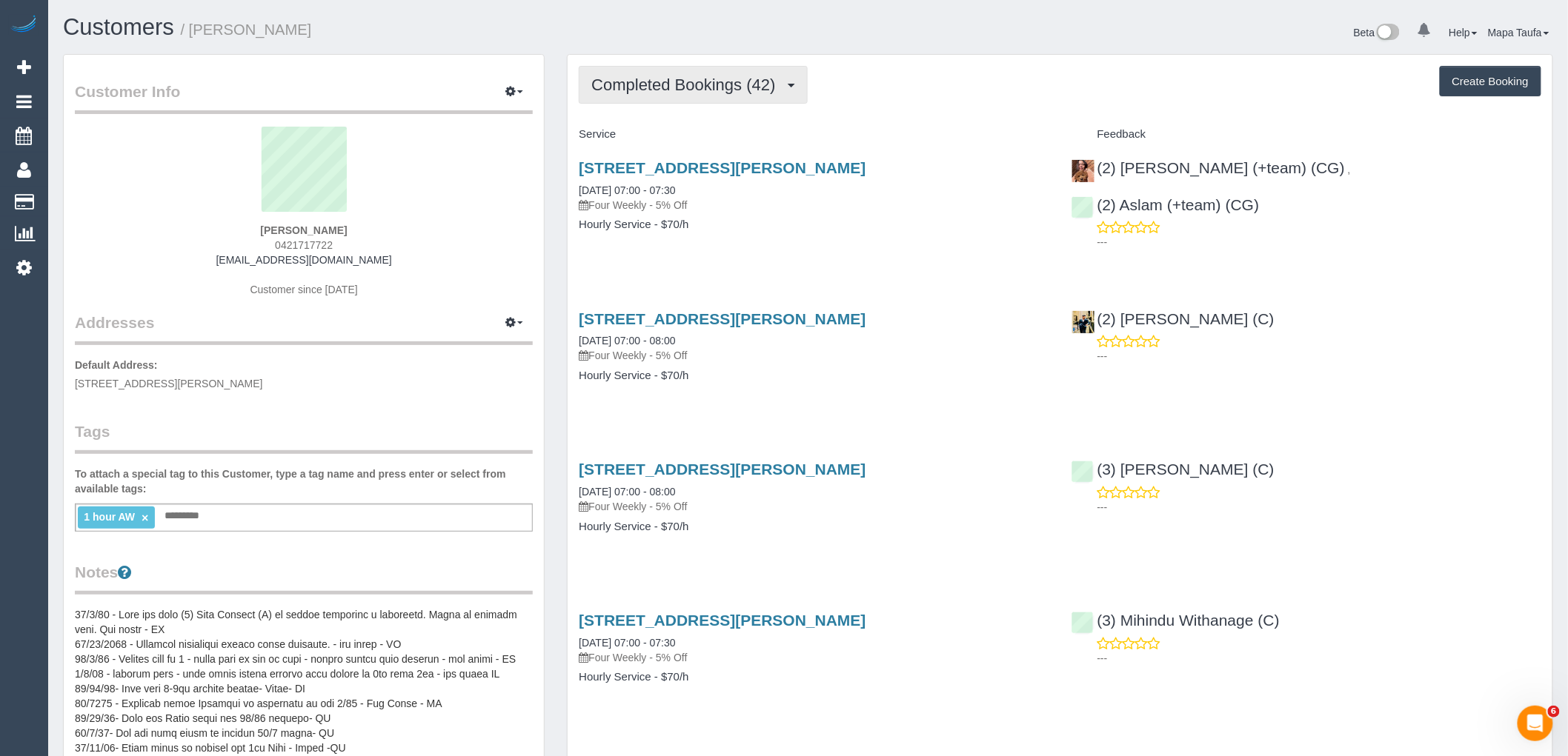
click at [612, 87] on span "Completed Bookings (42)" at bounding box center [687, 85] width 191 height 19
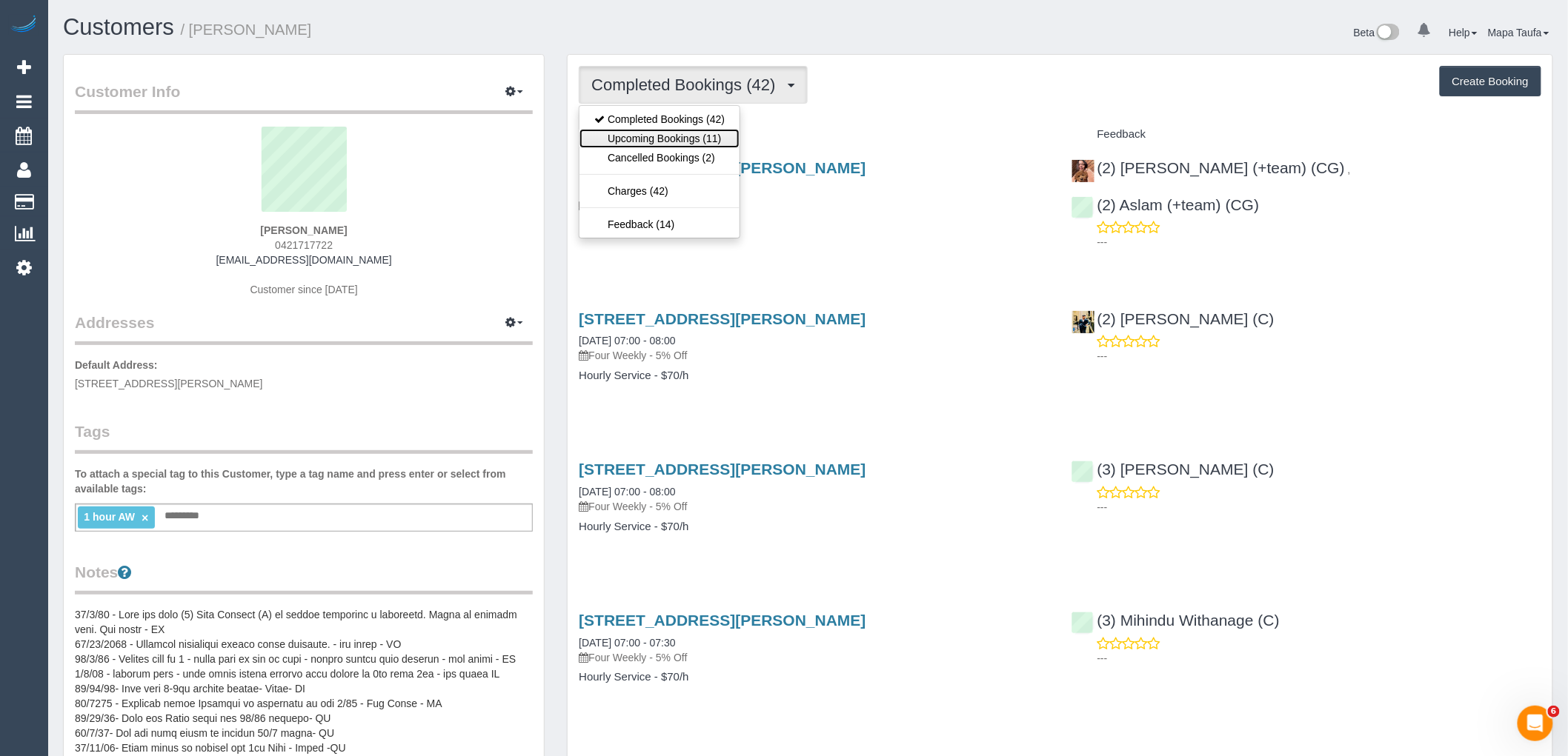
click at [635, 134] on link "Upcoming Bookings (11)" at bounding box center [659, 138] width 160 height 20
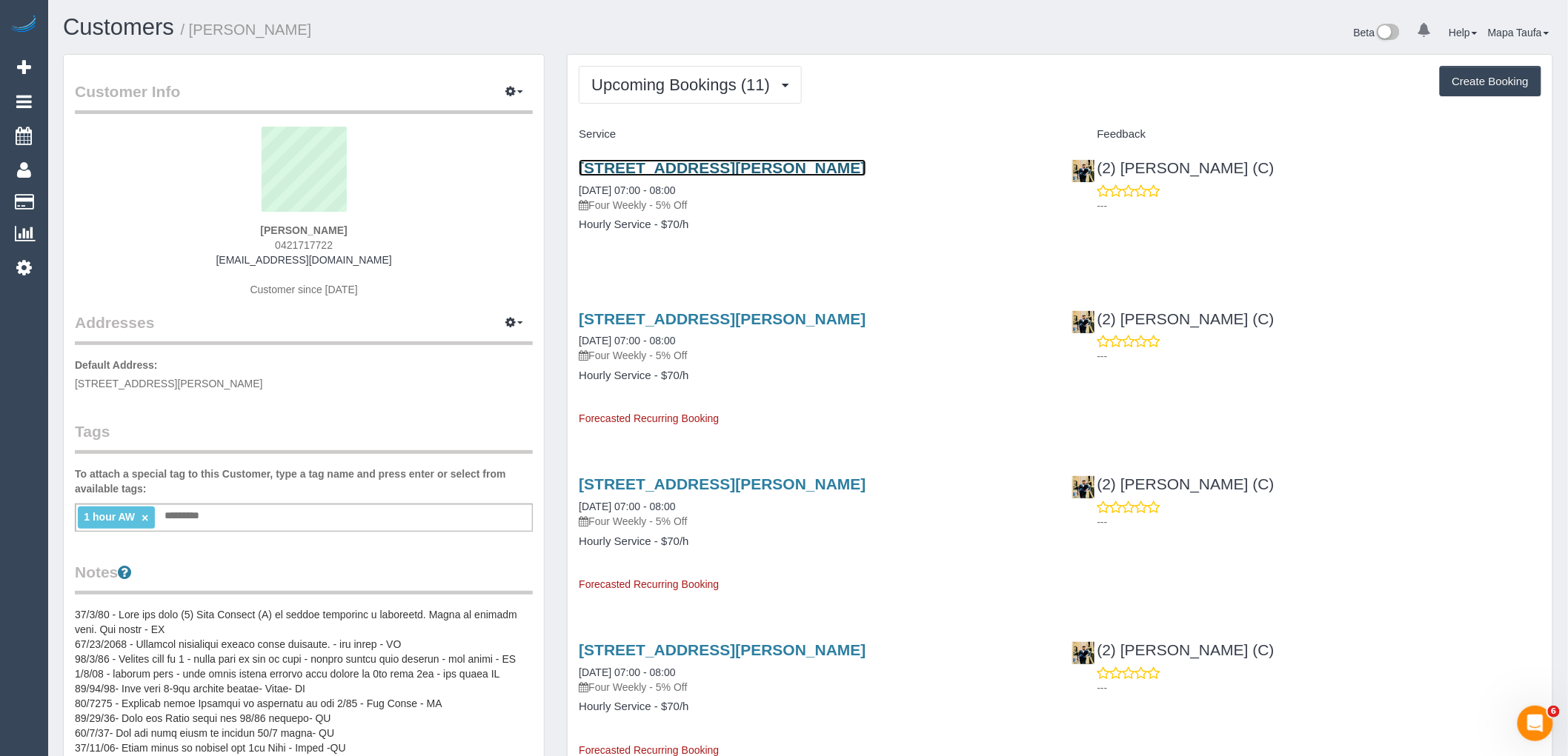
click at [705, 160] on link "1 Oak Street, Pascoe Vale, VIC 3044" at bounding box center [721, 167] width 287 height 17
click at [663, 90] on span "Upcoming Bookings (11)" at bounding box center [684, 85] width 186 height 19
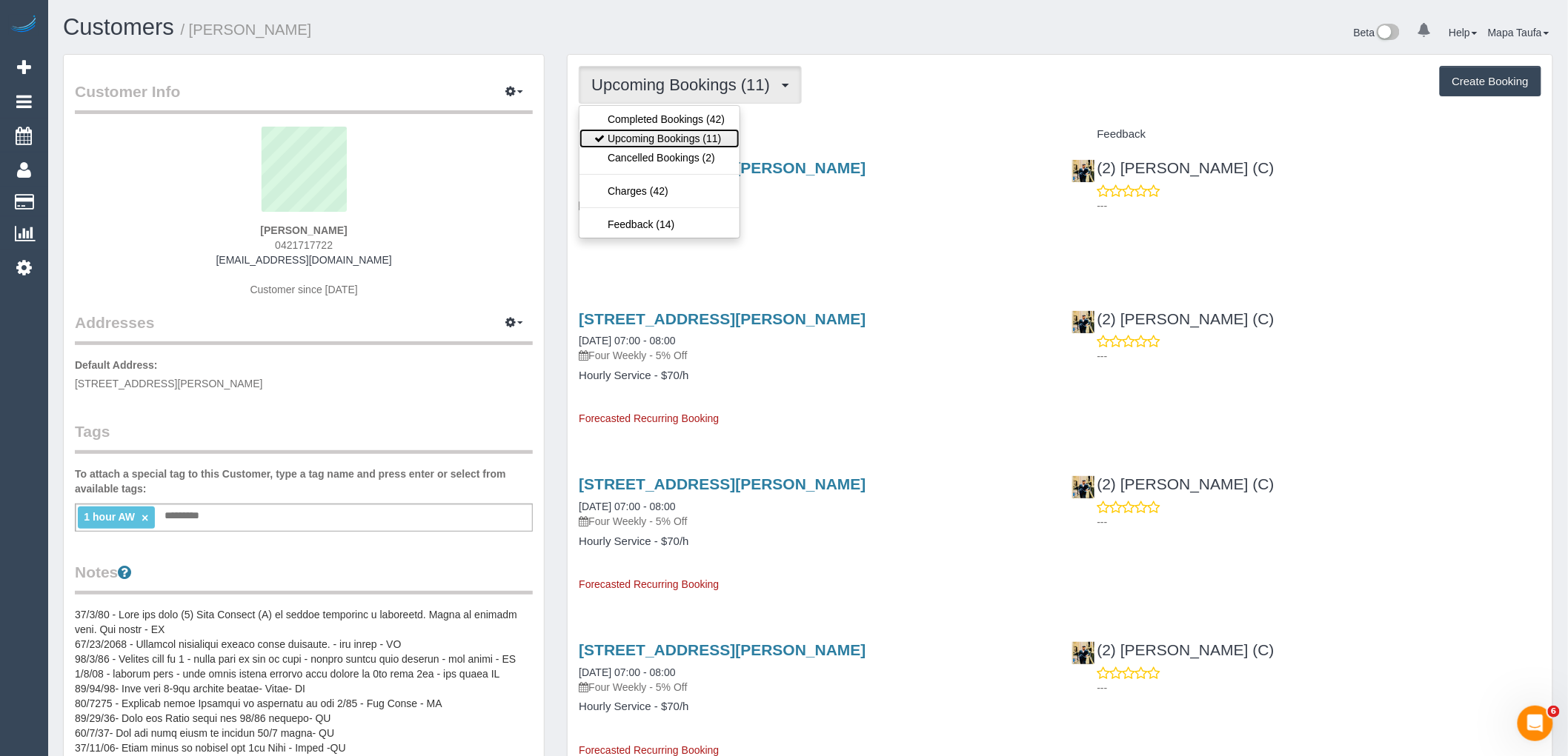
click at [664, 137] on link "Upcoming Bookings (11)" at bounding box center [659, 138] width 160 height 20
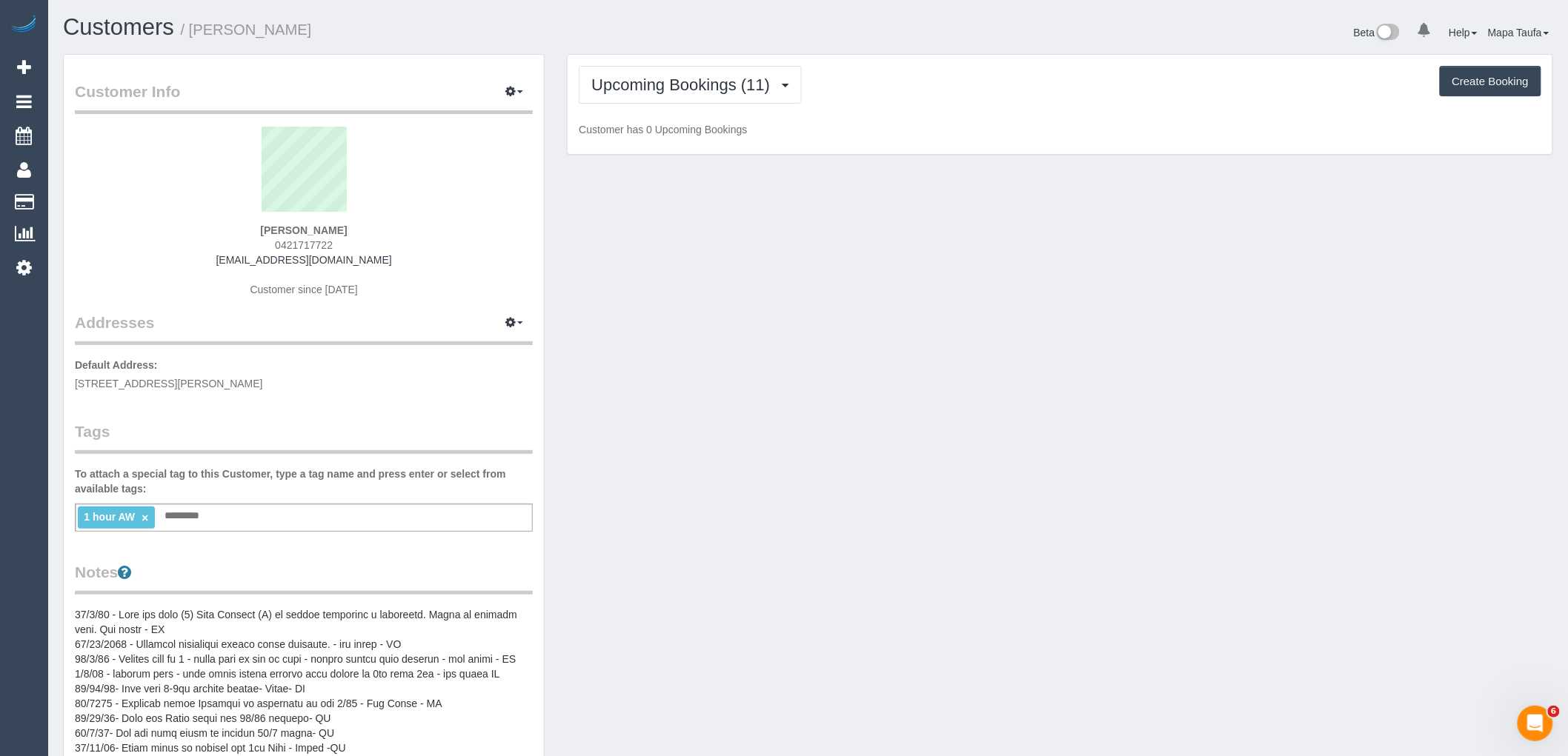
click at [975, 124] on p "Customer has 0 Upcoming Bookings" at bounding box center [1060, 129] width 963 height 15
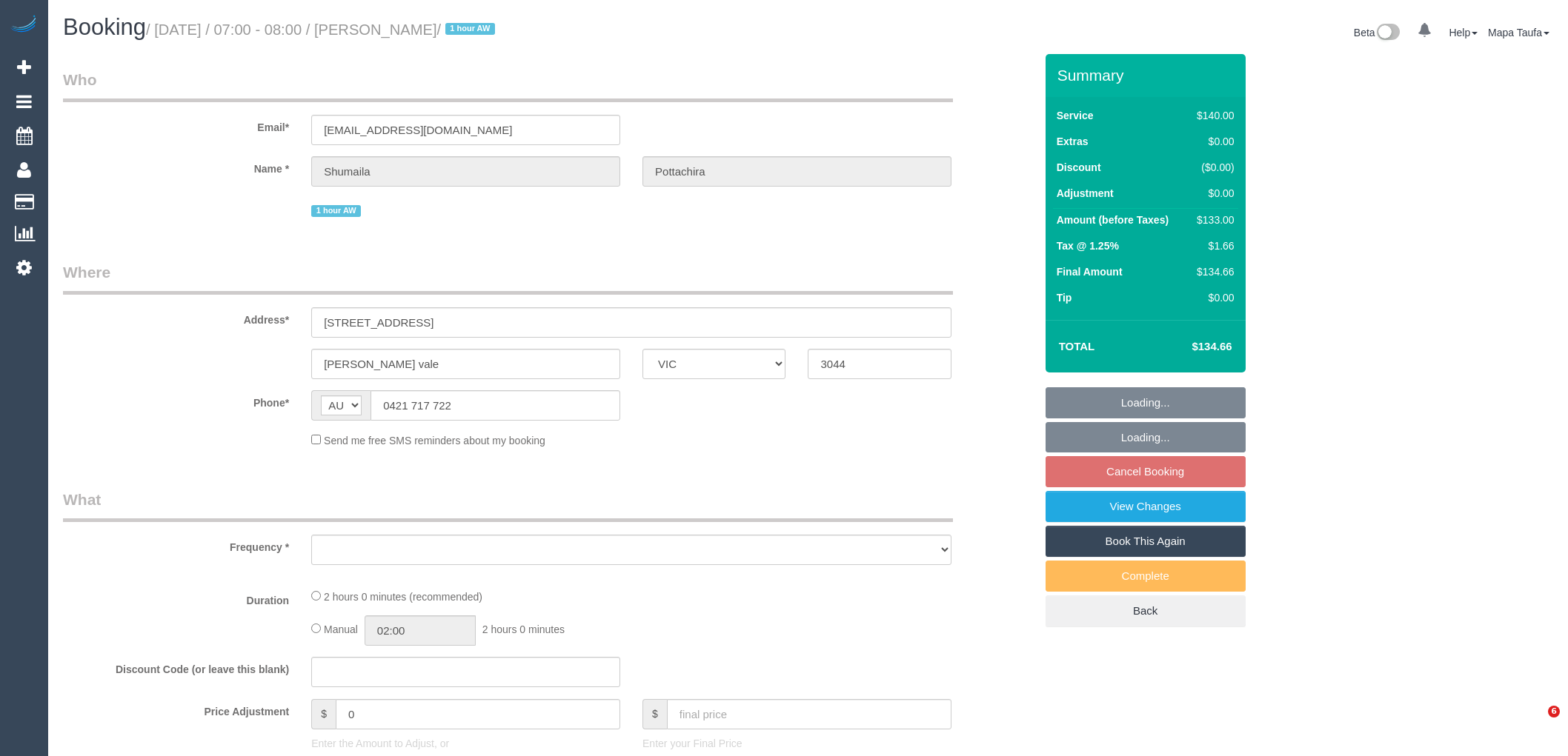
select select "VIC"
select select "string:stripe-pm_1KNDlQ2GScqysDRVAVrDyg3V"
select select "number:28"
select select "number:14"
select select "number:19"
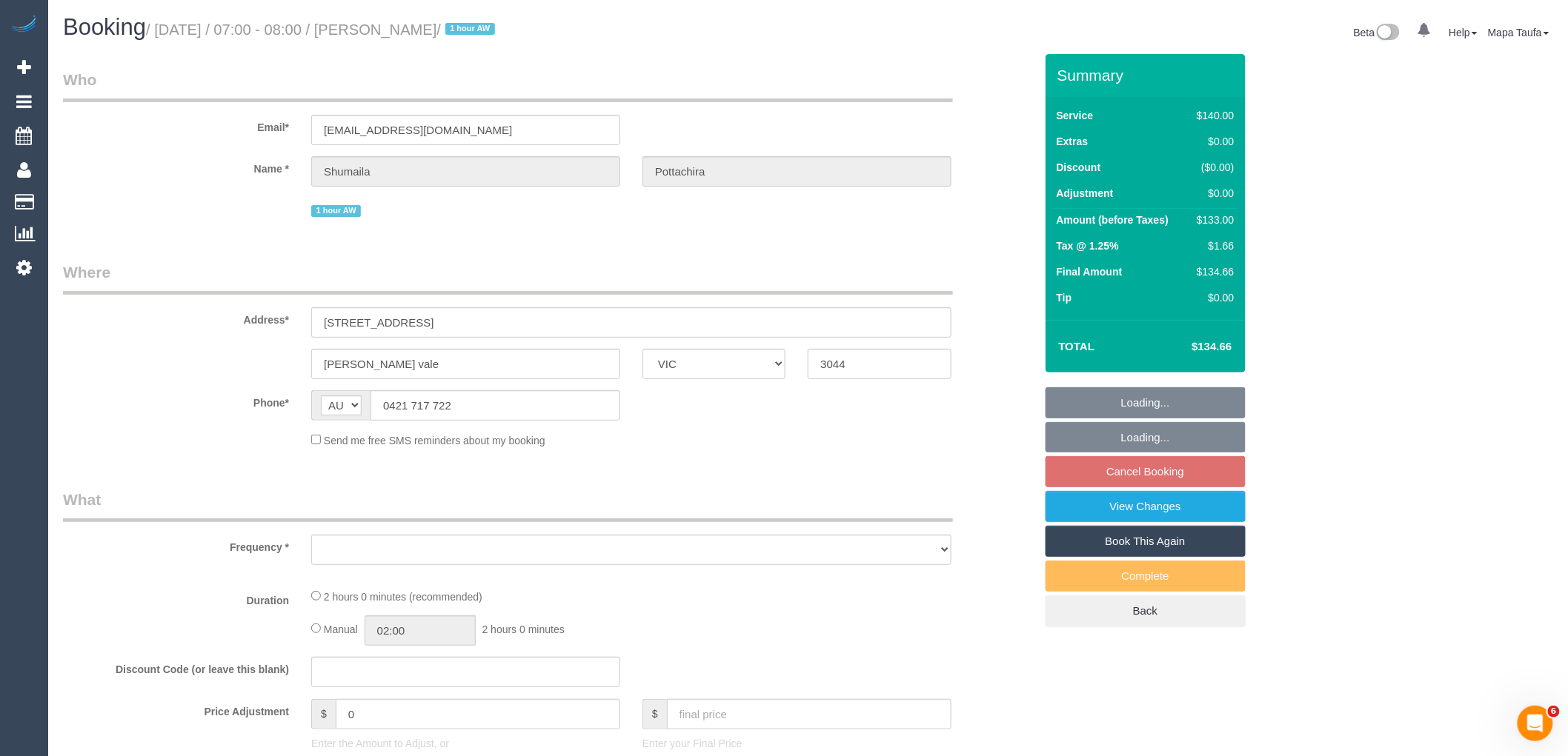
select select "number:23"
select select "number:13"
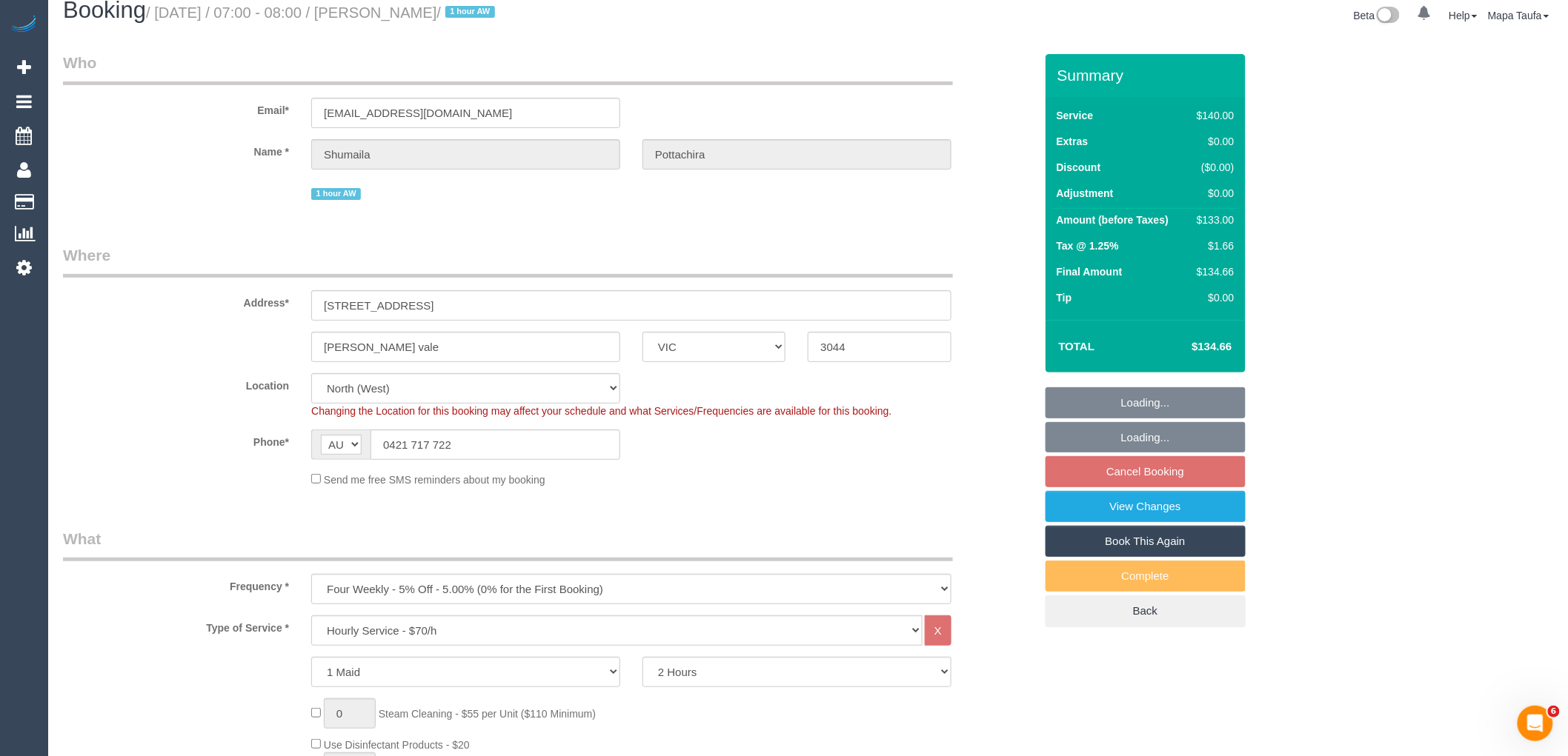
select select "object:880"
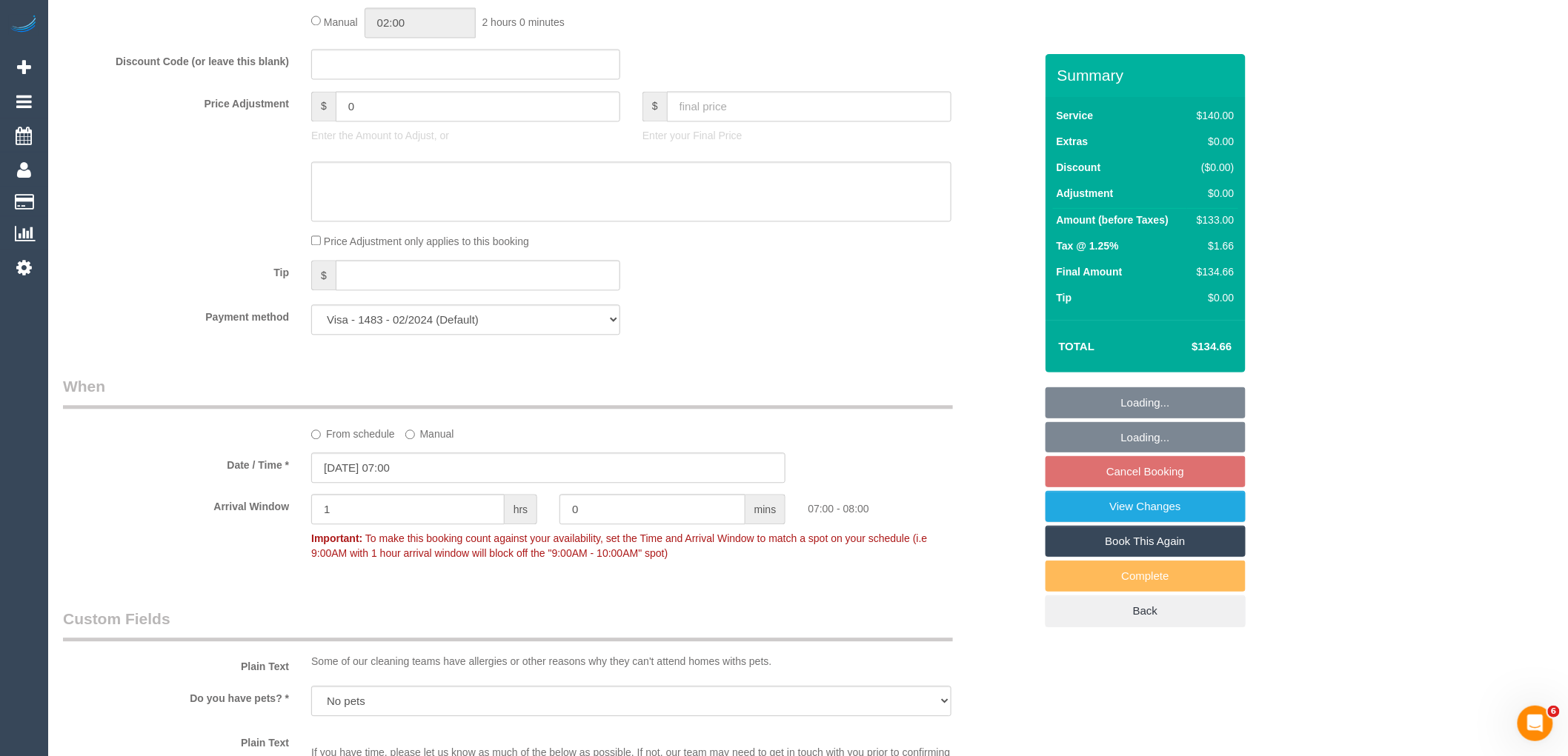
scroll to position [1482, 0]
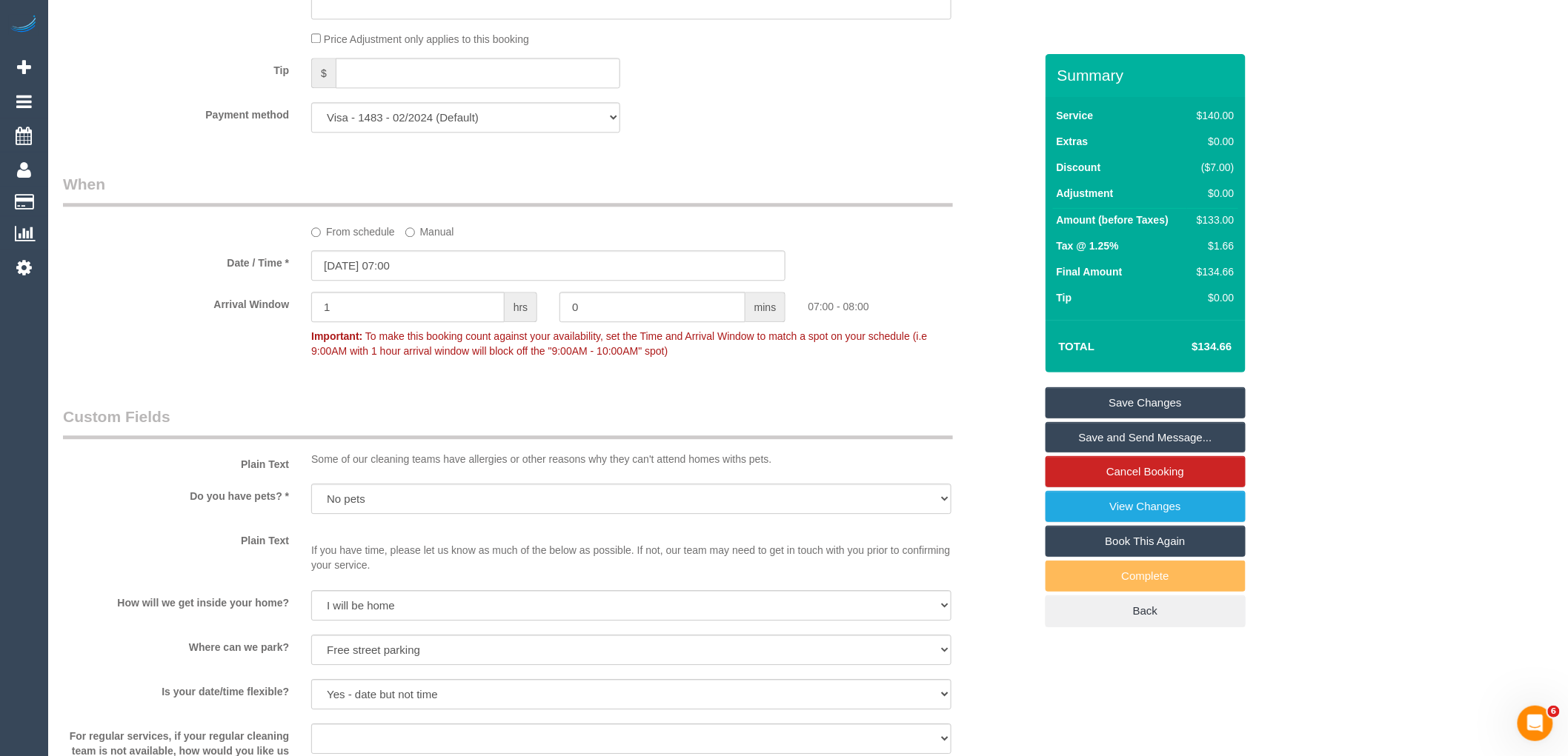
click at [362, 239] on label "From schedule" at bounding box center [354, 229] width 84 height 20
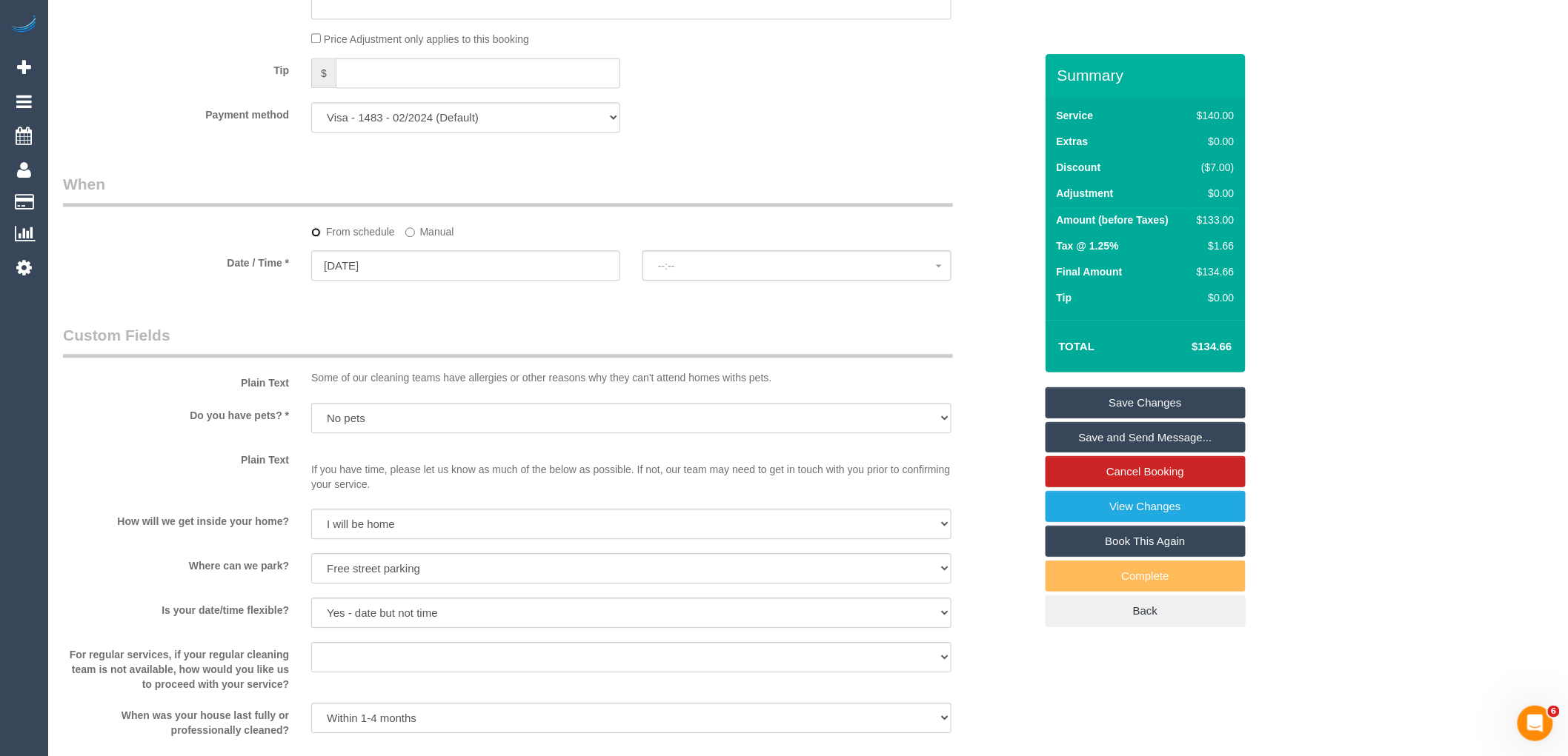
select select "spot6"
click at [421, 269] on input "[DATE]" at bounding box center [466, 266] width 309 height 30
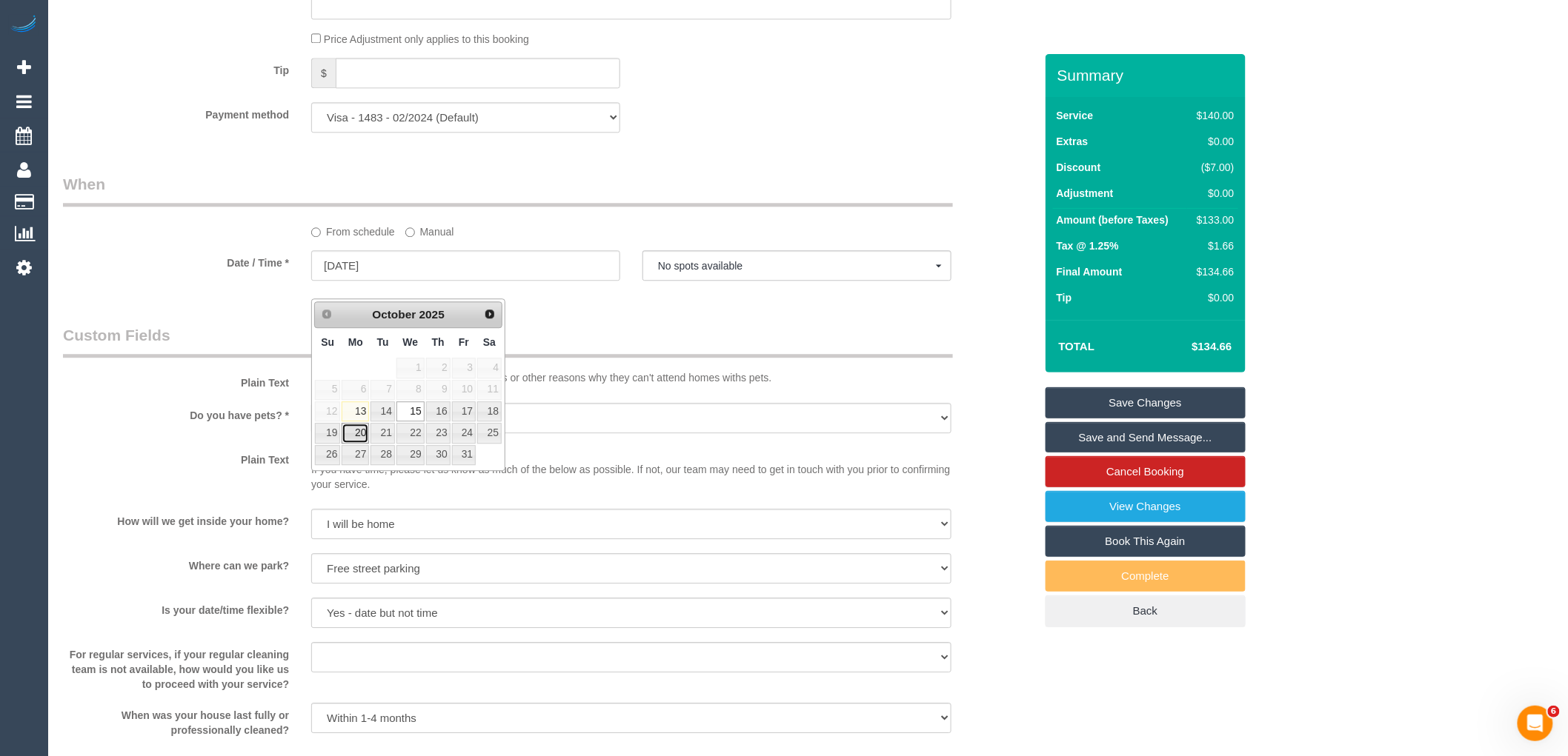
click at [355, 433] on link "20" at bounding box center [355, 433] width 28 height 20
type input "20/10/2025"
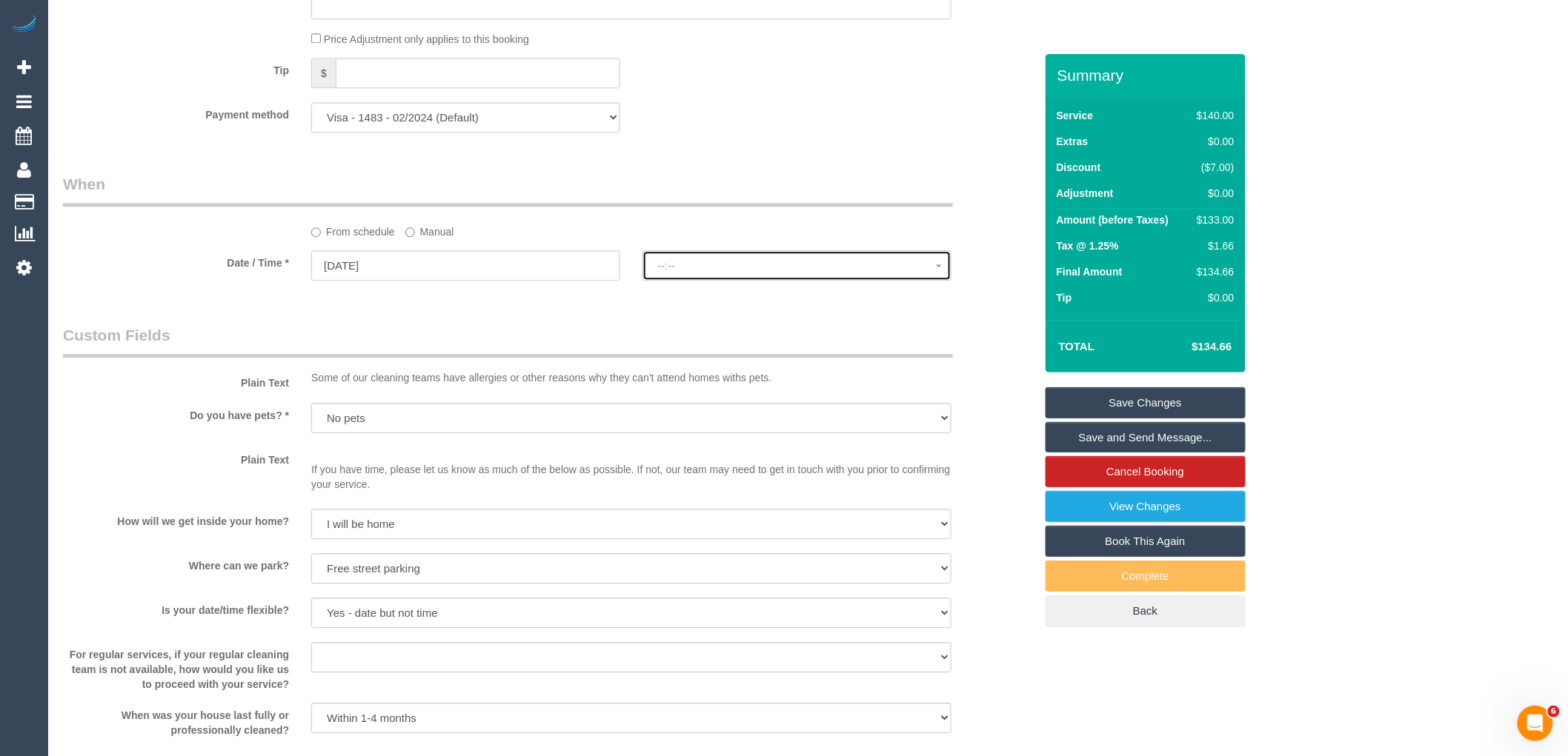
click at [670, 281] on button "--:--" at bounding box center [797, 266] width 309 height 30
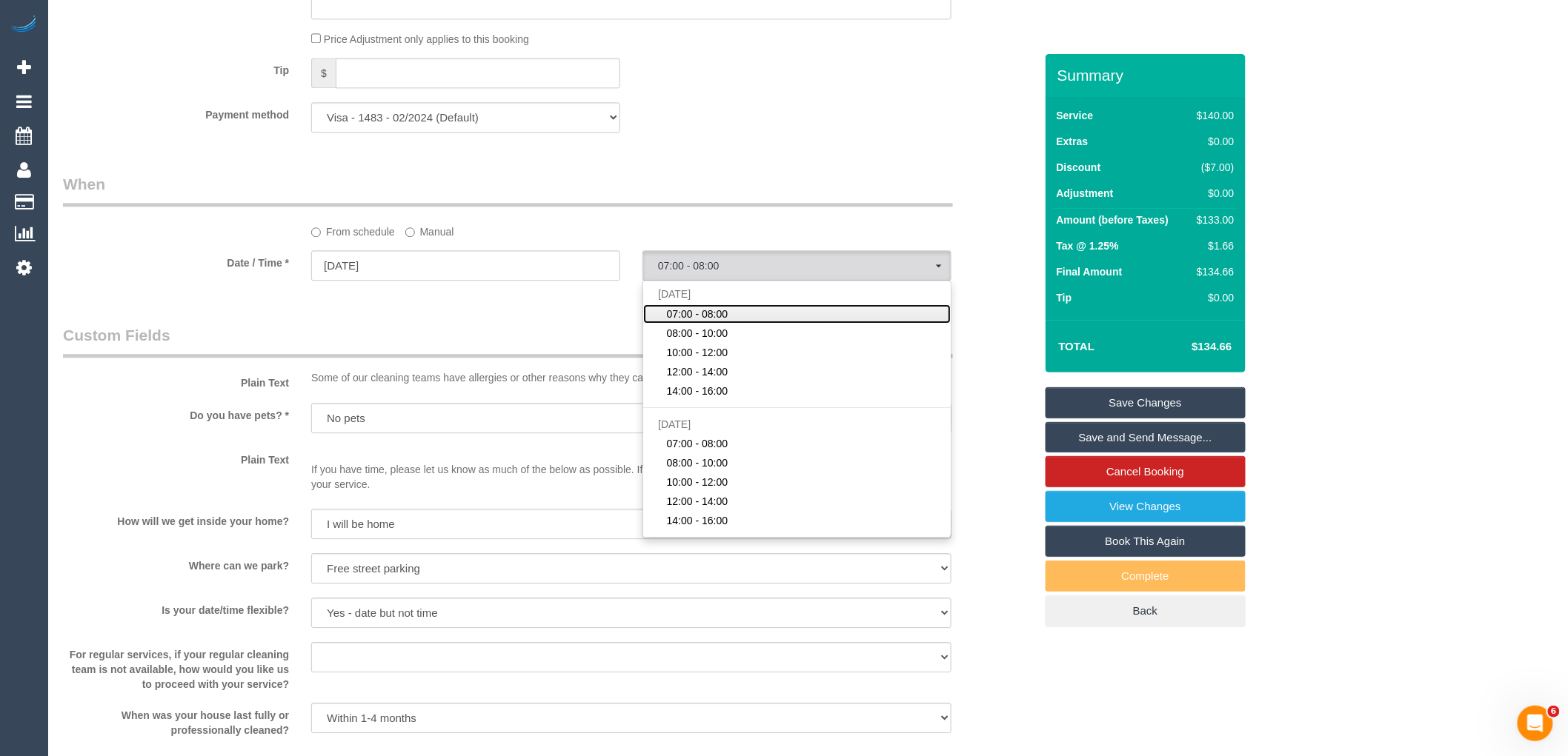
click at [687, 321] on span "07:00 - 08:00" at bounding box center [697, 314] width 62 height 15
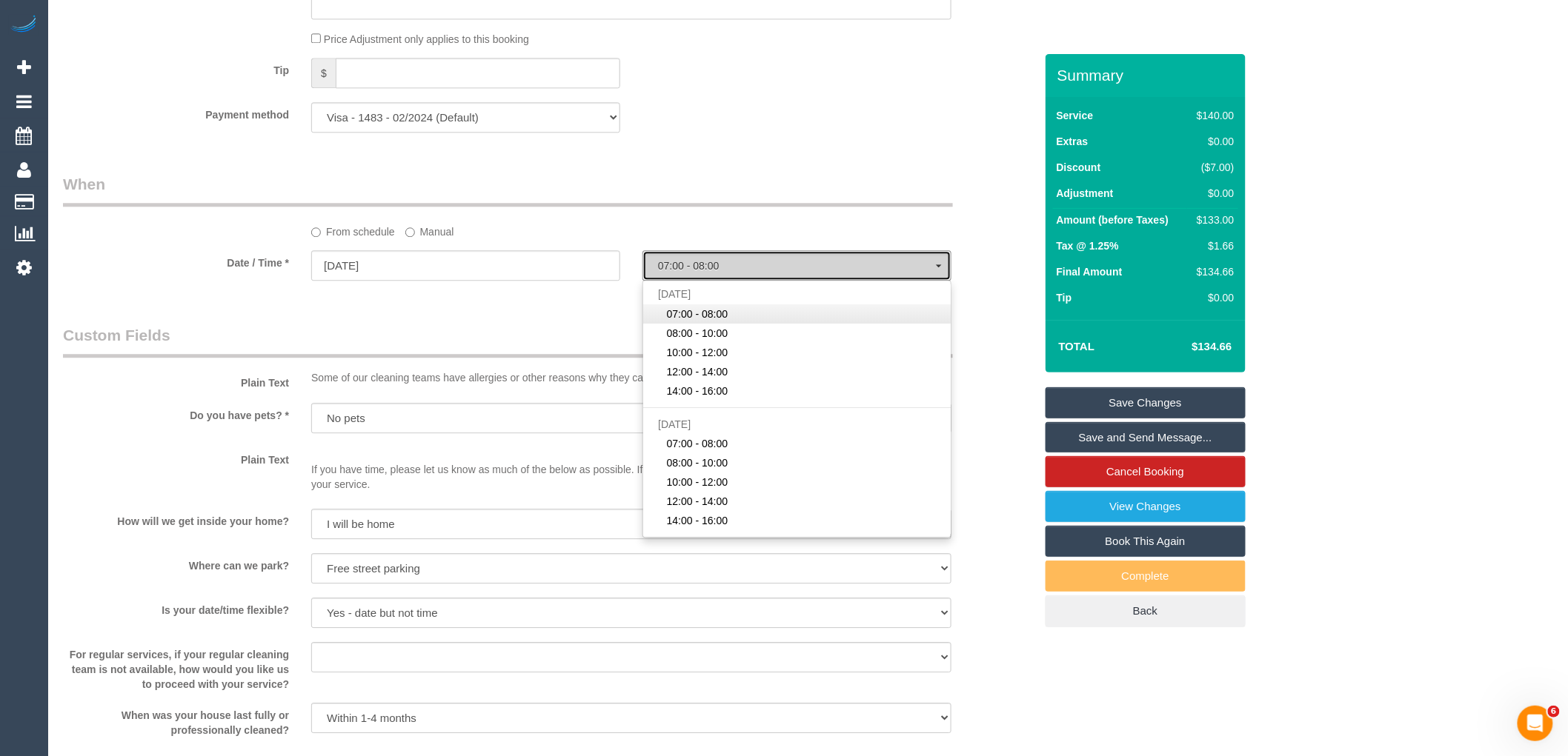
select select "spot11"
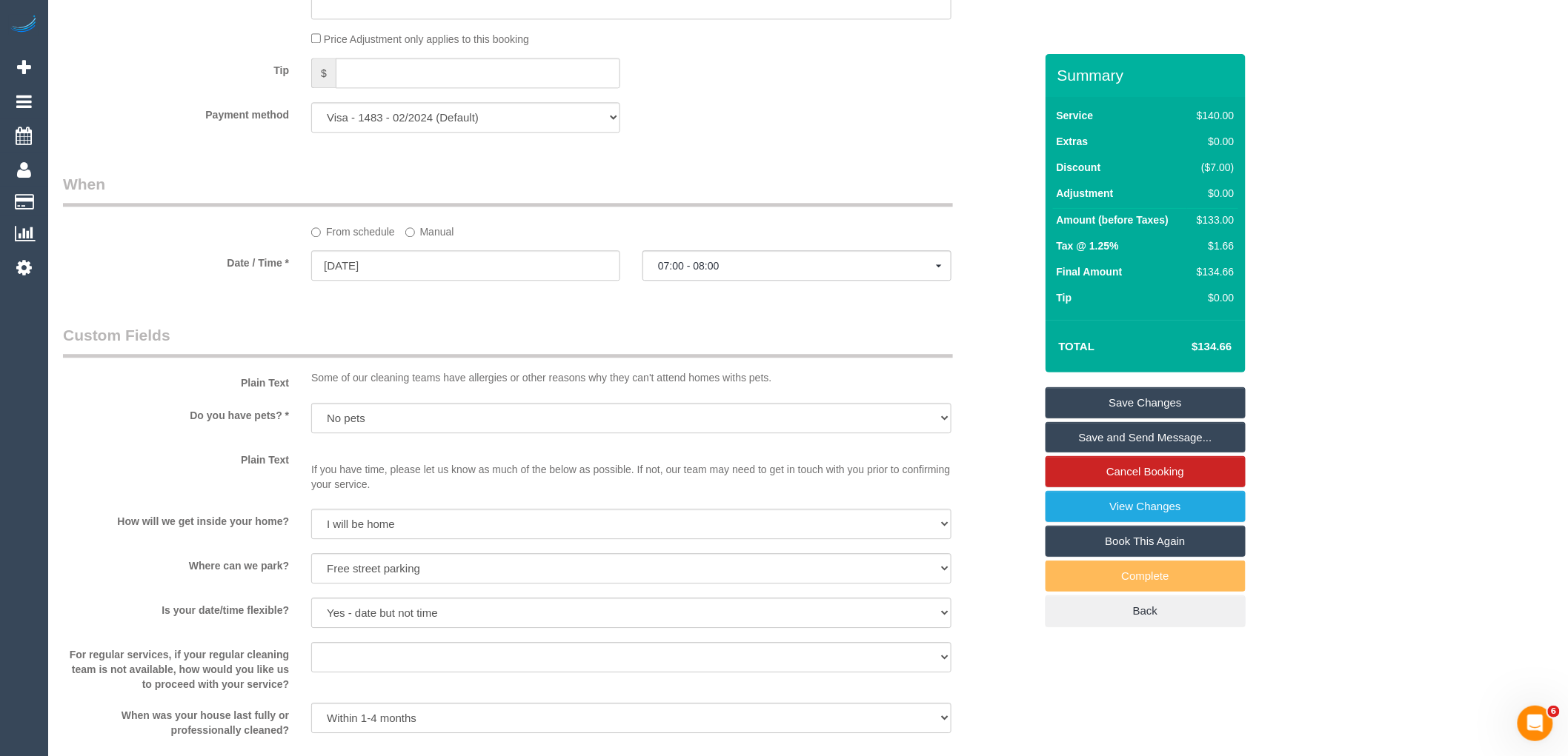
click at [714, 239] on div "From schedule Manual" at bounding box center [631, 229] width 663 height 20
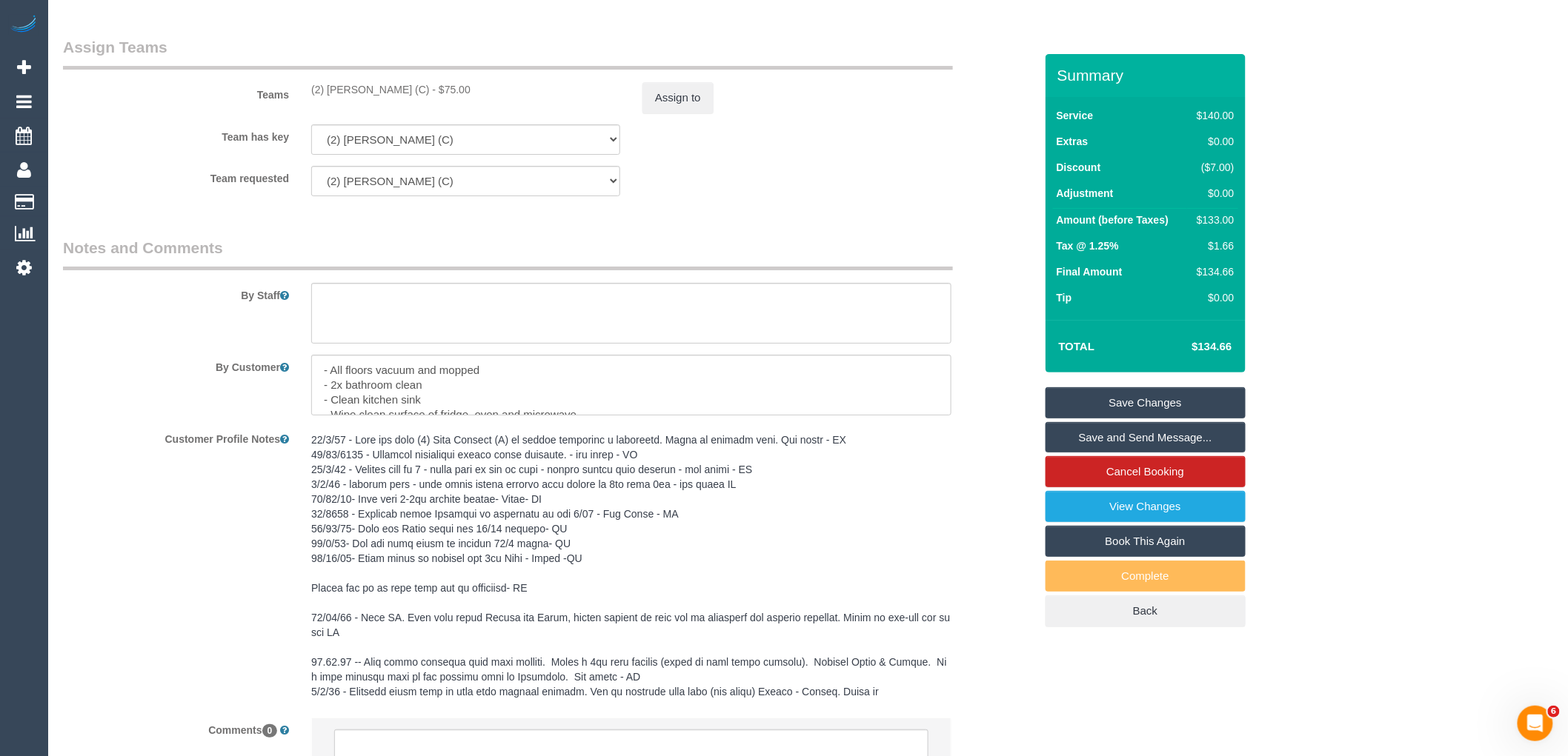
scroll to position [2305, 0]
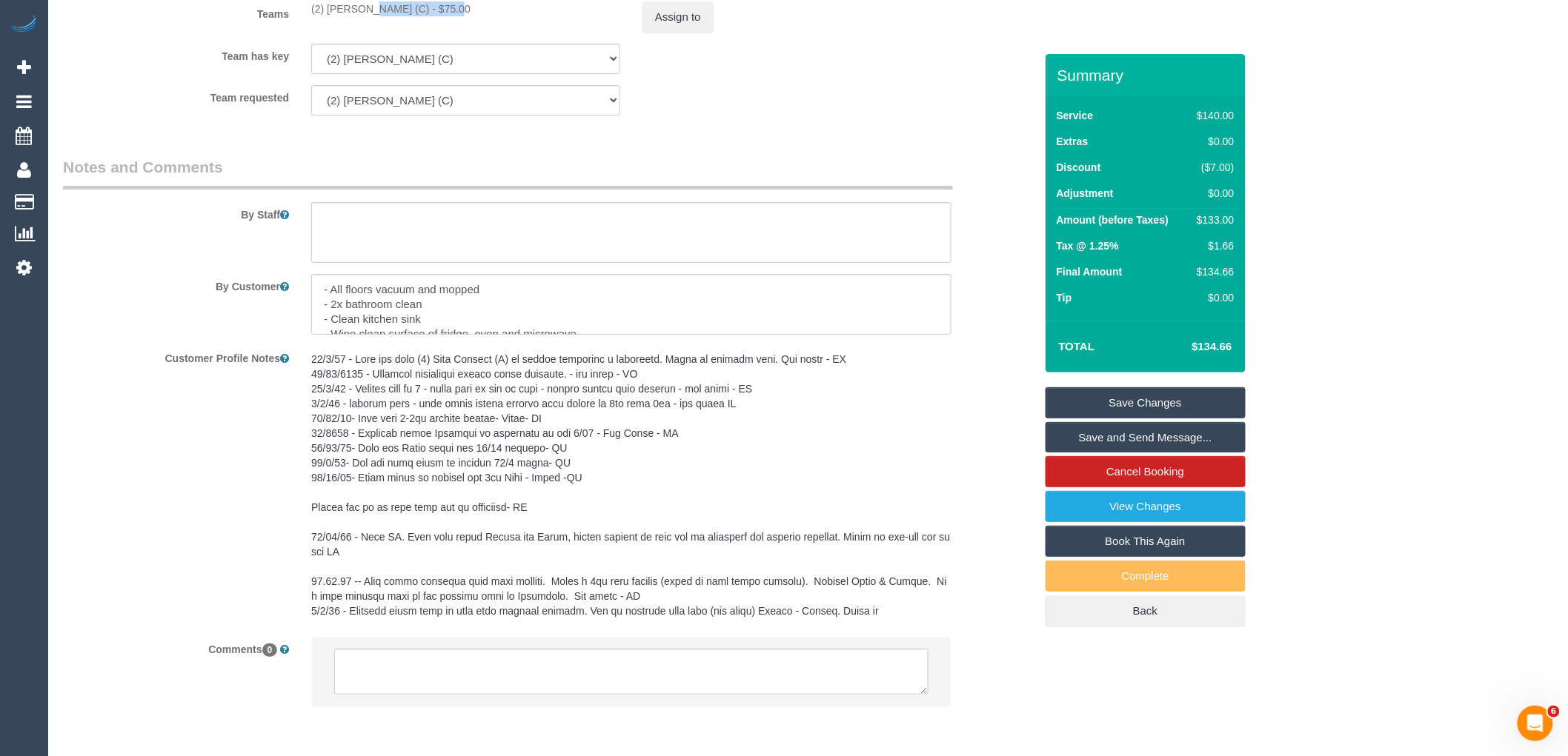
drag, startPoint x: 400, startPoint y: 25, endPoint x: 323, endPoint y: 24, distance: 77.0
click at [323, 16] on div "(2) Ashik Miah (C) - $75.00" at bounding box center [466, 9] width 309 height 15
copy div "Ashik Miah (C) -"
click at [678, 30] on button "Assign to" at bounding box center [679, 17] width 71 height 31
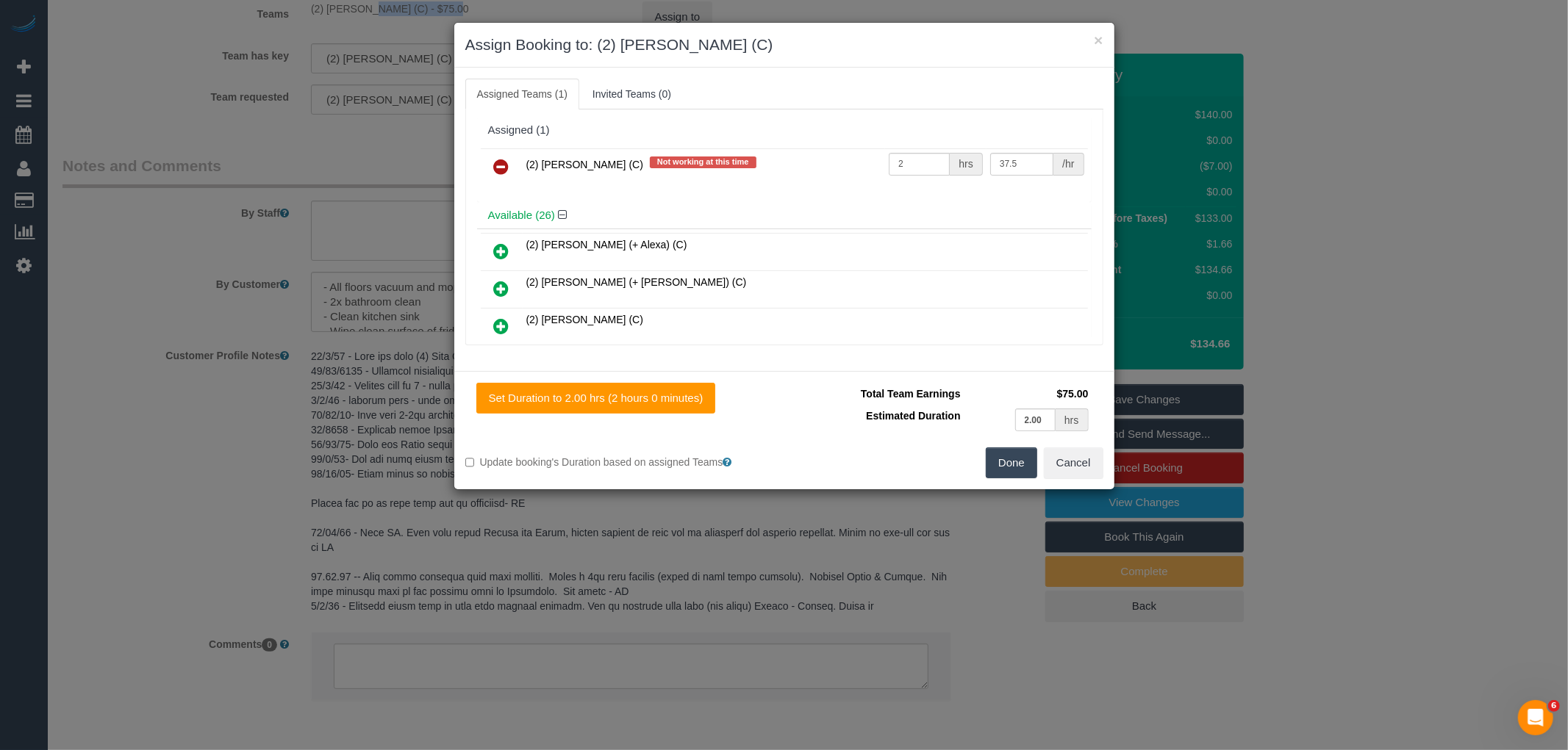
click at [504, 171] on icon at bounding box center [501, 166] width 15 height 18
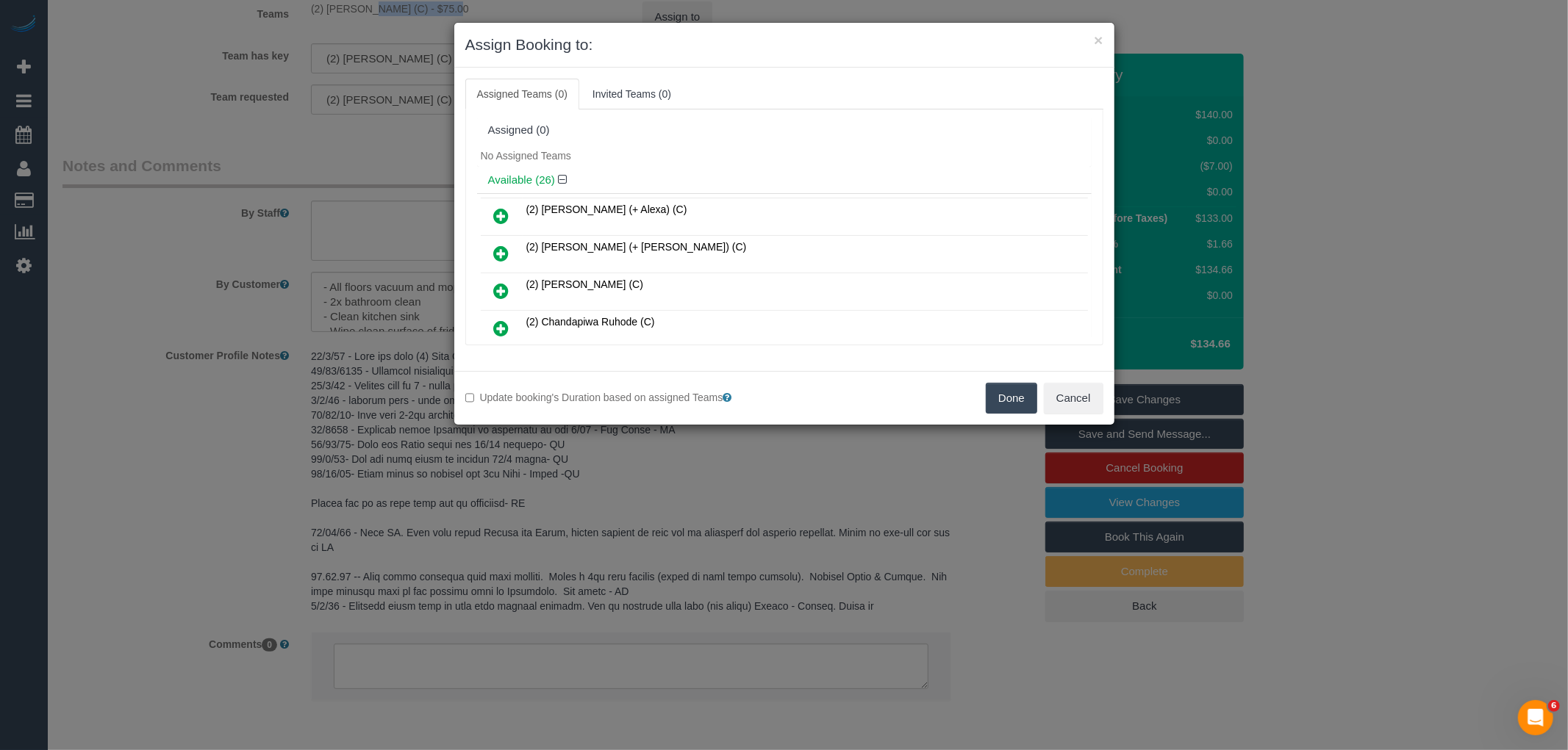
click at [1005, 412] on button "Done" at bounding box center [1012, 398] width 51 height 31
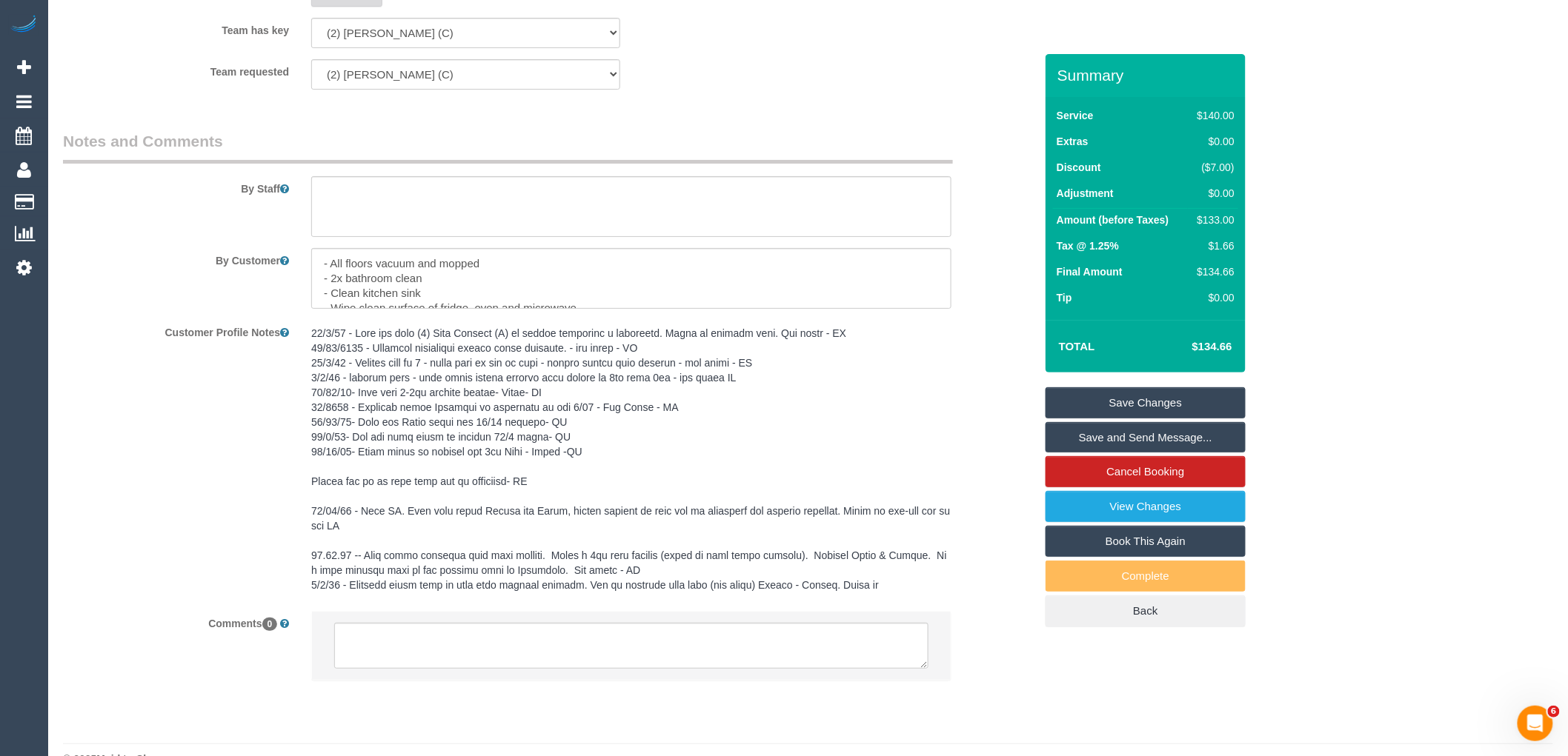
scroll to position [2379, 0]
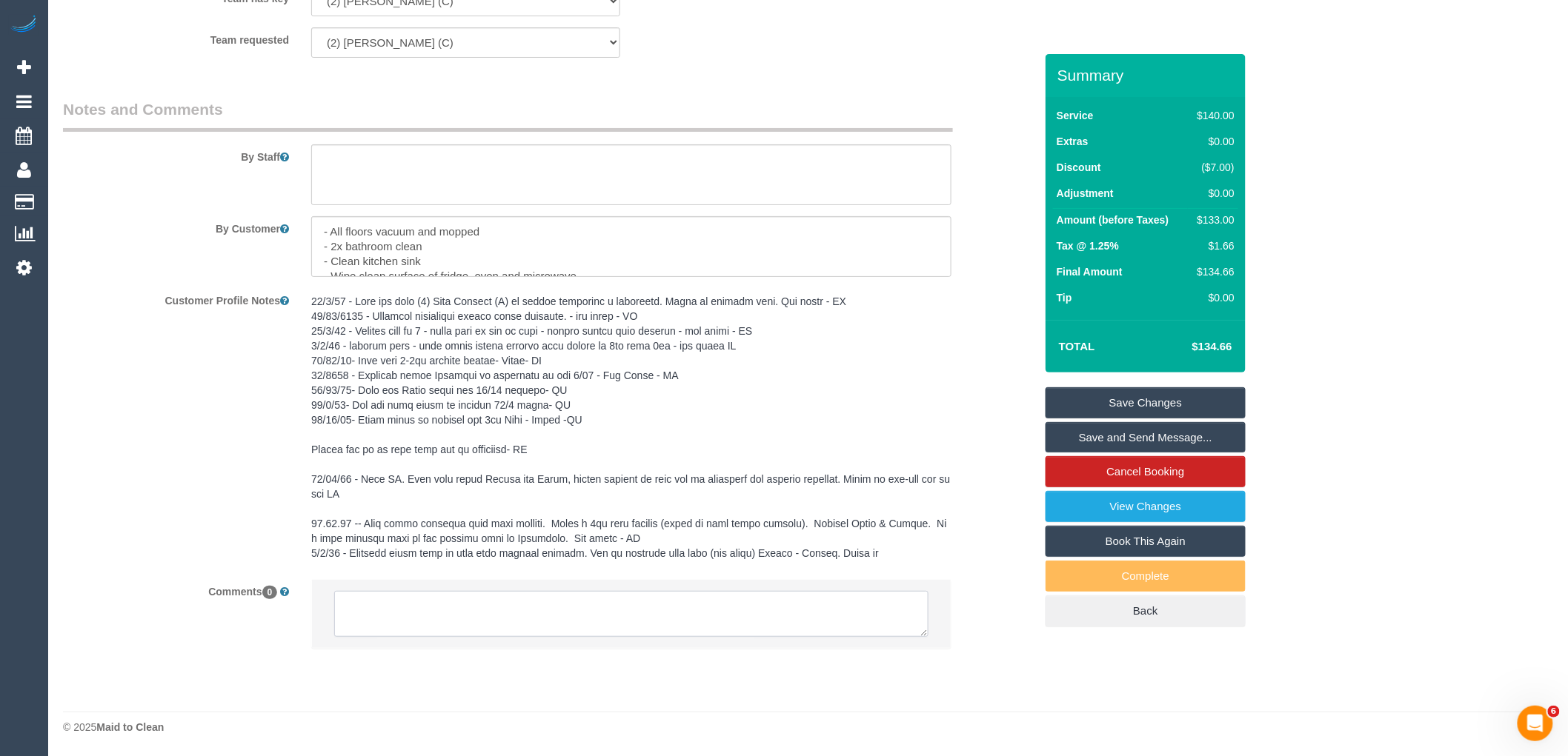
click at [468, 617] on textarea at bounding box center [631, 613] width 595 height 46
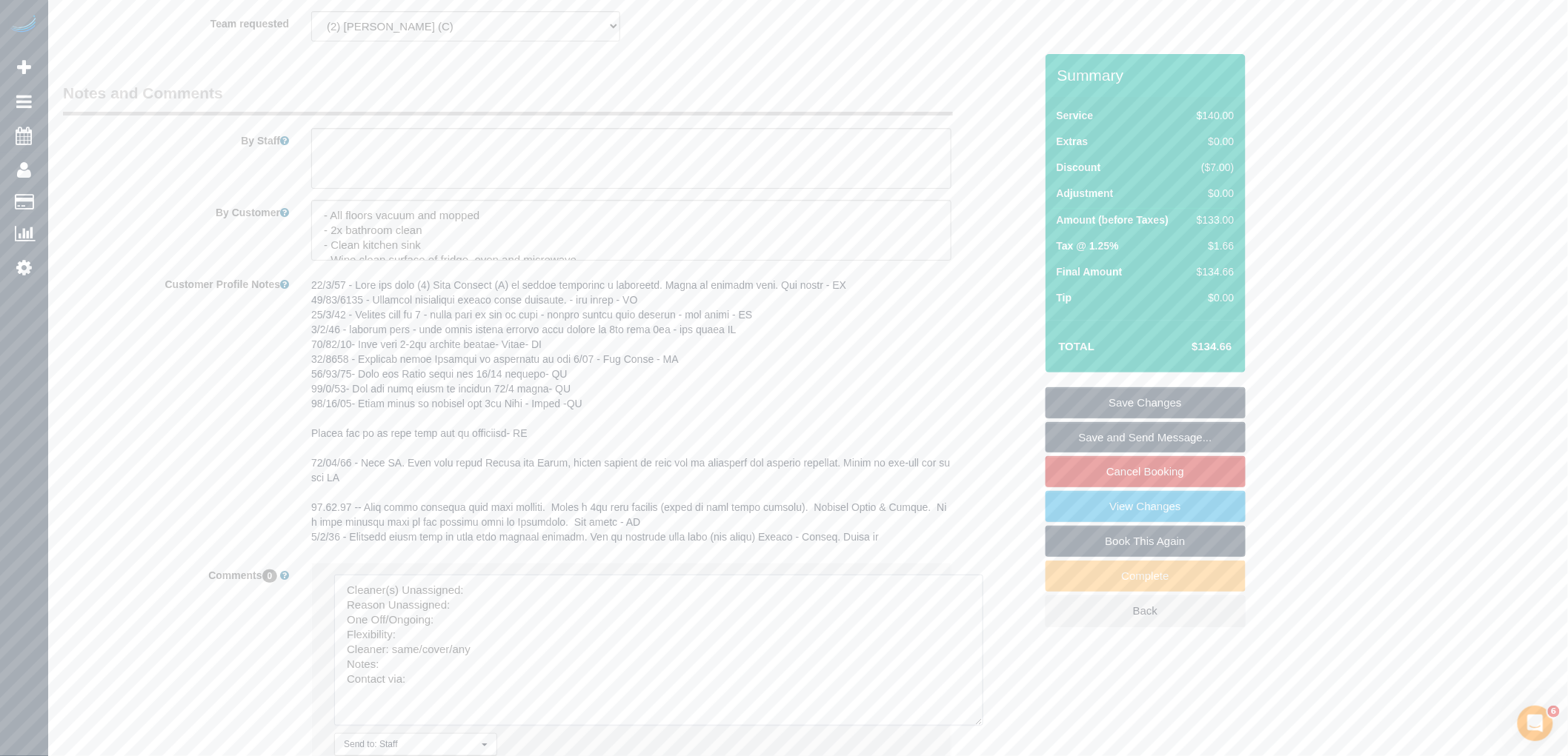
drag, startPoint x: 921, startPoint y: 632, endPoint x: 501, endPoint y: 611, distance: 420.5
click at [979, 726] on textarea at bounding box center [658, 650] width 649 height 151
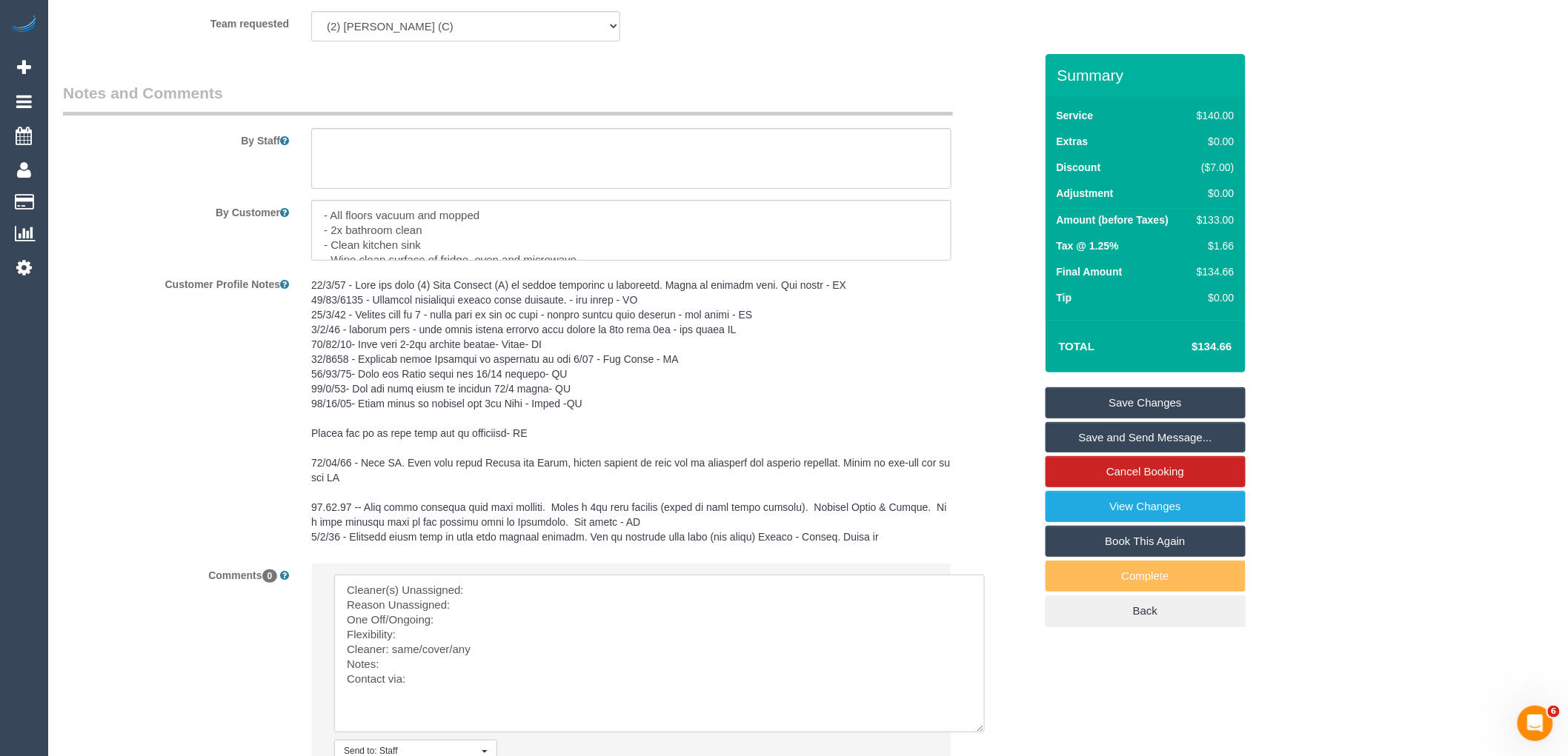
click at [497, 602] on textarea at bounding box center [659, 653] width 651 height 158
paste textarea "Ashik Miah (C) -"
click at [484, 619] on textarea at bounding box center [659, 653] width 651 height 158
click at [445, 640] on textarea at bounding box center [659, 653] width 651 height 158
click at [452, 651] on textarea at bounding box center [659, 653] width 651 height 158
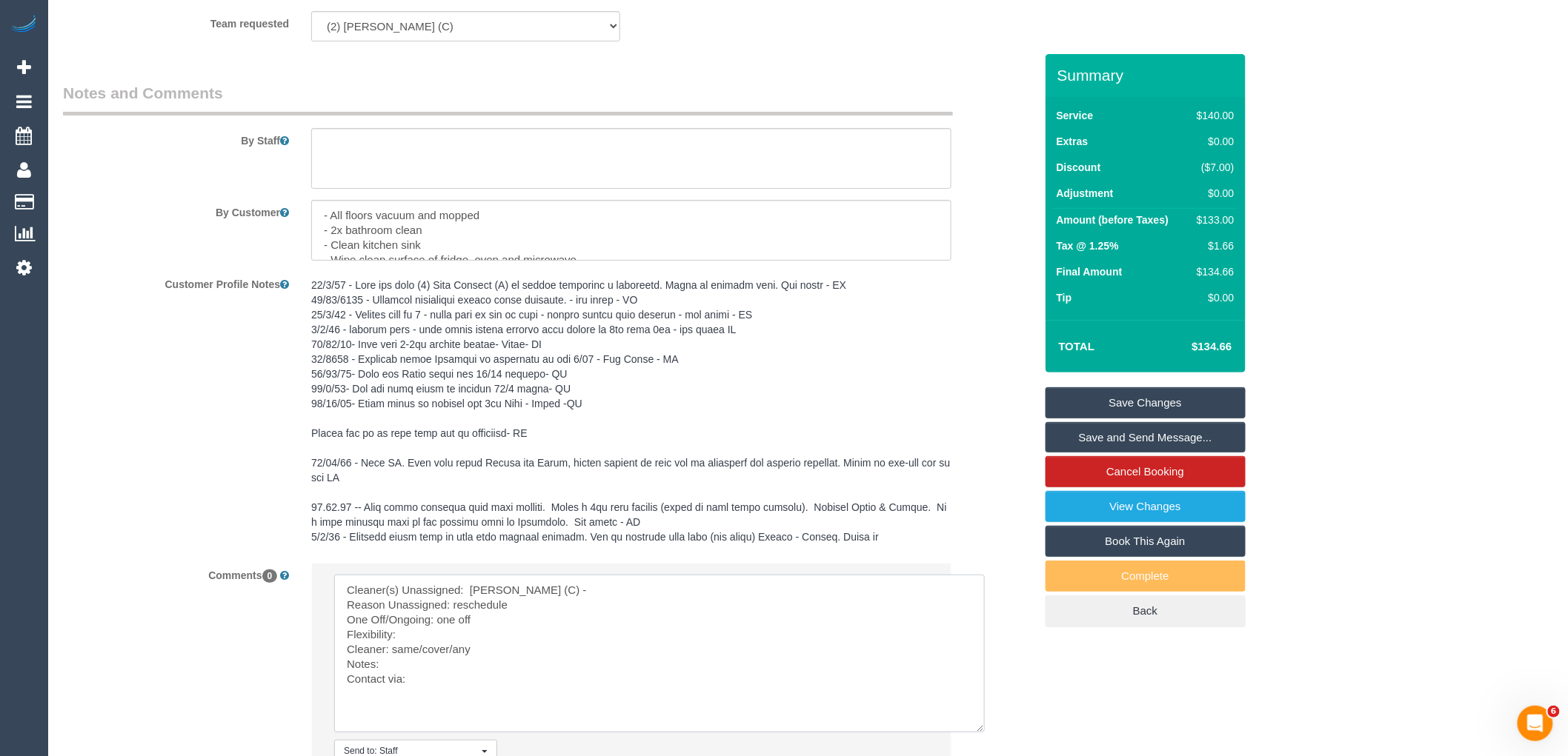
click at [434, 655] on textarea at bounding box center [659, 653] width 651 height 158
paste textarea "Monday 20th or Friday 24th at the 7-8am slot"
drag, startPoint x: 455, startPoint y: 660, endPoint x: 394, endPoint y: 665, distance: 61.2
click at [394, 665] on textarea at bounding box center [659, 653] width 651 height 158
click at [449, 708] on textarea at bounding box center [659, 653] width 651 height 158
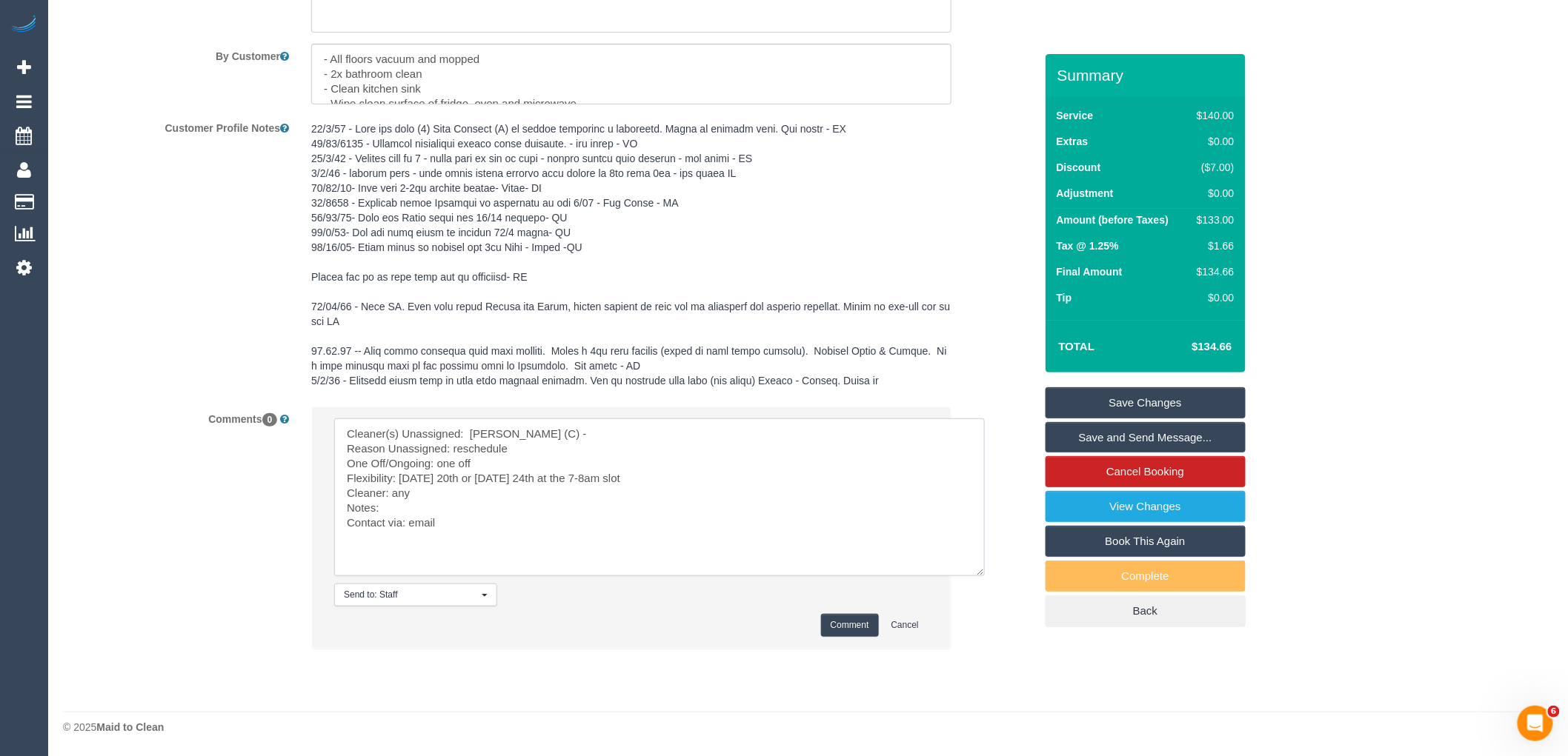
scroll to position [2552, 0]
type textarea "Cleaner(s) Unassigned: Ashik Miah (C) - Reason Unassigned: reschedule One Off/O…"
click at [843, 627] on button "Comment" at bounding box center [850, 626] width 58 height 23
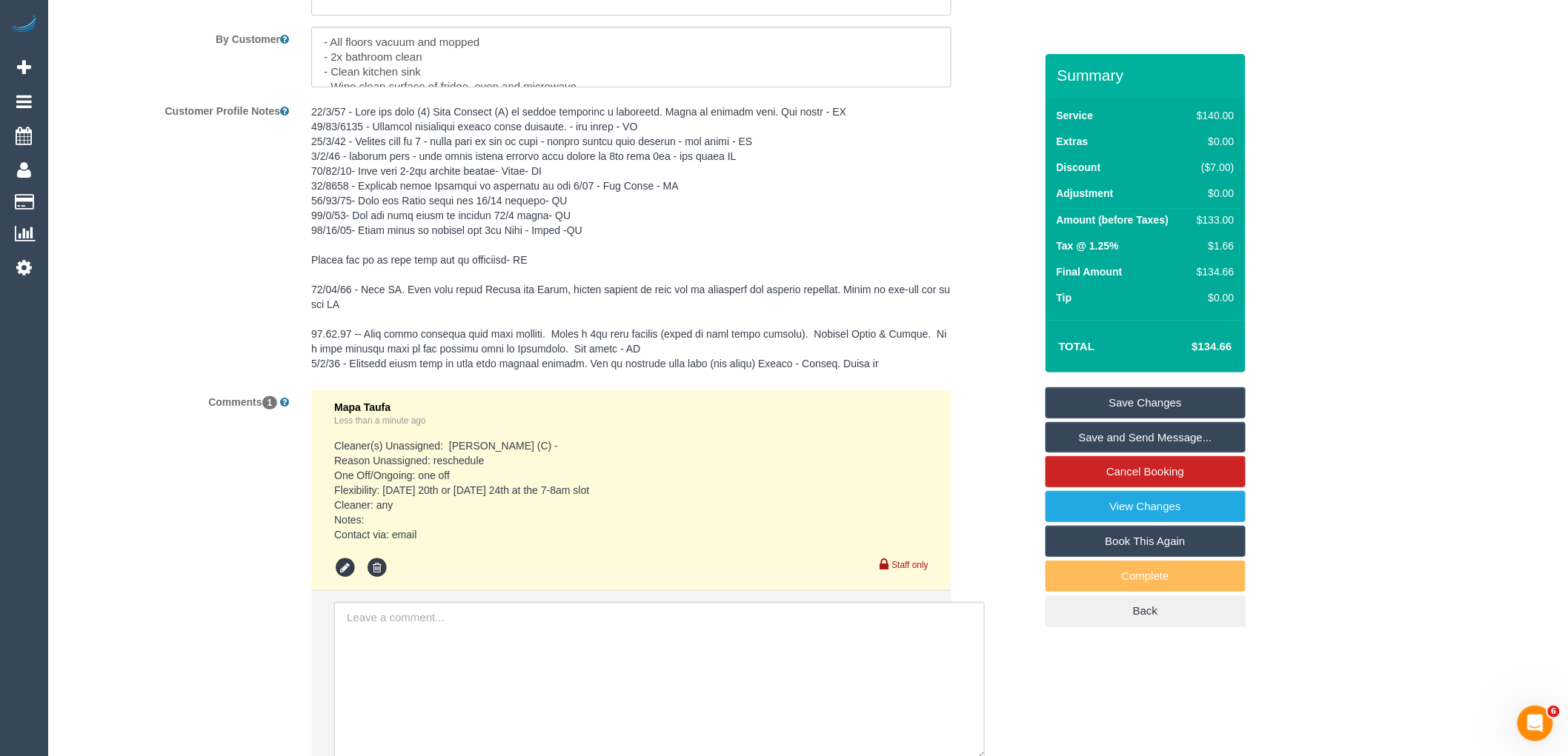
click at [1089, 387] on link "Save Changes" at bounding box center [1146, 403] width 200 height 31
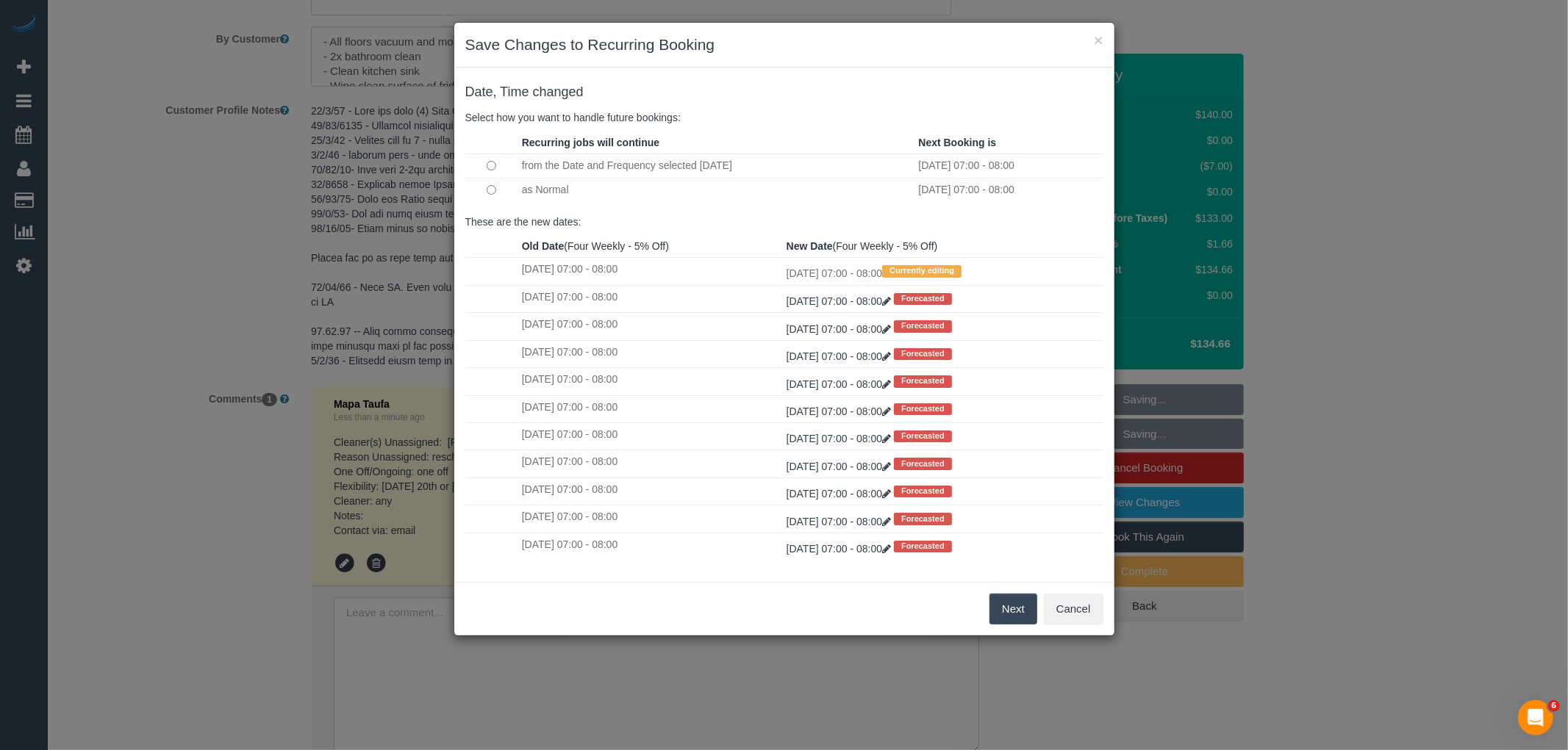
click at [1001, 601] on button "Next" at bounding box center [1013, 609] width 48 height 31
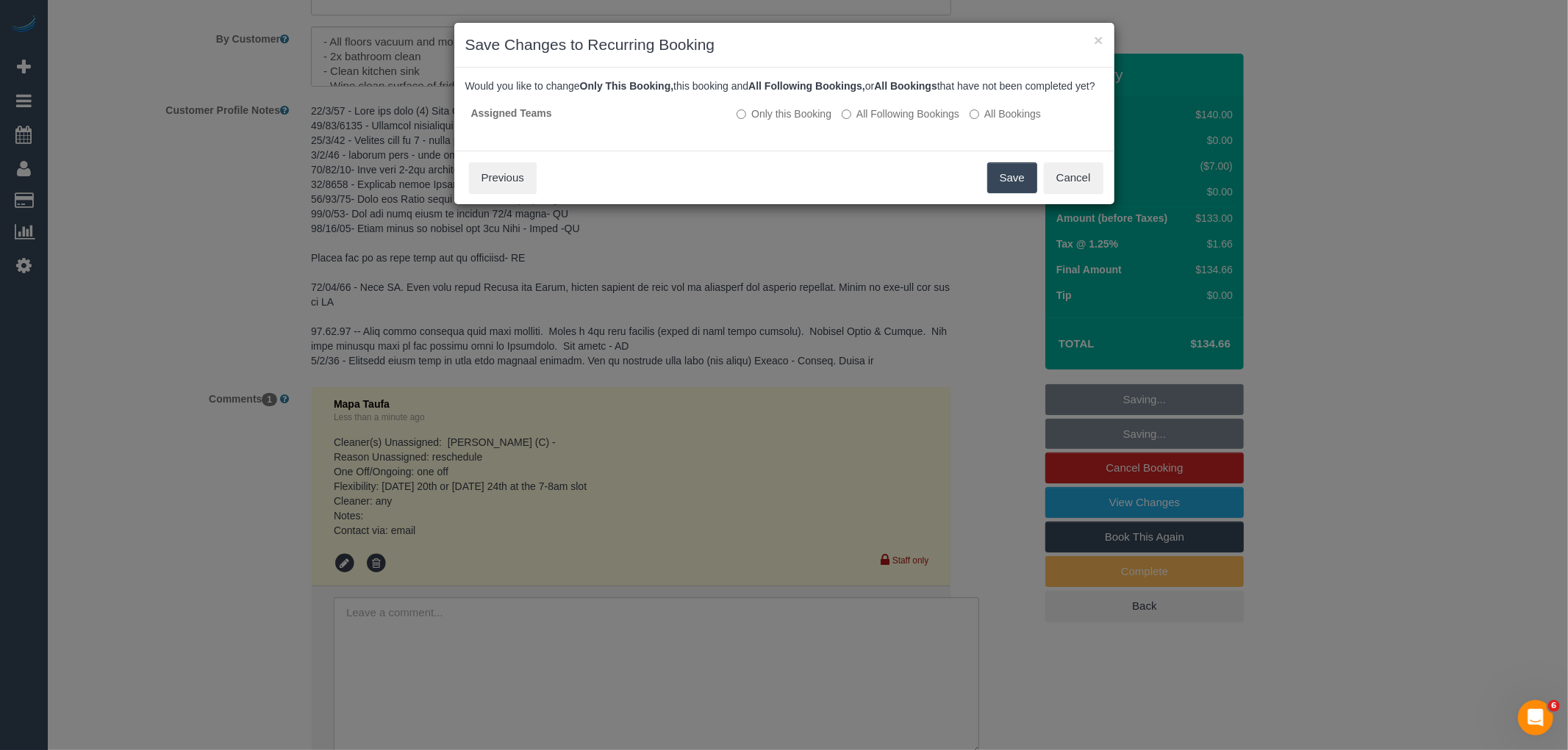
click at [1023, 188] on button "Save" at bounding box center [1013, 177] width 50 height 31
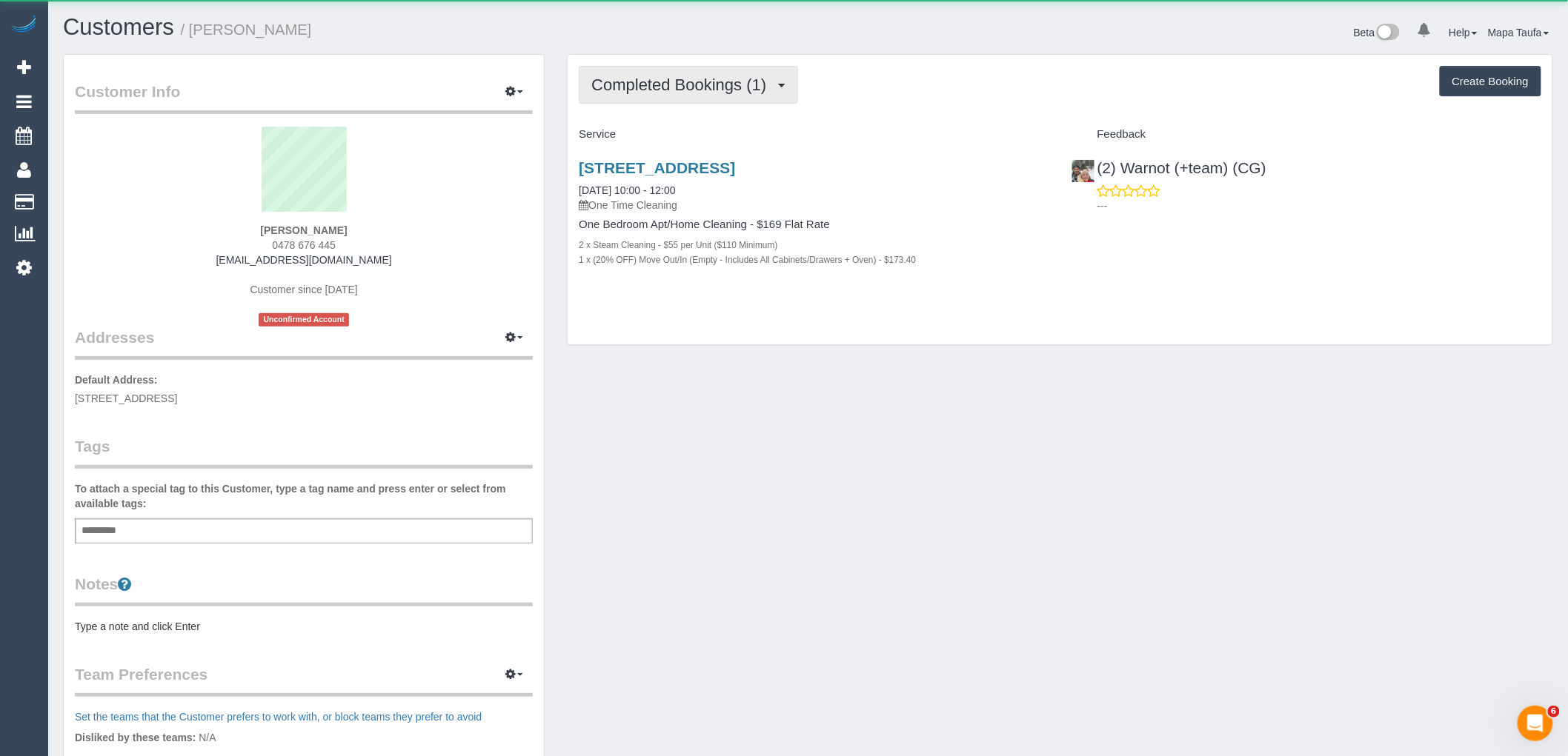
click at [665, 74] on button "Completed Bookings (1)" at bounding box center [688, 85] width 220 height 37
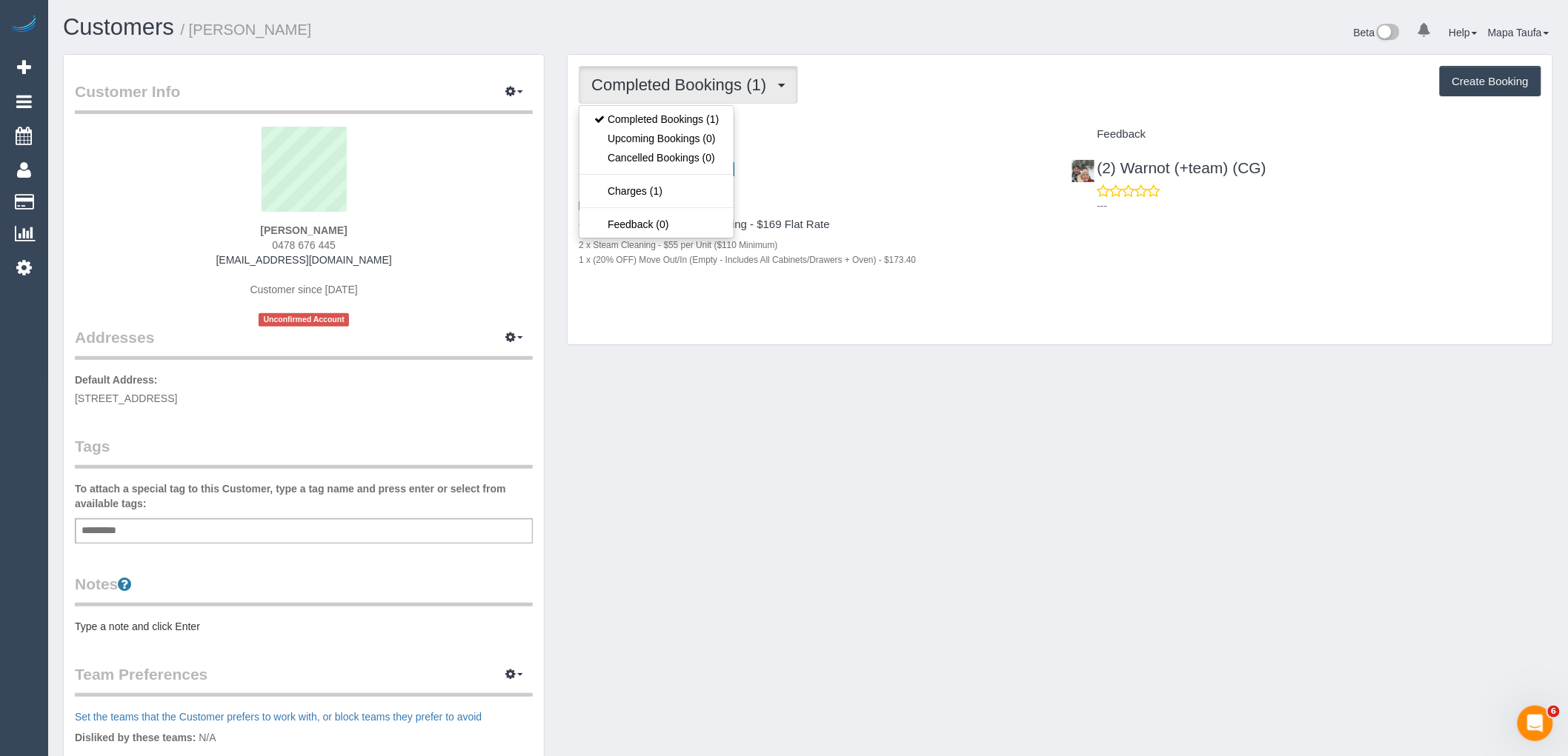
click at [973, 104] on div "Completed Bookings (1) Completed Bookings (1) Upcoming Bookings (0) Cancelled B…" at bounding box center [1060, 85] width 963 height 37
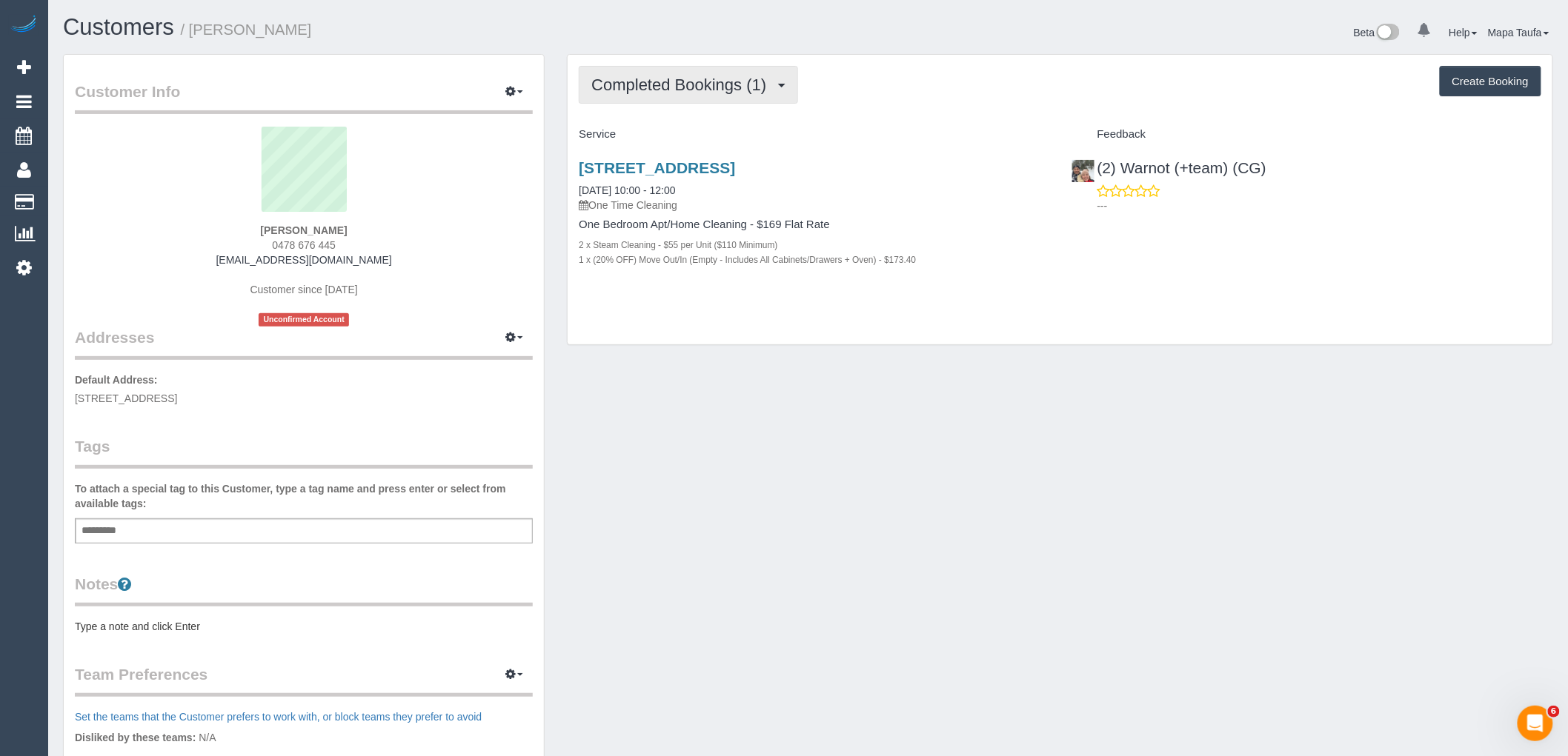
click at [685, 87] on span "Completed Bookings (1)" at bounding box center [682, 85] width 182 height 19
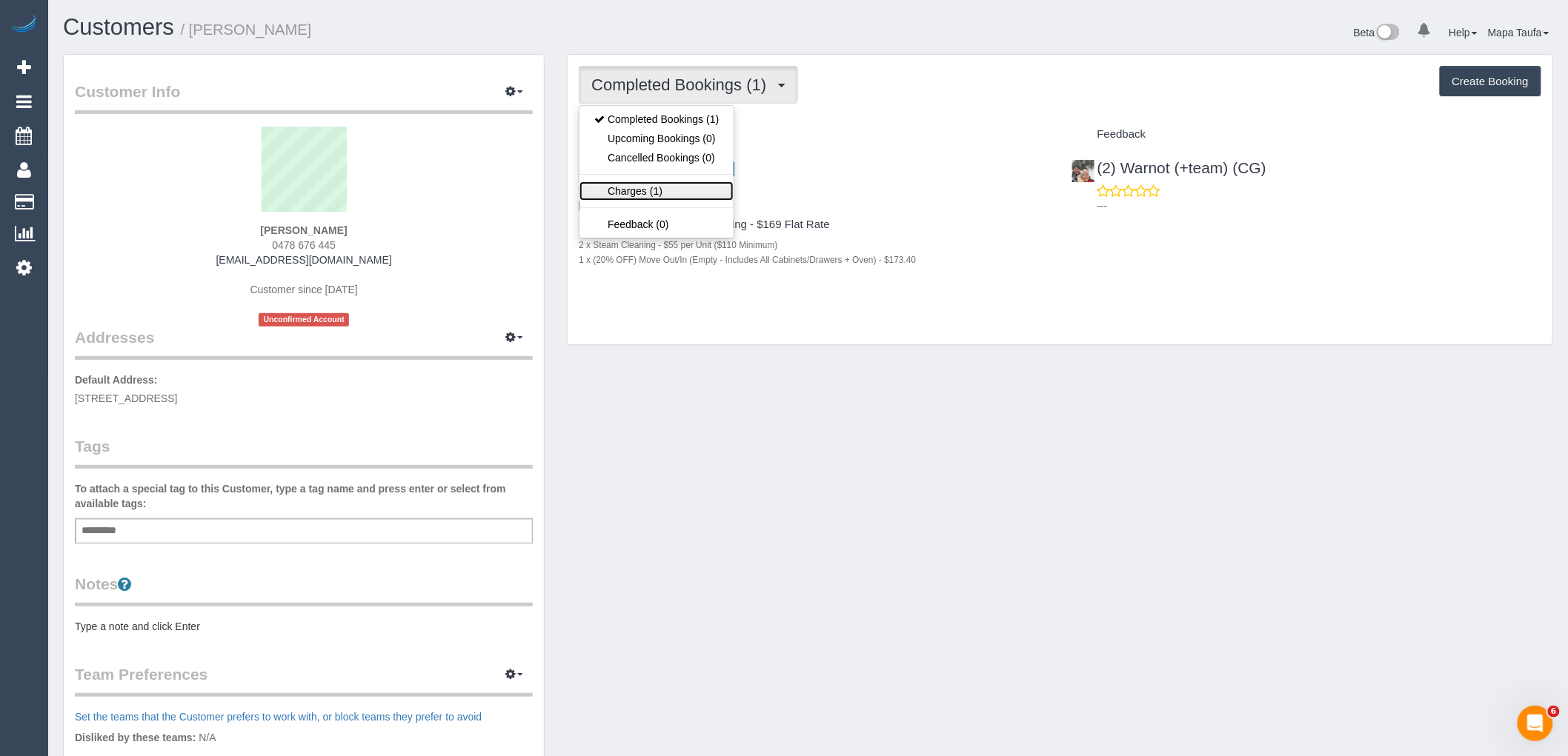
click at [660, 187] on link "Charges (1)" at bounding box center [656, 191] width 154 height 20
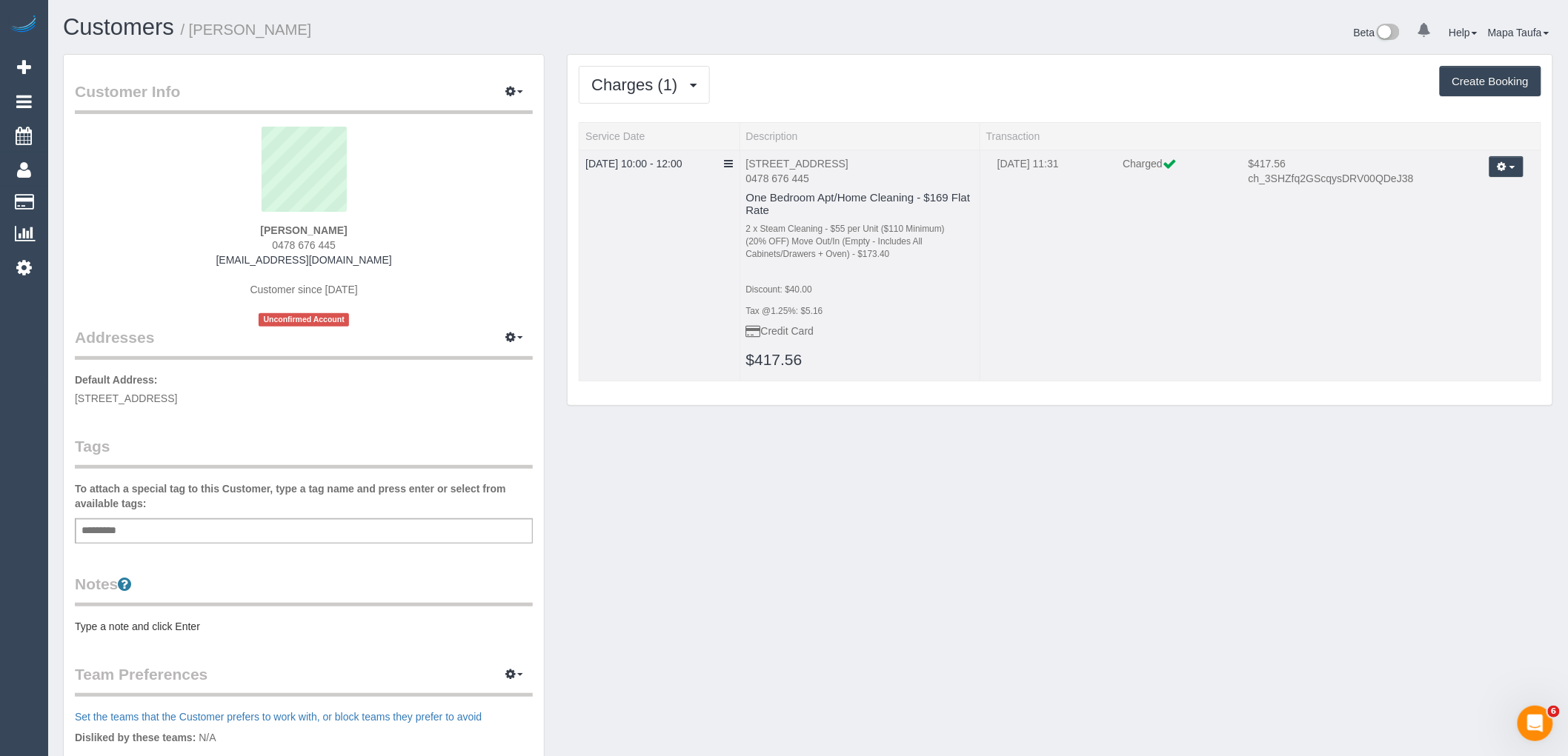
click at [1503, 173] on button "button" at bounding box center [1506, 167] width 34 height 21
click at [1480, 217] on link "Send Invoice" at bounding box center [1464, 214] width 117 height 20
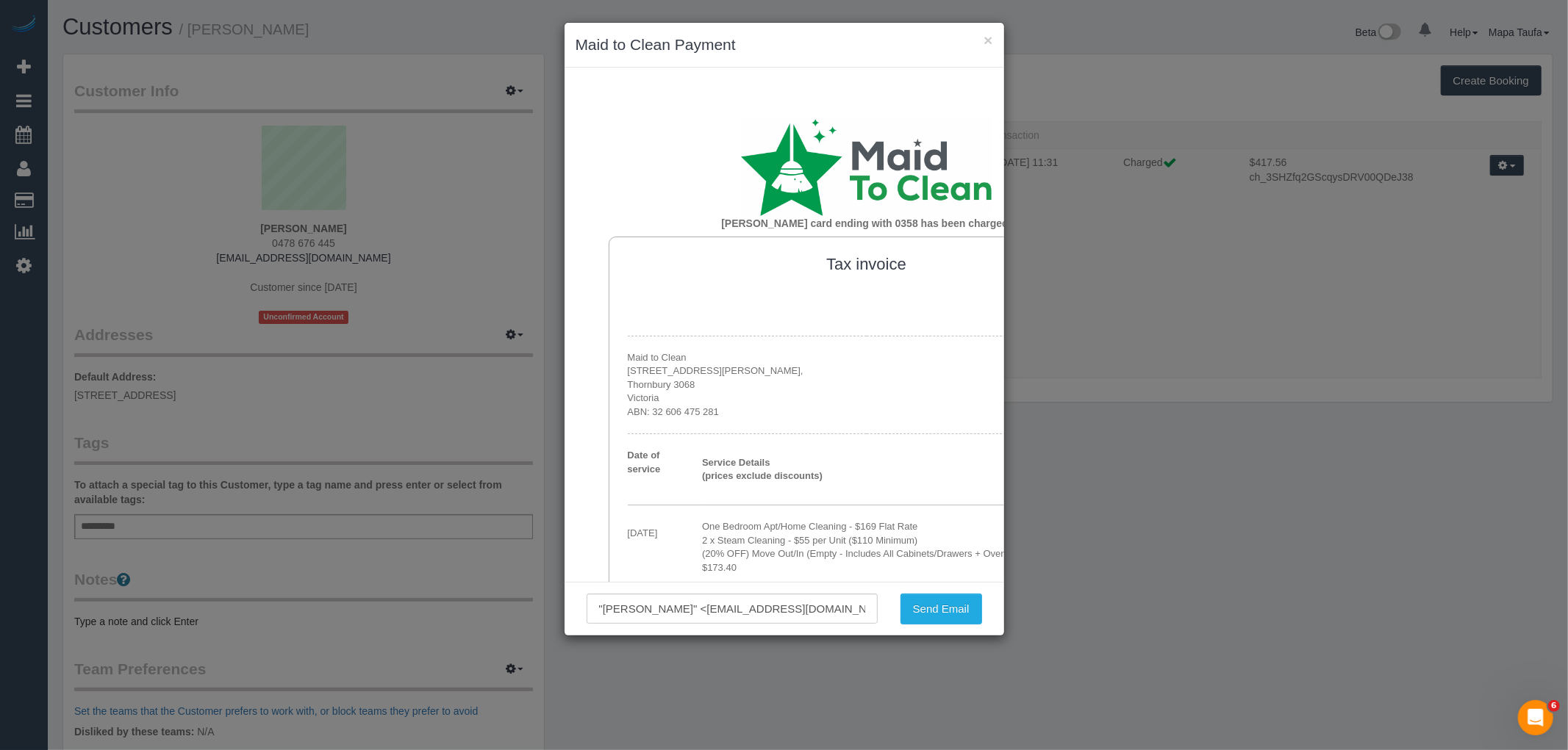
click at [891, 42] on h3 "Maid to Clean Payment" at bounding box center [784, 44] width 417 height 22
click at [935, 608] on button "Send Email" at bounding box center [942, 609] width 82 height 31
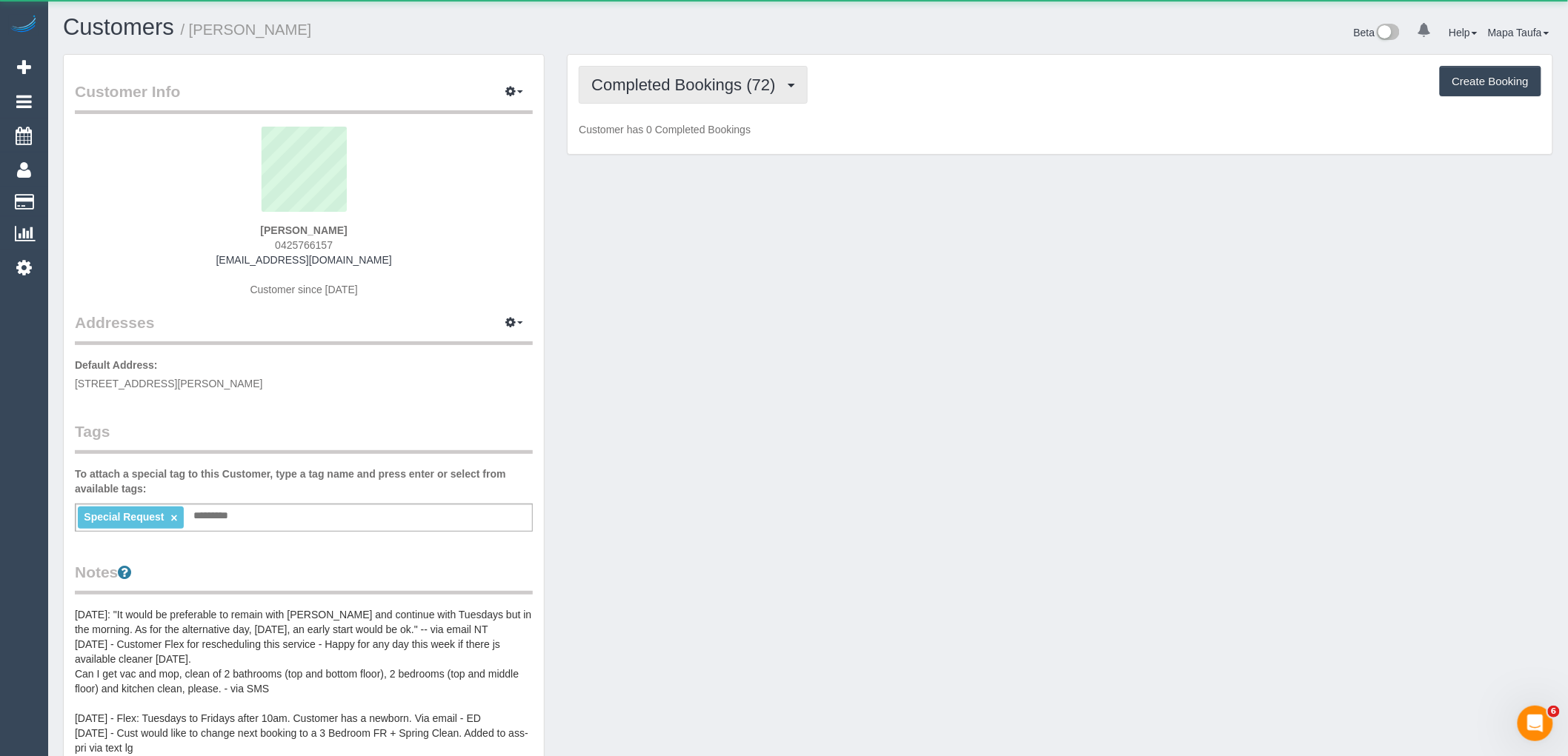
click at [639, 85] on span "Completed Bookings (72)" at bounding box center [687, 85] width 191 height 19
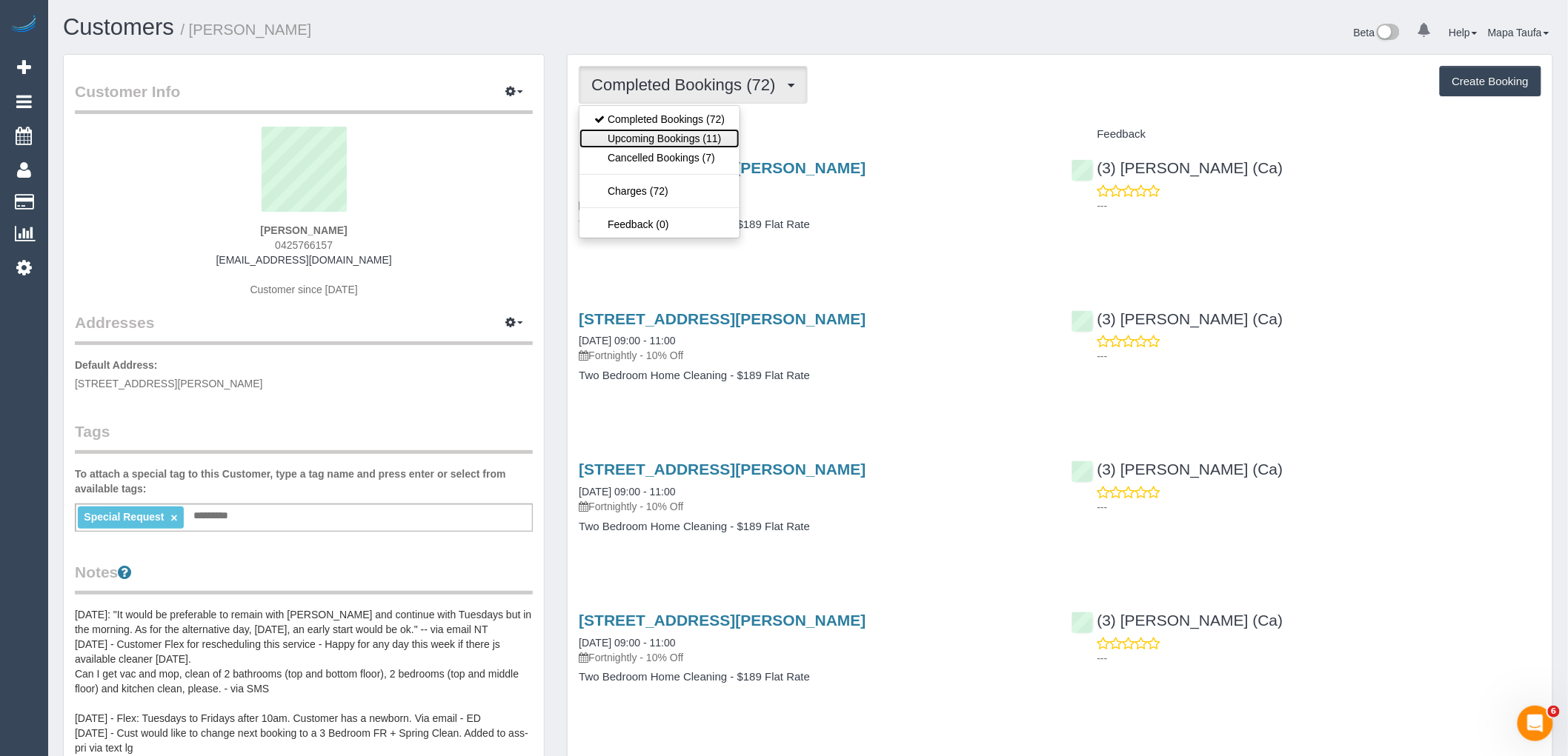
click at [655, 137] on link "Upcoming Bookings (11)" at bounding box center [659, 138] width 160 height 20
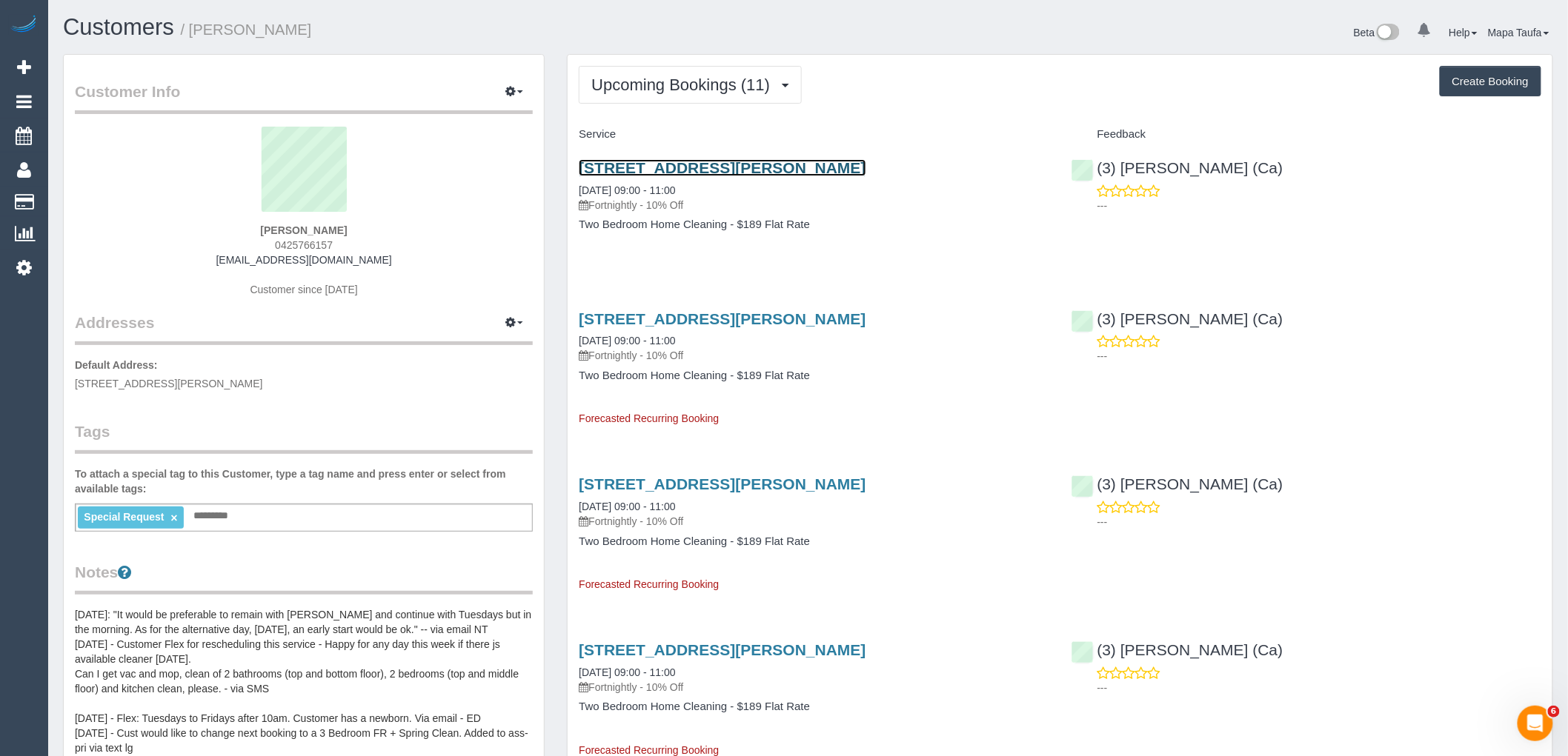
click at [655, 162] on link "[STREET_ADDRESS][PERSON_NAME]" at bounding box center [721, 167] width 287 height 17
click at [699, 74] on button "Upcoming Bookings (11)" at bounding box center [690, 85] width 223 height 37
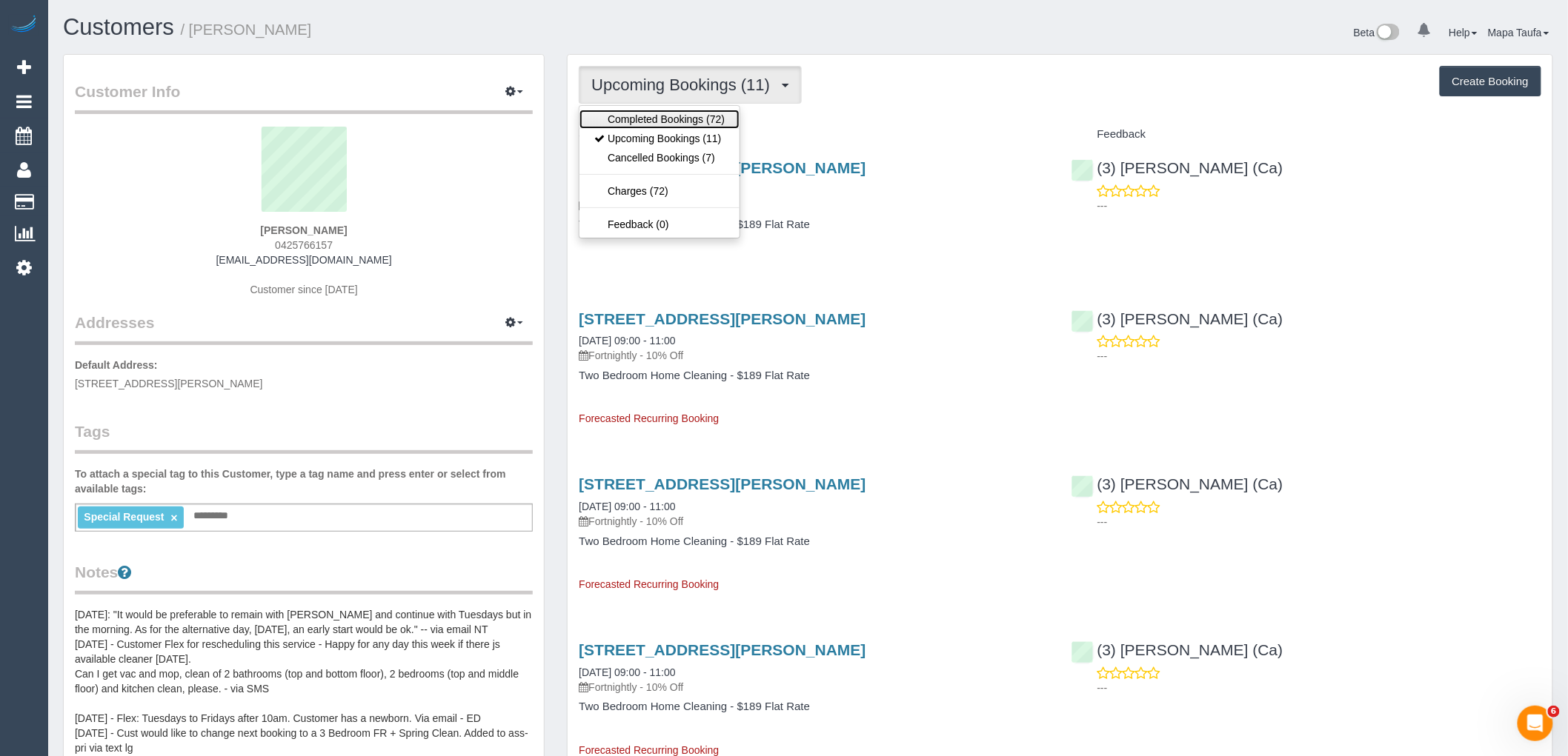
click at [696, 115] on link "Completed Bookings (72)" at bounding box center [659, 120] width 160 height 20
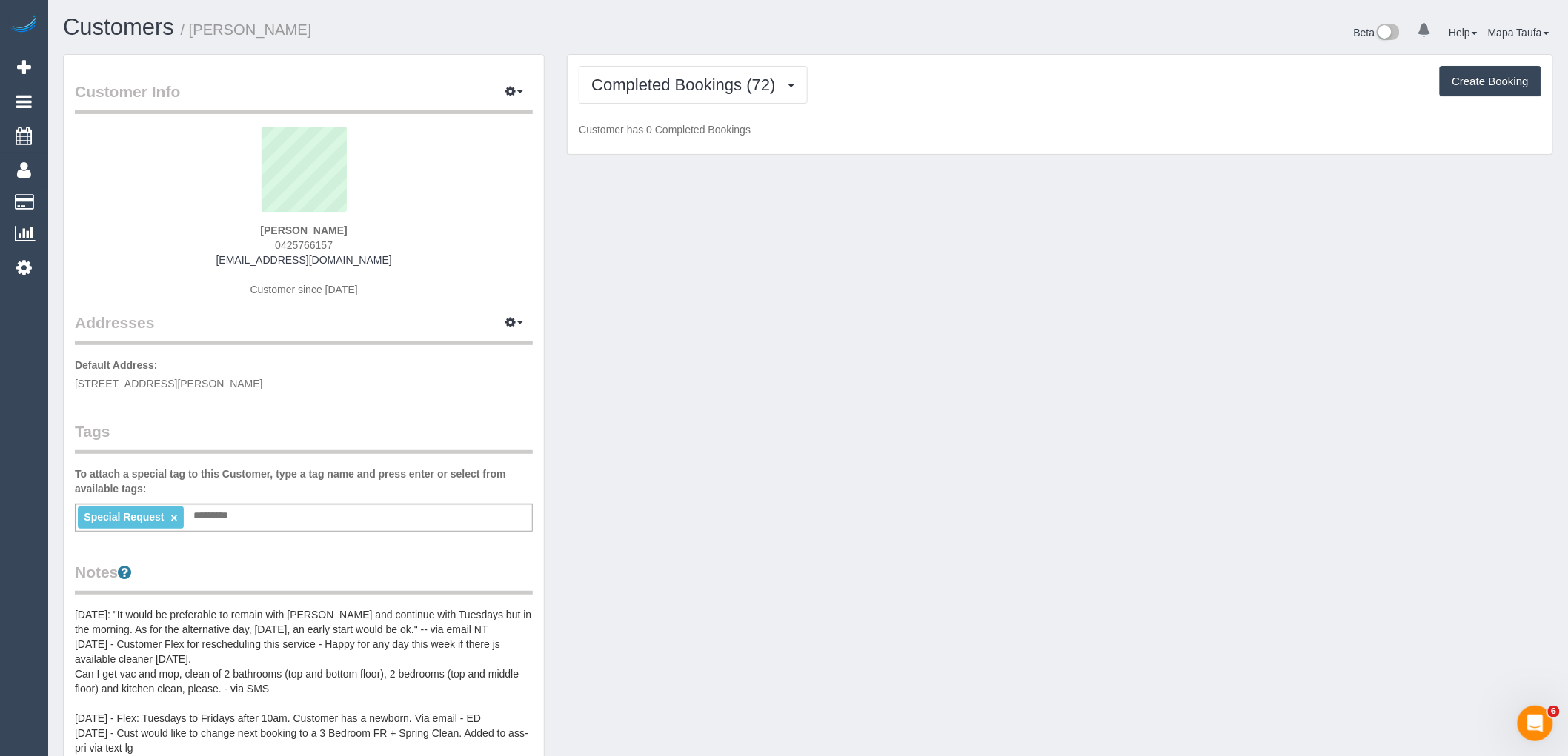
click at [909, 105] on div "Completed Bookings (72) Completed Bookings (72) Upcoming Bookings (11) Cancelle…" at bounding box center [1060, 104] width 985 height 100
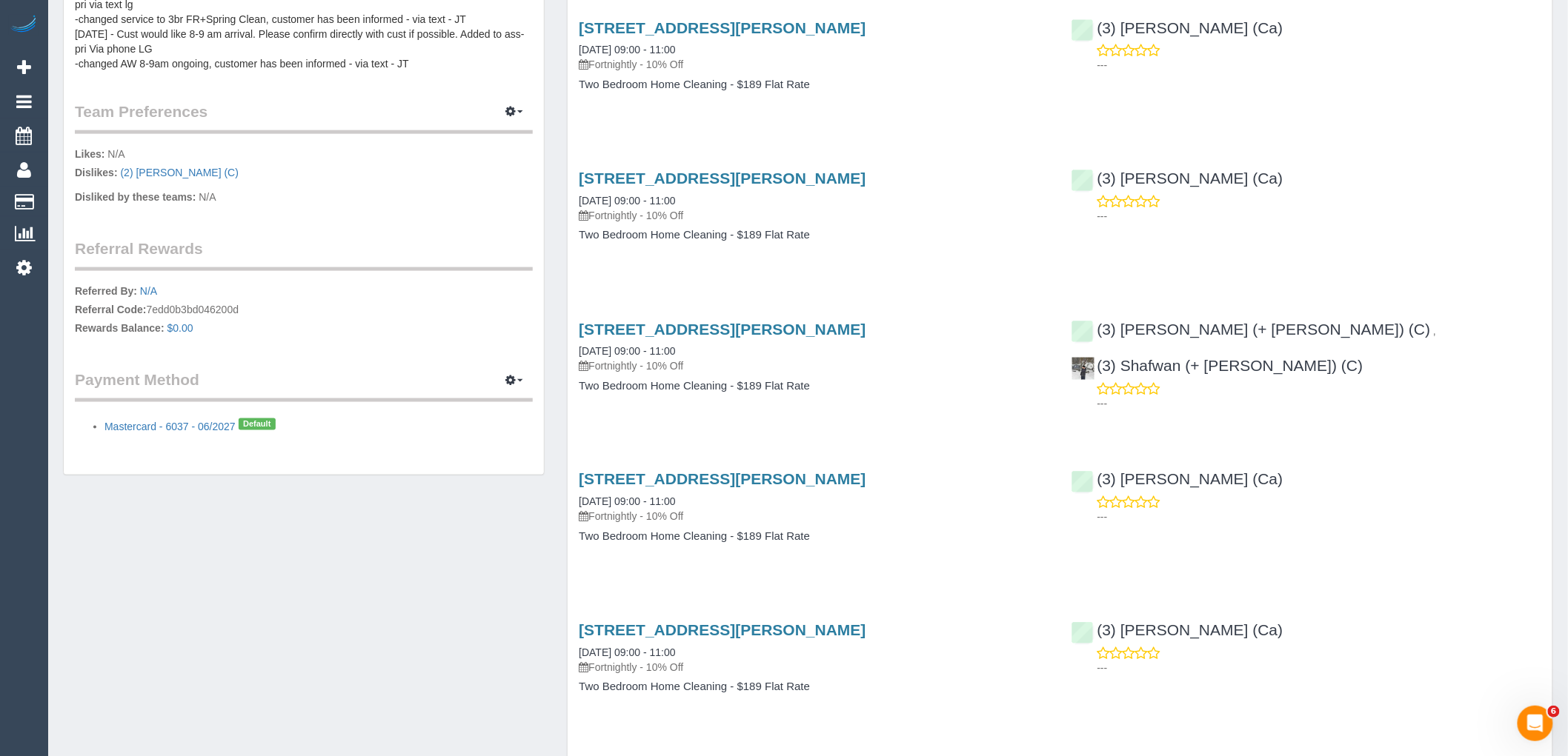
scroll to position [576, 0]
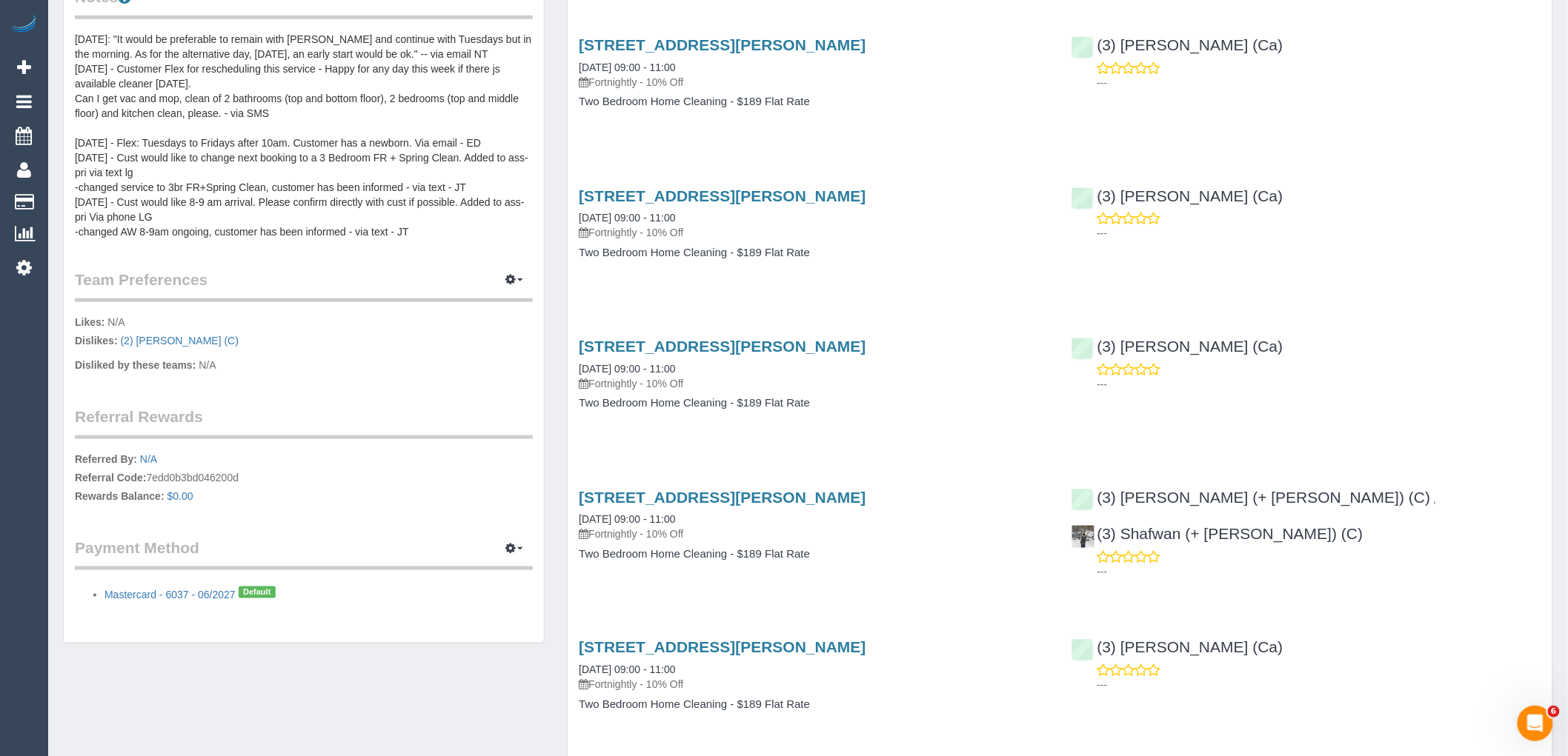
drag, startPoint x: 922, startPoint y: 186, endPoint x: 576, endPoint y: 180, distance: 346.1
click at [576, 180] on div "[STREET_ADDRESS][PERSON_NAME] [DATE] 09:00 - 11:00 Fortnightly - 10% Off Two Be…" at bounding box center [813, 232] width 492 height 114
copy link "[STREET_ADDRESS][PERSON_NAME]"
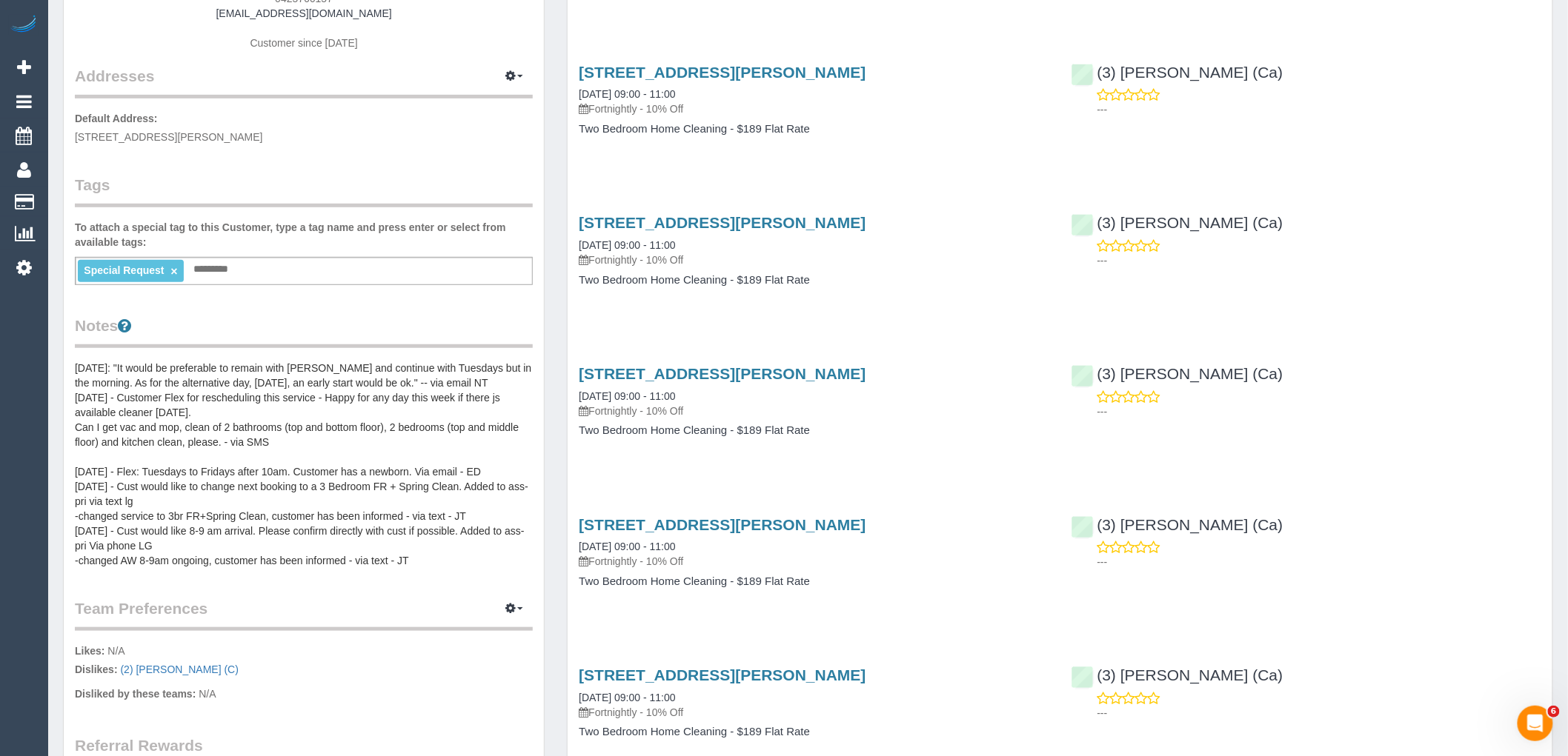
scroll to position [0, 0]
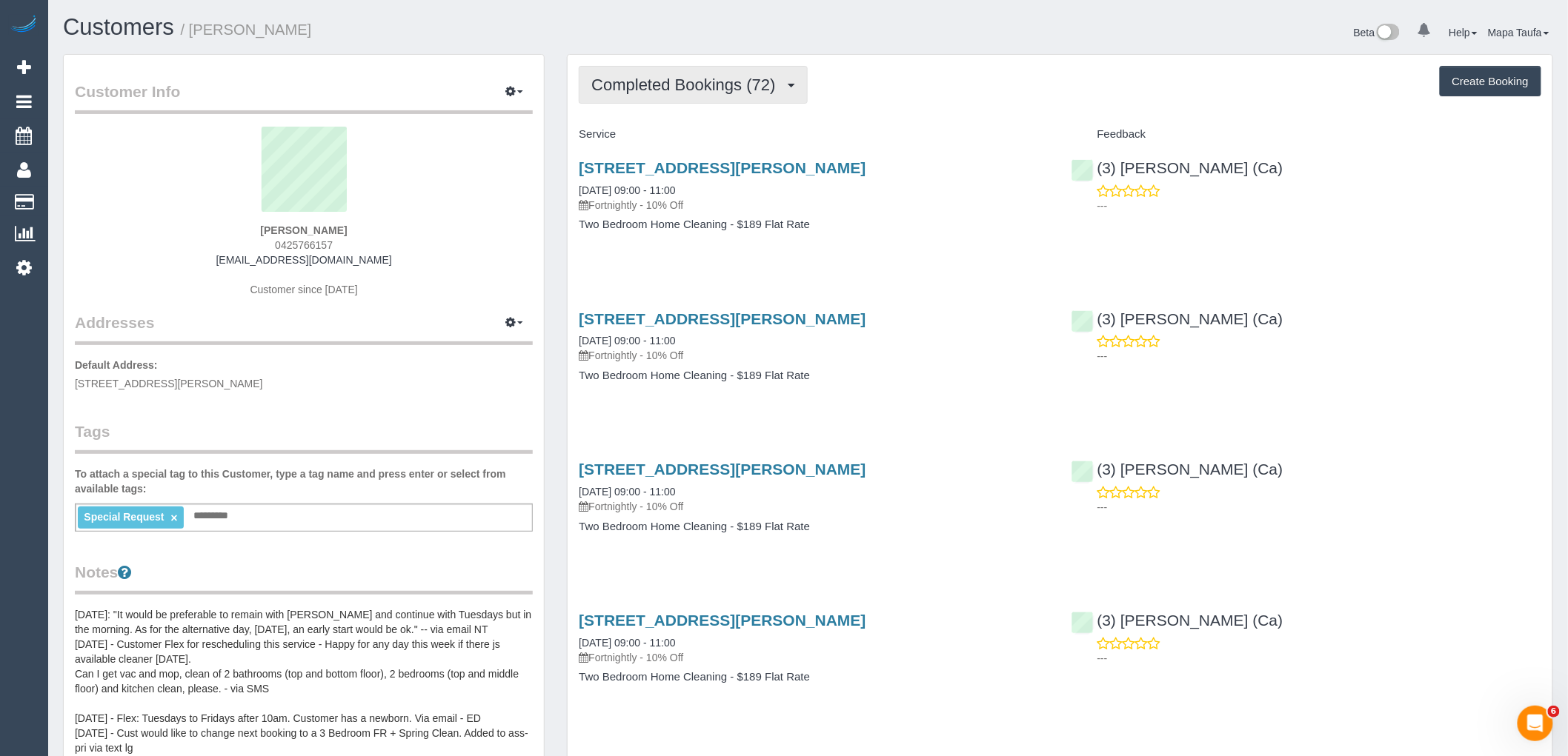
click at [691, 89] on span "Completed Bookings (72)" at bounding box center [687, 85] width 191 height 19
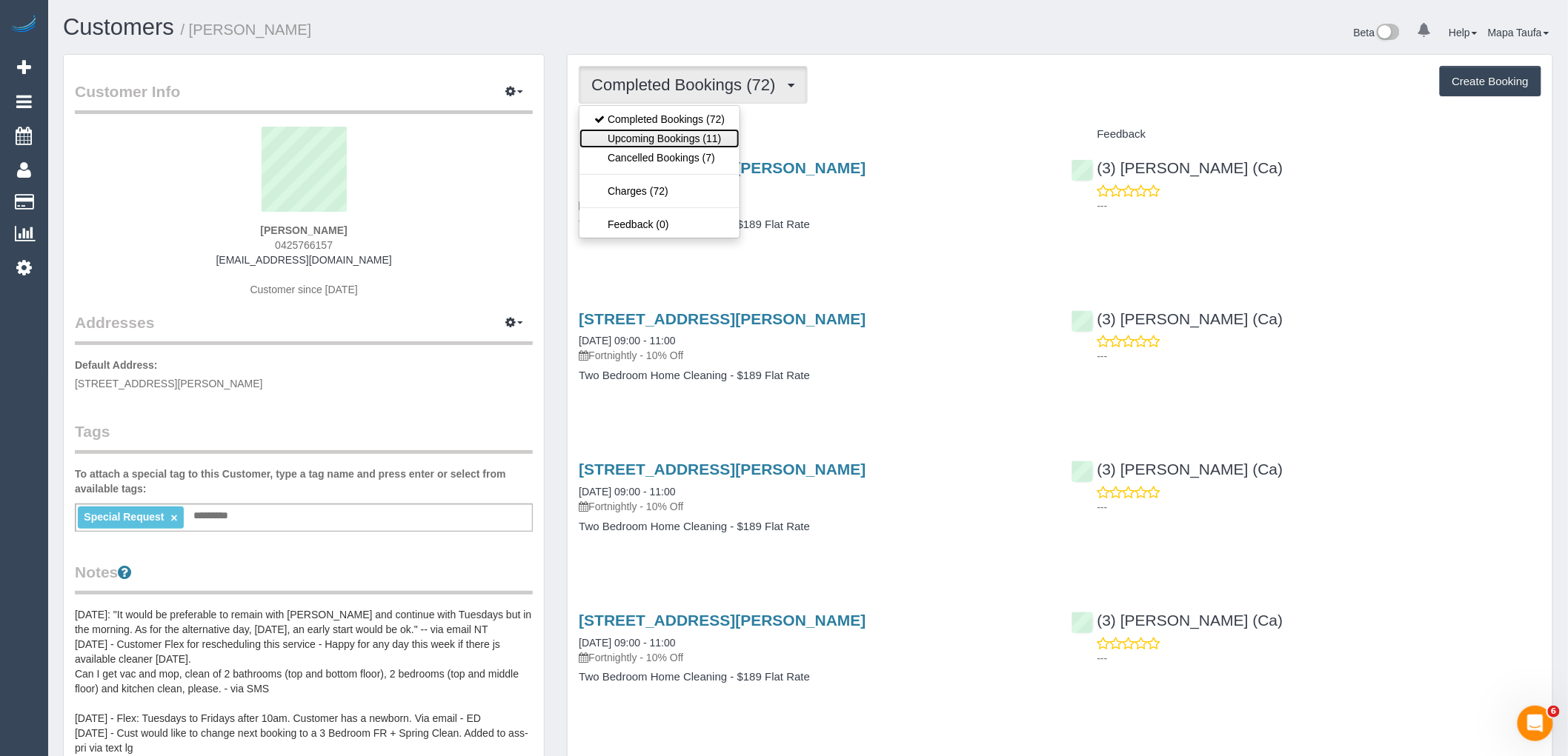
click at [705, 142] on link "Upcoming Bookings (11)" at bounding box center [659, 138] width 160 height 20
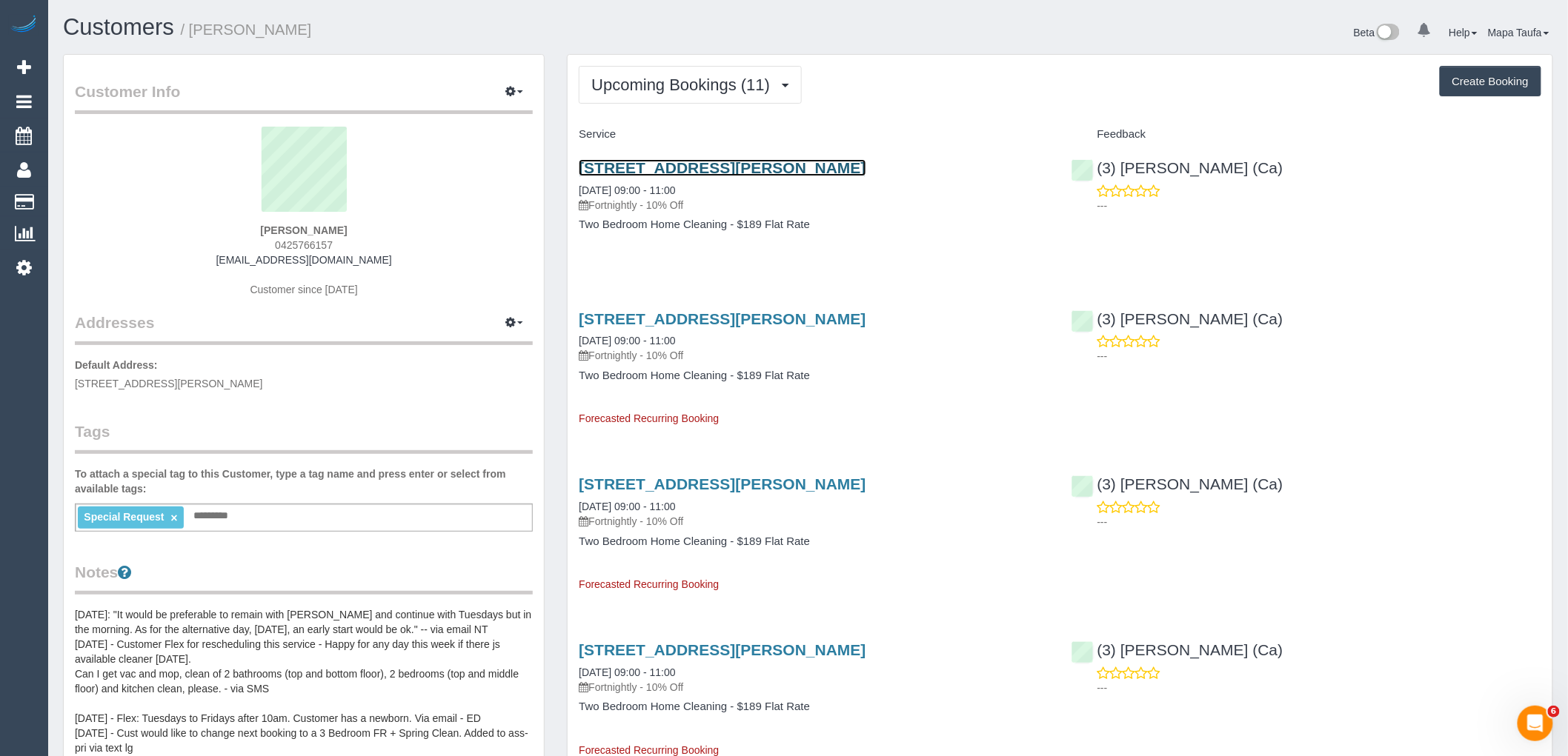
click at [751, 167] on link "[STREET_ADDRESS][PERSON_NAME]" at bounding box center [721, 167] width 287 height 17
click at [1172, 168] on link "(3) [PERSON_NAME] (Ca)" at bounding box center [1177, 167] width 212 height 17
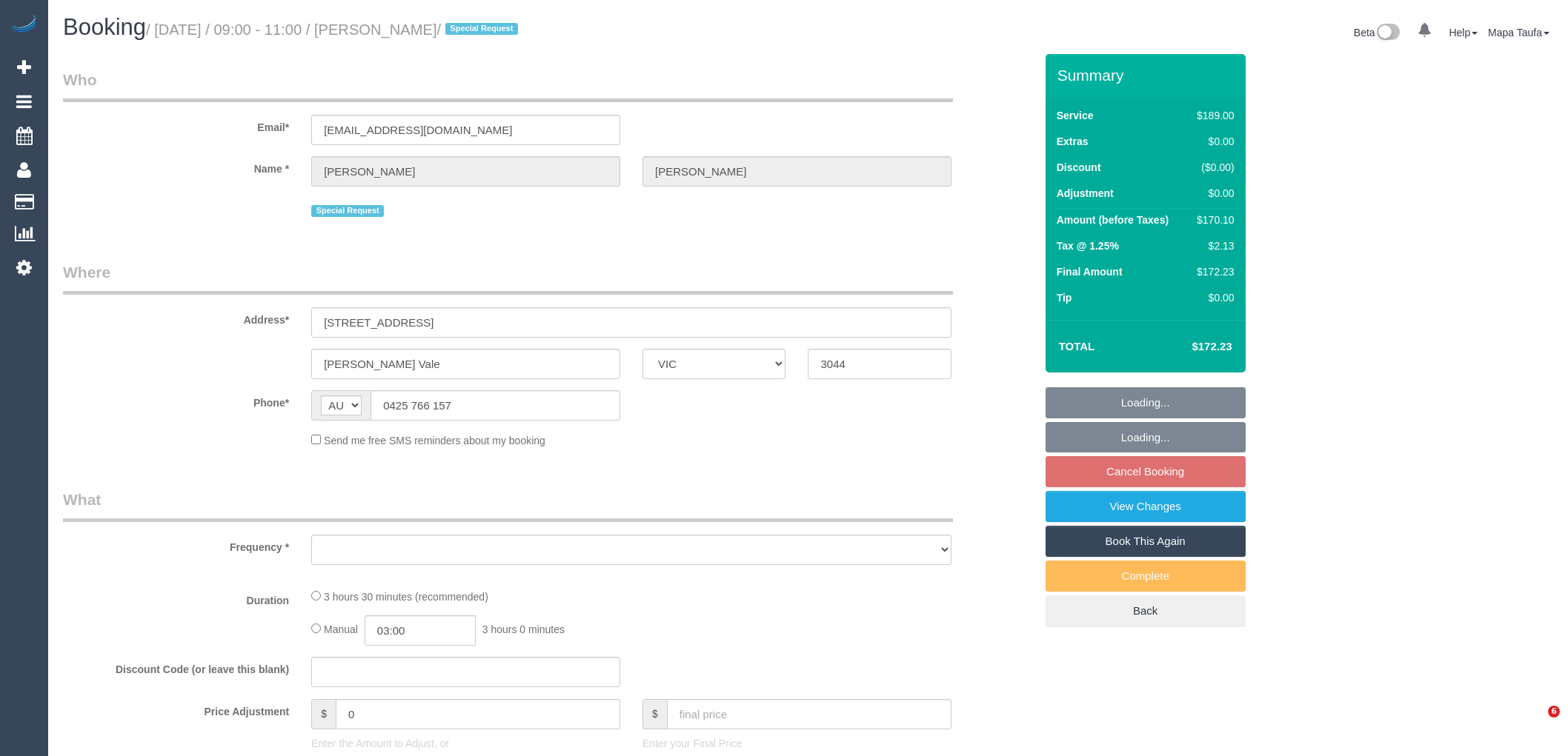
select select "VIC"
select select "object:537"
select select "string:stripe-pm_1Lh95W2GScqysDRVtzVLXpGU"
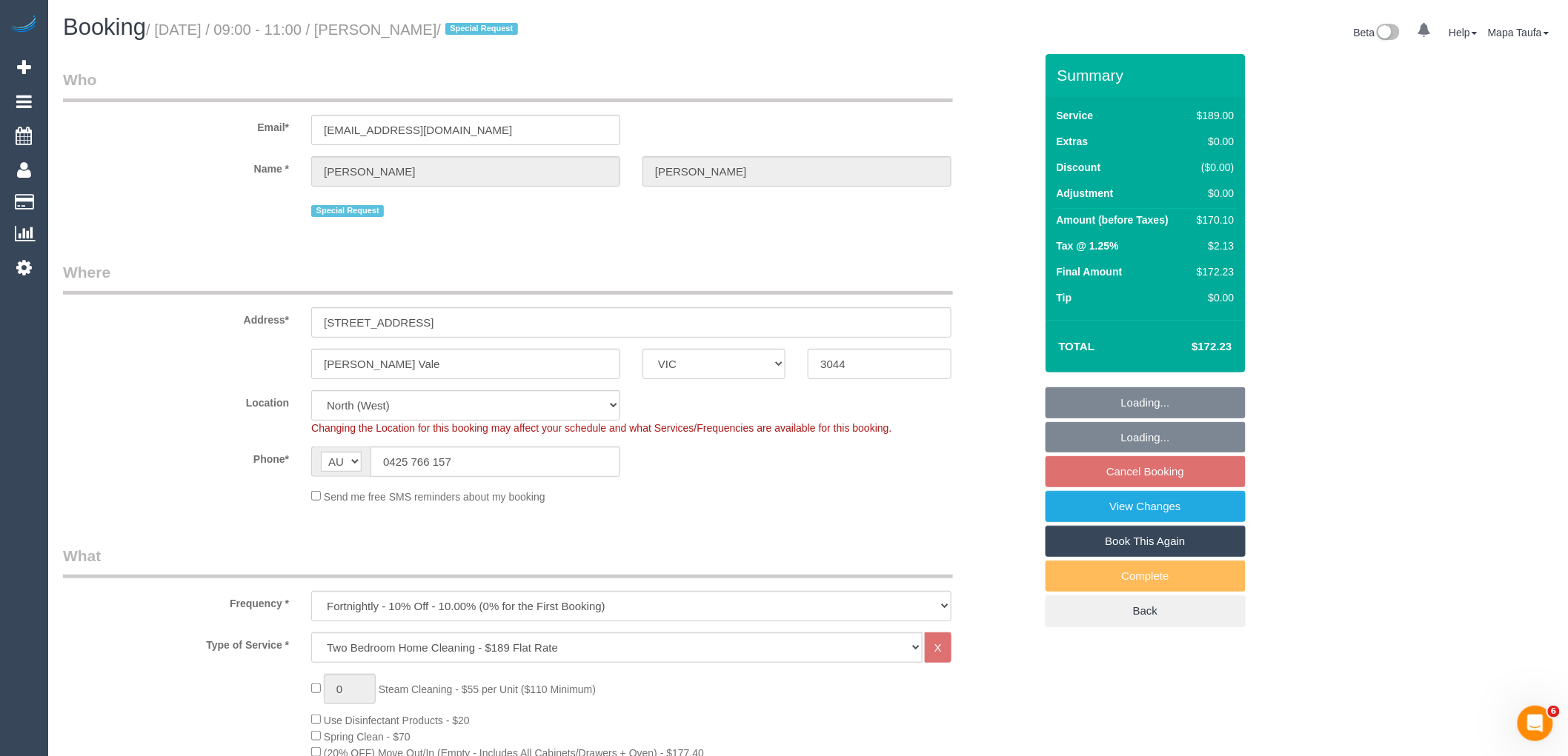
select select "number:28"
select select "number:16"
select select "number:19"
select select "number:22"
select select "number:35"
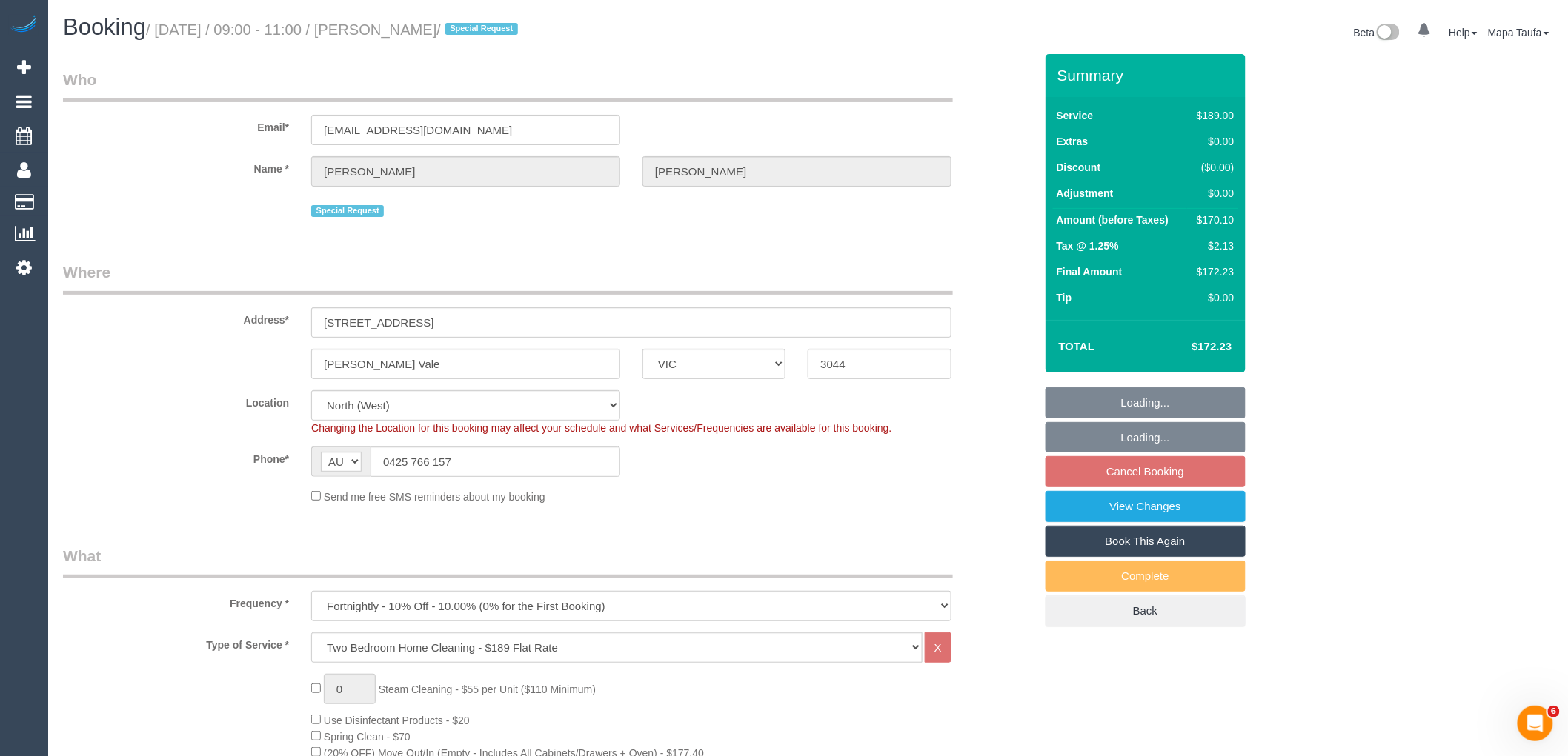
select select "number:11"
select select "object:1474"
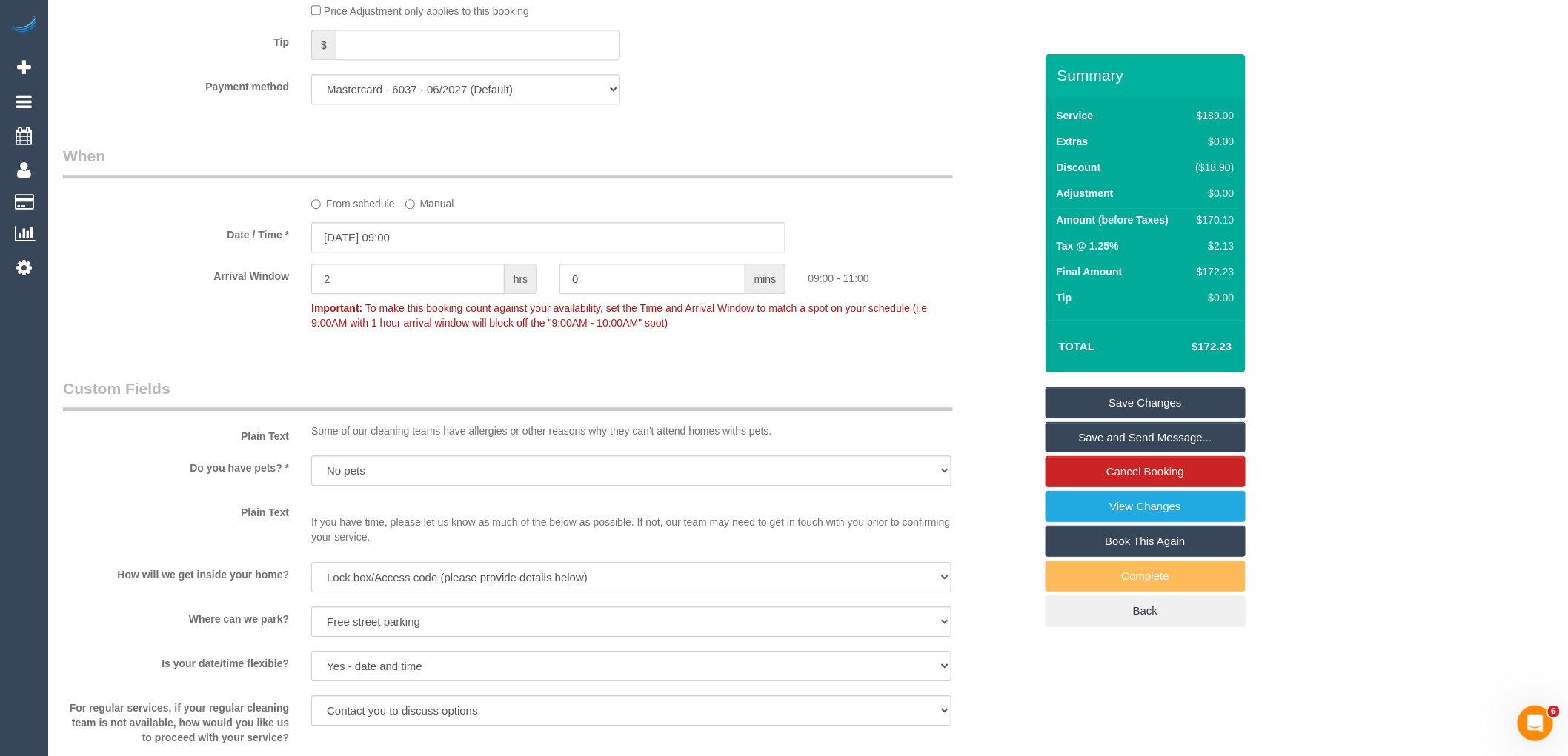
scroll to position [1568, 0]
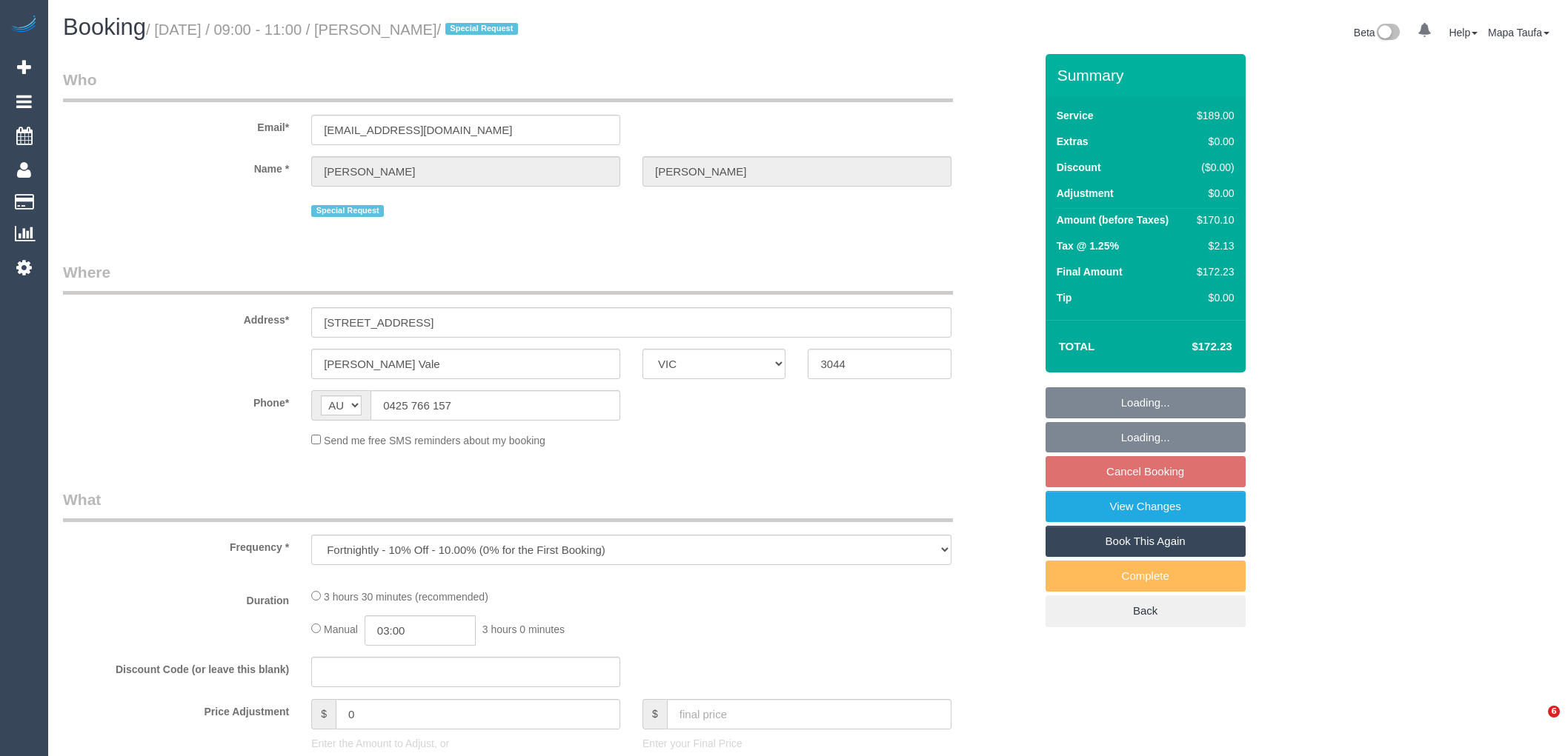
select select "VIC"
select select "string:stripe-pm_1Lh95W2GScqysDRVtzVLXpGU"
select select "number:28"
select select "number:16"
select select "number:19"
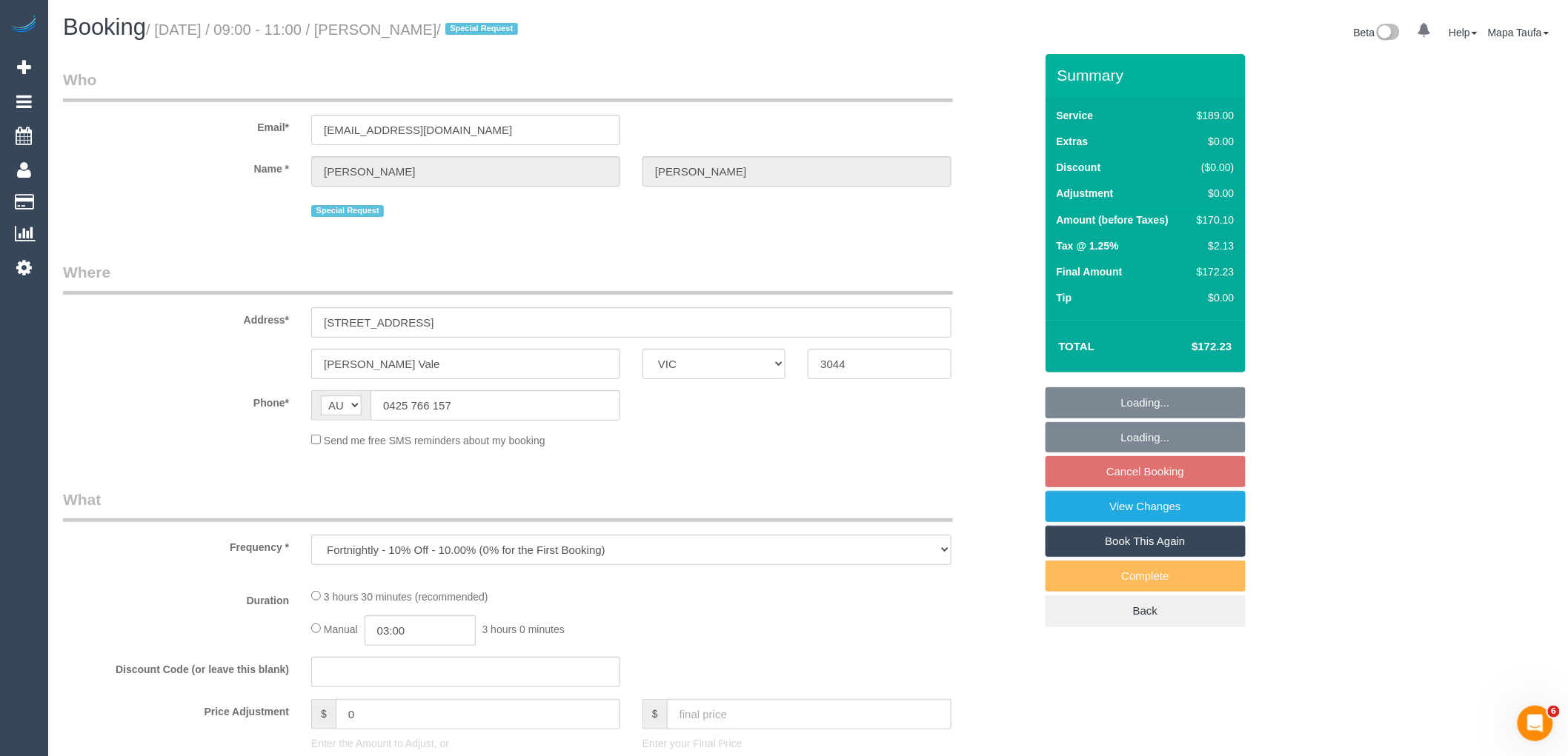
select select "number:22"
select select "number:35"
select select "number:11"
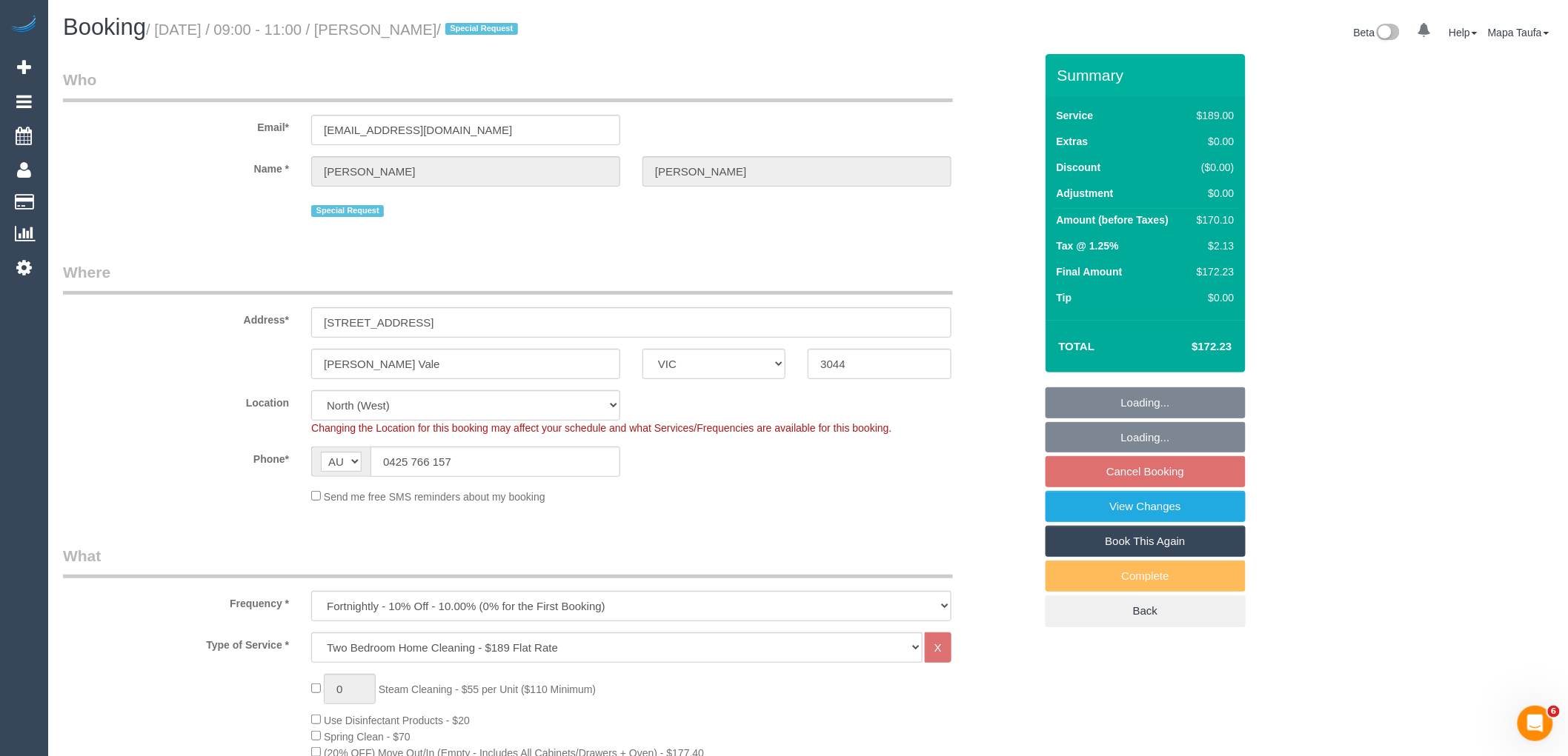
select select "object:1474"
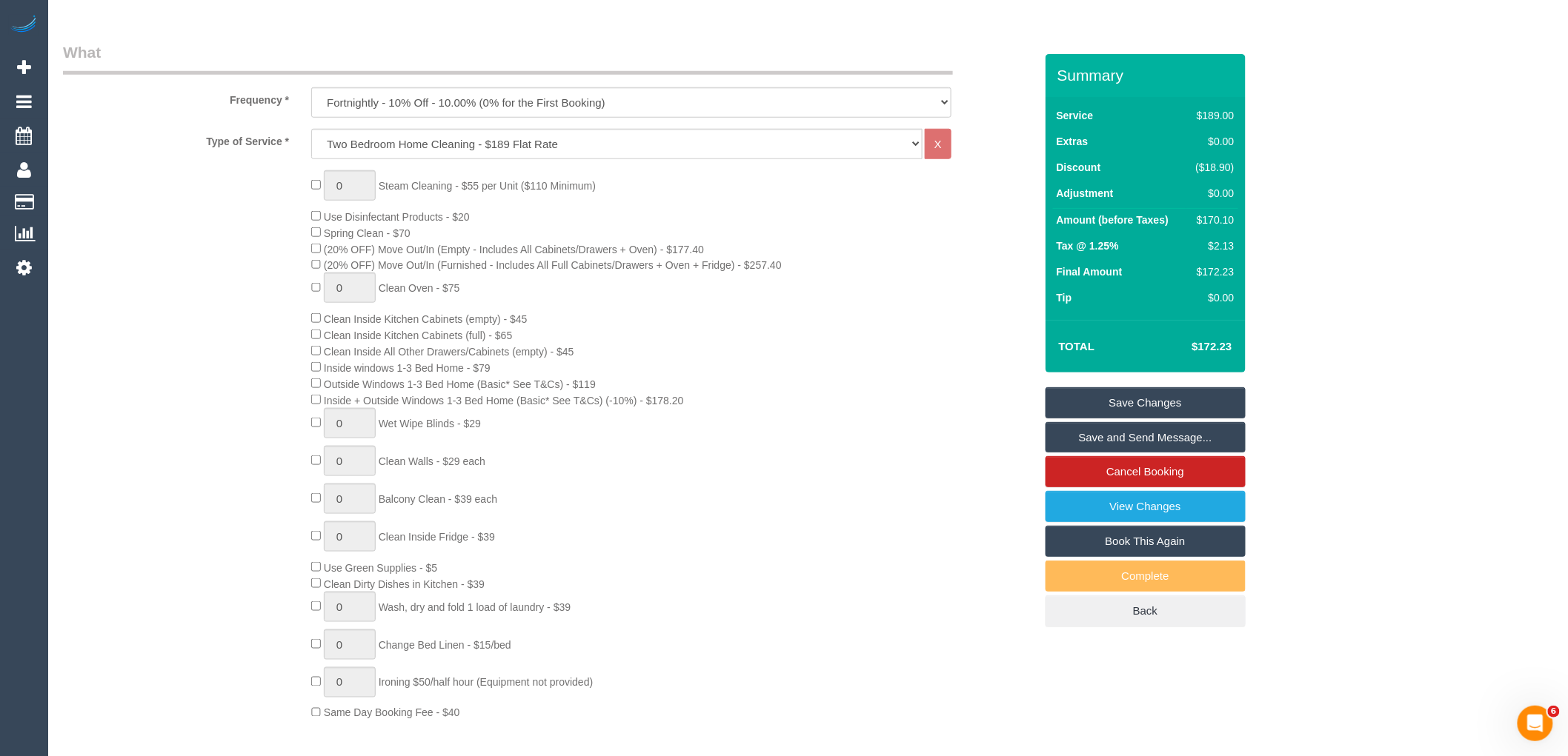
scroll to position [474, 0]
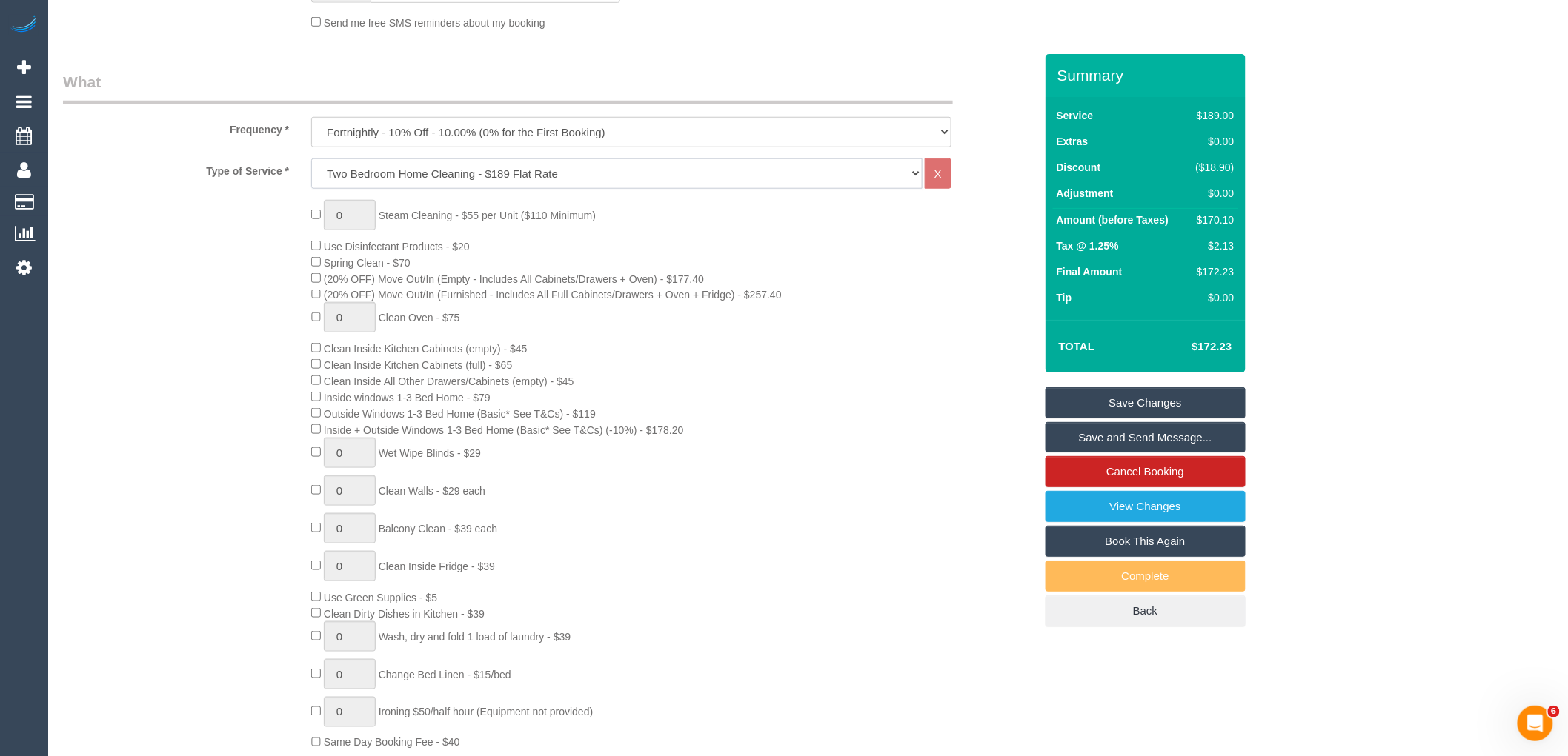
click at [485, 180] on select "Hourly Service - $70/h Hourly Service - $65/h Hourly Service - $60/h Hourly Ser…" at bounding box center [617, 174] width 612 height 30
click at [312, 161] on select "Hourly Service - $70/h Hourly Service - $65/h Hourly Service - $60/h Hourly Ser…" at bounding box center [617, 174] width 612 height 30
click at [839, 438] on div "0 Steam Cleaning - $55 per Unit ($110 Minimum) Use Disinfectant Products - $30 …" at bounding box center [672, 476] width 745 height 552
click at [547, 178] on select "Hourly Service - $70/h Hourly Service - $65/h Hourly Service - $60/h Hourly Ser…" at bounding box center [617, 174] width 612 height 30
click at [312, 161] on select "Hourly Service - $70/h Hourly Service - $65/h Hourly Service - $60/h Hourly Ser…" at bounding box center [617, 174] width 612 height 30
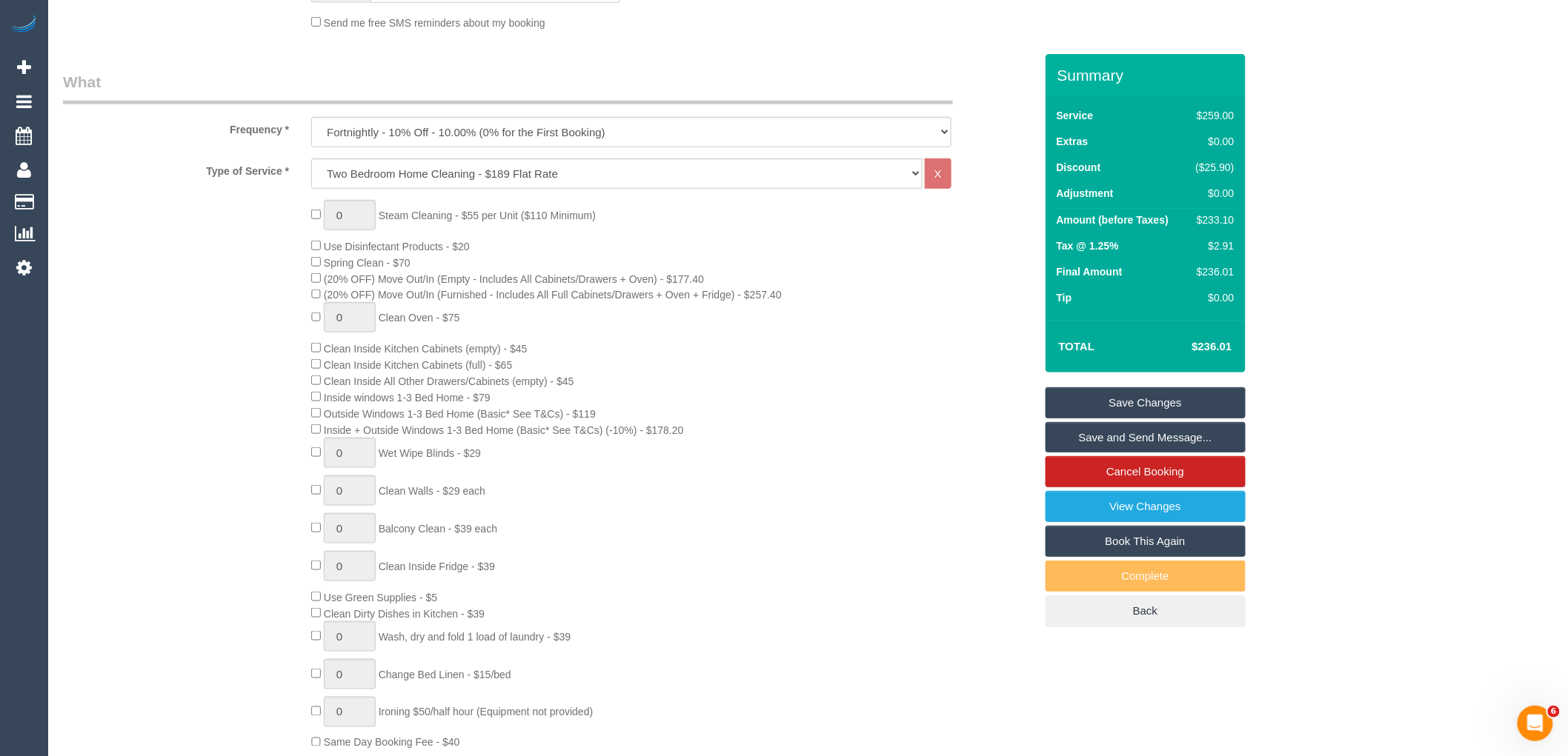
click at [857, 497] on div "0 Steam Cleaning - $55 per Unit ($110 Minimum) Use Disinfectant Products - $20 …" at bounding box center [672, 476] width 745 height 552
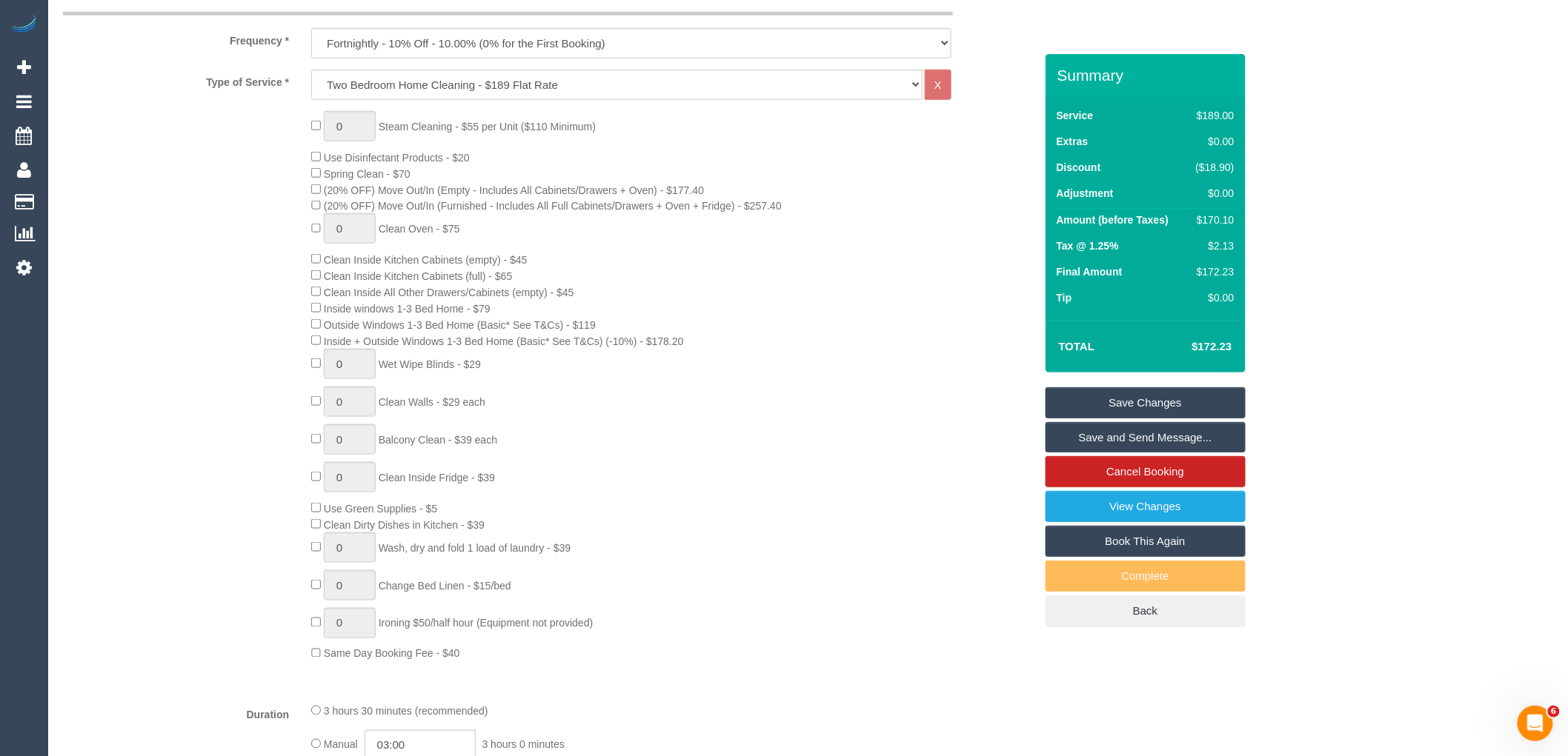
scroll to position [556, 0]
click at [461, 94] on select "Hourly Service - $70/h Hourly Service - $65/h Hourly Service - $60/h Hourly Ser…" at bounding box center [617, 91] width 612 height 30
click at [954, 665] on div "0 Steam Cleaning - $55 per Unit ($110 Minimum) Use Disinfectant Products - $20 …" at bounding box center [672, 394] width 745 height 552
click at [496, 97] on select "Hourly Service - $70/h Hourly Service - $65/h Hourly Service - $60/h Hourly Ser…" at bounding box center [617, 91] width 612 height 30
select select "213"
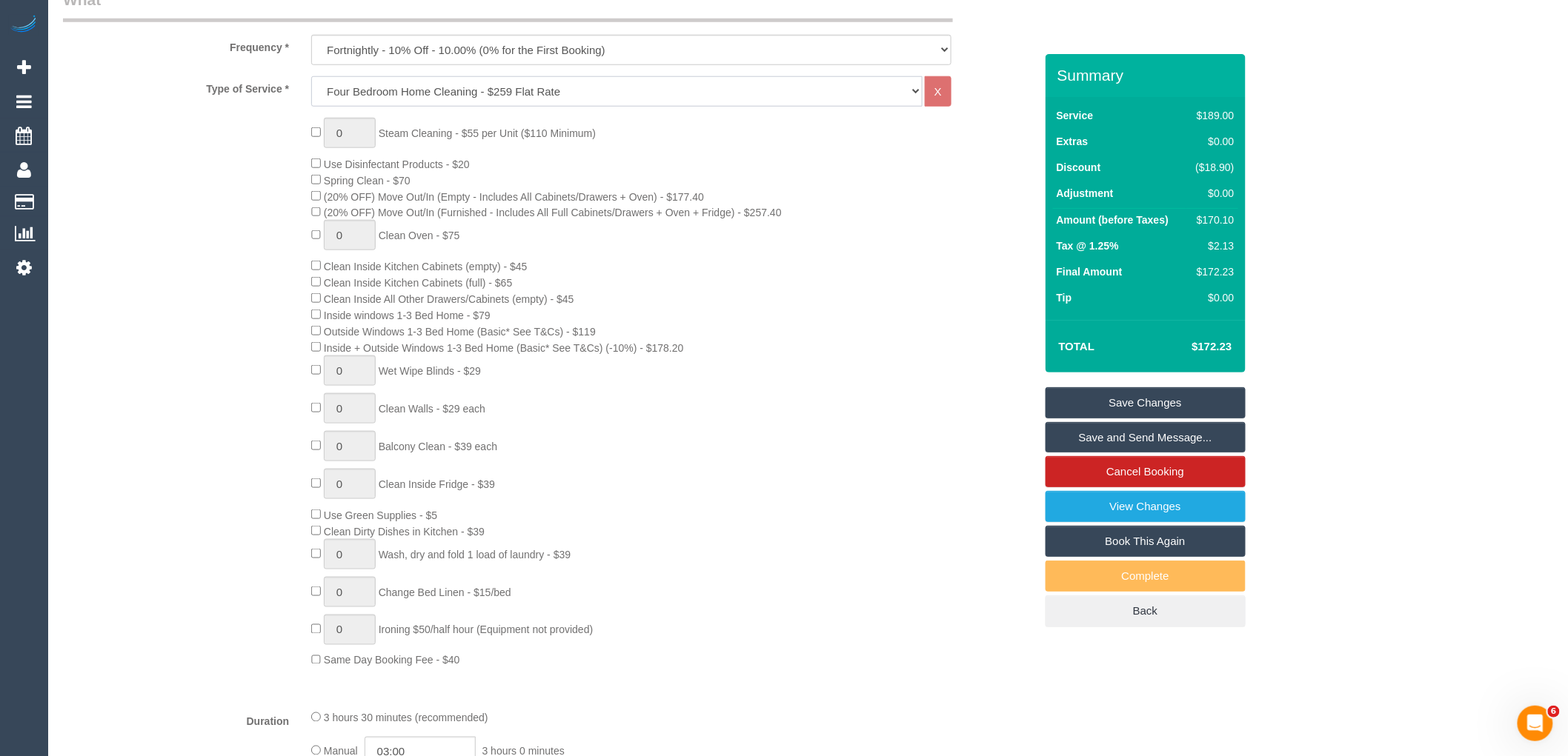
click at [312, 79] on select "Hourly Service - $70/h Hourly Service - $65/h Hourly Service - $60/h Hourly Ser…" at bounding box center [617, 91] width 612 height 30
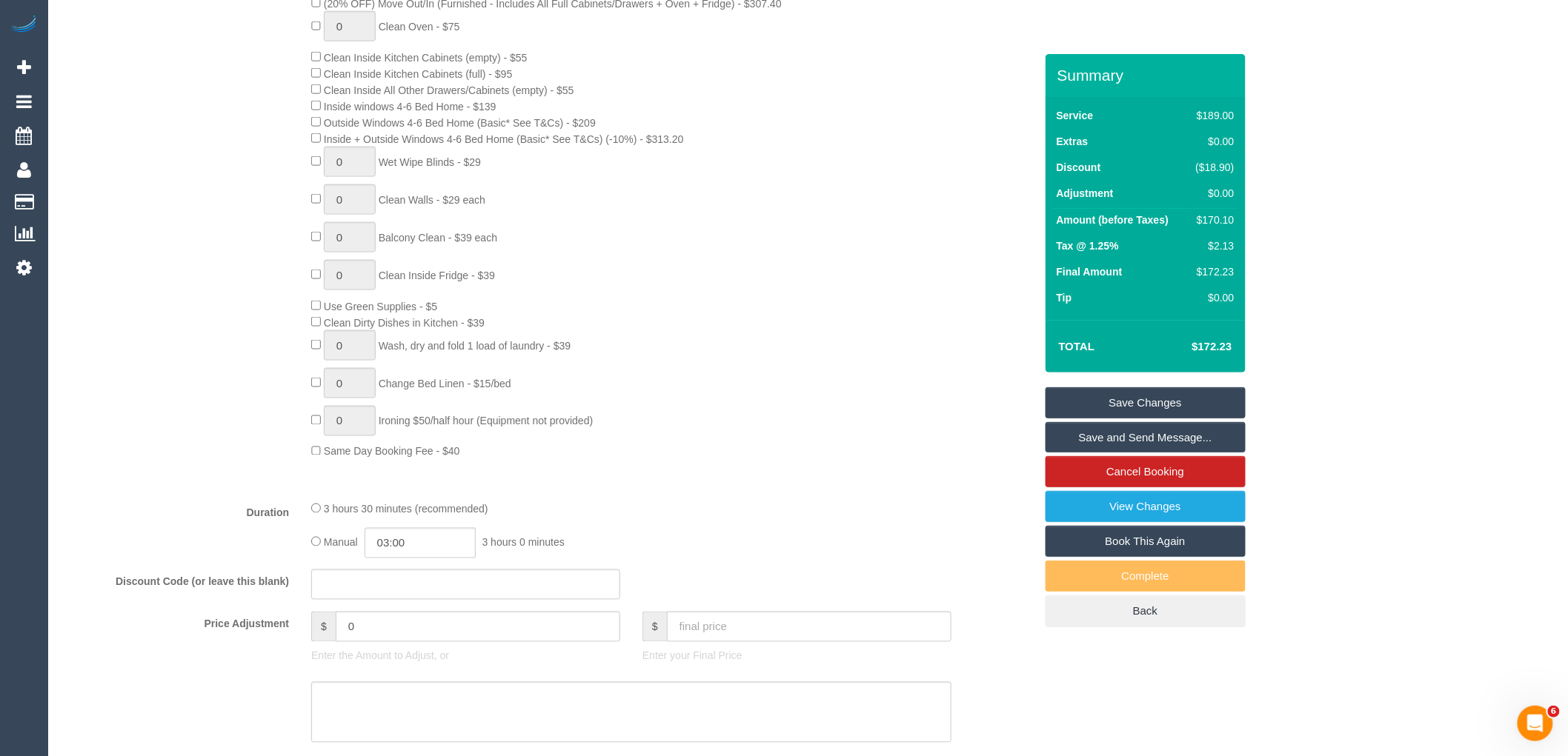
scroll to position [803, 0]
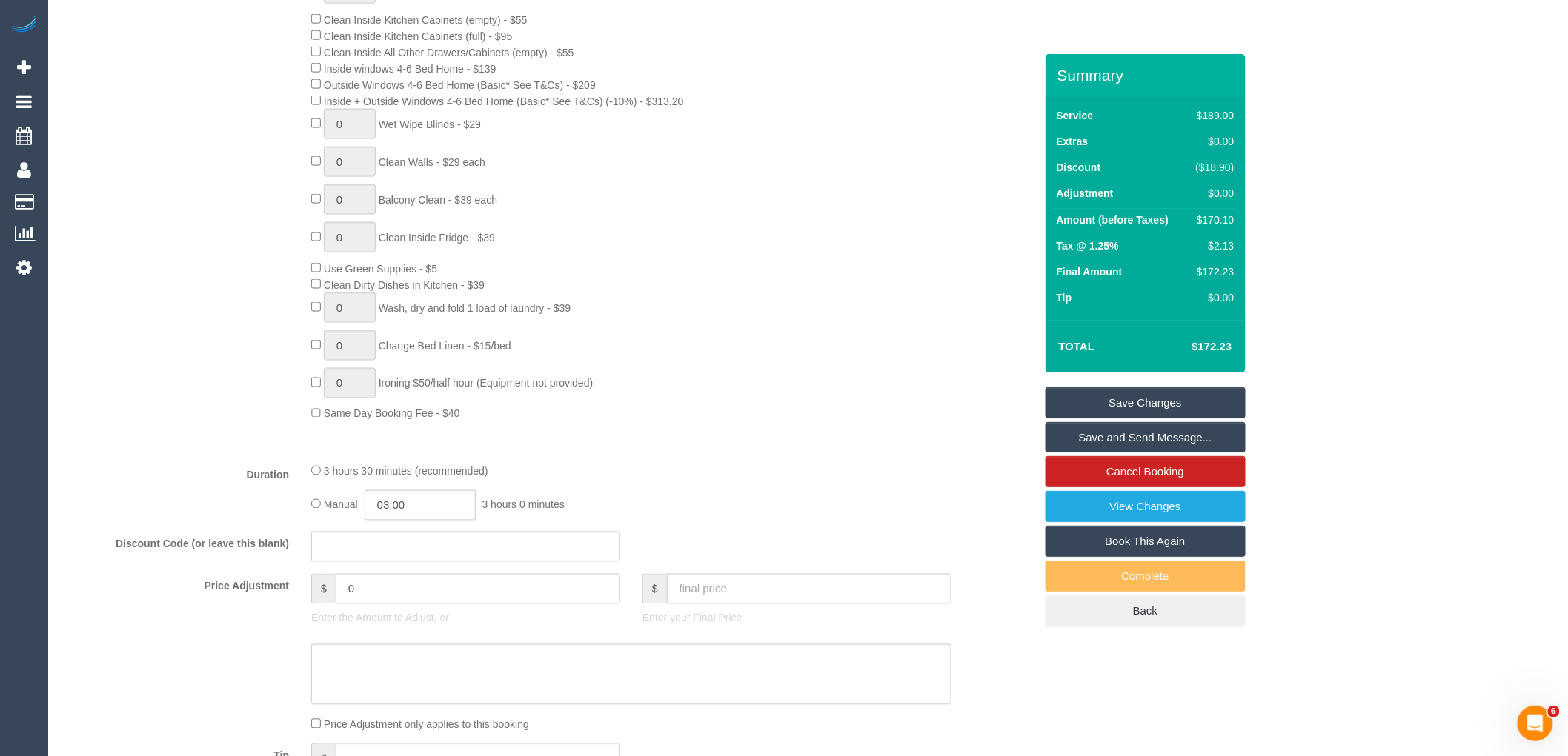
click at [771, 480] on fieldset "What Frequency * One Time Cleaning Weekly - 10% Off - 10.00% (0% for the First …" at bounding box center [549, 286] width 972 height 1087
type input "04:30"
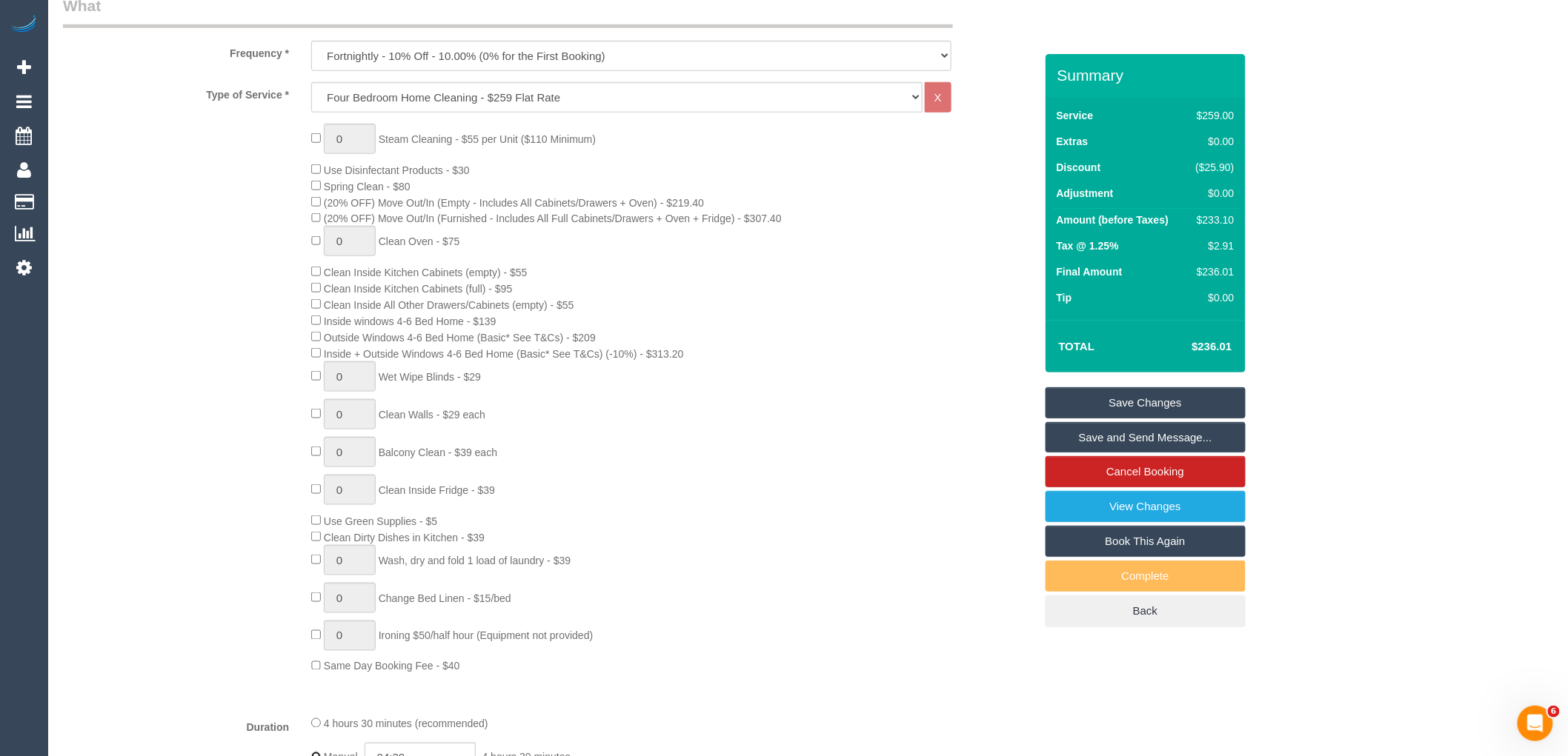
scroll to position [474, 0]
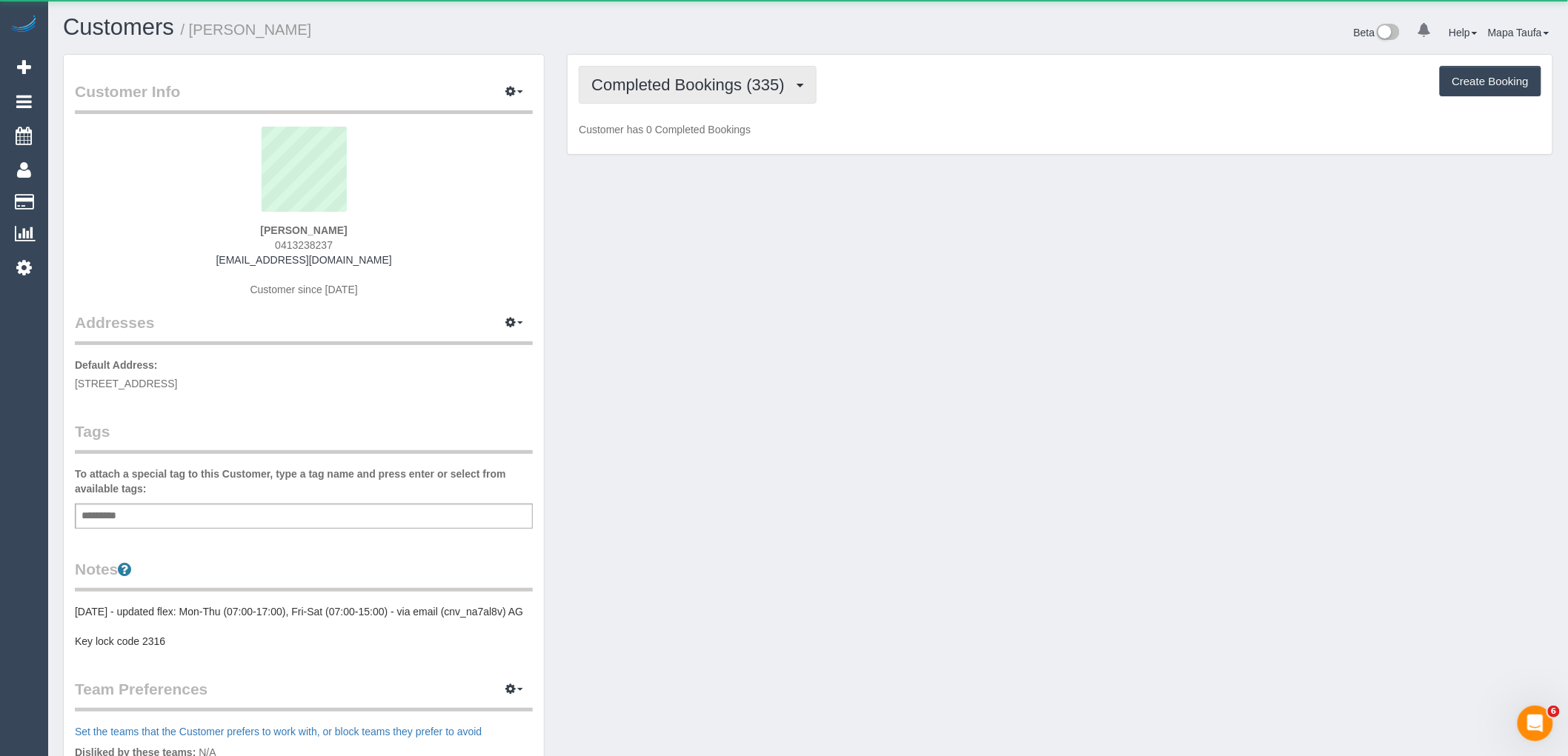
click at [713, 93] on span "Completed Bookings (335)" at bounding box center [691, 85] width 200 height 19
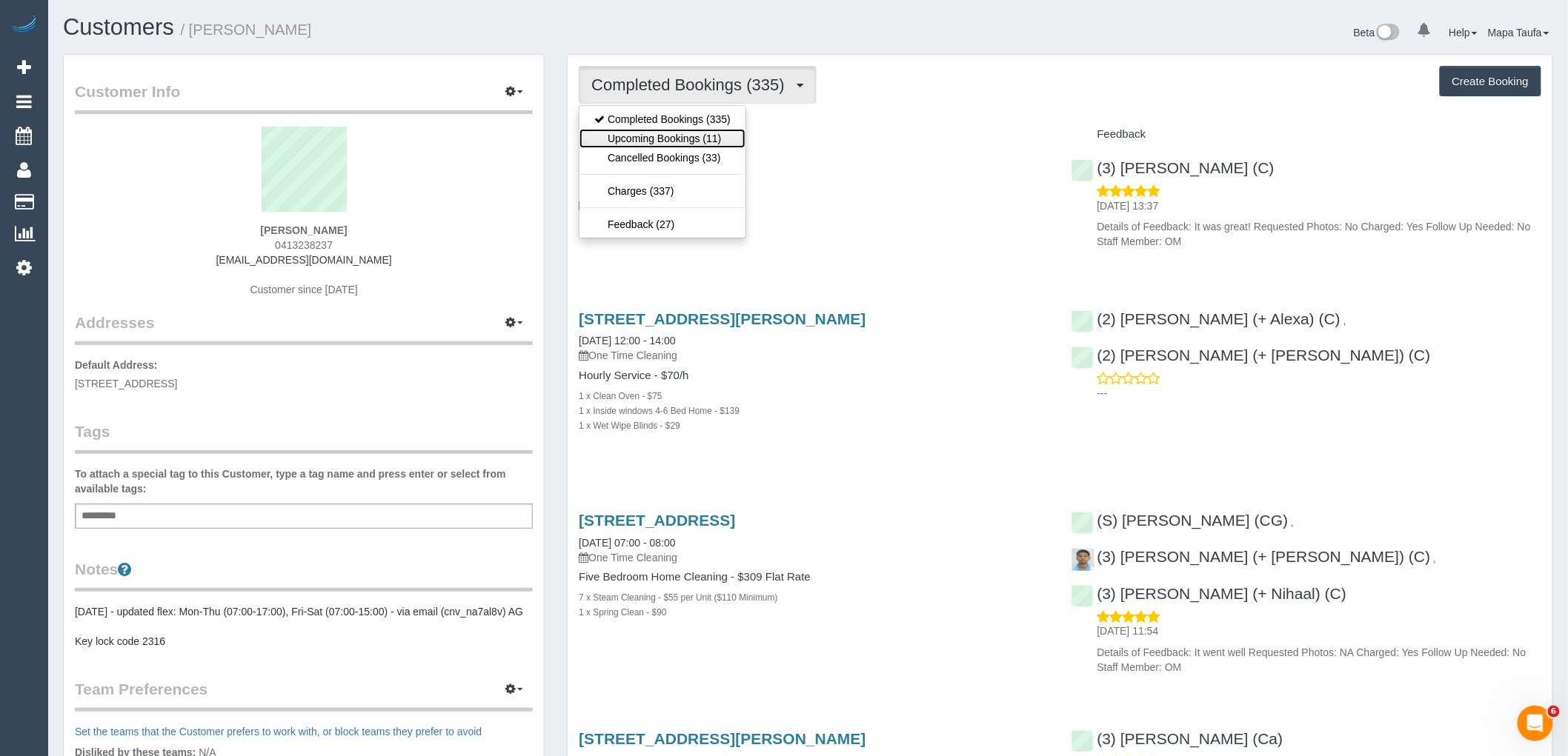
click at [703, 130] on link "Upcoming Bookings (11)" at bounding box center [663, 138] width 166 height 20
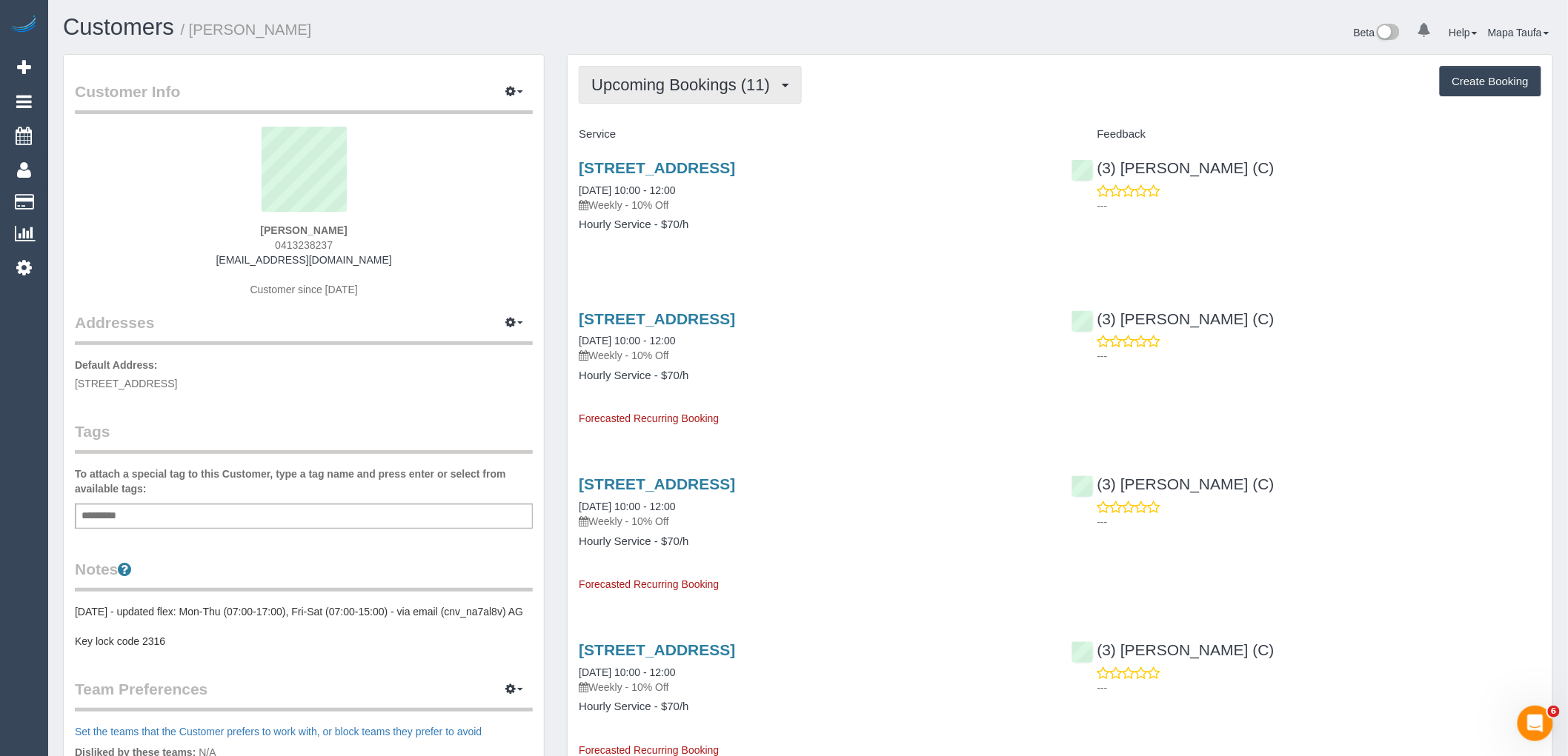
click at [647, 94] on button "Upcoming Bookings (11)" at bounding box center [690, 85] width 223 height 37
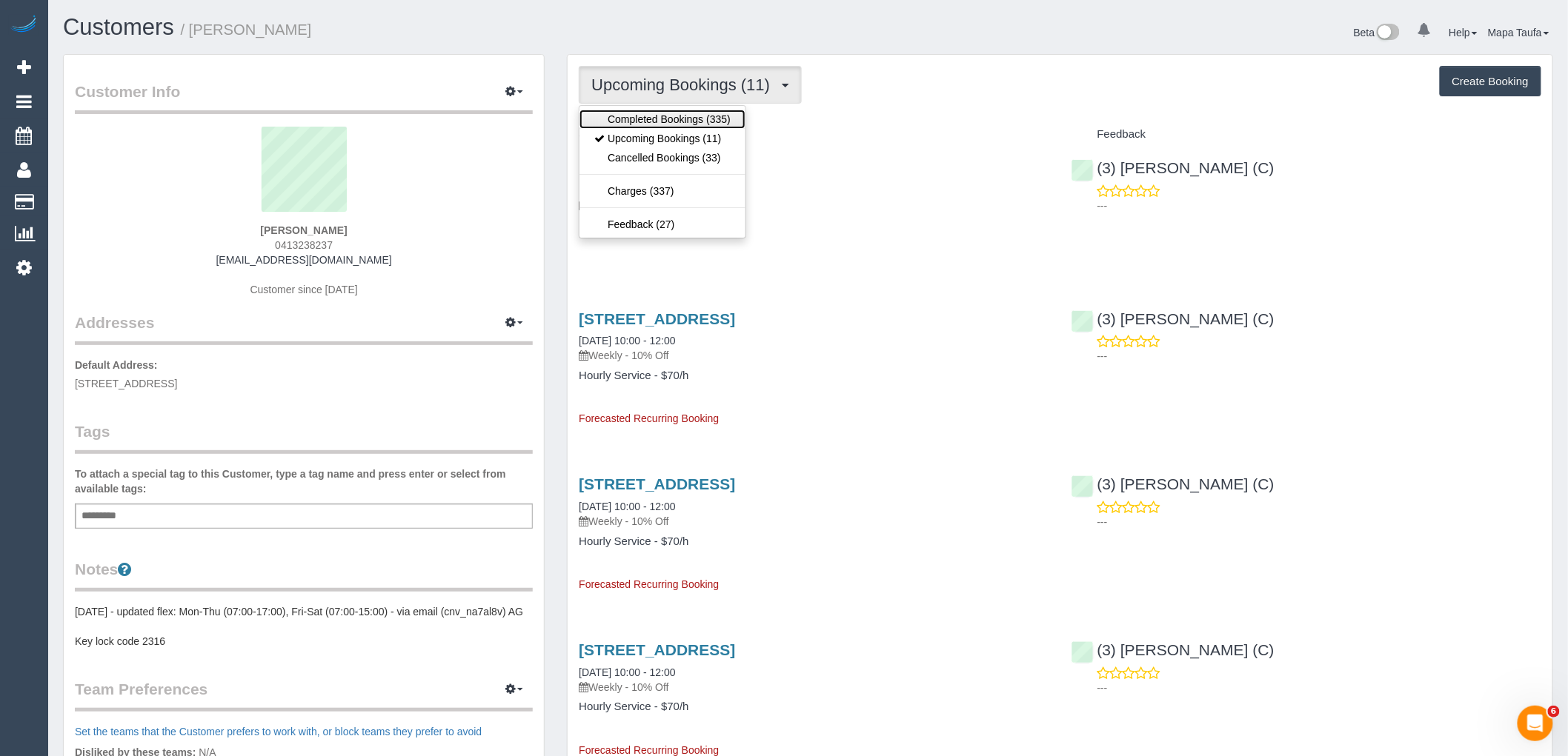
click at [647, 112] on link "Completed Bookings (335)" at bounding box center [663, 120] width 166 height 20
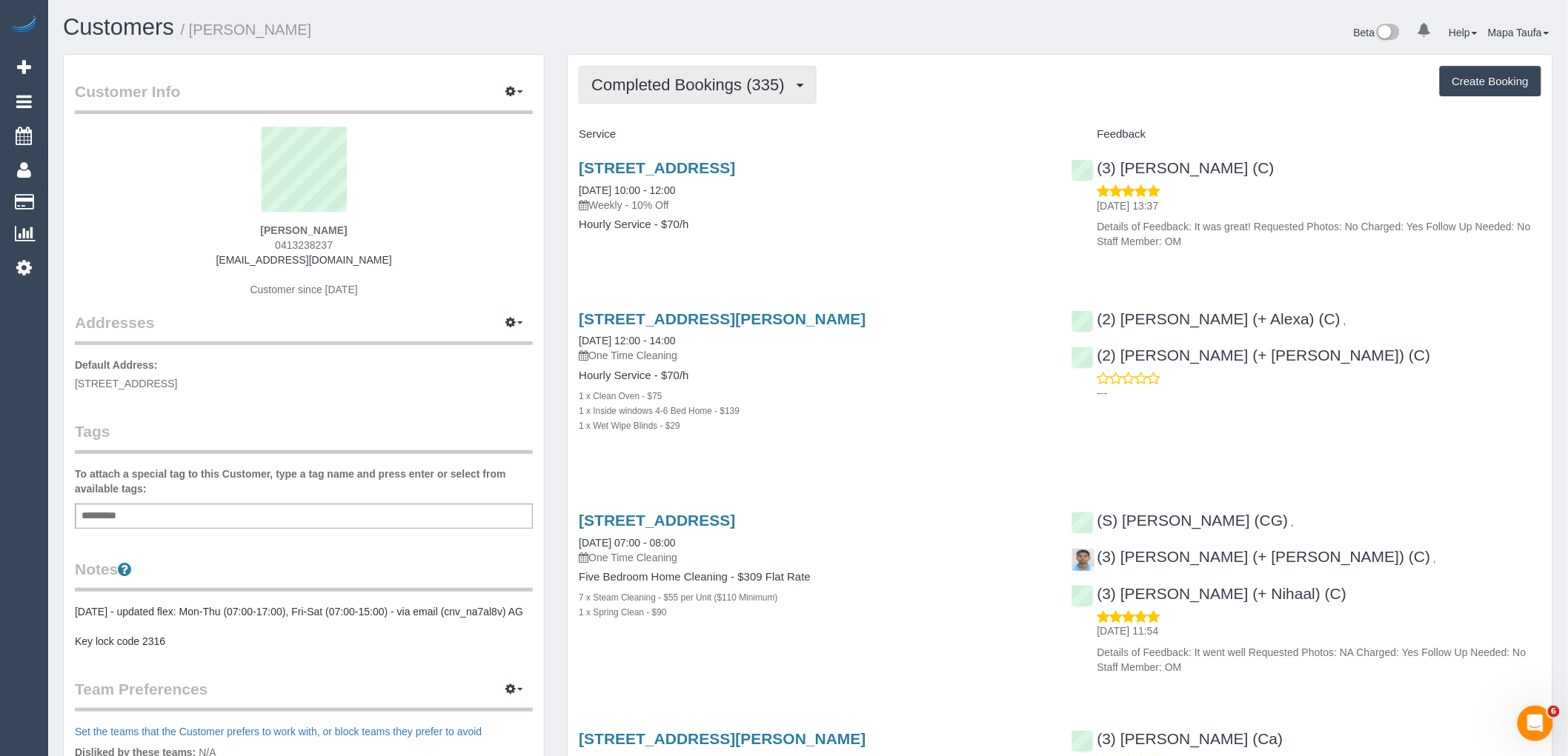
click at [689, 78] on span "Completed Bookings (335)" at bounding box center [691, 85] width 200 height 19
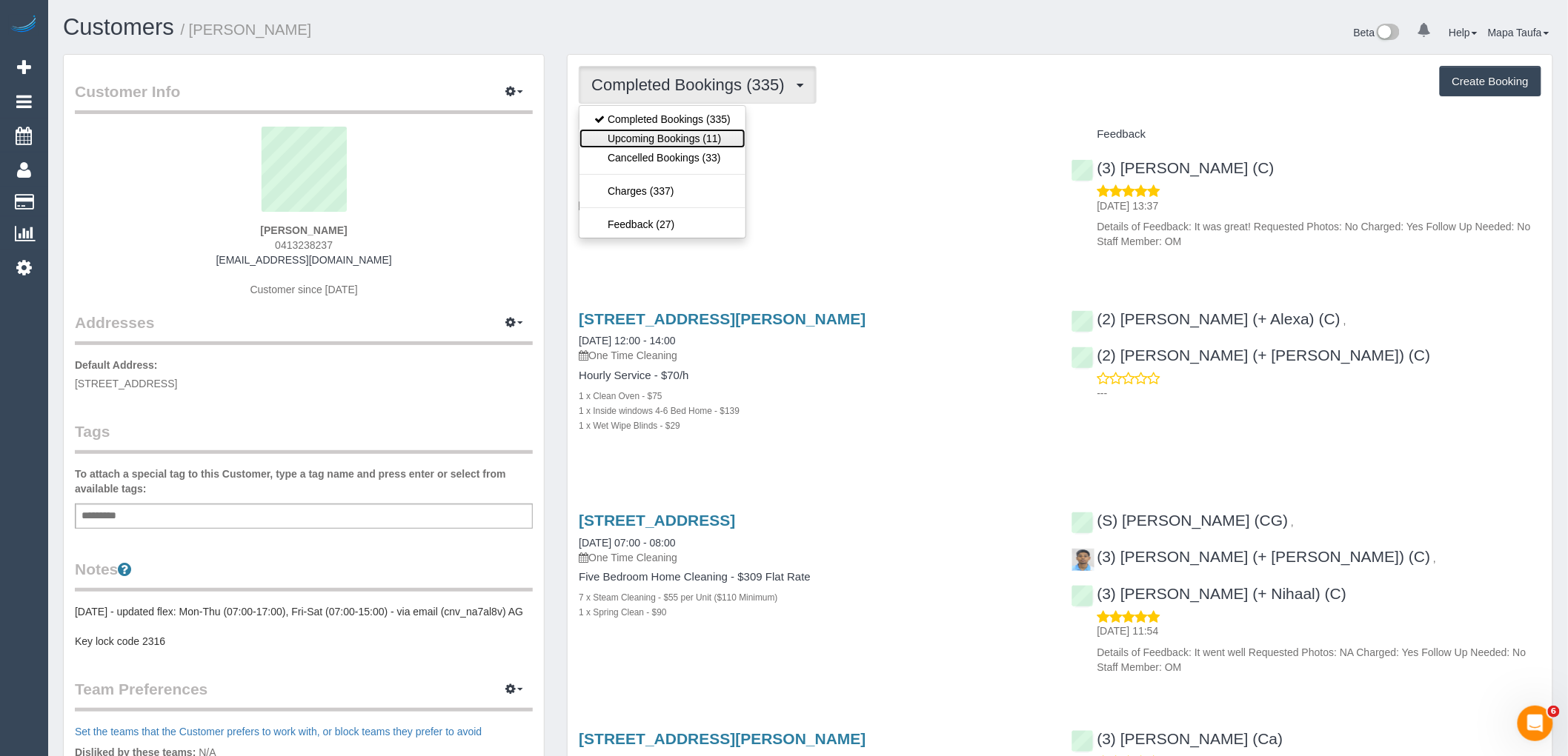
click at [682, 134] on link "Upcoming Bookings (11)" at bounding box center [663, 138] width 166 height 20
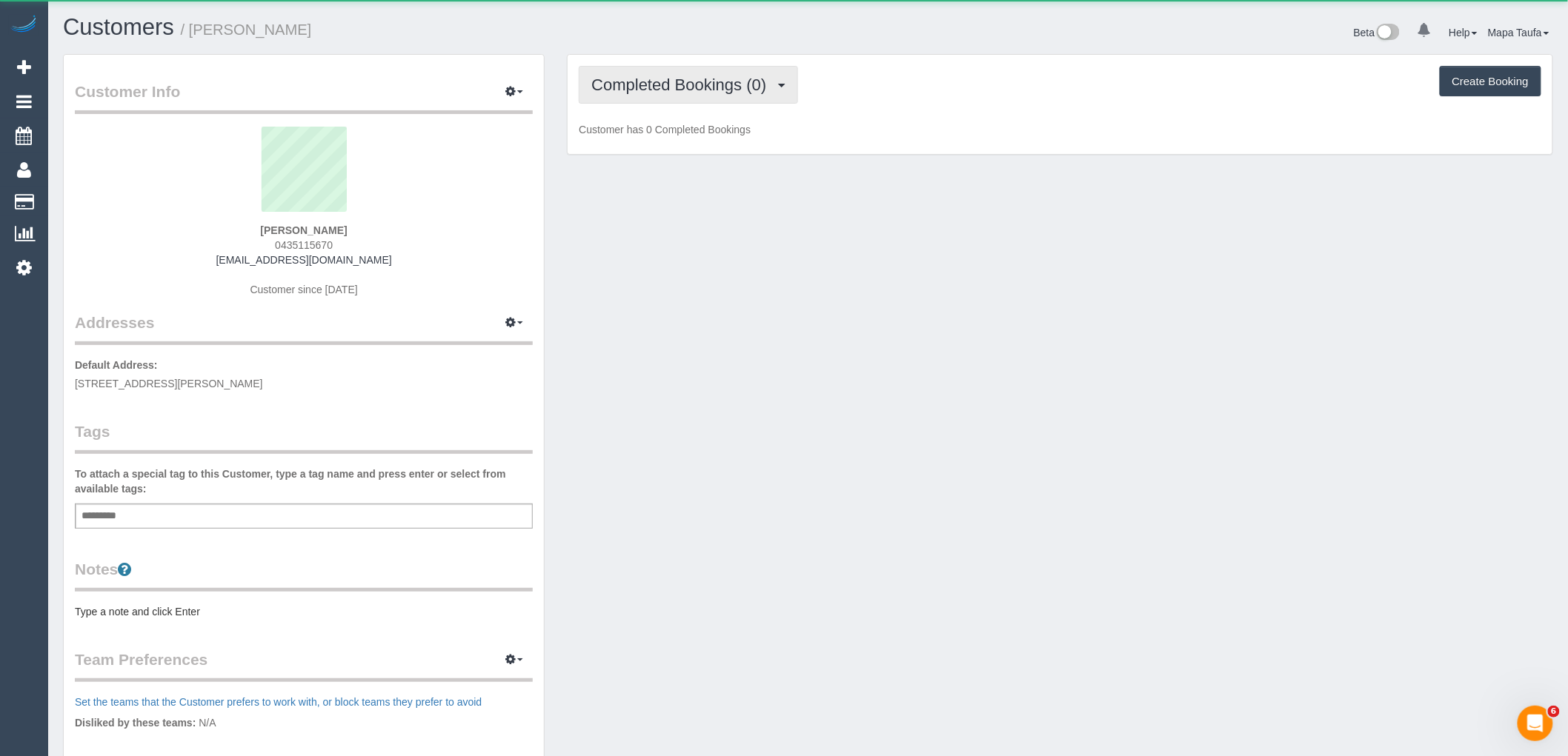
click at [708, 76] on button "Completed Bookings (0)" at bounding box center [688, 85] width 220 height 37
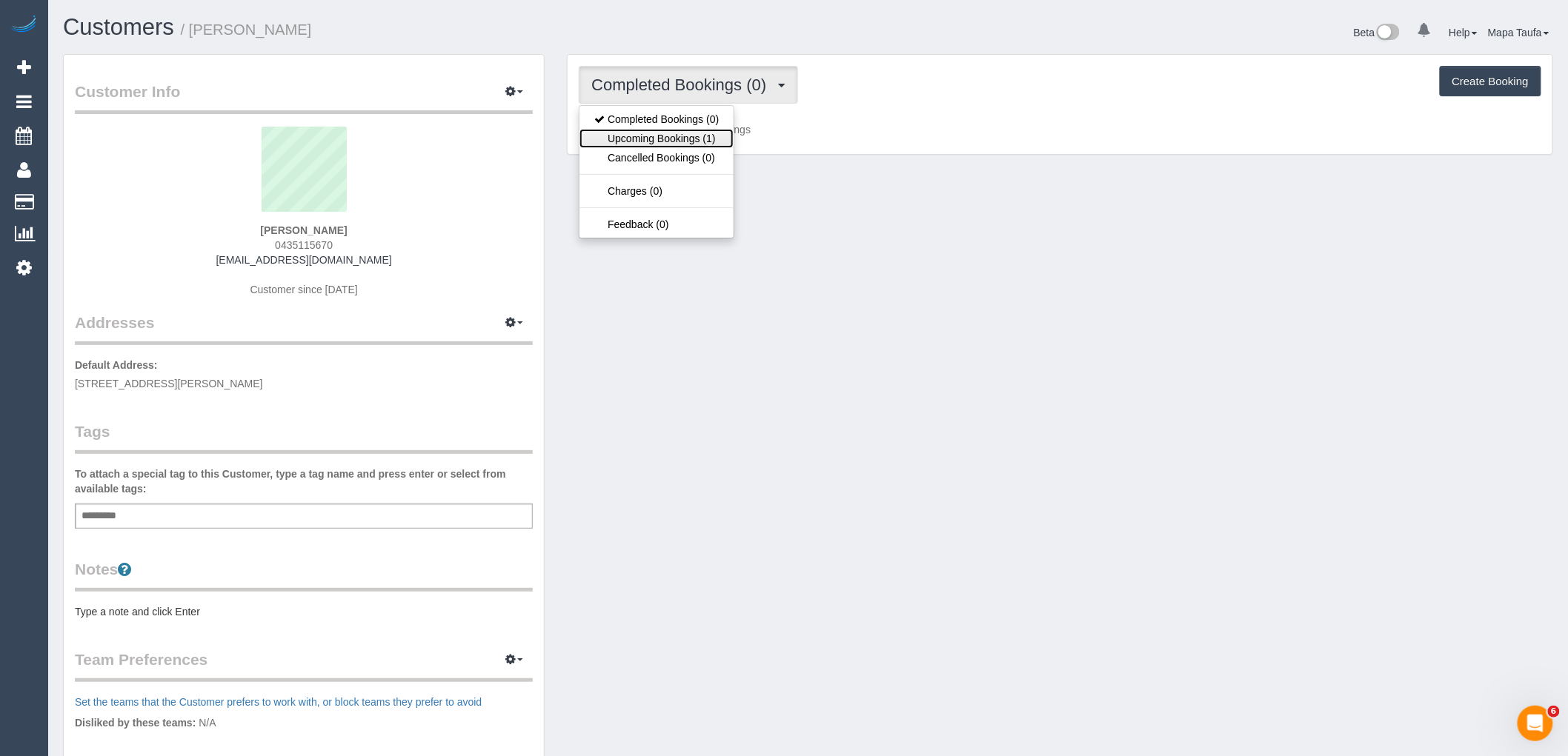
click at [692, 131] on link "Upcoming Bookings (1)" at bounding box center [656, 138] width 154 height 20
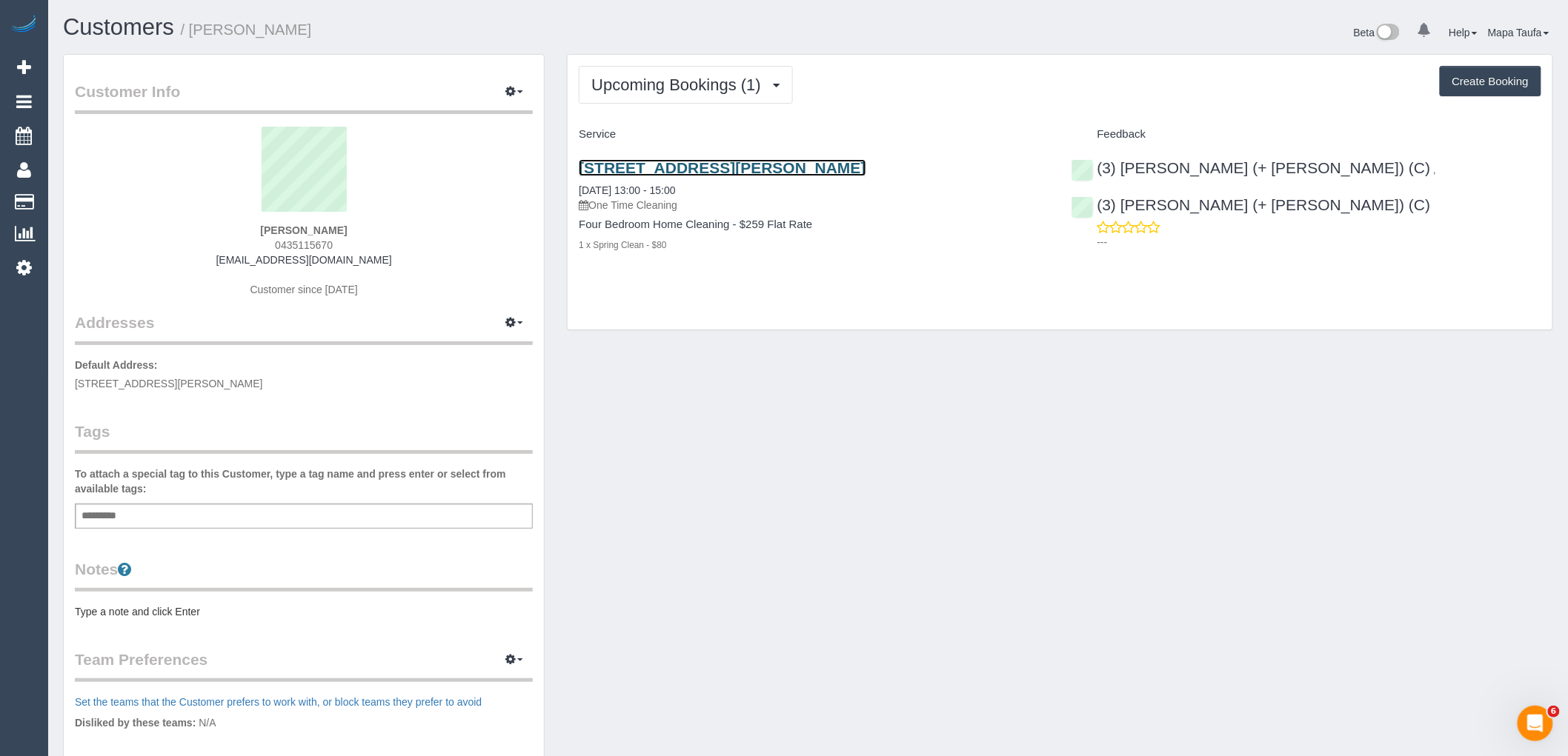
click at [717, 169] on link "[STREET_ADDRESS][PERSON_NAME]" at bounding box center [721, 167] width 287 height 17
click at [688, 78] on span "Upcoming Bookings (1)" at bounding box center [680, 85] width 177 height 19
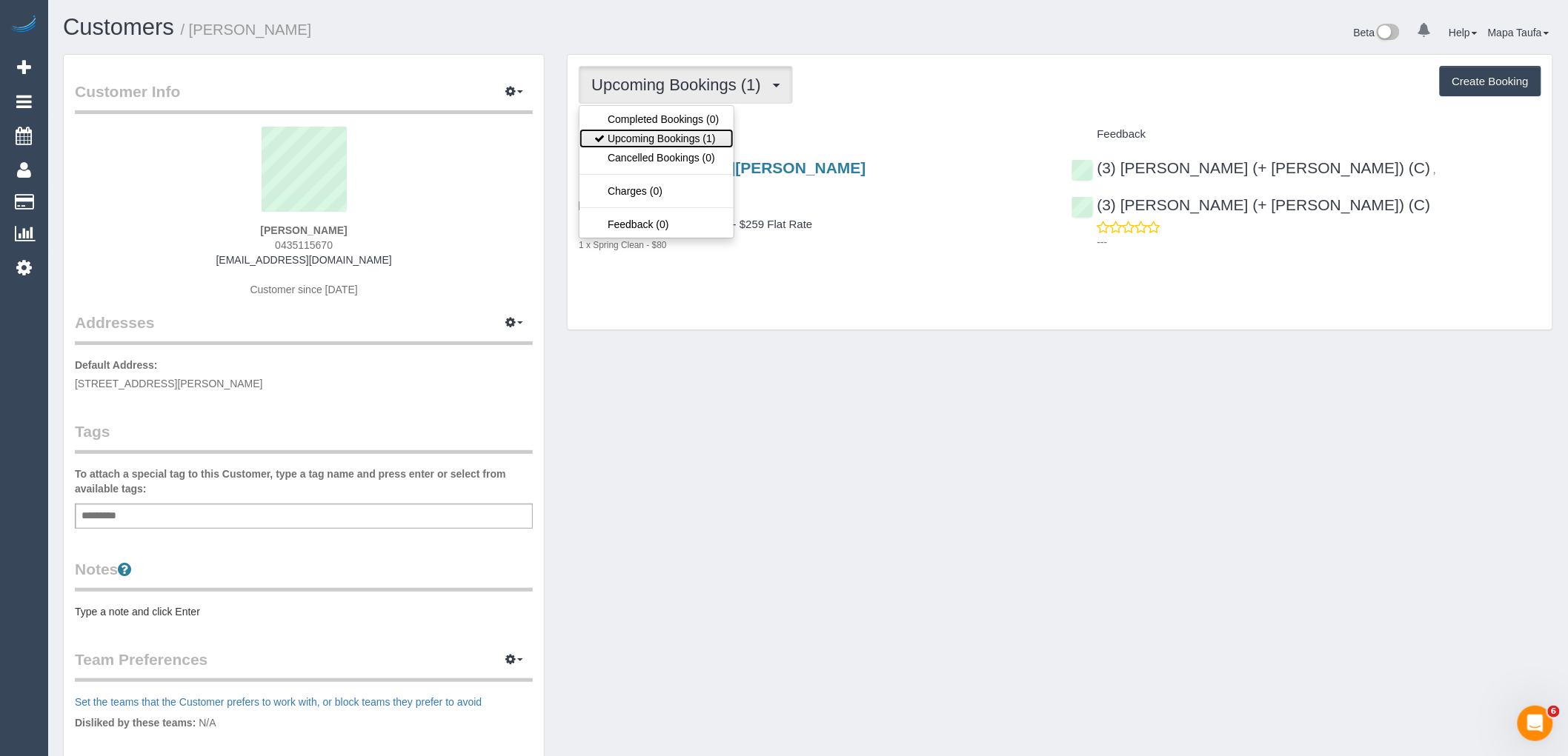
click at [669, 142] on link "Upcoming Bookings (1)" at bounding box center [656, 138] width 154 height 20
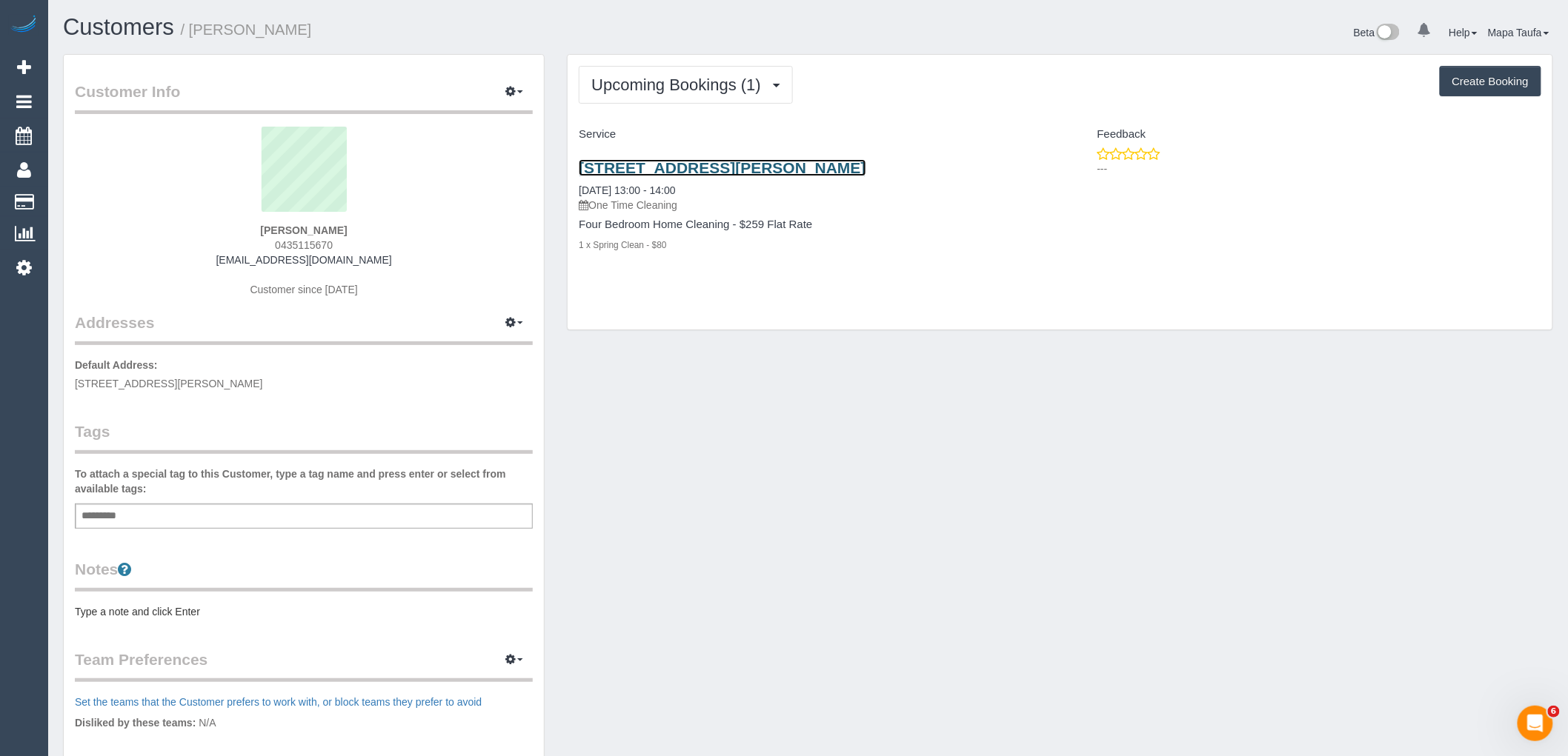
click at [617, 169] on link "94 Woods St, Newport, VIC 3015" at bounding box center [721, 167] width 287 height 17
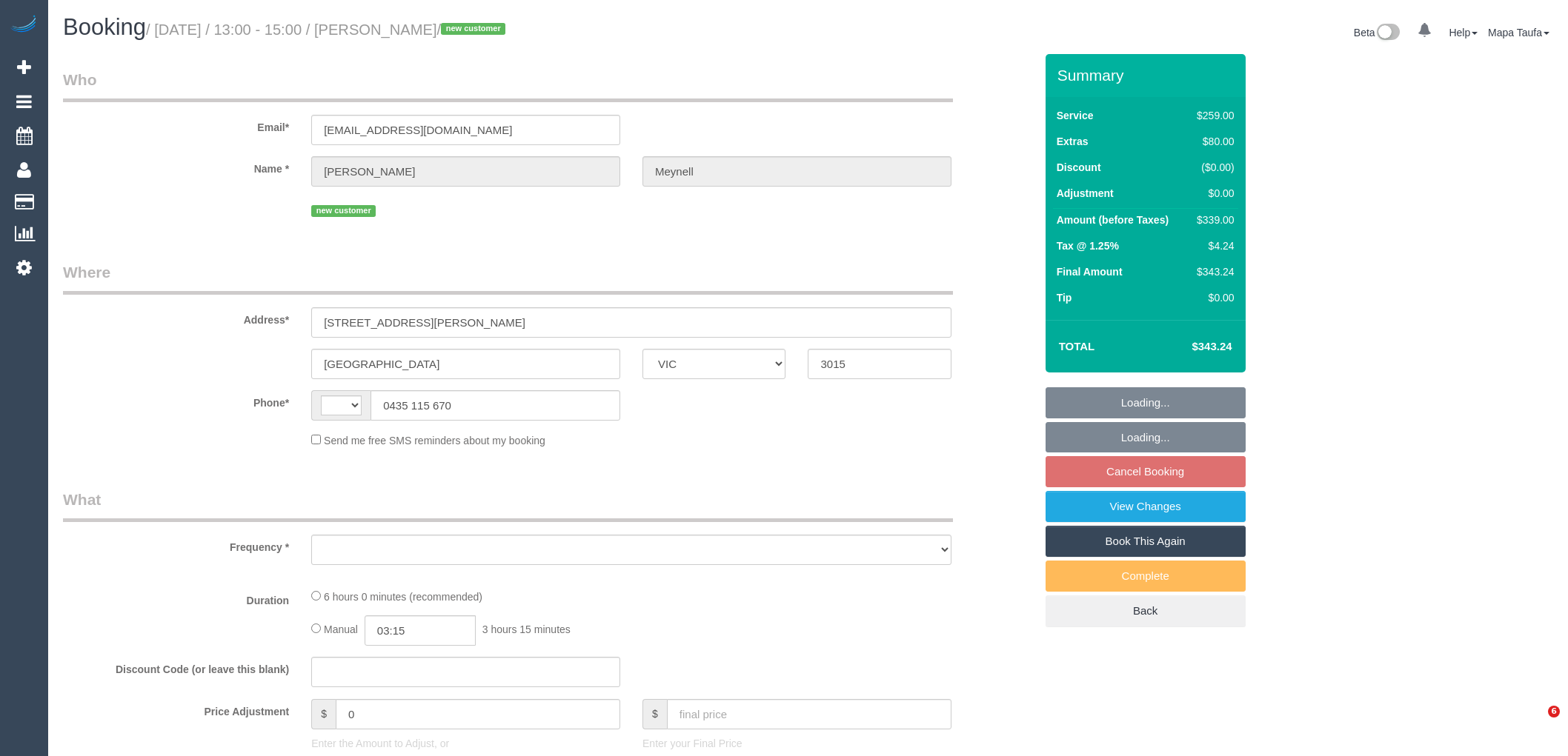
select select "VIC"
select select "string:stripe-pm_1SATzU2GScqysDRVU3ya5xmF"
select select "number:28"
select select "number:14"
select select "number:18"
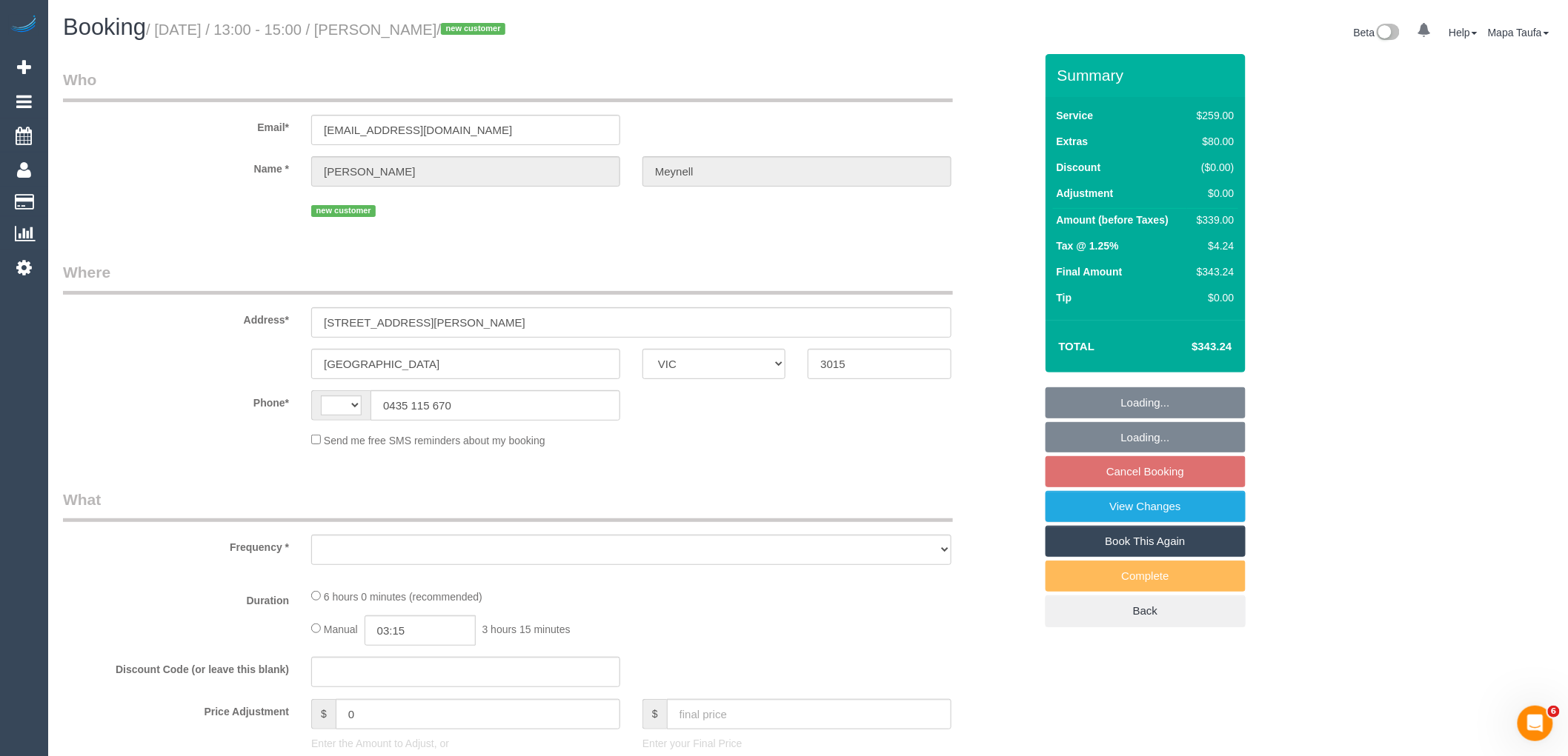
select select "number:24"
select select "number:26"
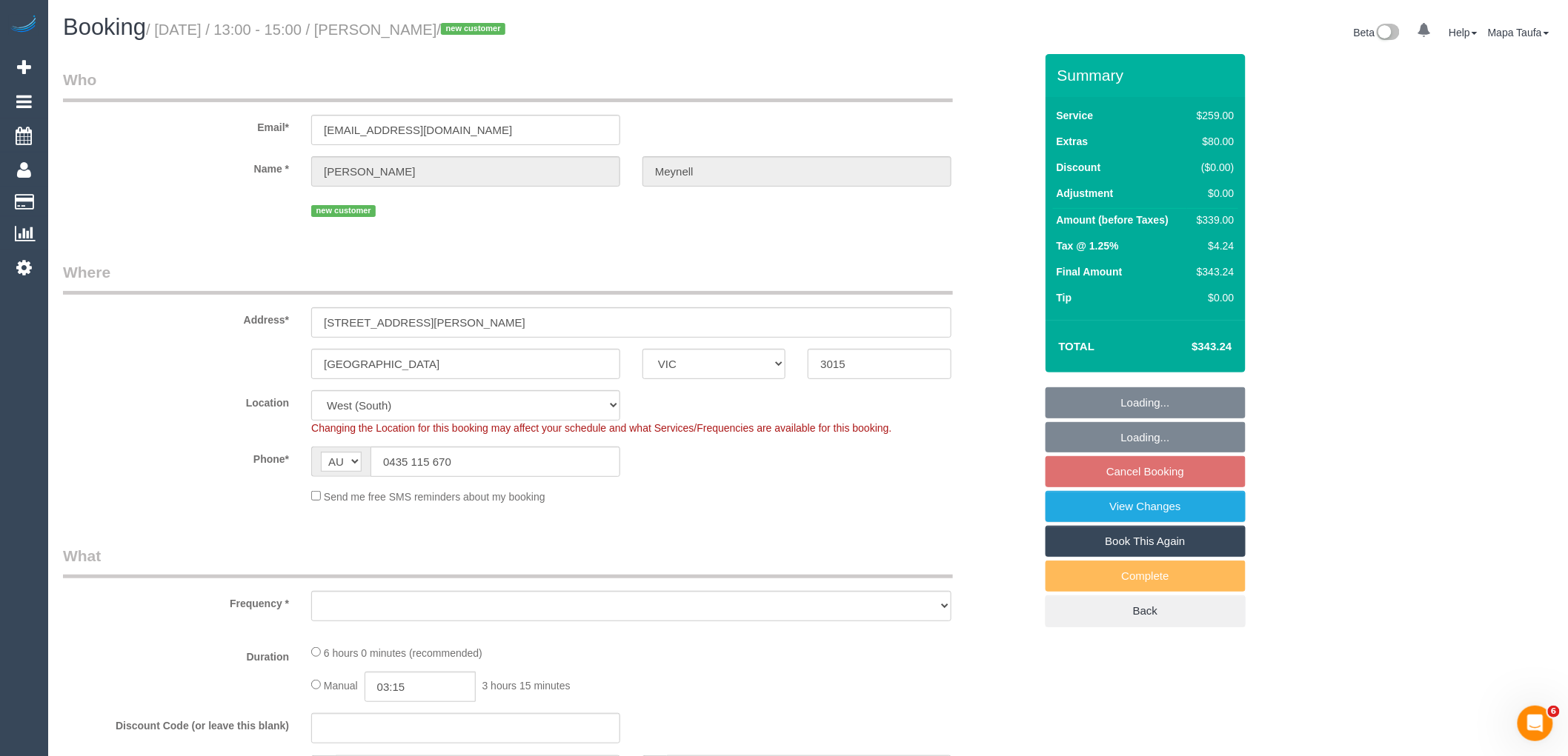
select select "string:AU"
select select "object:718"
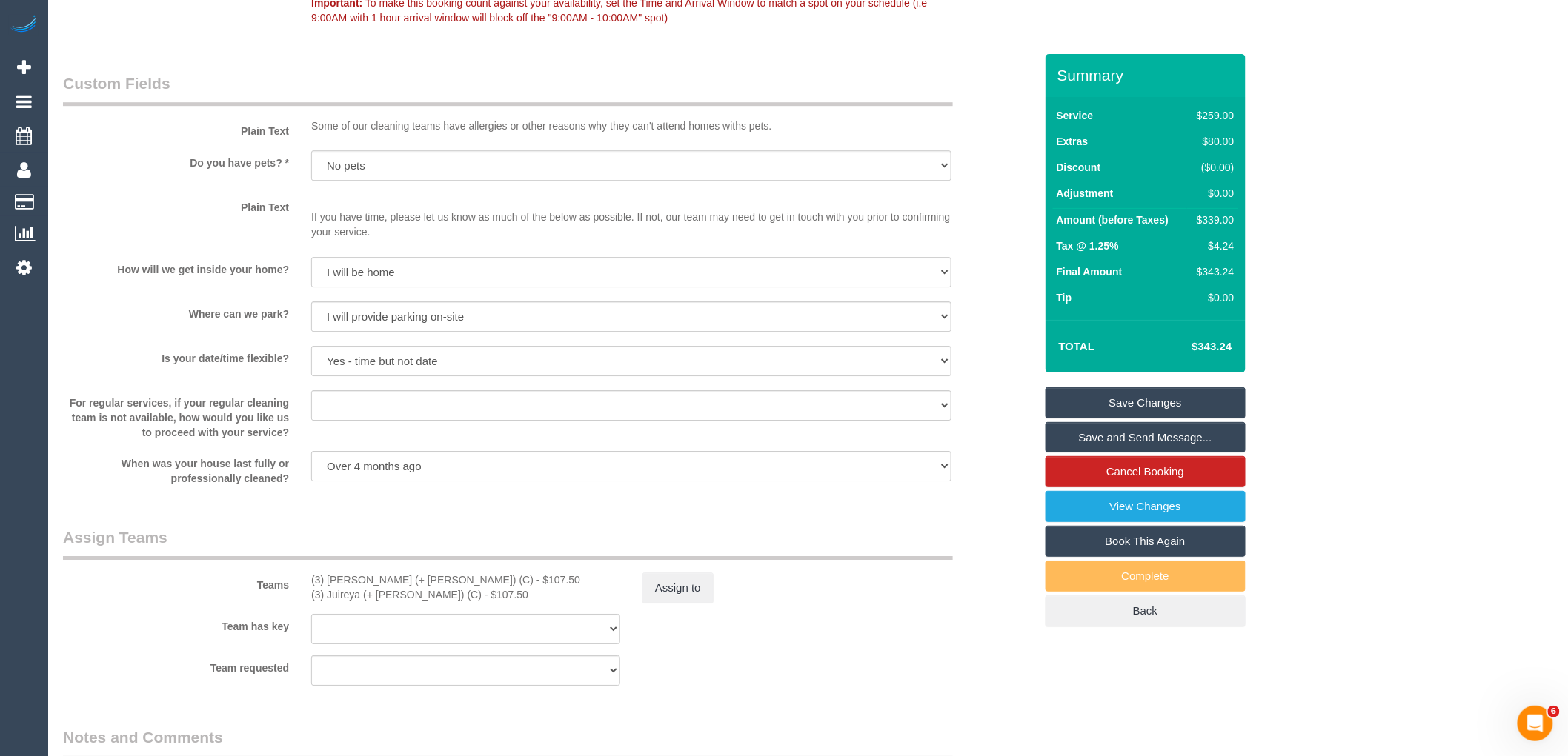
scroll to position [2057, 0]
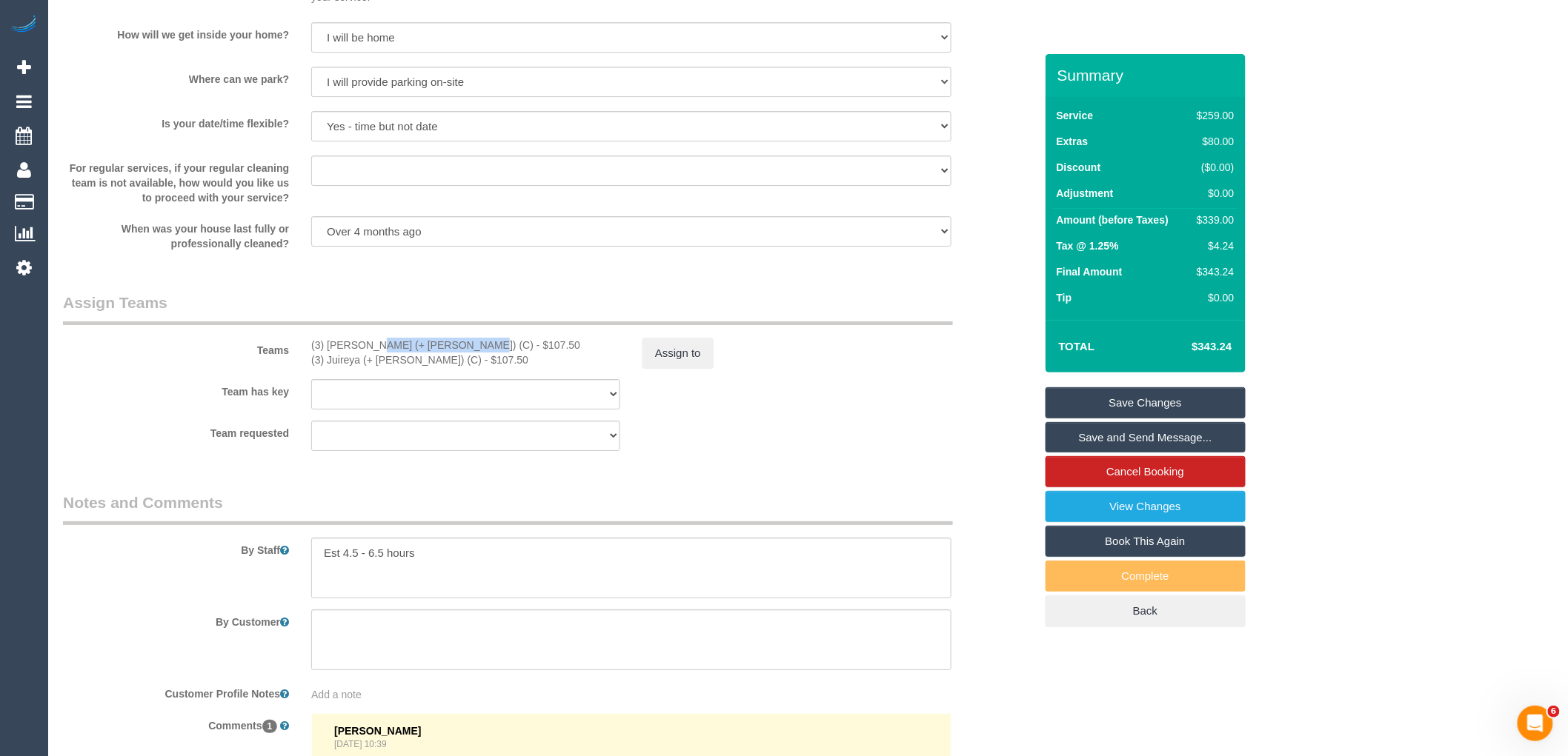
drag, startPoint x: 419, startPoint y: 361, endPoint x: 327, endPoint y: 360, distance: 92.0
click at [327, 353] on div "(3) [PERSON_NAME] (+ [PERSON_NAME]) (C) - $107.50" at bounding box center [466, 345] width 309 height 15
copy div "[PERSON_NAME] (+ Juireya) (C)"
click at [638, 369] on div "Assign to" at bounding box center [797, 353] width 331 height 31
drag, startPoint x: 421, startPoint y: 364, endPoint x: 326, endPoint y: 370, distance: 95.2
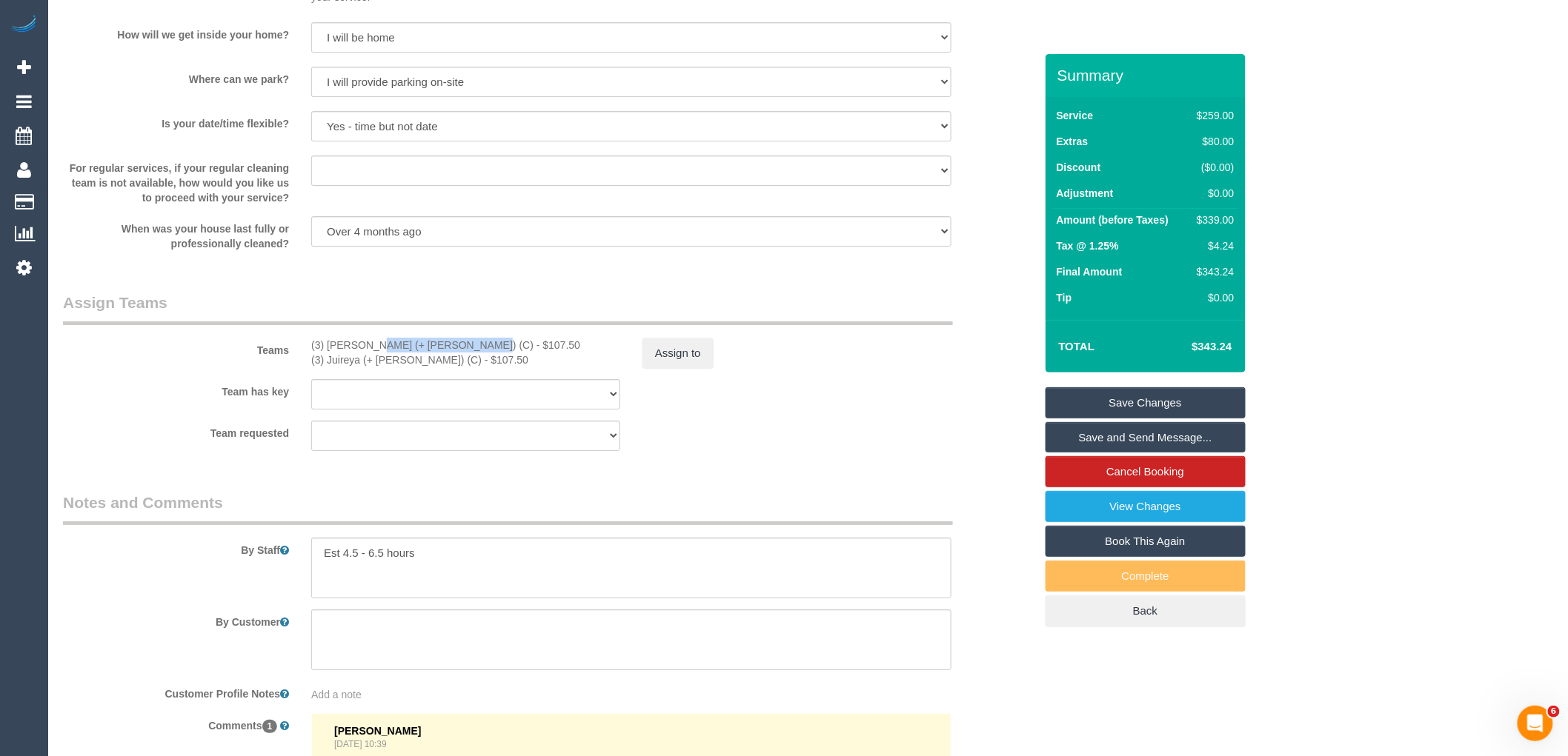
click at [326, 353] on div "(3) Gazi (+ Juireya) (C) - $107.50" at bounding box center [466, 345] width 309 height 15
copy div "Gazi (+ Juireya) (C)"
click at [716, 369] on div "Assign to" at bounding box center [797, 353] width 331 height 31
click at [687, 369] on button "Assign to" at bounding box center [679, 353] width 71 height 31
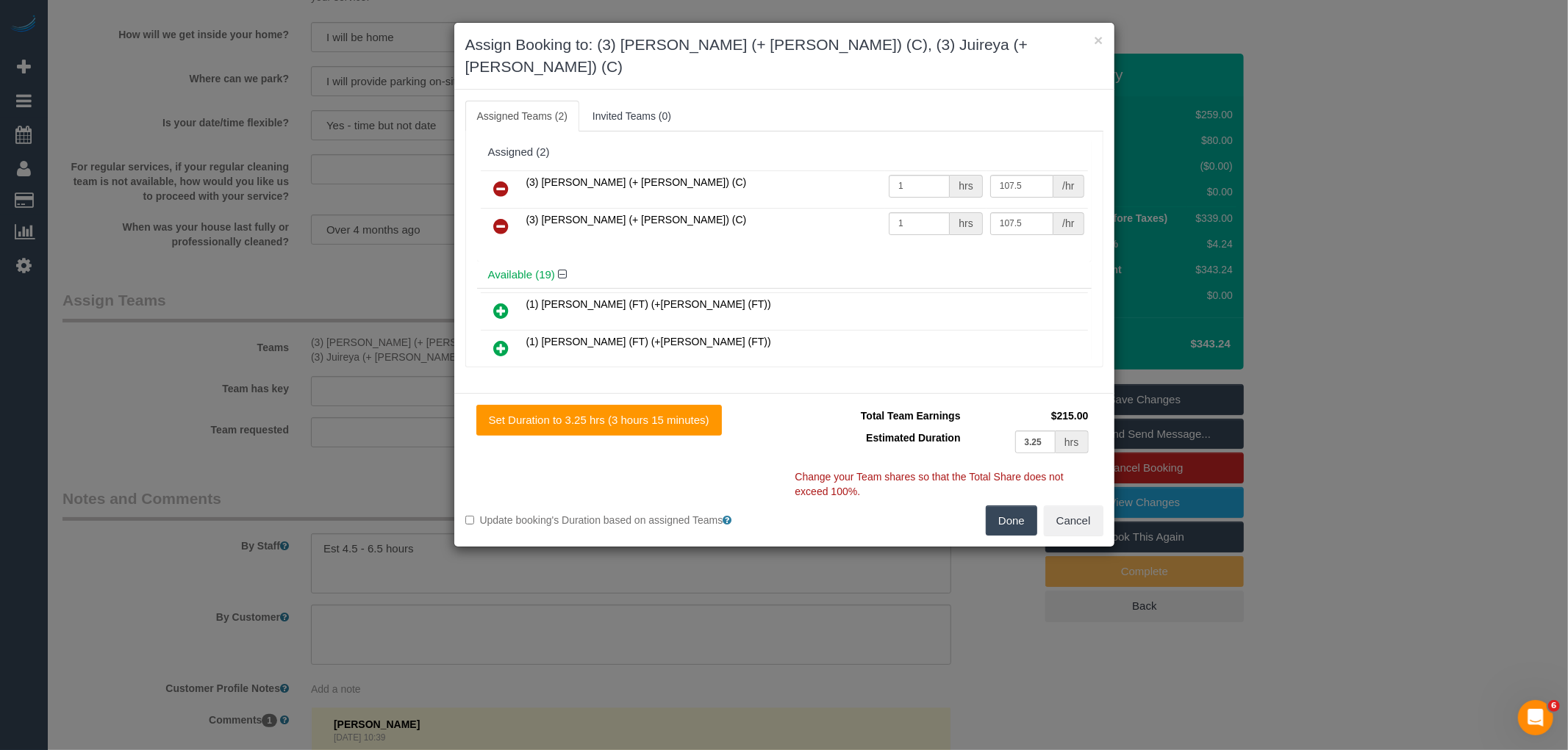
click at [494, 180] on icon at bounding box center [501, 189] width 15 height 18
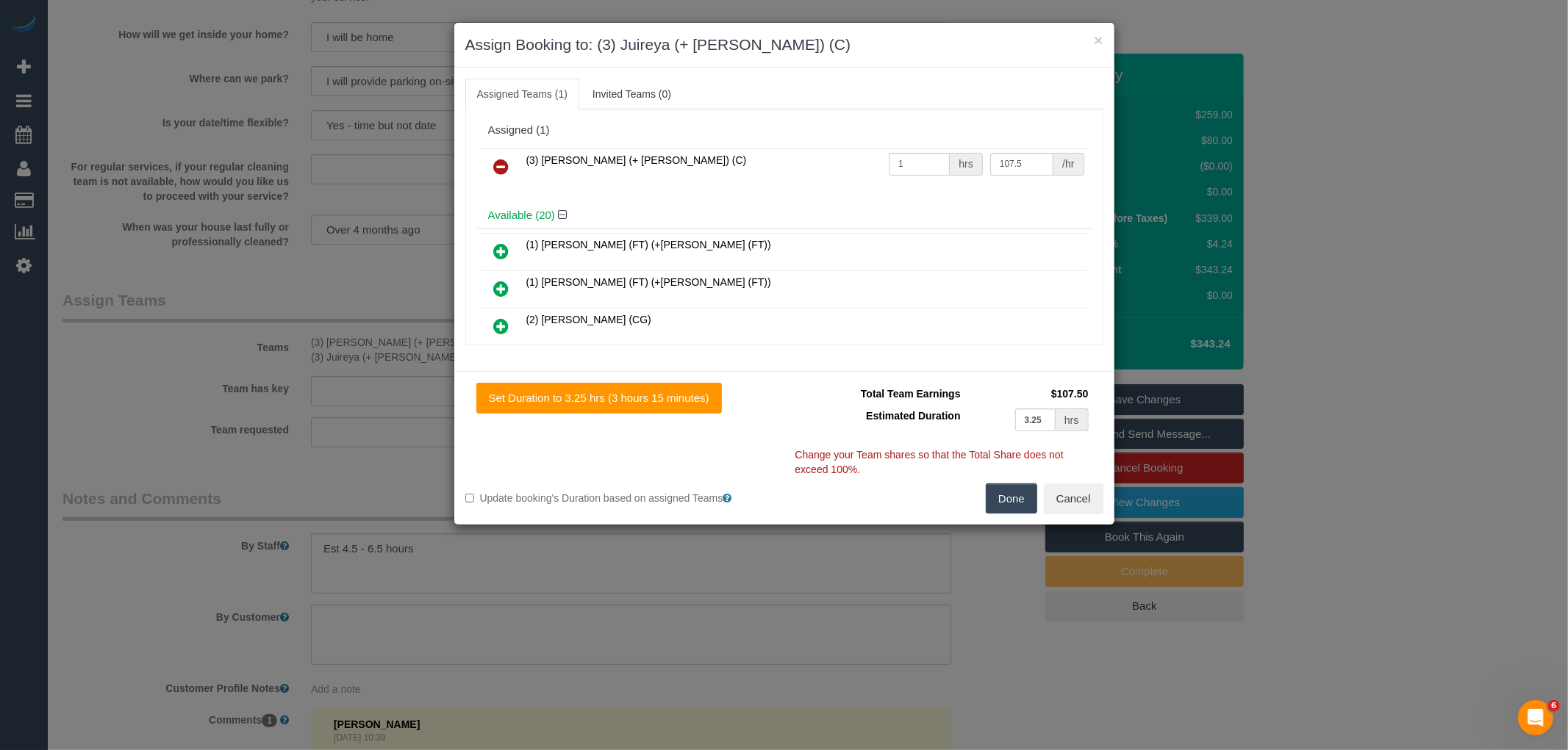
click at [494, 166] on icon at bounding box center [501, 166] width 15 height 18
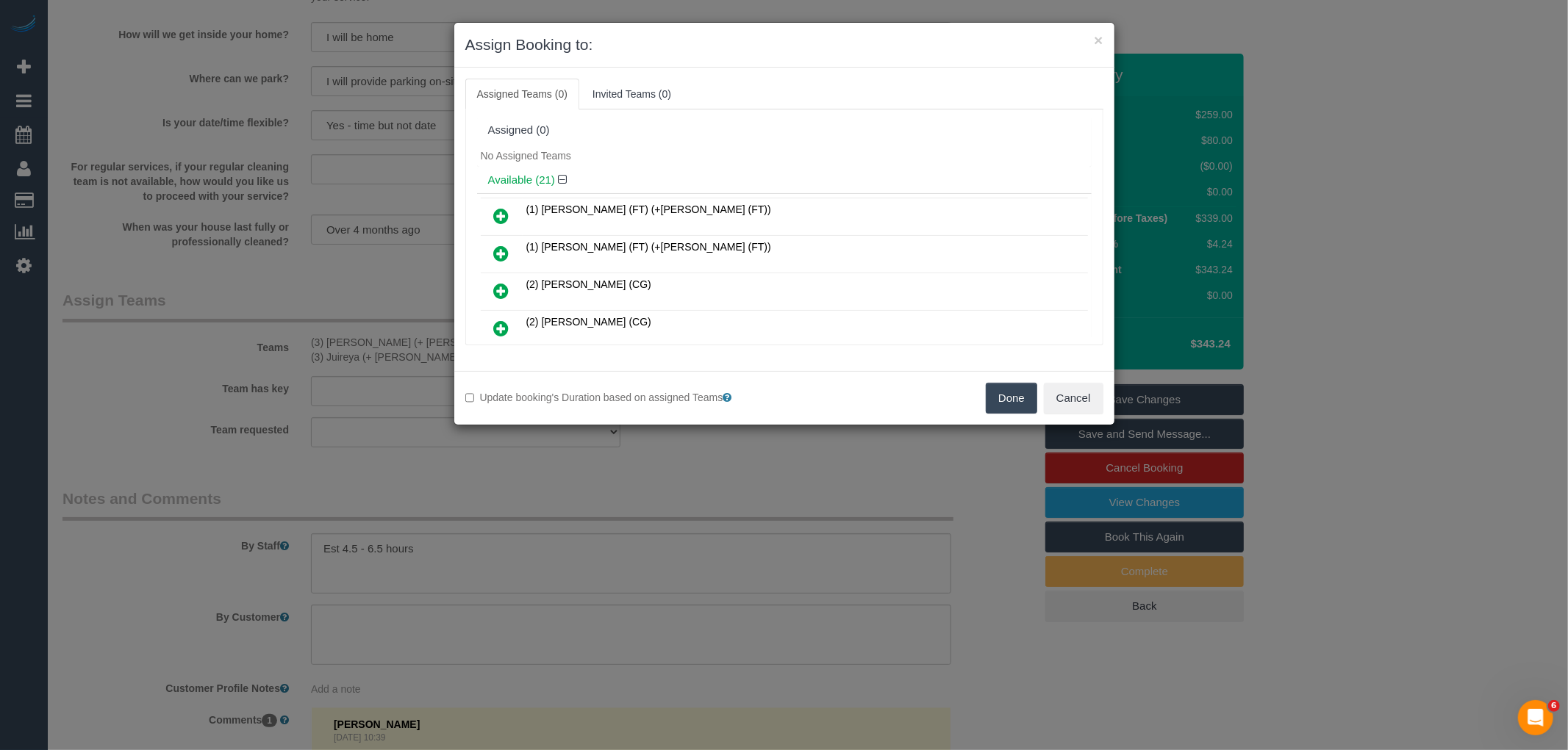
click at [1001, 405] on button "Done" at bounding box center [1012, 398] width 51 height 31
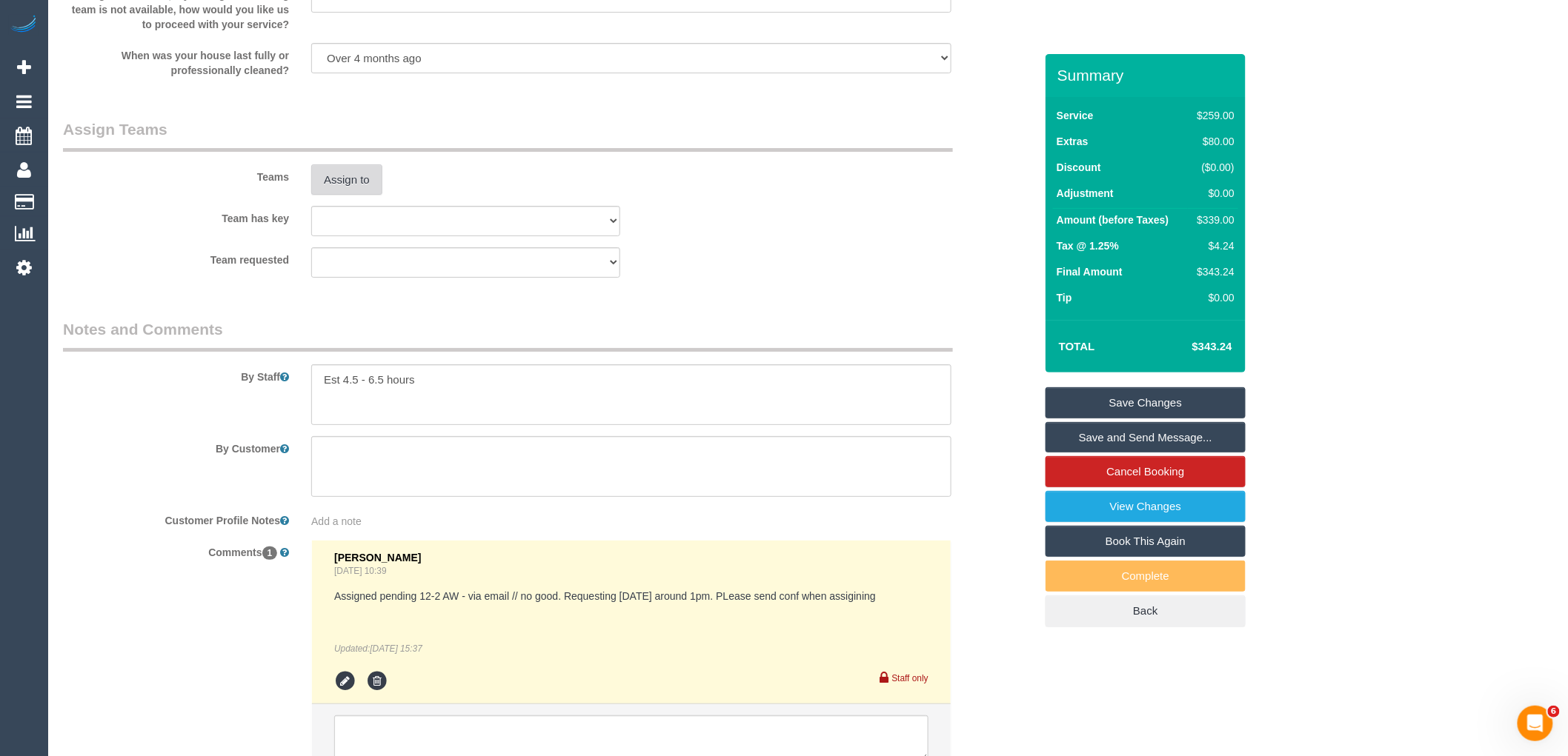
scroll to position [2374, 0]
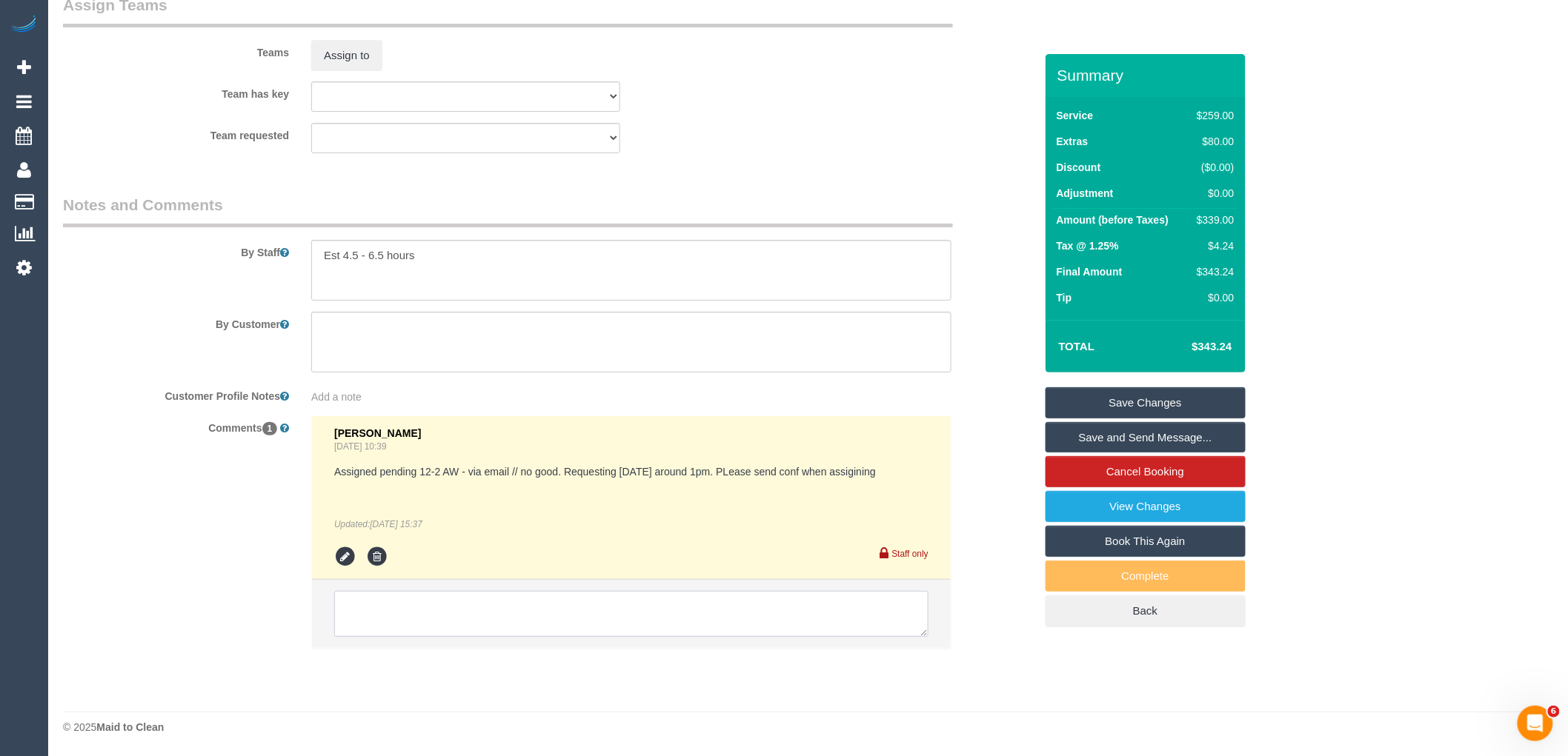
click at [490, 625] on textarea at bounding box center [631, 613] width 595 height 46
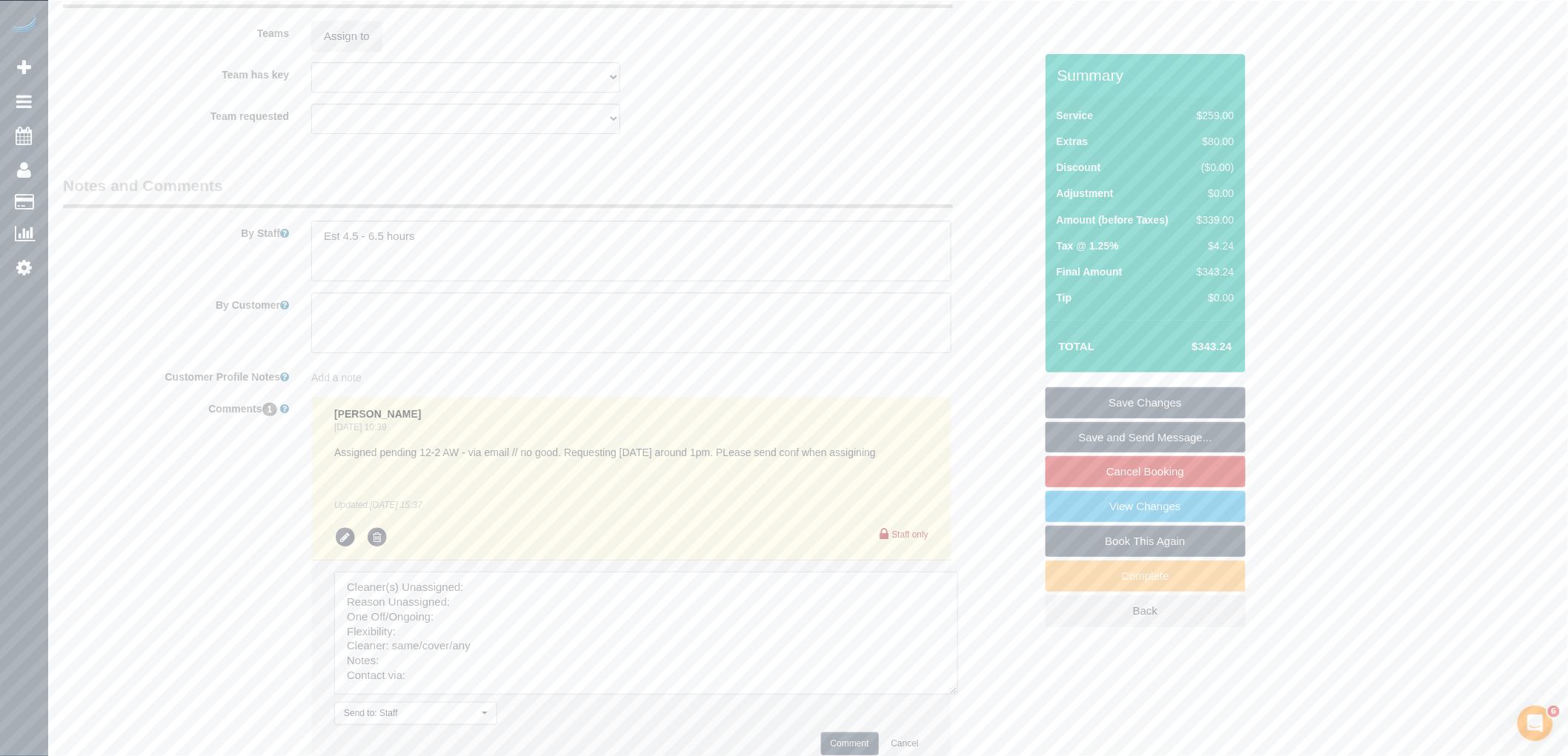
drag, startPoint x: 922, startPoint y: 627, endPoint x: 599, endPoint y: 634, distance: 323.1
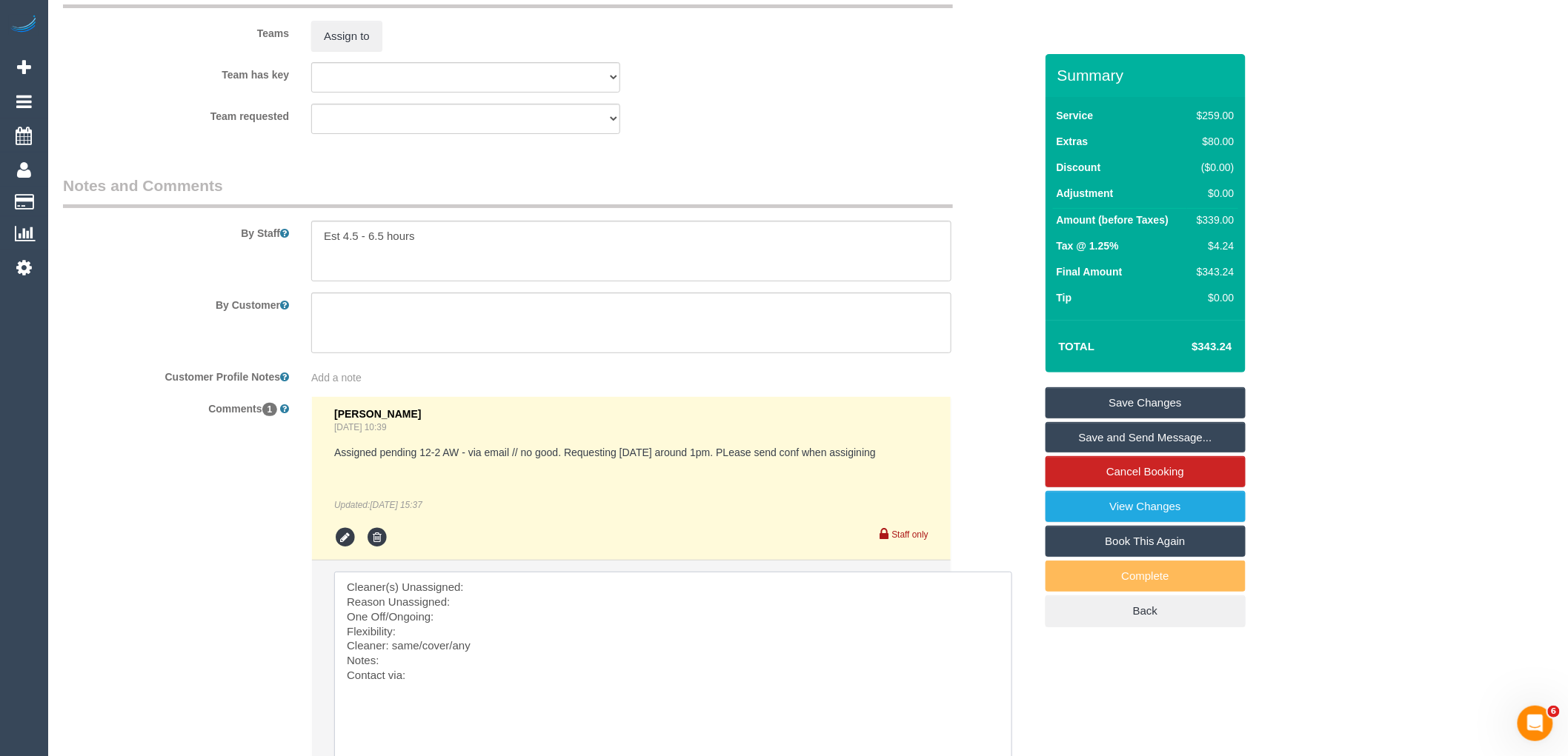
click at [516, 603] on textarea at bounding box center [672, 675] width 678 height 205
paste textarea "Gazi (+ Juireya) (C)"
click at [488, 625] on textarea at bounding box center [672, 675] width 678 height 205
click at [463, 638] on textarea at bounding box center [672, 675] width 678 height 205
click at [415, 649] on textarea at bounding box center [672, 675] width 678 height 205
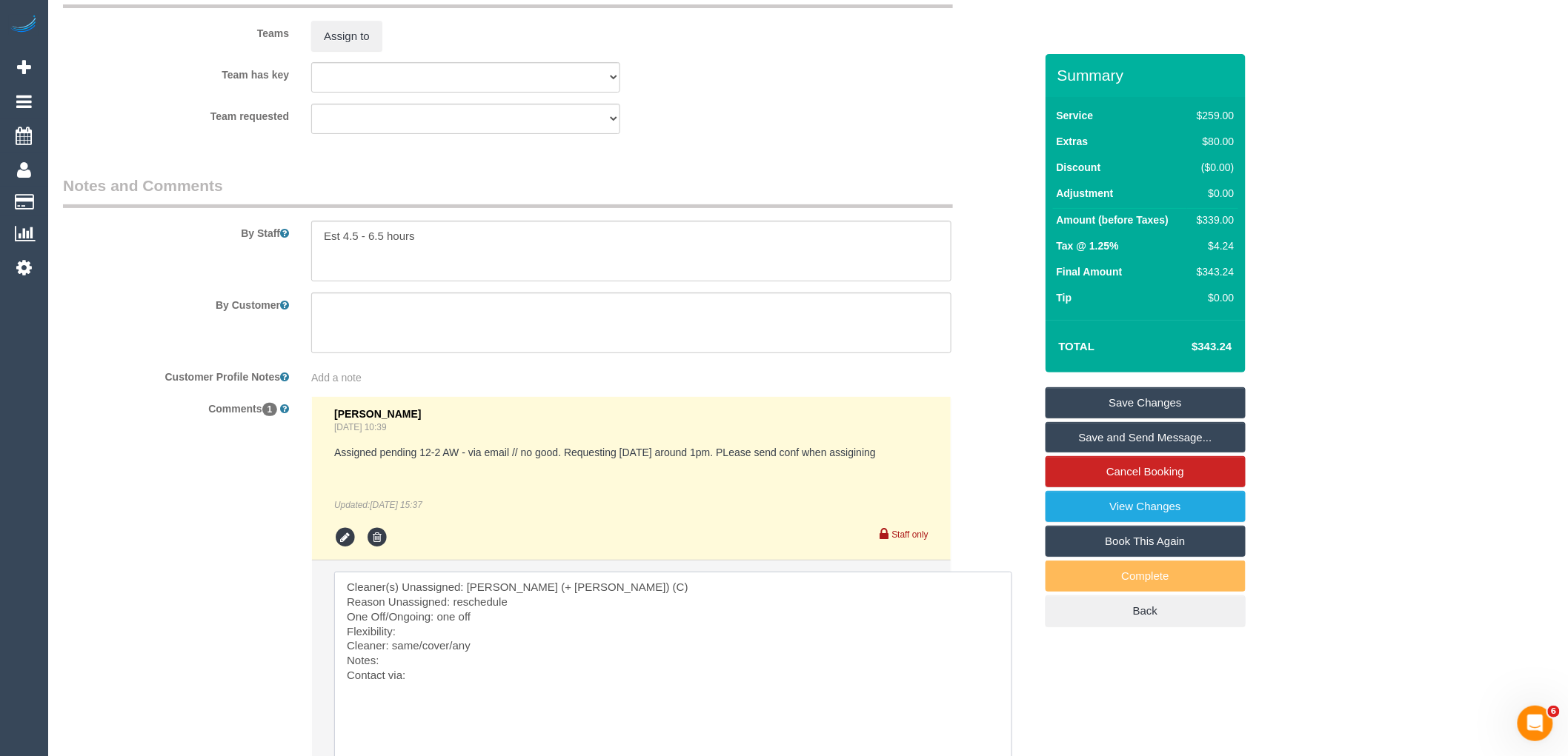
paste textarea "1pm on Monday 27 October"
drag, startPoint x: 449, startPoint y: 662, endPoint x: 395, endPoint y: 664, distance: 54.0
click at [395, 664] on textarea at bounding box center [672, 675] width 678 height 205
click at [425, 702] on textarea at bounding box center [672, 675] width 678 height 205
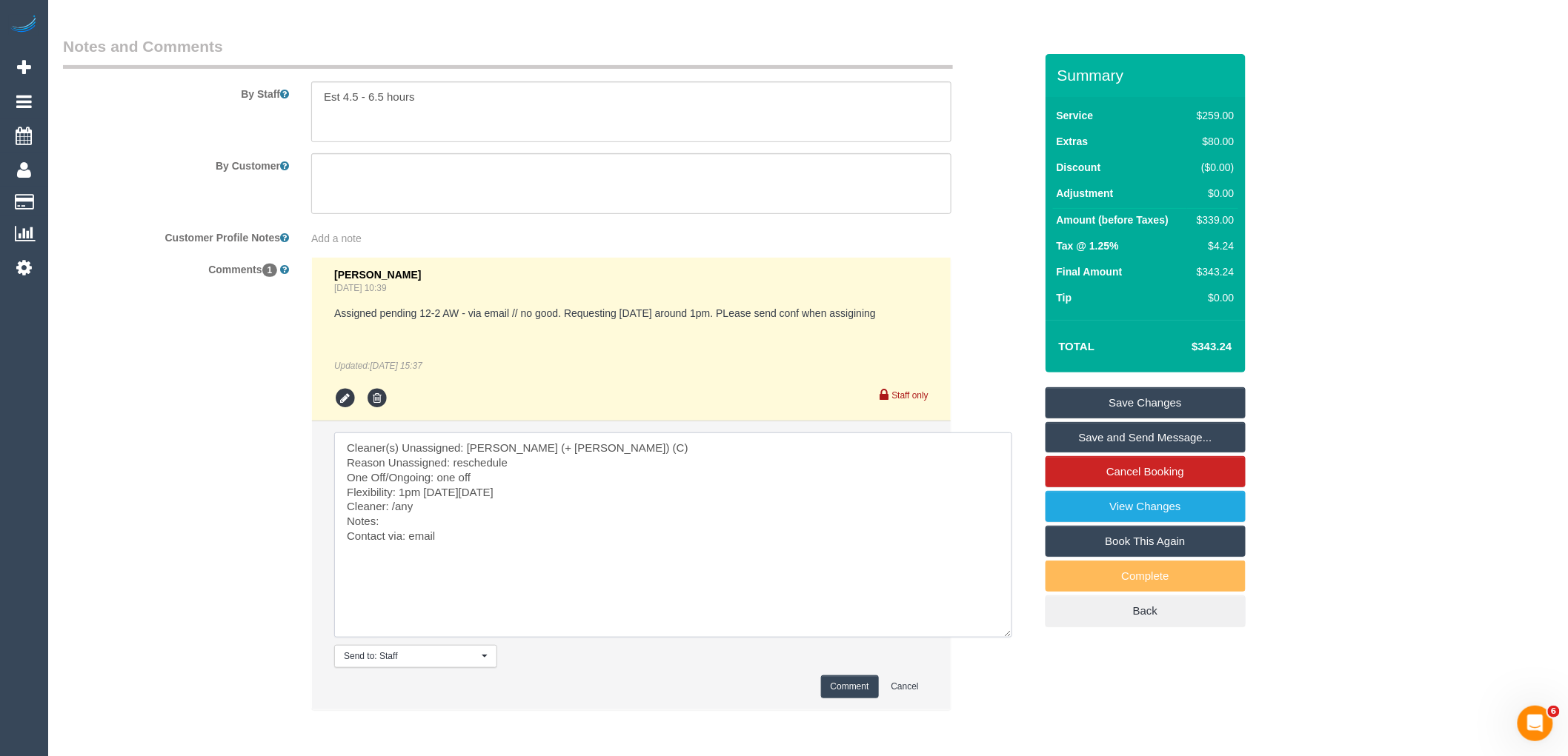
scroll to position [2538, 0]
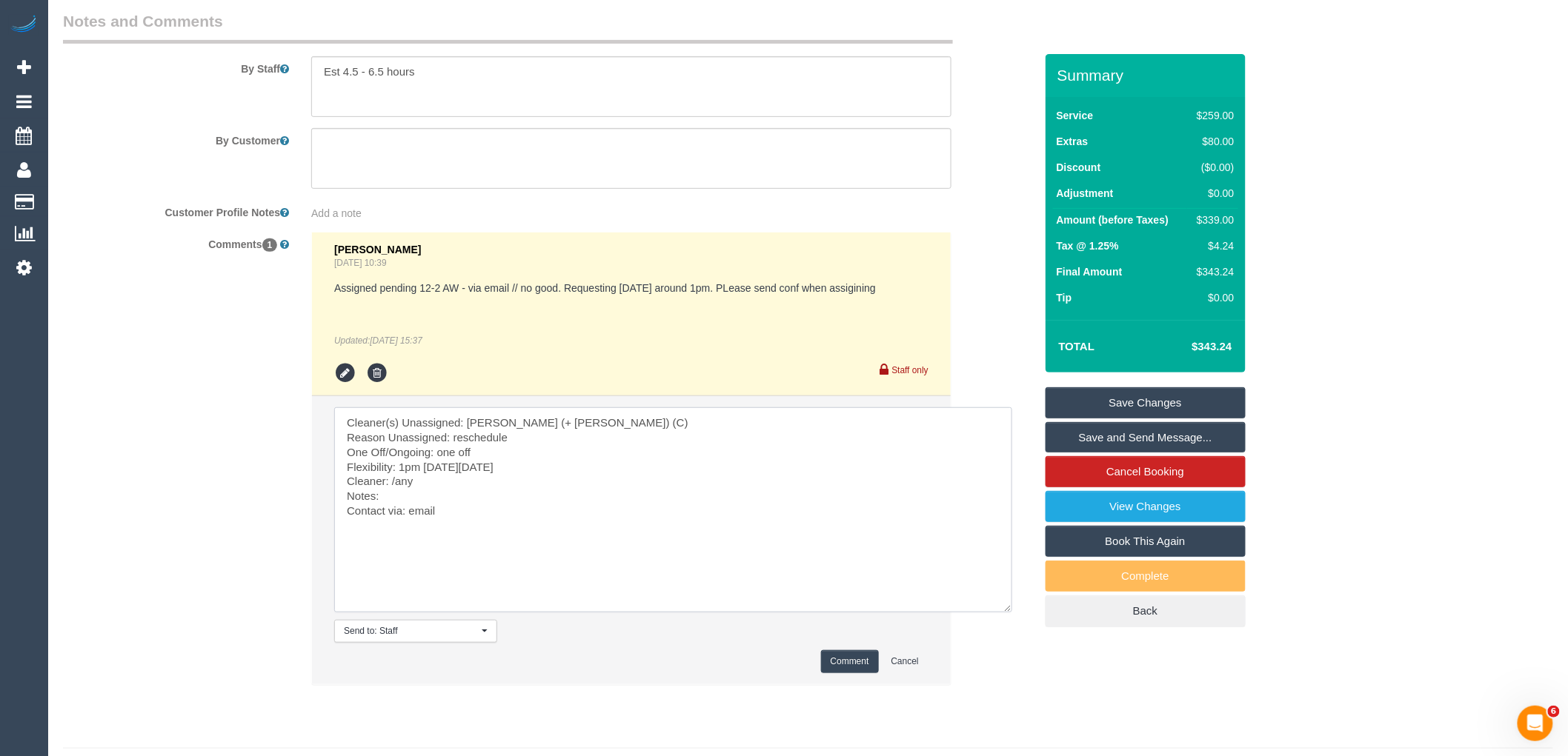
type textarea "Cleaner(s) Unassigned: Gazi (+ Juireya) (C) Reason Unassigned: reschedule One O…"
click at [842, 673] on button "Comment" at bounding box center [850, 662] width 58 height 23
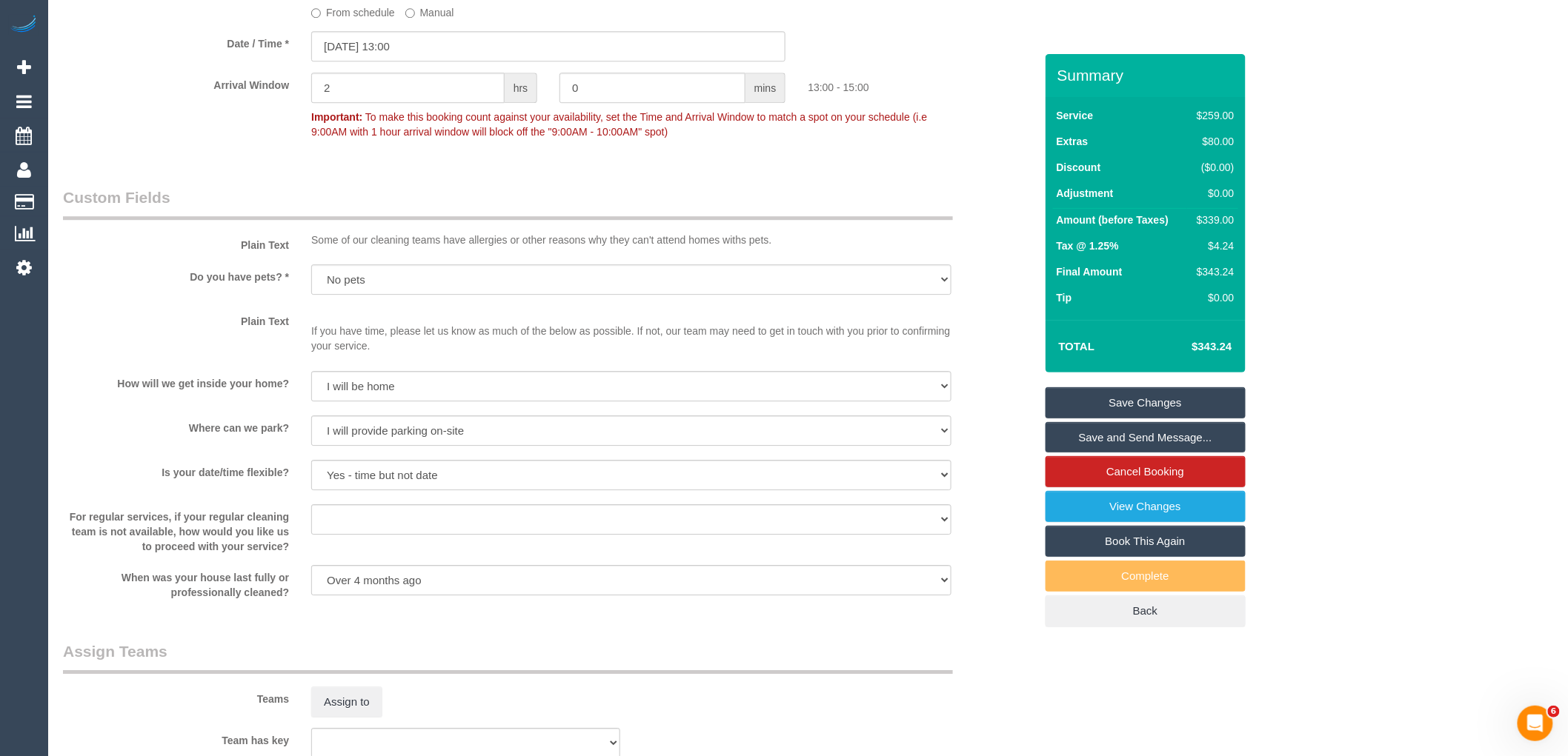
scroll to position [1469, 0]
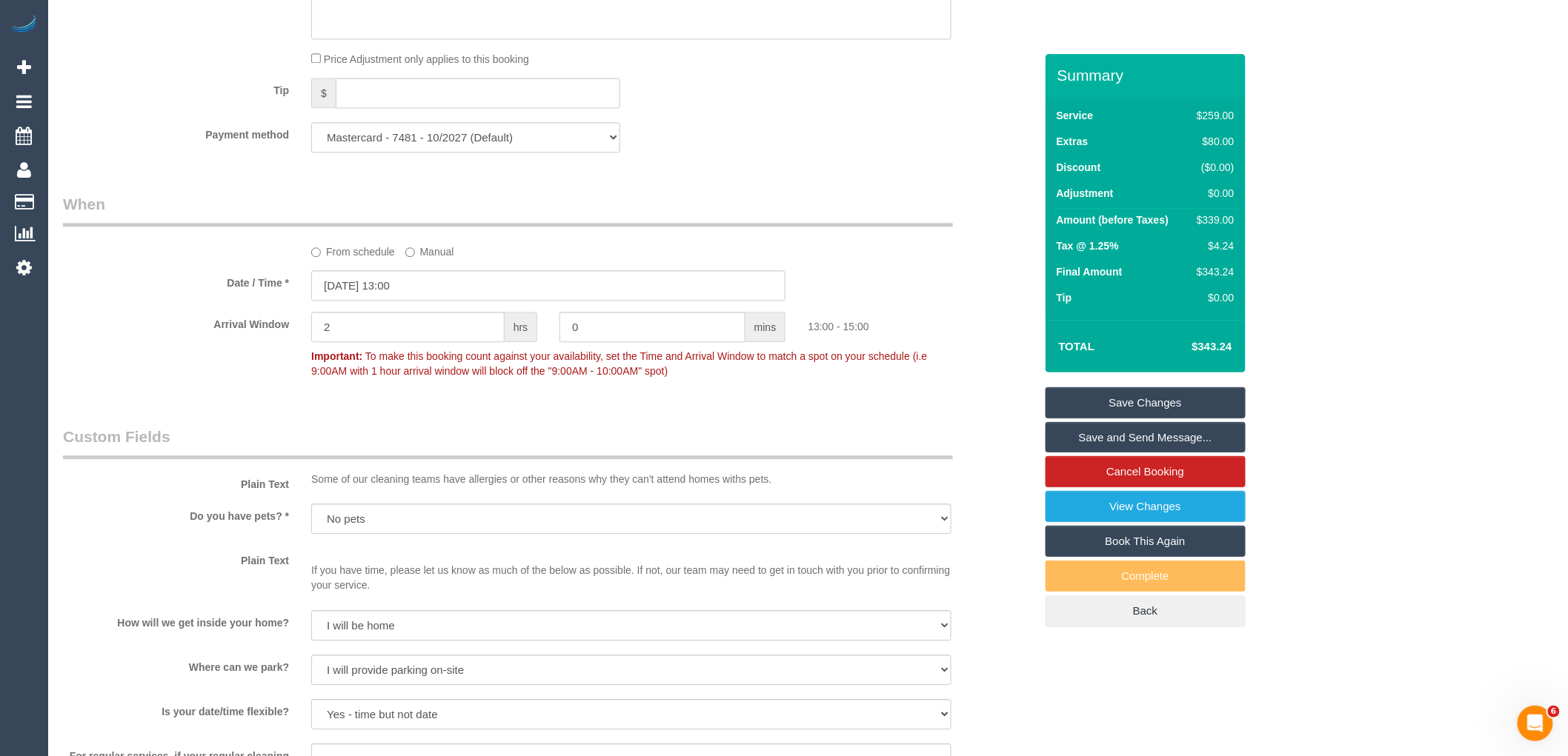
click at [364, 260] on label "From schedule" at bounding box center [354, 249] width 84 height 20
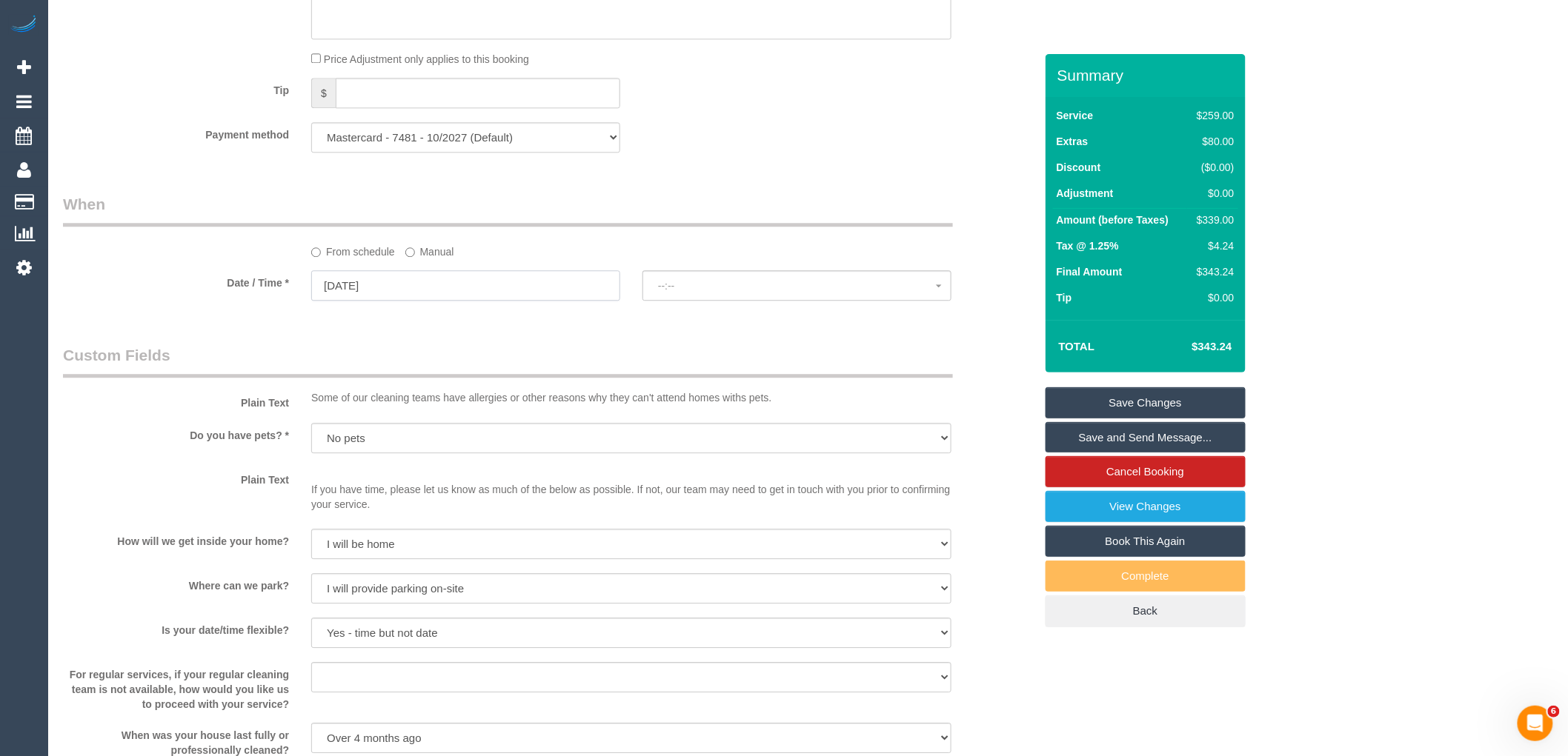
click at [413, 298] on input "17/10/2025" at bounding box center [466, 286] width 309 height 30
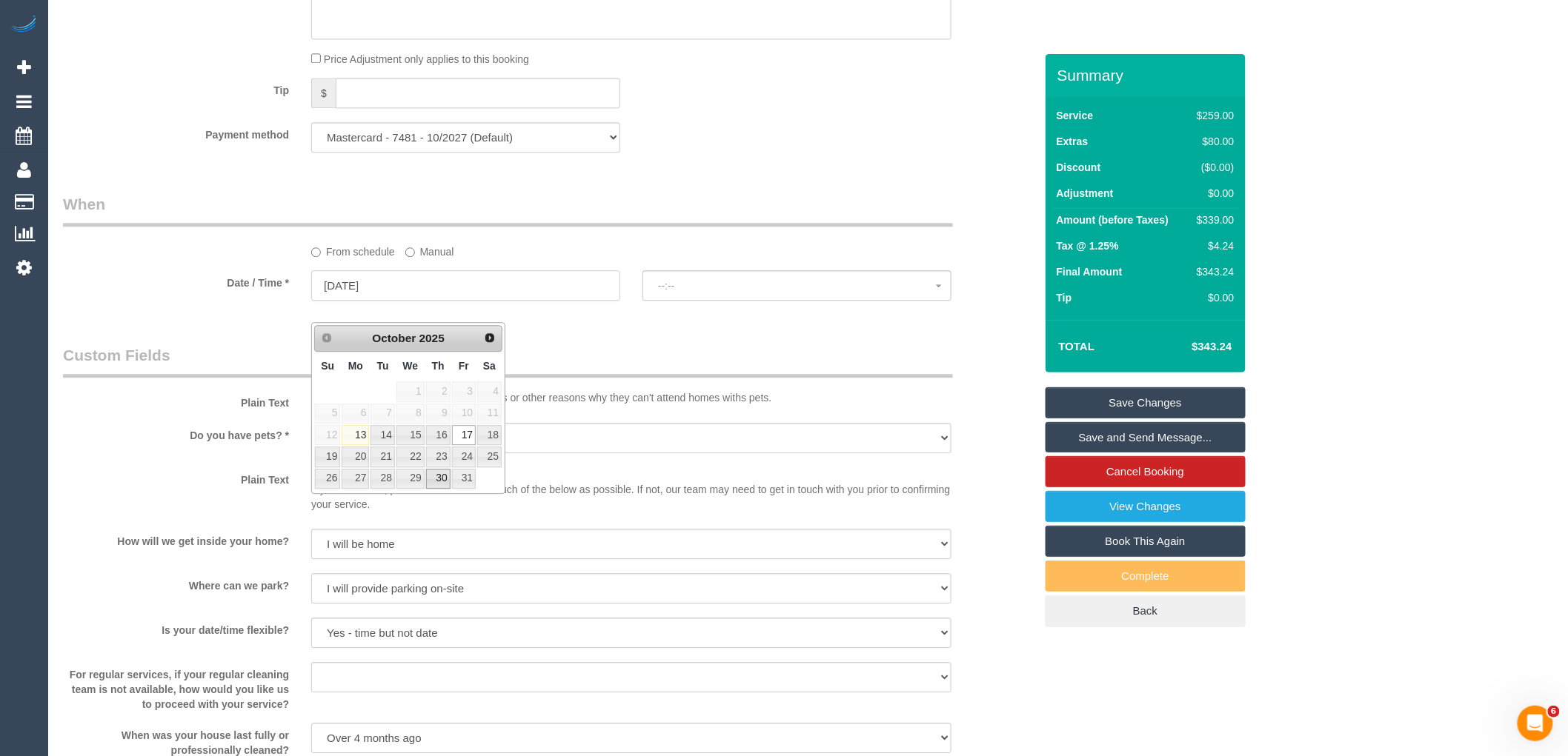
select select "spot14"
click at [353, 478] on link "27" at bounding box center [355, 478] width 28 height 20
type input "27/10/2025"
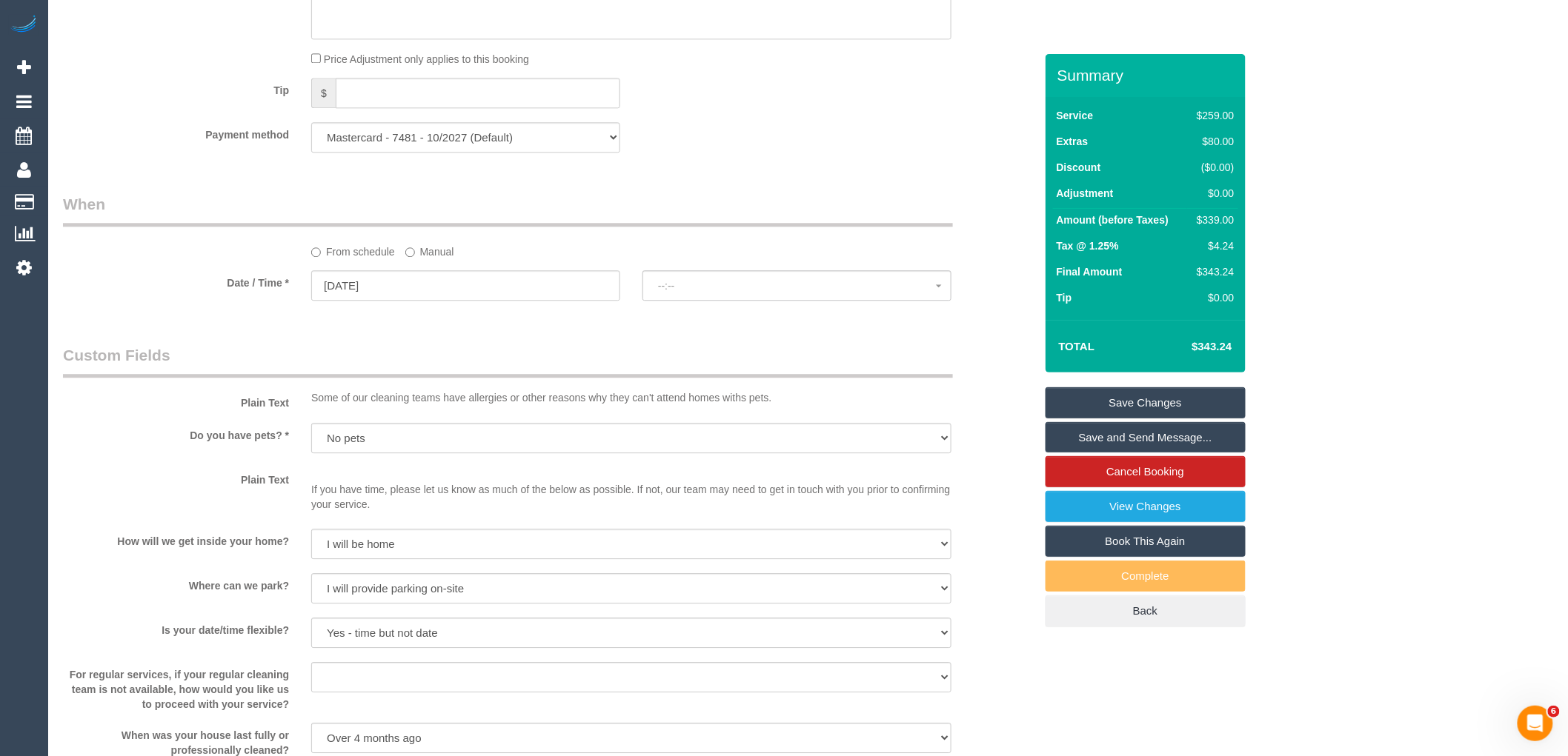
select select "spot27"
click at [743, 292] on span "07:00 - 08:00" at bounding box center [797, 286] width 278 height 12
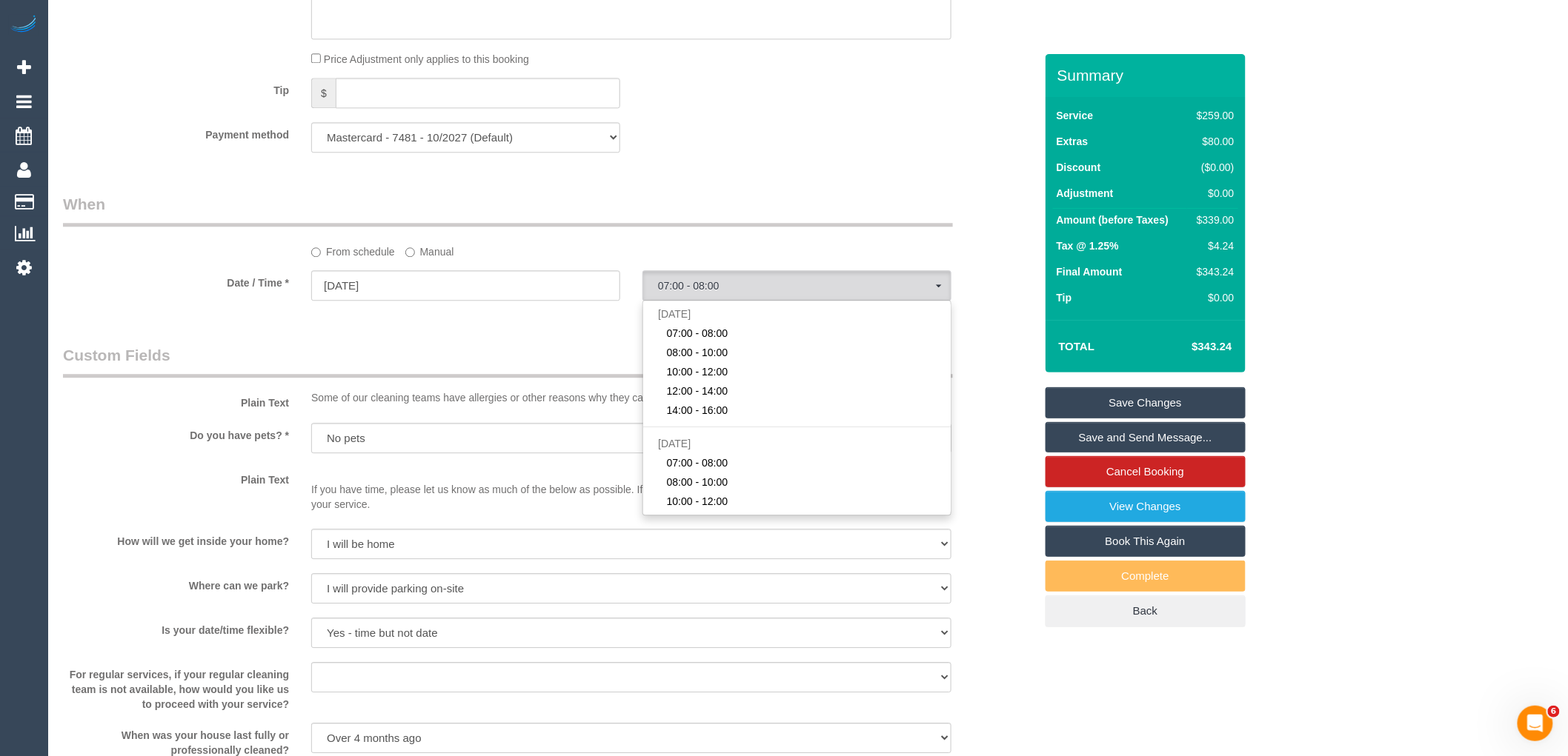
click at [443, 260] on label "Manual" at bounding box center [430, 249] width 49 height 20
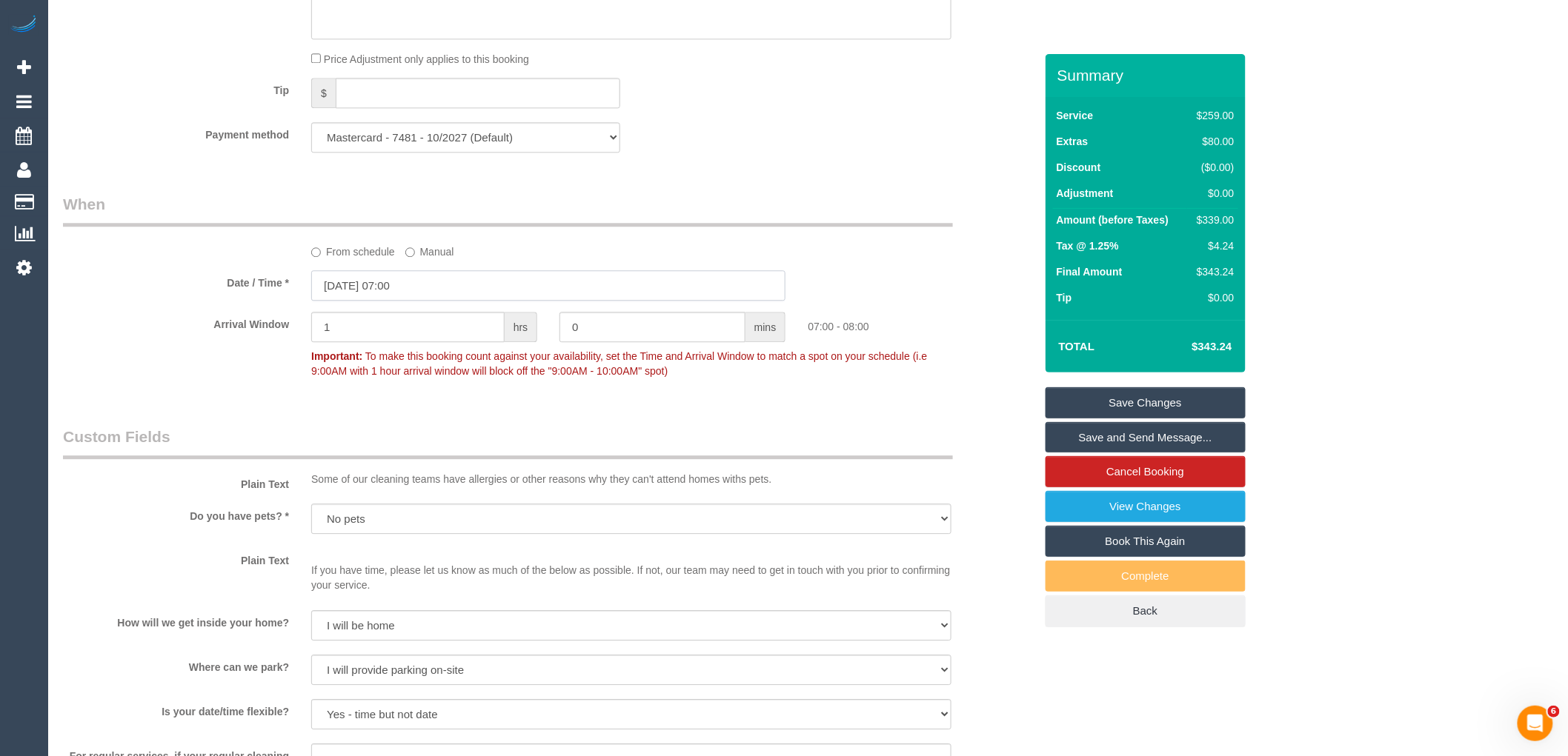
click at [418, 301] on input "27/10/2025 07:00" at bounding box center [548, 286] width 474 height 30
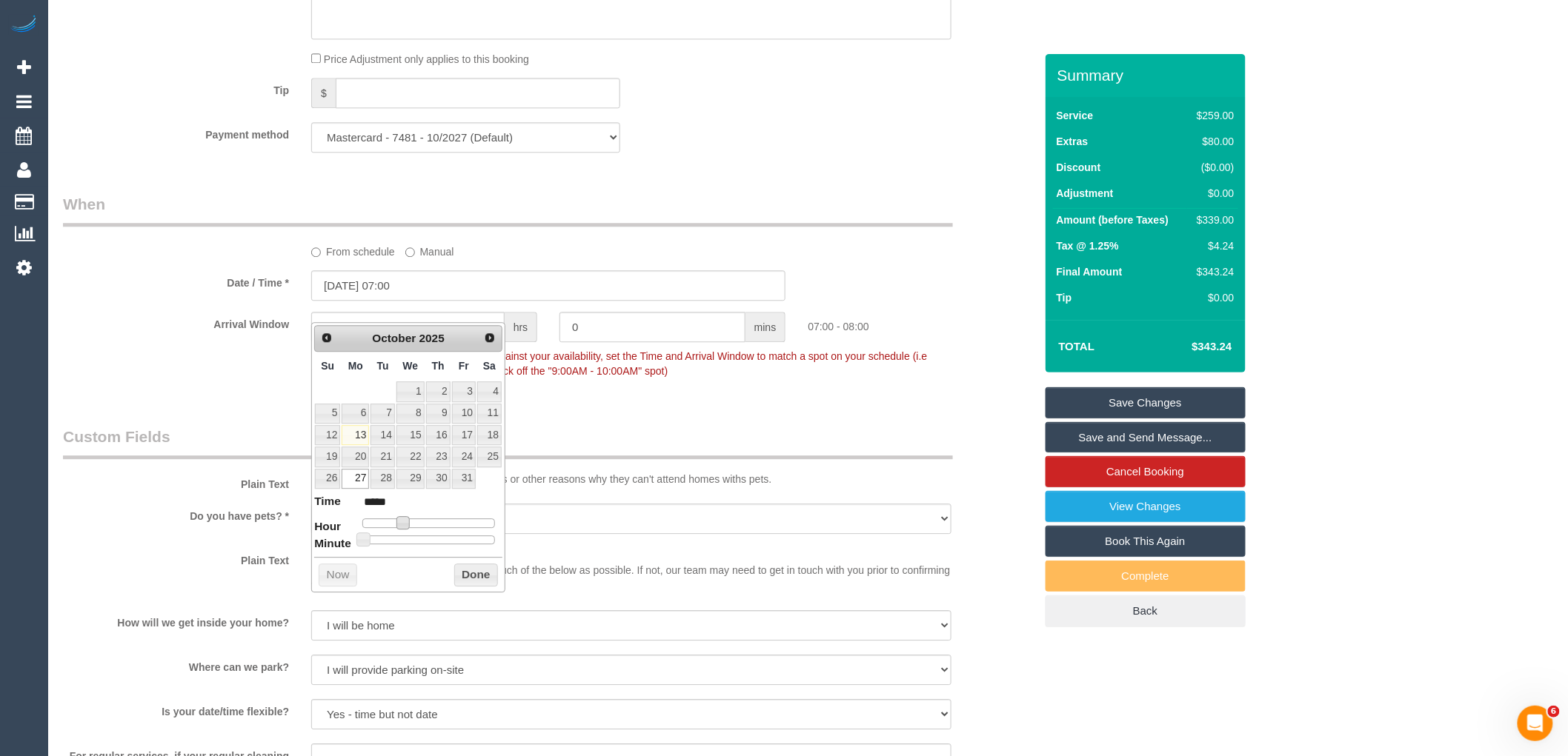
type input "27/10/2025 09:00"
type input "*****"
type input "27/10/2025 10:00"
type input "*****"
type input "27/10/2025 11:00"
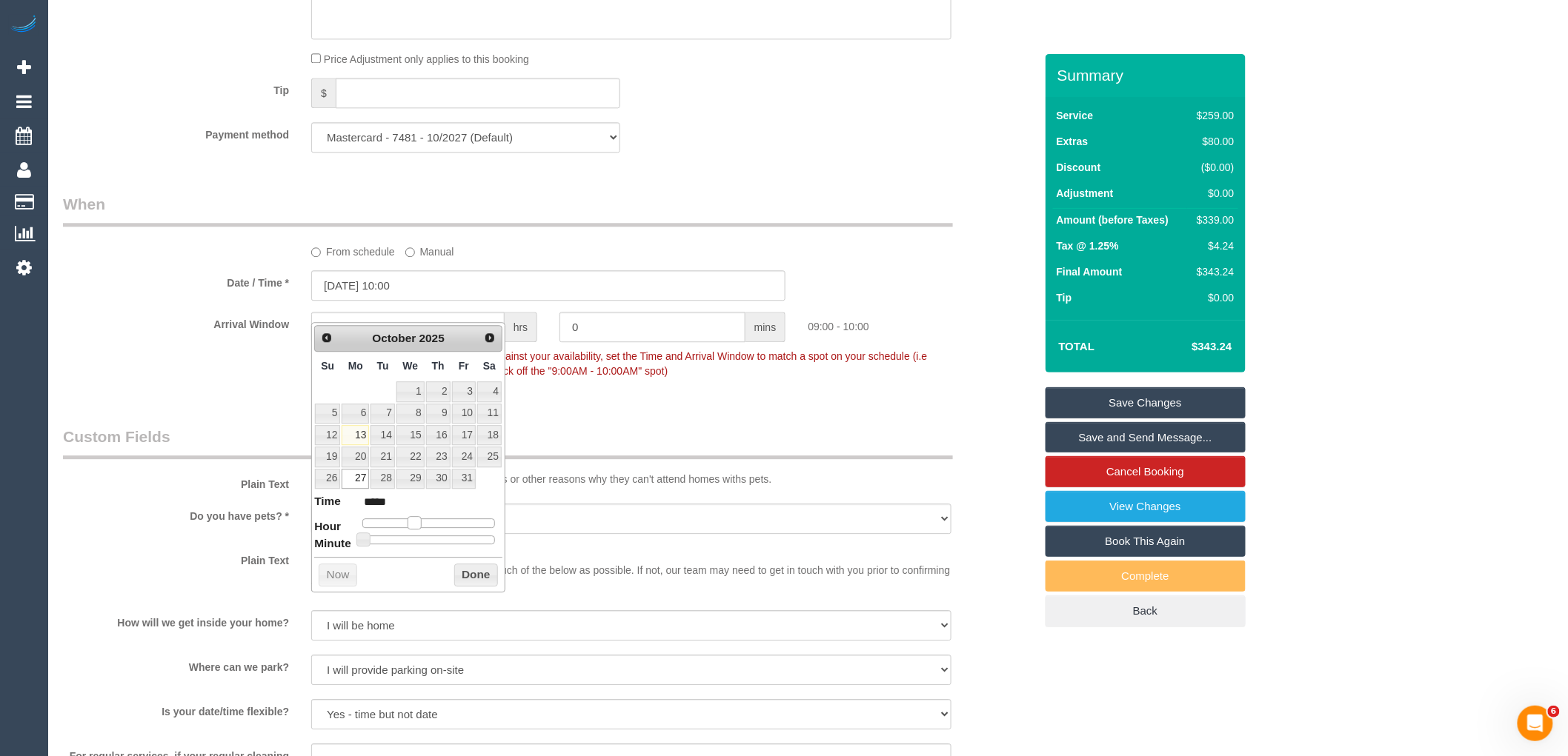
type input "*****"
type input "27/10/2025 12:00"
type input "*****"
type input "27/10/2025 13:00"
type input "*****"
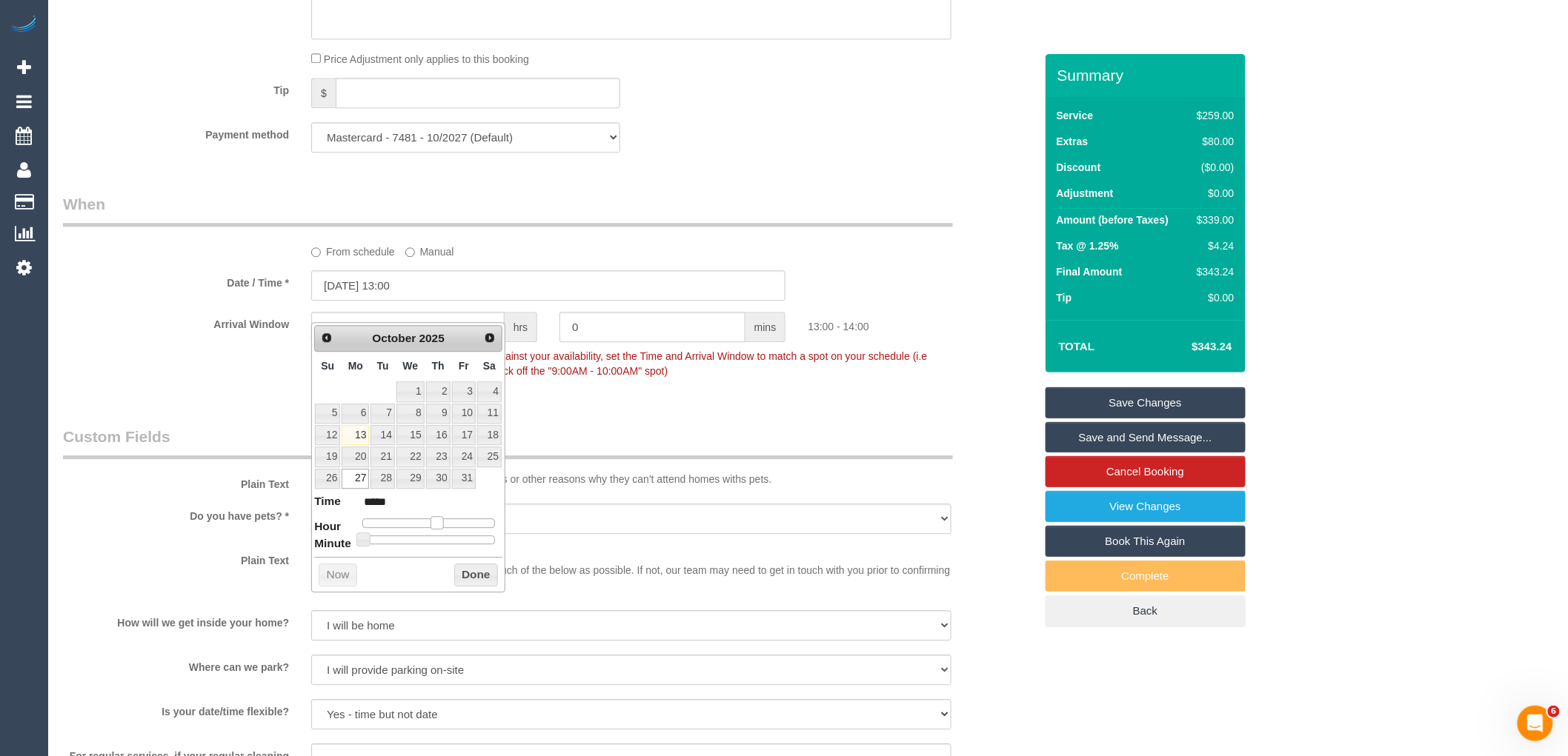
type input "27/10/2025 14:00"
type input "*****"
type input "27/10/2025 15:00"
type input "*****"
type input "27/10/2025 14:00"
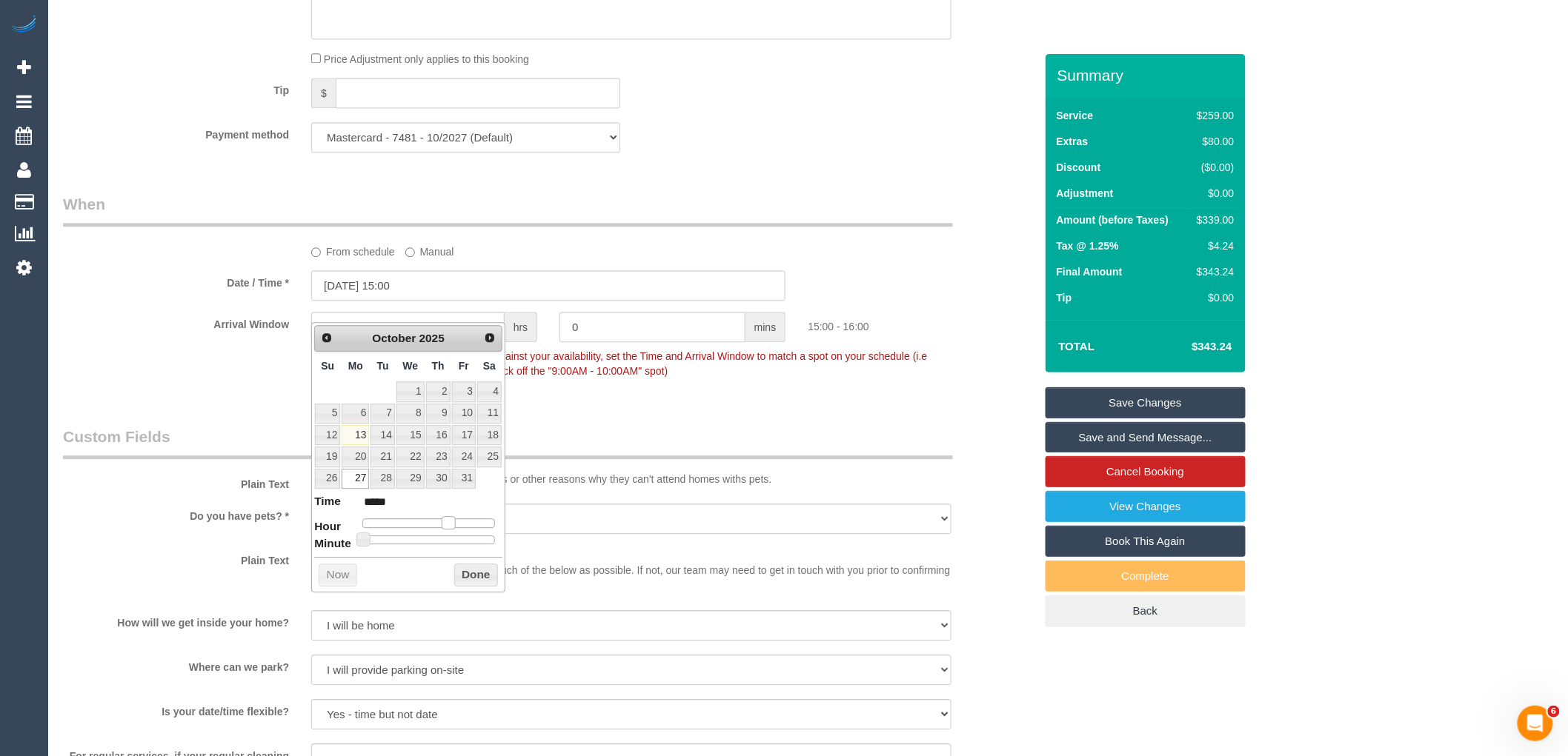
type input "*****"
drag, startPoint x: 413, startPoint y: 527, endPoint x: 443, endPoint y: 528, distance: 30.0
click at [443, 528] on span at bounding box center [443, 523] width 13 height 13
click at [464, 571] on button "Done" at bounding box center [476, 576] width 44 height 24
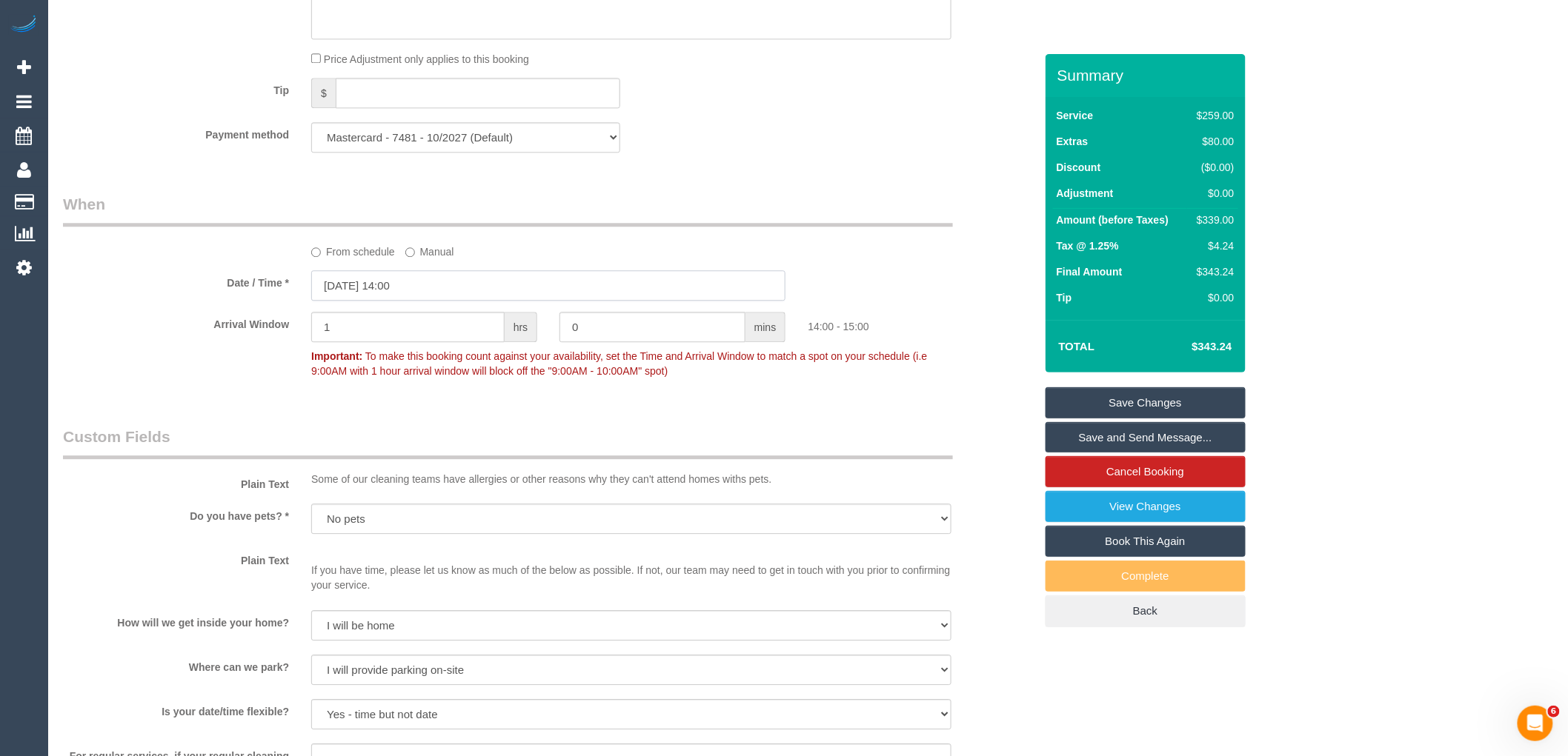
click at [419, 301] on input "27/10/2025 14:00" at bounding box center [548, 286] width 474 height 30
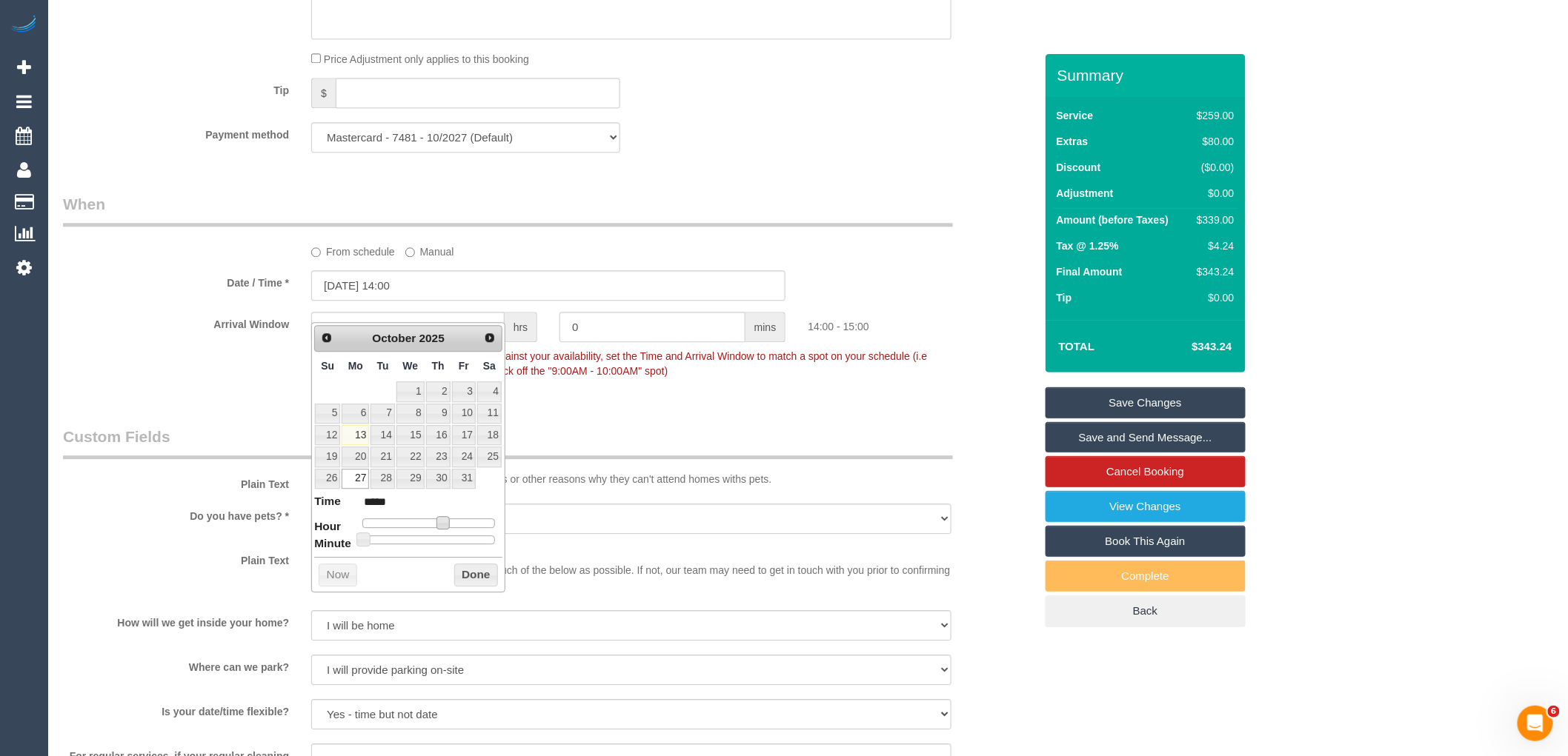
type input "27/10/2025 13:00"
type input "*****"
click at [438, 523] on span at bounding box center [437, 523] width 13 height 13
click at [471, 577] on button "Done" at bounding box center [476, 576] width 44 height 24
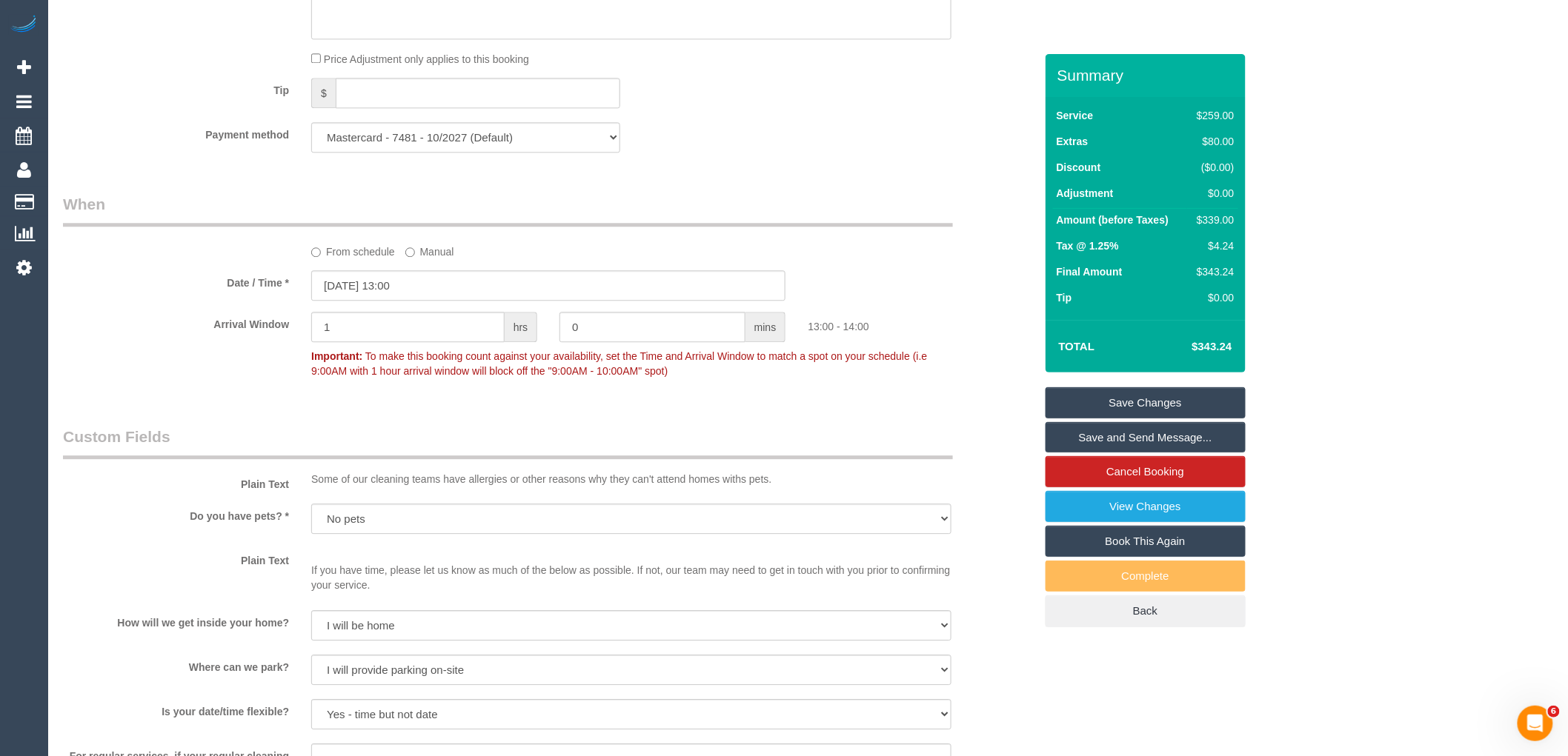
click at [1083, 395] on link "Save Changes" at bounding box center [1146, 403] width 200 height 31
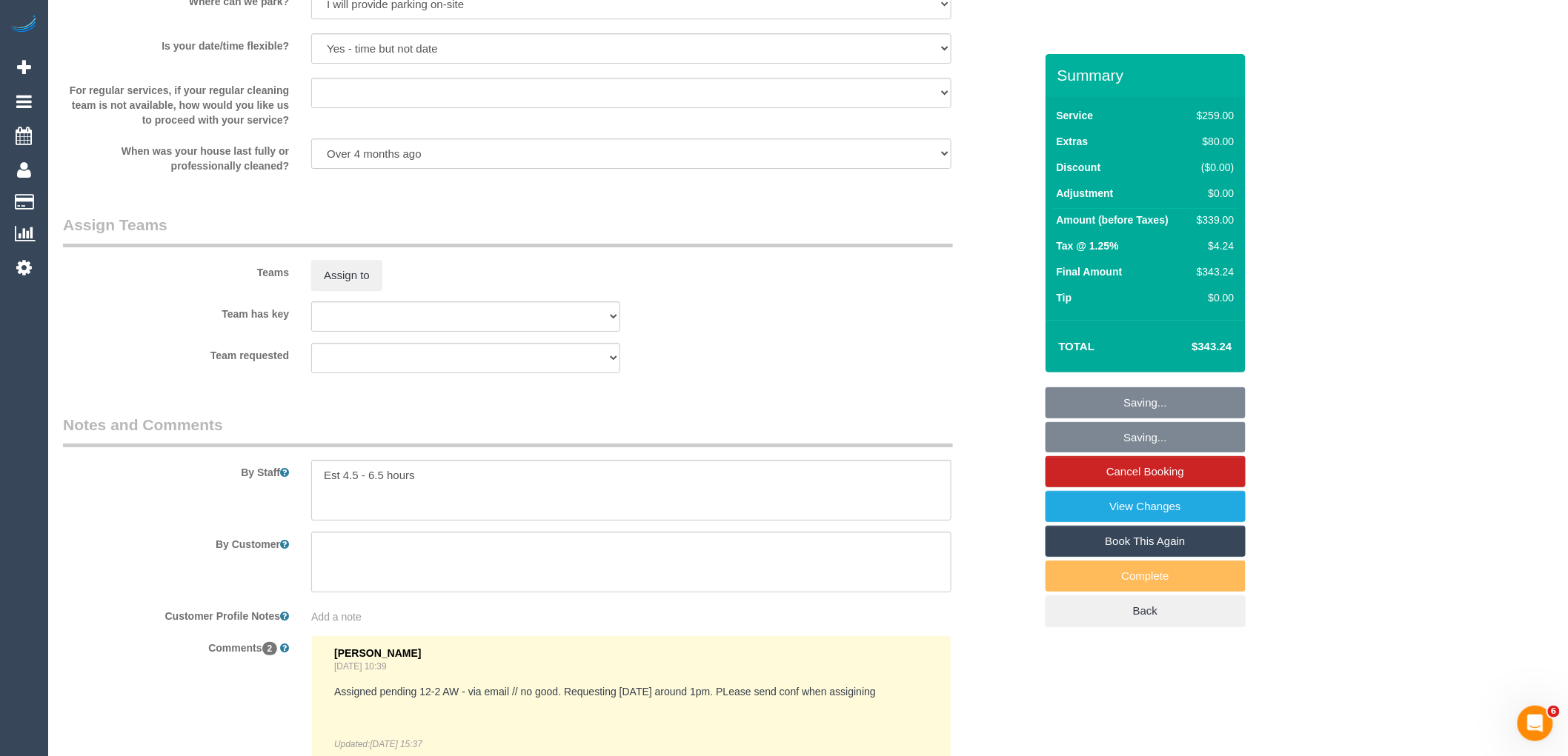
scroll to position [2374, 0]
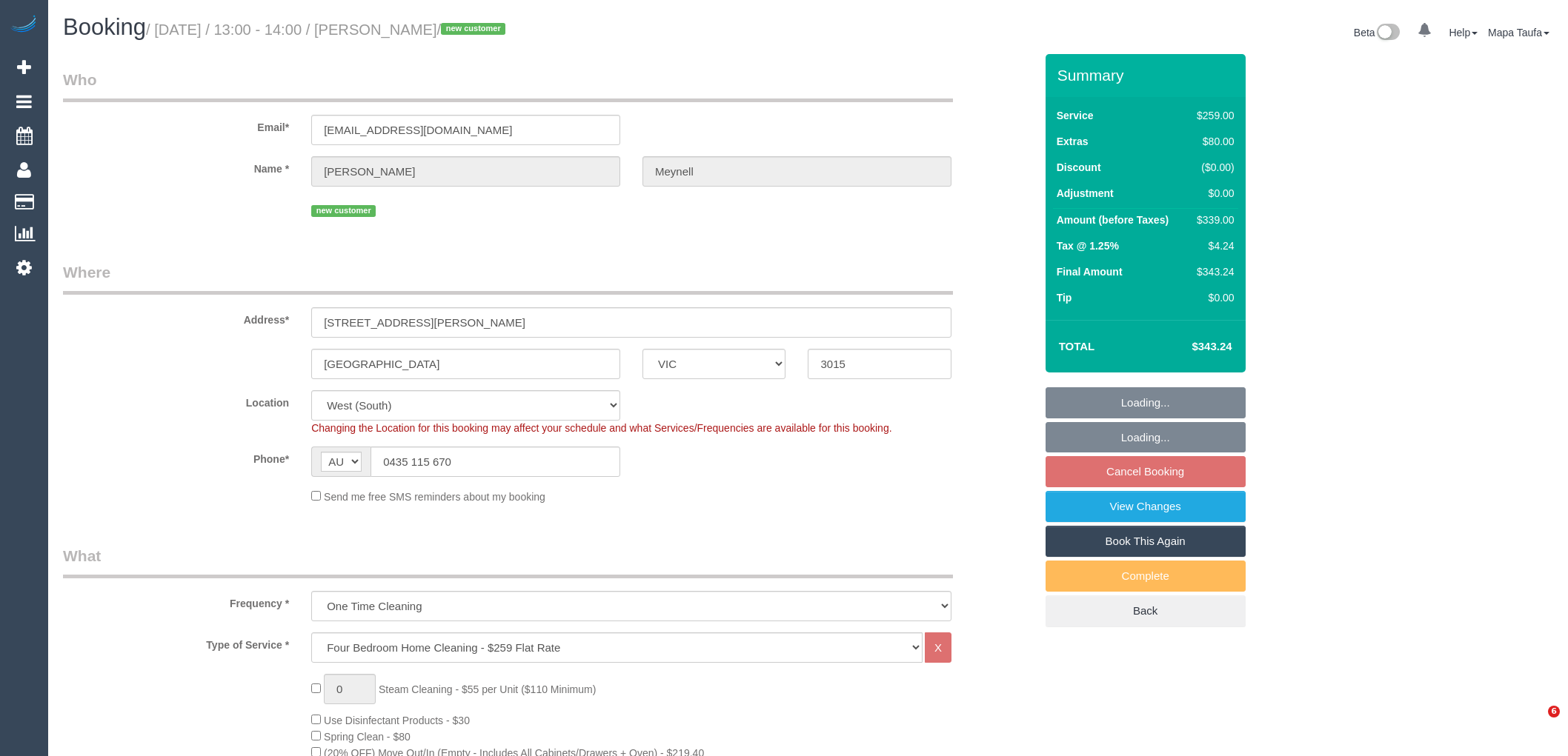
select select "VIC"
select select "number:28"
select select "number:14"
select select "number:18"
select select "number:24"
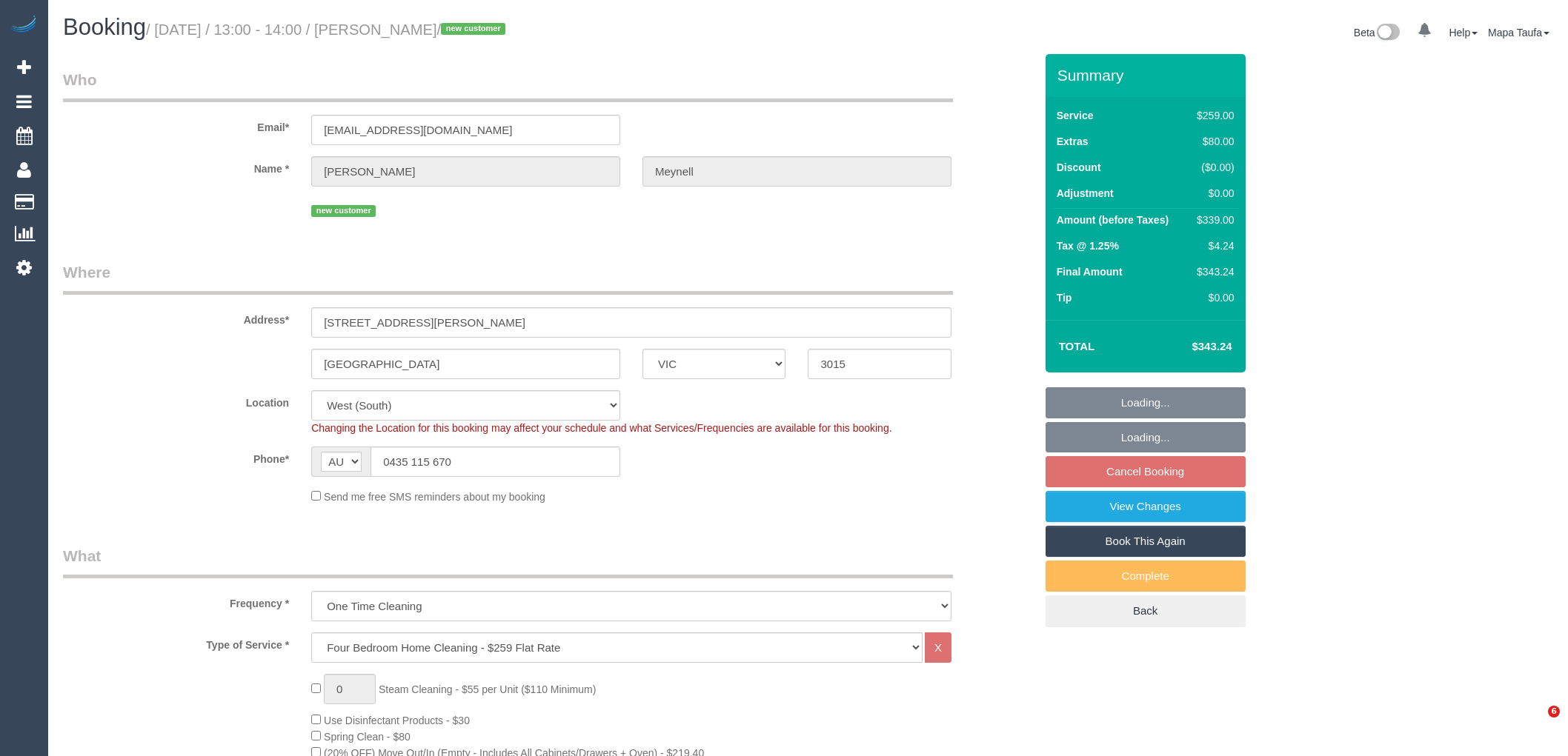
select select "number:26"
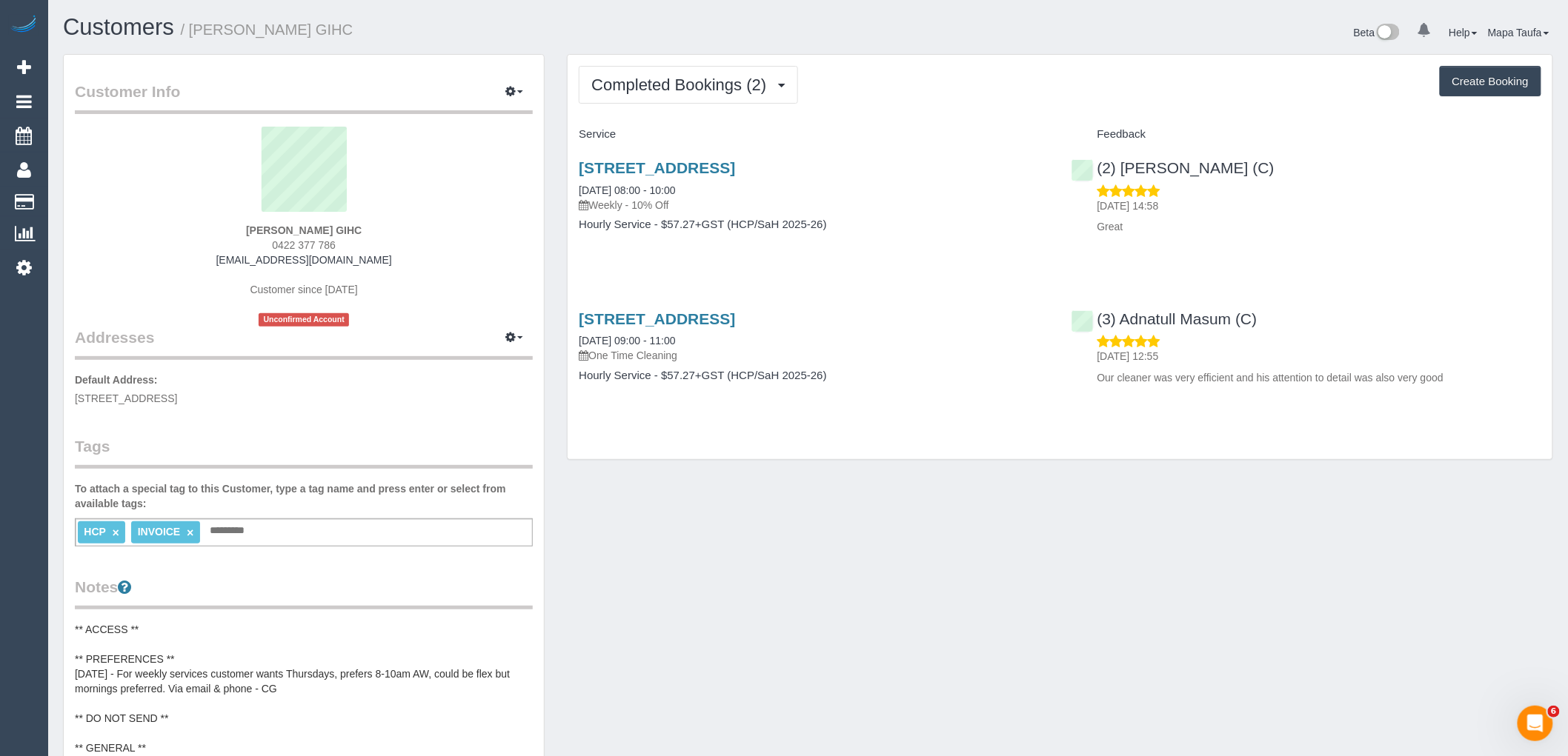
click at [701, 105] on div "Completed Bookings (2) Completed Bookings (2) Upcoming Bookings (11) Cancelled …" at bounding box center [1060, 257] width 985 height 405
click at [693, 96] on button "Completed Bookings (2)" at bounding box center [688, 85] width 220 height 37
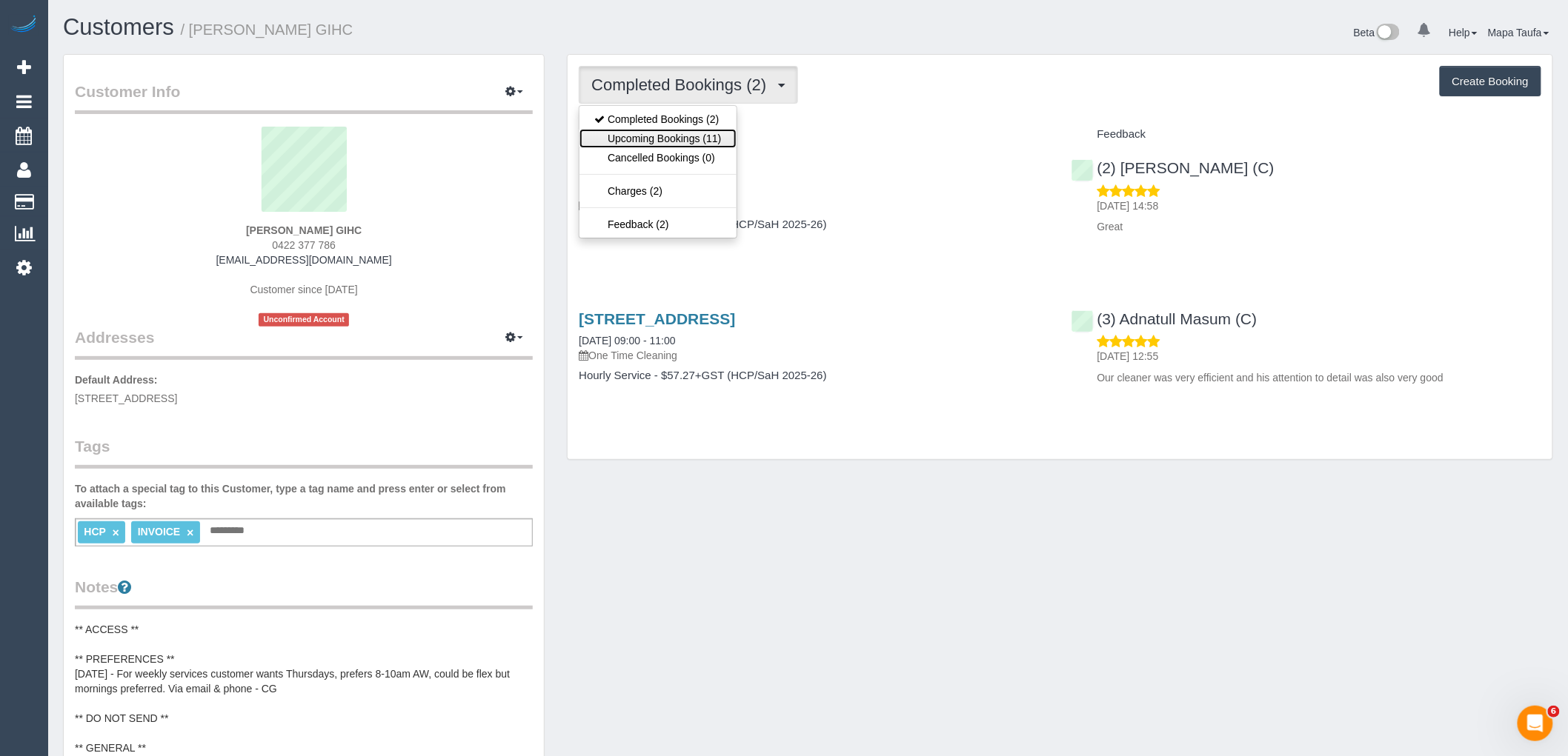
click at [713, 136] on link "Upcoming Bookings (11)" at bounding box center [657, 138] width 156 height 20
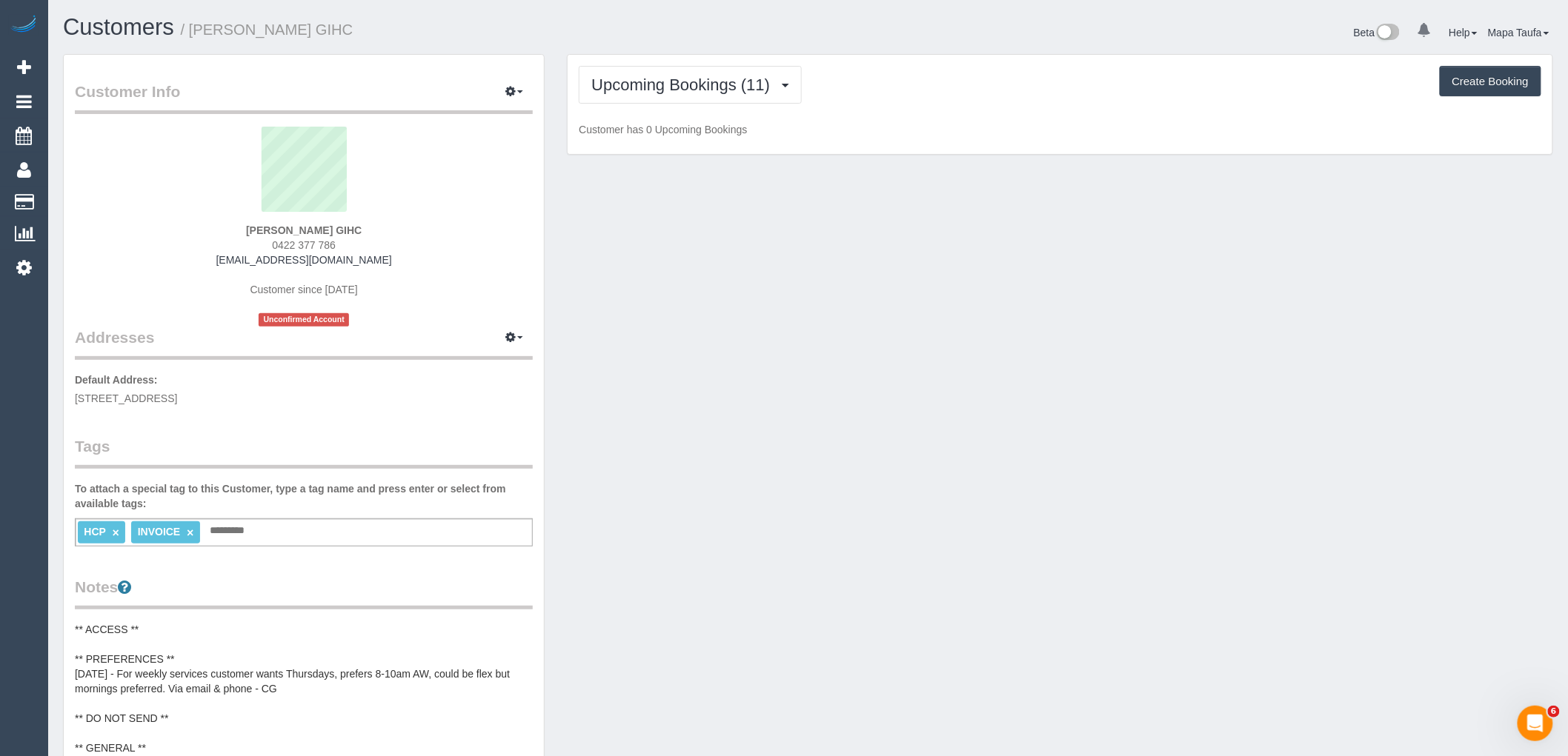
click at [930, 120] on div "Upcoming Bookings (11) Completed Bookings (2) Upcoming Bookings (11) Cancelled …" at bounding box center [1060, 104] width 985 height 100
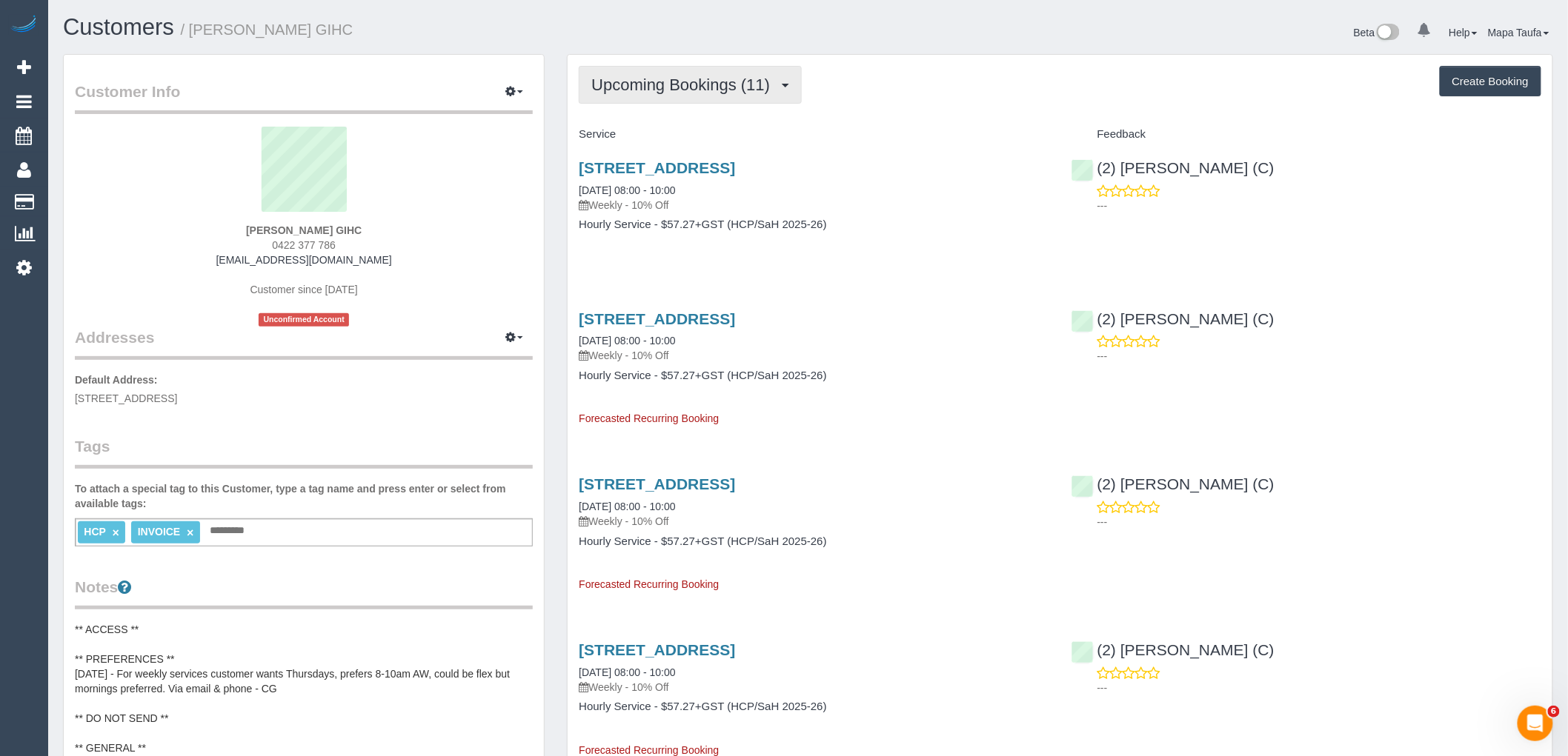
click at [708, 93] on span "Upcoming Bookings (11)" at bounding box center [684, 85] width 186 height 19
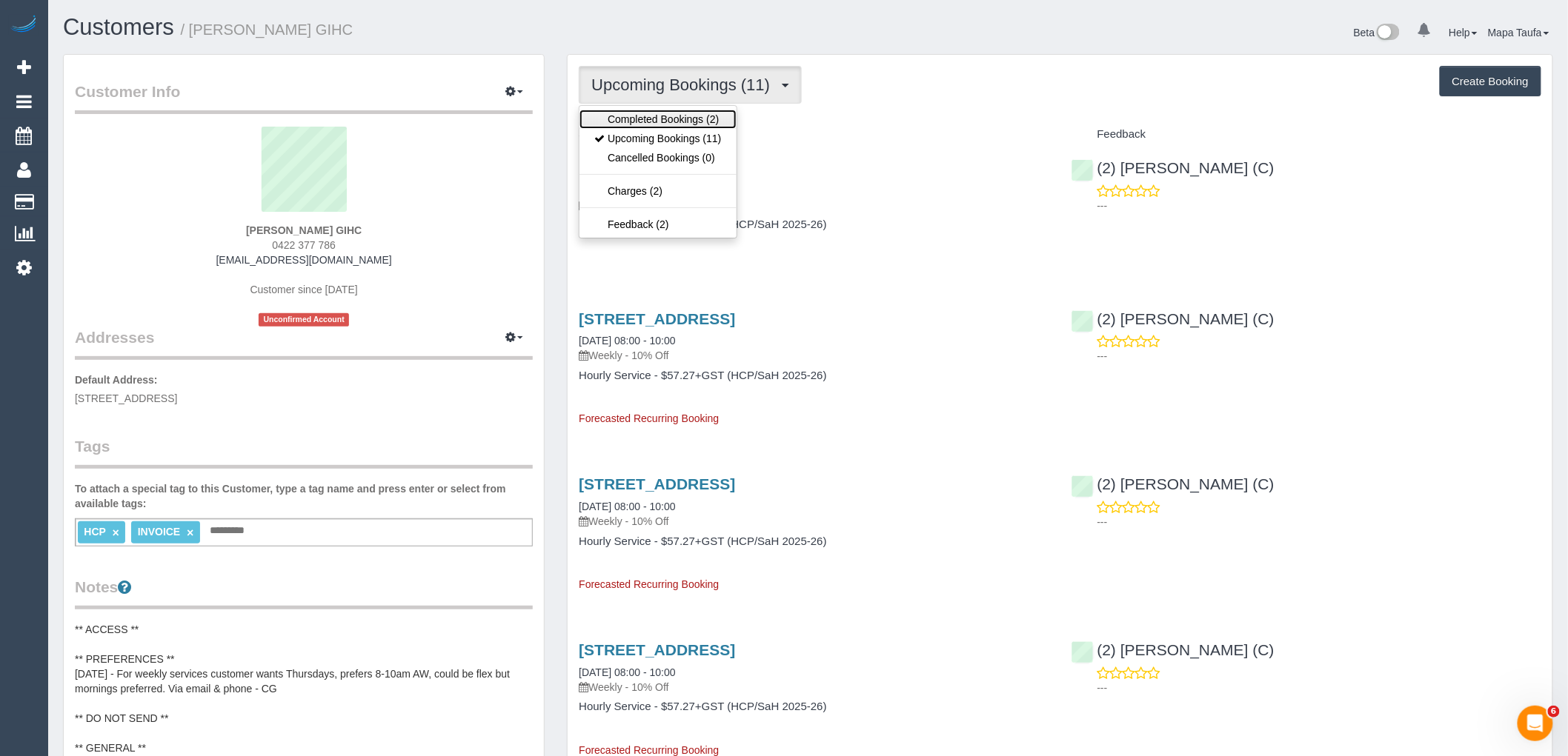
click at [705, 120] on link "Completed Bookings (2)" at bounding box center [657, 120] width 156 height 20
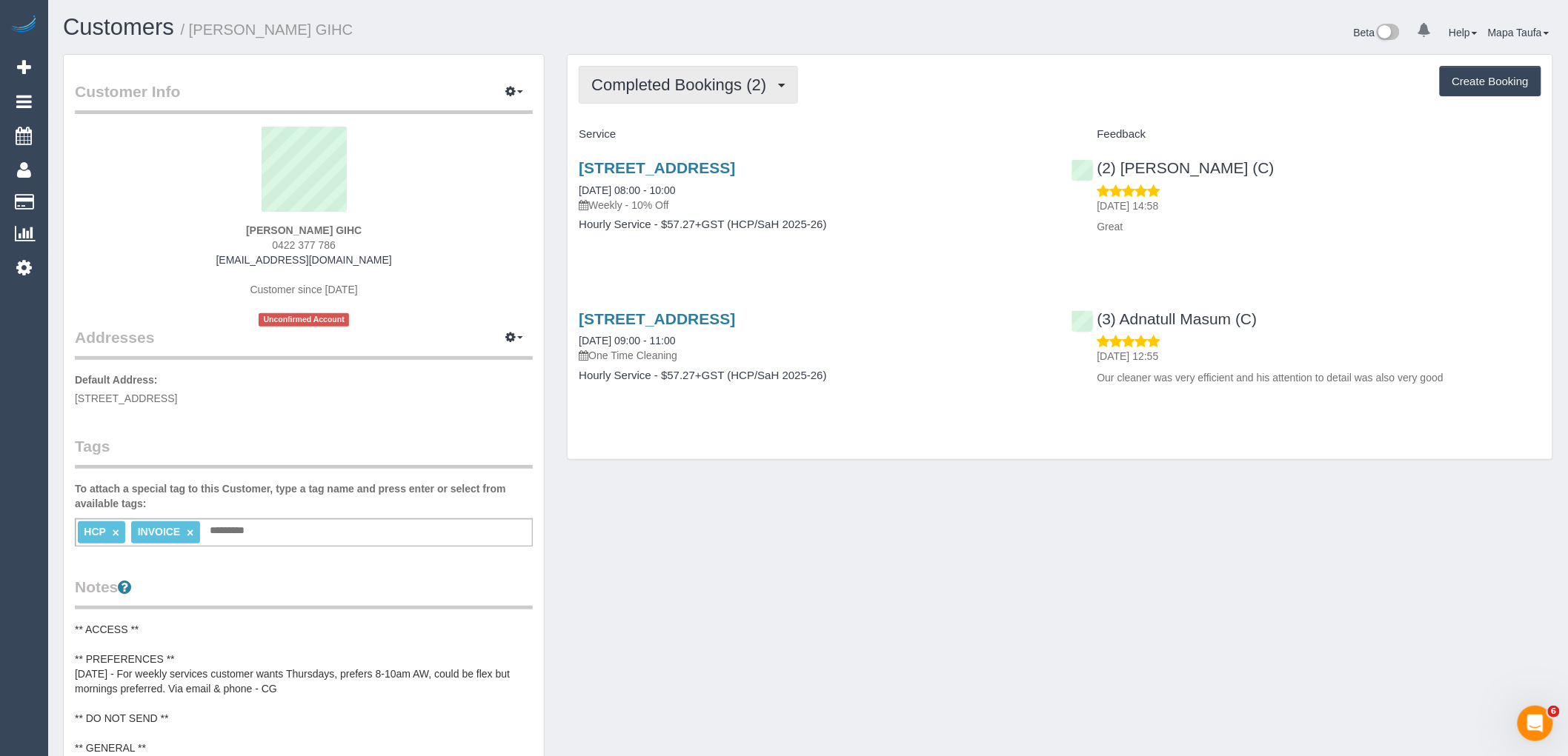
click at [727, 87] on span "Completed Bookings (2)" at bounding box center [682, 85] width 182 height 19
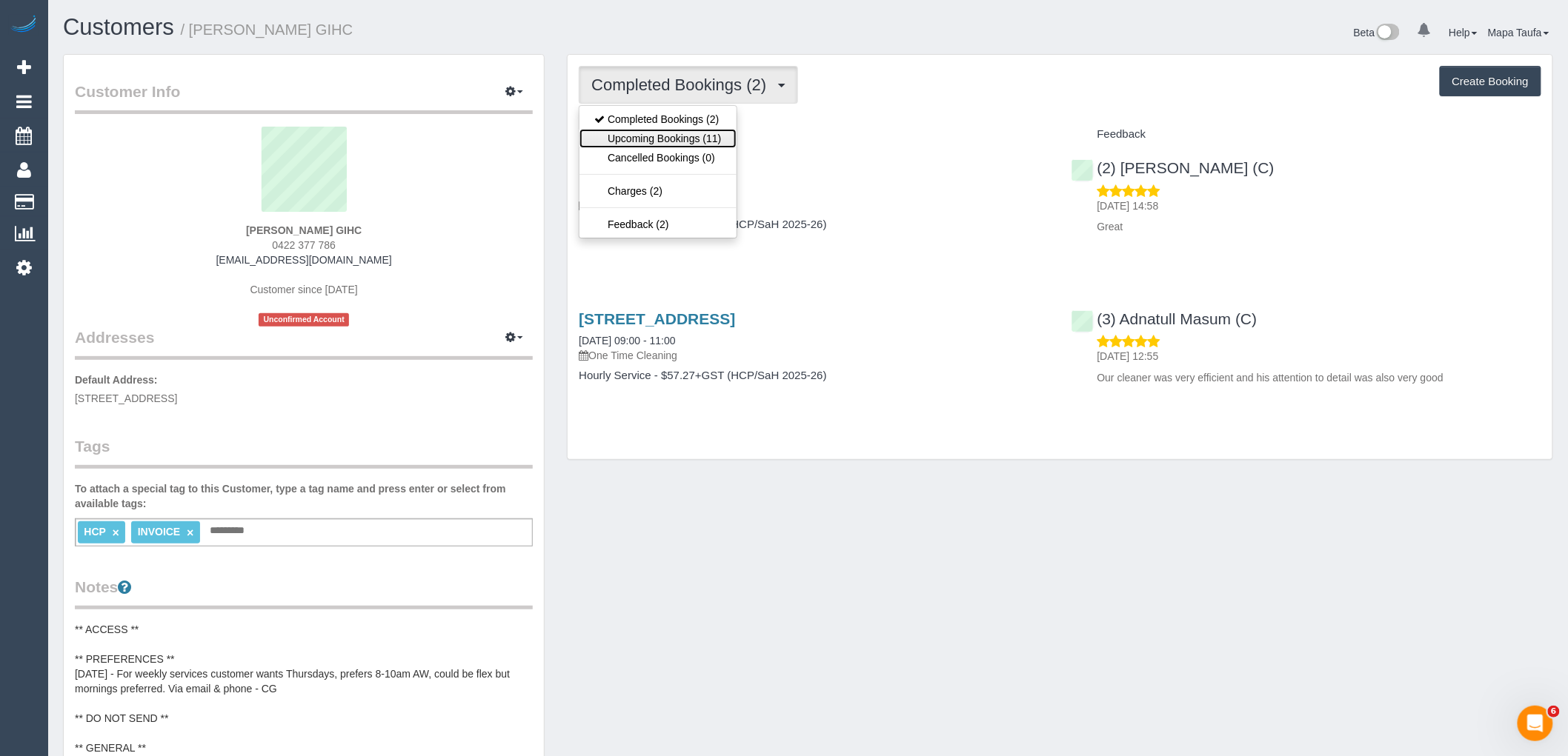
click at [691, 137] on link "Upcoming Bookings (11)" at bounding box center [657, 138] width 156 height 20
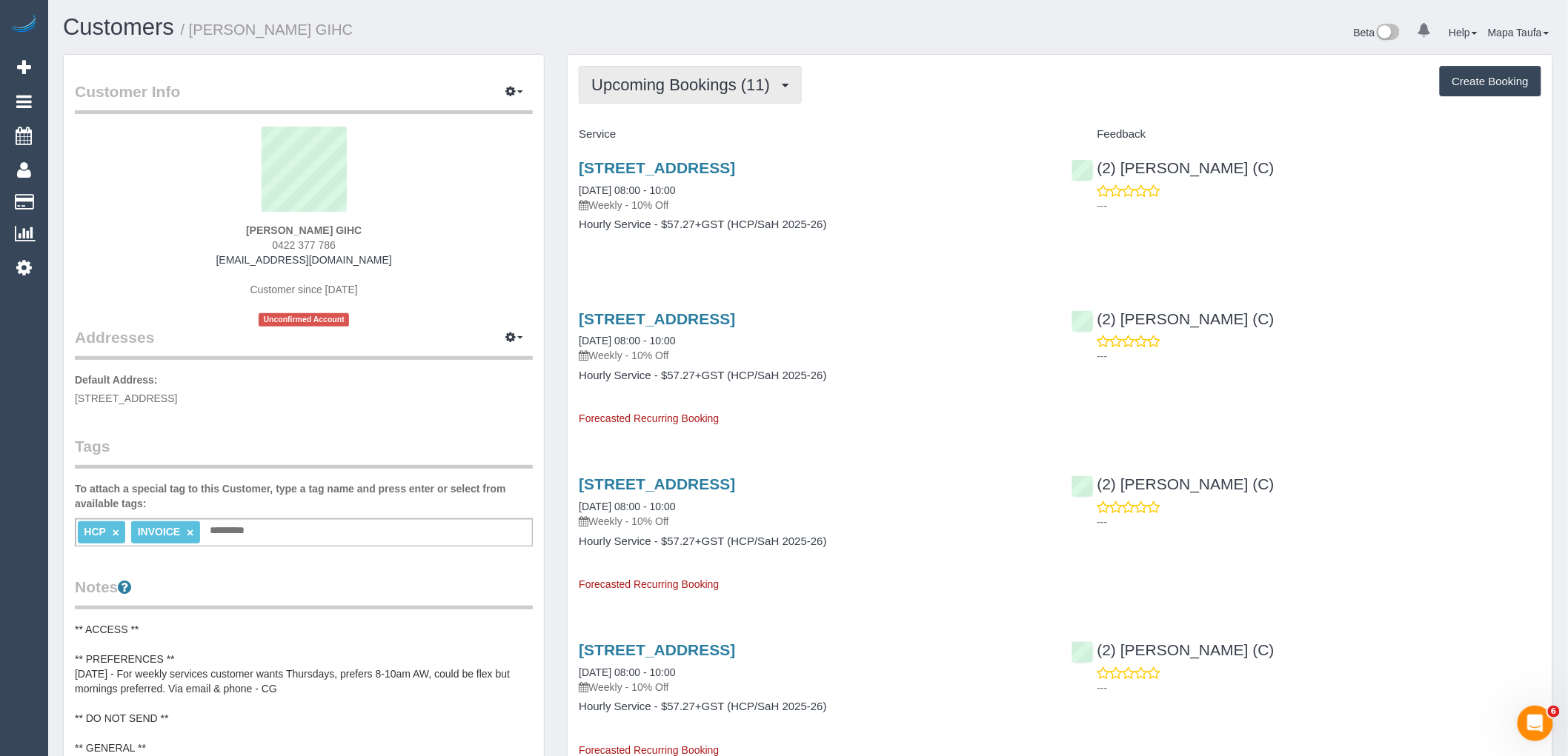
click at [676, 94] on span "Upcoming Bookings (11)" at bounding box center [684, 85] width 186 height 19
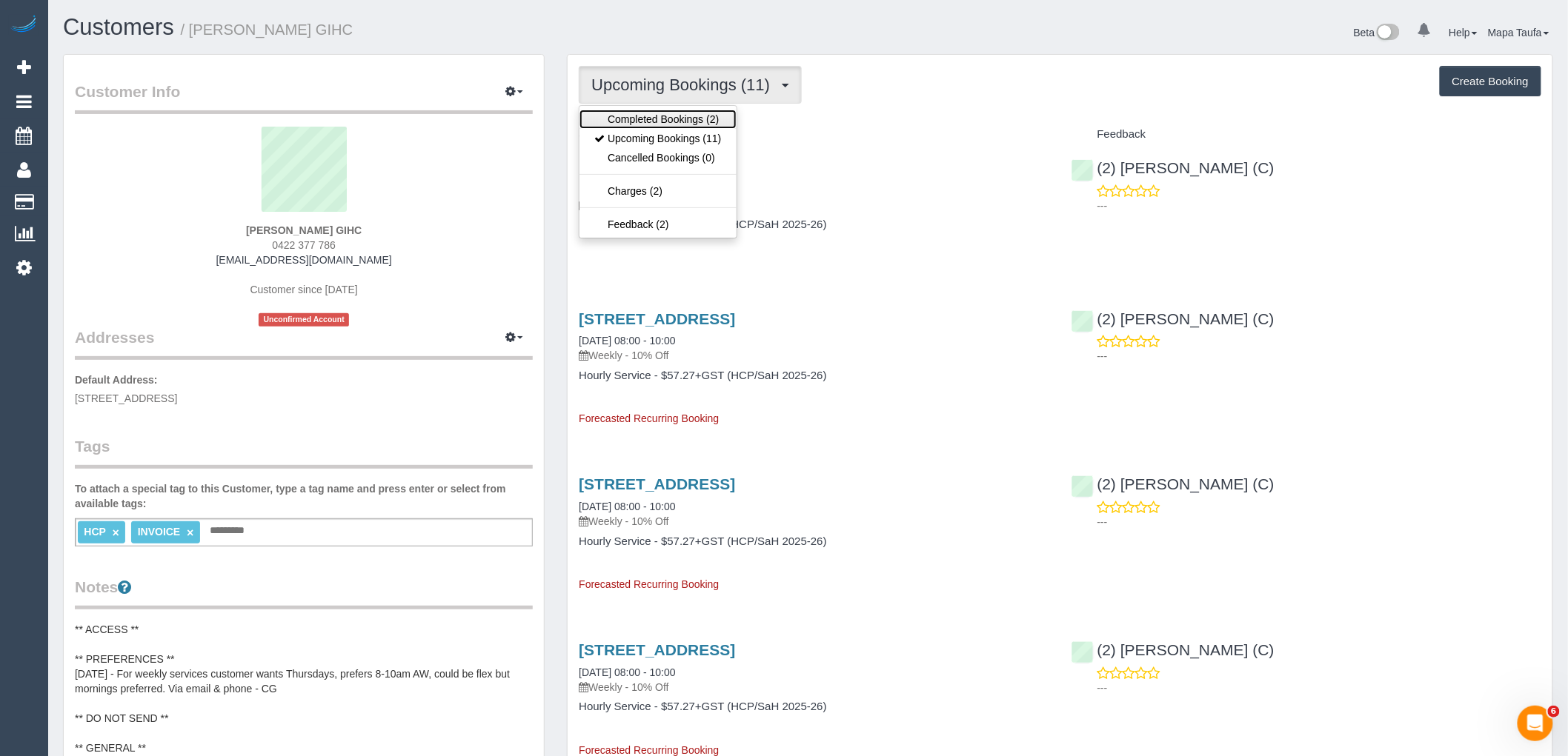
click at [671, 117] on link "Completed Bookings (2)" at bounding box center [657, 120] width 156 height 20
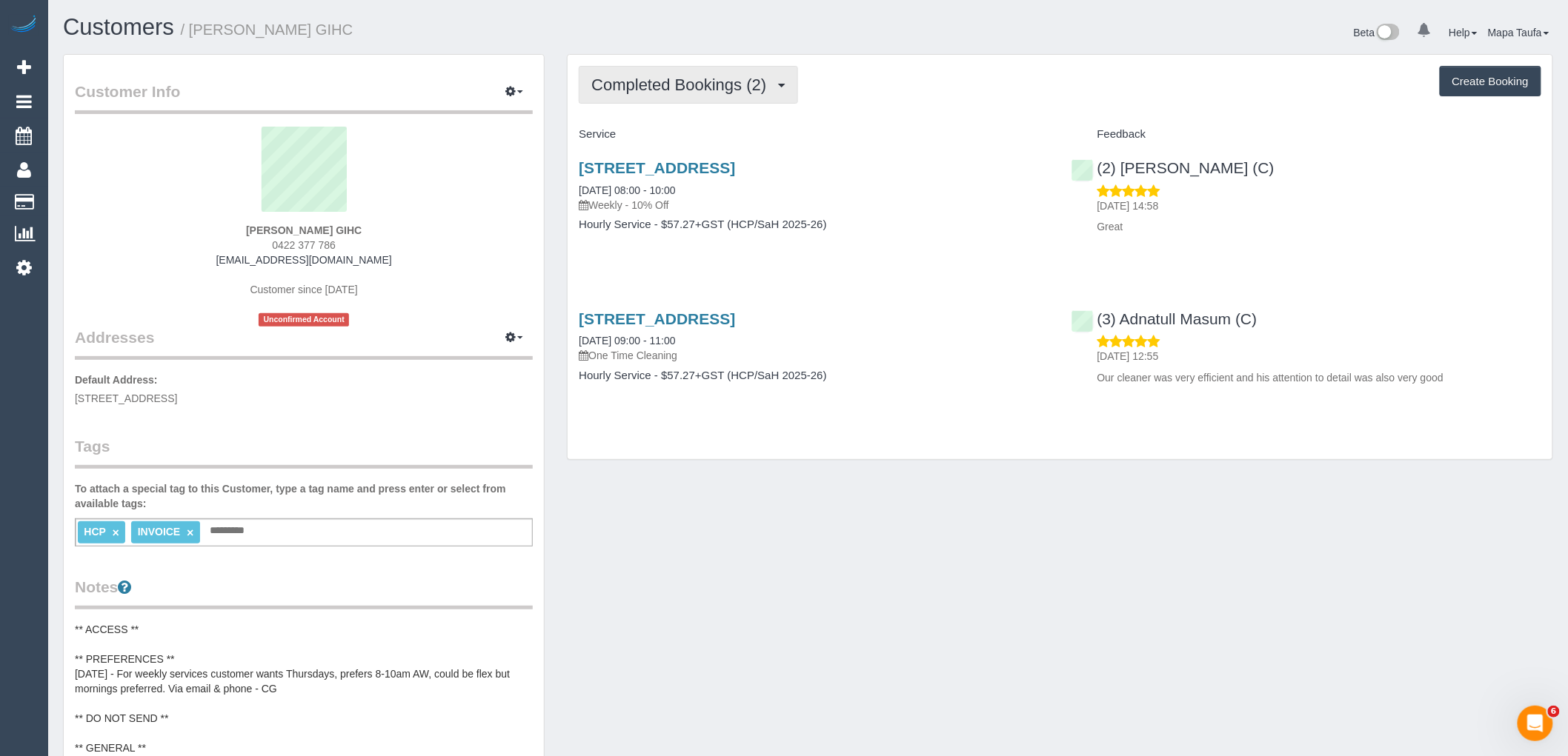
click at [680, 89] on span "Completed Bookings (2)" at bounding box center [682, 85] width 182 height 19
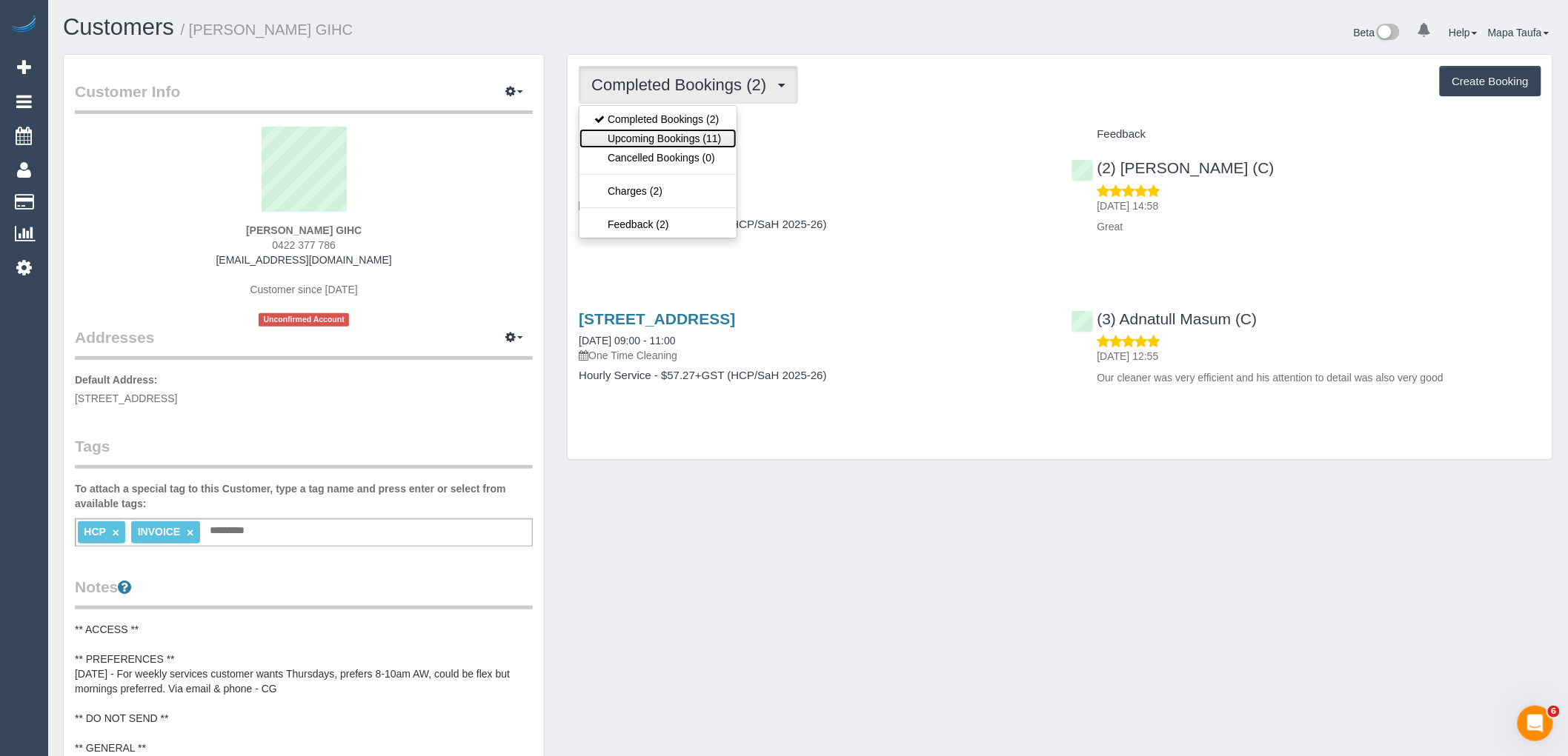
click at [674, 137] on link "Upcoming Bookings (11)" at bounding box center [657, 138] width 156 height 20
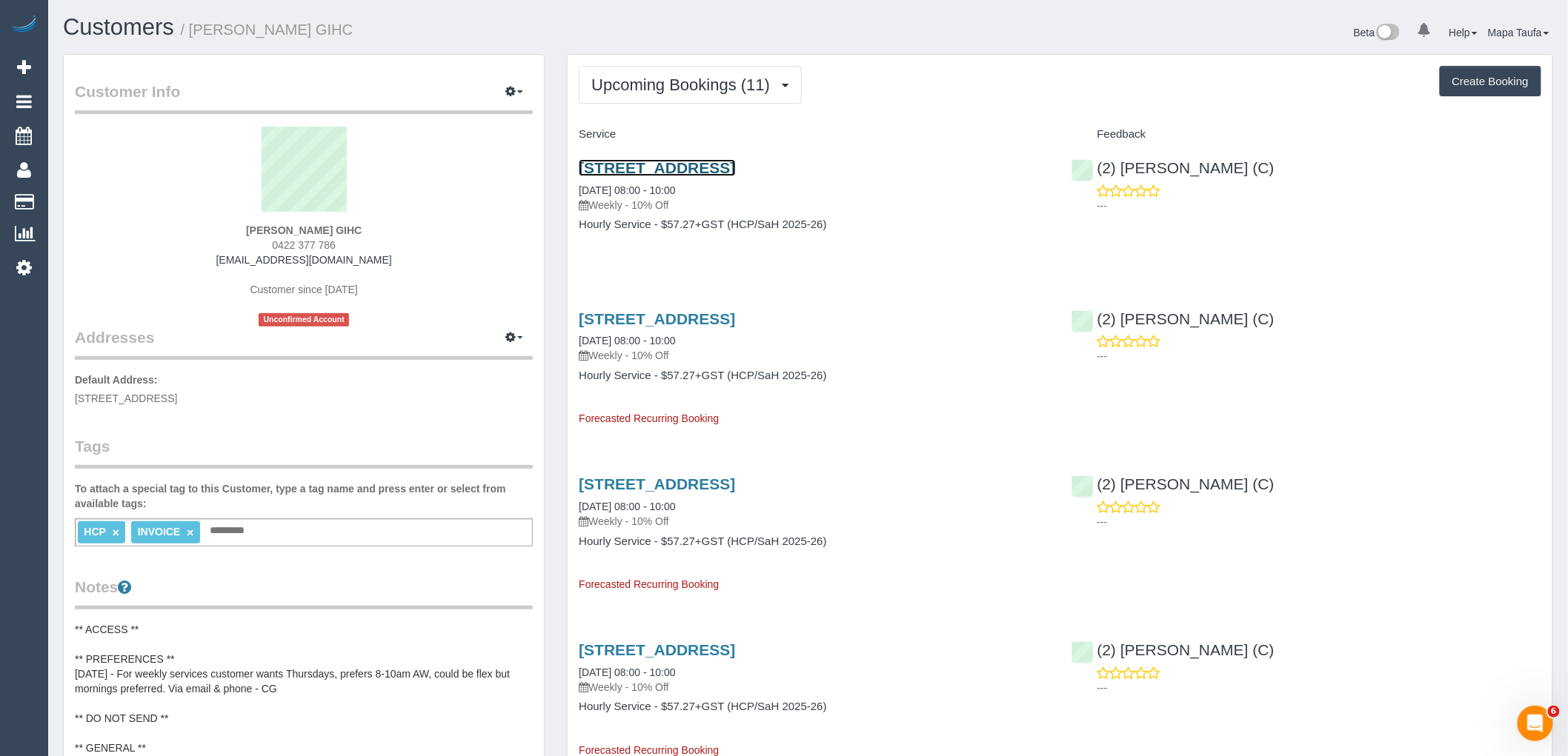
click at [669, 164] on link "1 Cherry Grove, Donvale, VIC 3111" at bounding box center [656, 167] width 156 height 17
click at [642, 83] on span "Upcoming Bookings (11)" at bounding box center [684, 85] width 186 height 19
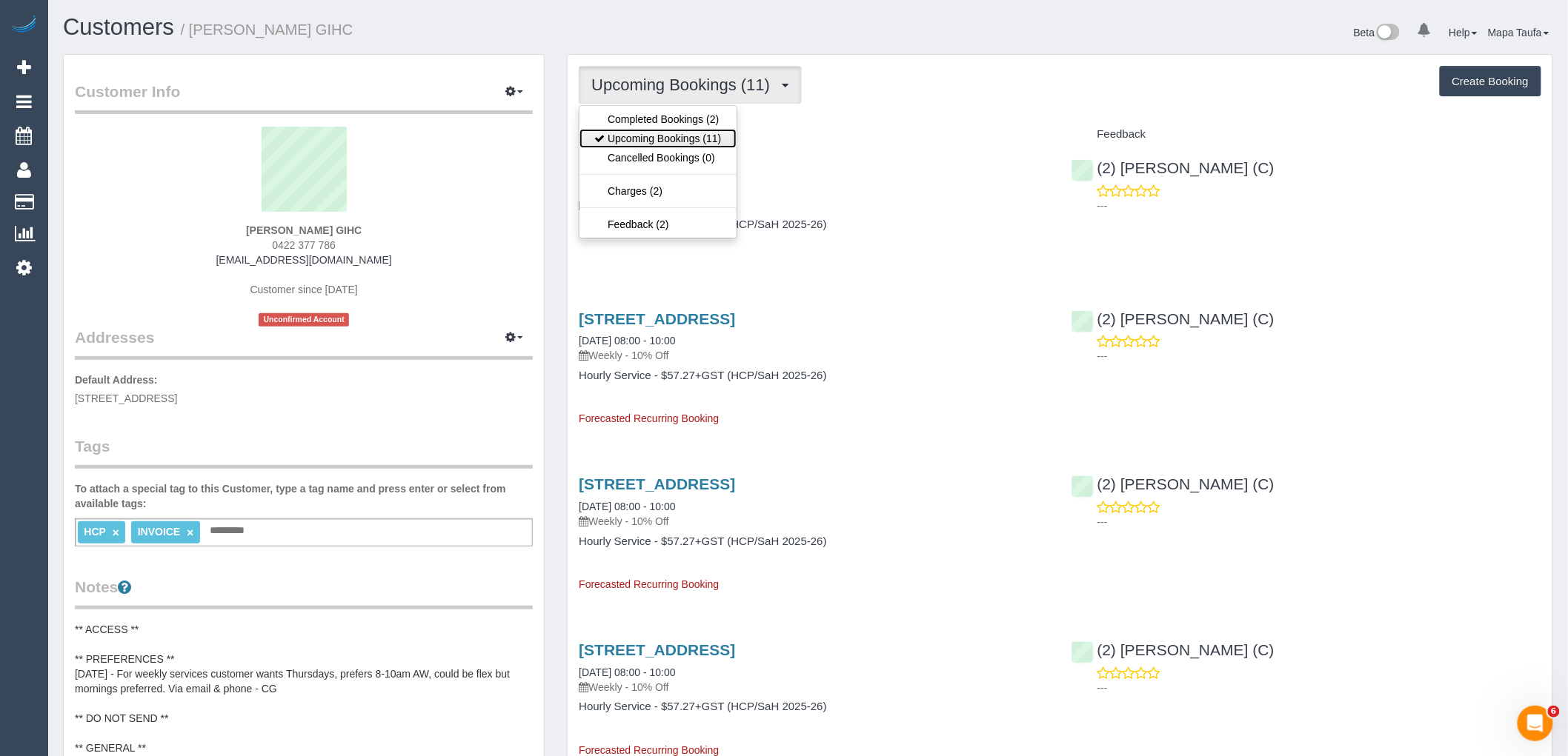
click at [643, 134] on link "Upcoming Bookings (11)" at bounding box center [657, 138] width 156 height 20
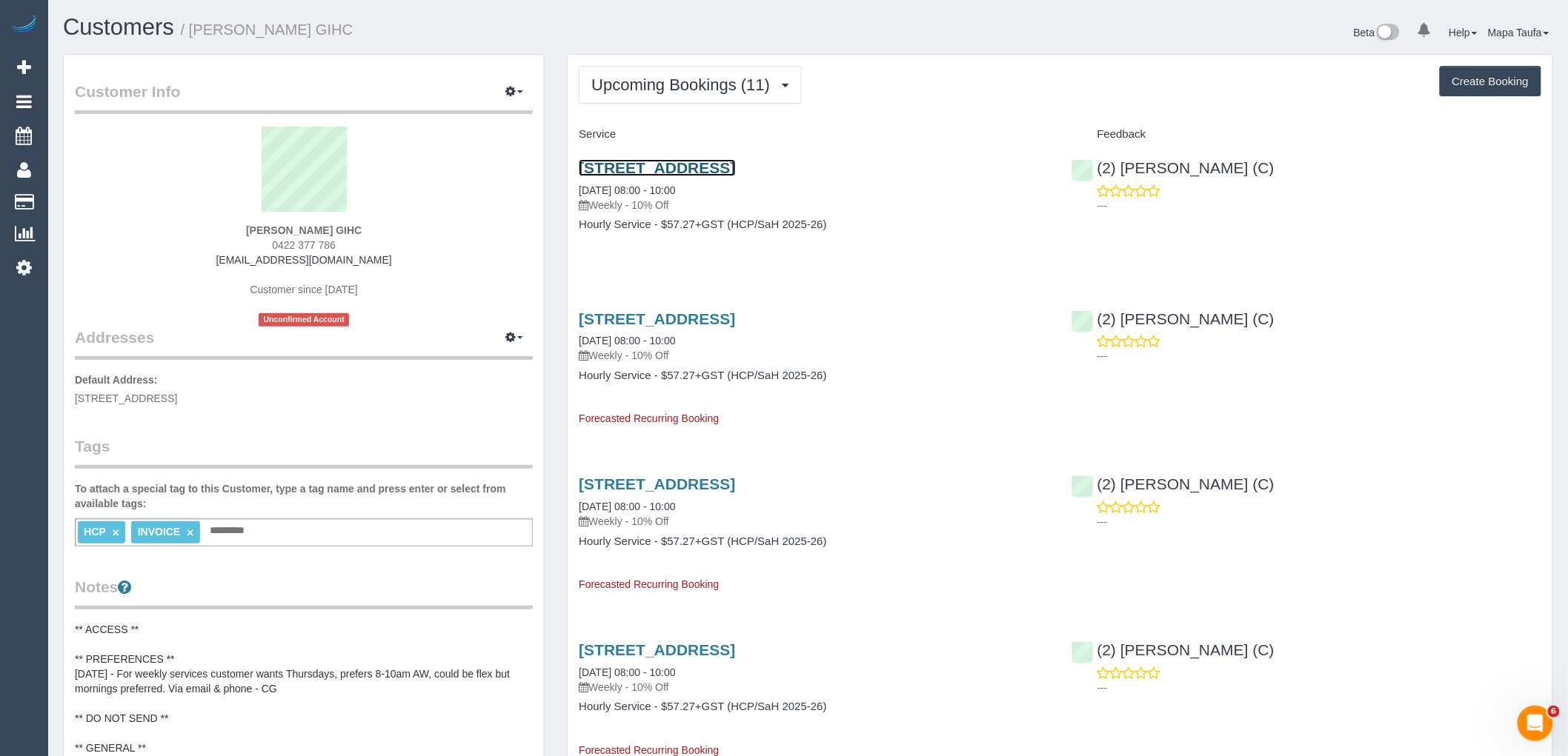
click at [693, 168] on link "1 Cherry Grove, Donvale, VIC 3111" at bounding box center [656, 167] width 156 height 17
click at [652, 85] on span "Upcoming Bookings (11)" at bounding box center [684, 85] width 186 height 19
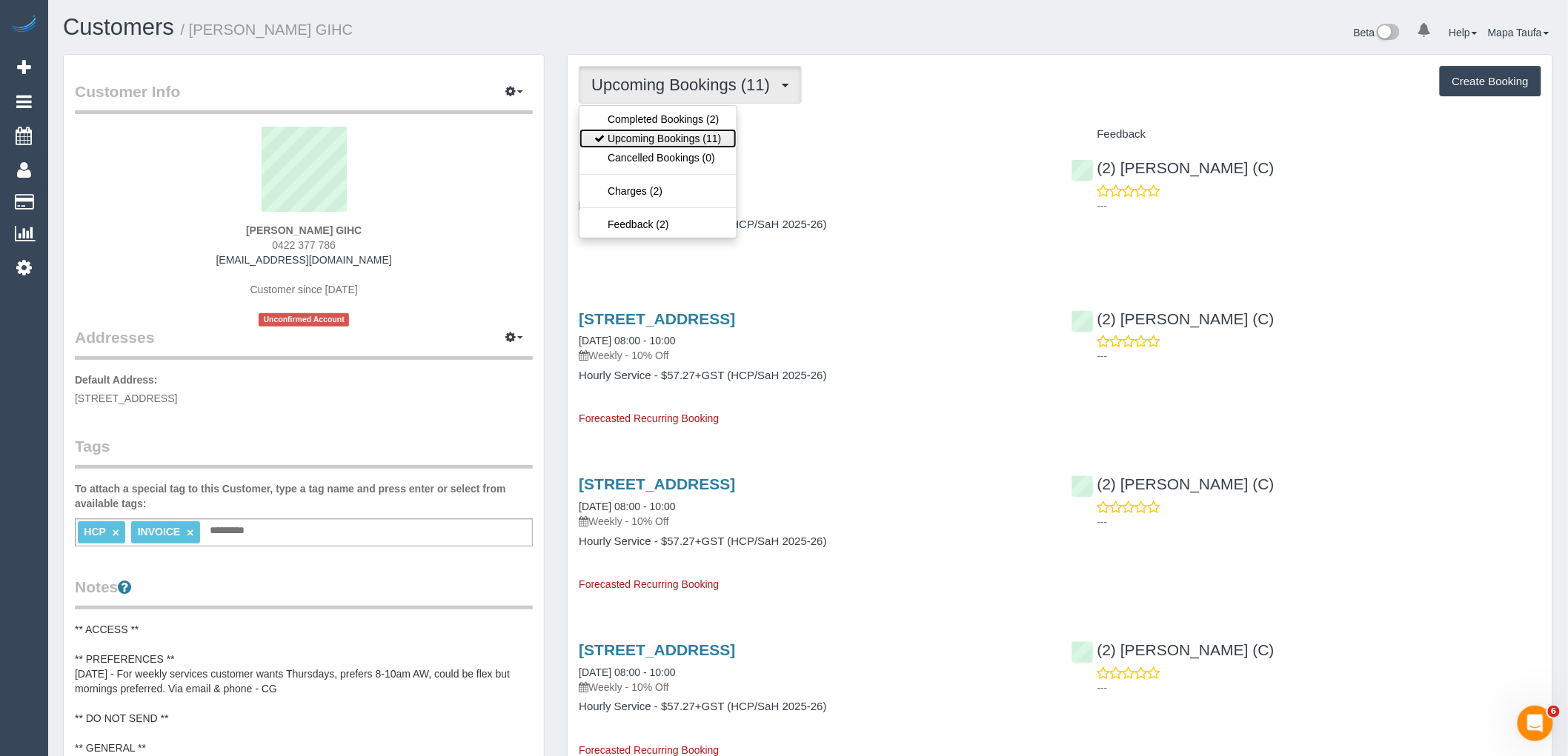
click at [656, 139] on link "Upcoming Bookings (11)" at bounding box center [657, 138] width 156 height 20
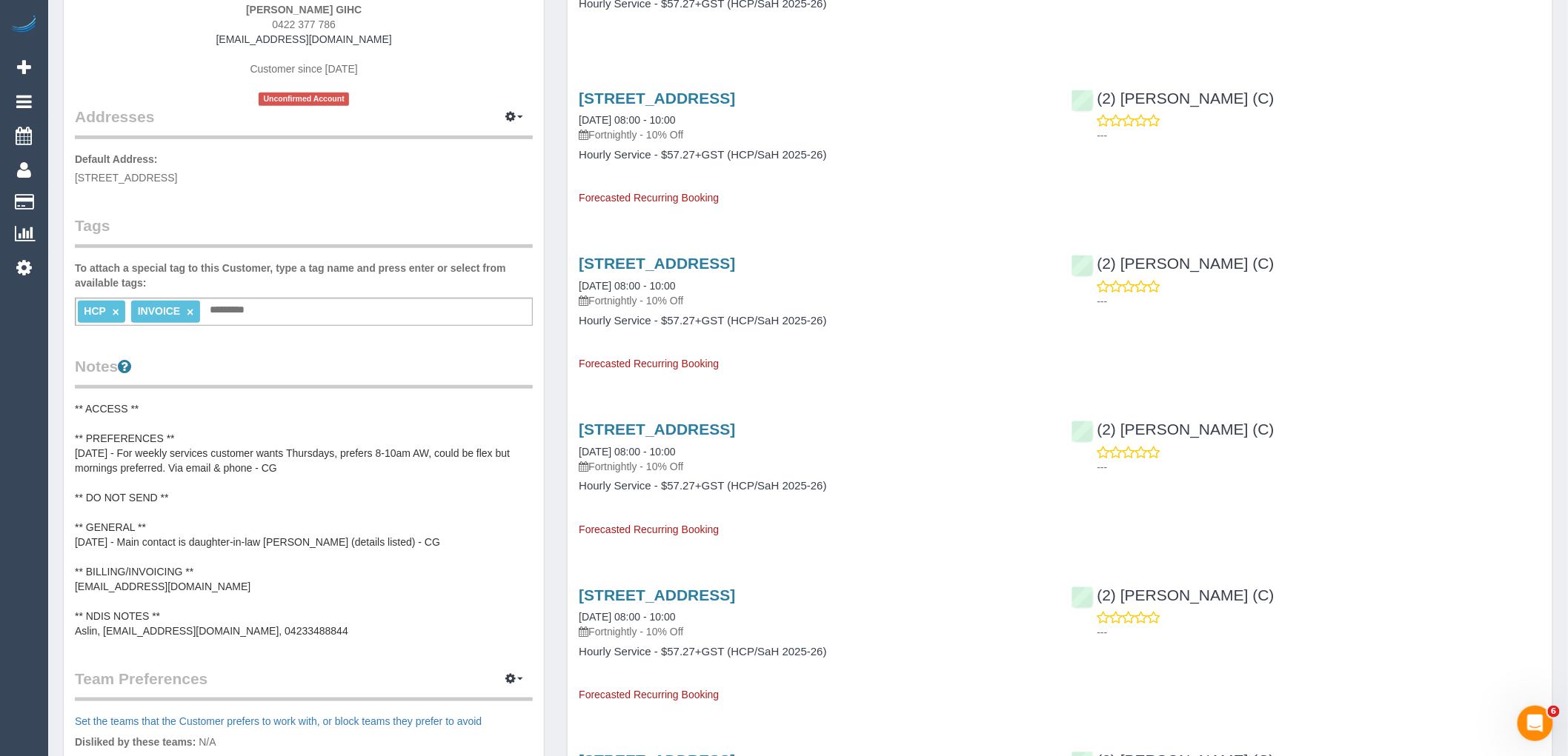
scroll to position [246, 0]
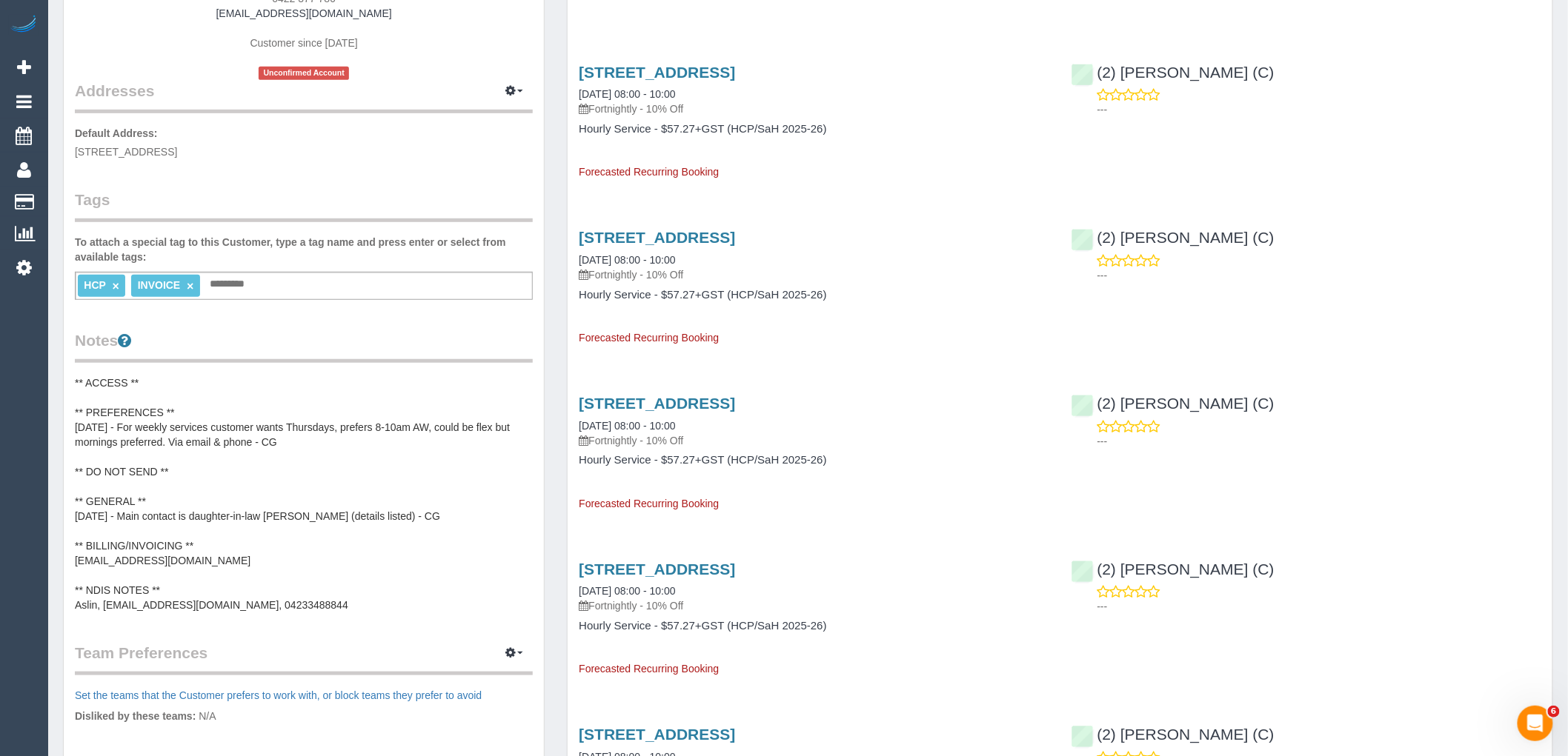
click at [221, 490] on pre "** ACCESS ** ** PREFERENCES ** 25/09/25 - For weekly services customer wants Th…" at bounding box center [304, 494] width 458 height 237
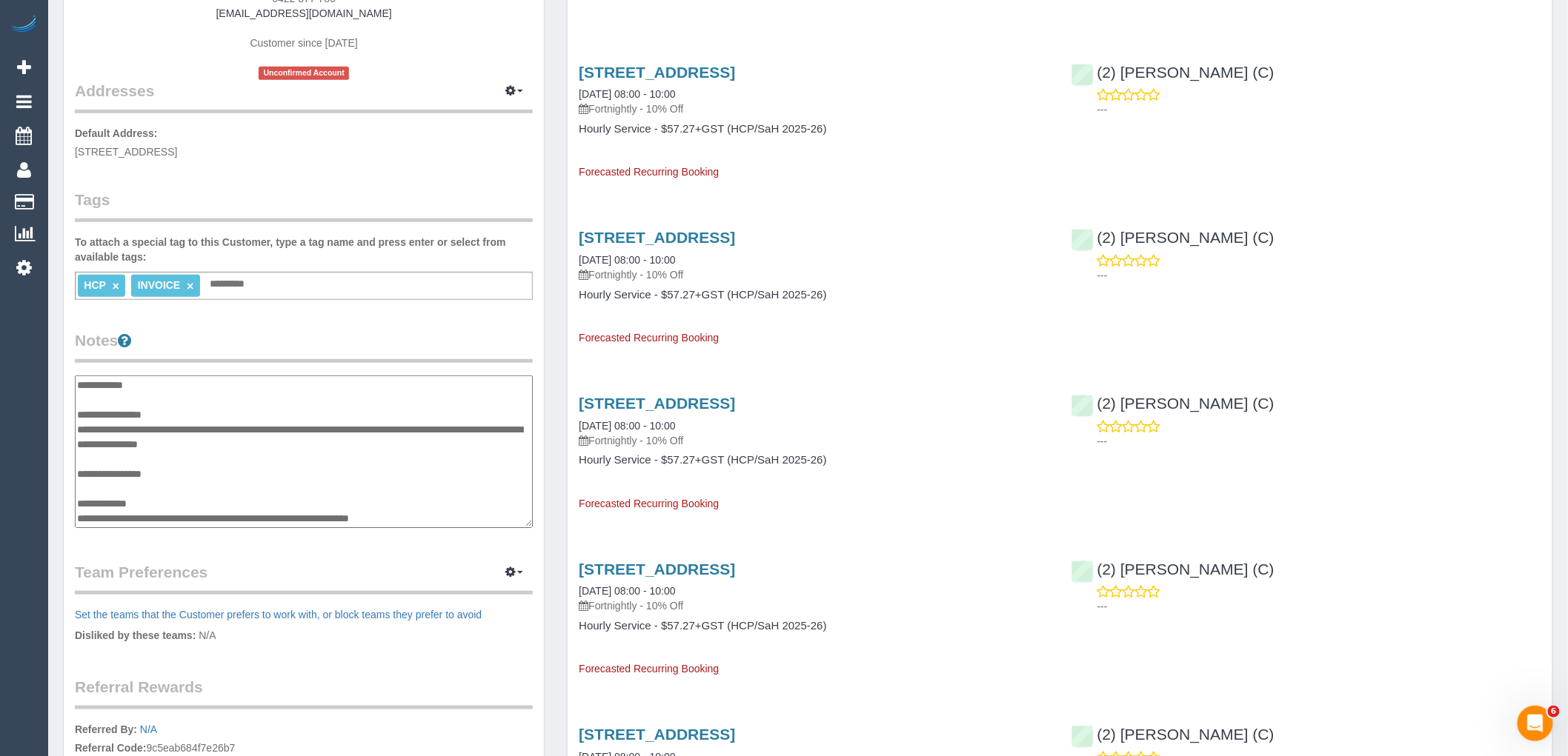
scroll to position [89, 0]
click at [164, 411] on textarea "**********" at bounding box center [304, 452] width 458 height 153
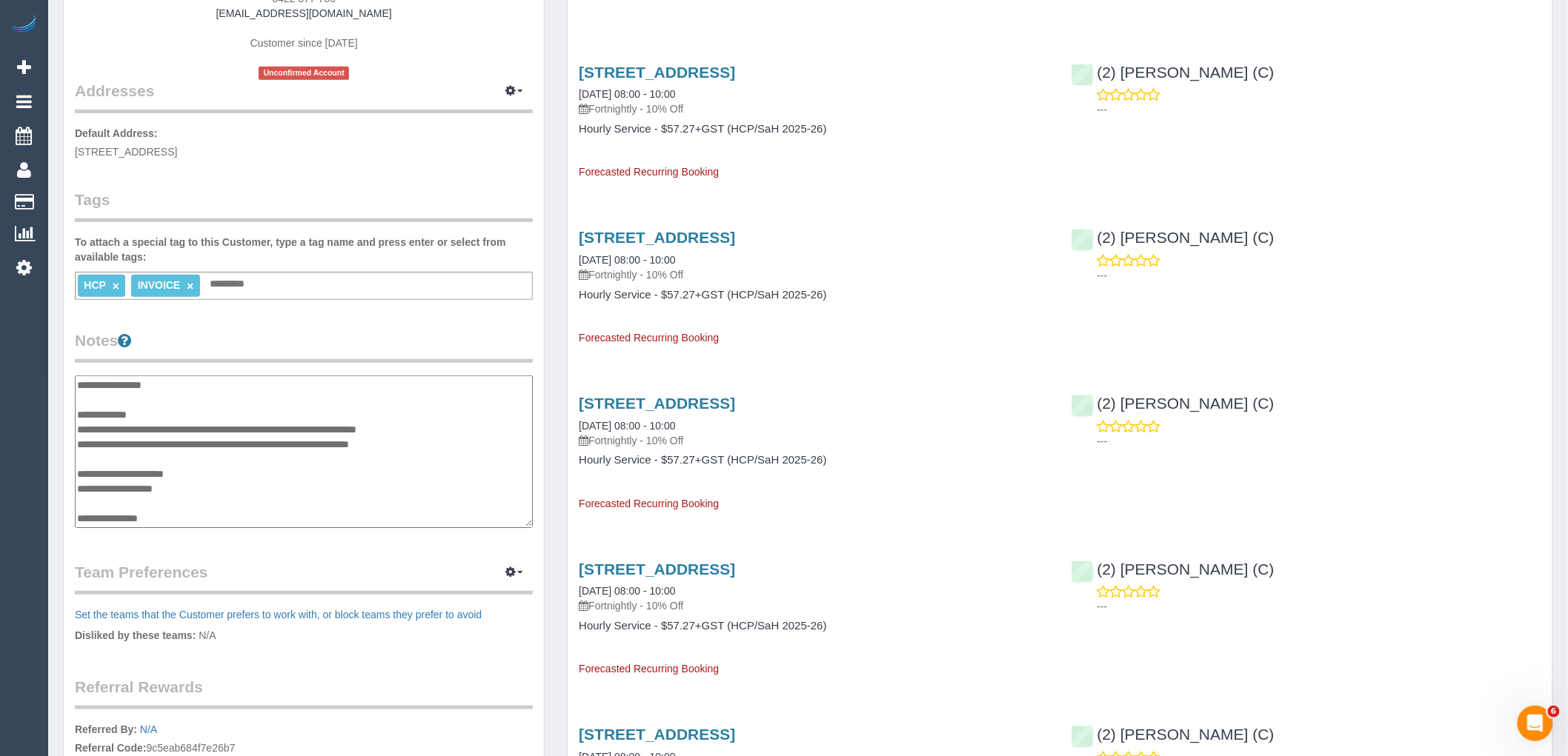
type textarea "**********"
click at [231, 346] on legend "Notes" at bounding box center [304, 345] width 458 height 33
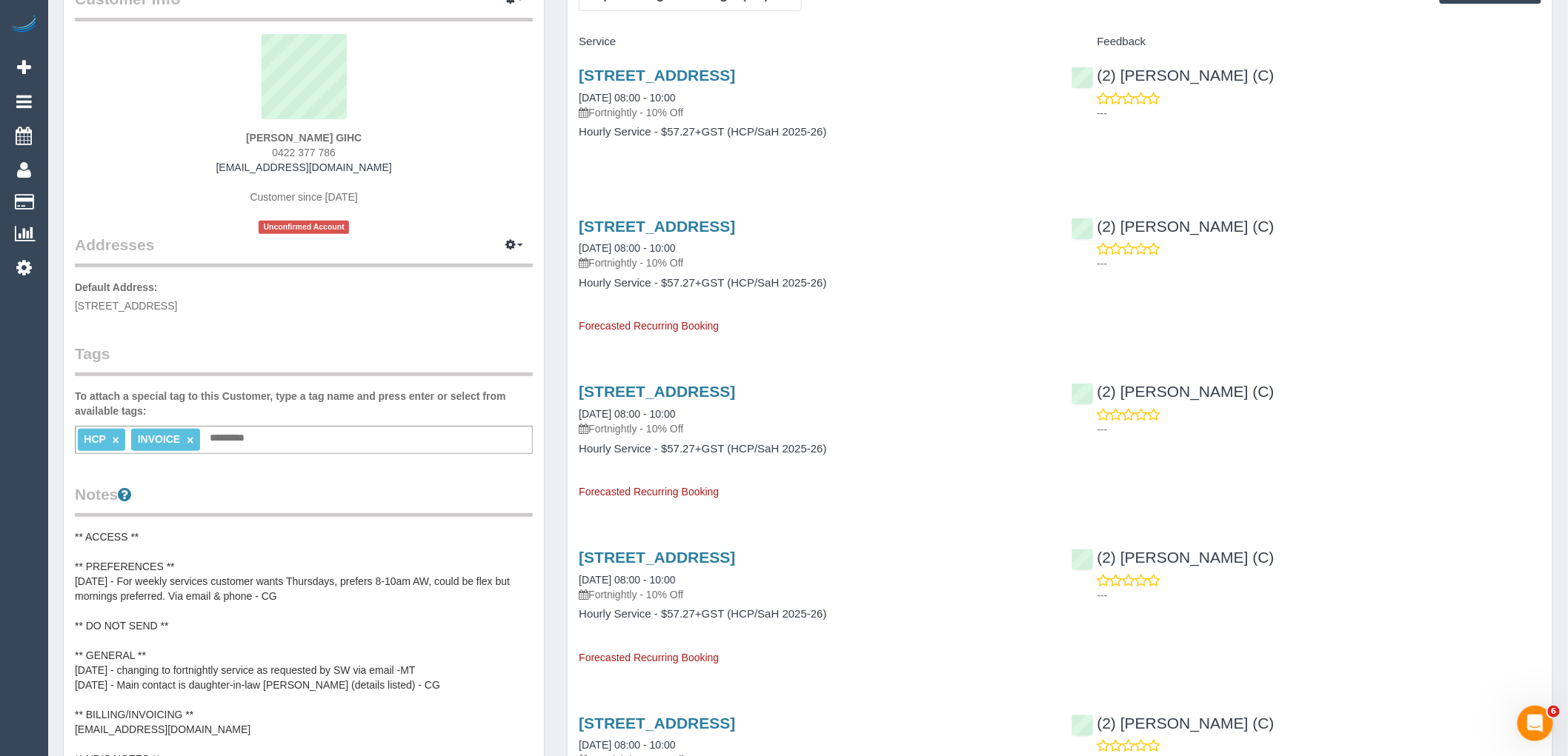
scroll to position [0, 0]
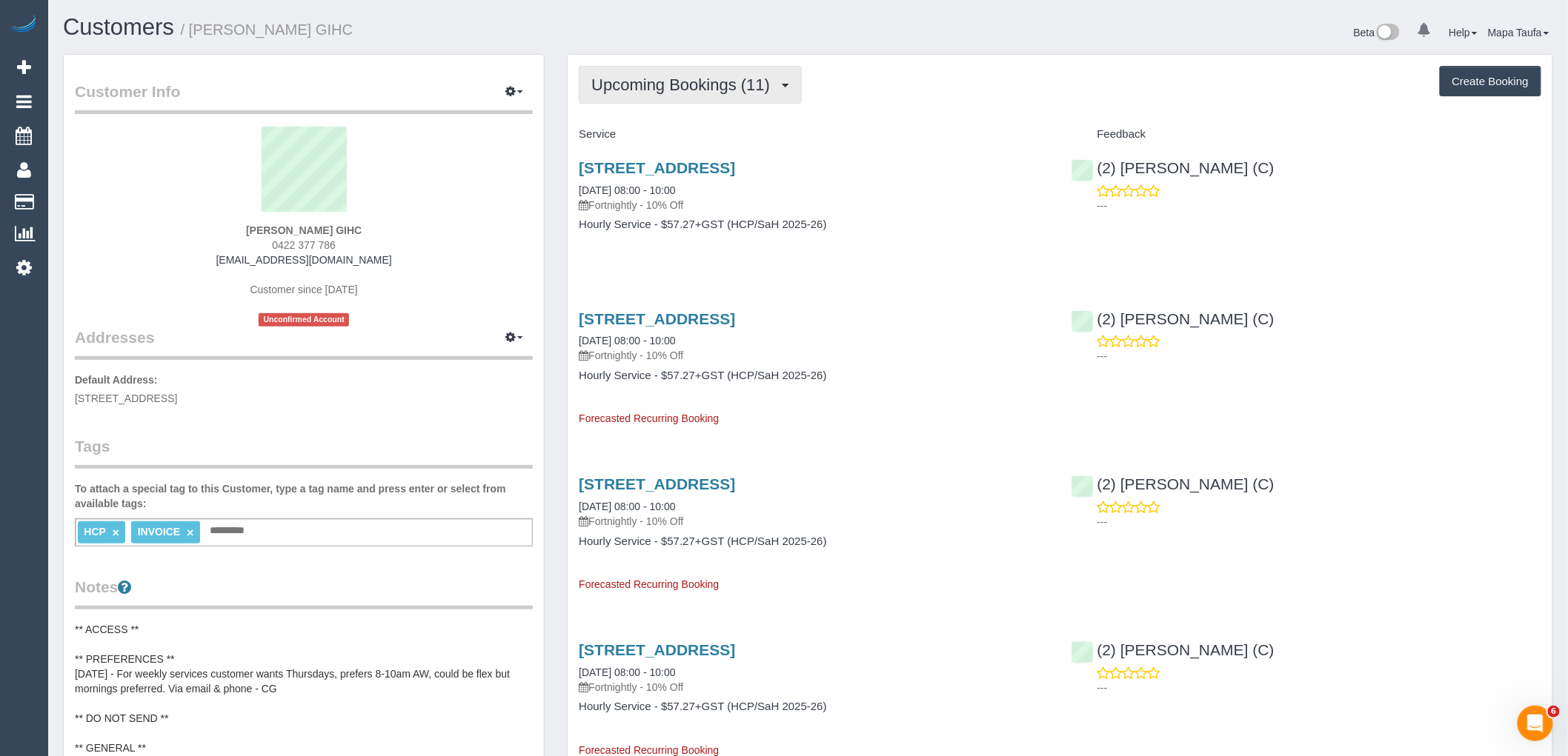
click at [685, 87] on span "Upcoming Bookings (11)" at bounding box center [684, 85] width 186 height 19
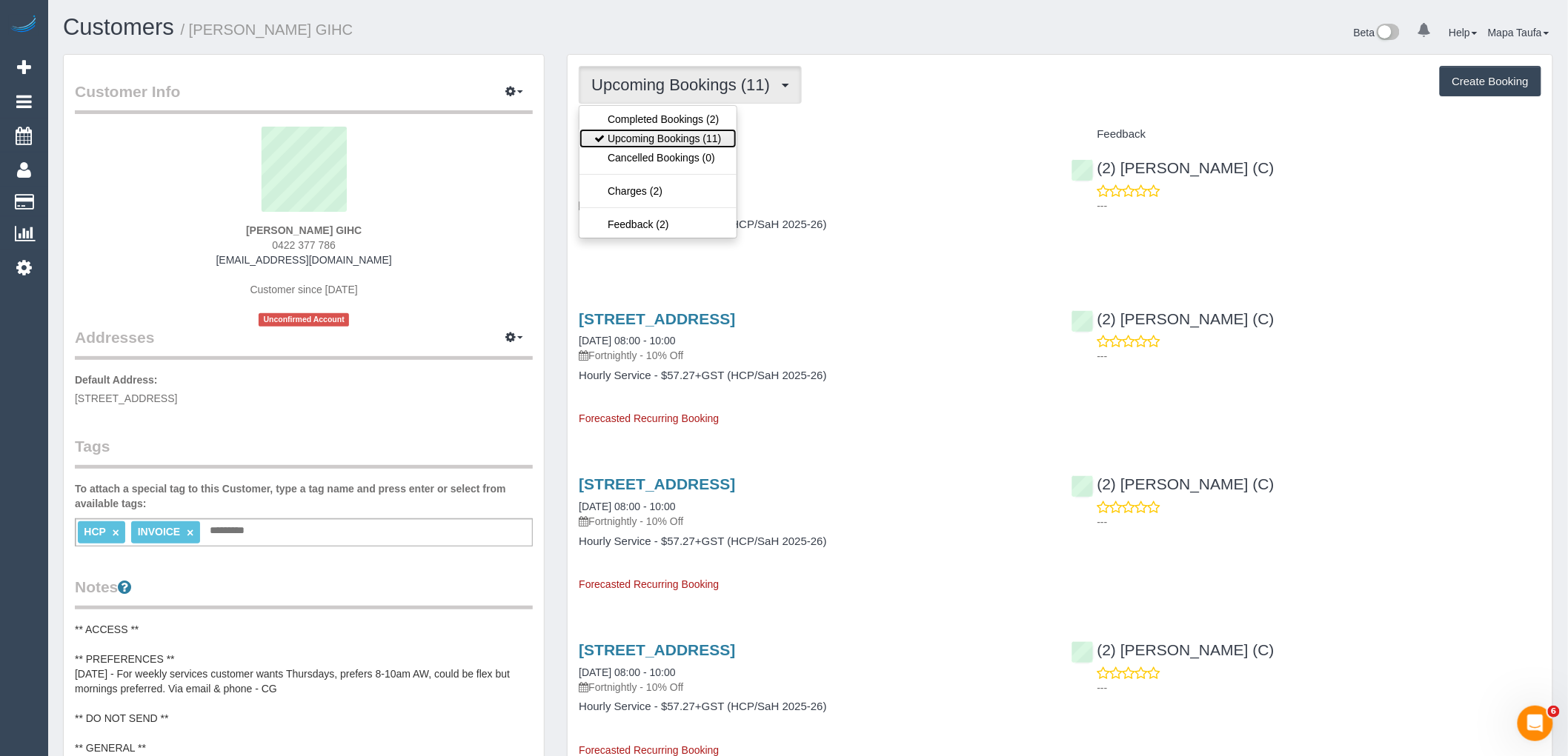
click at [674, 135] on link "Upcoming Bookings (11)" at bounding box center [657, 138] width 156 height 20
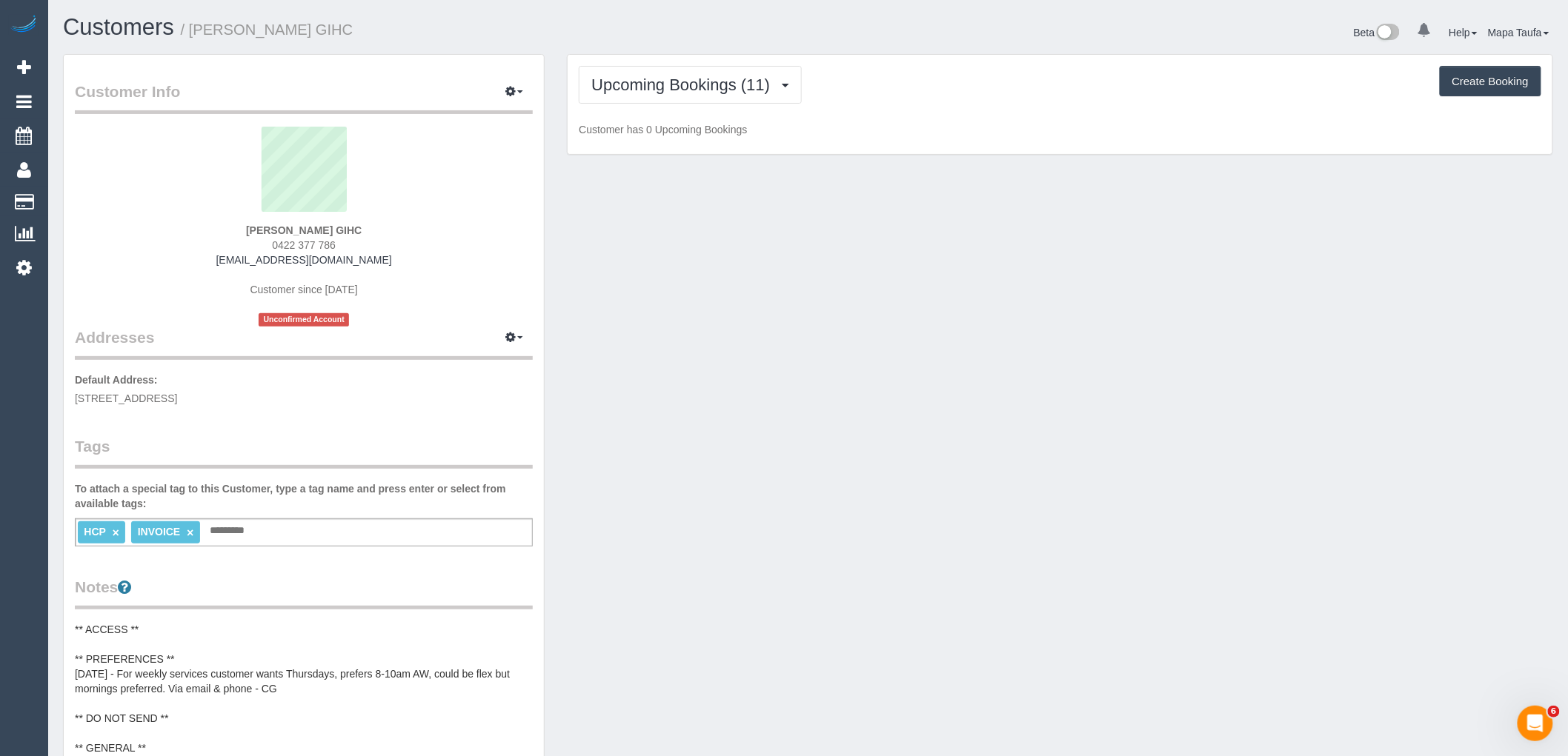
click at [931, 112] on div "Upcoming Bookings (11) Completed Bookings (2) Upcoming Bookings (11) Cancelled …" at bounding box center [1060, 104] width 985 height 100
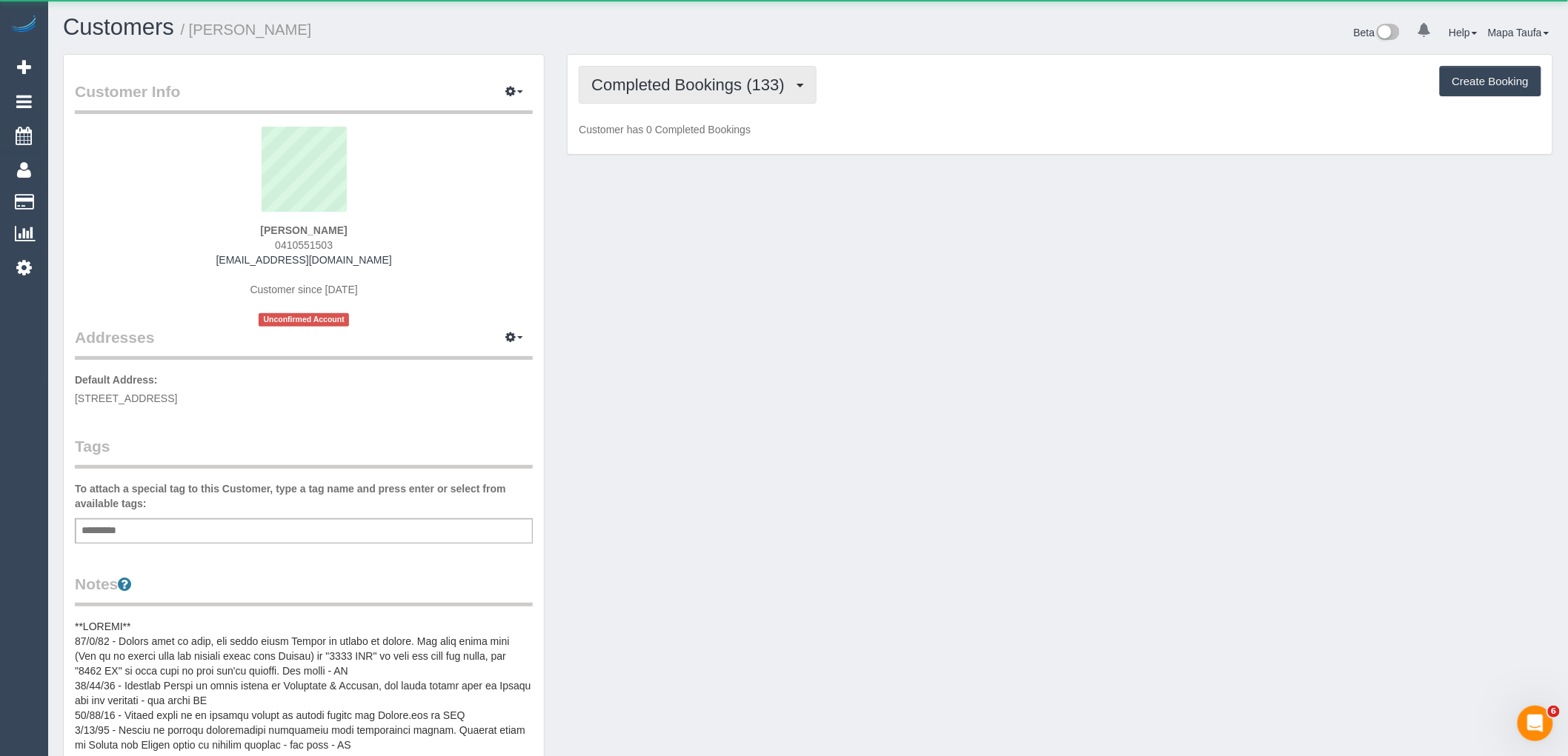
click at [726, 81] on span "Completed Bookings (133)" at bounding box center [691, 85] width 200 height 19
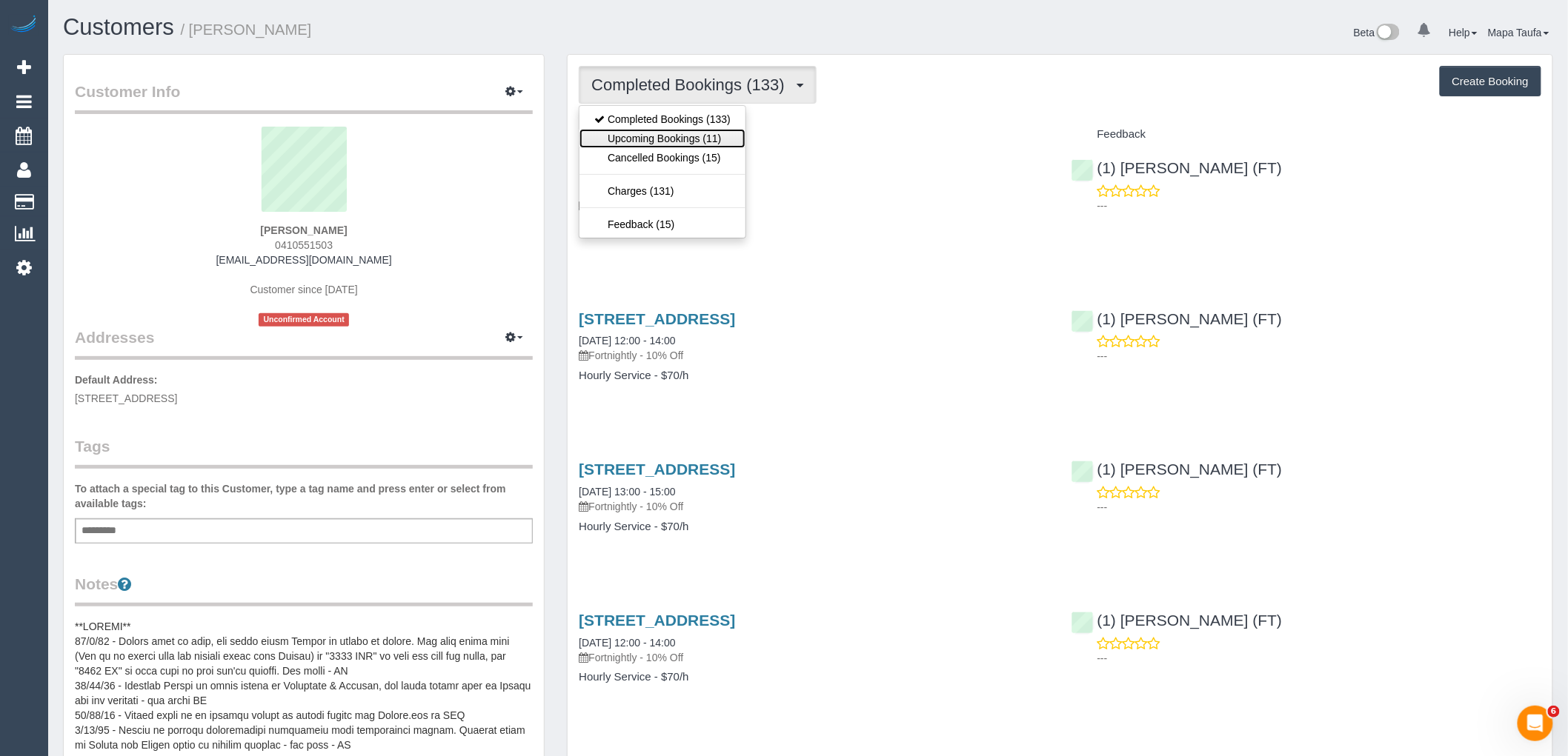
click at [676, 135] on link "Upcoming Bookings (11)" at bounding box center [663, 138] width 166 height 20
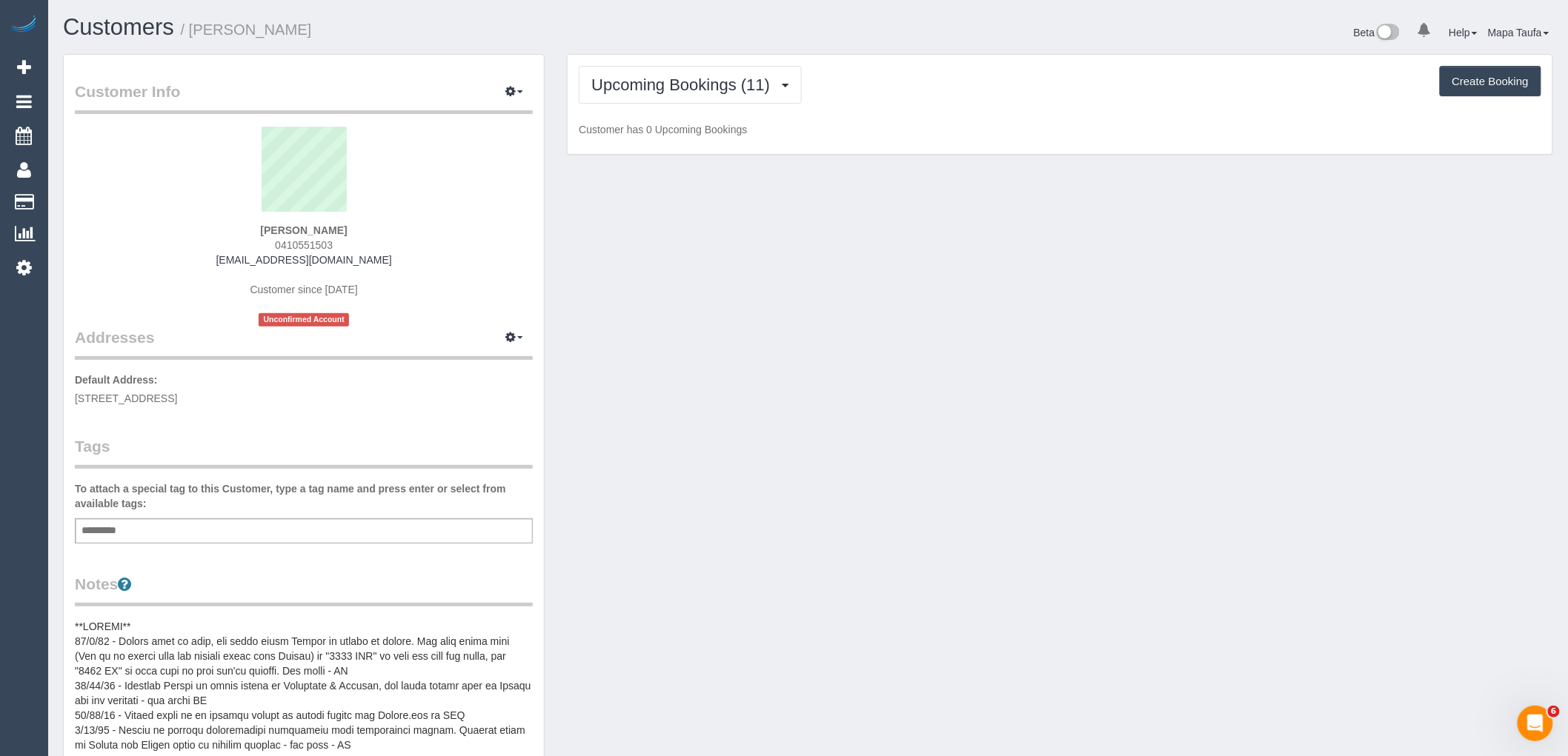
click at [955, 108] on div "Upcoming Bookings (11) Completed Bookings (133) Upcoming Bookings (11) Cancelle…" at bounding box center [1060, 104] width 985 height 100
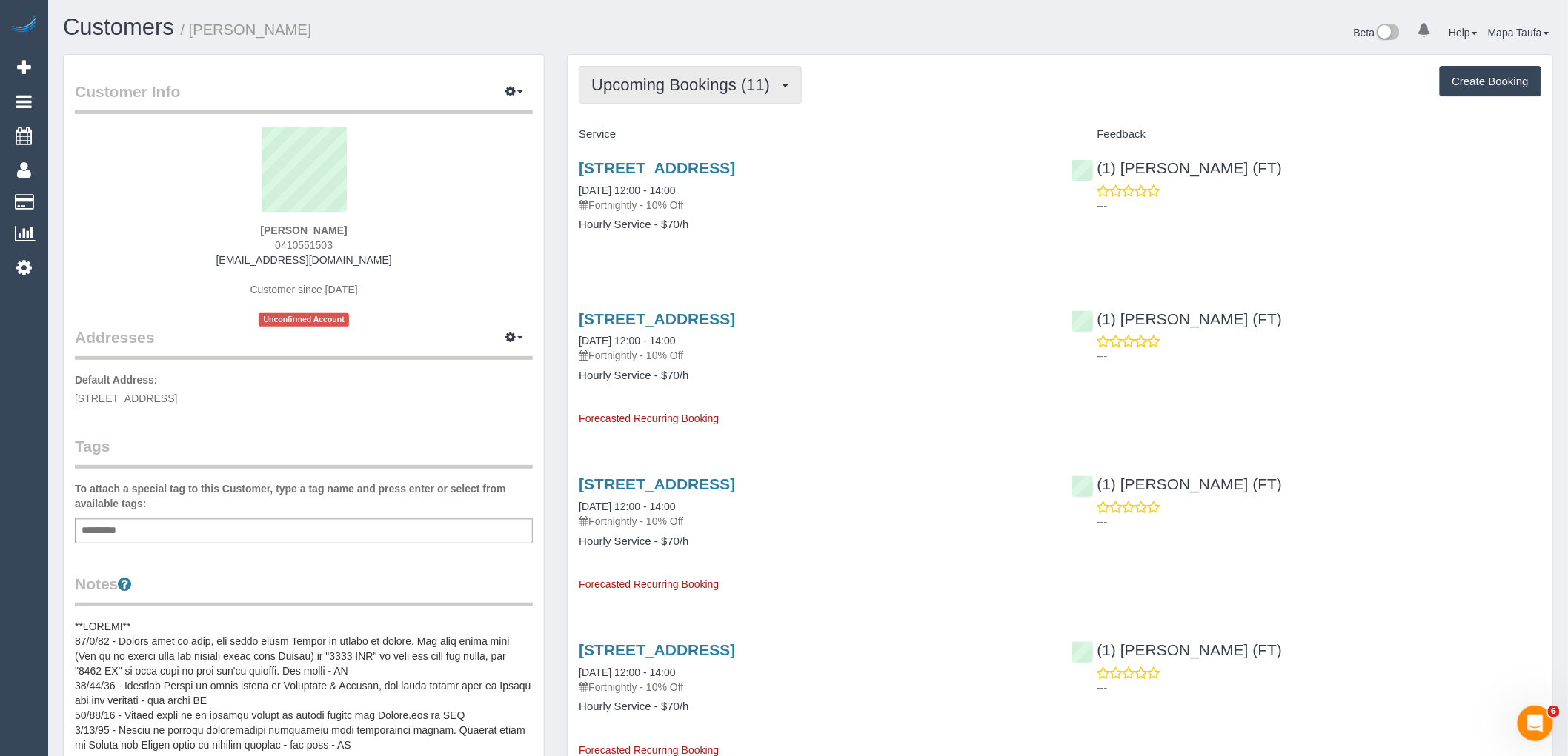
click at [694, 87] on span "Upcoming Bookings (11)" at bounding box center [684, 85] width 186 height 19
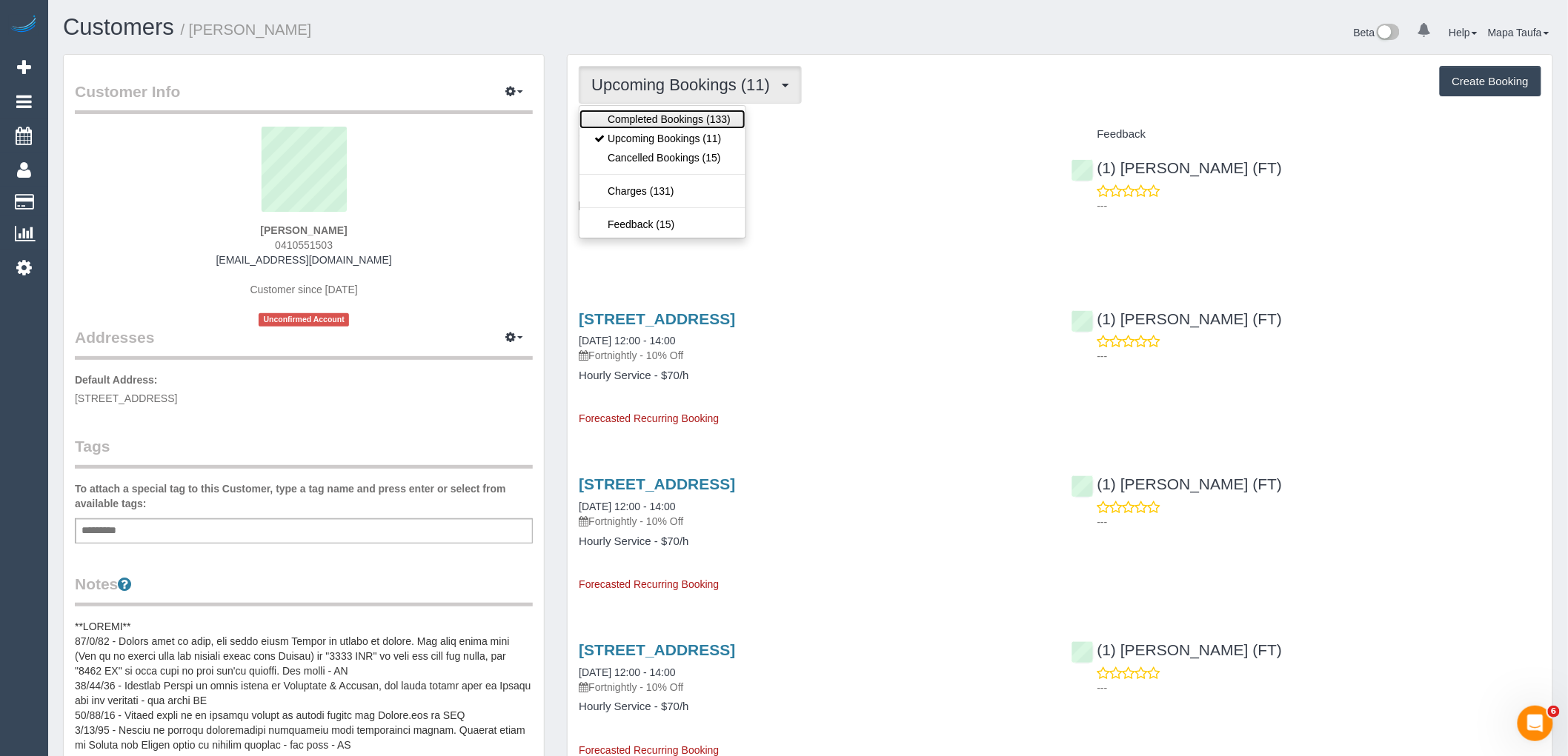
click at [687, 115] on link "Completed Bookings (133)" at bounding box center [663, 120] width 166 height 20
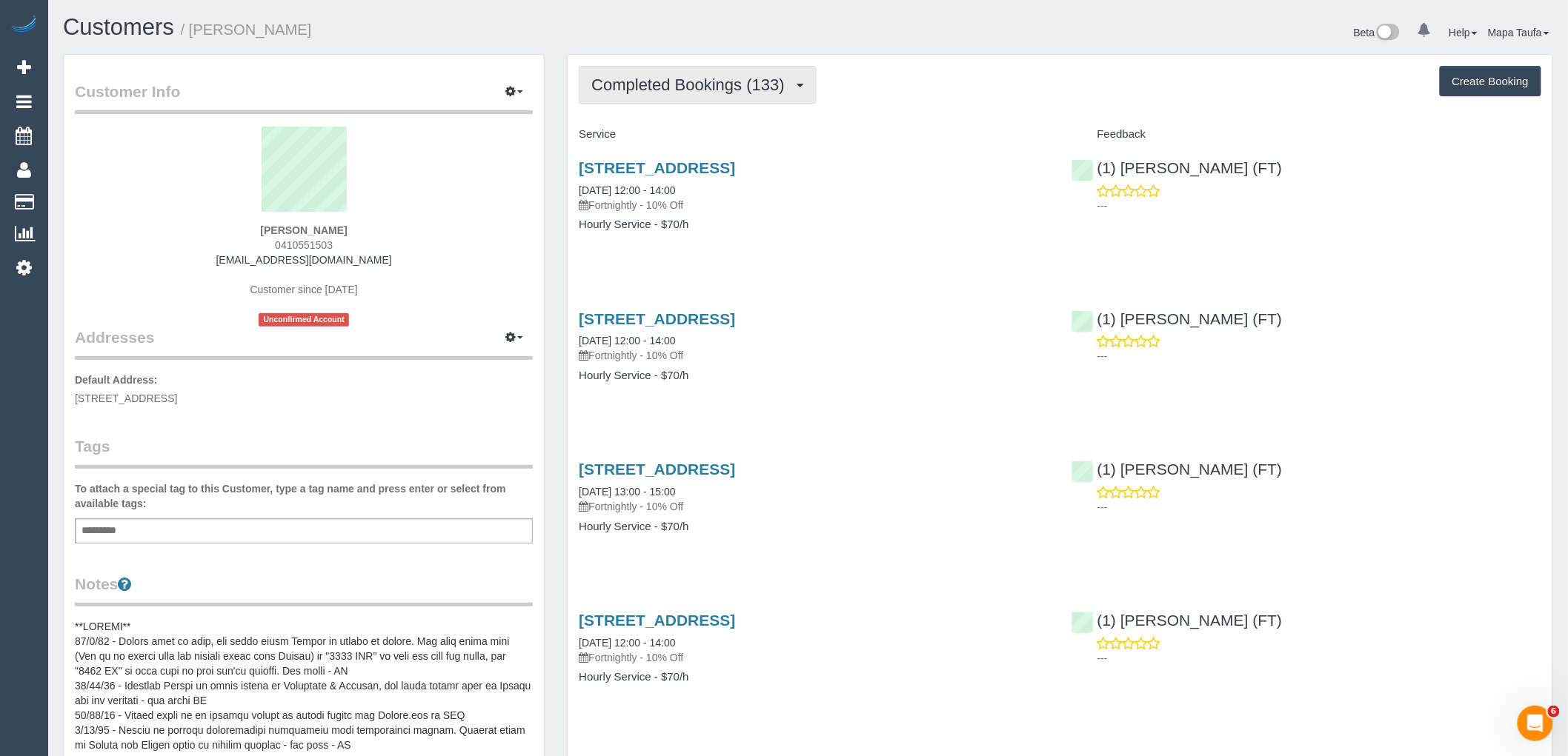
click at [743, 85] on span "Completed Bookings (133)" at bounding box center [691, 85] width 200 height 19
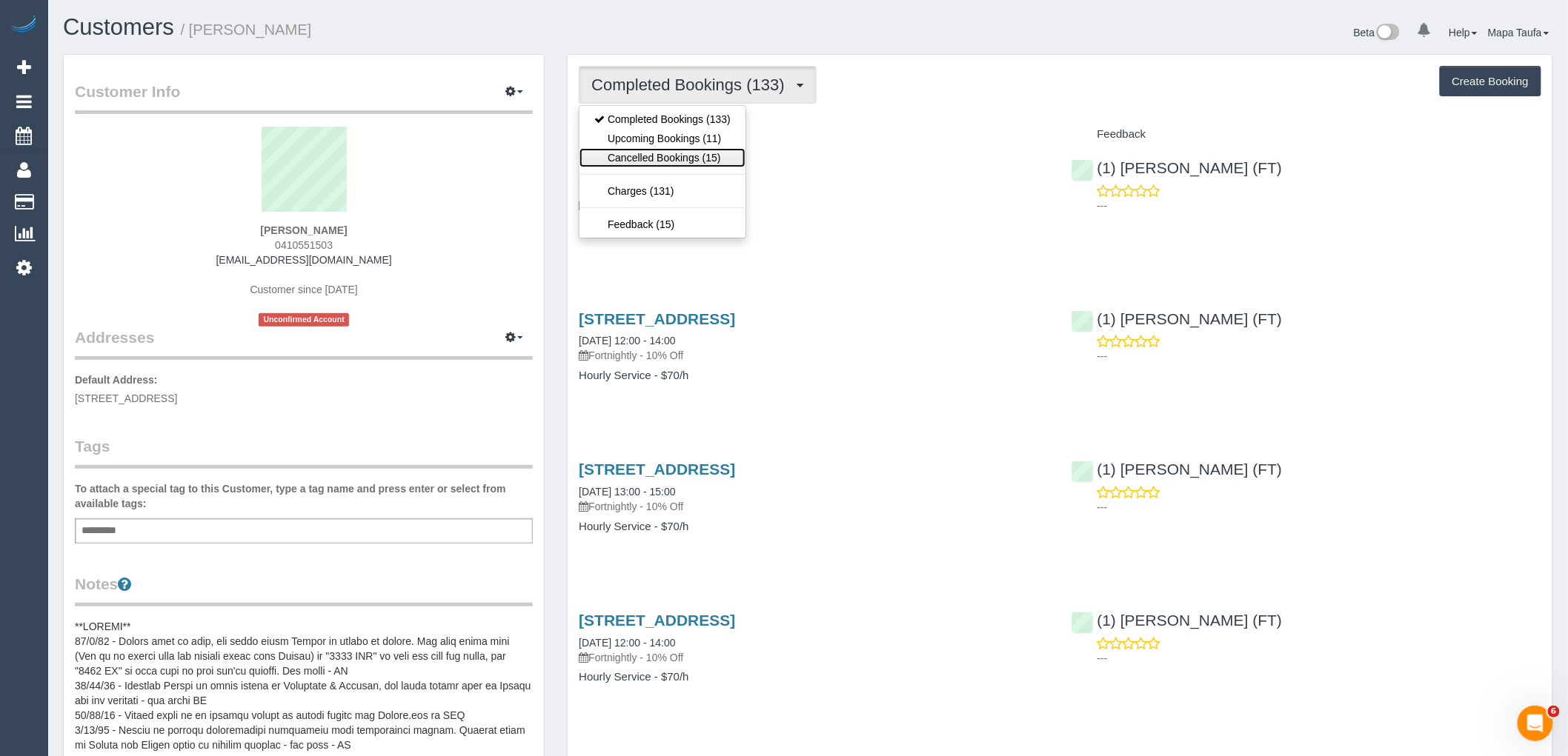
click at [686, 157] on link "Cancelled Bookings (15)" at bounding box center [663, 158] width 166 height 20
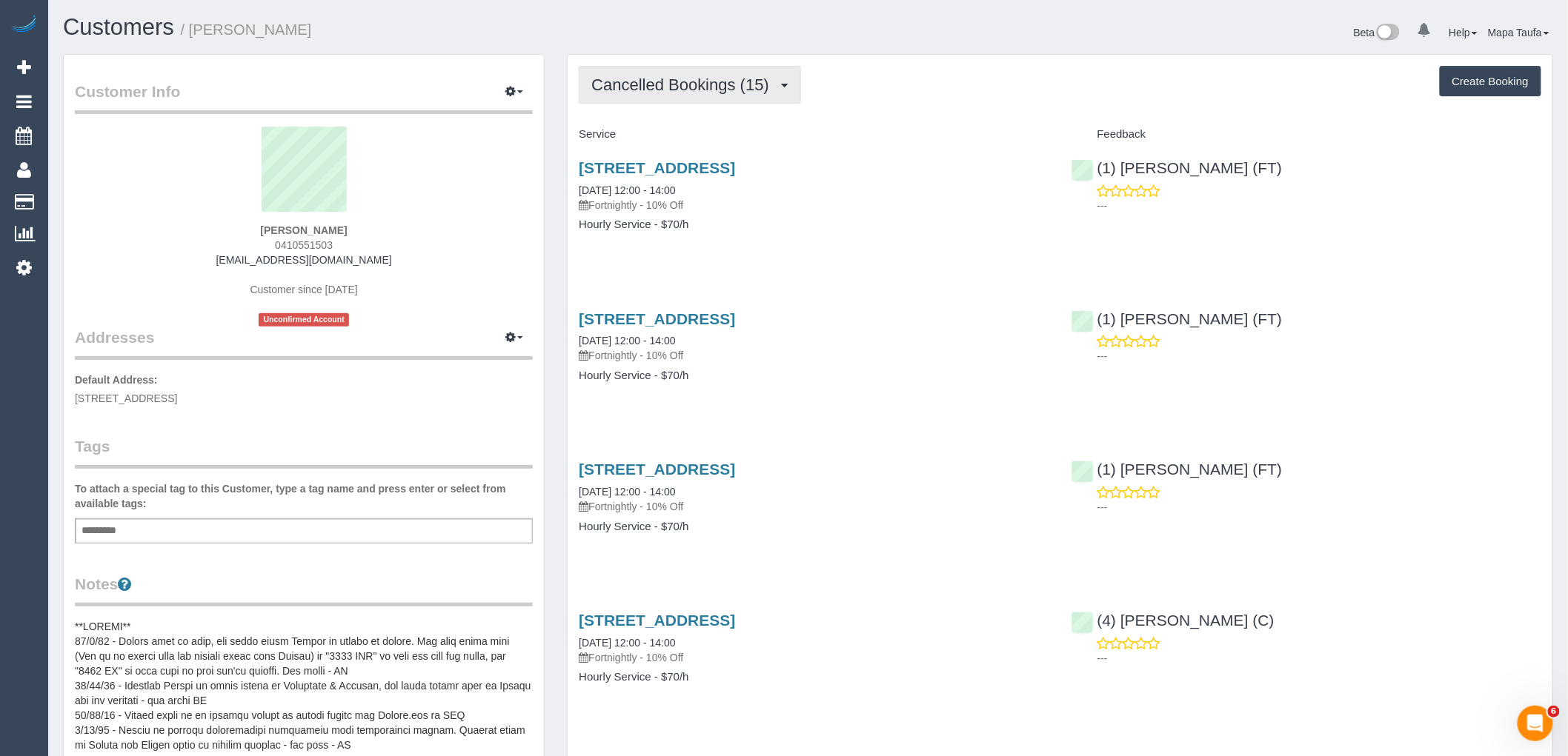
click at [716, 82] on span "Cancelled Bookings (15)" at bounding box center [684, 85] width 186 height 19
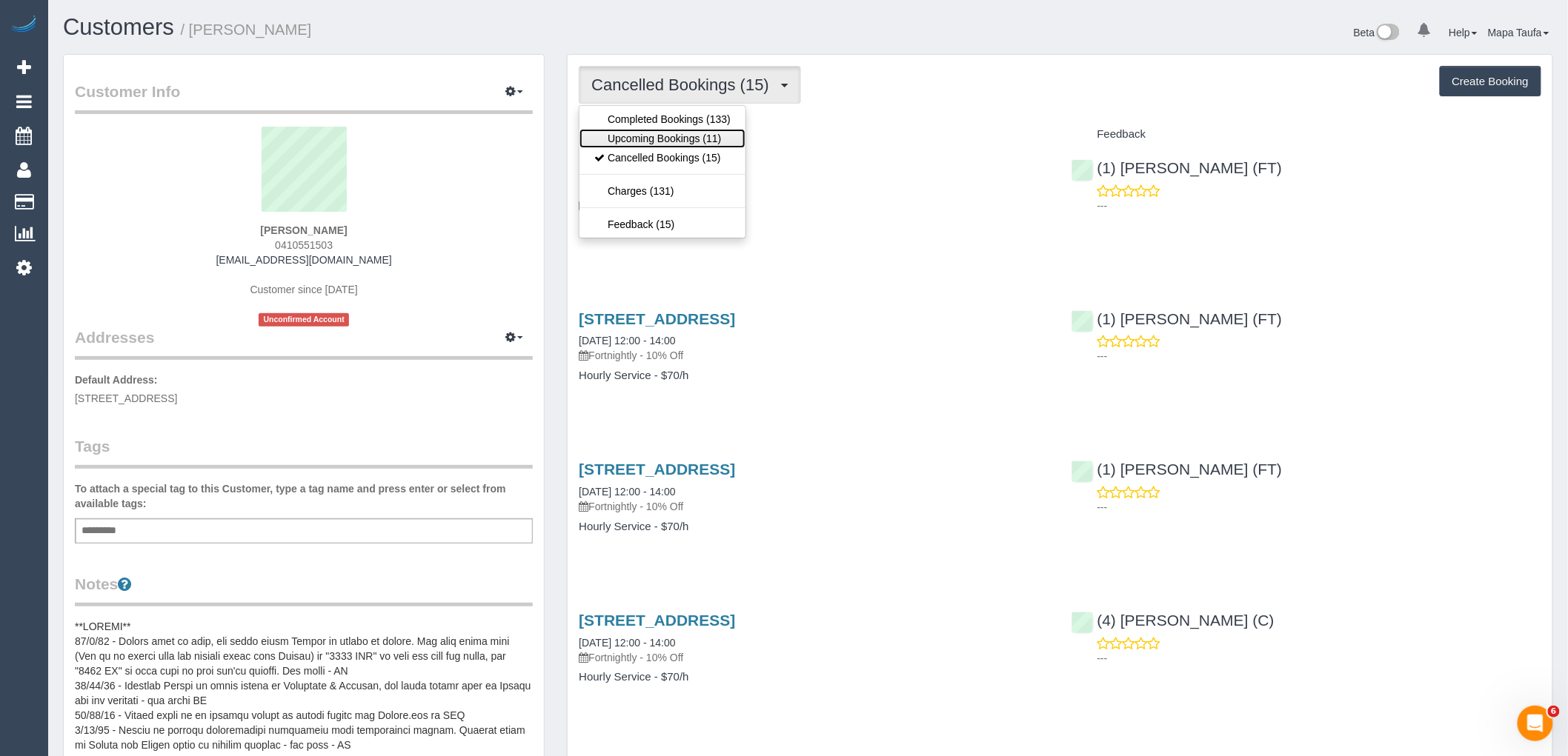
click at [676, 145] on link "Upcoming Bookings (11)" at bounding box center [663, 138] width 166 height 20
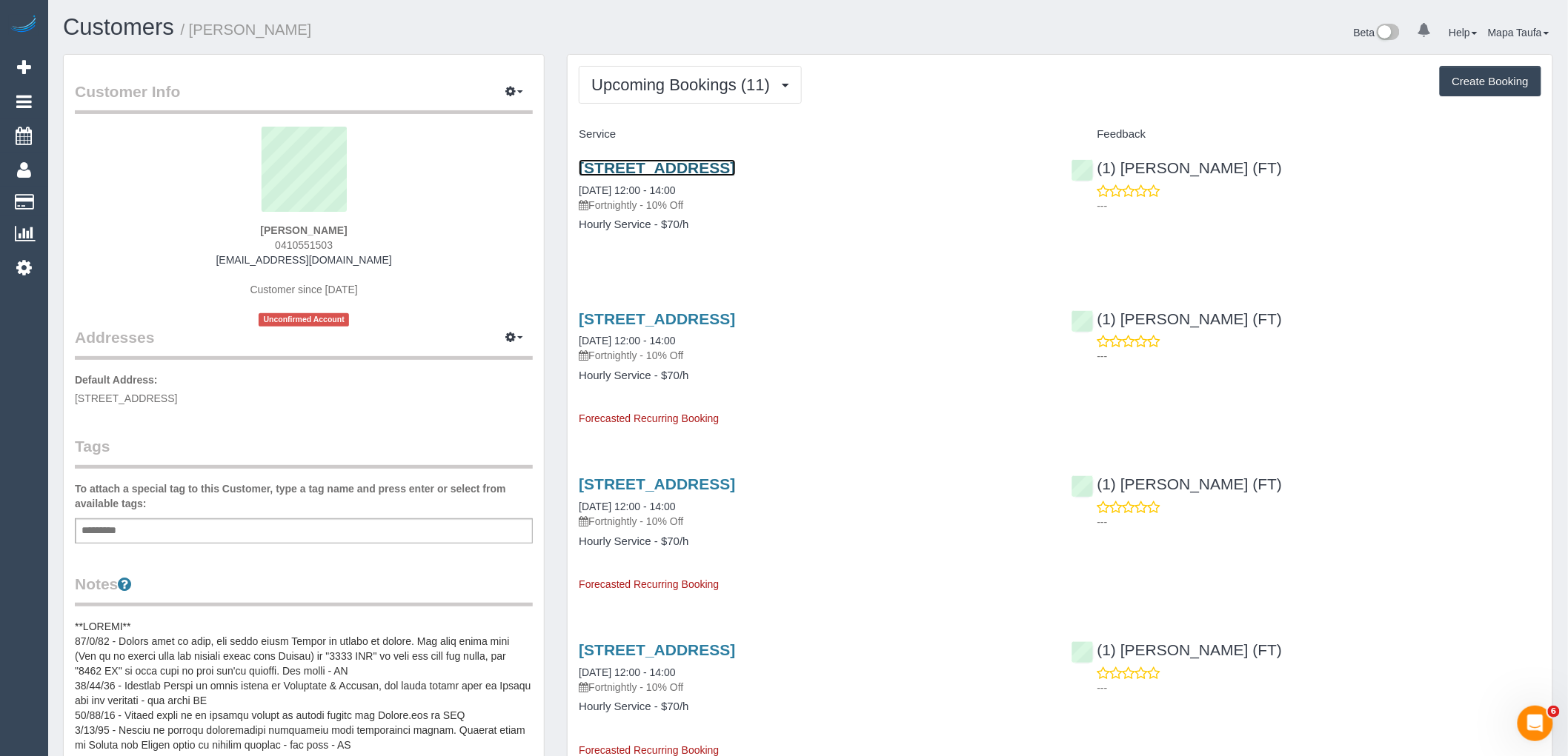
click at [713, 166] on link "100 Macpherson St, Carlton North, VIC 3054" at bounding box center [656, 167] width 156 height 17
click at [705, 83] on span "Upcoming Bookings (11)" at bounding box center [684, 85] width 186 height 19
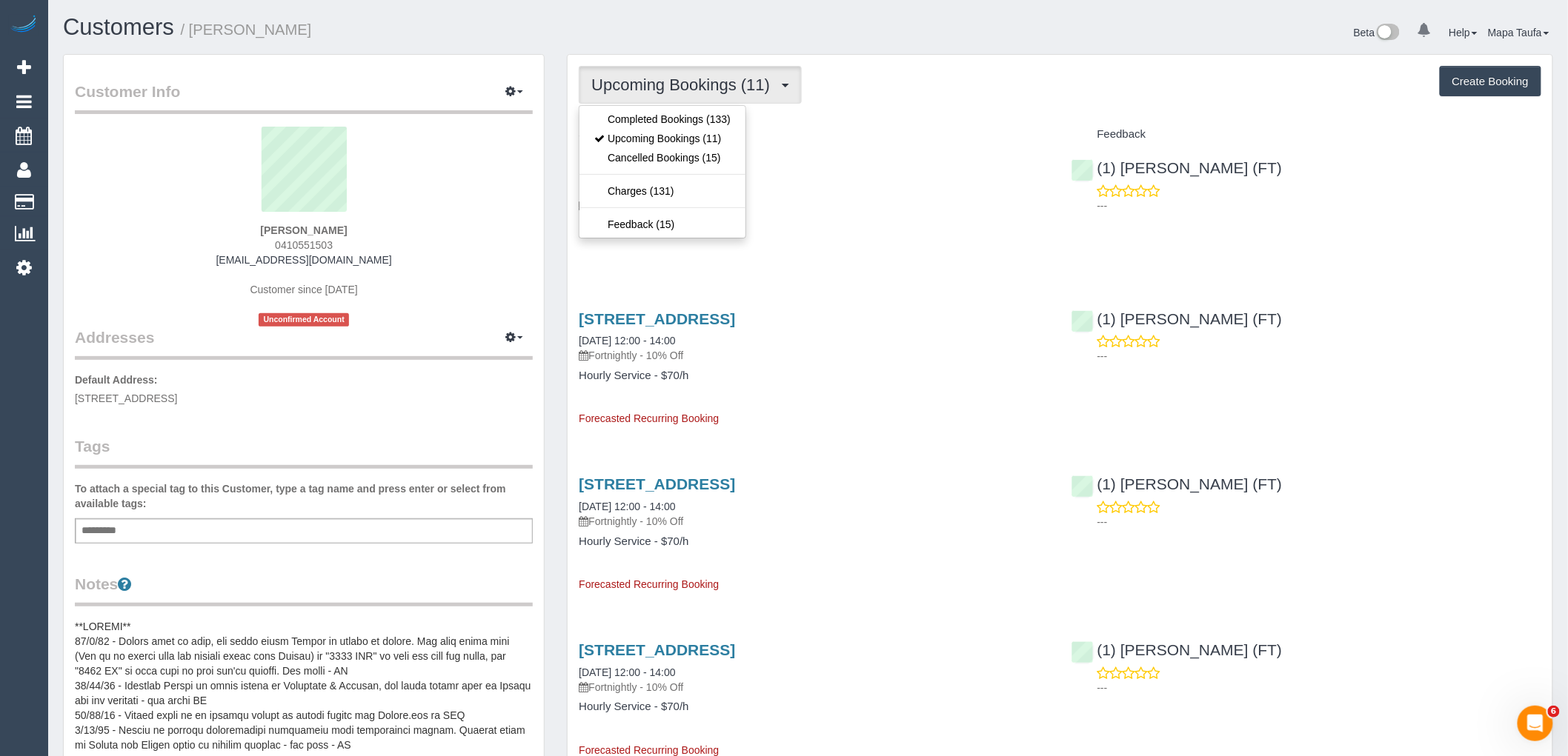
click at [709, 82] on span "Upcoming Bookings (11)" at bounding box center [684, 85] width 186 height 19
click at [713, 159] on link "Cancelled Bookings (15)" at bounding box center [663, 158] width 166 height 20
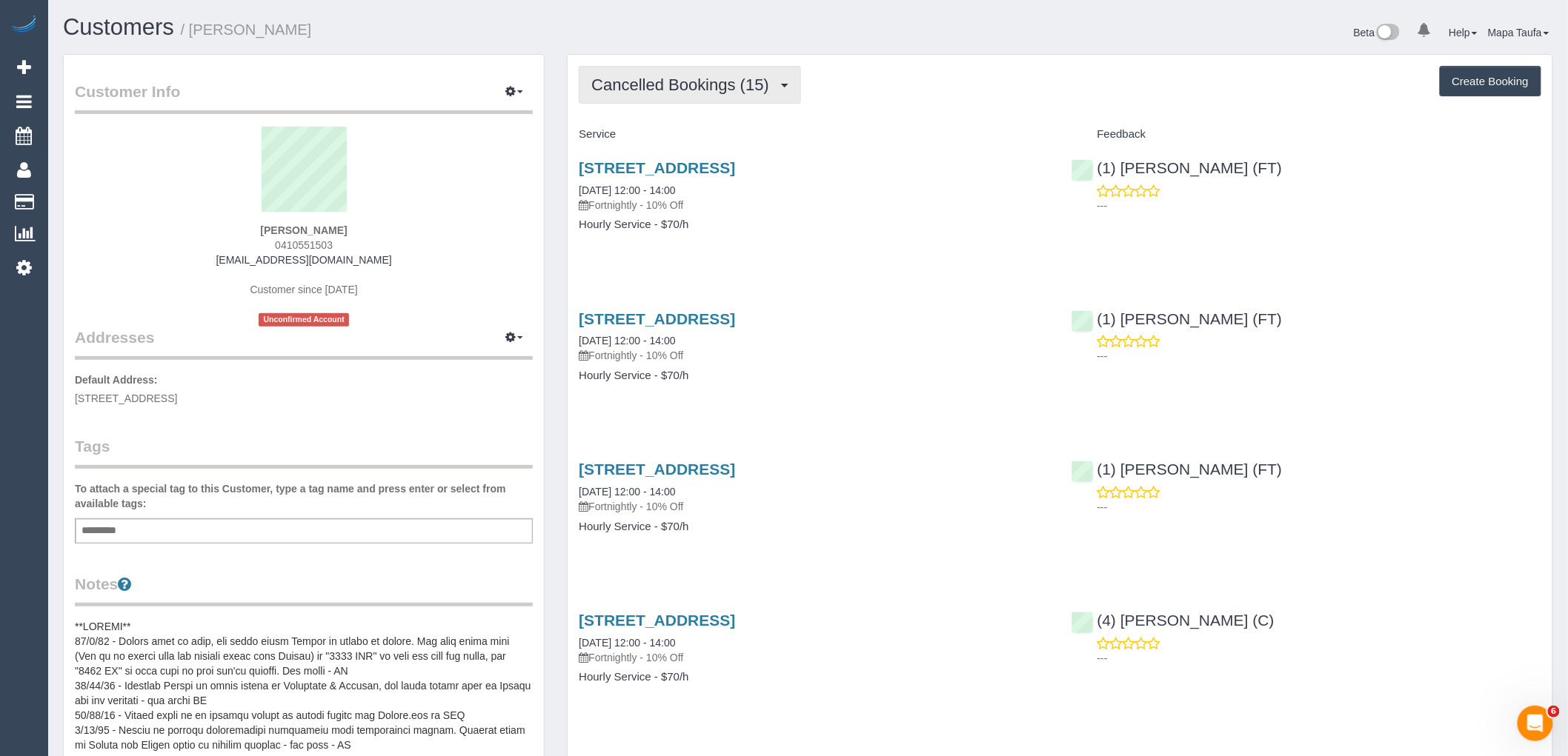
click at [700, 86] on span "Cancelled Bookings (15)" at bounding box center [684, 85] width 186 height 19
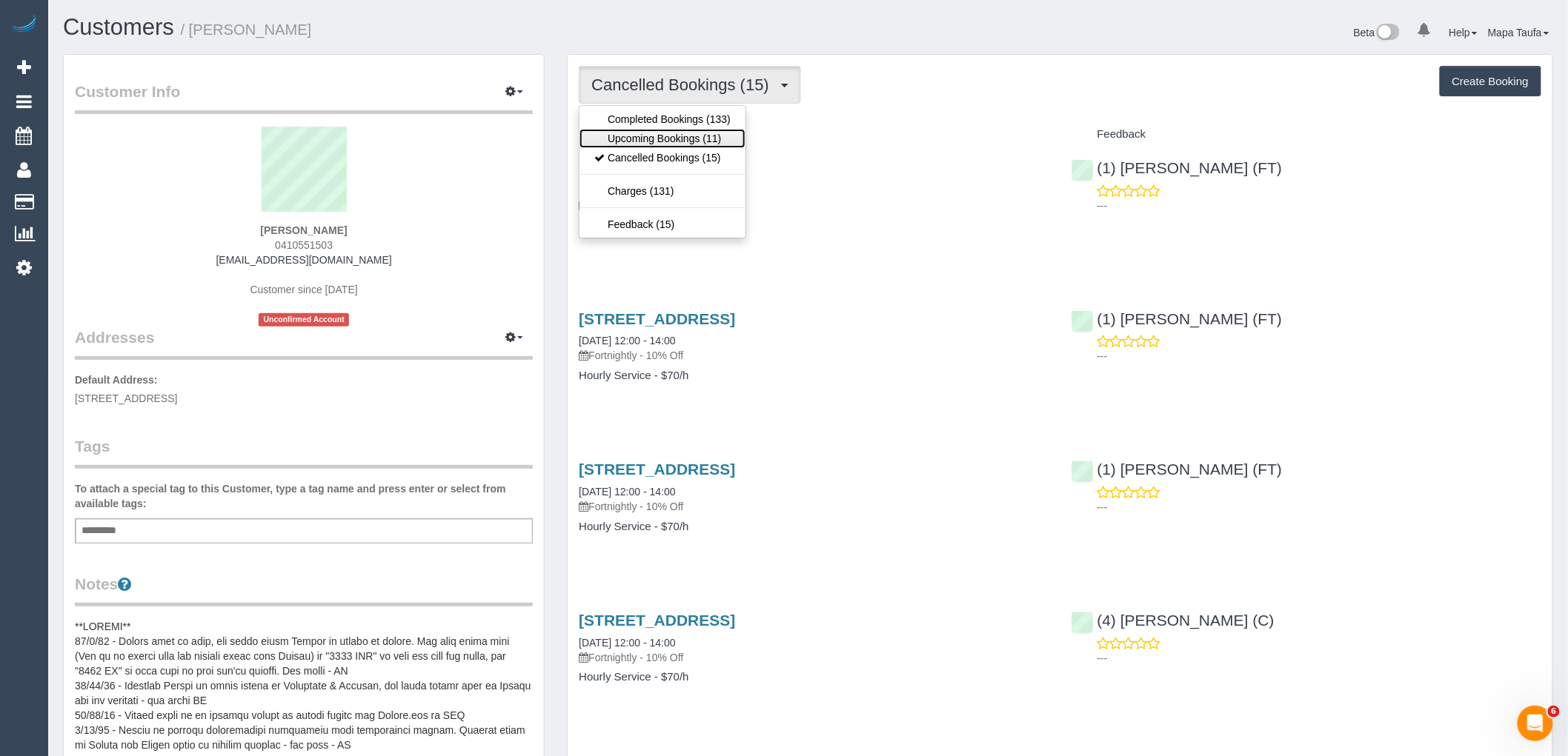
click at [684, 137] on link "Upcoming Bookings (11)" at bounding box center [663, 138] width 166 height 20
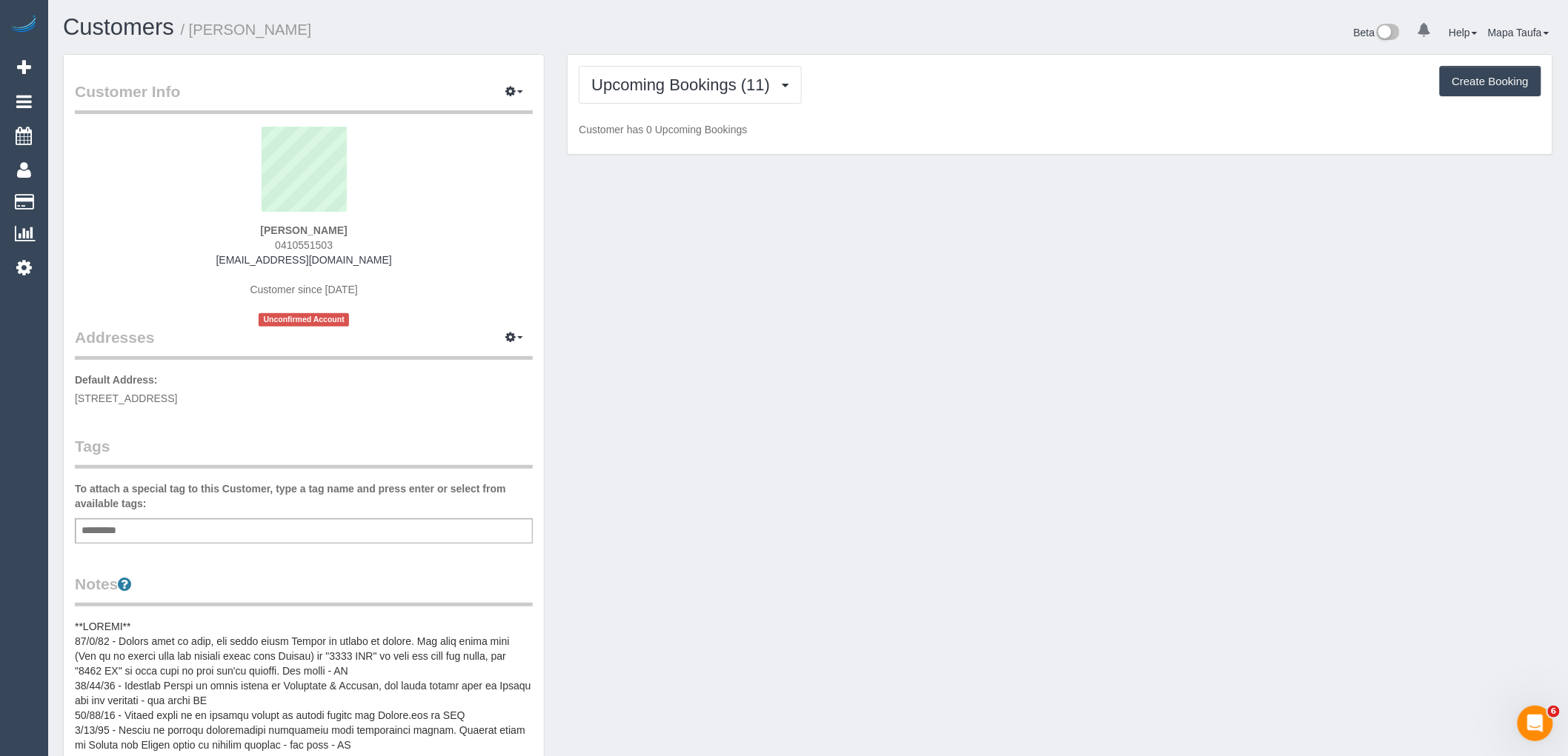
click at [959, 85] on div "Upcoming Bookings (11) Completed Bookings (133) Upcoming Bookings (11) Cancelle…" at bounding box center [1060, 85] width 963 height 37
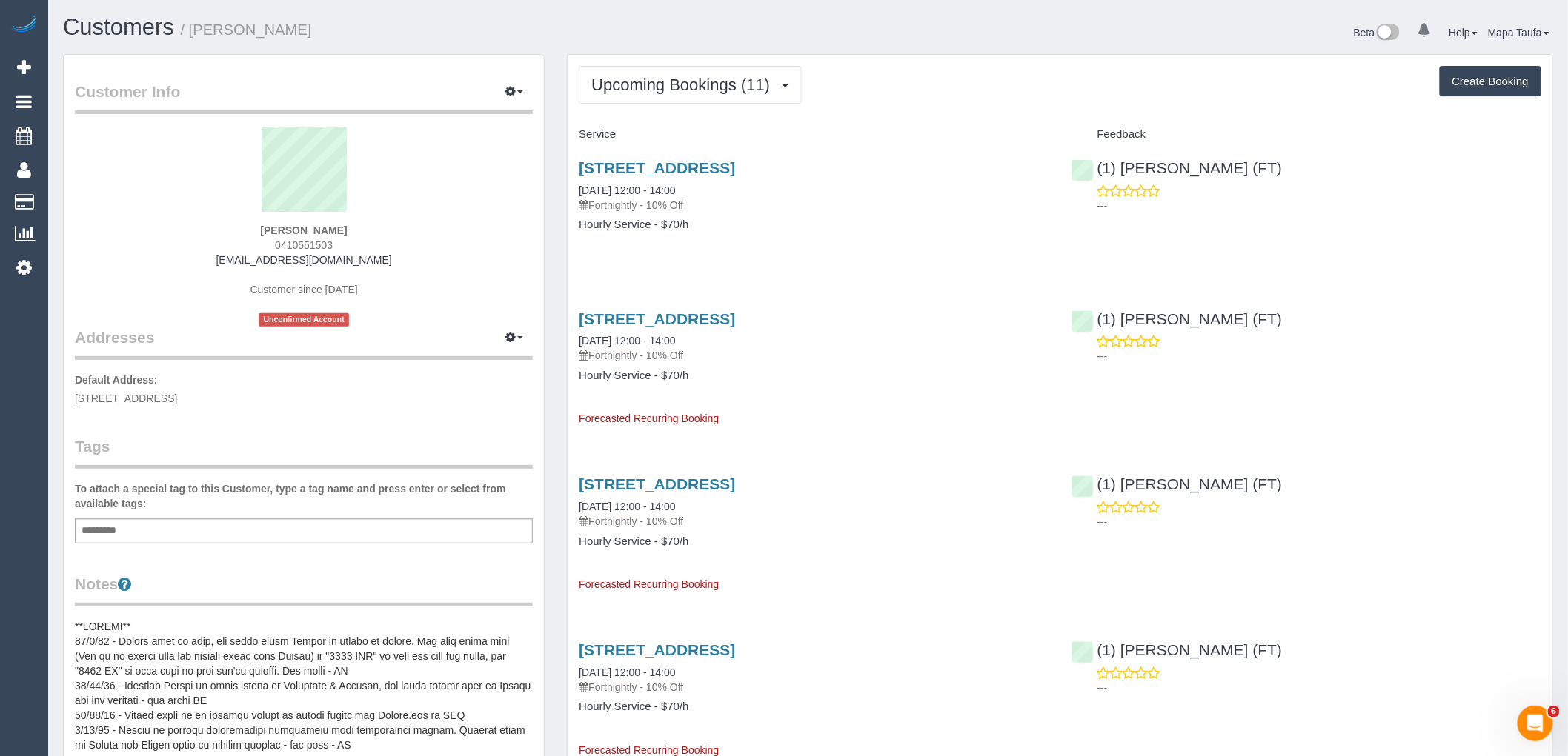
drag, startPoint x: 371, startPoint y: 253, endPoint x: 242, endPoint y: 247, distance: 129.1
click at [242, 247] on div "Lesley Austin 0410551503 40tasman@gmail.com Customer since 2019 Unconfirmed Acc…" at bounding box center [304, 227] width 458 height 200
click at [359, 263] on div "Lesley Austin 0410551503 40tasman@gmail.com Customer since 2019 Unconfirmed Acc…" at bounding box center [304, 227] width 458 height 200
drag, startPoint x: 309, startPoint y: 262, endPoint x: 221, endPoint y: 263, distance: 88.0
click at [221, 260] on div "Lesley Austin 0410551503 40tasman@gmail.com Customer since 2019 Unconfirmed Acc…" at bounding box center [304, 227] width 458 height 200
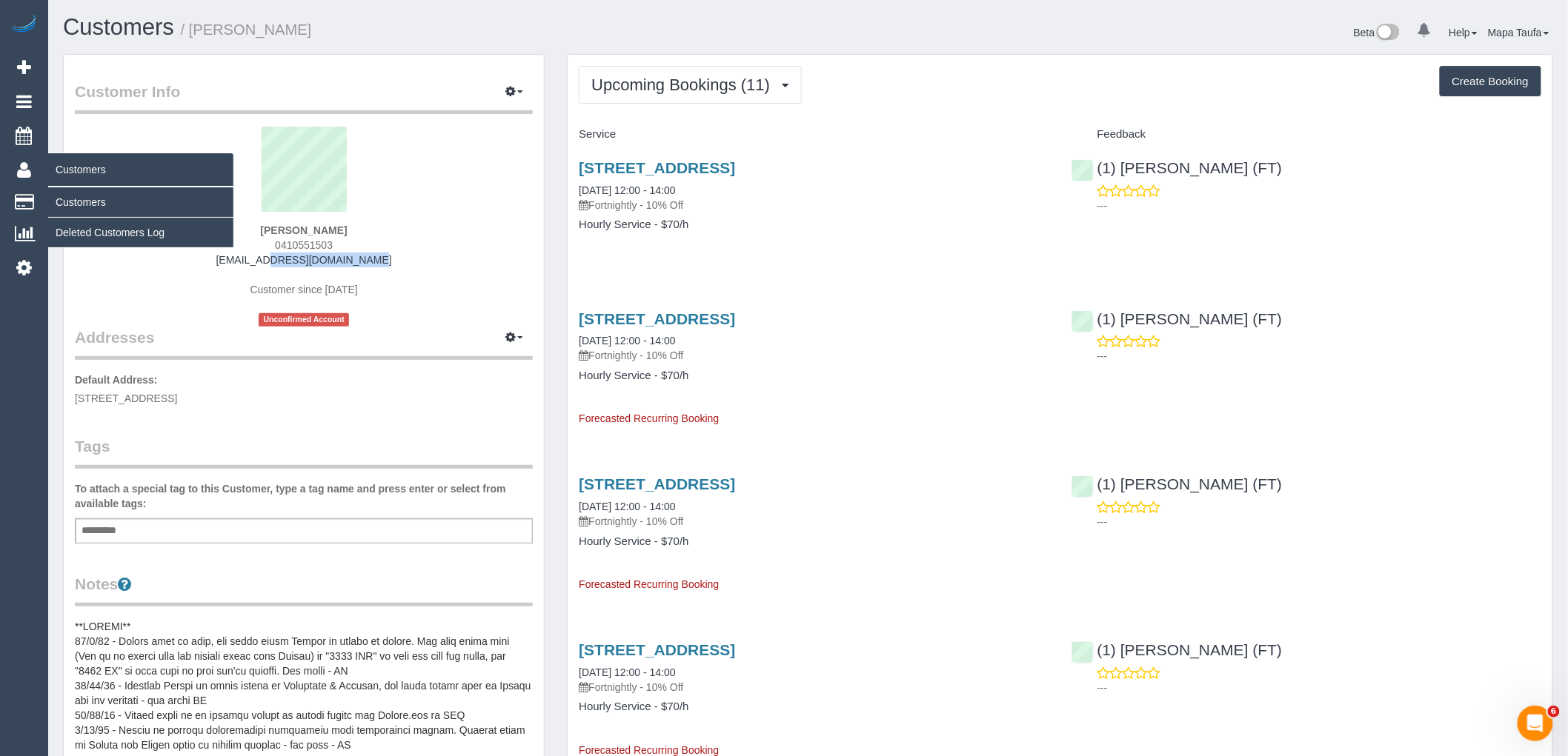
copy link "40tasman@gmail.com"
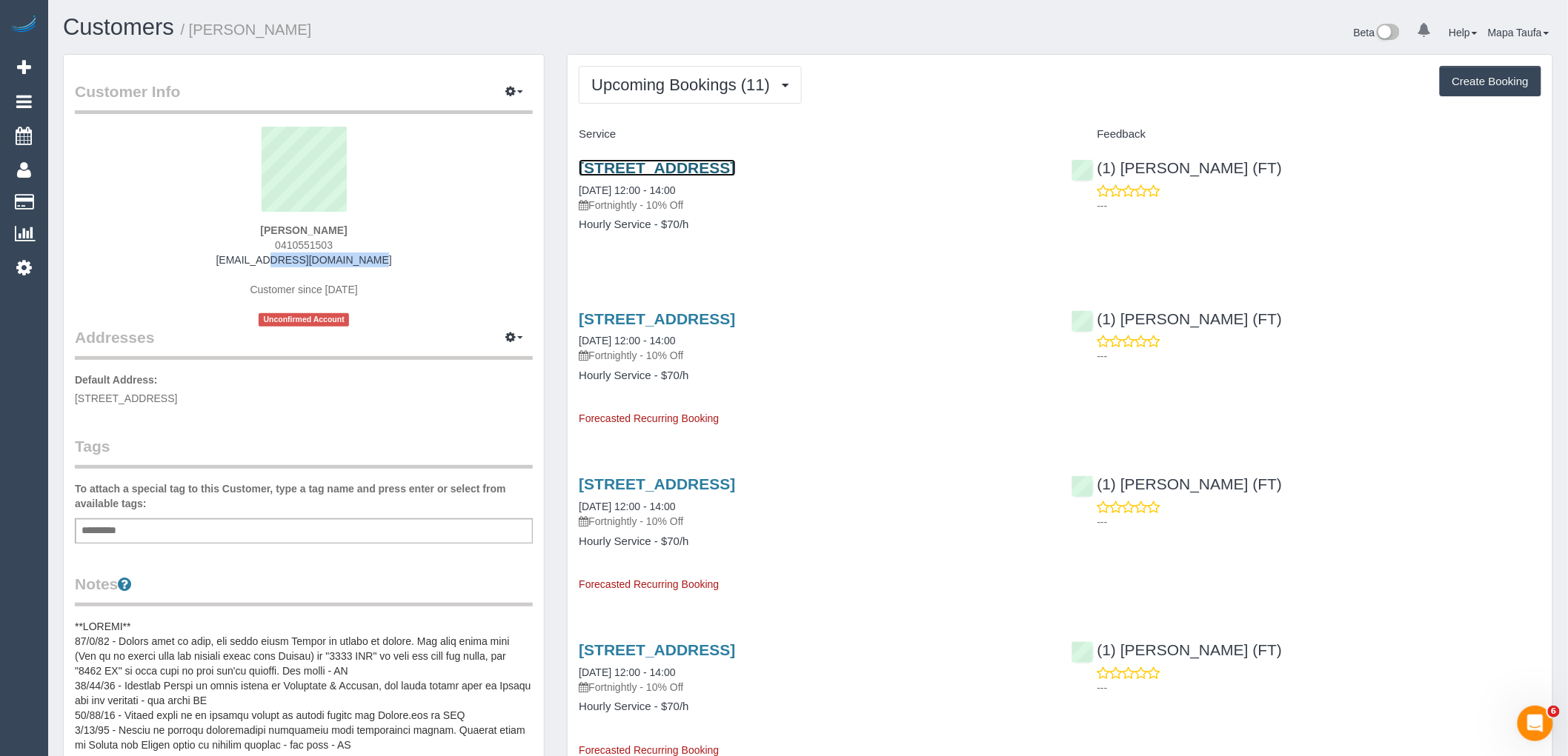
click at [674, 173] on link "100 Macpherson St, Carlton North, VIC 3054" at bounding box center [656, 167] width 156 height 17
click at [861, 237] on div "100 Macpherson St, Carlton North, VIC 3054 29/10/2025 12:00 - 14:00 Fortnightly…" at bounding box center [813, 204] width 492 height 114
drag, startPoint x: 680, startPoint y: 255, endPoint x: 619, endPoint y: 323, distance: 91.4
click at [680, 255] on div "100 Macpherson St, Carlton North, VIC 3054 29/10/2025 12:00 - 14:00 Fortnightly…" at bounding box center [813, 204] width 492 height 114
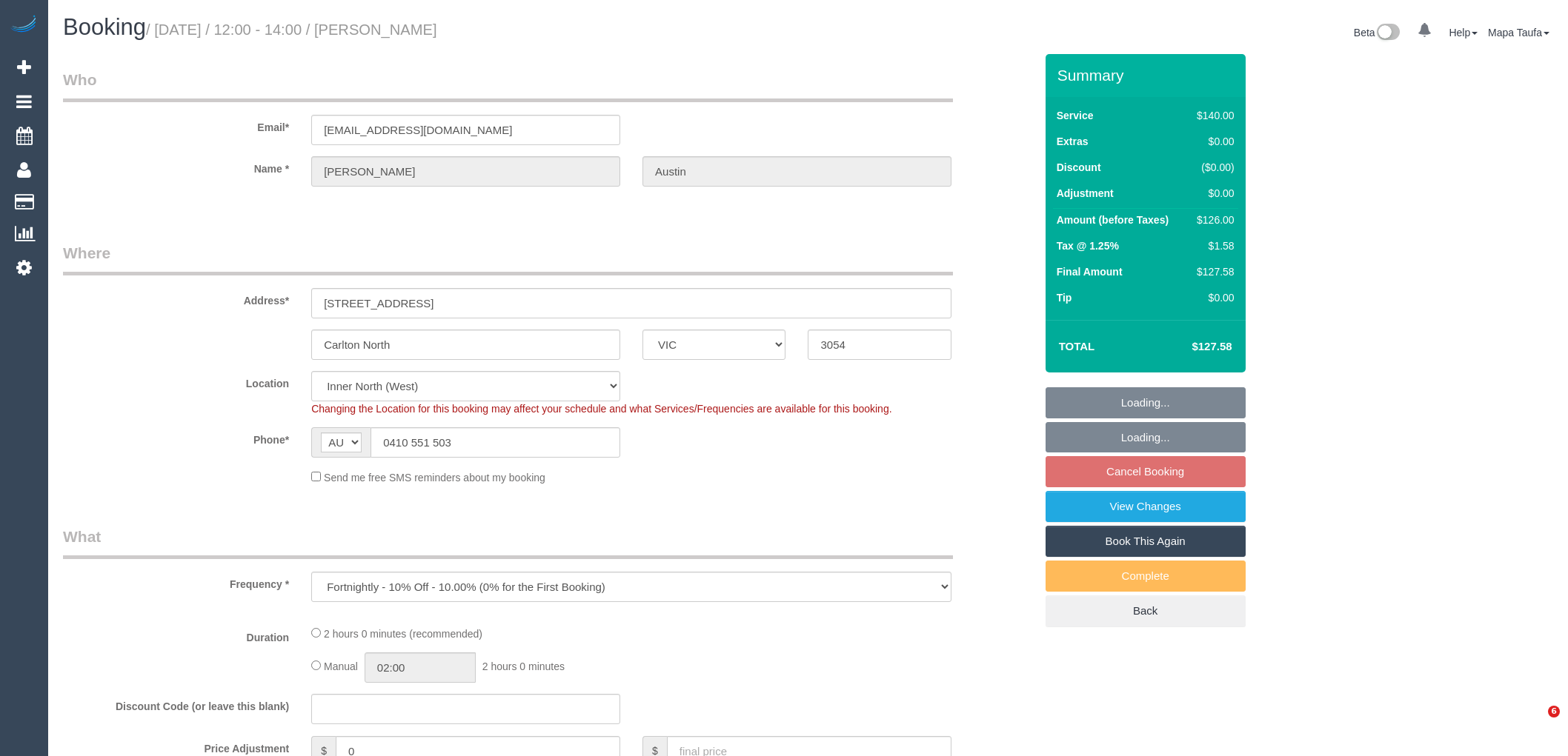
select select "VIC"
select select "string:stripe"
select select "number:28"
select select "number:35"
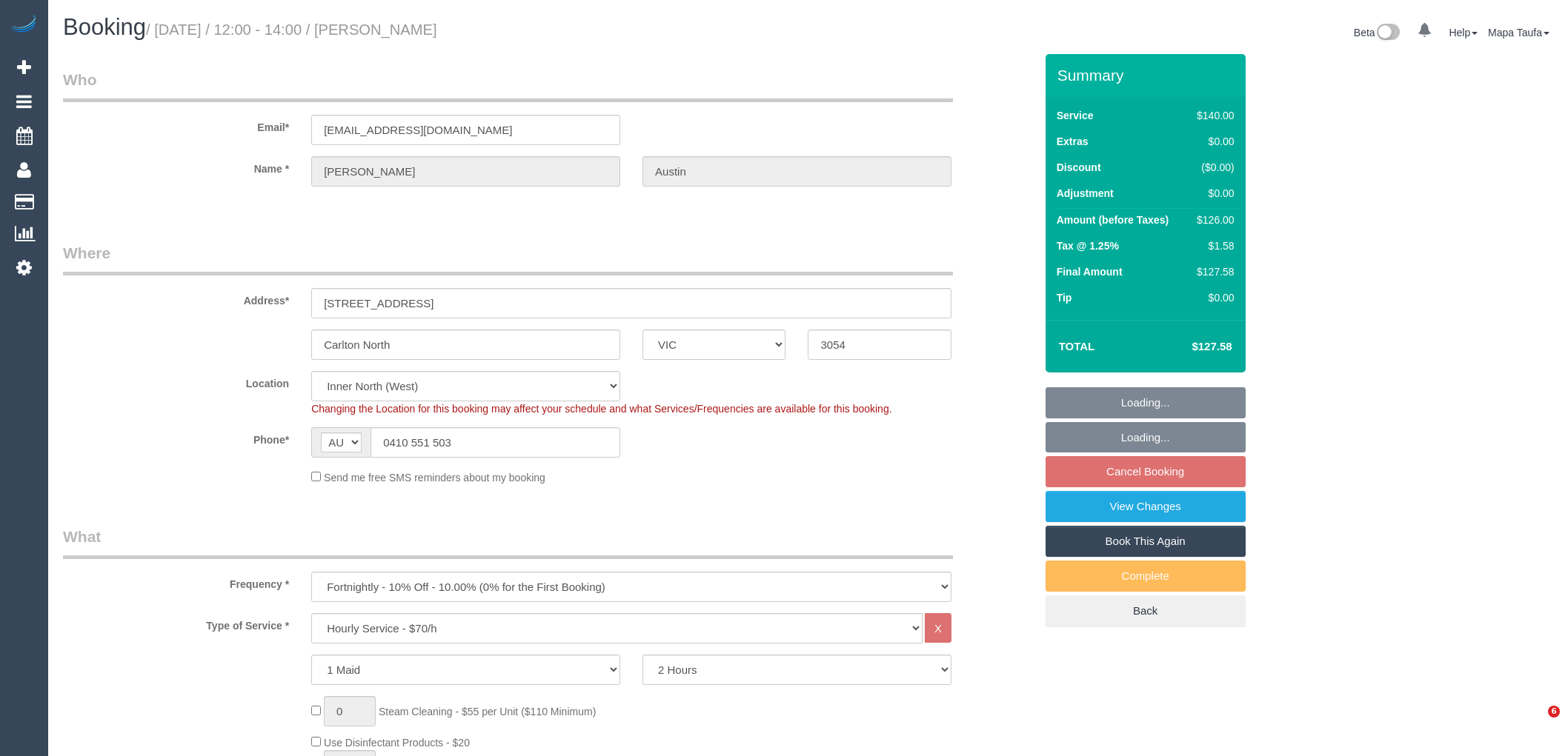
select select "spot6"
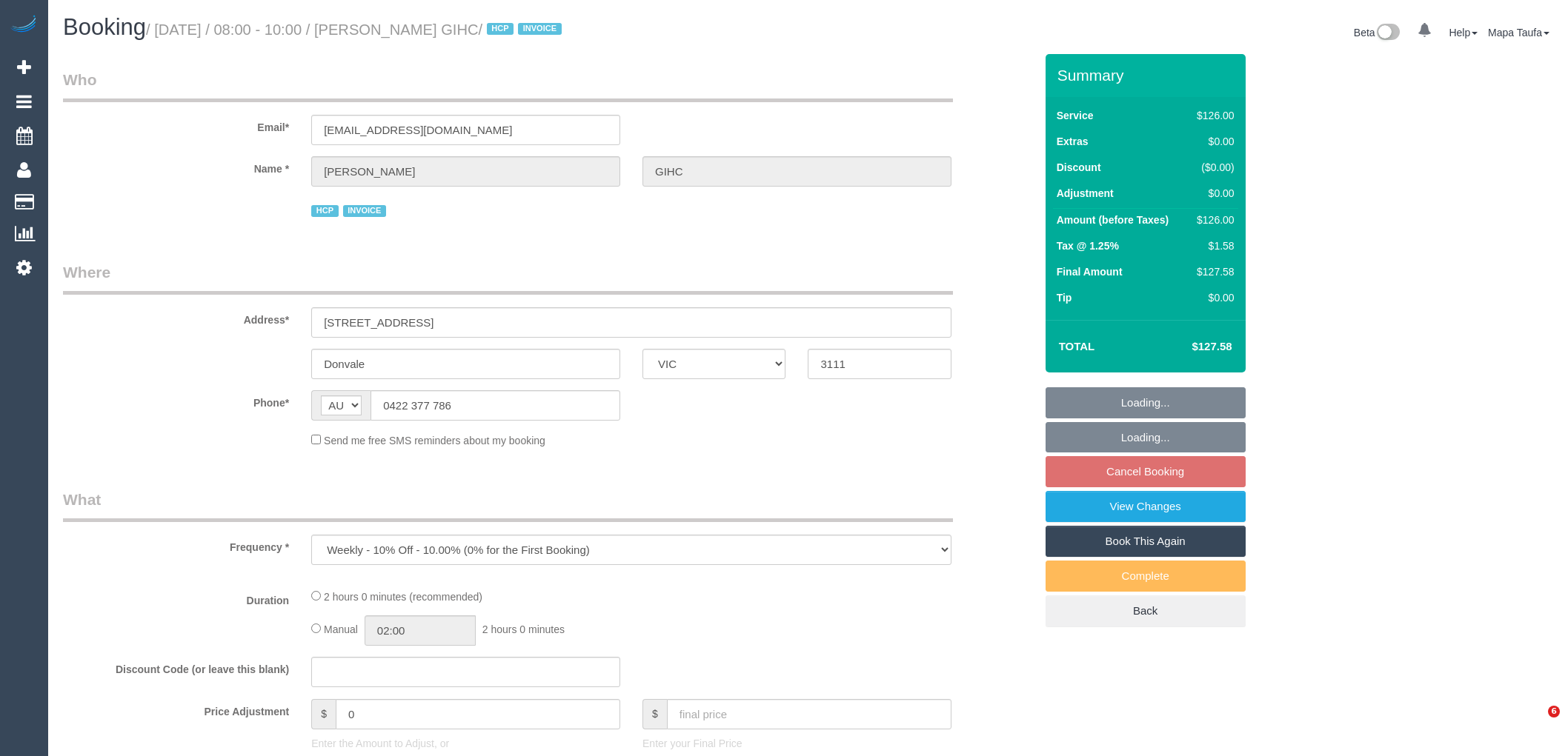
select select "VIC"
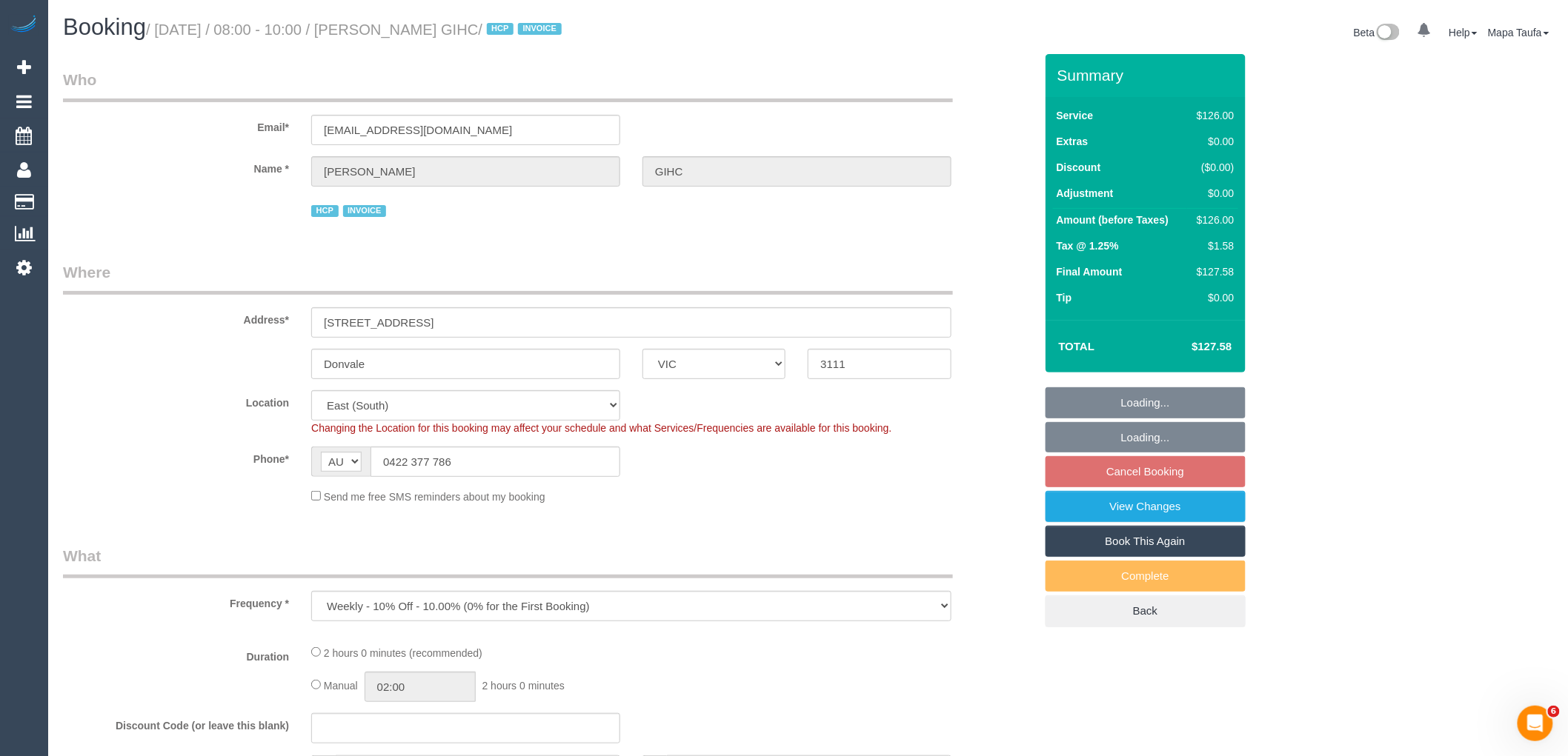
select select "120"
select select "number:28"
select select "number:14"
select select "number:19"
select select "number:25"
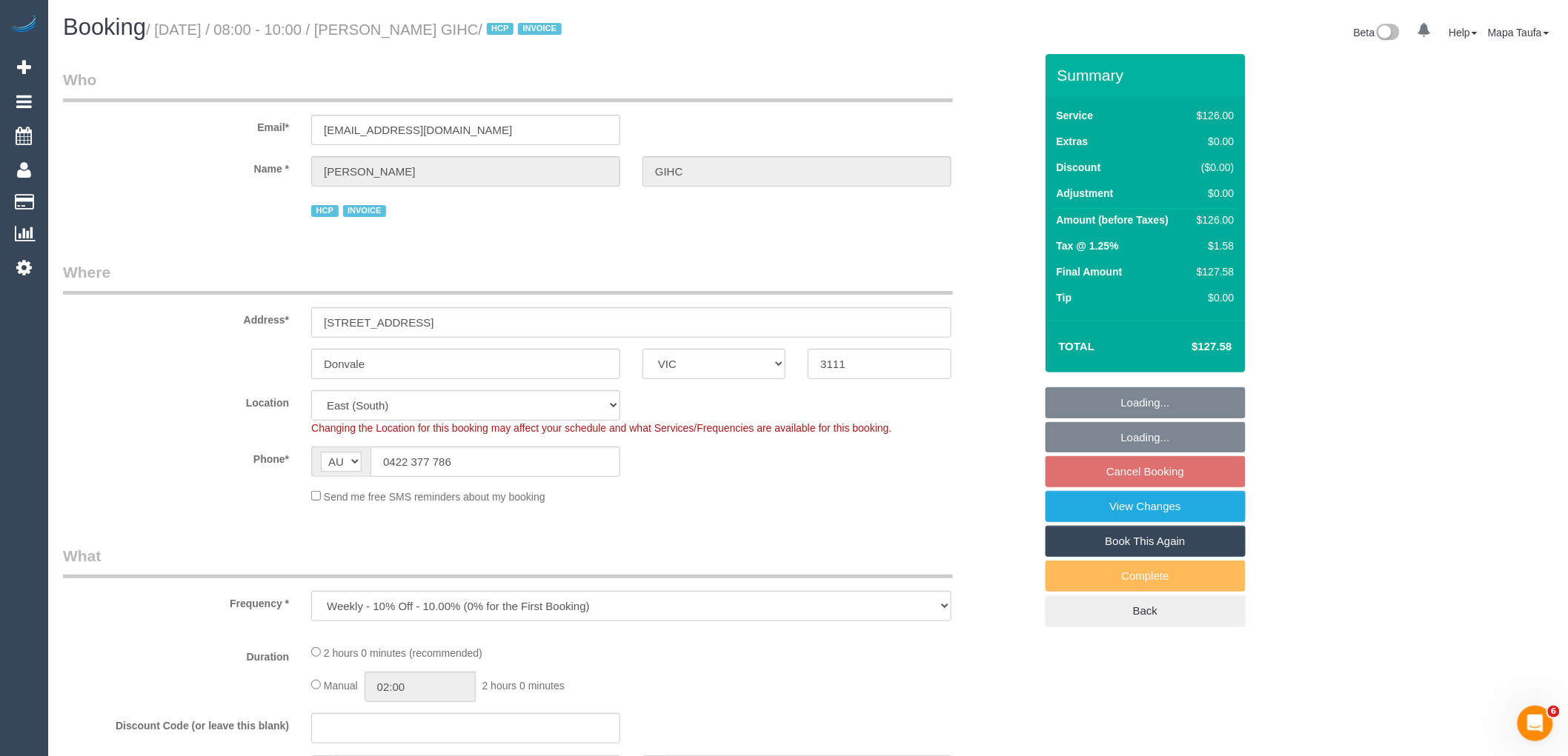
select select "number:34"
select select "object:1218"
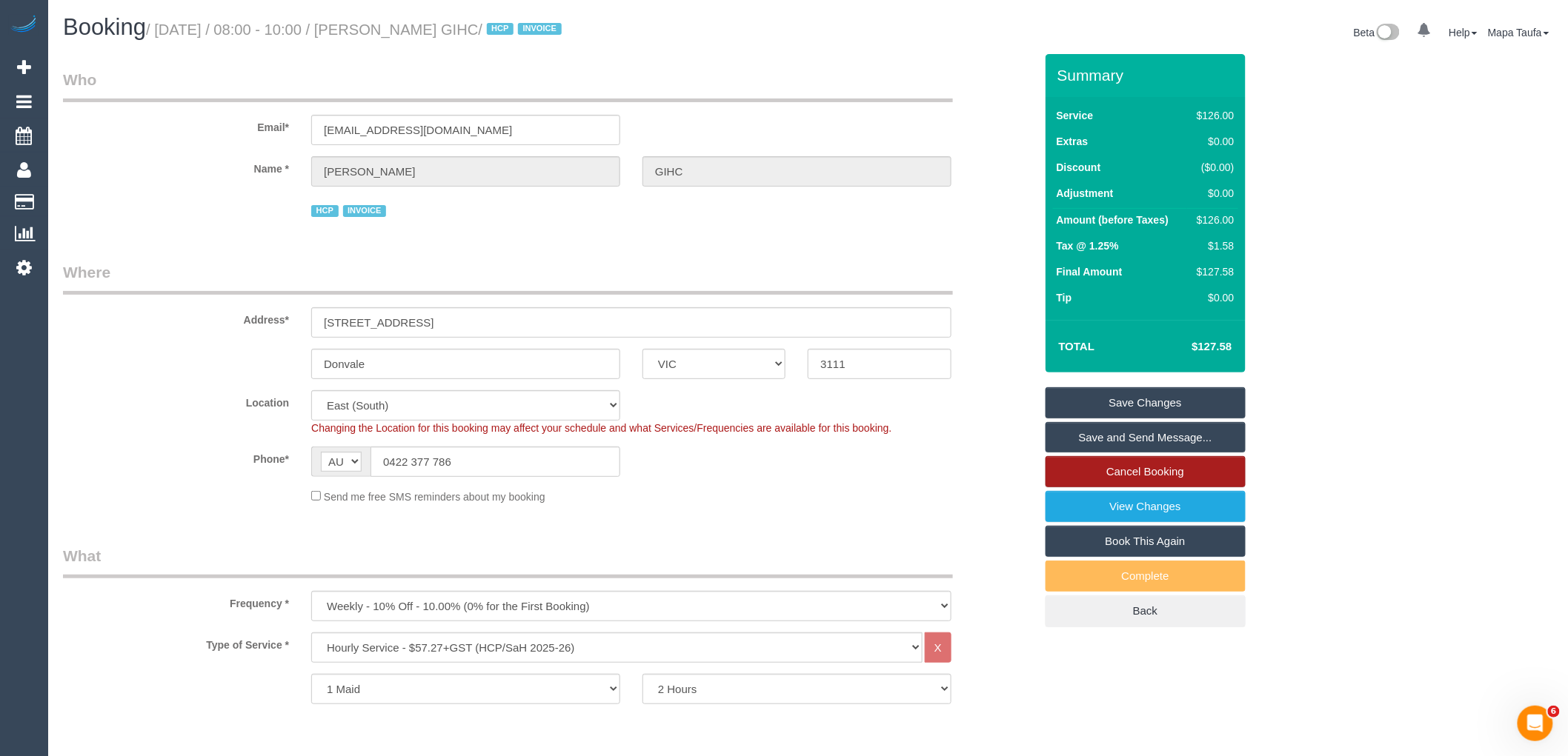
click at [1152, 478] on link "Cancel Booking" at bounding box center [1146, 471] width 200 height 31
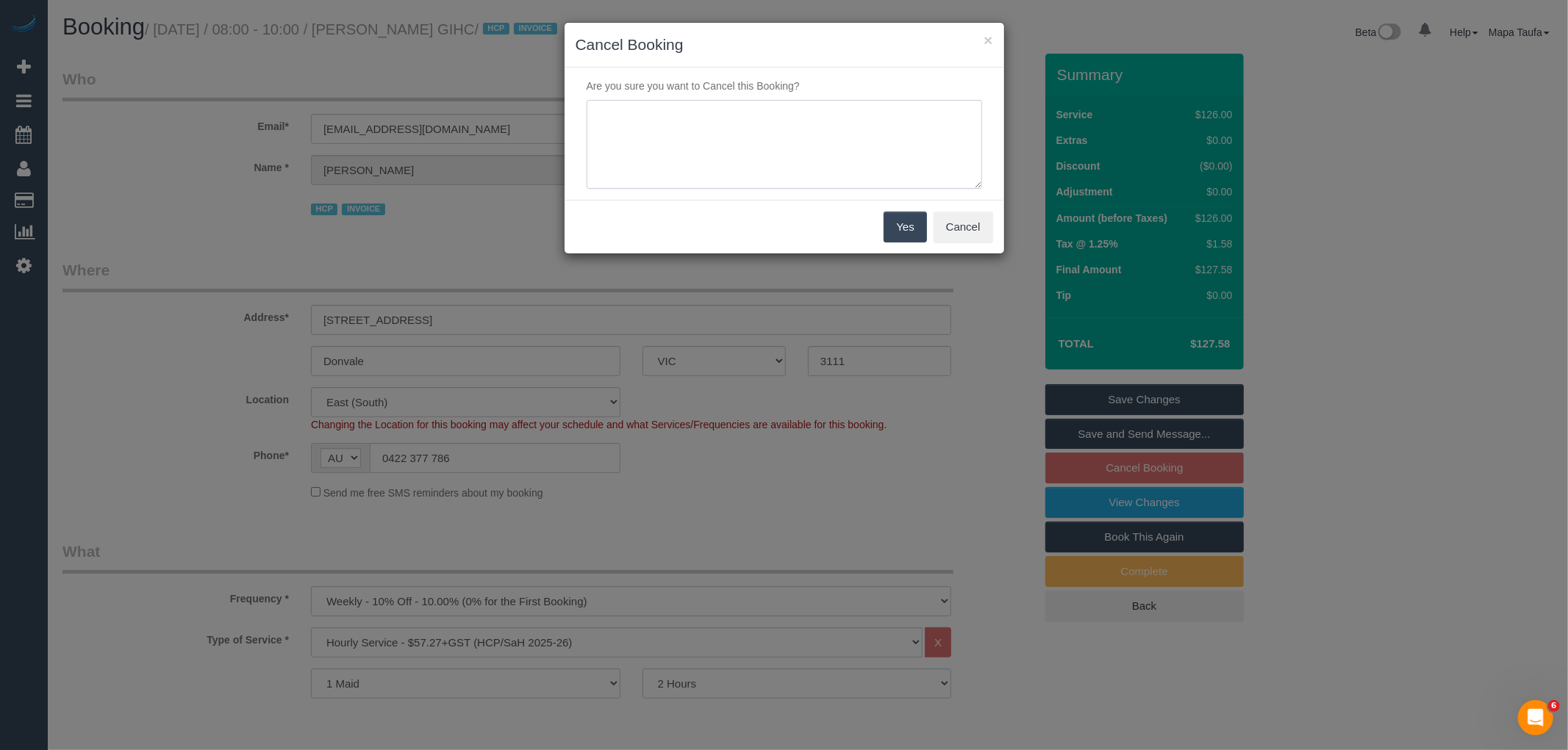
click at [772, 175] on textarea at bounding box center [784, 144] width 396 height 89
click at [749, 119] on textarea at bounding box center [784, 144] width 396 height 89
type textarea "changing to fortnightly via email -MT"
click at [903, 233] on button "Yes" at bounding box center [905, 227] width 43 height 31
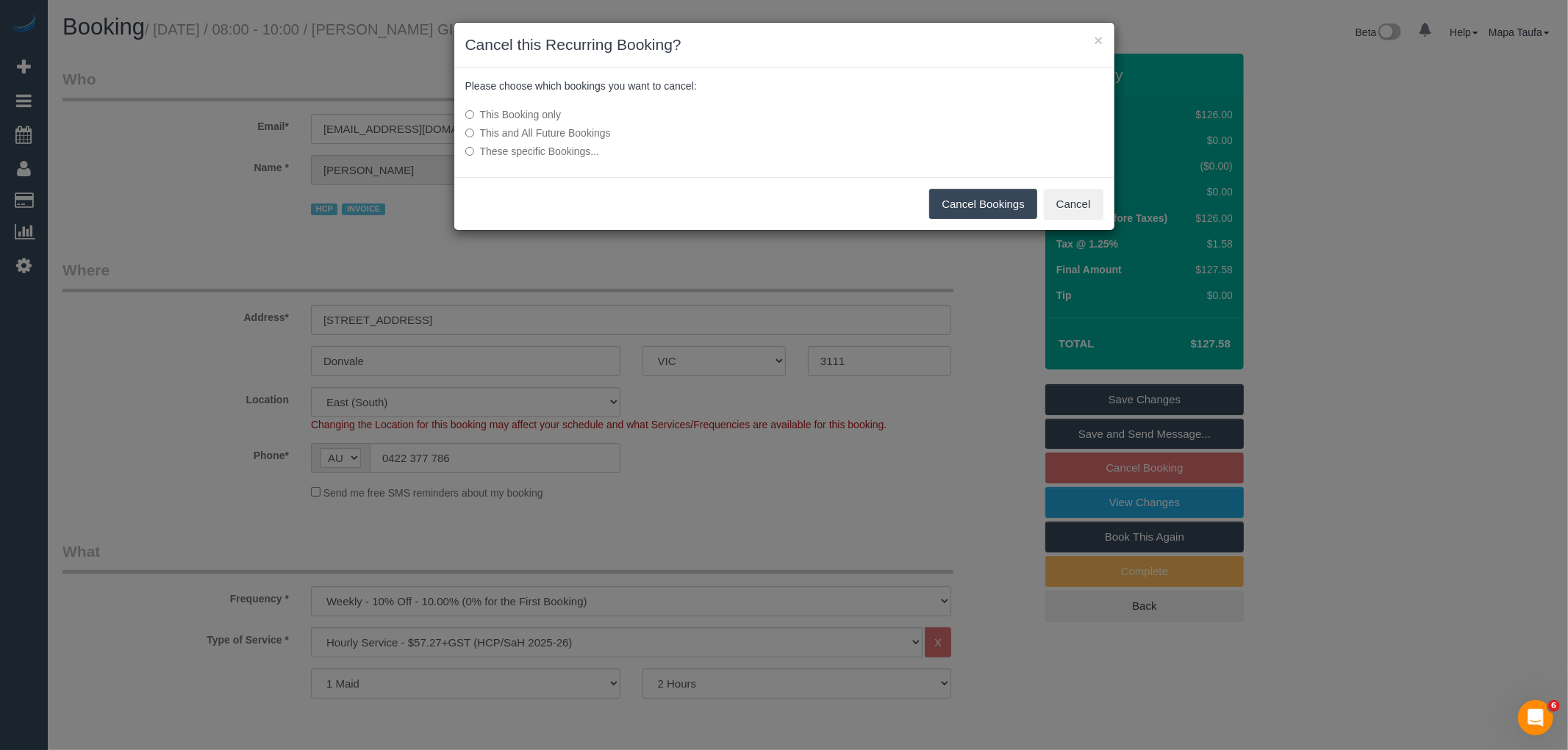
click at [976, 199] on button "Cancel Bookings" at bounding box center [983, 204] width 108 height 31
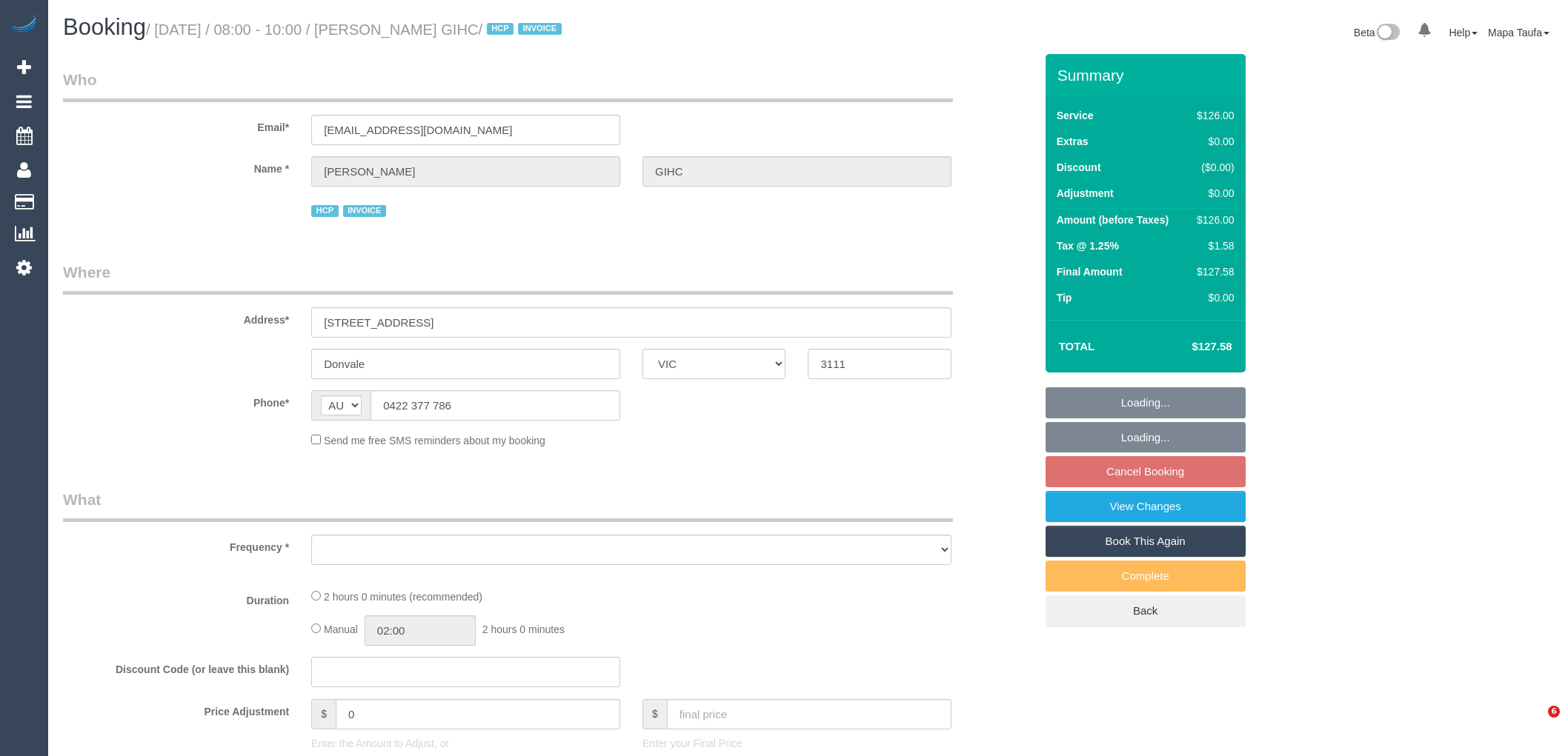
select select "VIC"
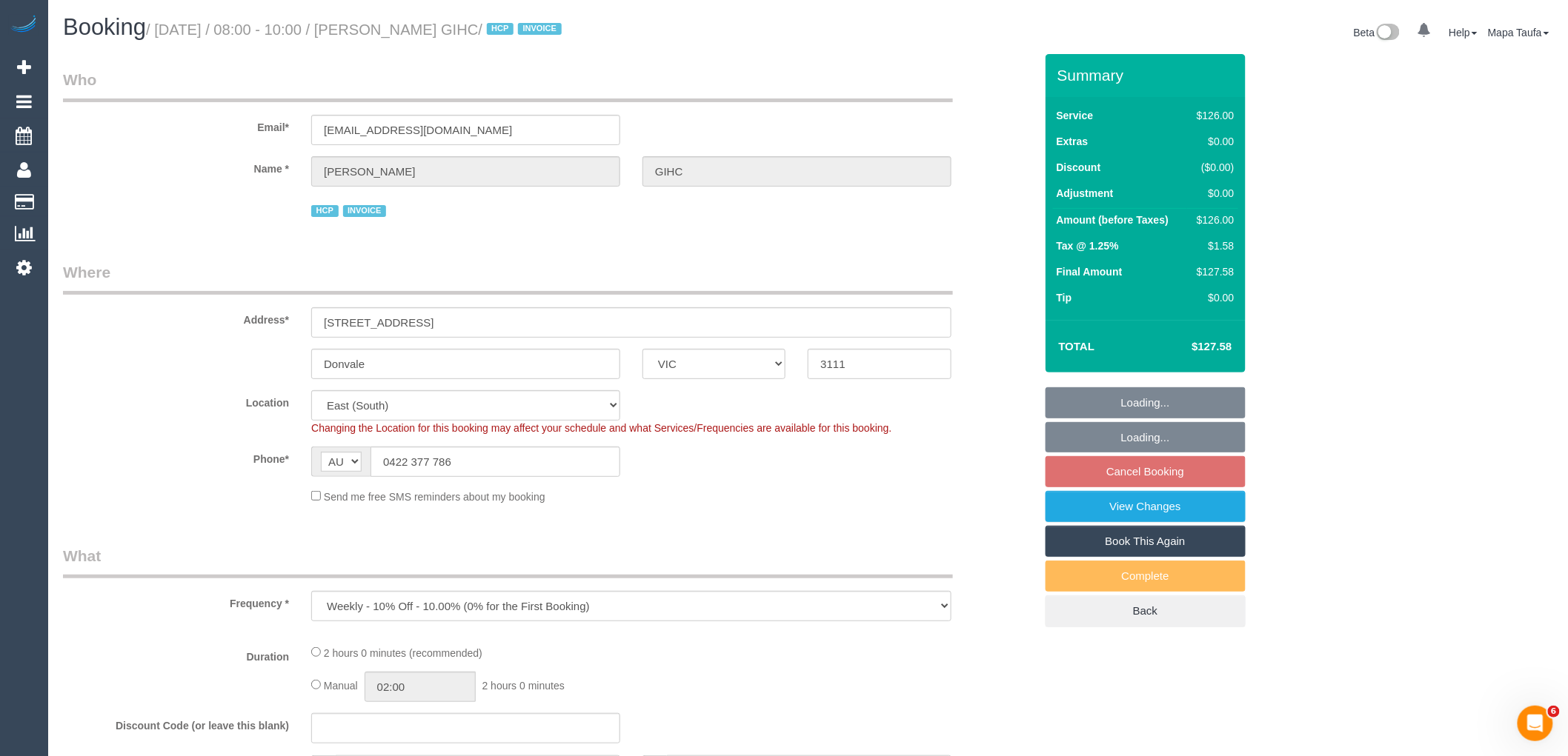
select select "object:678"
select select "number:28"
select select "number:14"
select select "number:19"
select select "number:25"
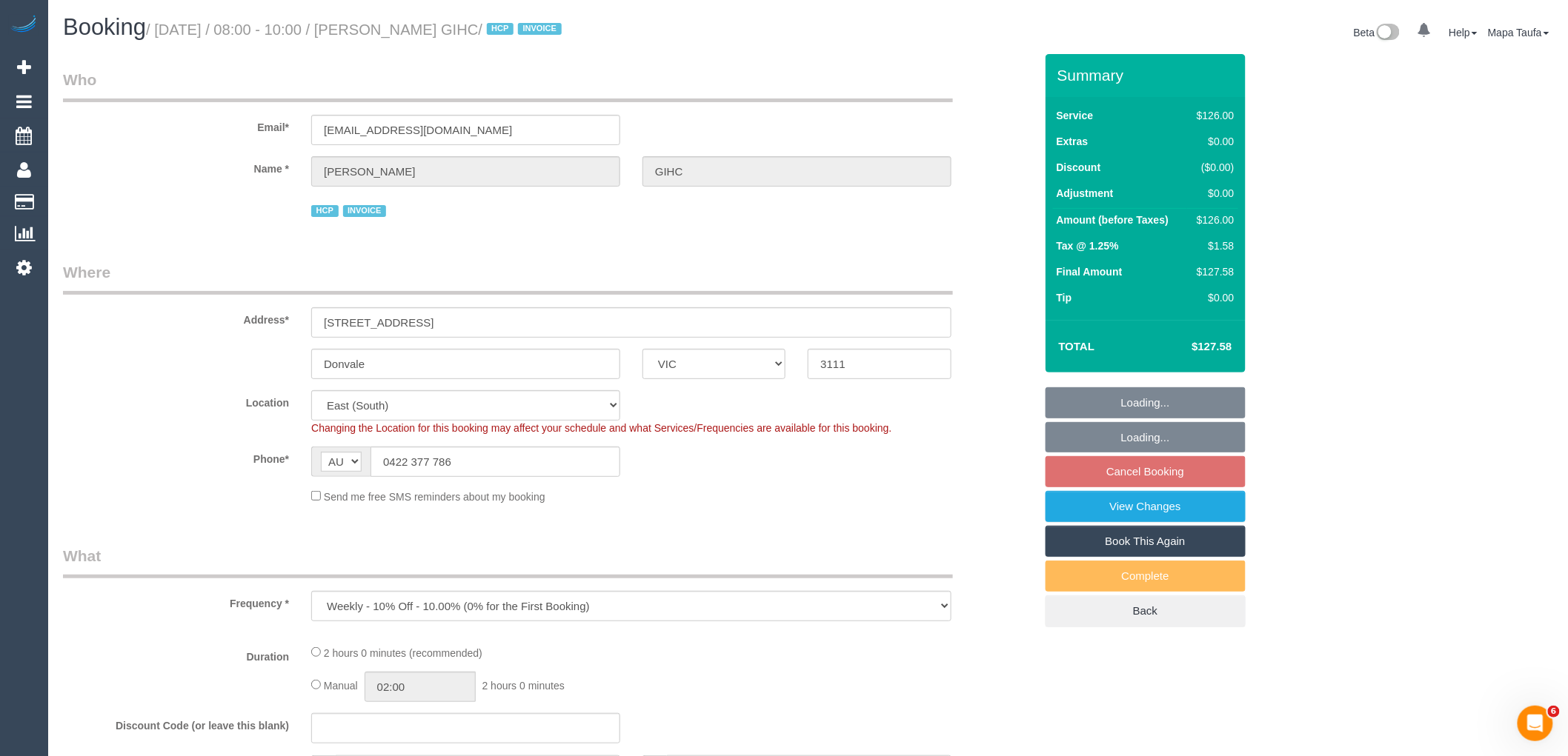
select select "number:34"
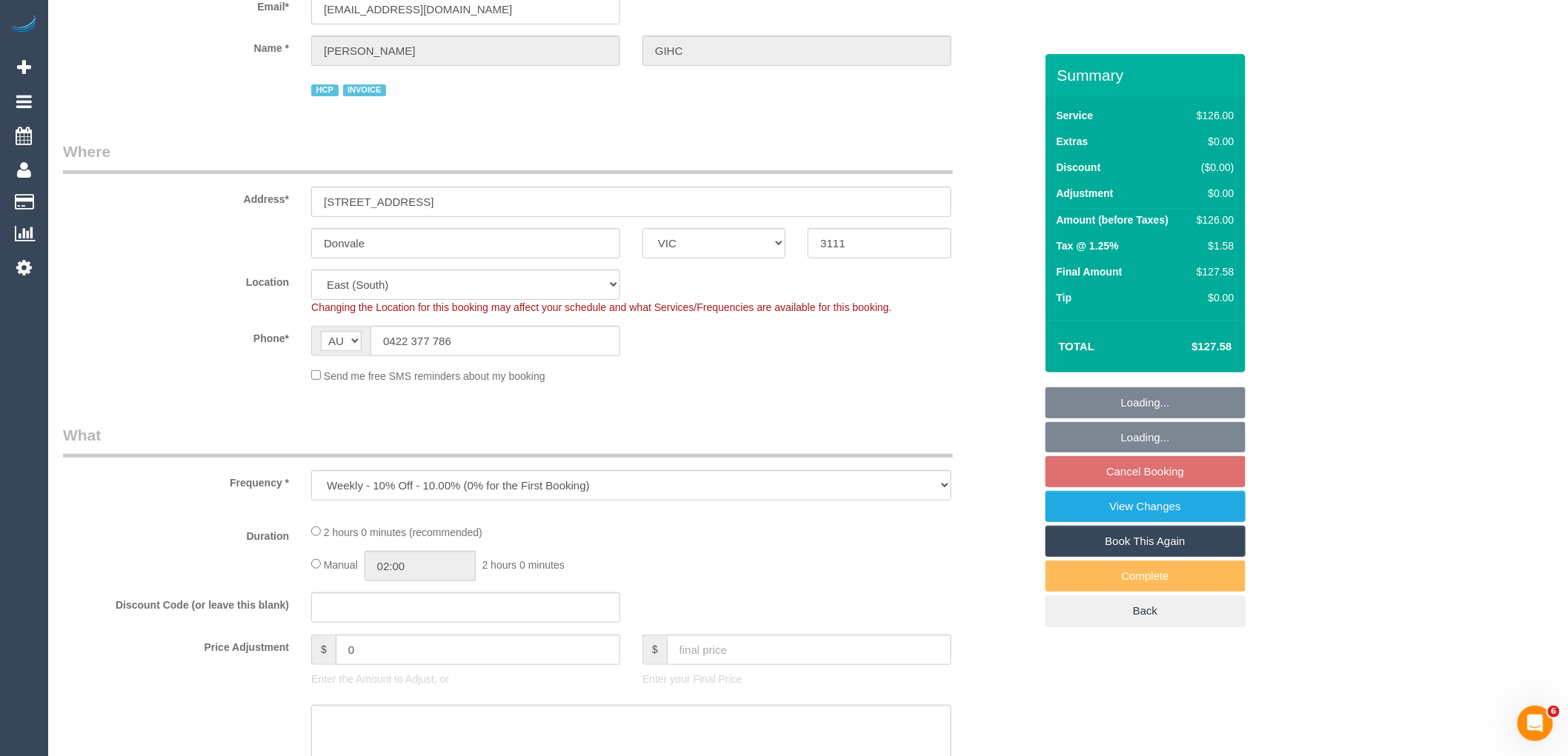
select select "120"
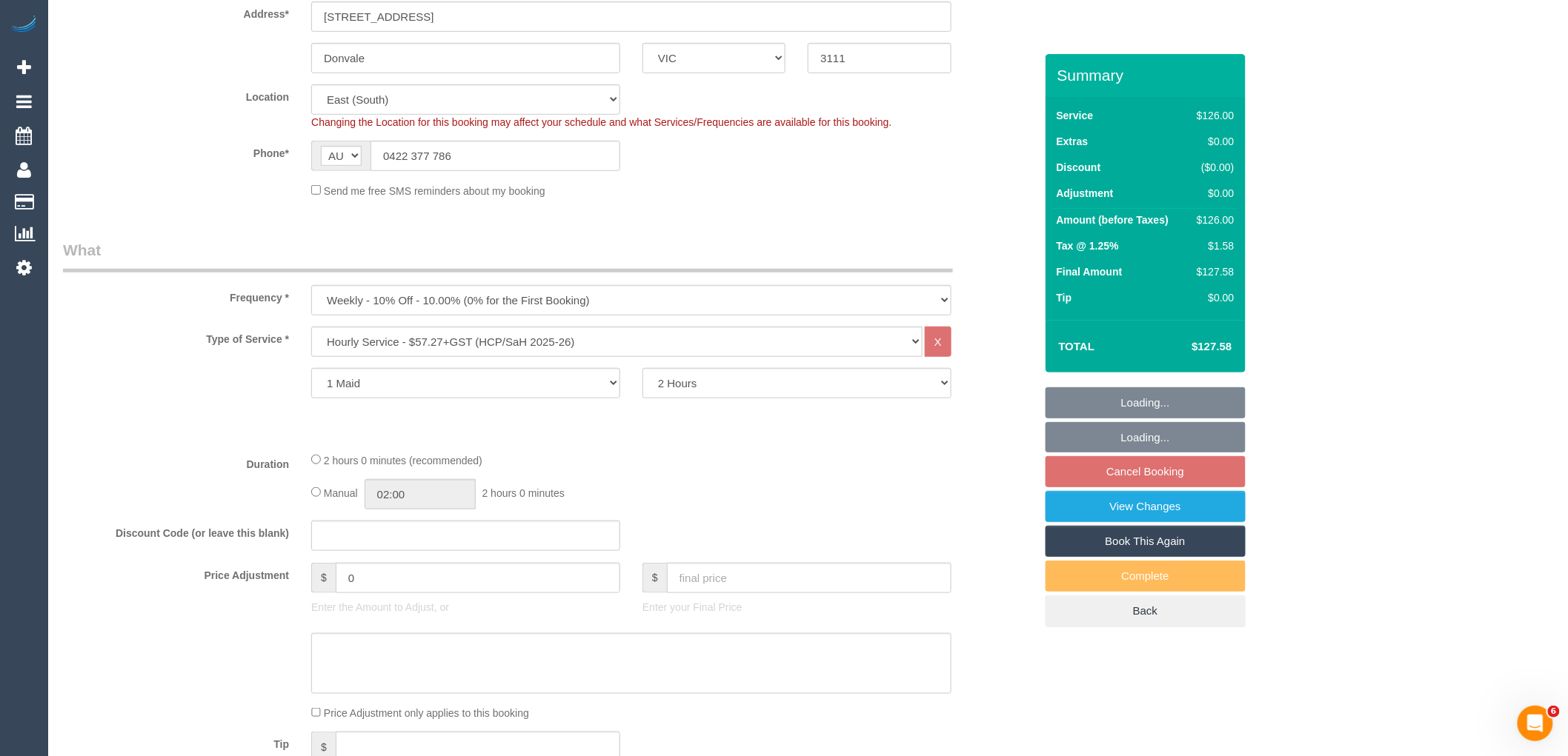
select select "spot2"
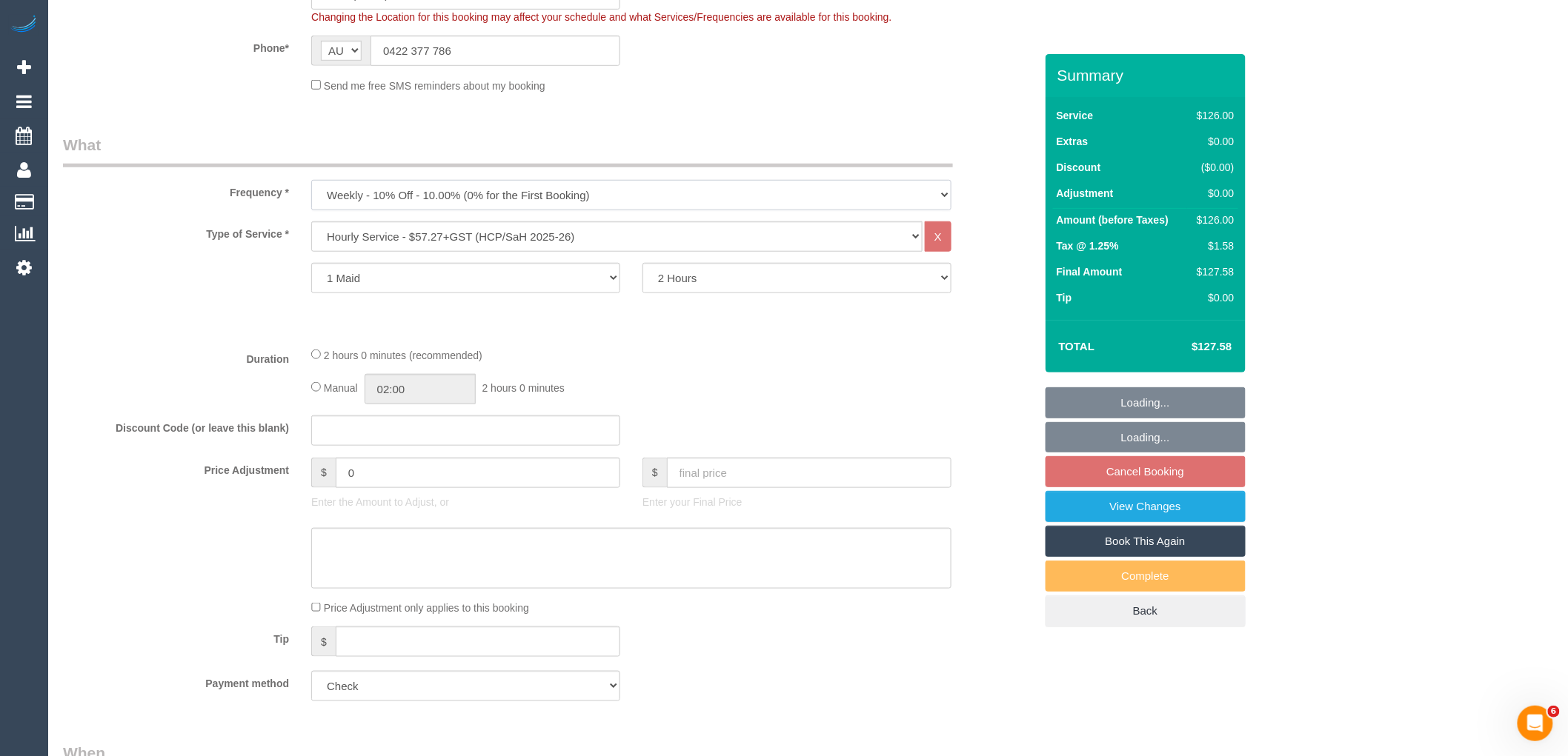
click at [499, 193] on select "One Time Cleaning Weekly - 10% Off - 10.00% (0% for the First Booking) Fortnigh…" at bounding box center [631, 195] width 640 height 30
select select "object:680"
click at [312, 181] on select "One Time Cleaning Weekly - 10% Off - 10.00% (0% for the First Booking) Fortnigh…" at bounding box center [631, 195] width 640 height 30
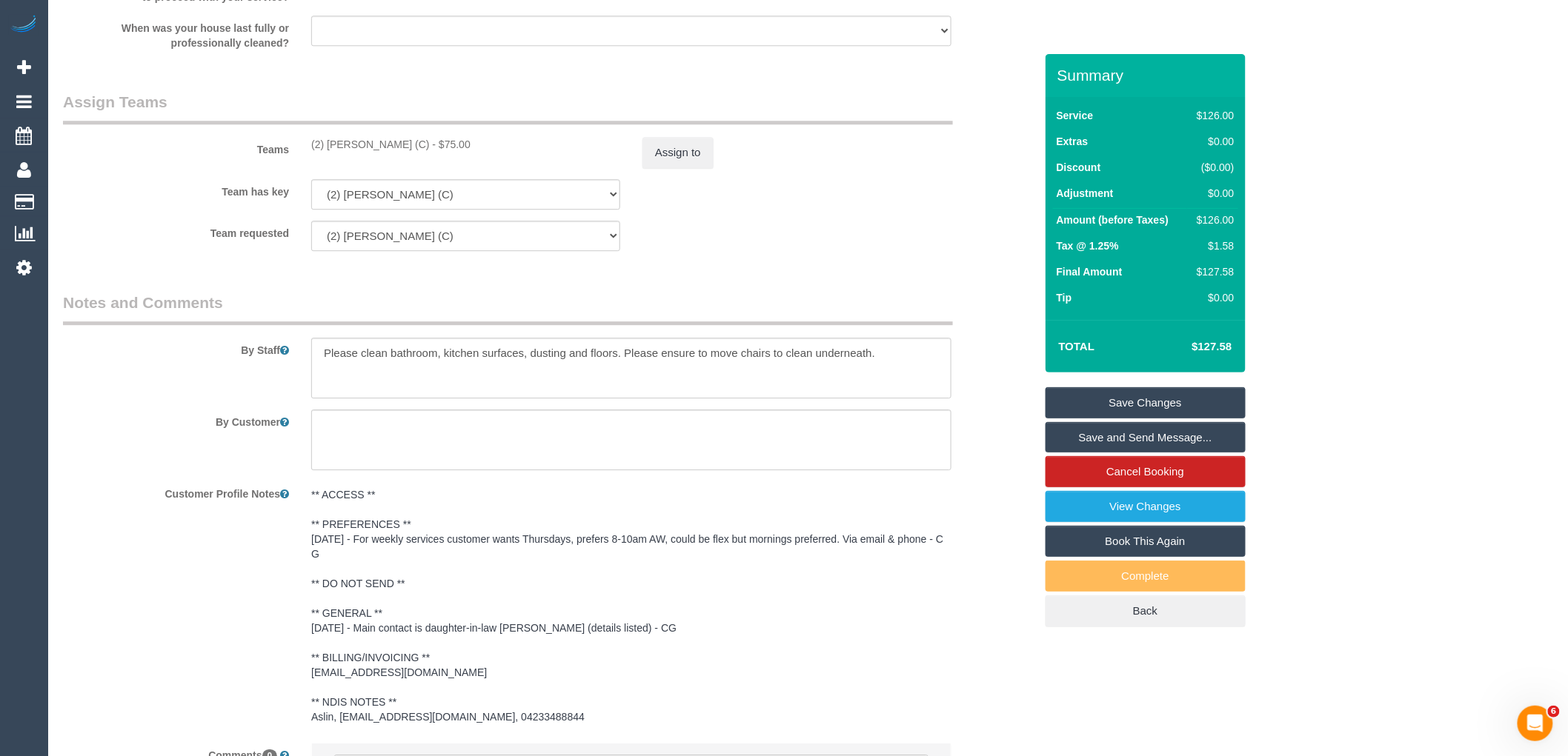
scroll to position [1835, 0]
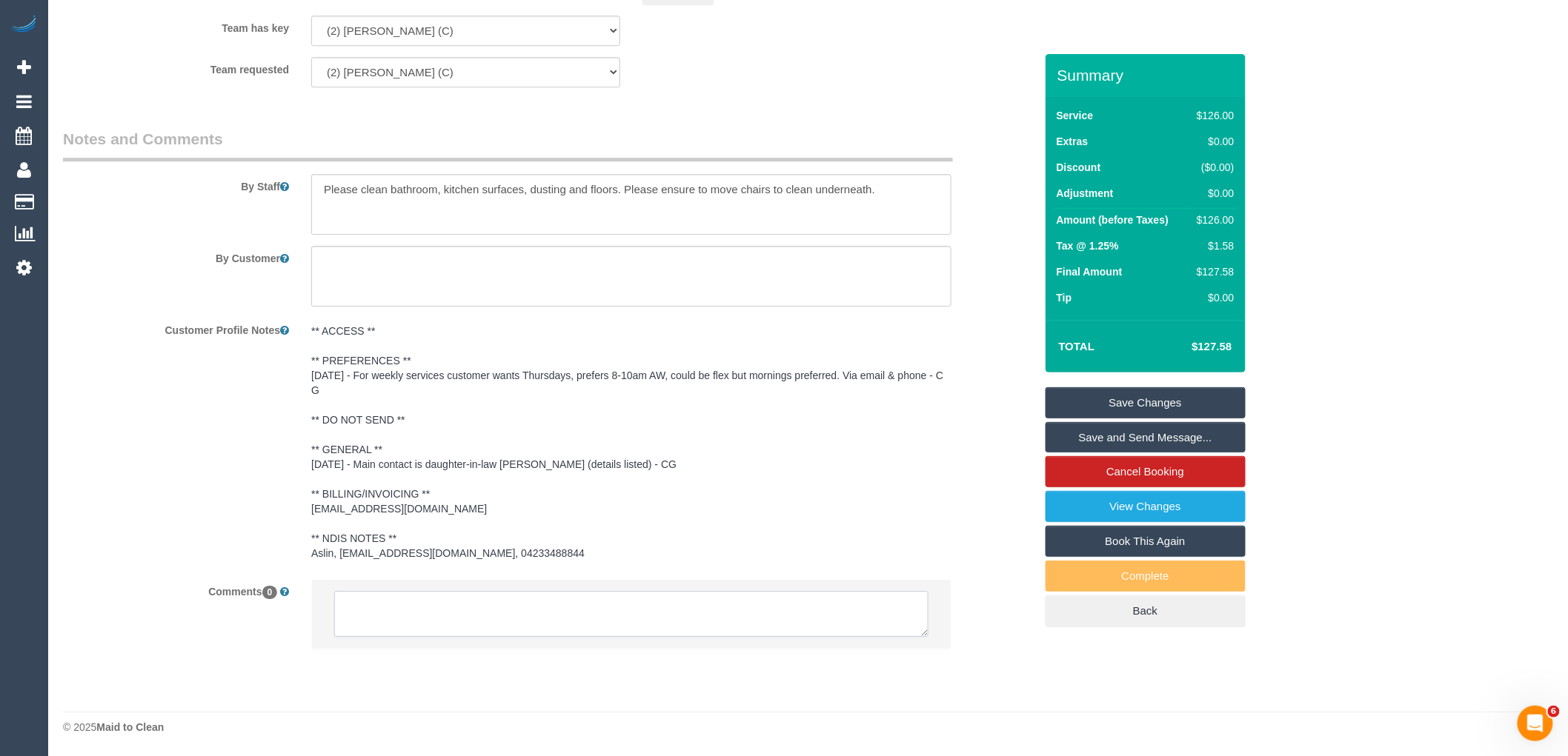
click at [447, 611] on textarea at bounding box center [631, 613] width 595 height 46
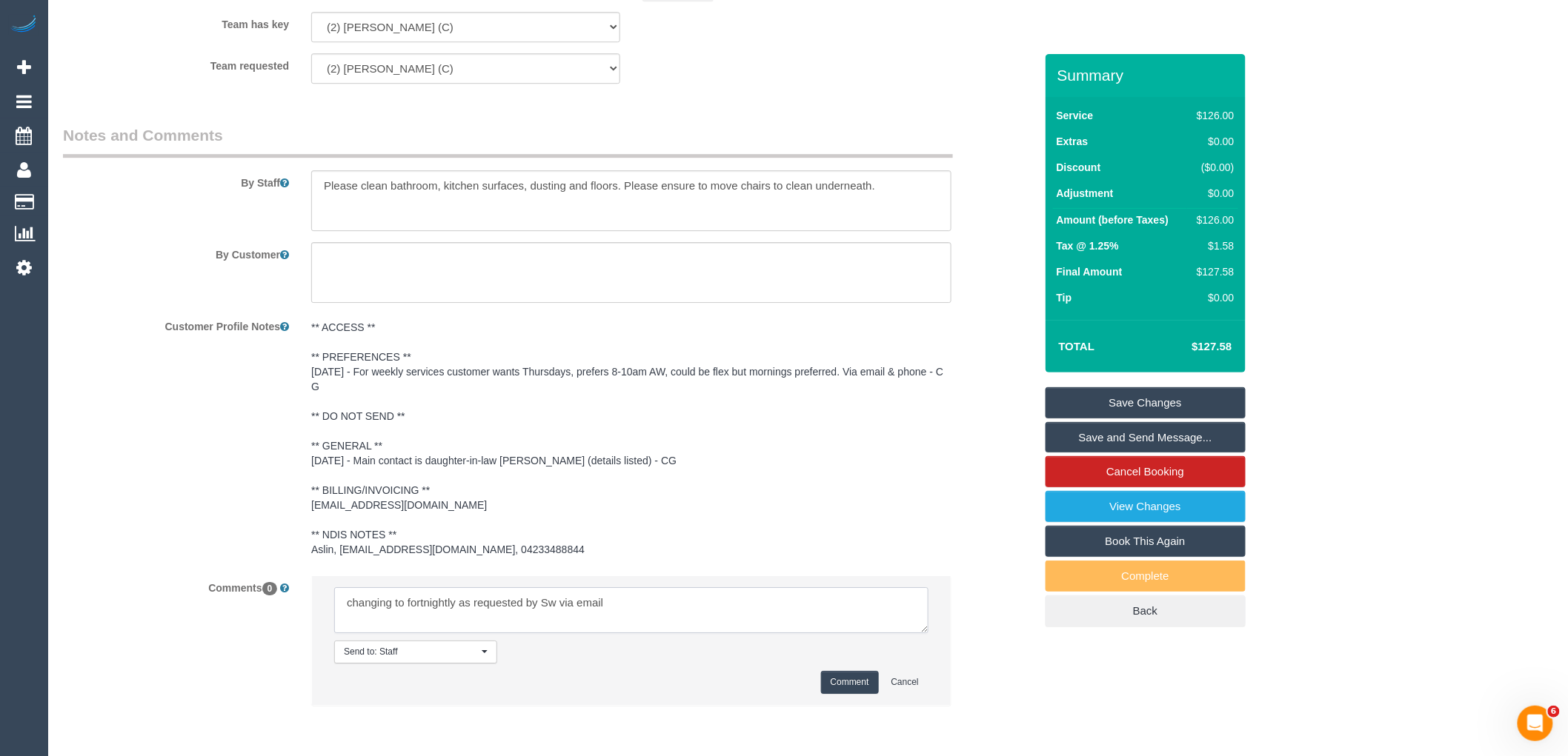
type textarea "changing to fortnightly as requested by Sw via email"
click at [845, 685] on button "Comment" at bounding box center [850, 683] width 58 height 23
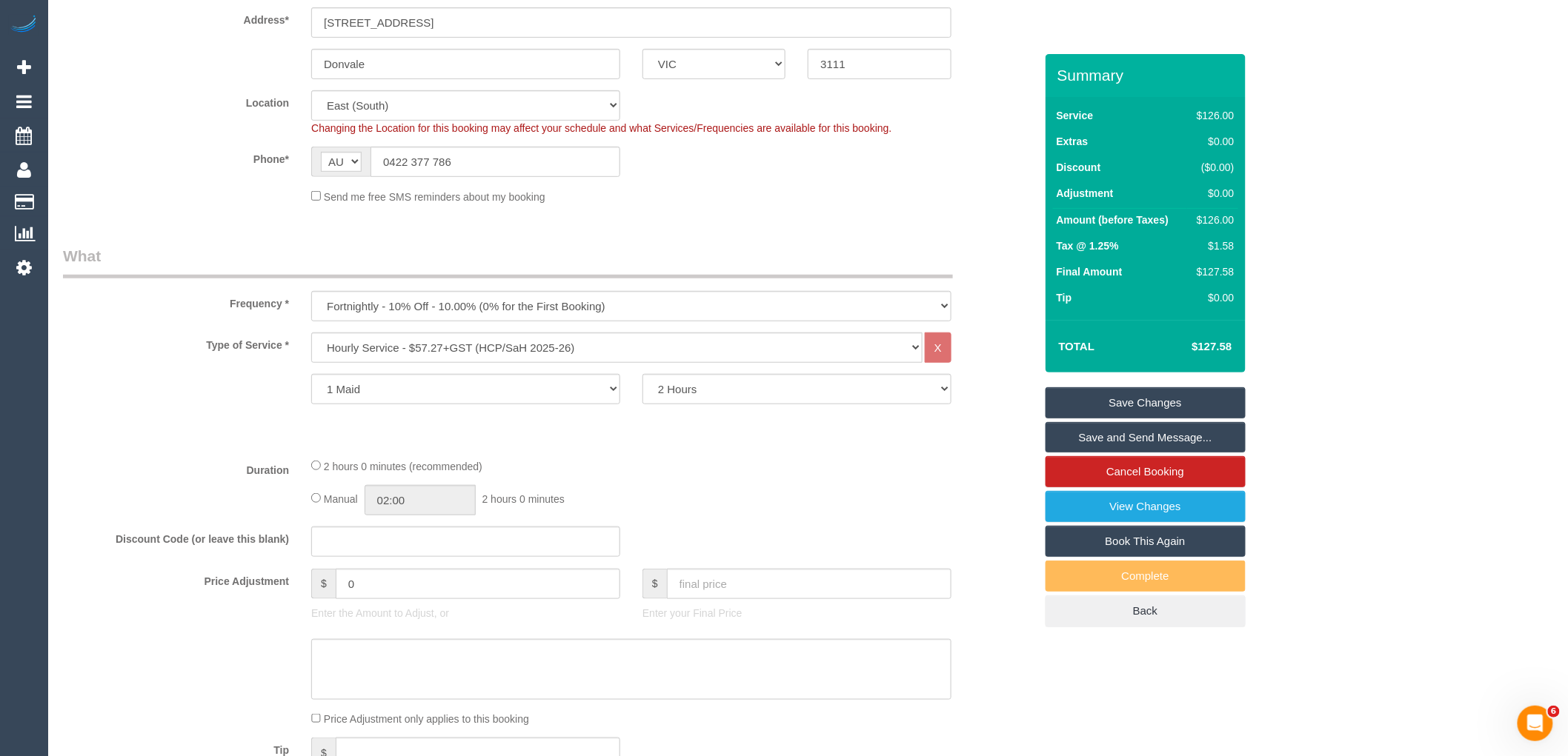
scroll to position [271, 0]
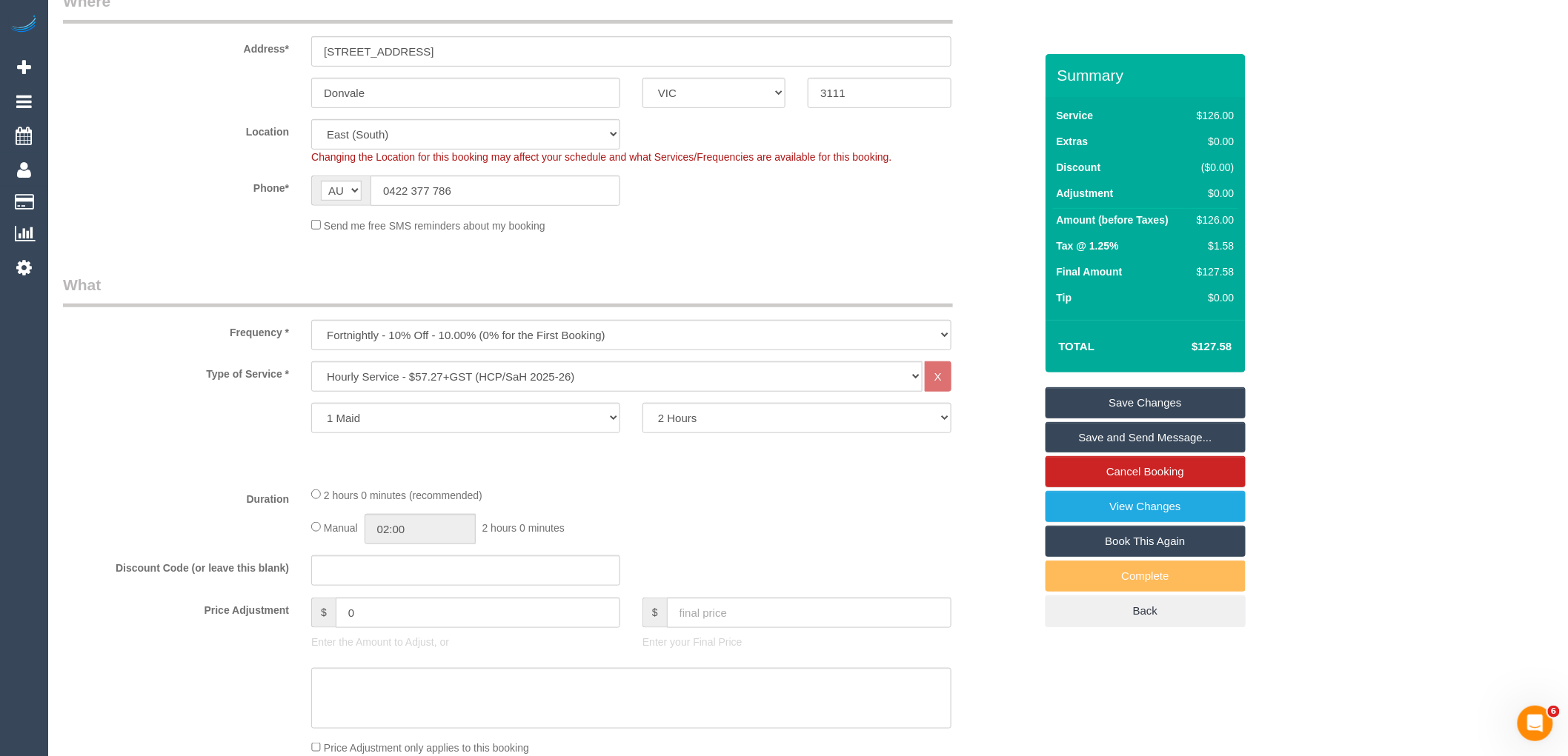
click at [1130, 400] on link "Save Changes" at bounding box center [1146, 403] width 200 height 31
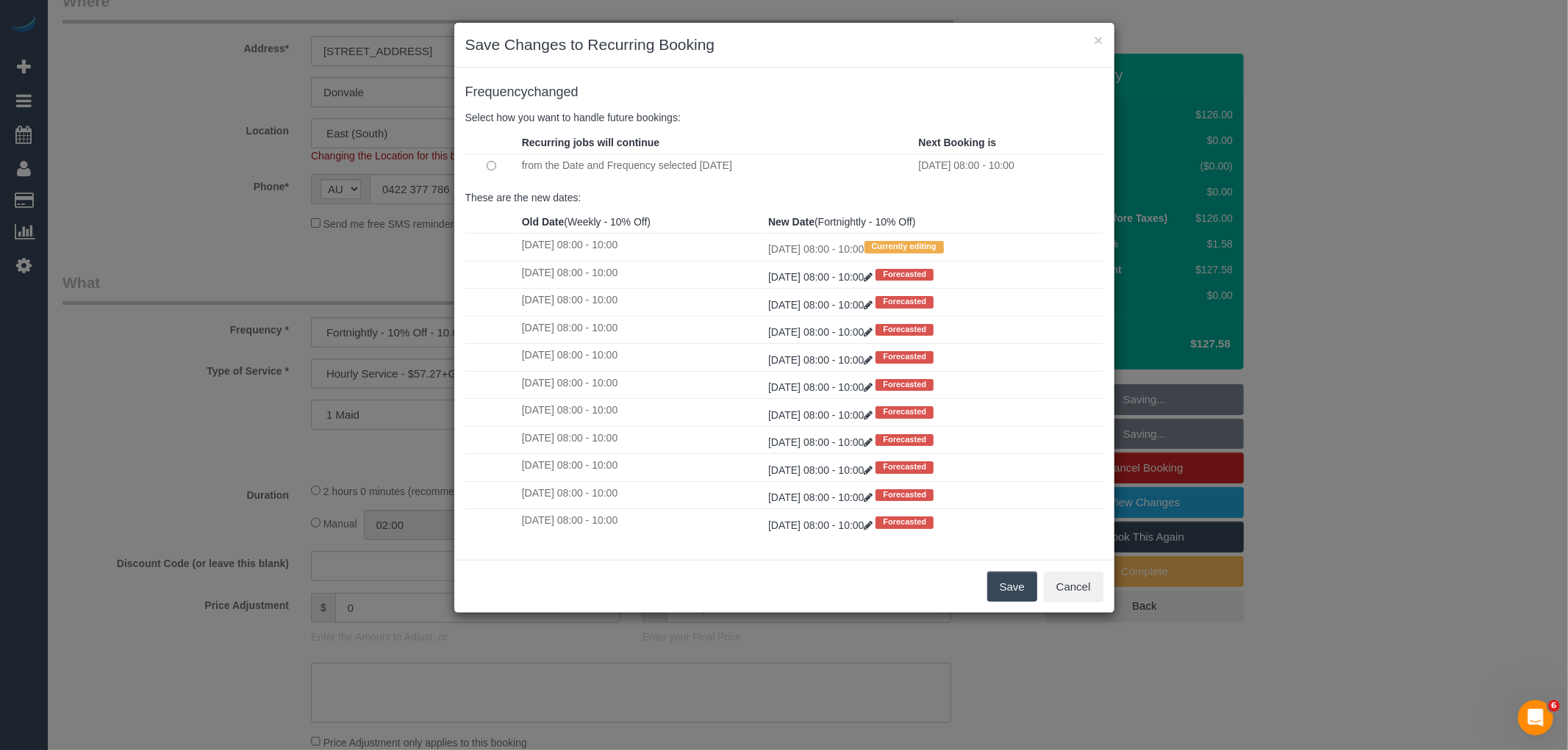
click at [1008, 593] on button "Save" at bounding box center [1013, 587] width 50 height 31
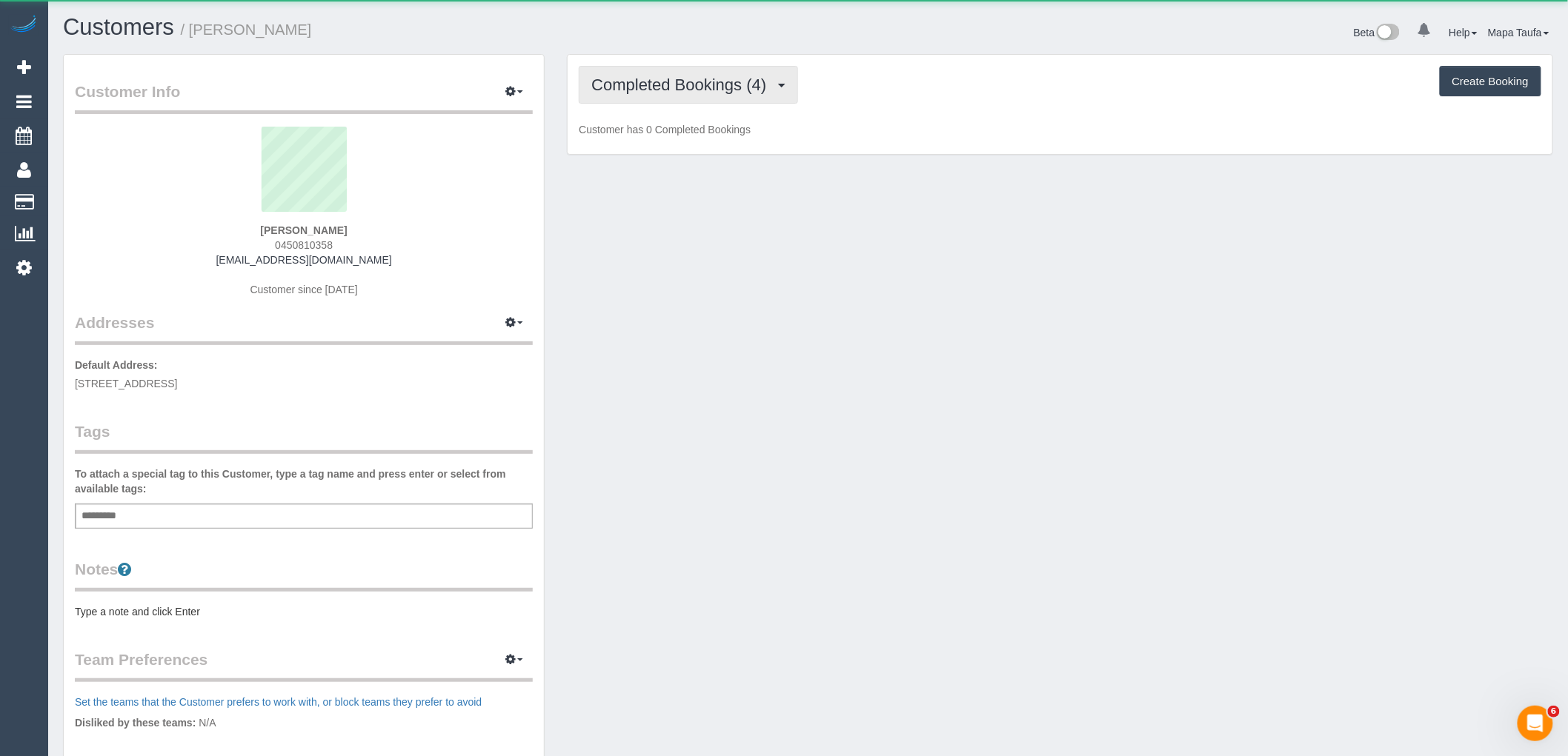
click at [657, 94] on button "Completed Bookings (4)" at bounding box center [688, 85] width 220 height 37
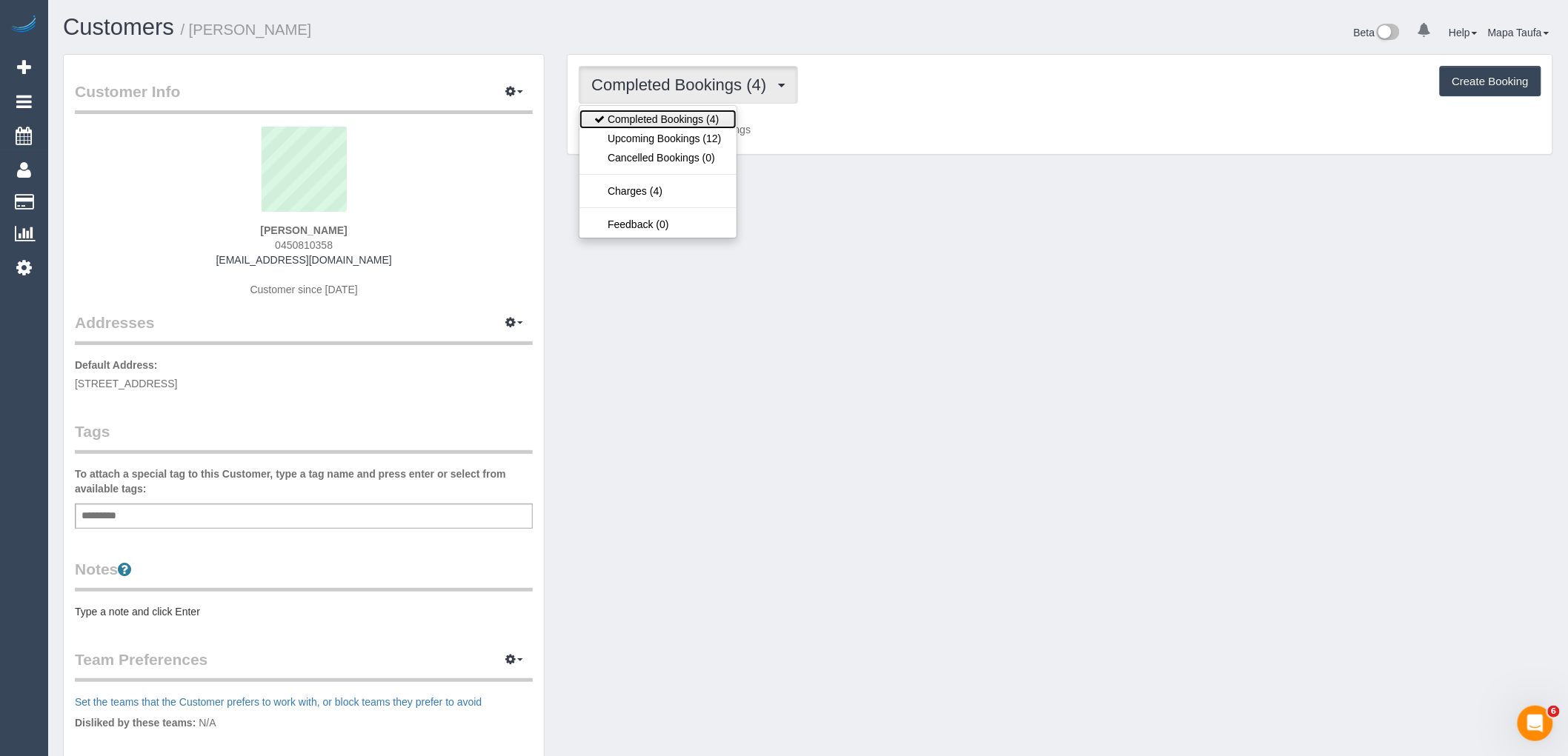
click at [671, 129] on link "Completed Bookings (4)" at bounding box center [657, 120] width 156 height 20
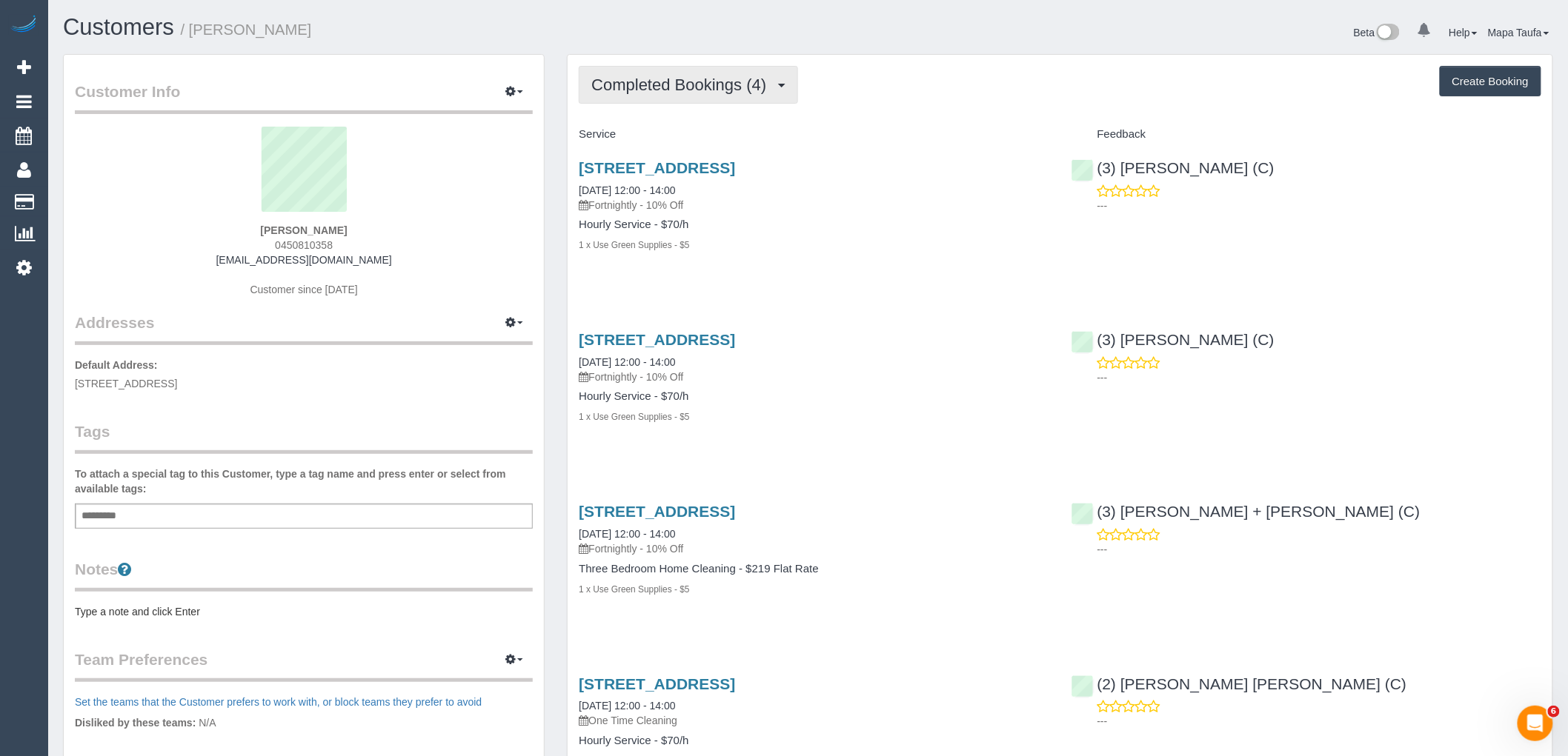
click at [687, 95] on button "Completed Bookings (4)" at bounding box center [688, 85] width 220 height 37
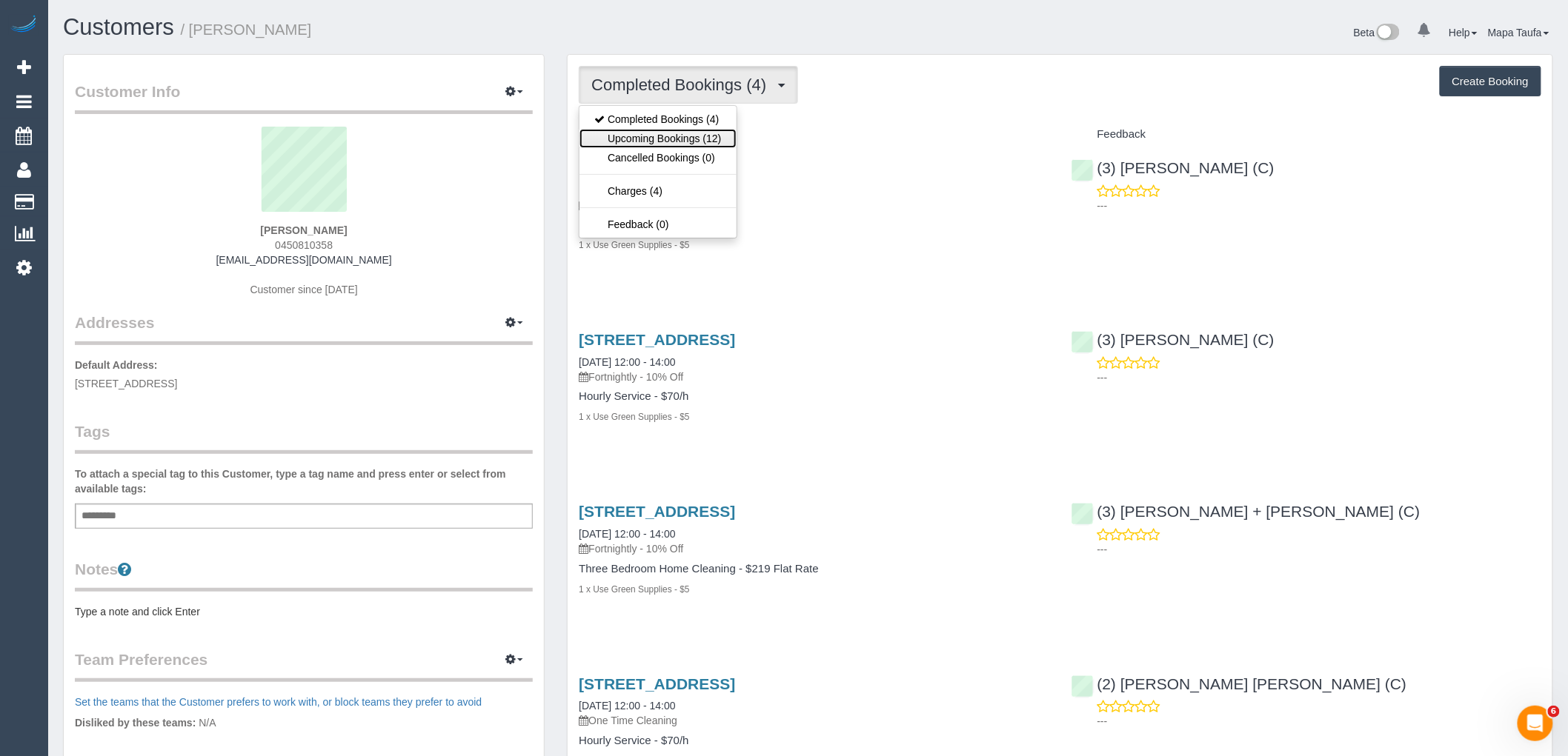
click at [685, 131] on link "Upcoming Bookings (12)" at bounding box center [657, 138] width 156 height 20
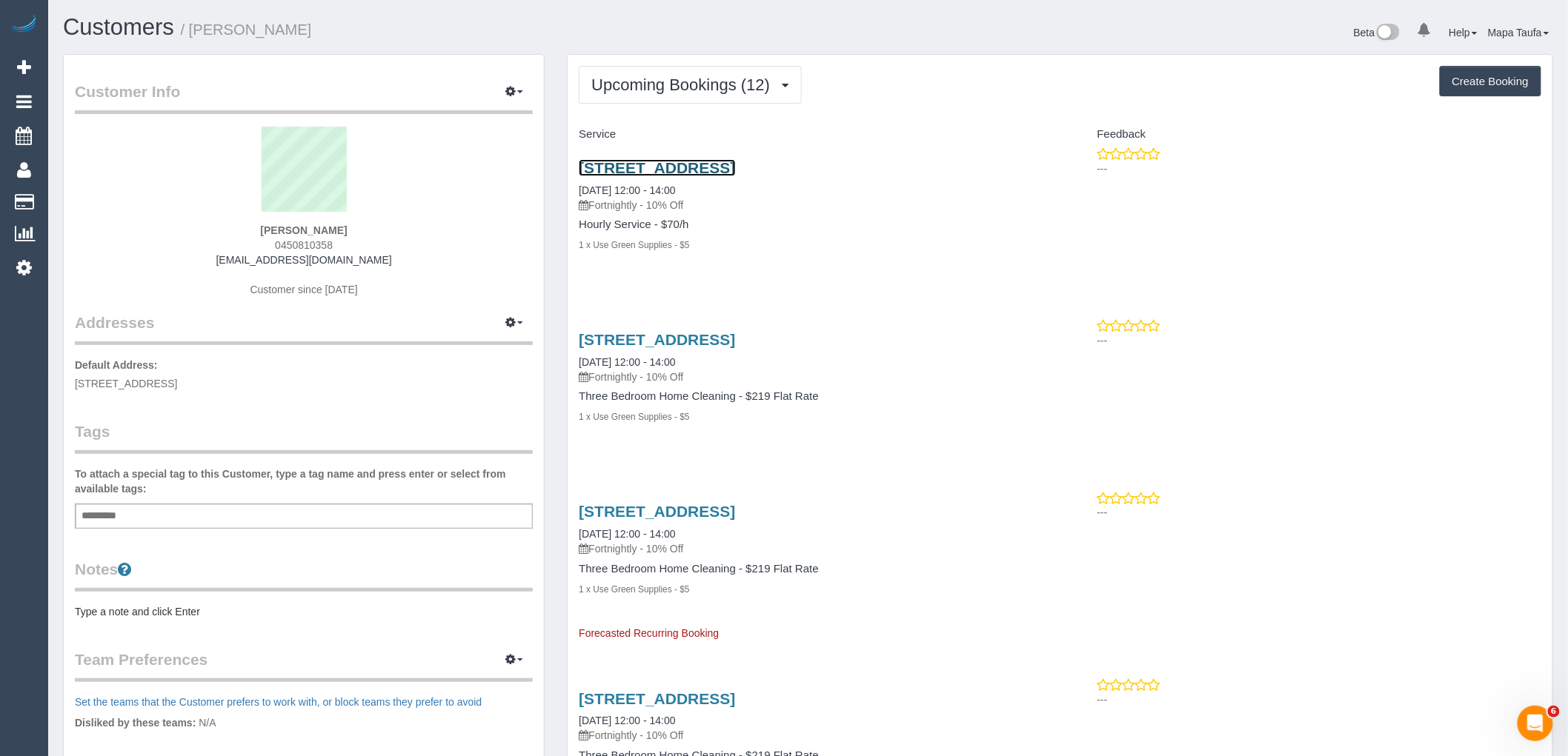
click at [680, 165] on link "[STREET_ADDRESS]" at bounding box center [656, 167] width 156 height 17
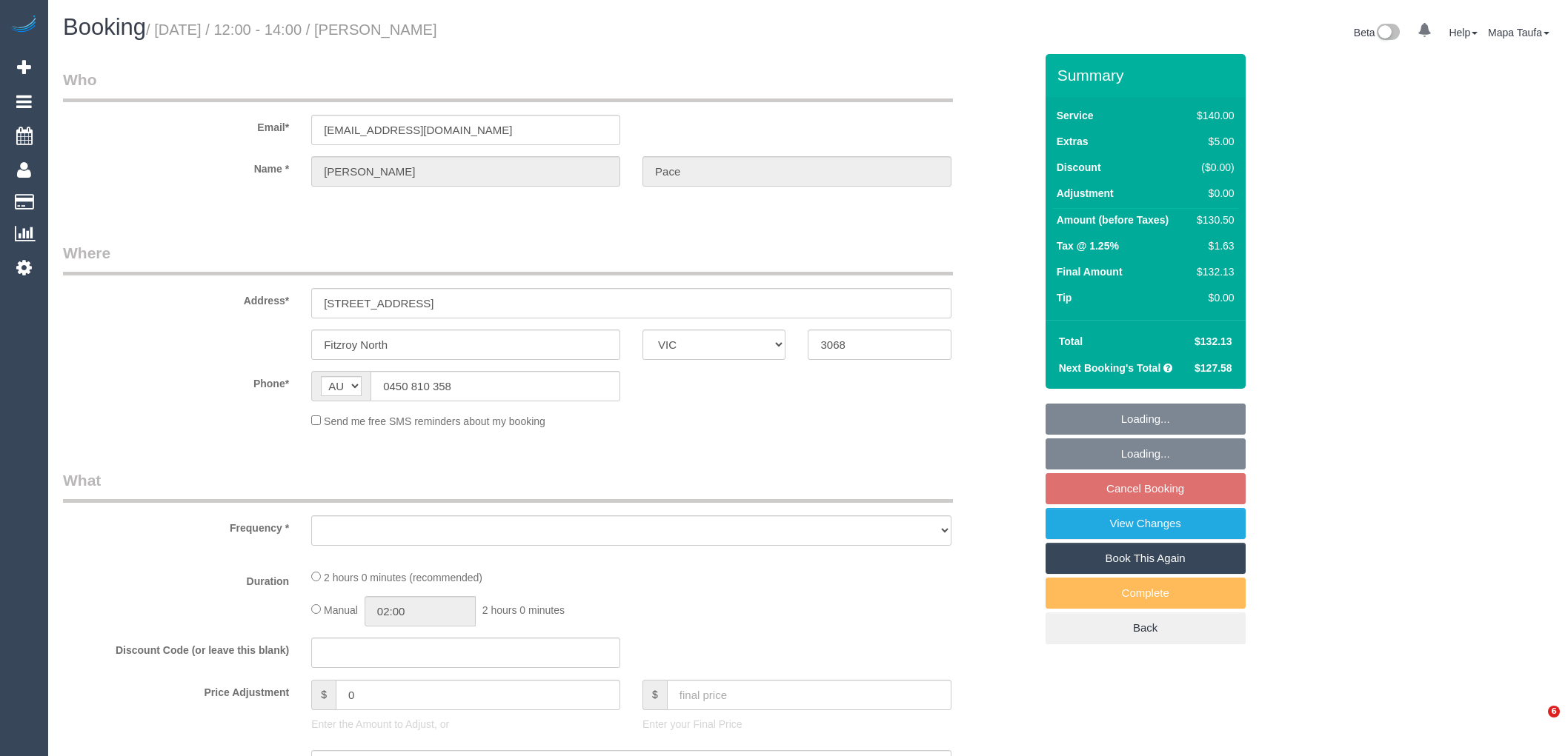
select select "VIC"
select select "string:stripe-pm_1S4uaN2GScqysDRVTctBE4O2"
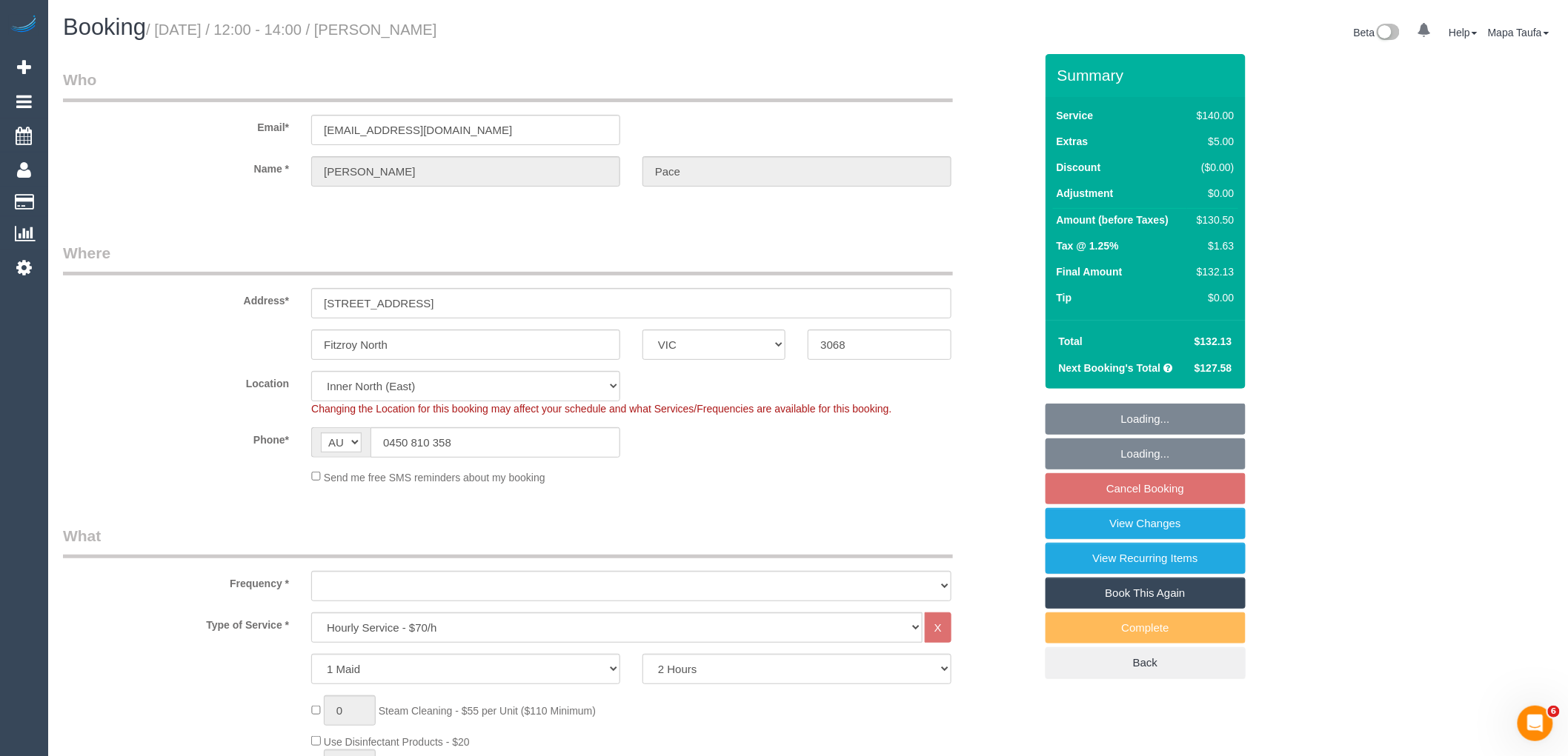
select select "object:744"
select select "spot4"
select select "object:903"
select select "number:27"
select select "number:14"
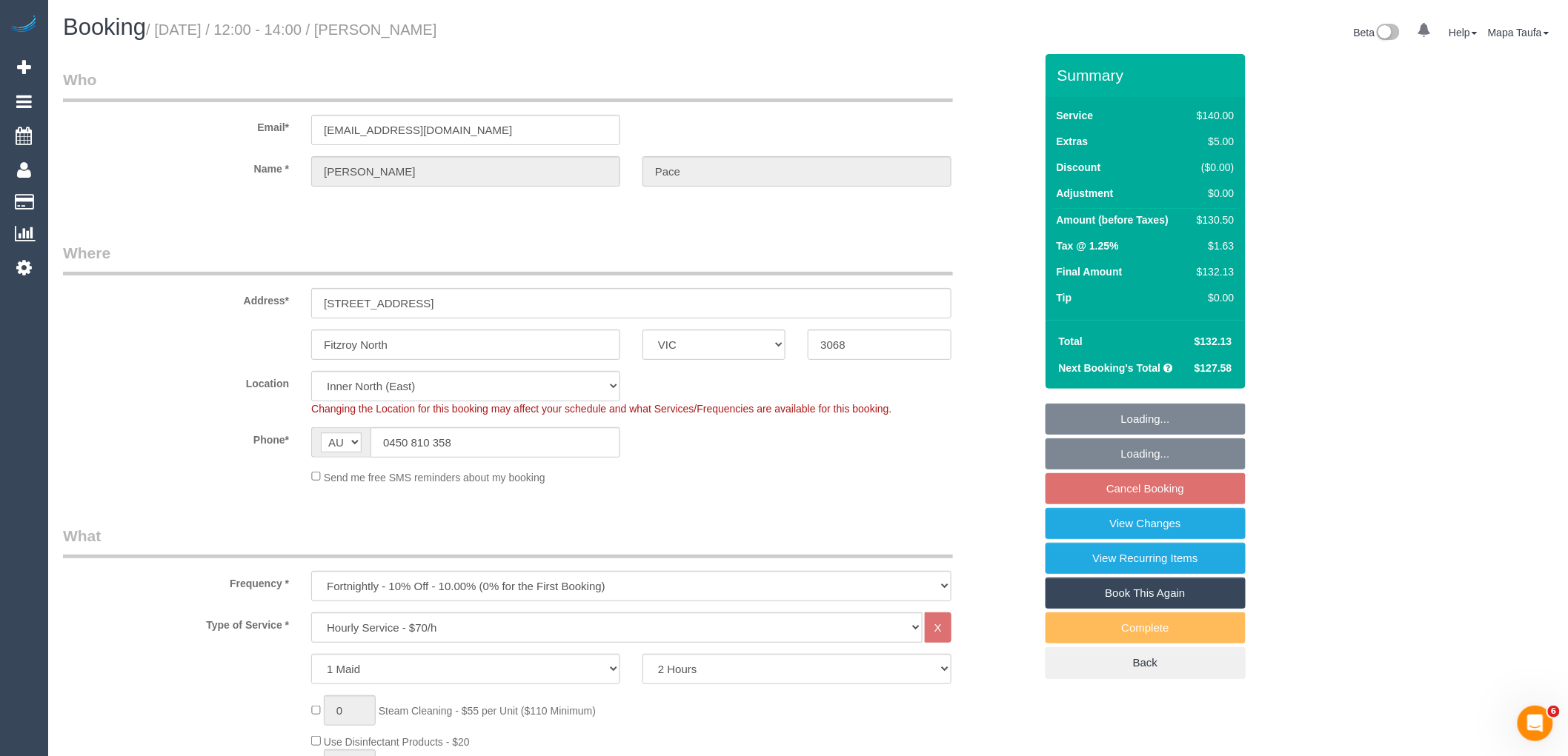
select select "number:19"
select select "number:22"
select select "number:34"
select select "number:12"
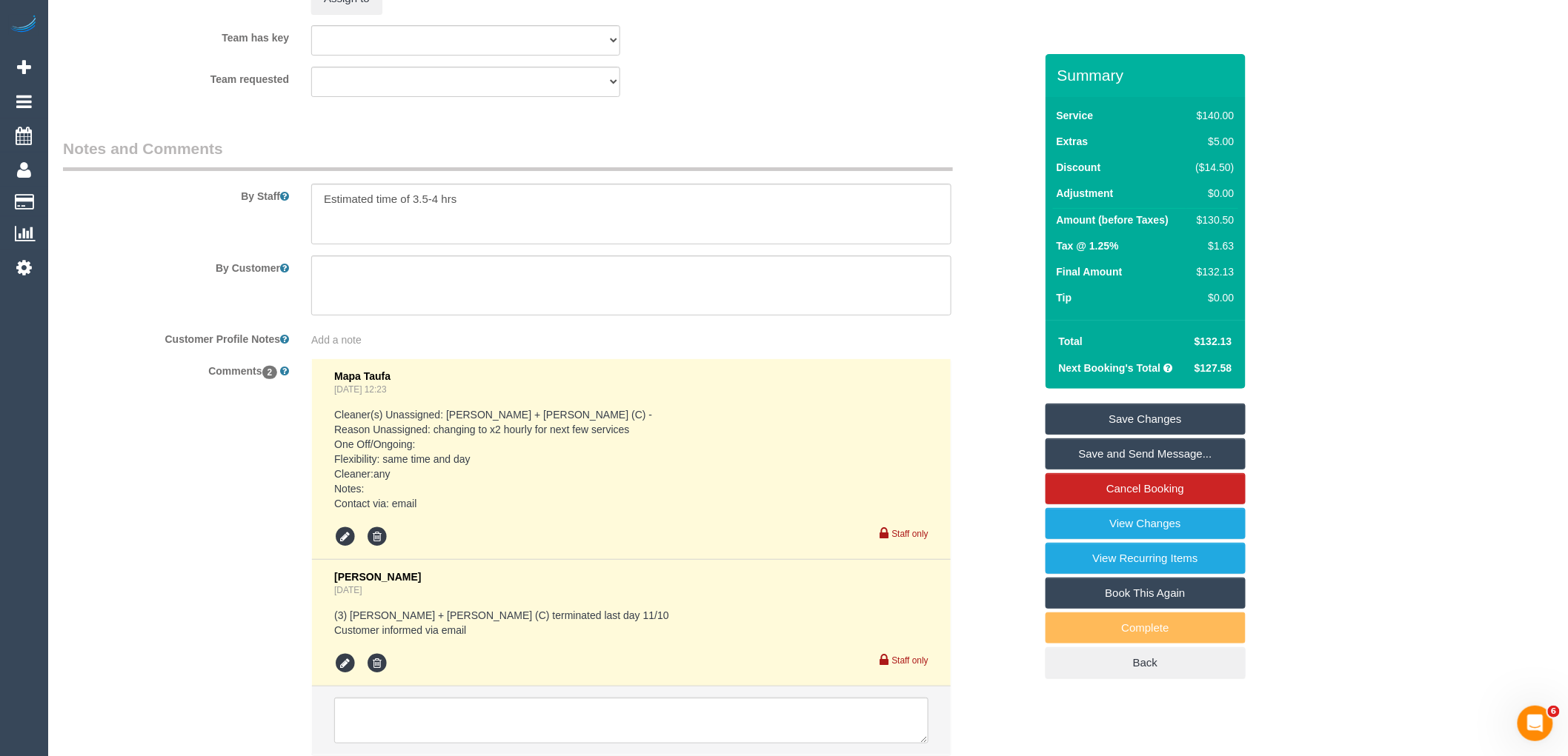
scroll to position [2450, 0]
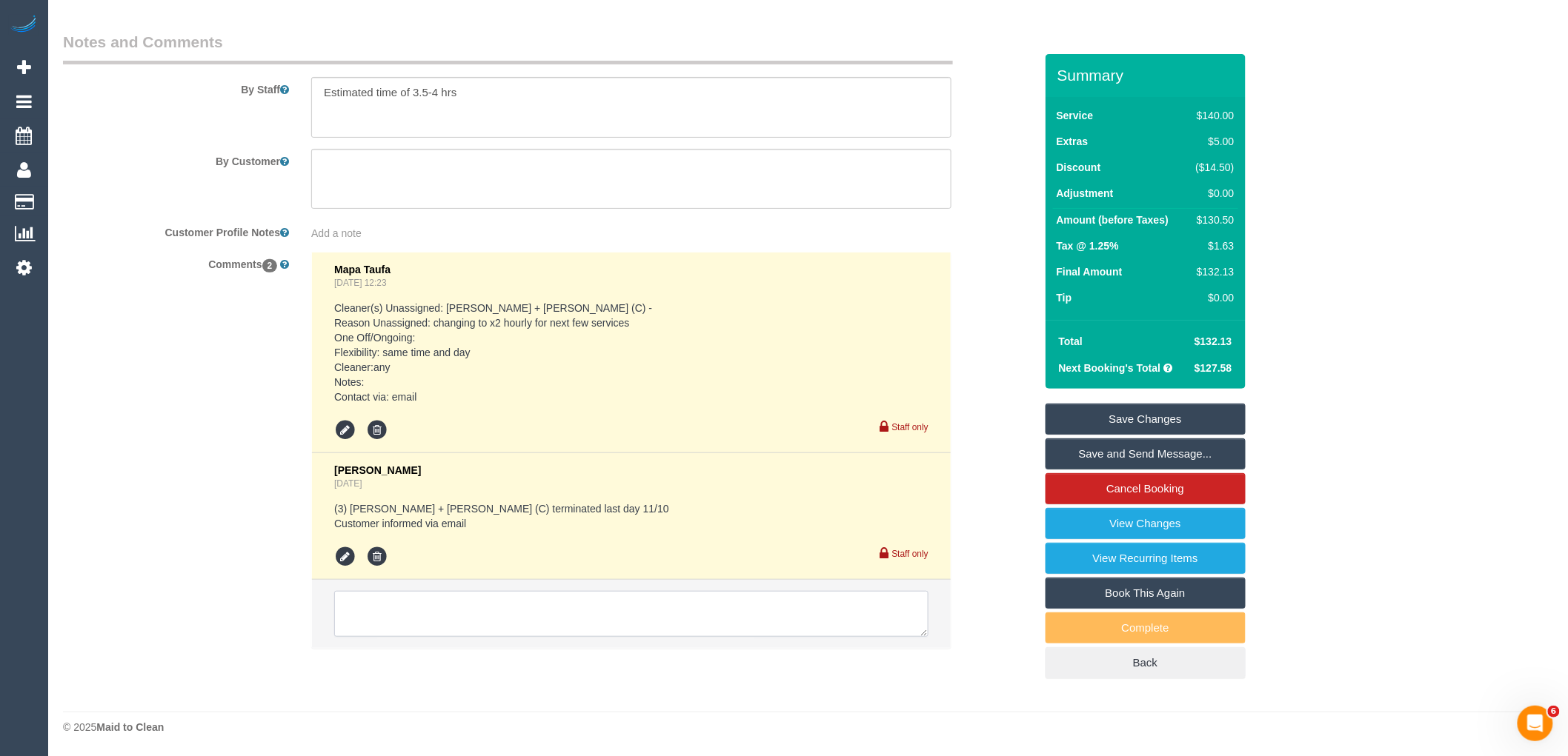
click at [497, 608] on textarea at bounding box center [631, 613] width 595 height 46
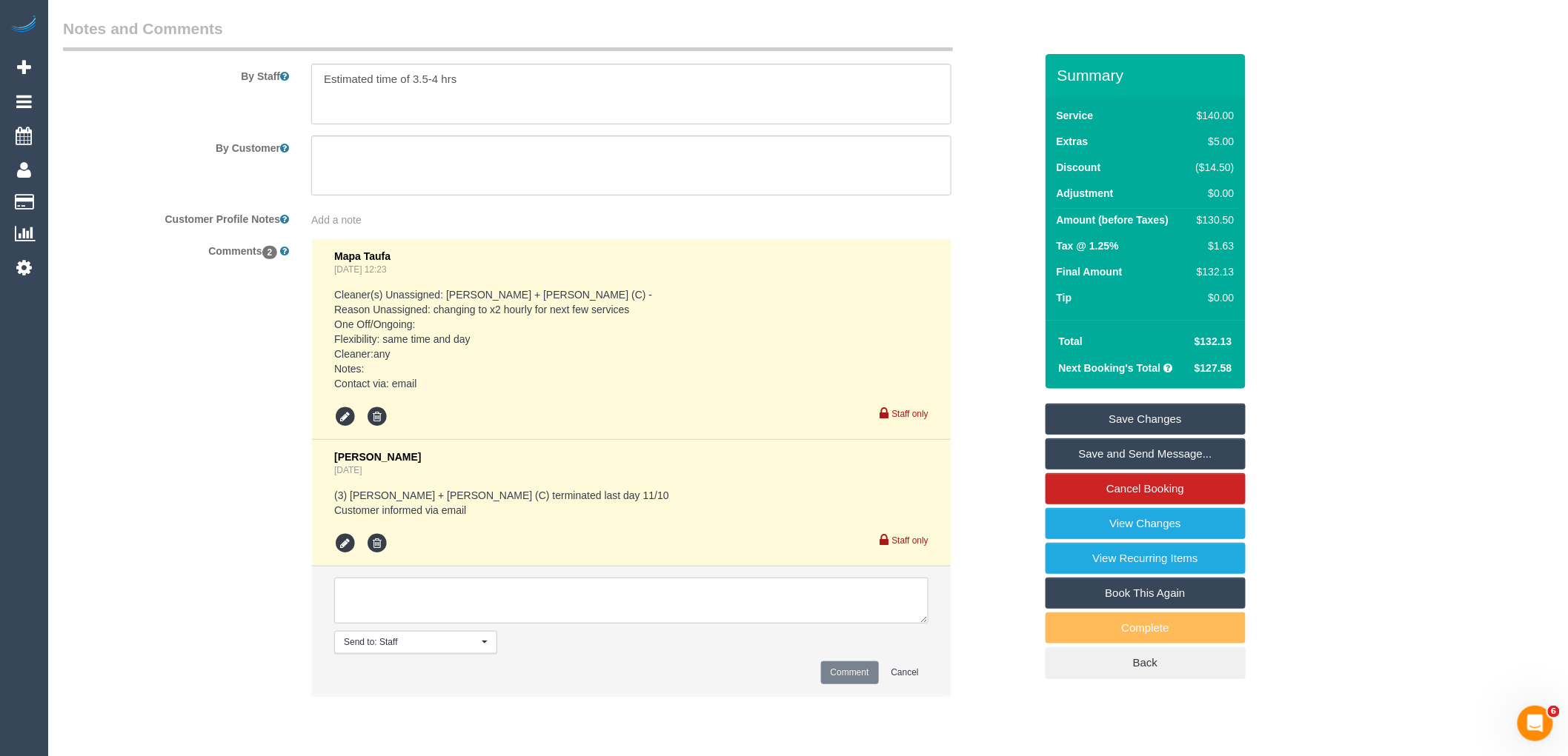
type textarea "f"
paste textarea "We have flexibility for any day during the week Mon - Fri at any time. We would…"
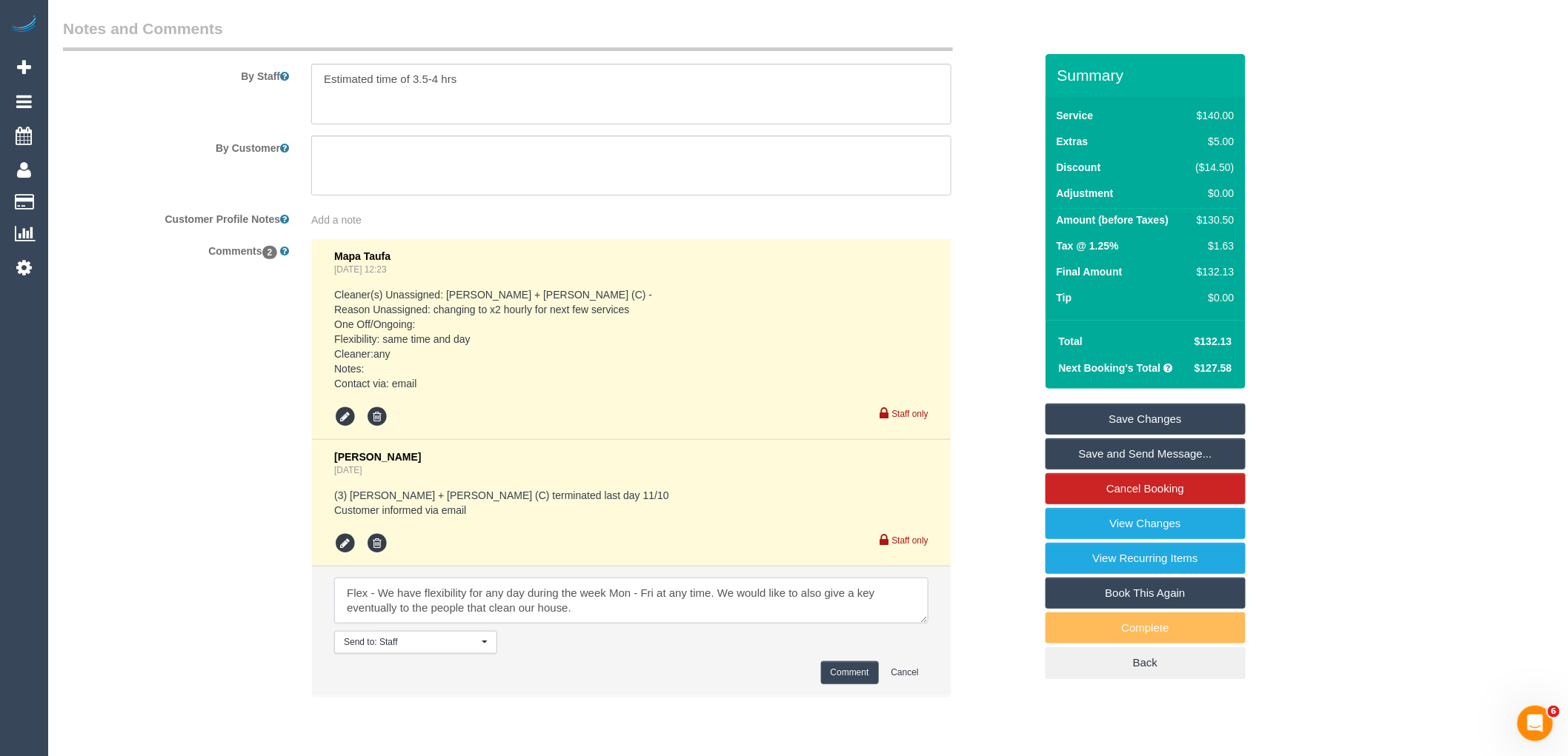
type textarea "Flex - We have flexibility for any day during the week Mon - Fri at any time. W…"
click at [833, 685] on button "Comment" at bounding box center [850, 673] width 58 height 23
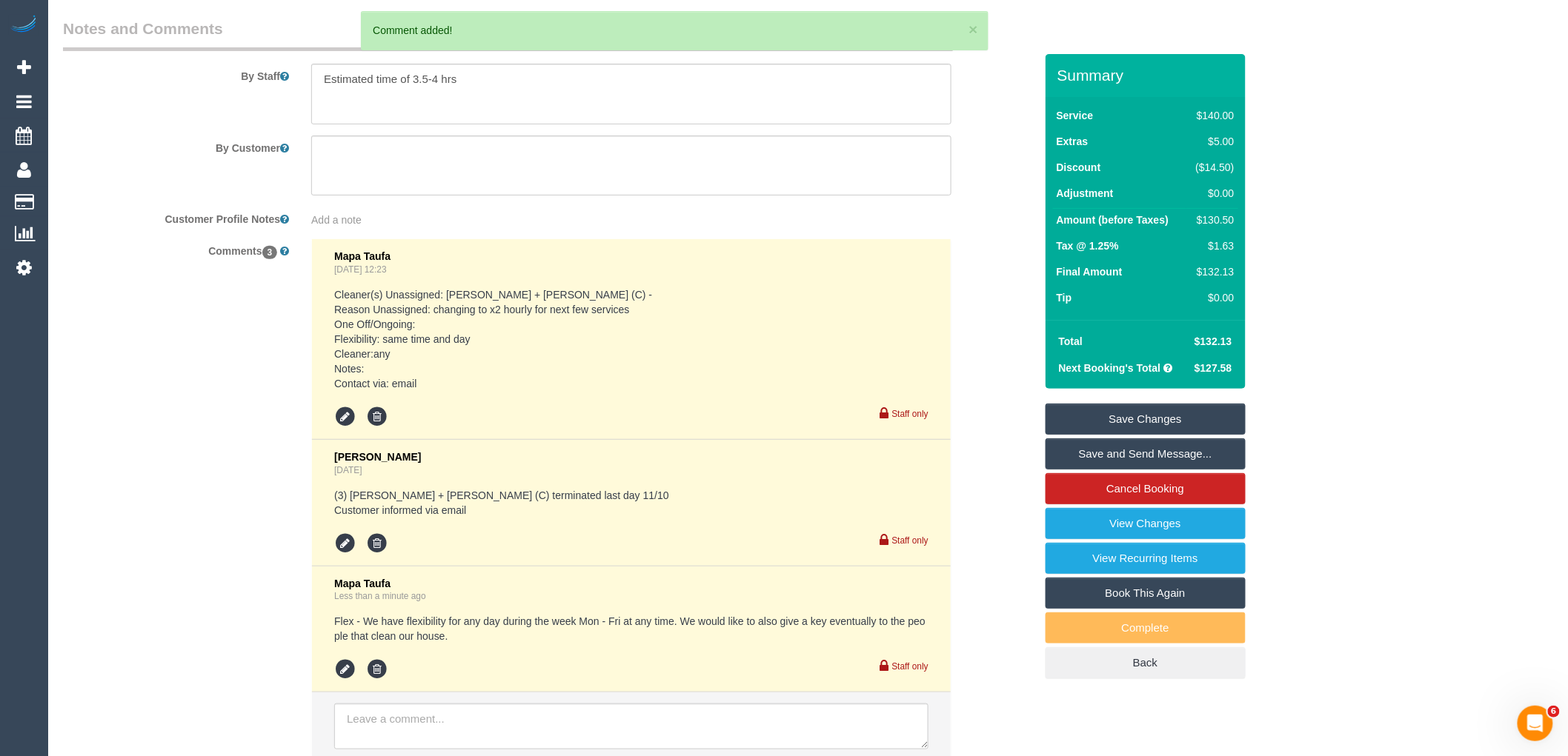
click at [1116, 419] on link "Save Changes" at bounding box center [1146, 419] width 200 height 31
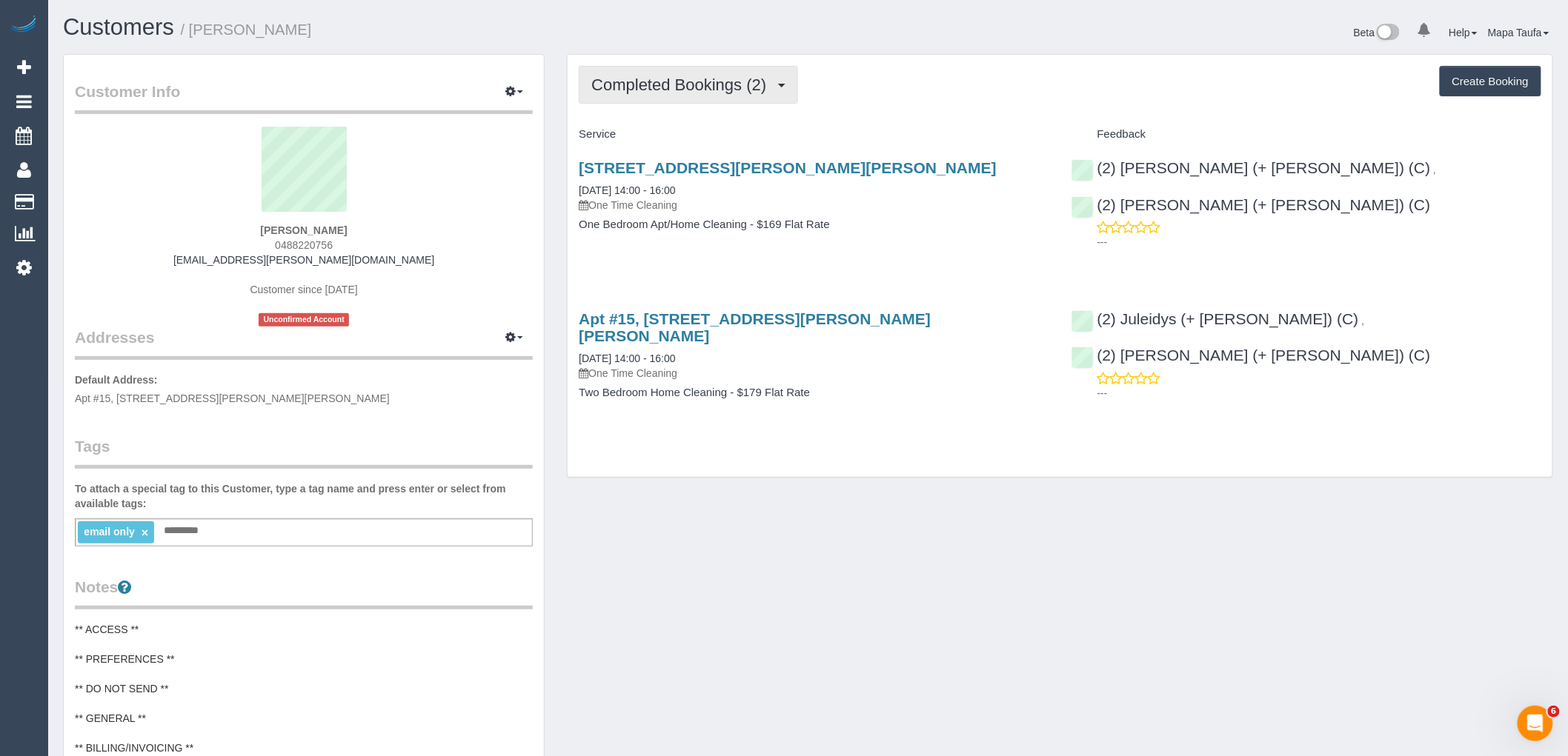
click at [691, 93] on span "Completed Bookings (2)" at bounding box center [682, 85] width 182 height 19
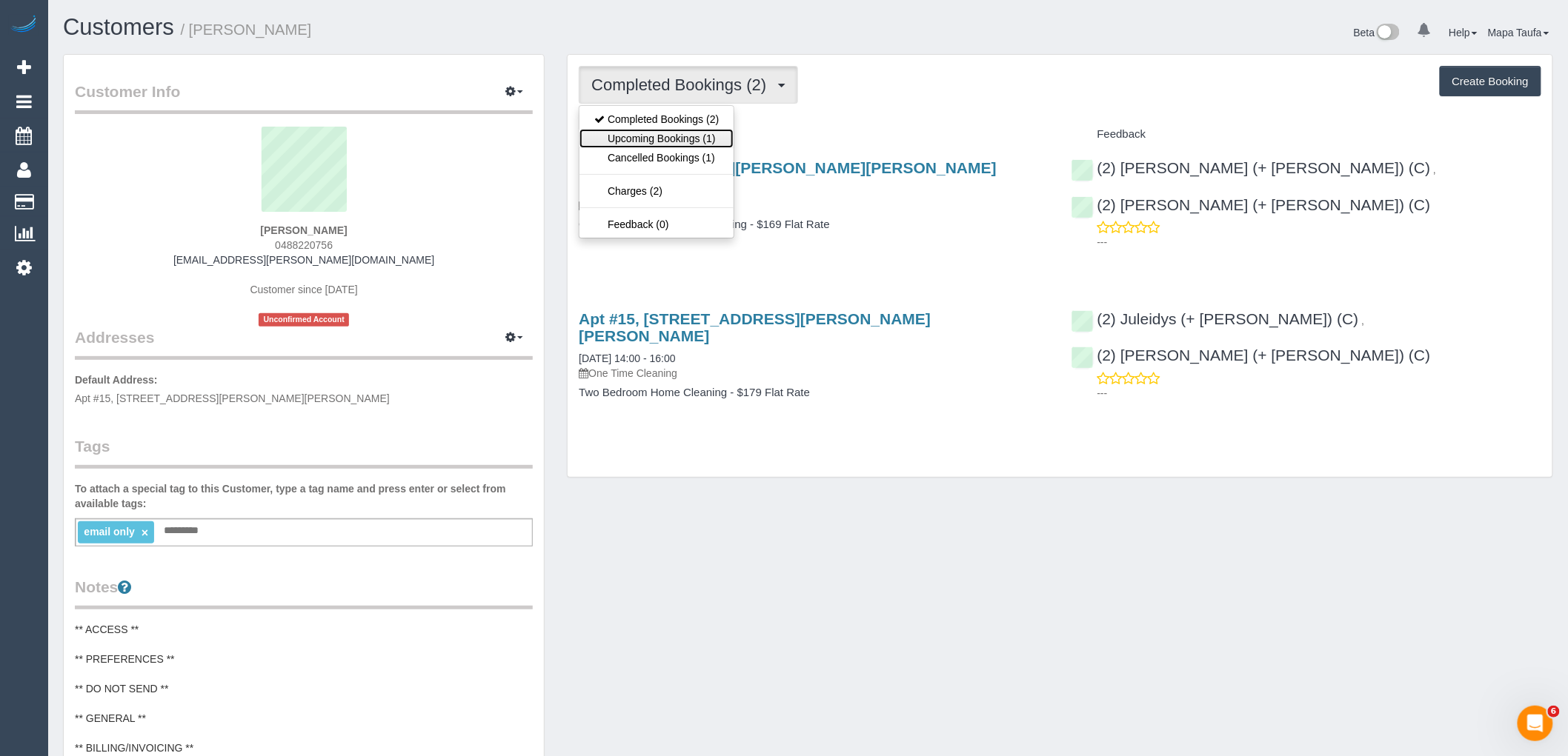
click at [696, 145] on link "Upcoming Bookings (1)" at bounding box center [656, 138] width 154 height 20
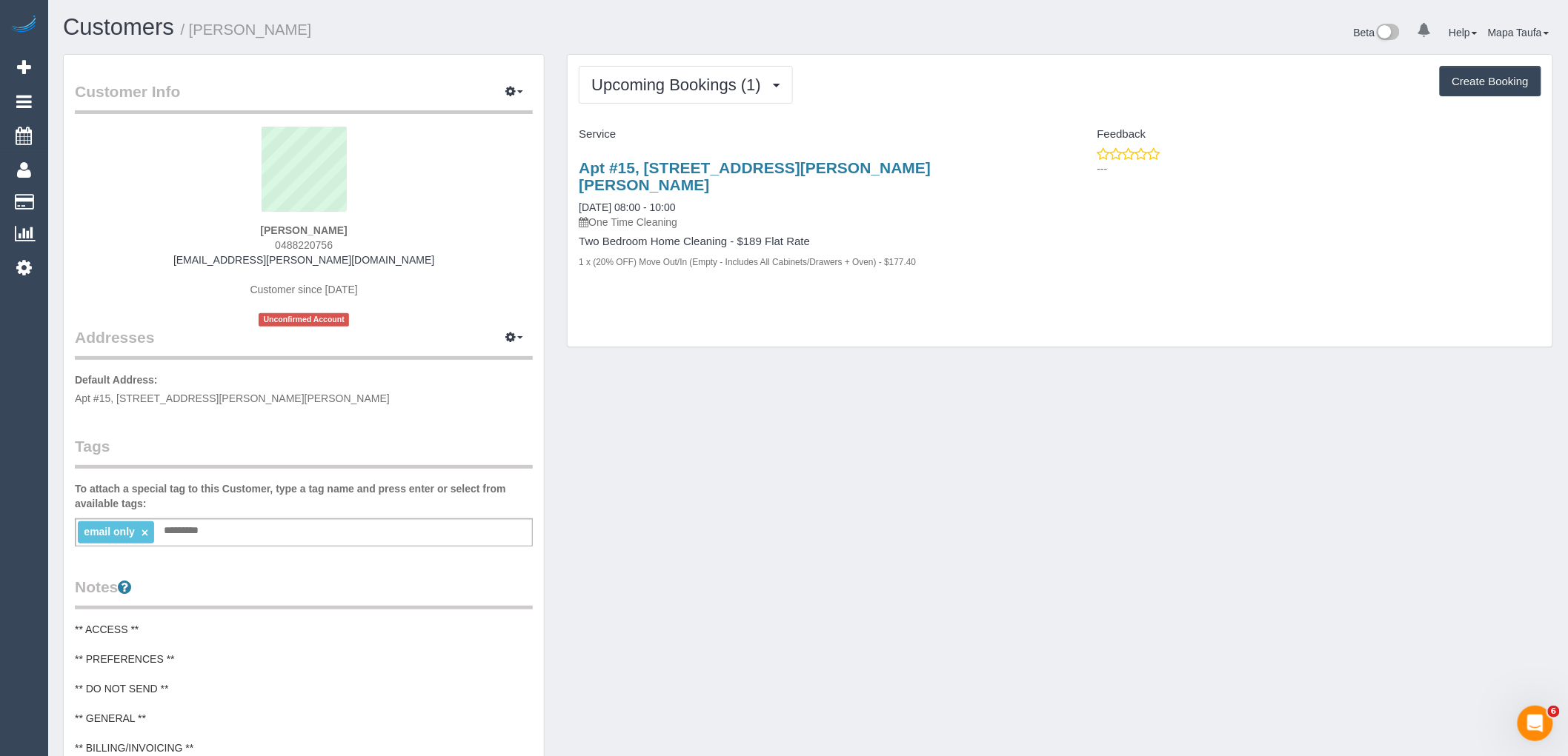
click at [891, 394] on div "Customer Info Edit Contact Info Send Message Email Preferences Special Sales Ta…" at bounding box center [808, 627] width 1513 height 1144
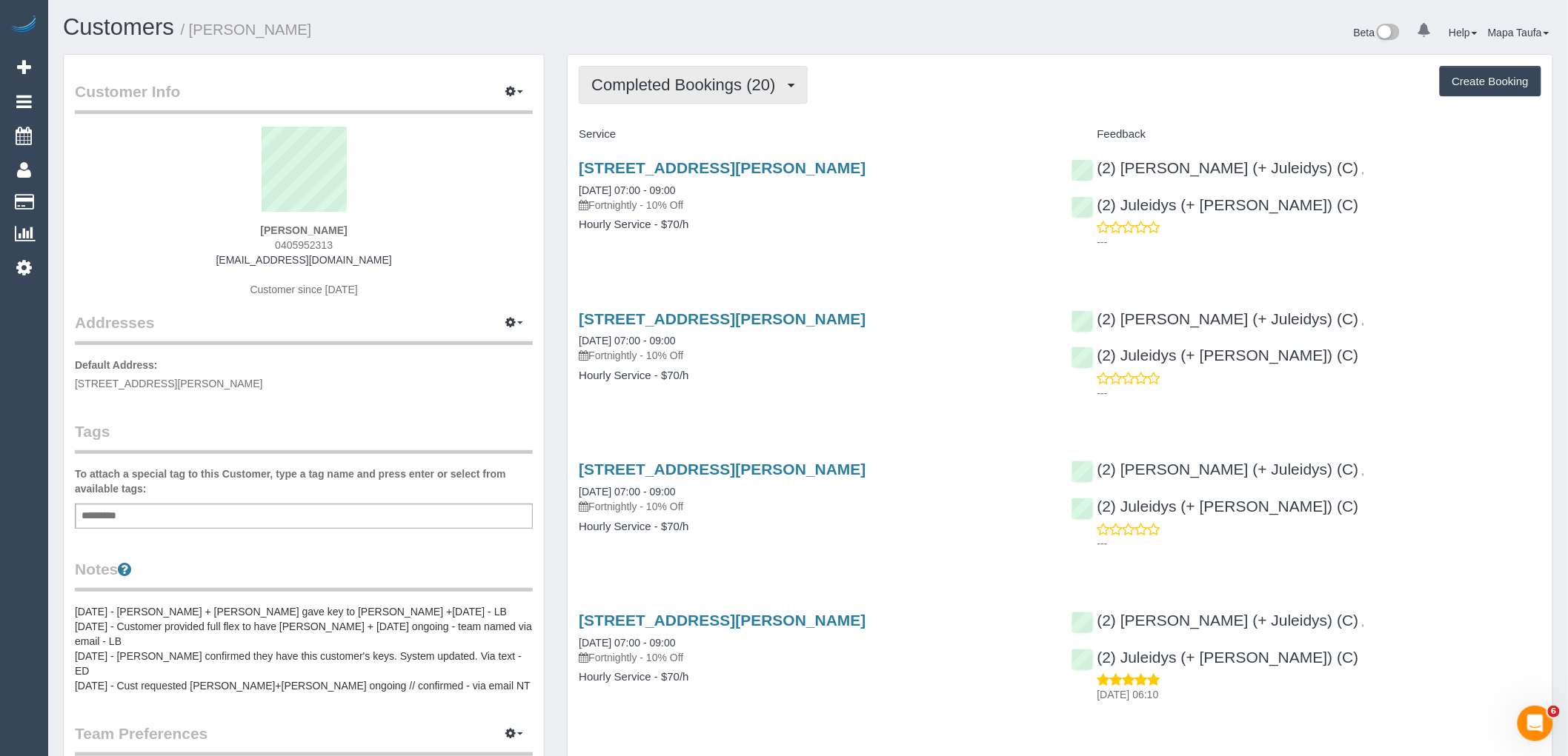
click at [700, 89] on span "Completed Bookings (20)" at bounding box center [687, 85] width 191 height 19
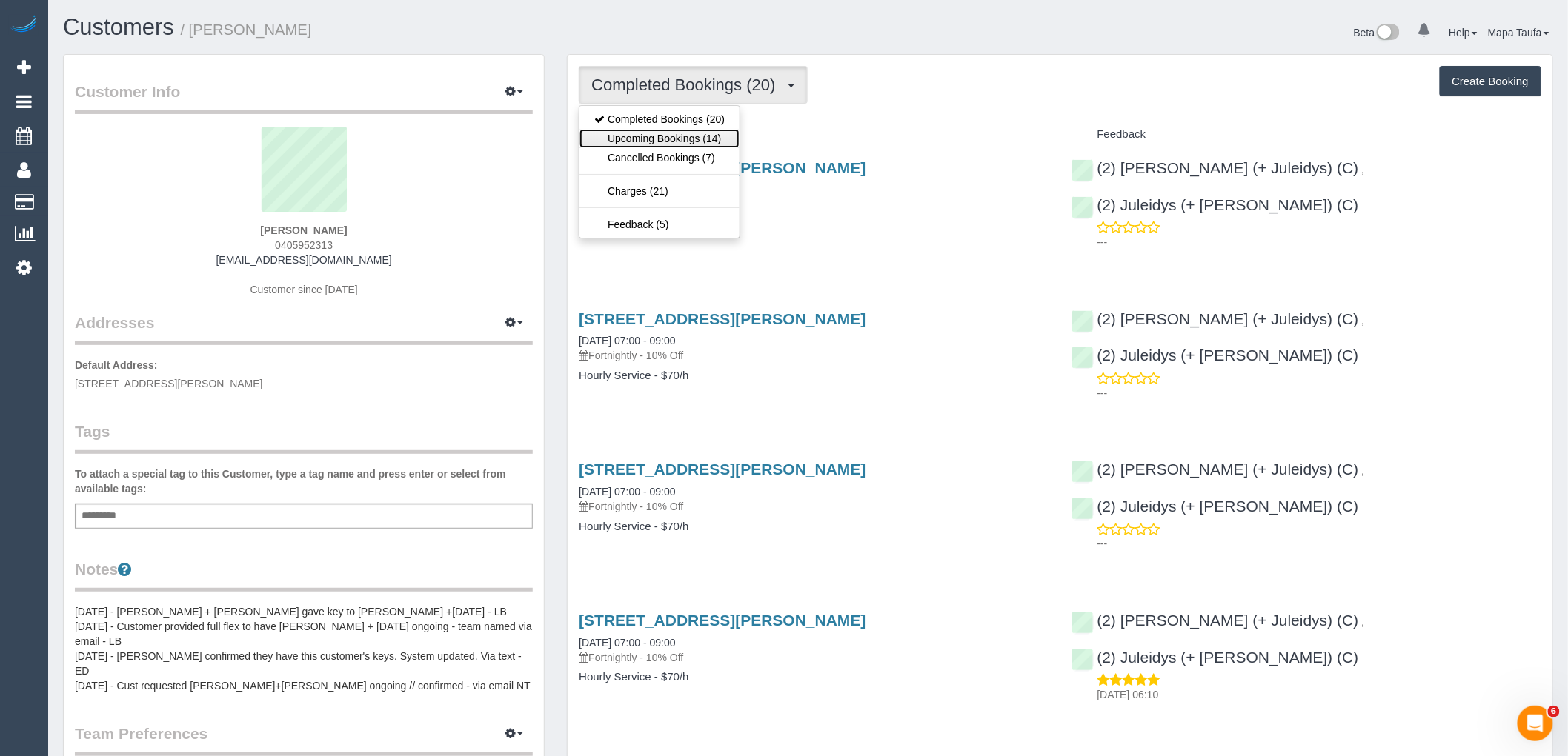
click at [676, 141] on link "Upcoming Bookings (14)" at bounding box center [659, 138] width 160 height 20
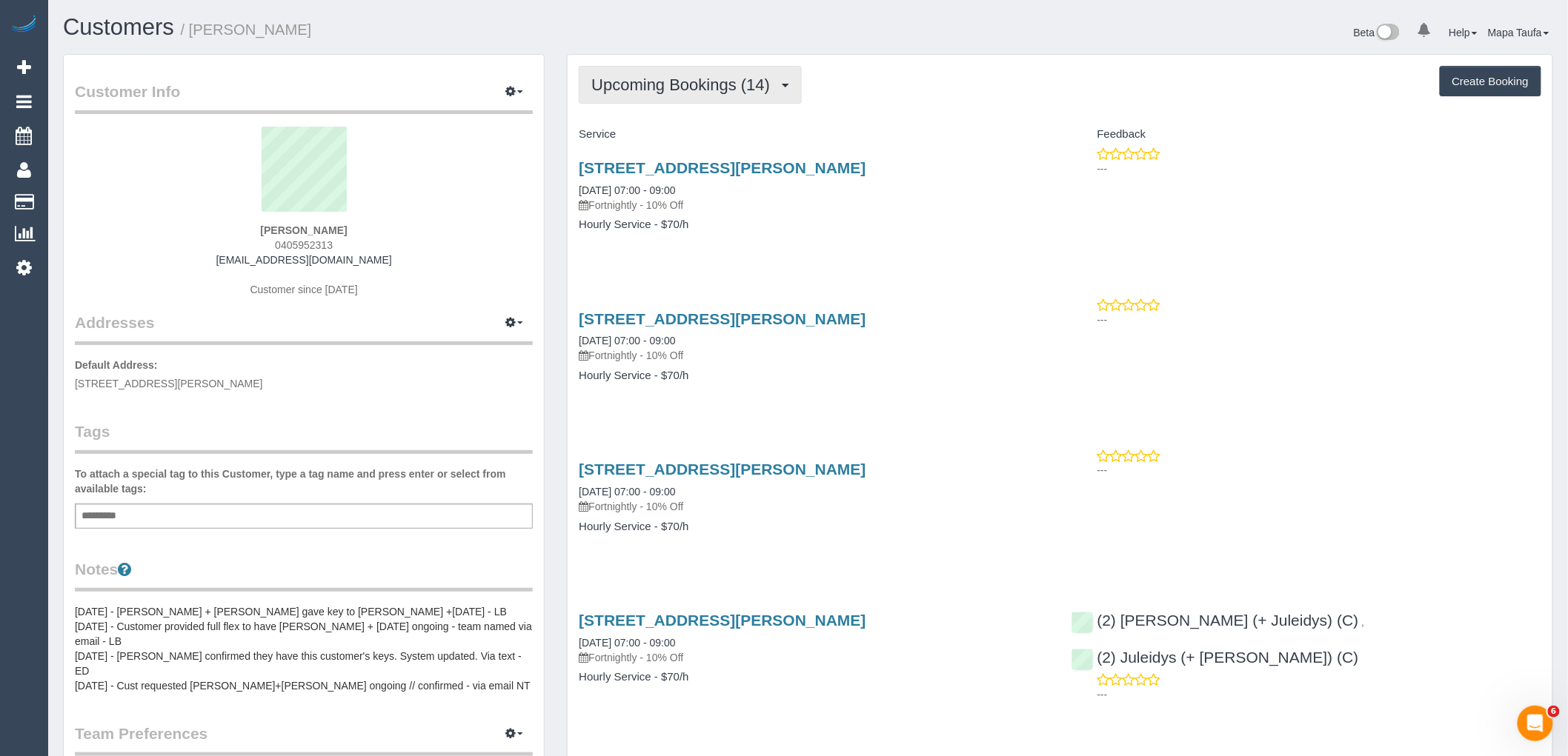
click at [761, 85] on span "Upcoming Bookings (14)" at bounding box center [684, 85] width 186 height 19
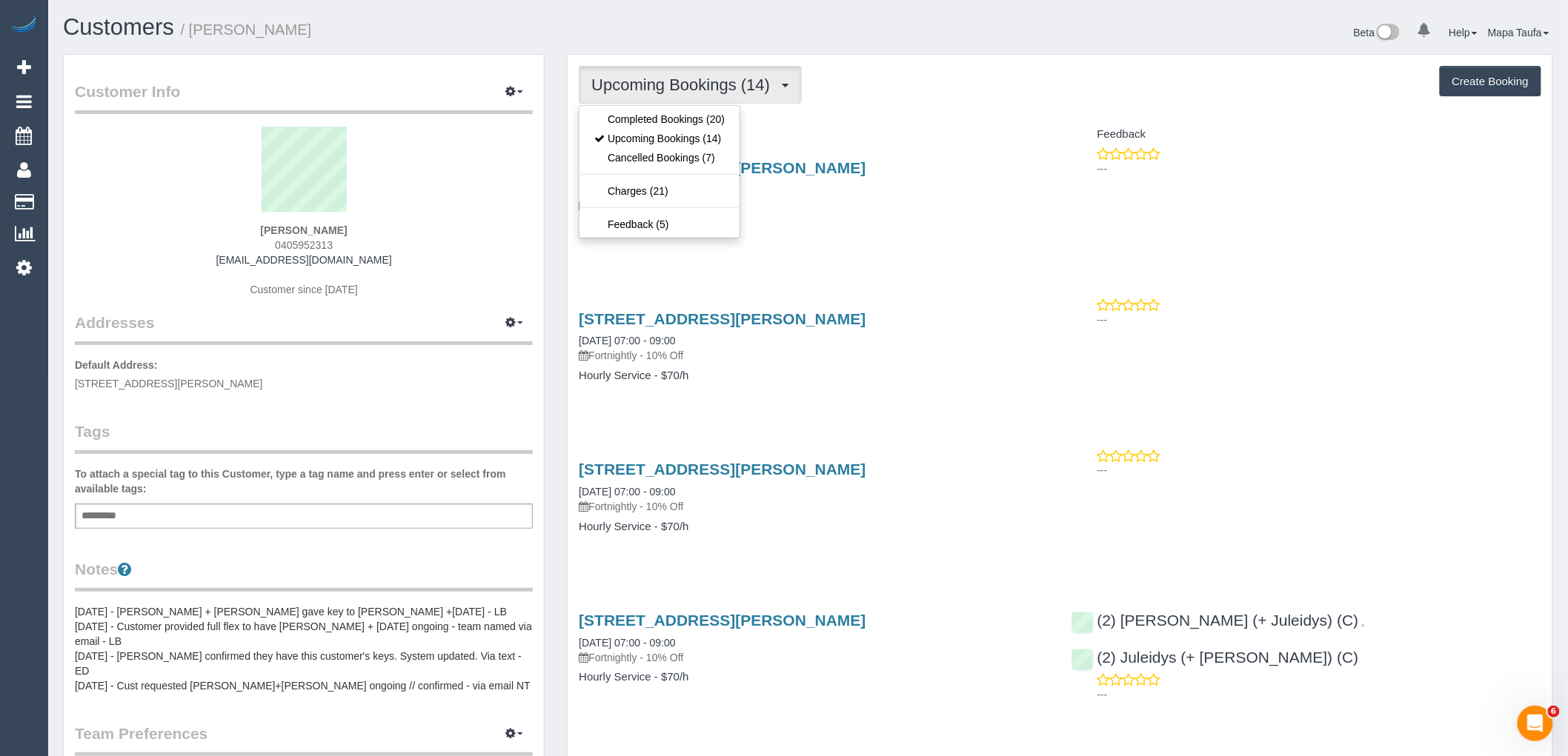
click at [860, 94] on div "Upcoming Bookings (14) Completed Bookings (20) Upcoming Bookings (14) Cancelled…" at bounding box center [1060, 85] width 963 height 37
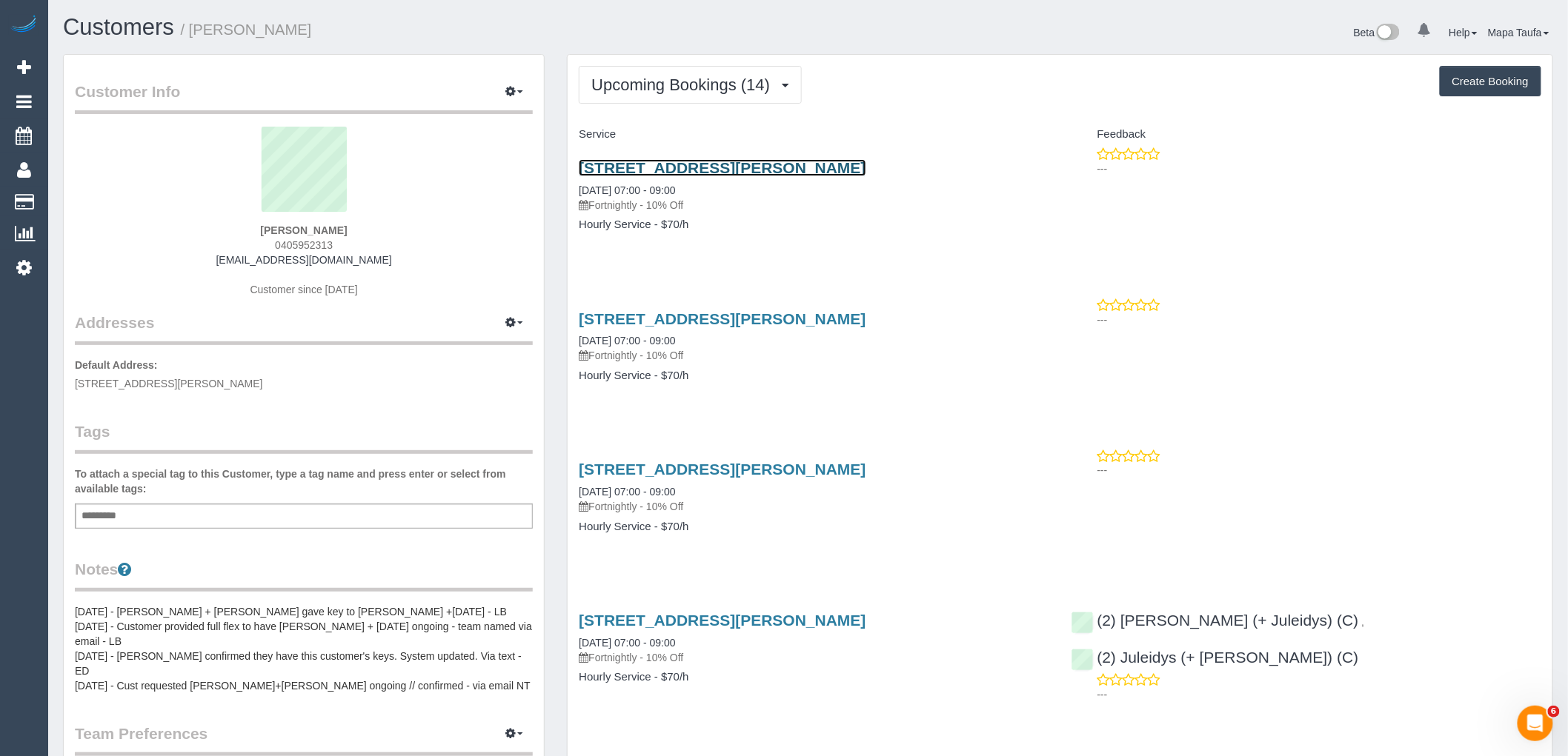
click at [689, 165] on link "4 Florence Street, 2, Brunswick, VIC 3056" at bounding box center [721, 167] width 287 height 17
drag, startPoint x: 1489, startPoint y: 617, endPoint x: 1275, endPoint y: 572, distance: 218.7
click at [1322, 618] on div "(2) Cris (+ Juleidys) (C) , (2) Juleidys (+ Cris) (C) ---" at bounding box center [1306, 653] width 492 height 110
copy link "Juleidys (+ Cris) (C)"
click at [689, 96] on button "Upcoming Bookings (14)" at bounding box center [690, 85] width 223 height 37
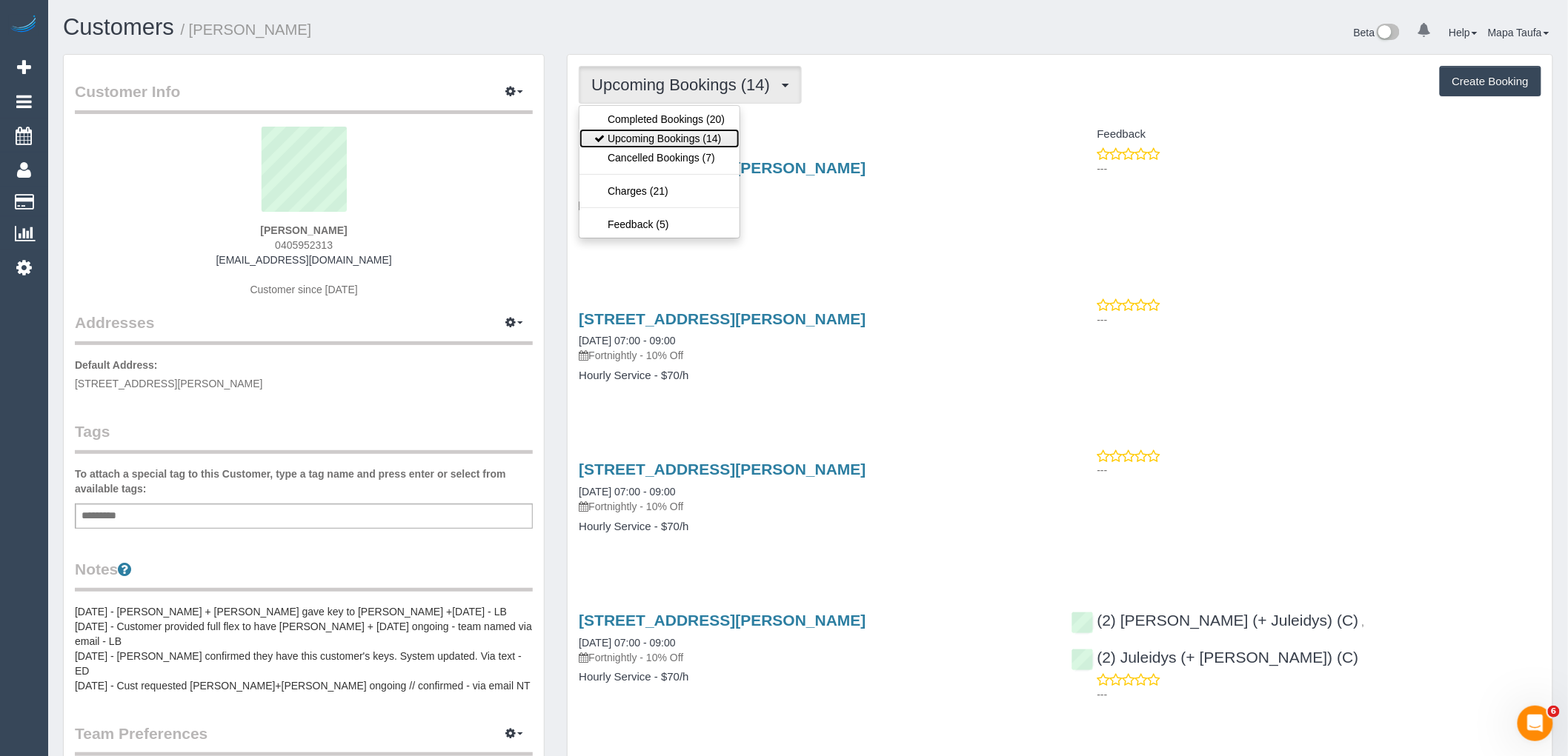
click at [690, 137] on link "Upcoming Bookings (14)" at bounding box center [659, 138] width 160 height 20
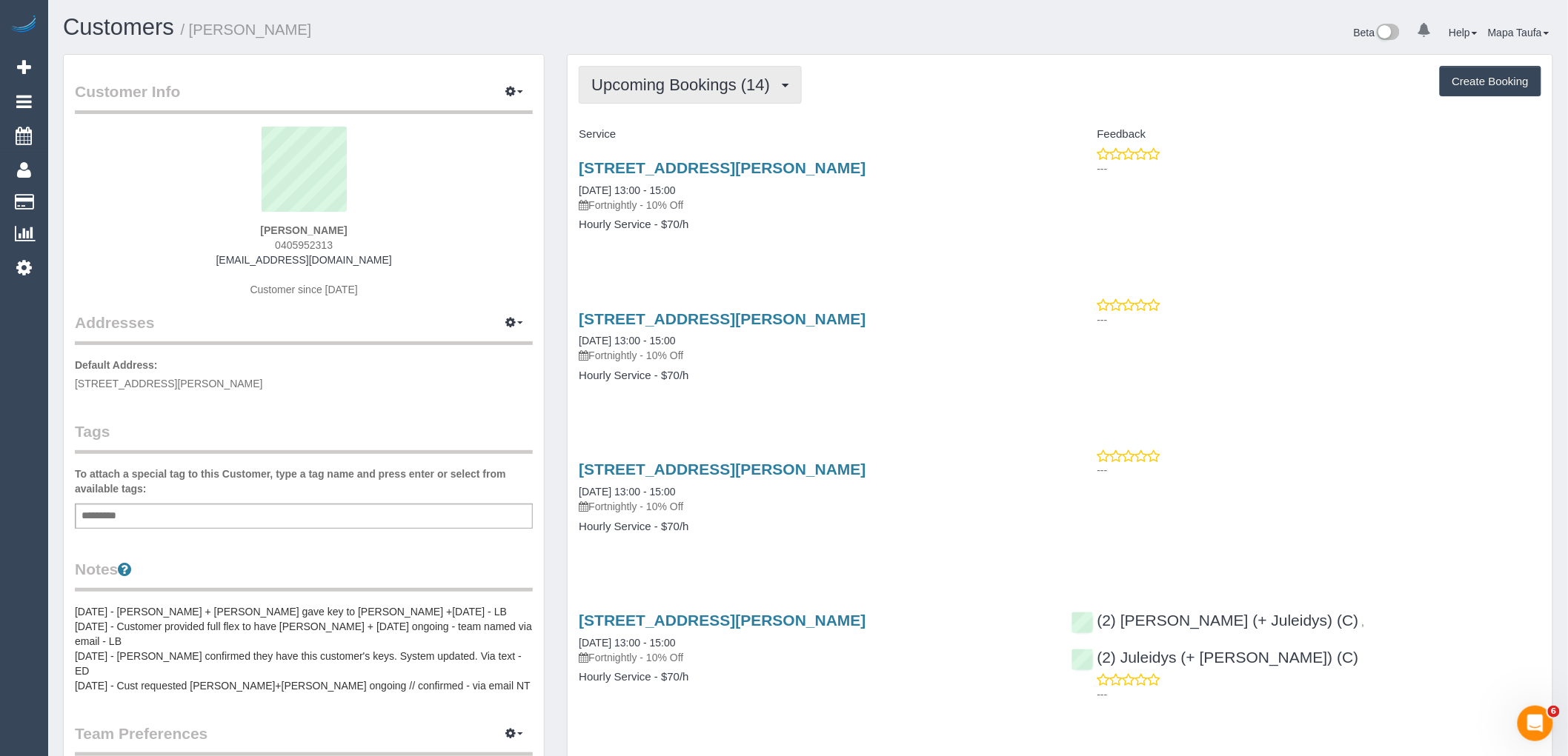
click at [745, 87] on span "Upcoming Bookings (14)" at bounding box center [684, 85] width 186 height 19
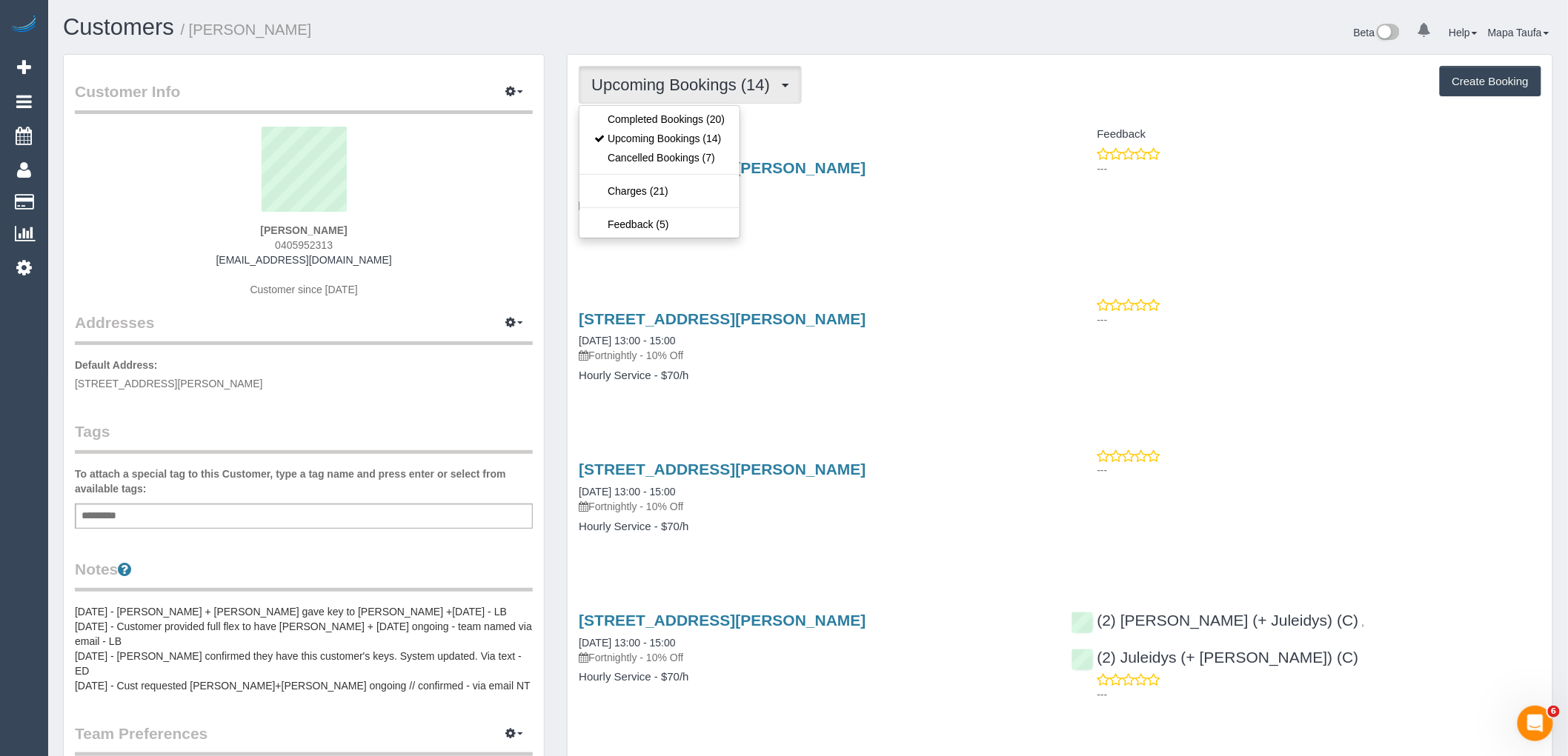
click at [953, 129] on h4 "Service" at bounding box center [813, 135] width 470 height 12
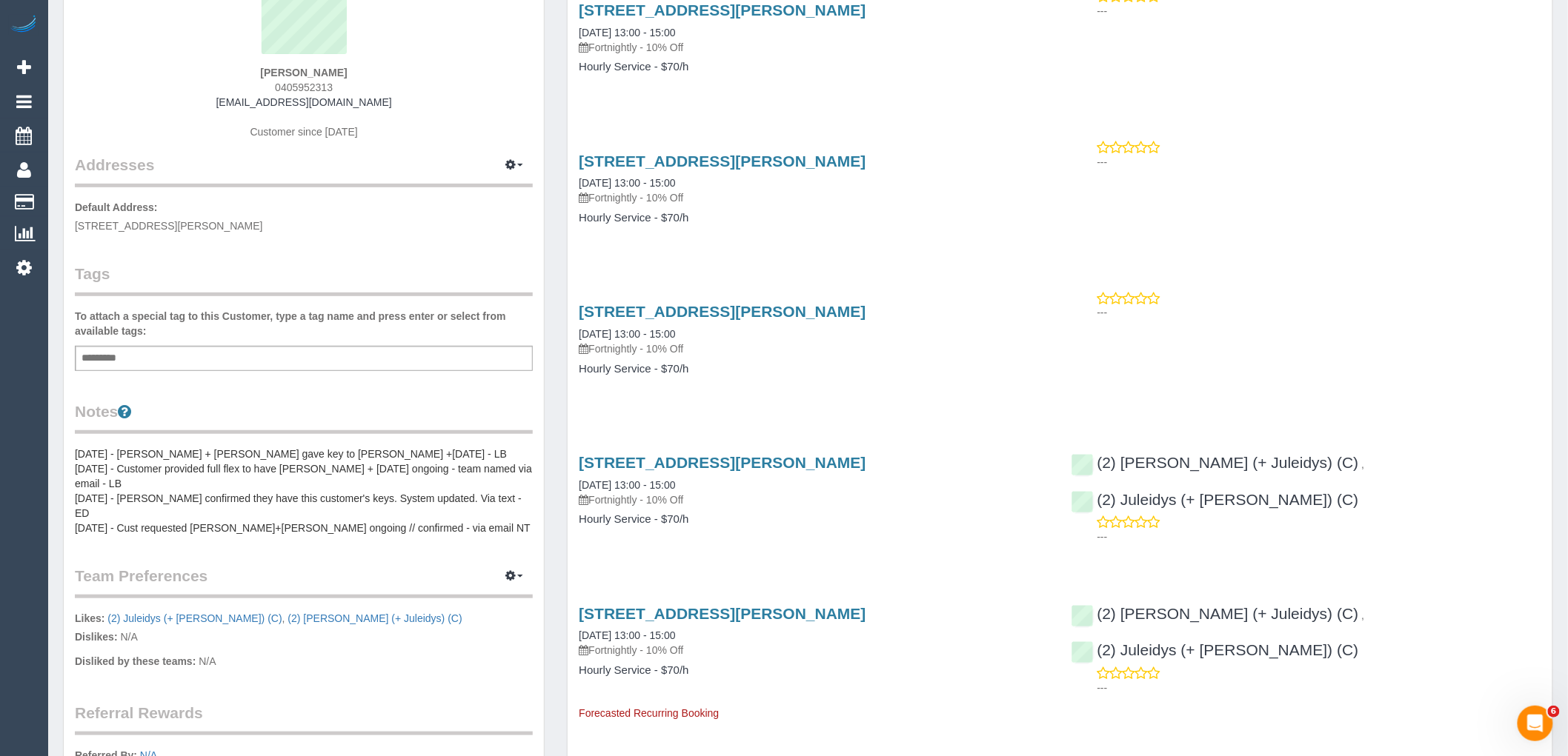
scroll to position [164, 0]
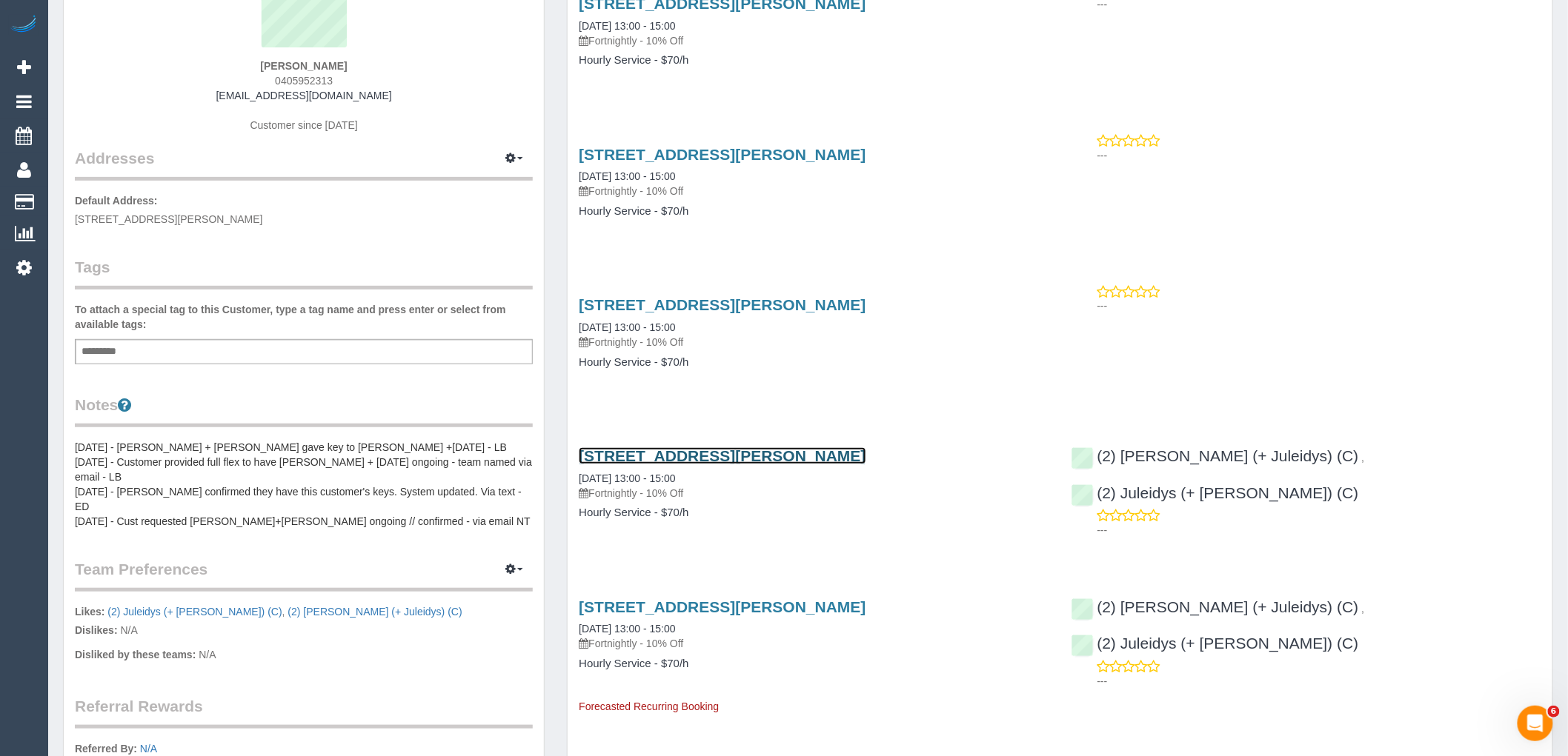
click at [730, 448] on link "4 Florence Street, 2, Brunswick, VIC 3056" at bounding box center [721, 455] width 287 height 17
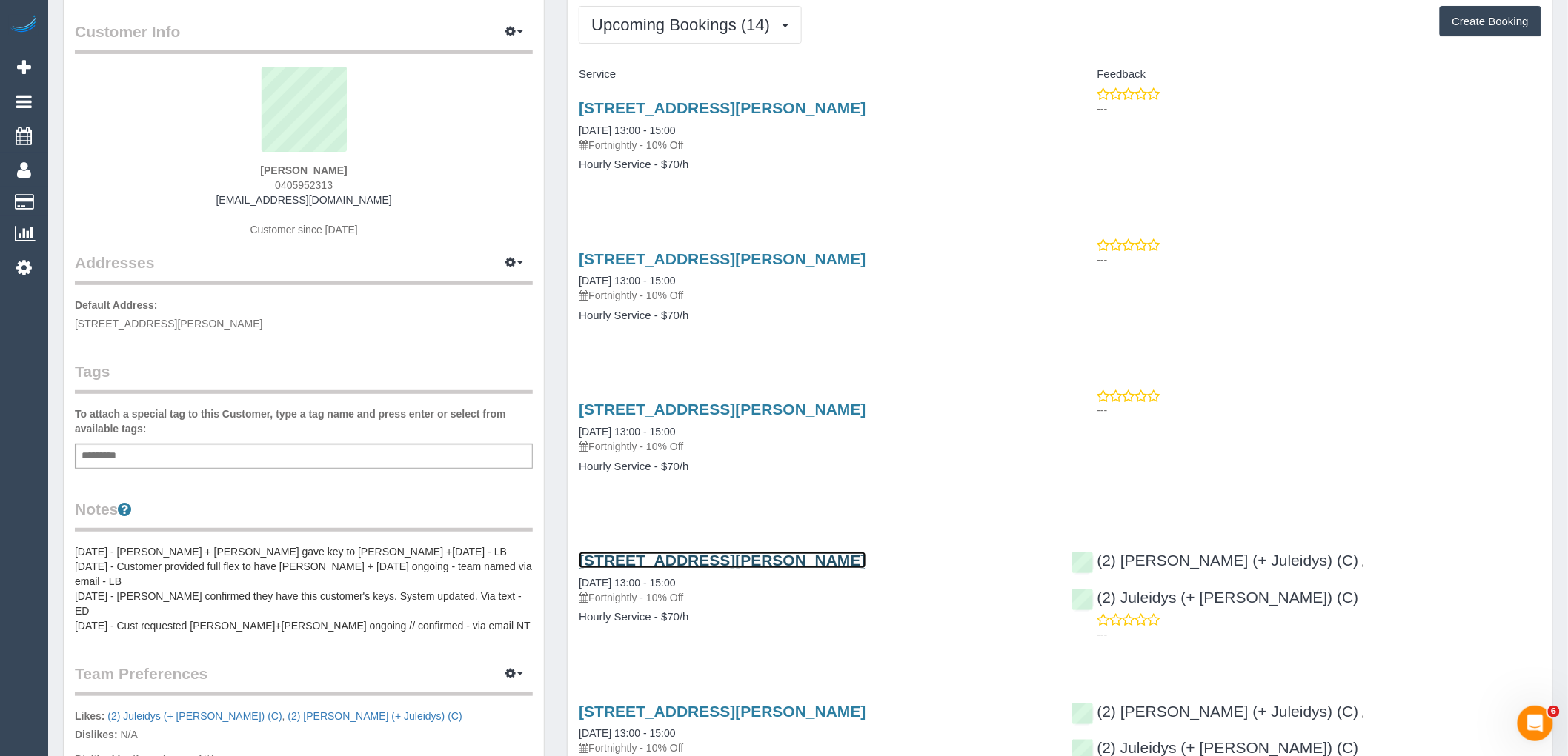
scroll to position [0, 0]
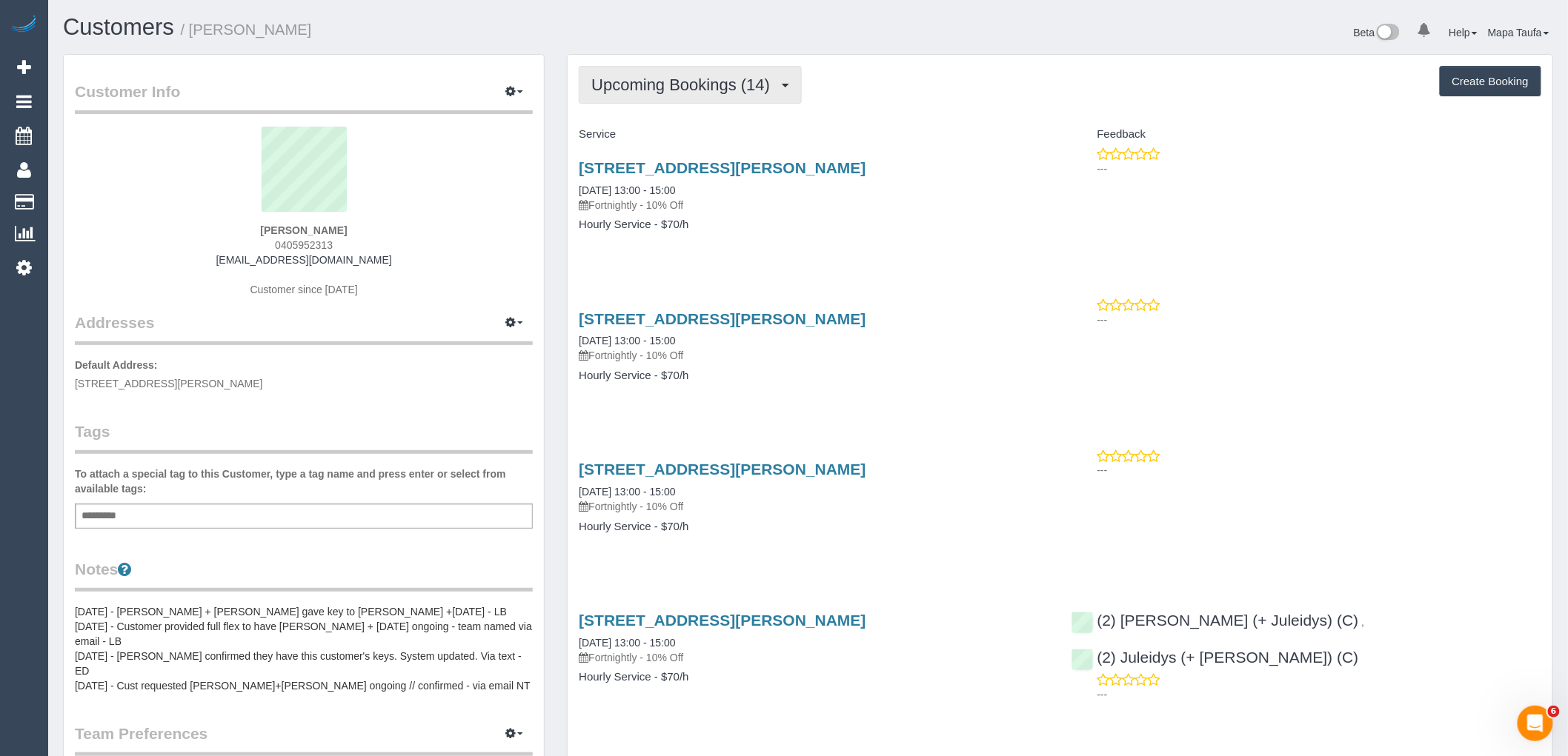
click at [665, 79] on span "Upcoming Bookings (14)" at bounding box center [684, 85] width 186 height 19
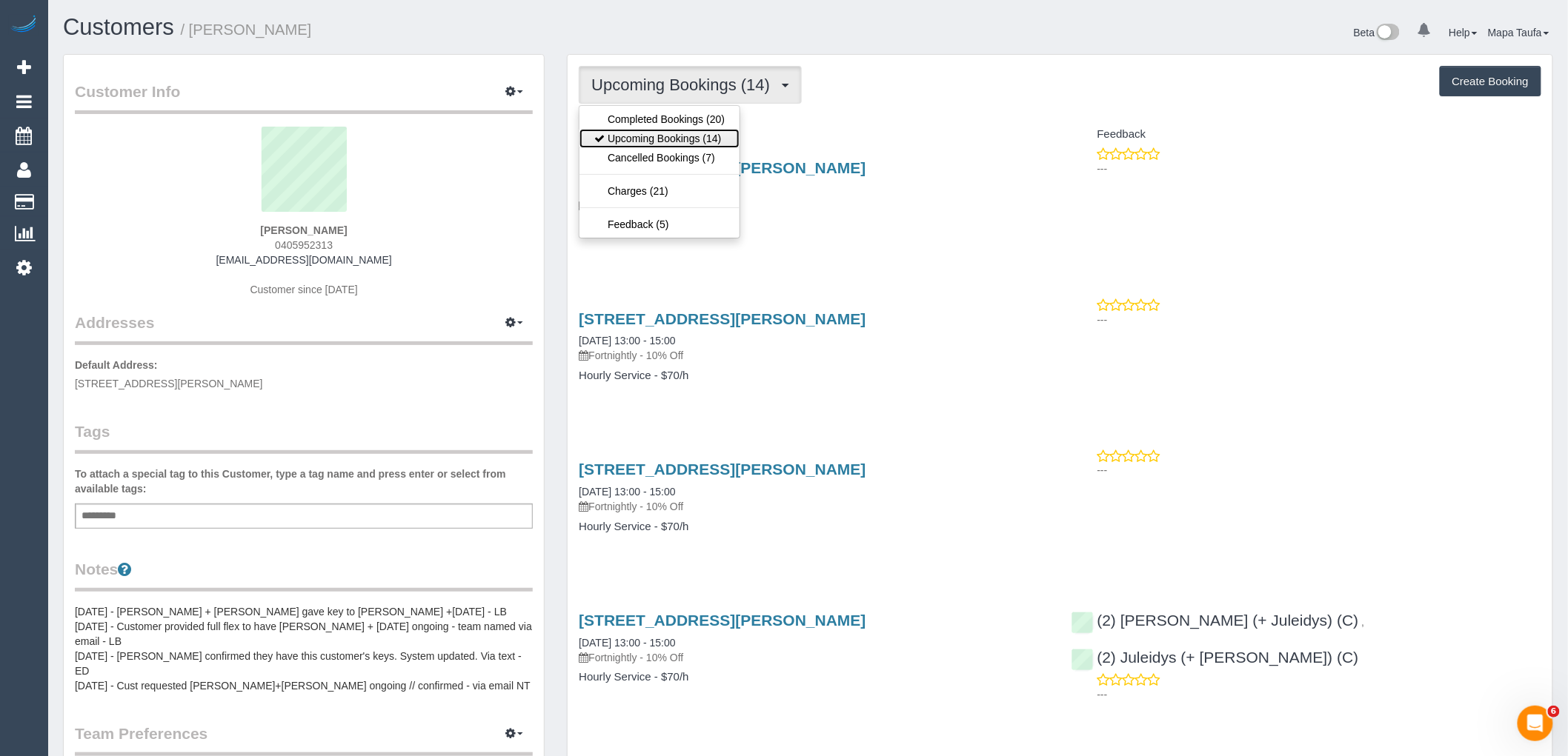
click at [663, 135] on link "Upcoming Bookings (14)" at bounding box center [659, 138] width 160 height 20
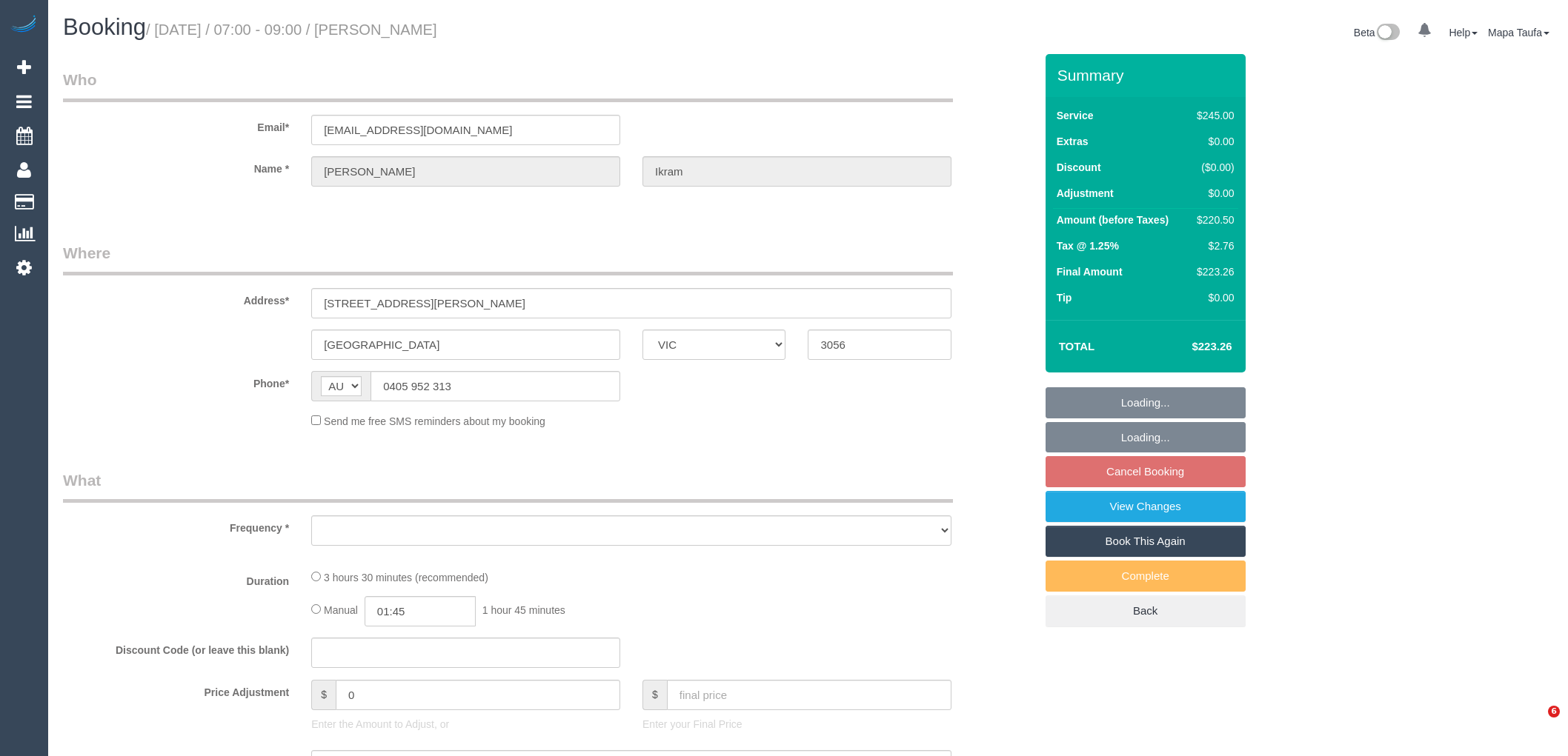
select select "VIC"
select select "string:stripe-pm_1Pygz82GScqysDRV28WLywM4"
select select "number:29"
select select "number:14"
select select "number:20"
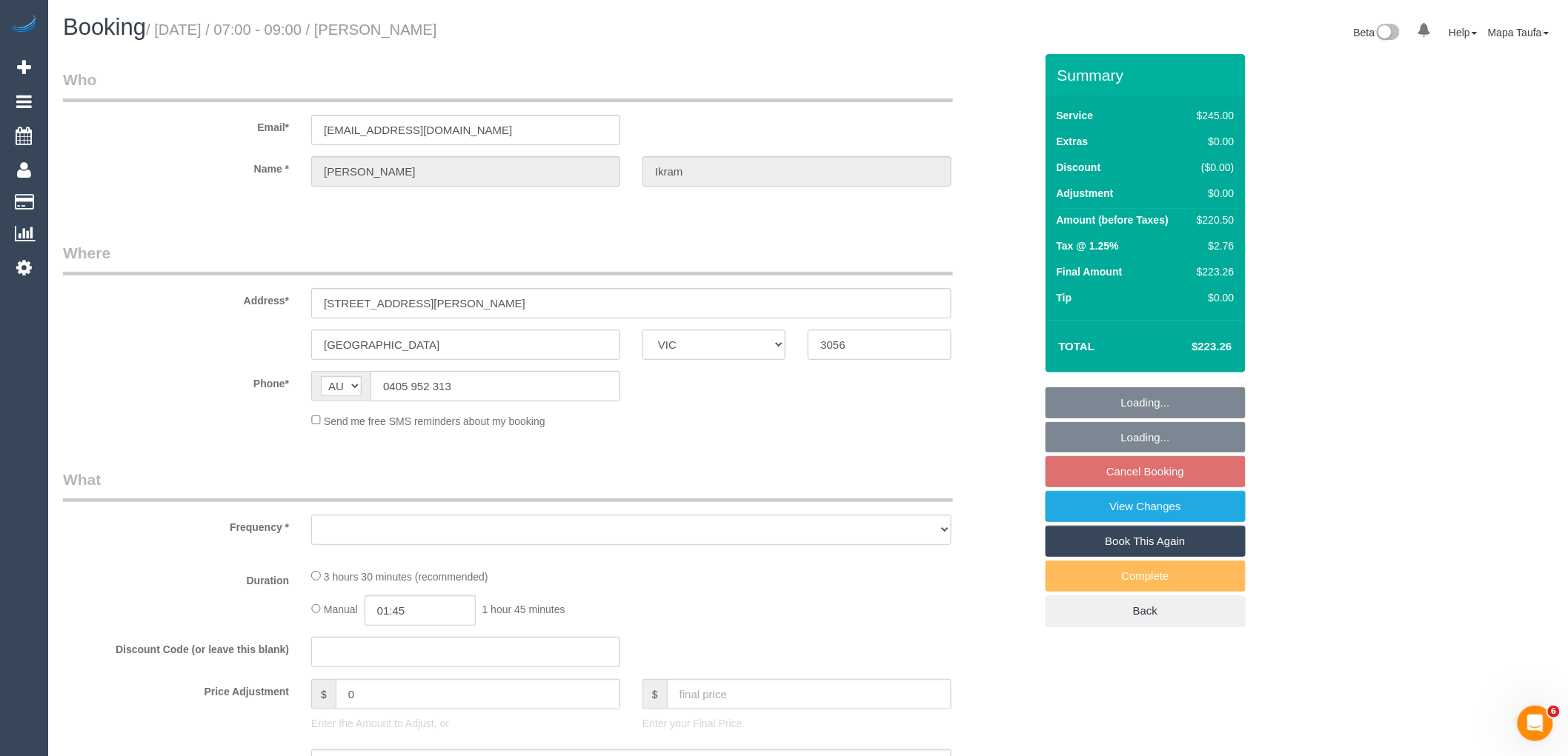
select select "number:22"
select select "number:34"
select select "number:26"
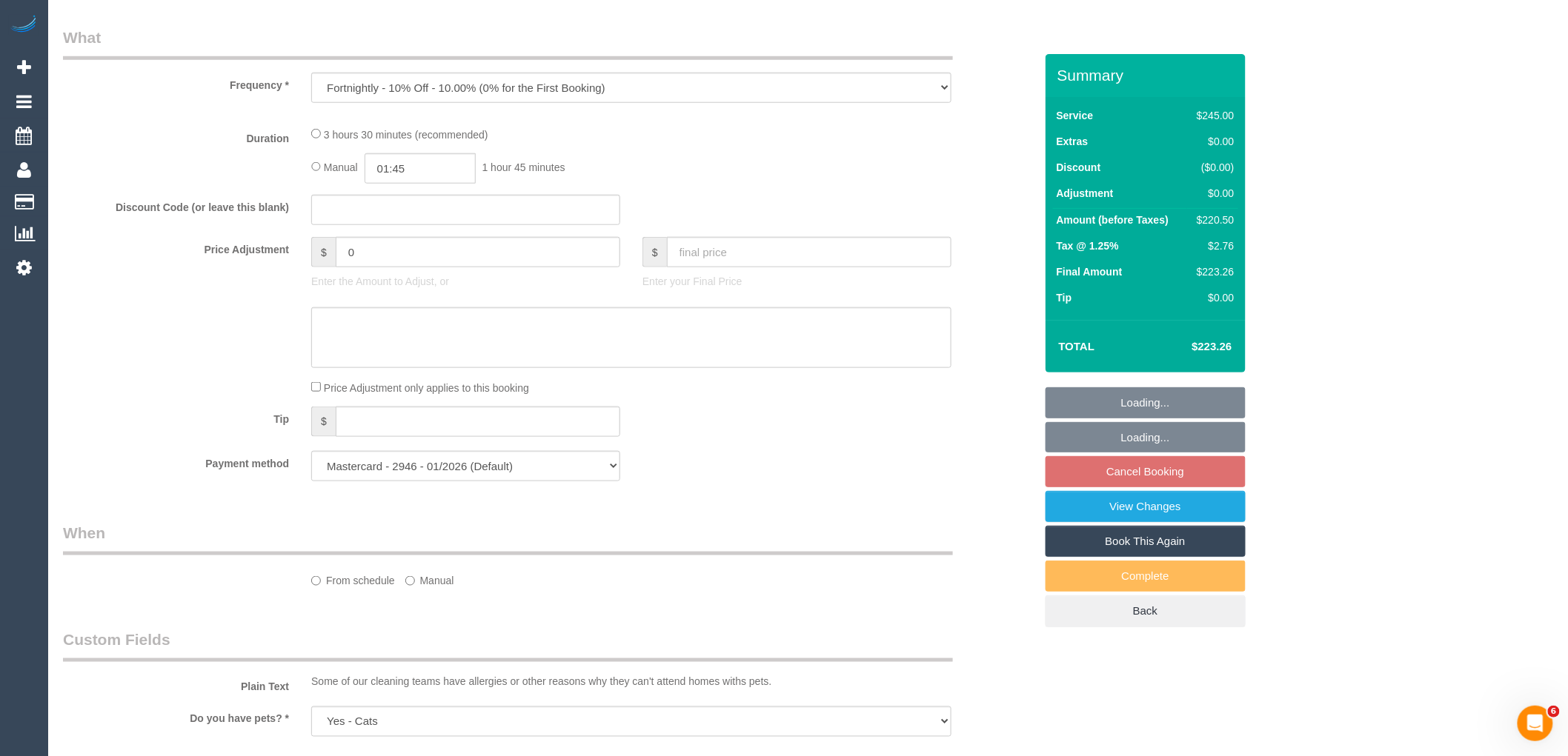
select select "object:881"
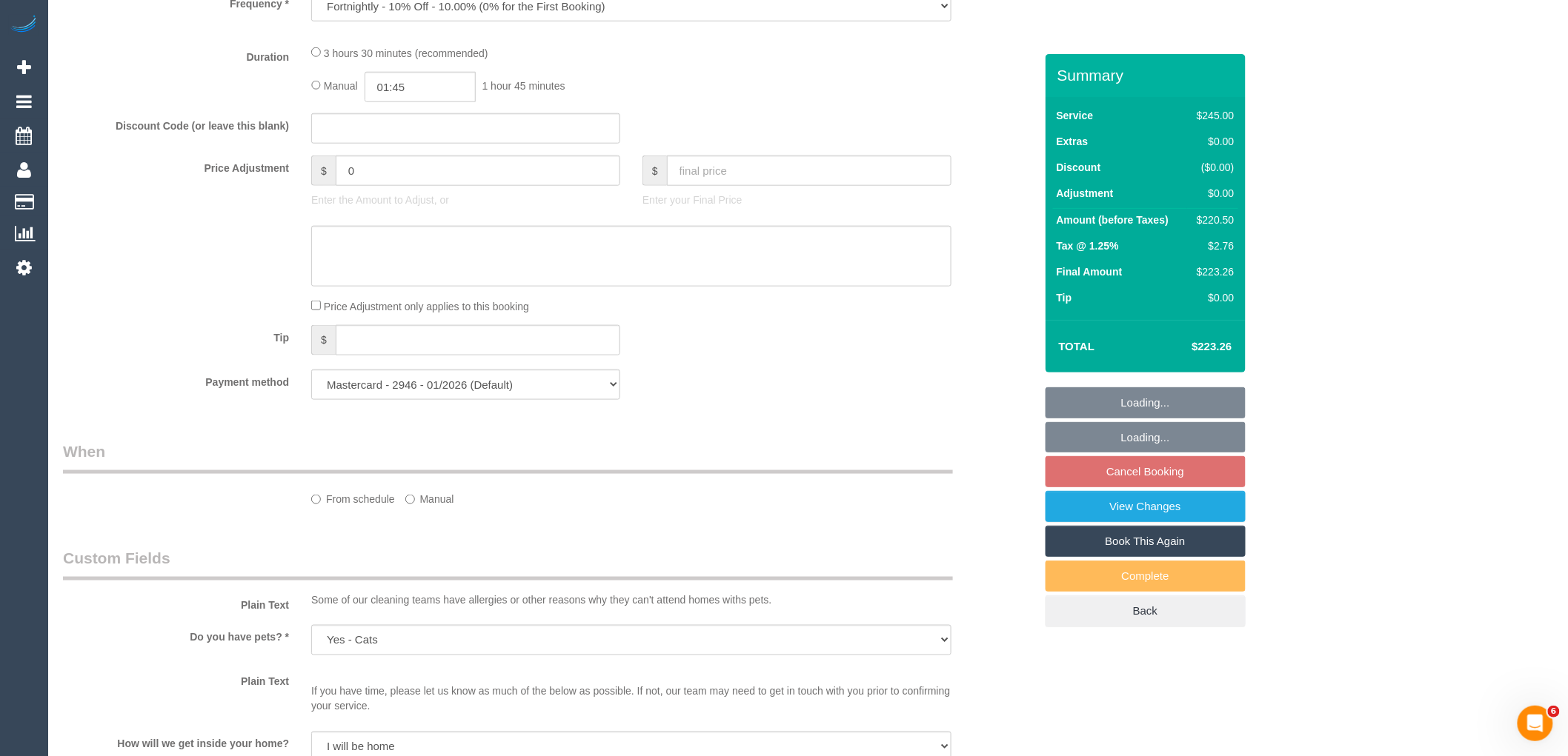
select select "33160"
select select "210"
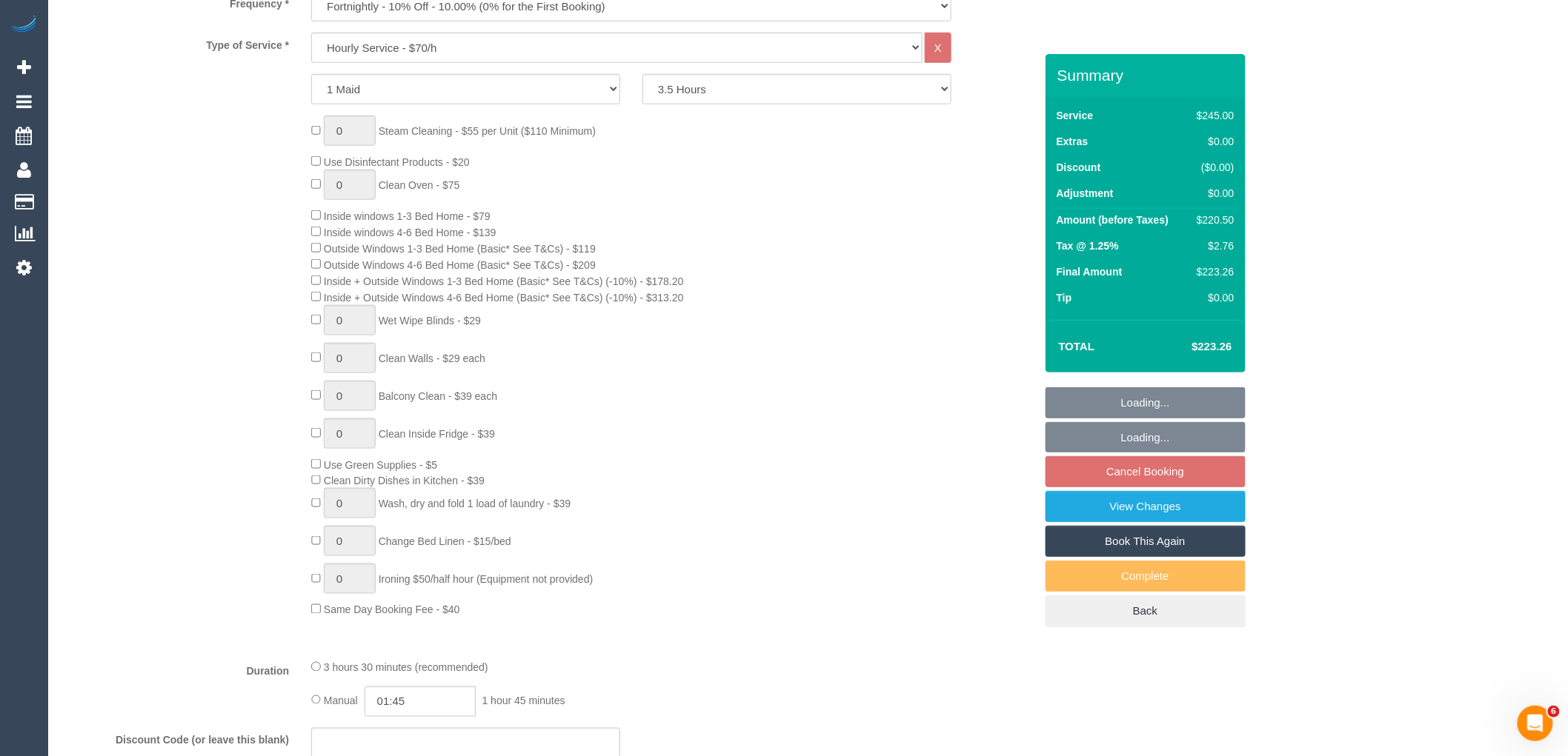
select select "spot1"
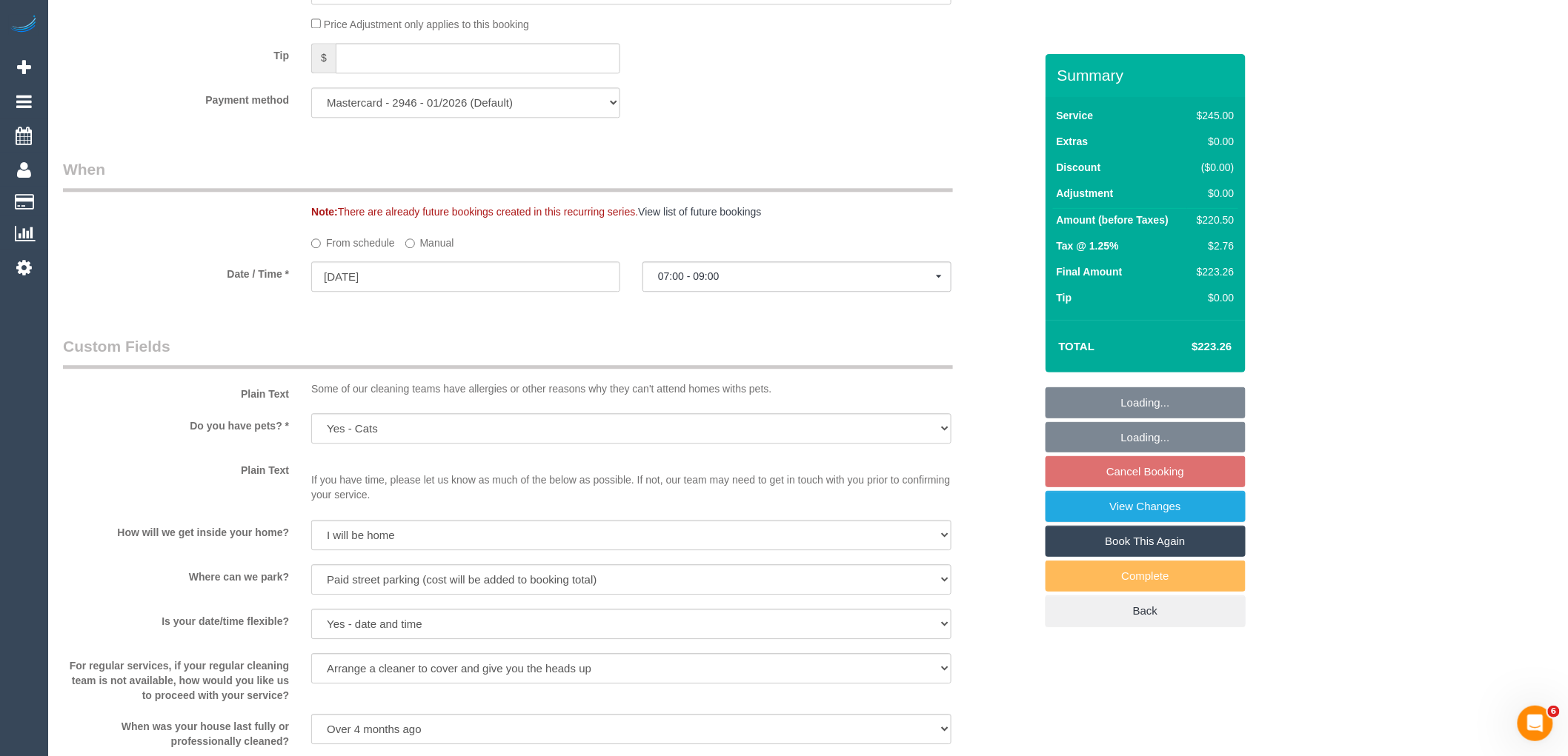
scroll to position [1482, 0]
click at [496, 287] on input "29/10/2025" at bounding box center [466, 272] width 309 height 30
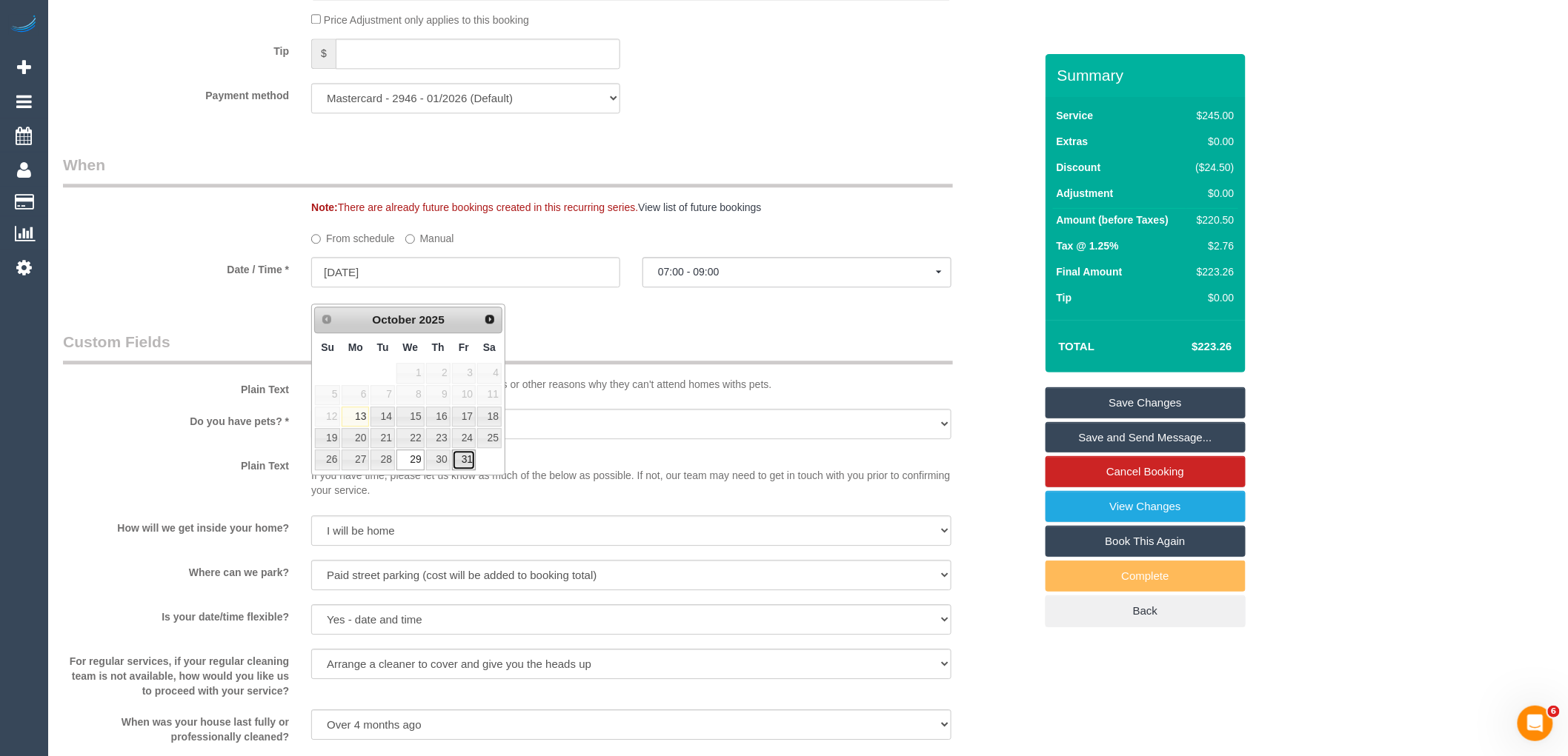
click at [471, 456] on link "31" at bounding box center [463, 460] width 24 height 20
type input "31/10/2025"
select select "spot17"
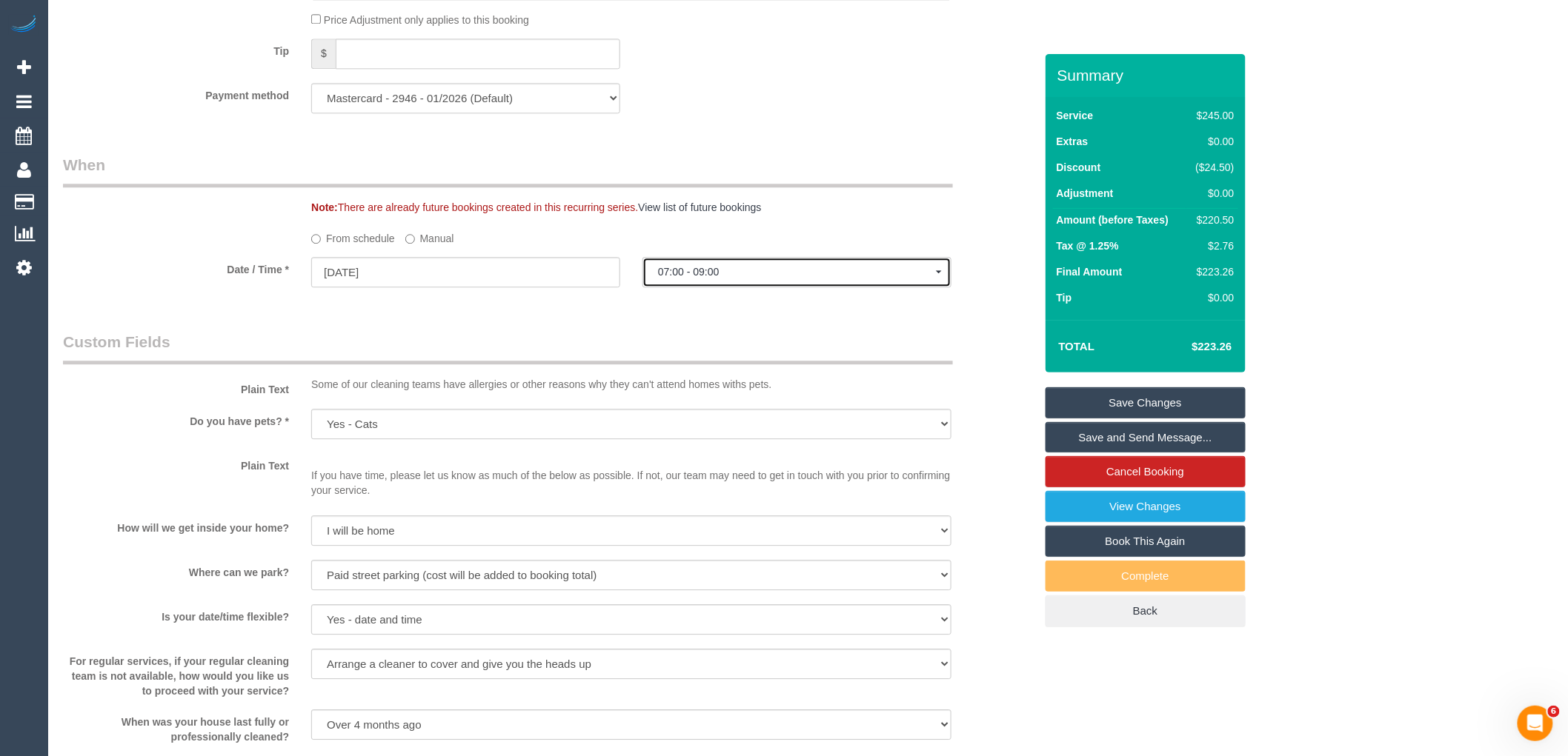
click at [713, 278] on span "07:00 - 09:00" at bounding box center [797, 271] width 278 height 12
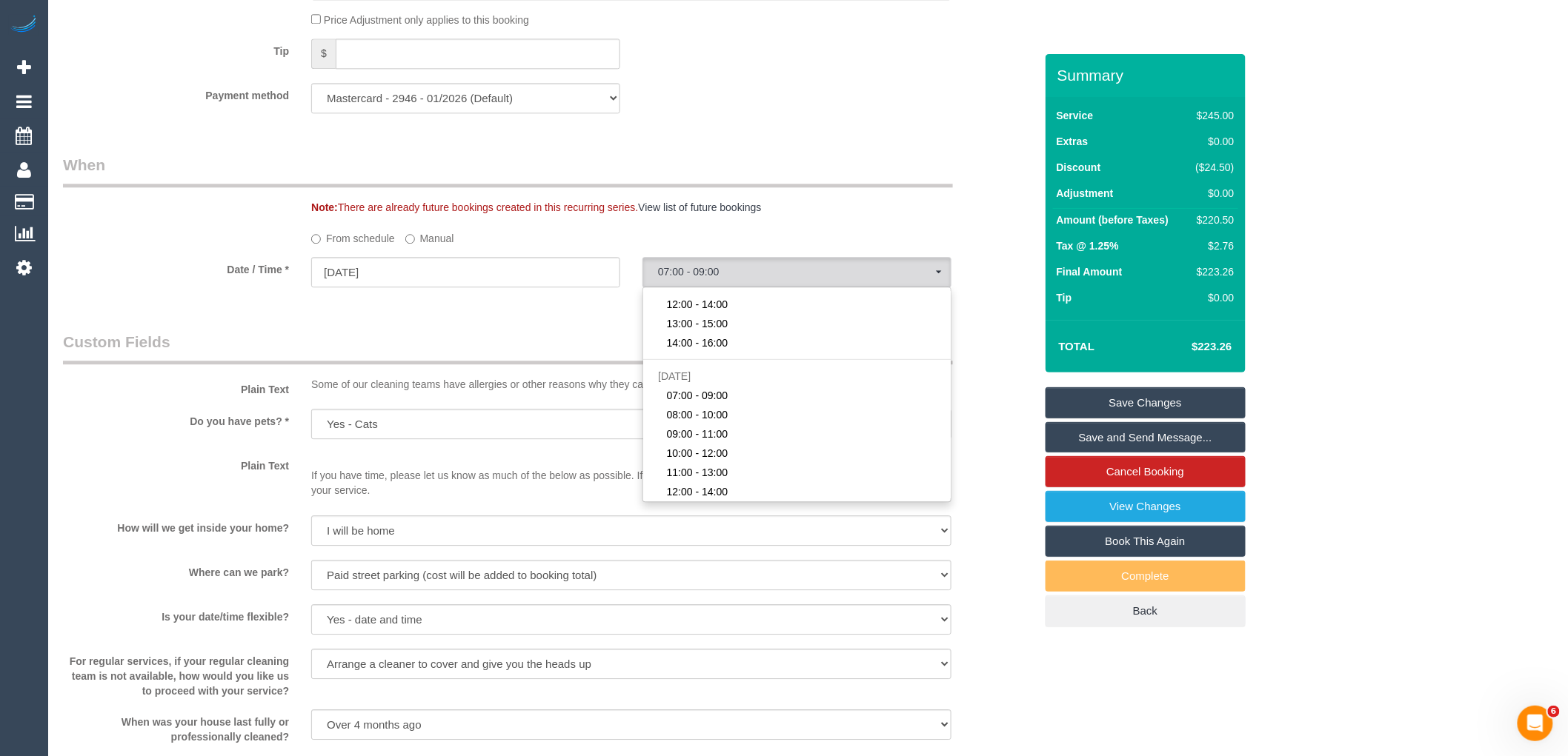
click at [569, 346] on legend "Custom Fields" at bounding box center [508, 347] width 890 height 33
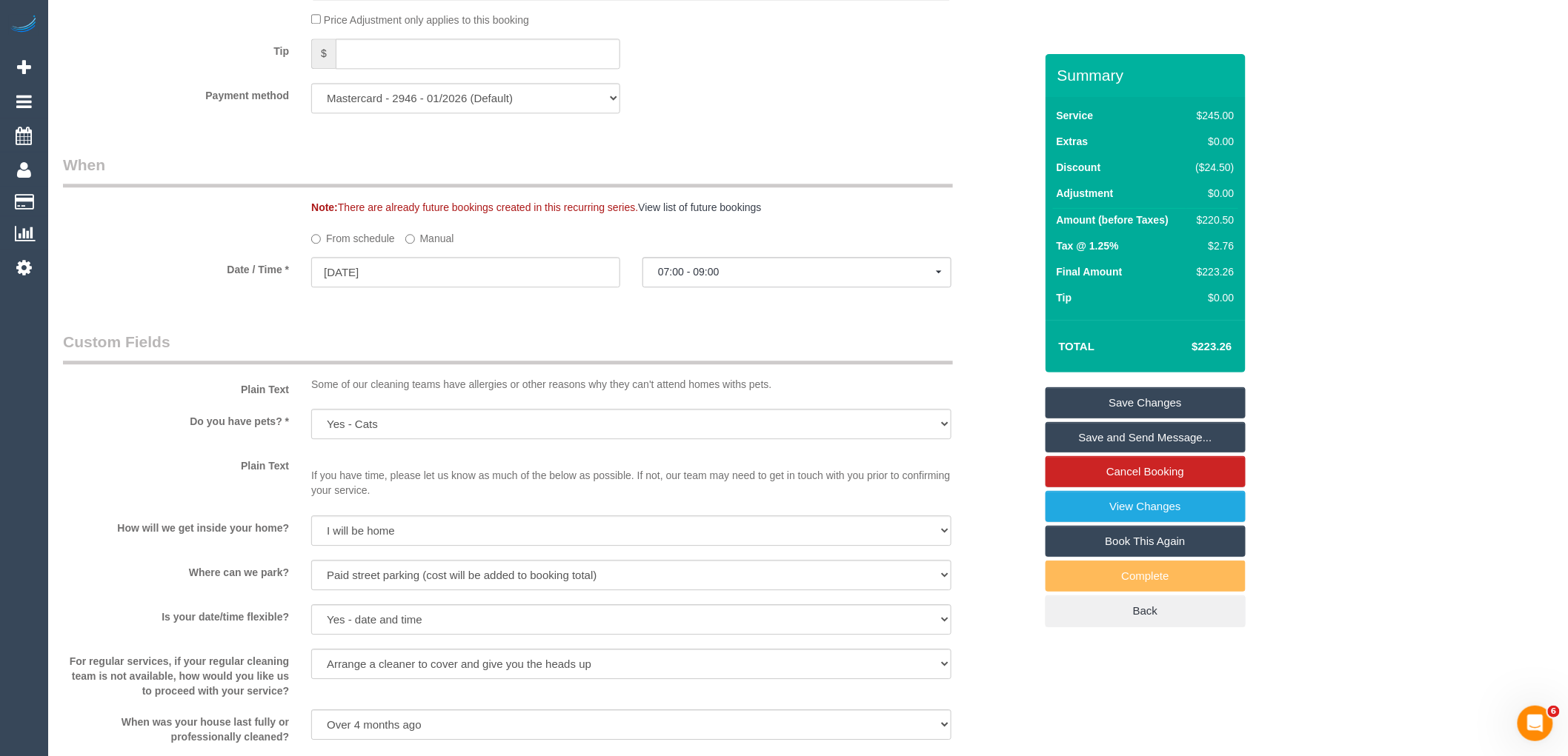
click at [445, 246] on label "Manual" at bounding box center [430, 236] width 49 height 20
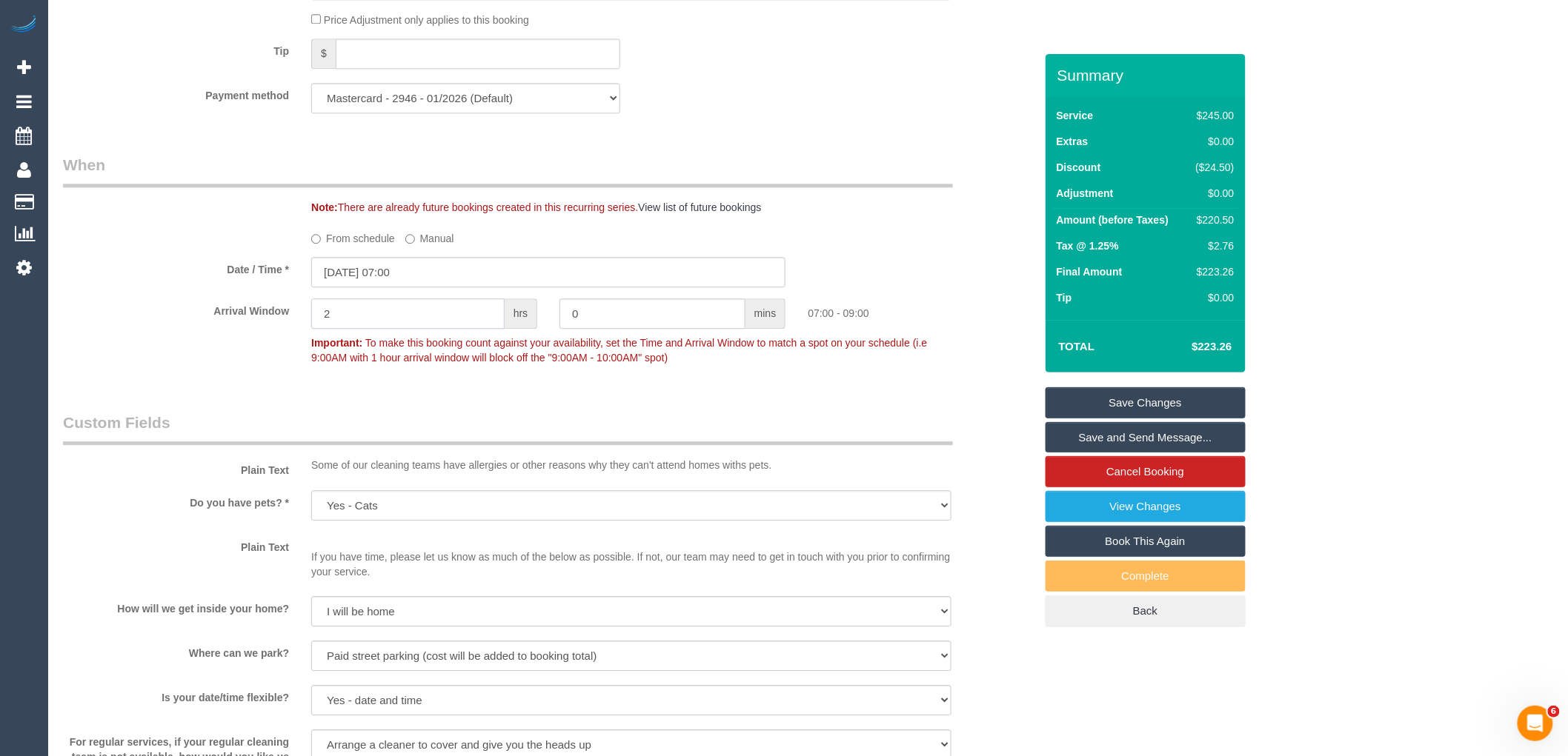
click at [438, 325] on input "2" at bounding box center [408, 313] width 194 height 30
click at [438, 287] on input "31/10/2025 07:00" at bounding box center [548, 272] width 474 height 30
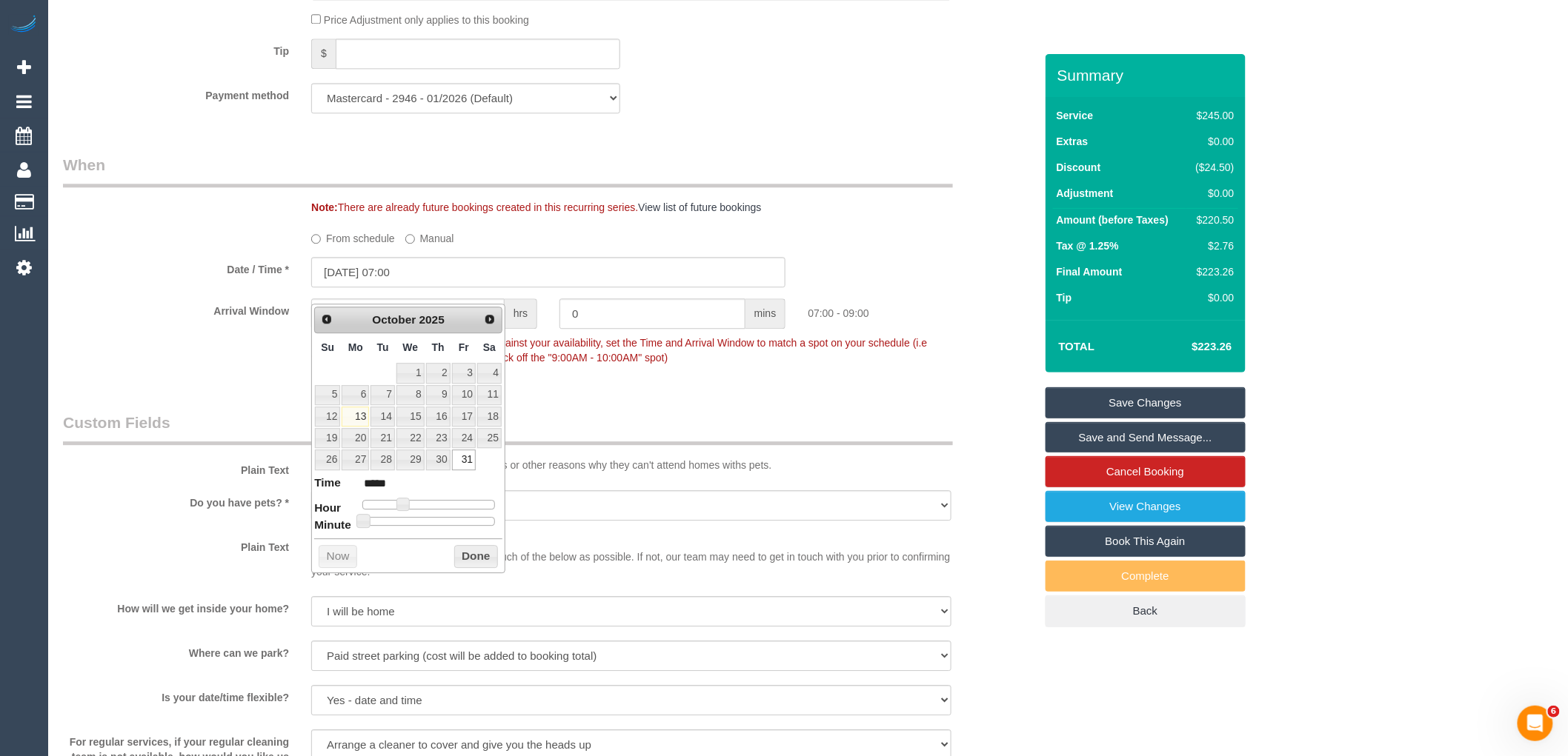
type input "31/10/2025 11:00"
type input "*****"
type input "31/10/2025 12:00"
type input "*****"
type input "31/10/2025 13:00"
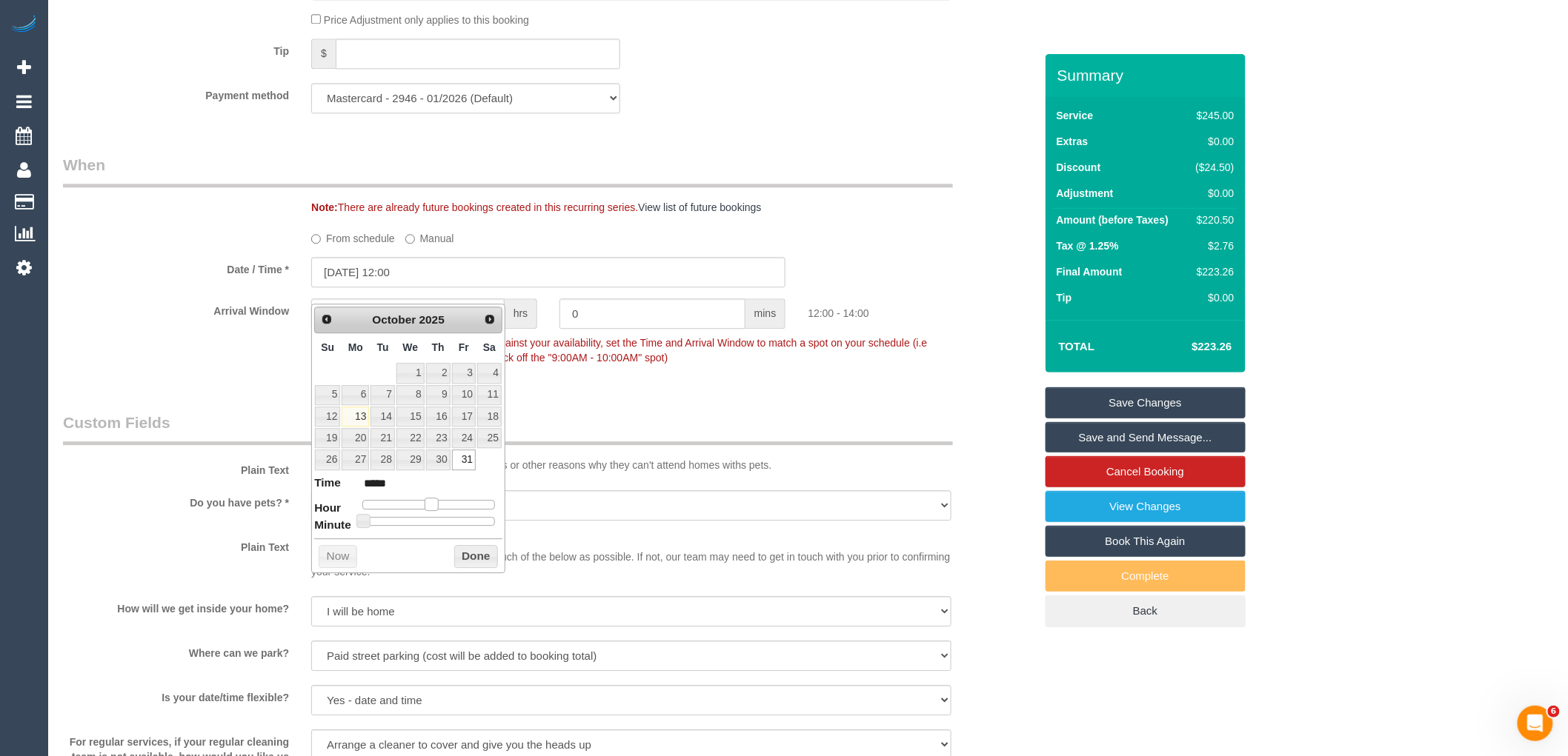
type input "*****"
type input "31/10/2025 14:00"
type input "*****"
type input "31/10/2025 15:00"
type input "*****"
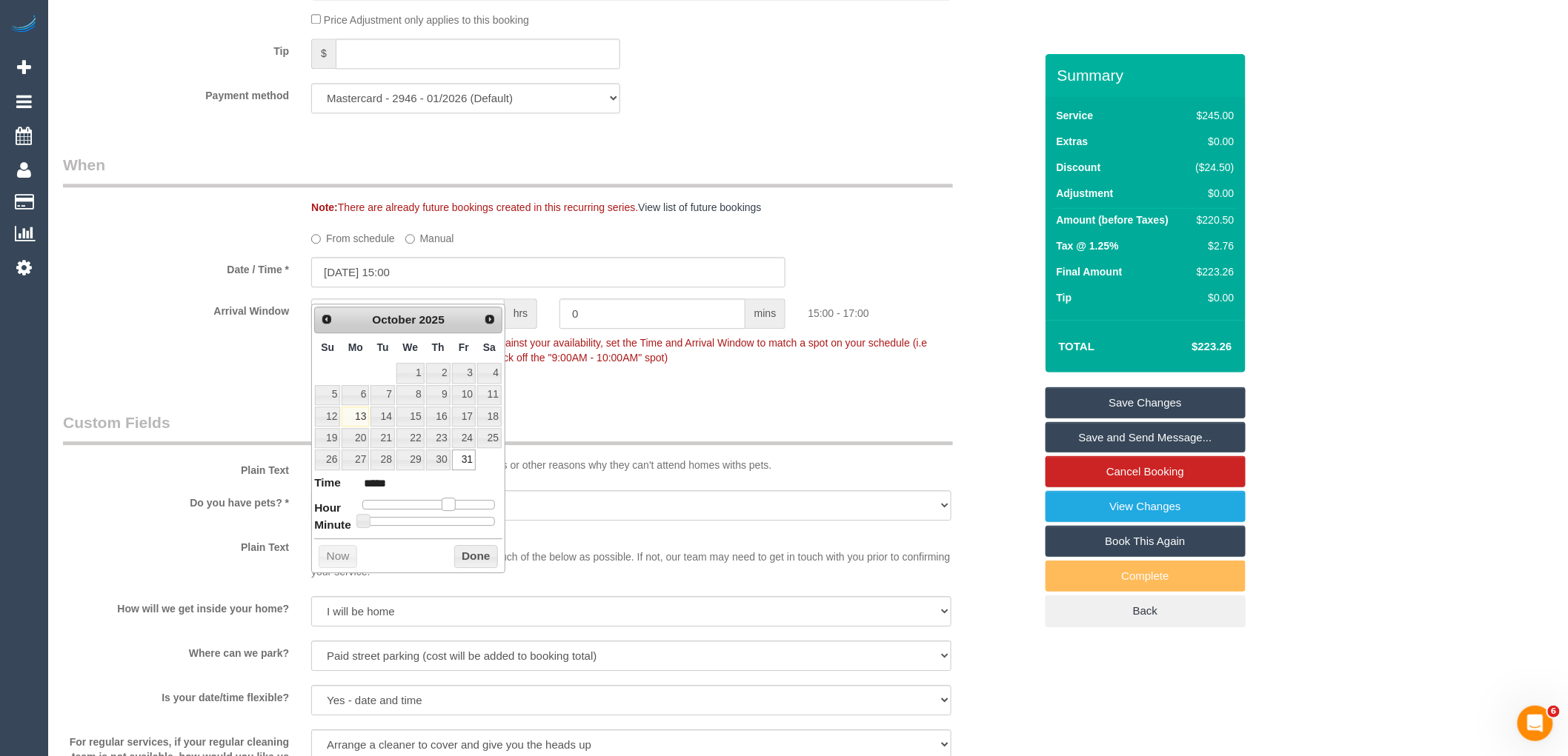
type input "31/10/2025 14:00"
type input "*****"
drag, startPoint x: 422, startPoint y: 507, endPoint x: 438, endPoint y: 508, distance: 16.0
click at [438, 508] on span at bounding box center [443, 504] width 13 height 13
type input "31/10/2025 13:00"
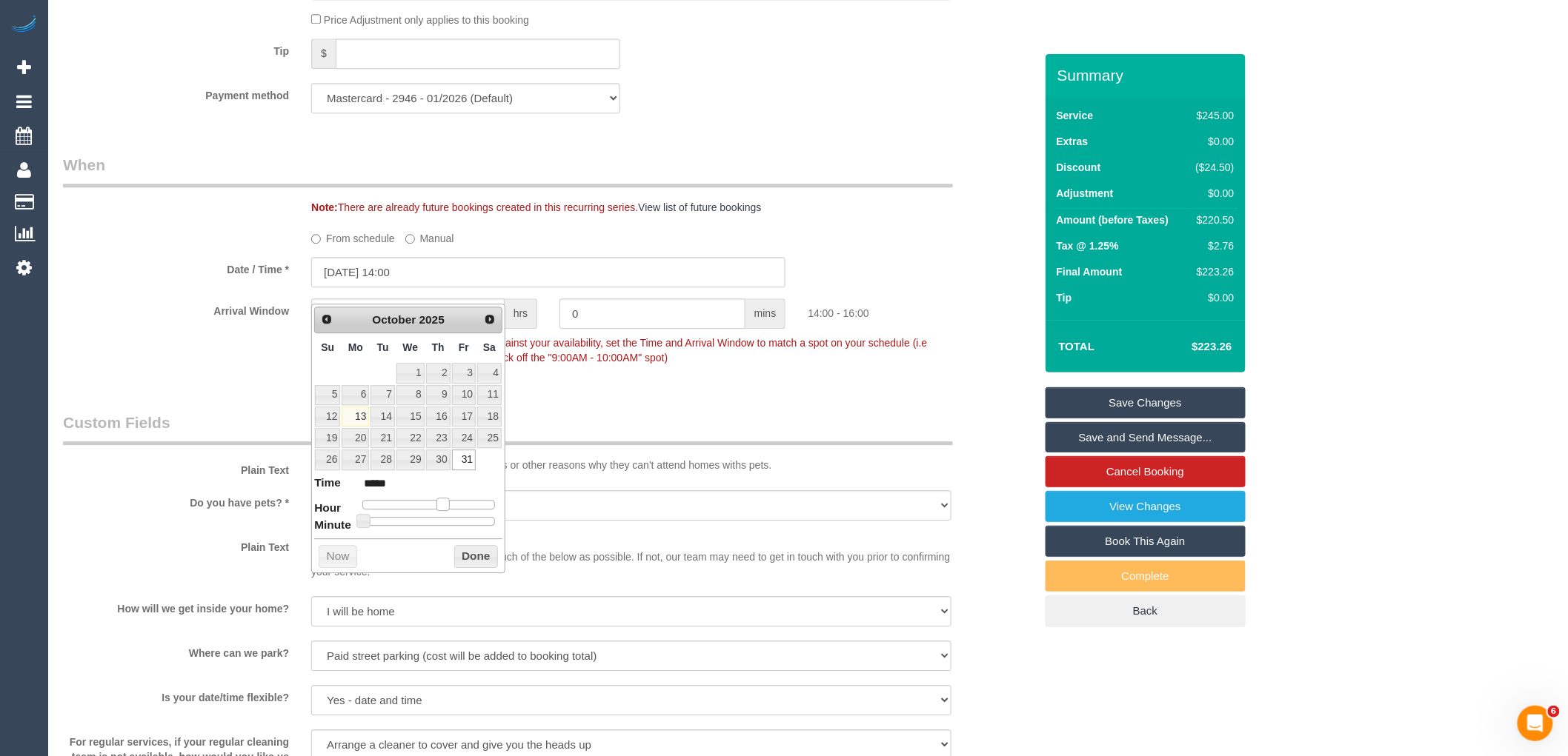
type input "*****"
click at [430, 508] on span at bounding box center [437, 504] width 13 height 13
click at [475, 556] on button "Done" at bounding box center [476, 557] width 44 height 24
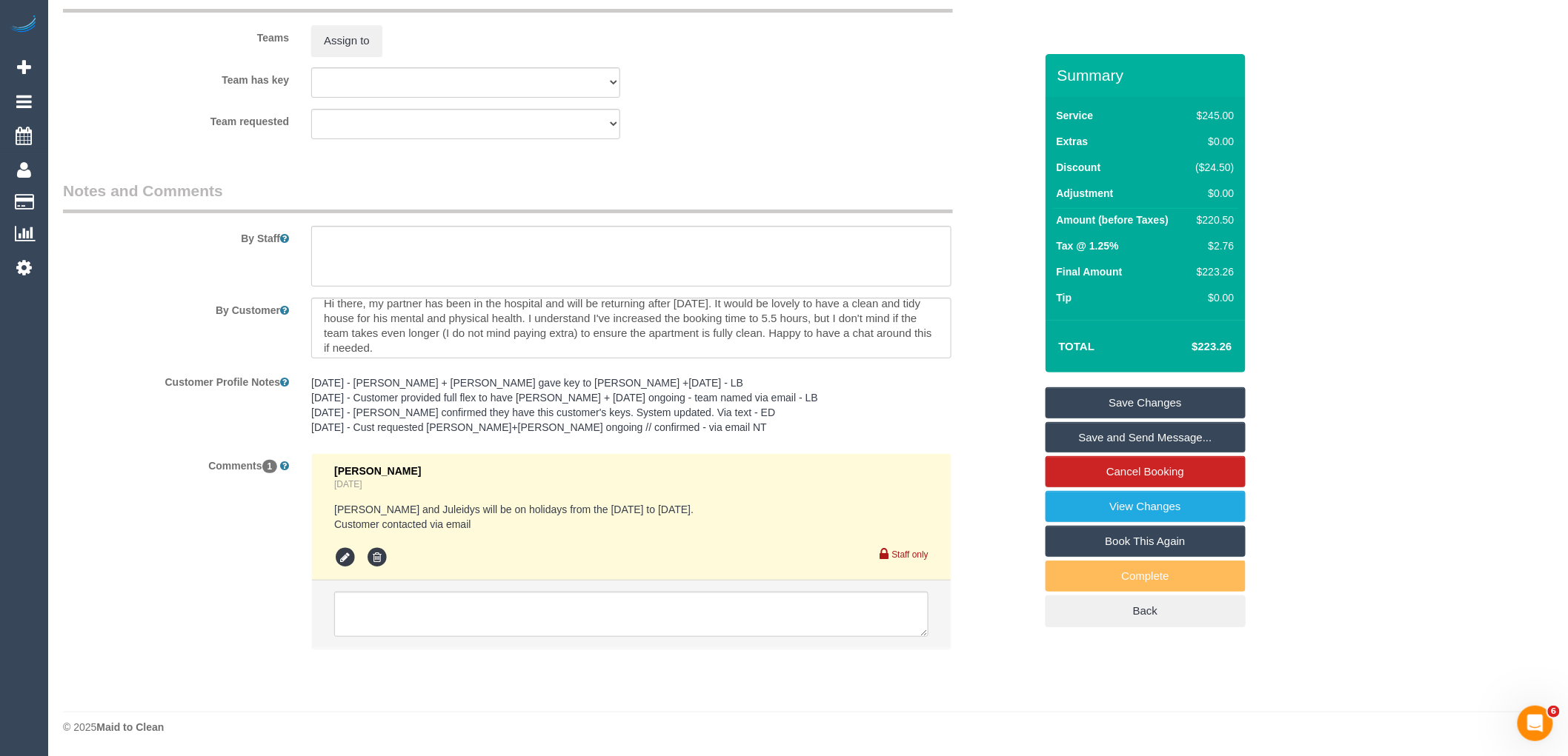
scroll to position [15, 0]
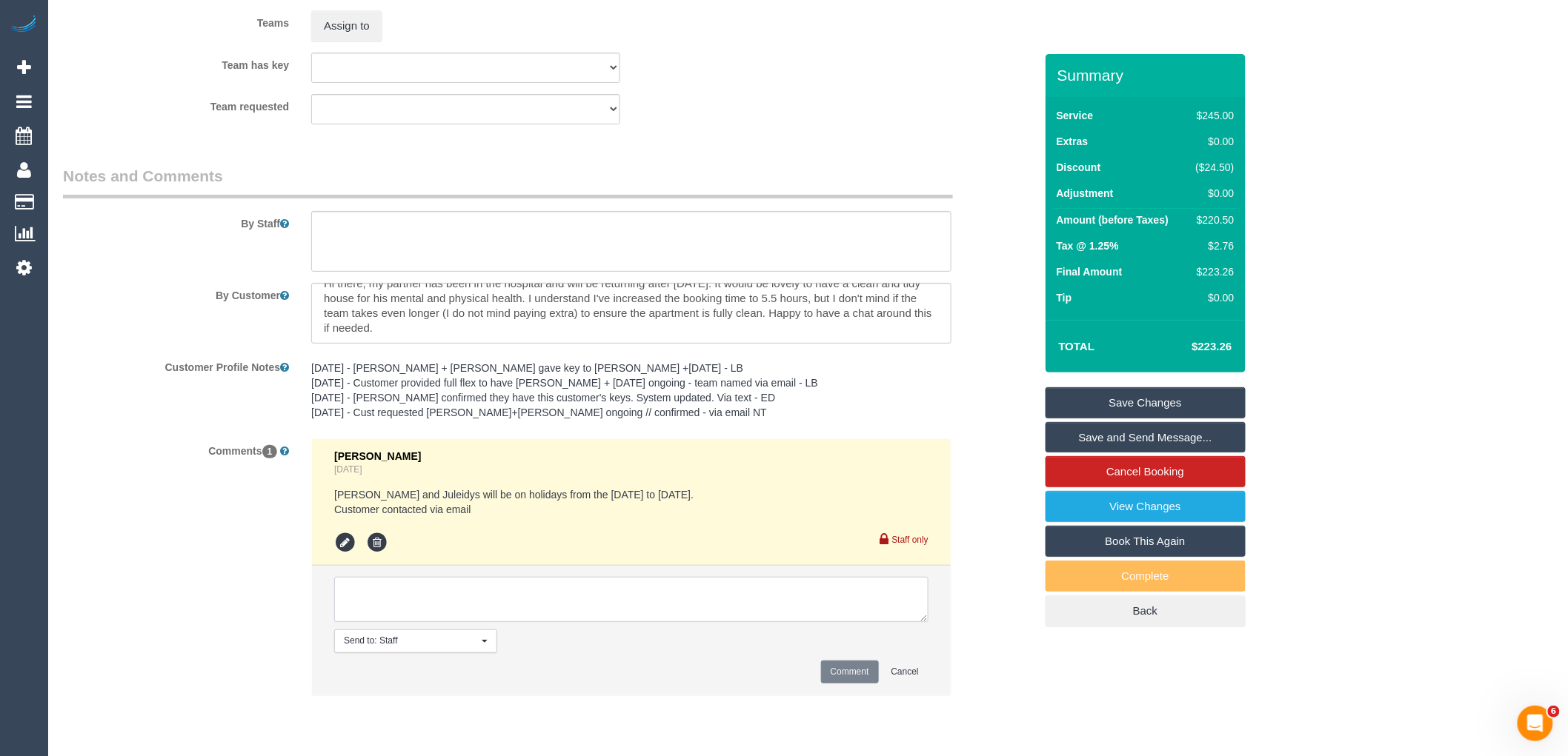
click at [419, 611] on textarea at bounding box center [631, 600] width 595 height 46
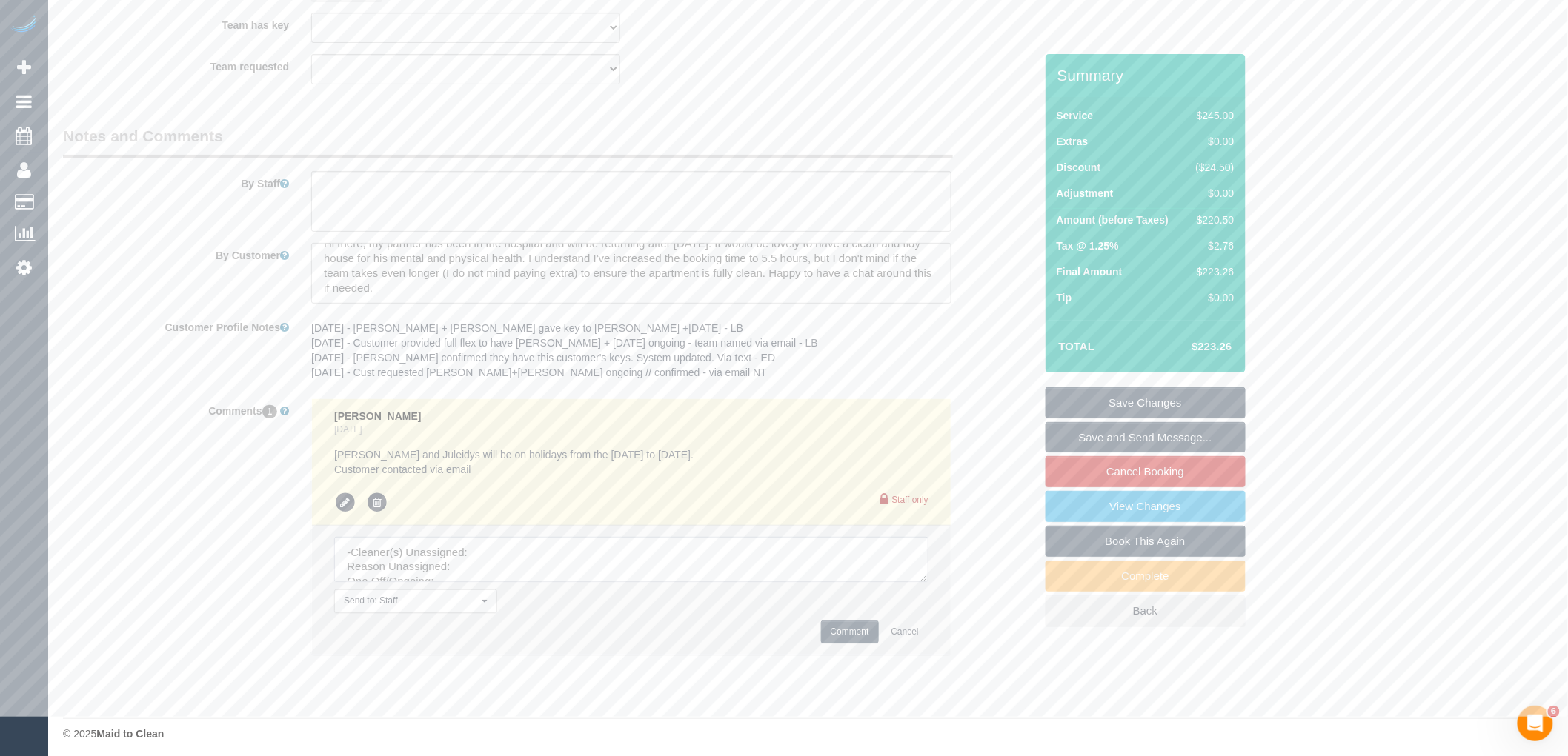
scroll to position [2445, 0]
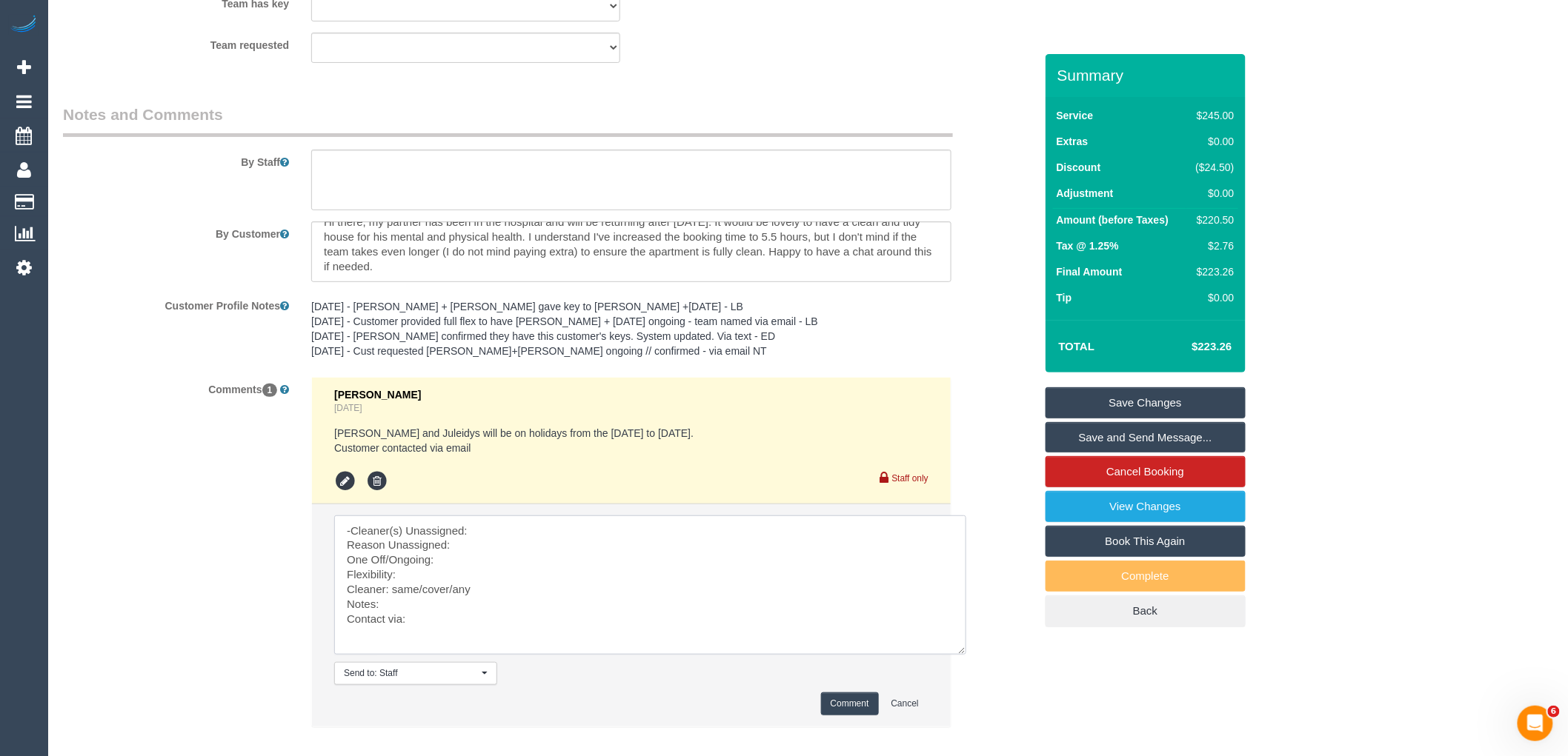
drag, startPoint x: 922, startPoint y: 572, endPoint x: 631, endPoint y: 672, distance: 307.7
click at [966, 655] on textarea at bounding box center [650, 586] width 632 height 139
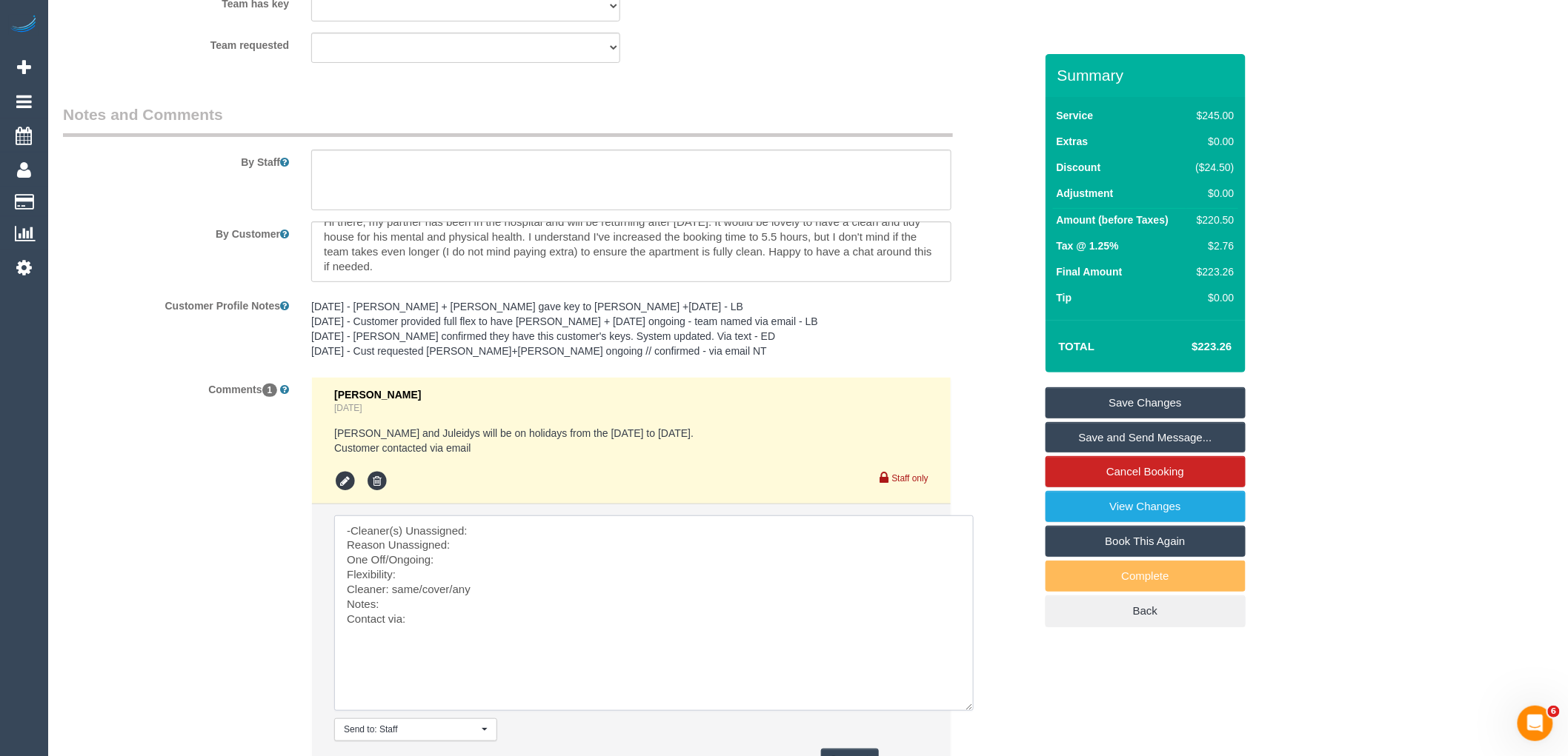
drag, startPoint x: 338, startPoint y: 602, endPoint x: 103, endPoint y: 475, distance: 267.1
click at [103, 475] on div "Comments 1 Vanessa Christou 5 days ago Cris and Juleidys will be on holidays fr…" at bounding box center [548, 587] width 994 height 421
click at [352, 539] on textarea at bounding box center [654, 613] width 639 height 195
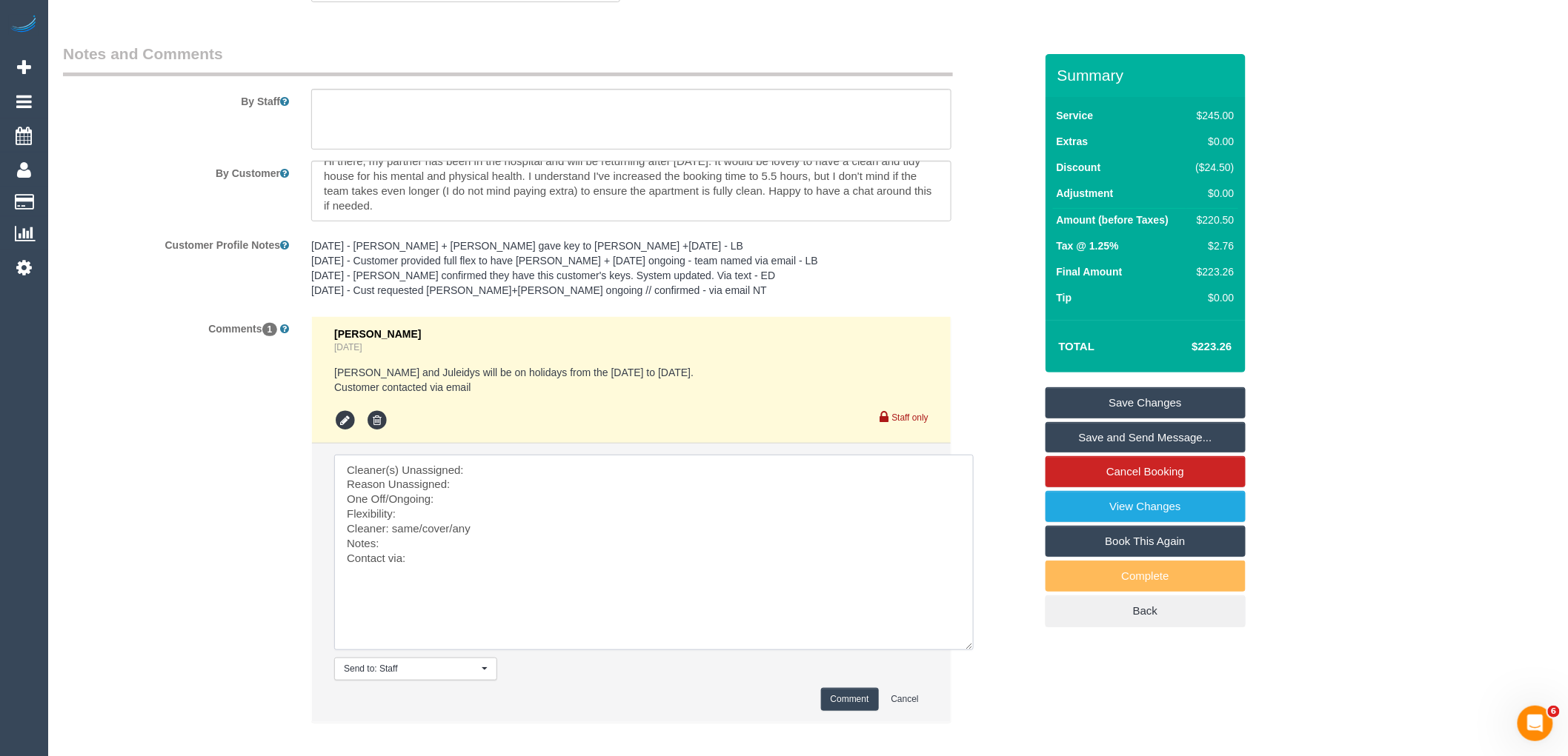
scroll to position [2595, 0]
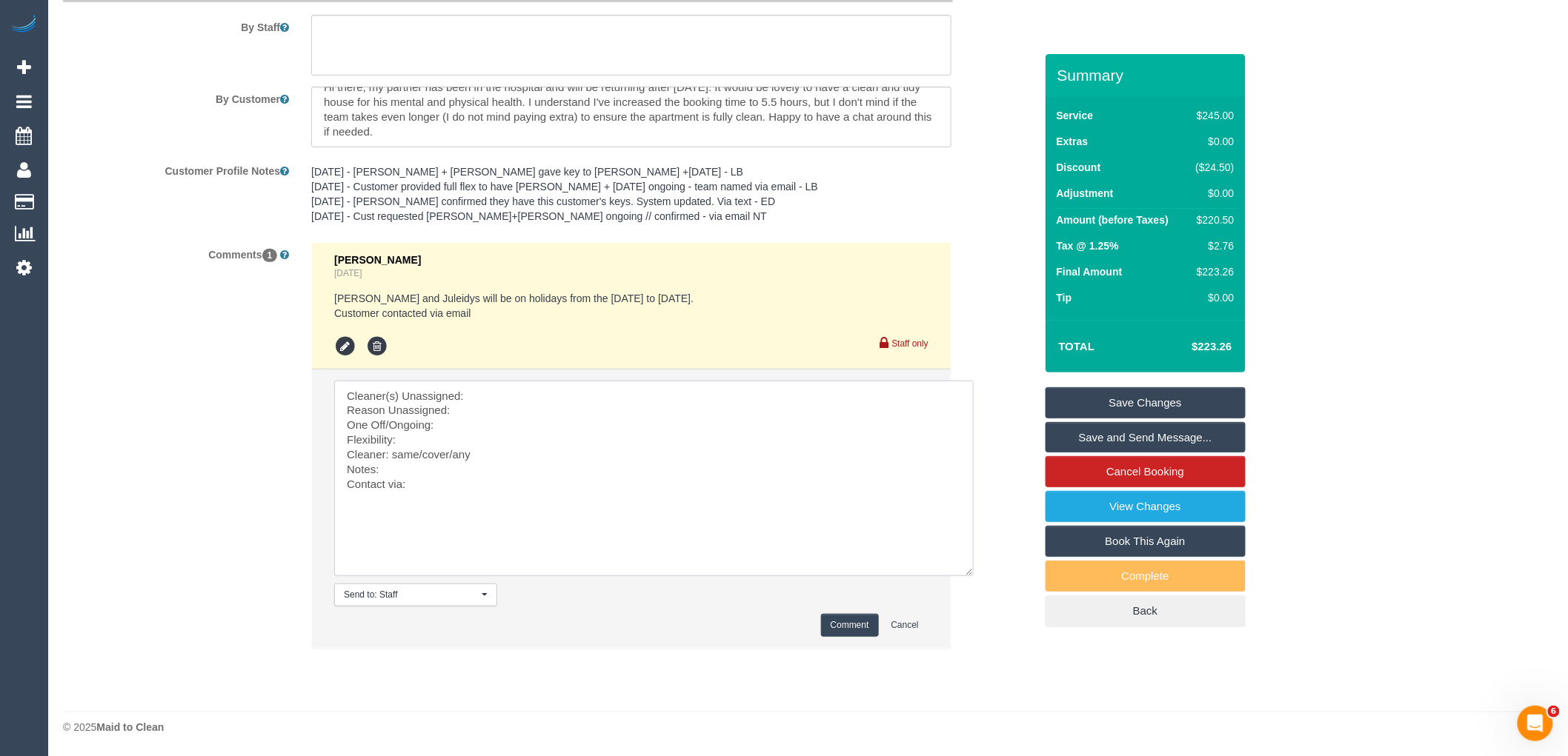
click at [486, 391] on textarea at bounding box center [654, 478] width 639 height 195
drag, startPoint x: 473, startPoint y: 398, endPoint x: 288, endPoint y: 391, distance: 185.1
click at [291, 394] on div "Comments 1 Vanessa Christou 5 days ago Cris and Juleidys will be on holidays fr…" at bounding box center [548, 453] width 994 height 421
click at [338, 410] on textarea at bounding box center [654, 478] width 639 height 195
click at [473, 395] on textarea at bounding box center [654, 478] width 639 height 195
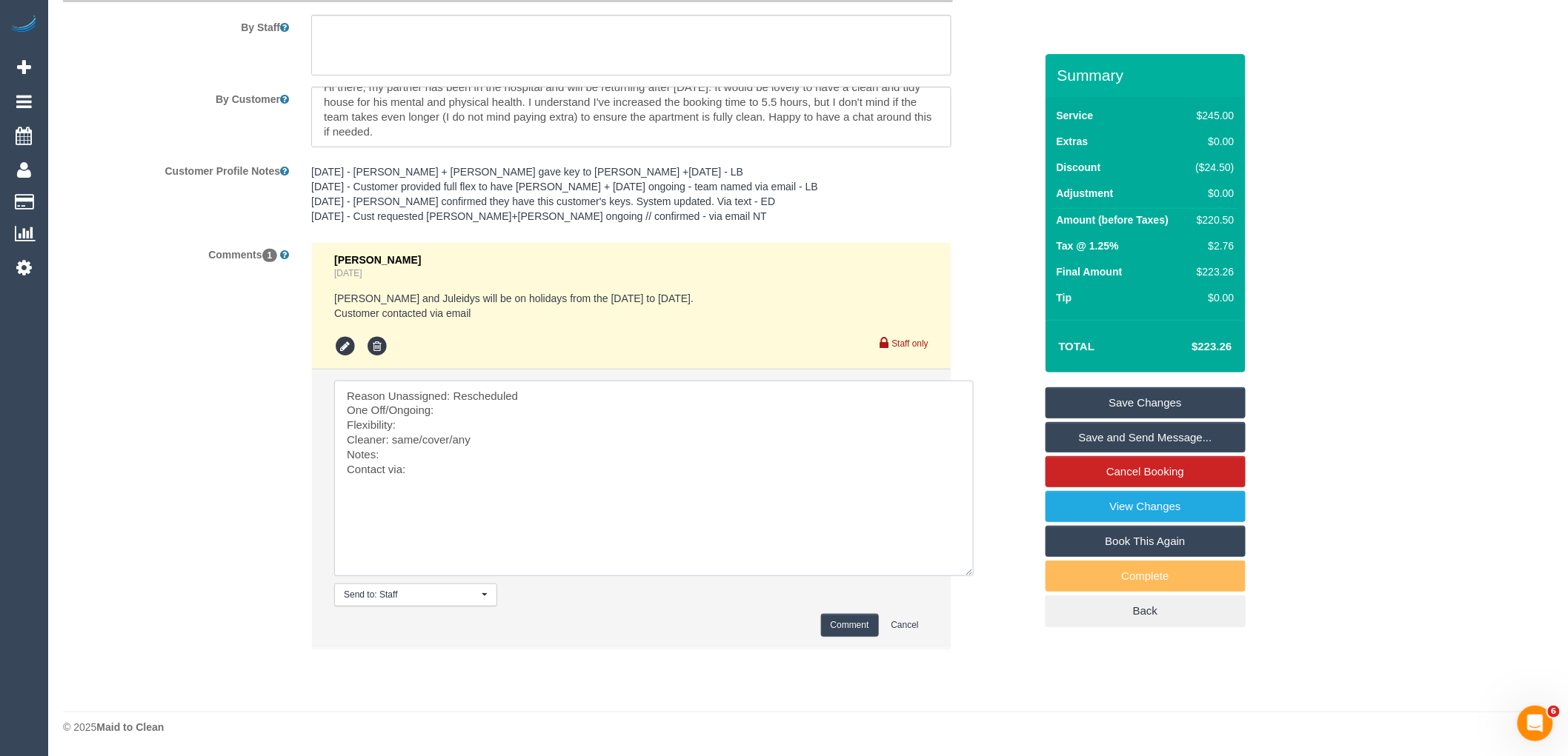
click at [467, 411] on textarea at bounding box center [654, 478] width 639 height 195
click at [471, 428] on textarea at bounding box center [654, 478] width 639 height 195
drag, startPoint x: 482, startPoint y: 438, endPoint x: 394, endPoint y: 437, distance: 88.0
click at [394, 437] on textarea at bounding box center [654, 478] width 639 height 195
click at [475, 453] on textarea at bounding box center [654, 478] width 639 height 195
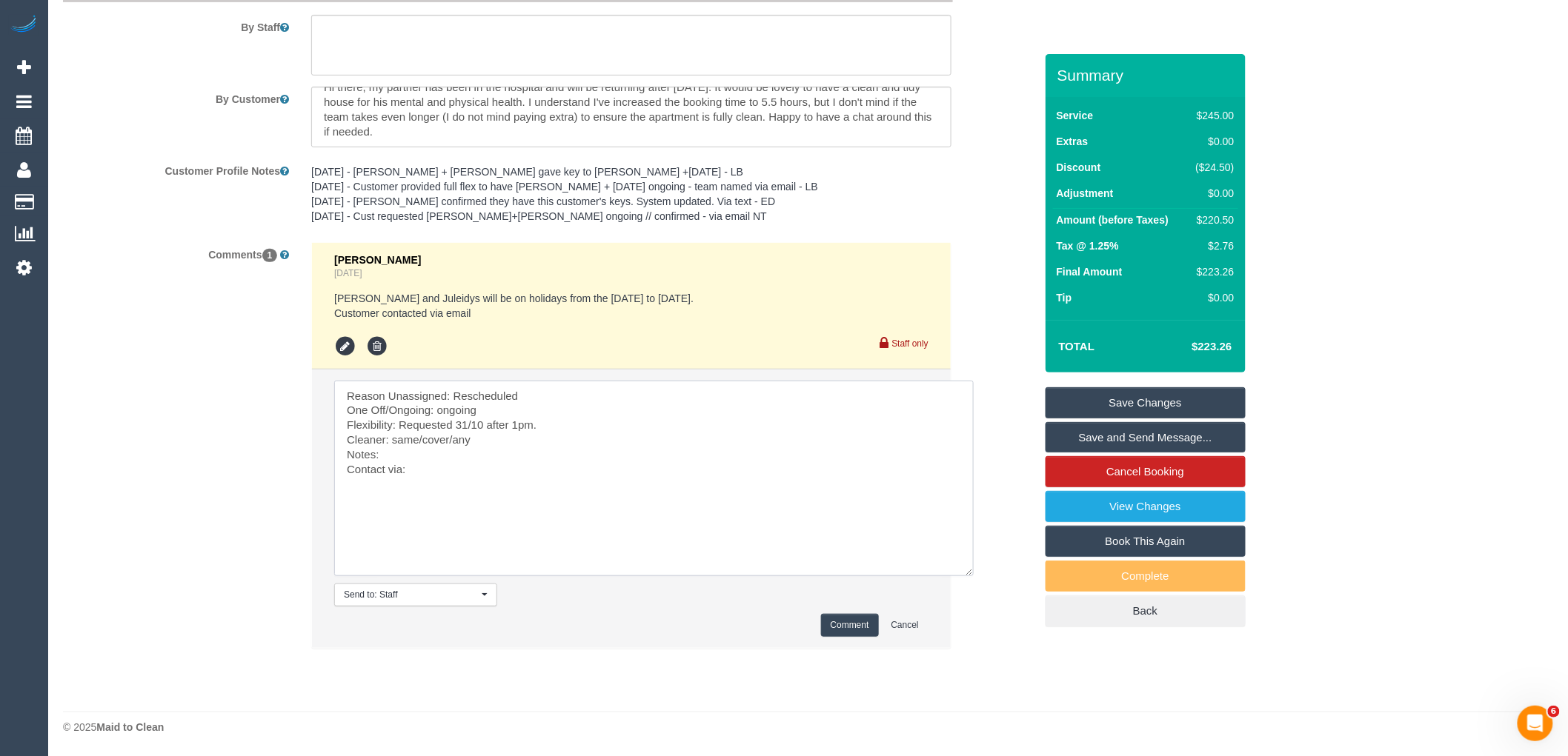
drag, startPoint x: 500, startPoint y: 438, endPoint x: 395, endPoint y: 441, distance: 105.0
click at [395, 441] on textarea at bounding box center [654, 478] width 639 height 195
paste textarea "Juleidys (+ Cris) (C)"
click at [447, 490] on textarea at bounding box center [654, 478] width 639 height 195
click at [546, 427] on textarea at bounding box center [654, 478] width 639 height 195
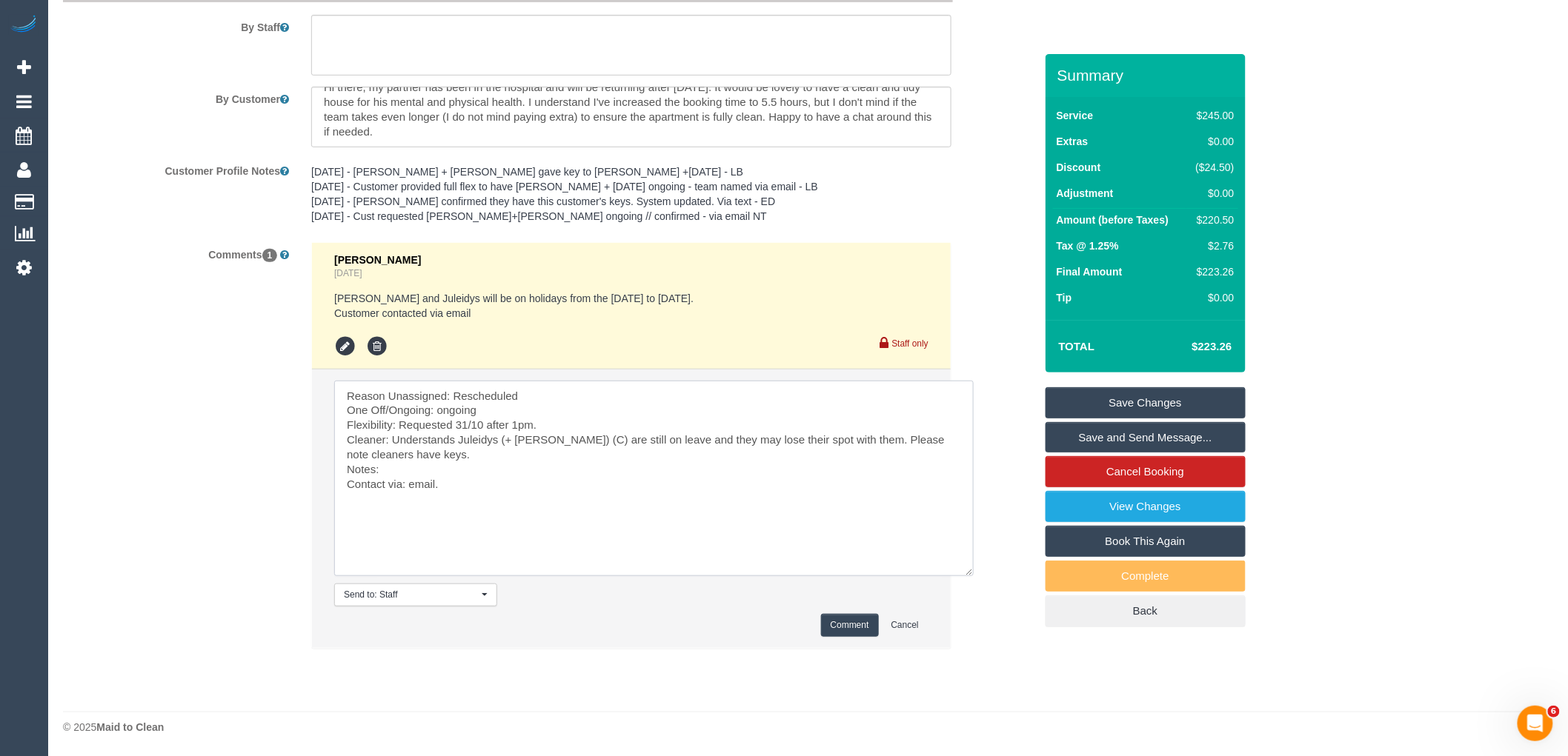
type textarea "Reason Unassigned: Rescheduled One Off/Ongoing: ongoing Flexibility: Requested …"
click at [845, 623] on button "Comment" at bounding box center [850, 626] width 58 height 23
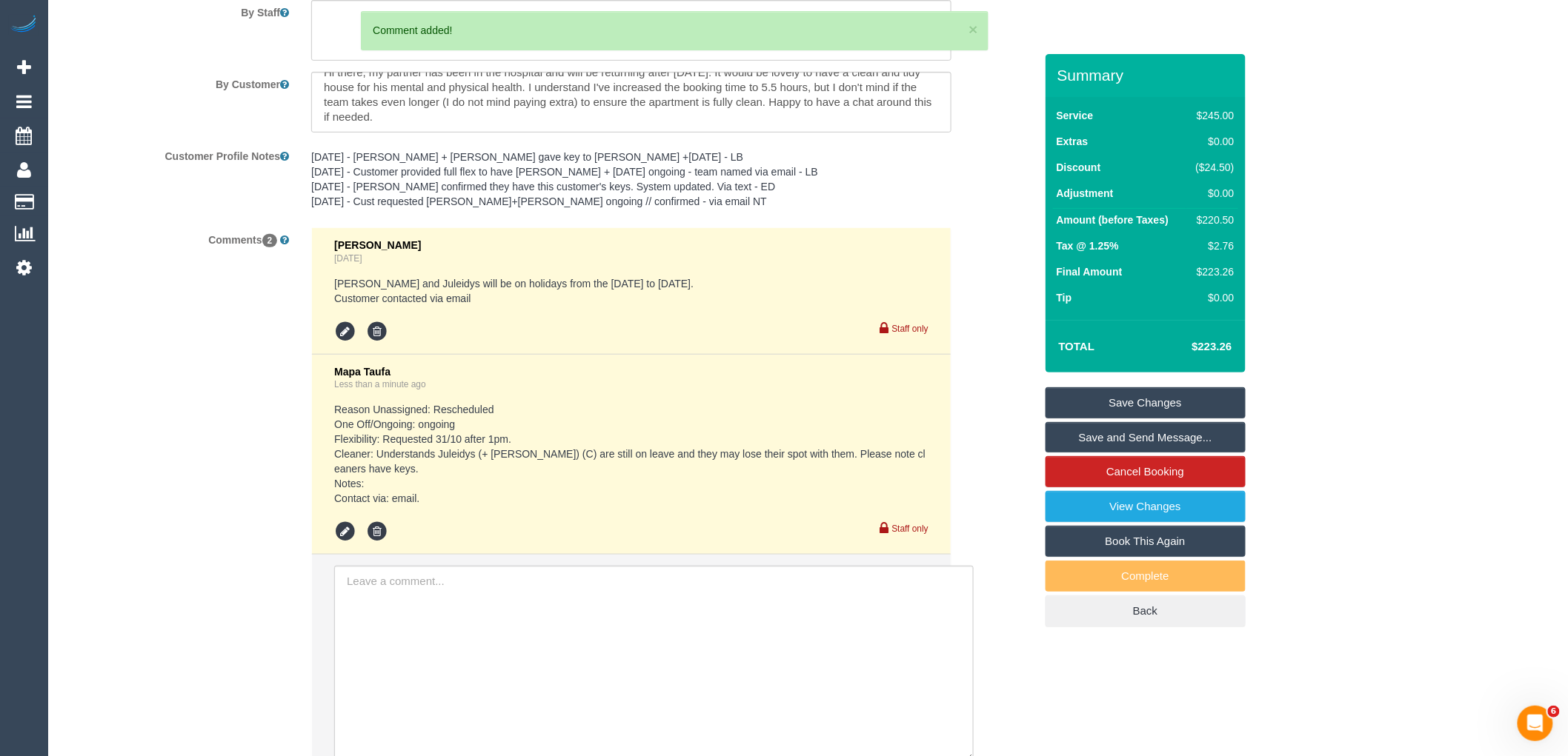
click at [1127, 404] on link "Save Changes" at bounding box center [1146, 403] width 200 height 31
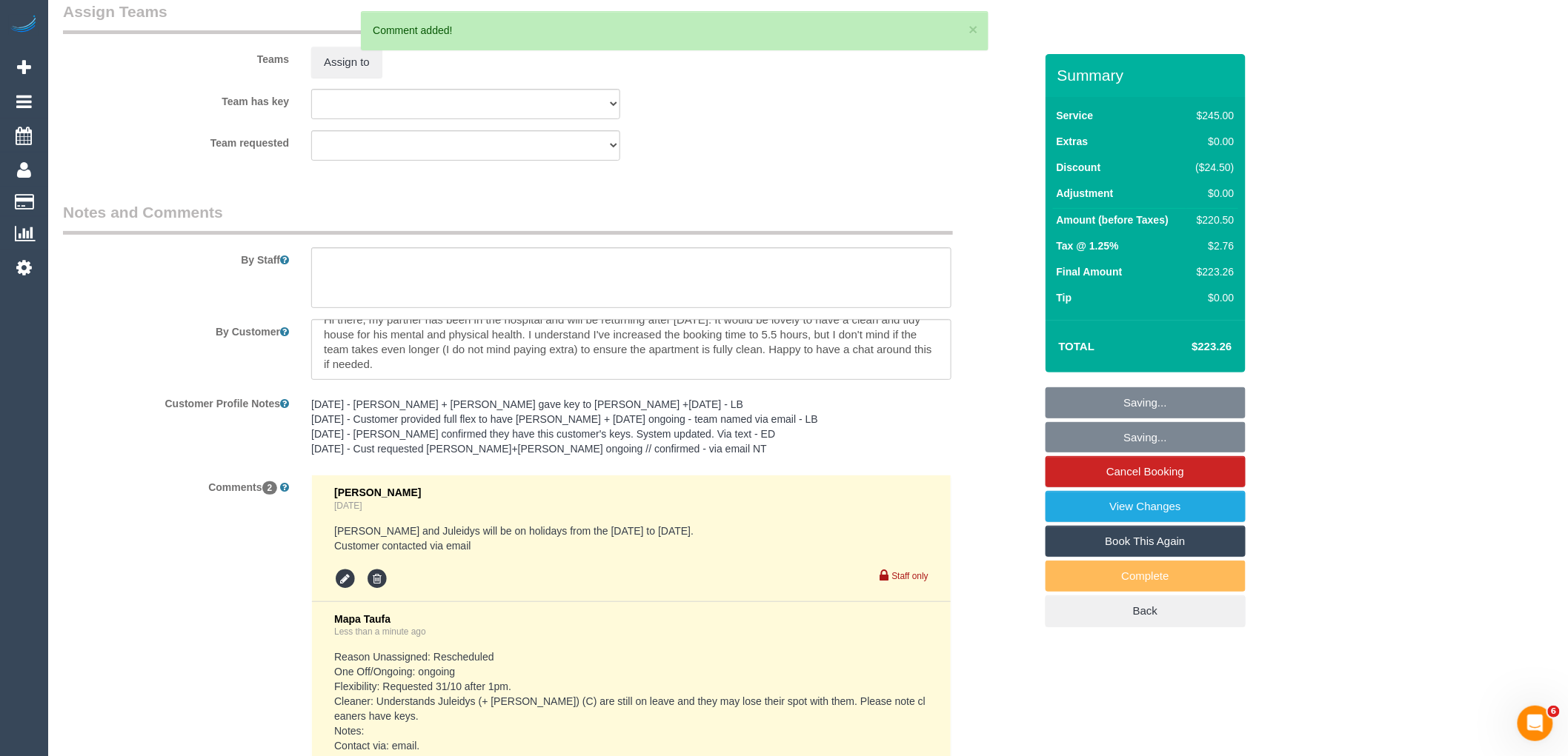
scroll to position [2182, 0]
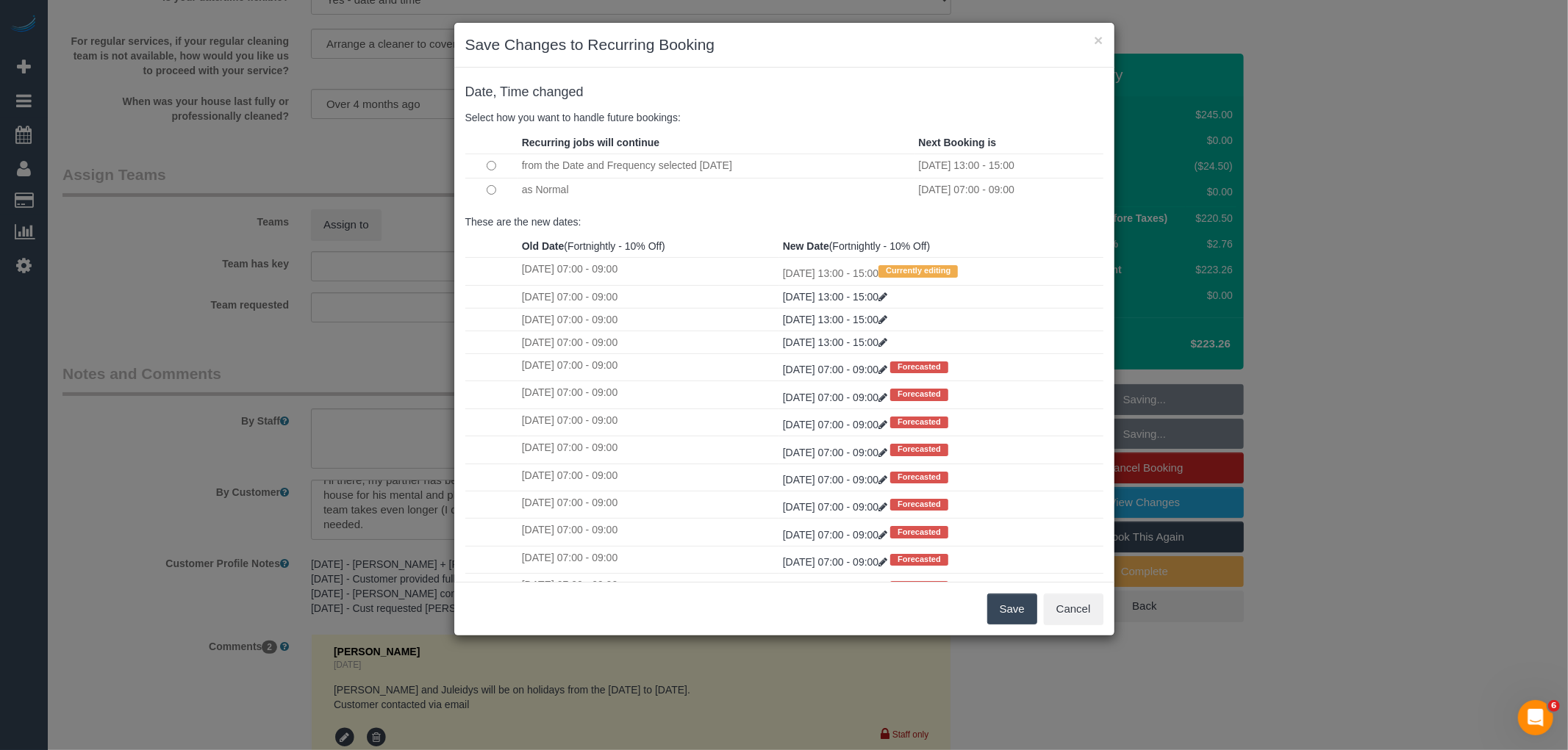
click at [1005, 604] on button "Save" at bounding box center [1013, 609] width 50 height 31
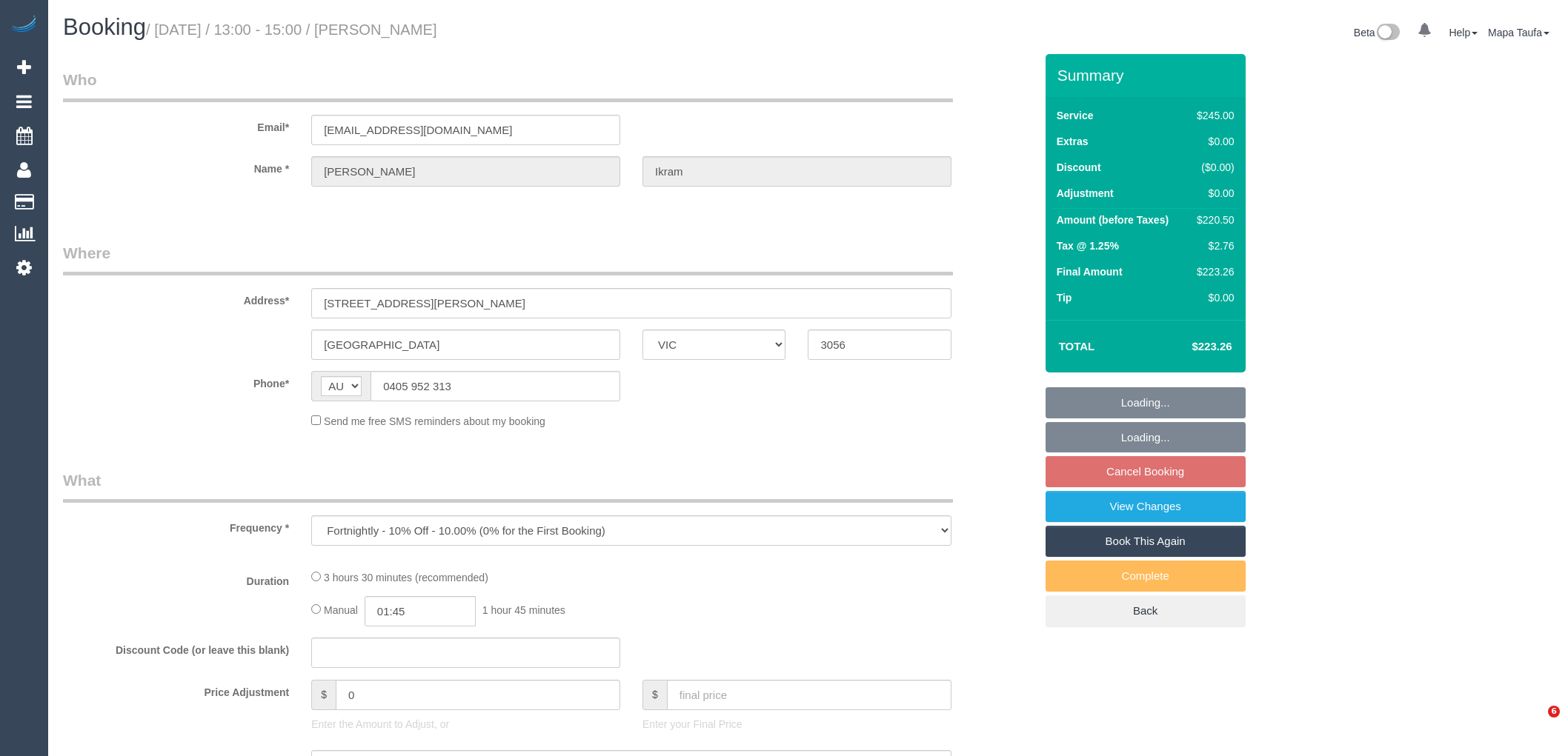
select select "VIC"
select select "number:29"
select select "number:14"
select select "number:20"
select select "number:22"
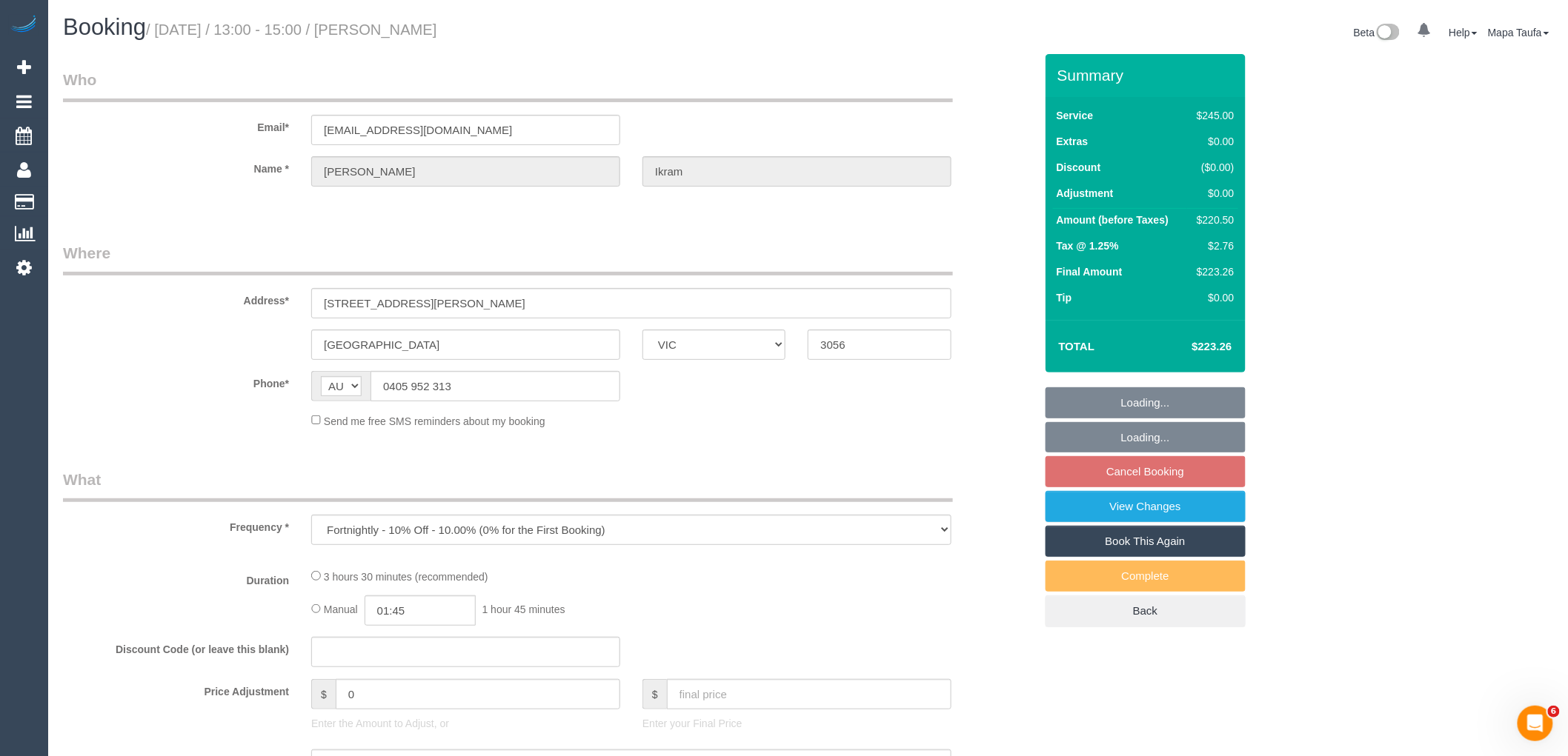
select select "number:34"
select select "number:26"
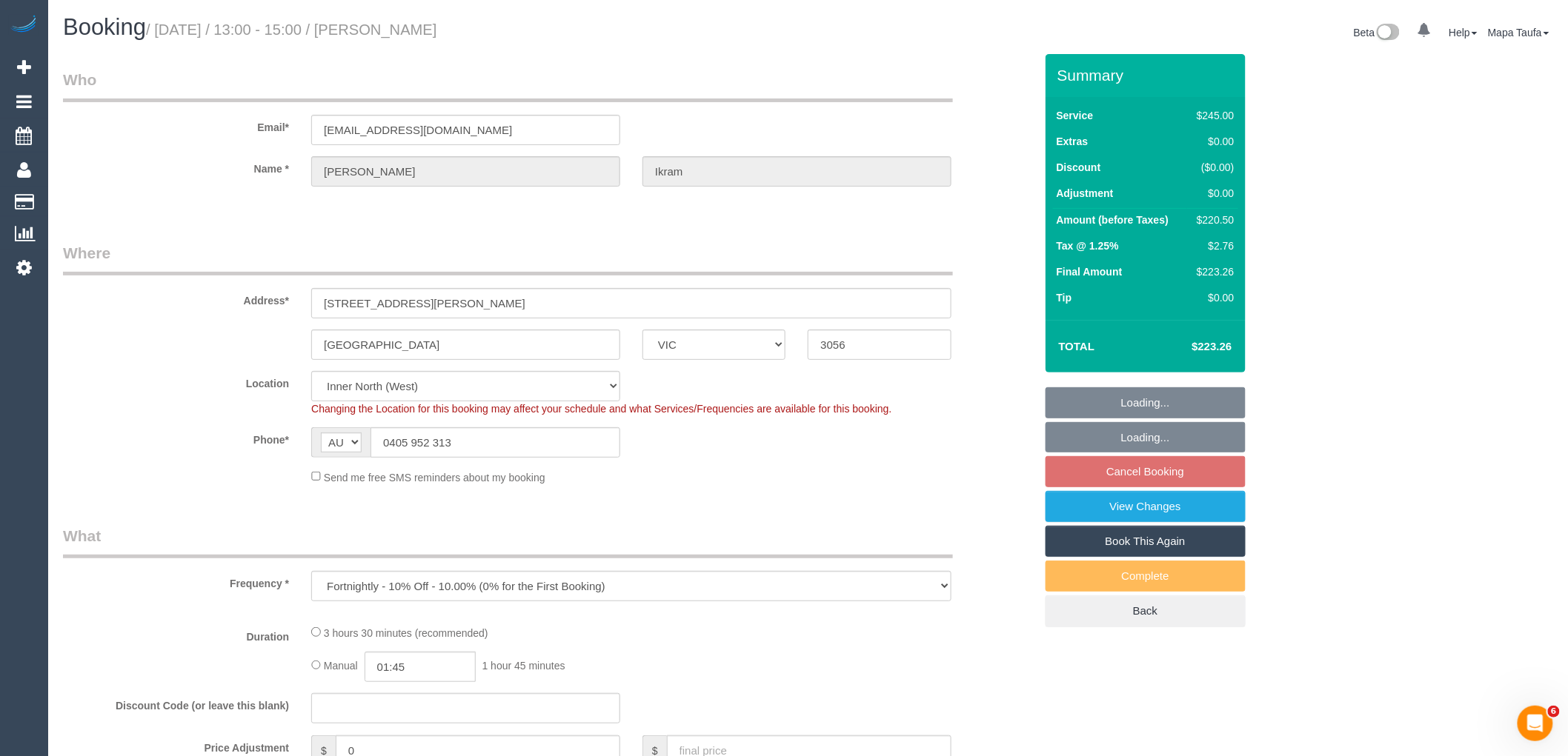
select select "object:690"
select select "string:stripe-pm_1Pygz82GScqysDRV28WLywM4"
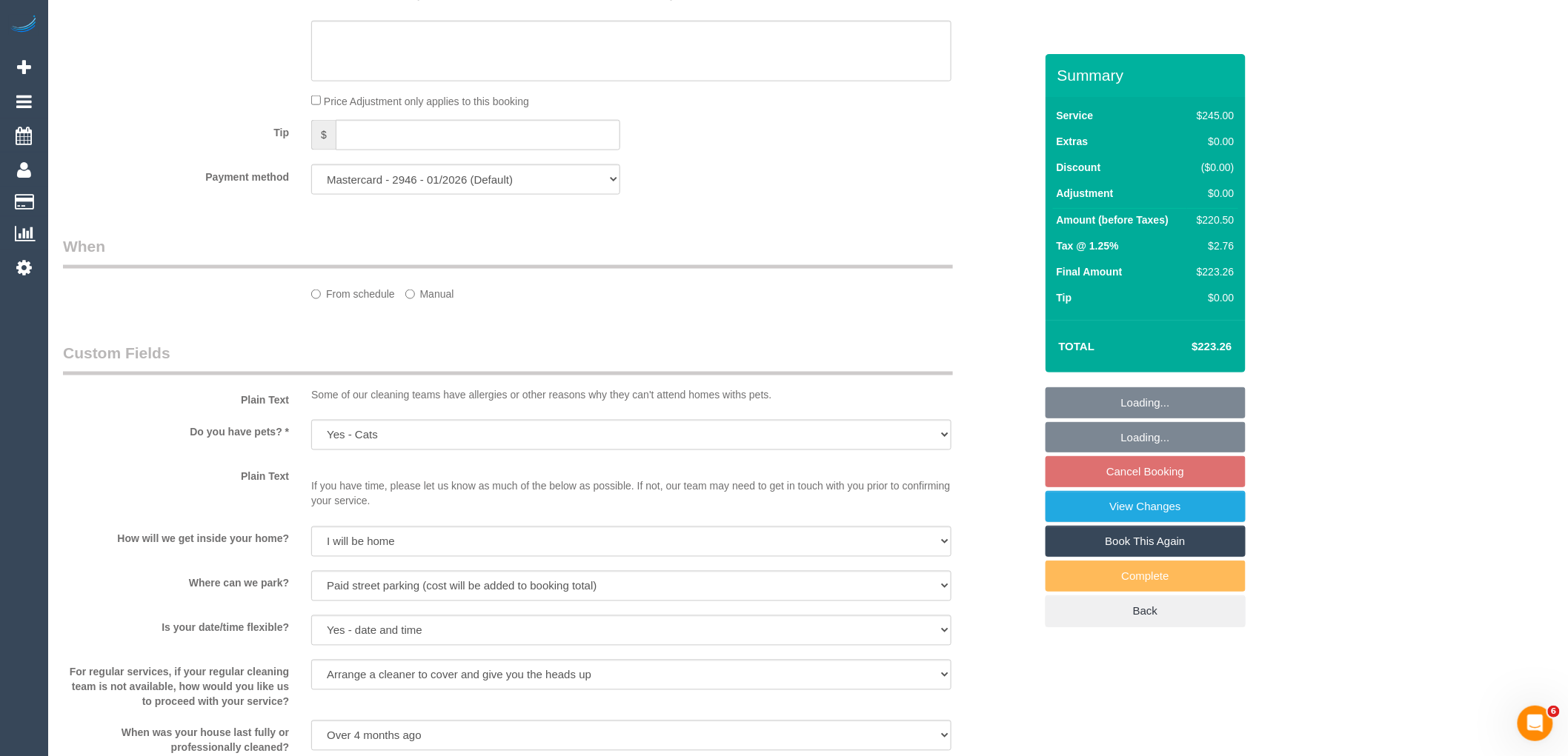
select select "33160"
select select "210"
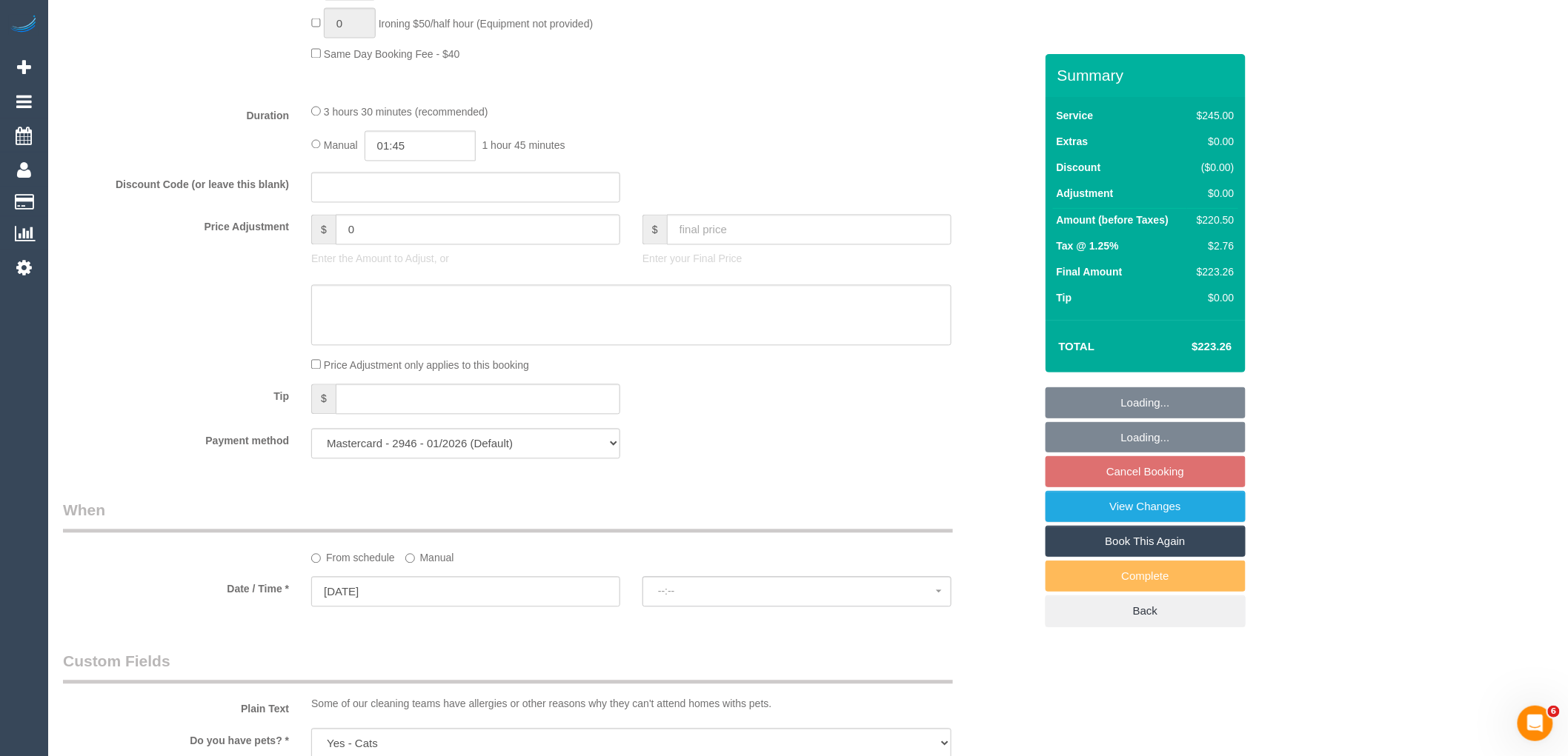
select select "spot7"
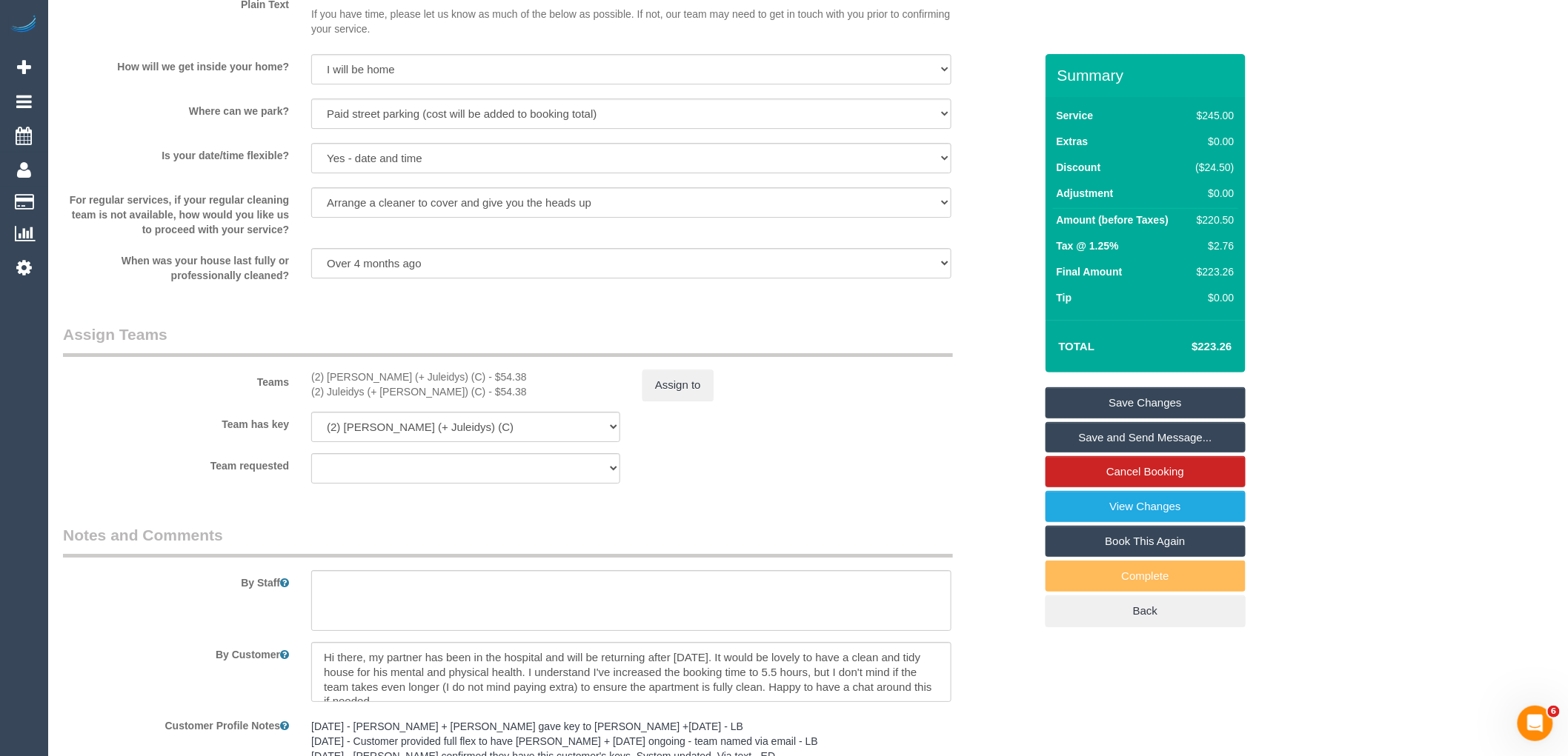
scroll to position [1940, 0]
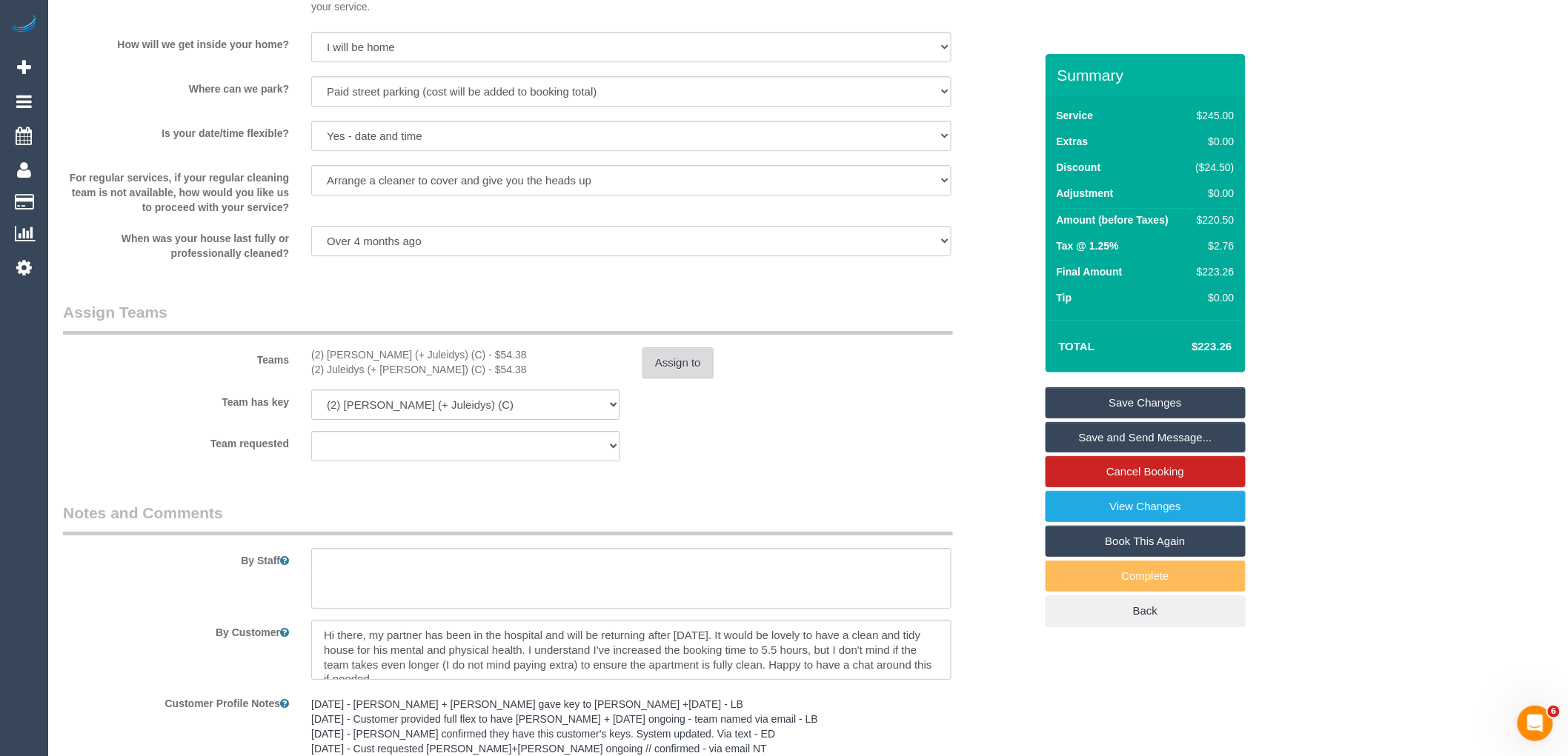
click at [665, 374] on button "Assign to" at bounding box center [679, 362] width 71 height 31
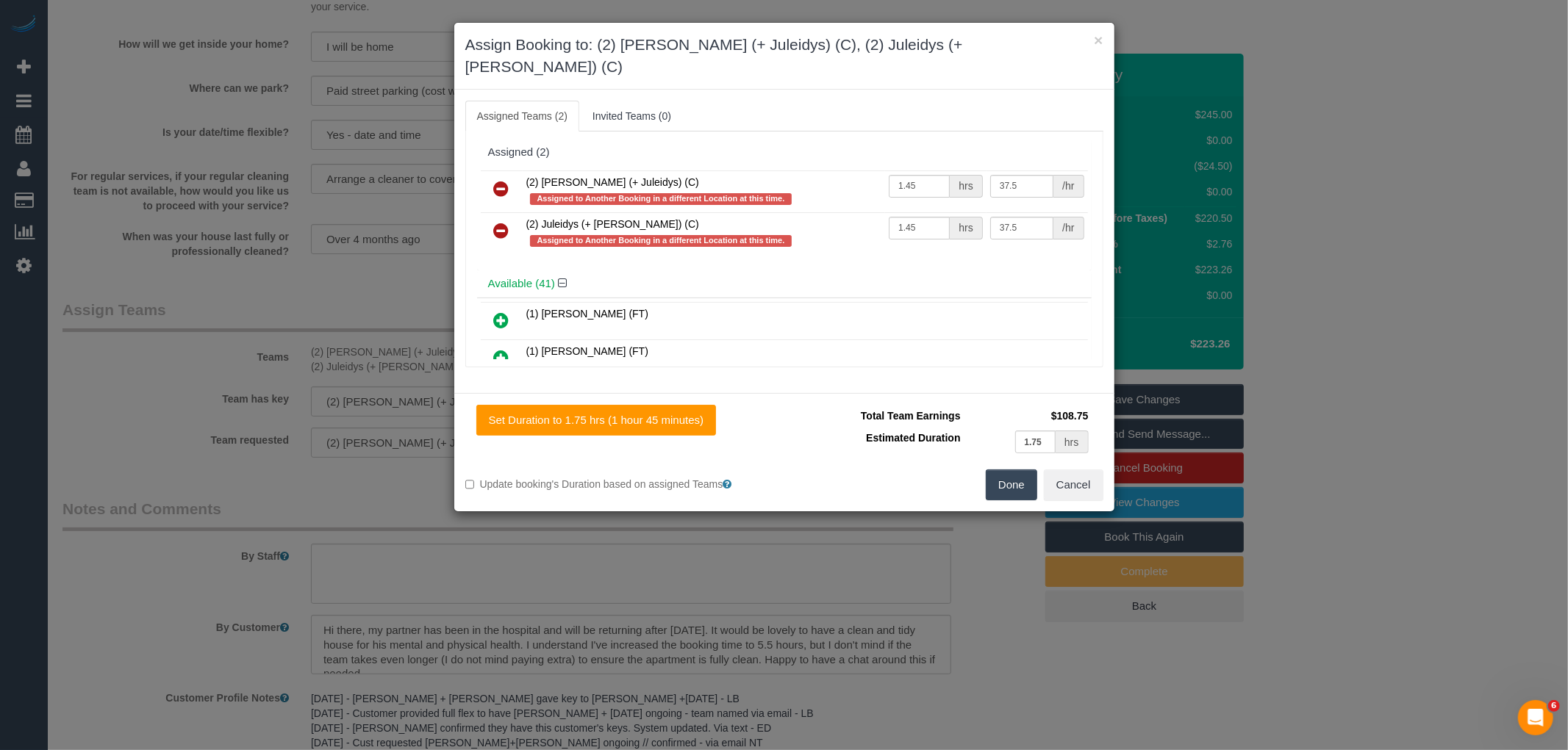
click at [494, 180] on icon at bounding box center [501, 189] width 15 height 18
click at [494, 222] on icon at bounding box center [501, 231] width 15 height 18
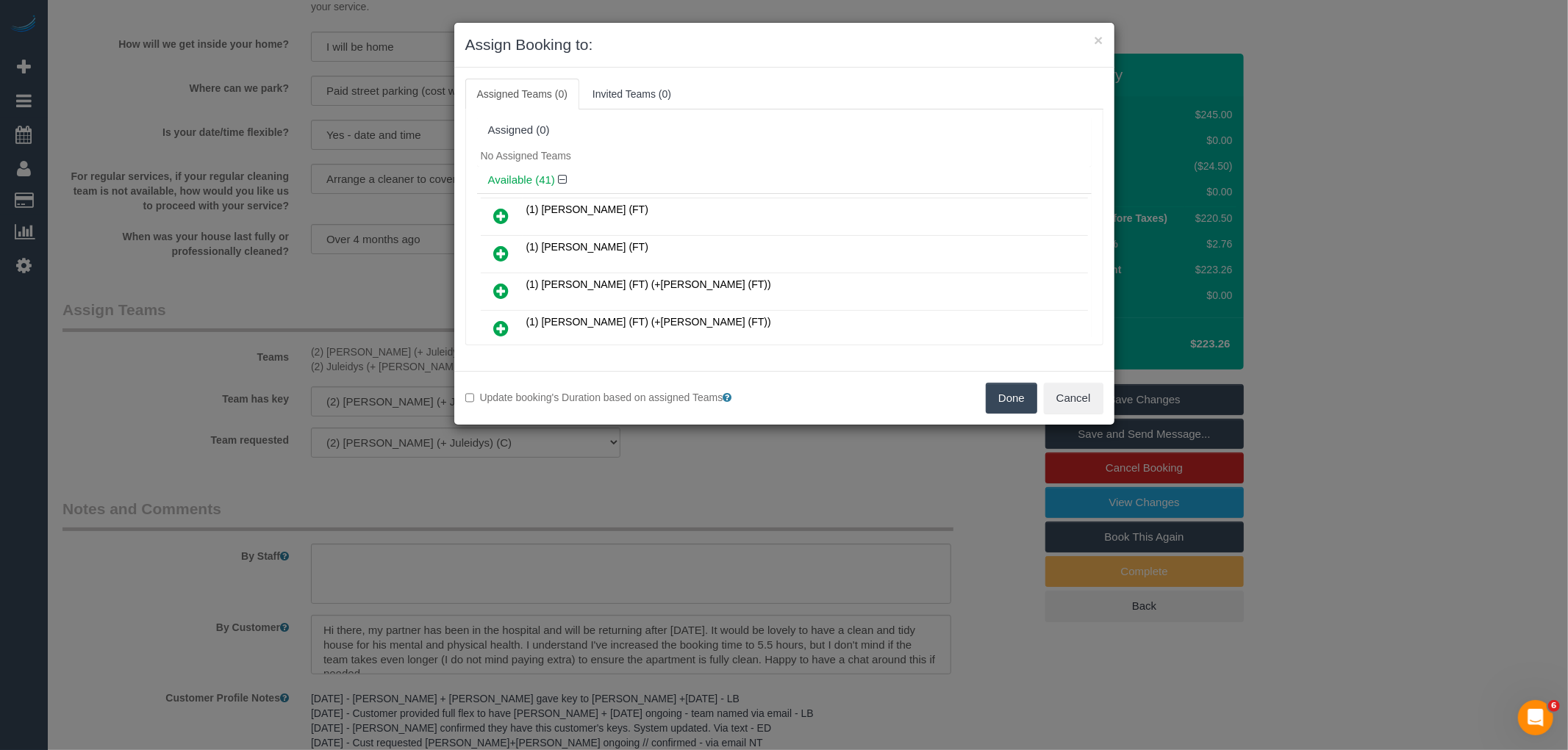
click at [1019, 402] on button "Done" at bounding box center [1012, 398] width 51 height 31
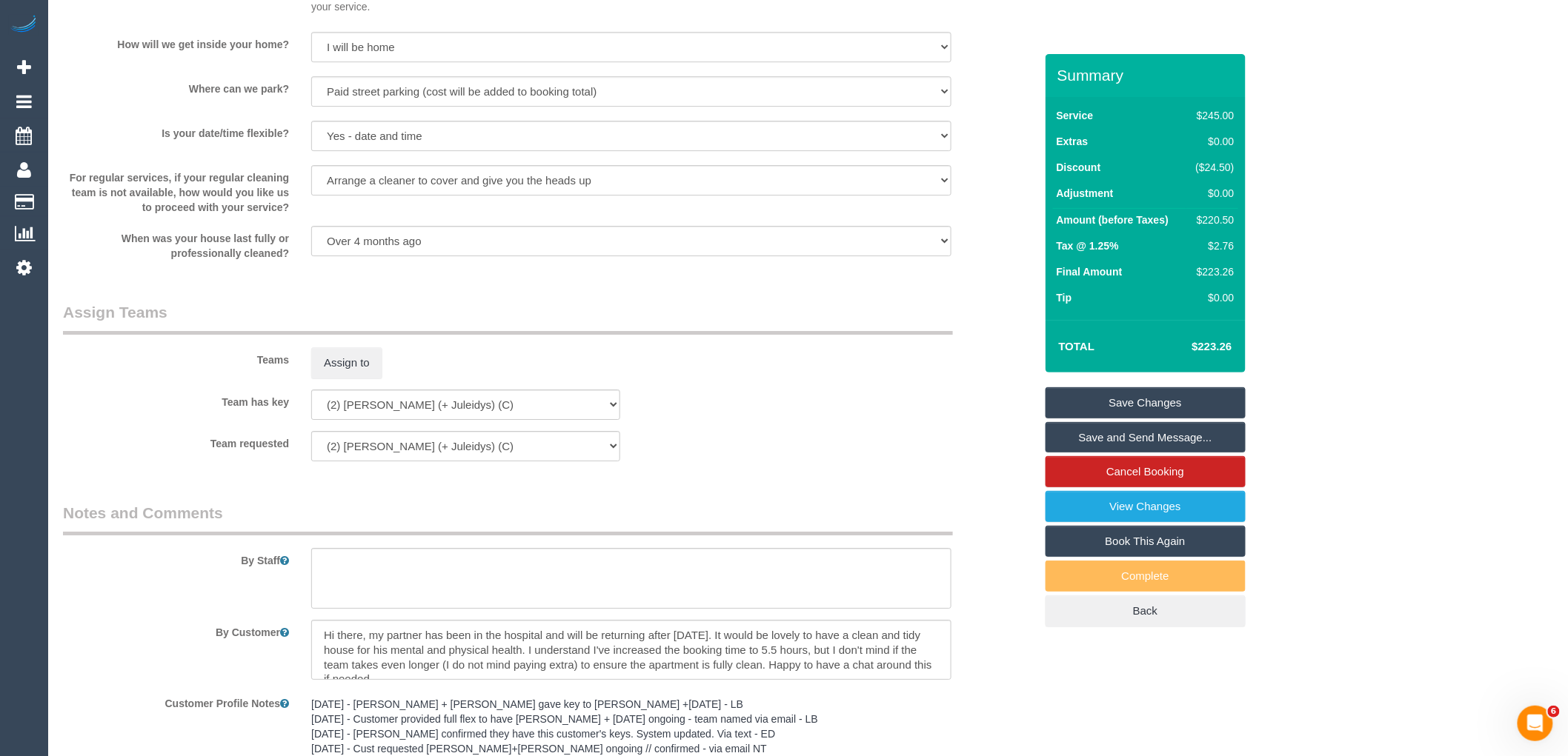
click at [1195, 408] on link "Save Changes" at bounding box center [1146, 403] width 200 height 31
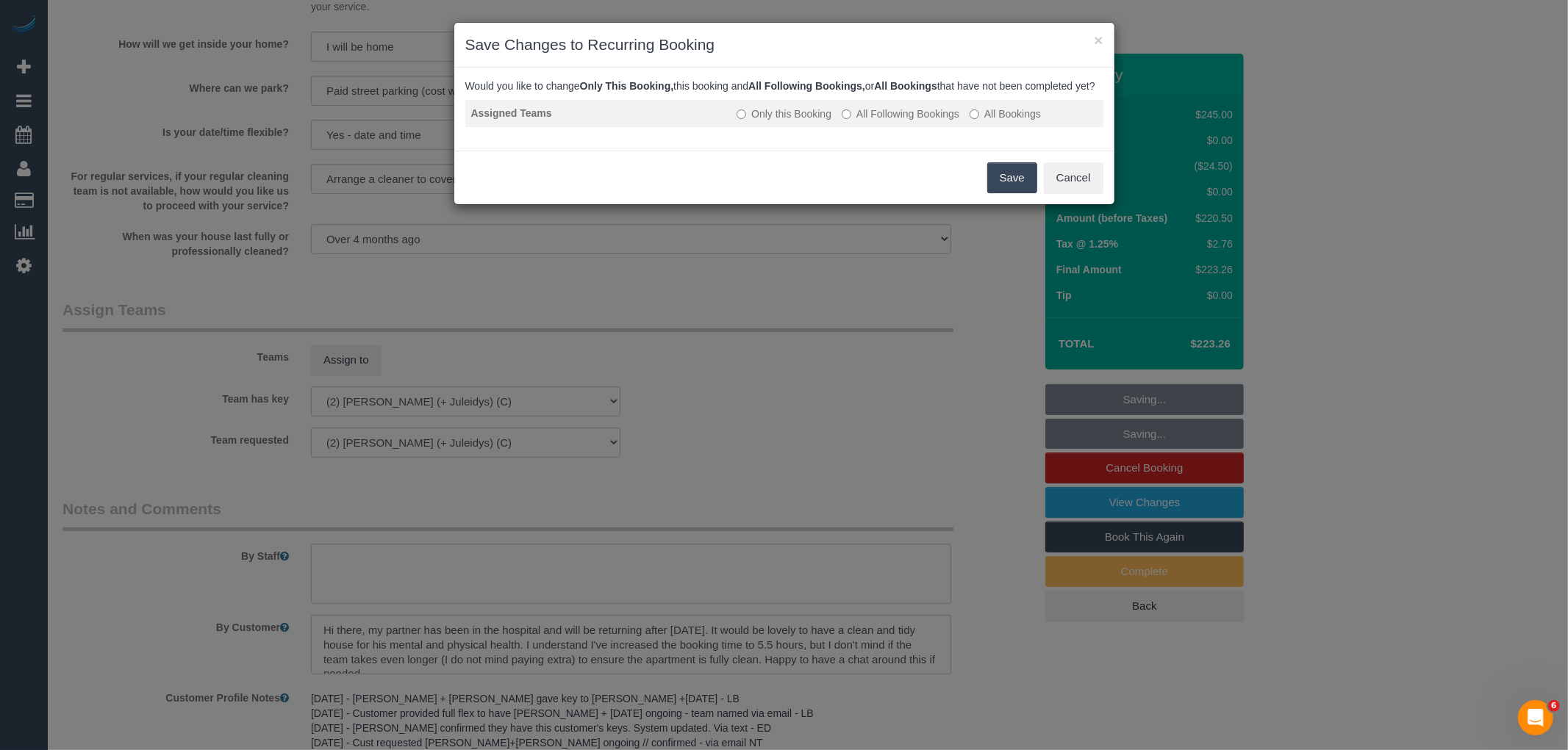
click at [893, 121] on label "All Following Bookings" at bounding box center [900, 113] width 118 height 15
click at [989, 192] on button "Save" at bounding box center [1013, 177] width 50 height 31
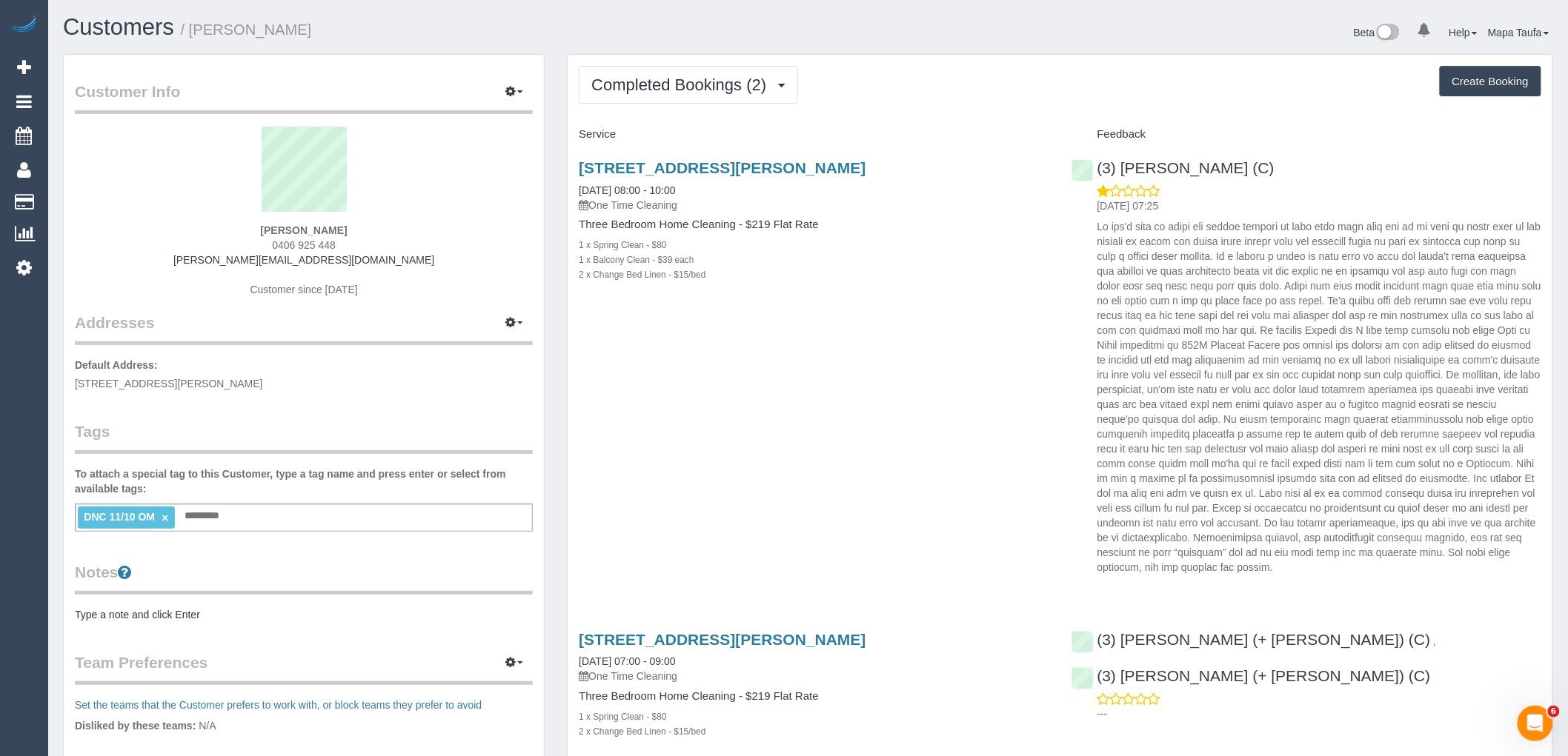
click at [163, 516] on link "×" at bounding box center [164, 519] width 6 height 12
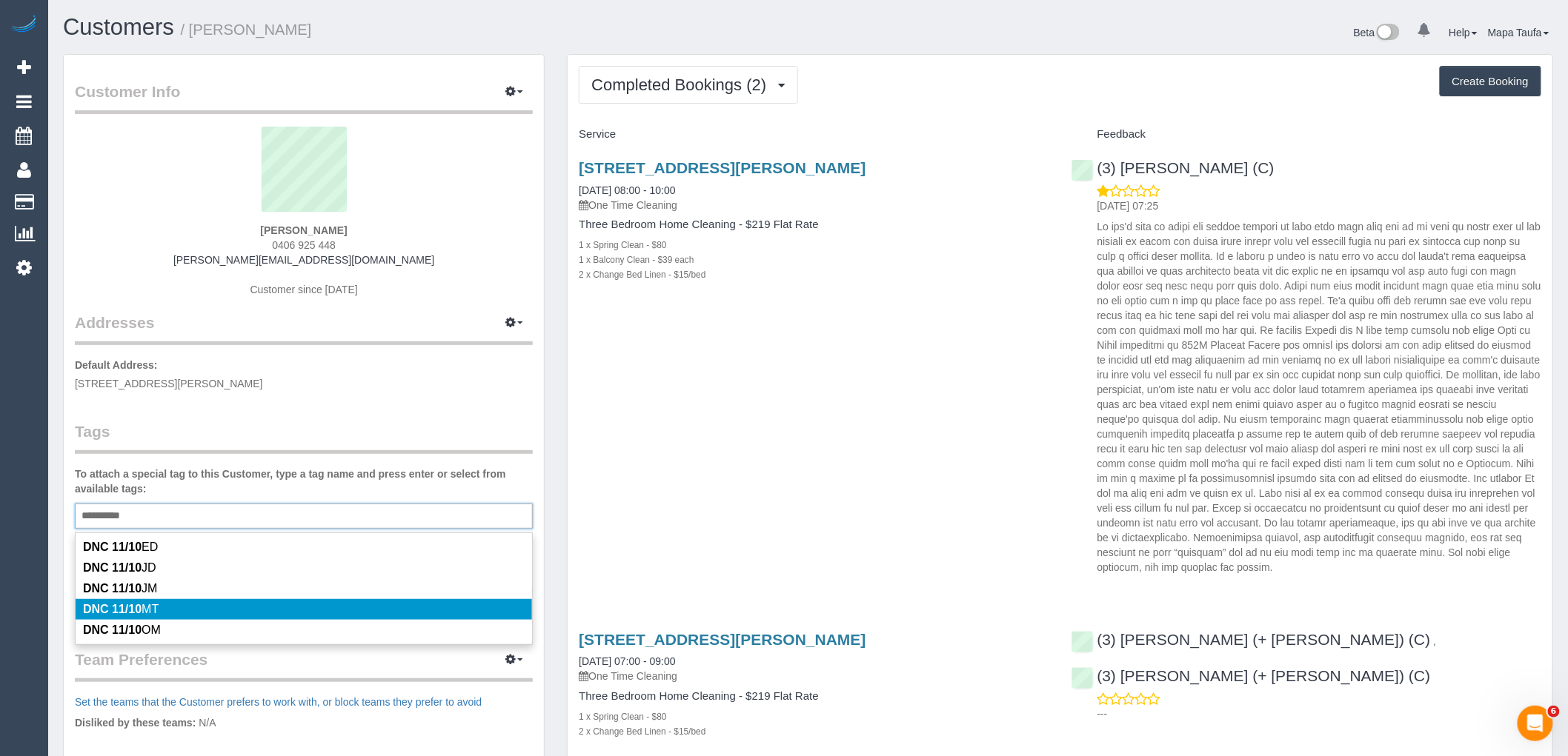
type input "*********"
click at [179, 612] on li "DNC 11/10 MT" at bounding box center [304, 609] width 456 height 21
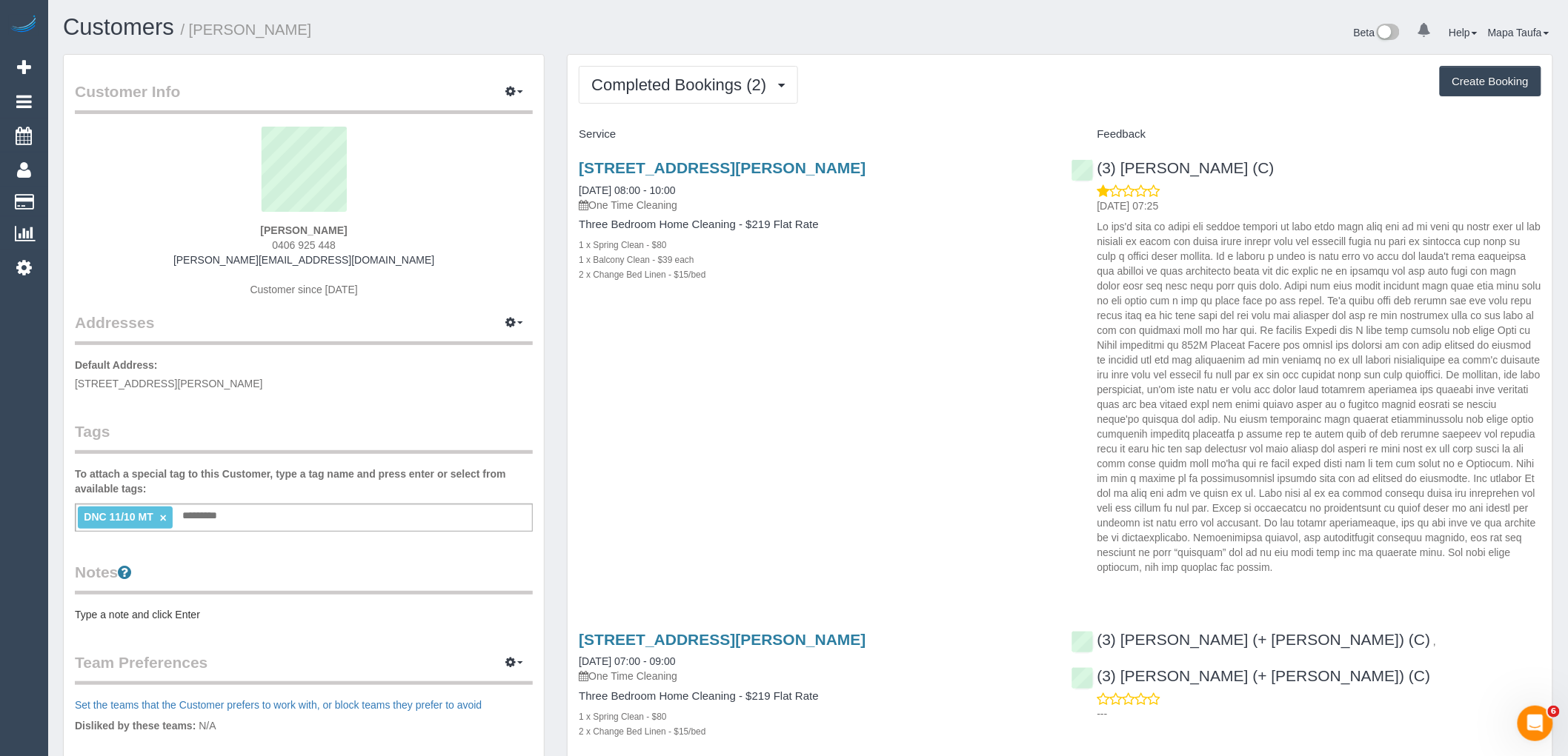
click at [371, 372] on p "Default Address: [STREET_ADDRESS][PERSON_NAME]" at bounding box center [304, 374] width 458 height 33
drag, startPoint x: 312, startPoint y: 389, endPoint x: 480, endPoint y: 301, distance: 189.7
click at [312, 389] on p "Default Address: [STREET_ADDRESS][PERSON_NAME]" at bounding box center [304, 374] width 458 height 33
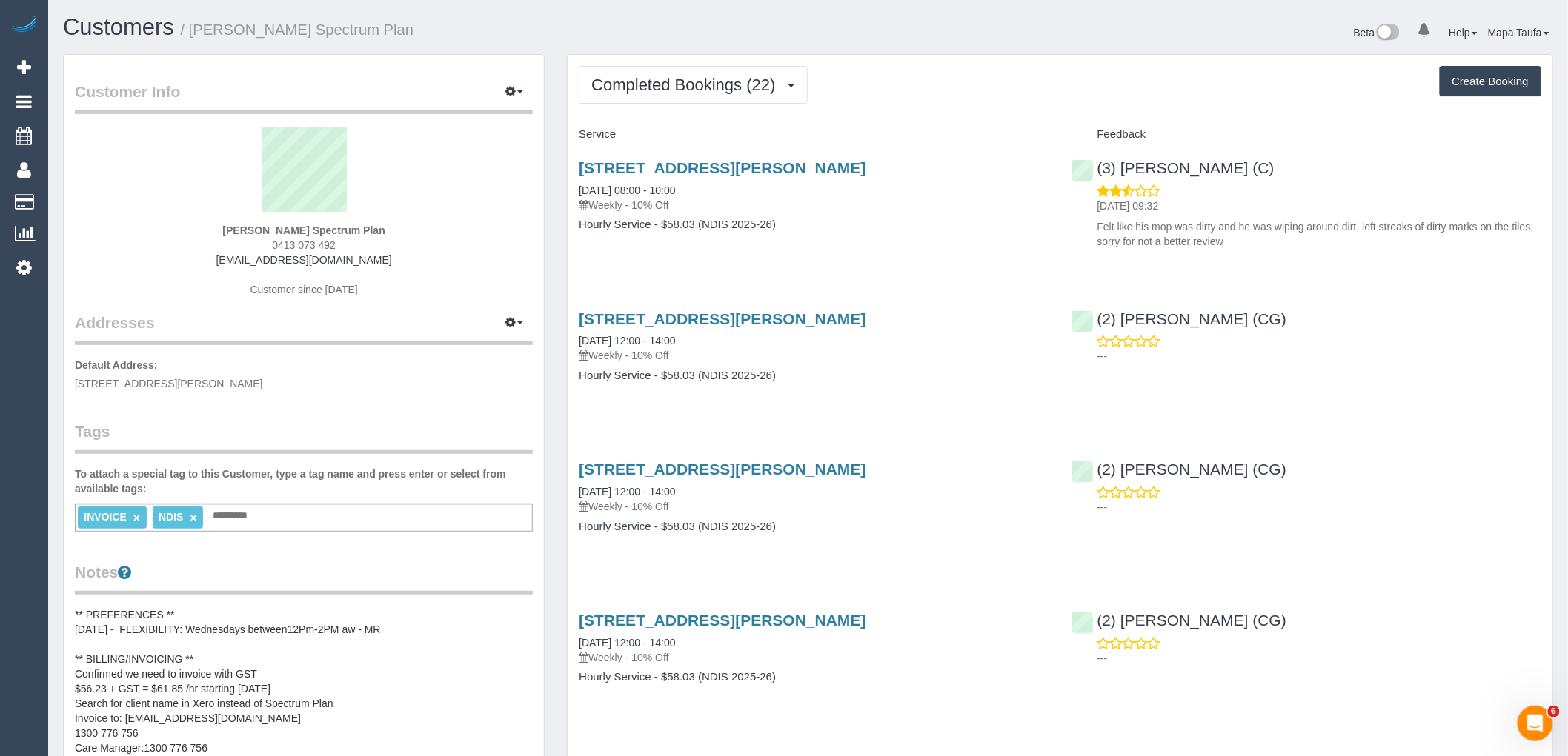
click at [646, 81] on span "Completed Bookings (22)" at bounding box center [687, 85] width 191 height 19
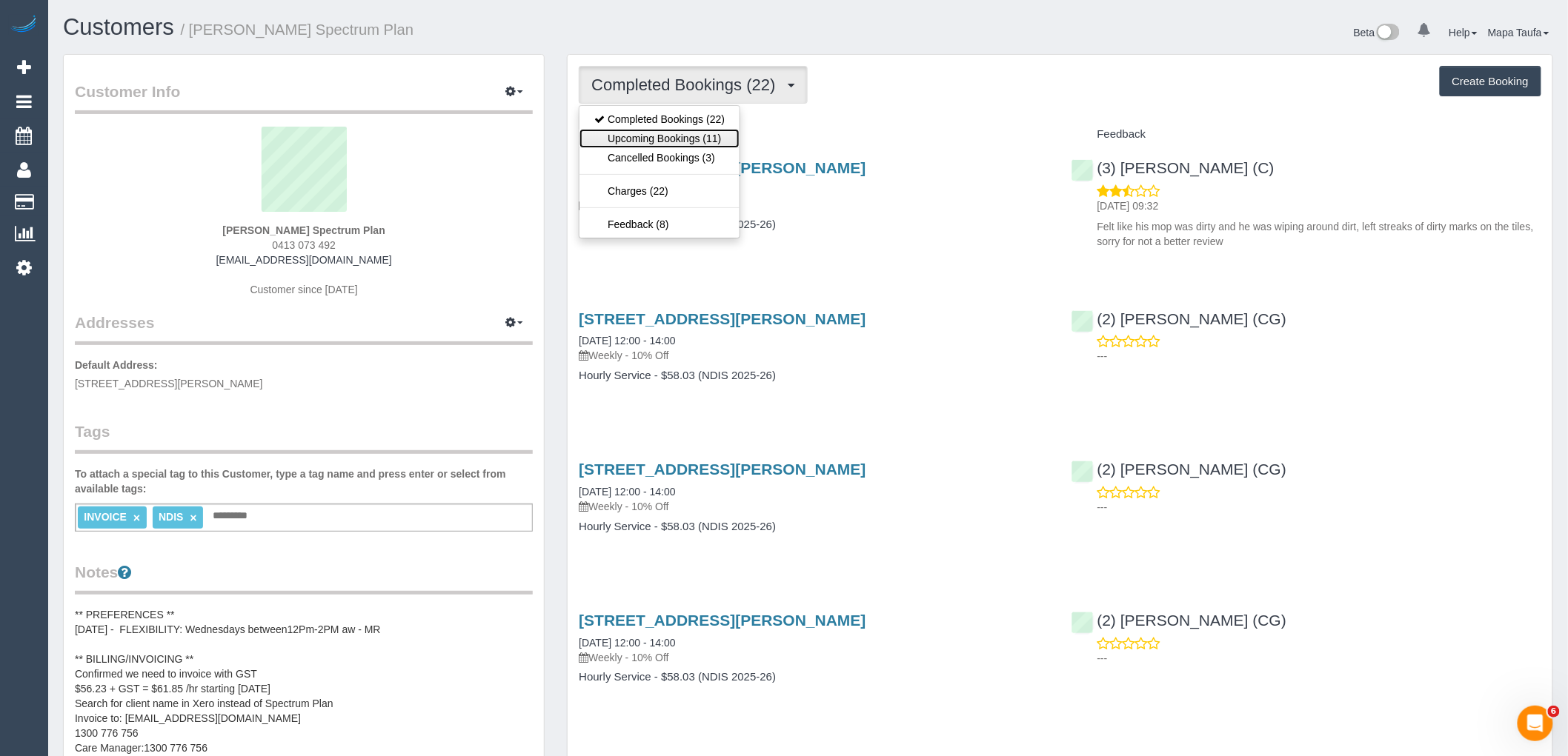
click at [653, 137] on link "Upcoming Bookings (11)" at bounding box center [659, 138] width 160 height 20
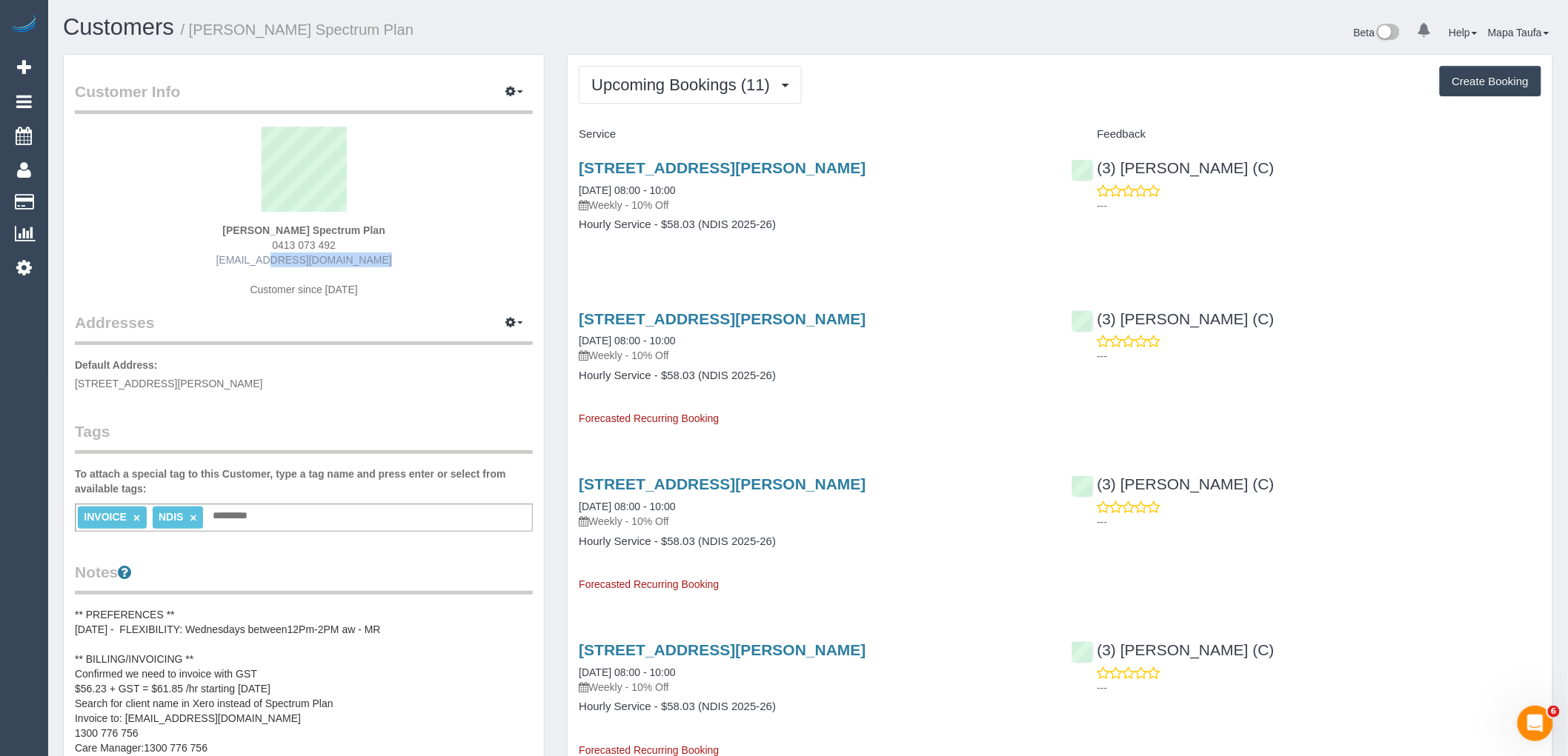
drag, startPoint x: 396, startPoint y: 257, endPoint x: 254, endPoint y: 262, distance: 142.1
click at [254, 262] on div "Lisanna Burnie Spectrum Plan 0413 073 492 list147@bigpond.com Customer since 20…" at bounding box center [304, 220] width 458 height 186
copy link "[EMAIL_ADDRESS][DOMAIN_NAME]"
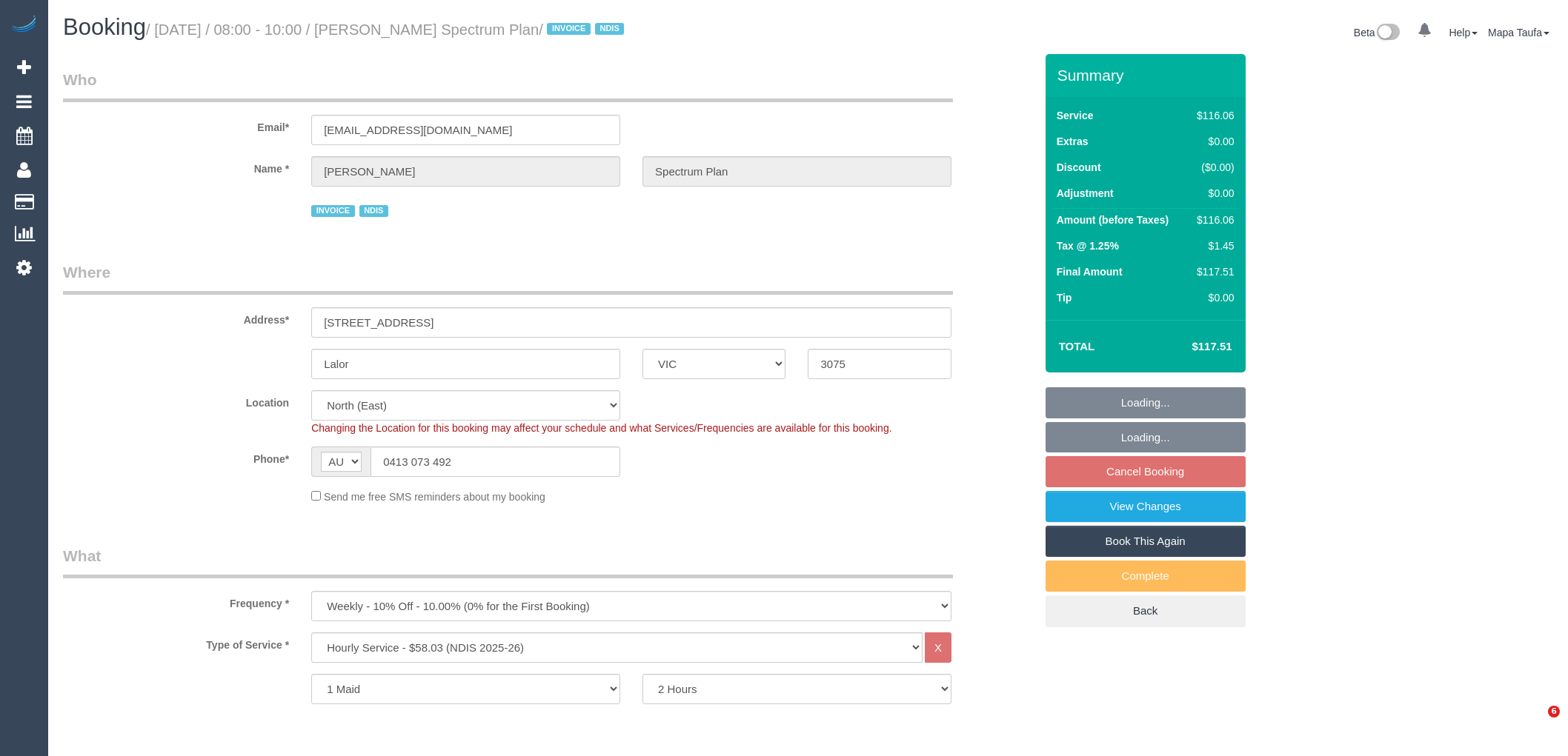
select select "VIC"
select select "number:28"
select select "number:14"
select select "number:19"
select select "number:22"
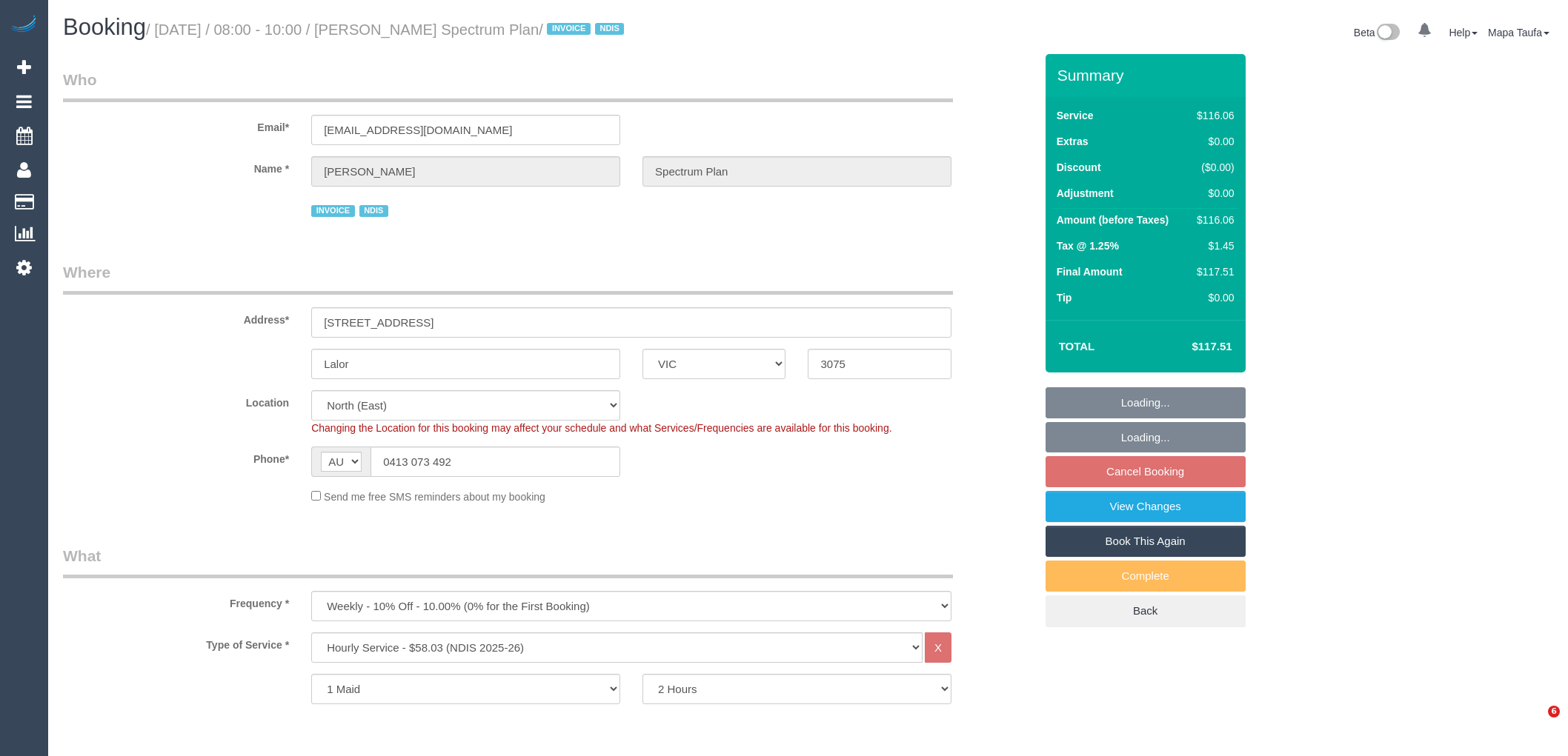
select select "number:34"
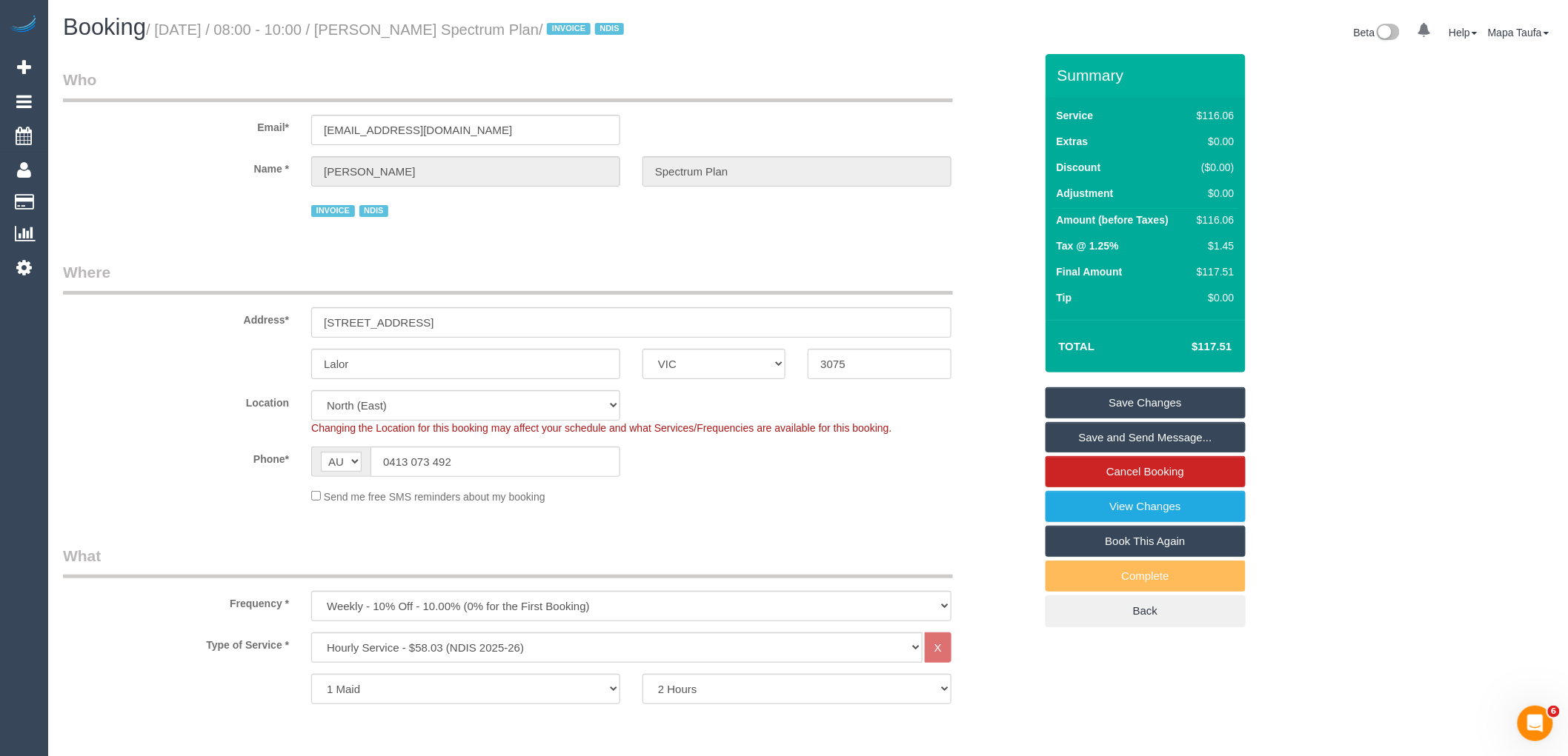
scroll to position [1857, 0]
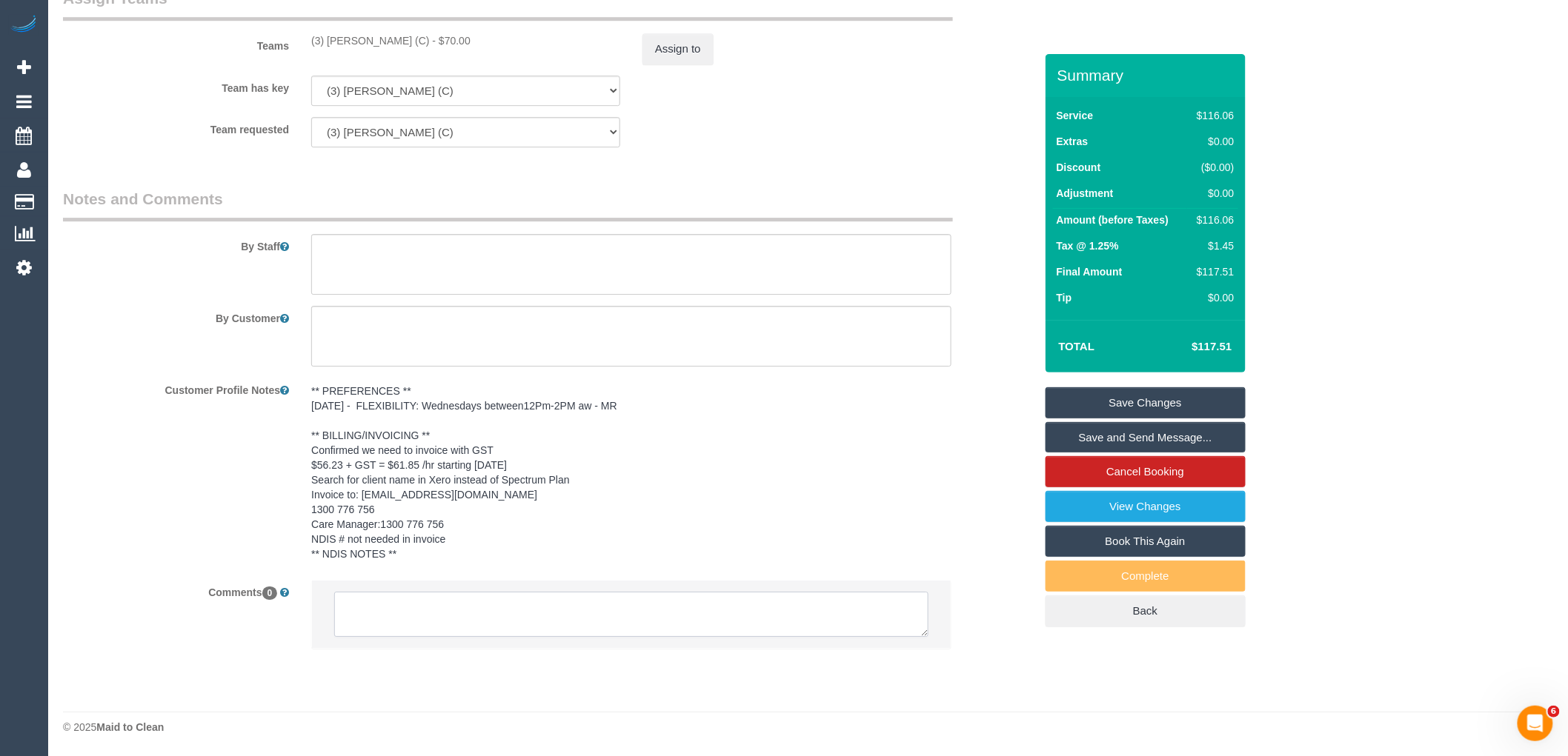
click at [471, 634] on textarea at bounding box center [631, 614] width 595 height 46
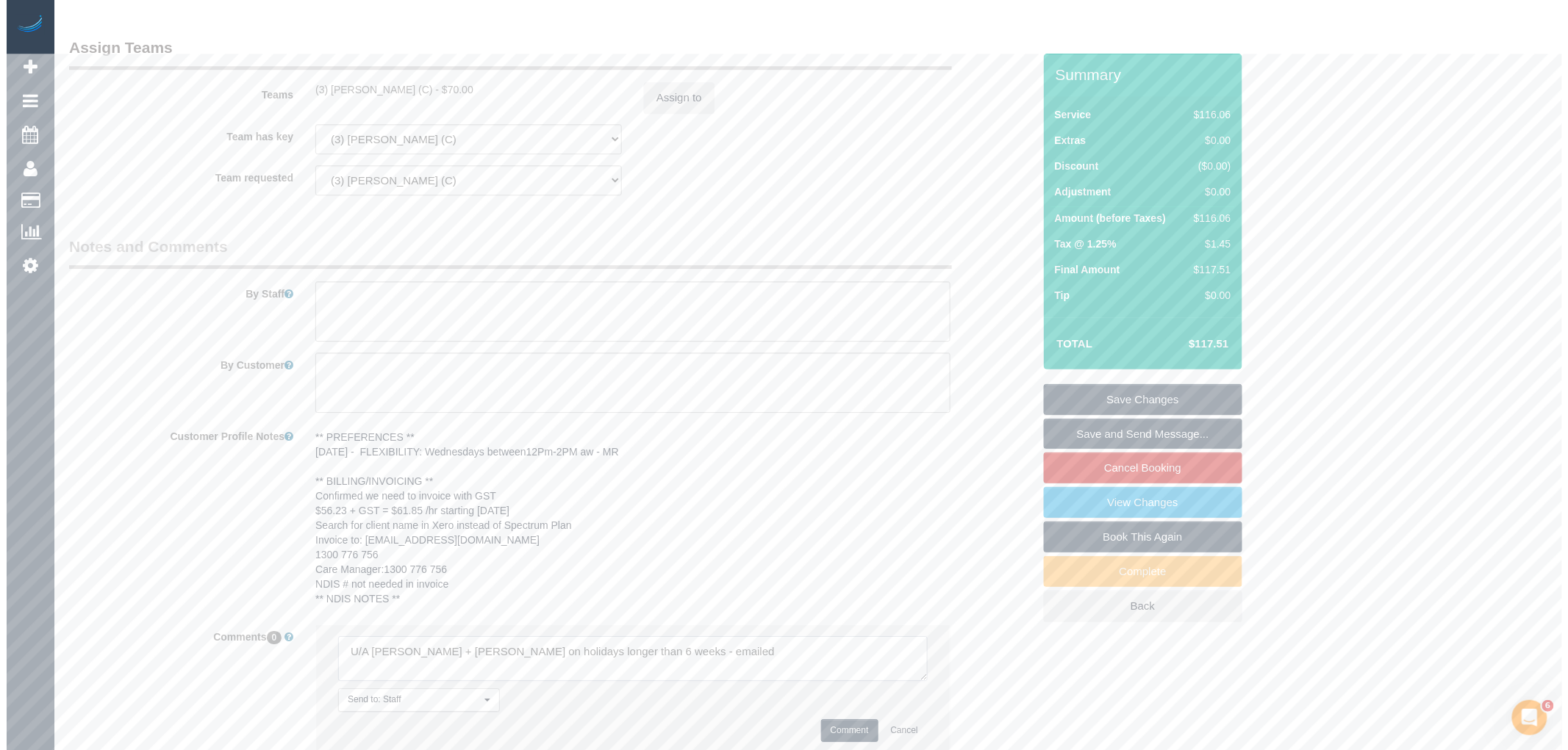
scroll to position [1760, 0]
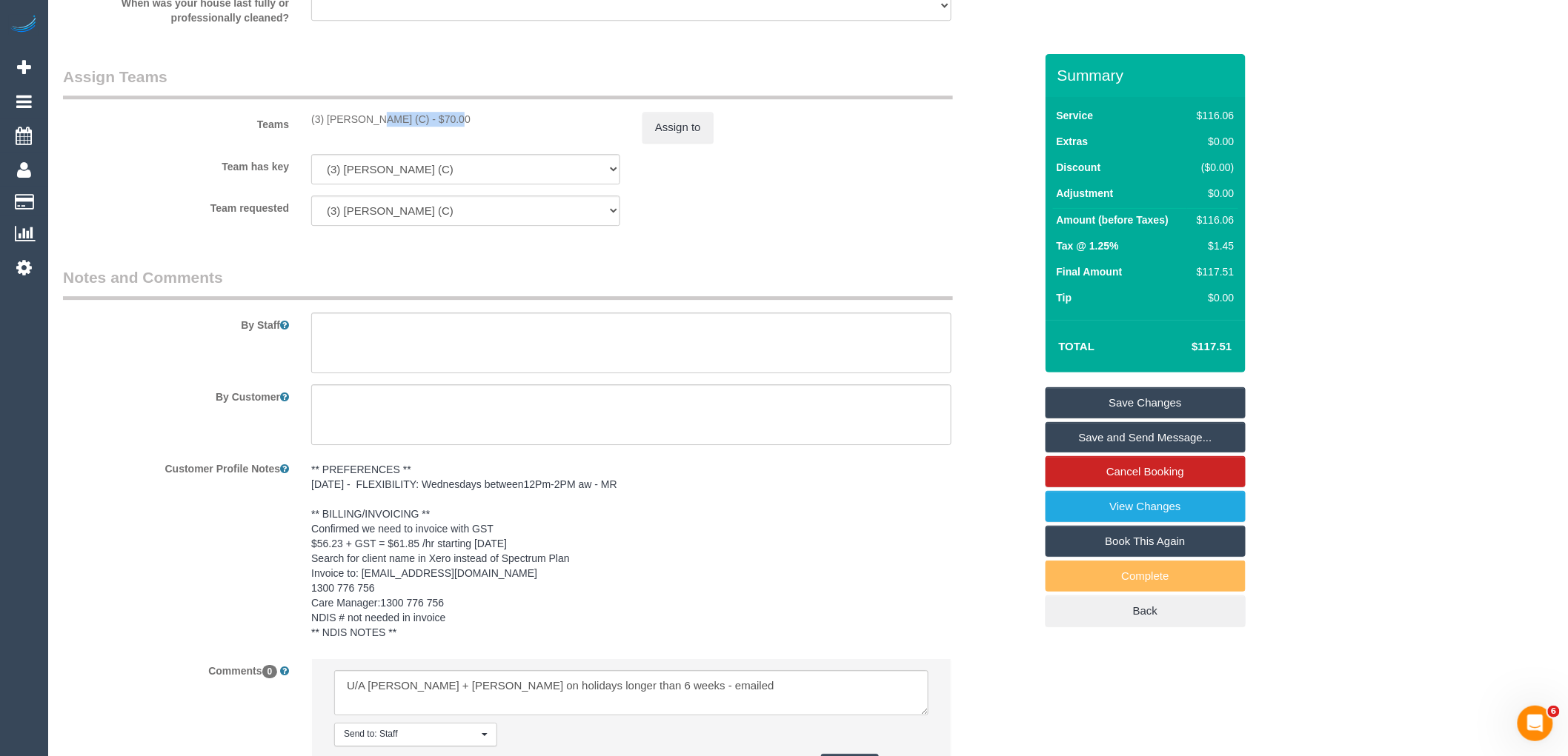
drag, startPoint x: 404, startPoint y: 124, endPoint x: 327, endPoint y: 127, distance: 77.1
click at [327, 127] on div "(3) [PERSON_NAME] (C) - $70.00" at bounding box center [466, 119] width 309 height 15
copy div "[PERSON_NAME]"
click at [665, 130] on button "Assign to" at bounding box center [679, 127] width 71 height 31
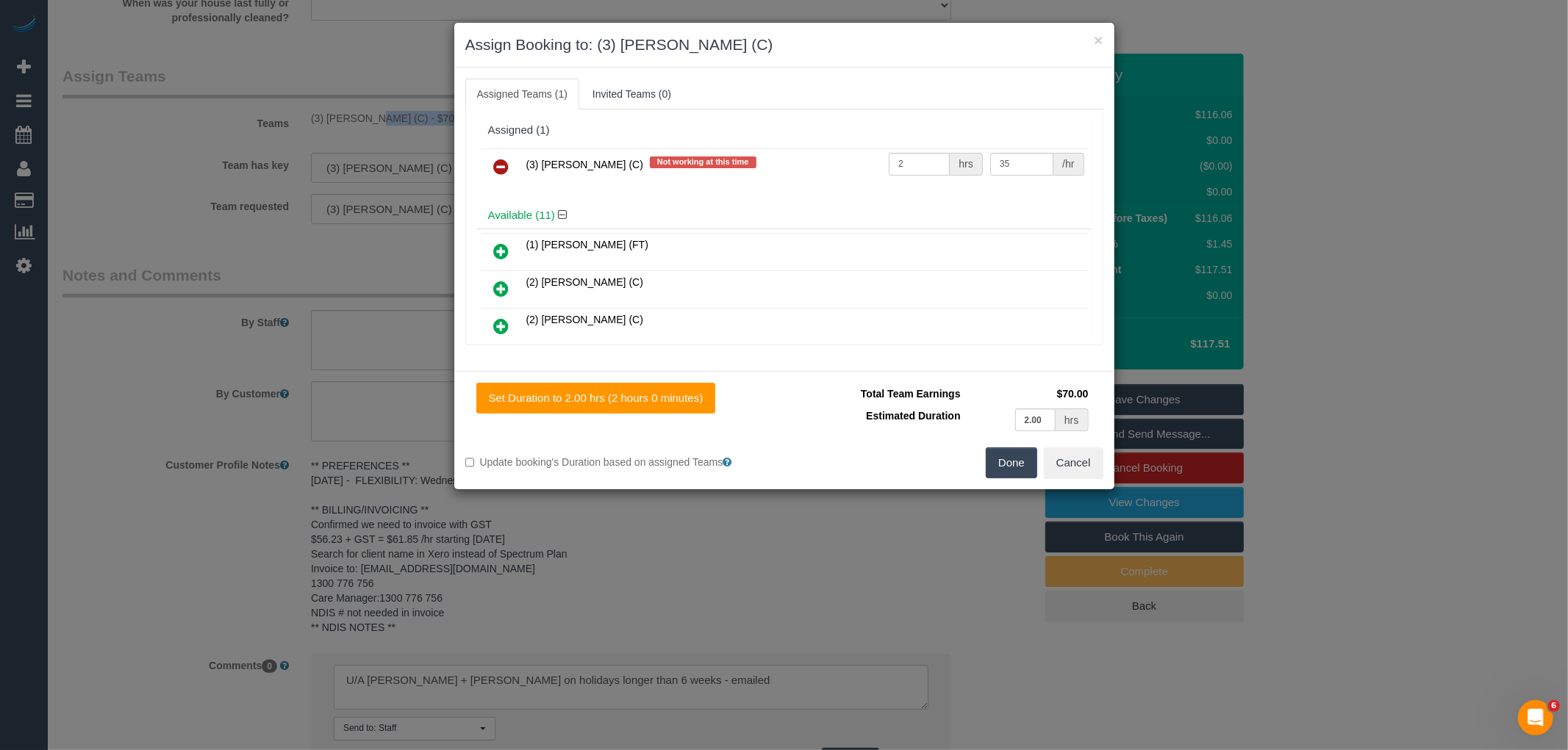
click at [504, 173] on icon at bounding box center [501, 166] width 15 height 18
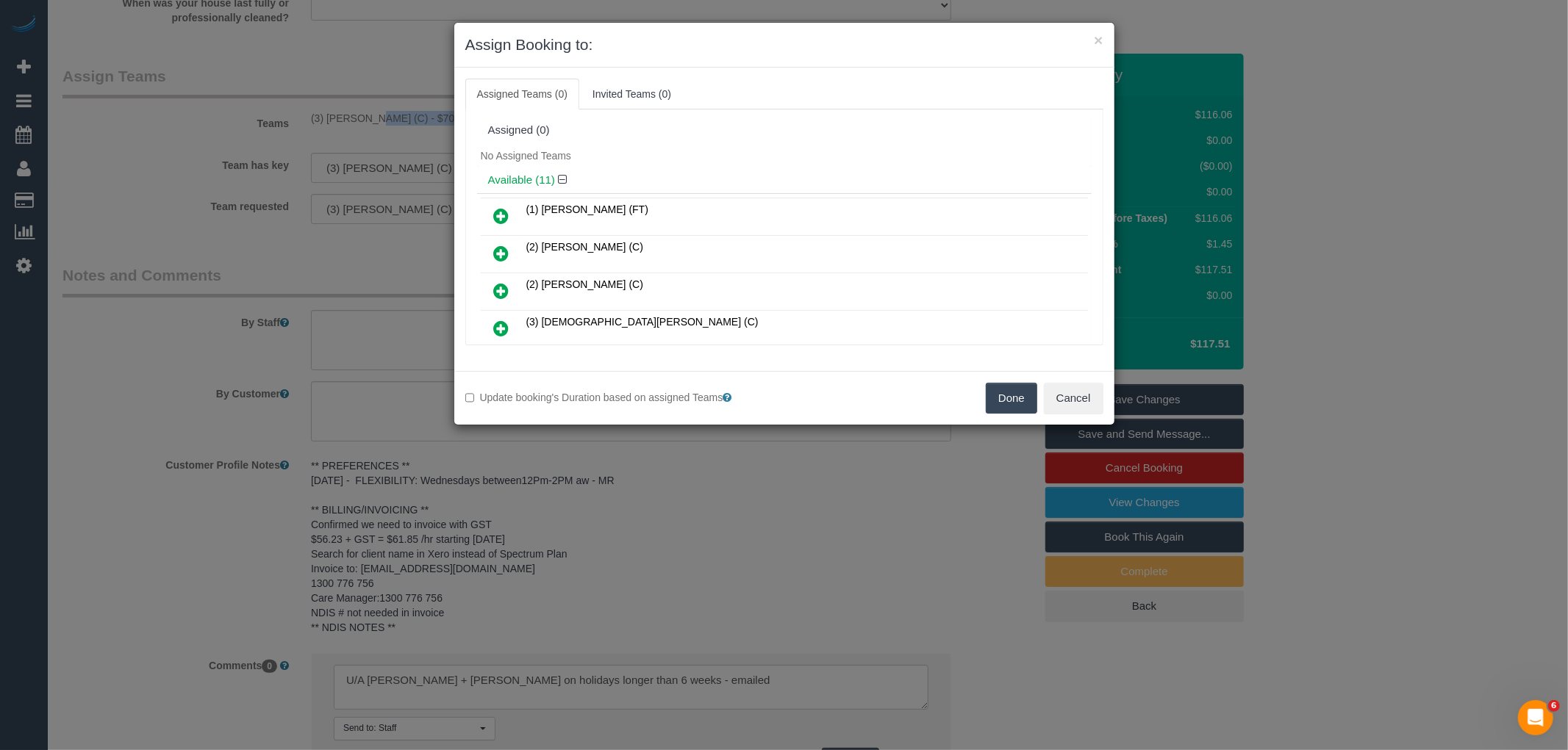
click at [1010, 401] on button "Done" at bounding box center [1012, 398] width 51 height 31
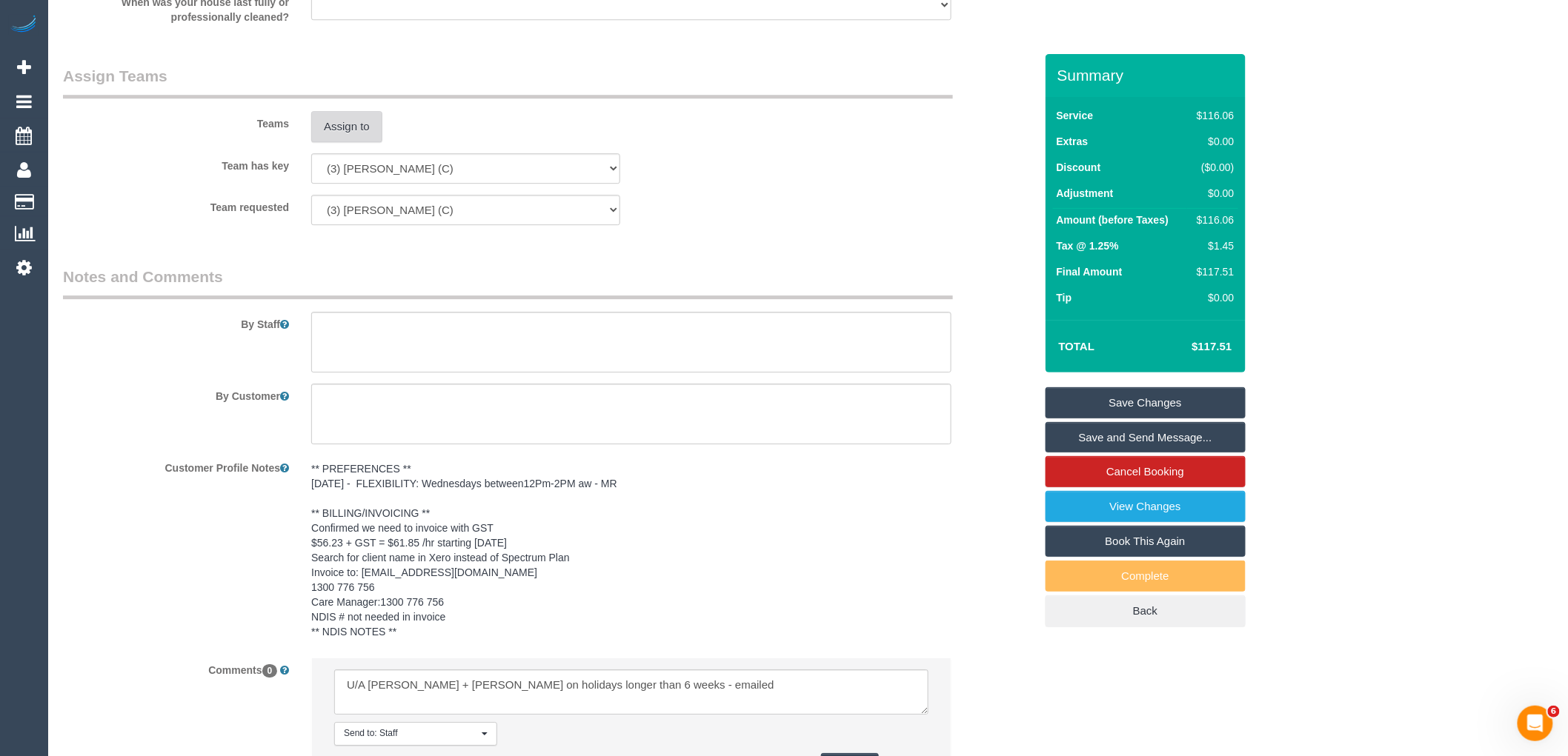
scroll to position [1919, 0]
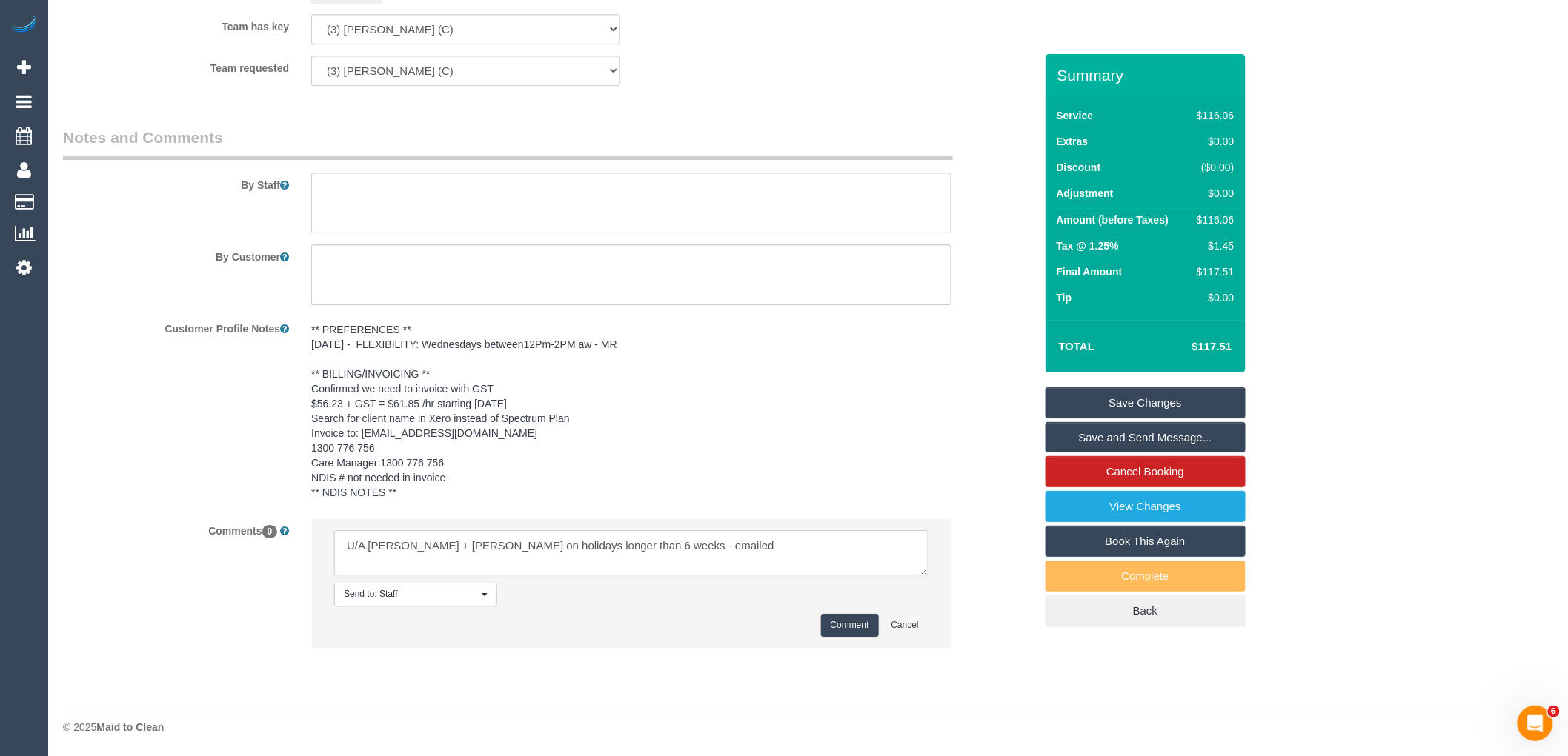
drag, startPoint x: 625, startPoint y: 544, endPoint x: 369, endPoint y: 544, distance: 256.0
click at [369, 544] on textarea at bounding box center [631, 552] width 595 height 46
paste textarea "Milasha Fernando"
type textarea "U/A Milasha Fernando not available - emailed"
click at [848, 622] on button "Comment" at bounding box center [850, 626] width 58 height 23
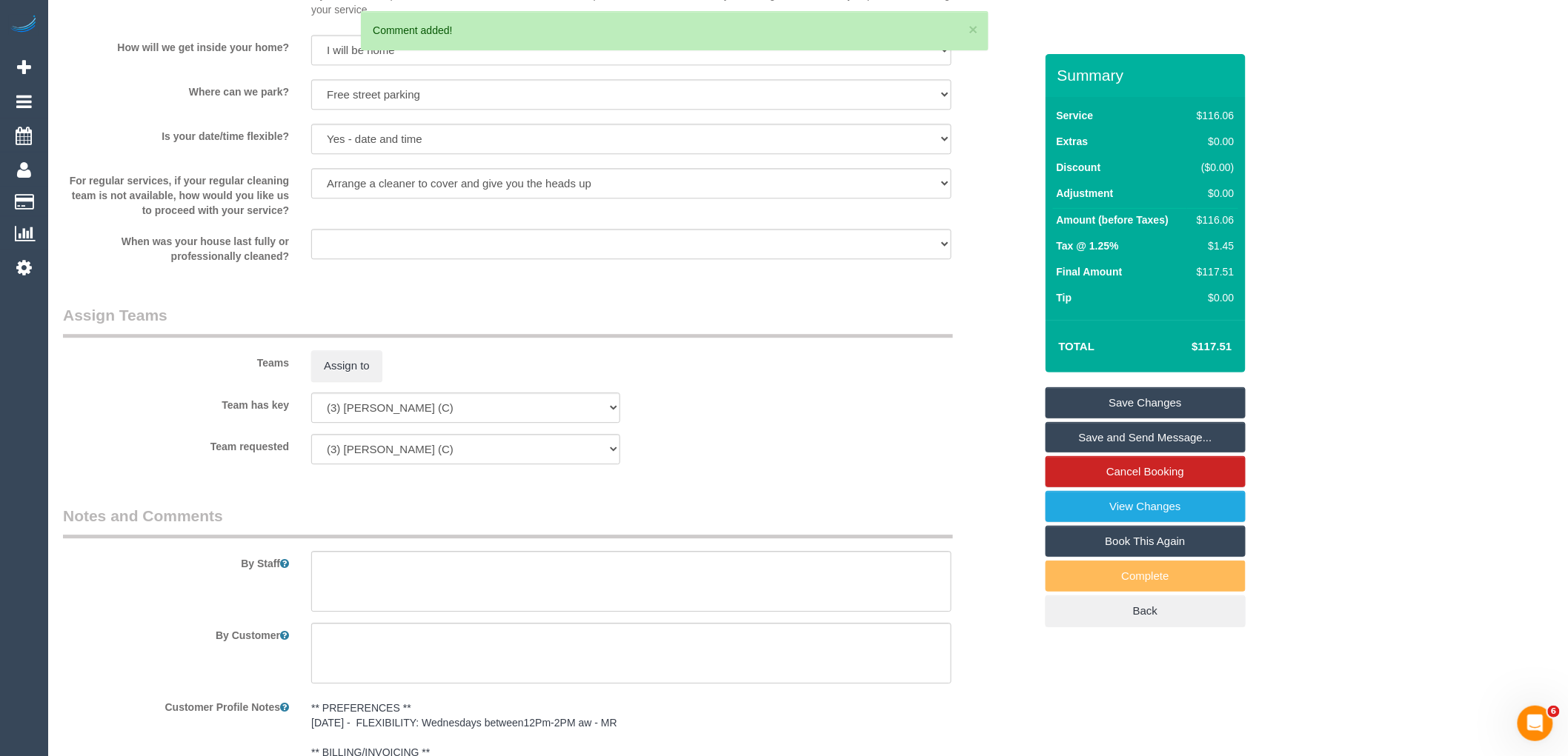
scroll to position [1507, 0]
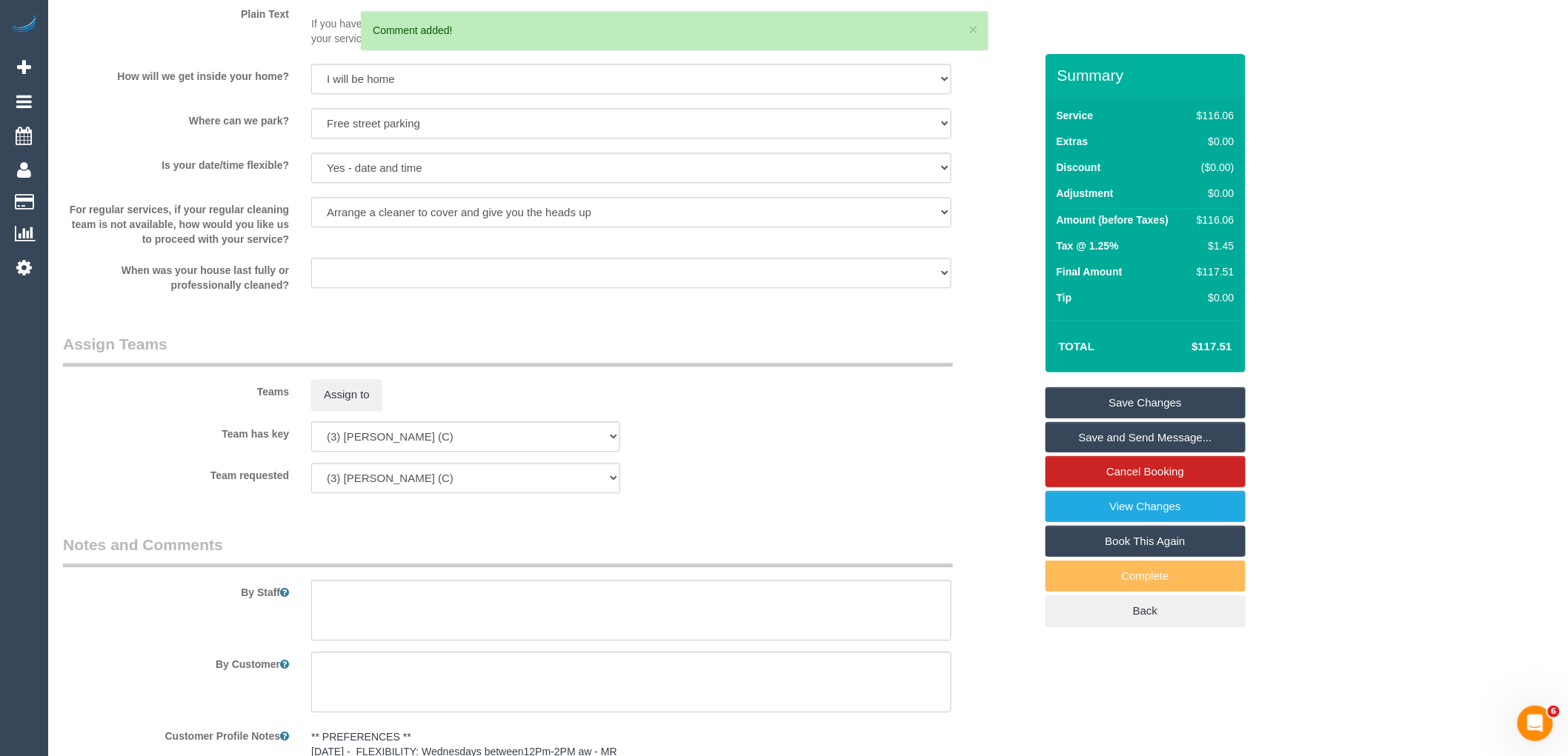
click at [1092, 396] on link "Save Changes" at bounding box center [1146, 403] width 200 height 31
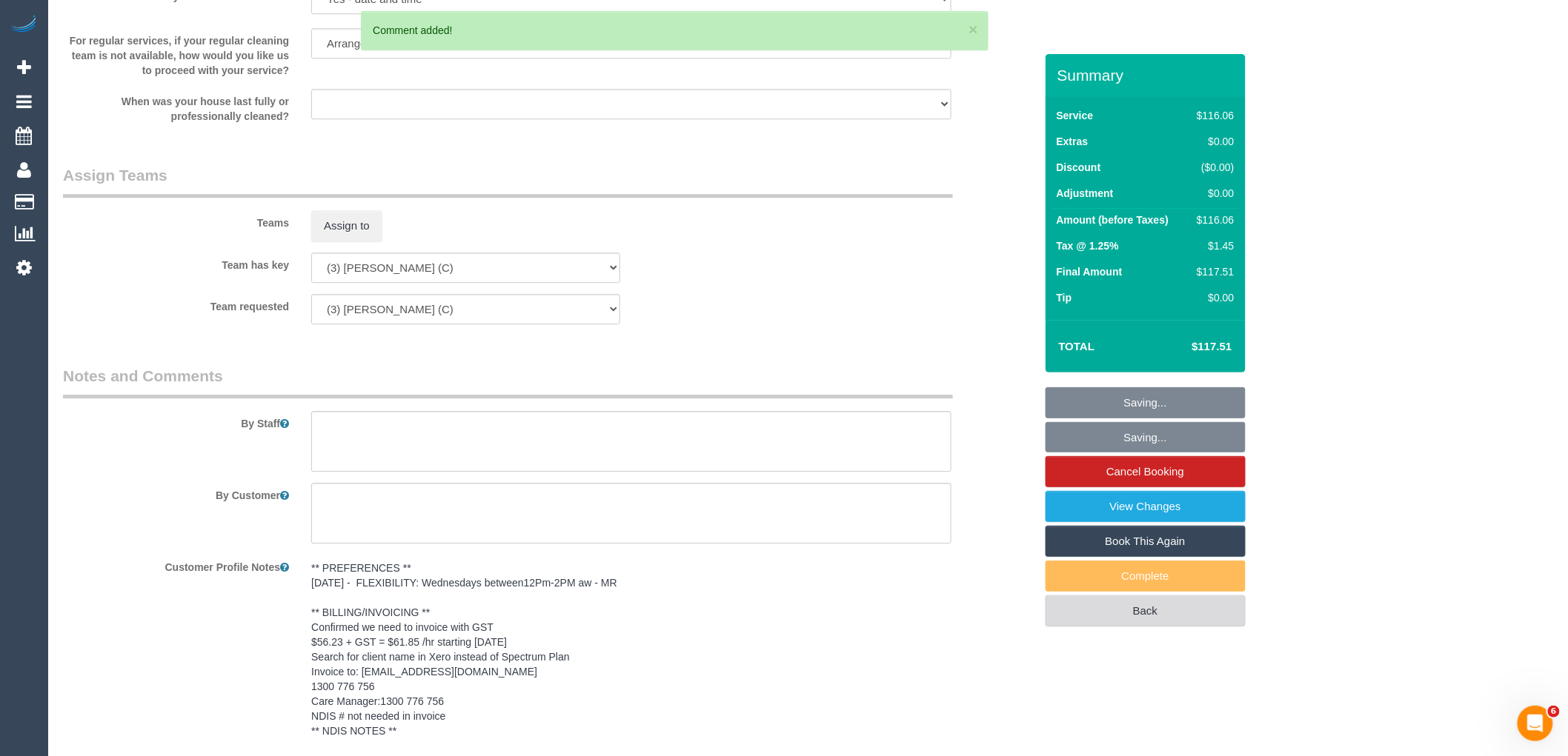
scroll to position [1919, 0]
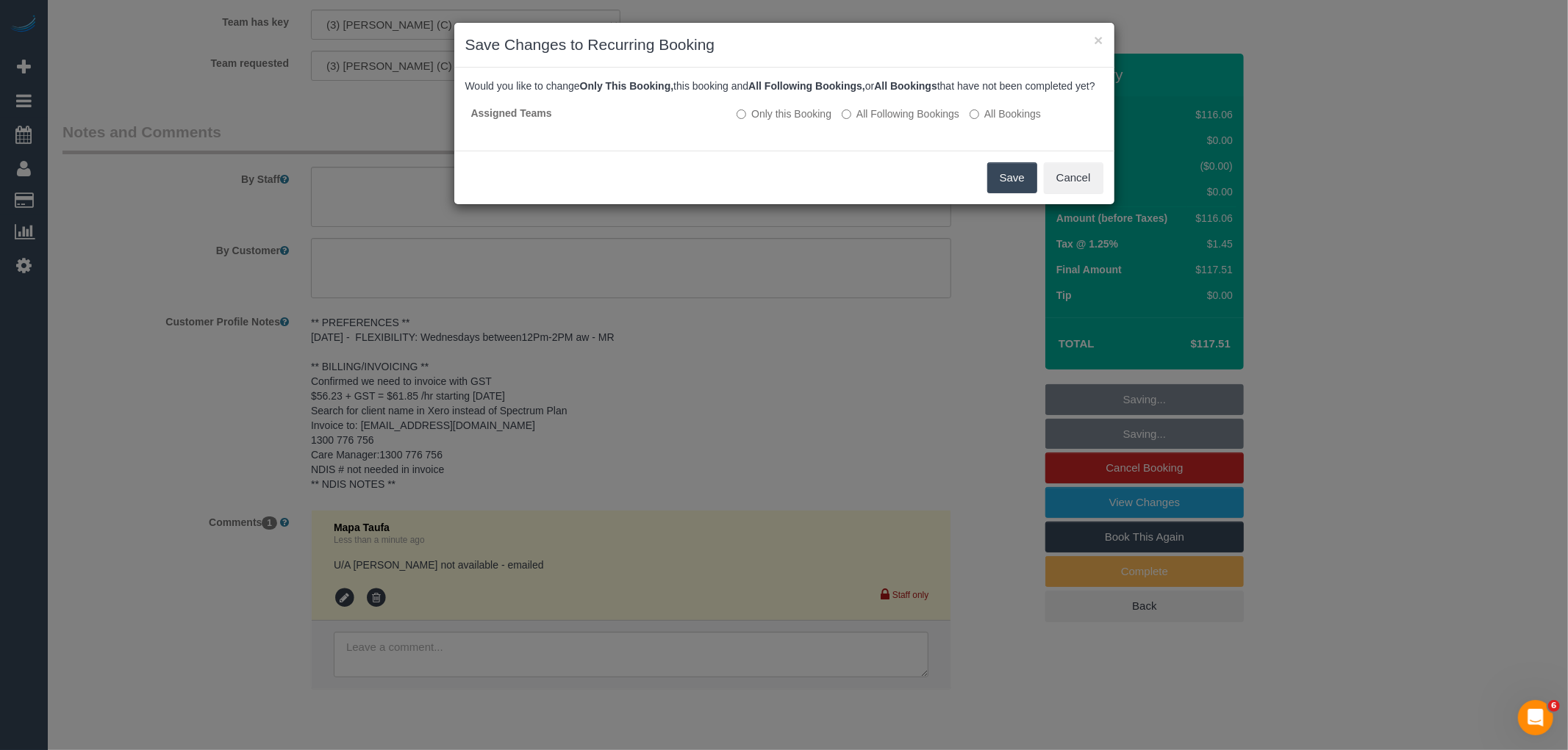
click at [1024, 193] on button "Save" at bounding box center [1013, 177] width 50 height 31
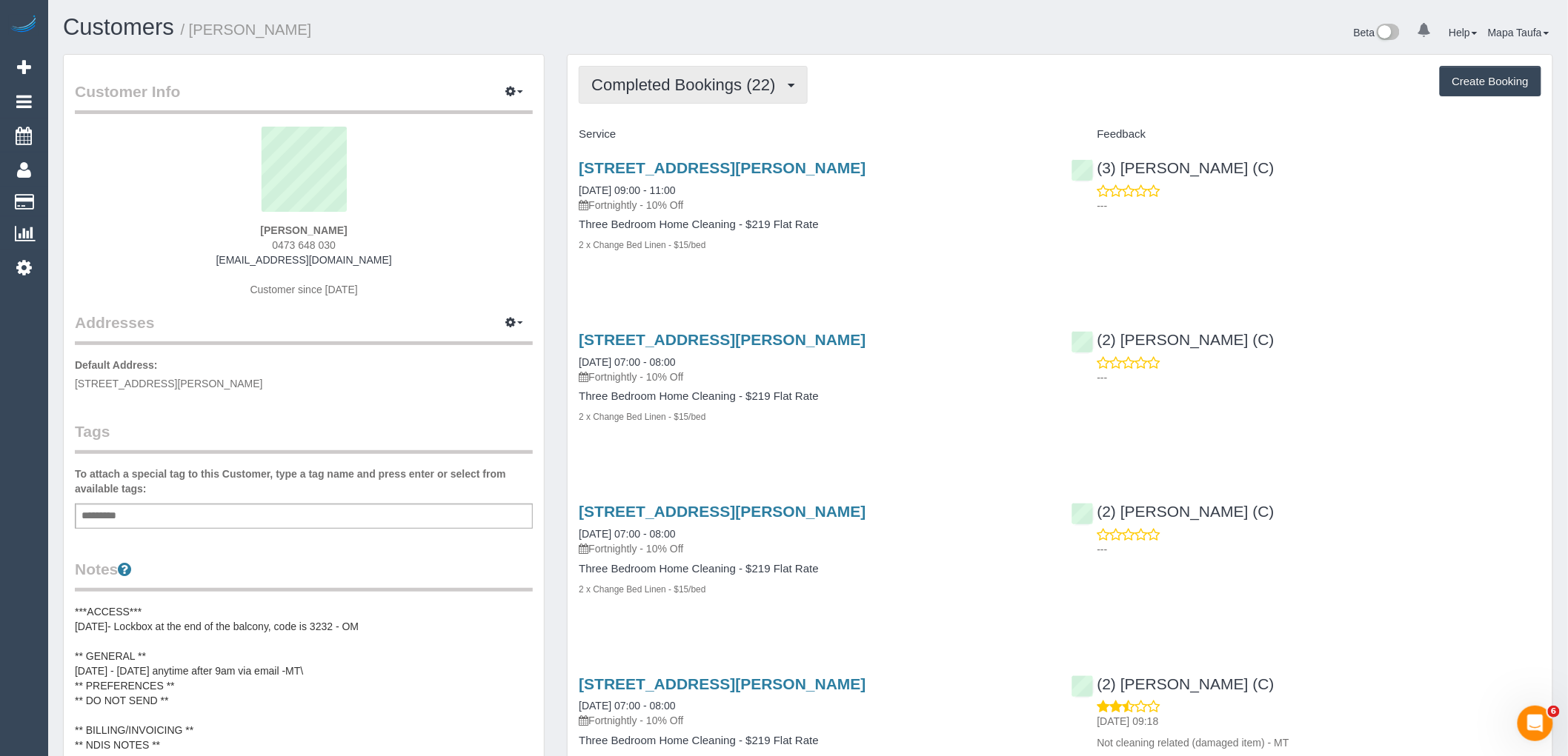
click at [608, 94] on button "Completed Bookings (22)" at bounding box center [693, 85] width 229 height 37
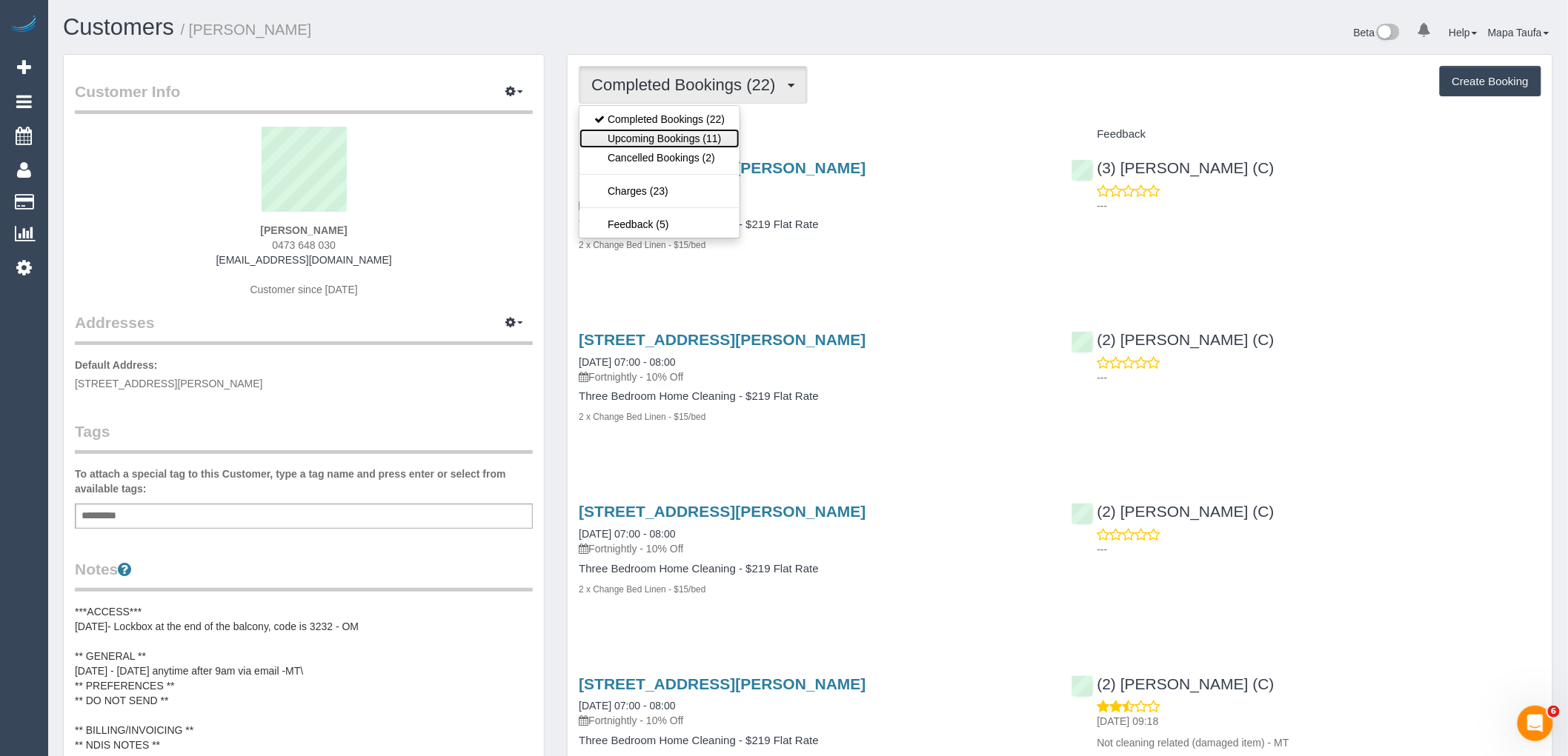
click at [627, 132] on link "Upcoming Bookings (11)" at bounding box center [659, 138] width 160 height 20
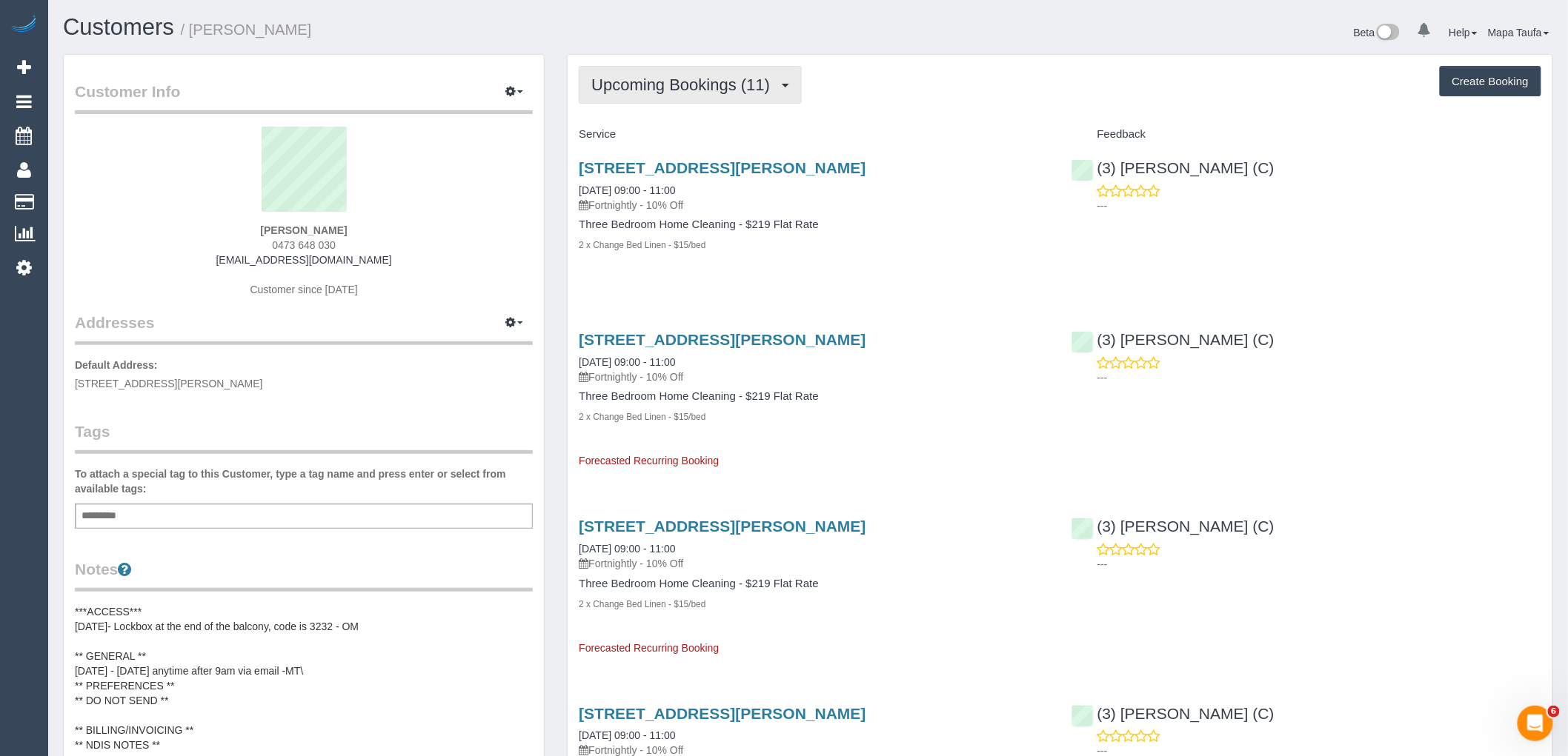
drag, startPoint x: 658, startPoint y: 93, endPoint x: 661, endPoint y: 100, distance: 7.6
click at [661, 94] on span "Upcoming Bookings (11)" at bounding box center [684, 85] width 186 height 19
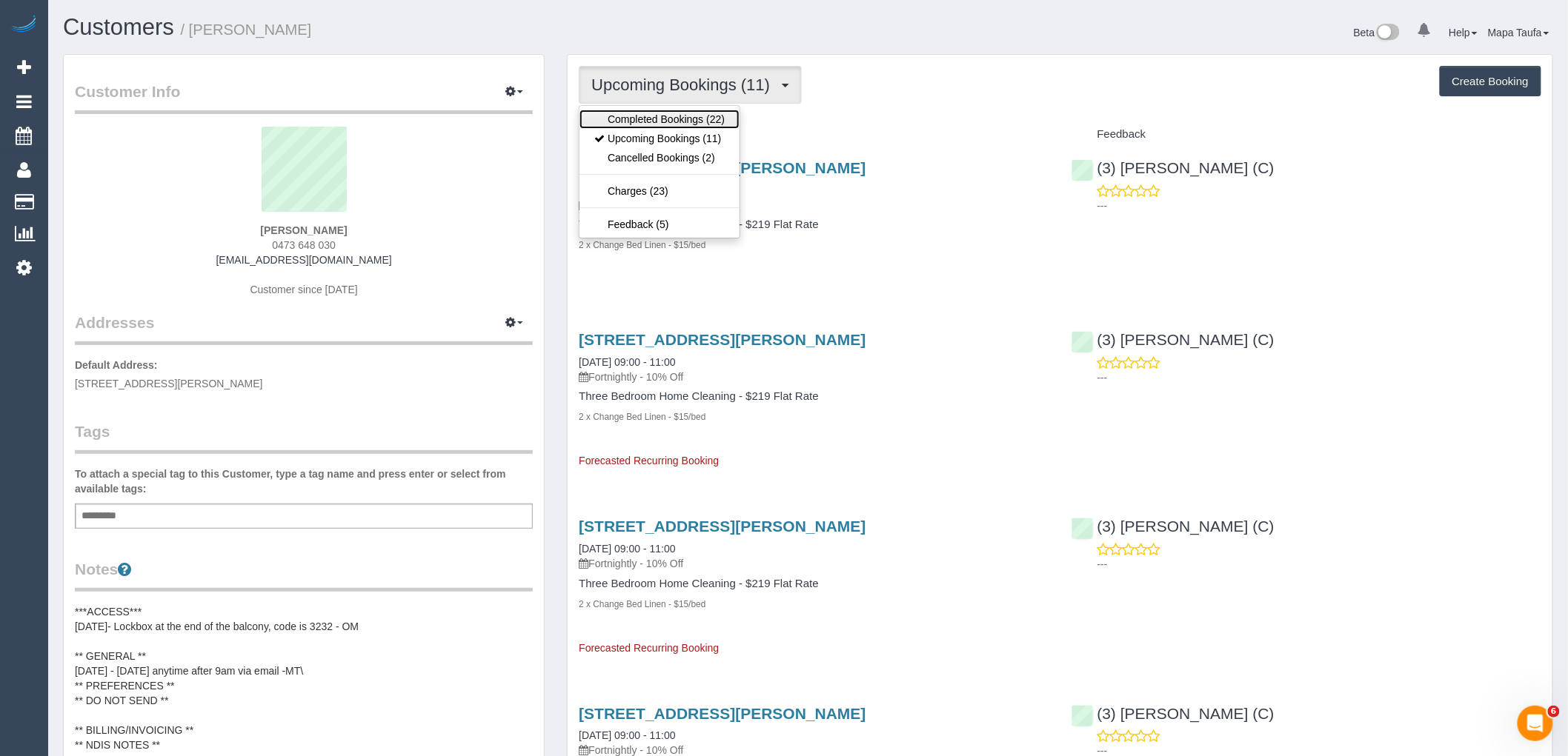
click at [663, 113] on link "Completed Bookings (22)" at bounding box center [659, 120] width 160 height 20
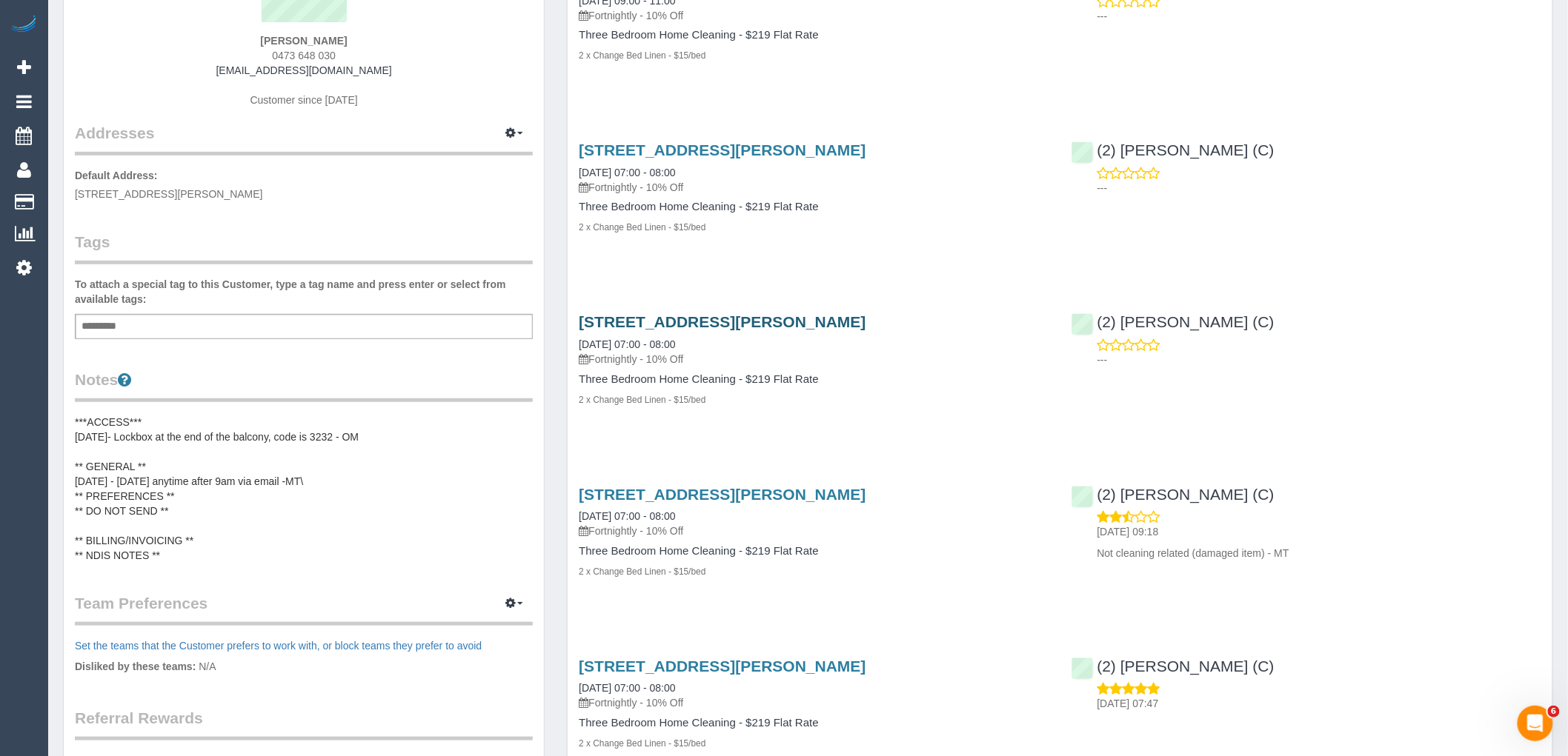
scroll to position [411, 0]
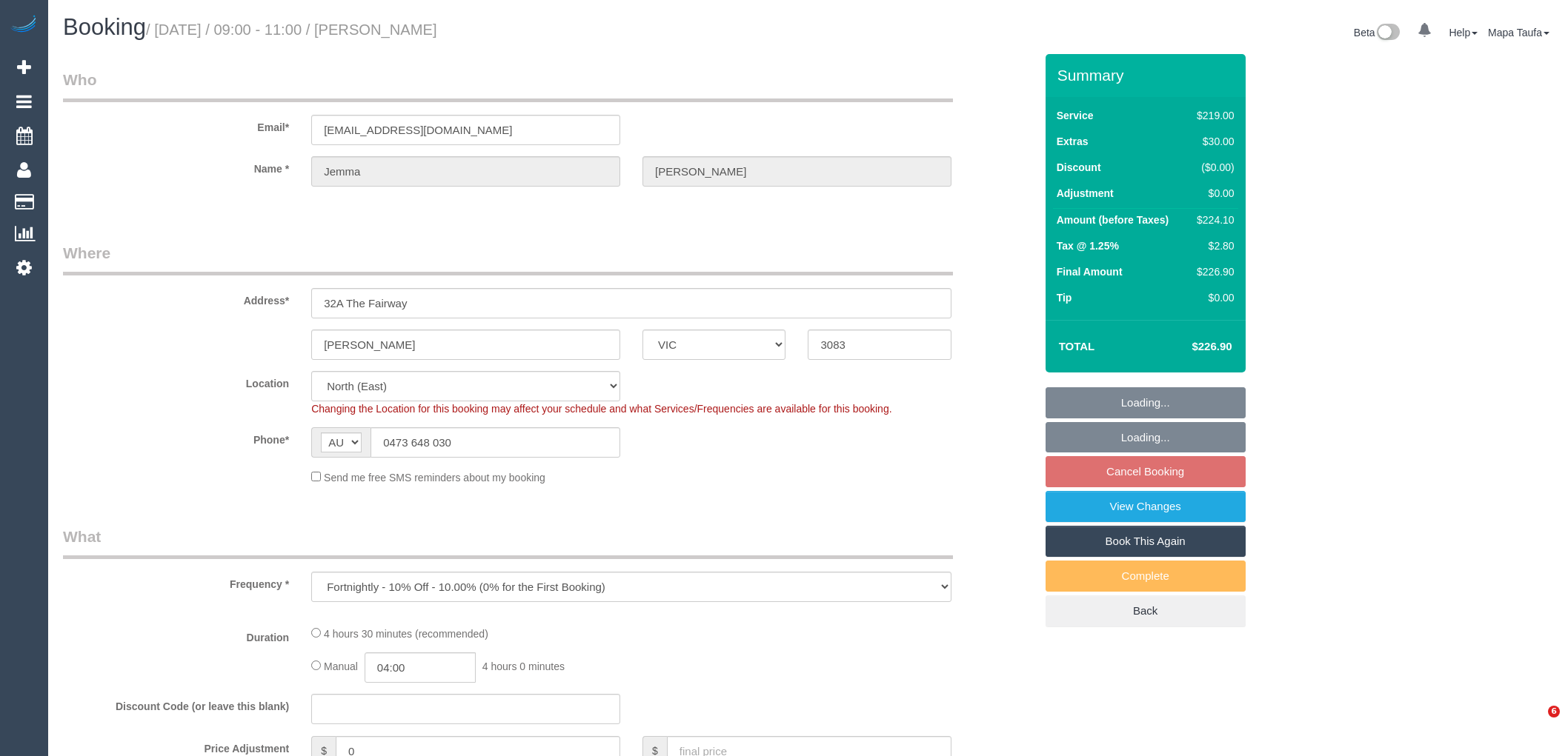
select select "VIC"
select select "object:716"
select select "number:27"
select select "number:16"
select select "number:18"
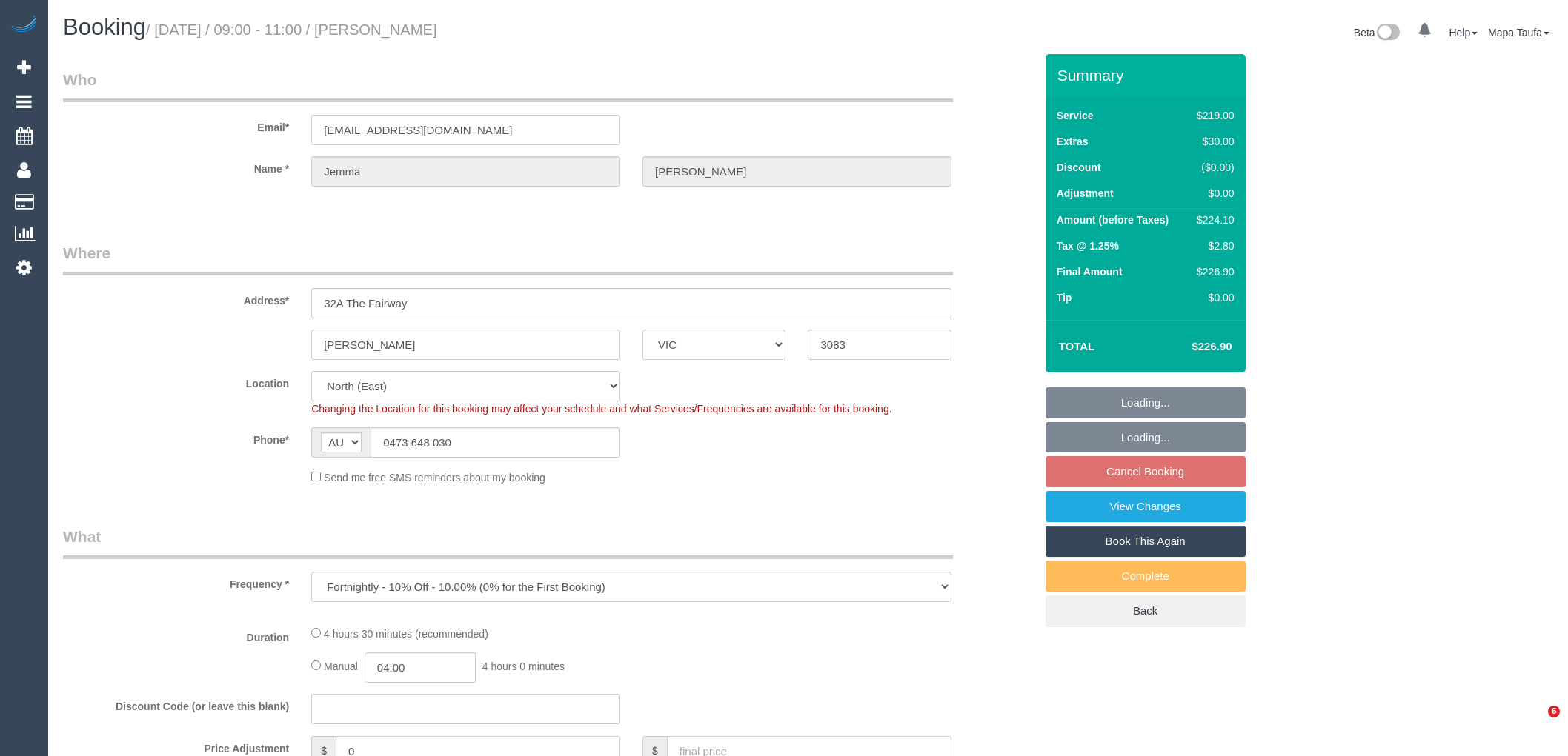
select select "number:22"
select select "number:33"
select select "number:12"
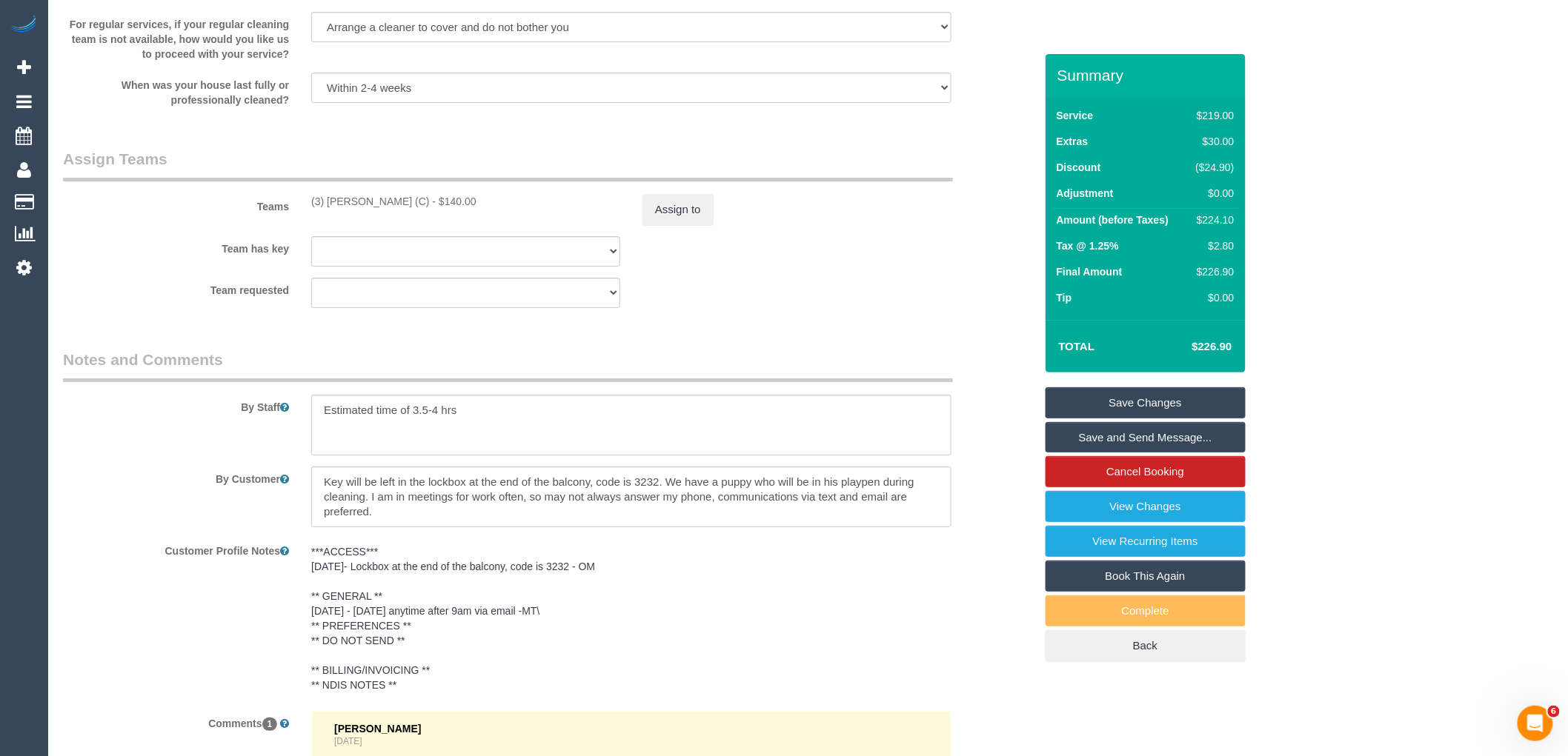
scroll to position [2413, 0]
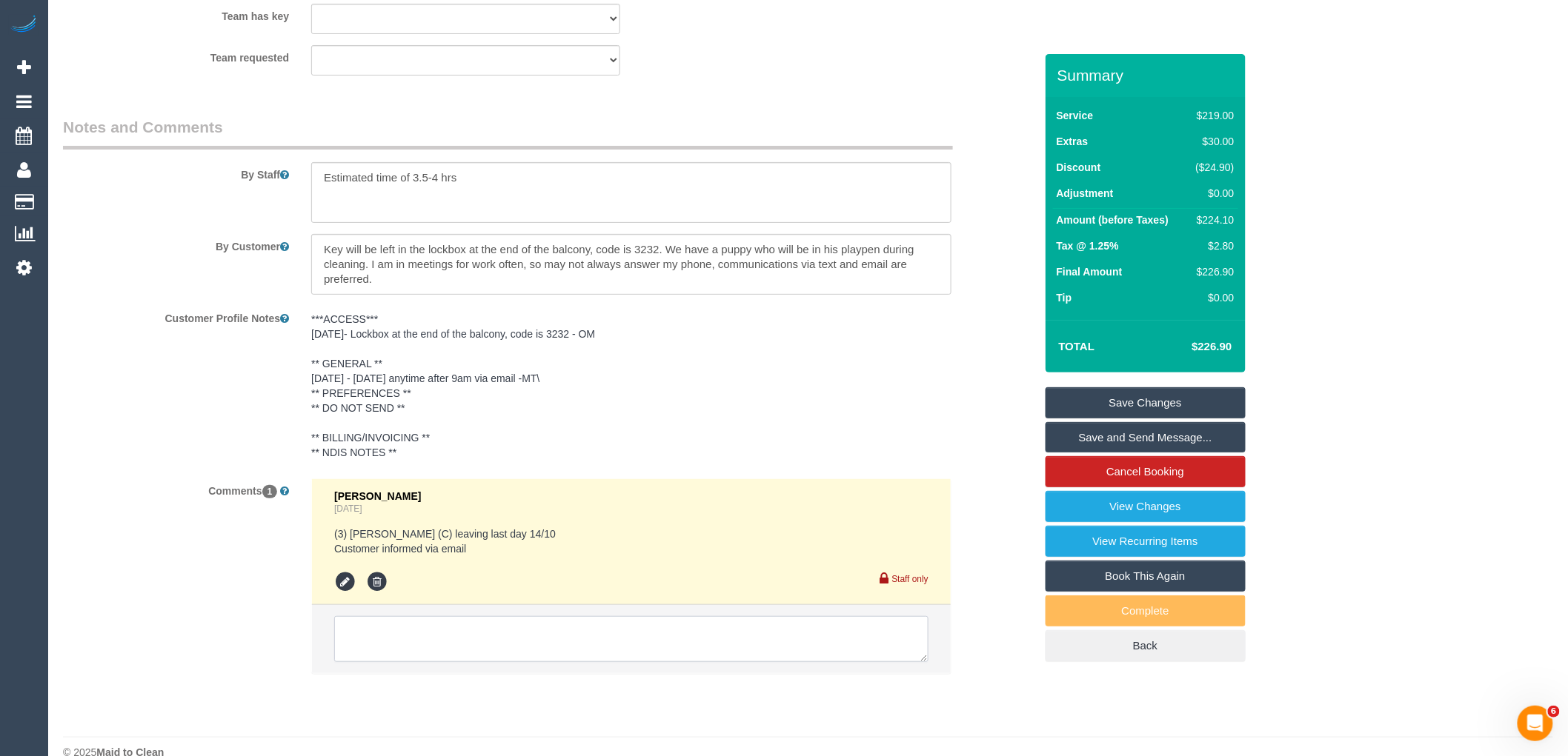
click at [455, 643] on textarea at bounding box center [631, 639] width 595 height 46
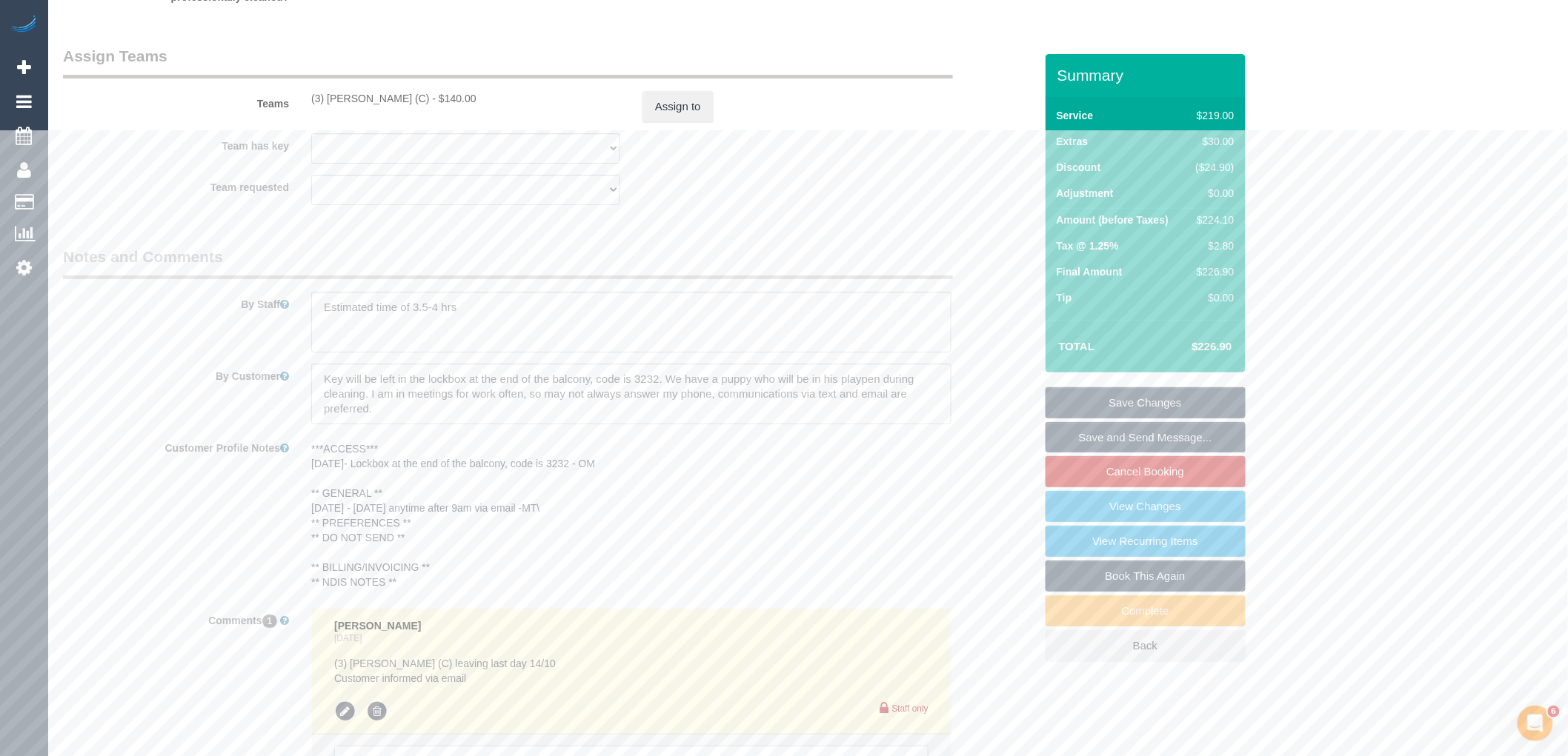
scroll to position [2085, 0]
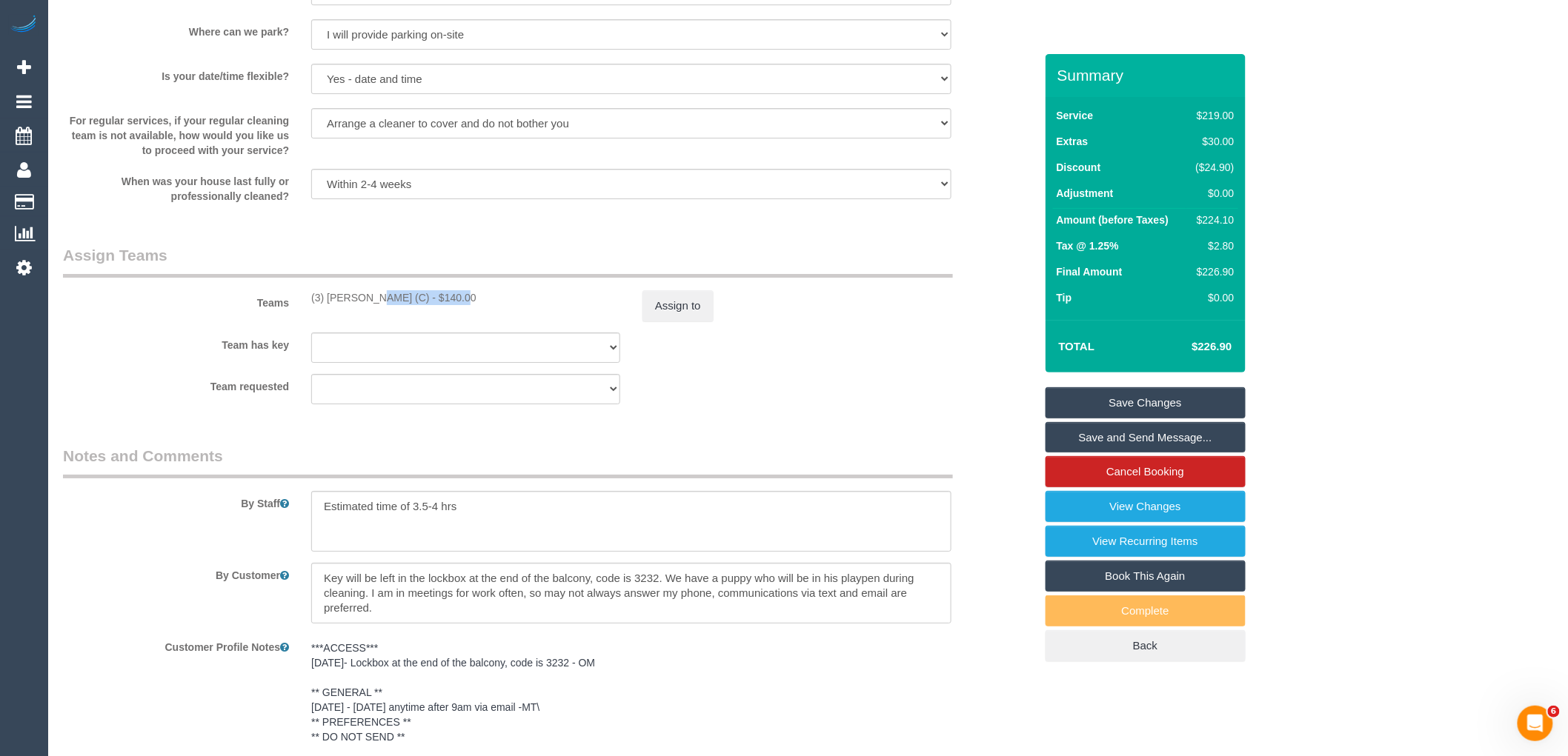
drag, startPoint x: 405, startPoint y: 313, endPoint x: 329, endPoint y: 312, distance: 76.0
click at [329, 305] on div "(3) Milasha Fernando (C) - $140.00" at bounding box center [466, 297] width 309 height 15
copy div "Milasha Fernando"
click at [708, 320] on button "Assign to" at bounding box center [679, 305] width 71 height 31
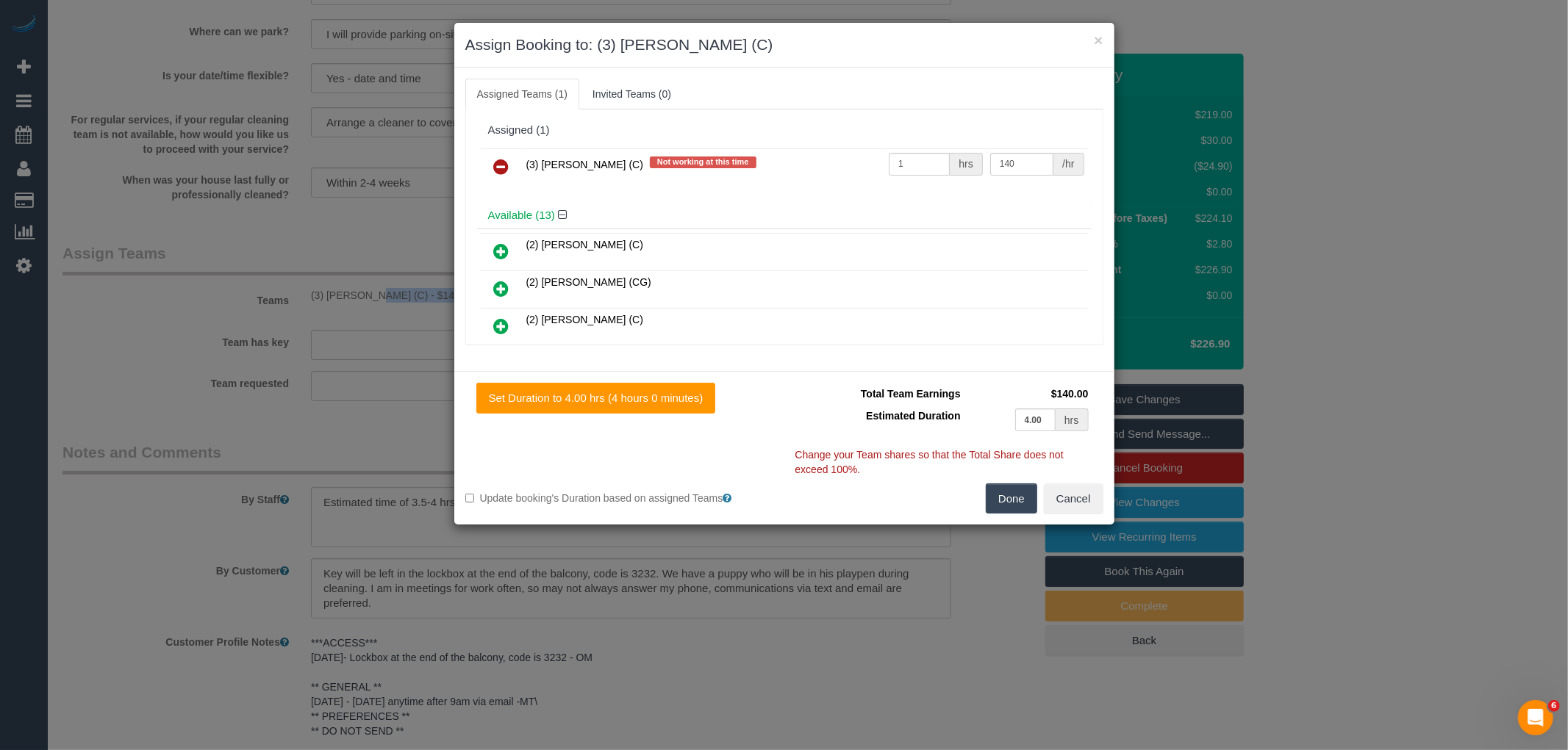
click at [504, 166] on icon at bounding box center [501, 166] width 15 height 18
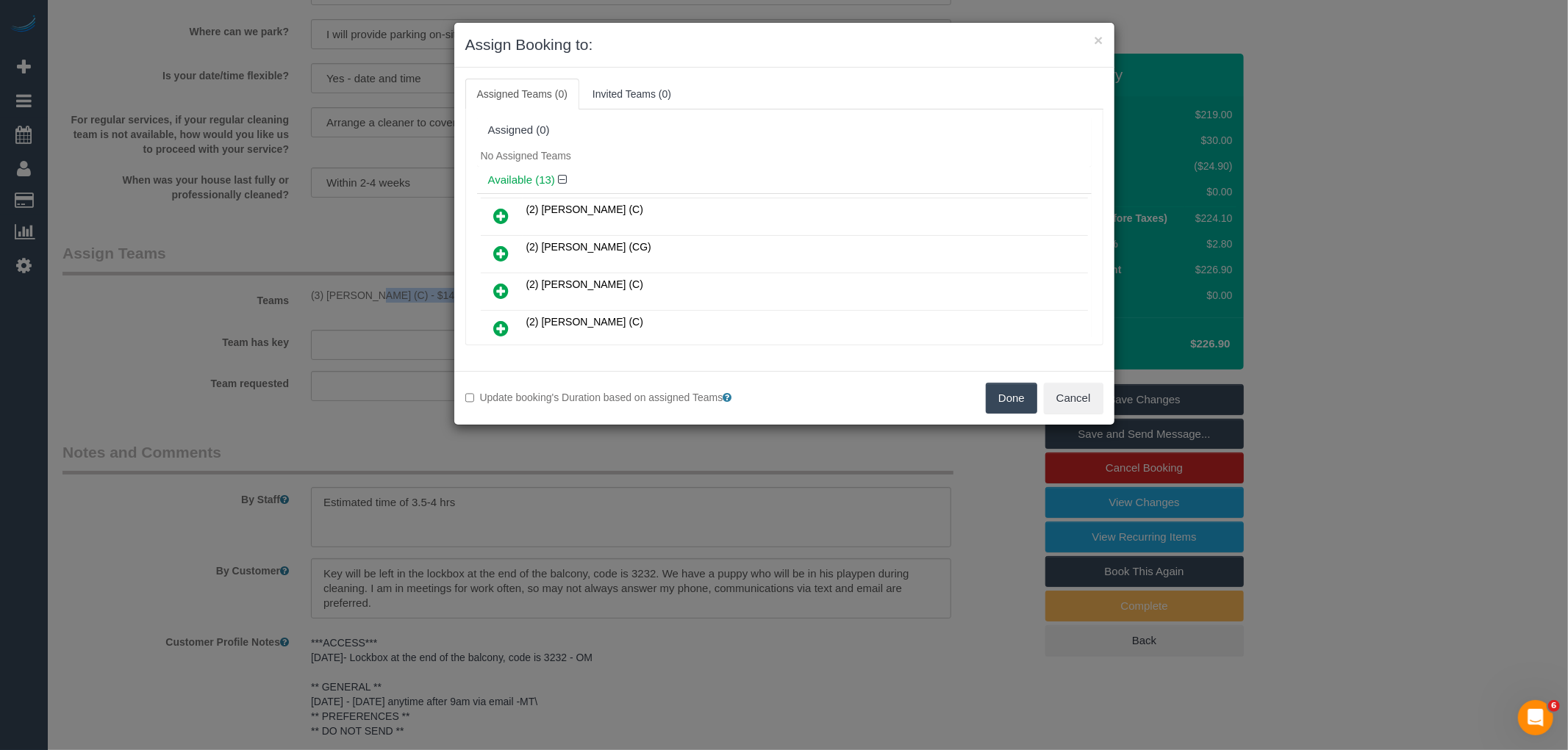
click at [1011, 400] on button "Done" at bounding box center [1012, 398] width 51 height 31
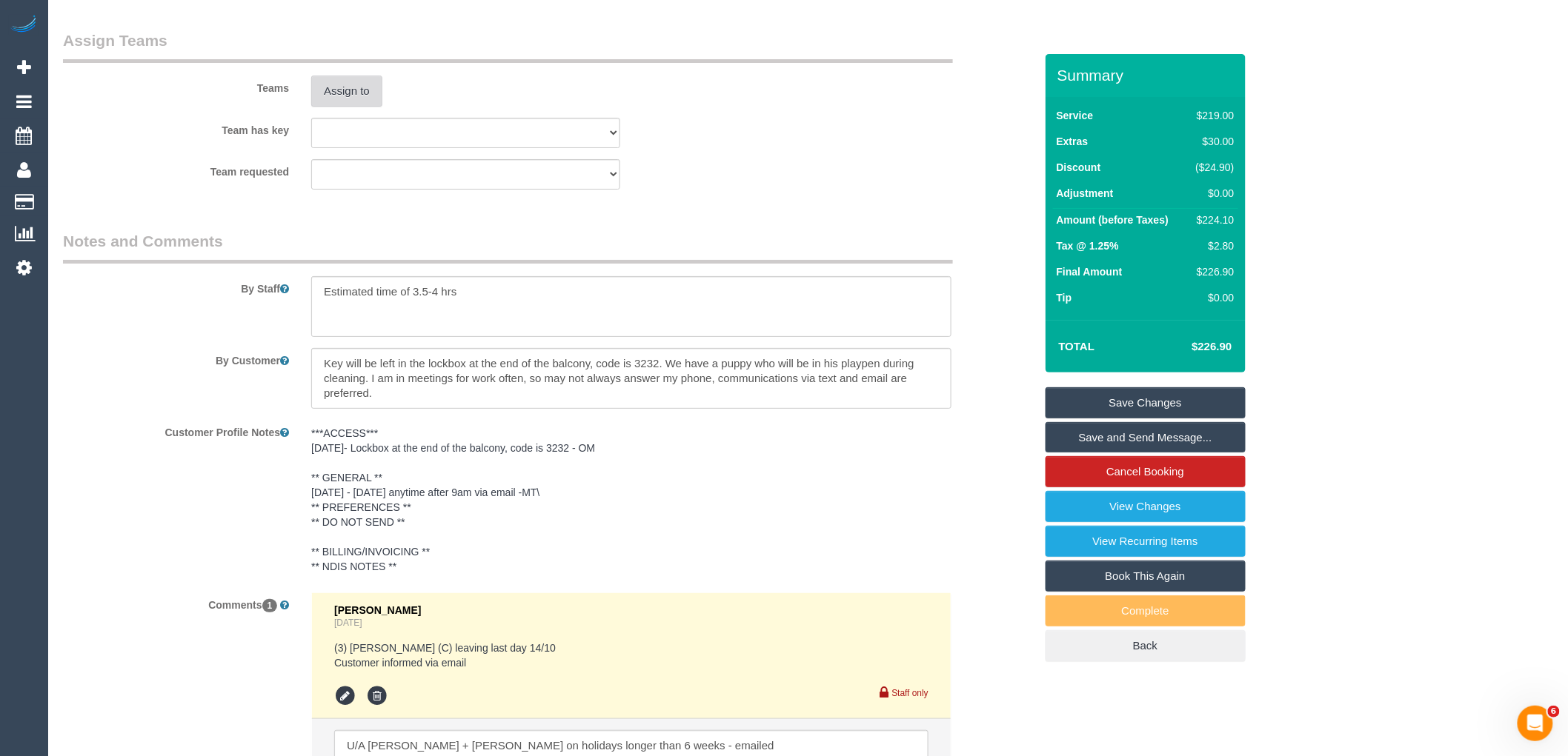
scroll to position [2519, 0]
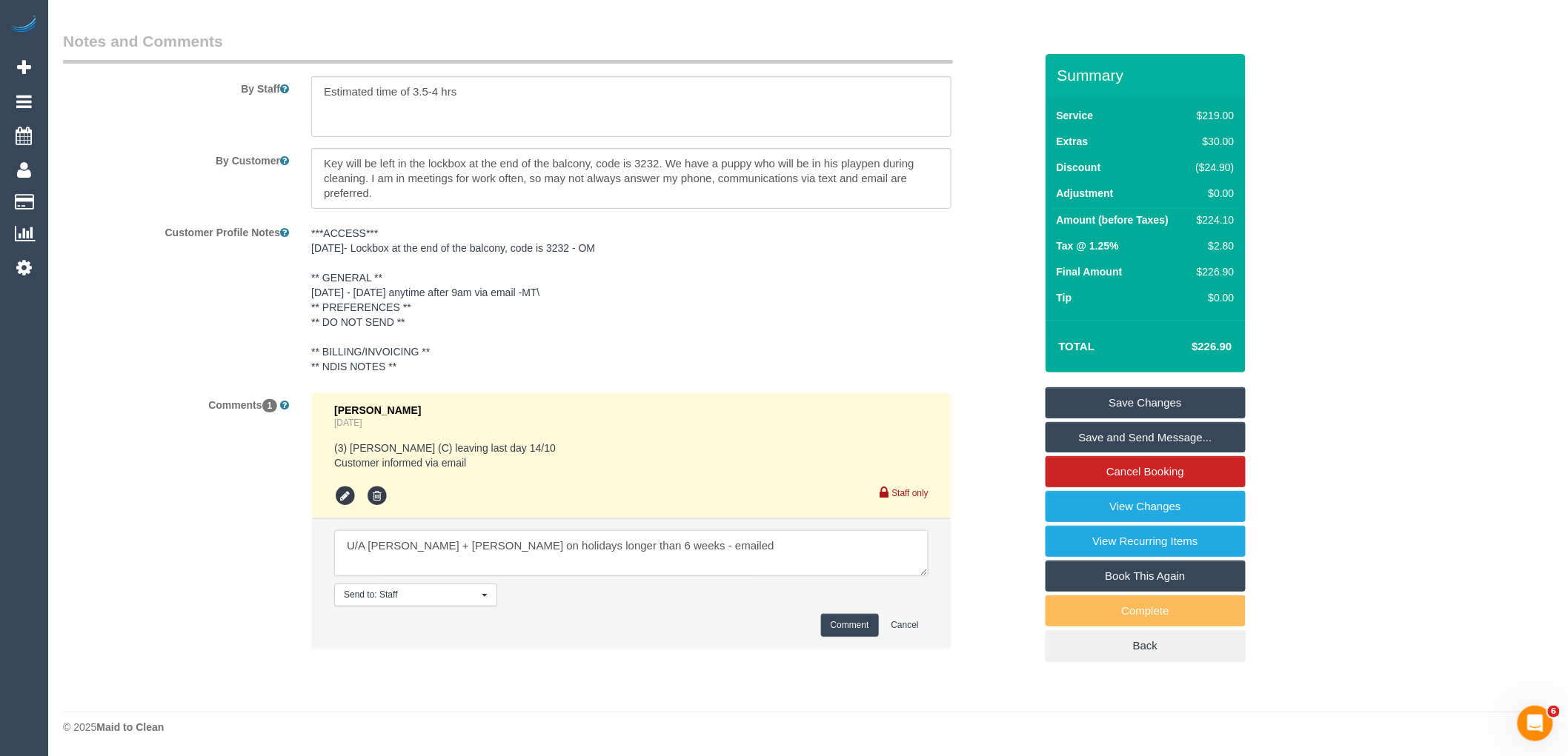
drag, startPoint x: 469, startPoint y: 545, endPoint x: 371, endPoint y: 546, distance: 98.0
click at [369, 546] on textarea at bounding box center [631, 552] width 595 height 46
paste textarea "Milasha Fernando"
drag, startPoint x: 613, startPoint y: 547, endPoint x: 462, endPoint y: 545, distance: 151.0
click at [462, 545] on textarea at bounding box center [631, 552] width 595 height 46
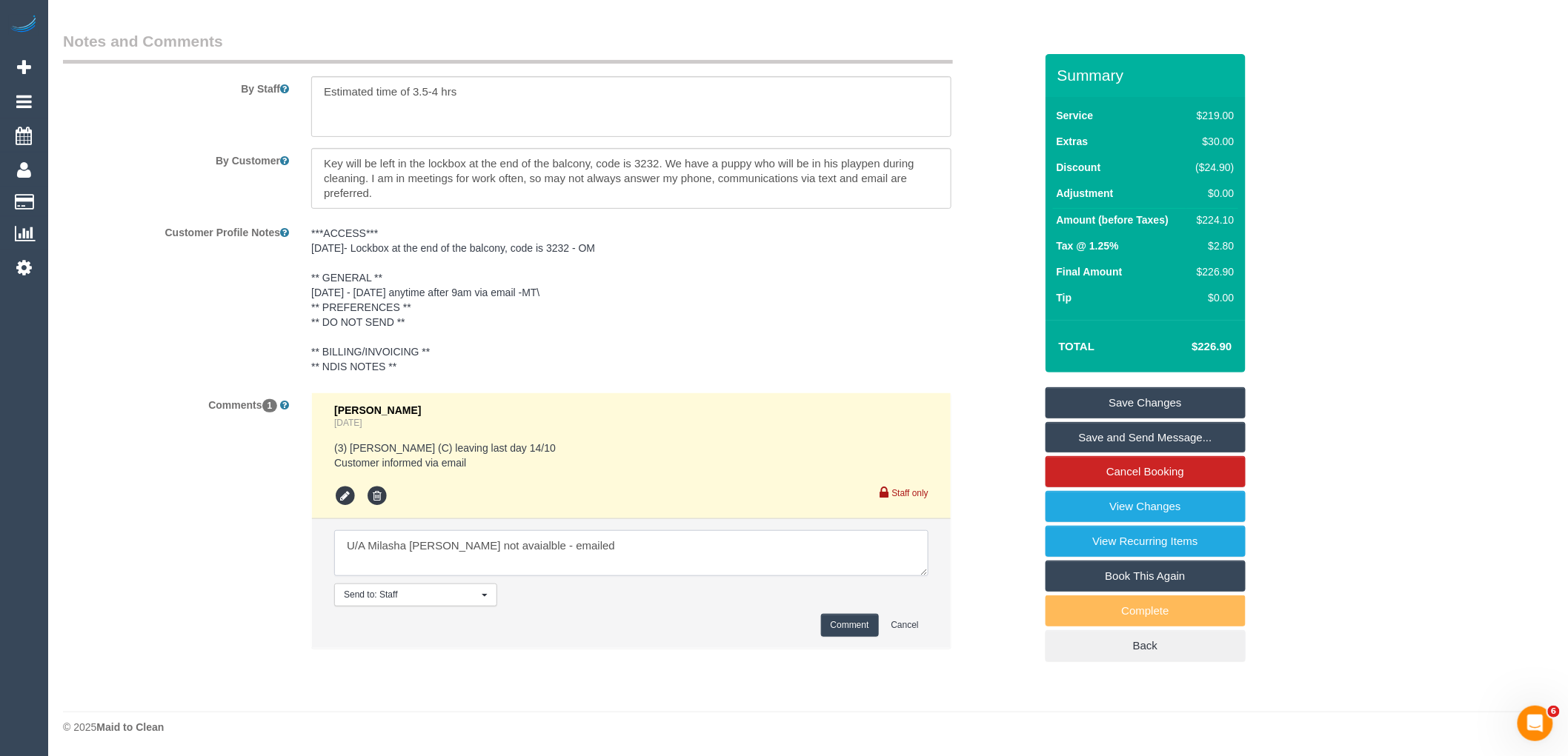
click at [546, 538] on textarea at bounding box center [631, 552] width 595 height 46
type textarea "U/A Milasha Fernando not available - not contacted"
click at [846, 624] on button "Comment" at bounding box center [850, 626] width 58 height 23
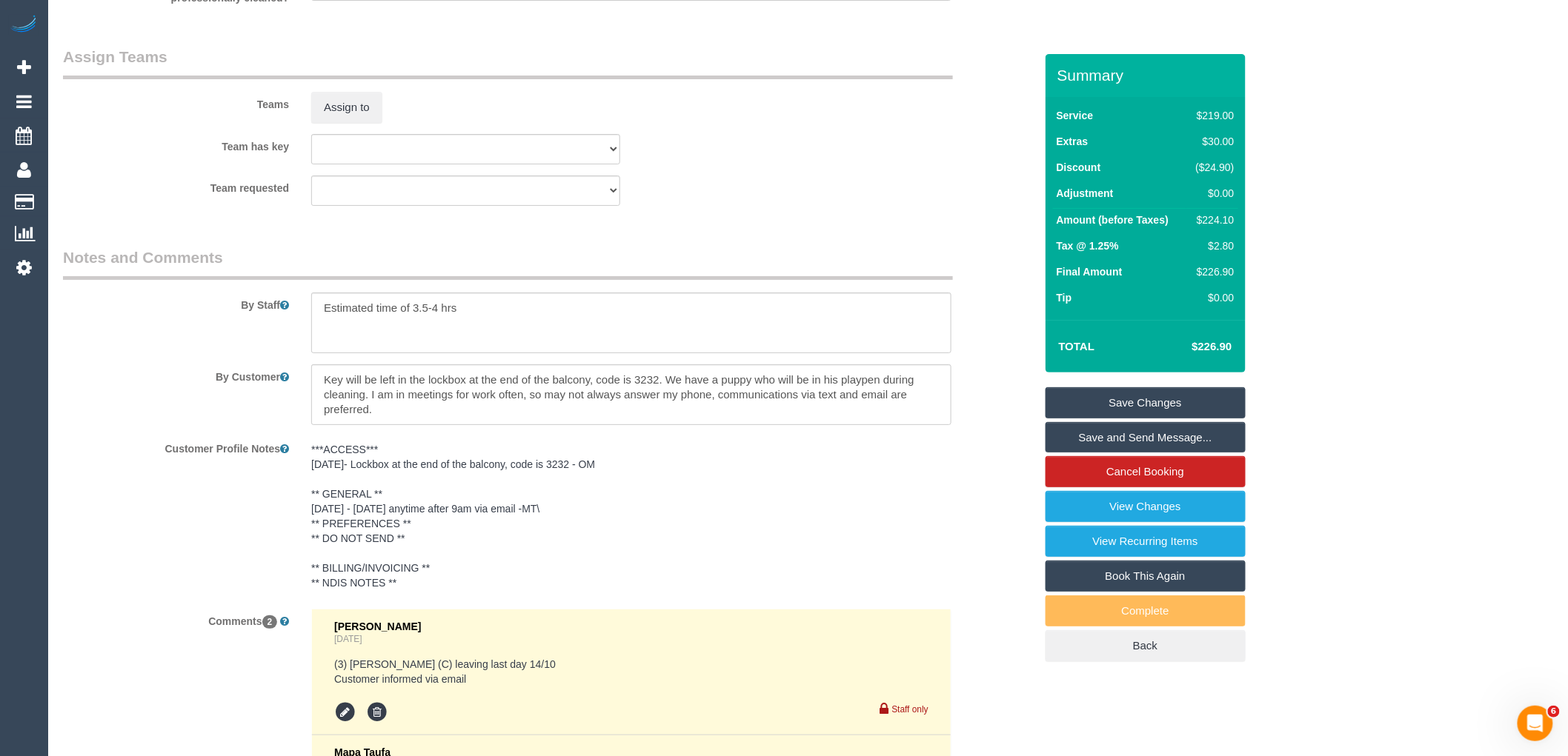
scroll to position [2272, 0]
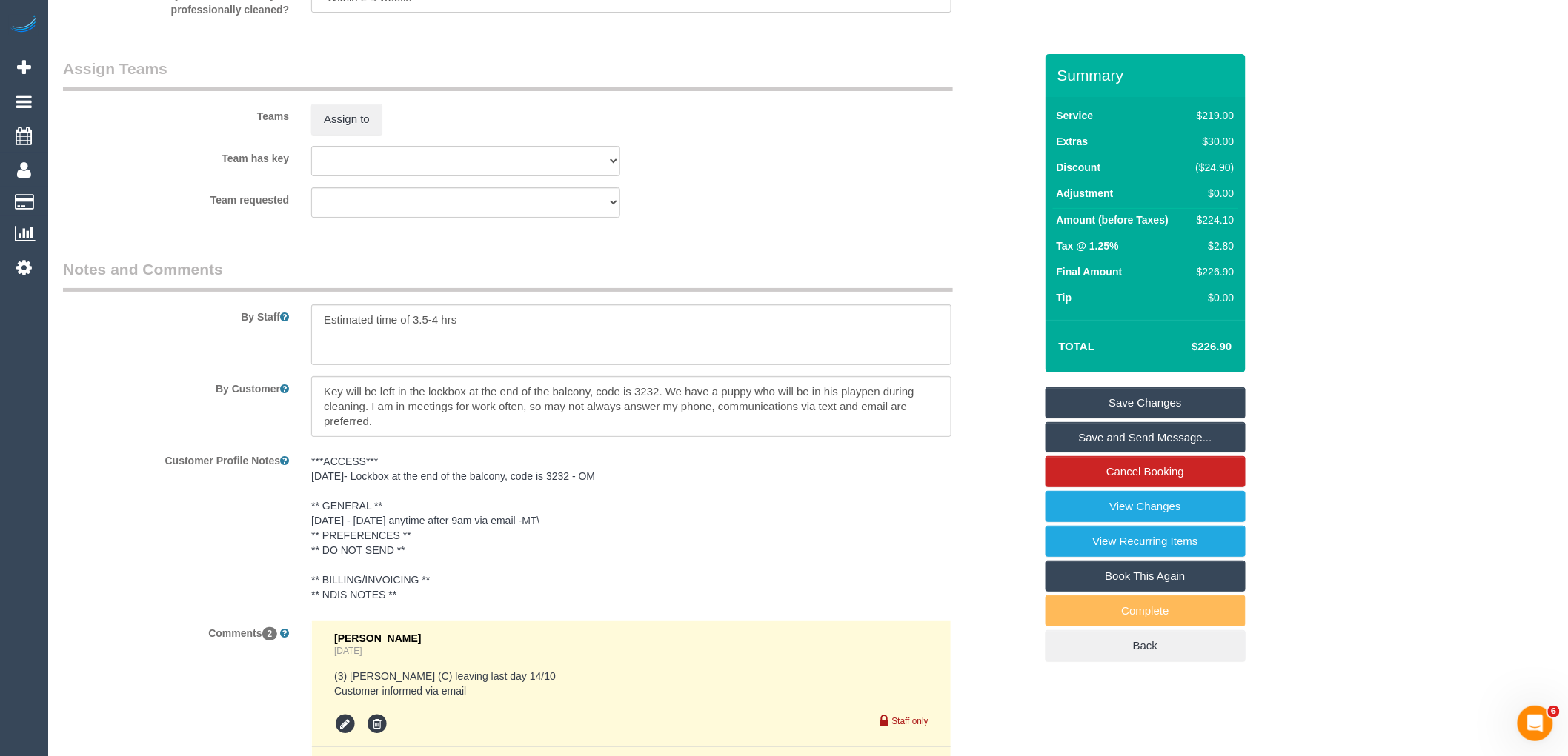
click at [1161, 399] on link "Save Changes" at bounding box center [1146, 403] width 200 height 31
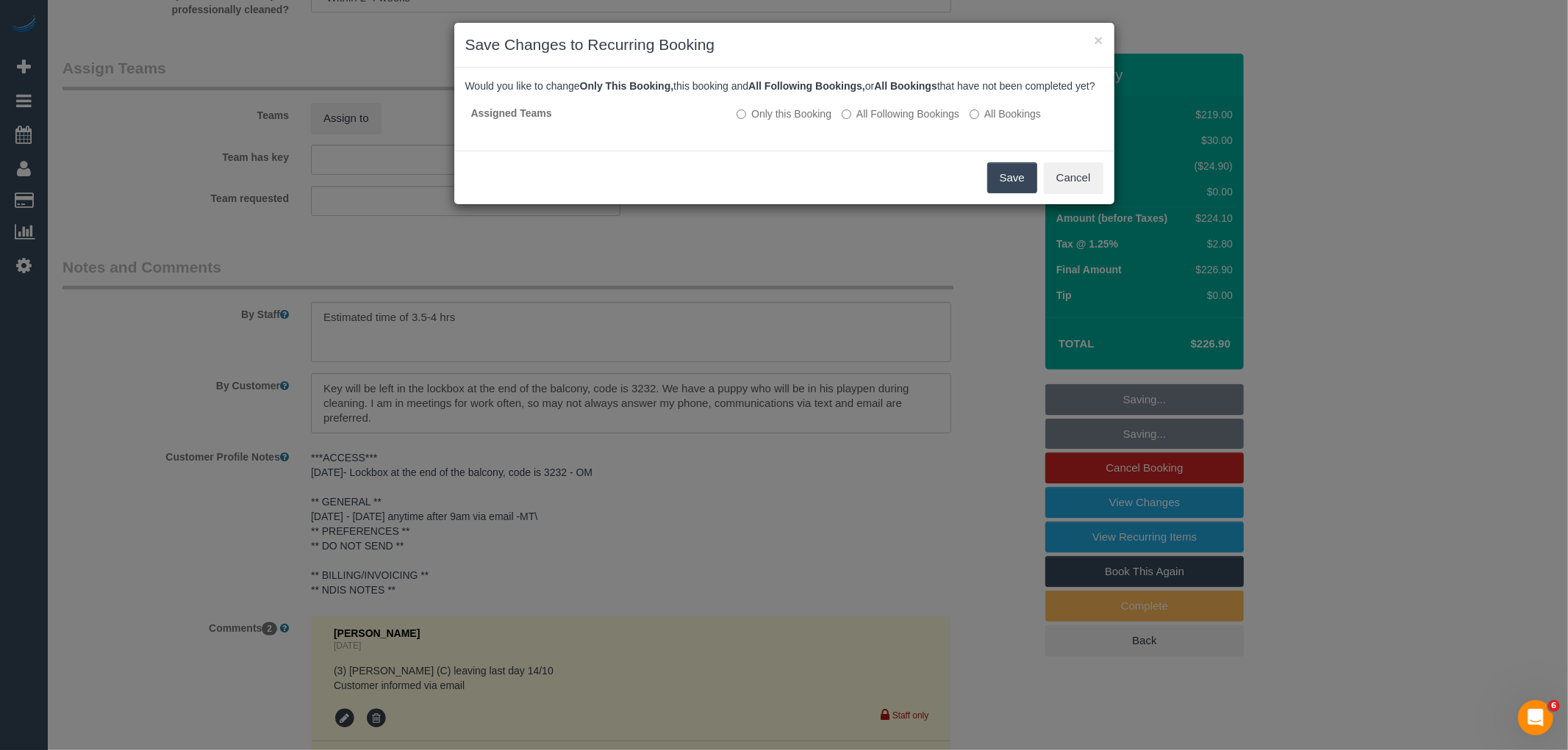
click at [1001, 191] on button "Save" at bounding box center [1013, 177] width 50 height 31
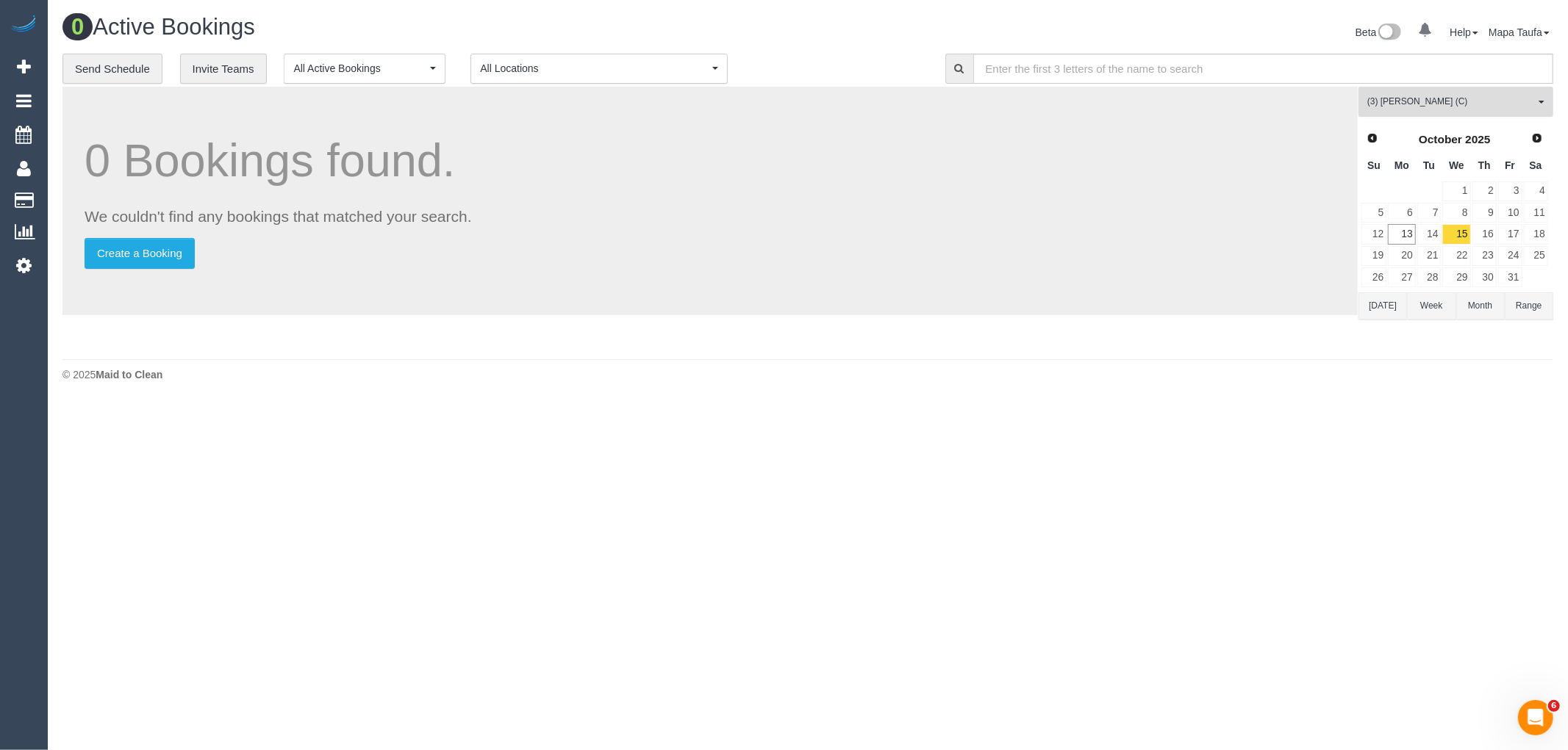
click at [1437, 113] on button "(3) Milasha Fernando (C) All Teams" at bounding box center [1456, 102] width 195 height 30
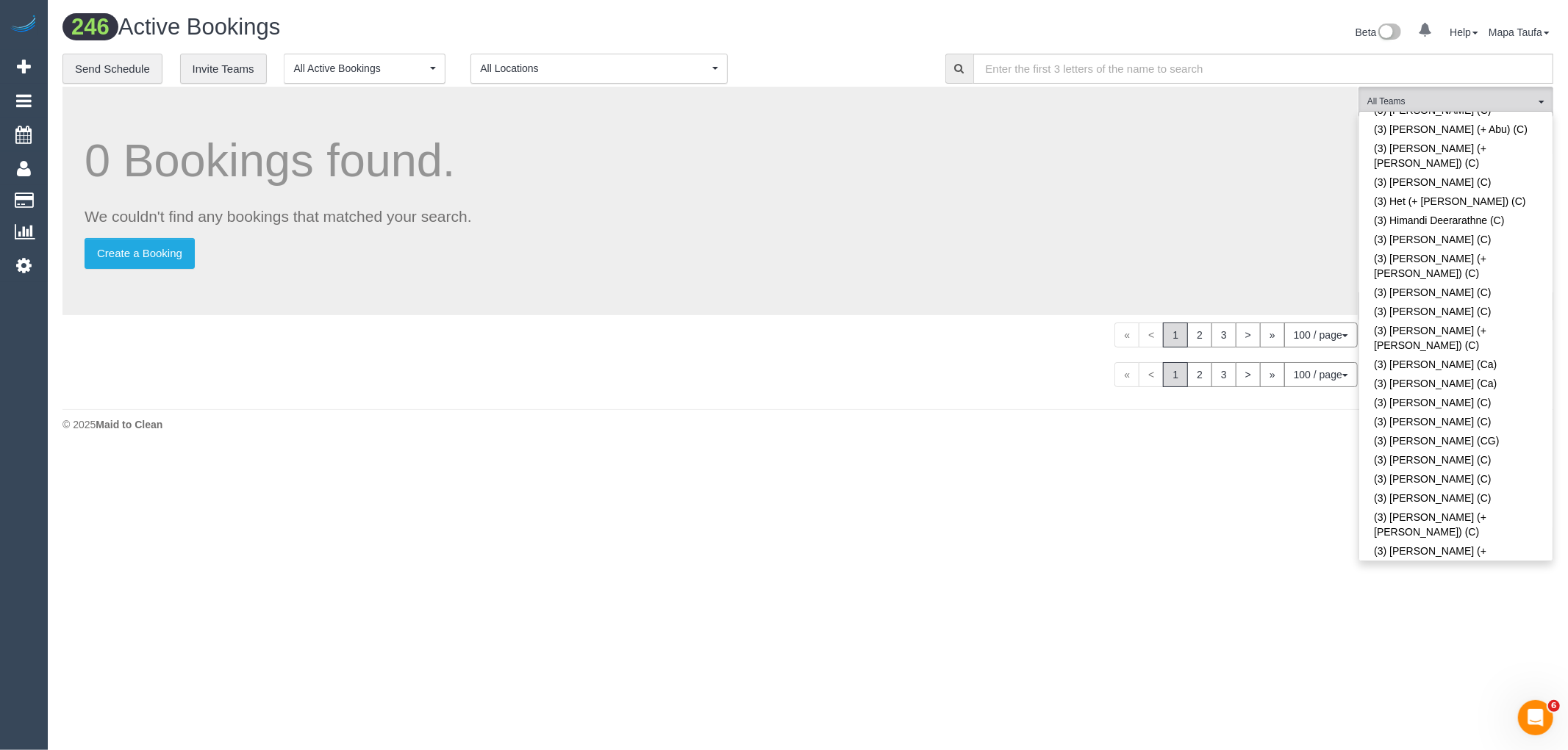
scroll to position [2354, 0]
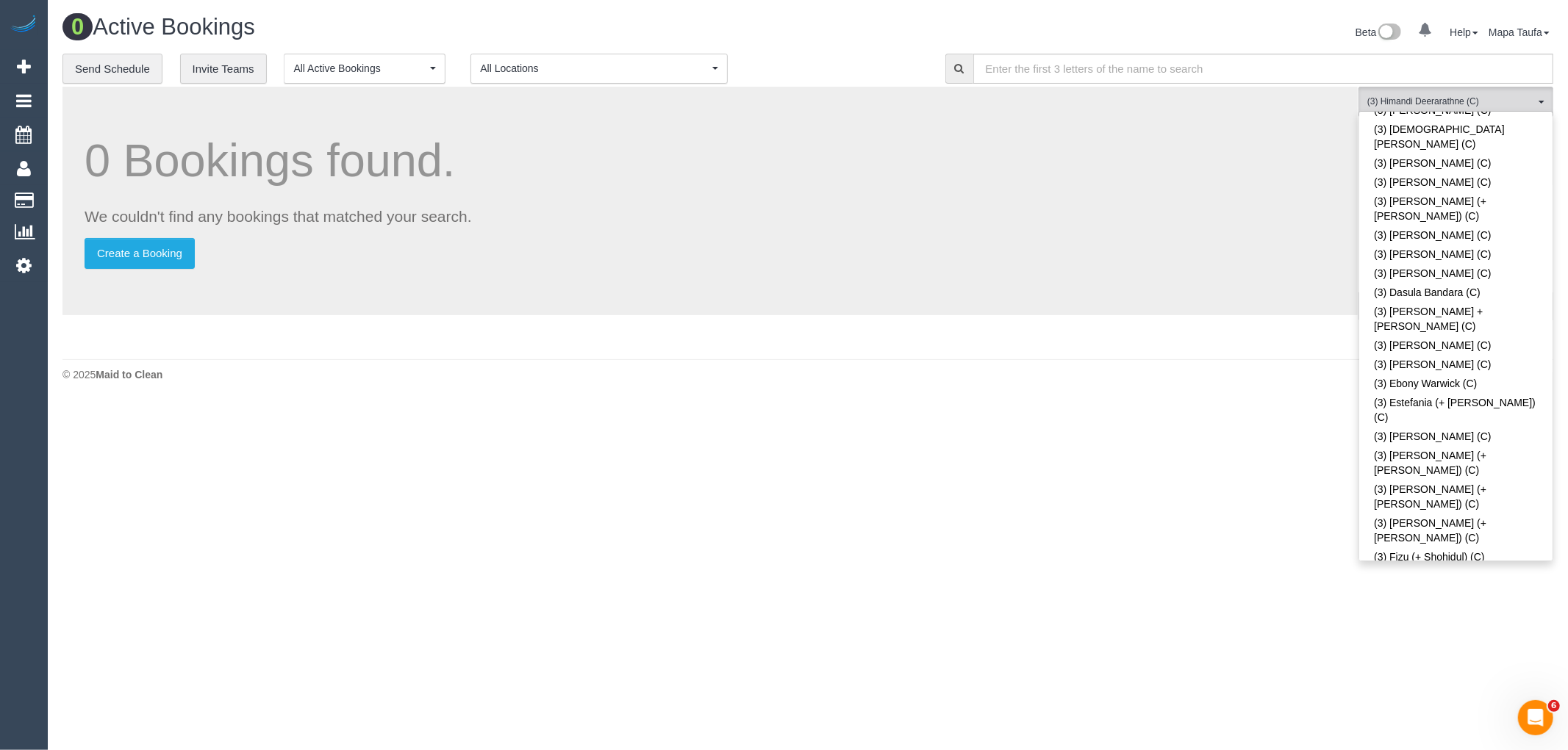
click at [906, 197] on div "0 Bookings found. We couldn't find any bookings that matched your search. Creat…" at bounding box center [710, 201] width 1295 height 228
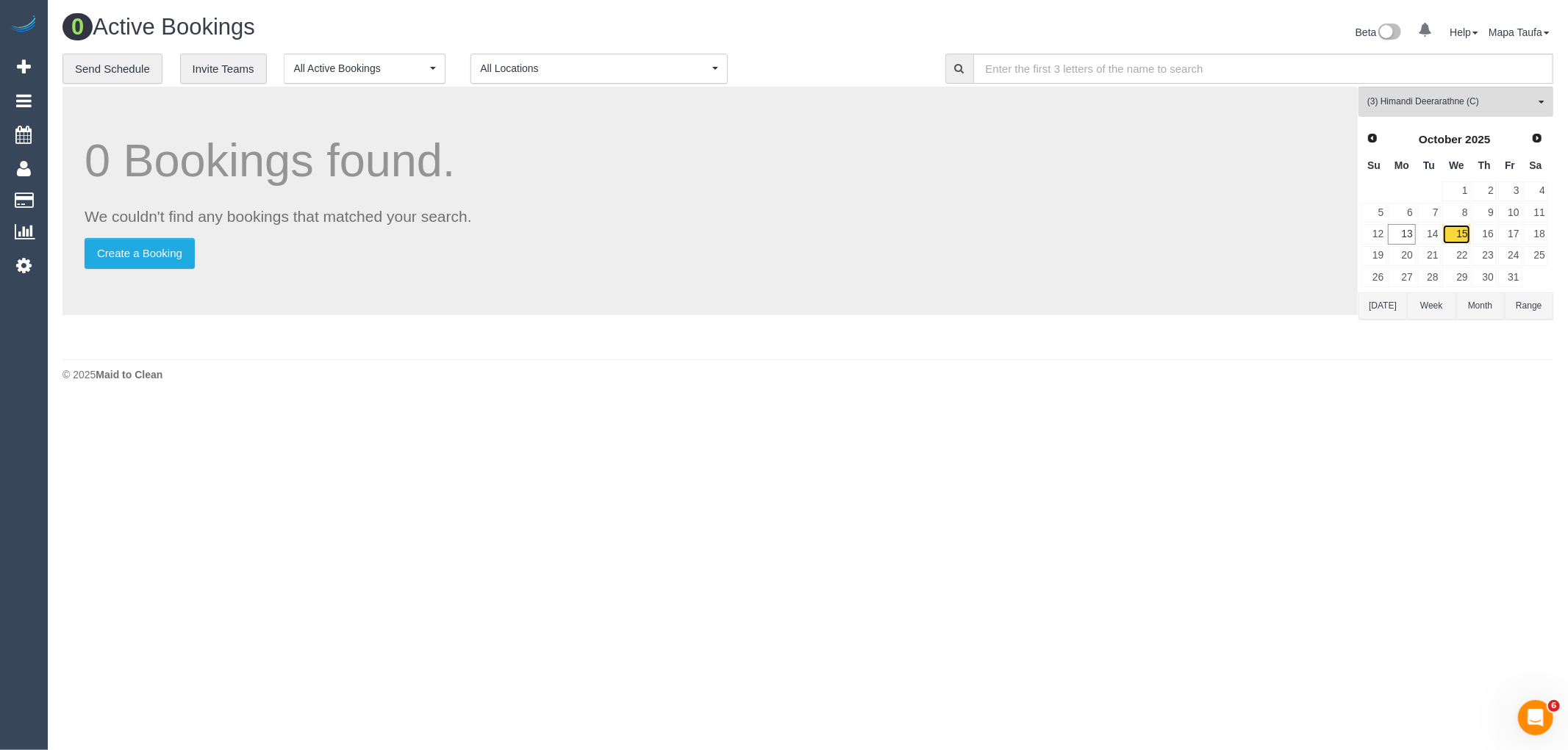
click at [1462, 237] on link "15" at bounding box center [1456, 234] width 28 height 19
click at [1461, 246] on td "22" at bounding box center [1456, 256] width 29 height 21
click at [1464, 276] on link "29" at bounding box center [1456, 277] width 28 height 19
click at [1547, 143] on link "Next" at bounding box center [1537, 138] width 20 height 20
click at [1461, 214] on link "5" at bounding box center [1456, 213] width 28 height 19
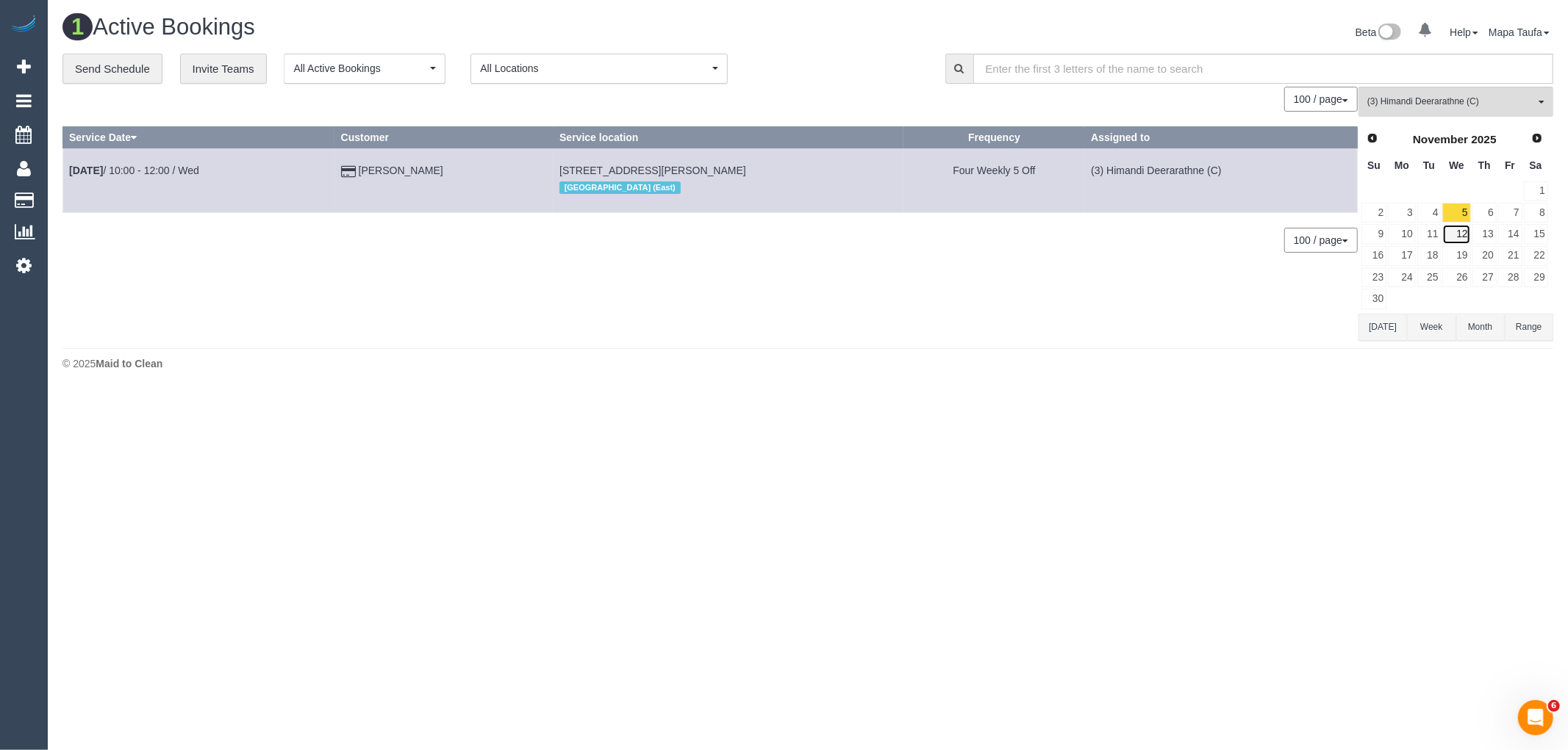
click at [1467, 234] on link "12" at bounding box center [1456, 234] width 28 height 19
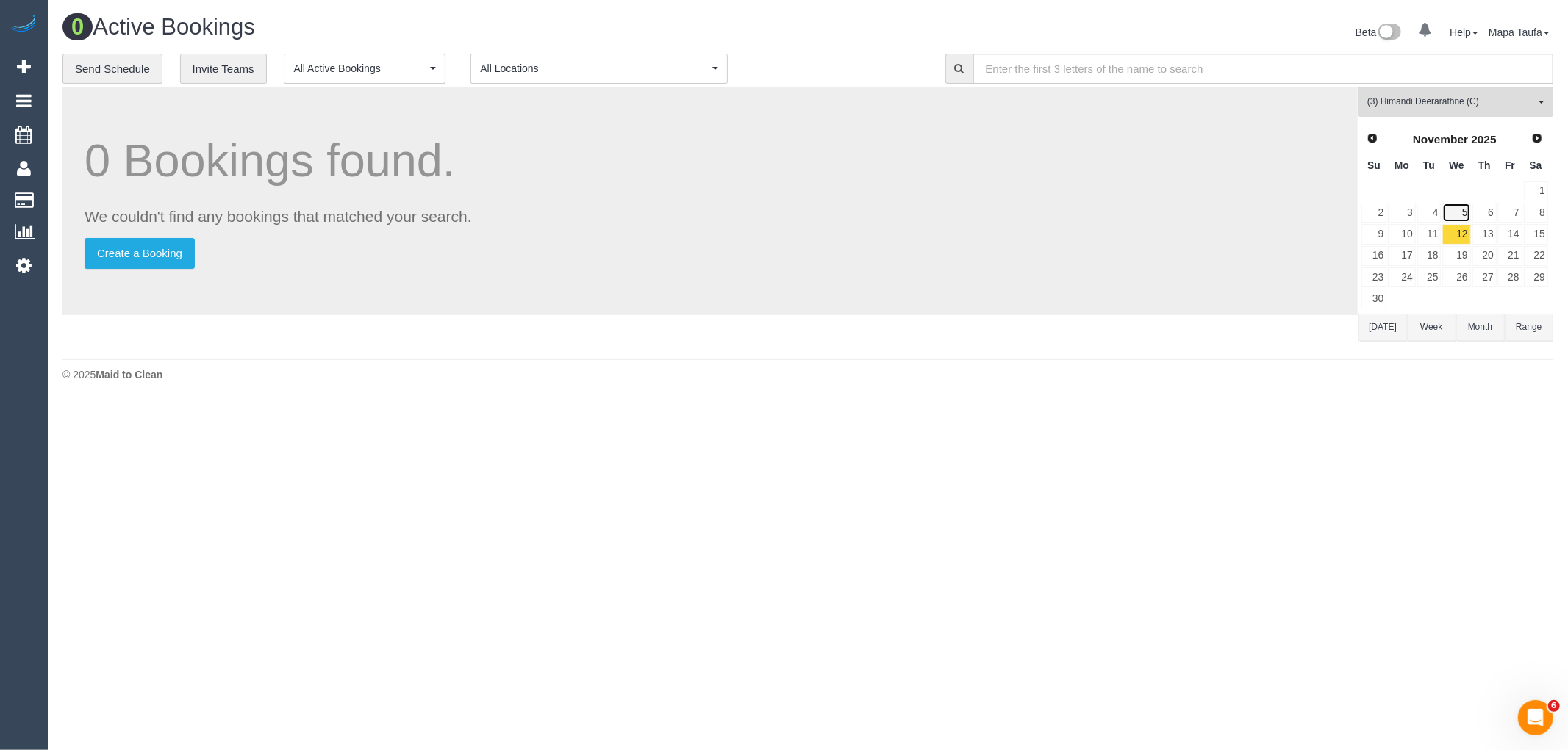
click at [1461, 210] on link "5" at bounding box center [1456, 213] width 28 height 19
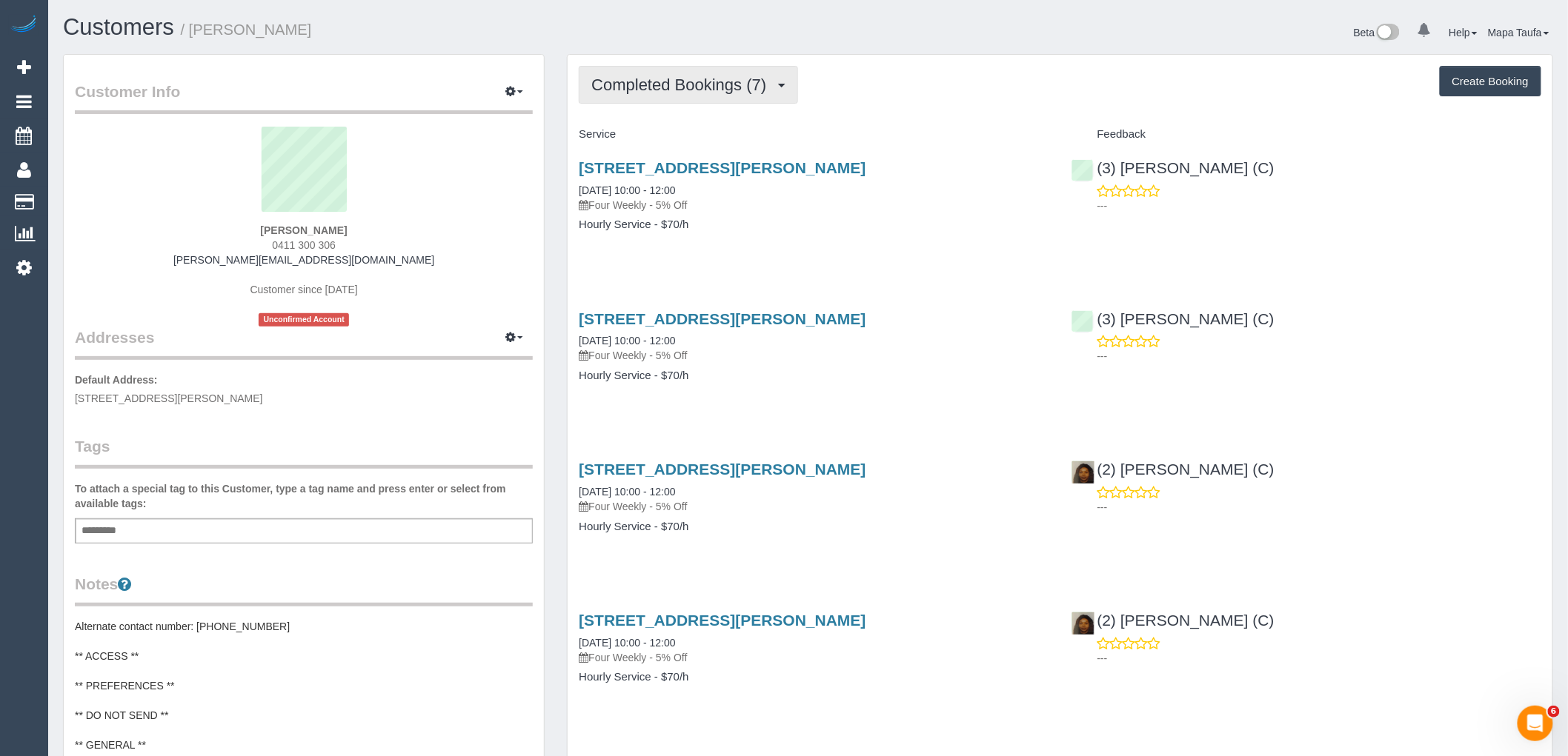
click at [646, 89] on span "Completed Bookings (7)" at bounding box center [682, 85] width 182 height 19
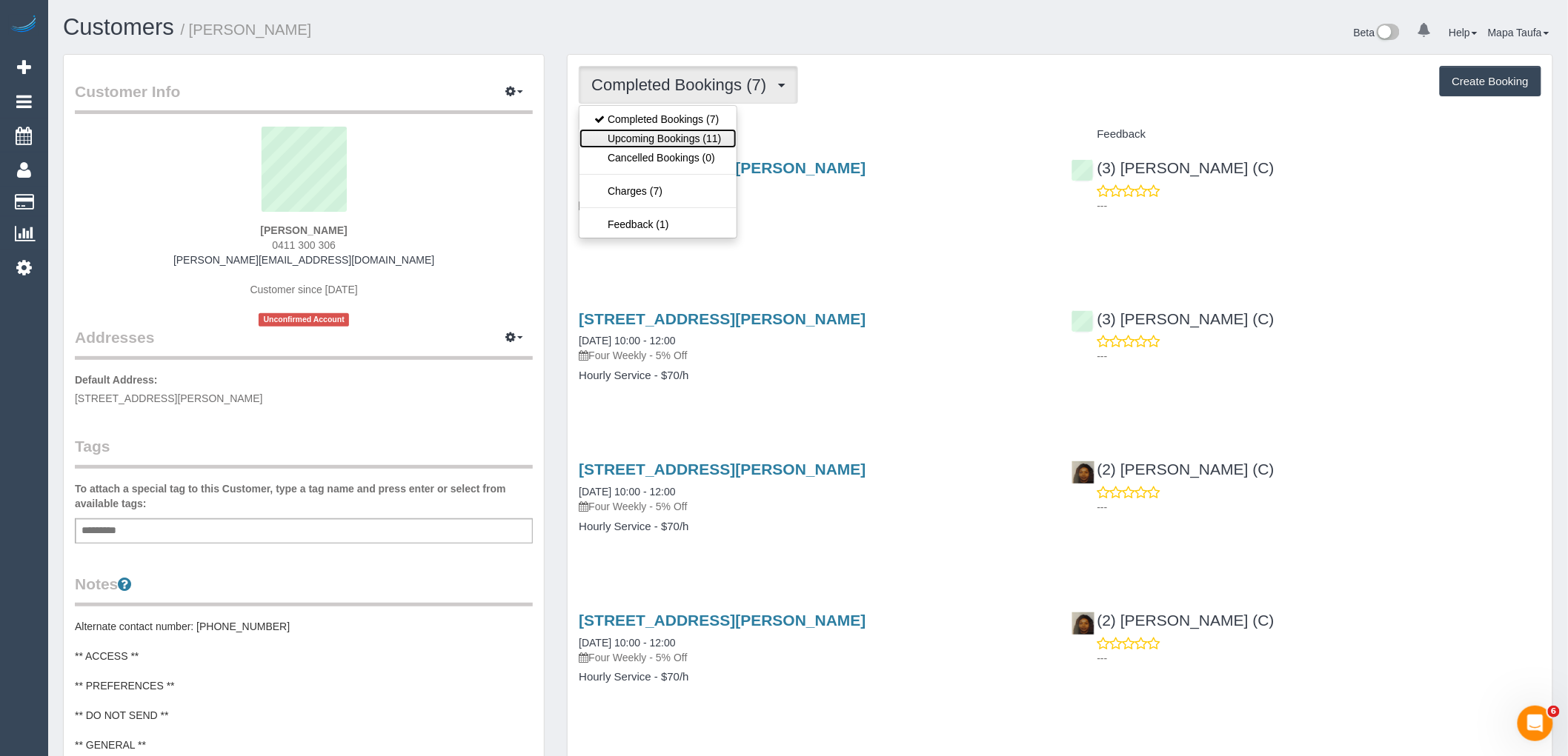
click at [662, 145] on link "Upcoming Bookings (11)" at bounding box center [657, 138] width 156 height 20
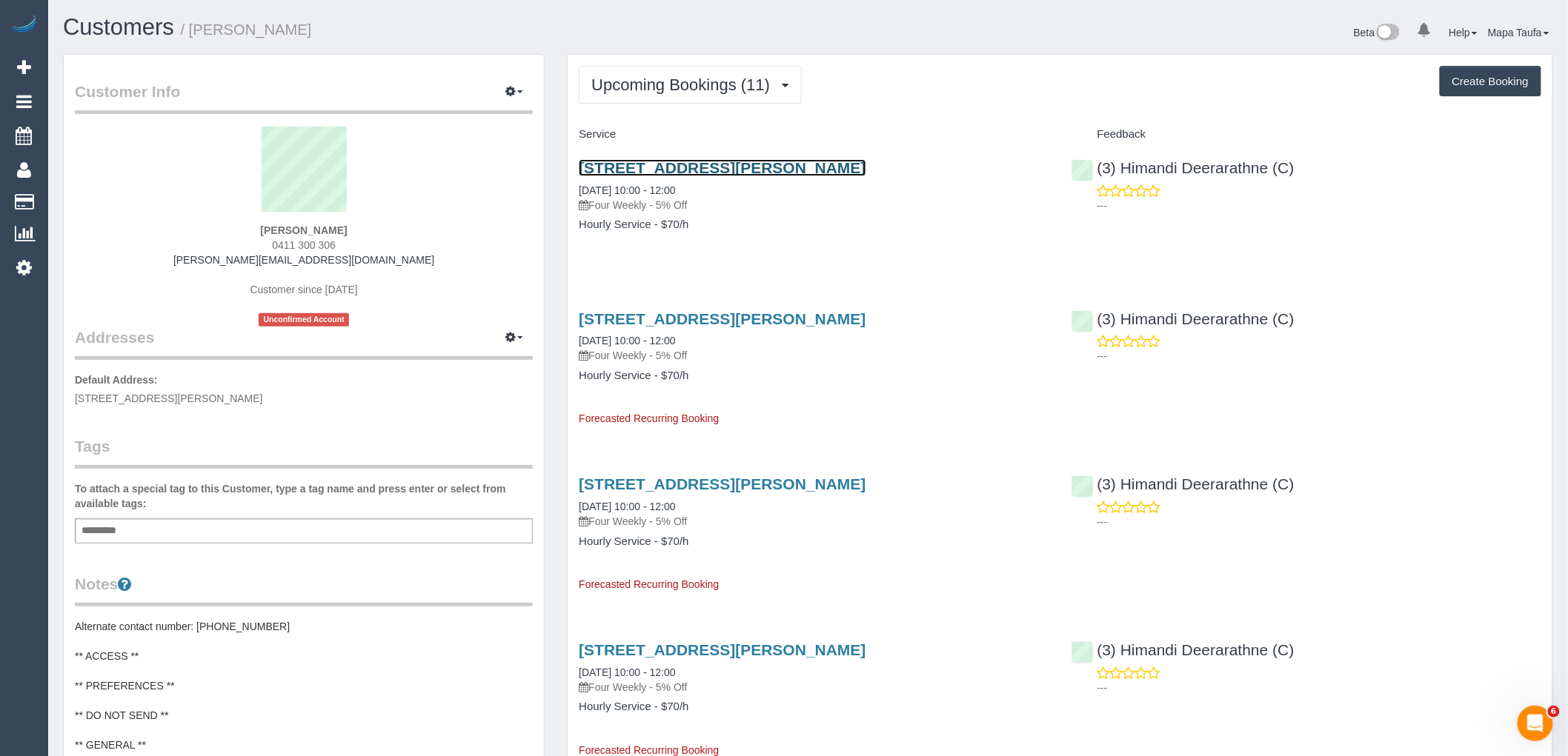
click at [673, 172] on link "[STREET_ADDRESS][PERSON_NAME]" at bounding box center [721, 167] width 287 height 17
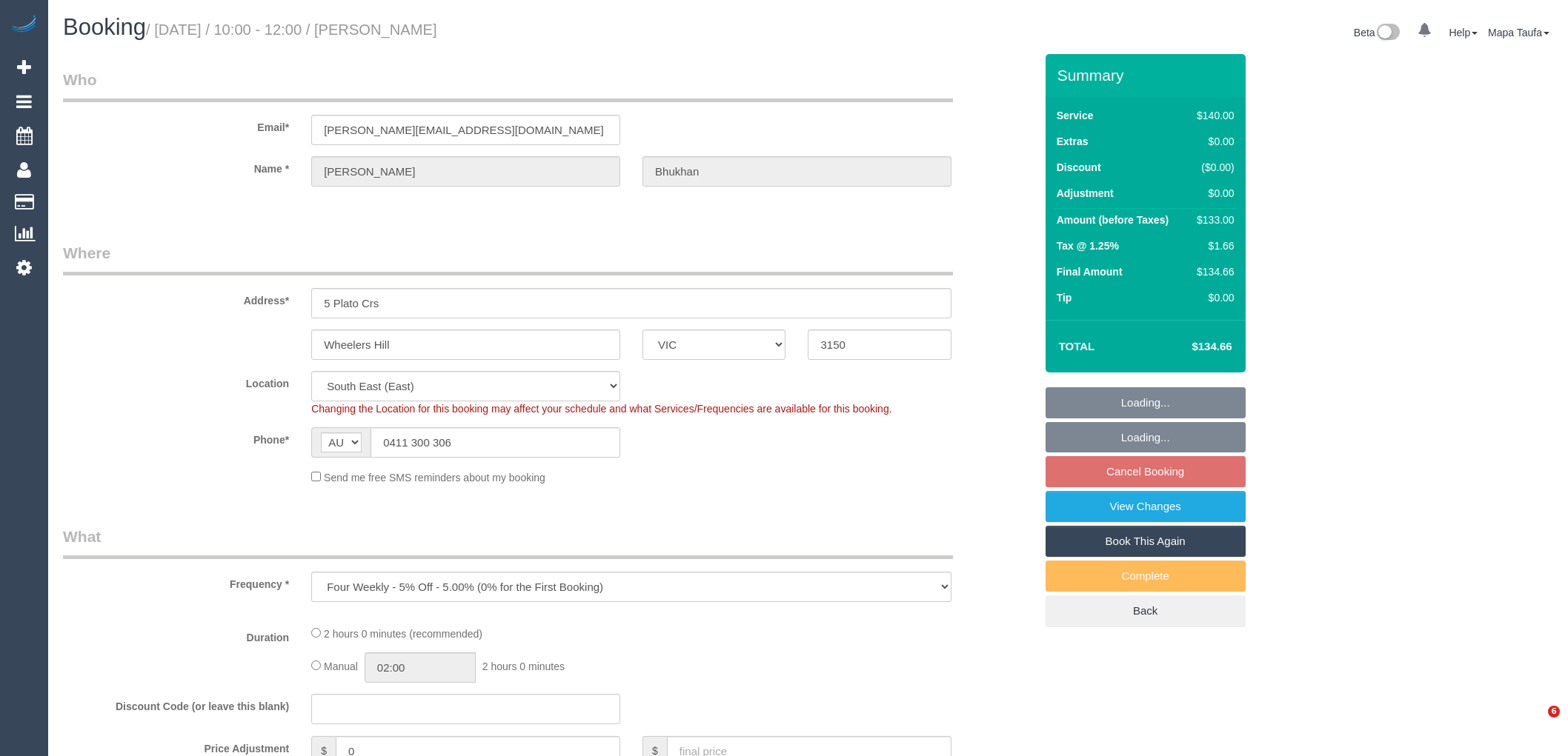
select select "VIC"
select select "string:stripe-pm_1RyOSO2GScqysDRVERiAuRoo"
select select "number:28"
select select "number:14"
select select "number:18"
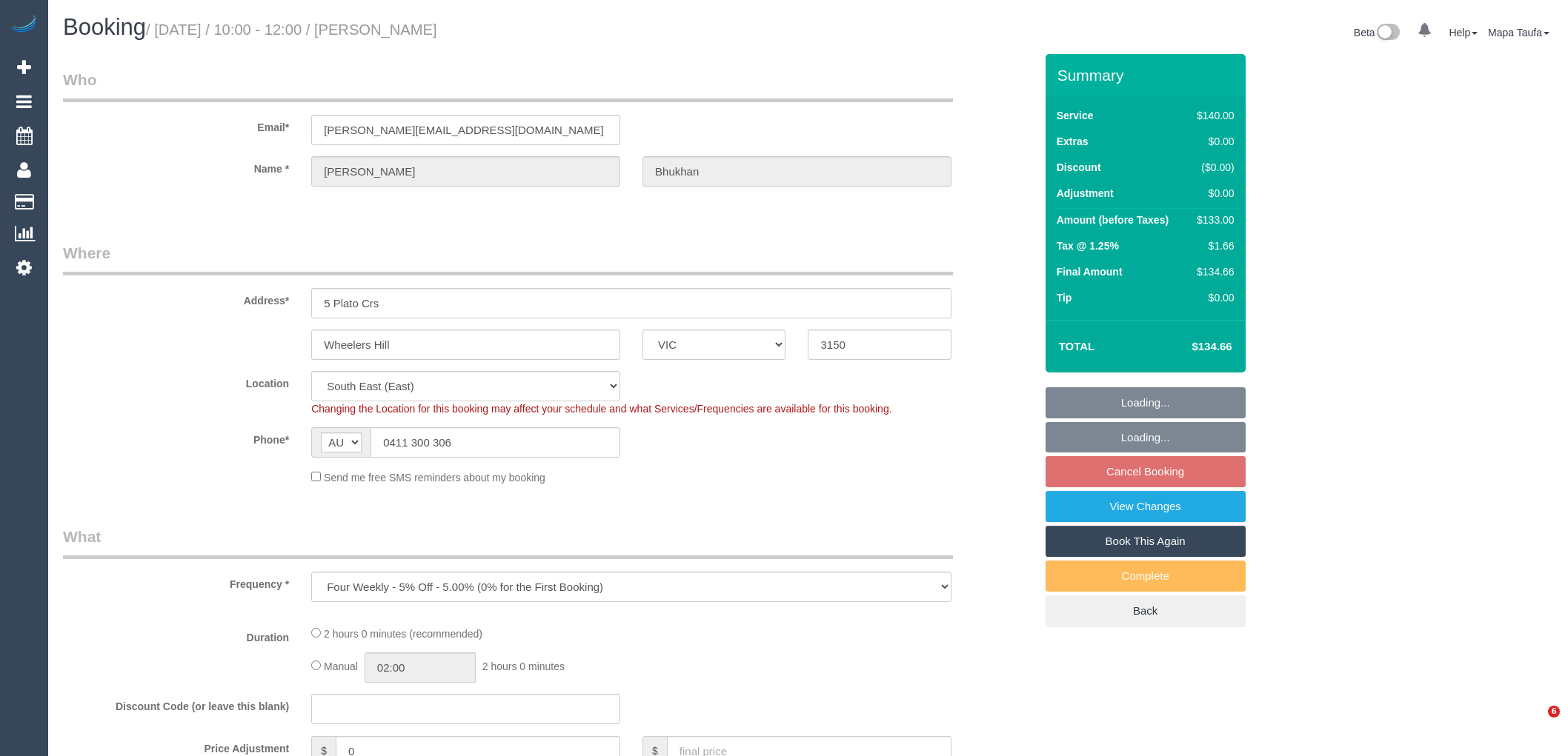
select select "number:23"
select select "number:34"
select select "number:12"
select select "object:862"
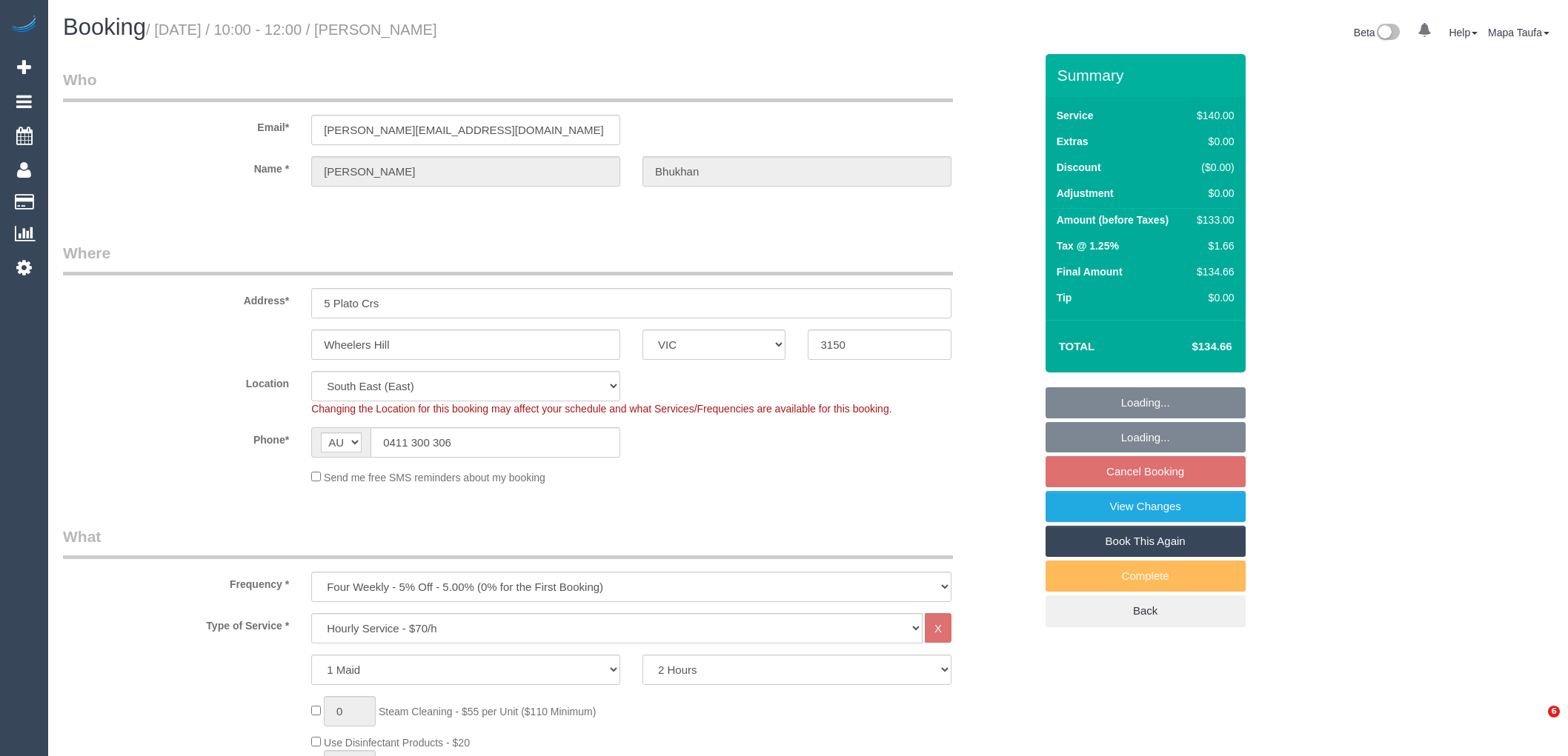
select select "spot3"
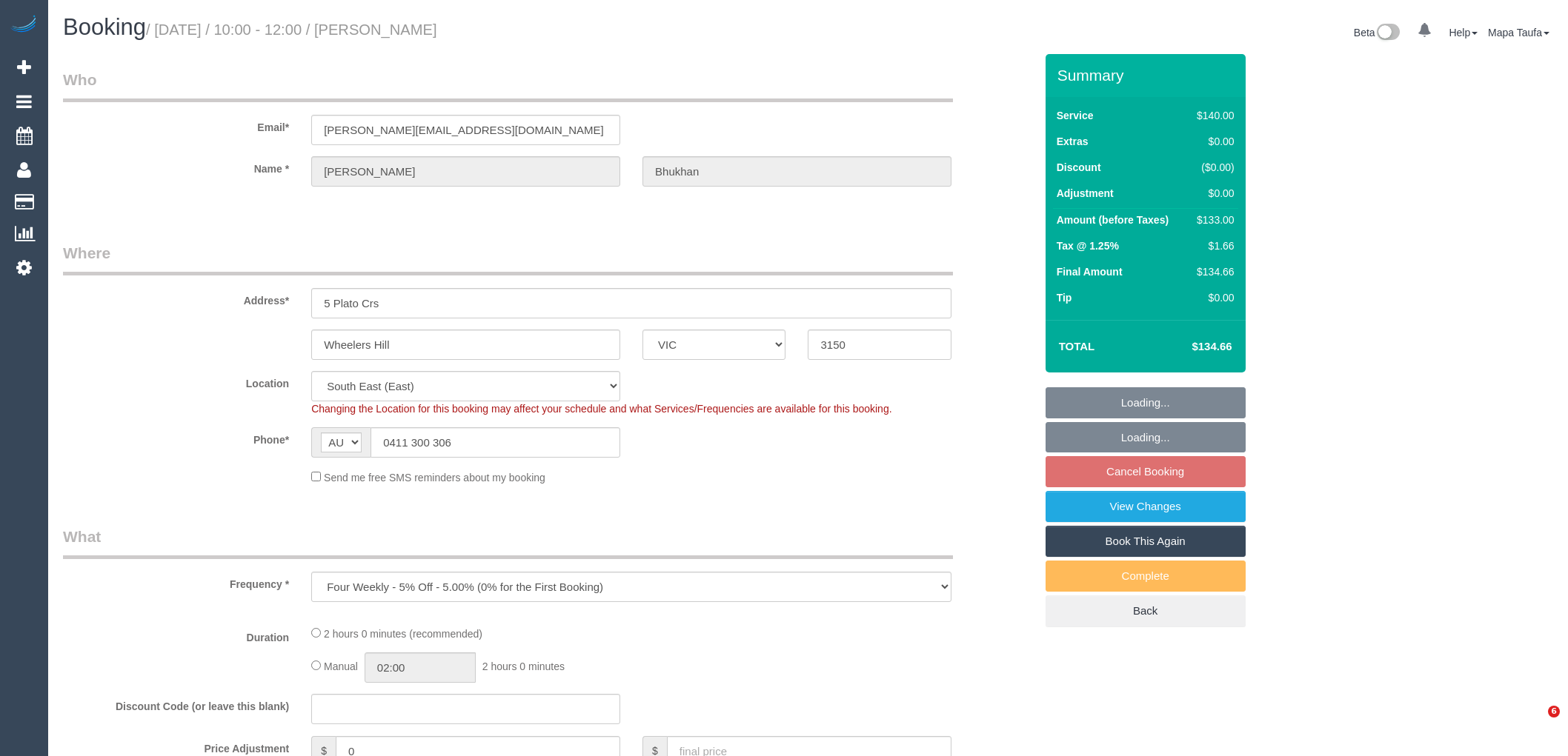
select select "VIC"
select select "string:stripe-pm_1RyOSO2GScqysDRVERiAuRoo"
select select "number:28"
select select "number:14"
select select "number:18"
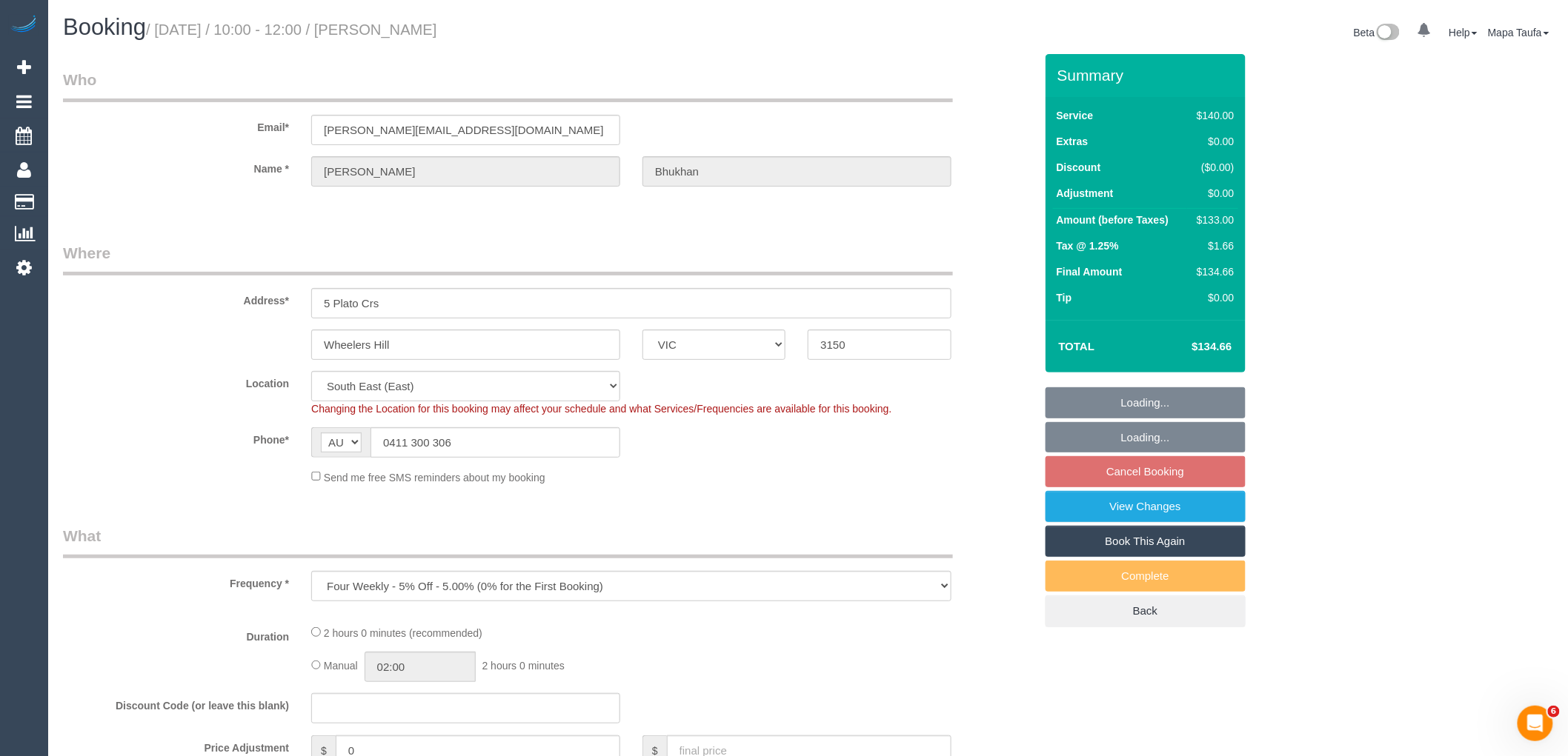
select select "number:23"
select select "number:34"
select select "number:12"
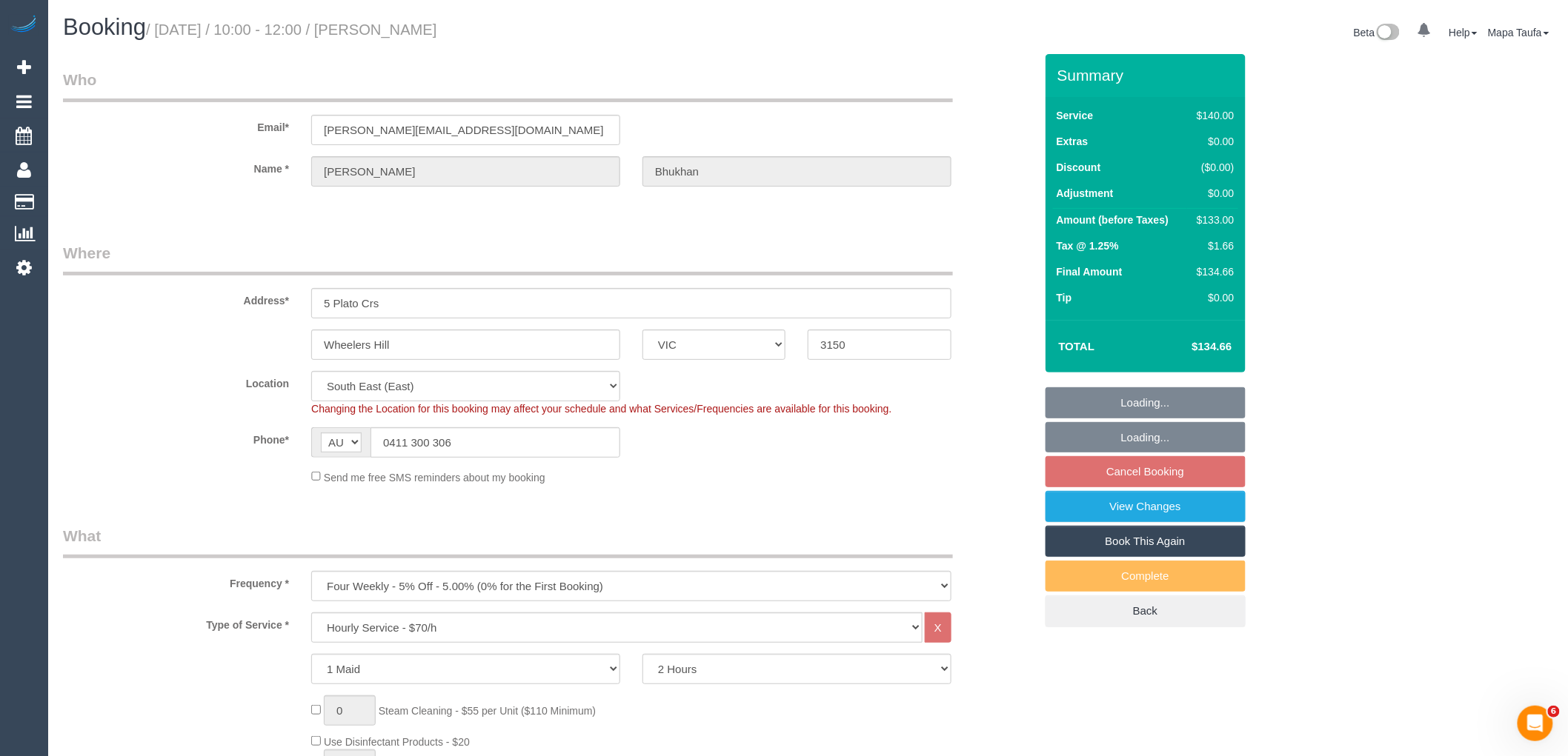
select select "object:1239"
select select "spot3"
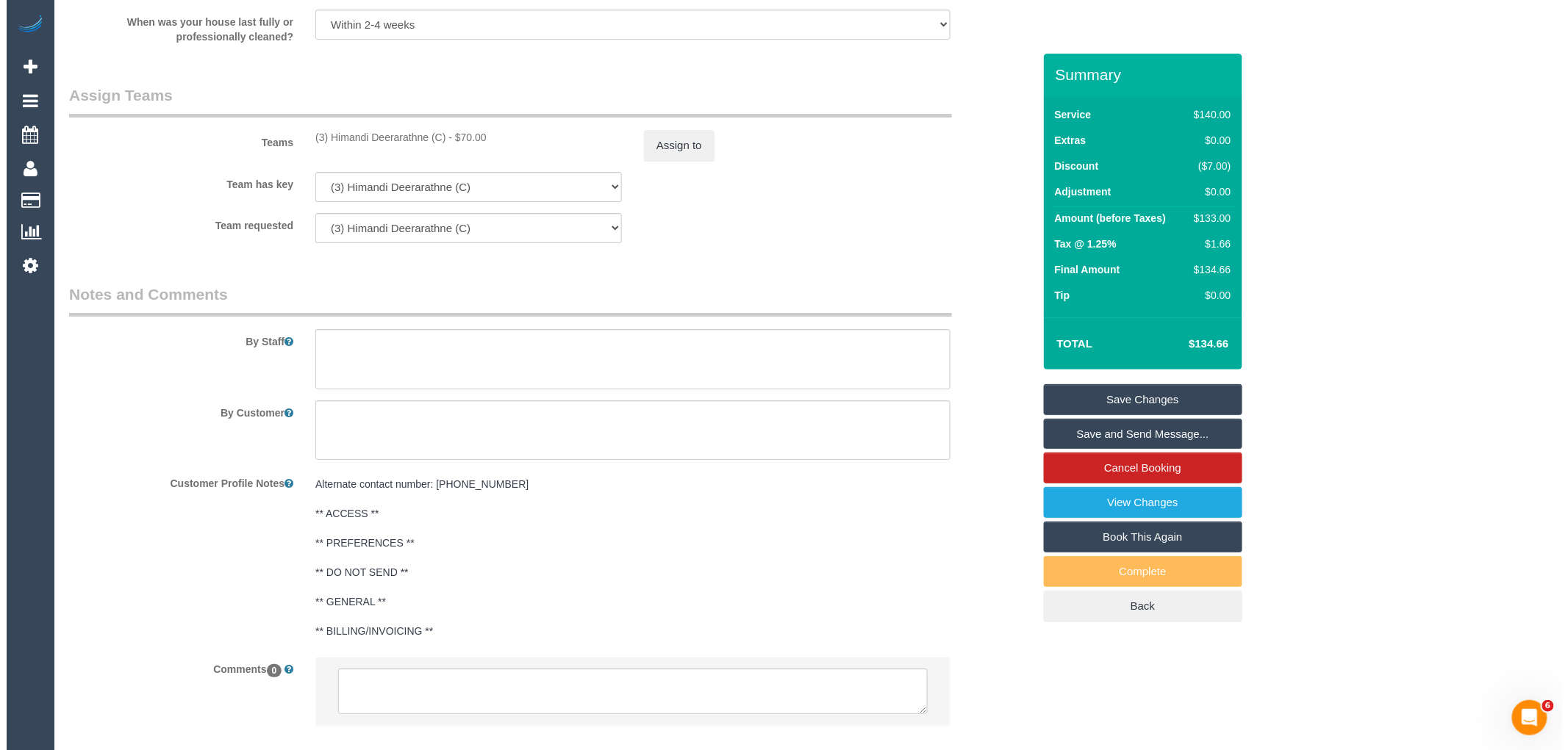
scroll to position [2162, 0]
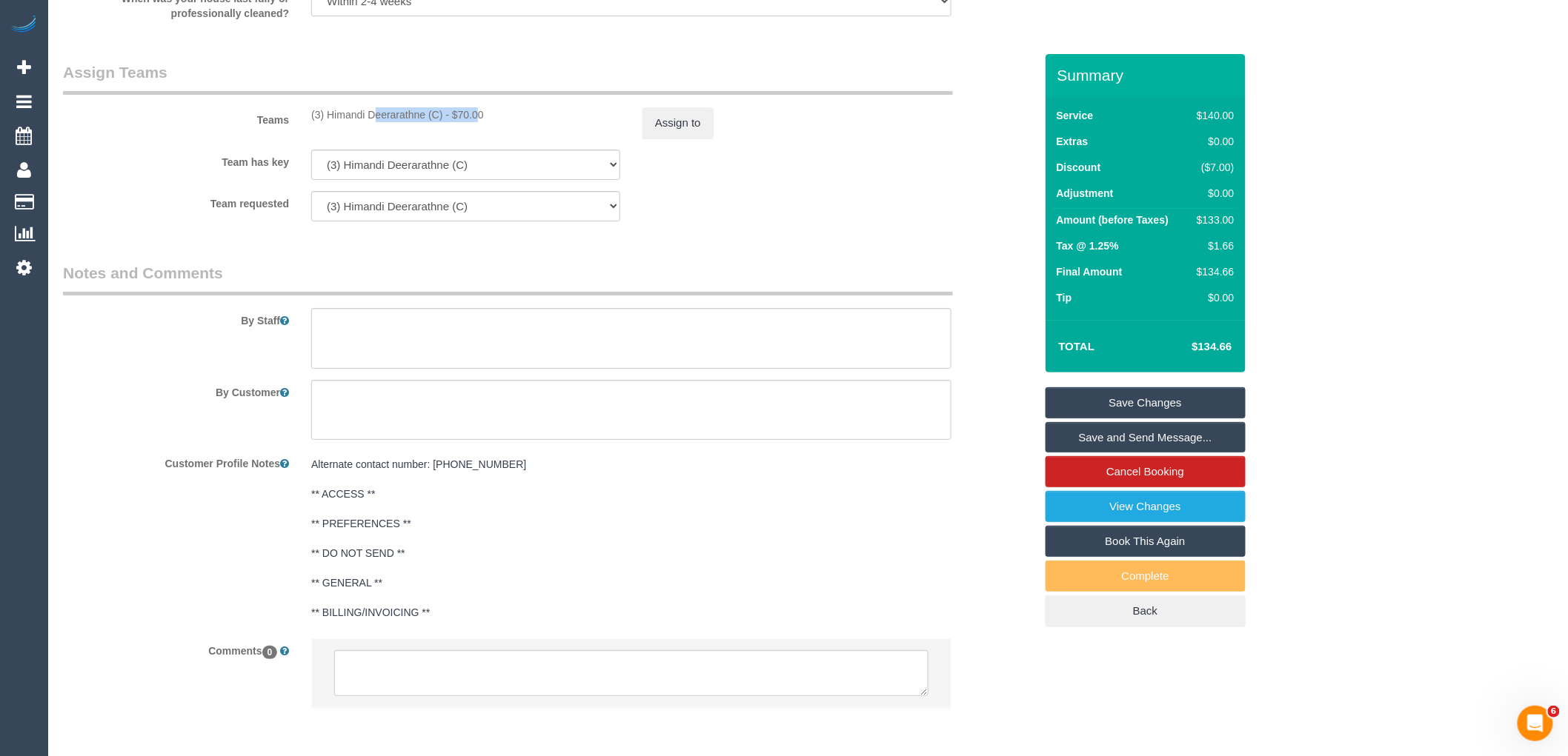
drag, startPoint x: 425, startPoint y: 126, endPoint x: 329, endPoint y: 127, distance: 96.0
click at [329, 122] on div "(3) Himandi Deerarathne (C) - $70.00" at bounding box center [466, 114] width 309 height 15
copy div "Himandi Deerarathne (C"
click at [682, 132] on button "Assign to" at bounding box center [679, 122] width 71 height 31
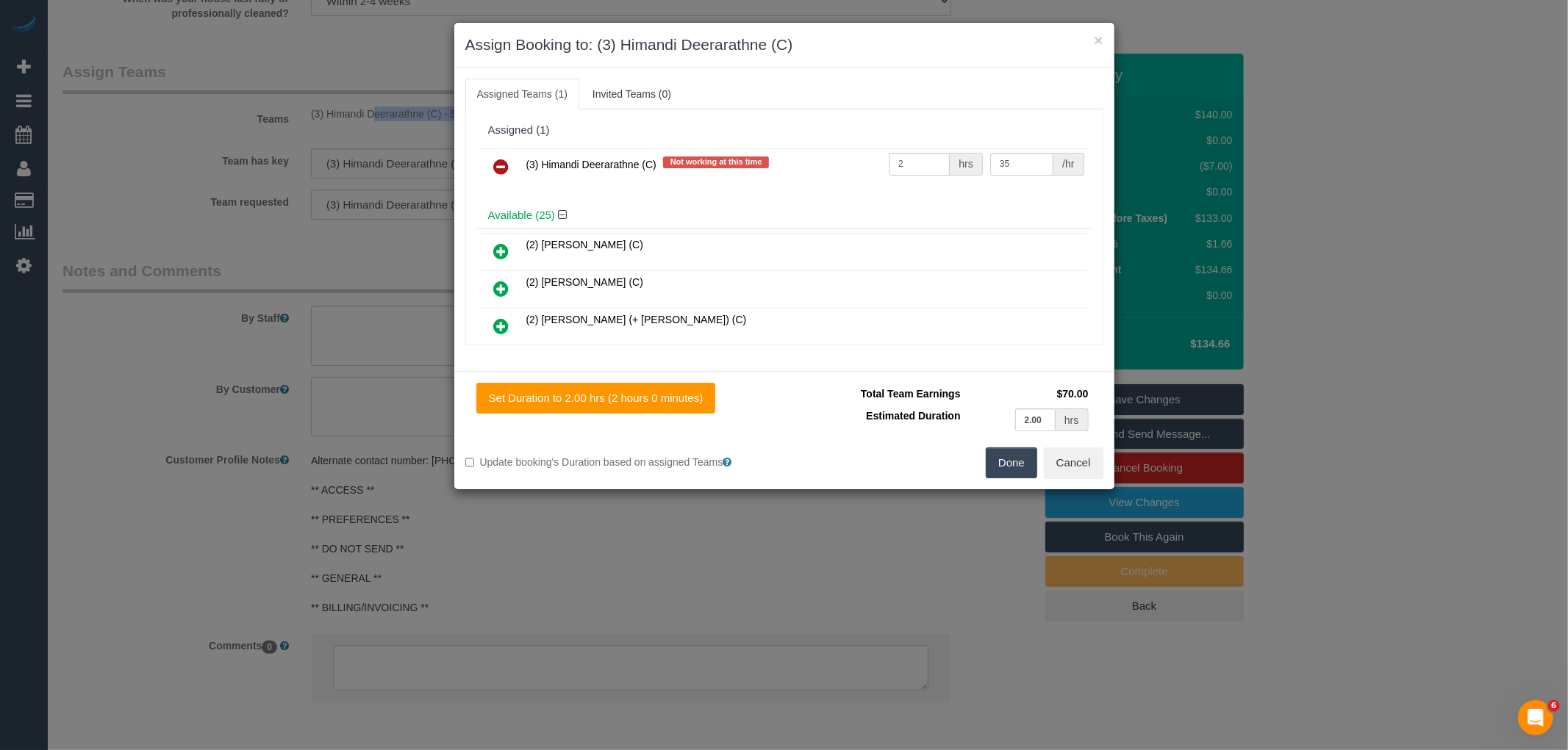
click at [506, 163] on icon at bounding box center [501, 166] width 15 height 18
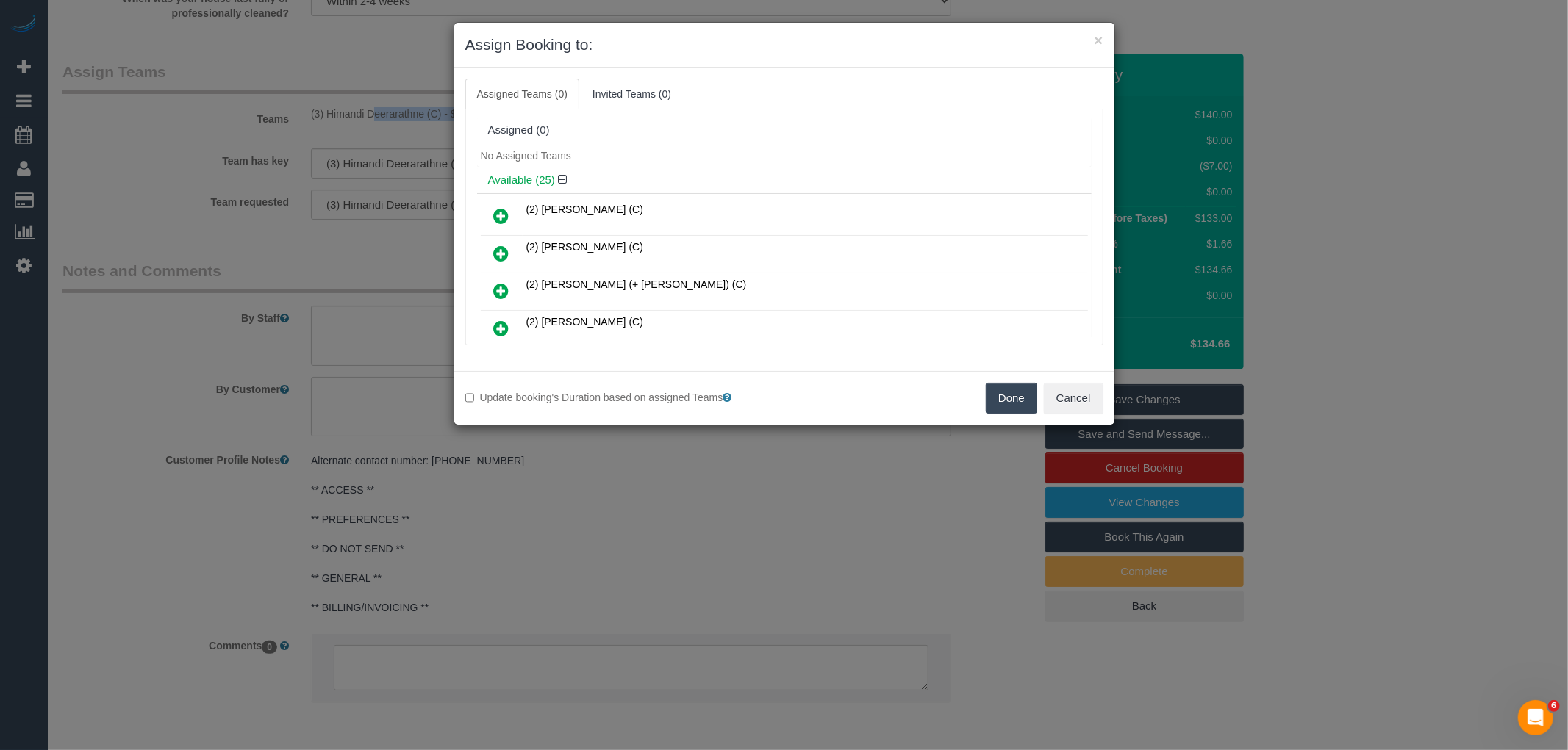
click at [997, 394] on button "Done" at bounding box center [1012, 398] width 51 height 31
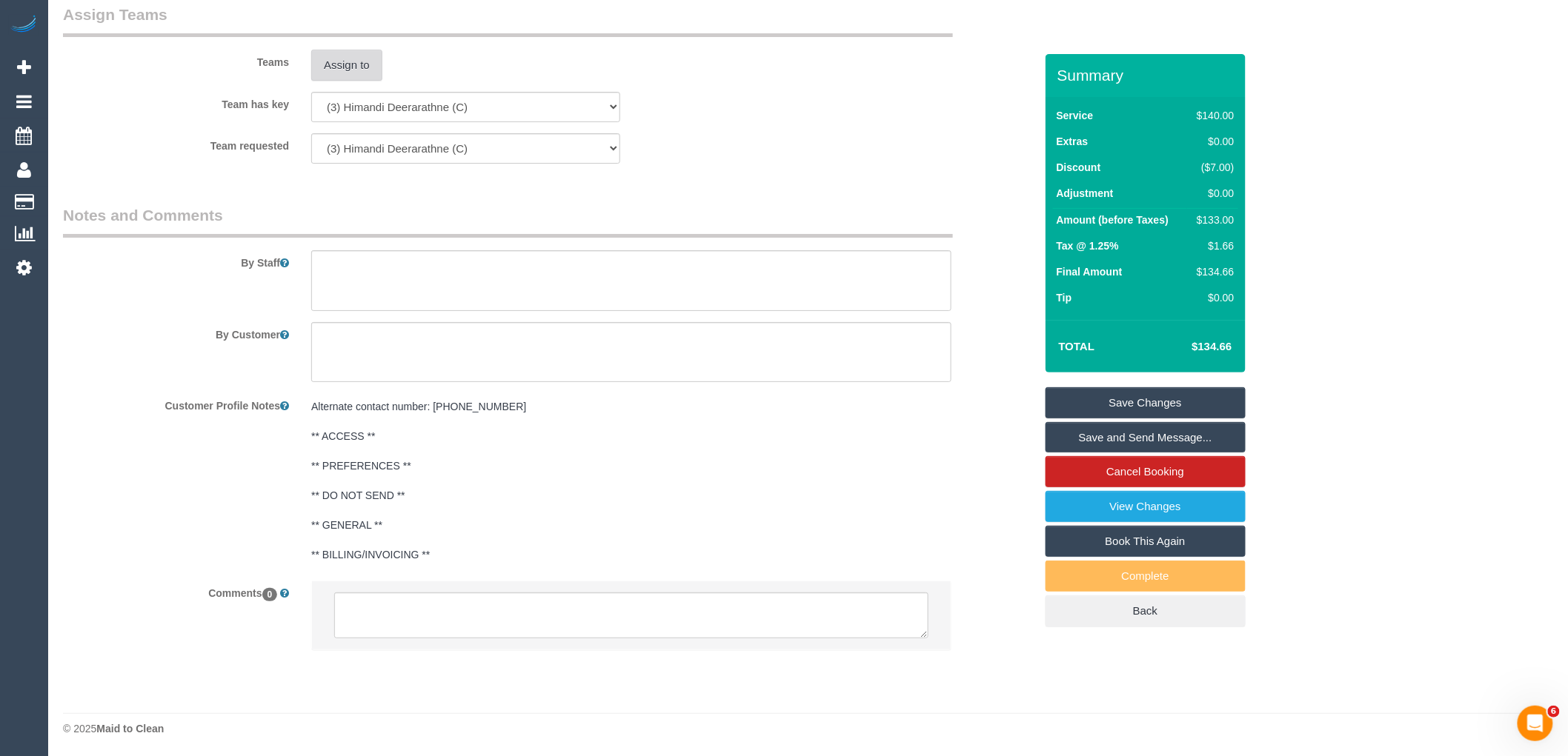
scroll to position [2255, 0]
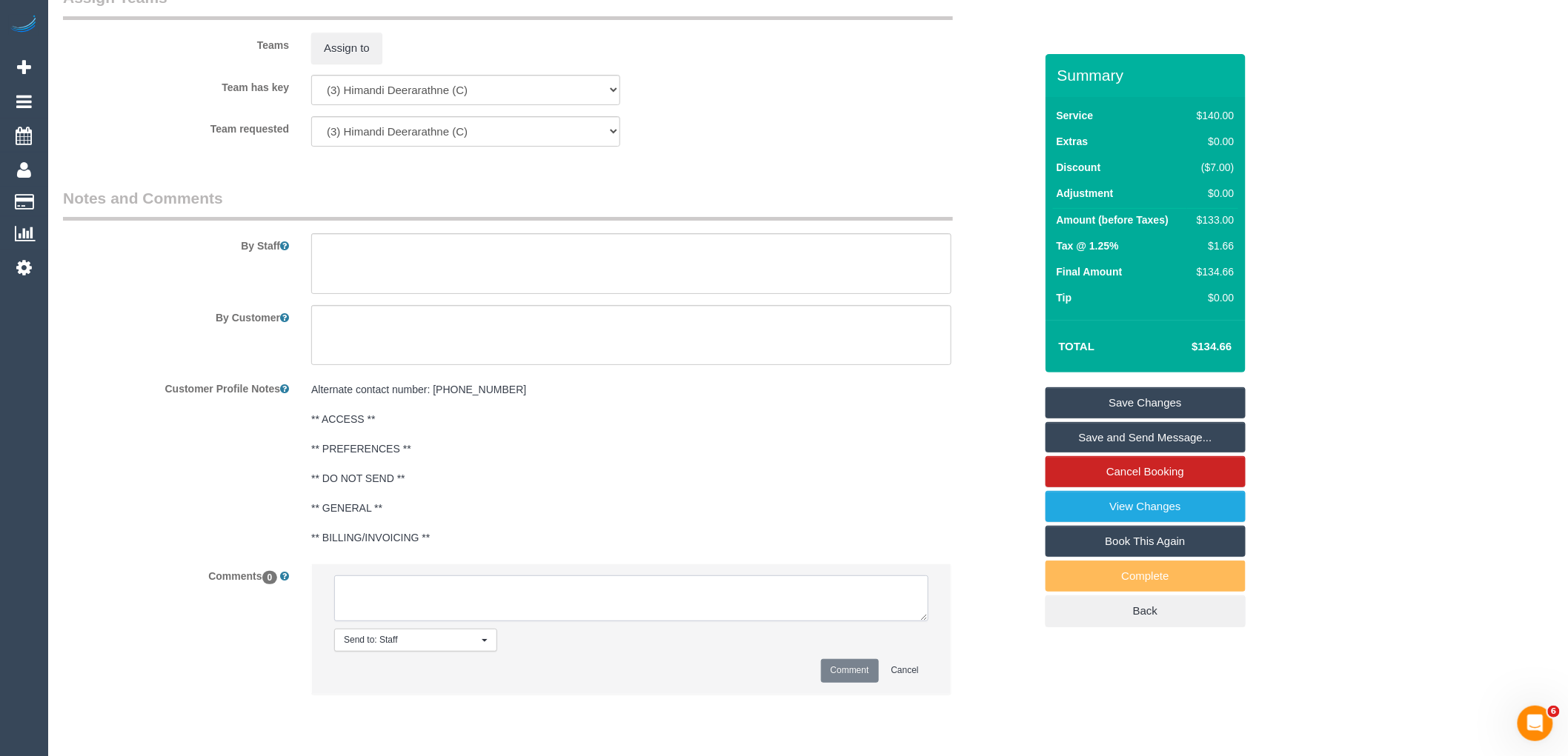
click at [494, 618] on textarea at bounding box center [631, 598] width 595 height 46
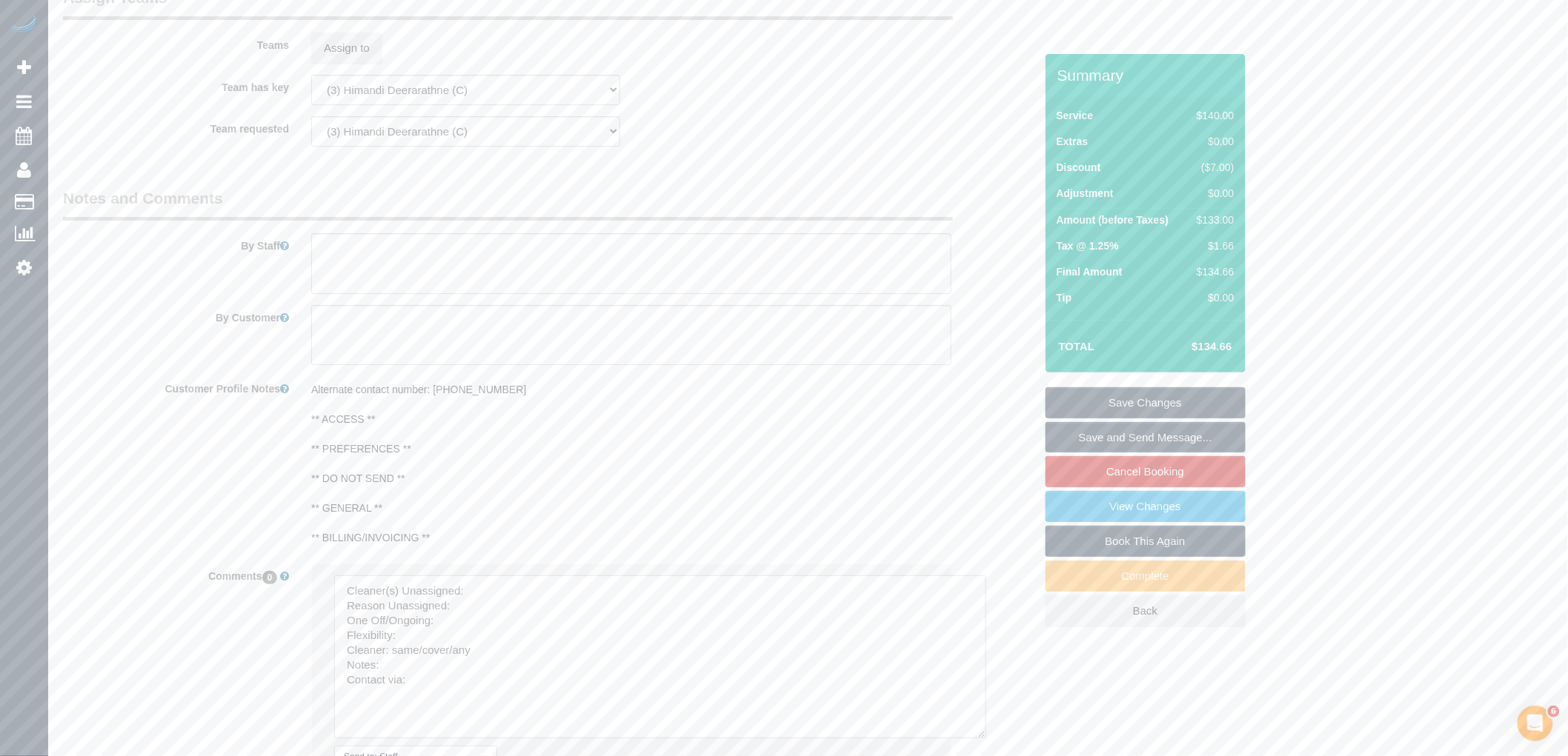
drag, startPoint x: 928, startPoint y: 654, endPoint x: 931, endPoint y: 741, distance: 87.1
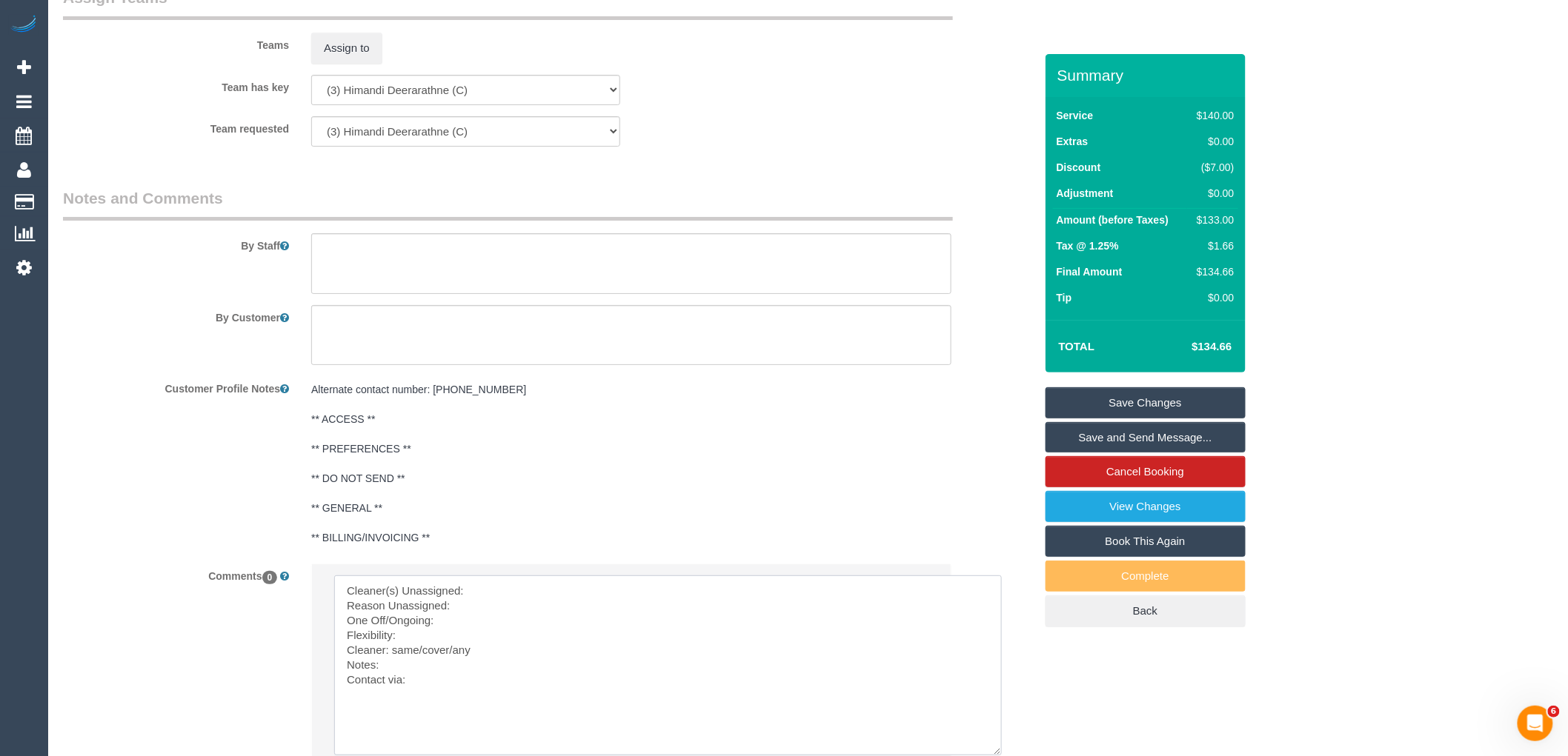
drag, startPoint x: 469, startPoint y: 723, endPoint x: 193, endPoint y: 582, distance: 309.9
click at [213, 603] on div "Comments 0 Send to: Staff Nothing selected Send to: Staff Send to: Customer Sen…" at bounding box center [548, 703] width 994 height 279
drag, startPoint x: 625, startPoint y: 605, endPoint x: 371, endPoint y: 596, distance: 254.2
click at [371, 596] on textarea at bounding box center [668, 666] width 668 height 180
paste textarea "Himandi Deerarathne (C"
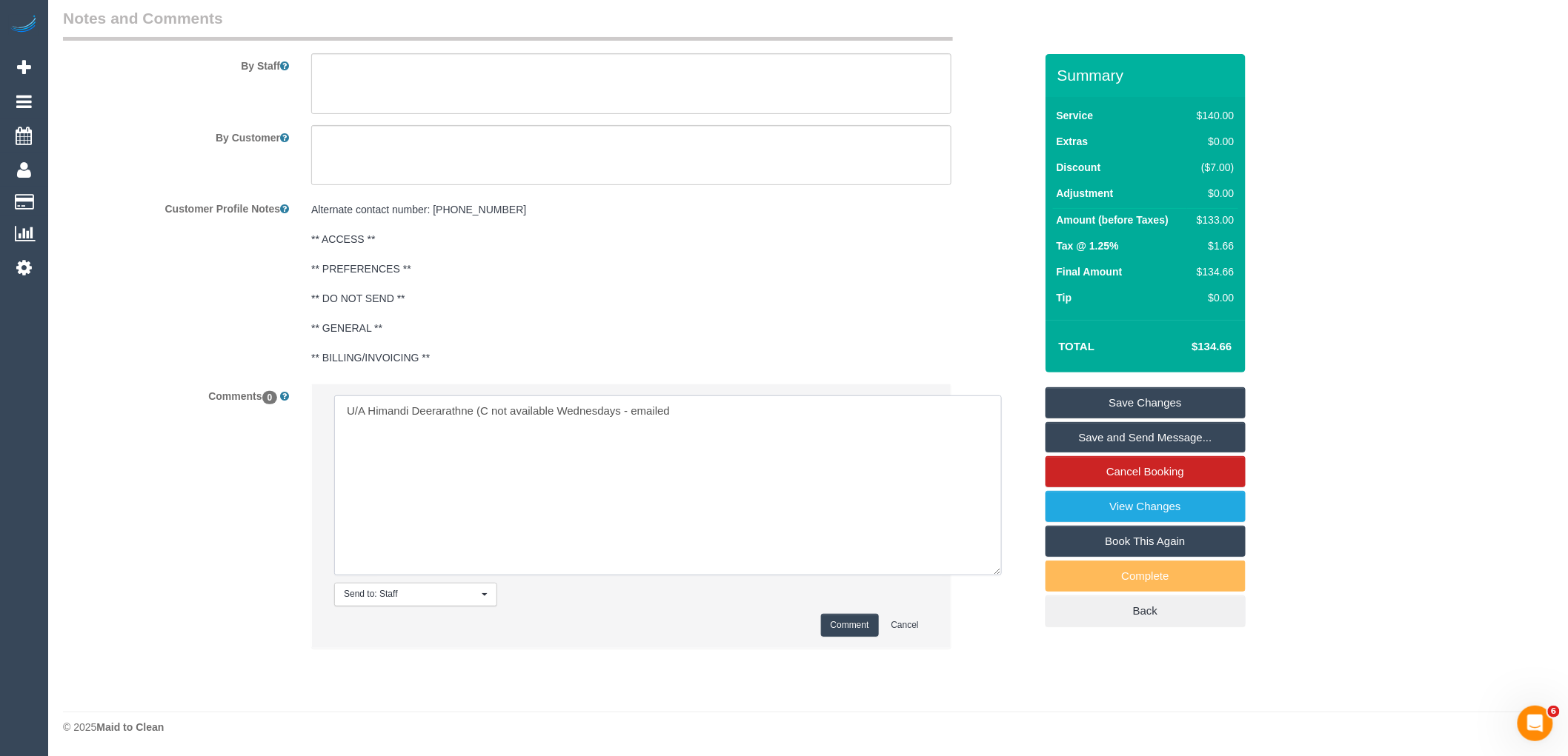
scroll to position [2449, 0]
type textarea "U/A Himandi Deerarathne (C not available Wednesdays - emailed"
click at [856, 621] on button "Comment" at bounding box center [850, 626] width 58 height 23
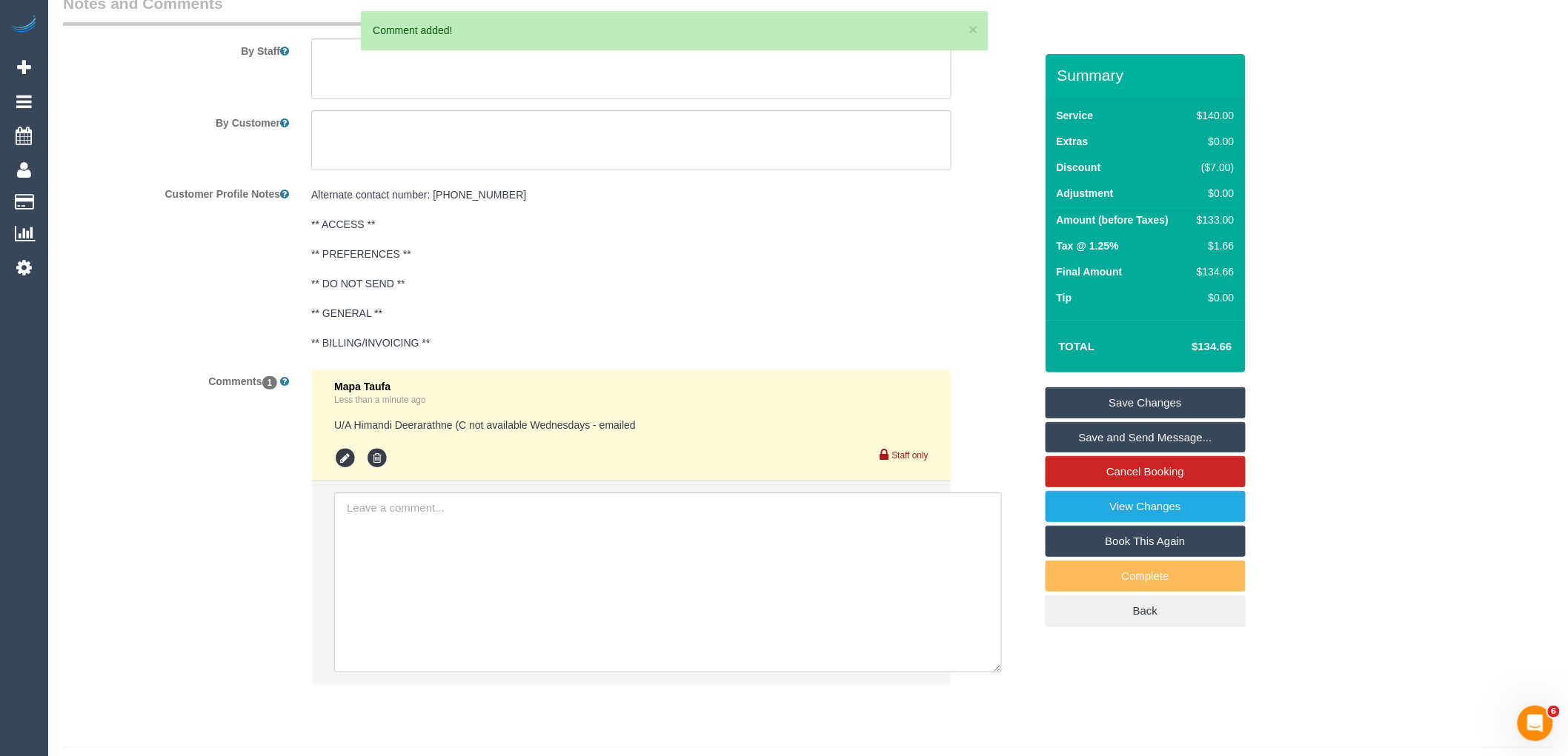
scroll to position [2038, 0]
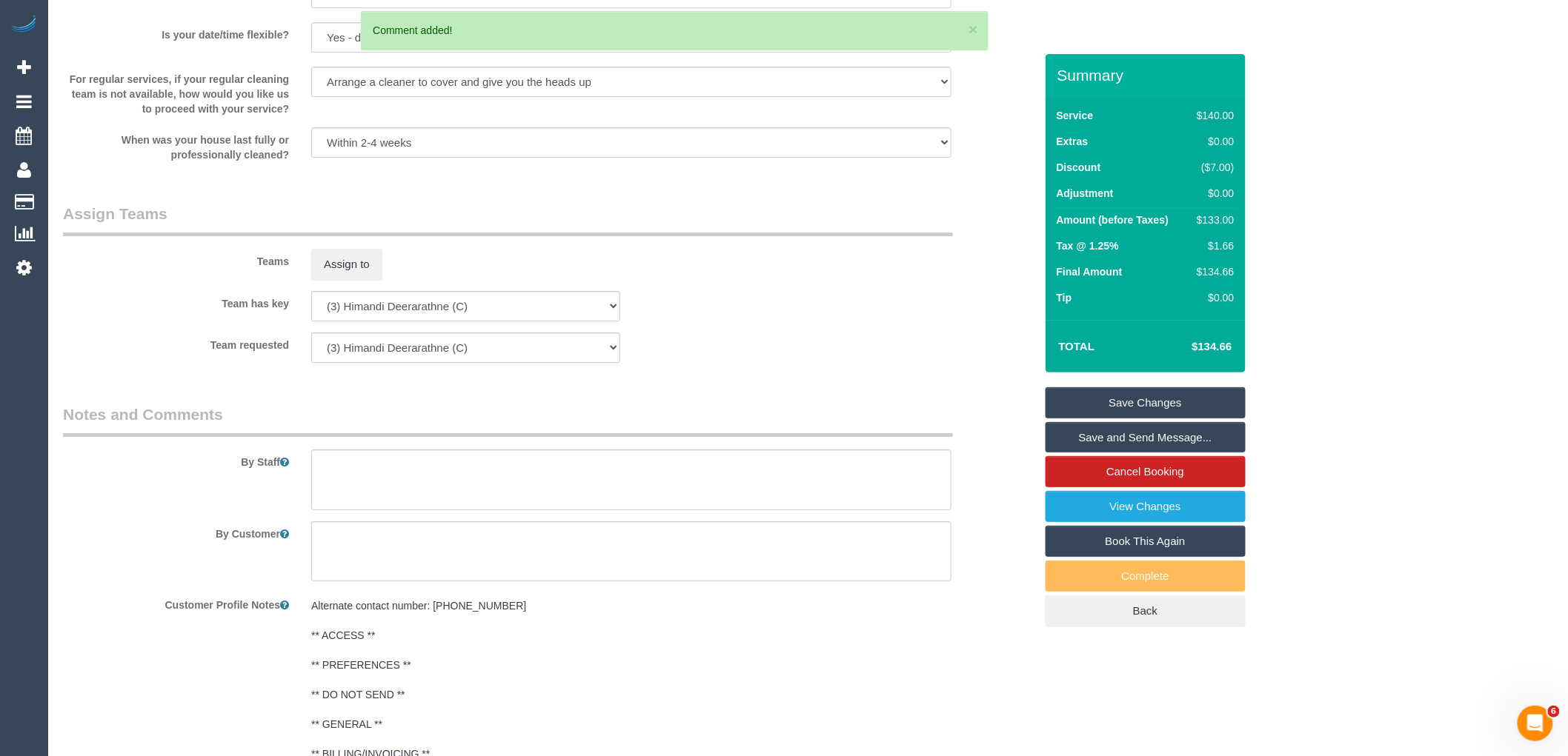
click at [1208, 401] on link "Save Changes" at bounding box center [1146, 403] width 200 height 31
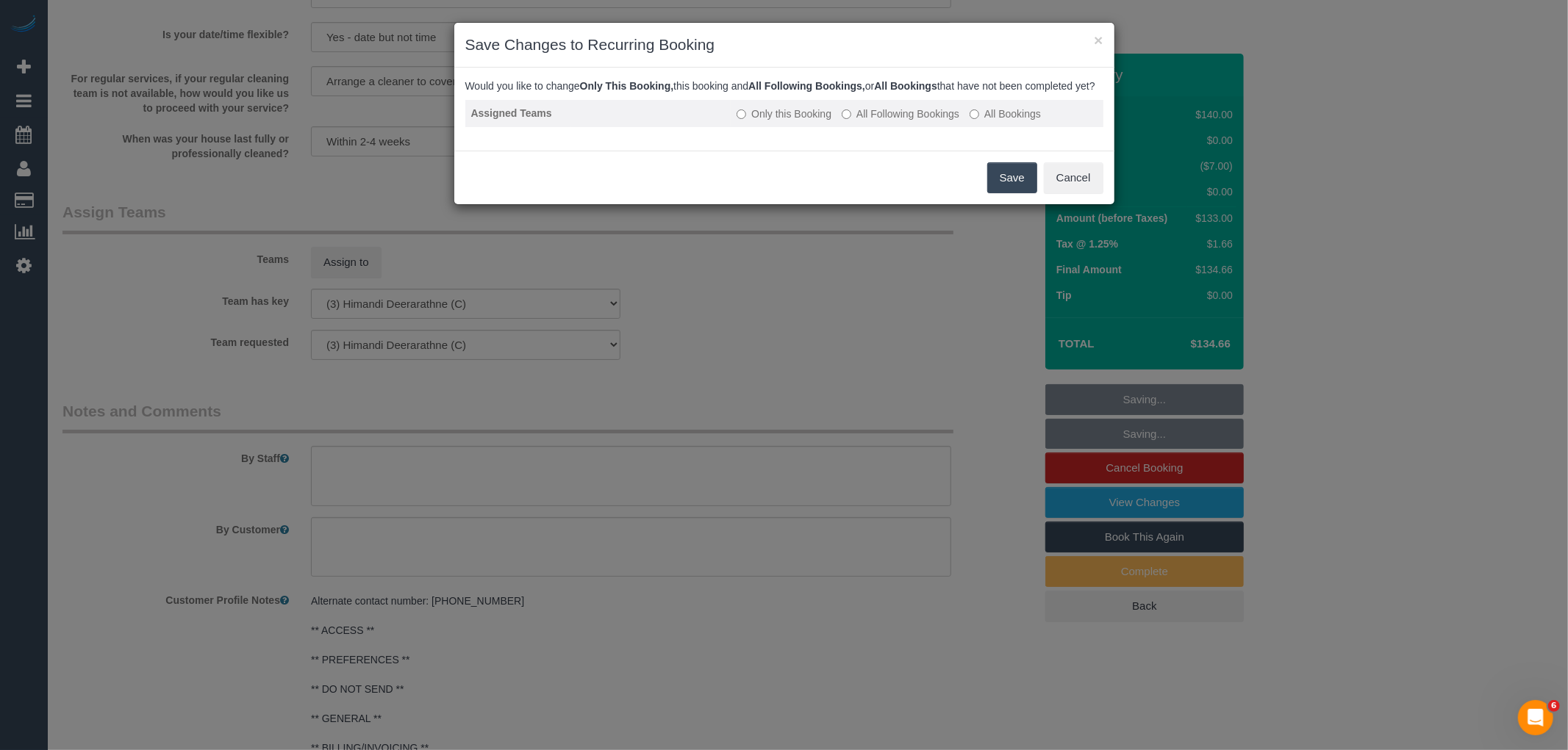
click at [897, 128] on td "Only this Booking All Following Bookings All Bookings" at bounding box center [917, 113] width 372 height 27
click at [895, 121] on label "All Following Bookings" at bounding box center [900, 113] width 118 height 15
click at [1001, 186] on button "Save" at bounding box center [1013, 177] width 50 height 31
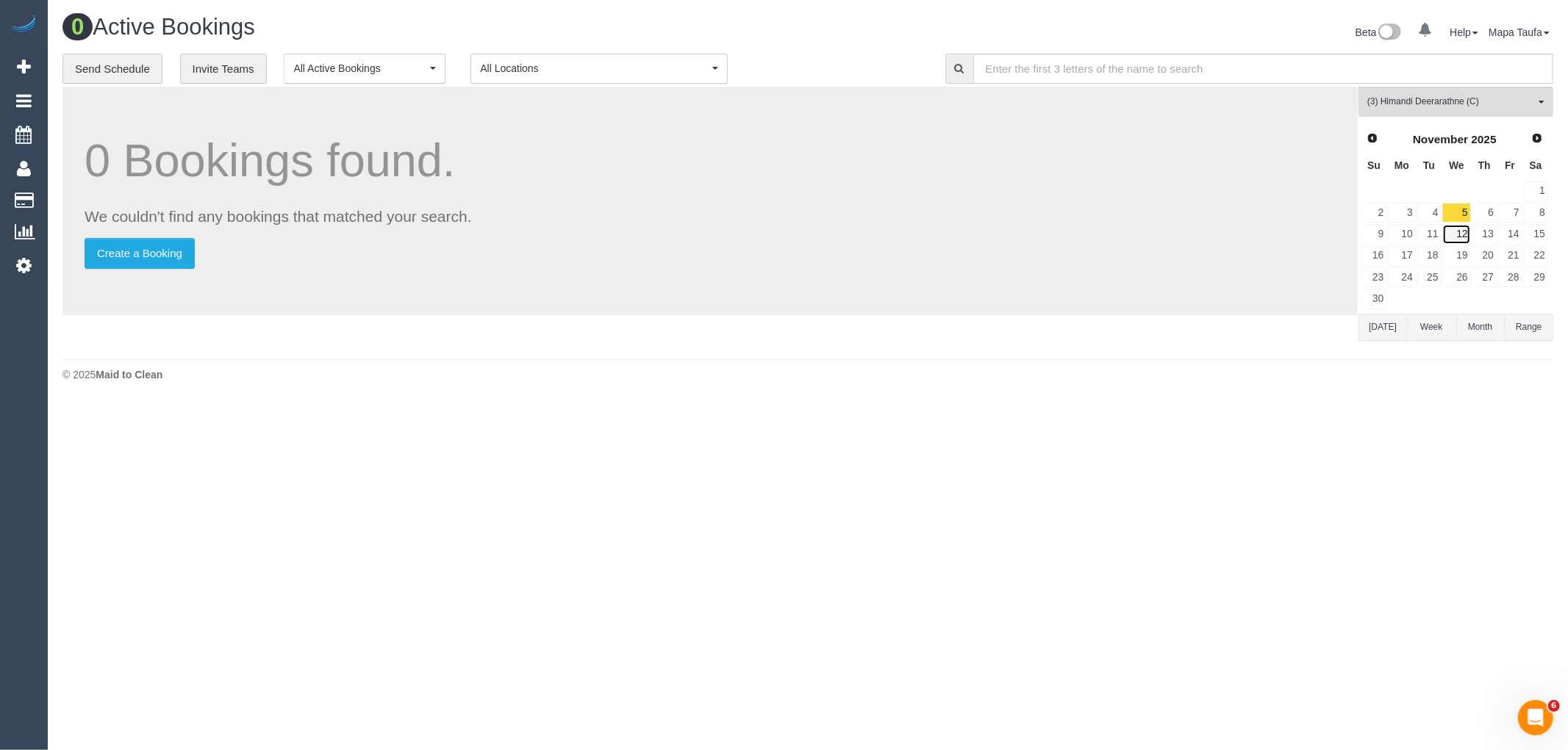
click at [1464, 239] on link "12" at bounding box center [1456, 234] width 28 height 19
click at [1464, 254] on link "19" at bounding box center [1456, 256] width 28 height 19
click at [1463, 275] on link "26" at bounding box center [1456, 277] width 28 height 19
click at [1547, 144] on link "Next" at bounding box center [1537, 138] width 20 height 20
click at [1460, 189] on link "3" at bounding box center [1456, 191] width 28 height 19
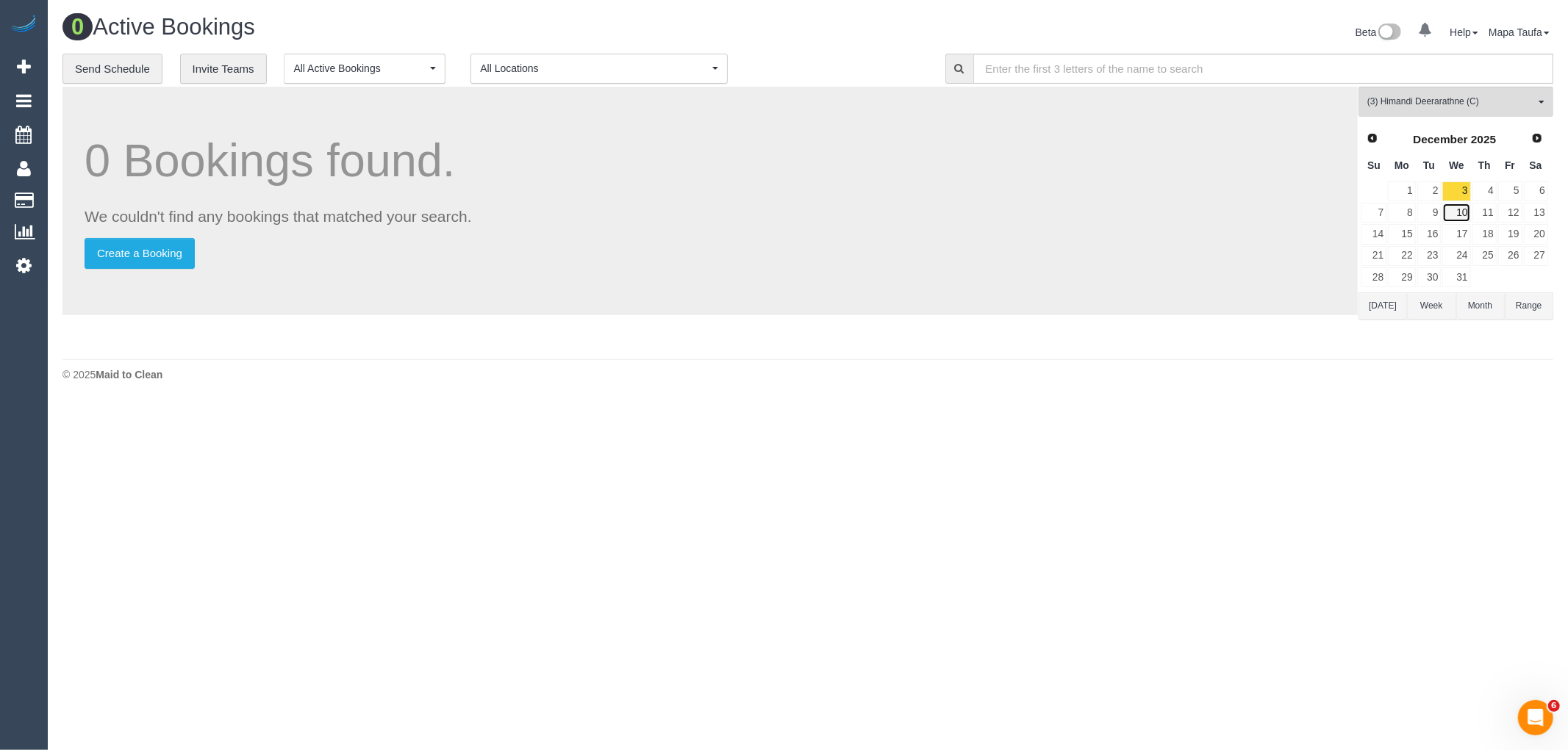
click at [1464, 214] on link "10" at bounding box center [1456, 213] width 28 height 19
click at [1462, 238] on link "17" at bounding box center [1456, 234] width 28 height 19
click at [1460, 258] on link "24" at bounding box center [1456, 256] width 28 height 19
click at [1463, 278] on link "31" at bounding box center [1456, 277] width 28 height 19
click at [1535, 143] on span "Next" at bounding box center [1538, 137] width 12 height 12
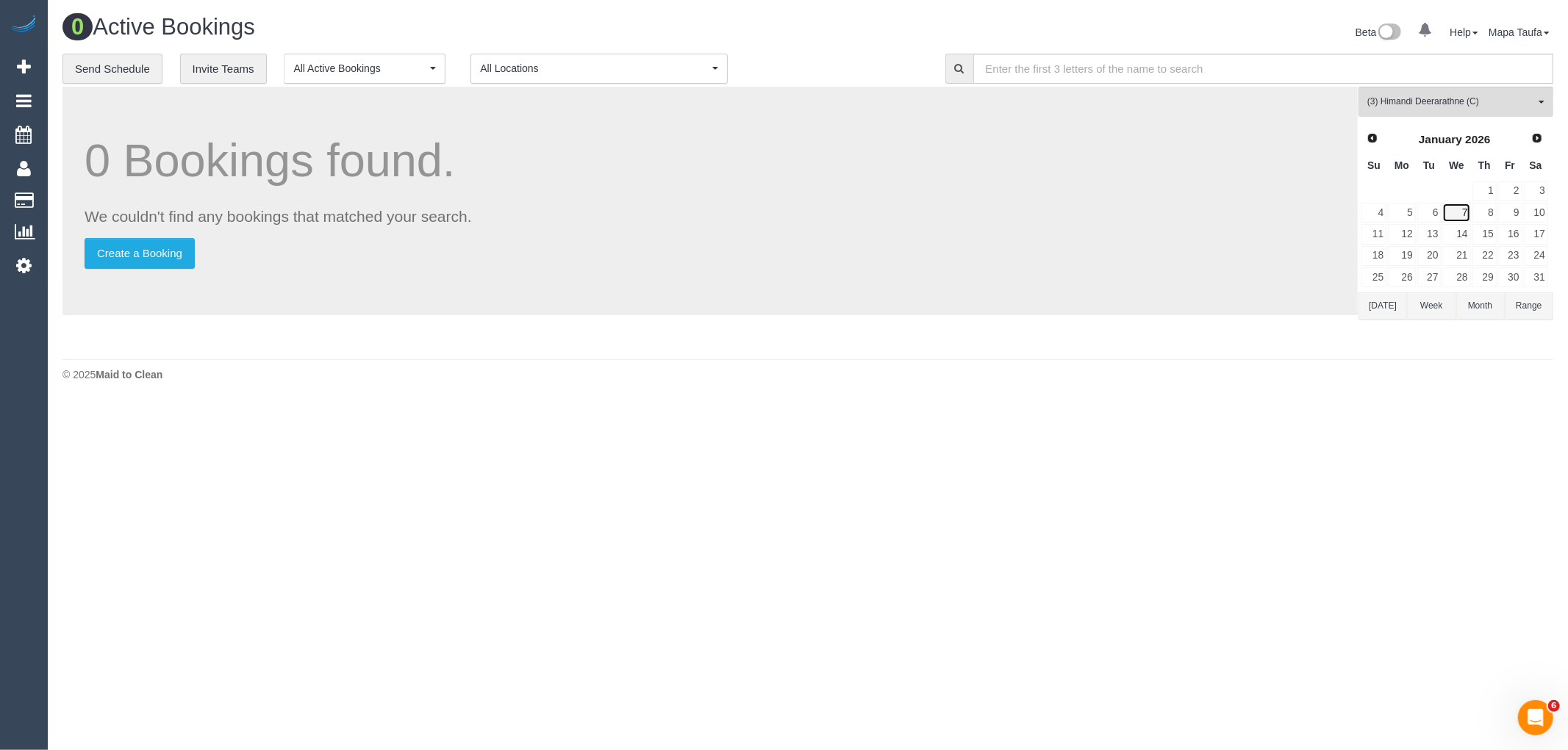
click at [1460, 210] on link "7" at bounding box center [1456, 213] width 28 height 19
click at [1466, 233] on link "14" at bounding box center [1456, 234] width 28 height 19
click at [1378, 306] on button "[DATE]" at bounding box center [1383, 305] width 49 height 27
click at [1457, 236] on link "15" at bounding box center [1456, 234] width 28 height 19
click at [1459, 252] on link "22" at bounding box center [1456, 256] width 28 height 19
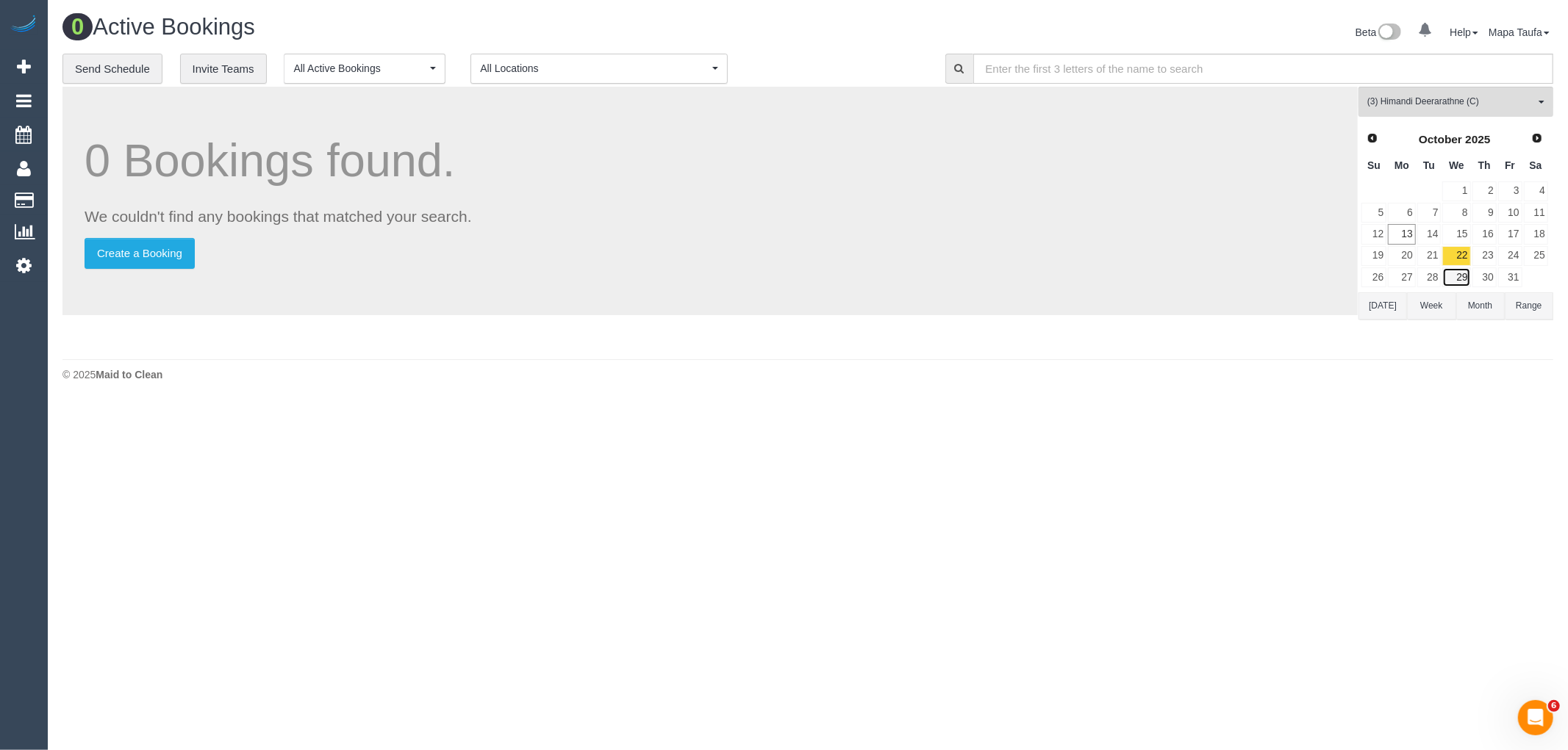
click at [1461, 273] on link "29" at bounding box center [1456, 277] width 28 height 19
click at [1544, 142] on link "Next" at bounding box center [1538, 137] width 20 height 20
click at [1465, 211] on link "5" at bounding box center [1456, 213] width 28 height 19
click at [1464, 232] on link "12" at bounding box center [1456, 234] width 28 height 19
click at [1412, 105] on span "(3) Himandi Deerarathne (C)" at bounding box center [1451, 102] width 167 height 12
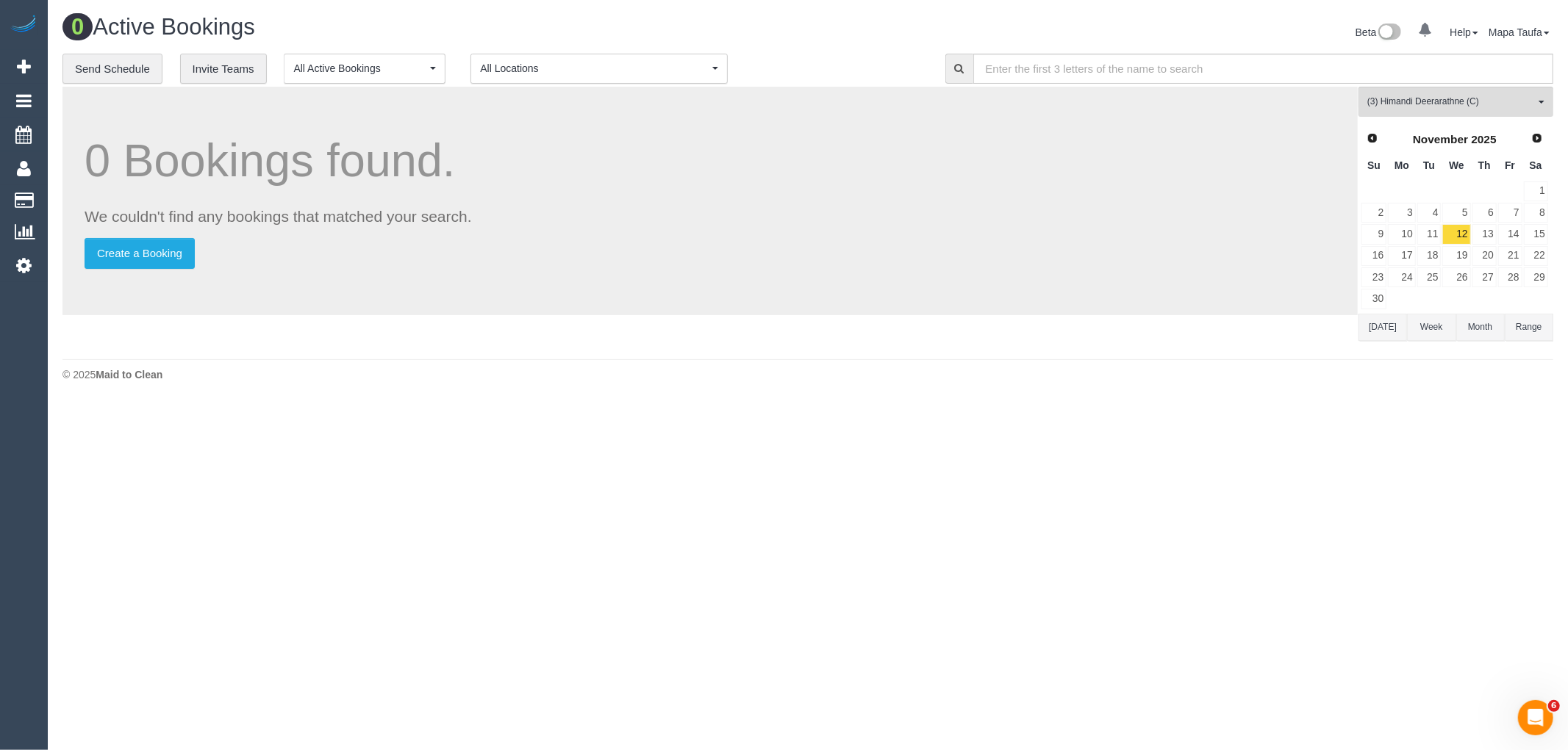
scroll to position [2354, 0]
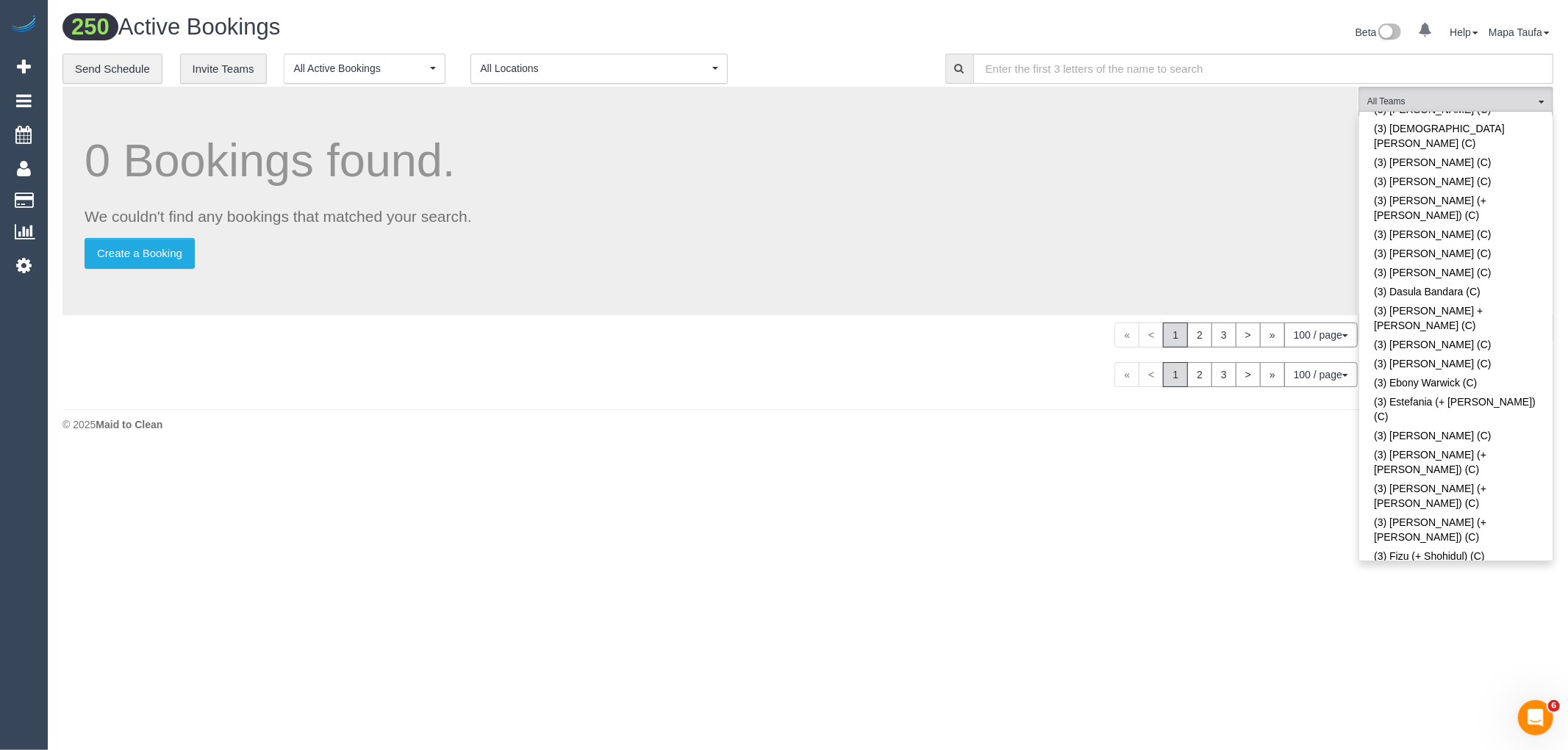
scroll to position [1195, 0]
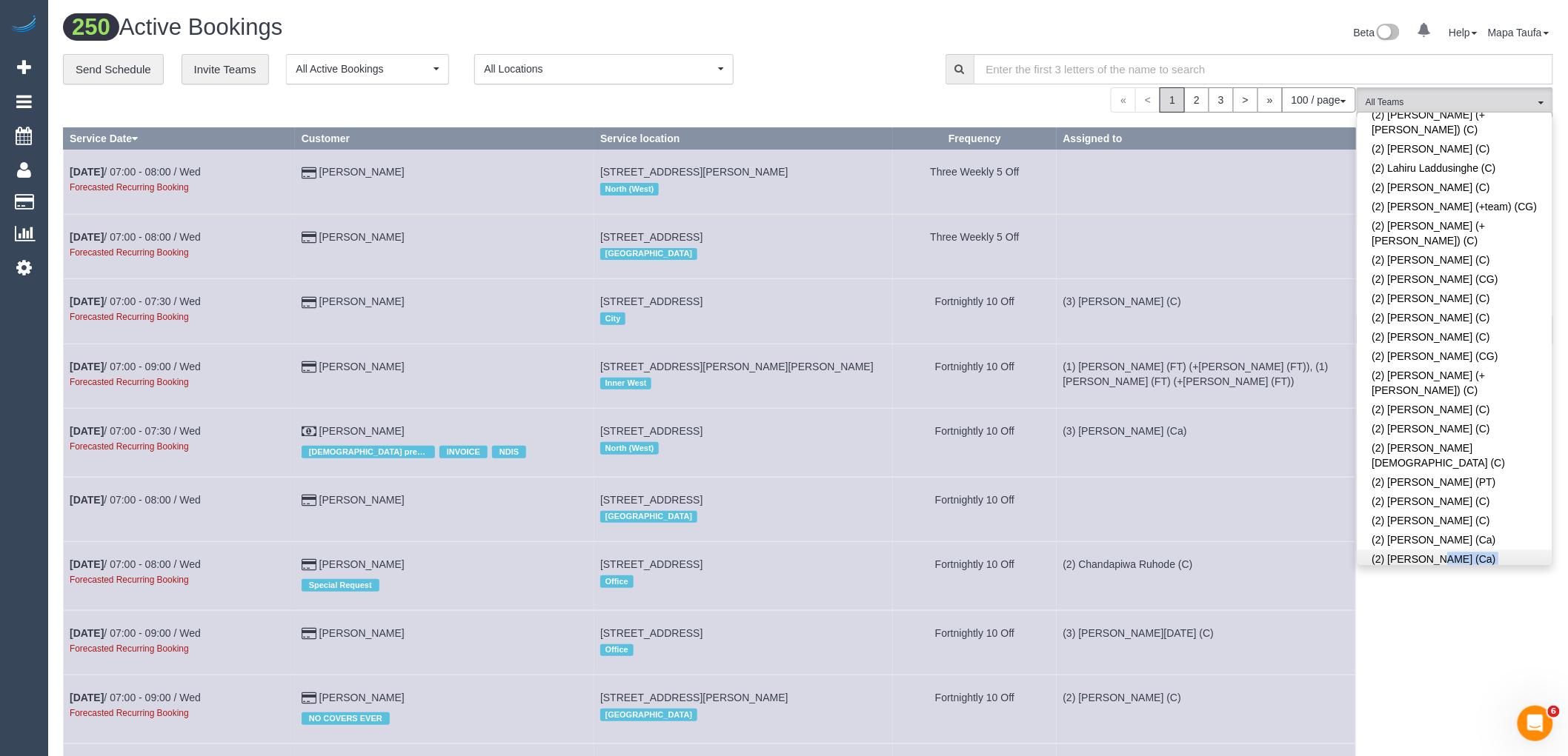
drag, startPoint x: 1414, startPoint y: 336, endPoint x: 1399, endPoint y: 324, distance: 19.2
click at [1410, 569] on link "(2) [PERSON_NAME] (C)" at bounding box center [1455, 579] width 195 height 20
click at [875, 90] on div "100 / page 10 / page 20 / page 30 / page 40 / page 50 / page 100 / page" at bounding box center [710, 100] width 1293 height 25
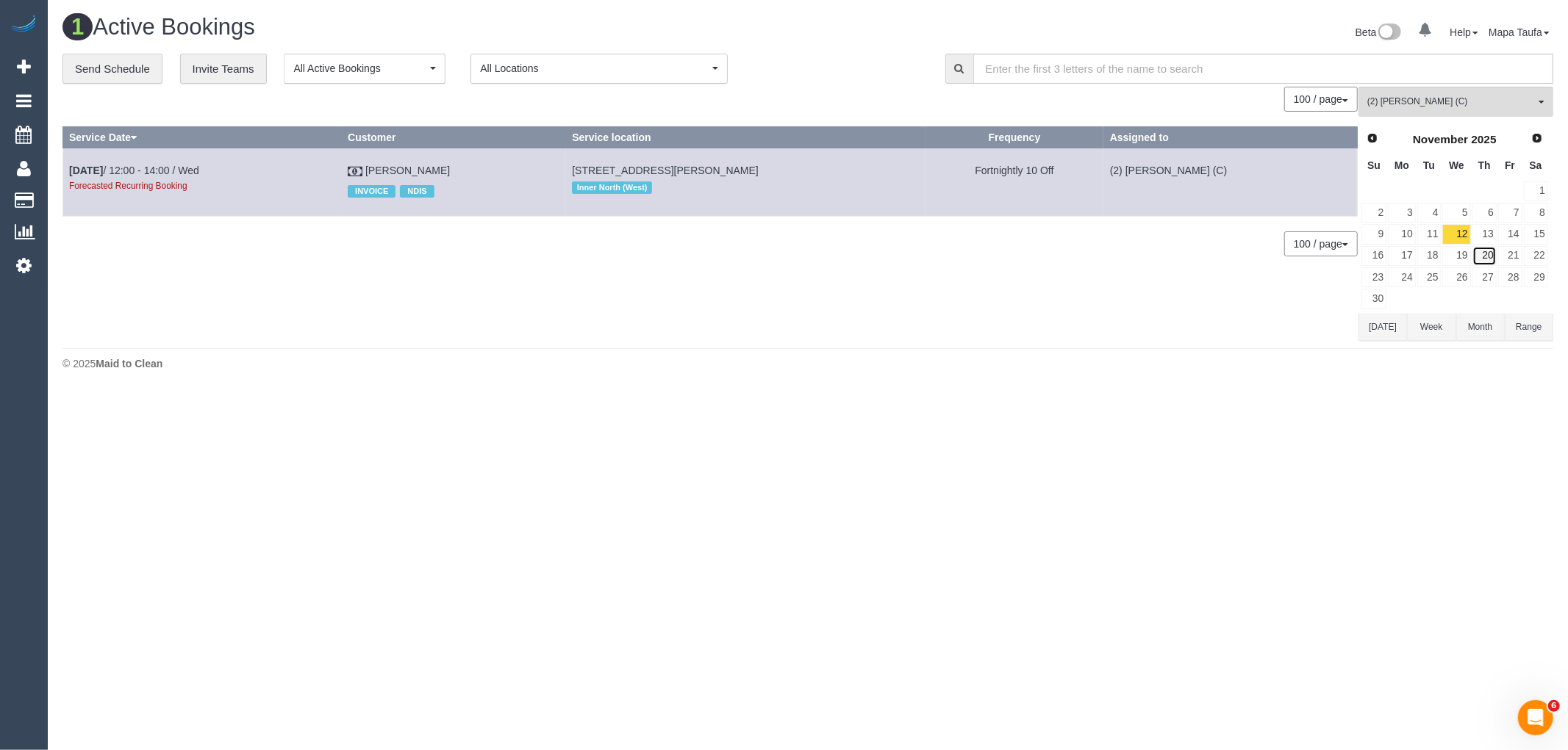
click at [1486, 259] on link "20" at bounding box center [1485, 256] width 24 height 19
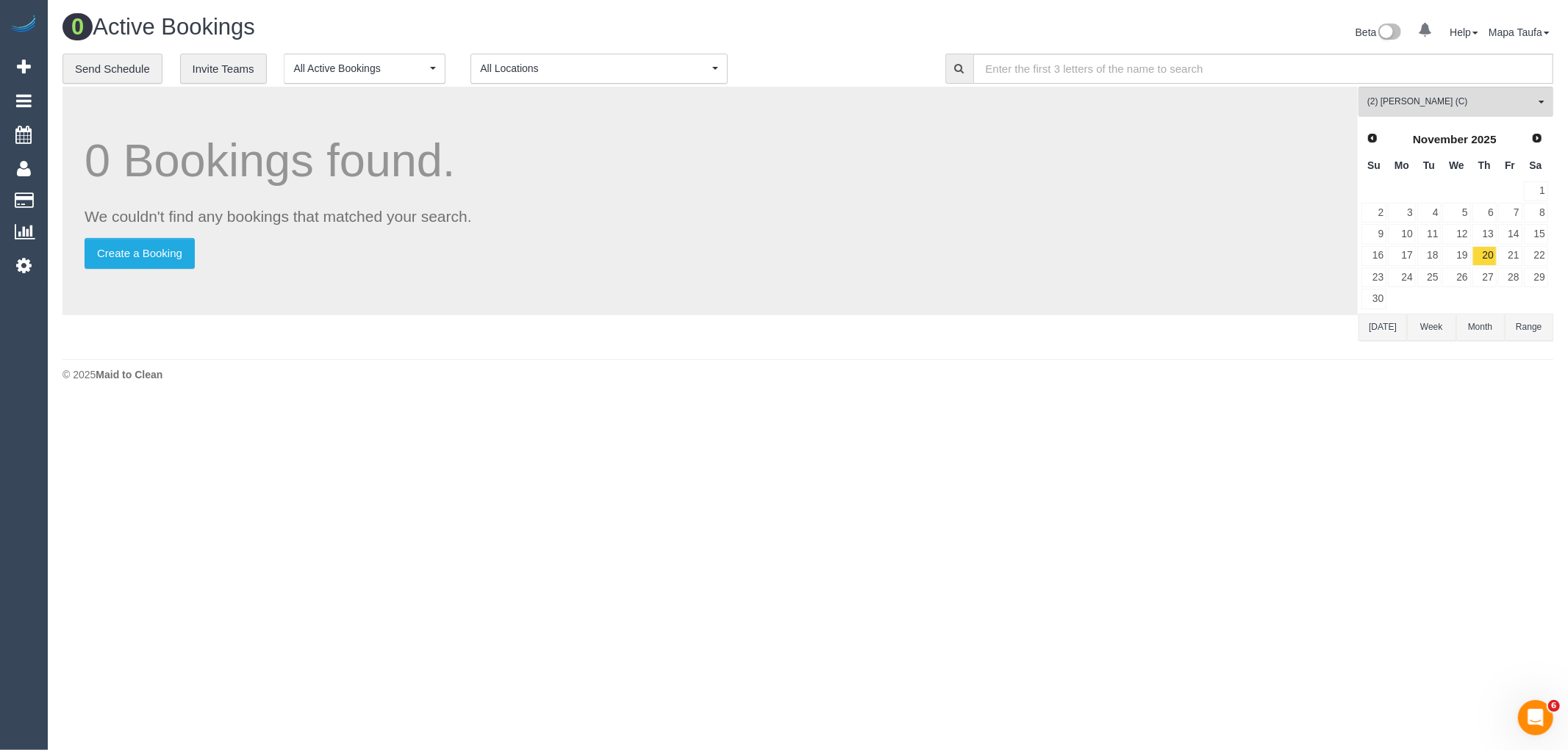
click at [1371, 328] on button "[DATE]" at bounding box center [1383, 327] width 49 height 27
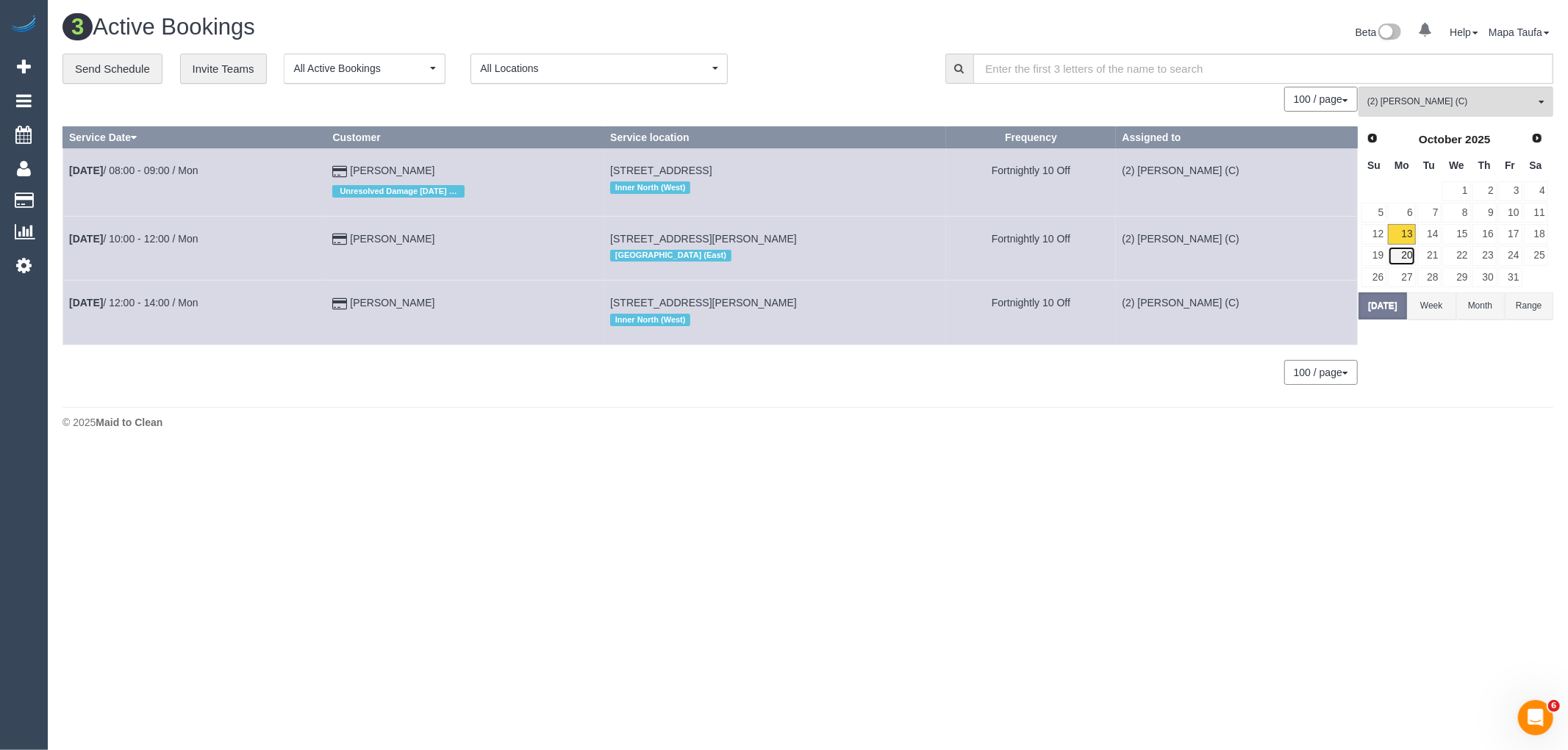
click at [1414, 258] on link "20" at bounding box center [1401, 256] width 27 height 19
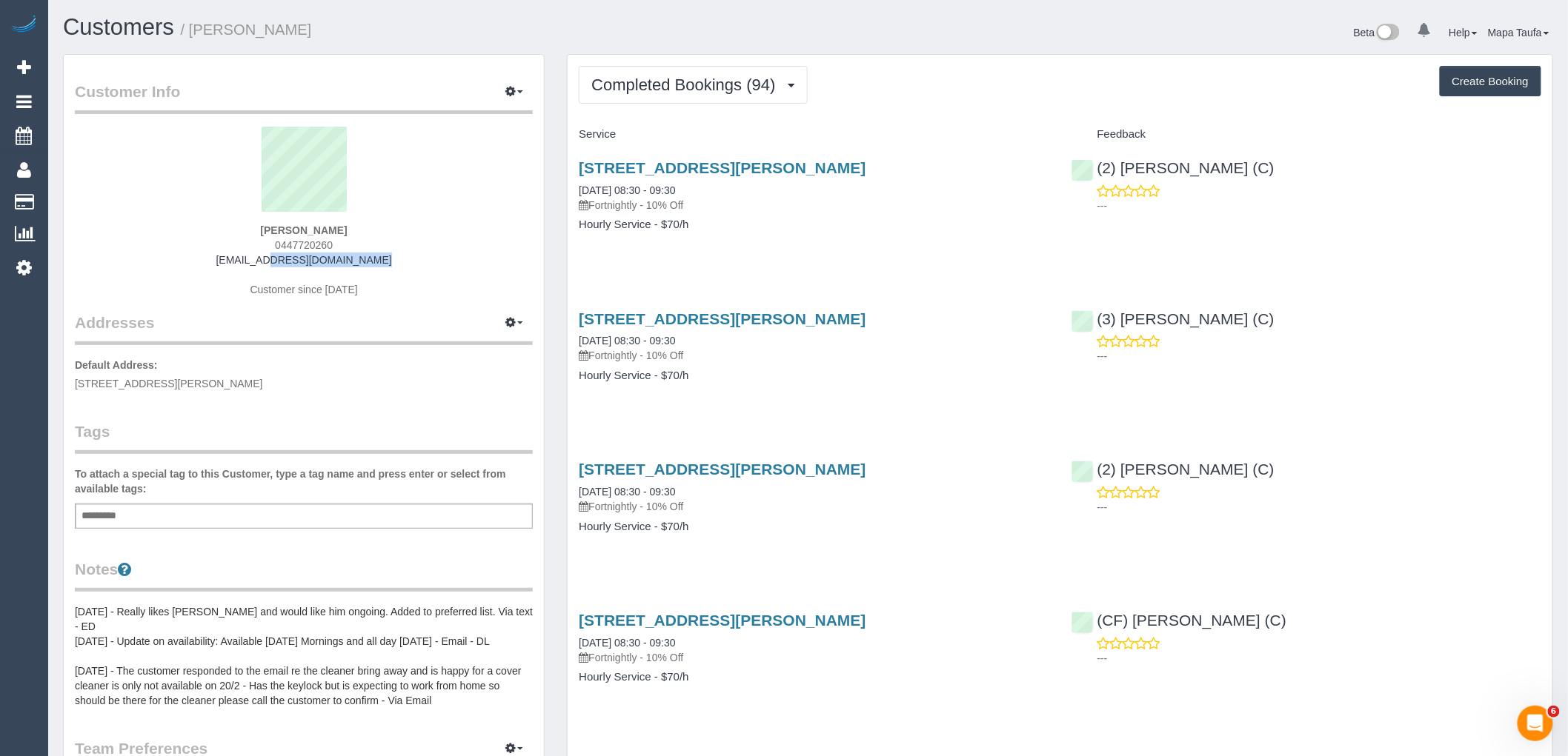
drag, startPoint x: 374, startPoint y: 261, endPoint x: 187, endPoint y: 255, distance: 187.1
click at [188, 255] on div "[PERSON_NAME] 0447720260 [EMAIL_ADDRESS][DOMAIN_NAME] Customer since [DATE]" at bounding box center [304, 220] width 458 height 186
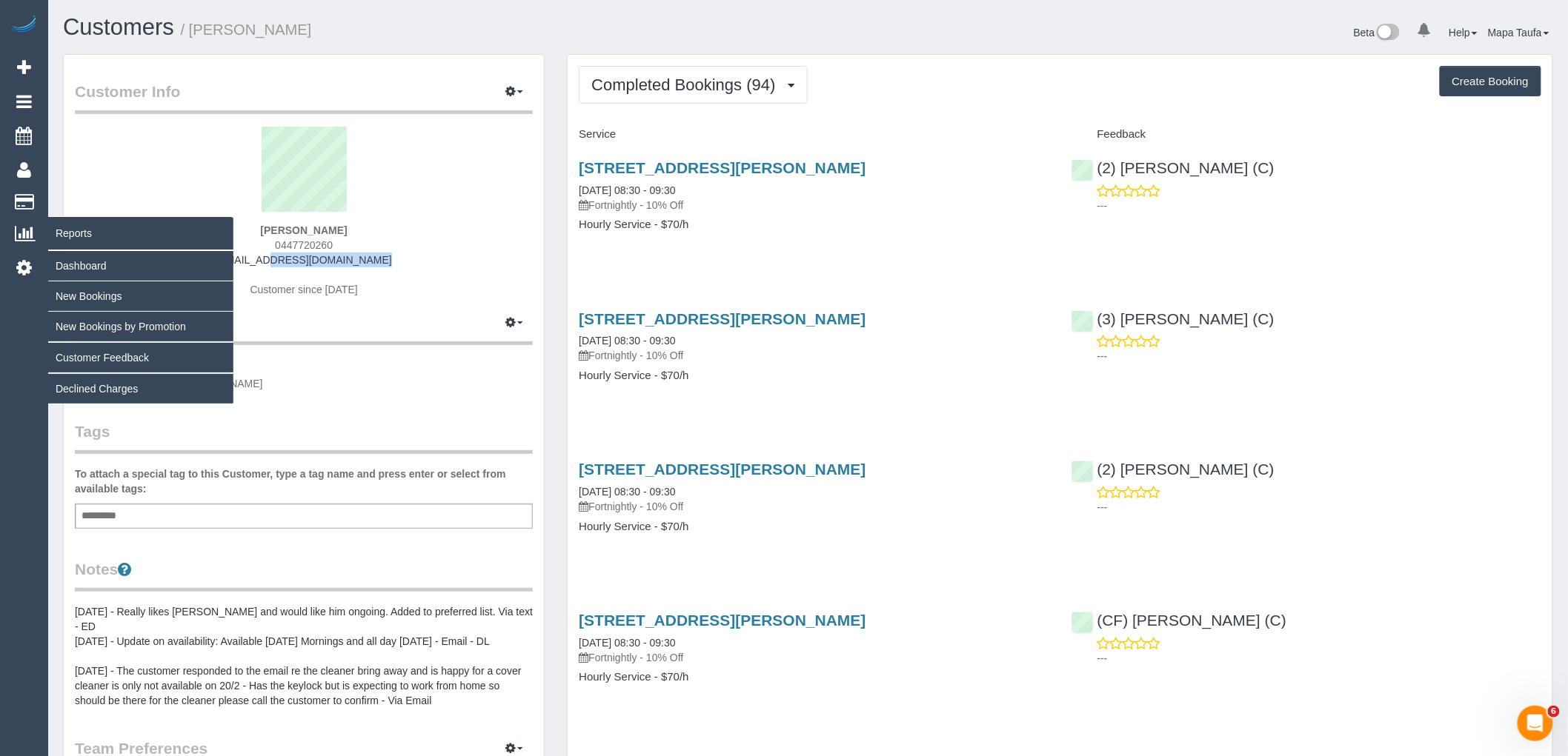
copy link "[EMAIL_ADDRESS][DOMAIN_NAME]"
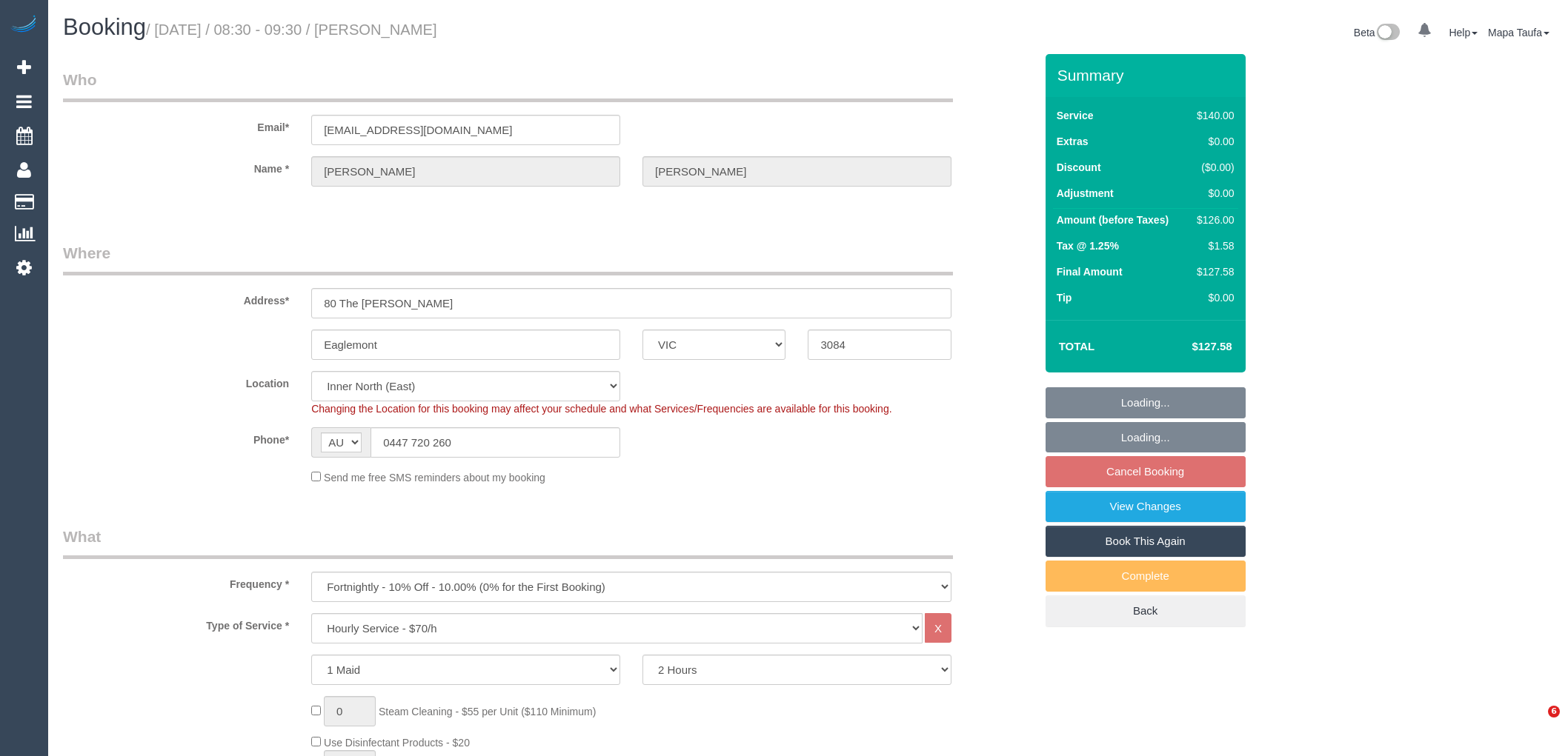
select select "VIC"
select select "number:32"
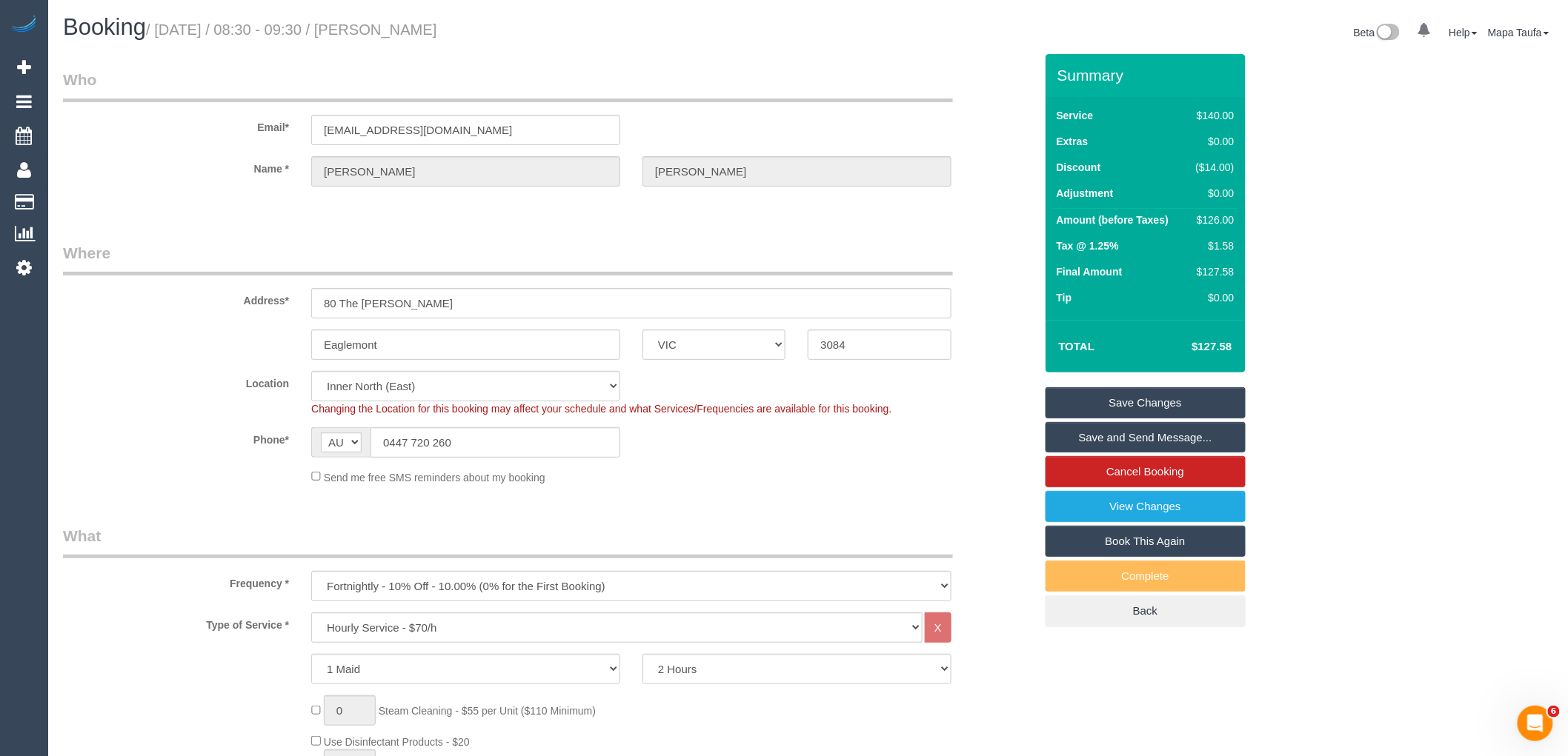
scroll to position [2206, 0]
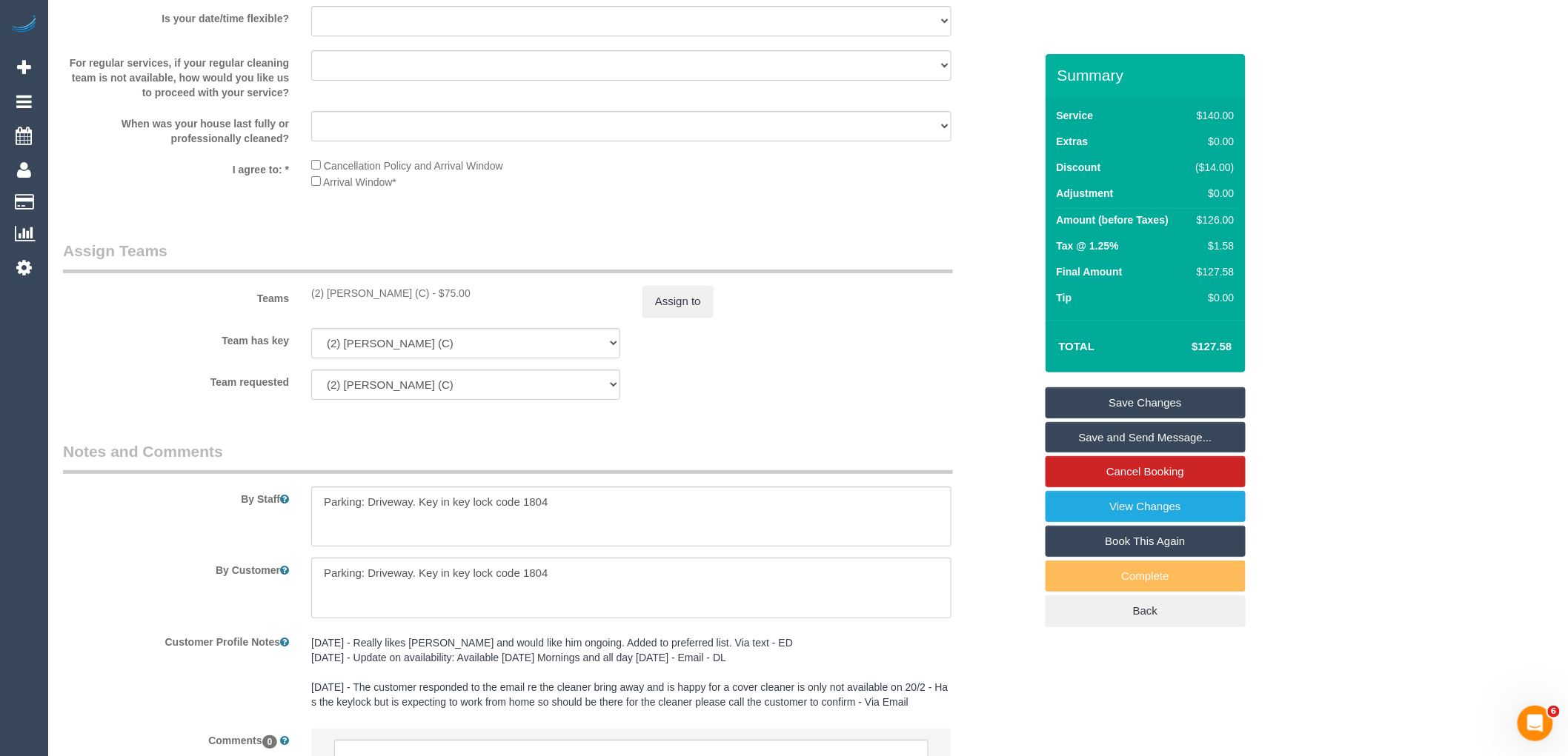
drag, startPoint x: 379, startPoint y: 307, endPoint x: 327, endPoint y: 306, distance: 52.0
click at [327, 301] on div "(2) [PERSON_NAME] (C) - $75.00" at bounding box center [466, 293] width 309 height 15
click at [691, 312] on button "Assign to" at bounding box center [679, 301] width 71 height 31
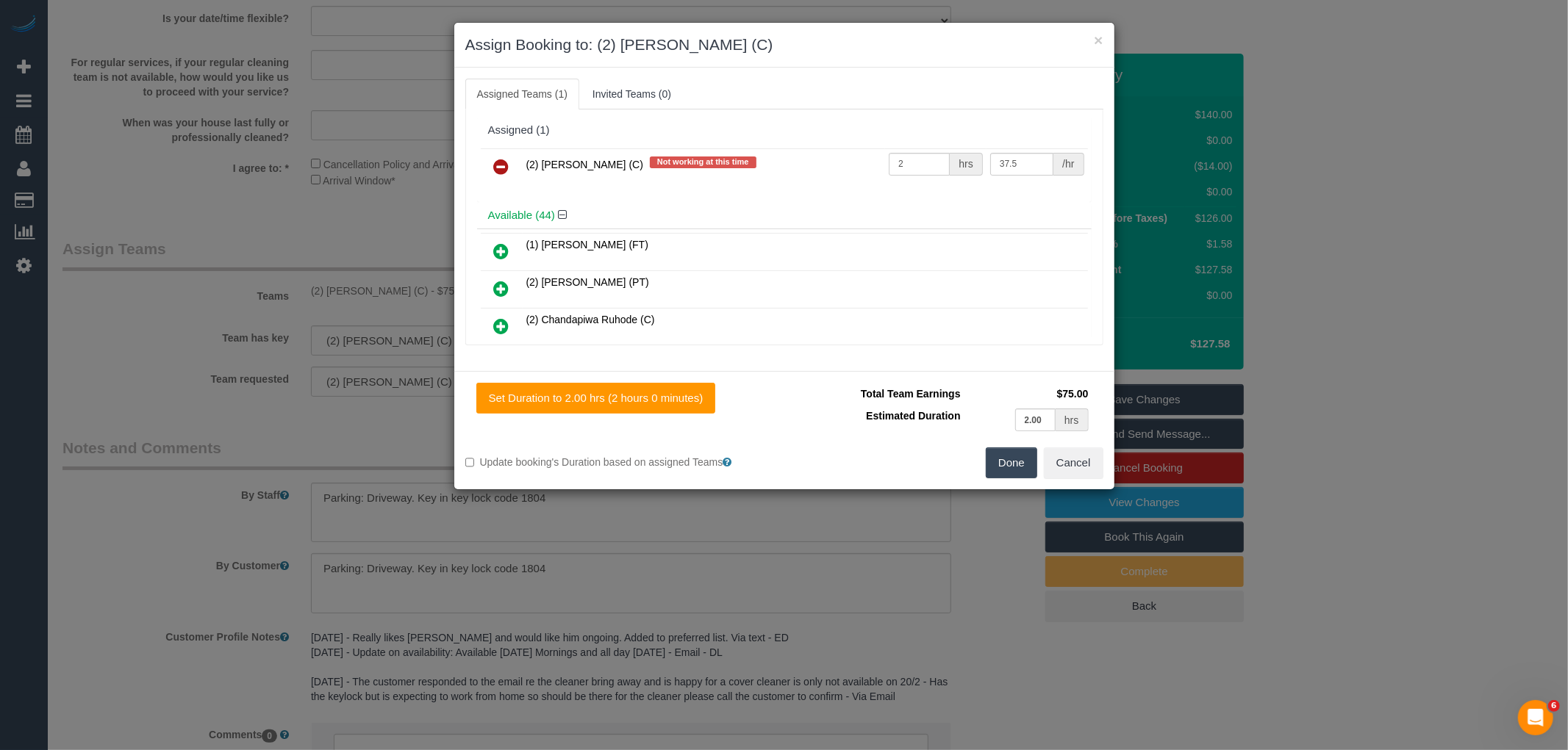
click at [496, 164] on icon at bounding box center [501, 166] width 15 height 18
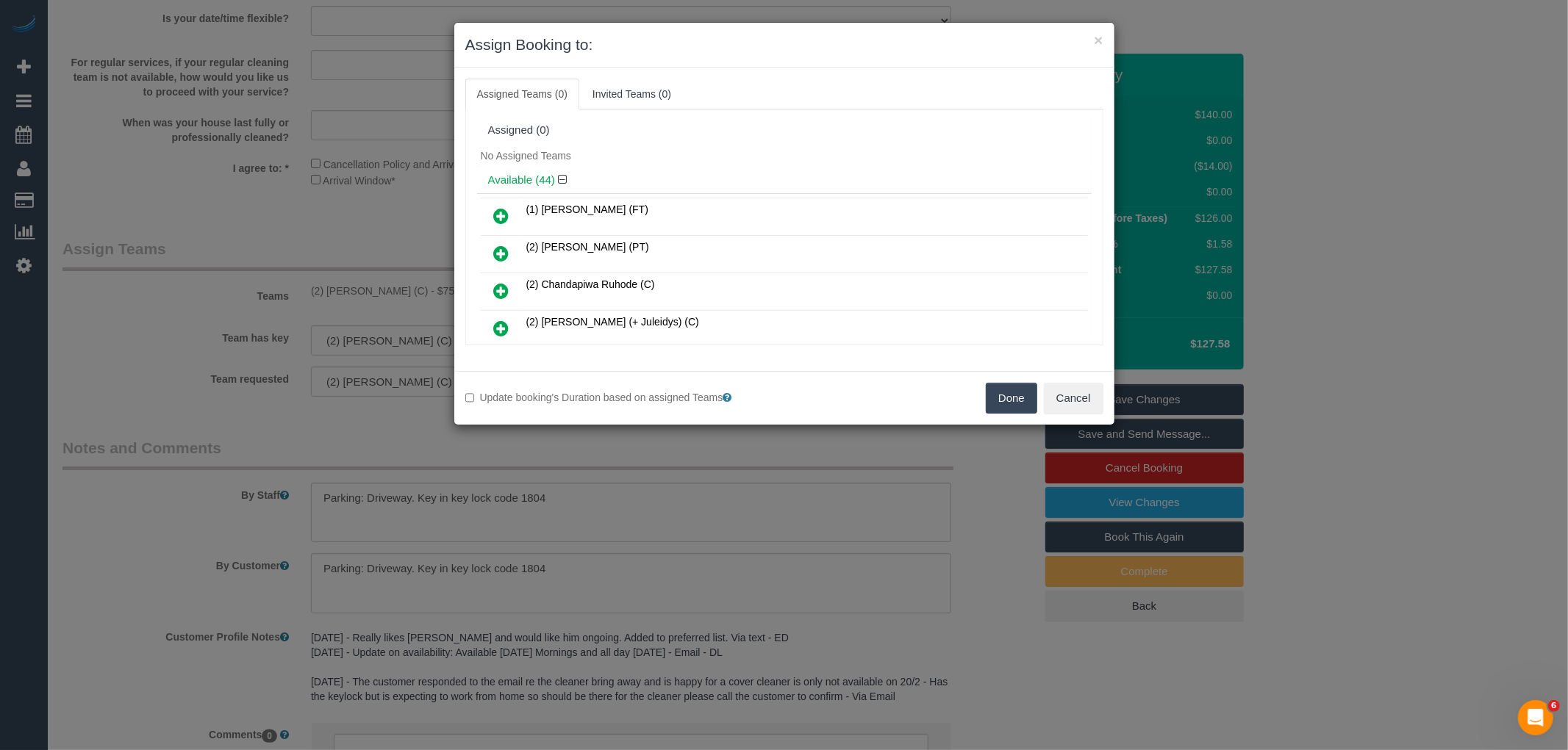
click at [1012, 405] on button "Done" at bounding box center [1012, 398] width 51 height 31
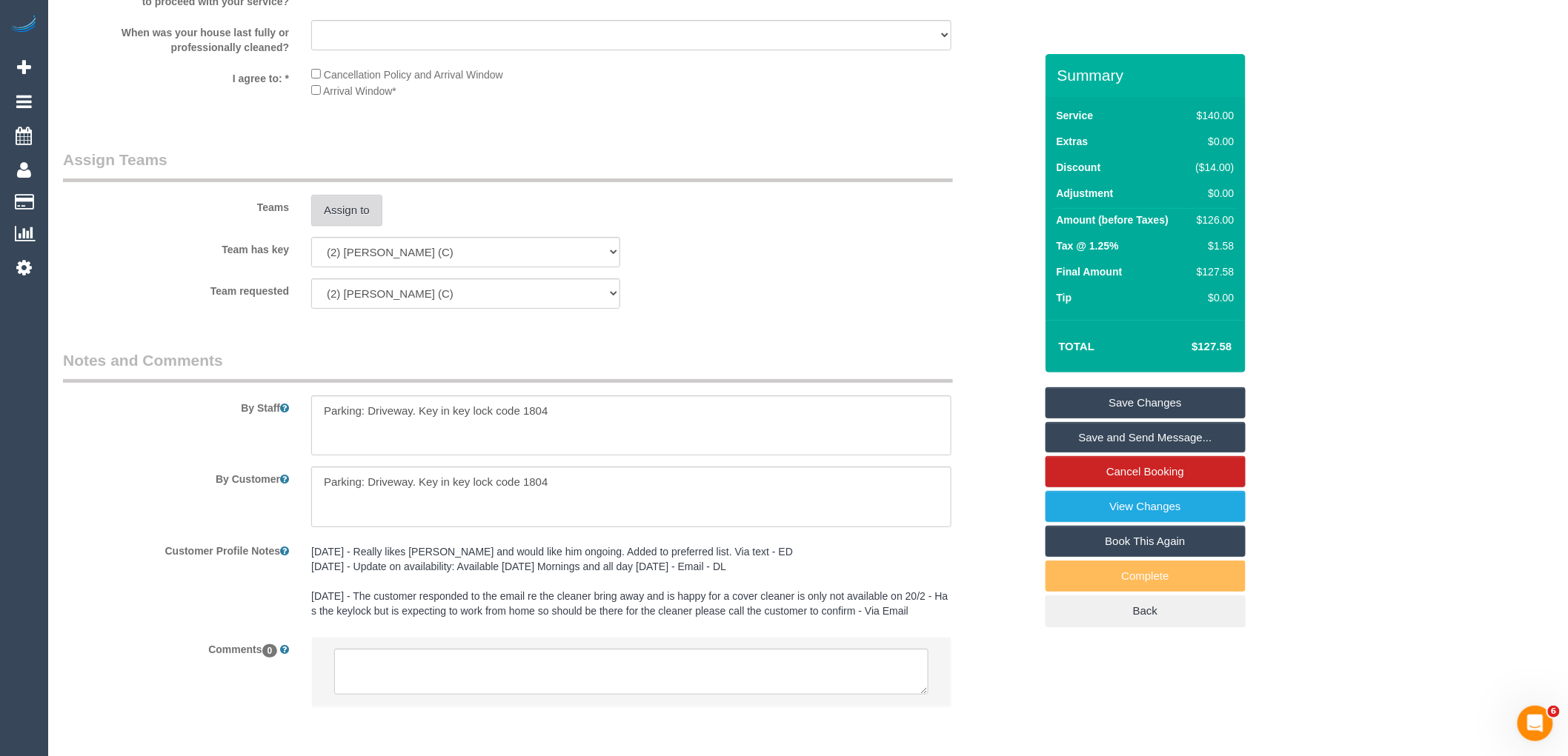
scroll to position [2372, 0]
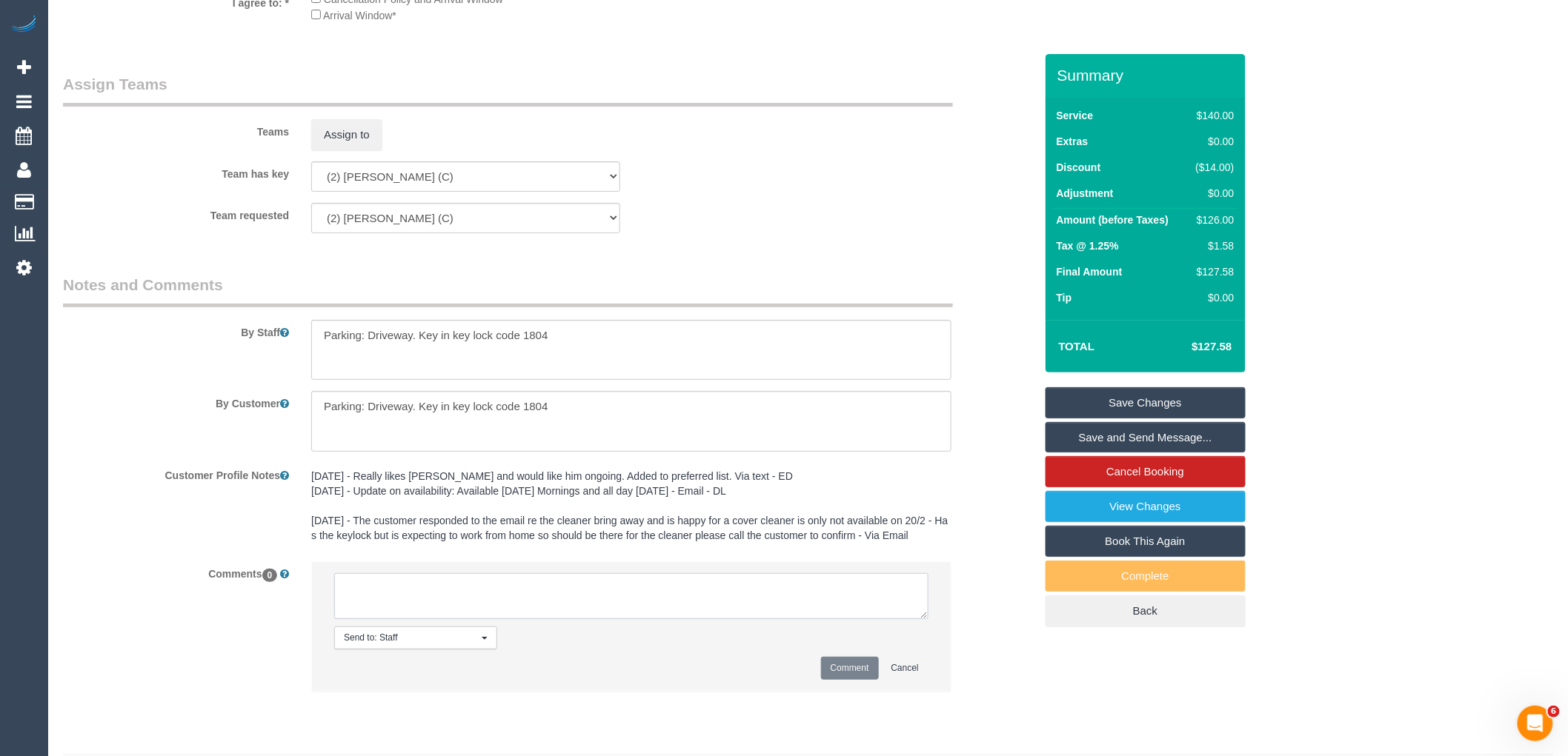
click at [429, 616] on textarea at bounding box center [631, 595] width 595 height 46
drag, startPoint x: 569, startPoint y: 605, endPoint x: 369, endPoint y: 596, distance: 200.2
click at [369, 596] on textarea at bounding box center [631, 595] width 595 height 46
paste textarea "[PERSON_NAME] (C"
click at [684, 608] on textarea at bounding box center [631, 595] width 595 height 46
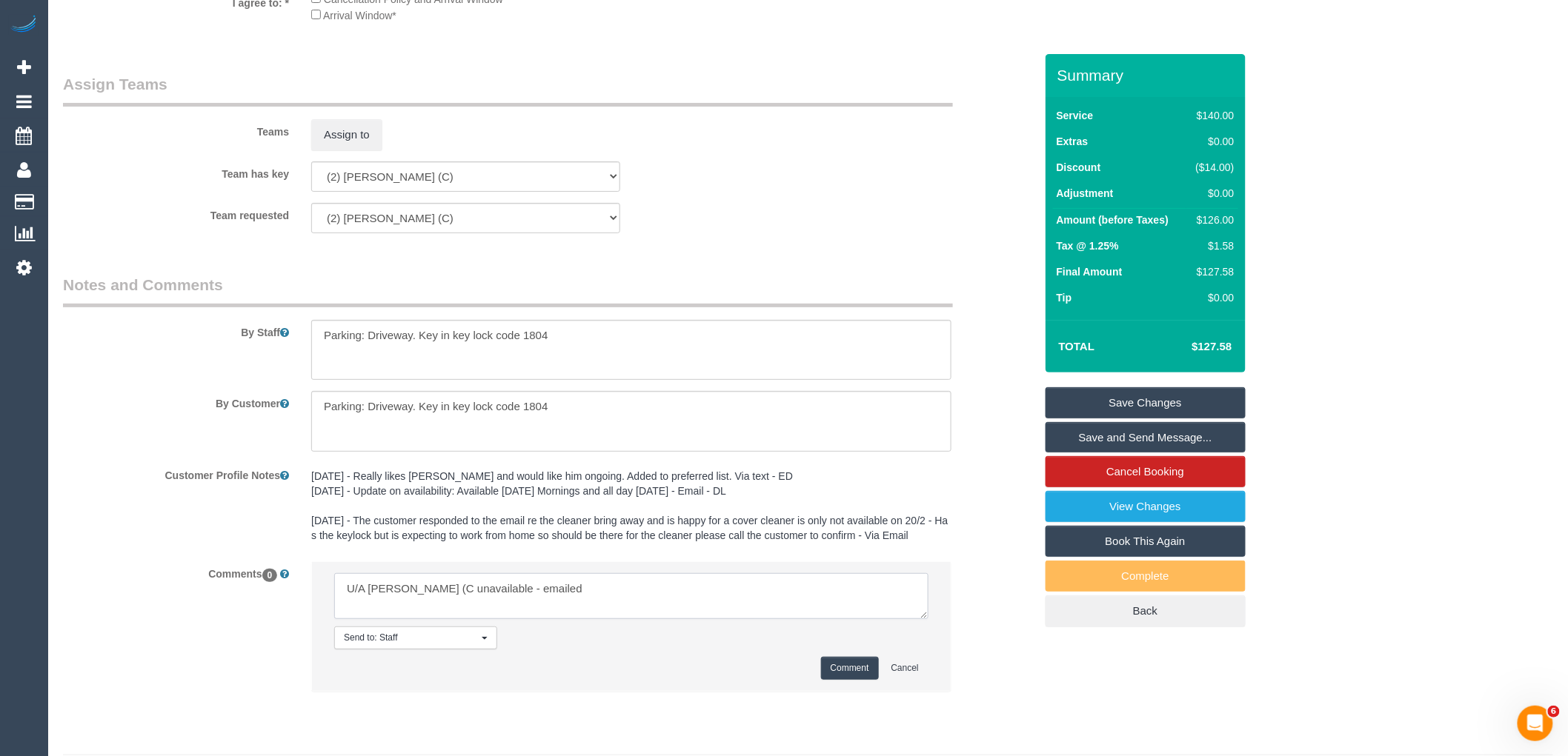
click at [684, 608] on textarea at bounding box center [631, 595] width 595 height 46
type textarea "U/A [PERSON_NAME] (C unavailable - emailed"
click at [835, 680] on button "Comment" at bounding box center [850, 669] width 58 height 23
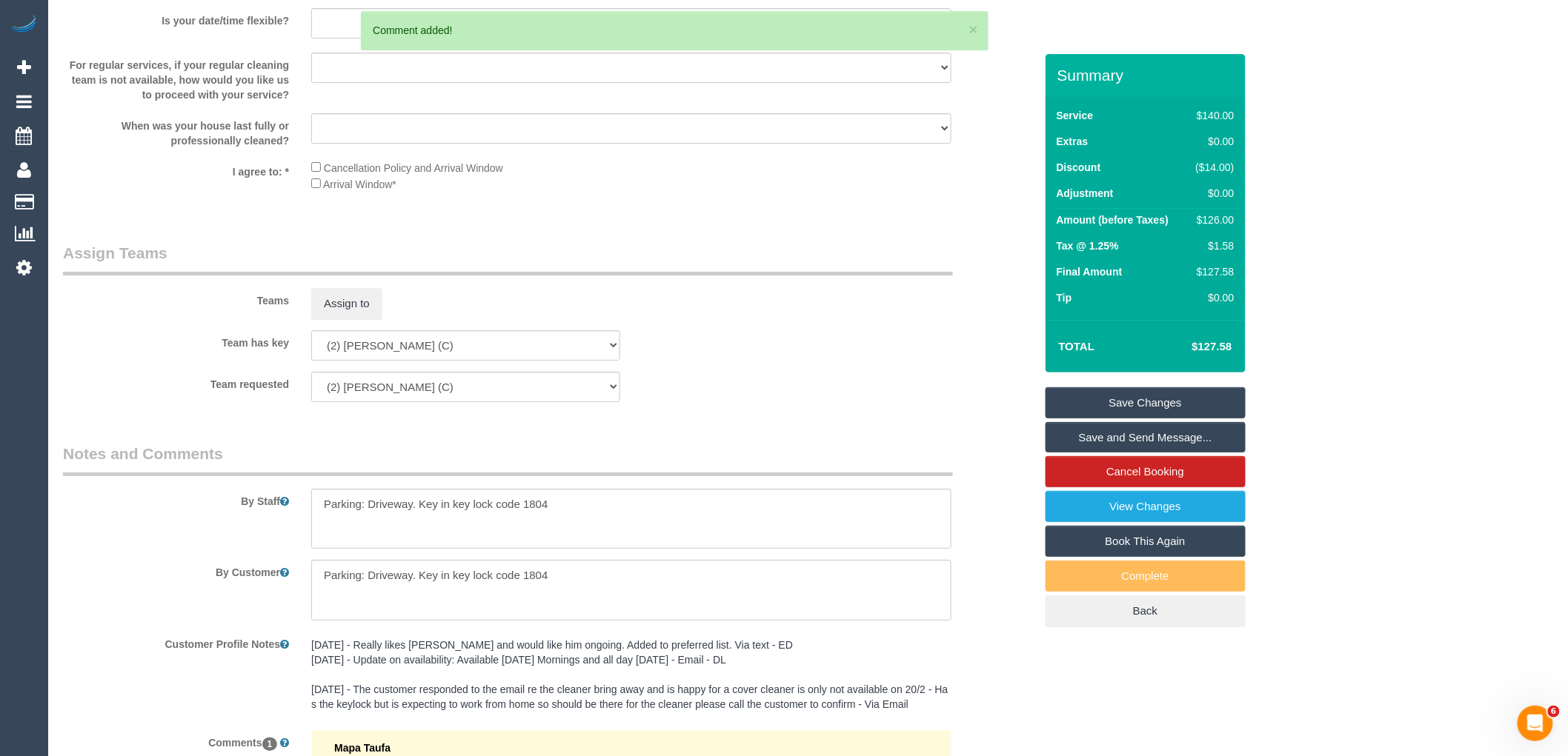
scroll to position [1960, 0]
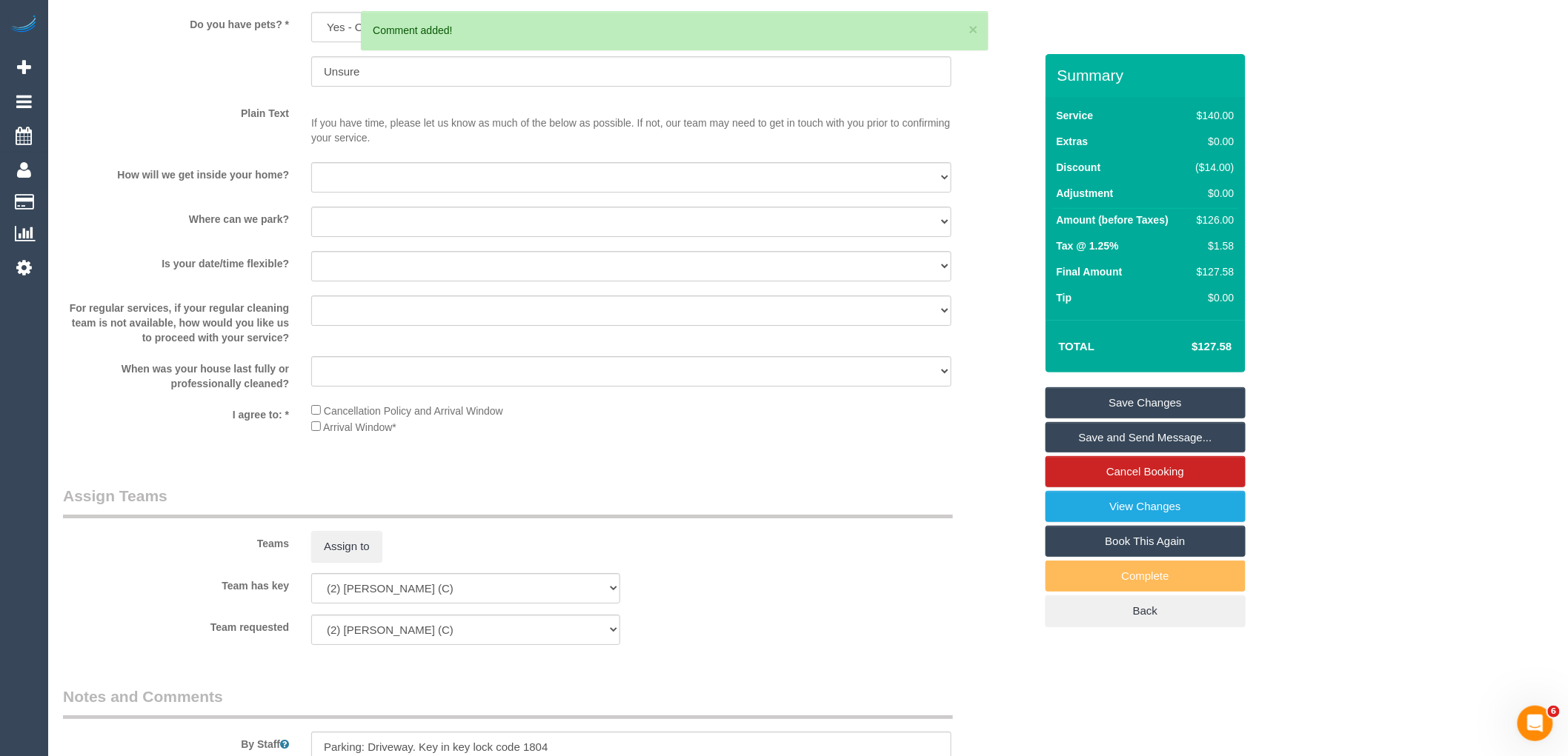
click at [1174, 391] on link "Save Changes" at bounding box center [1146, 403] width 200 height 31
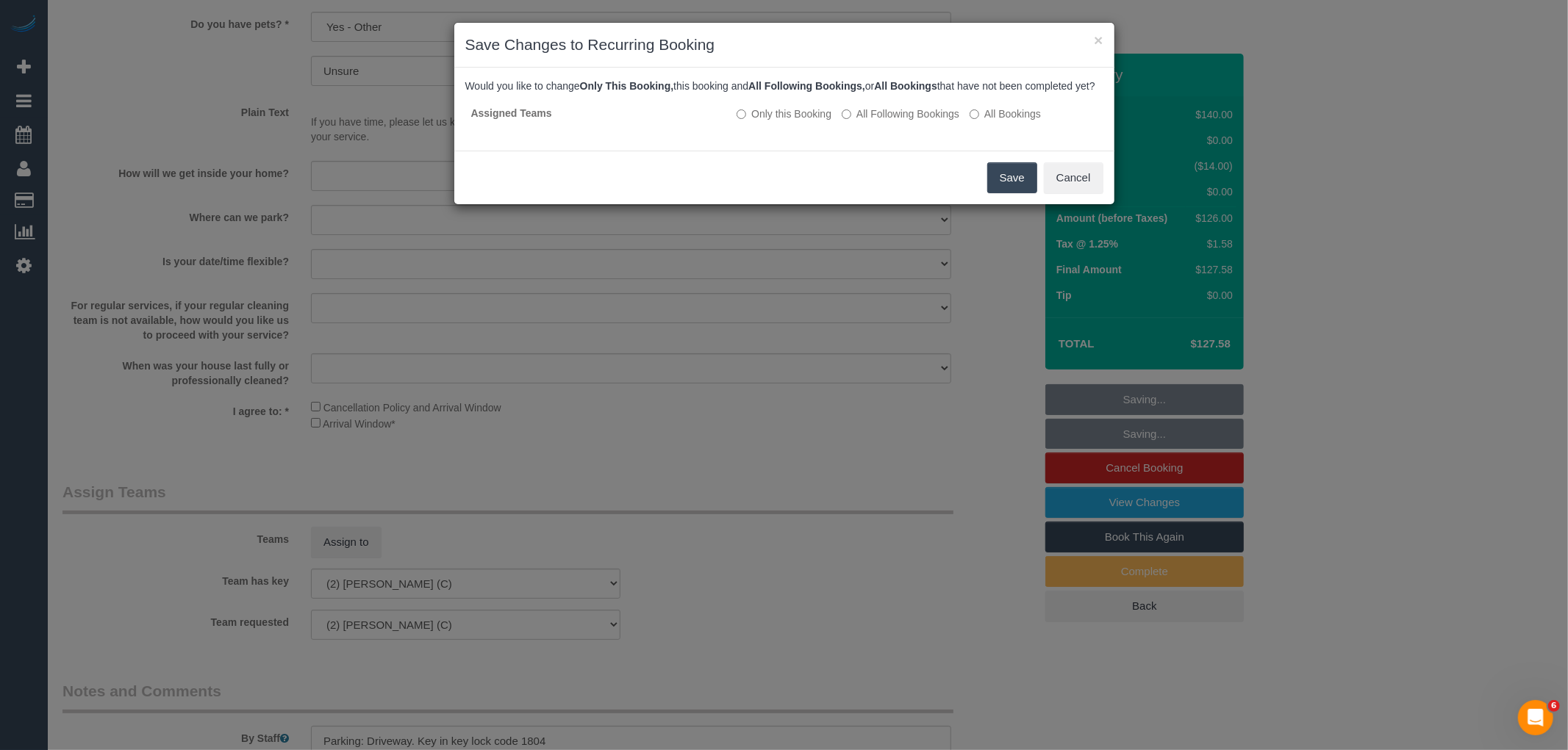
click at [1013, 193] on button "Save" at bounding box center [1013, 177] width 50 height 31
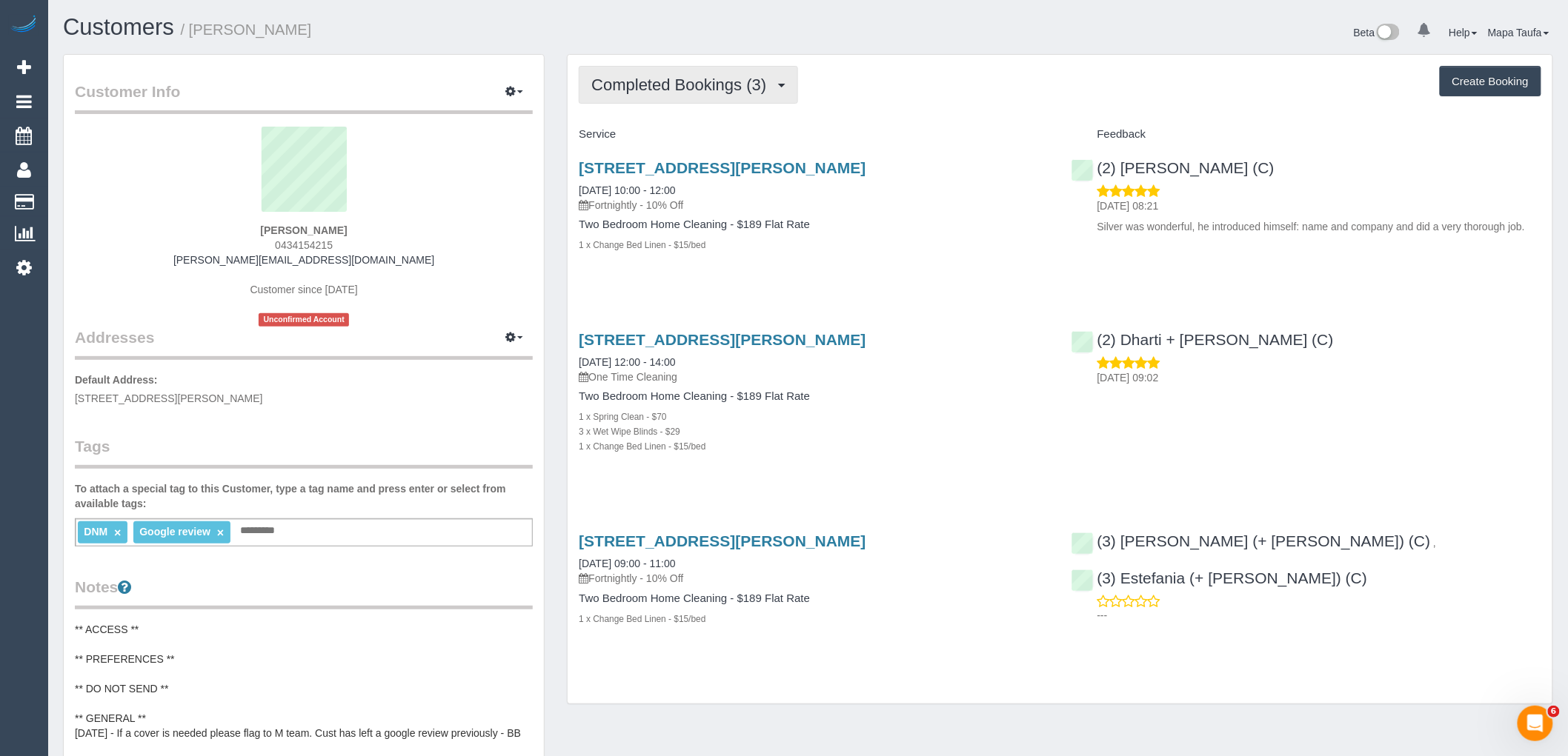
click at [647, 94] on button "Completed Bookings (3)" at bounding box center [688, 85] width 220 height 37
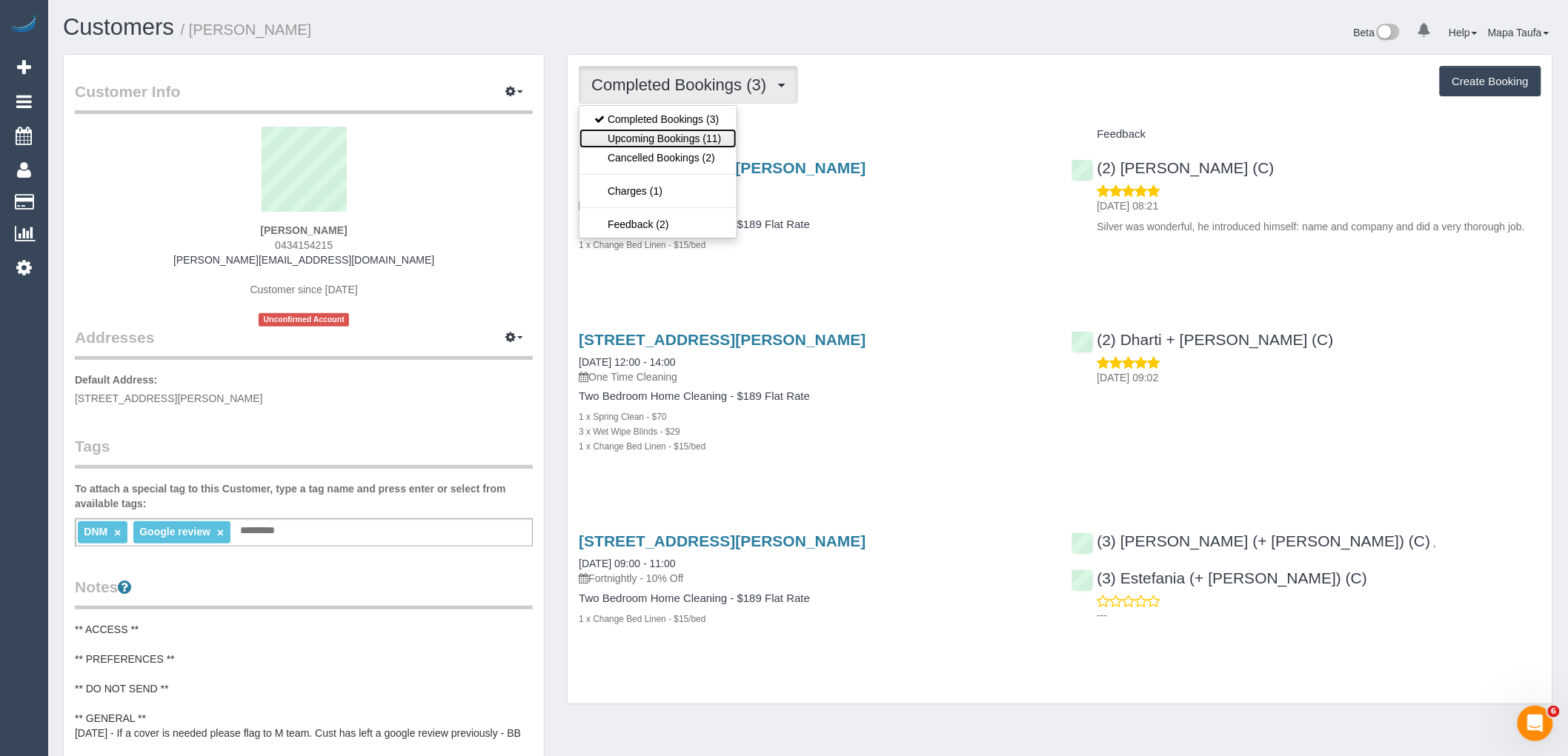
click at [669, 142] on link "Upcoming Bookings (11)" at bounding box center [657, 138] width 156 height 20
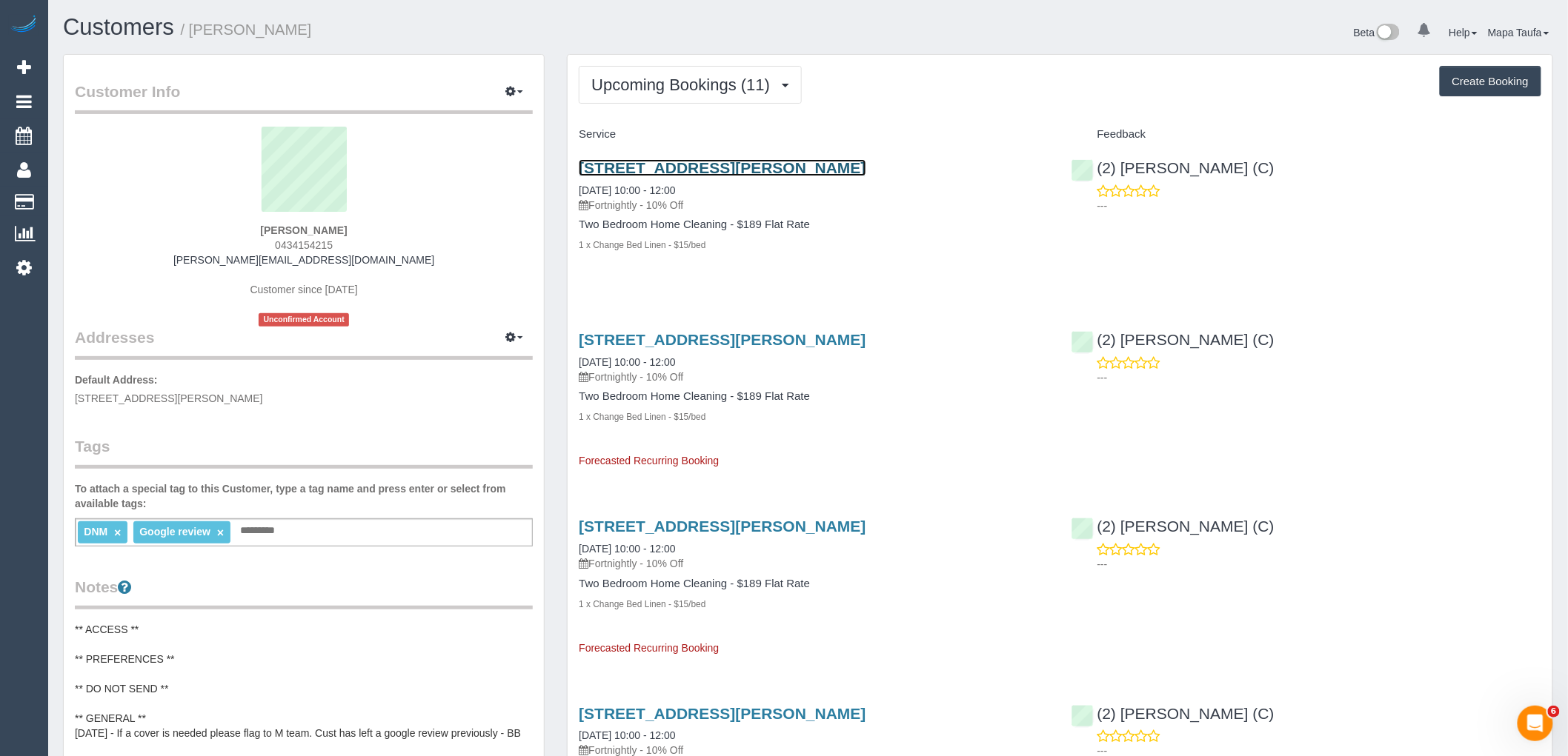
click at [646, 167] on link "[STREET_ADDRESS][PERSON_NAME]" at bounding box center [721, 167] width 287 height 17
click at [430, 260] on div "[PERSON_NAME] 0434154215 [PERSON_NAME][EMAIL_ADDRESS][DOMAIN_NAME] Customer sin…" at bounding box center [304, 227] width 458 height 200
drag, startPoint x: 368, startPoint y: 258, endPoint x: 239, endPoint y: 268, distance: 129.4
click at [239, 268] on div "[PERSON_NAME] 0434154215 [PERSON_NAME][EMAIL_ADDRESS][DOMAIN_NAME] Customer sin…" at bounding box center [304, 227] width 458 height 200
copy link "[PERSON_NAME][EMAIL_ADDRESS][DOMAIN_NAME]"
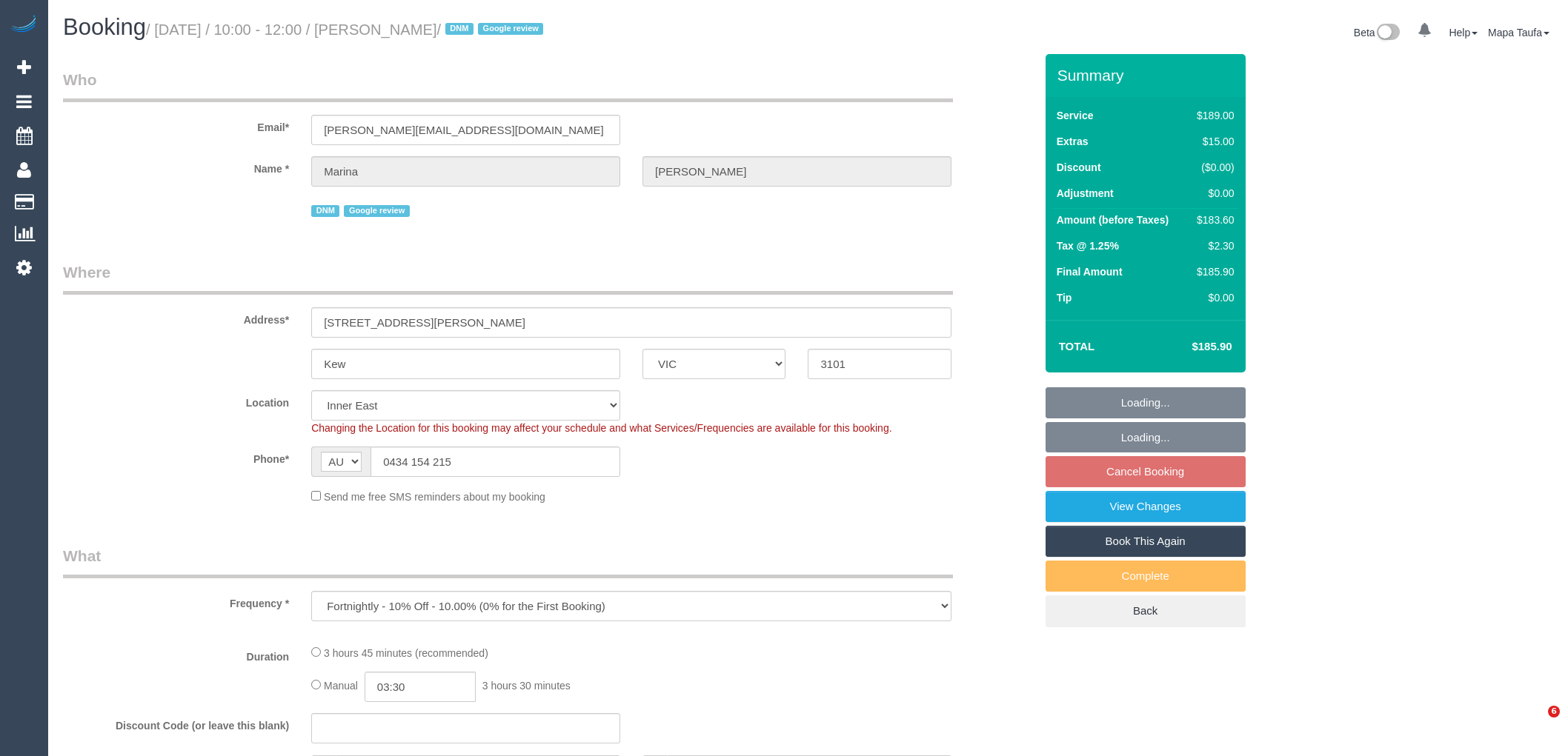
select select "VIC"
select select "number:27"
select select "number:14"
select select "number:19"
select select "number:24"
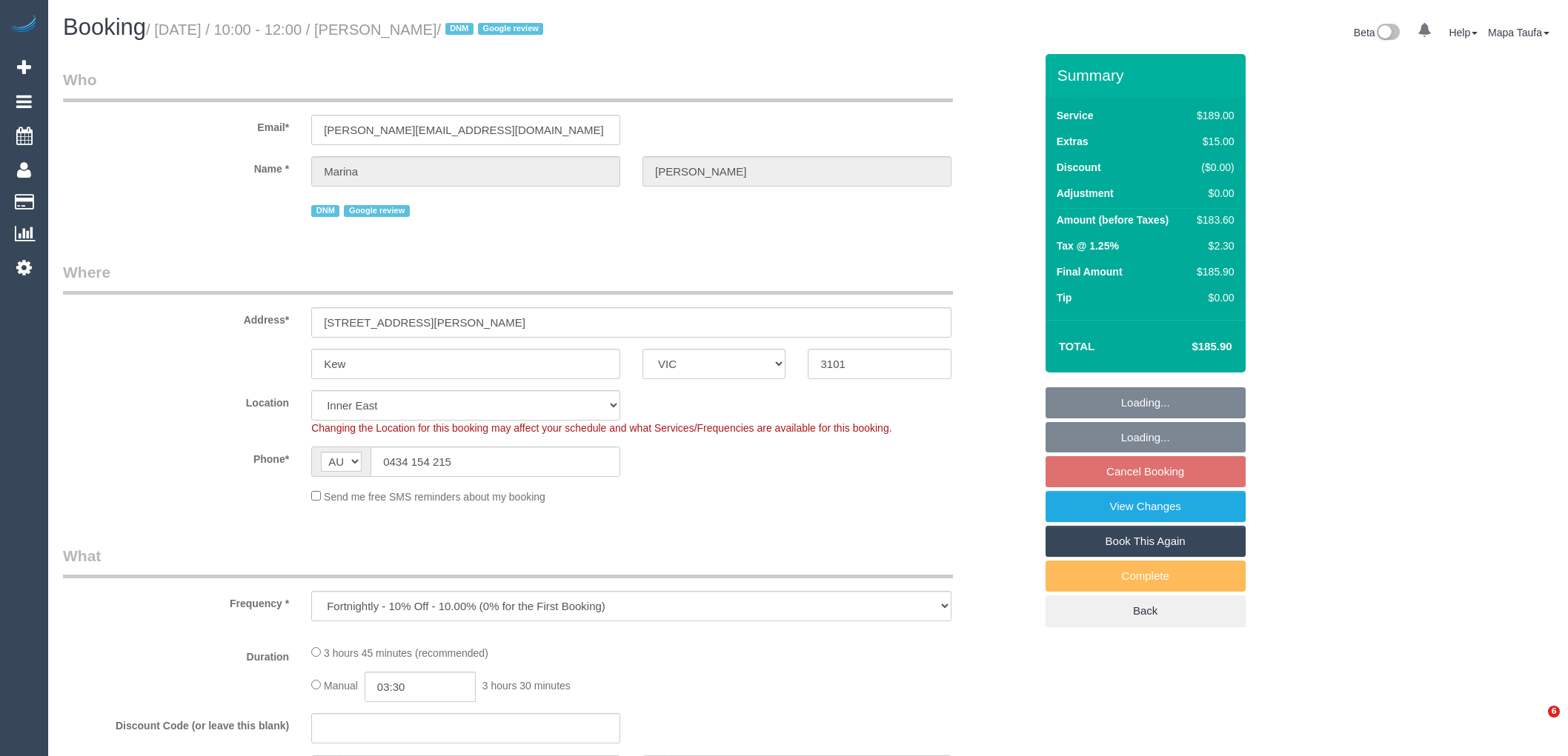
select select "number:35"
select select "number:11"
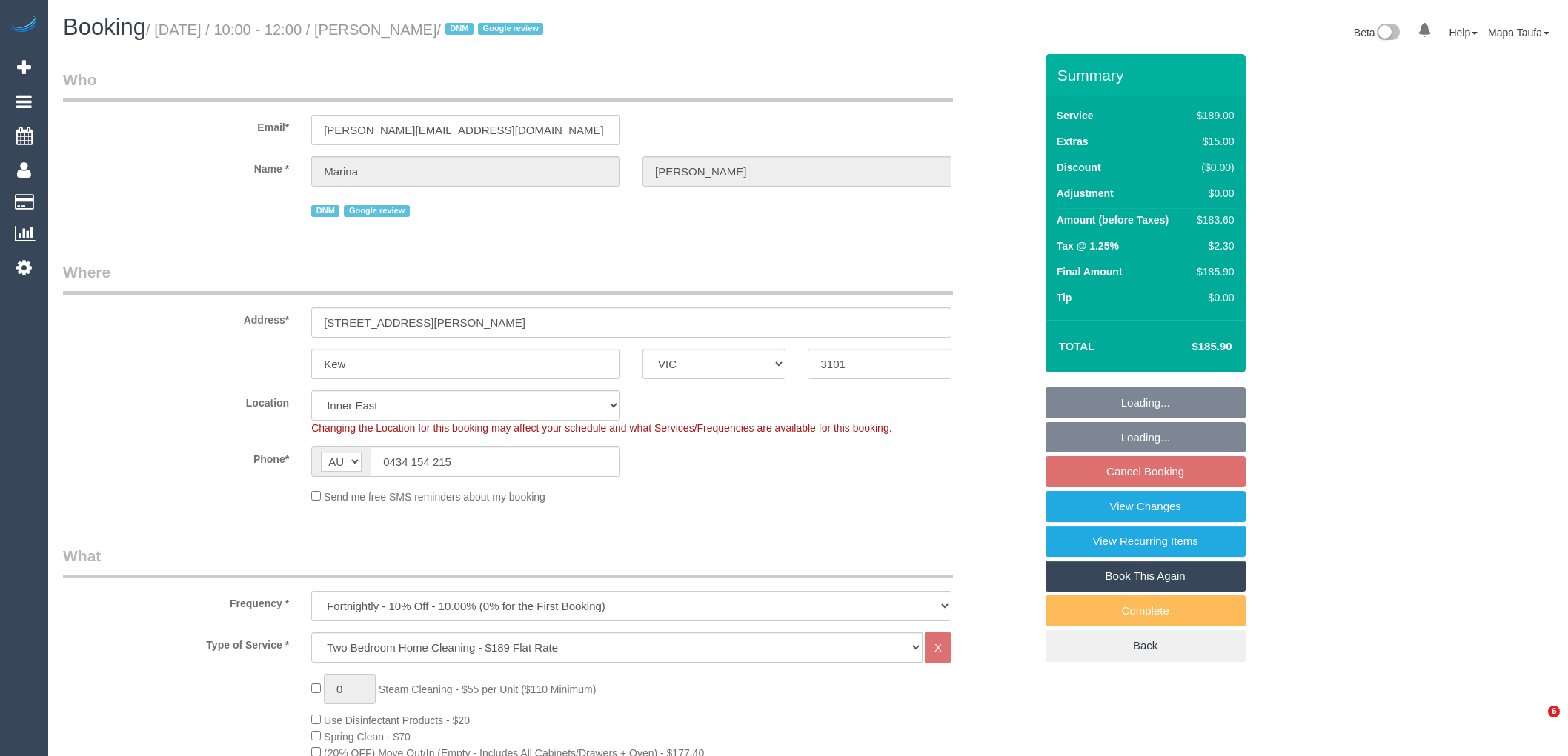
select select "spot3"
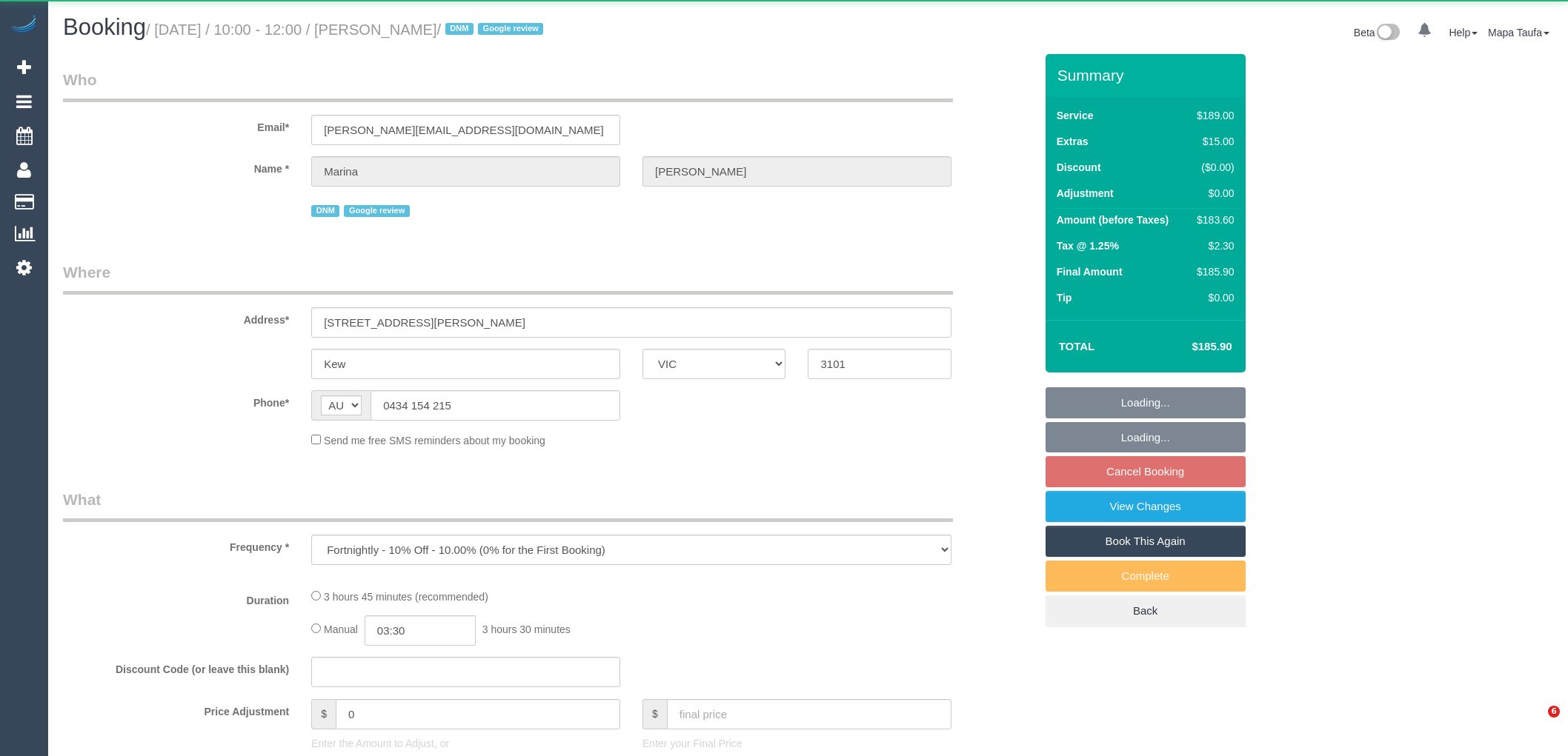
select select "VIC"
select select "string:stripe-pm_1Rx5eZ2GScqysDRVMWhcIDB8"
select select "number:27"
select select "number:14"
select select "number:19"
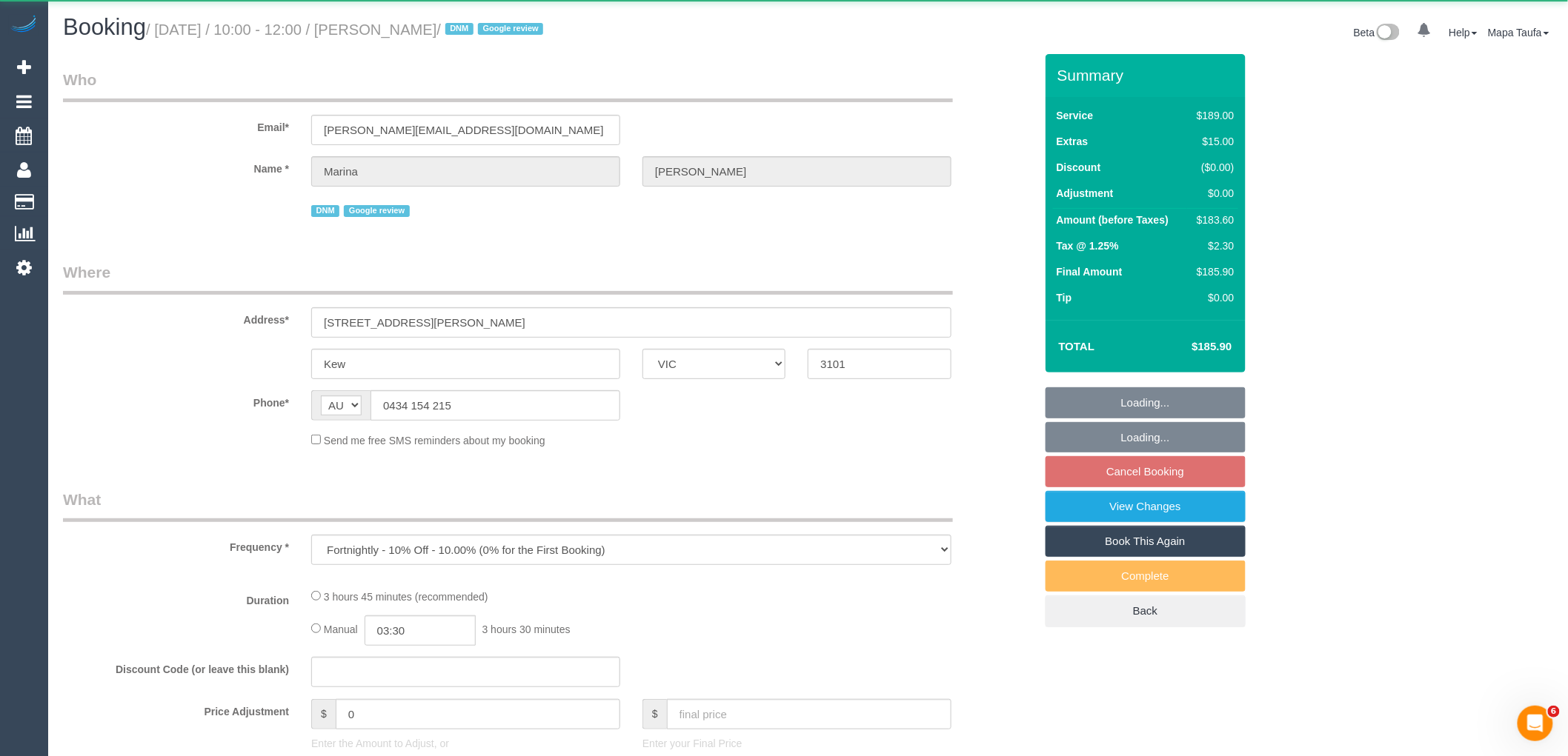
select select "number:24"
select select "number:35"
select select "number:11"
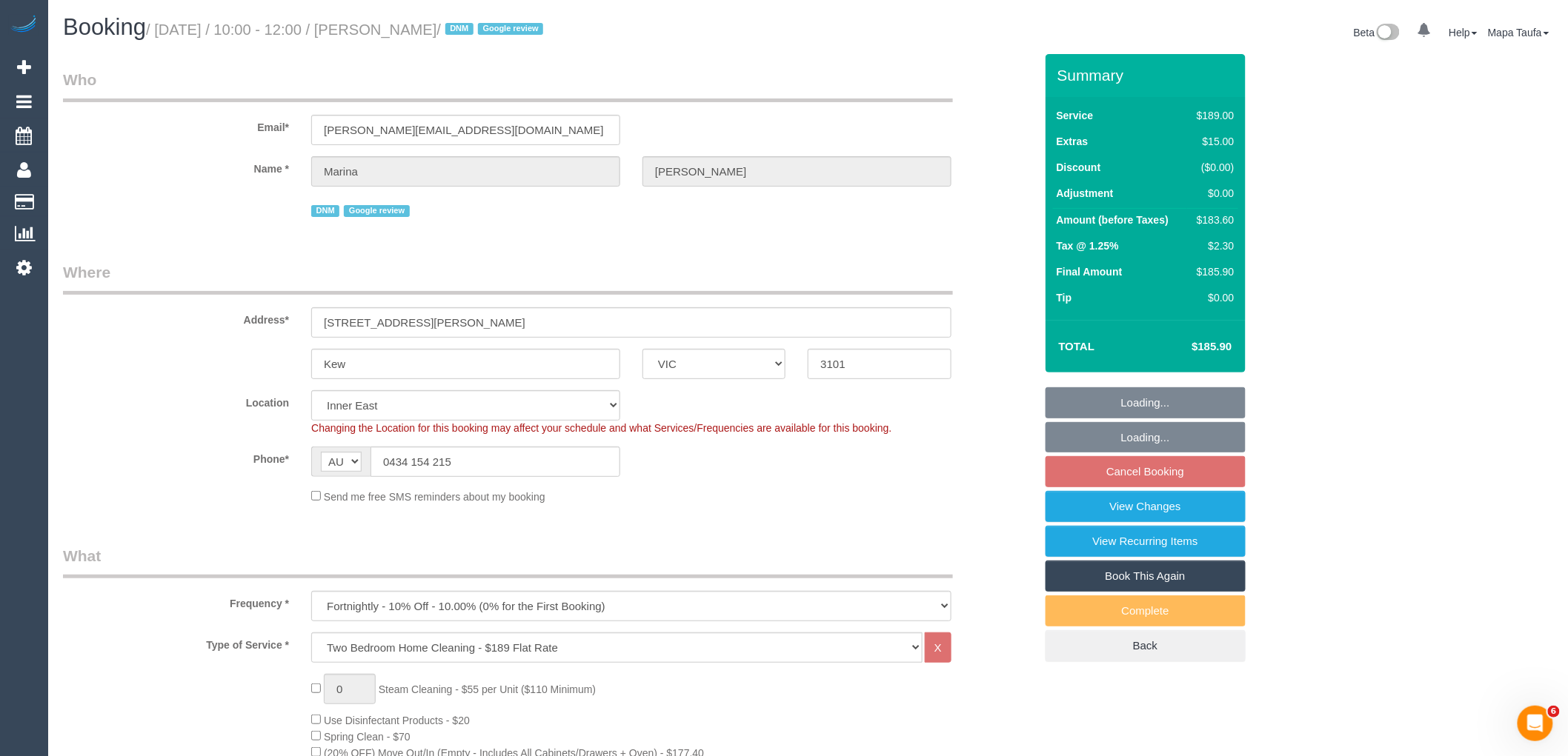
select select "object:798"
select select "spot3"
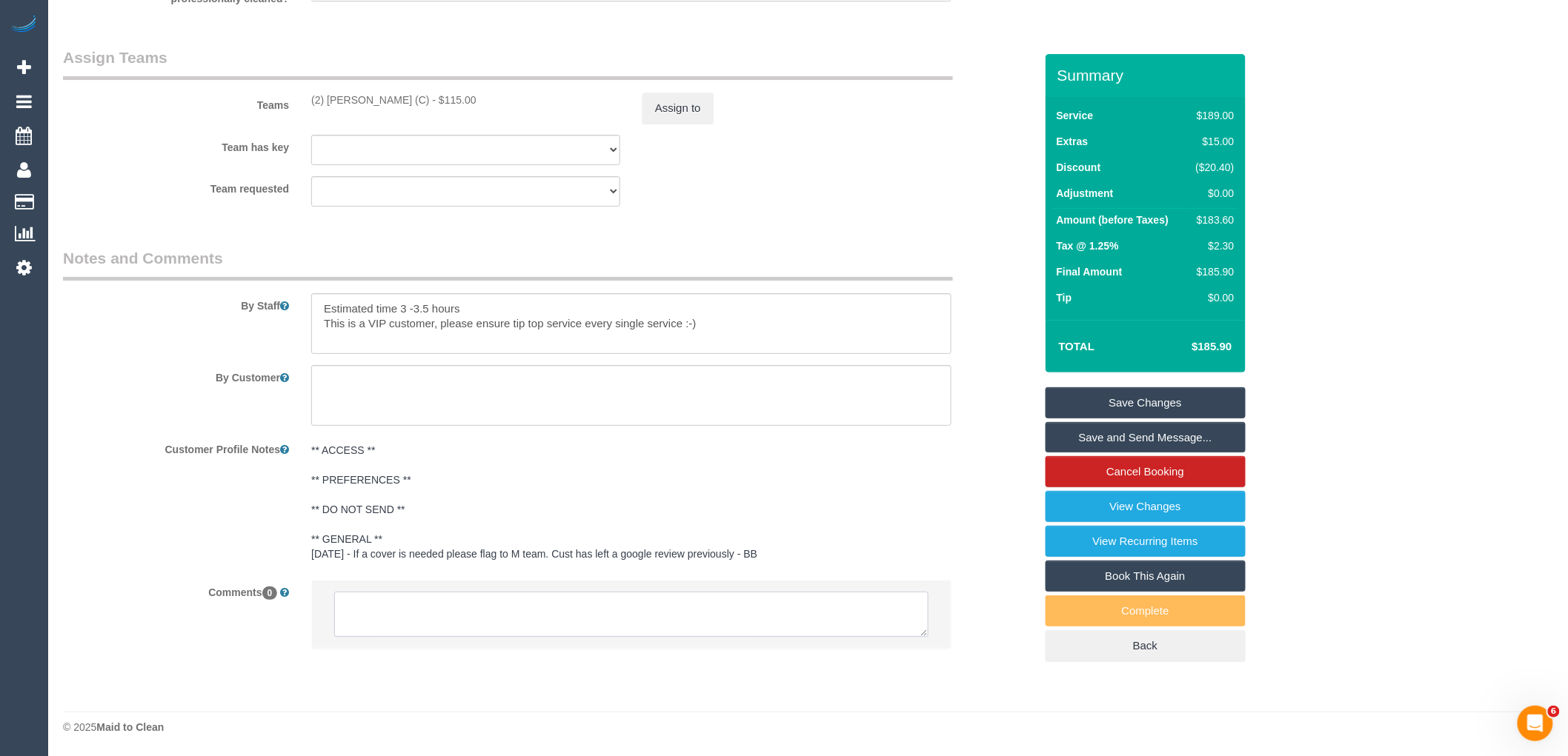
click at [519, 609] on textarea at bounding box center [631, 614] width 595 height 46
paste textarea "U/A [PERSON_NAME] (C unavailable - emailed"
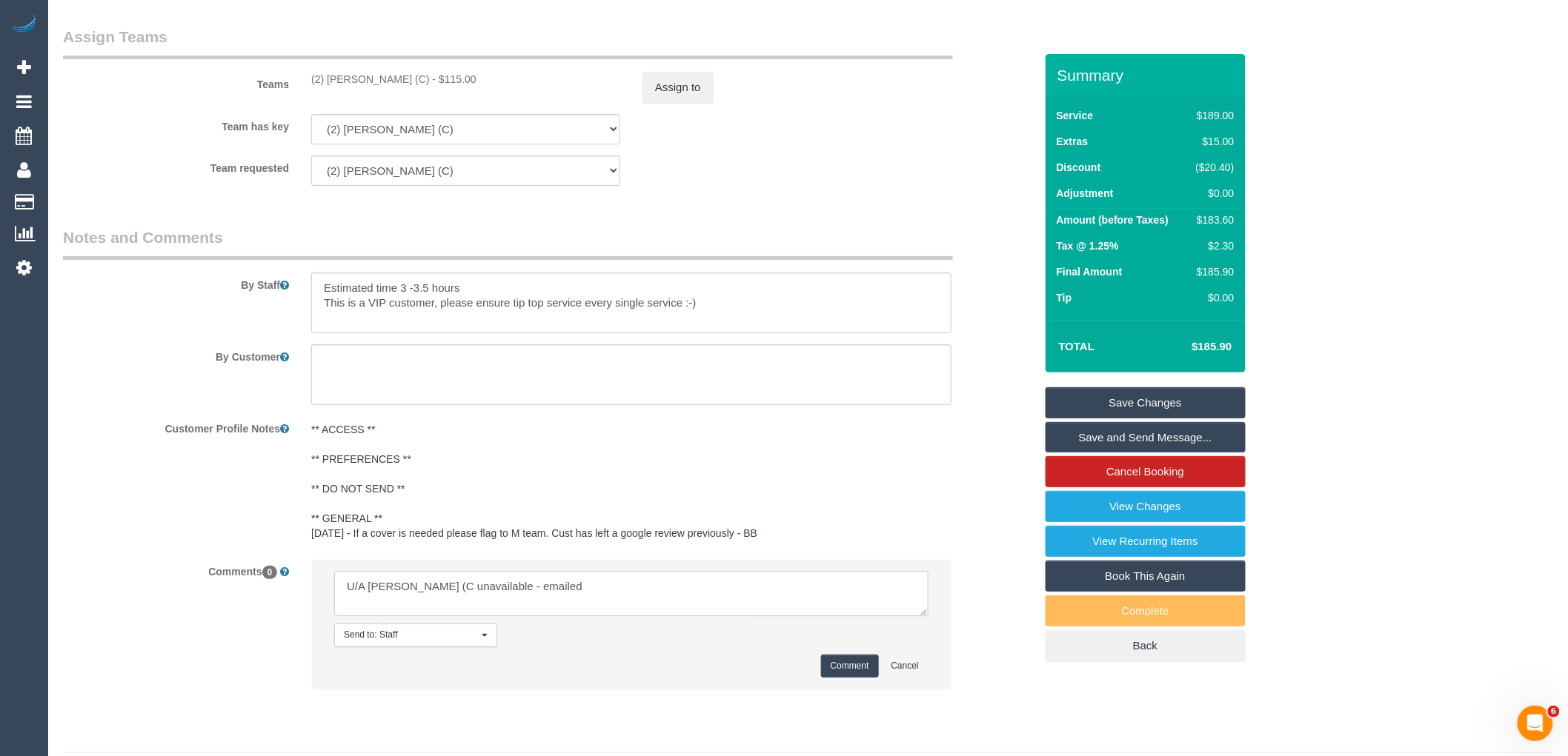
type textarea "U/A [PERSON_NAME] (C unavailable - emailed"
click at [836, 677] on button "Comment" at bounding box center [850, 667] width 58 height 23
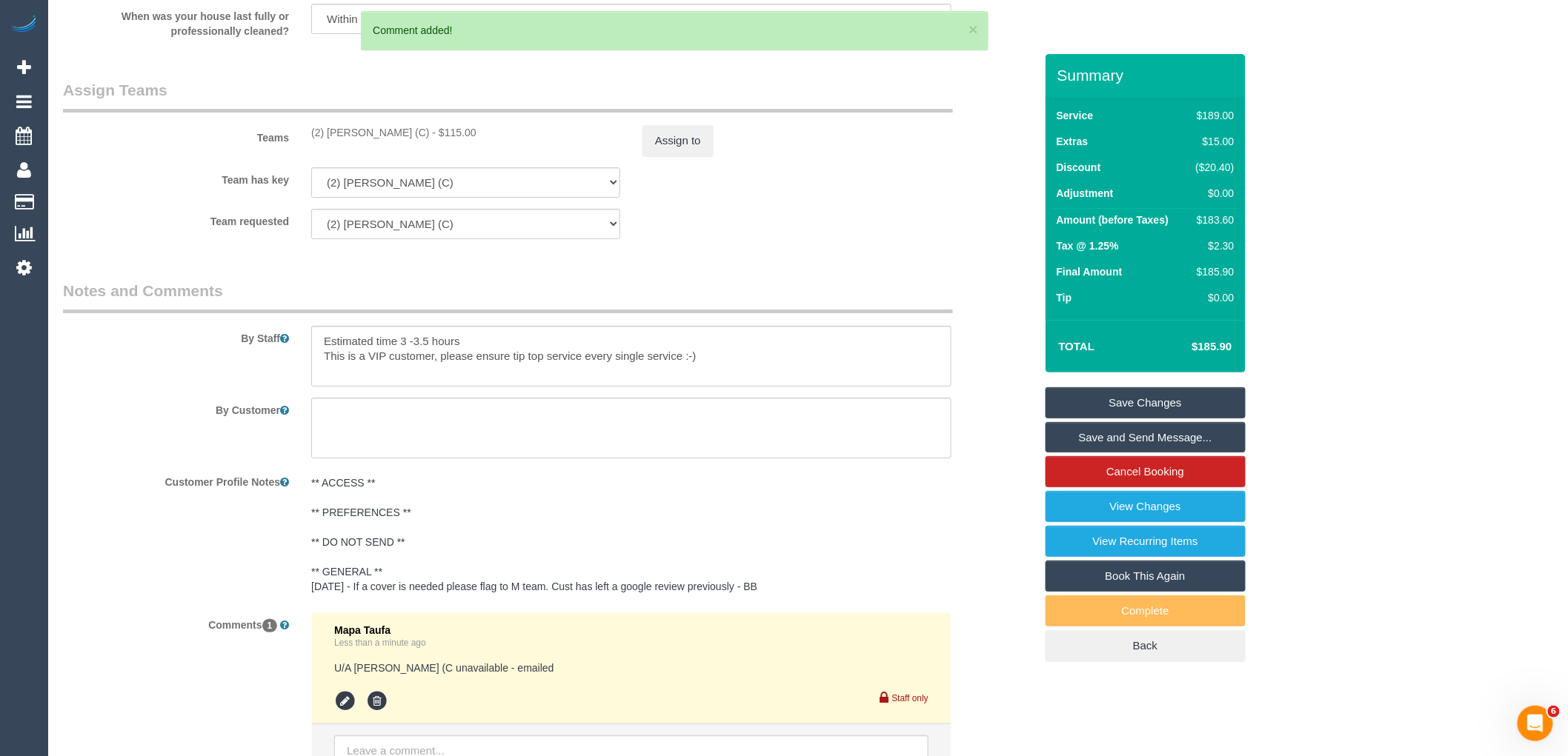
scroll to position [2159, 0]
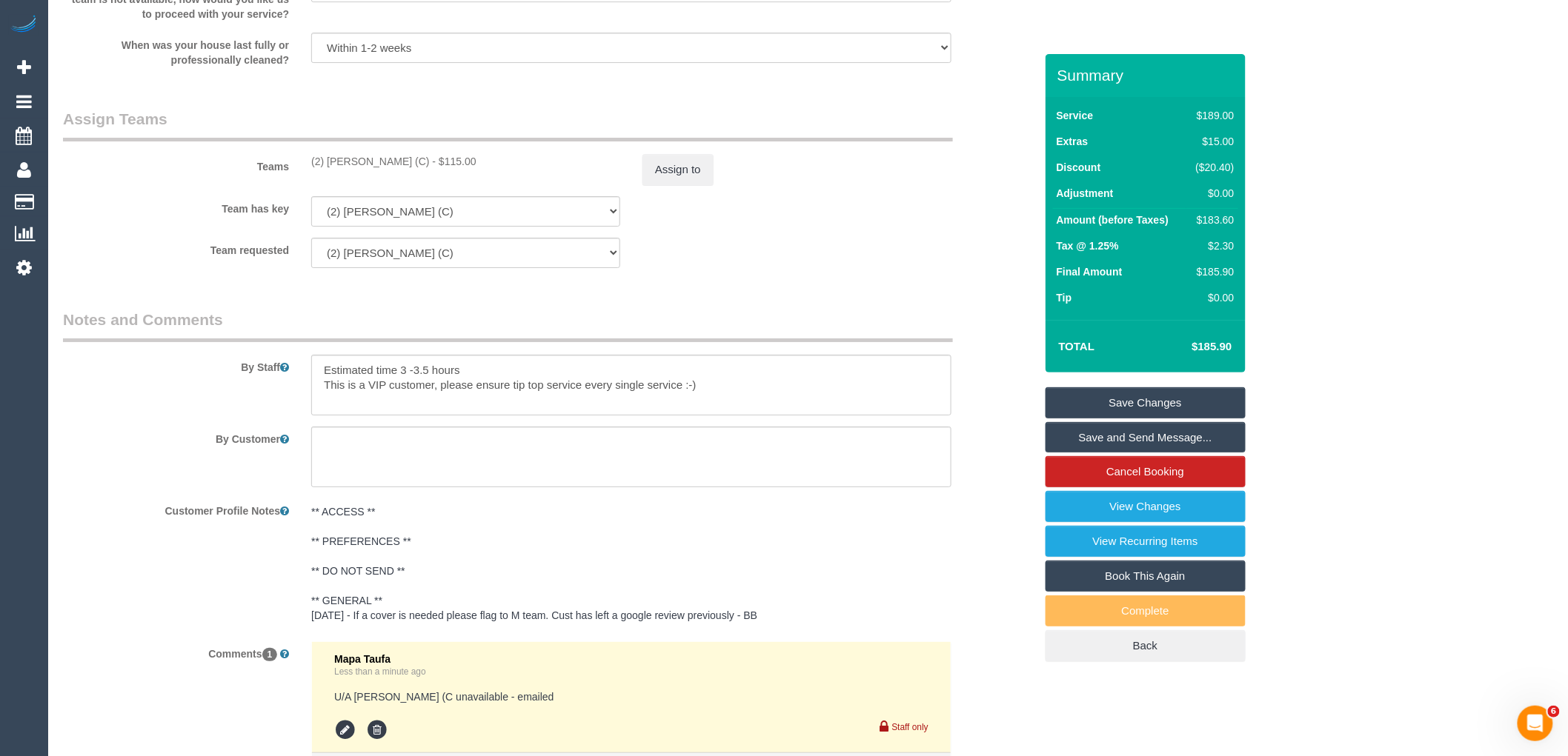
drag, startPoint x: 417, startPoint y: 178, endPoint x: 329, endPoint y: 179, distance: 88.0
click at [329, 169] on div "(2) [PERSON_NAME] (C) - $115.00" at bounding box center [466, 162] width 309 height 15
click at [667, 186] on button "Assign to" at bounding box center [679, 170] width 71 height 31
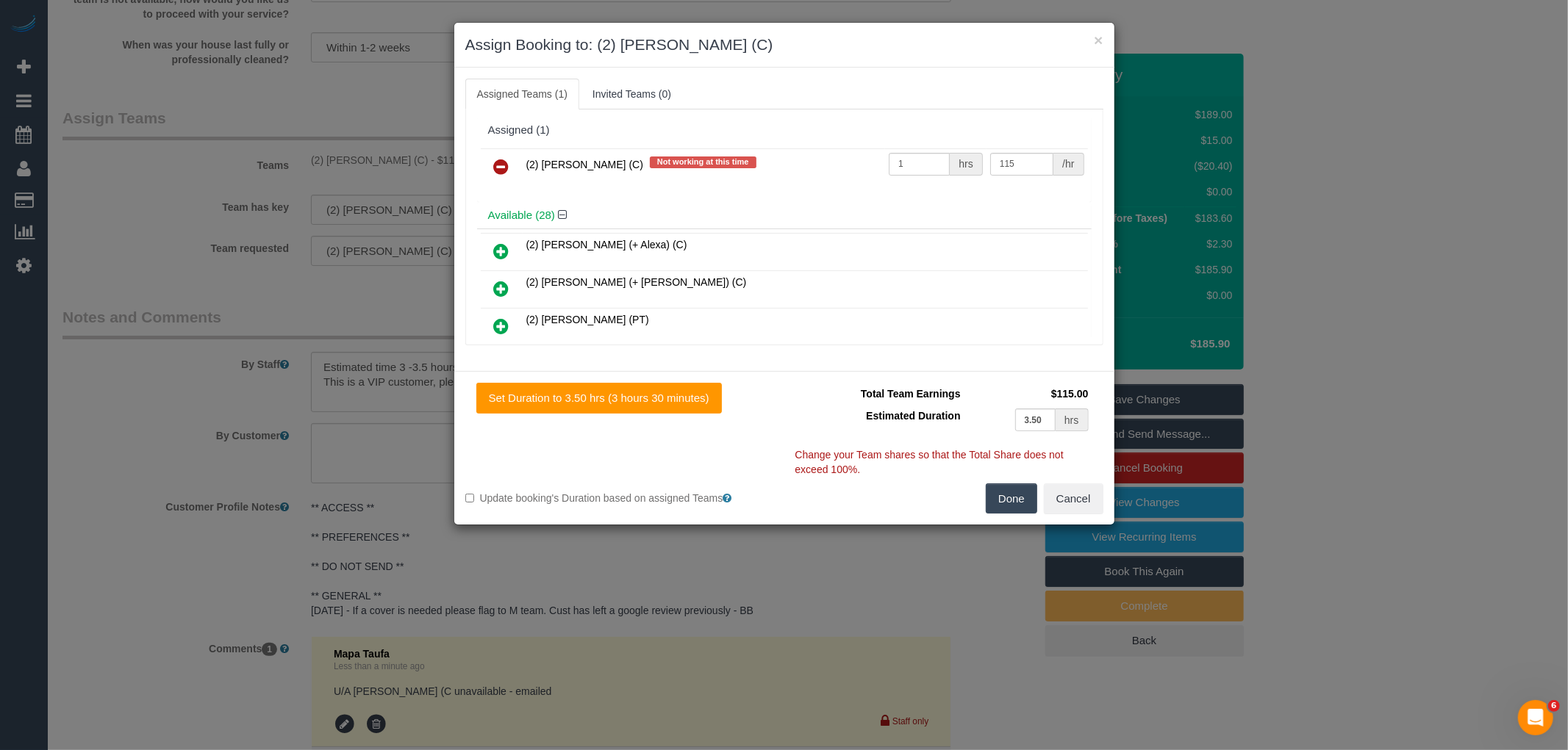
click at [502, 160] on icon at bounding box center [501, 166] width 15 height 18
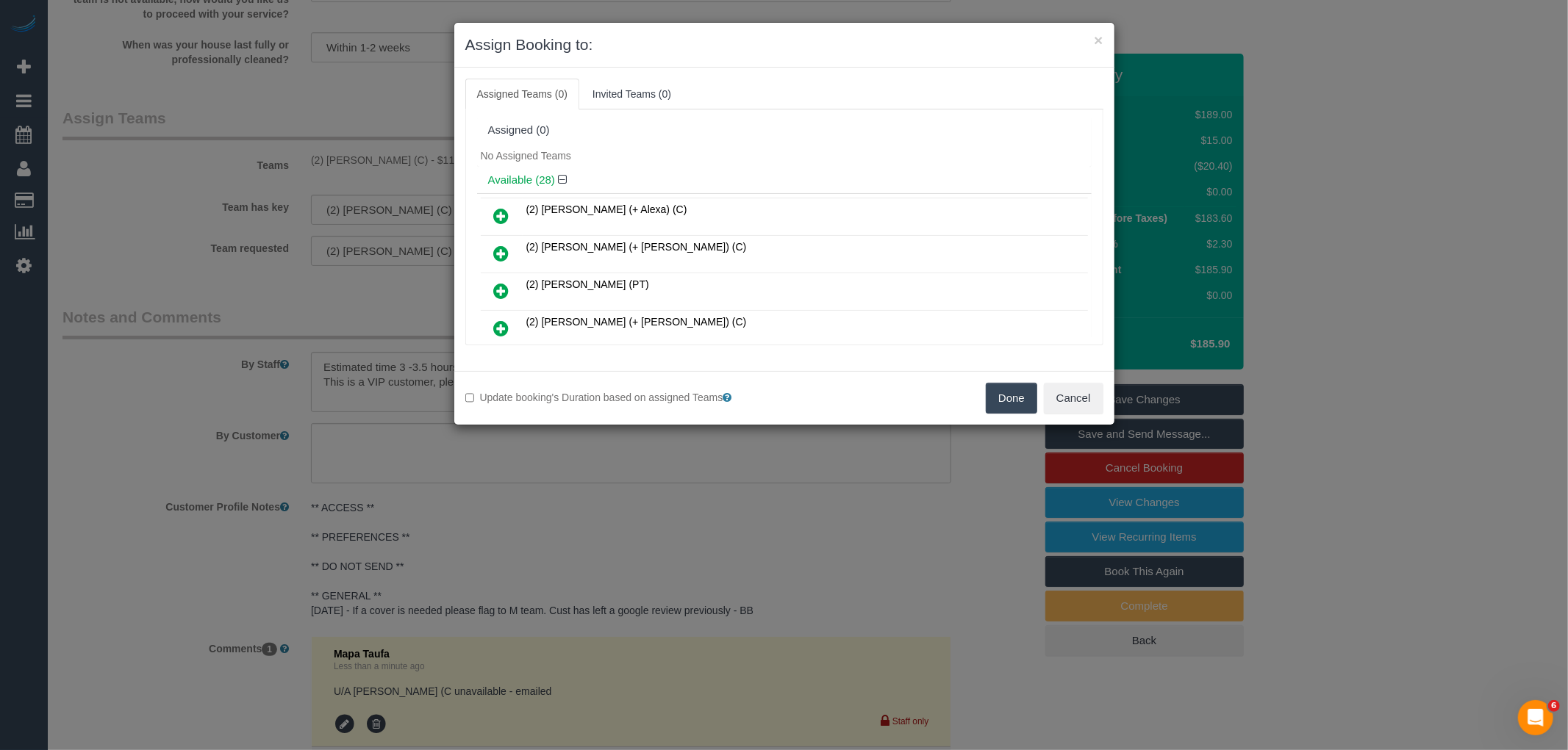
click at [976, 397] on div "Done Cancel" at bounding box center [950, 398] width 330 height 31
click at [1008, 402] on button "Done" at bounding box center [1012, 398] width 51 height 31
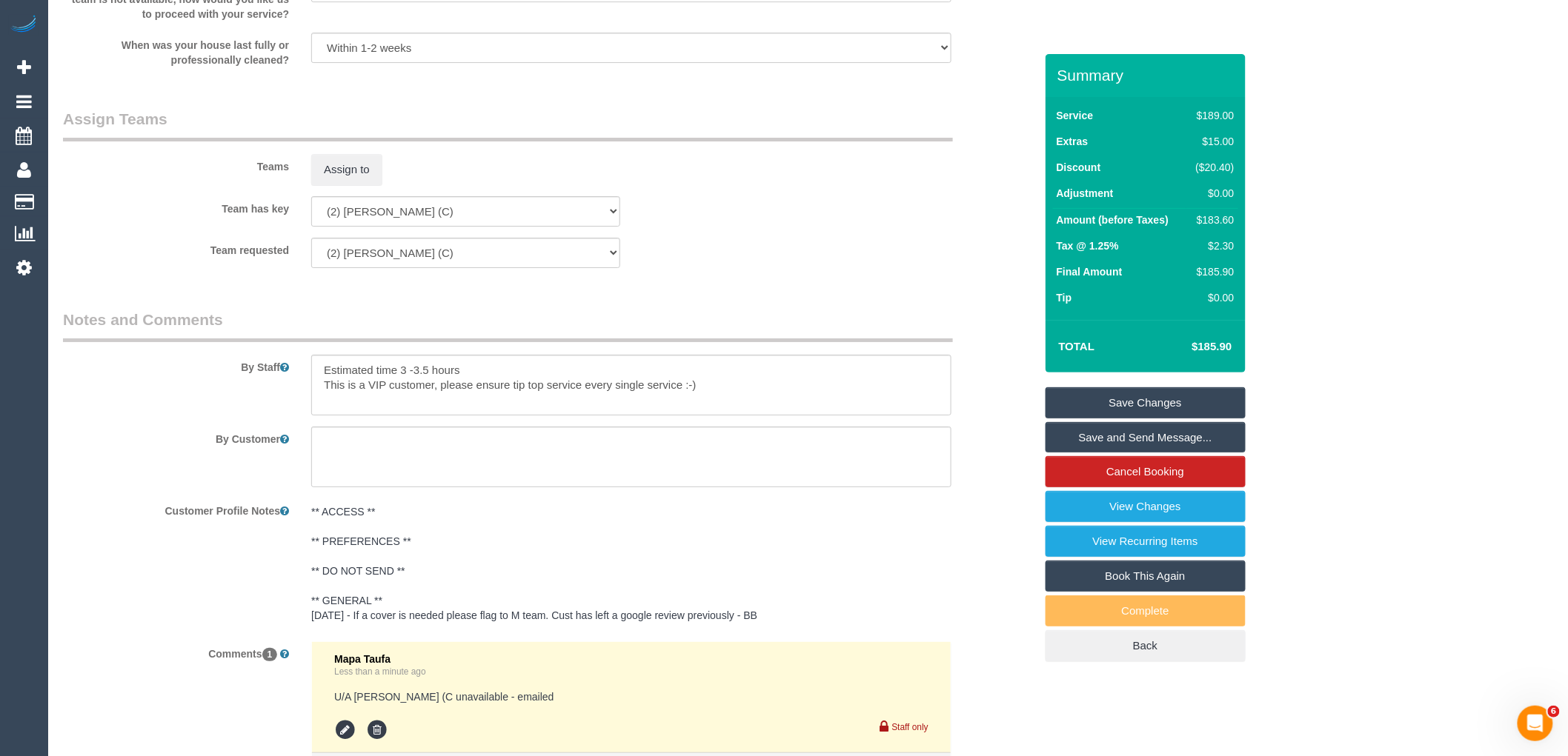
click at [1137, 405] on link "Save Changes" at bounding box center [1146, 403] width 200 height 31
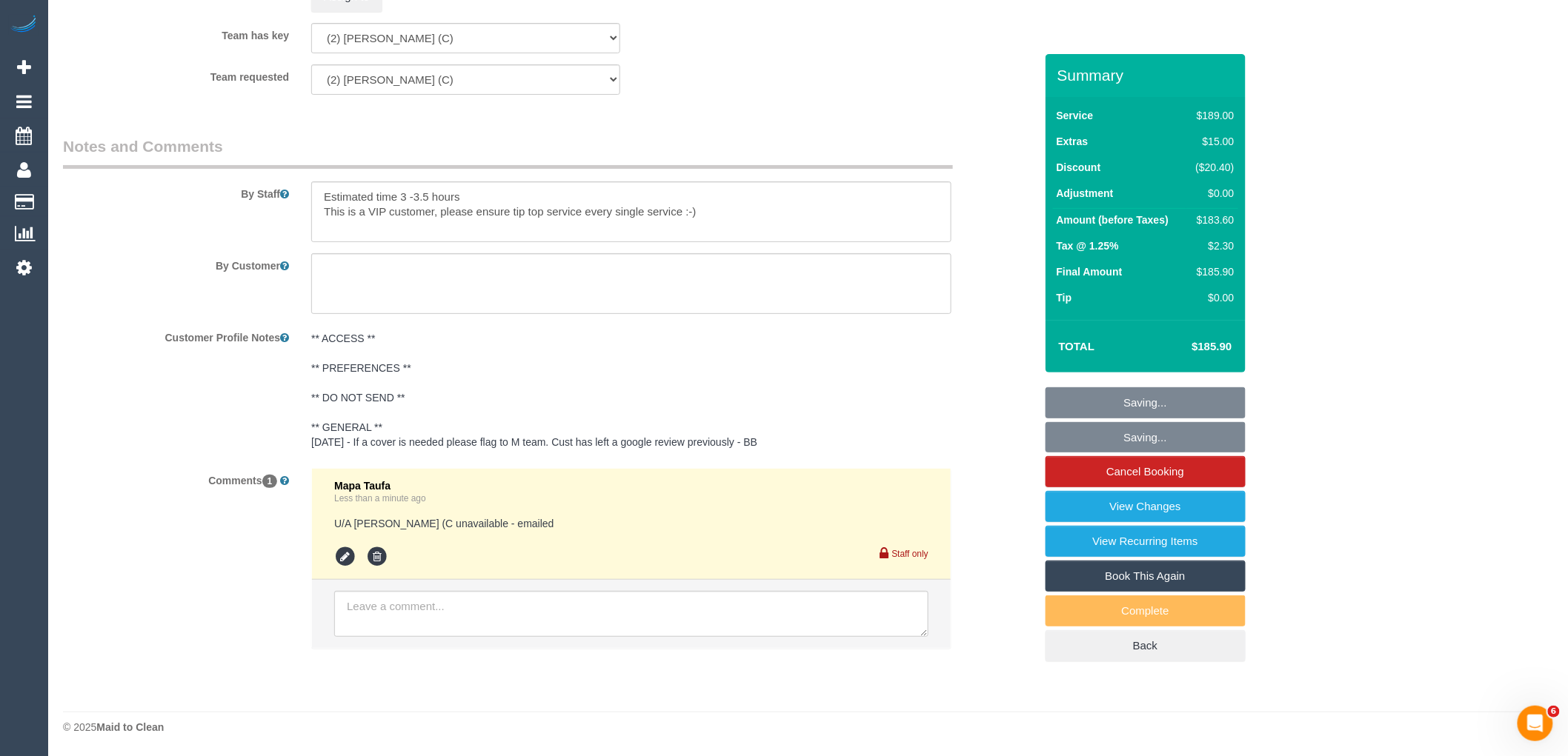
scroll to position [2353, 0]
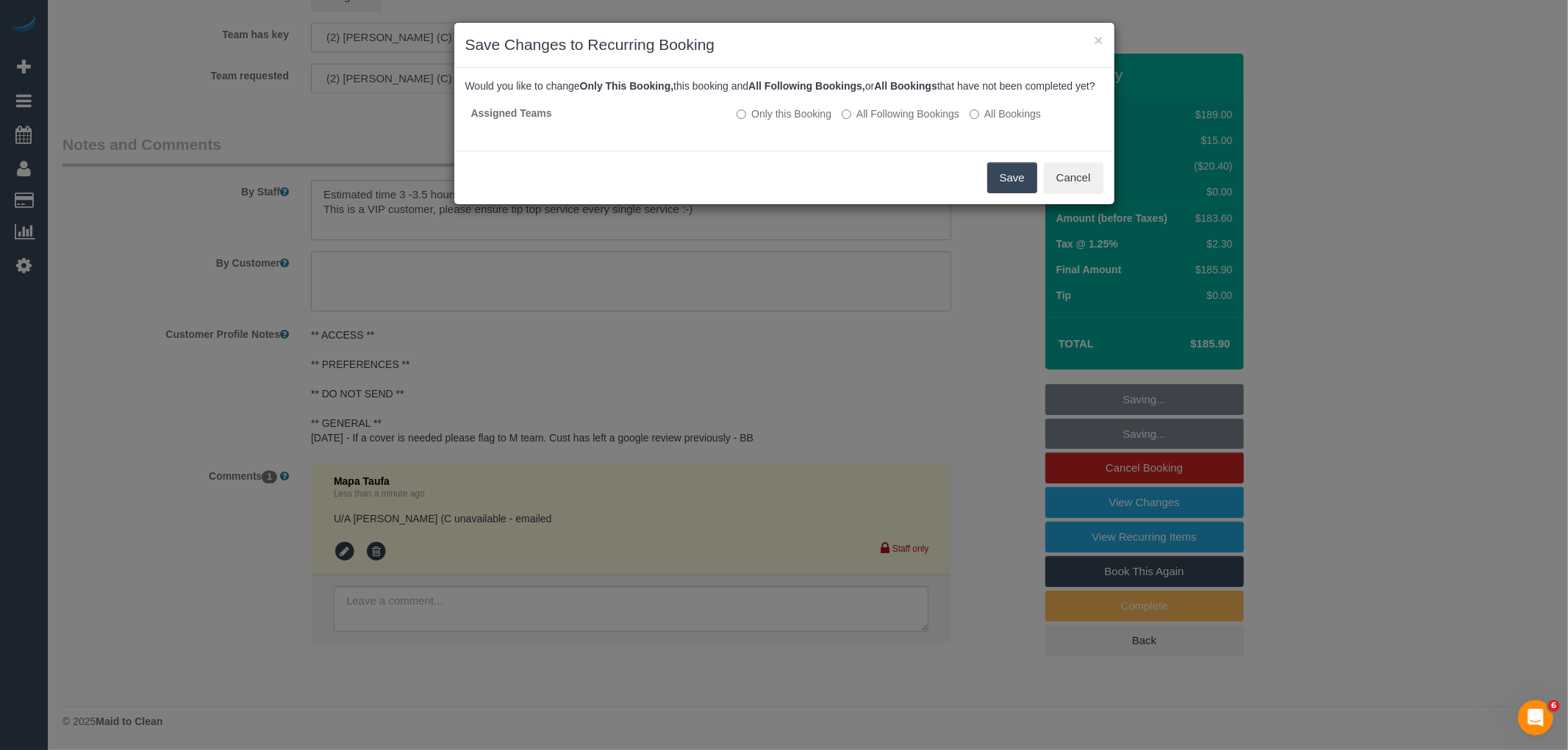
click at [1036, 193] on button "Save" at bounding box center [1013, 177] width 50 height 31
